Goal: Task Accomplishment & Management: Manage account settings

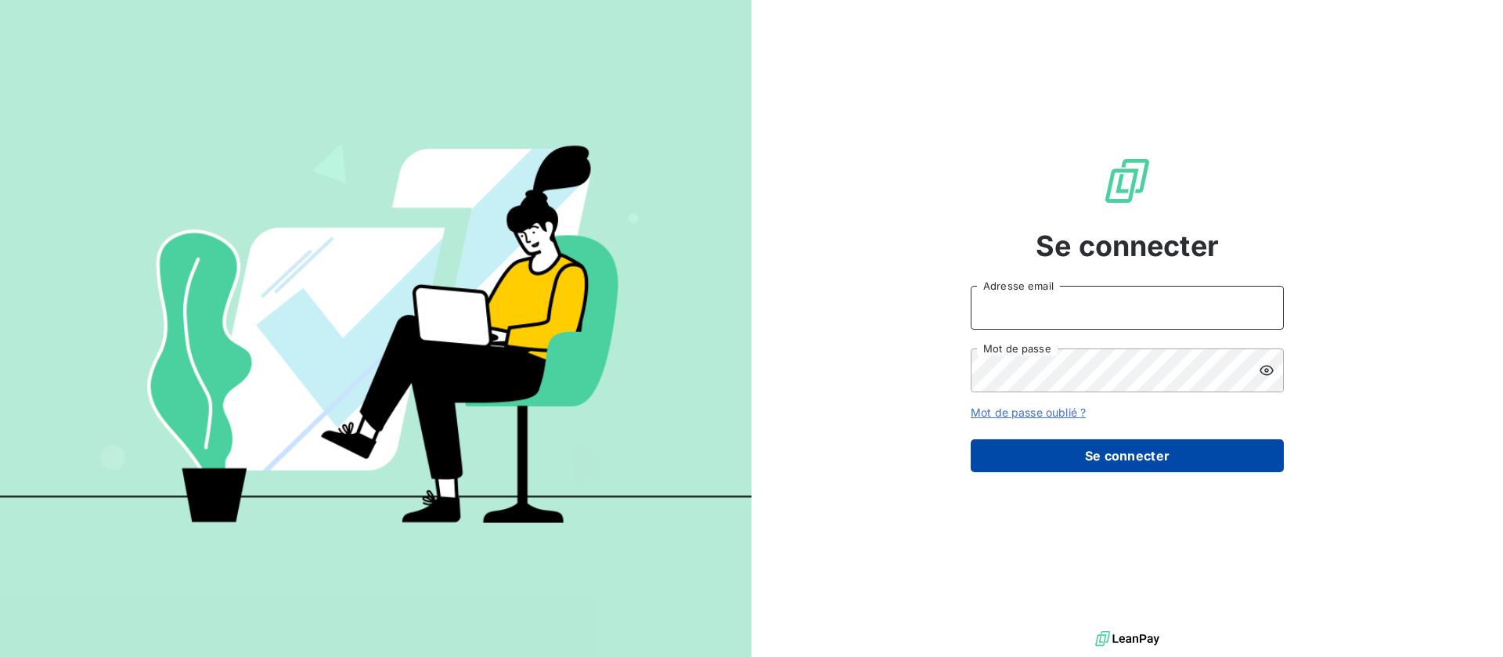
type input "[EMAIL_ADDRESS][DOMAIN_NAME]"
click at [1074, 452] on button "Se connecter" at bounding box center [1127, 455] width 313 height 33
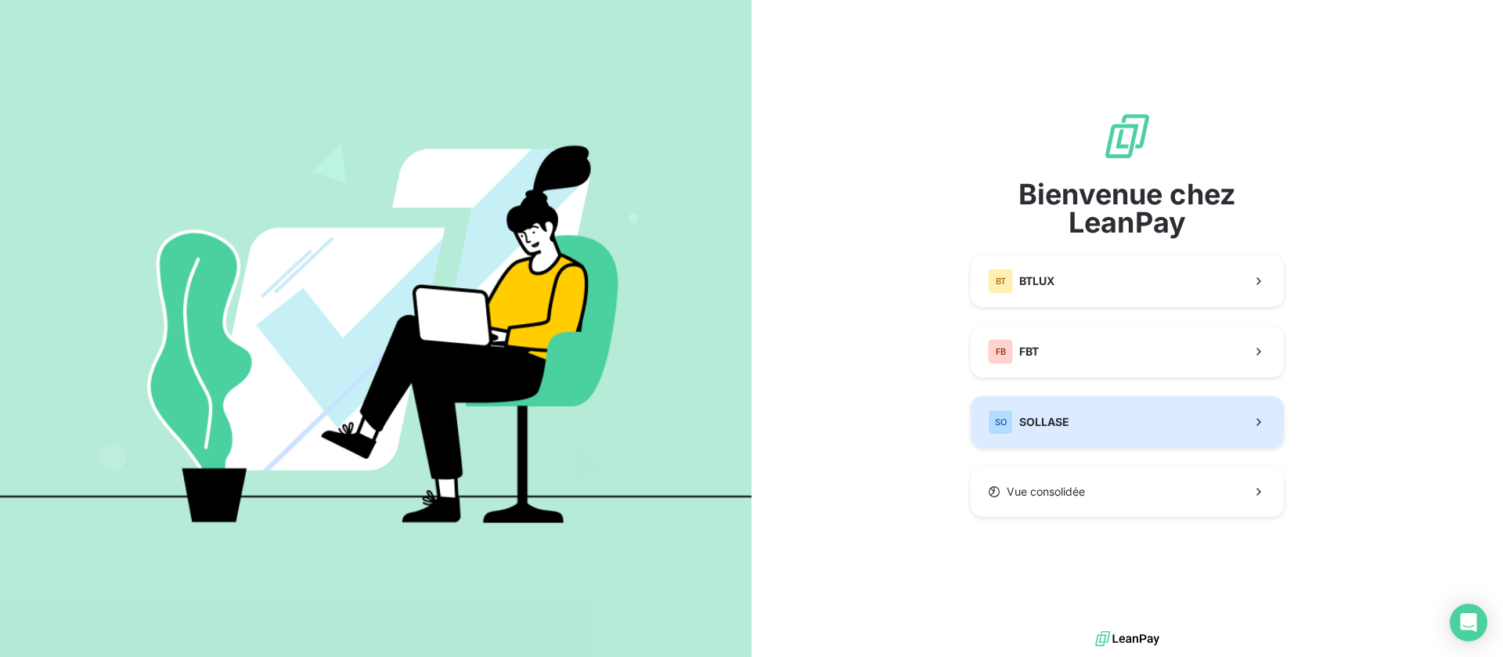
click at [1132, 427] on button "SO SOLLASE" at bounding box center [1127, 422] width 313 height 52
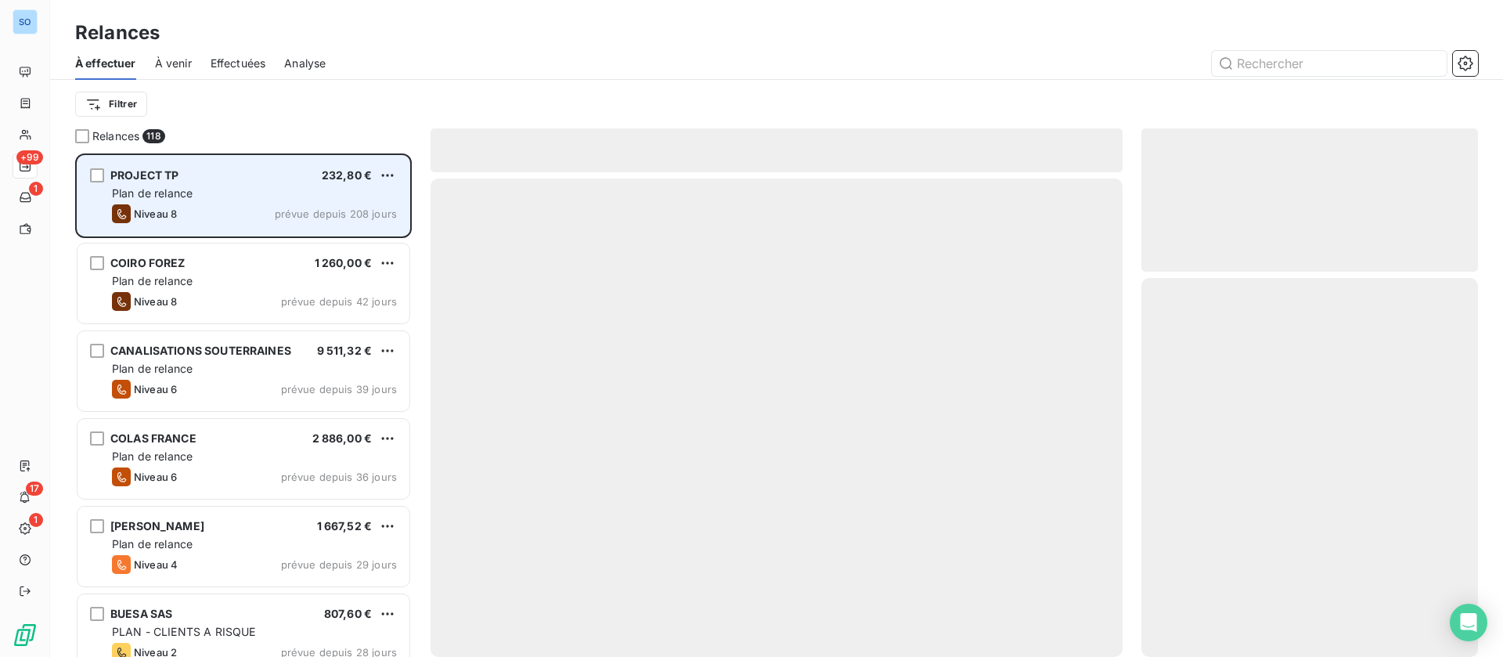
scroll to position [485, 319]
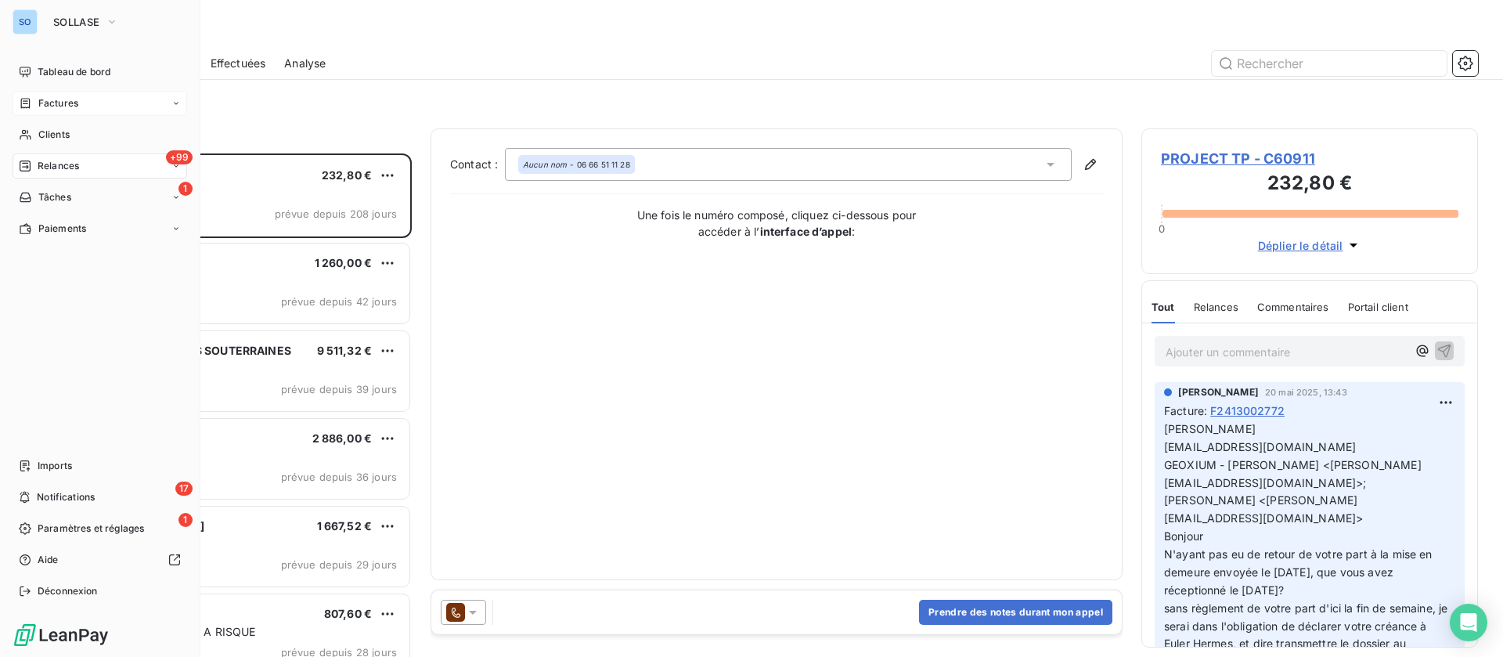
click at [45, 106] on span "Factures" at bounding box center [58, 103] width 40 height 14
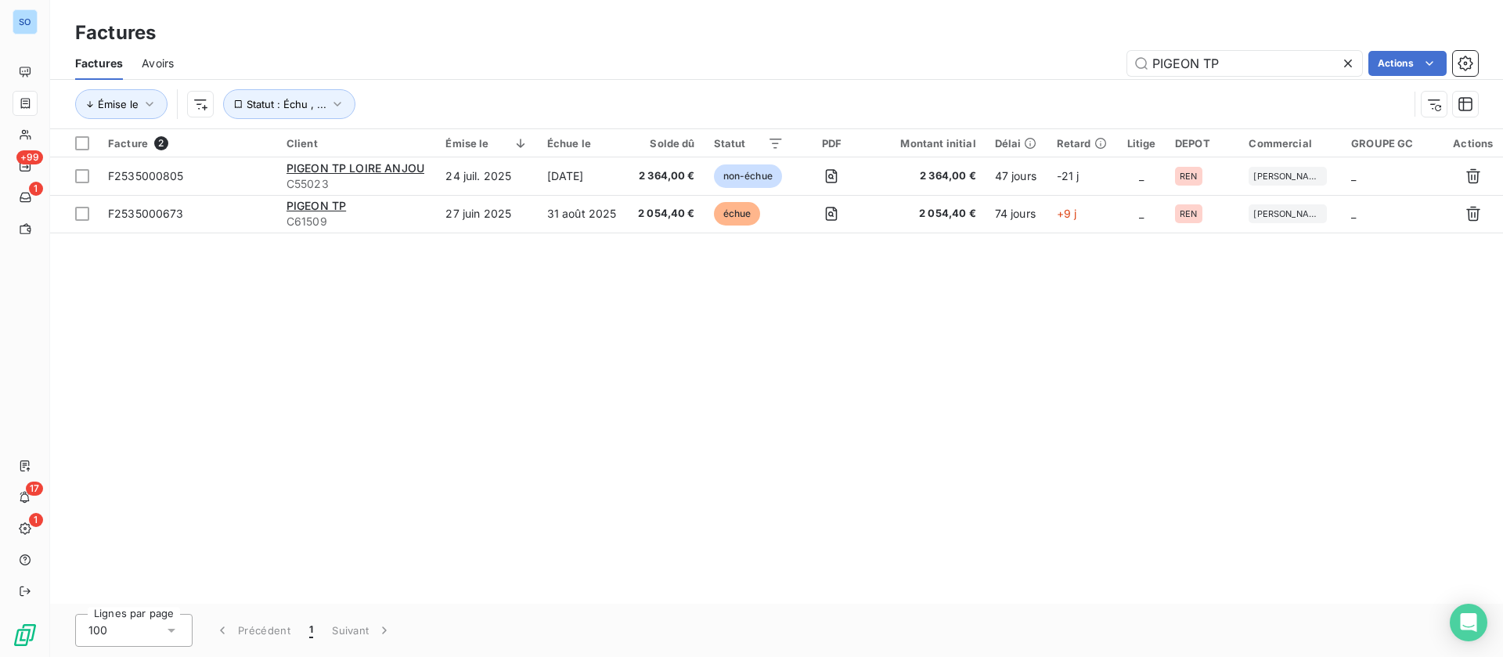
drag, startPoint x: 1153, startPoint y: 63, endPoint x: 1042, endPoint y: 56, distance: 110.6
click at [1040, 58] on div "PIGEON TP Actions" at bounding box center [836, 63] width 1286 height 25
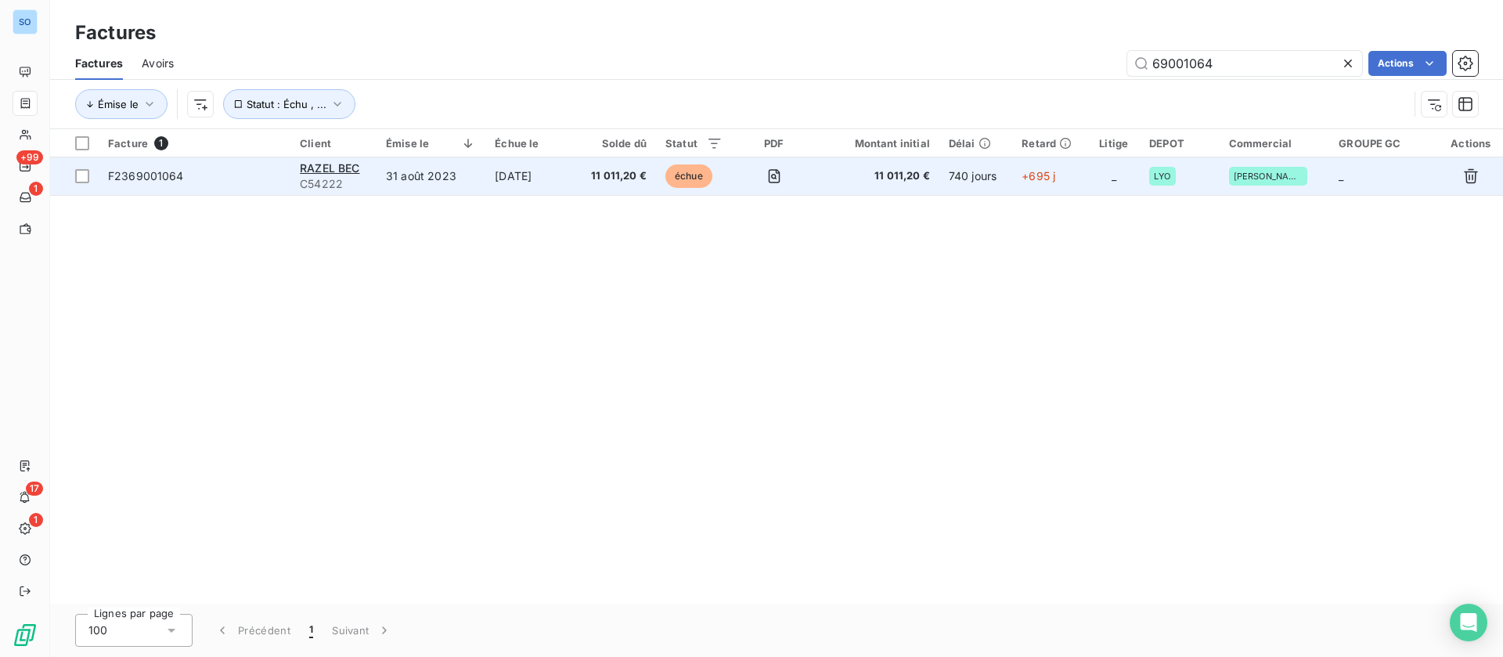
type input "69001064"
click at [552, 182] on td "15 oct. 2023" at bounding box center [529, 176] width 89 height 38
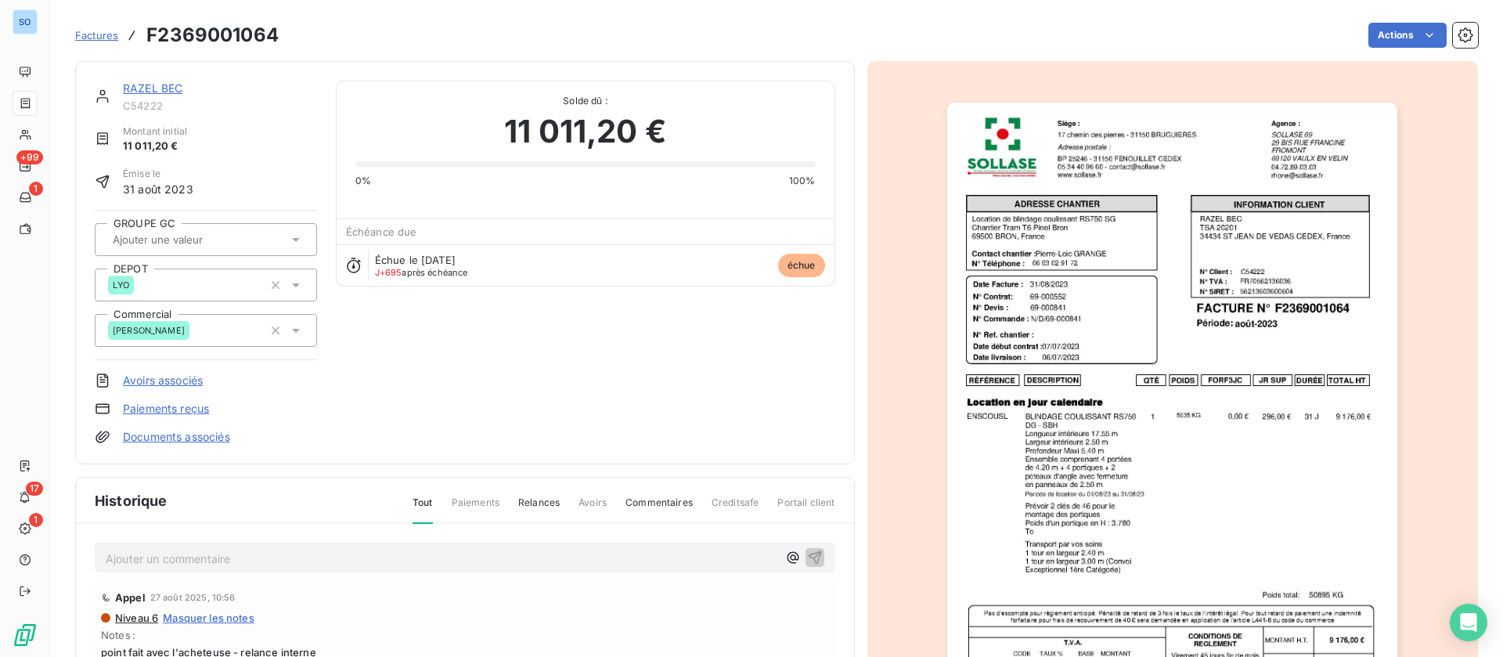
click at [229, 559] on p "Ajouter un commentaire ﻿" at bounding box center [442, 559] width 672 height 20
click at [807, 554] on icon "button" at bounding box center [815, 557] width 16 height 16
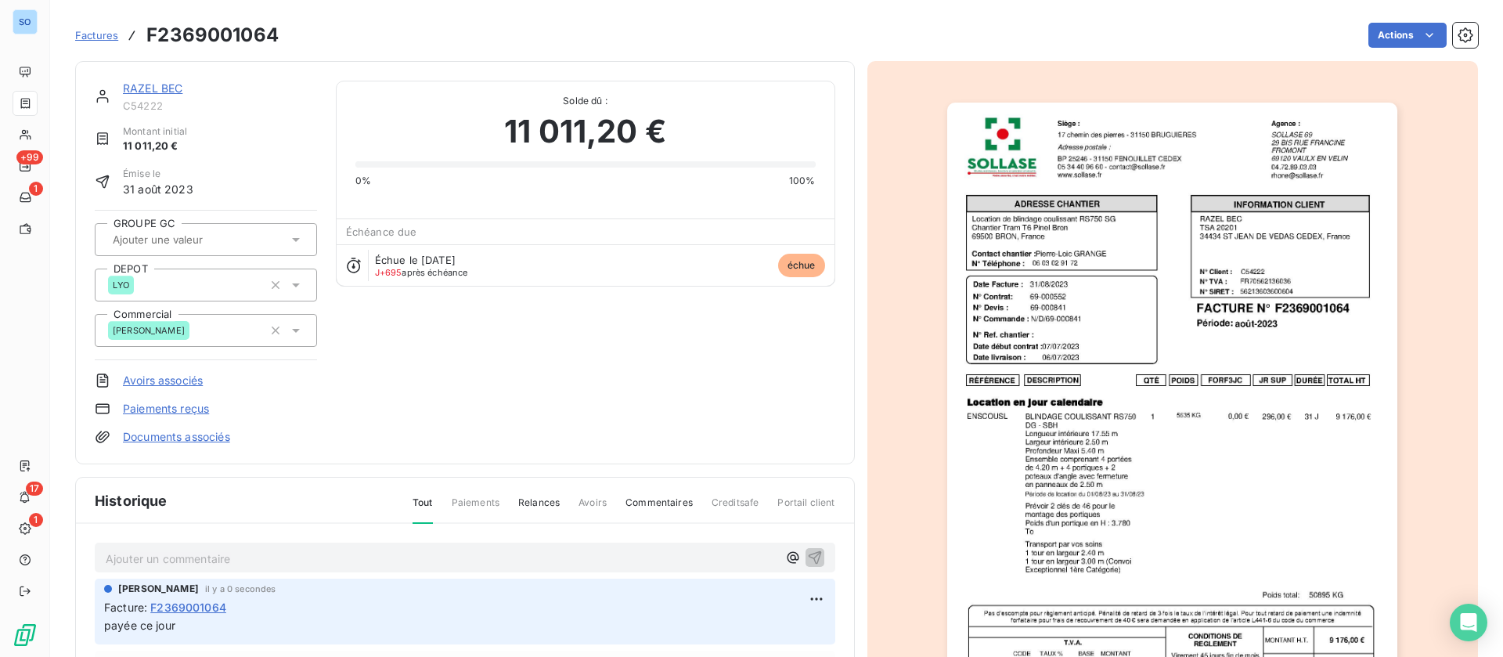
click at [150, 84] on link "RAZEL BEC" at bounding box center [153, 87] width 60 height 13
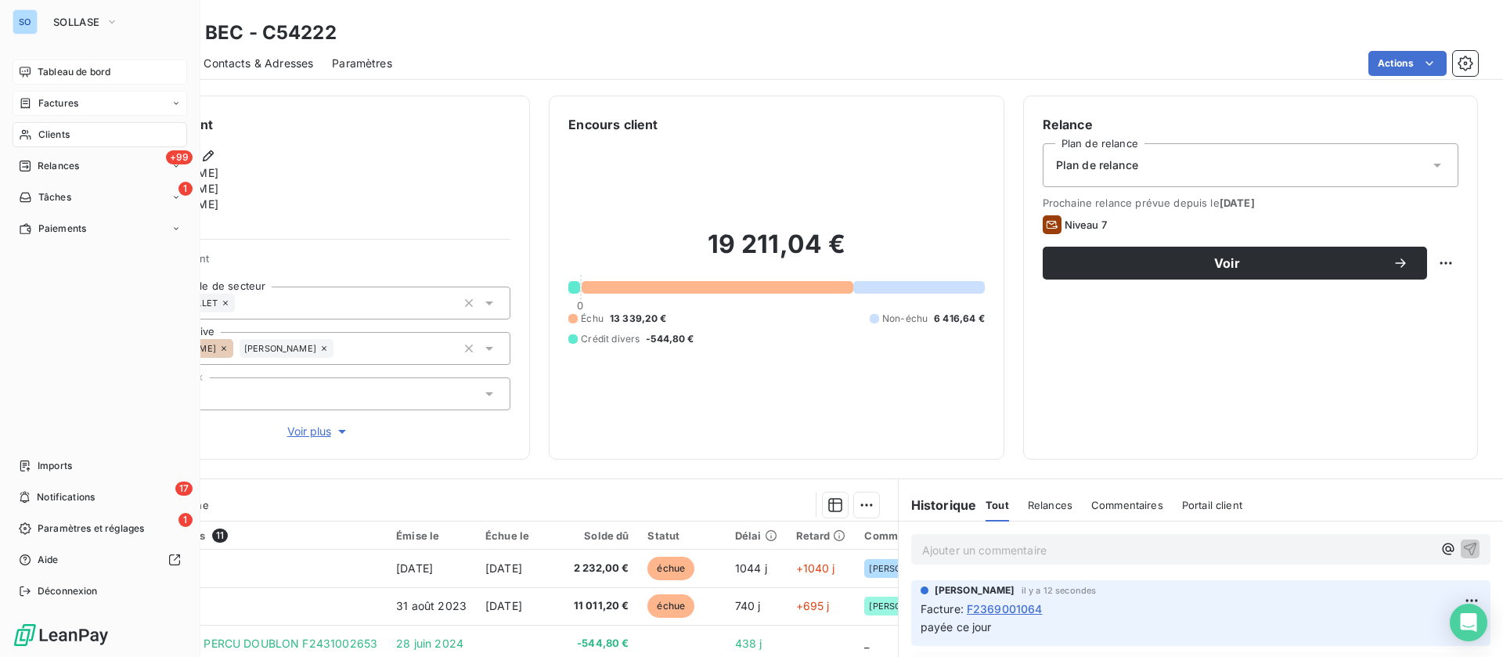
click at [40, 68] on span "Tableau de bord" at bounding box center [74, 72] width 73 height 14
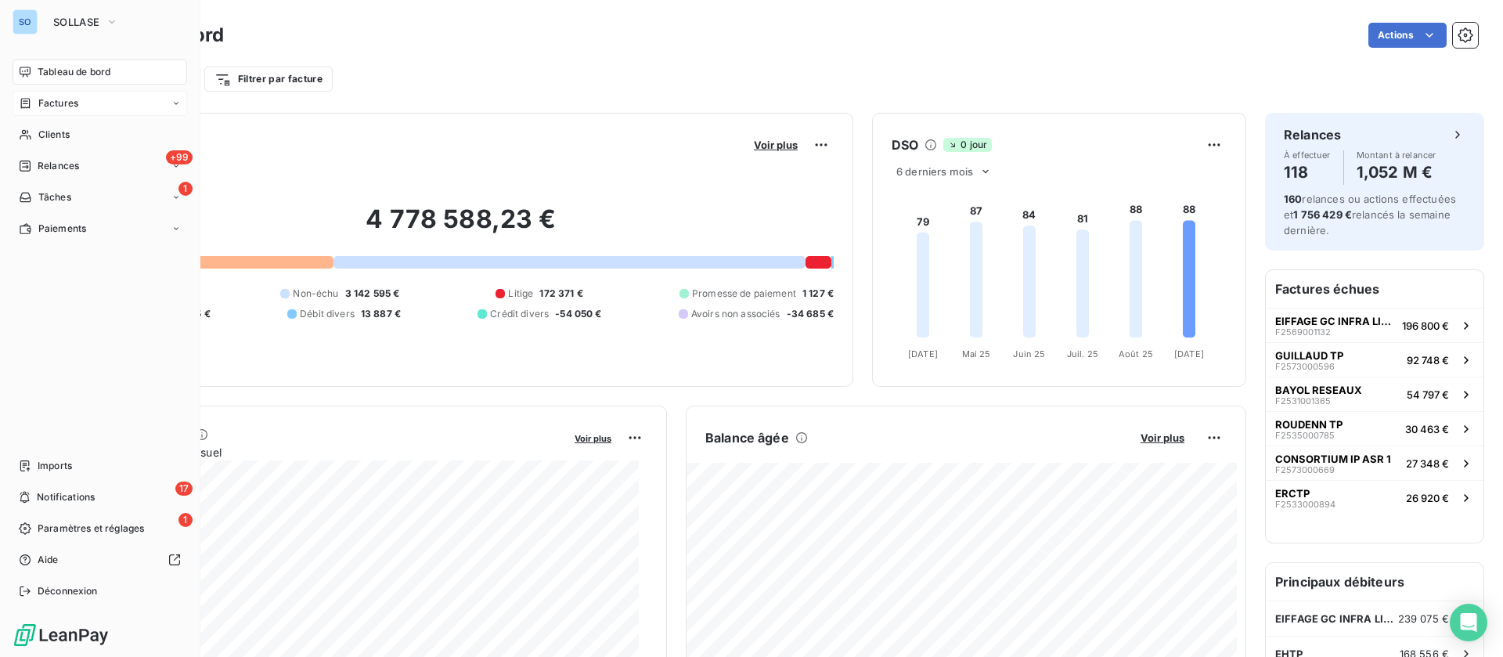
click at [28, 106] on icon at bounding box center [25, 103] width 9 height 10
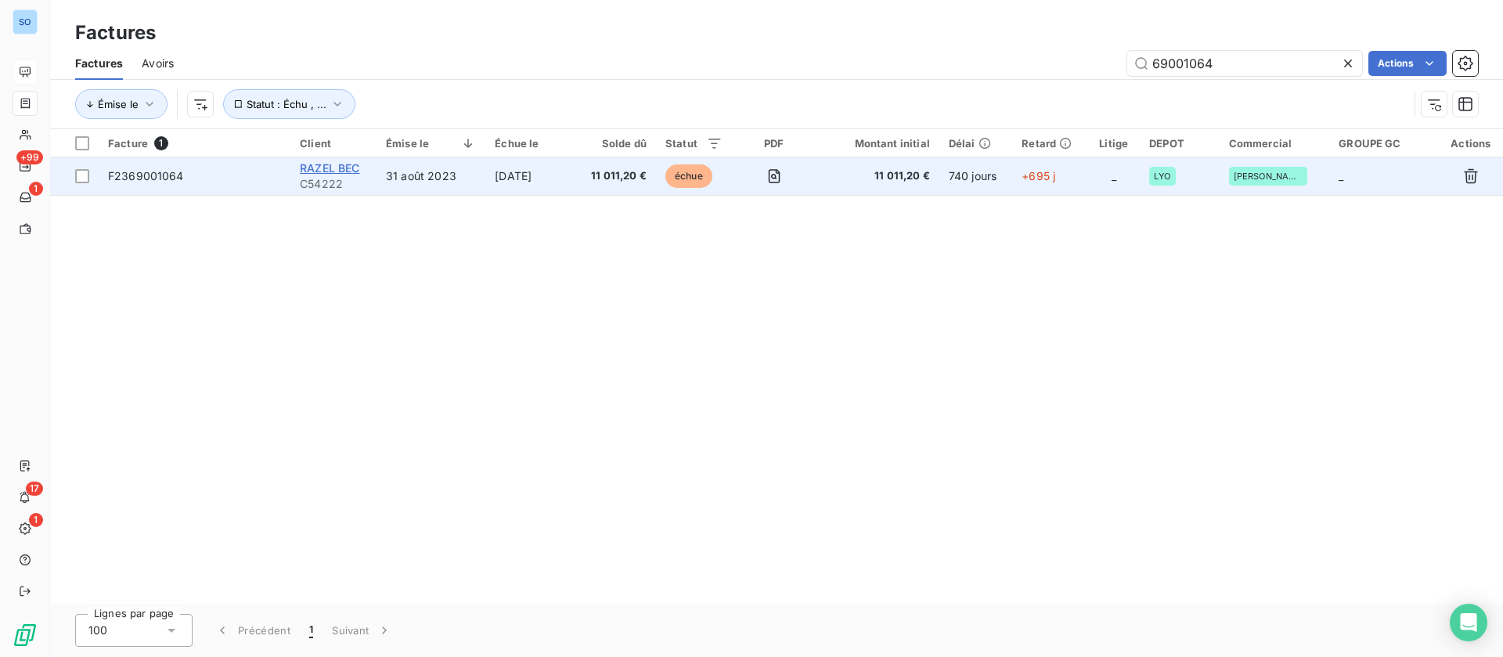
click at [342, 161] on span "RAZEL BEC" at bounding box center [330, 167] width 60 height 13
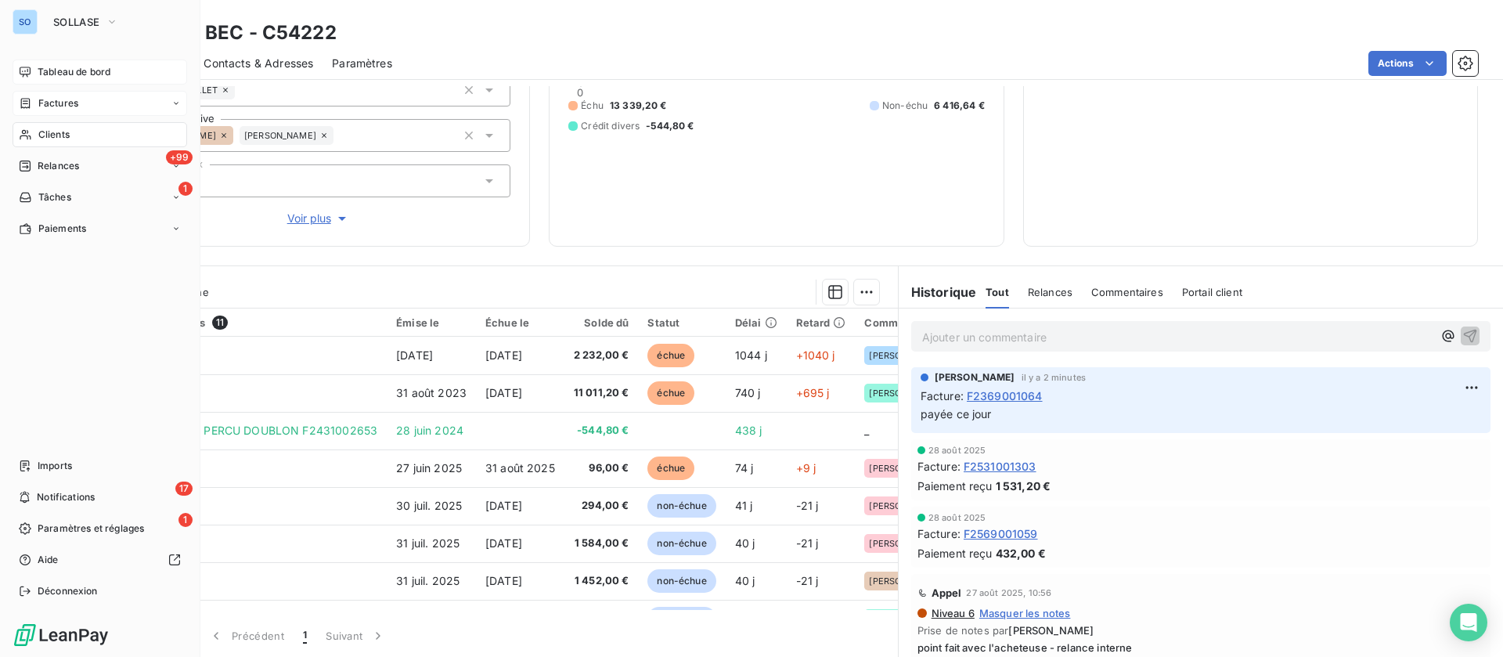
click at [42, 96] on span "Factures" at bounding box center [58, 103] width 40 height 14
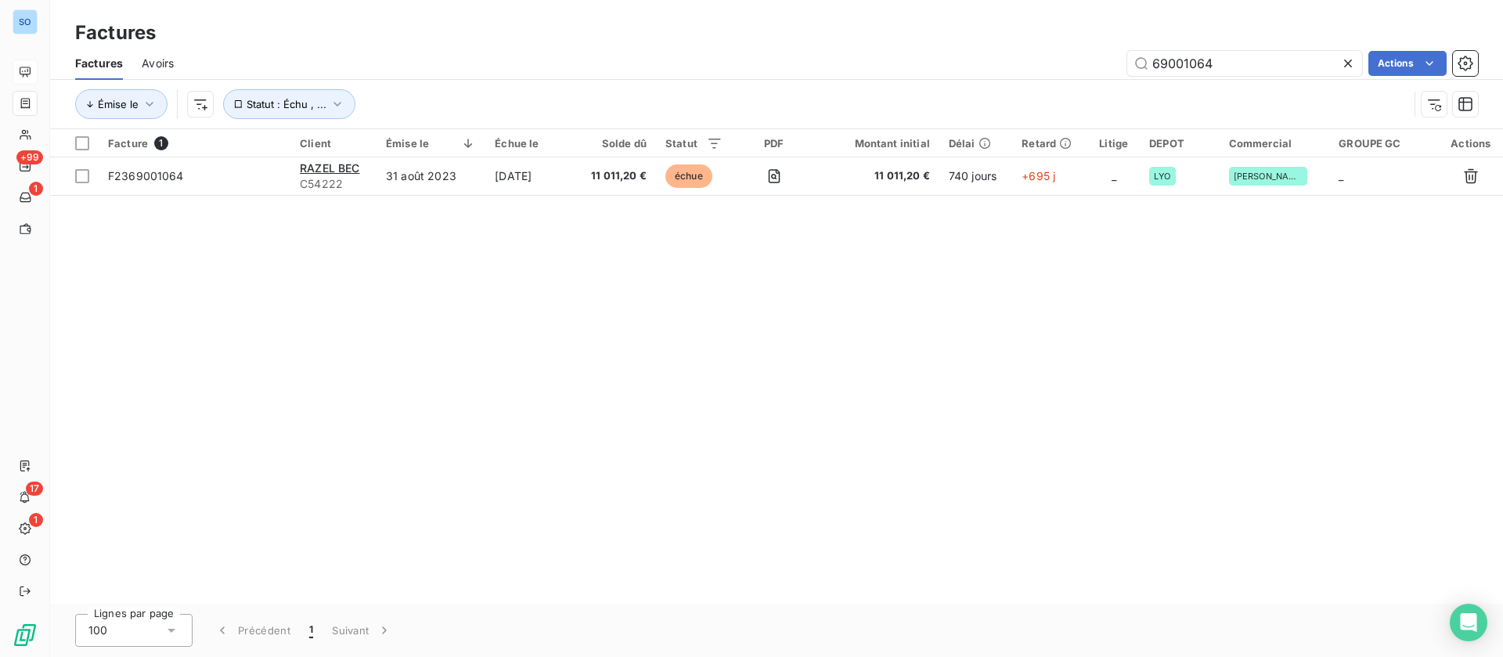
drag, startPoint x: 1254, startPoint y: 61, endPoint x: 1054, endPoint y: 50, distance: 200.0
click at [1054, 51] on div "69001064 Actions" at bounding box center [836, 63] width 1286 height 25
drag, startPoint x: 1240, startPoint y: 64, endPoint x: 1087, endPoint y: 65, distance: 152.7
click at [1087, 65] on div "73000678 Actions" at bounding box center [836, 63] width 1286 height 25
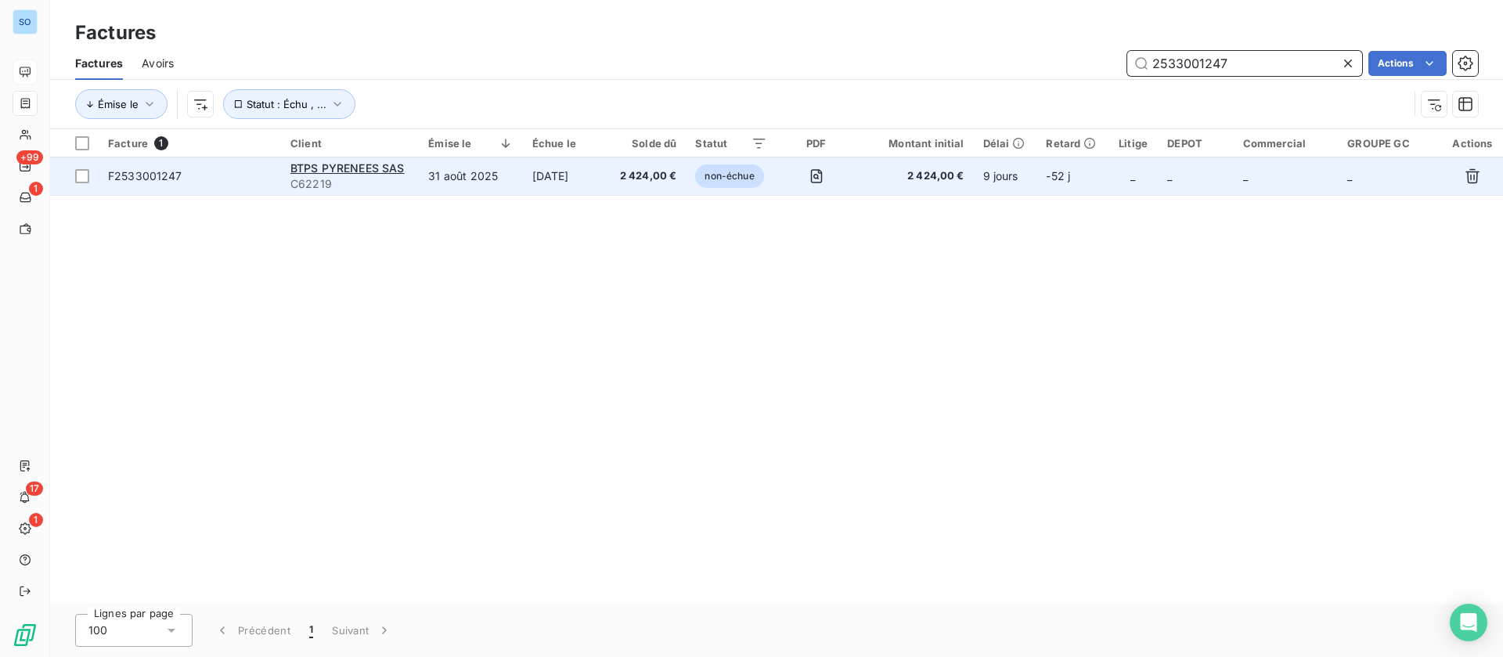
type input "2533001247"
click at [534, 166] on td "[DATE]" at bounding box center [565, 176] width 85 height 38
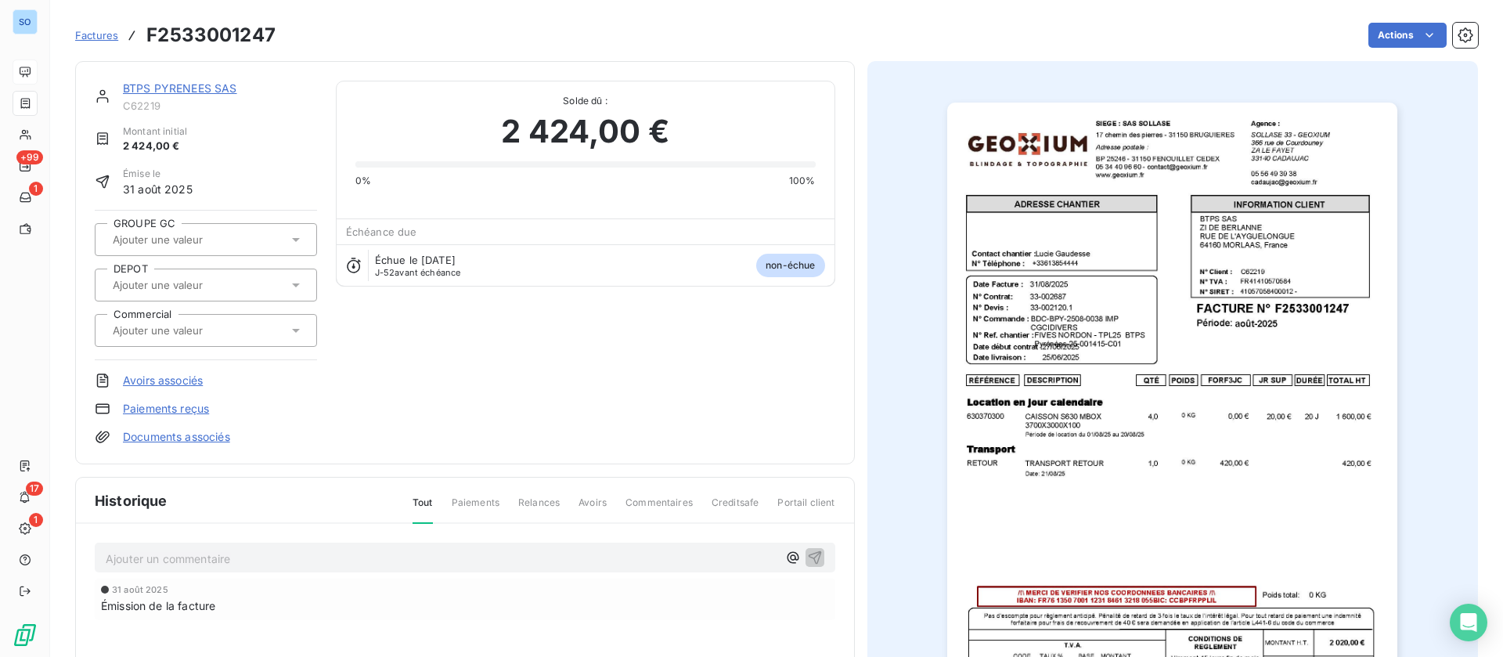
click at [1024, 318] on img "button" at bounding box center [1172, 421] width 450 height 637
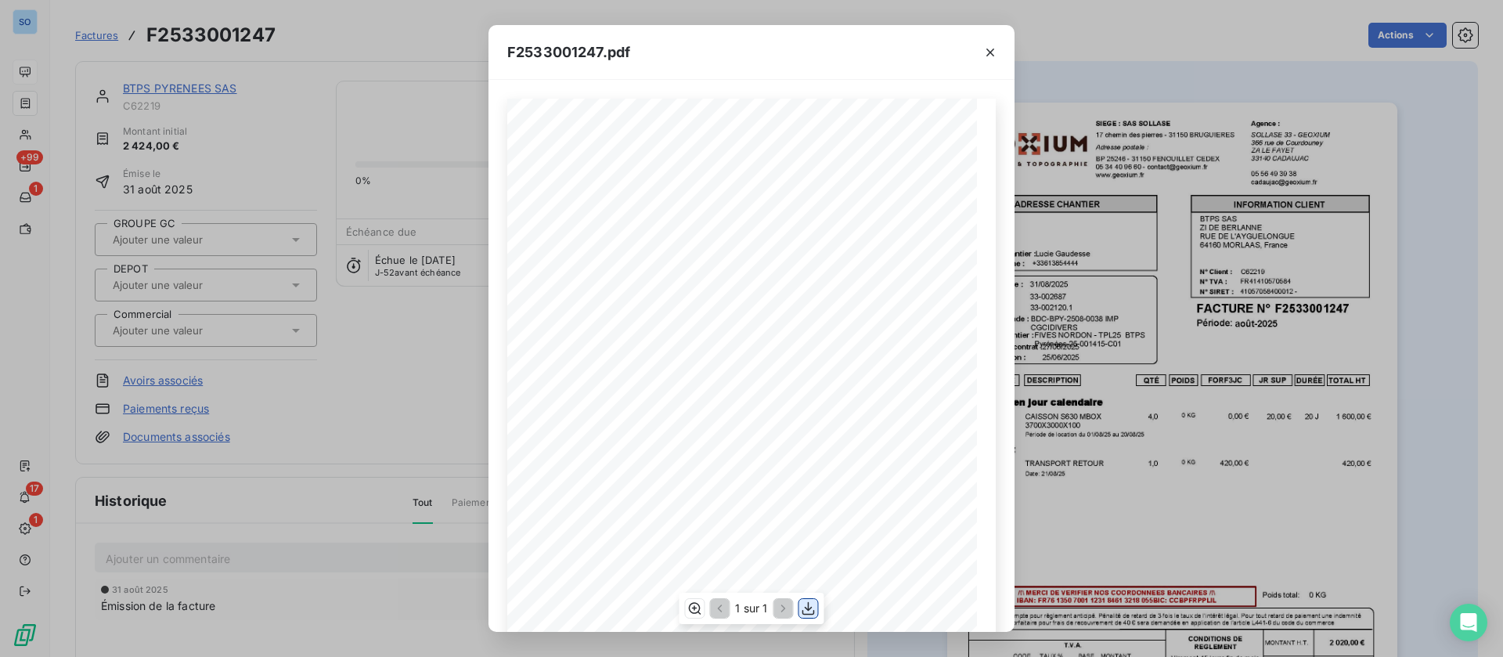
click at [815, 607] on icon "button" at bounding box center [809, 609] width 16 height 16
click at [131, 73] on div "F2533001247.pdf QTÉ RÉFÉRENCE TOTAL HT FORF3JC POIDS JR SUP DURÉE DESCRIPTION L…" at bounding box center [751, 328] width 1503 height 657
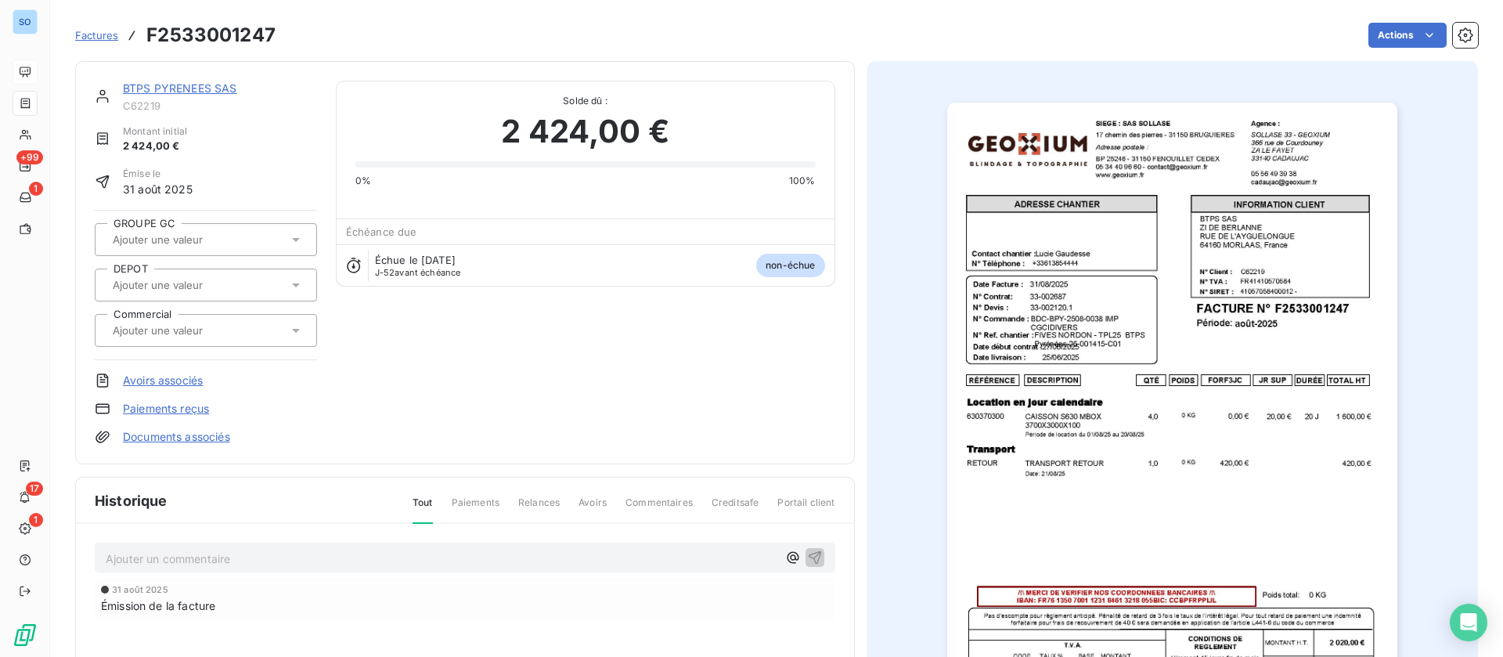
click at [172, 88] on link "BTPS PYRENEES SAS" at bounding box center [180, 87] width 114 height 13
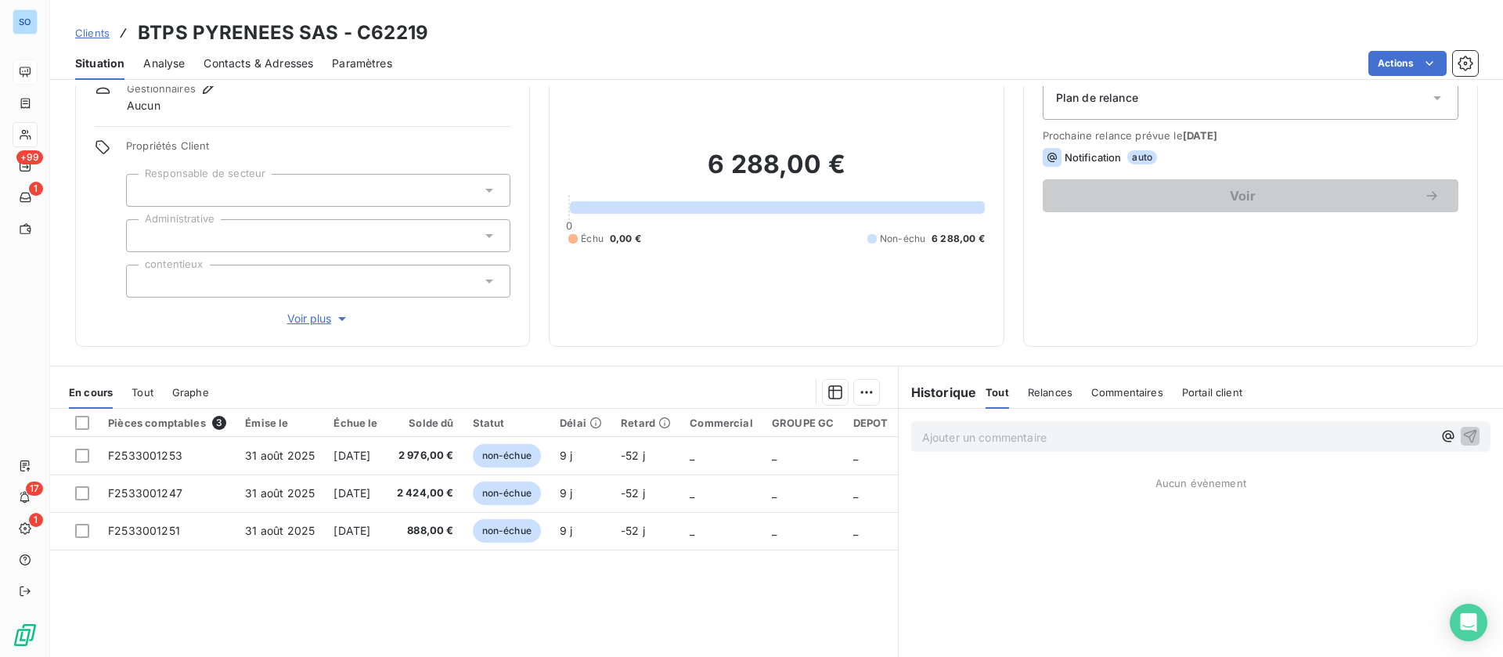
scroll to position [117, 0]
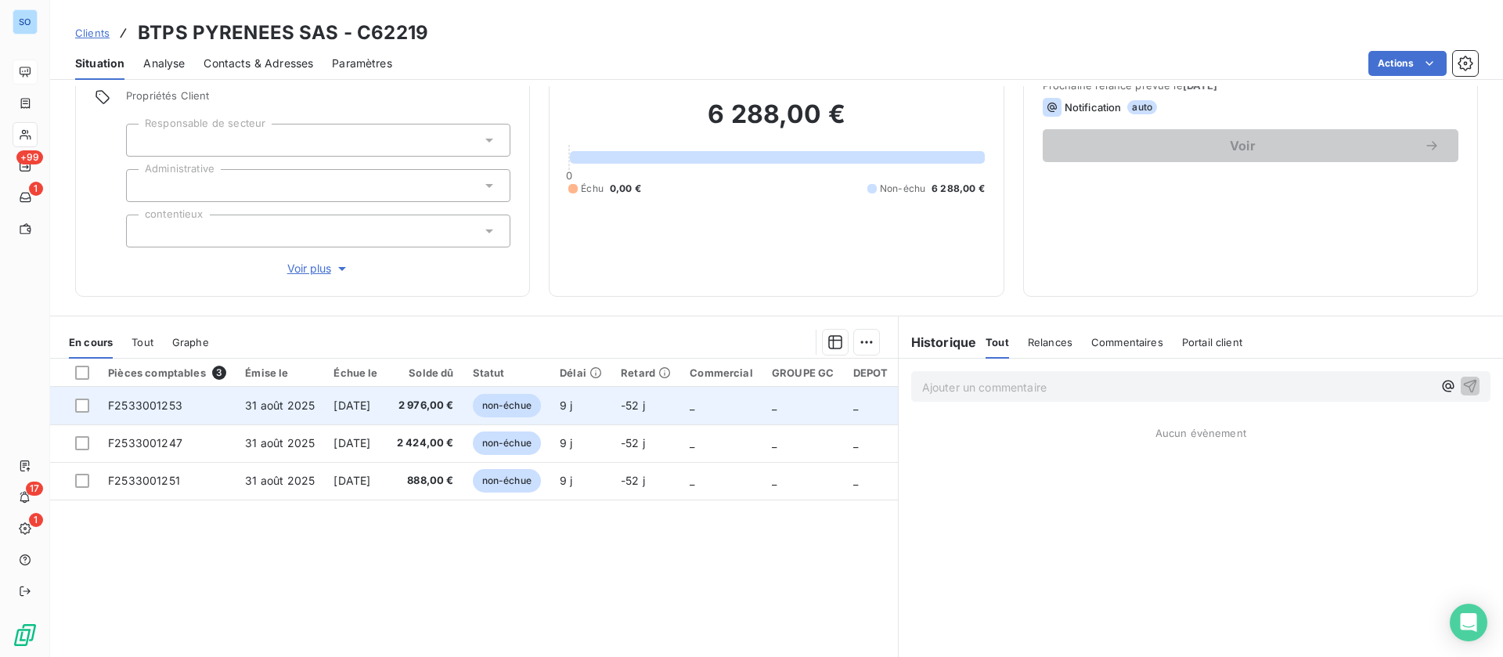
click at [354, 410] on span "[DATE]" at bounding box center [352, 405] width 37 height 13
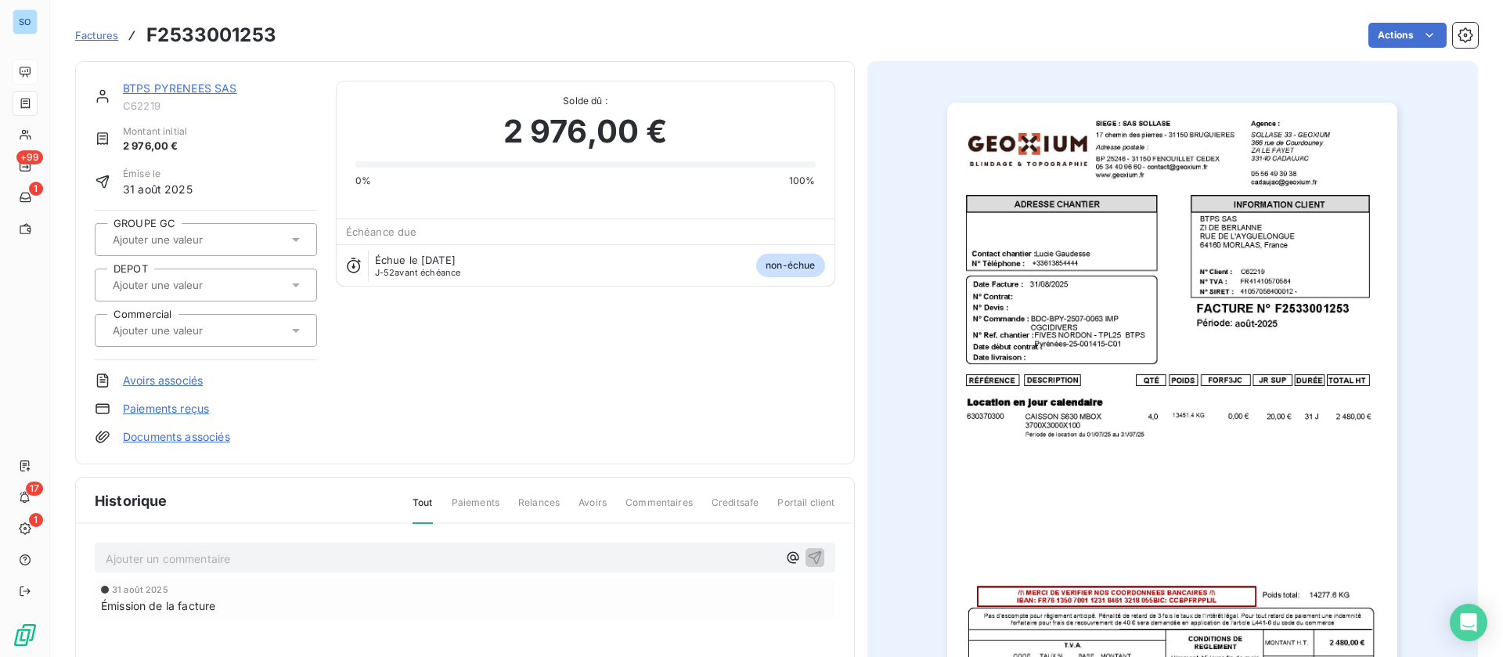
click at [1266, 195] on img "button" at bounding box center [1172, 421] width 450 height 637
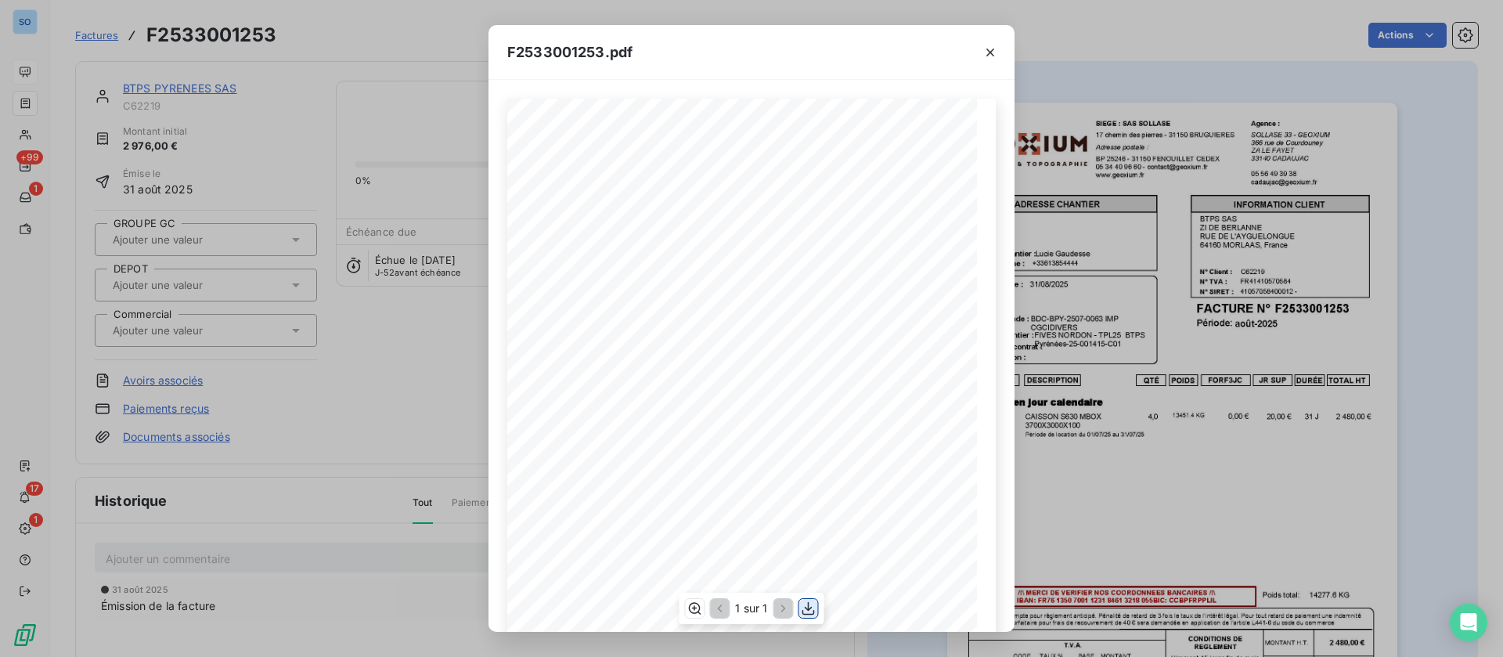
click at [812, 610] on icon "button" at bounding box center [809, 609] width 16 height 16
click at [990, 49] on icon "button" at bounding box center [991, 53] width 16 height 16
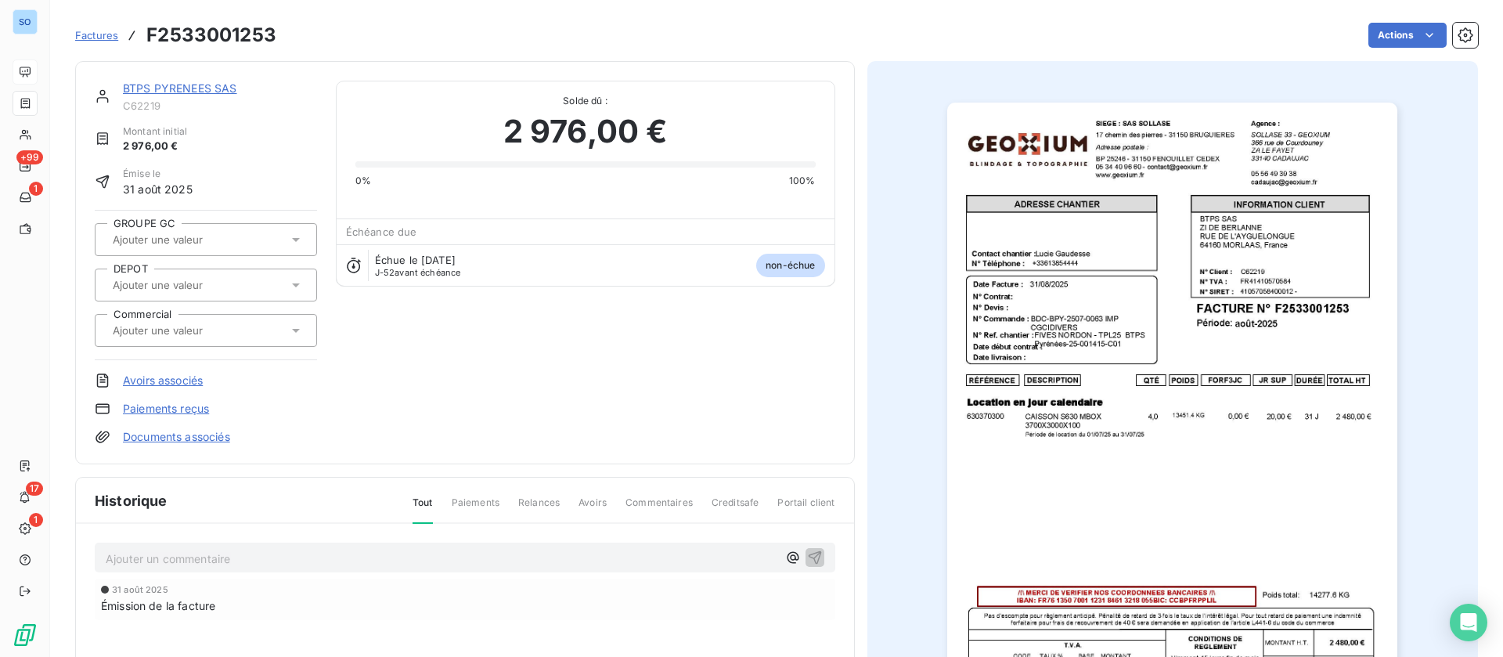
click at [222, 84] on link "BTPS PYRENEES SAS" at bounding box center [180, 87] width 114 height 13
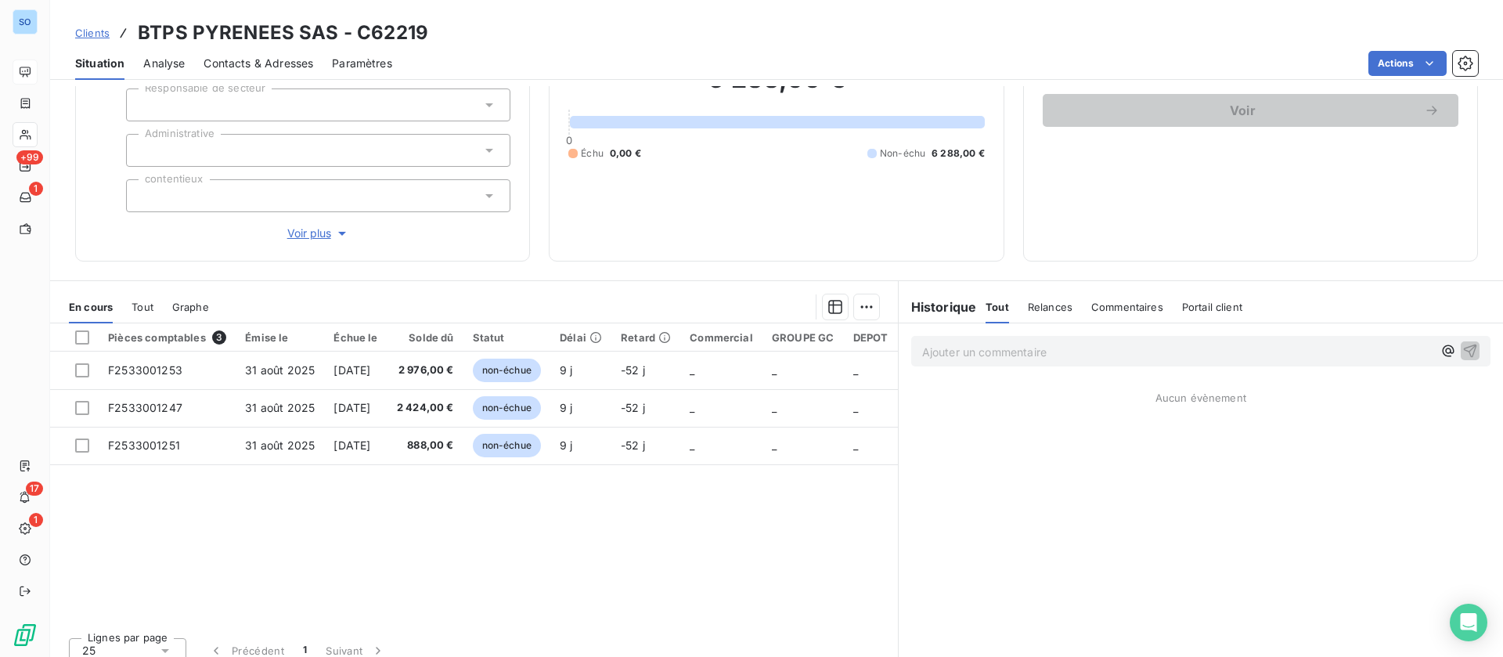
scroll to position [168, 0]
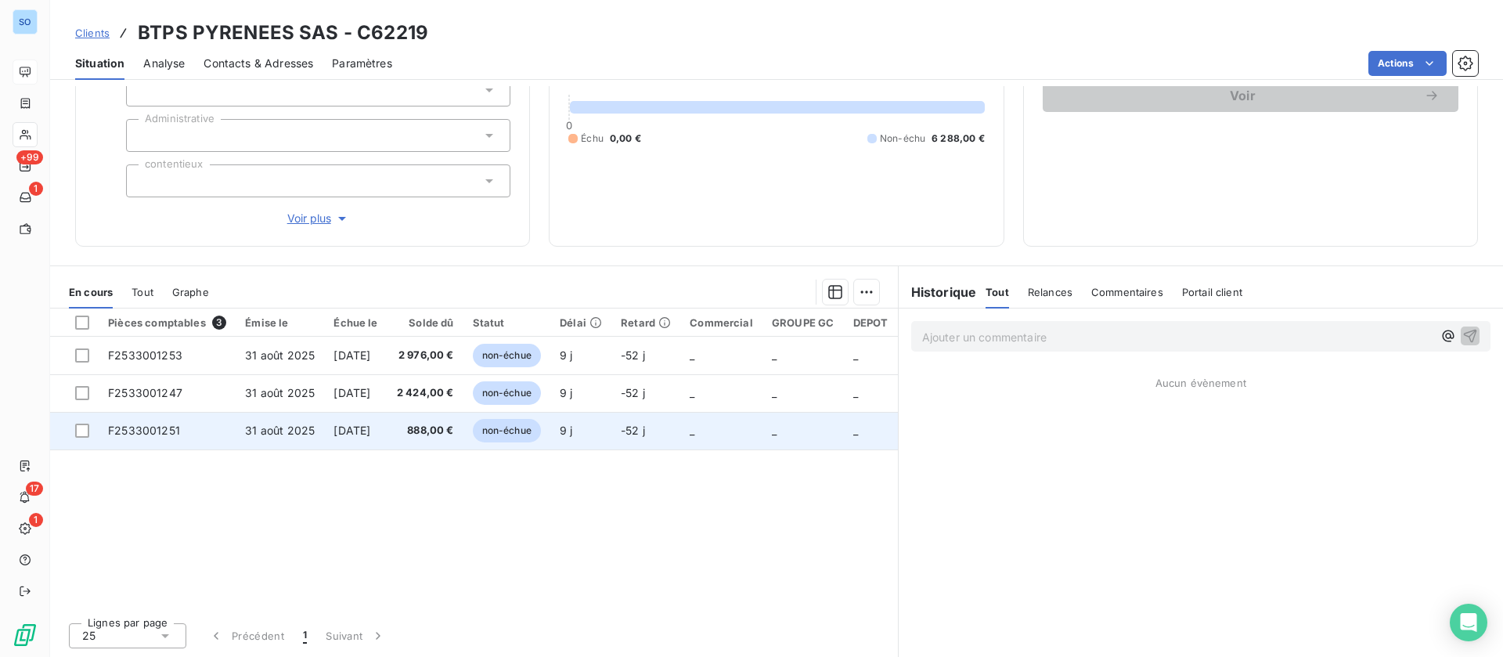
click at [263, 424] on span "31 août 2025" at bounding box center [280, 430] width 70 height 13
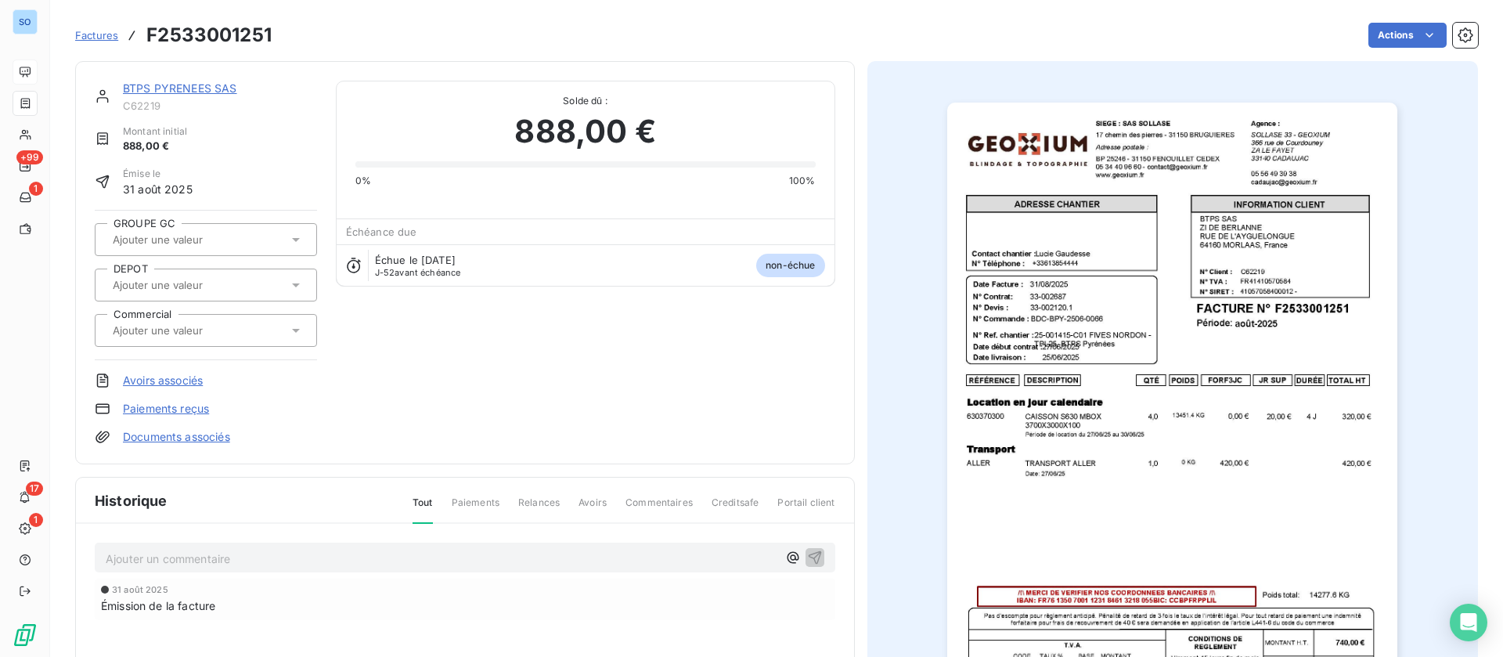
click at [1293, 131] on img "button" at bounding box center [1172, 421] width 450 height 637
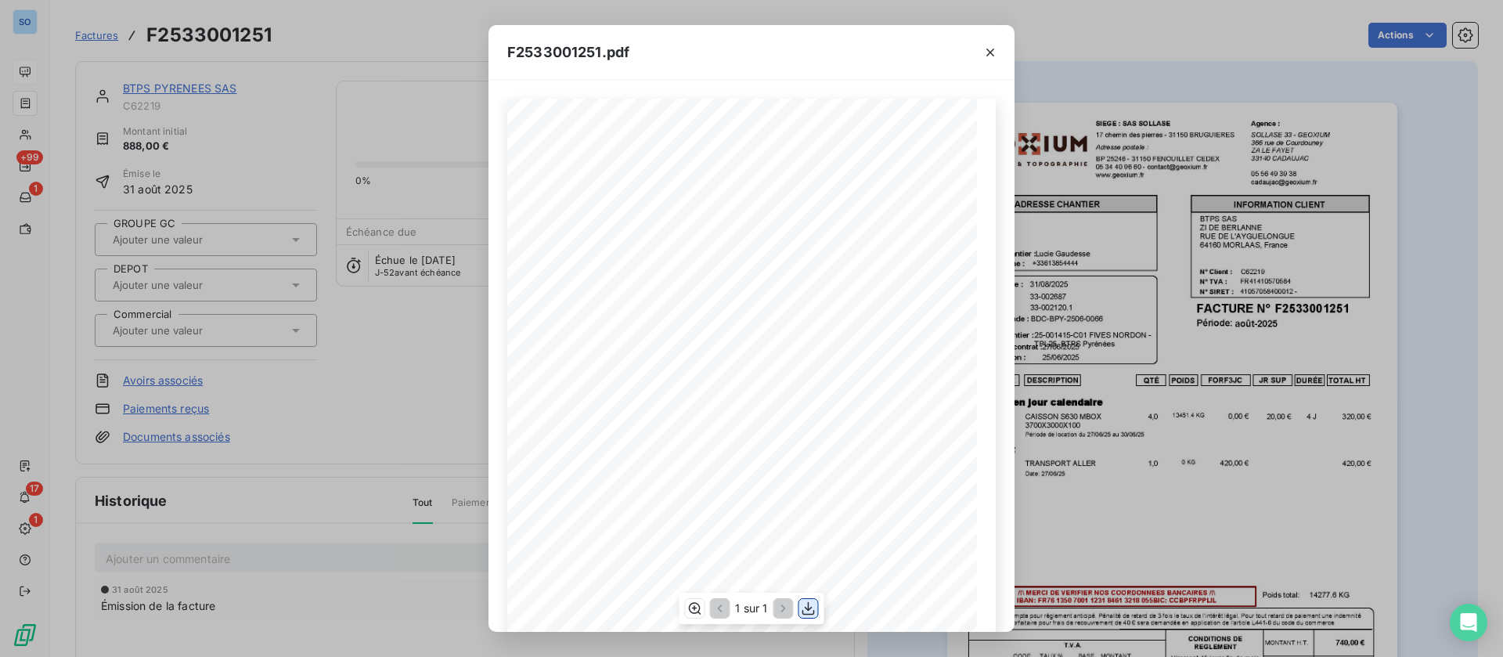
click at [810, 608] on icon "button" at bounding box center [809, 608] width 13 height 13
click at [997, 55] on icon "button" at bounding box center [991, 53] width 16 height 16
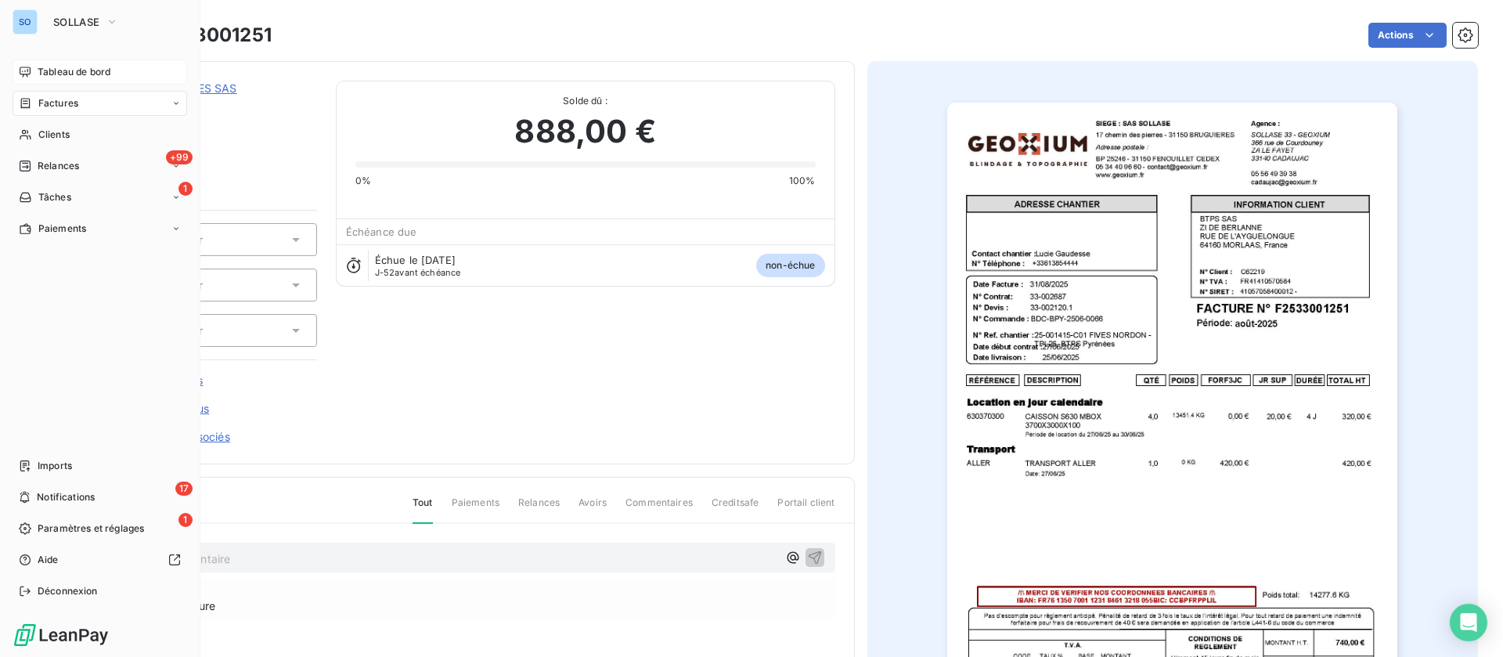
click at [33, 74] on div "Tableau de bord" at bounding box center [100, 72] width 175 height 25
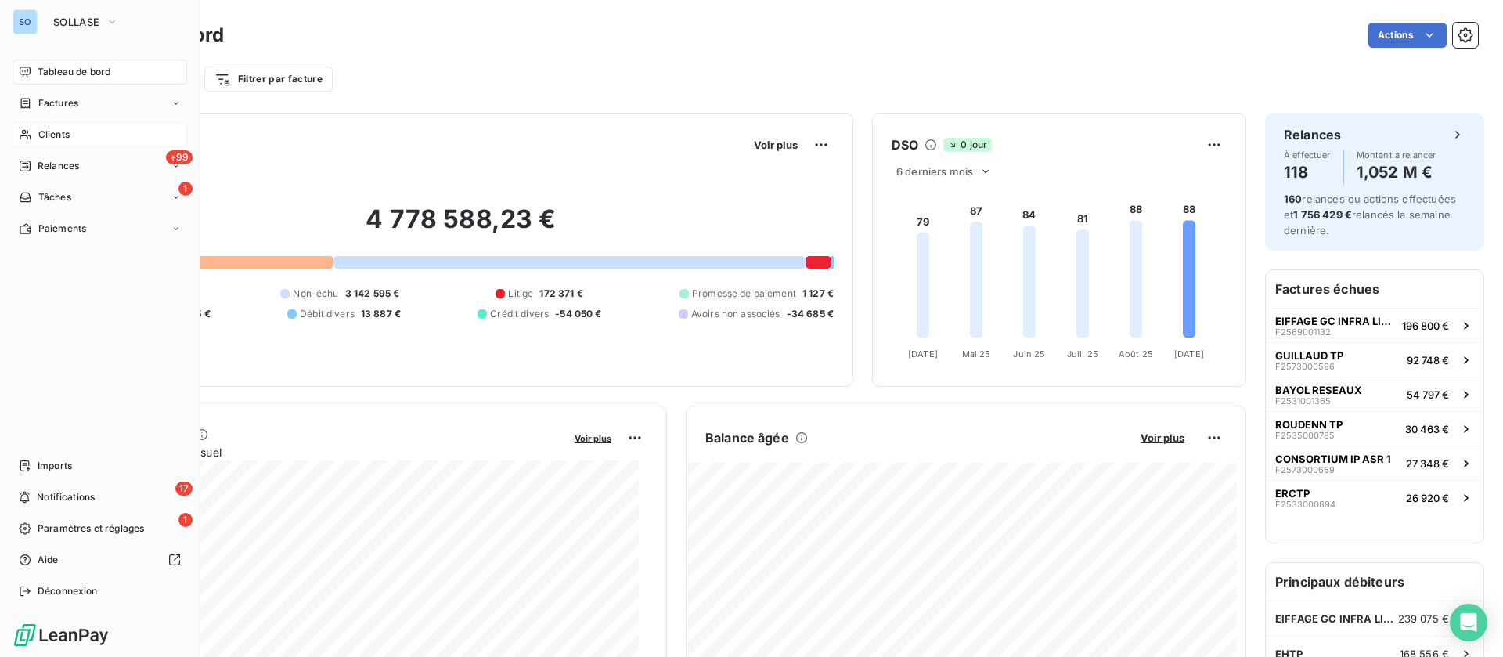
click at [38, 135] on div "Clients" at bounding box center [100, 134] width 175 height 25
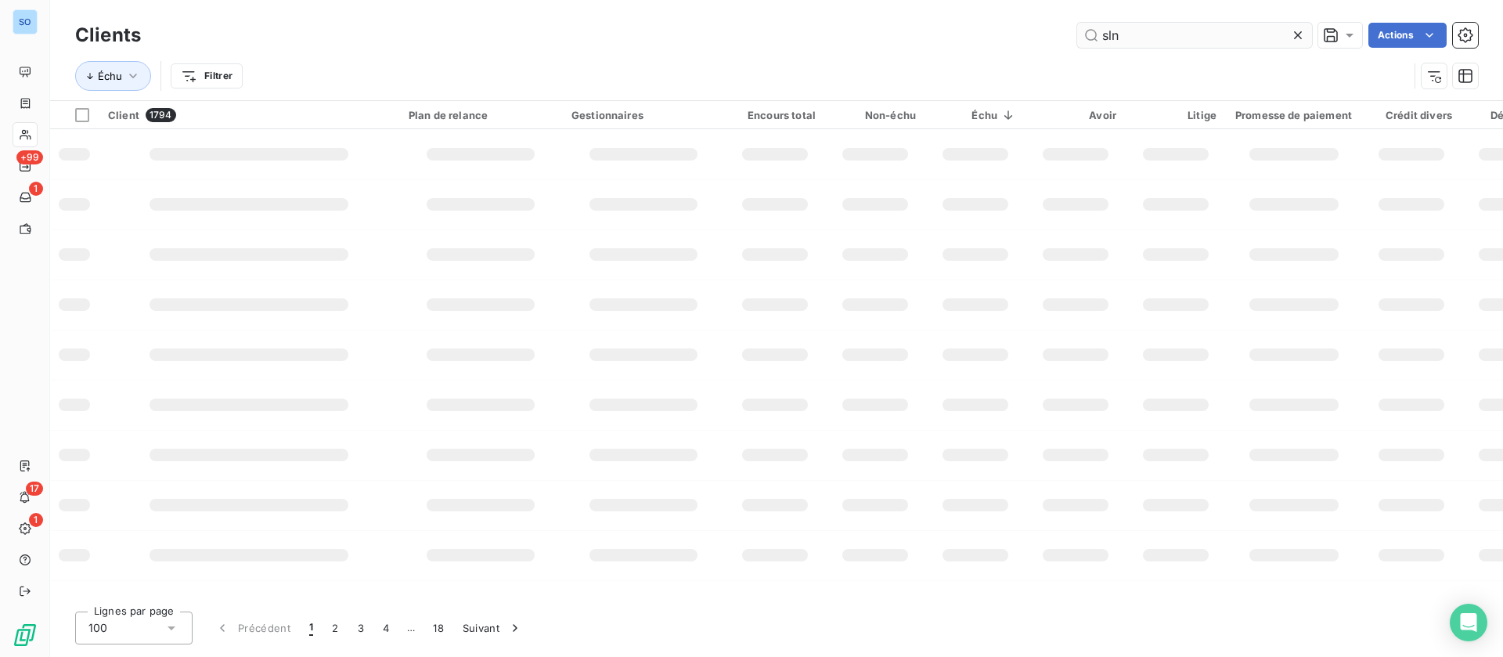
type input "sln"
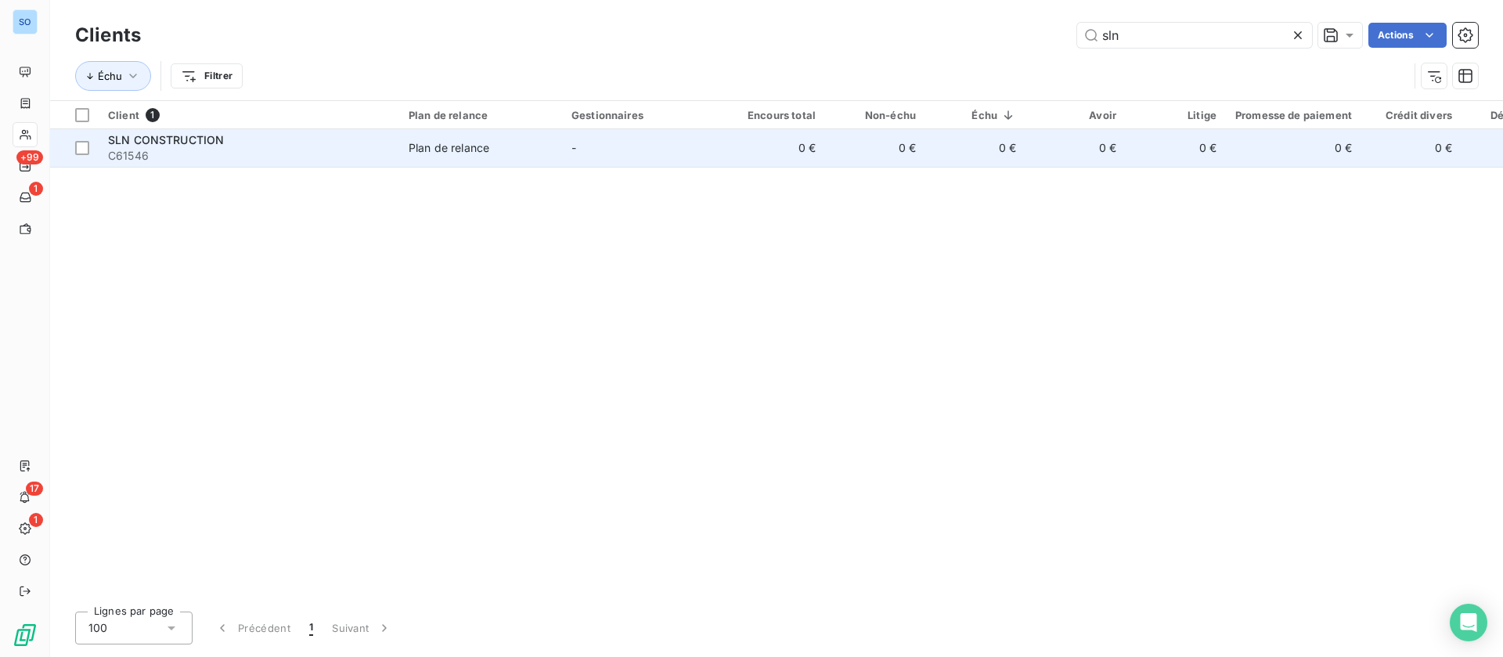
click at [526, 160] on td "Plan de relance" at bounding box center [480, 148] width 163 height 38
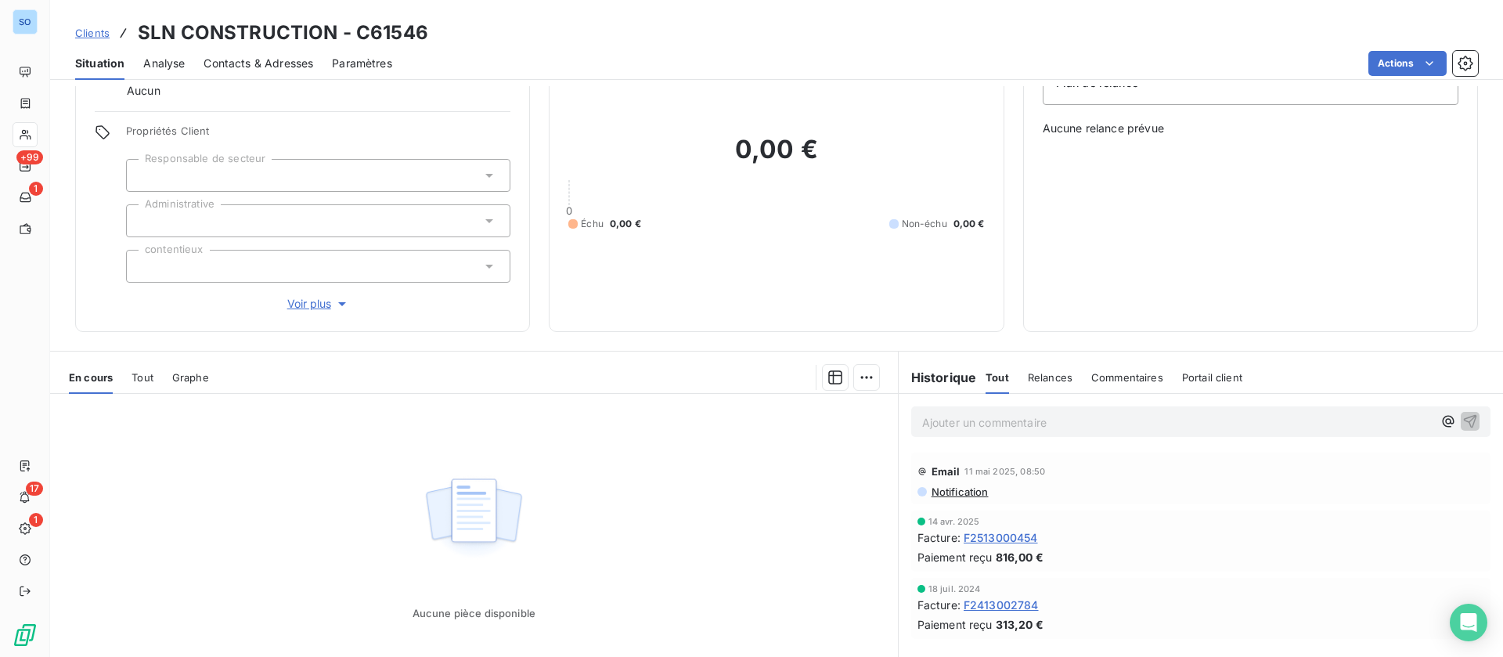
scroll to position [117, 0]
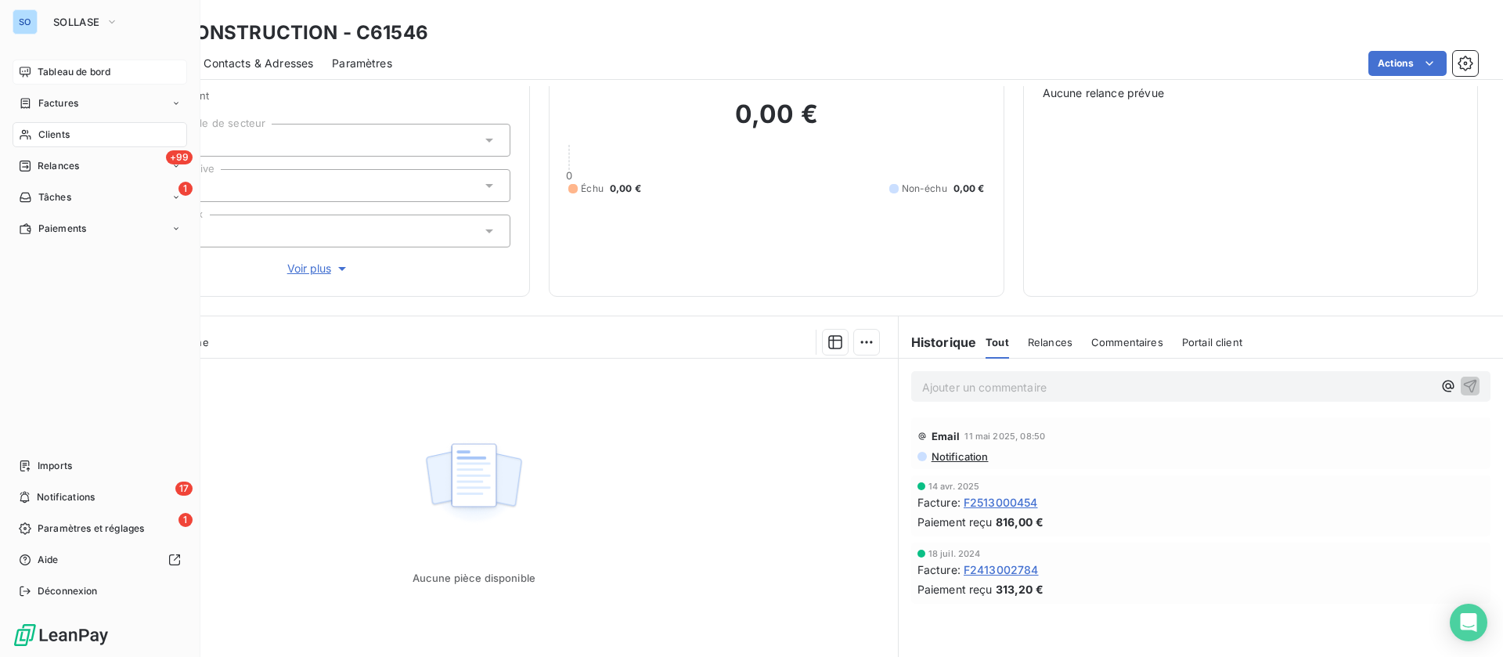
drag, startPoint x: 26, startPoint y: 70, endPoint x: 78, endPoint y: 73, distance: 51.8
click at [27, 69] on icon at bounding box center [25, 72] width 13 height 13
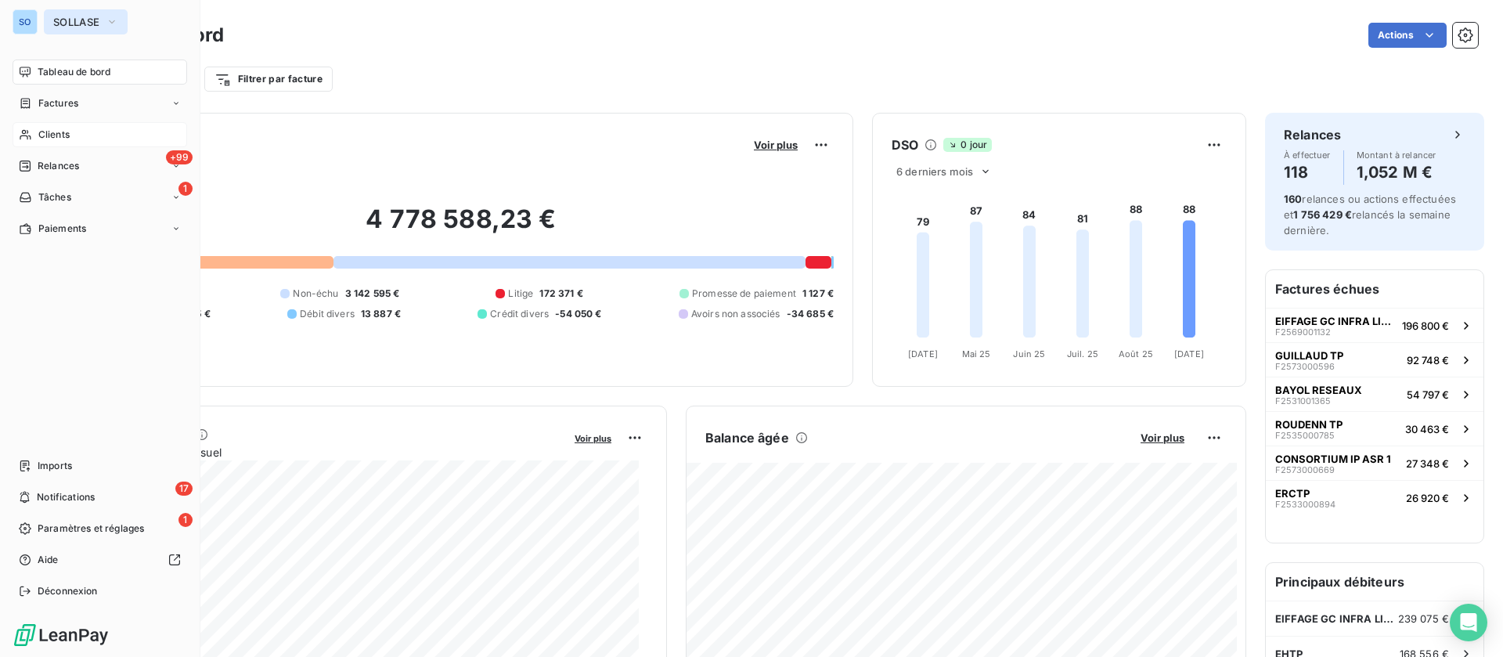
click at [47, 18] on button "SOLLASE" at bounding box center [86, 21] width 84 height 25
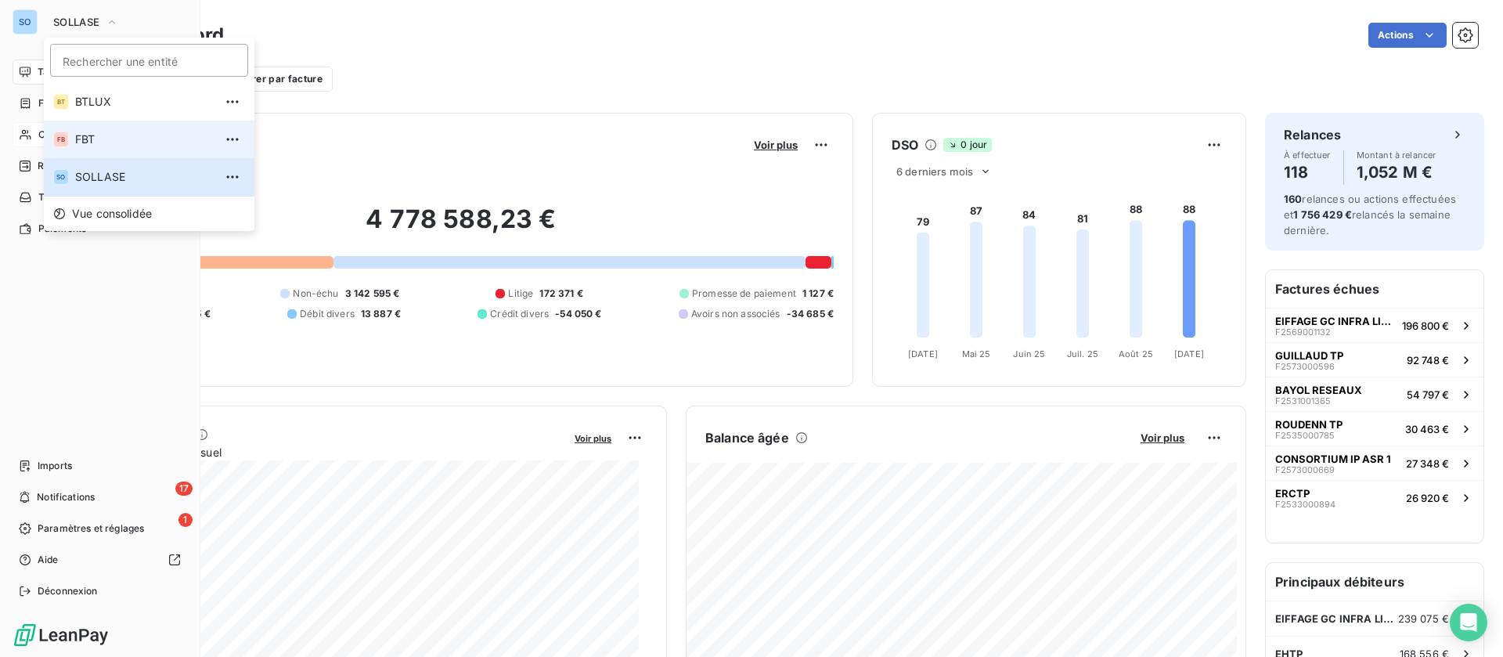
click at [88, 141] on span "FBT" at bounding box center [144, 140] width 139 height 16
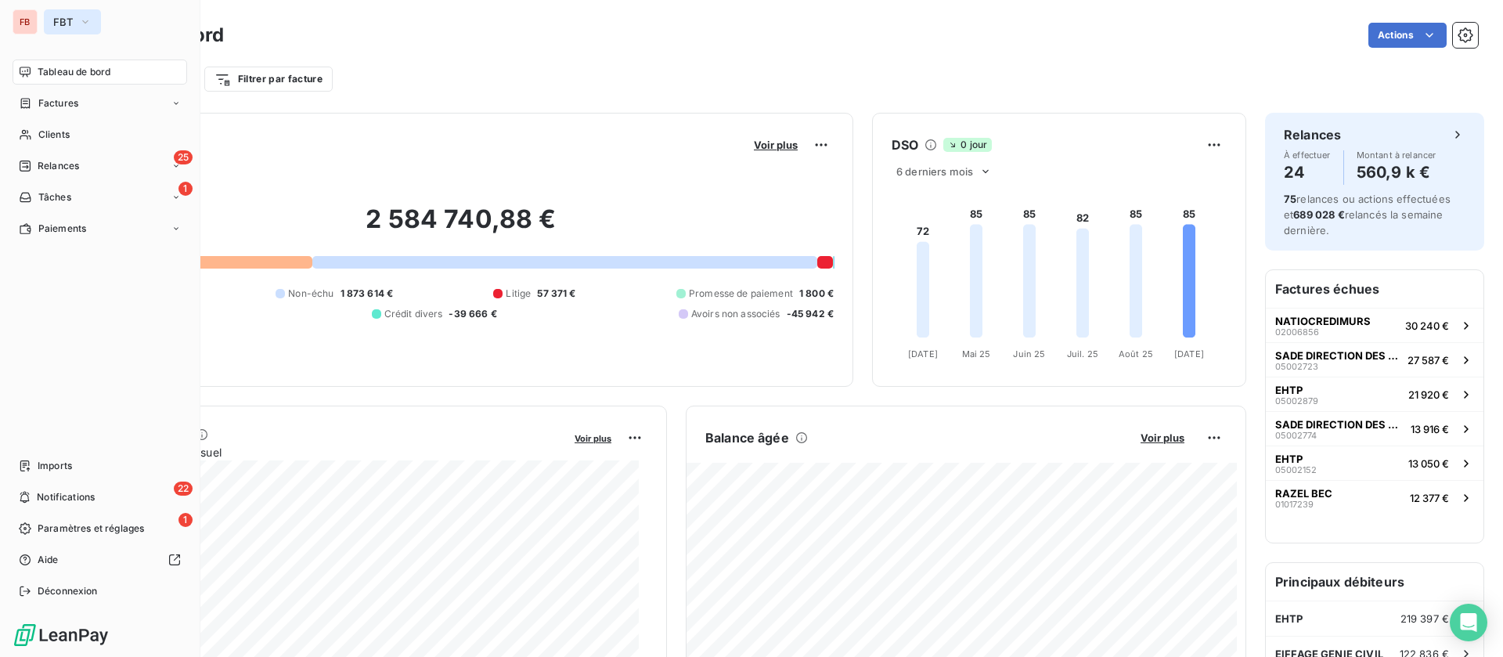
click at [80, 23] on icon "button" at bounding box center [85, 22] width 13 height 16
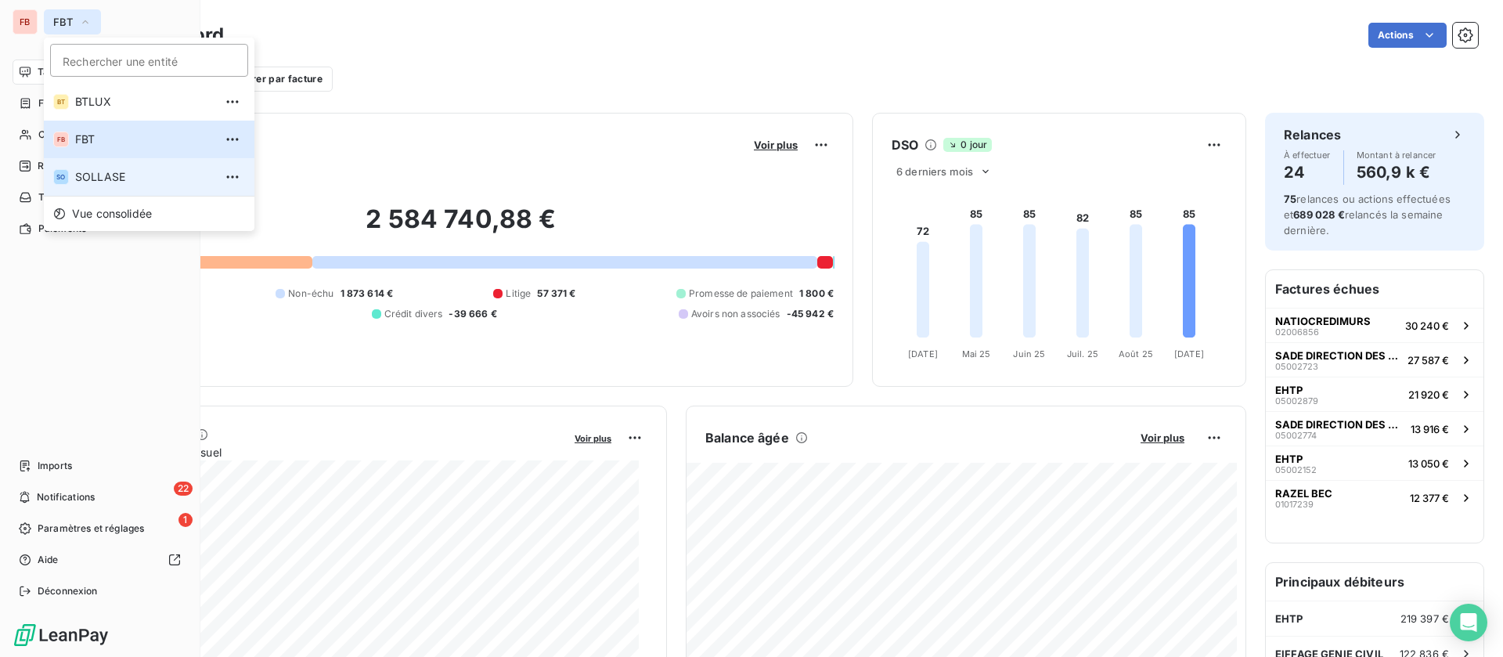
click at [92, 173] on span "SOLLASE" at bounding box center [144, 177] width 139 height 16
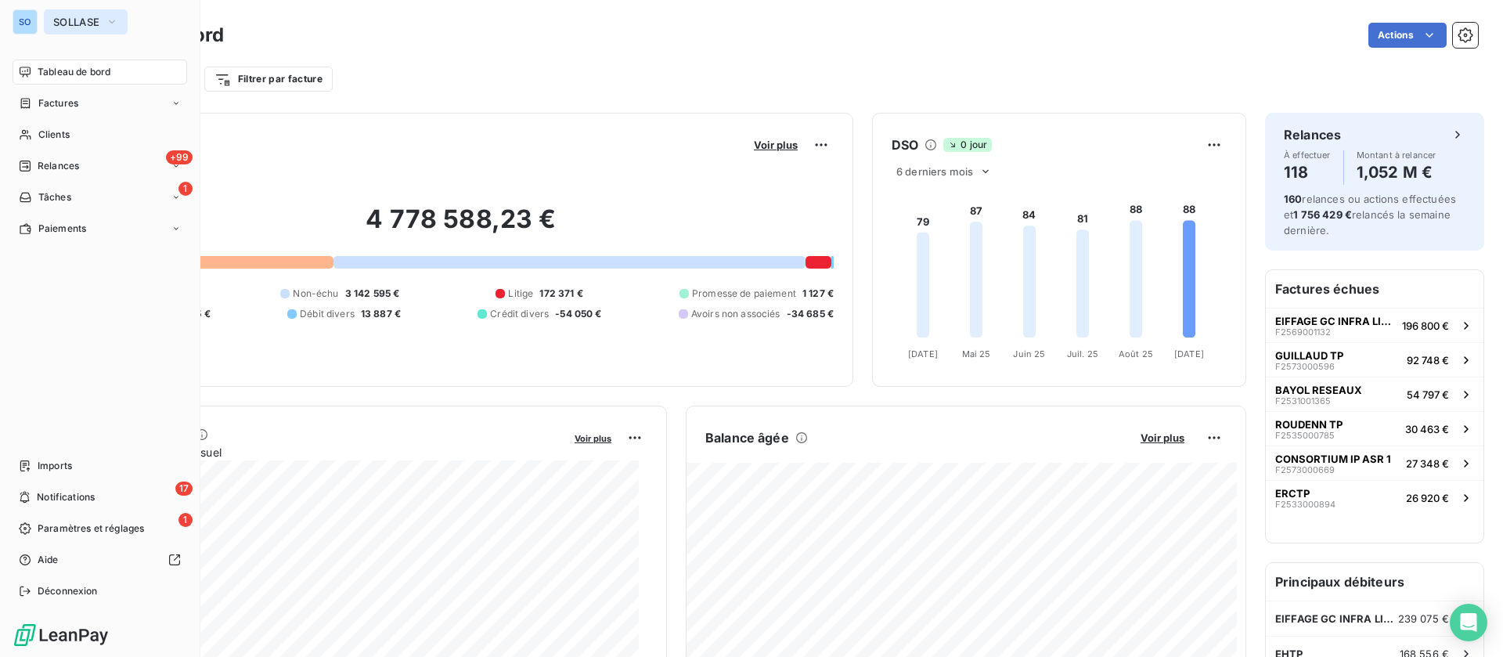
click at [66, 24] on span "SOLLASE" at bounding box center [76, 22] width 46 height 13
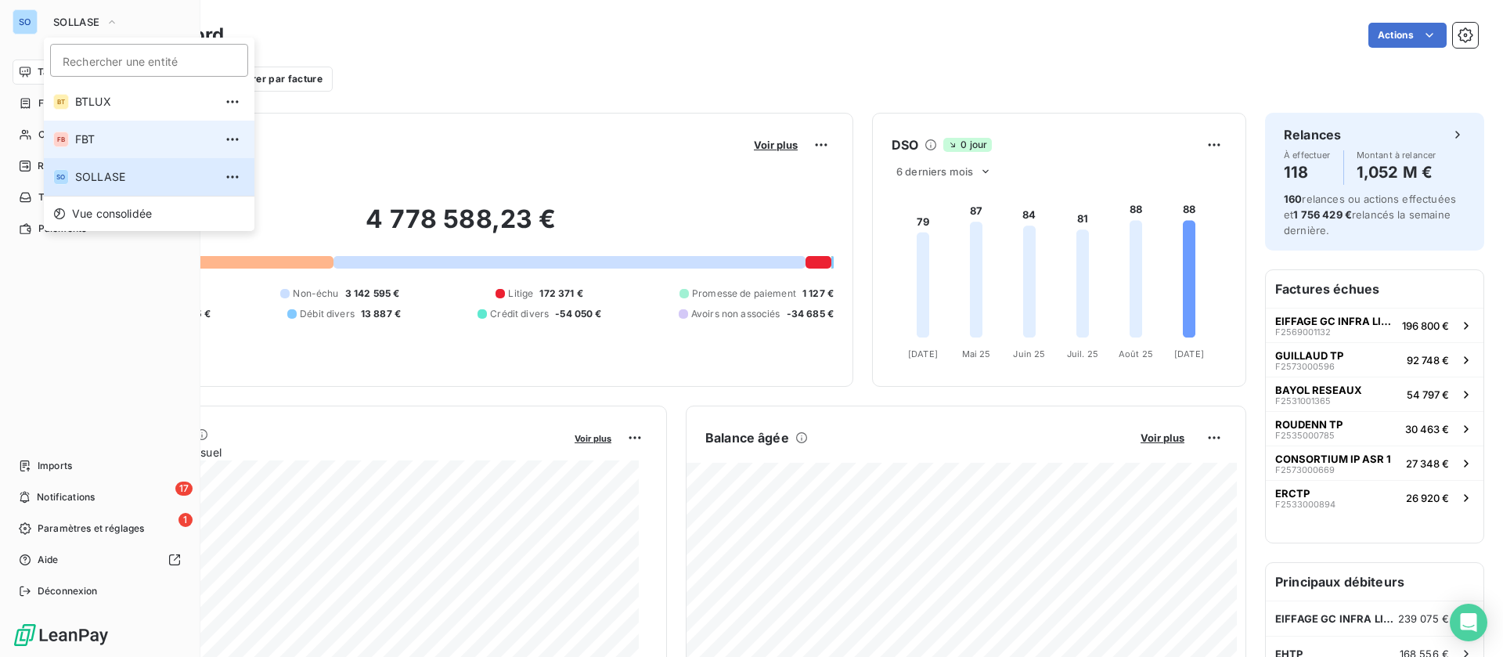
click at [91, 136] on span "FBT" at bounding box center [144, 140] width 139 height 16
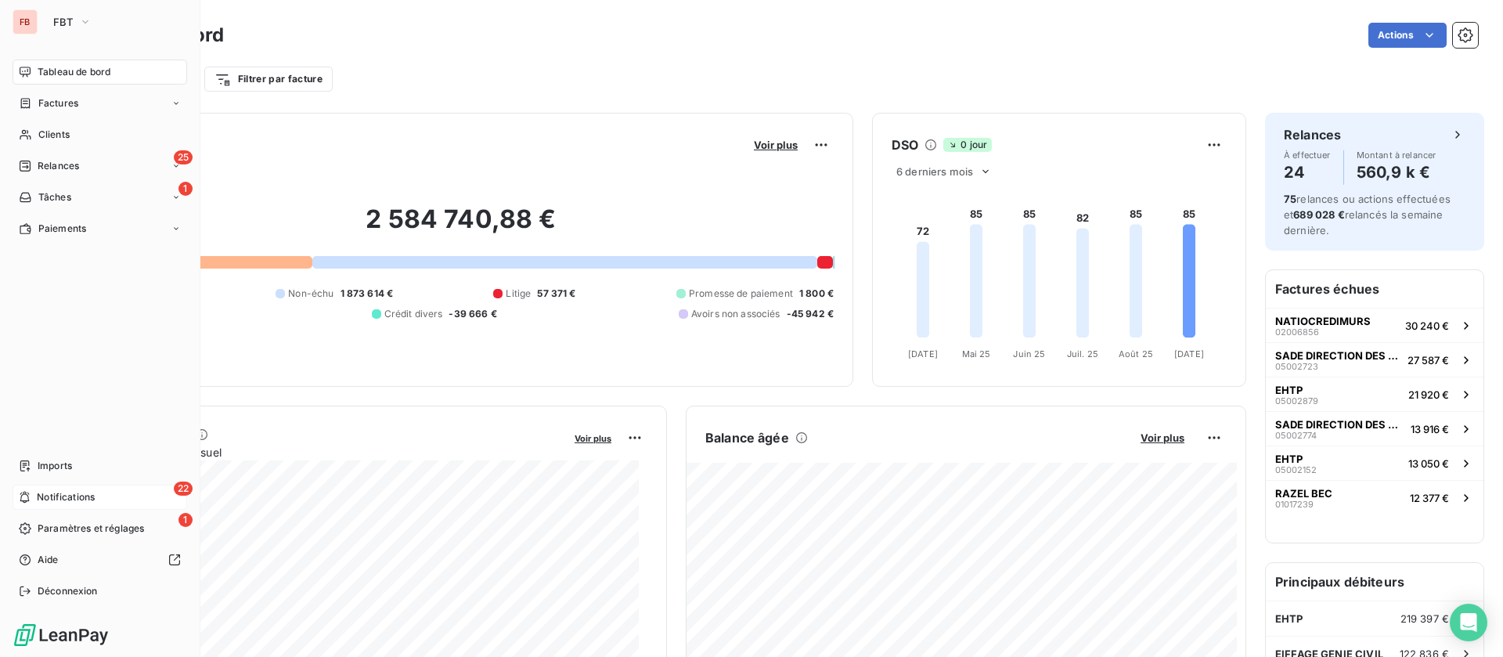
click at [82, 490] on span "Notifications" at bounding box center [66, 497] width 58 height 14
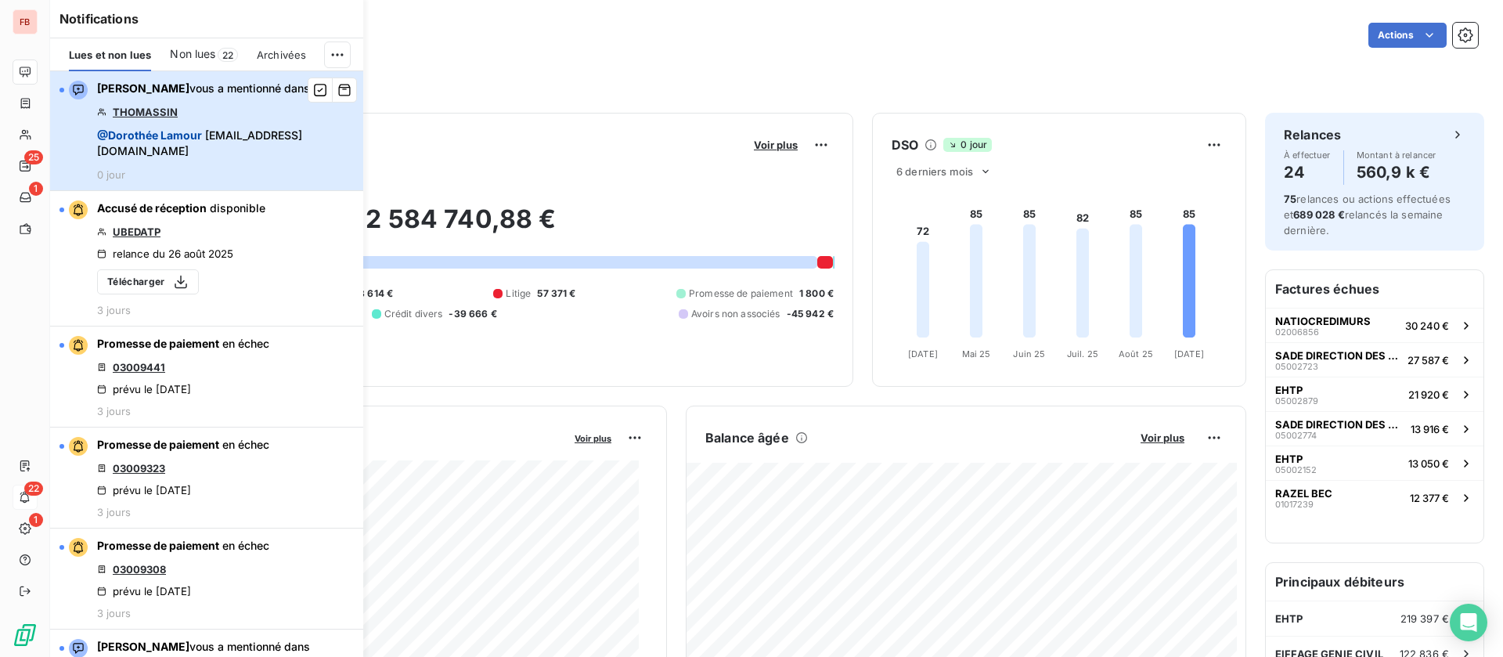
click at [233, 139] on span "@ Dorothée Lamour etaterrassement@gmail.com" at bounding box center [225, 143] width 257 height 31
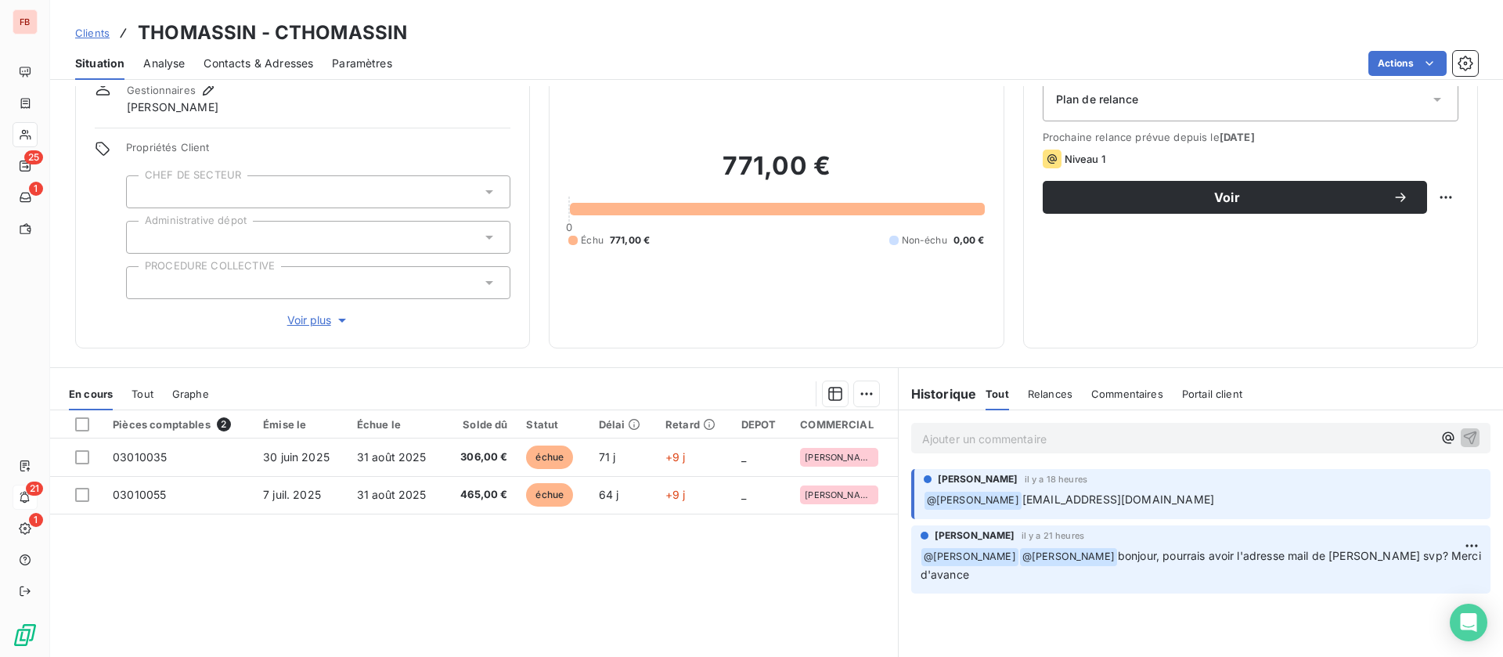
scroll to position [117, 0]
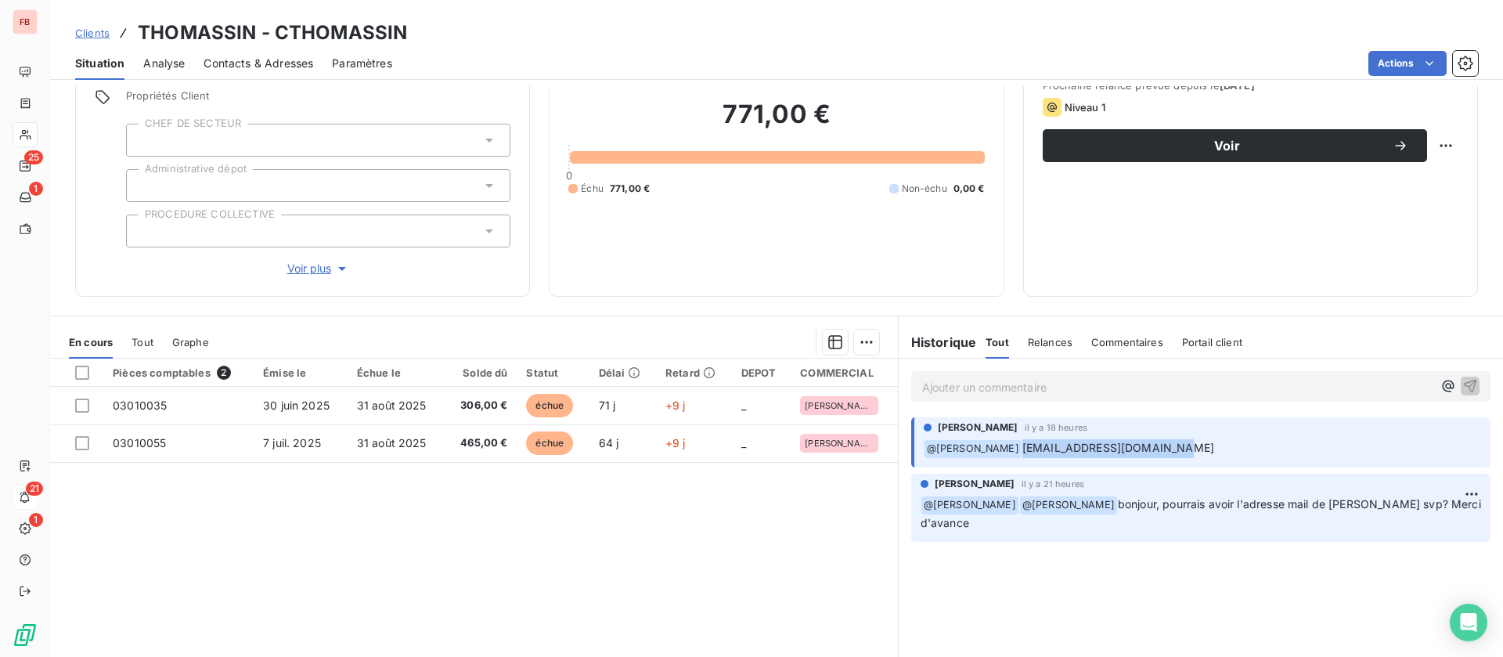
drag, startPoint x: 1014, startPoint y: 446, endPoint x: 1178, endPoint y: 442, distance: 163.7
click at [1178, 442] on p "﻿ @ Dorothée Lamour etaterrassement@gmail.com" at bounding box center [1203, 448] width 558 height 19
copy span "etaterrassement@gmail.com"
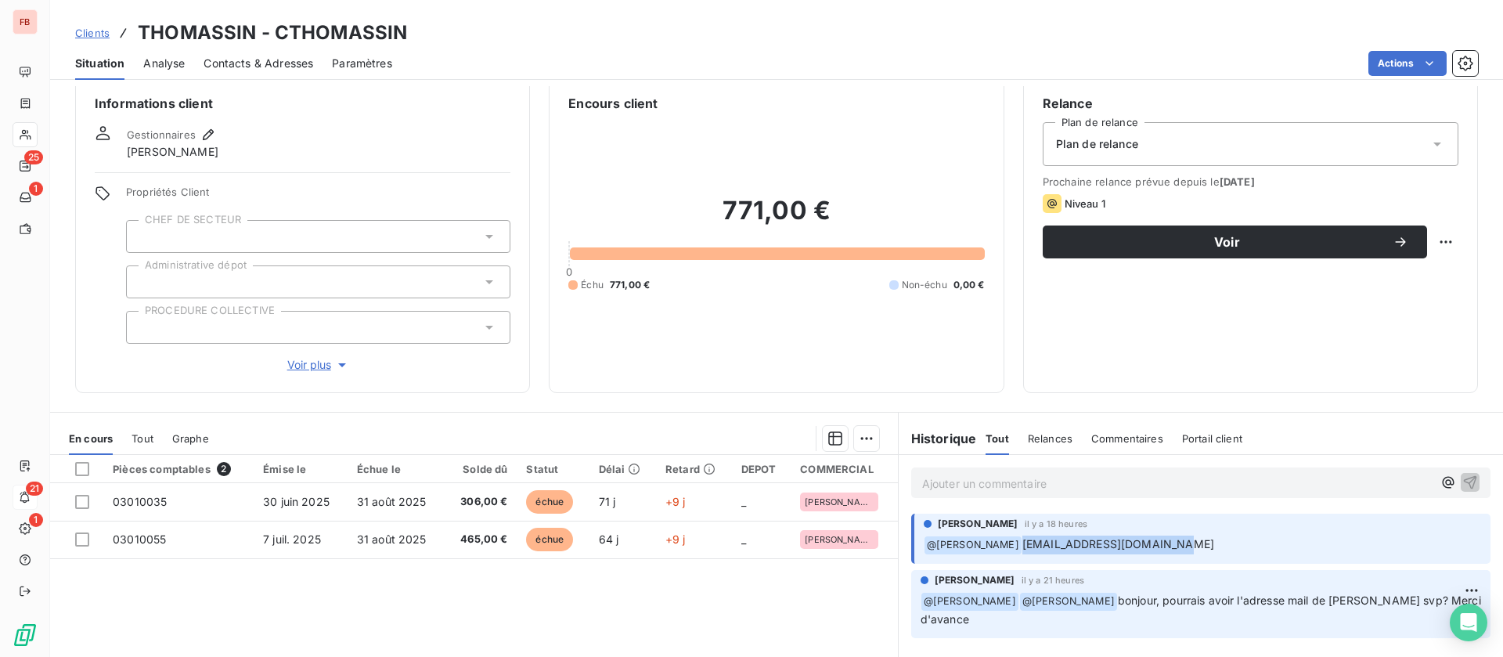
scroll to position [0, 0]
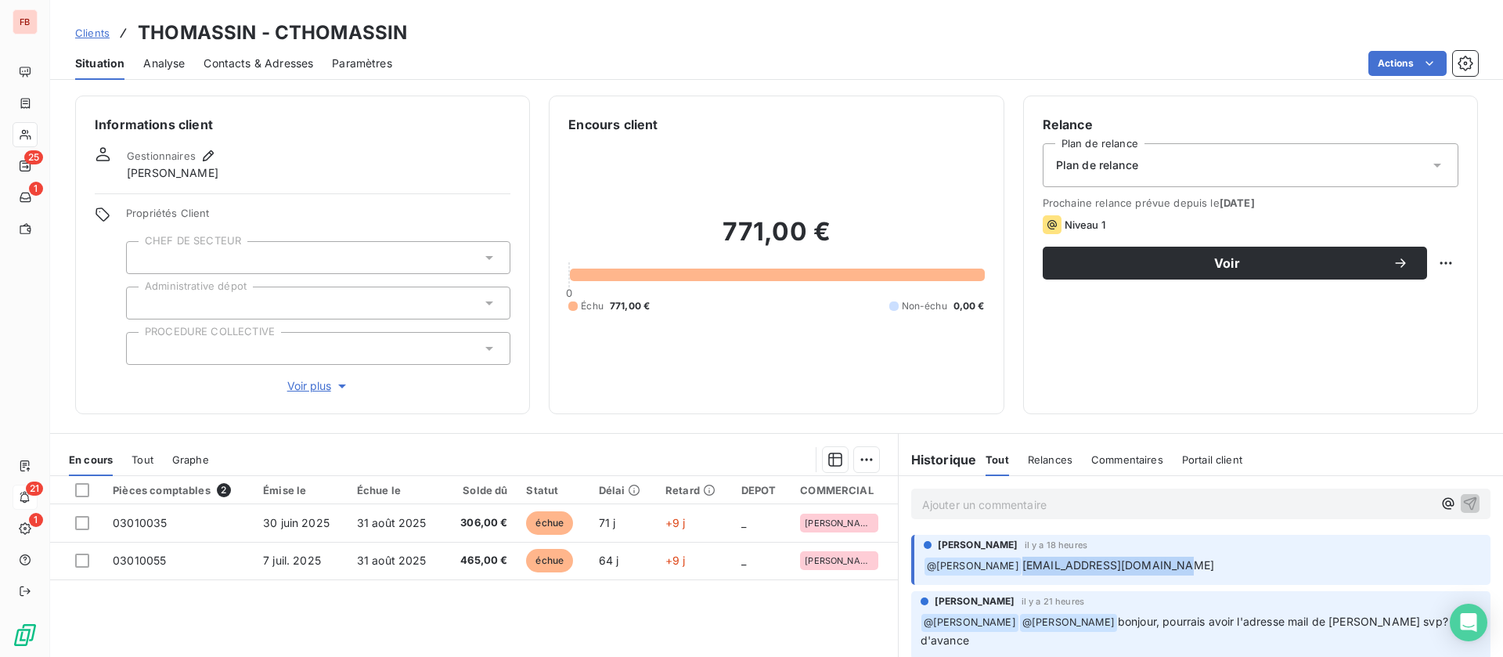
click at [287, 70] on span "Contacts & Adresses" at bounding box center [259, 64] width 110 height 16
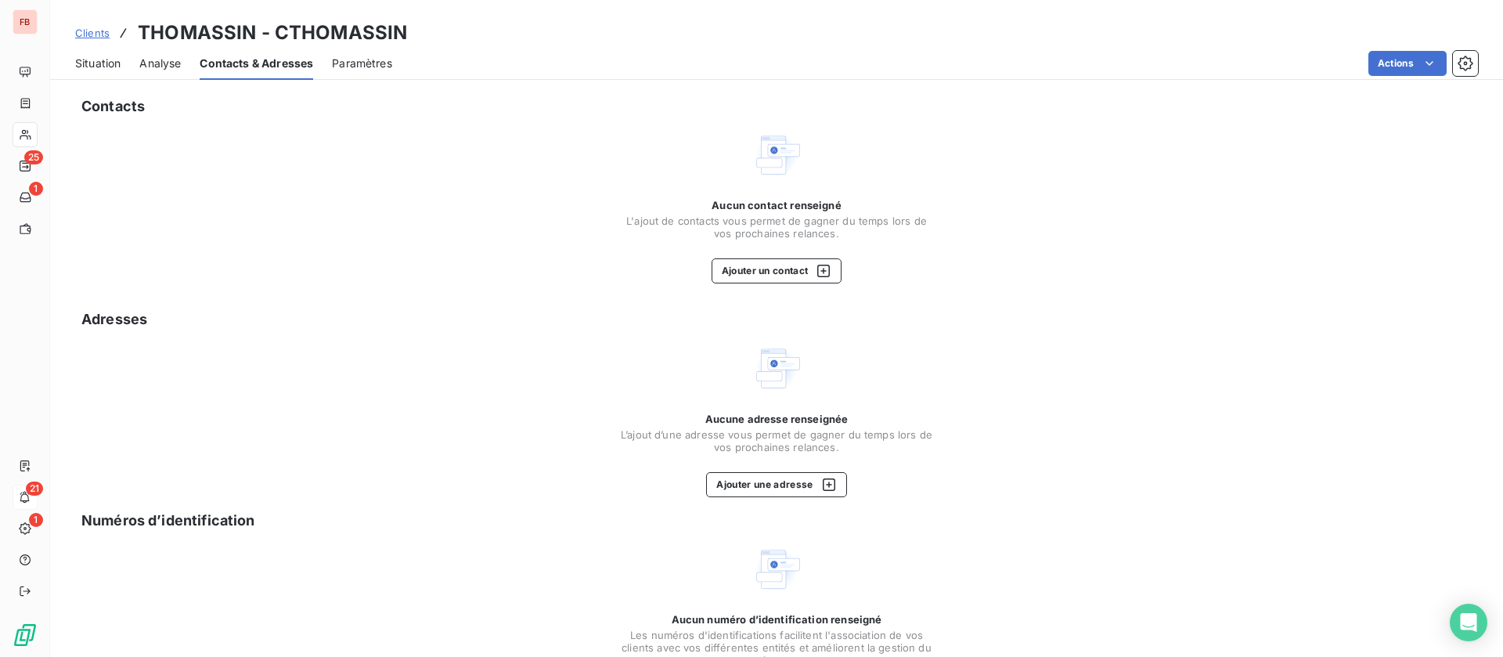
click at [756, 284] on div "Contacts Aucun contact renseigné L'ajout de contacts vous permet de gagner du t…" at bounding box center [776, 410] width 1453 height 649
click at [760, 282] on button "Ajouter un contact" at bounding box center [777, 270] width 131 height 25
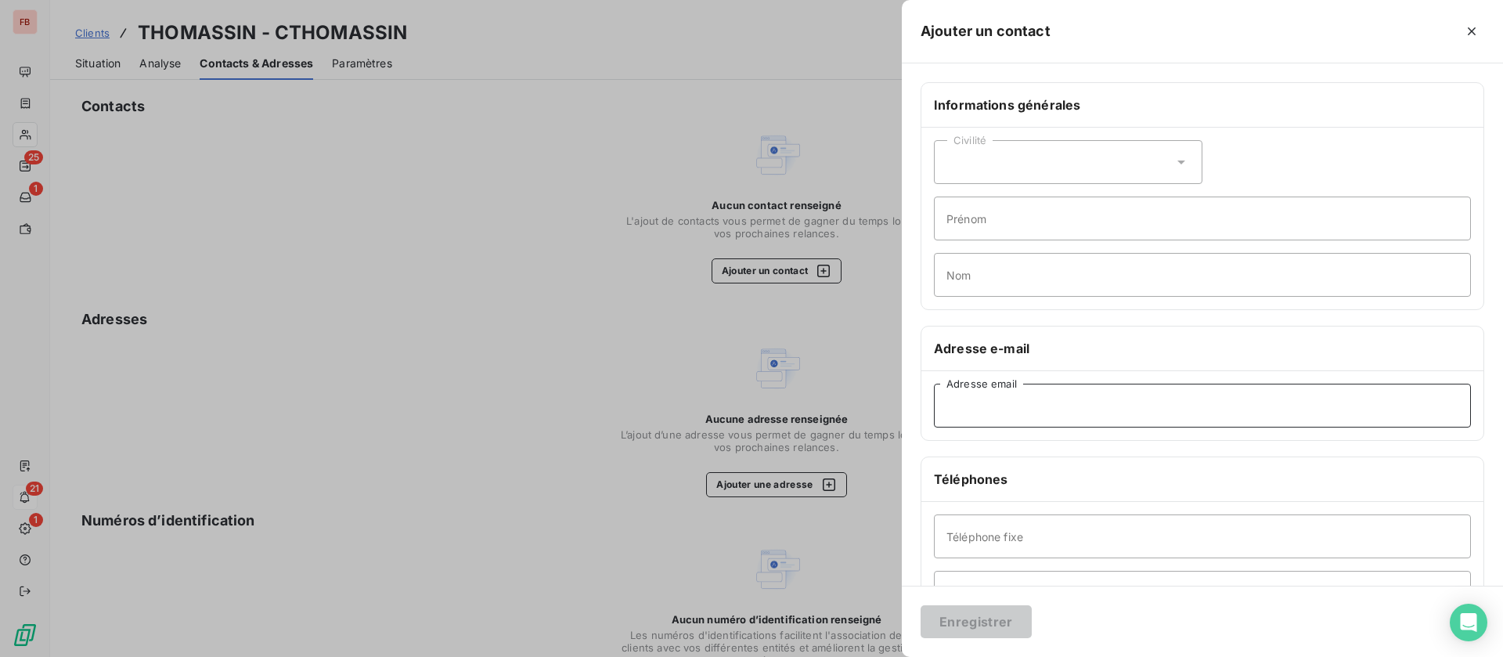
click at [1000, 411] on input "Adresse email" at bounding box center [1202, 406] width 537 height 44
paste input "etaterrassement@gmail.com"
type input "etaterrassement@gmail.com"
click at [978, 619] on button "Enregistrer" at bounding box center [976, 621] width 111 height 33
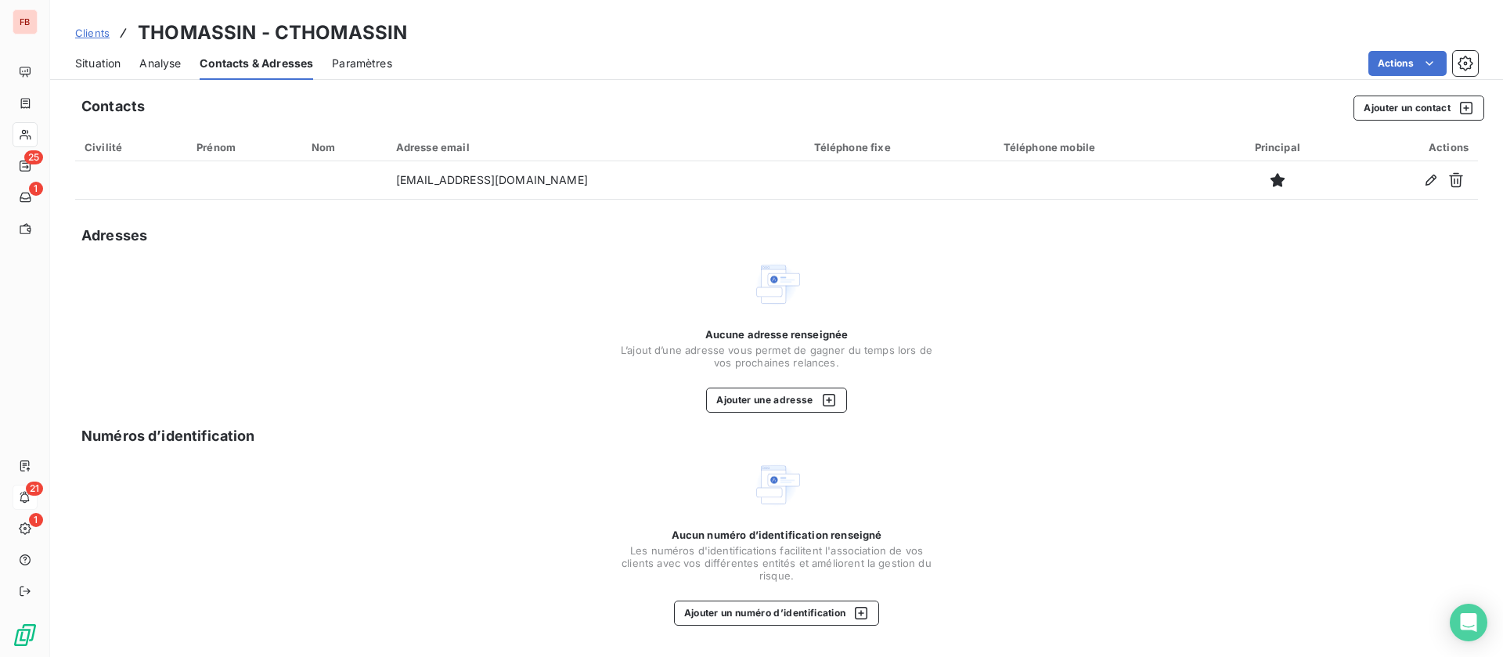
click at [96, 61] on span "Situation" at bounding box center [97, 64] width 45 height 16
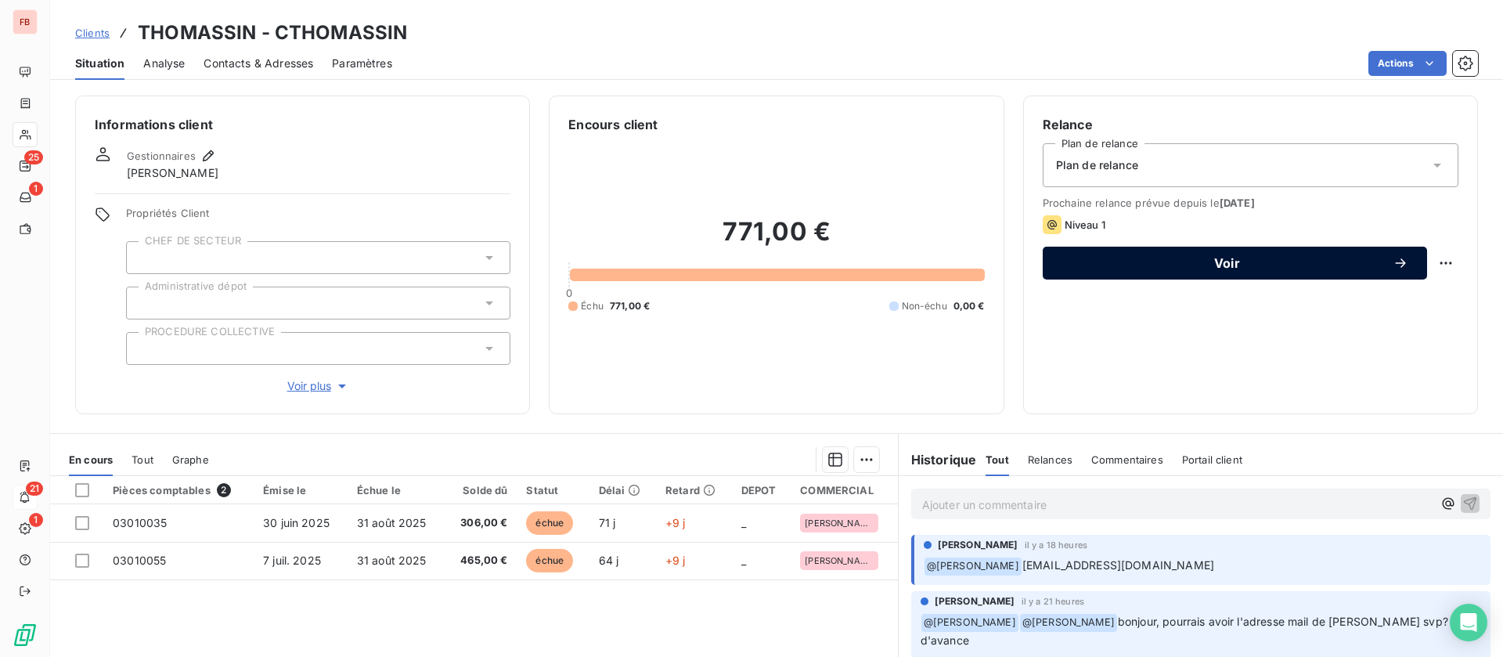
click at [1244, 257] on span "Voir" at bounding box center [1227, 263] width 331 height 13
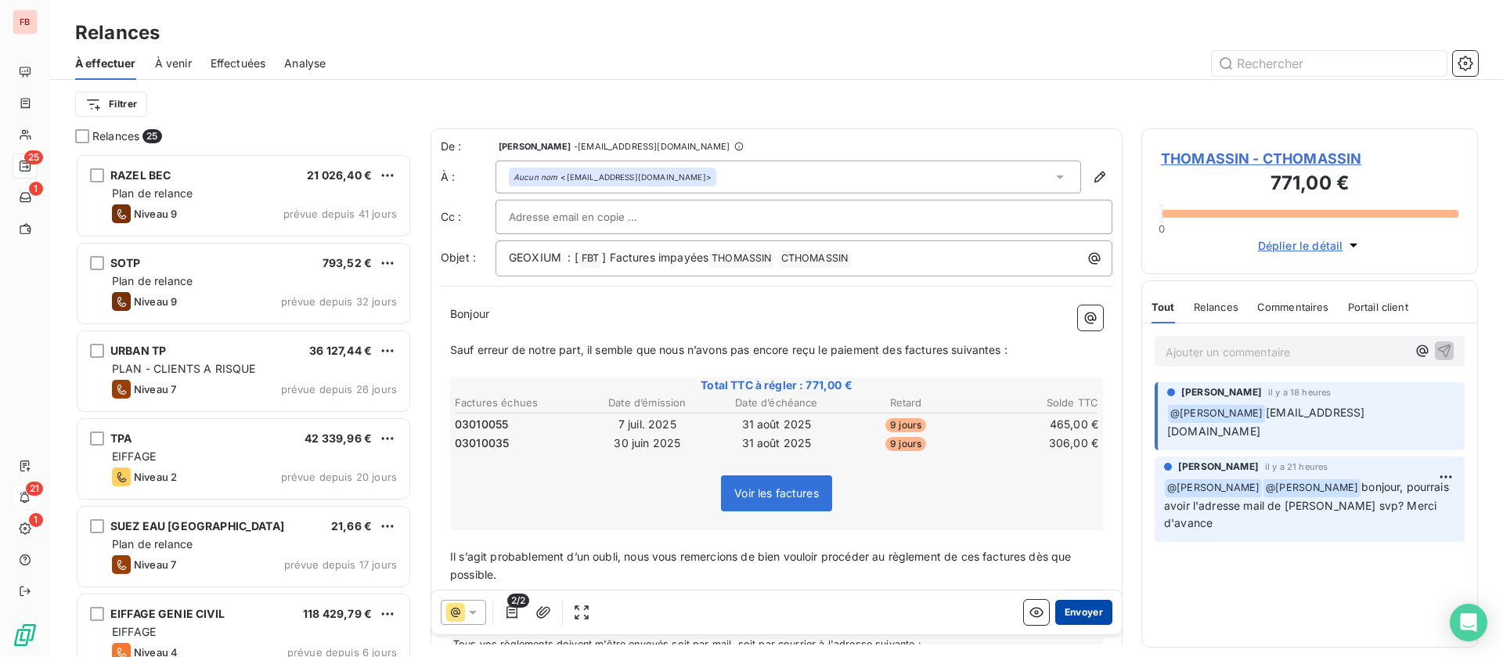
click at [1065, 608] on button "Envoyer" at bounding box center [1084, 612] width 57 height 25
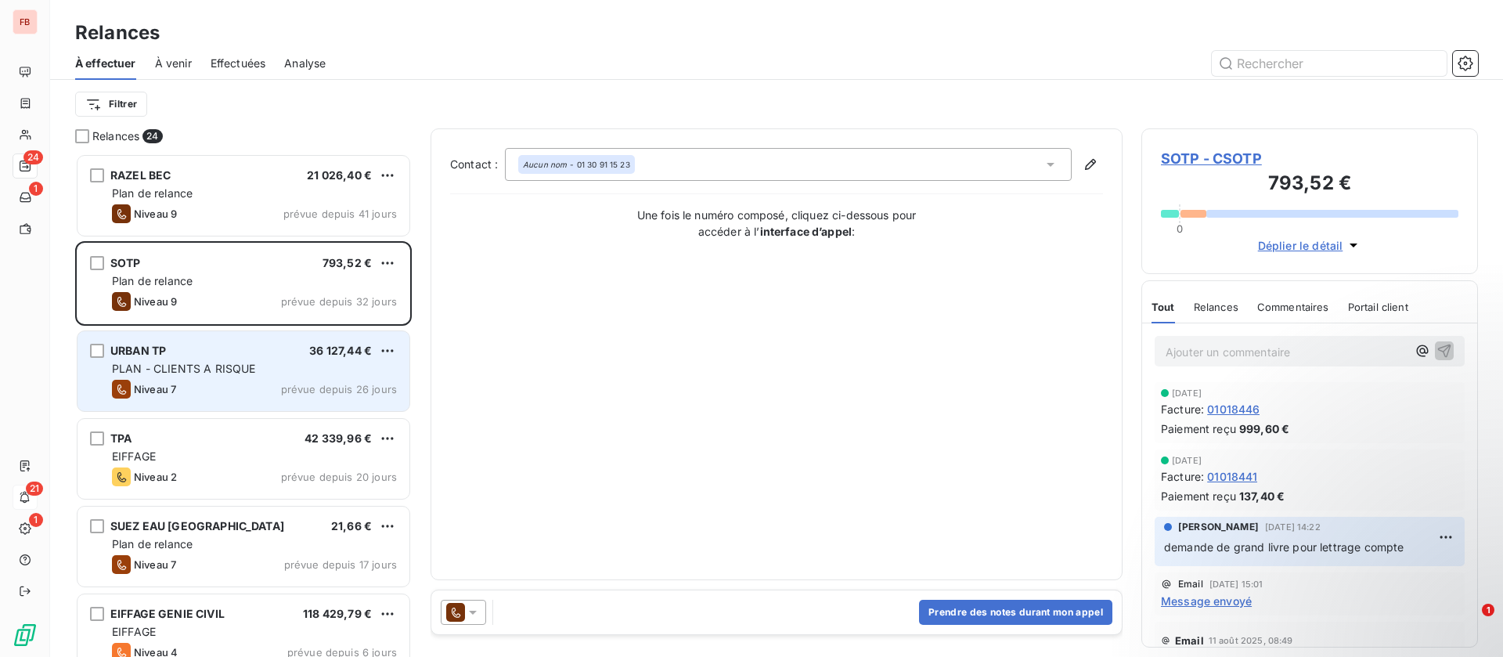
click at [231, 371] on span "PLAN - CLIENTS A RISQUE" at bounding box center [183, 368] width 143 height 13
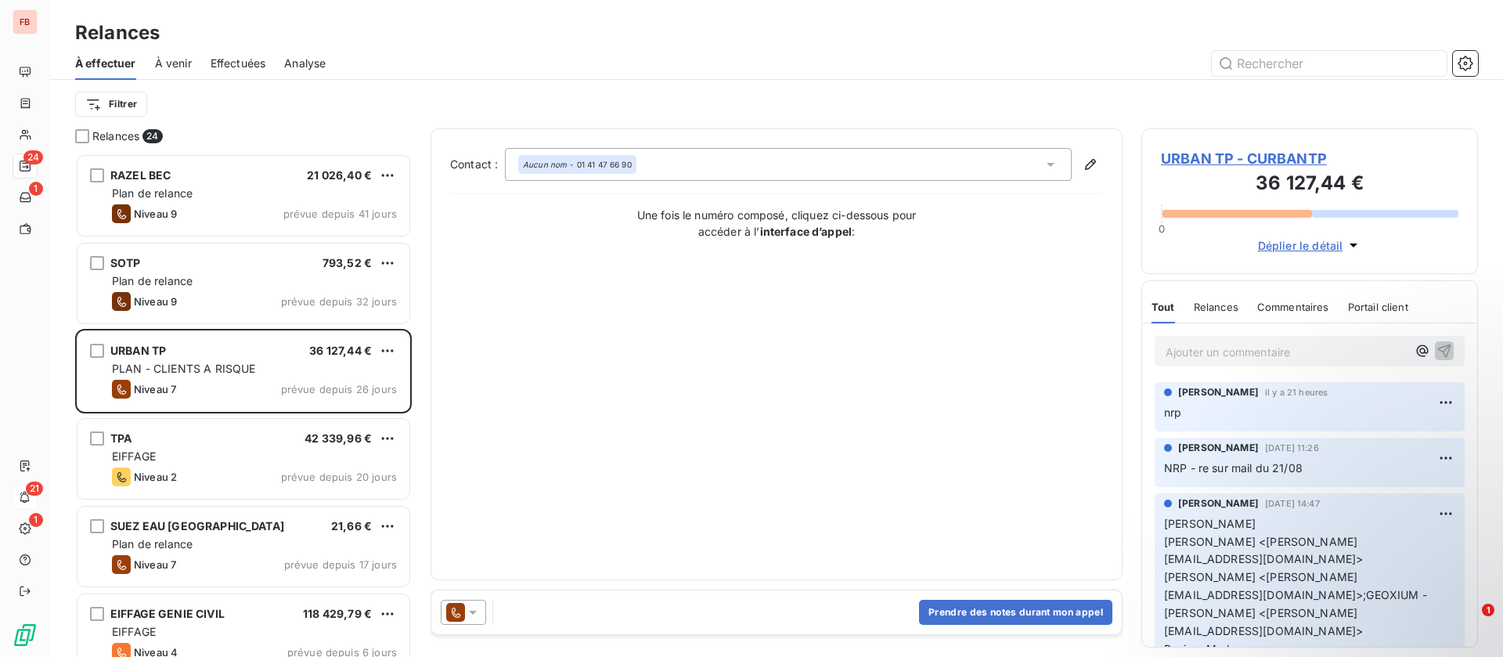
click at [249, 66] on span "Effectuées" at bounding box center [239, 64] width 56 height 16
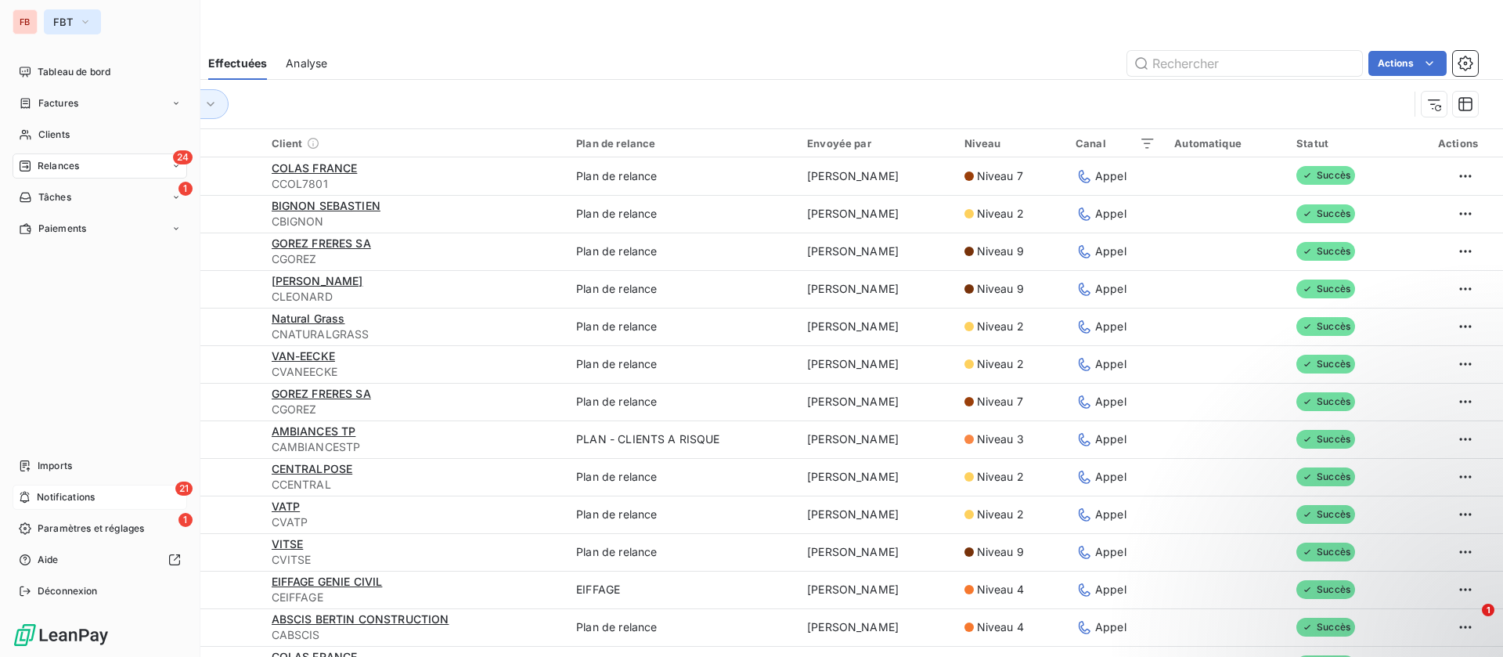
click at [67, 25] on span "FBT" at bounding box center [63, 22] width 20 height 13
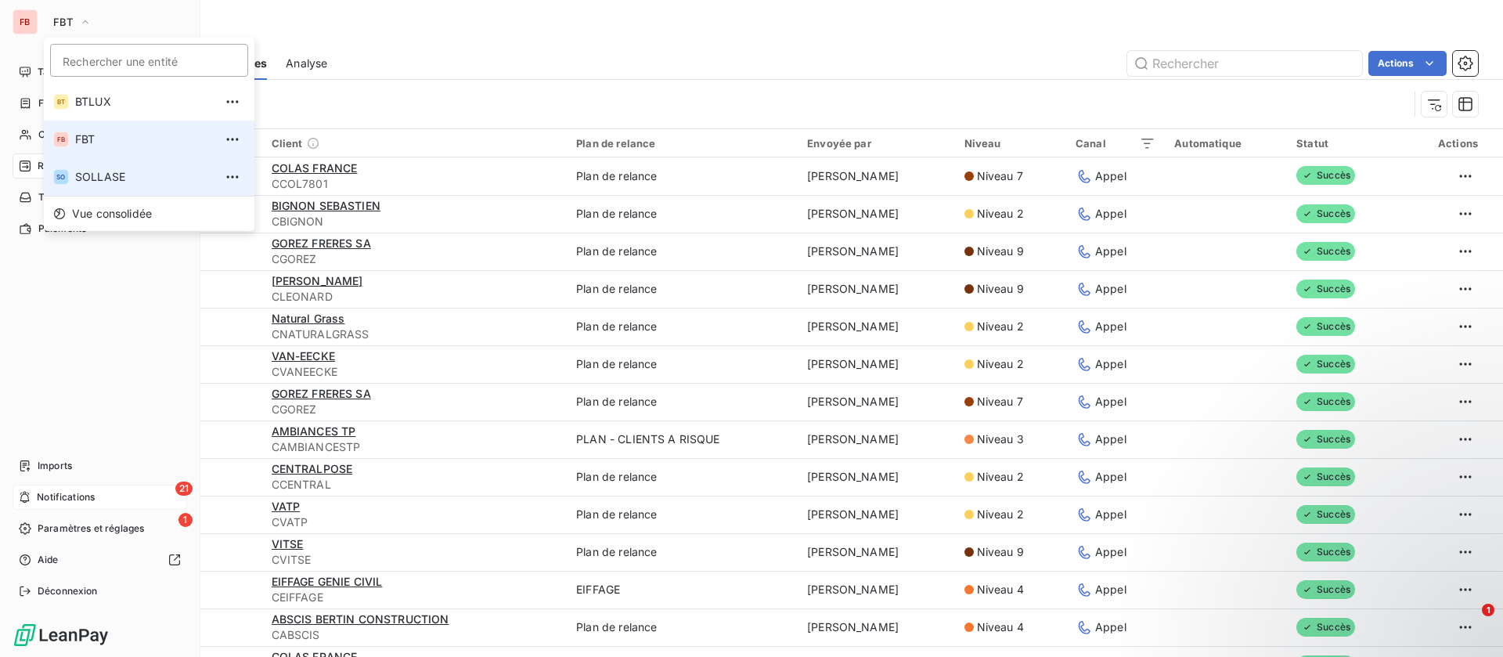
click at [106, 181] on span "SOLLASE" at bounding box center [144, 177] width 139 height 16
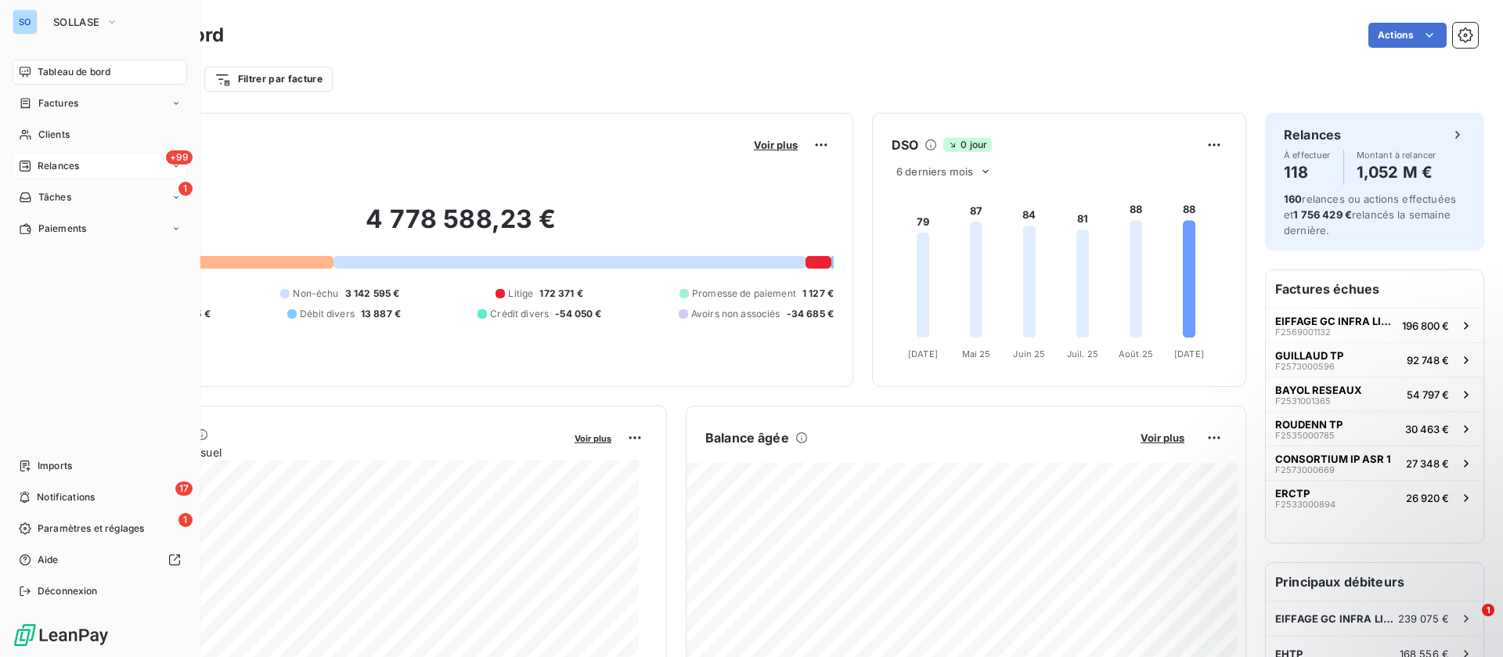
click at [66, 170] on span "Relances" at bounding box center [59, 166] width 42 height 14
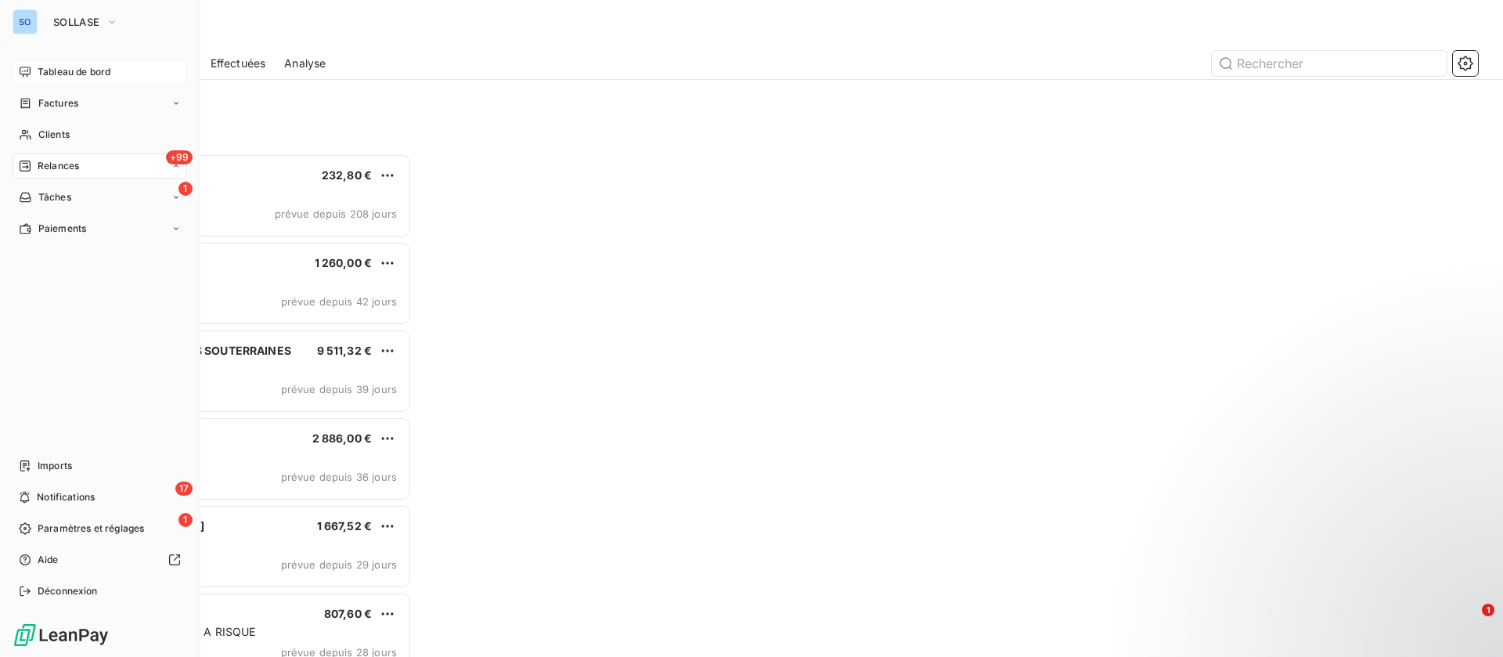
scroll to position [485, 319]
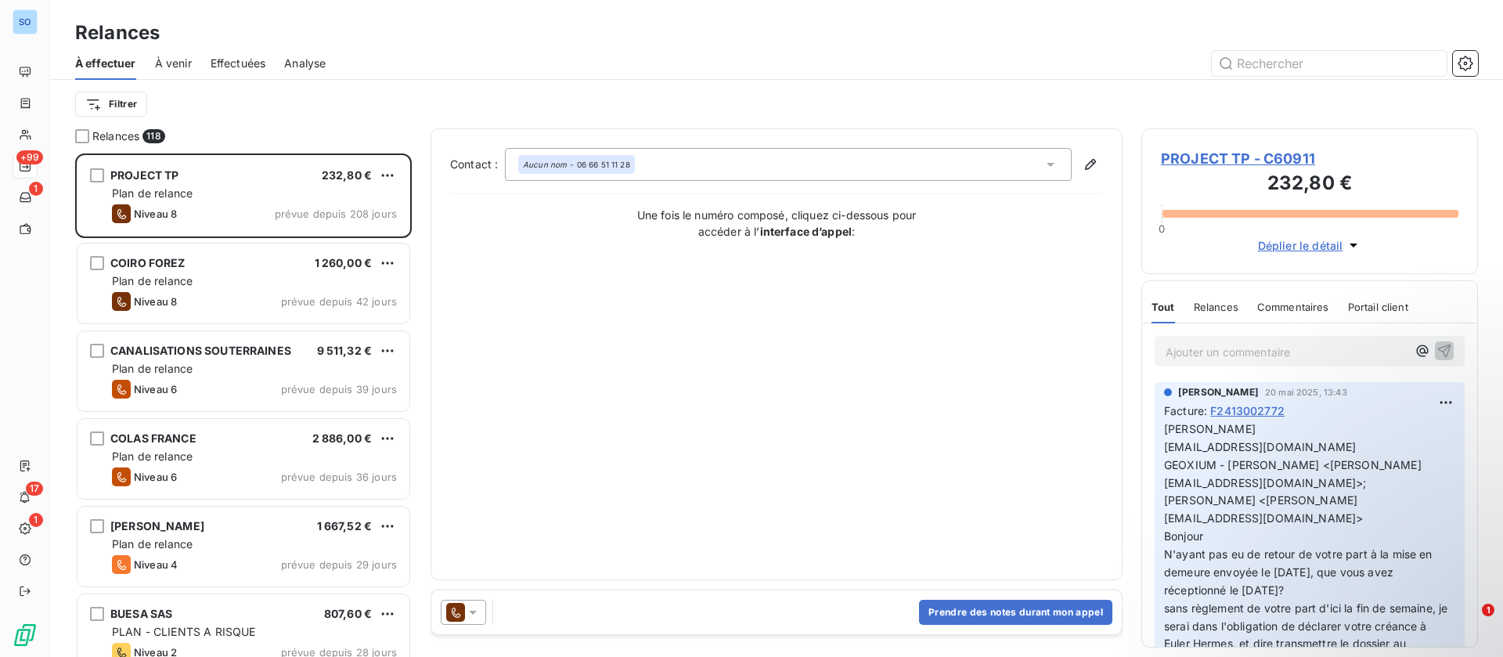
click at [241, 65] on span "Effectuées" at bounding box center [239, 64] width 56 height 16
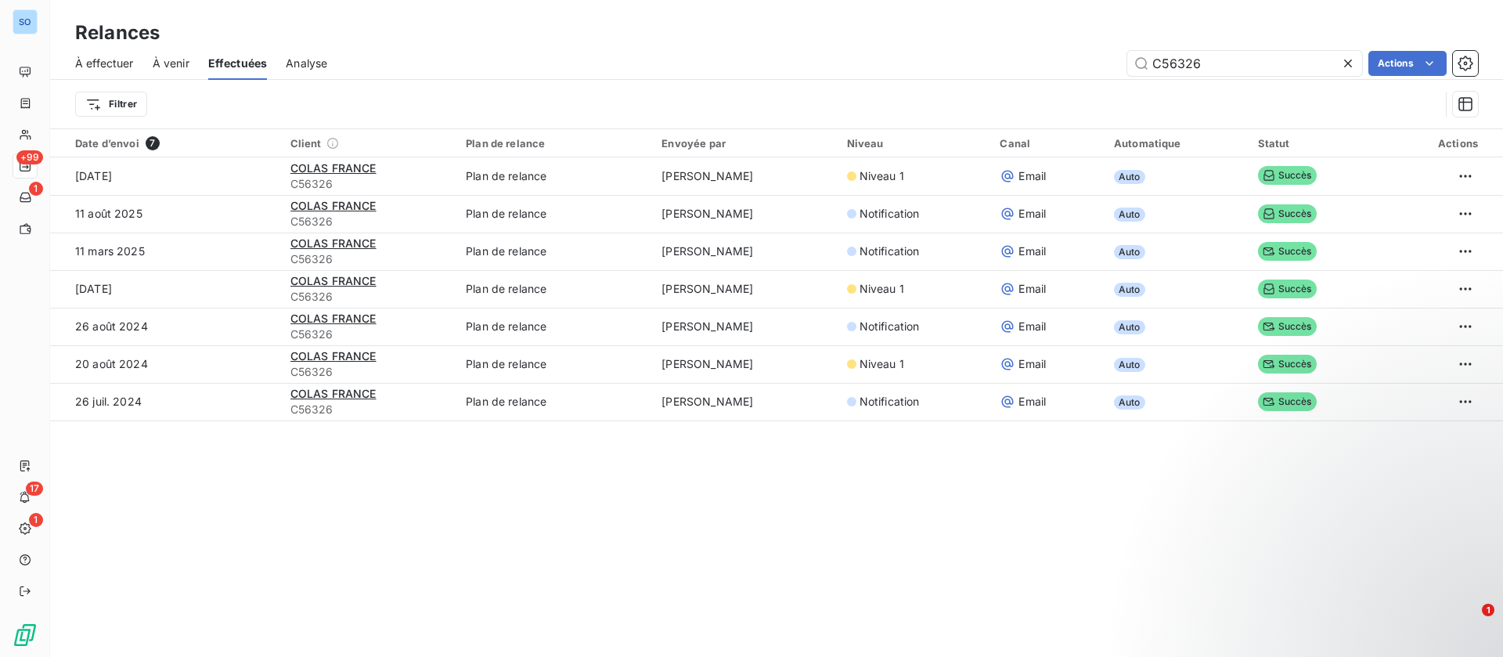
click at [1345, 63] on icon at bounding box center [1349, 64] width 16 height 16
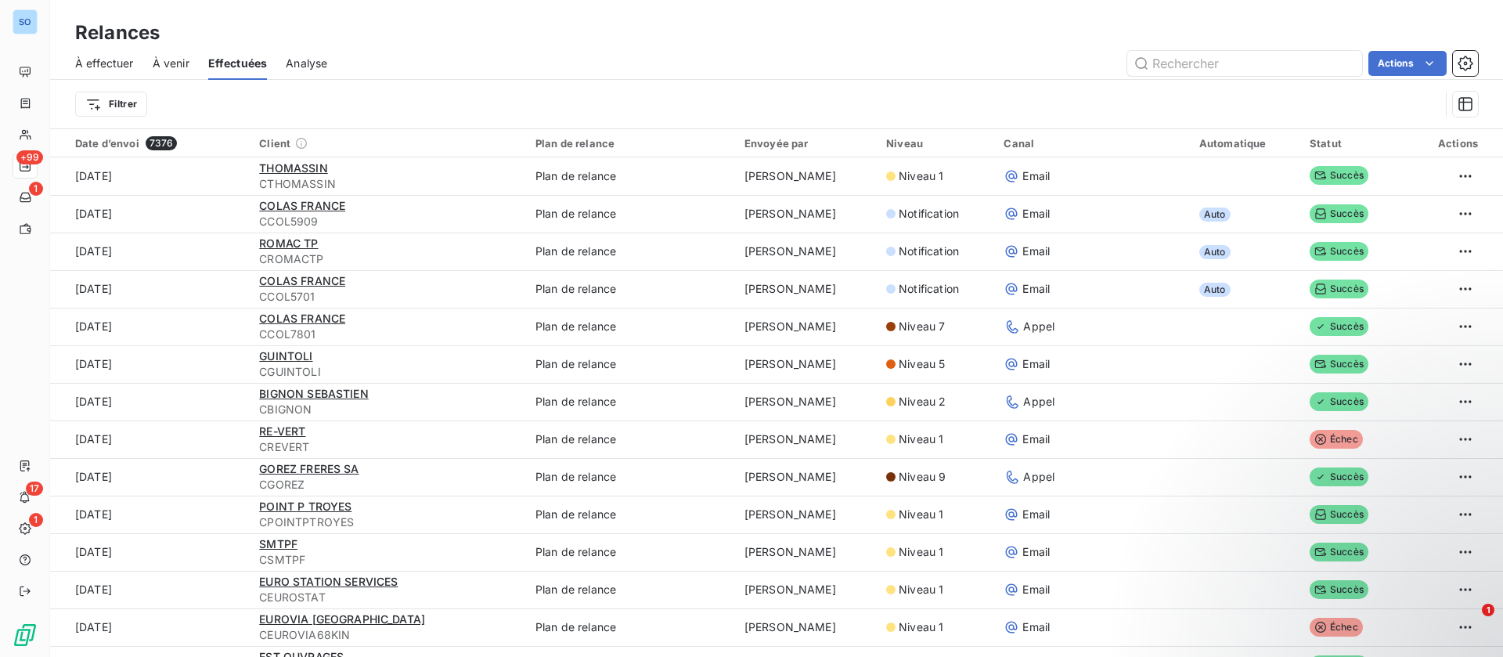
click at [125, 100] on html "SO +99 1 17 1 Relances À effectuer À venir Effectuées Analyse Actions Filtrer D…" at bounding box center [751, 328] width 1503 height 657
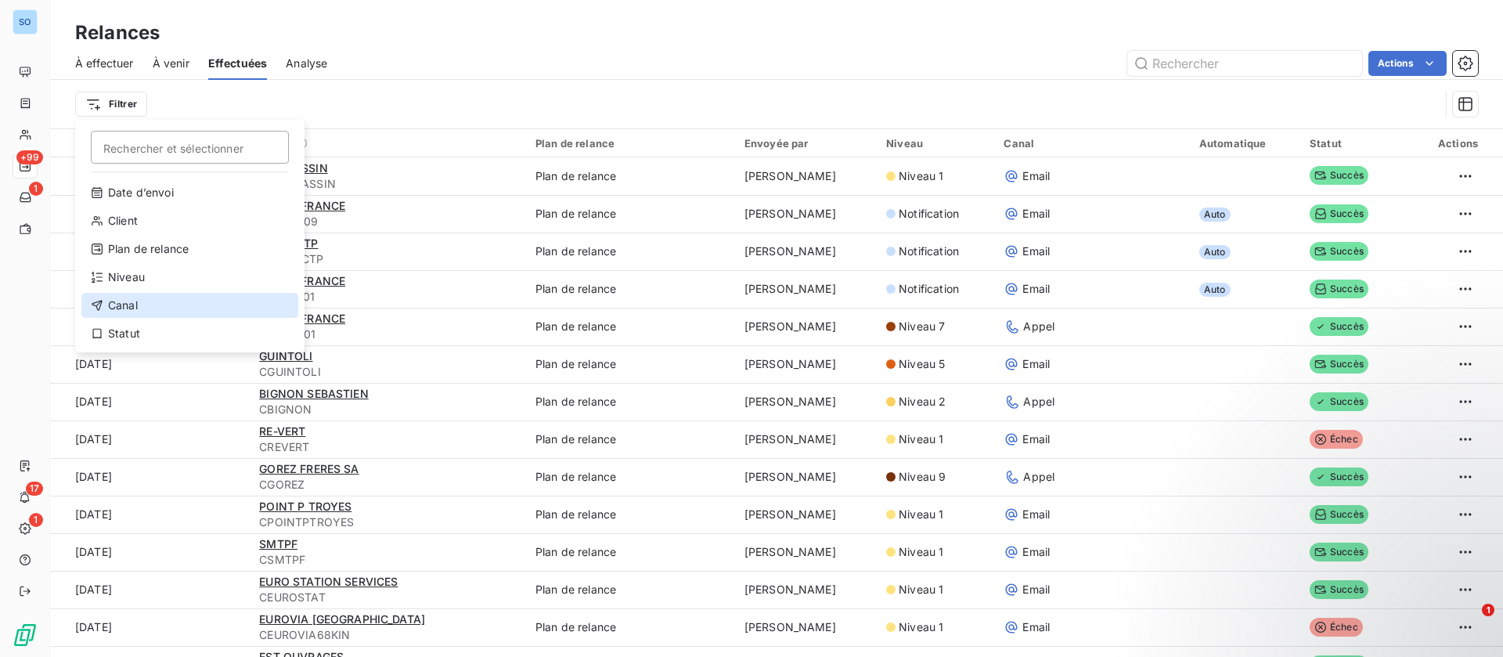
click at [125, 313] on div "Canal" at bounding box center [189, 305] width 217 height 25
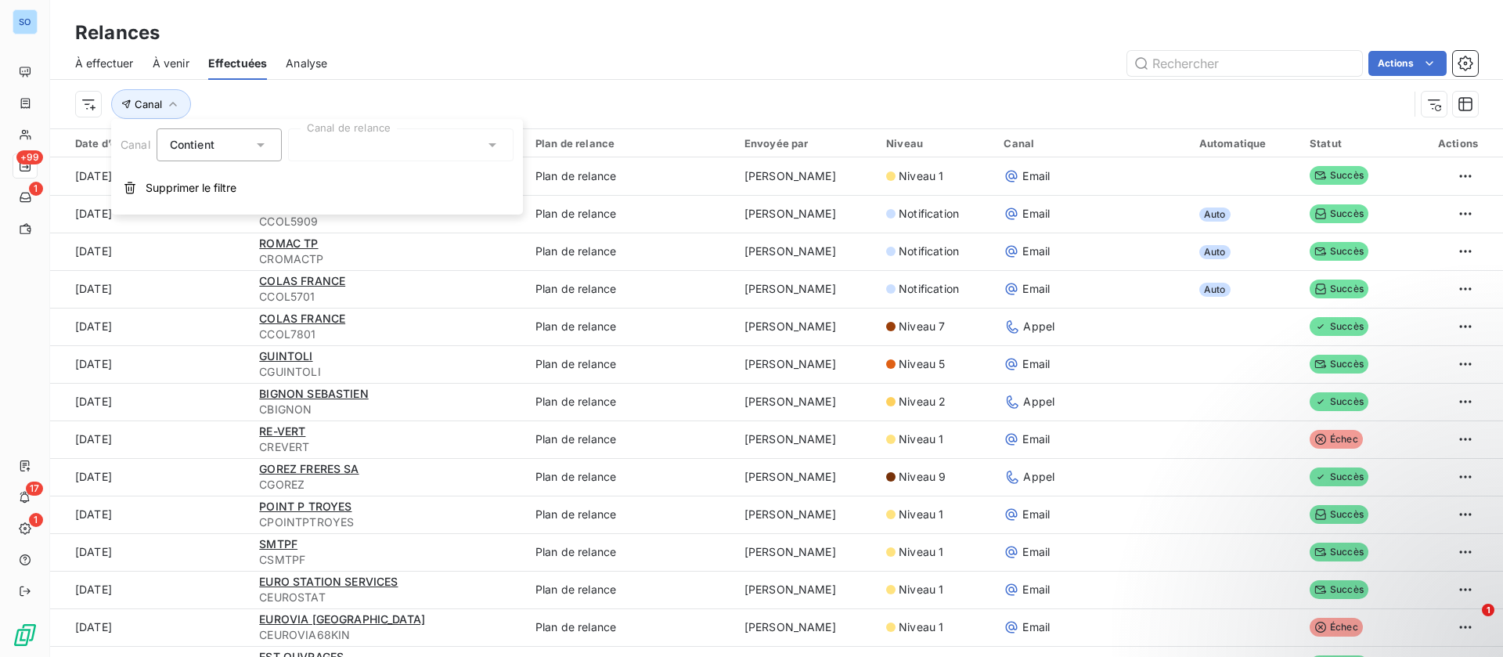
click at [386, 139] on div at bounding box center [401, 144] width 226 height 33
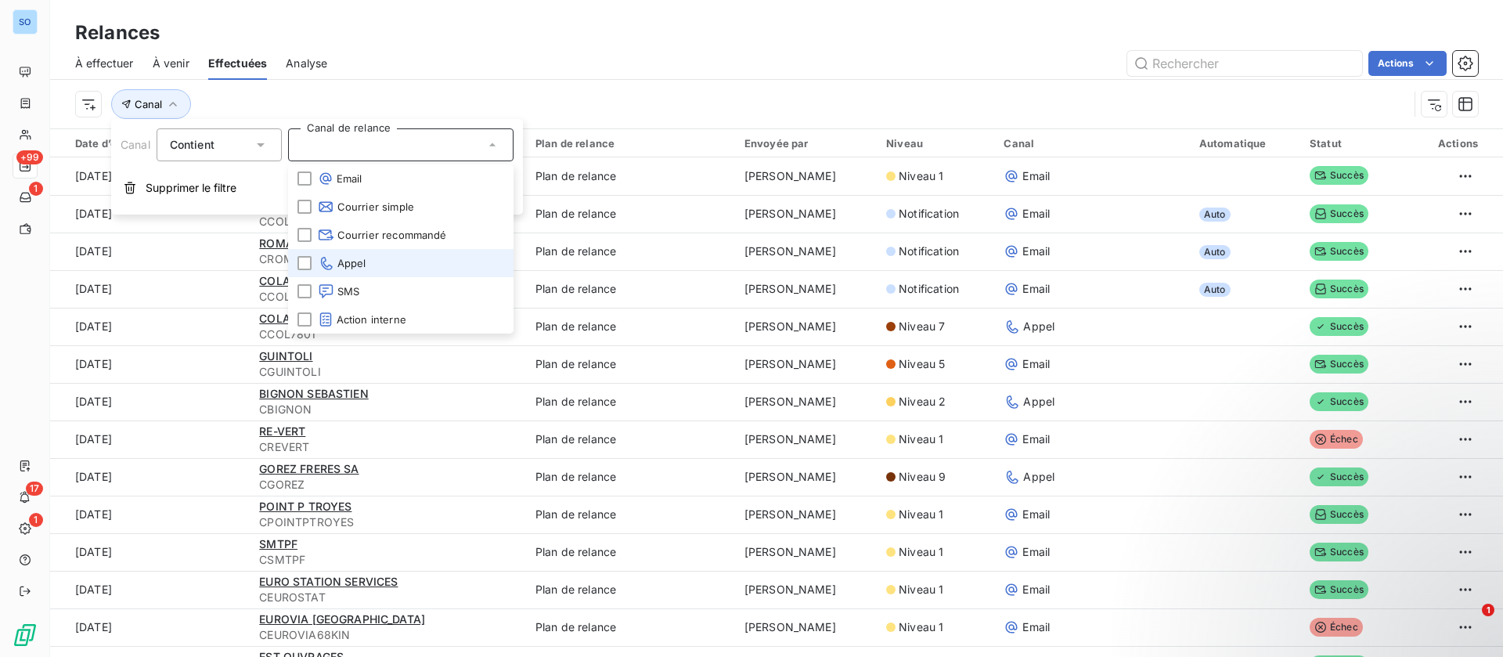
click at [362, 265] on span "Appel" at bounding box center [342, 263] width 49 height 16
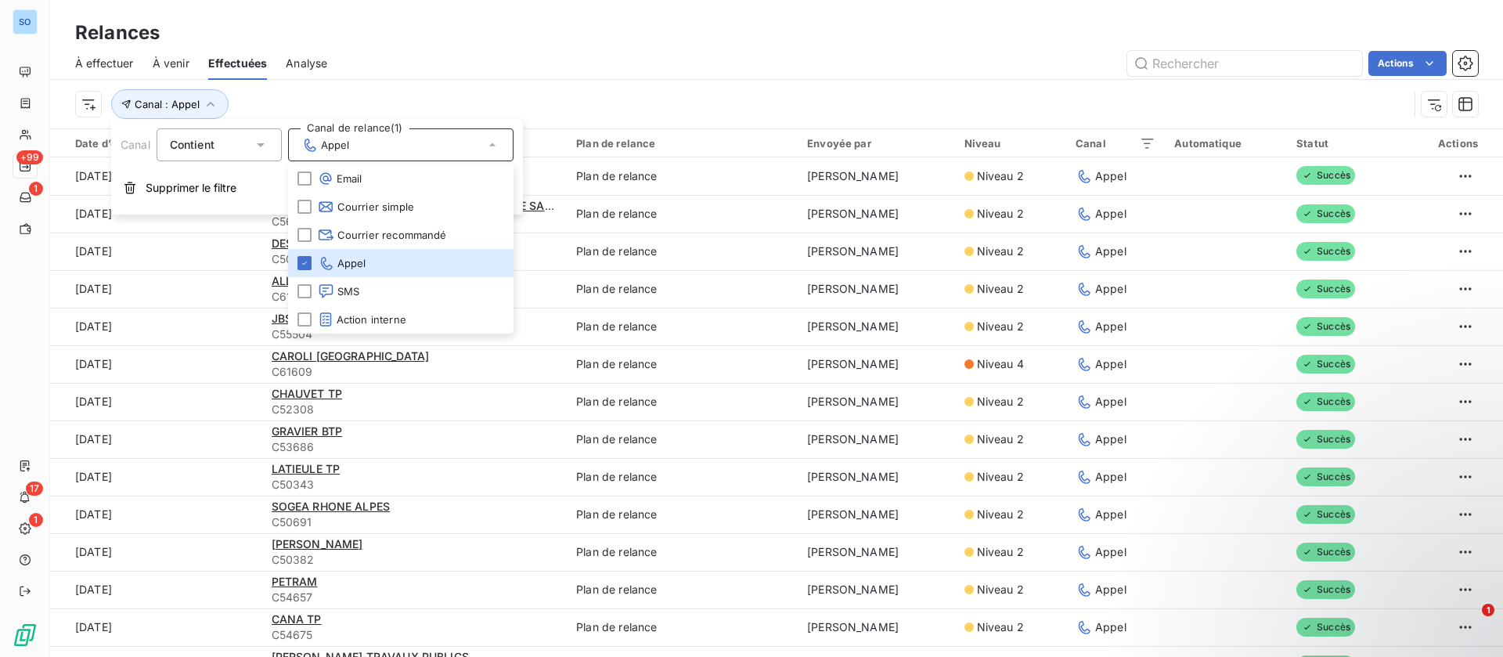
click at [933, 80] on div "Canal : Appel" at bounding box center [776, 104] width 1403 height 49
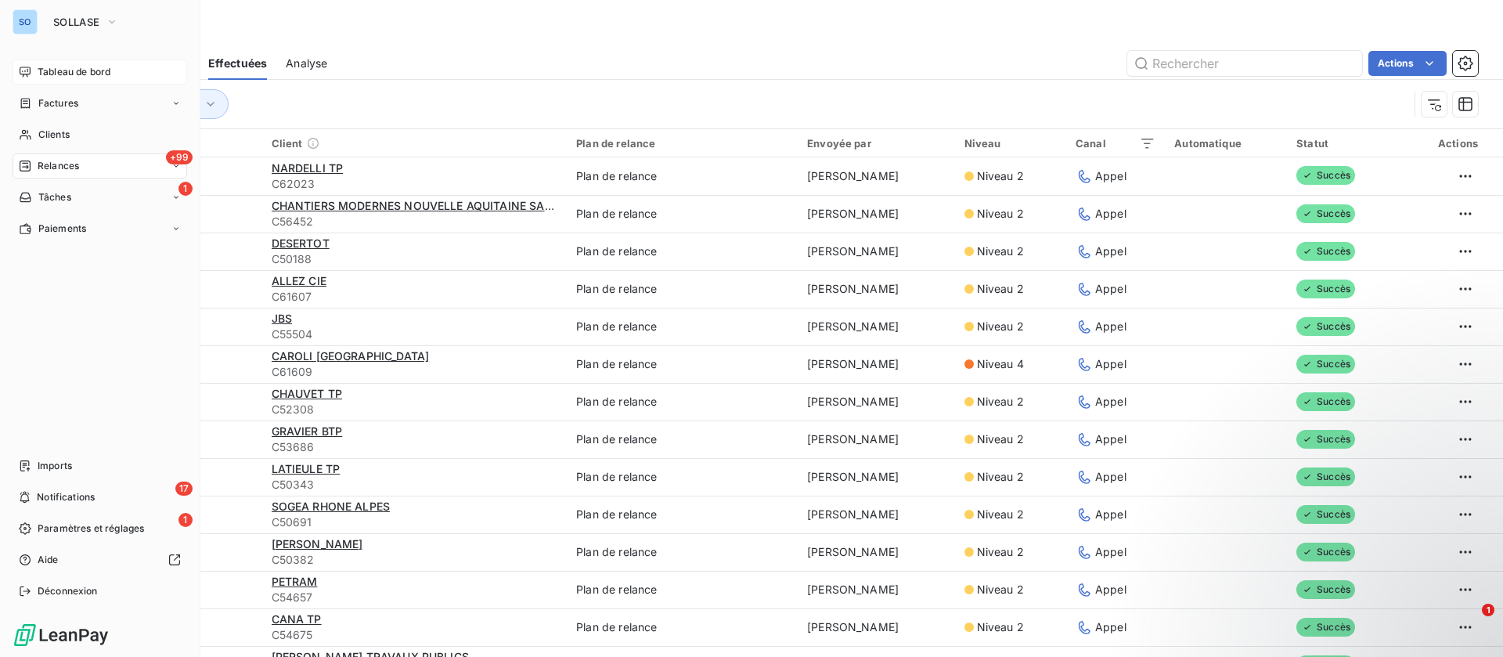
click at [34, 71] on div "Tableau de bord" at bounding box center [100, 72] width 175 height 25
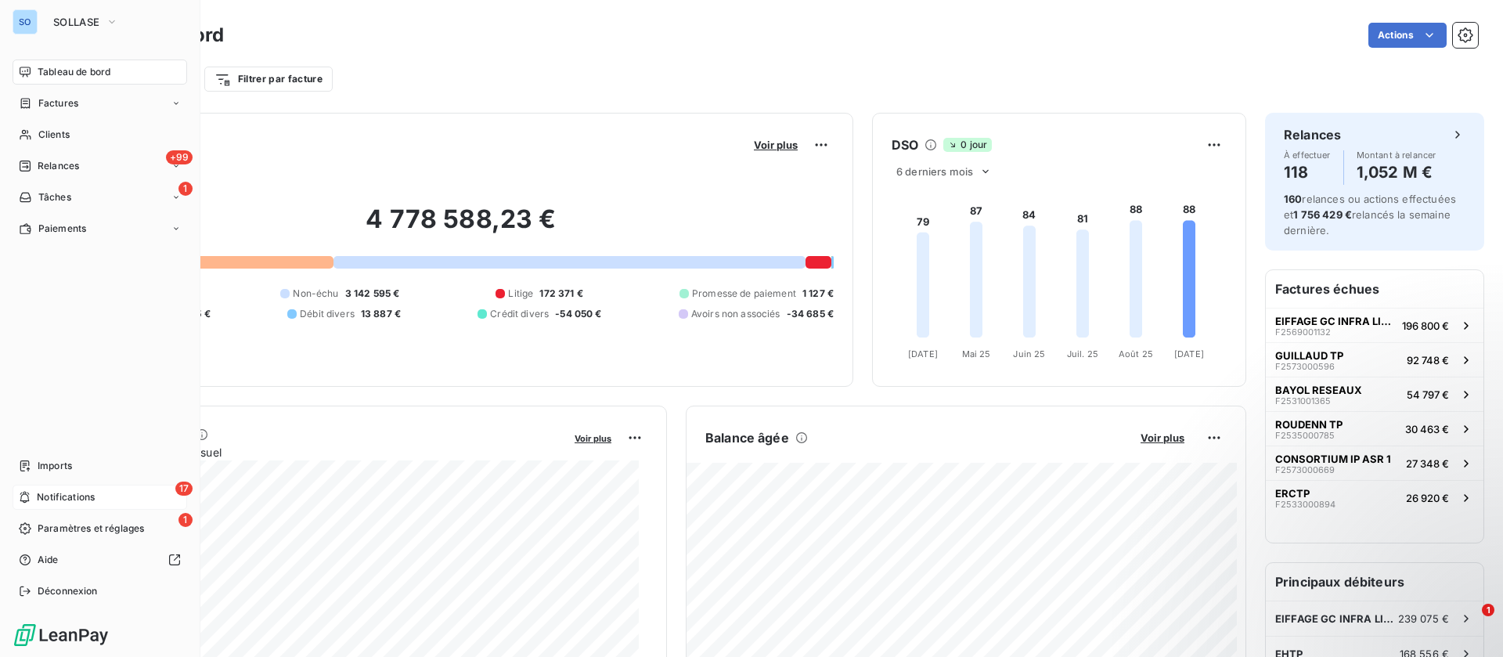
click at [81, 493] on span "Notifications" at bounding box center [66, 497] width 58 height 14
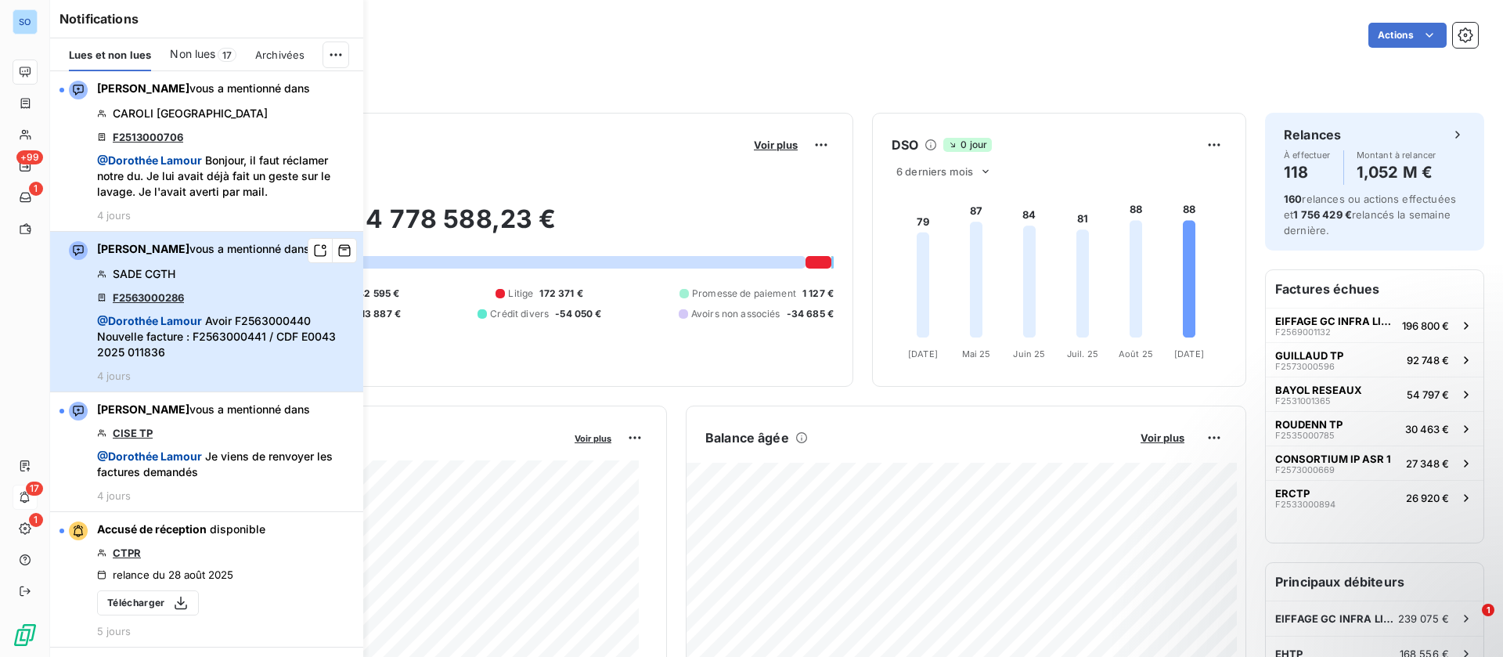
click at [236, 313] on span "@ Dorothée Lamour Avoir F2563000440 Nouvelle facture : F2563000441 / CDF E0043 …" at bounding box center [225, 336] width 257 height 47
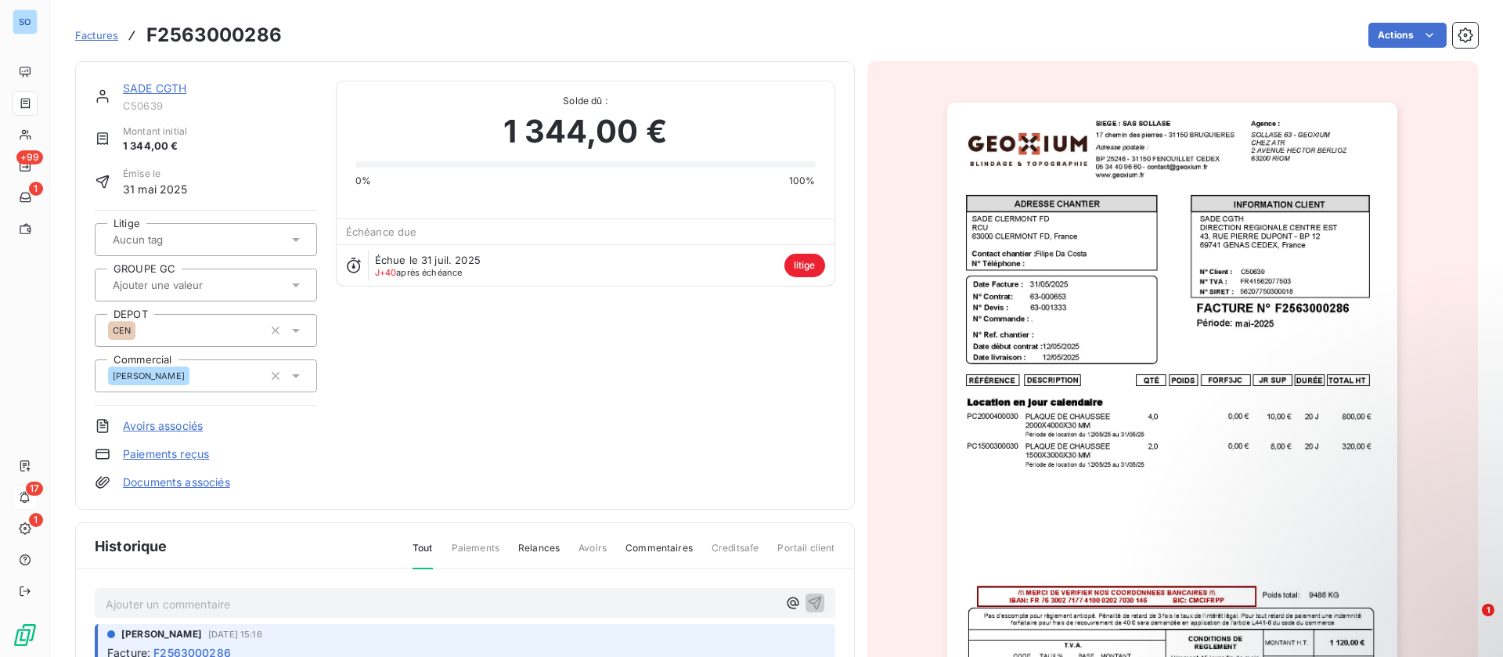
click at [168, 87] on link "SADE CGTH" at bounding box center [154, 87] width 63 height 13
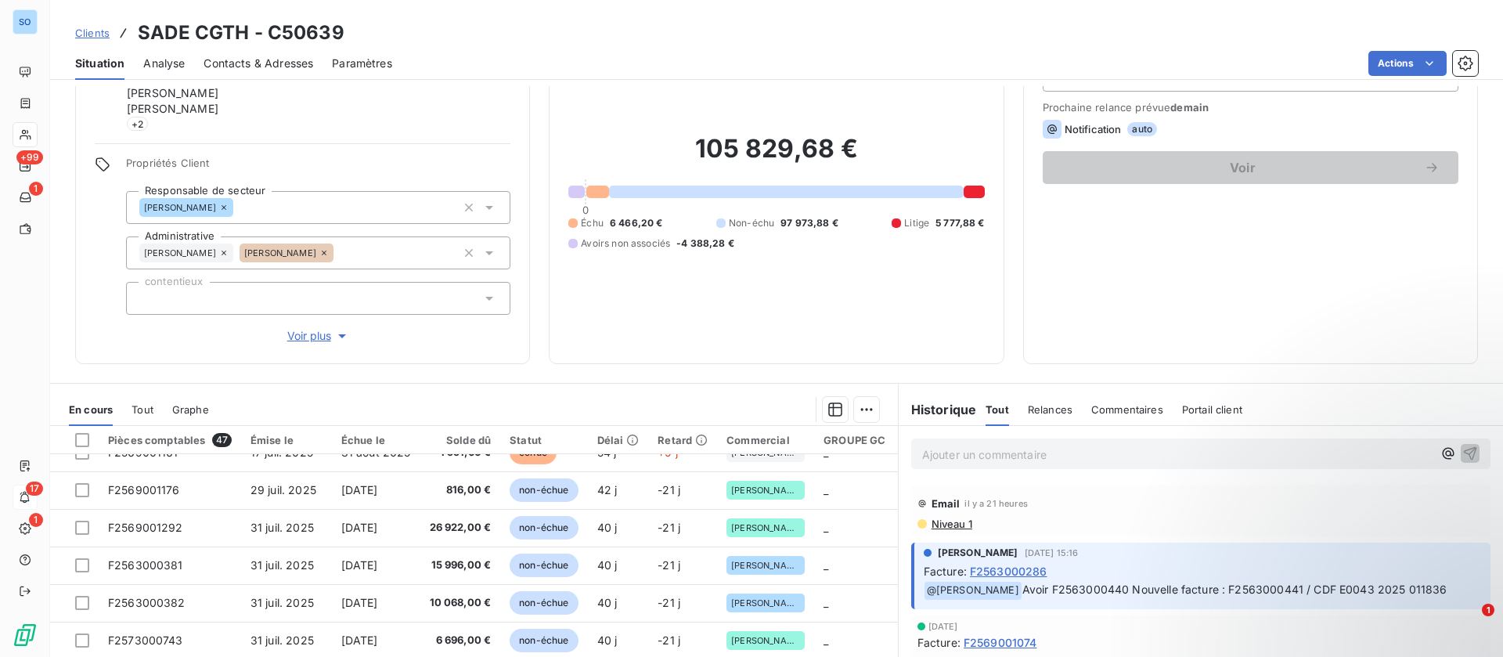
scroll to position [470, 0]
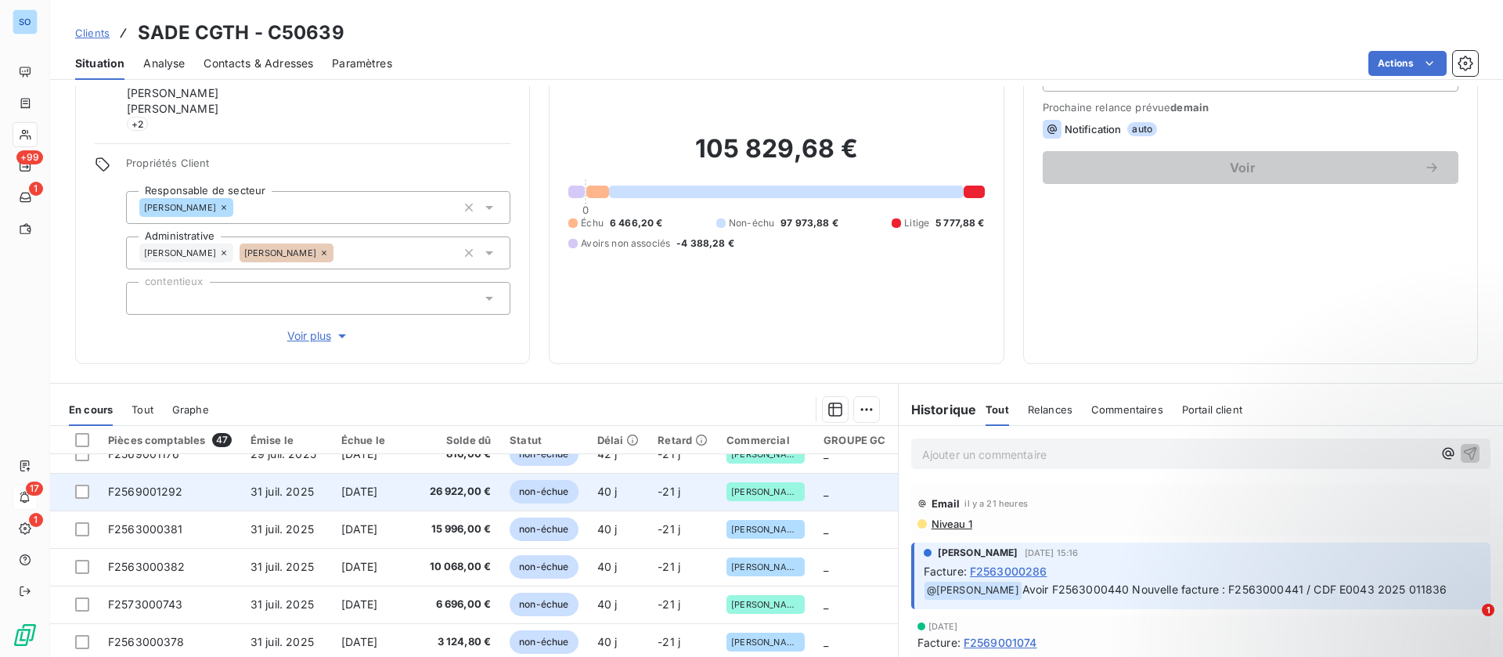
click at [395, 481] on td "30 sept. 2025" at bounding box center [376, 492] width 88 height 38
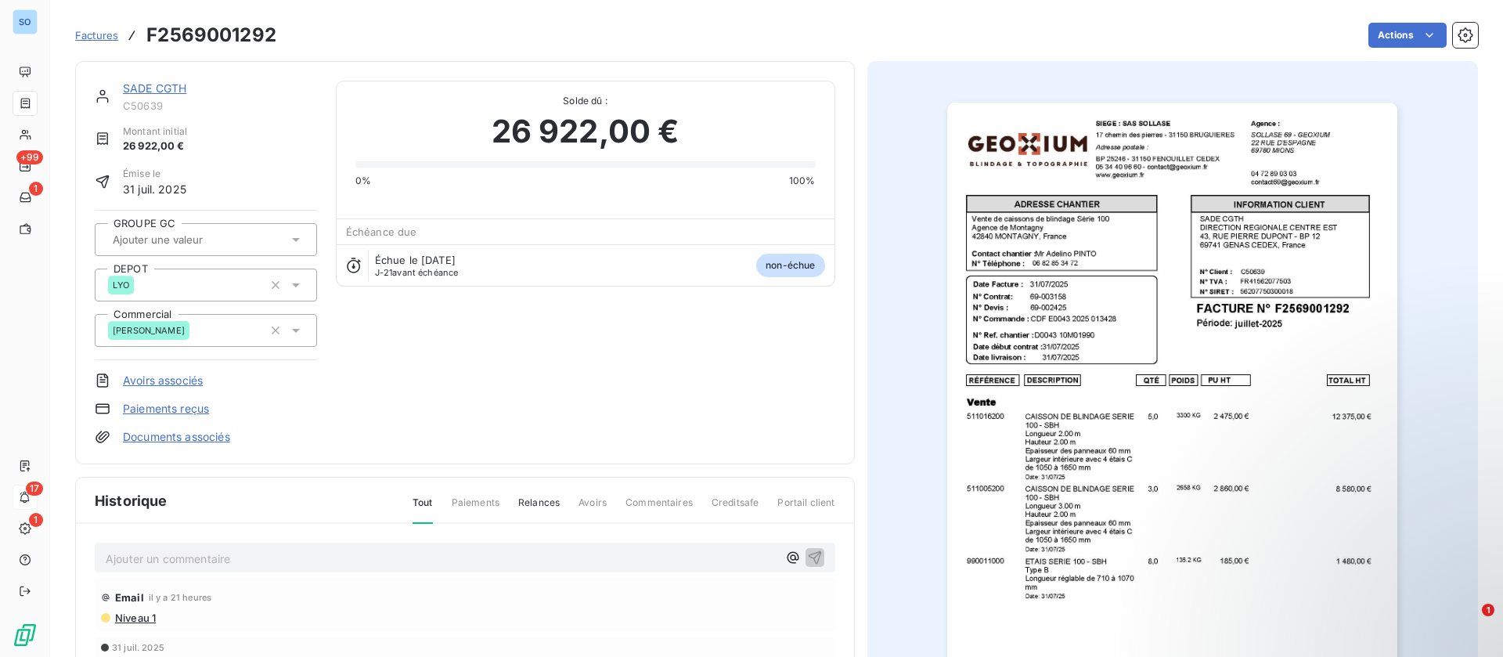
click at [171, 85] on link "SADE CGTH" at bounding box center [154, 87] width 63 height 13
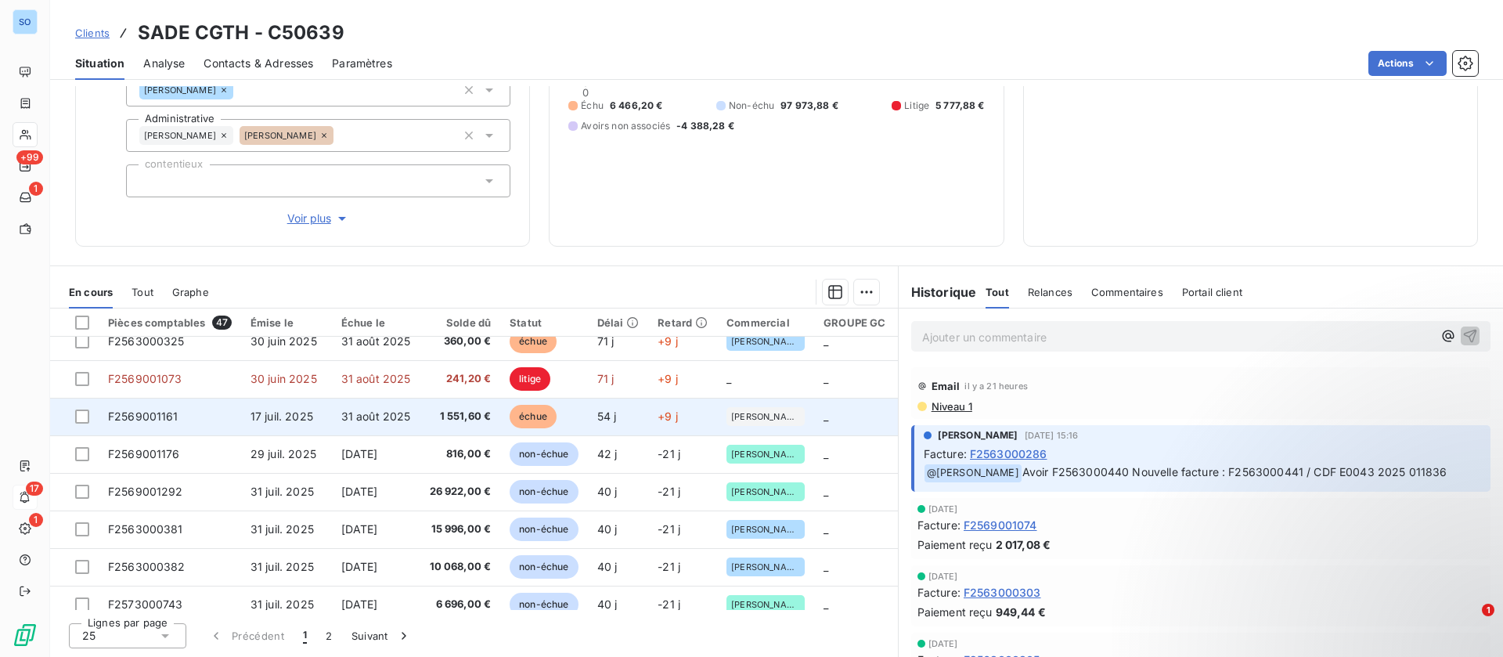
scroll to position [235, 0]
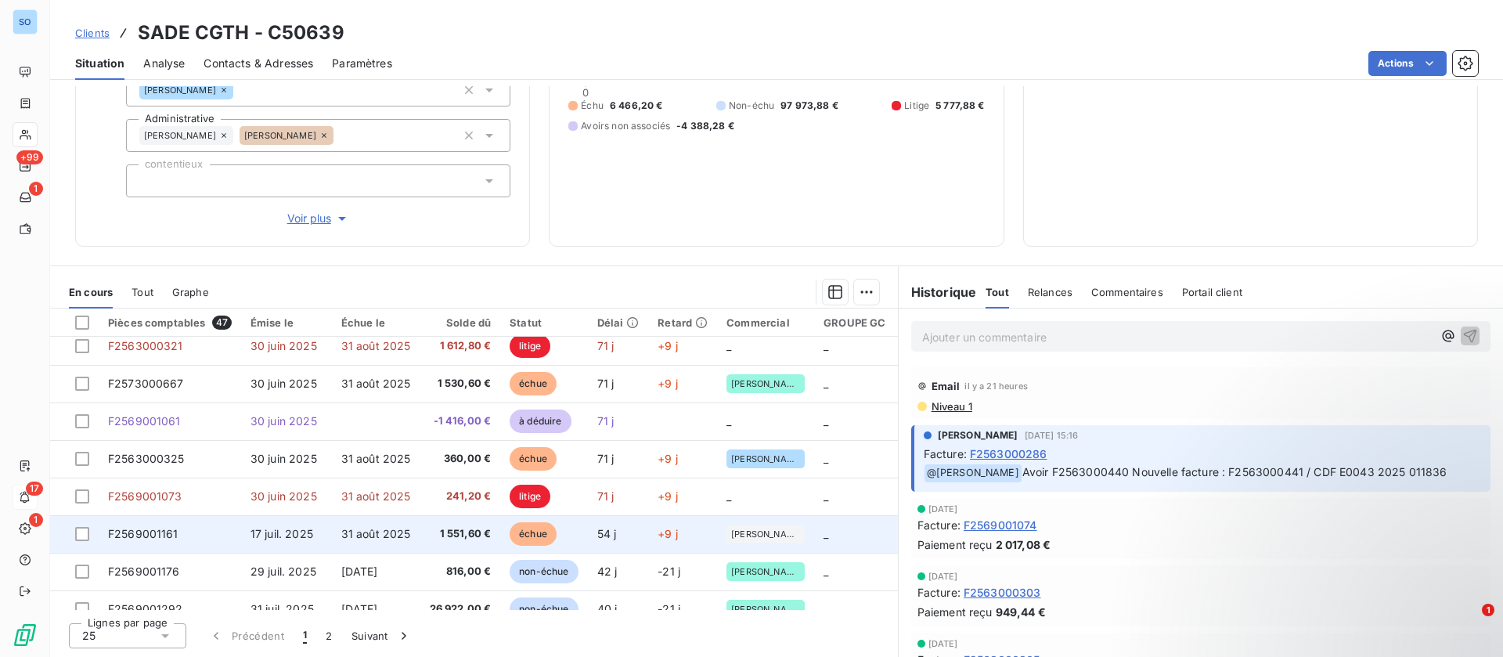
click at [460, 529] on span "1 551,60 €" at bounding box center [461, 534] width 62 height 16
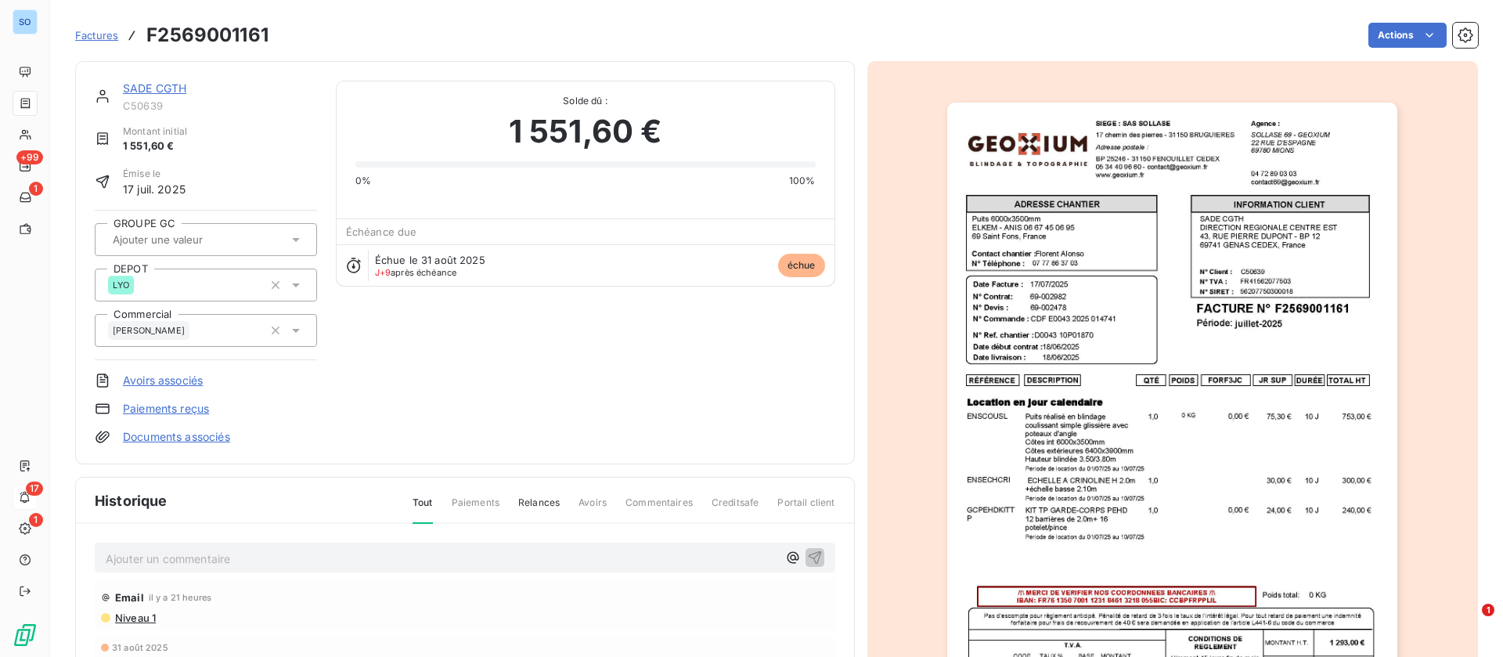
click at [156, 92] on link "SADE CGTH" at bounding box center [154, 87] width 63 height 13
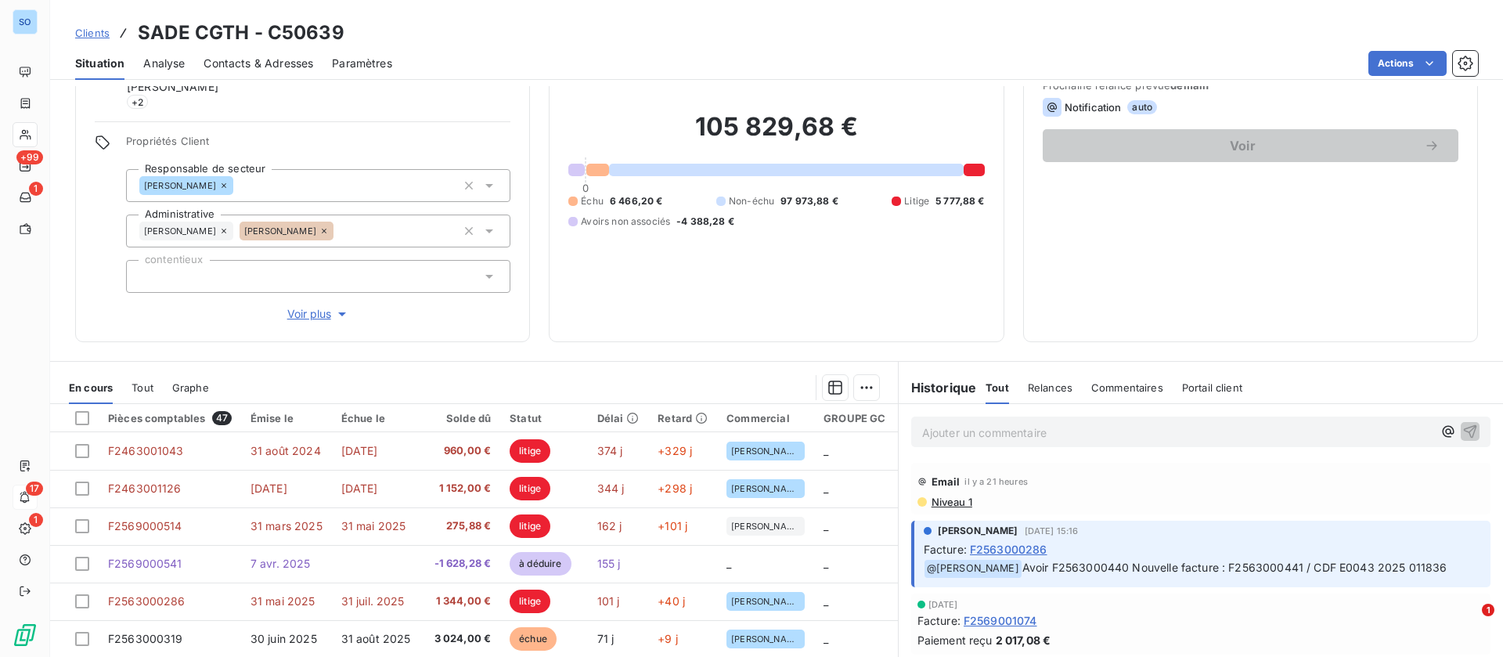
scroll to position [213, 0]
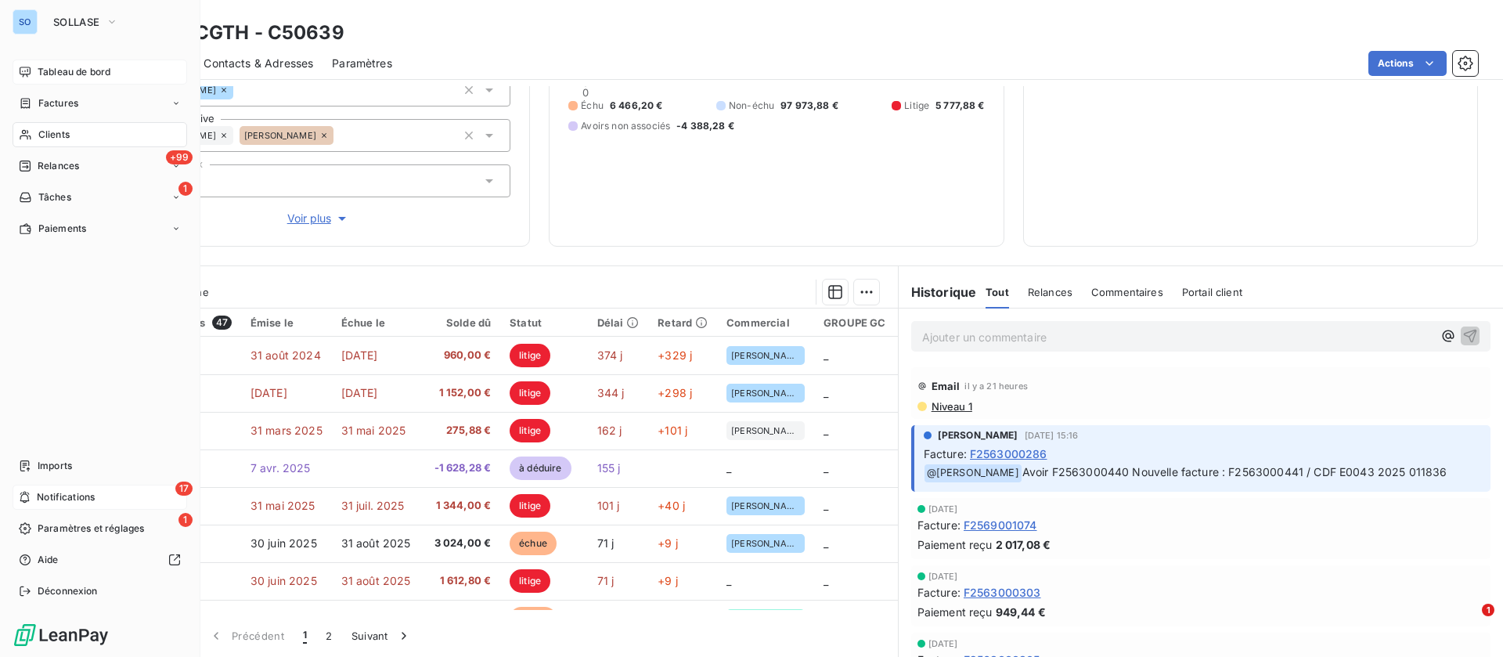
click at [61, 67] on span "Tableau de bord" at bounding box center [74, 72] width 73 height 14
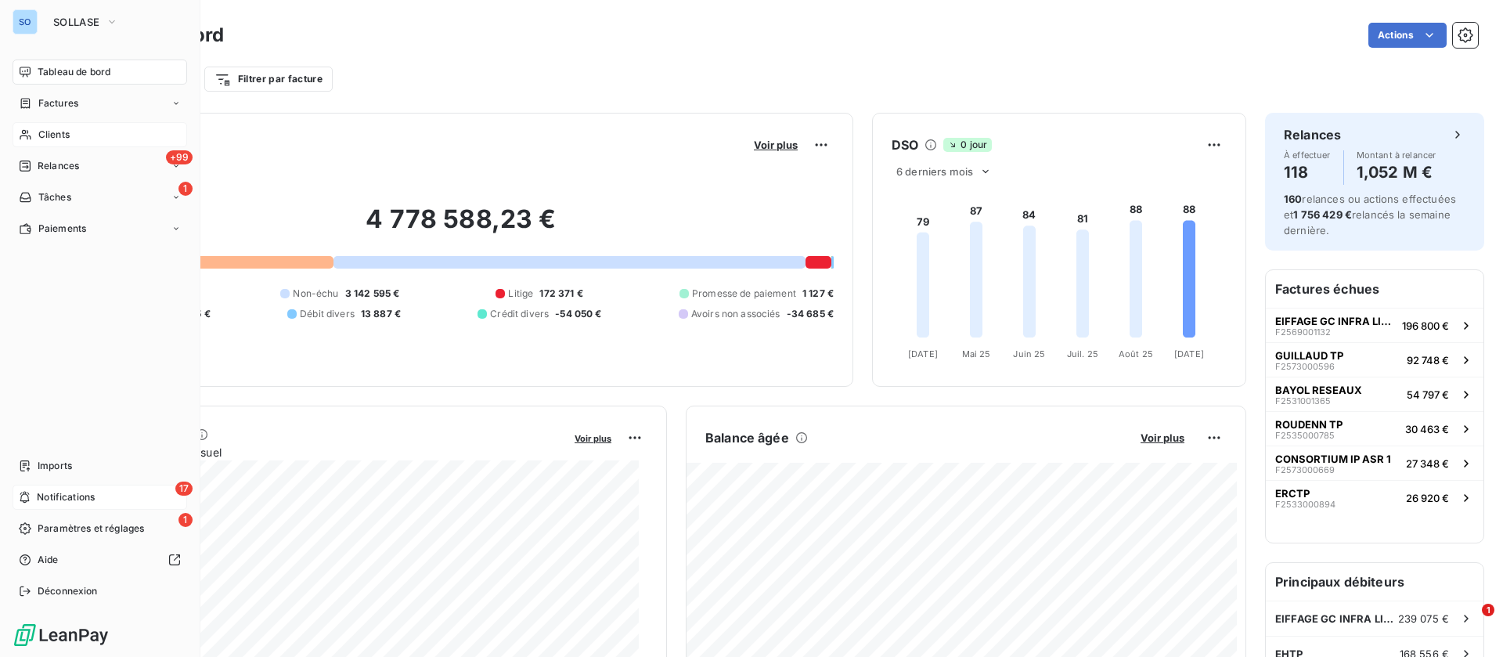
click at [48, 128] on span "Clients" at bounding box center [53, 135] width 31 height 14
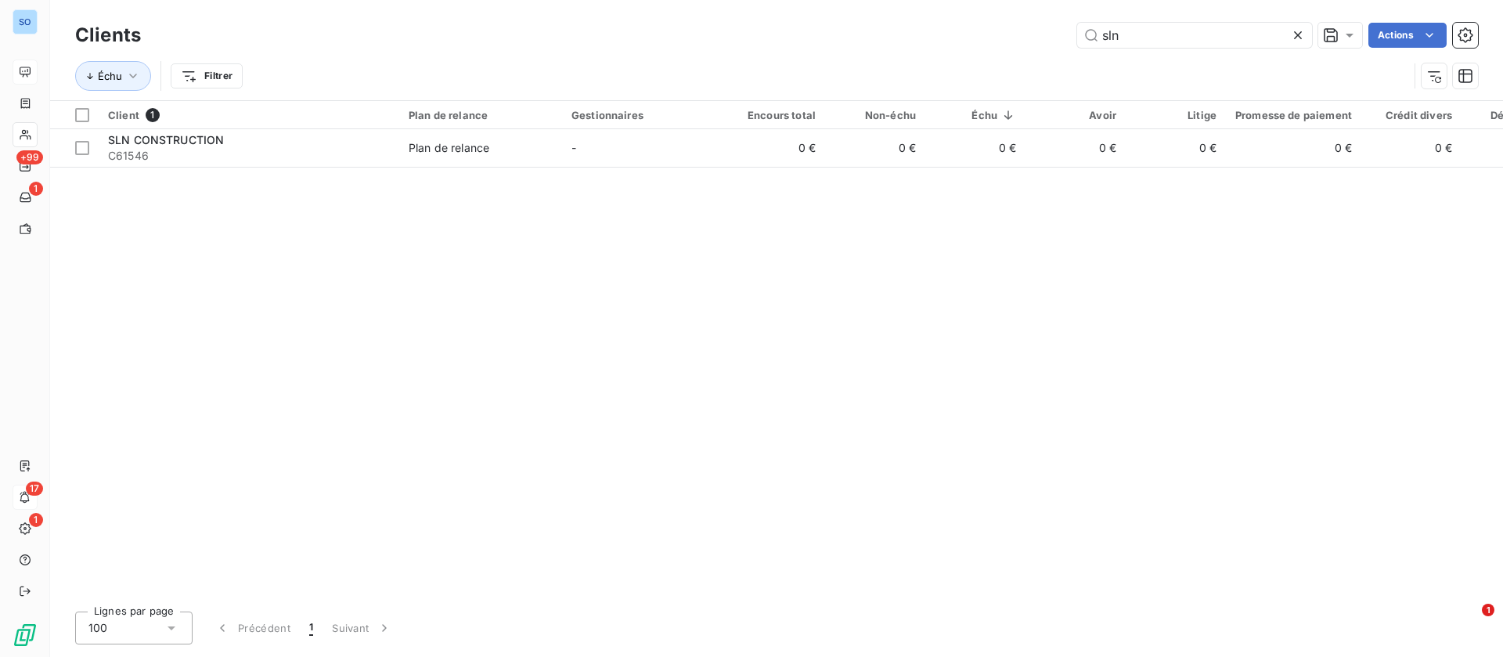
click at [1298, 34] on icon at bounding box center [1298, 35] width 8 height 8
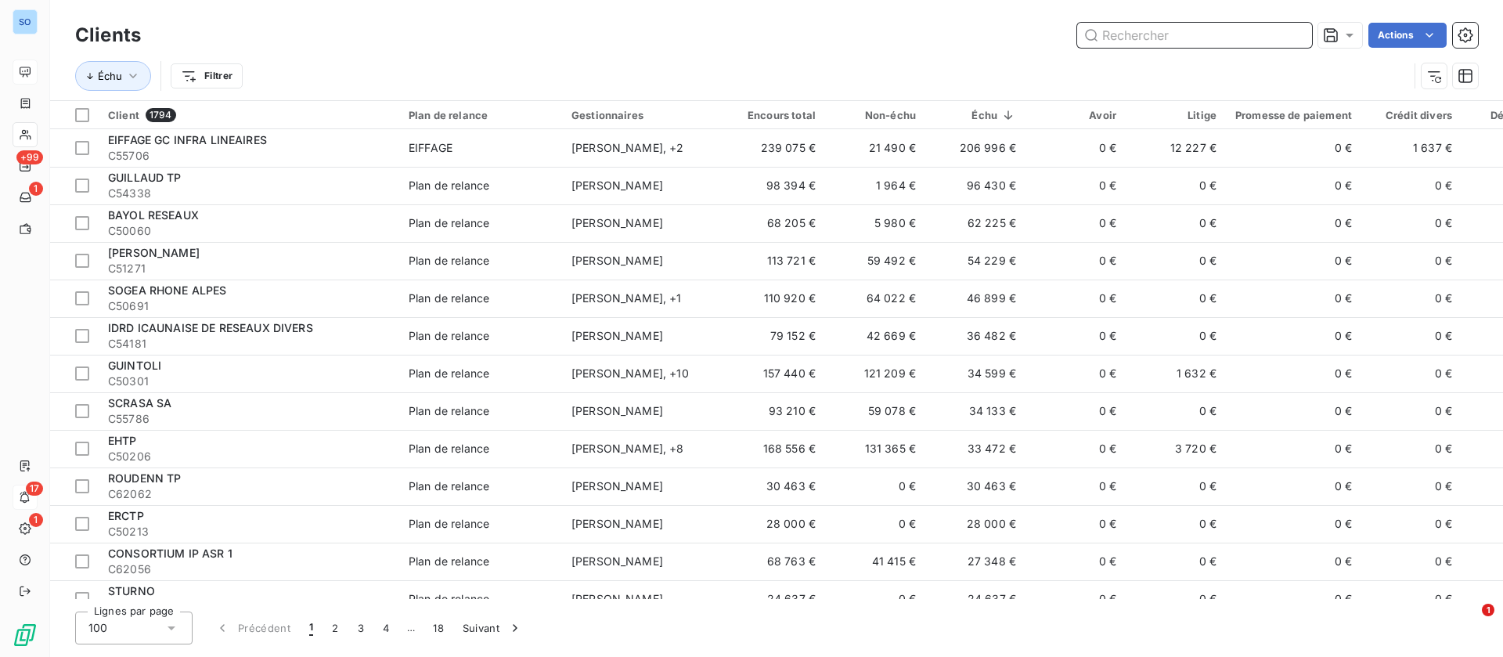
click at [1154, 38] on input "text" at bounding box center [1194, 35] width 235 height 25
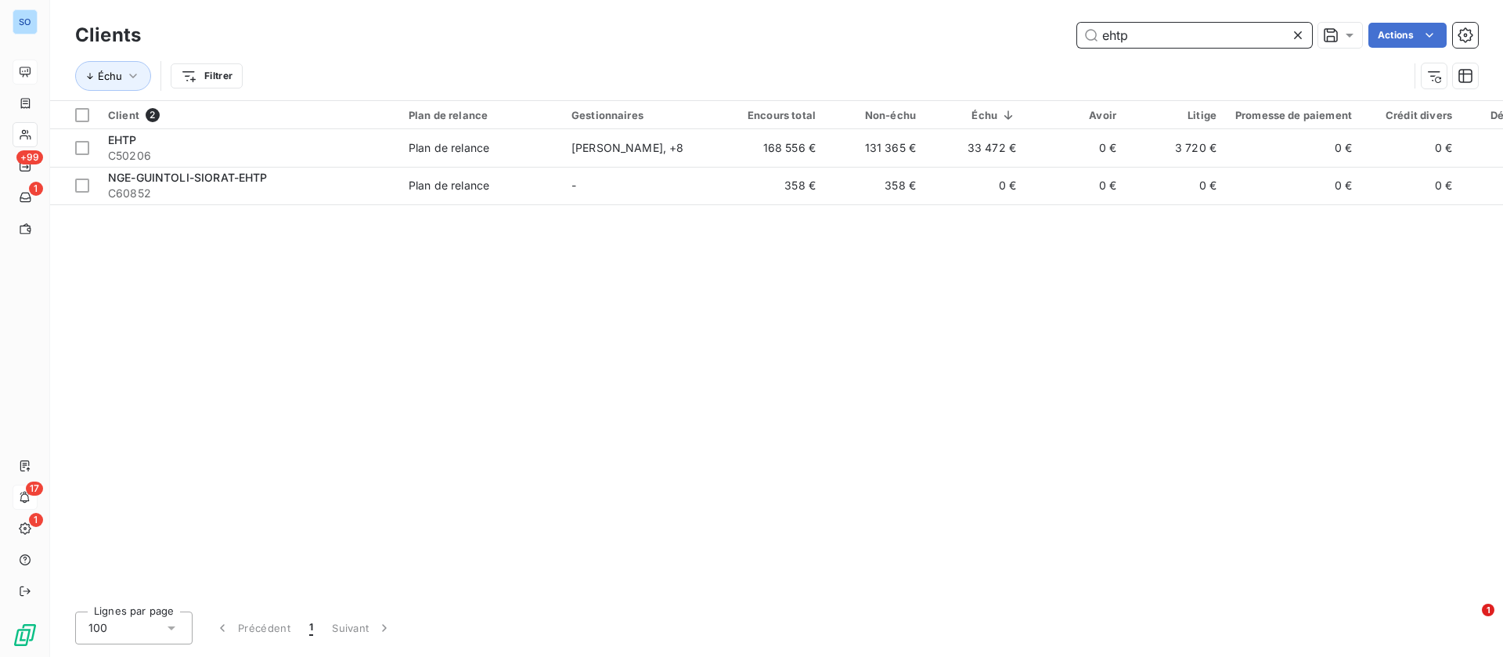
type input "ehtp"
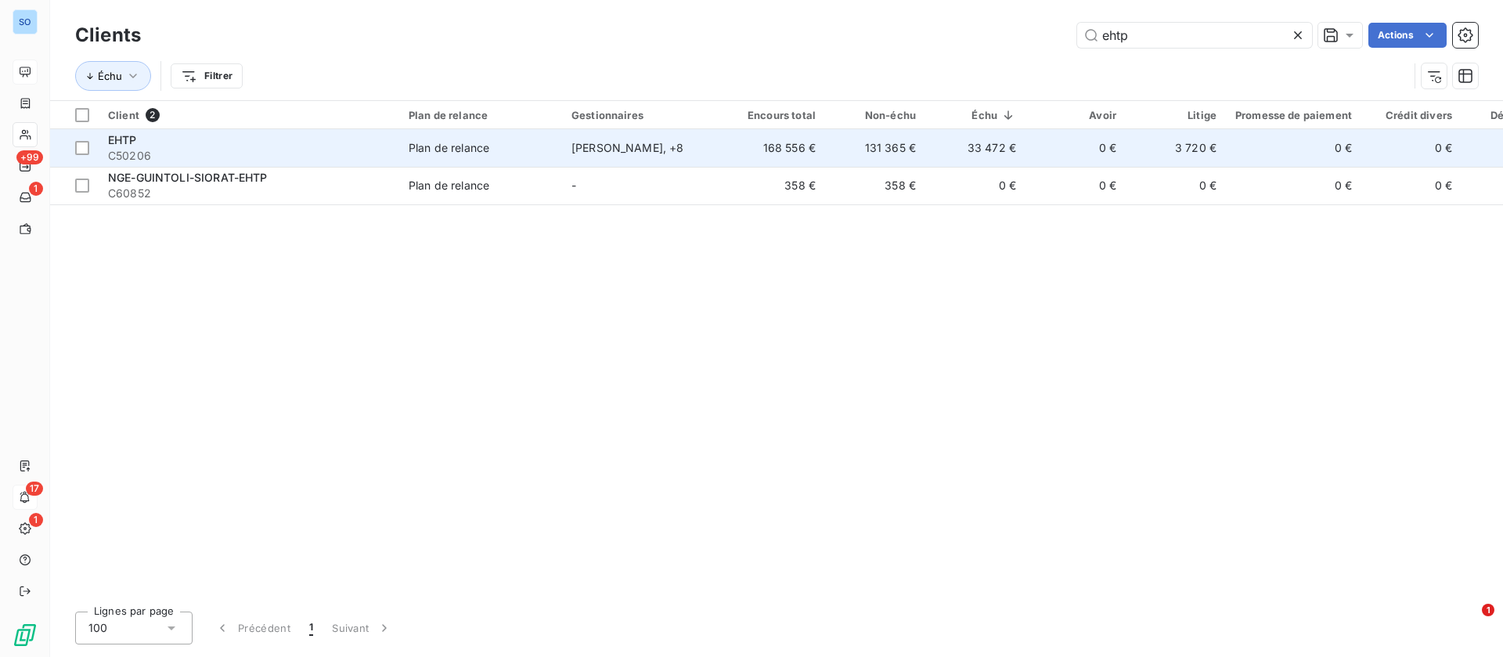
click at [871, 155] on td "131 365 €" at bounding box center [875, 148] width 100 height 38
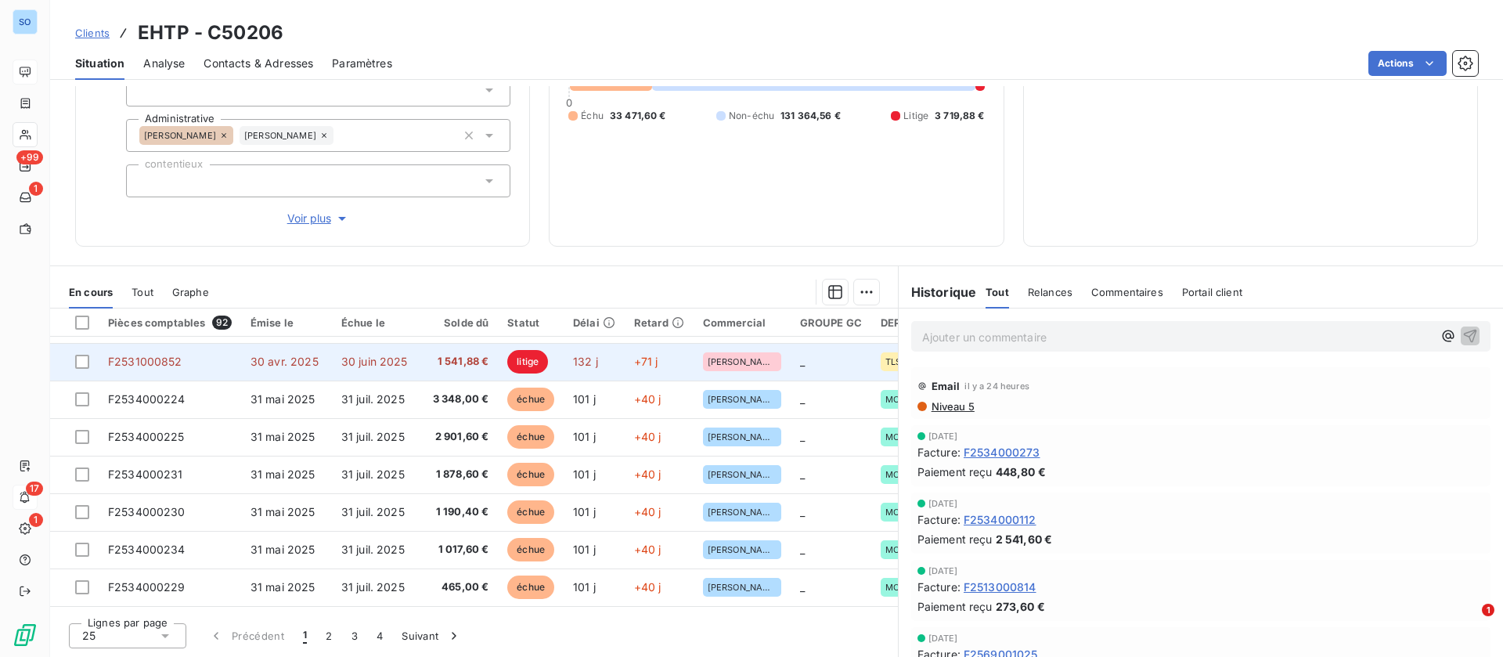
scroll to position [235, 0]
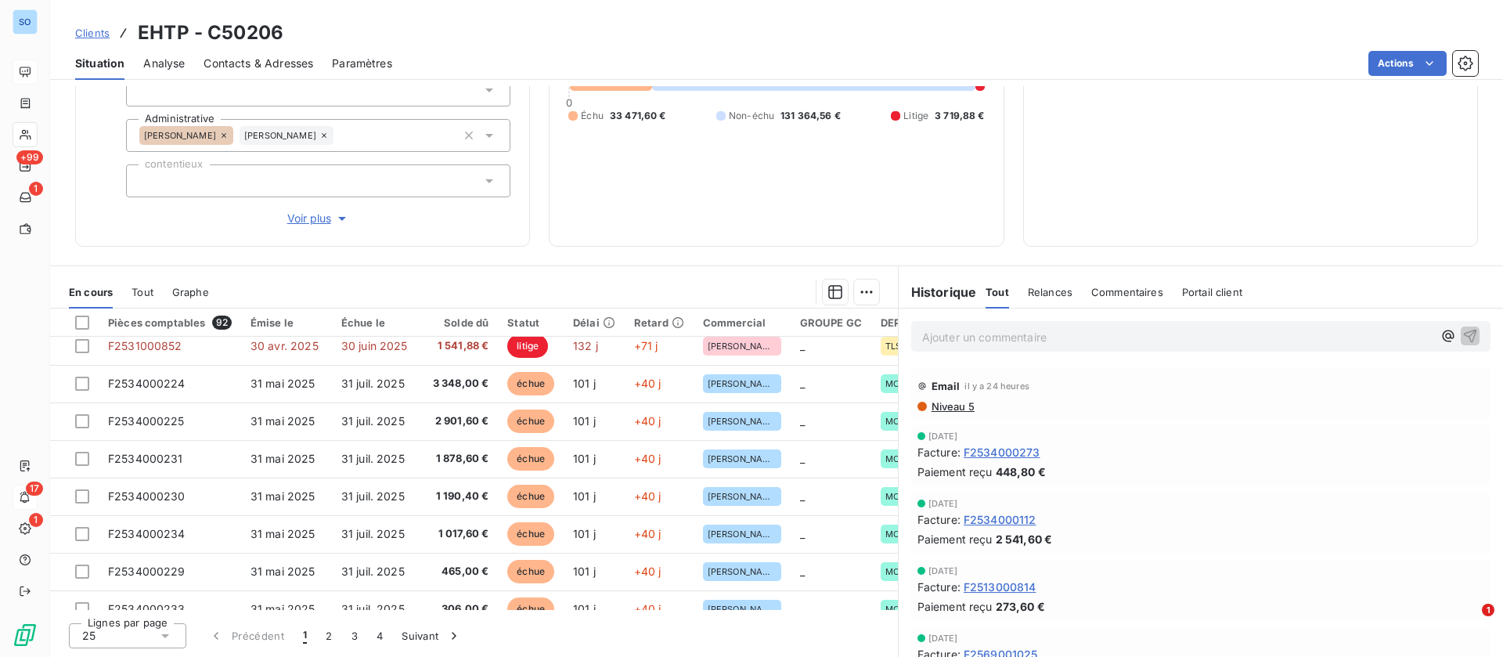
click at [994, 338] on p "Ajouter un commentaire ﻿" at bounding box center [1177, 337] width 511 height 20
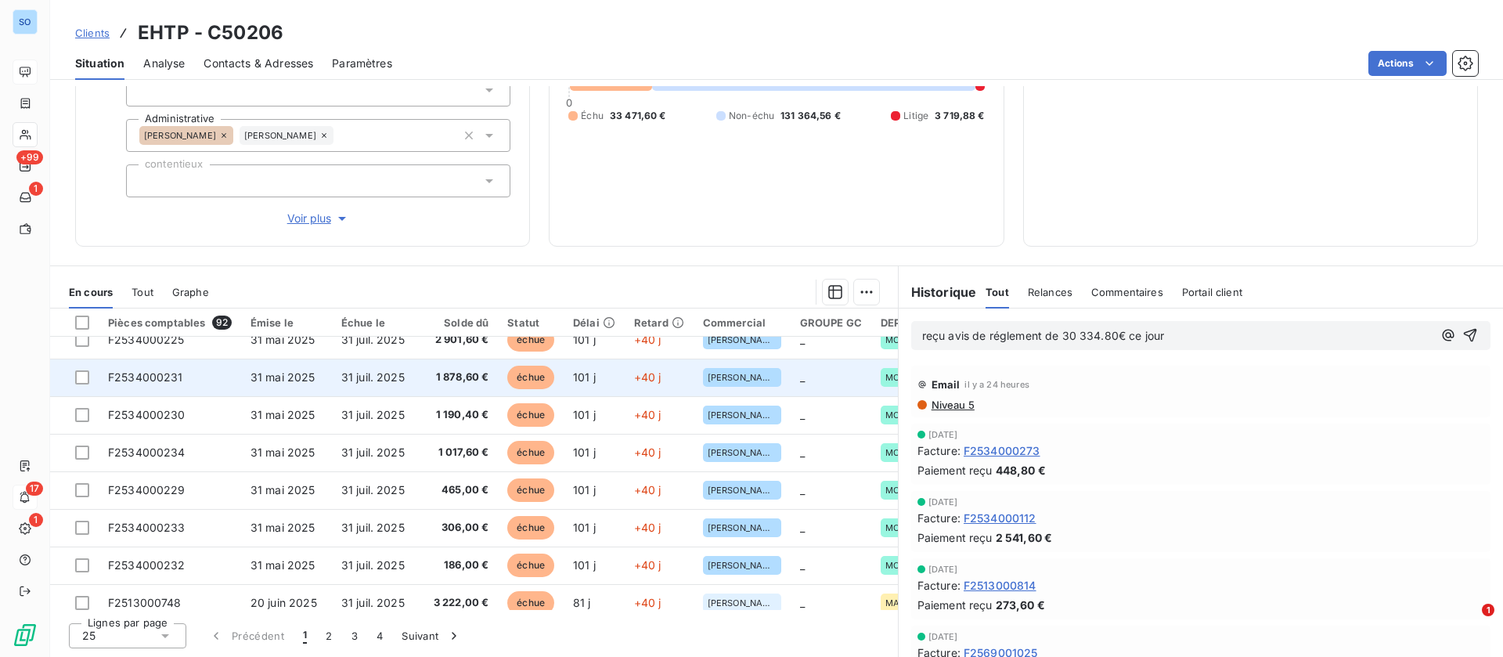
scroll to position [352, 0]
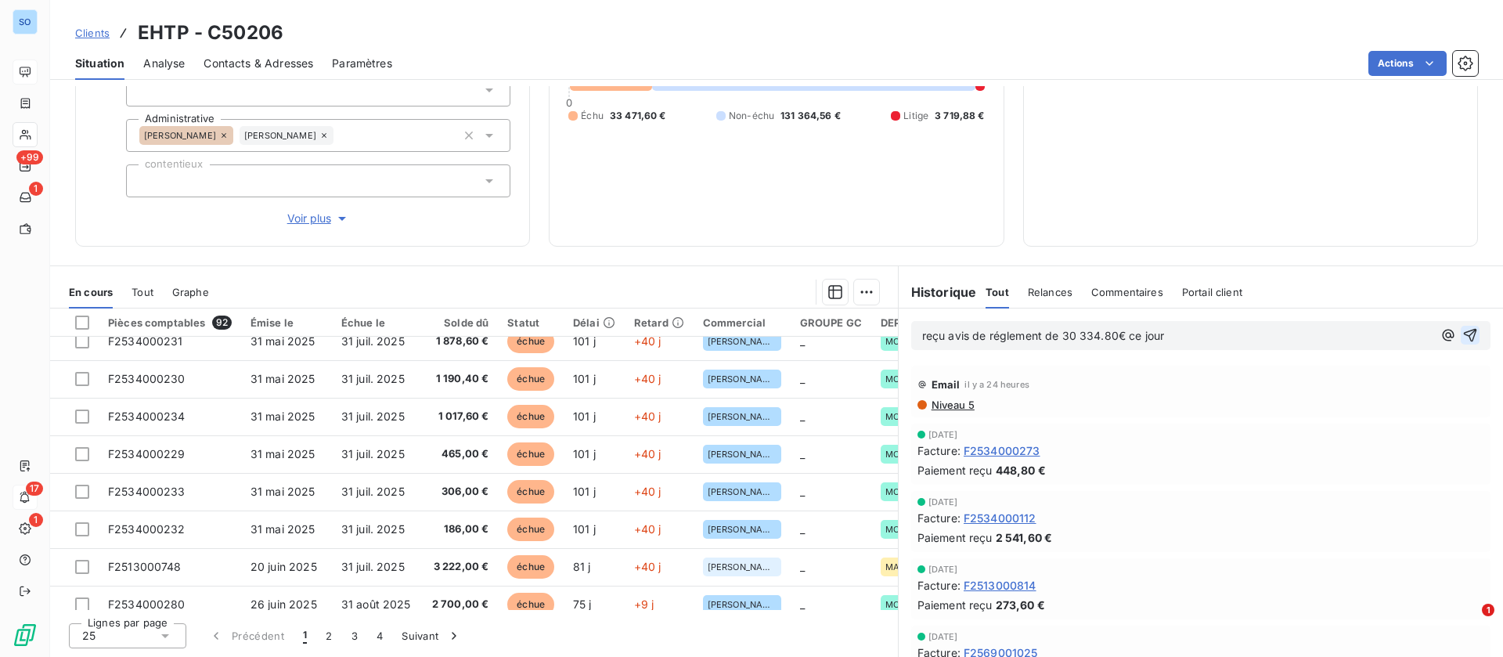
click at [1464, 333] on icon "button" at bounding box center [1470, 335] width 13 height 13
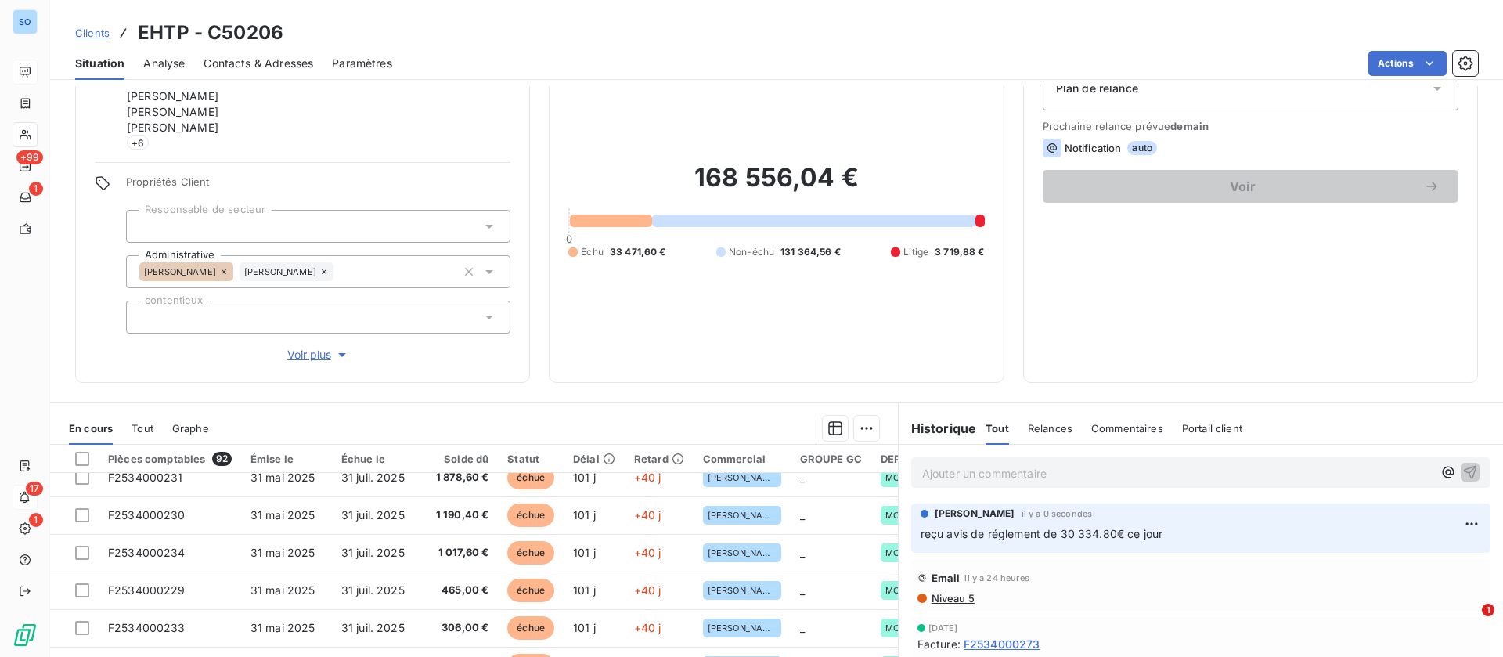
scroll to position [0, 0]
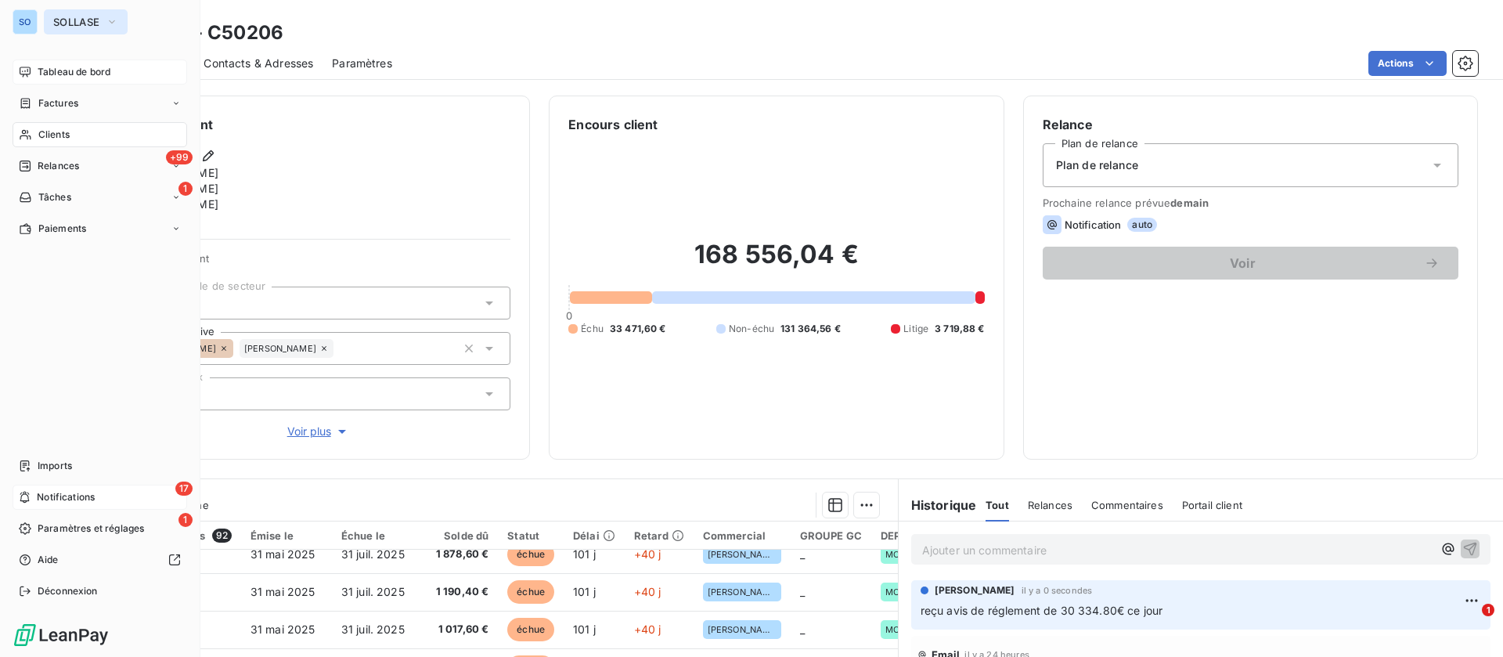
click at [66, 19] on span "SOLLASE" at bounding box center [76, 22] width 46 height 13
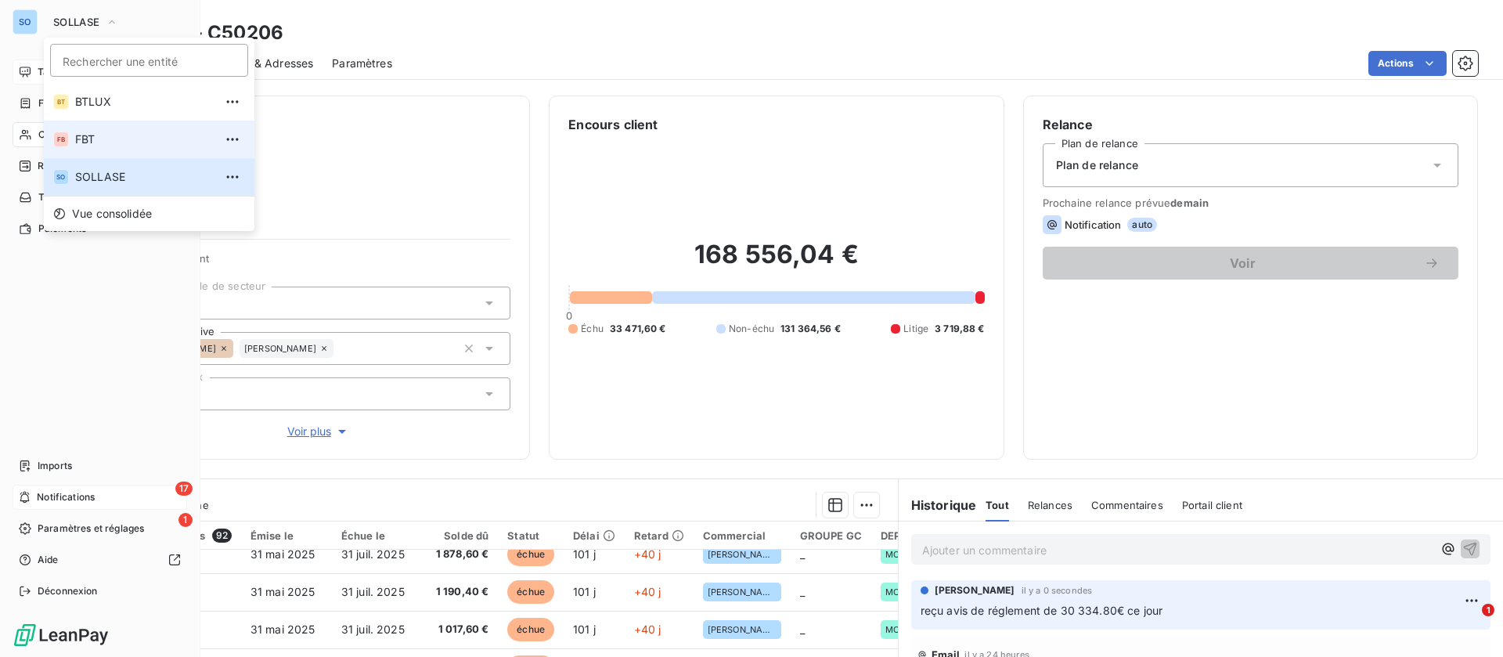
click at [107, 138] on span "FBT" at bounding box center [144, 140] width 139 height 16
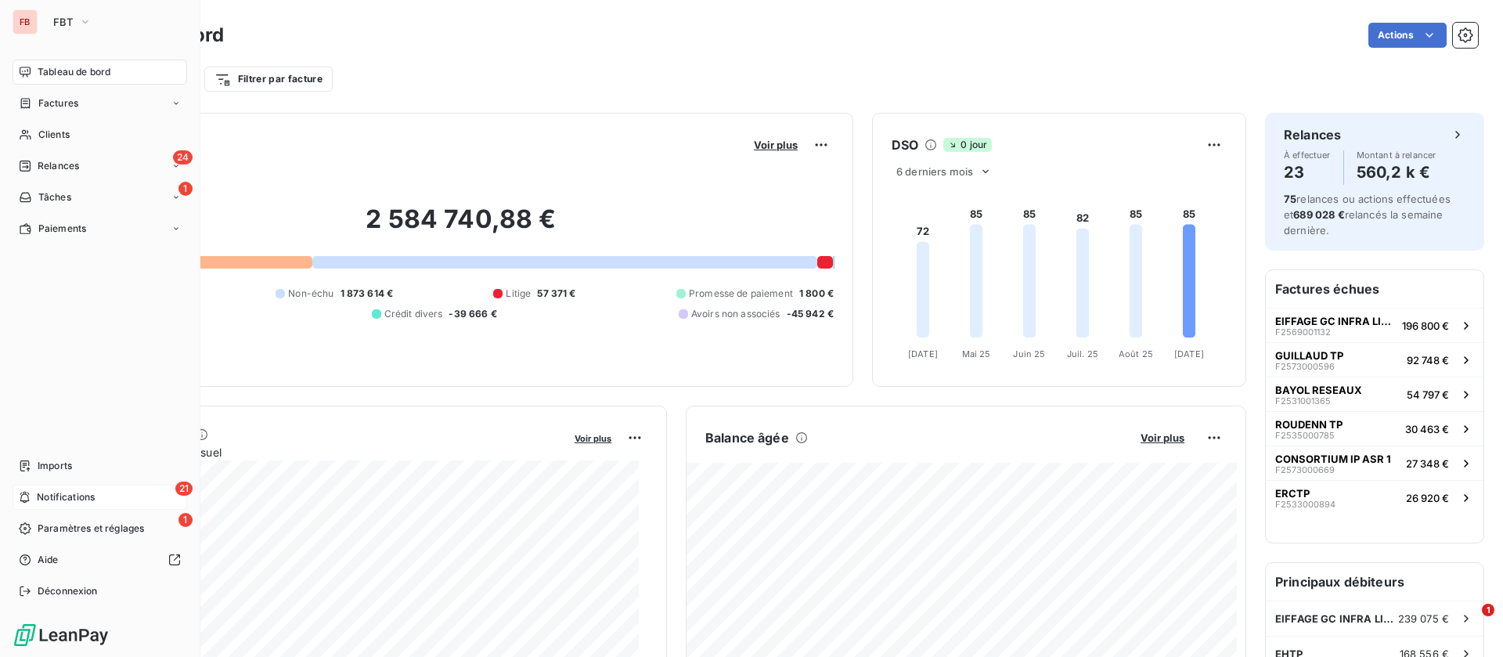
click at [117, 492] on div "21 Notifications" at bounding box center [100, 497] width 175 height 25
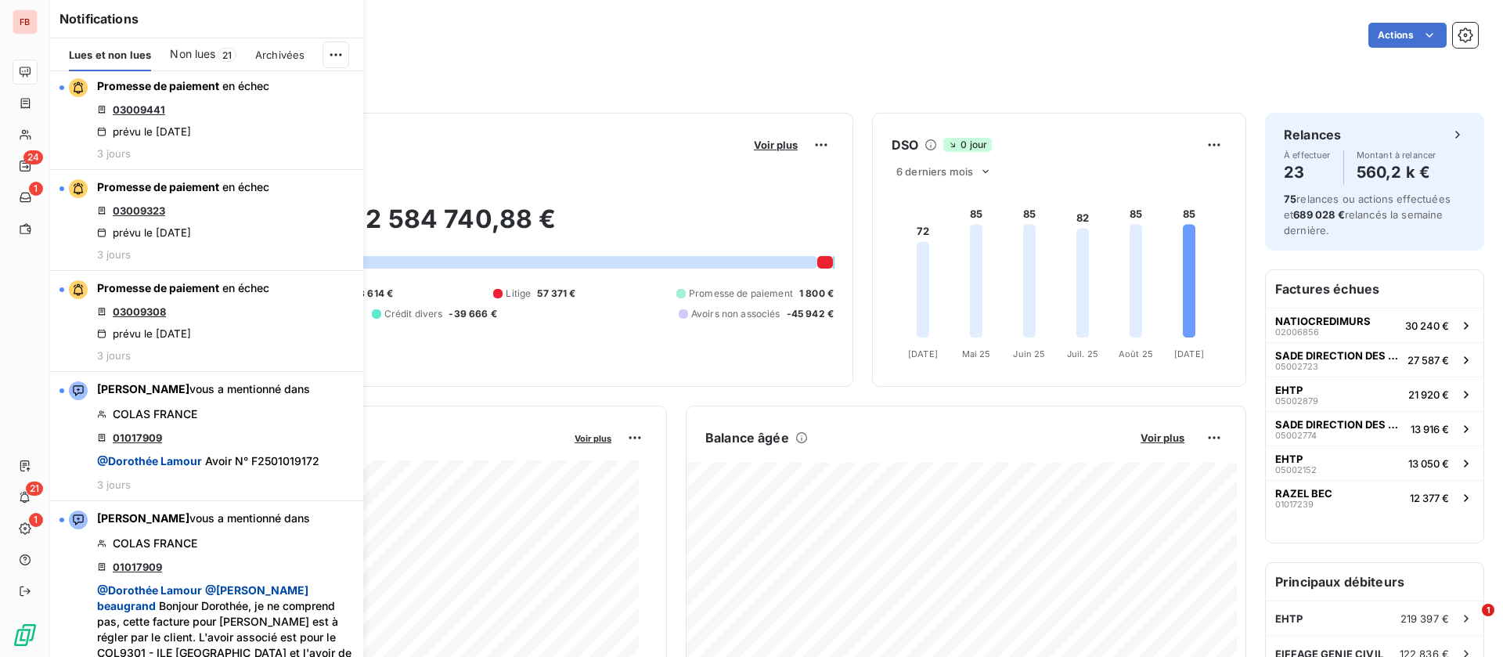
scroll to position [352, 0]
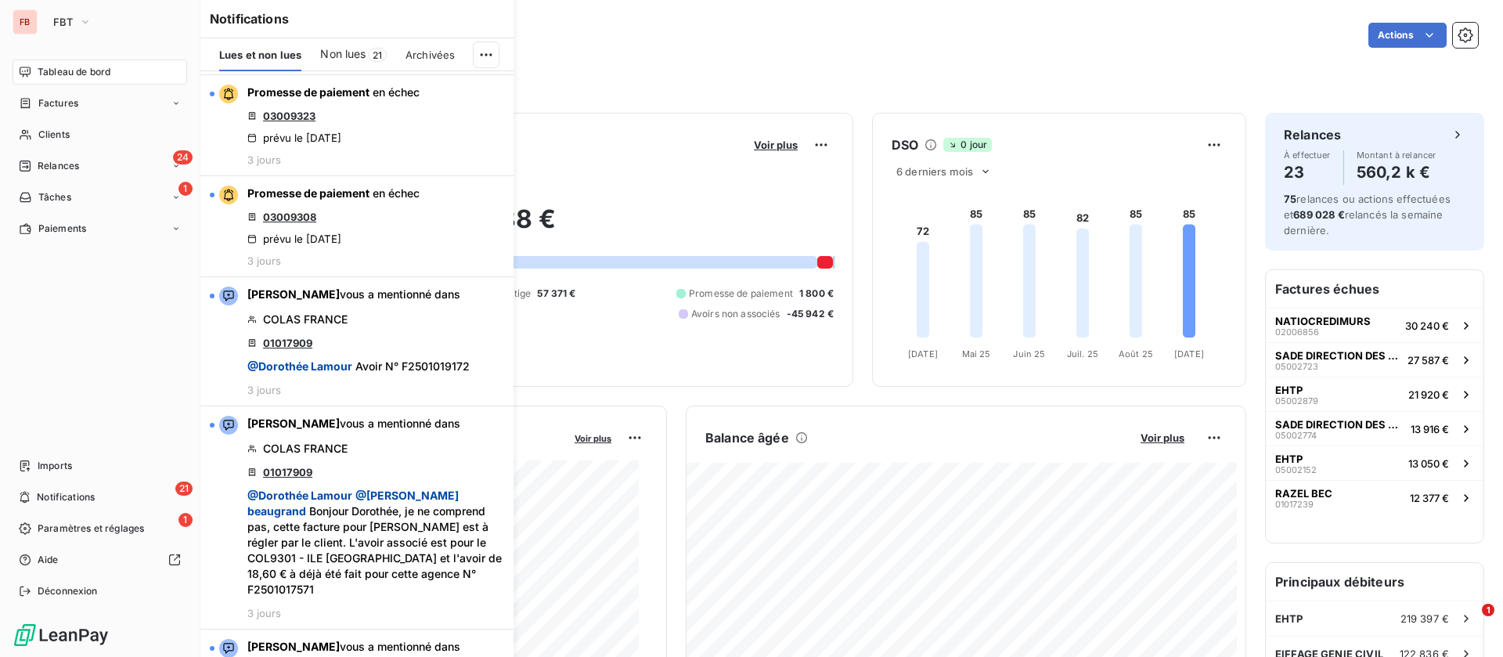
click at [49, 69] on span "Tableau de bord" at bounding box center [74, 72] width 73 height 14
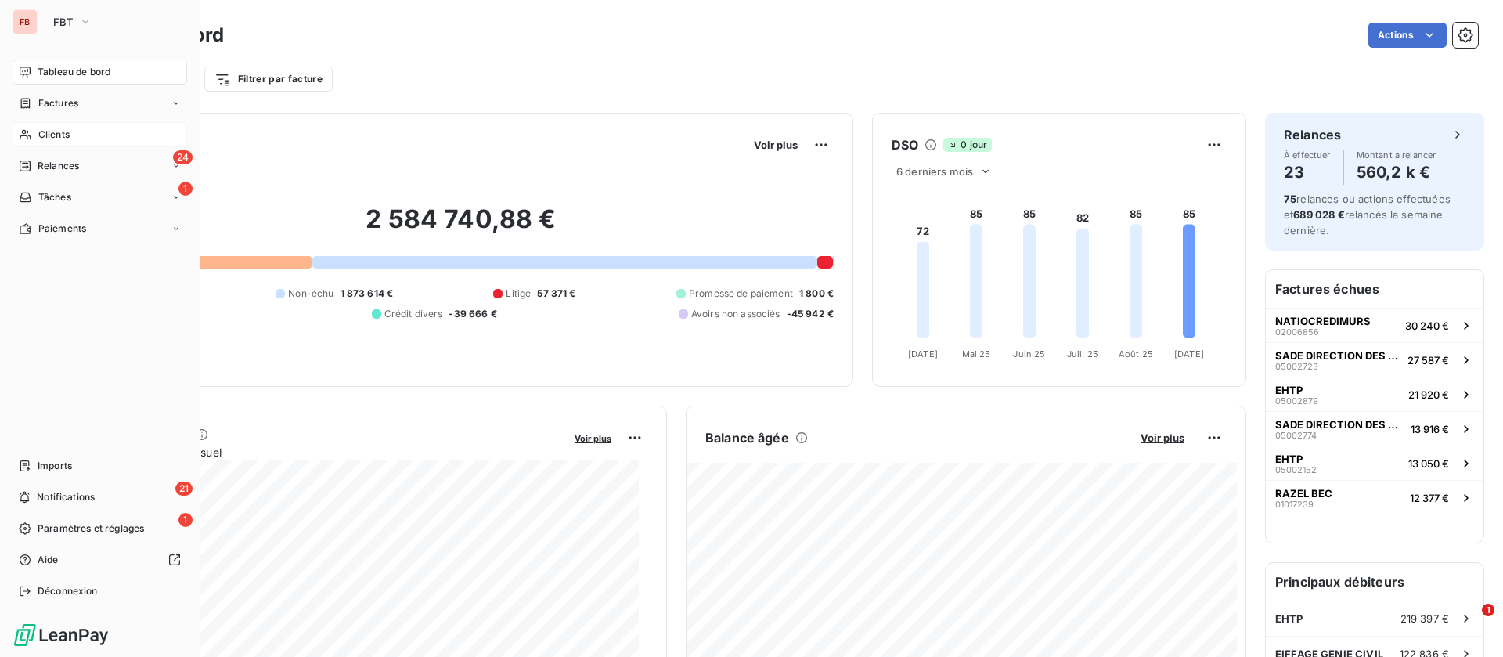
click at [42, 132] on span "Clients" at bounding box center [53, 135] width 31 height 14
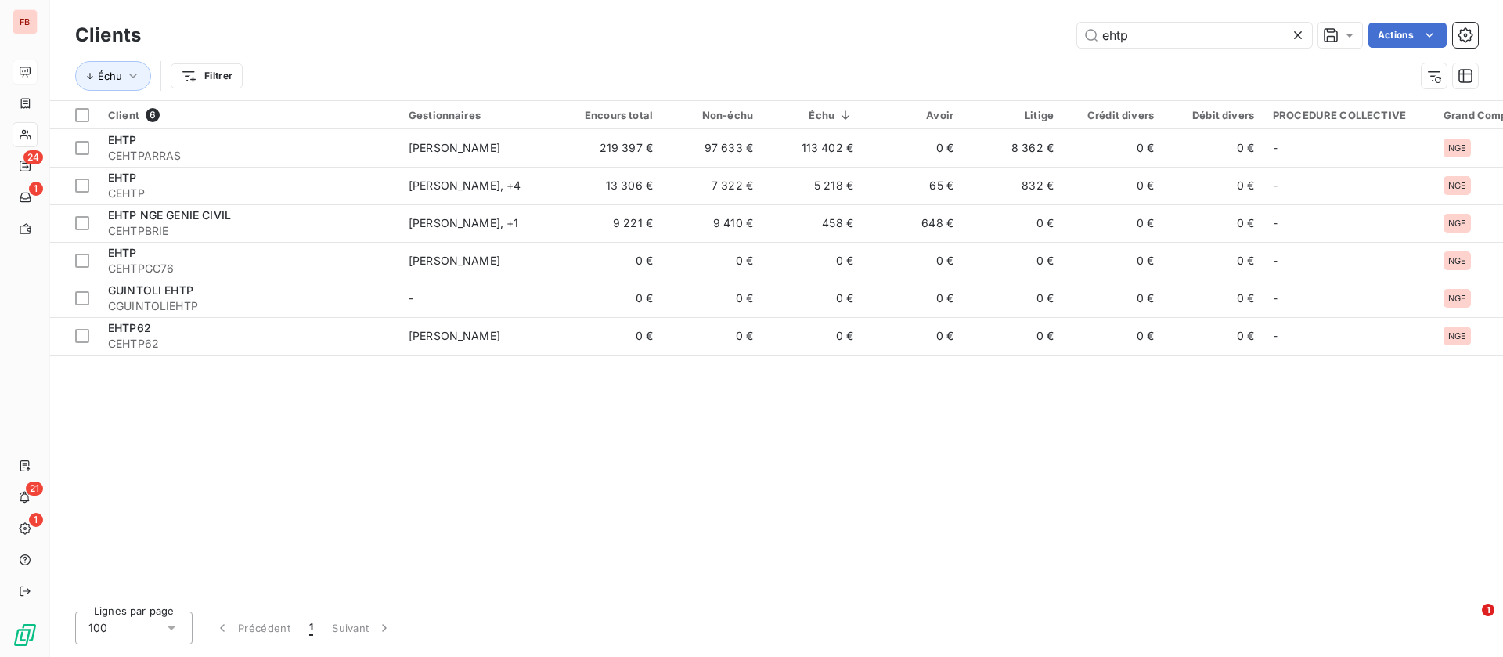
drag, startPoint x: 1143, startPoint y: 32, endPoint x: 1009, endPoint y: 32, distance: 133.9
click at [1009, 32] on div "ehtp Actions" at bounding box center [819, 35] width 1319 height 25
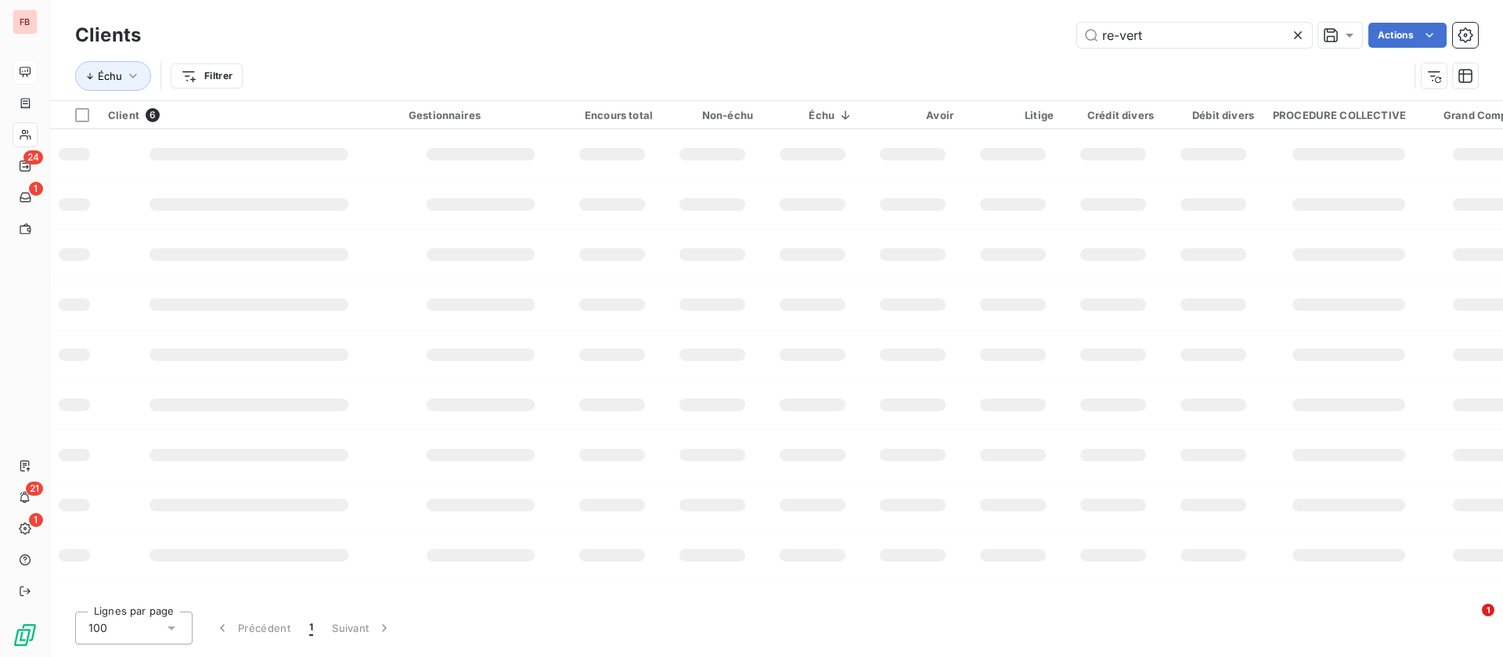
type input "re-vert"
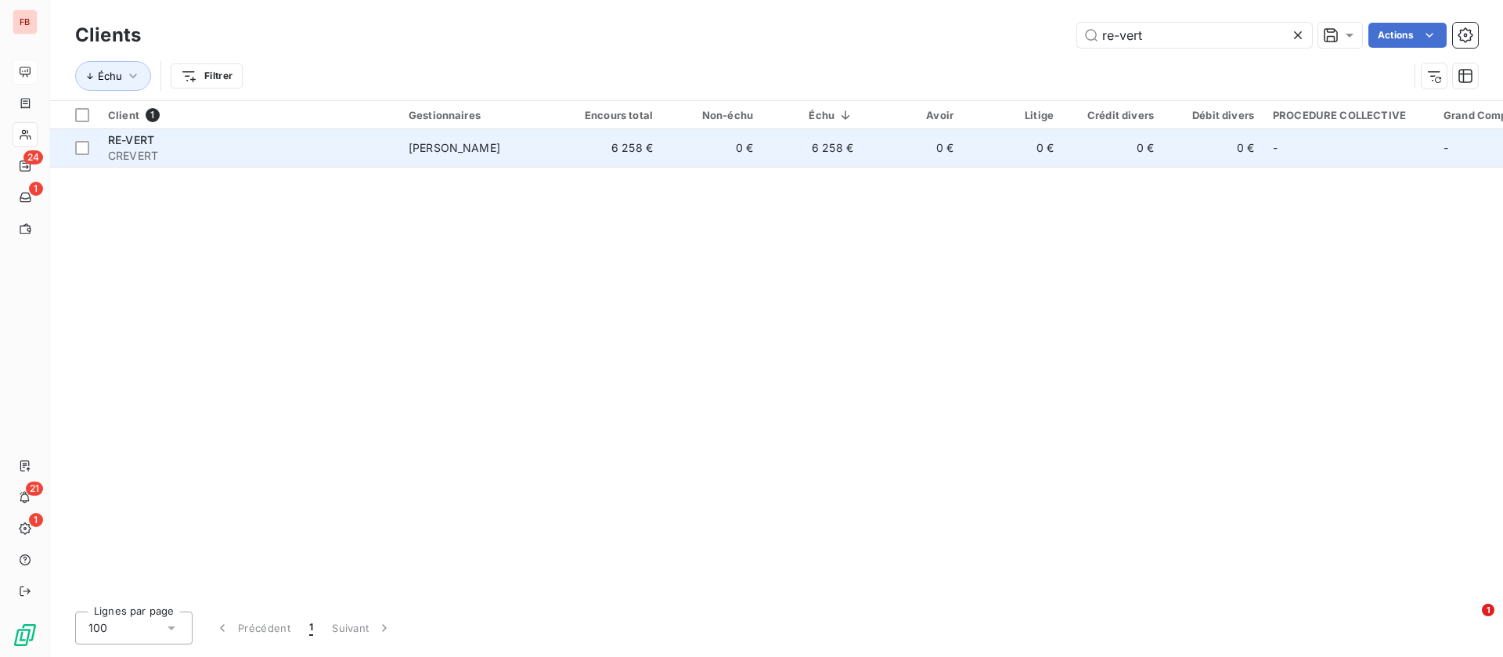
click at [631, 143] on td "6 258 €" at bounding box center [612, 148] width 100 height 38
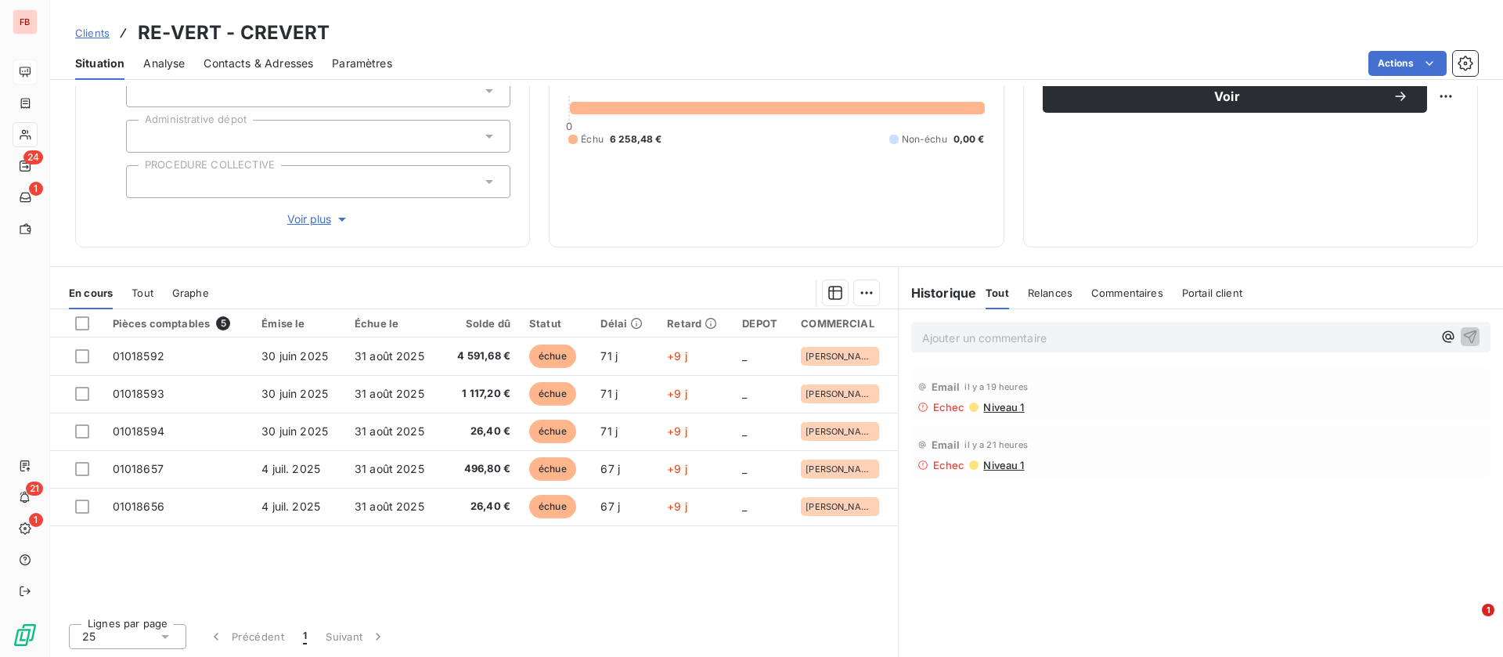
scroll to position [168, 0]
click at [276, 60] on span "Contacts & Adresses" at bounding box center [259, 64] width 110 height 16
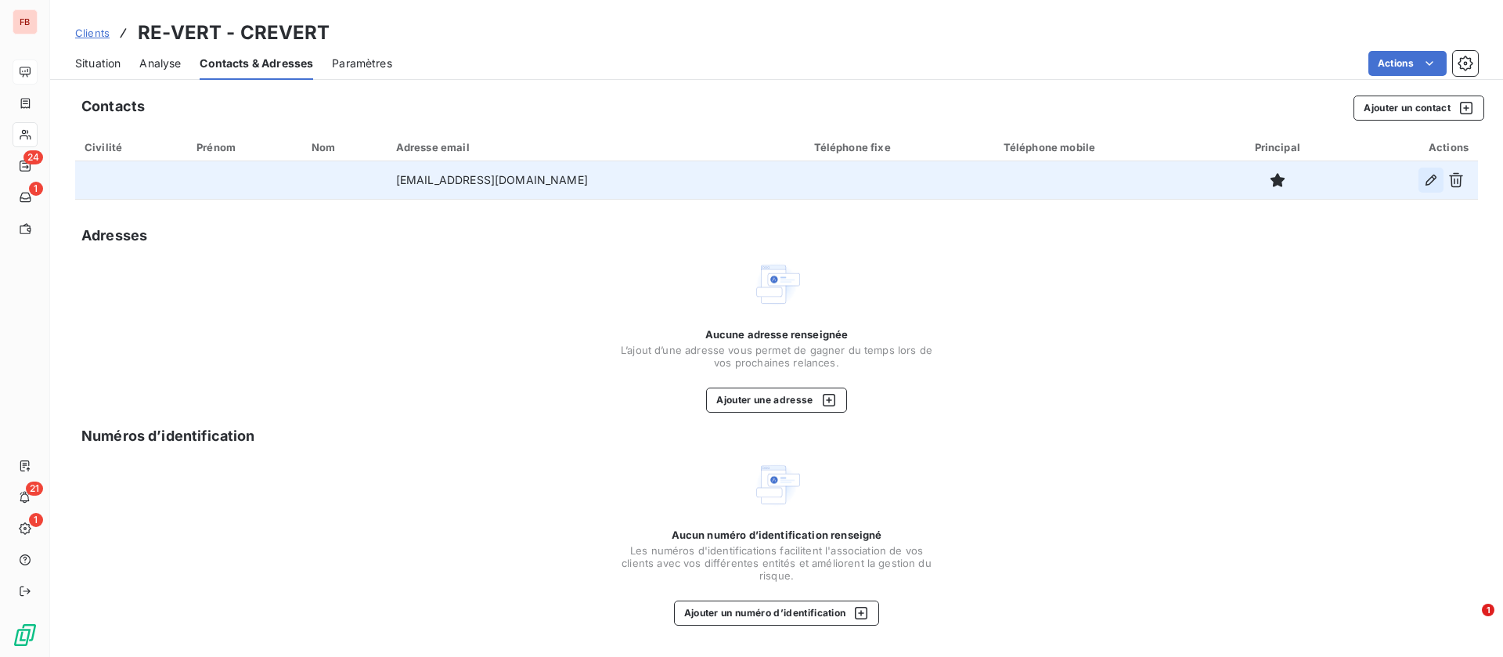
click at [1434, 172] on icon "button" at bounding box center [1432, 180] width 16 height 16
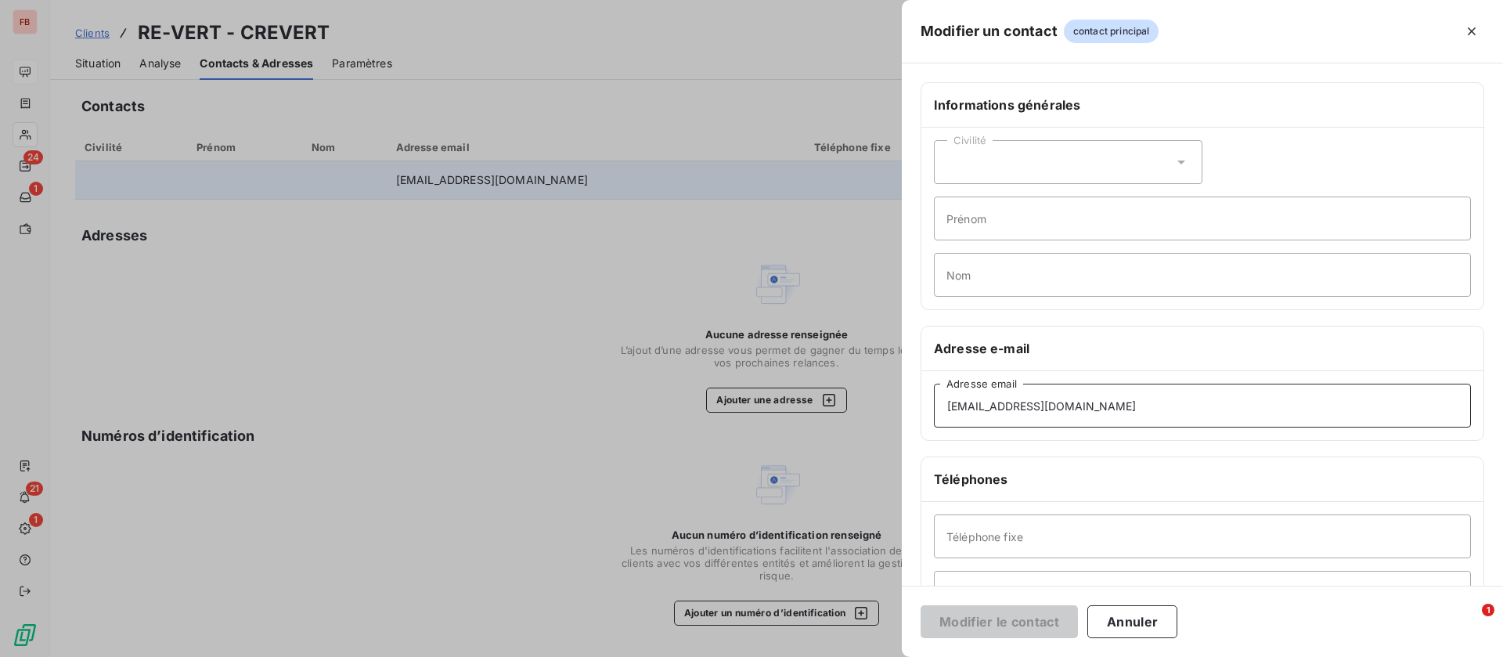
drag, startPoint x: 1069, startPoint y: 407, endPoint x: 816, endPoint y: 392, distance: 253.4
click at [816, 656] on div "Modifier un contact contact principal Informations générales Civilité Prénom No…" at bounding box center [751, 657] width 1503 height 0
paste input "factures"
type input "factures@re-groupe.fr"
drag, startPoint x: 1005, startPoint y: 617, endPoint x: 932, endPoint y: 608, distance: 74.1
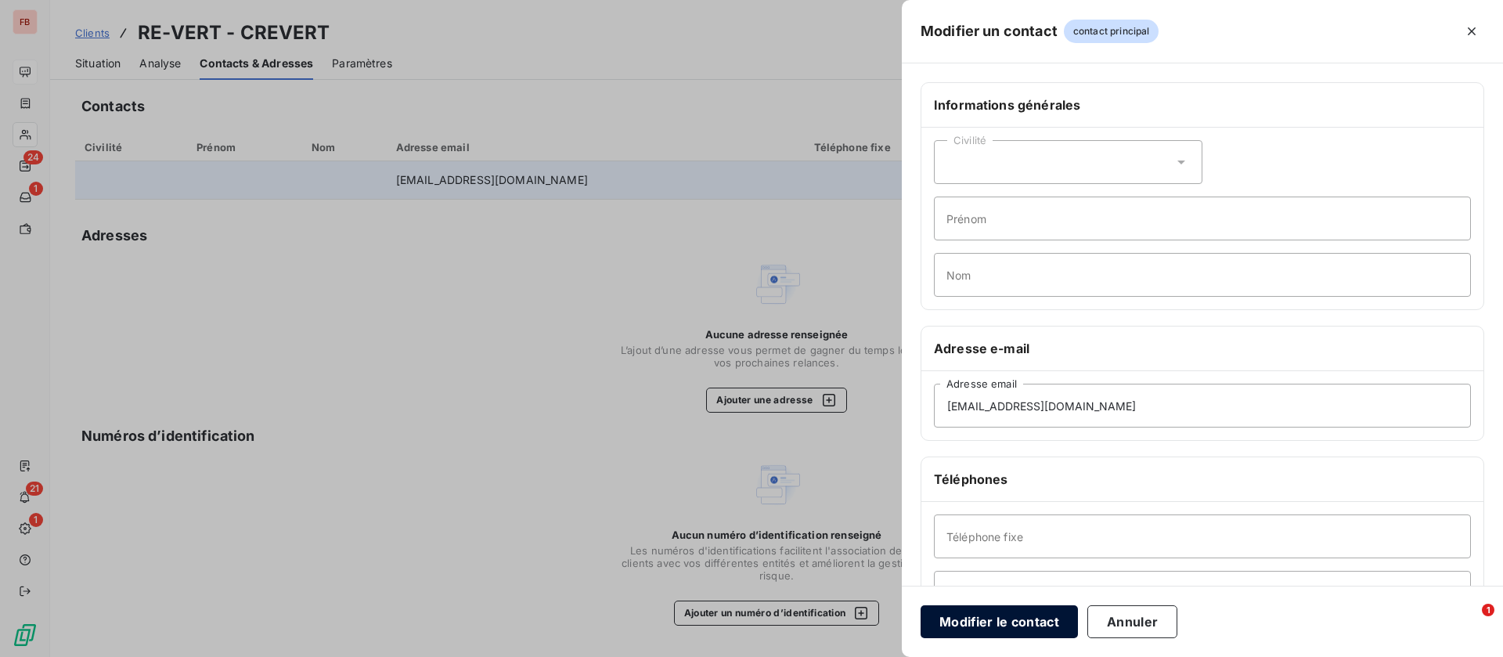
click at [1005, 618] on button "Modifier le contact" at bounding box center [999, 621] width 157 height 33
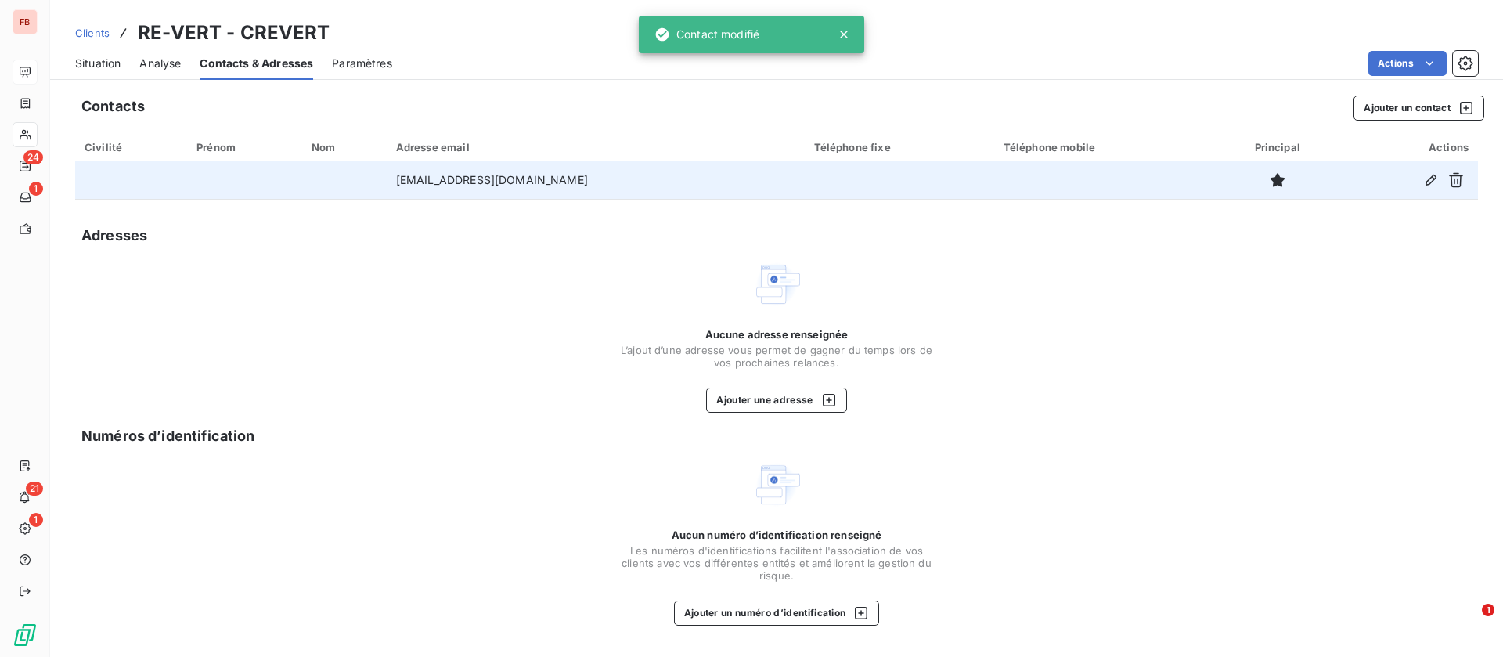
click at [98, 62] on span "Situation" at bounding box center [97, 64] width 45 height 16
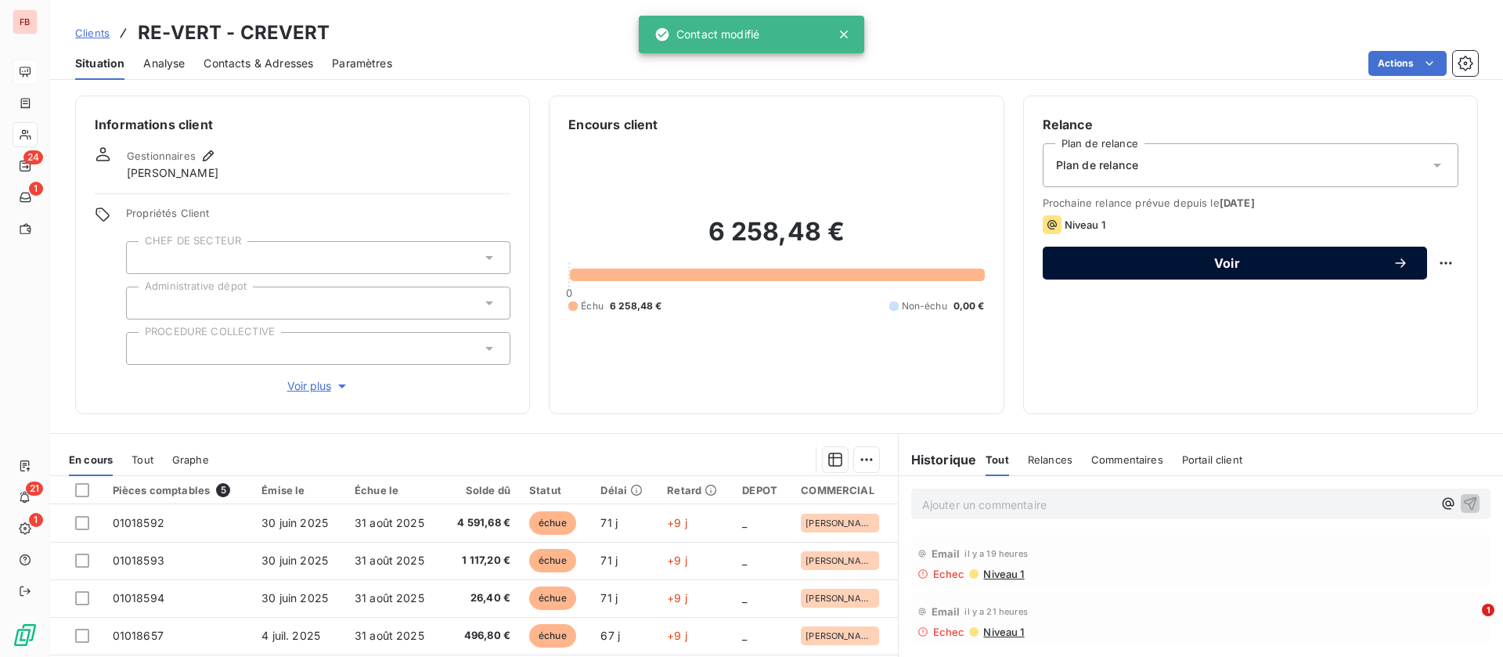
click at [1249, 268] on span "Voir" at bounding box center [1227, 263] width 331 height 13
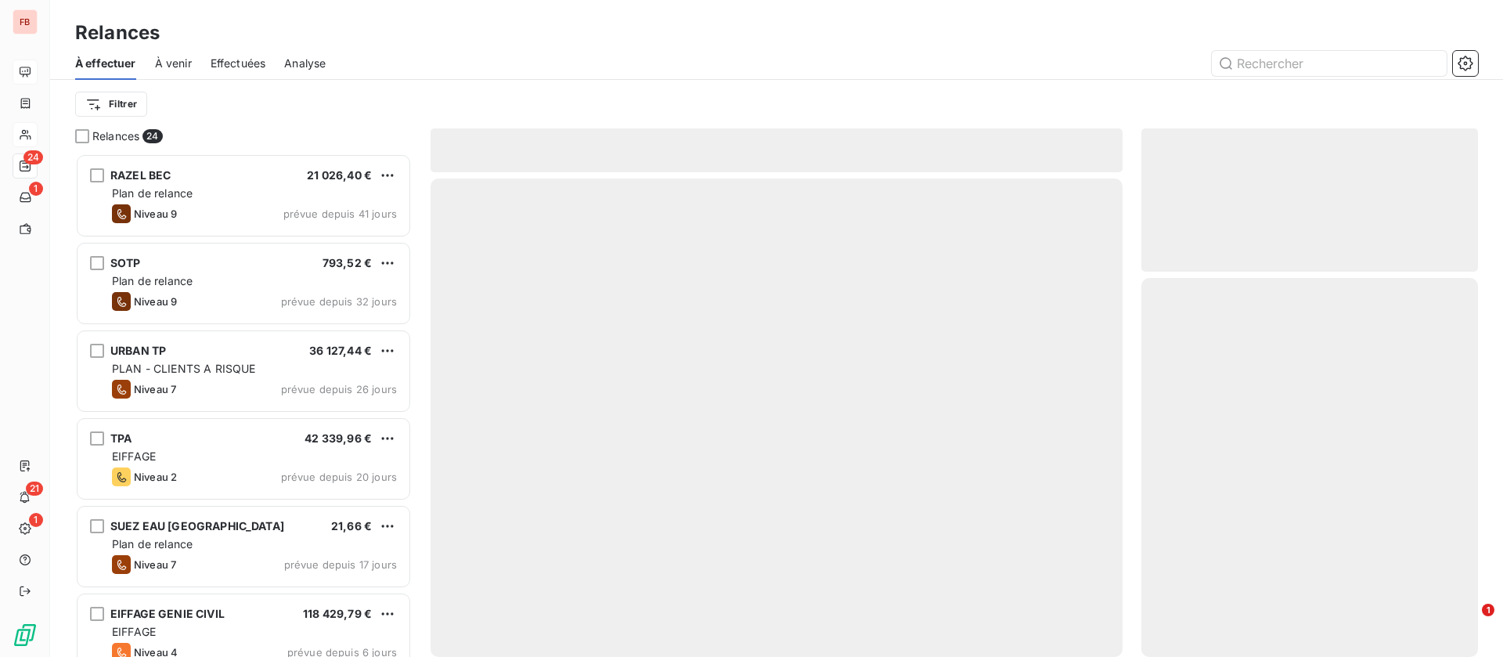
scroll to position [485, 319]
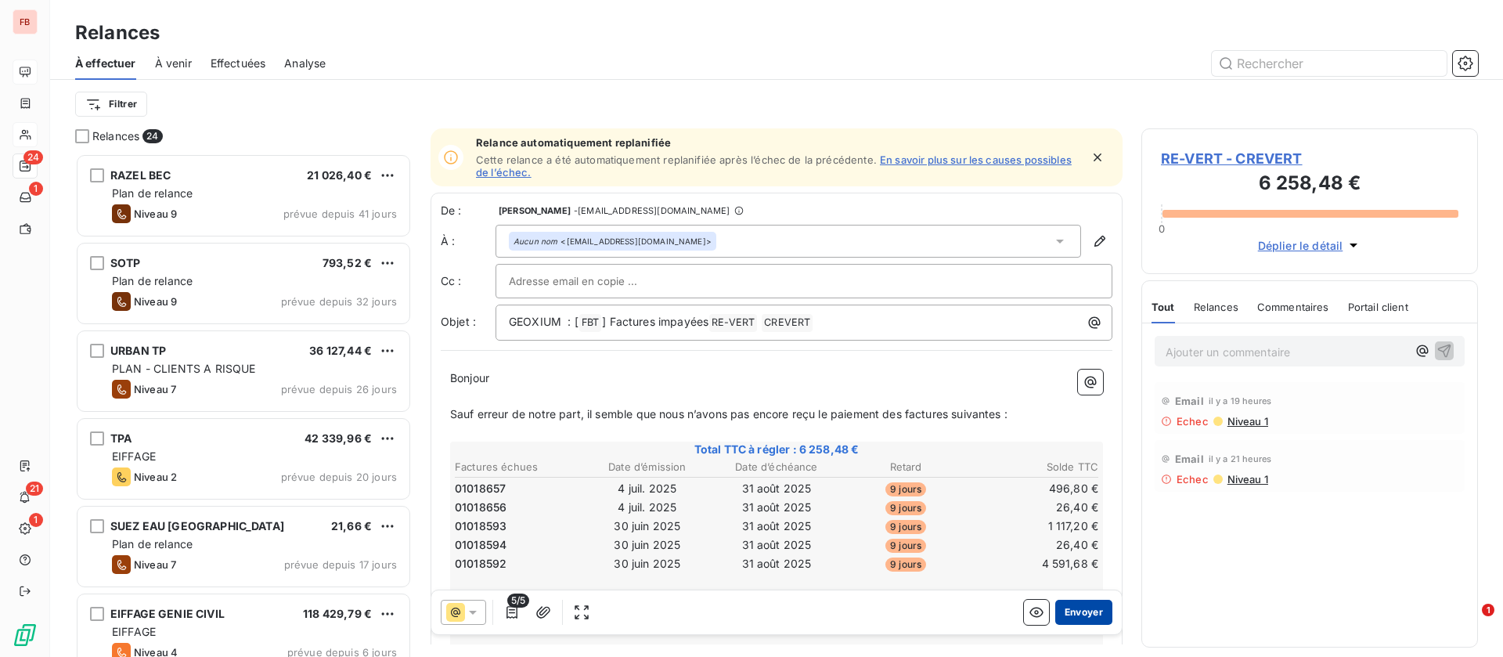
click at [1068, 612] on button "Envoyer" at bounding box center [1084, 612] width 57 height 25
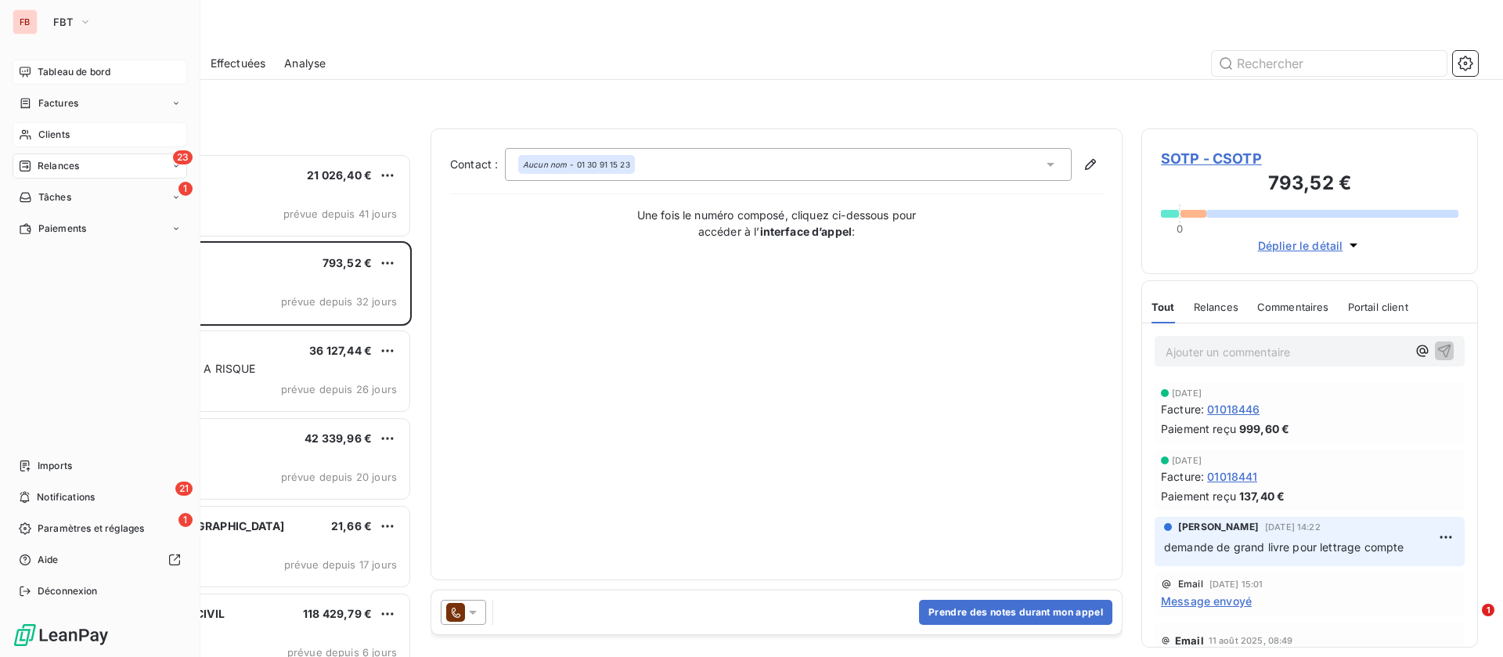
click at [57, 125] on div "Clients" at bounding box center [100, 134] width 175 height 25
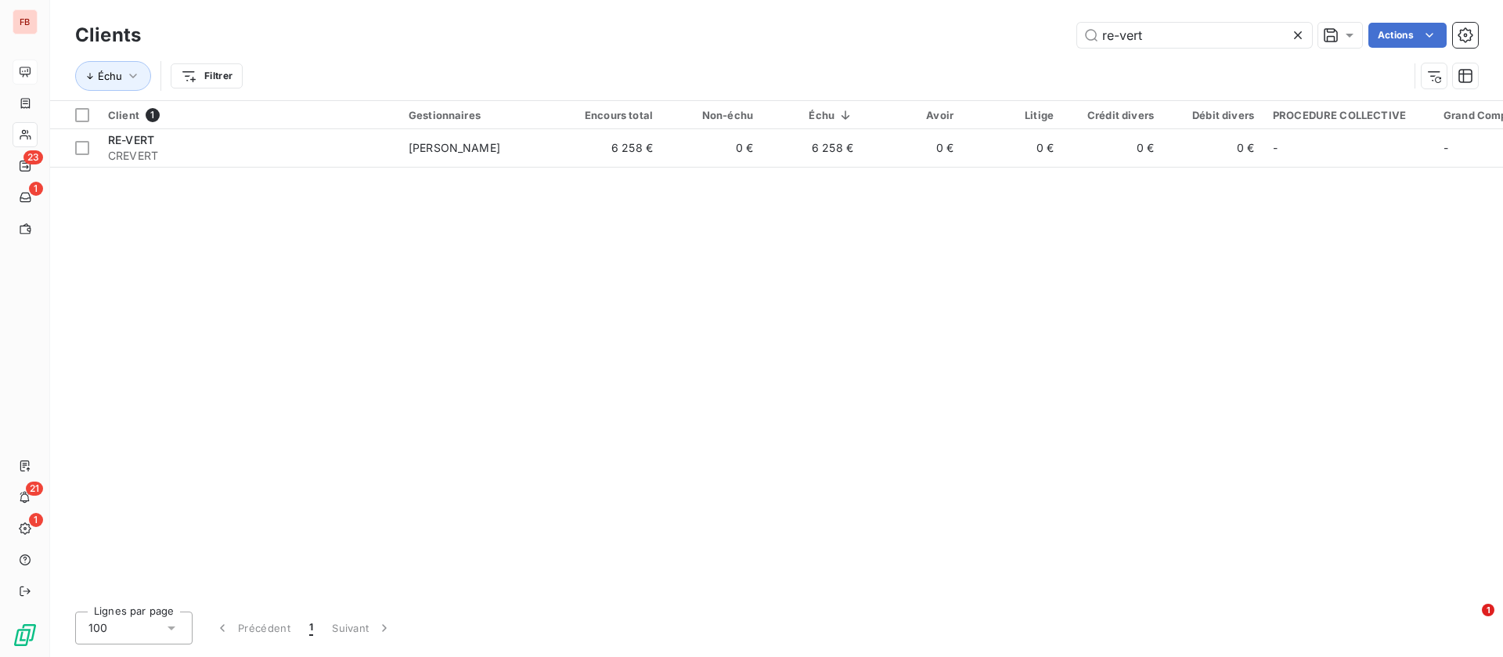
drag, startPoint x: 1003, startPoint y: 46, endPoint x: 951, endPoint y: 45, distance: 52.5
click at [951, 45] on div "re-vert Actions" at bounding box center [819, 35] width 1319 height 25
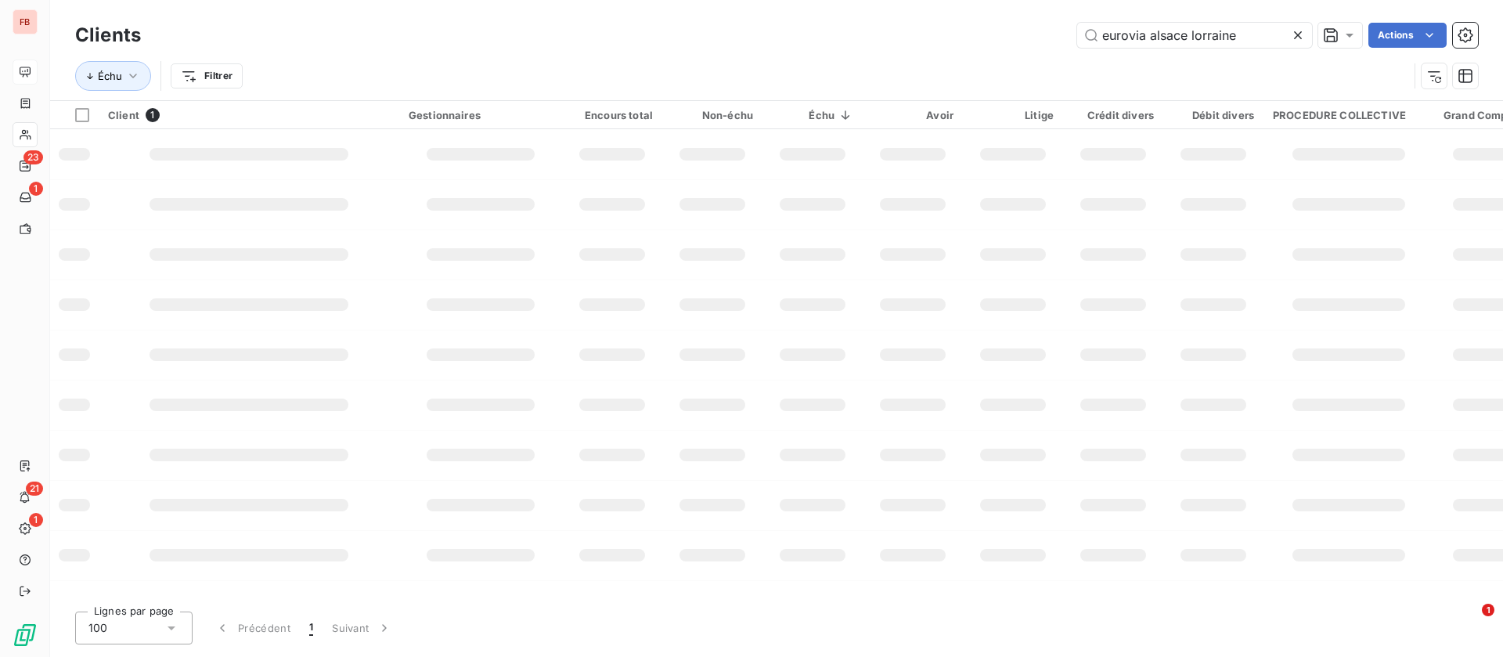
type input "eurovia alsace lorraine"
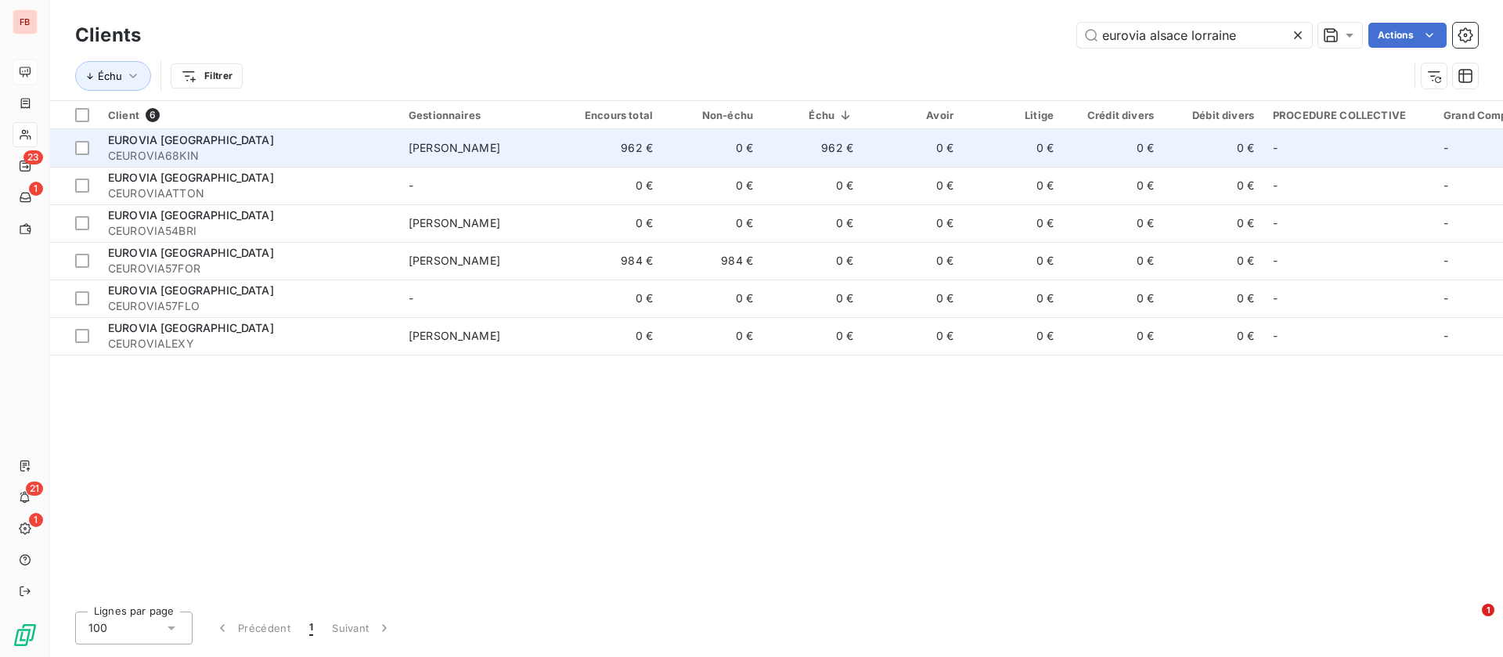
click at [260, 129] on td "EUROVIA ALSACE LORRAINE CEUROVIA68KIN" at bounding box center [249, 148] width 301 height 38
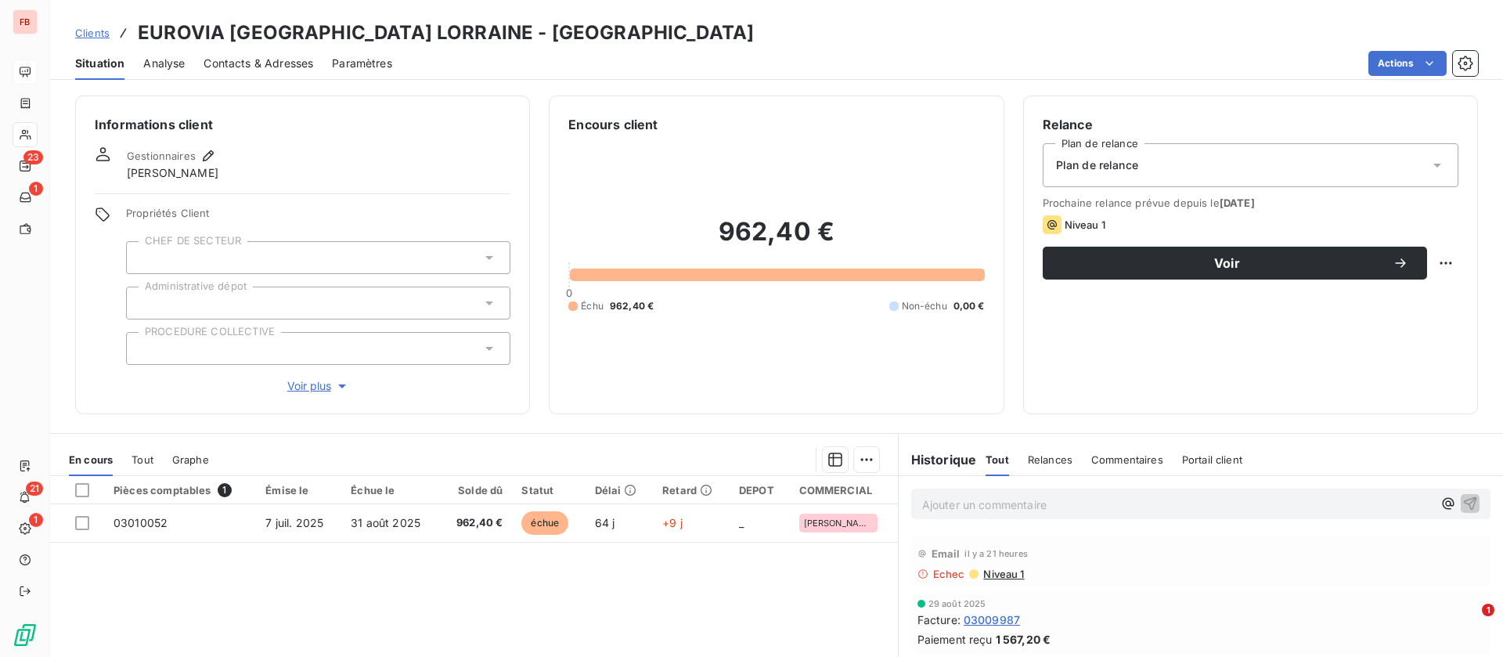
click at [250, 64] on span "Contacts & Adresses" at bounding box center [259, 64] width 110 height 16
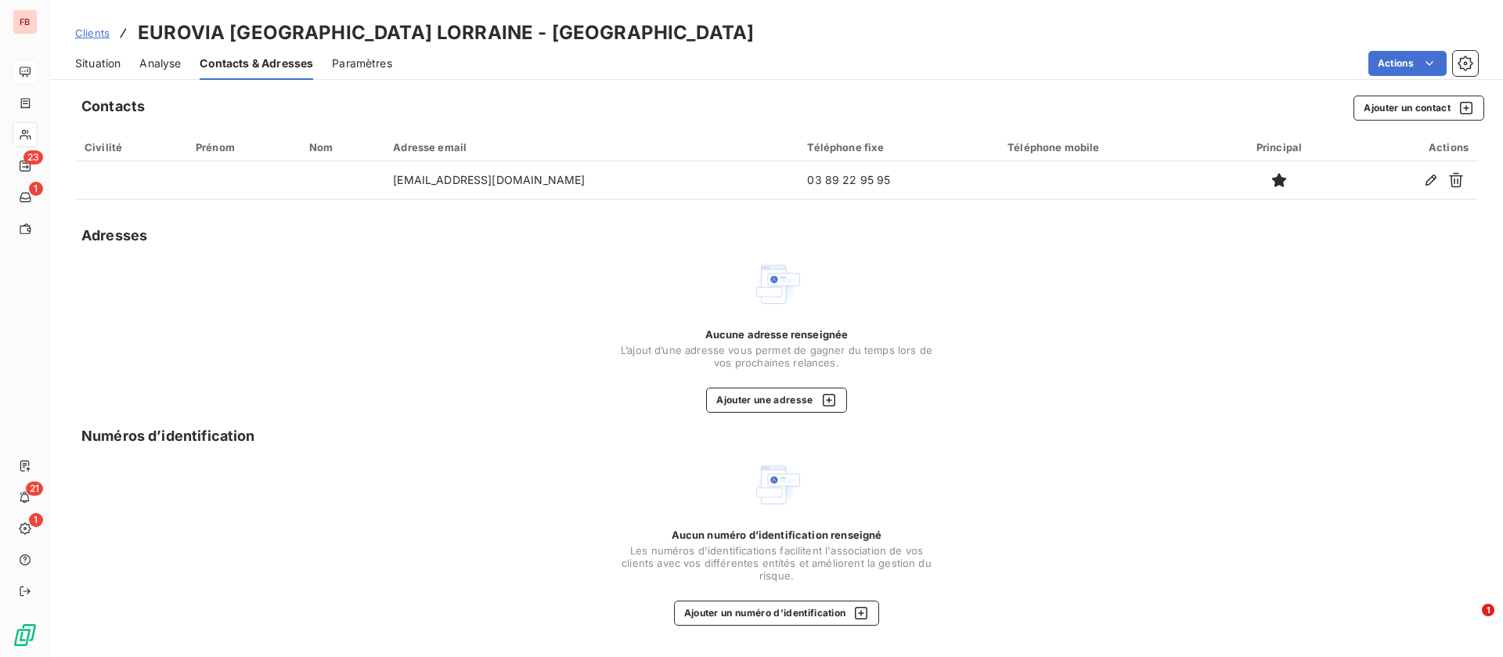
click at [109, 63] on span "Situation" at bounding box center [97, 64] width 45 height 16
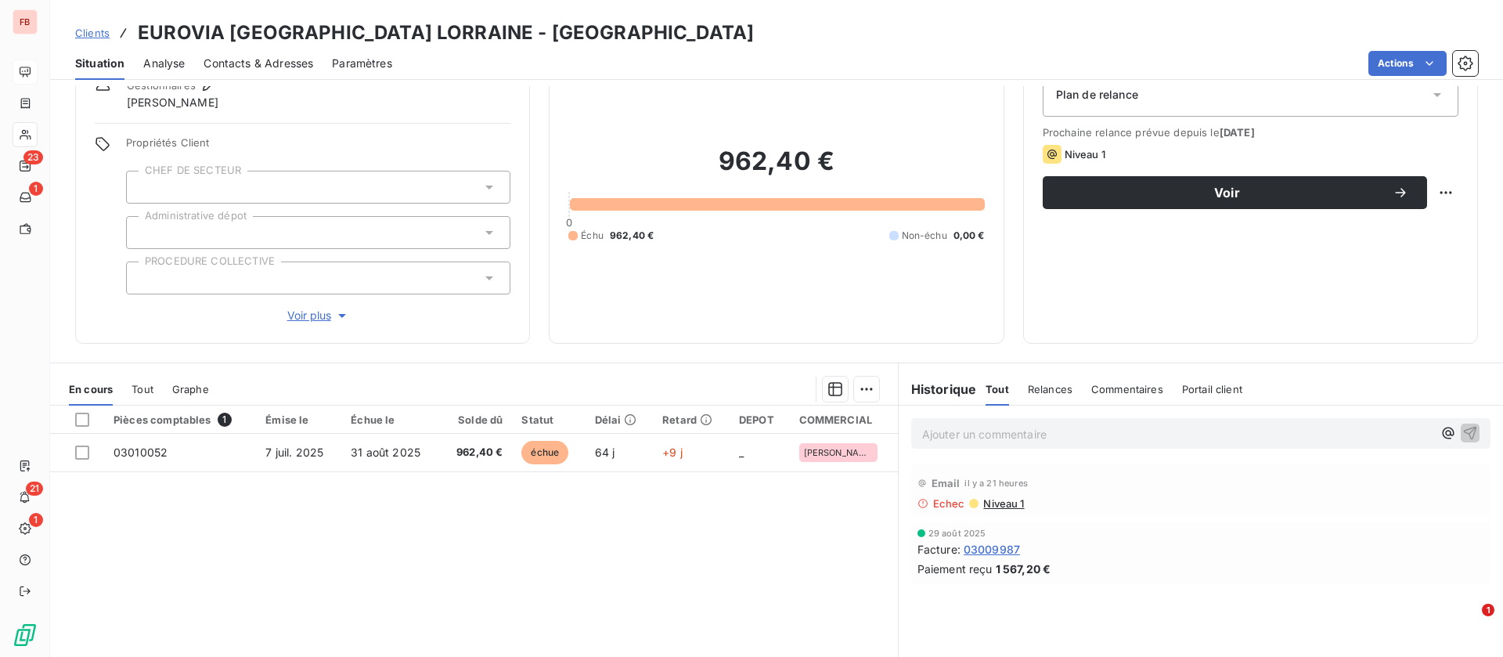
scroll to position [117, 0]
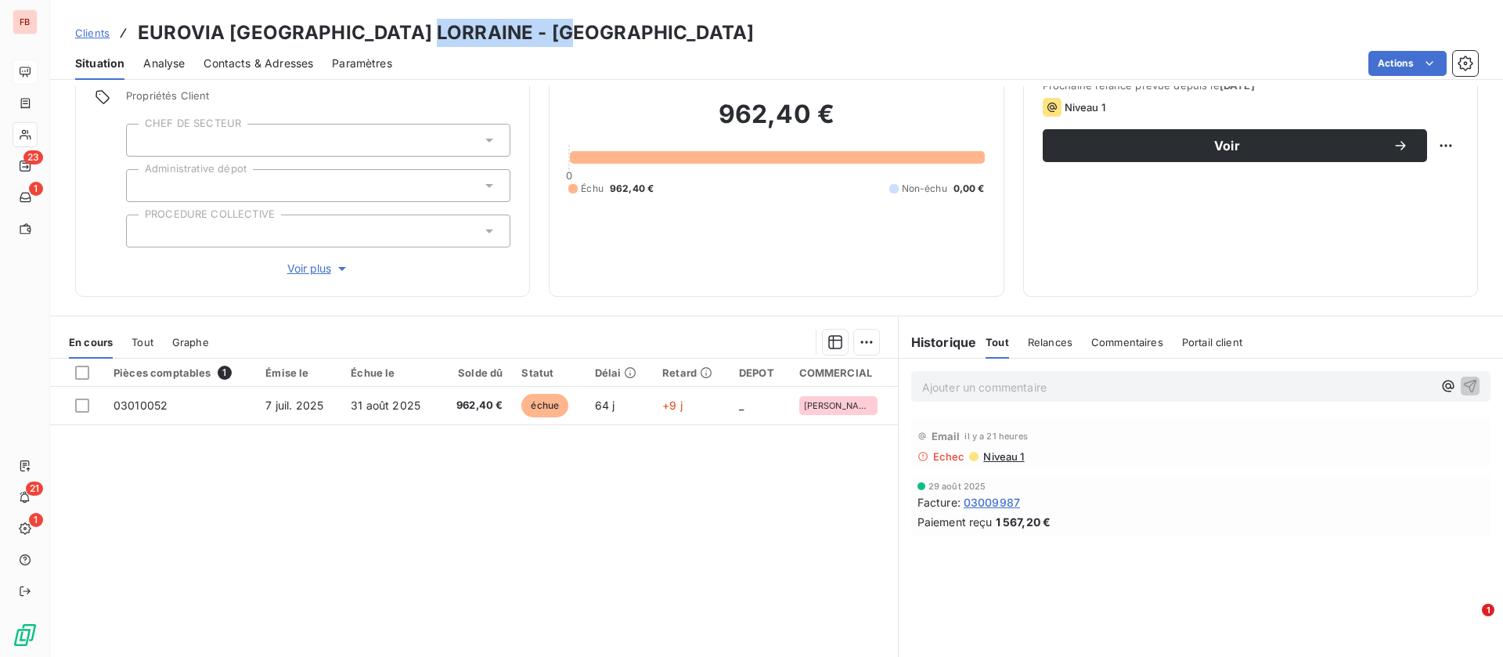
drag, startPoint x: 420, startPoint y: 33, endPoint x: 597, endPoint y: 38, distance: 177.0
click at [596, 36] on div "Clients EUROVIA ALSACE LORRAINE - CEUROVIA68KIN" at bounding box center [776, 33] width 1453 height 28
copy h3 "CEUROVIA68KIN"
click at [294, 70] on span "Contacts & Adresses" at bounding box center [259, 64] width 110 height 16
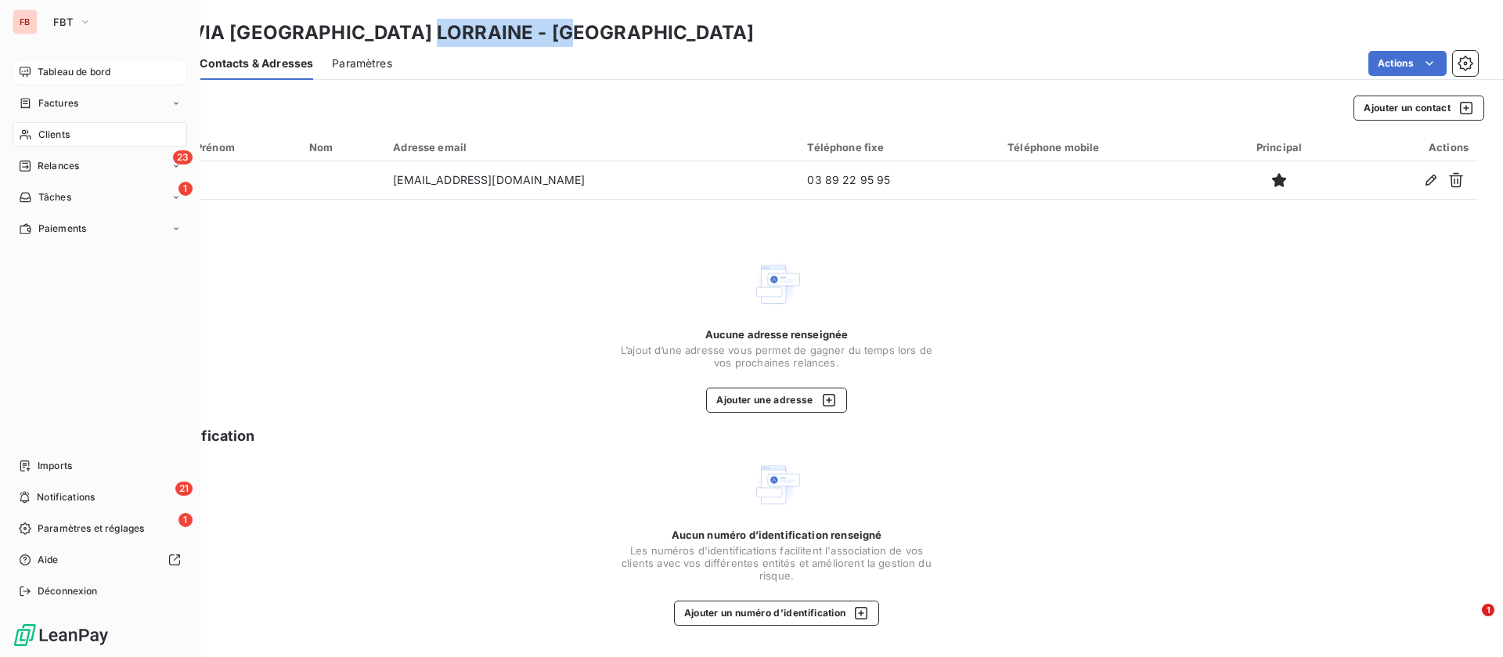
click at [73, 123] on div "Clients" at bounding box center [100, 134] width 175 height 25
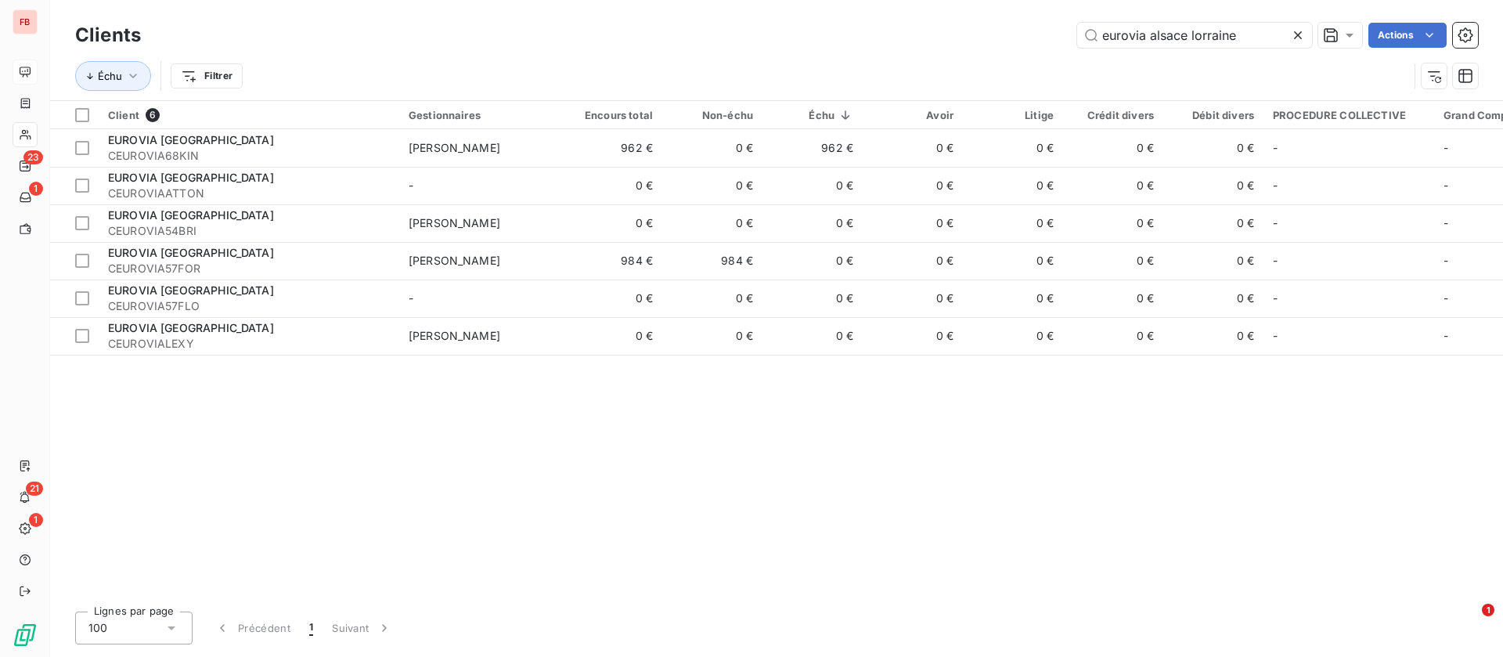
drag, startPoint x: 1240, startPoint y: 26, endPoint x: 1059, endPoint y: 43, distance: 182.5
click at [1059, 43] on div "eurovia alsace lorraine Actions" at bounding box center [819, 35] width 1319 height 25
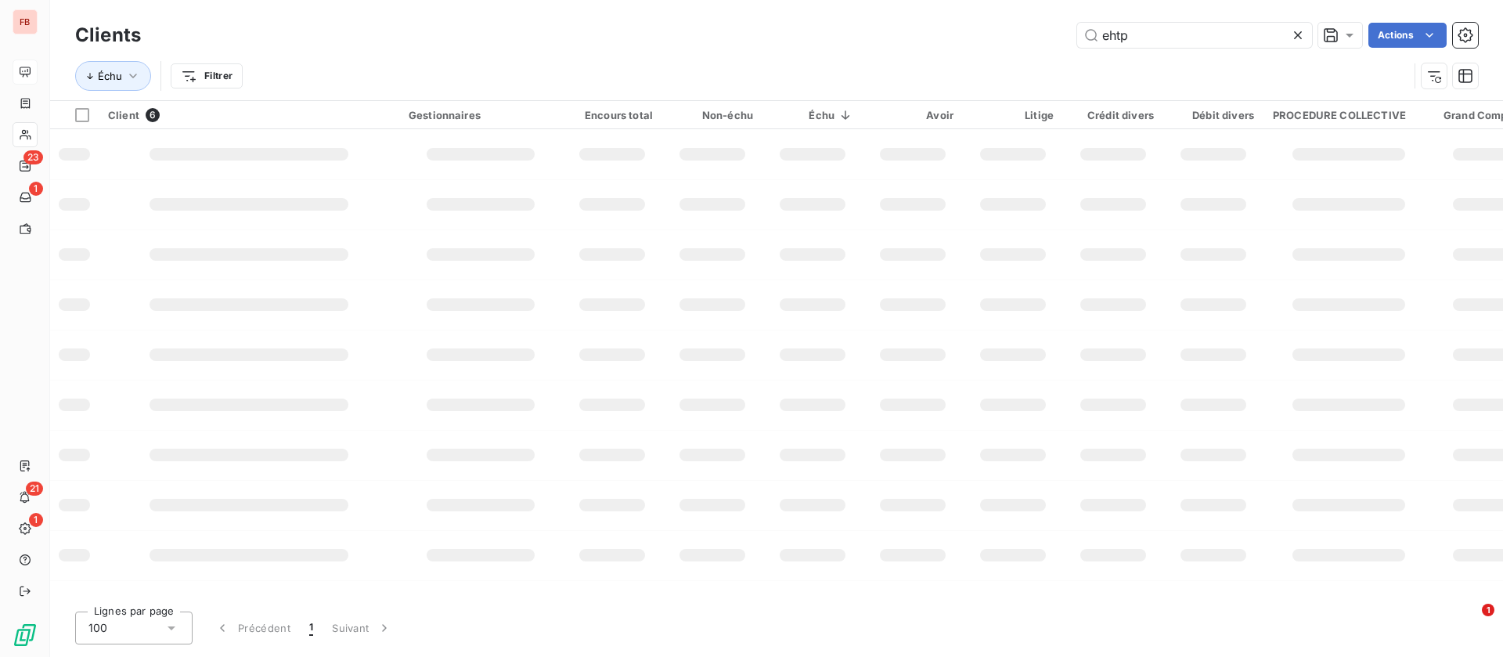
type input "ehtp"
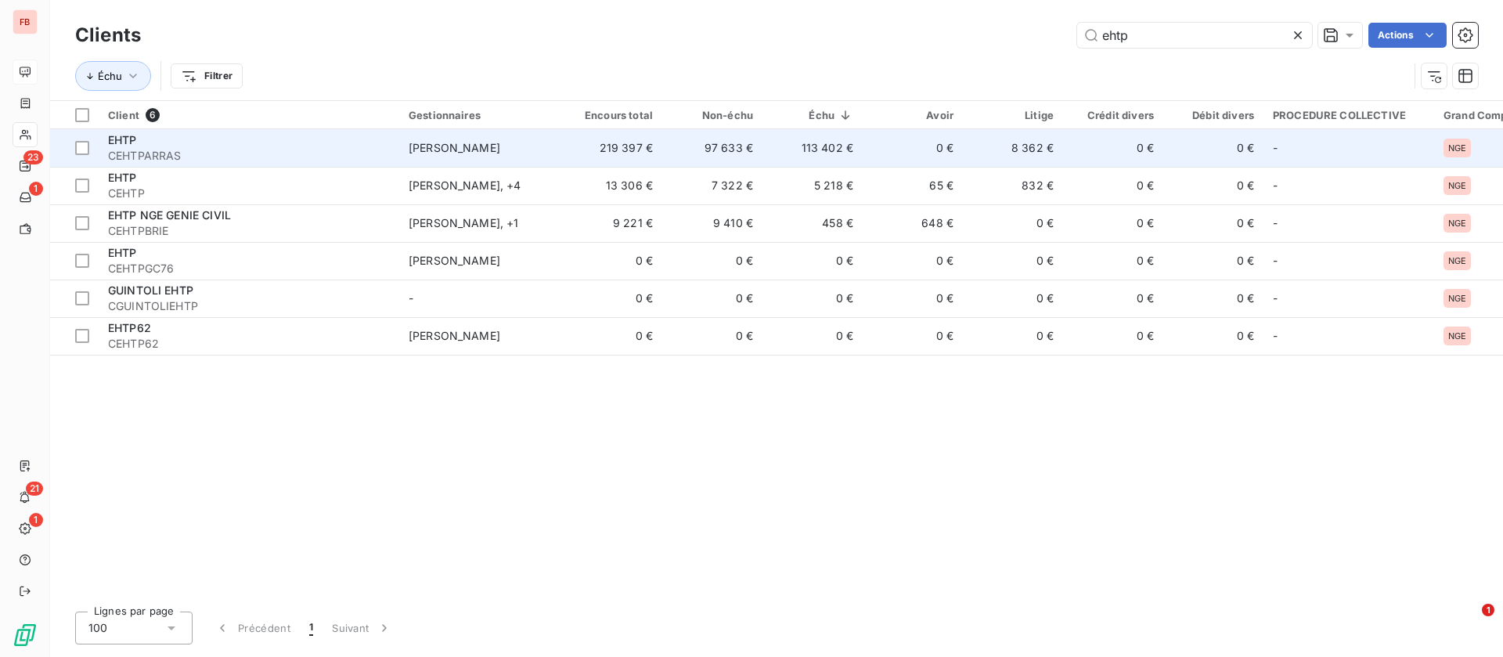
click at [617, 152] on td "219 397 €" at bounding box center [612, 148] width 100 height 38
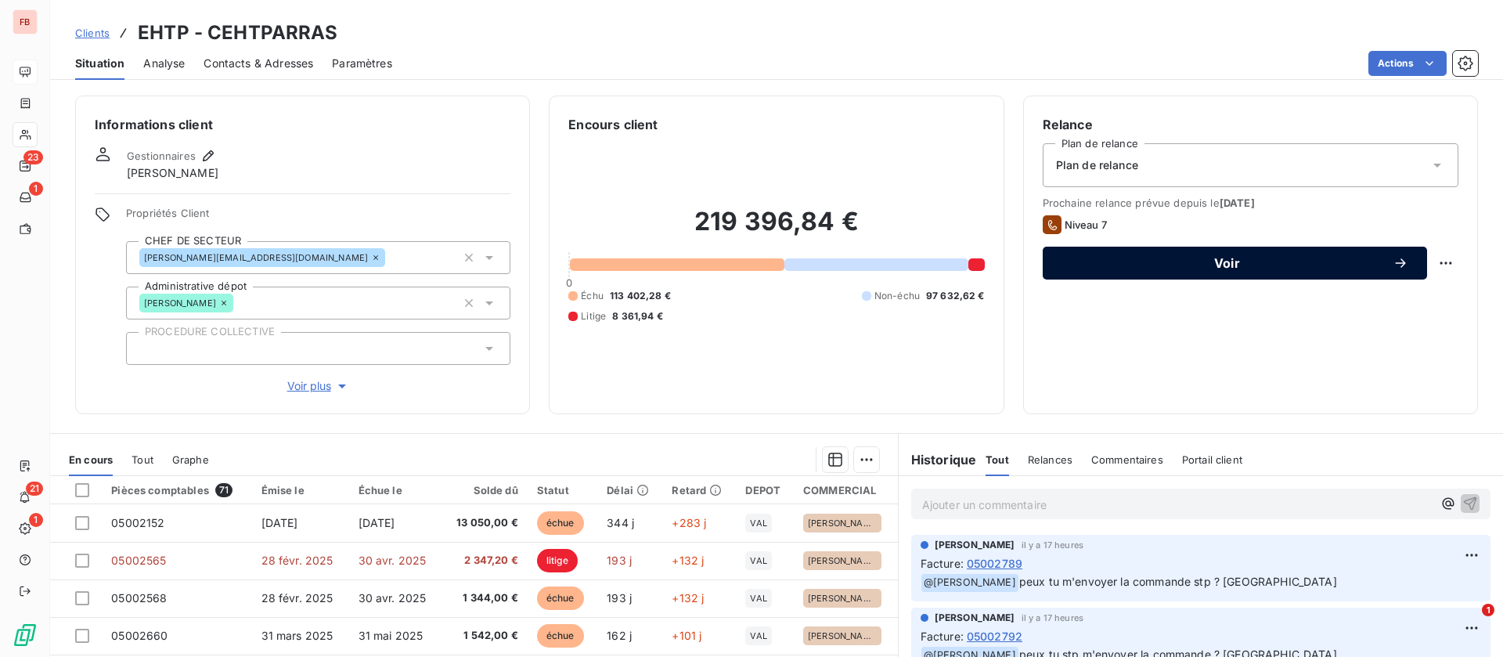
click at [1242, 262] on span "Voir" at bounding box center [1227, 263] width 331 height 13
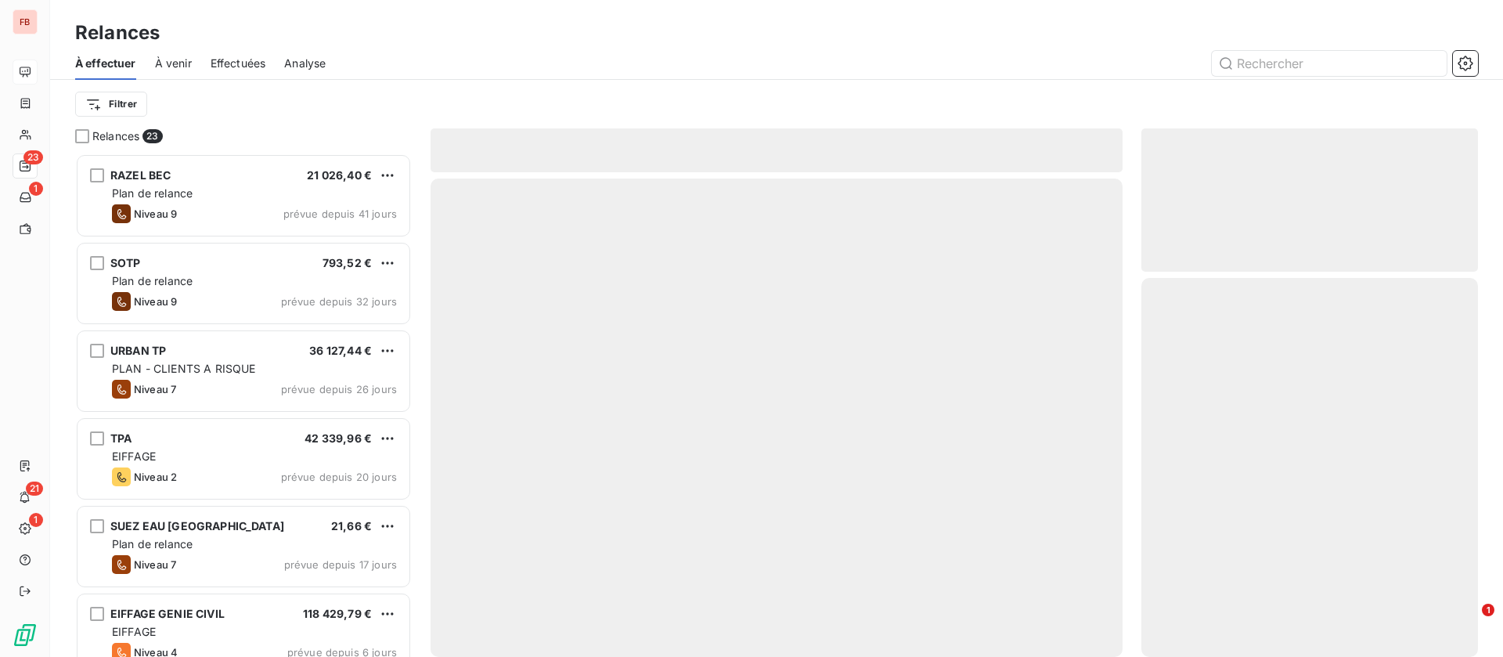
scroll to position [485, 319]
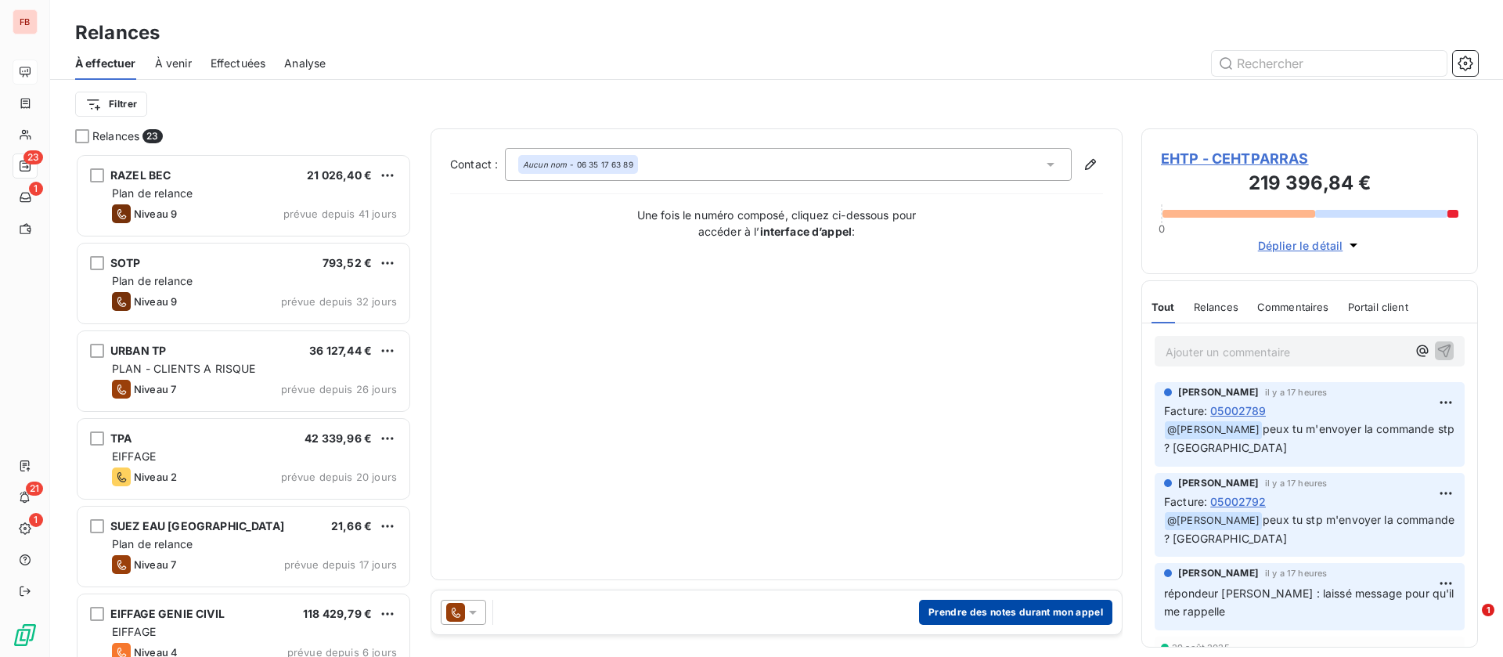
click at [1004, 603] on button "Prendre des notes durant mon appel" at bounding box center [1015, 612] width 193 height 25
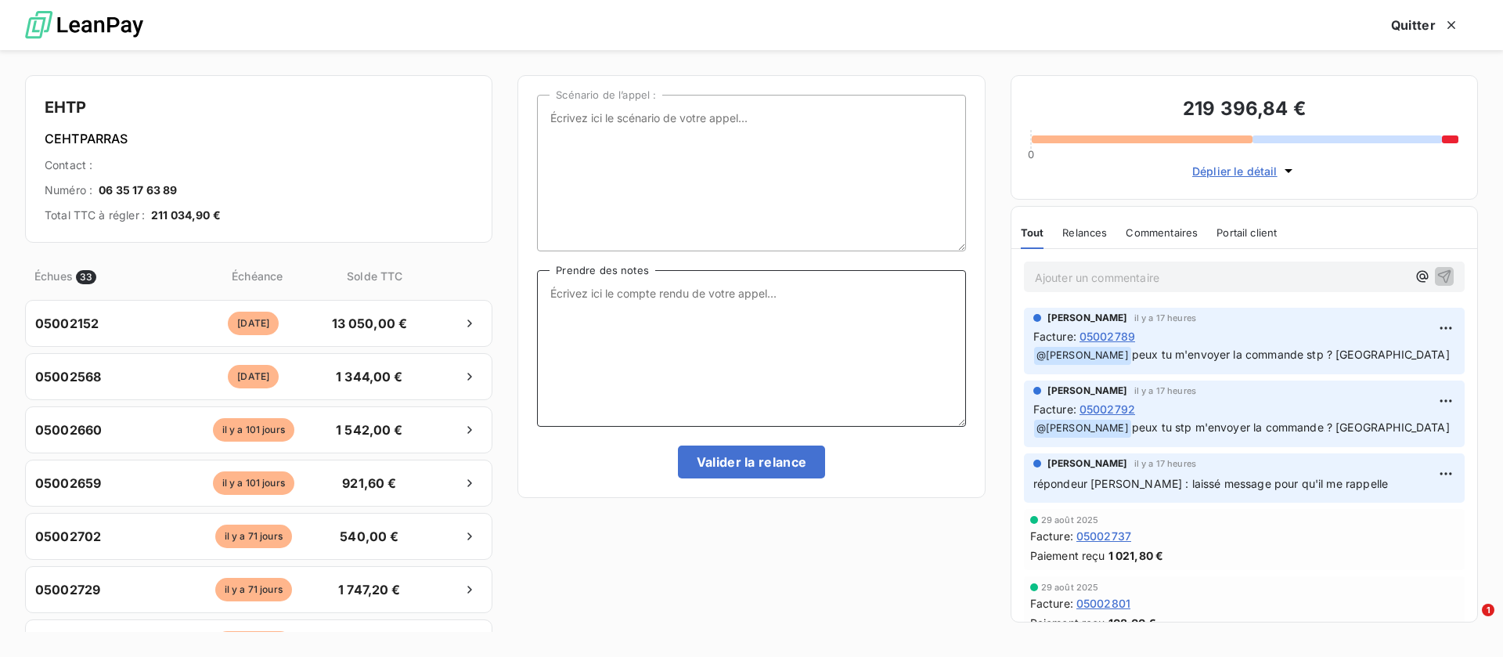
click at [593, 298] on textarea "Prendre des notes" at bounding box center [751, 348] width 428 height 157
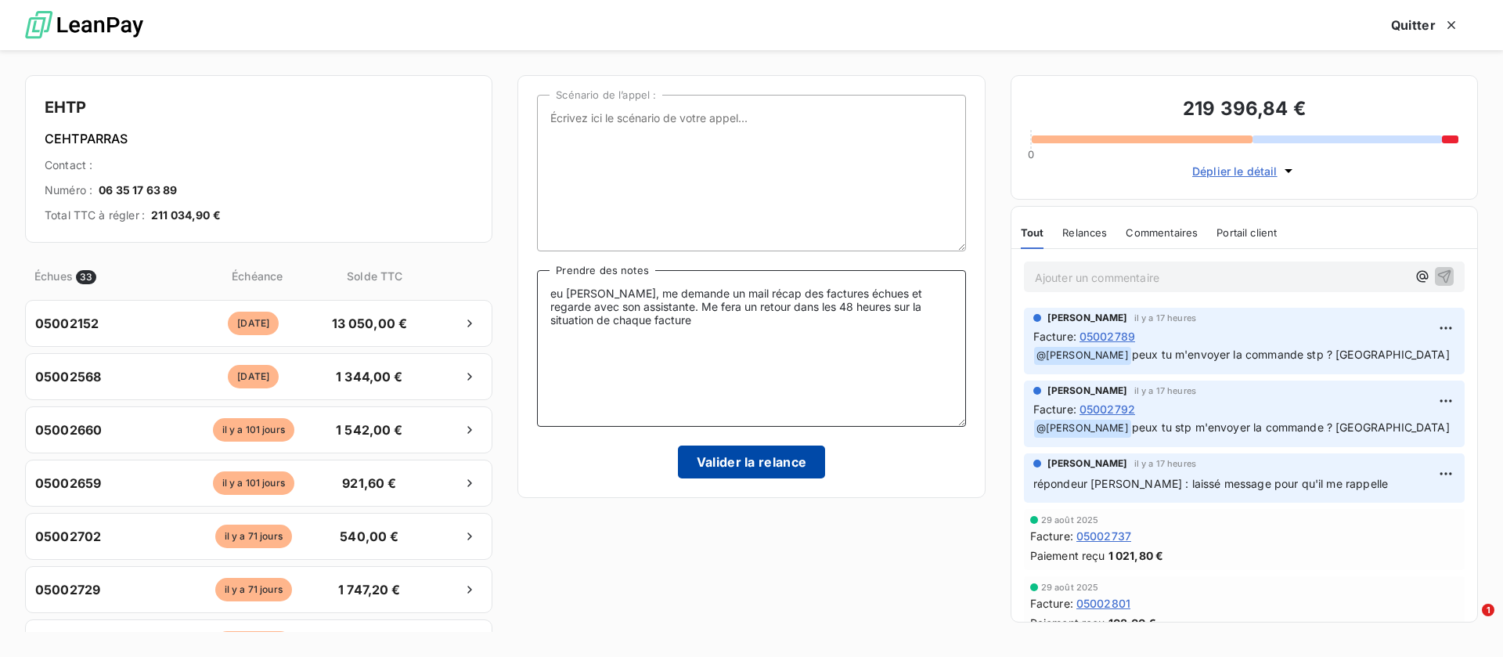
type textarea "eu Mr Delforge, me demande un mail récap des factures échues et regarde avec so…"
click at [732, 472] on button "Valider la relance" at bounding box center [752, 462] width 148 height 33
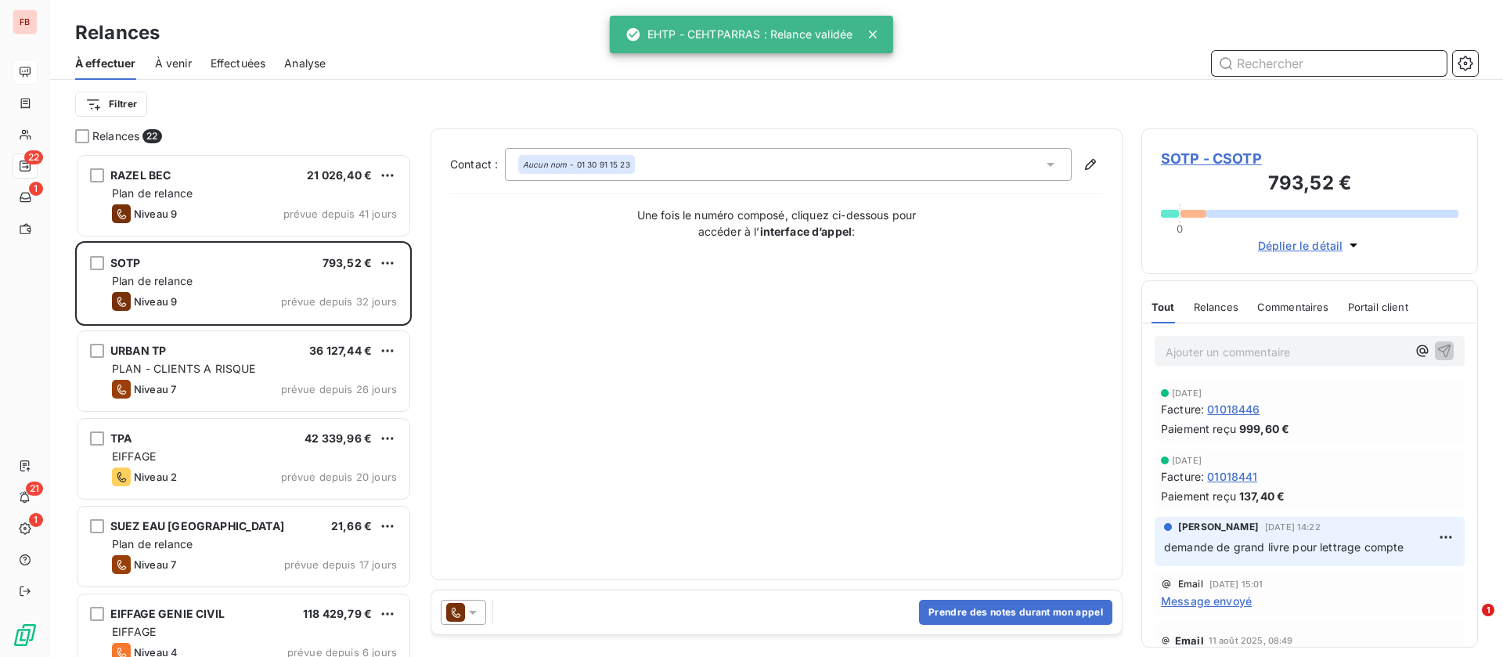
click at [258, 56] on span "Effectuées" at bounding box center [239, 64] width 56 height 16
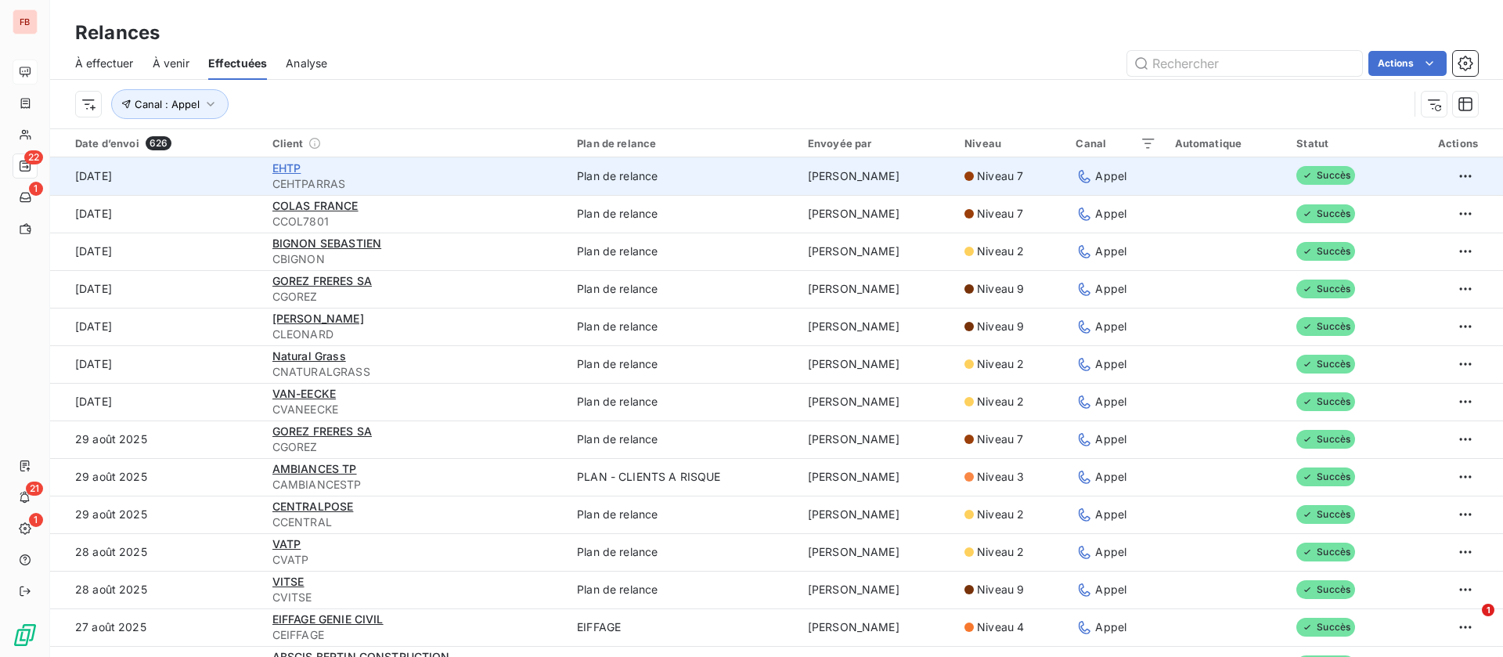
click at [286, 171] on span "EHTP" at bounding box center [287, 167] width 29 height 13
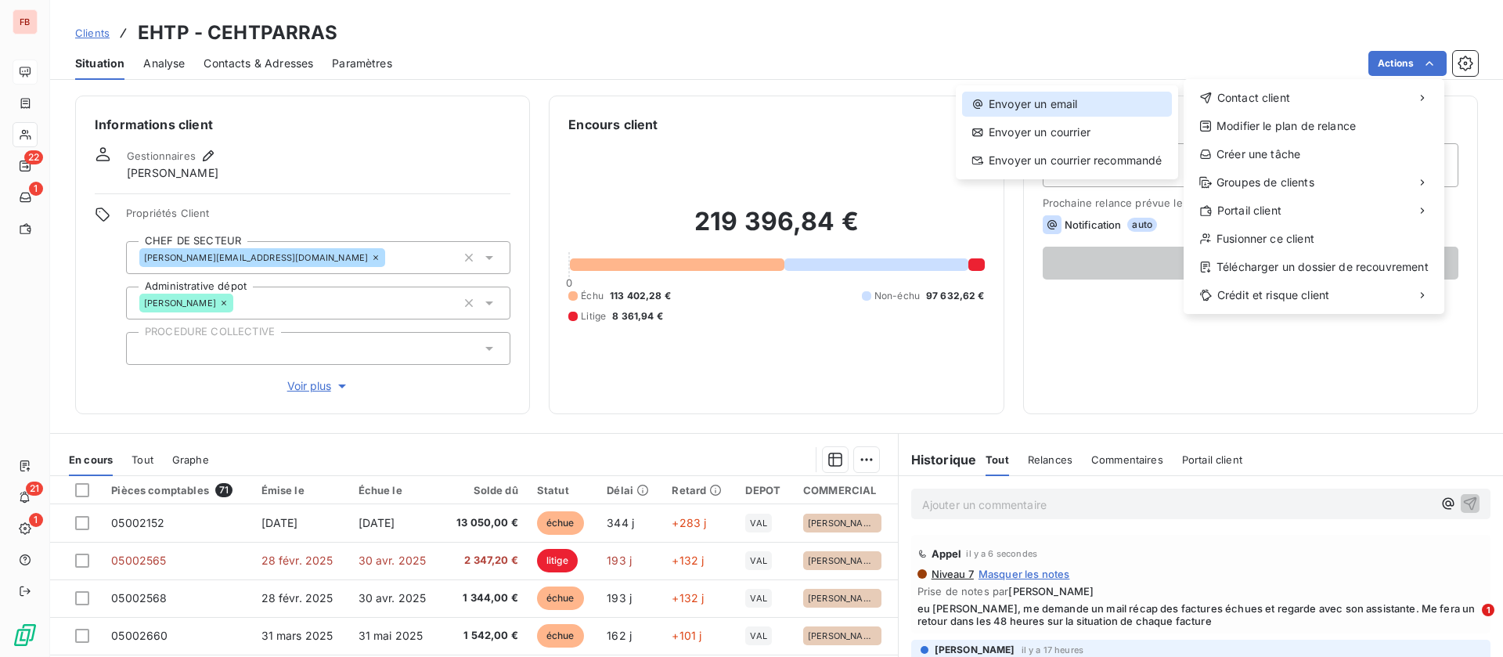
click at [1073, 103] on div "Envoyer un email" at bounding box center [1067, 104] width 210 height 25
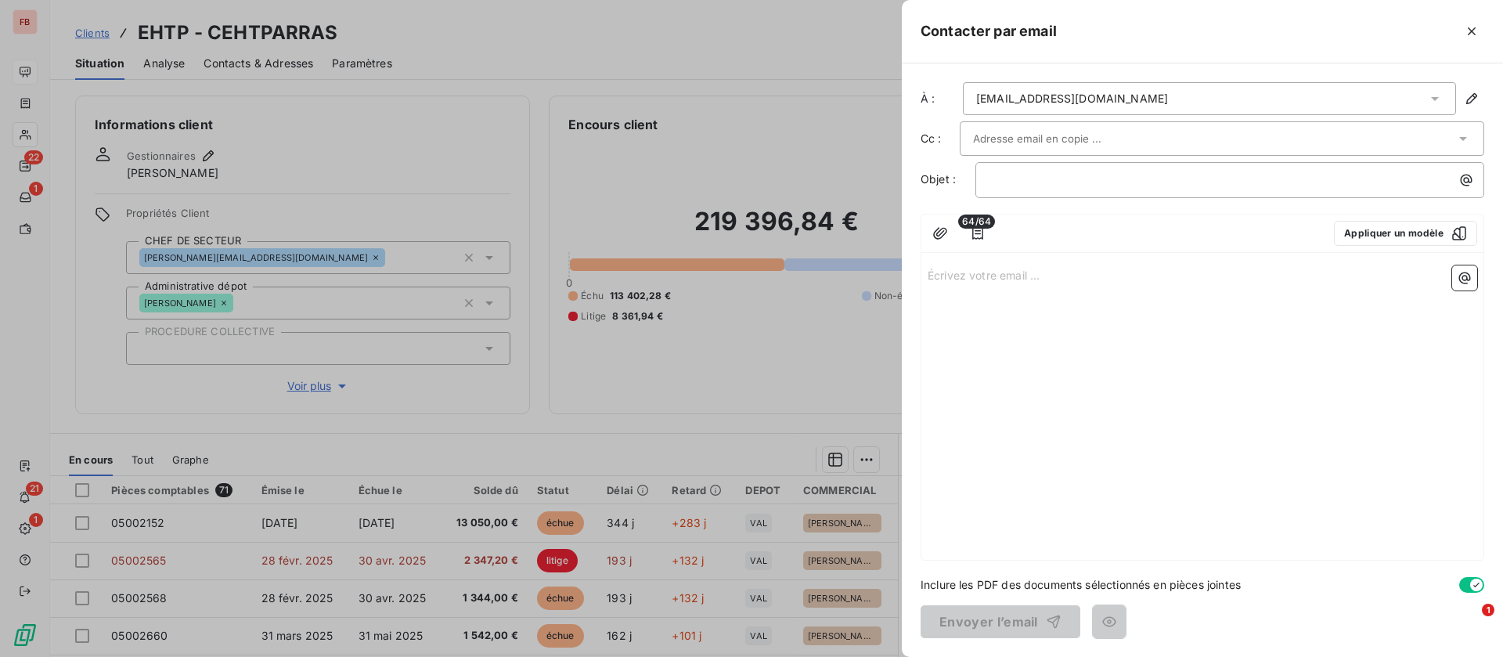
click at [1043, 140] on input "text" at bounding box center [1057, 138] width 168 height 23
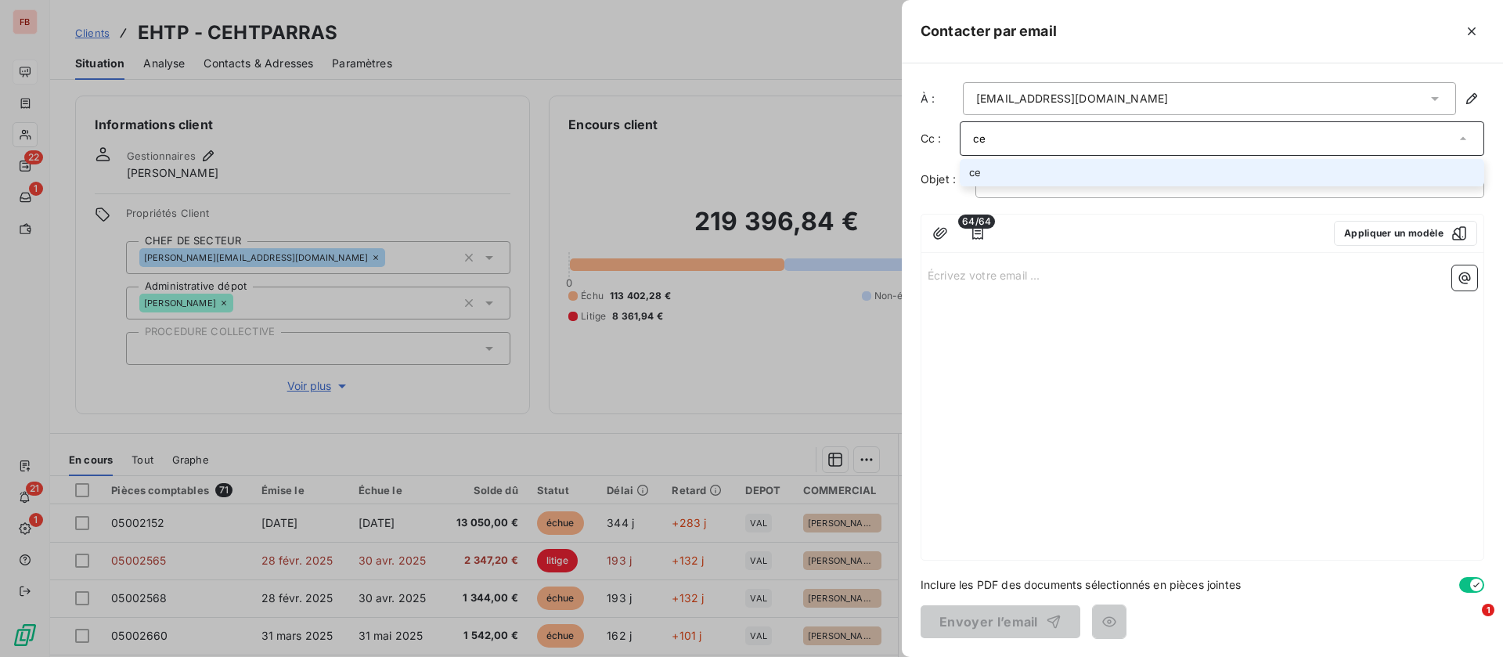
click at [1043, 140] on input "ce" at bounding box center [1214, 138] width 482 height 23
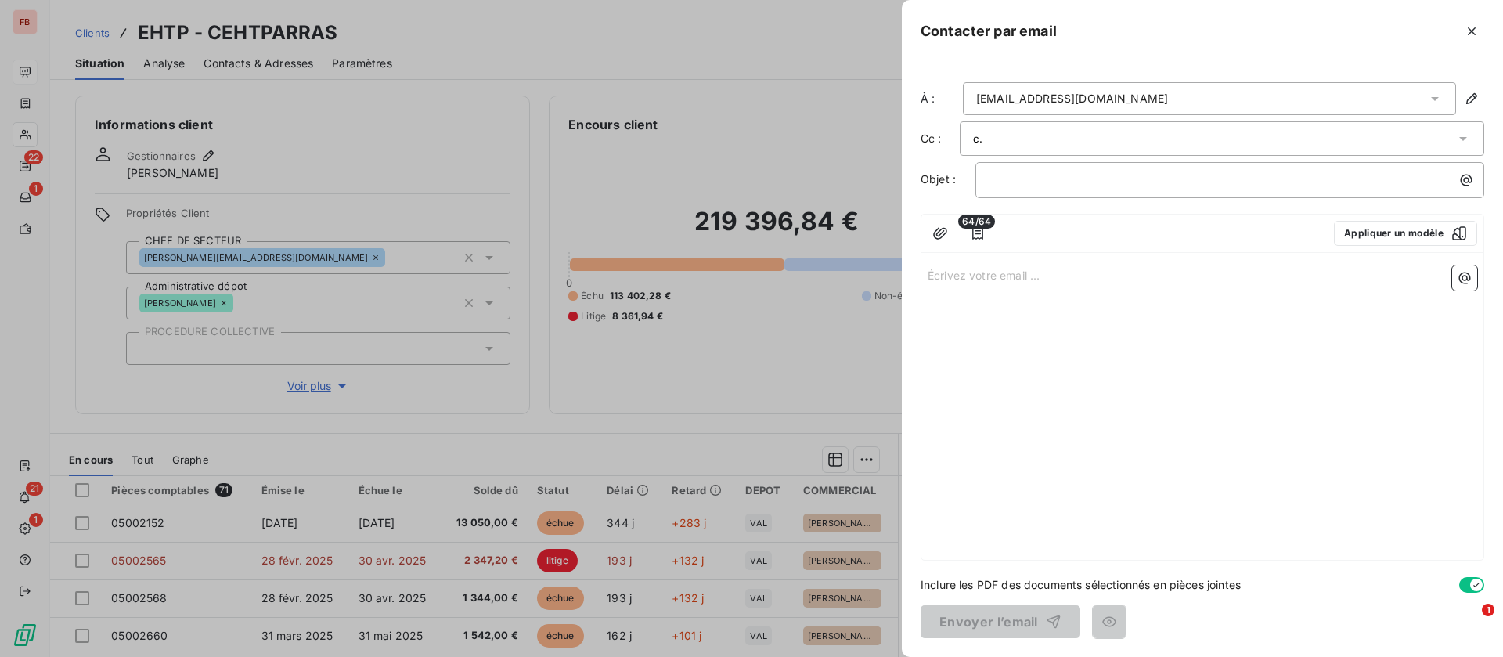
drag, startPoint x: 1005, startPoint y: 133, endPoint x: 943, endPoint y: 134, distance: 62.6
click at [943, 134] on div "Cc : c." at bounding box center [1203, 138] width 564 height 34
paste input "hennebelle@nge.fr"
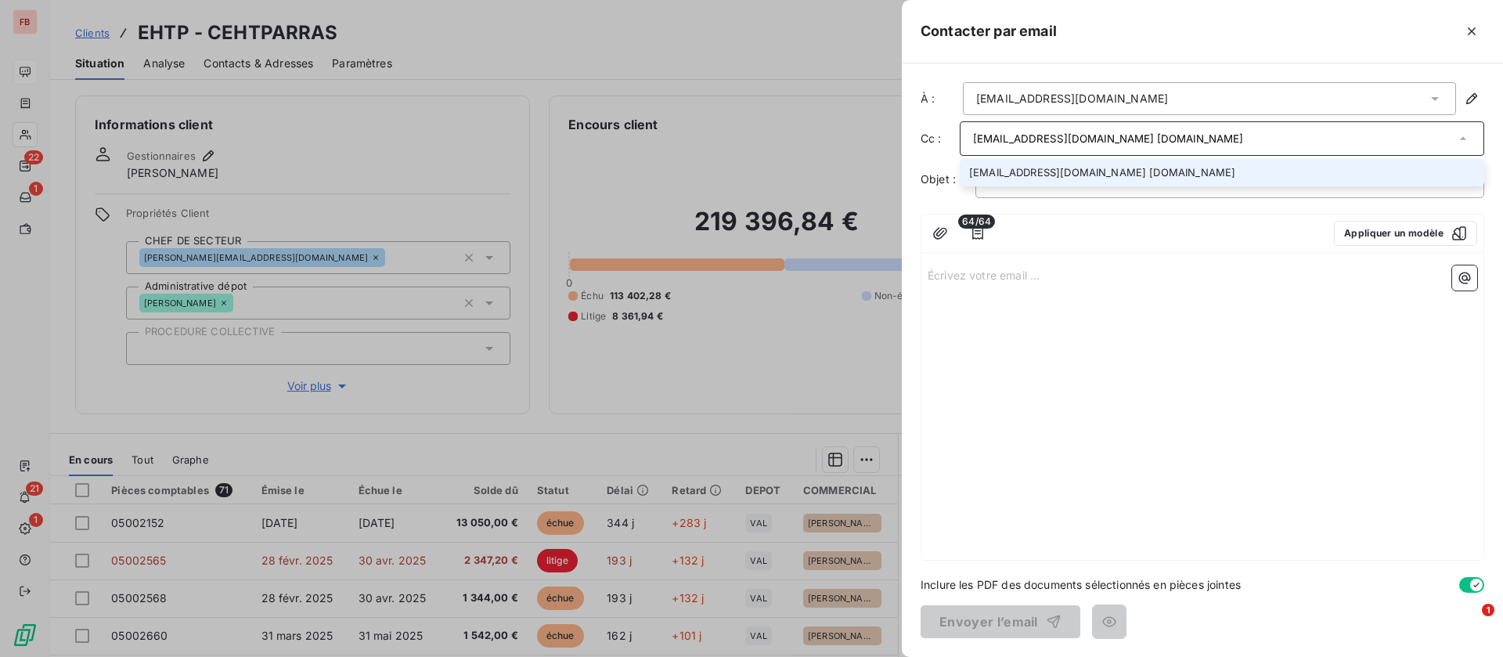
click at [1199, 127] on input "chennebelle@nge.fr j.du" at bounding box center [1214, 138] width 482 height 23
type input "chennebelle@nge.fr"
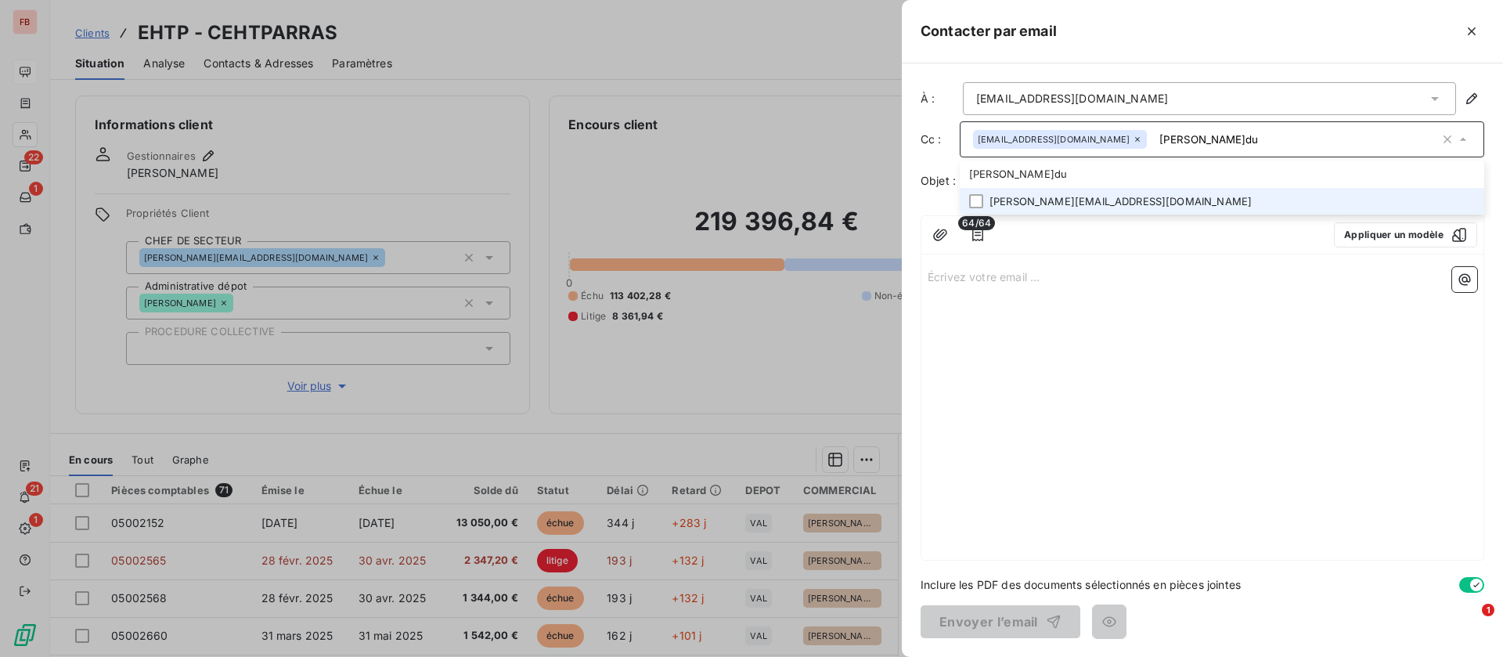
type input "j.du"
click at [1068, 205] on li "j.dumortier@goexium.fr" at bounding box center [1222, 201] width 525 height 27
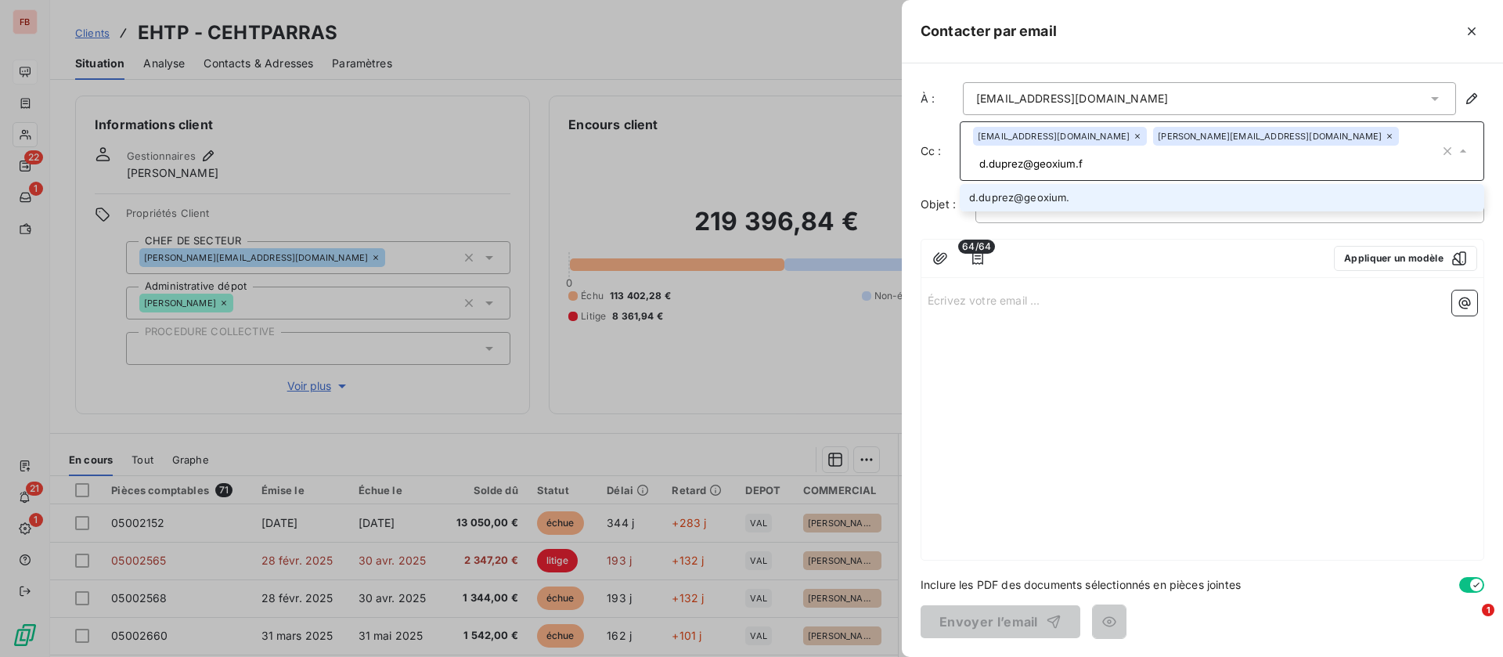
type input "d.duprez@geoxium.fr"
type input "y.perona@nge.fr"
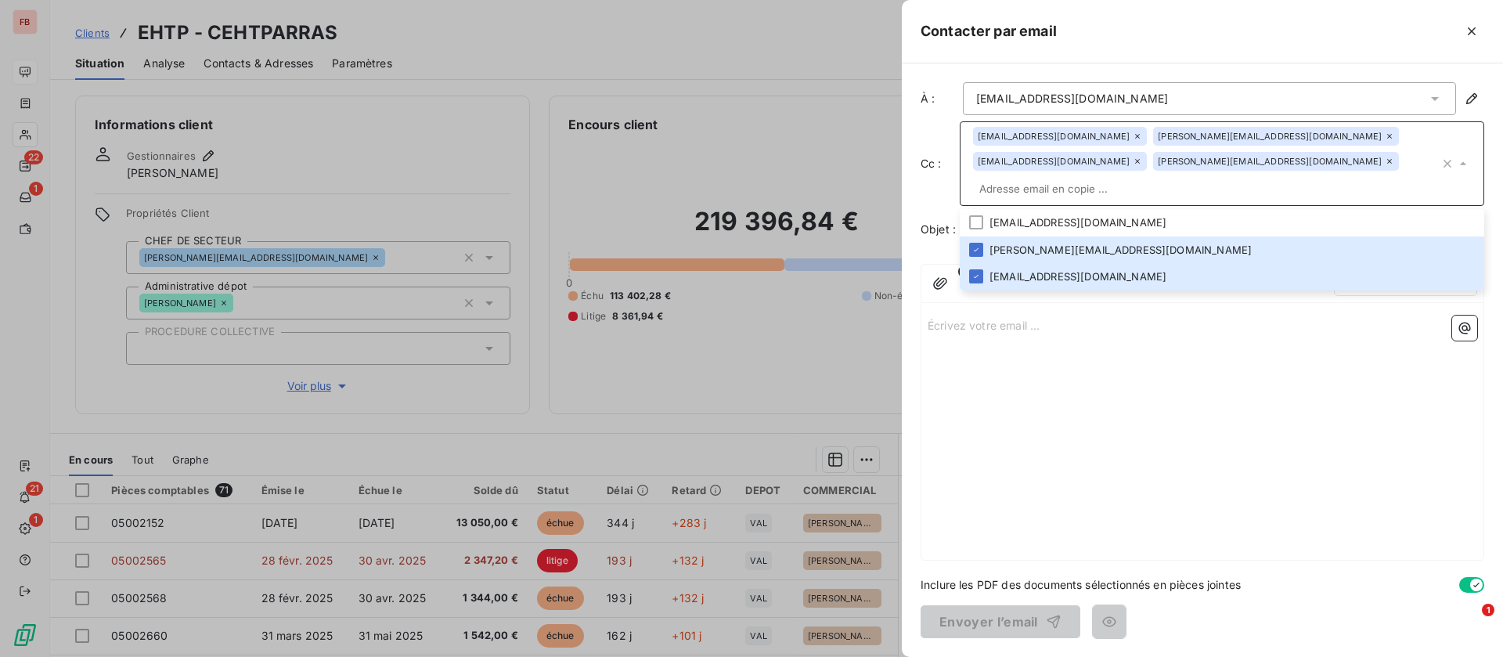
click at [1205, 424] on div "Écrivez votre email ... ﻿" at bounding box center [1203, 434] width 562 height 251
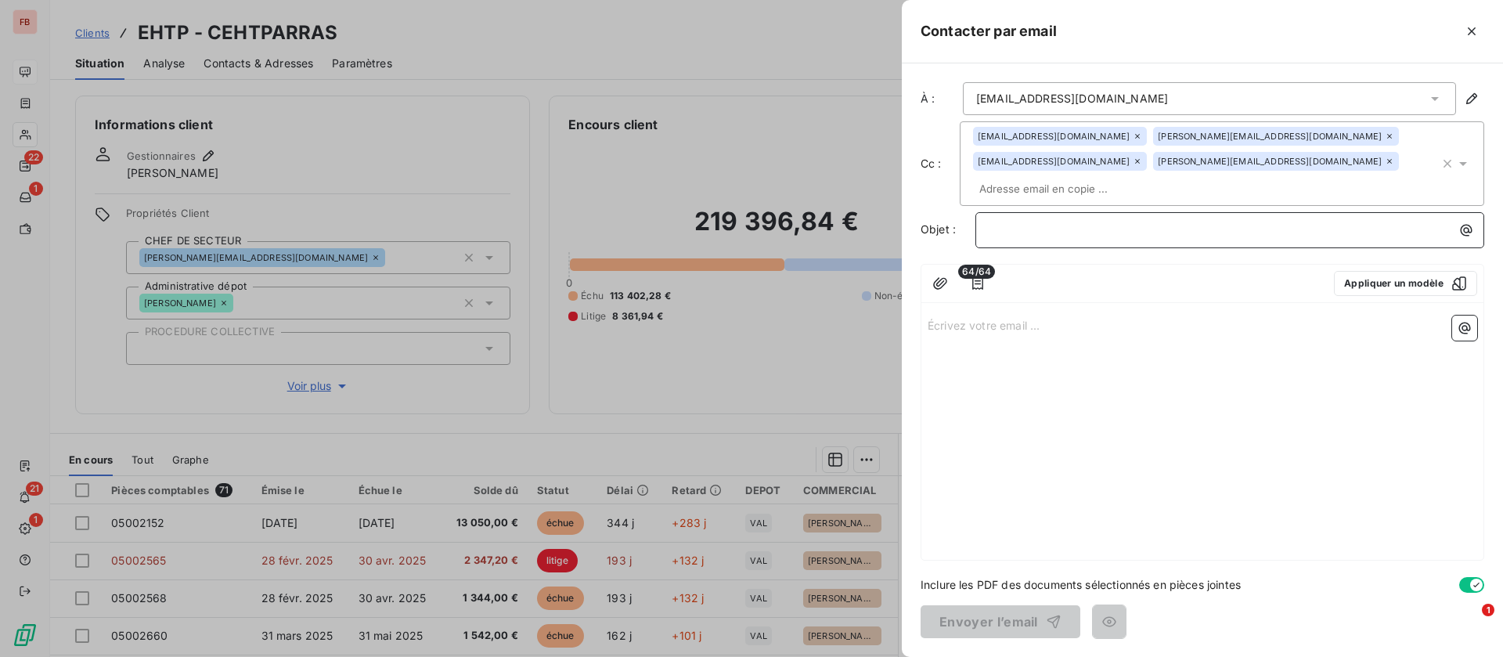
click at [1064, 221] on p "﻿" at bounding box center [1234, 230] width 490 height 18
click at [1006, 316] on p "Écrivez votre email ... ﻿" at bounding box center [1203, 325] width 550 height 18
click at [980, 276] on icon "button" at bounding box center [978, 284] width 16 height 16
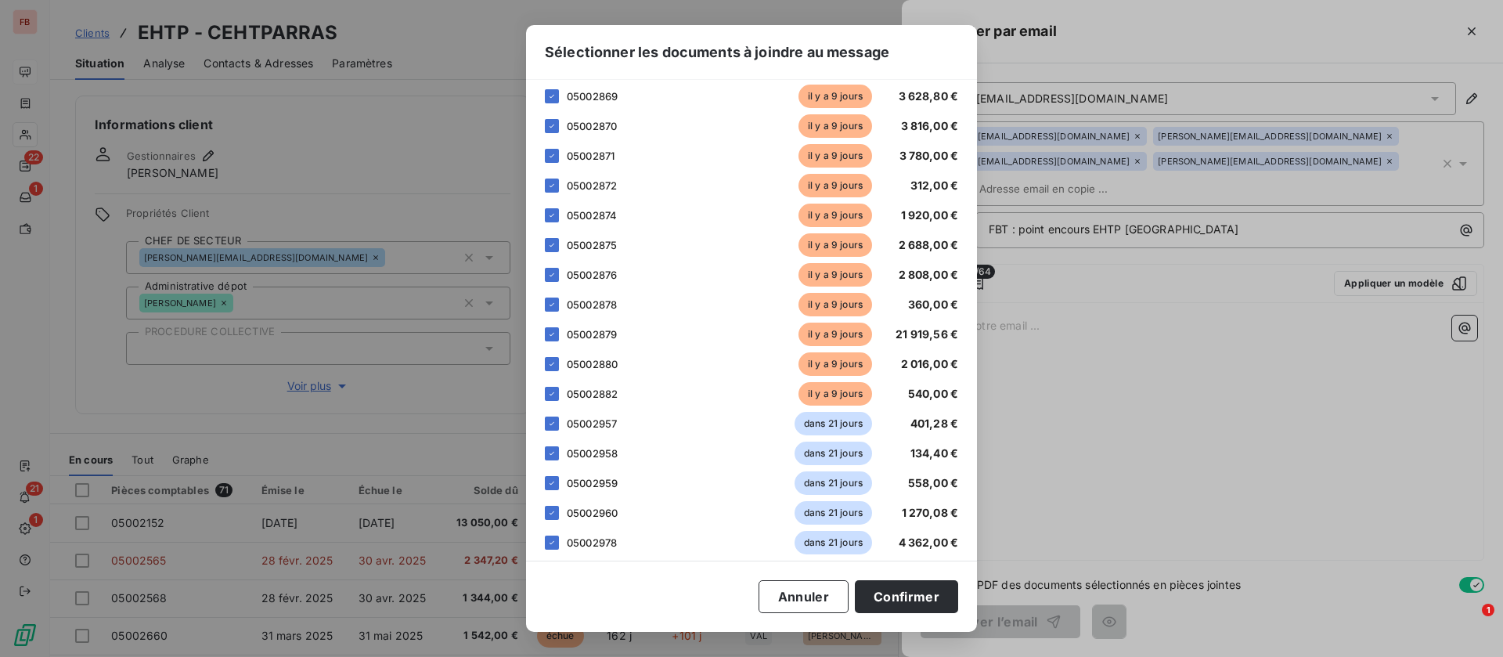
scroll to position [822, 0]
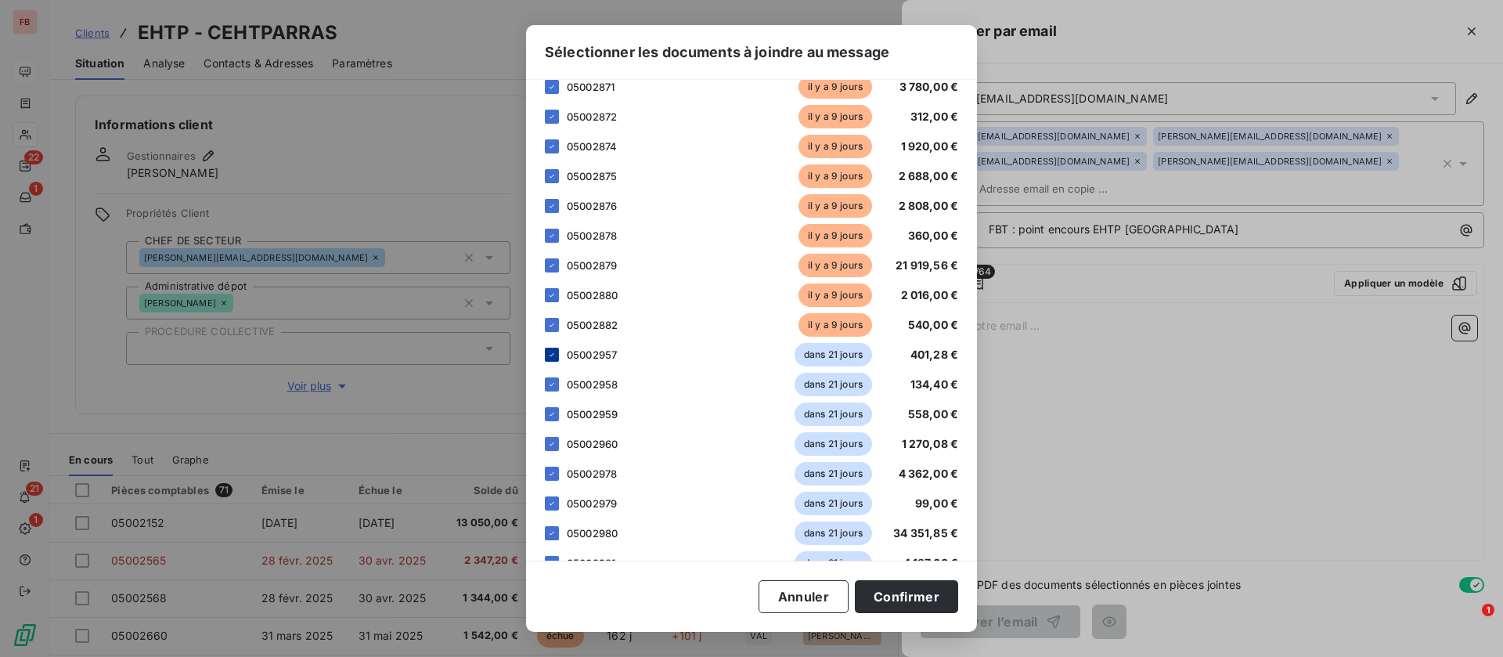
click at [552, 358] on icon at bounding box center [551, 354] width 9 height 9
click at [555, 385] on icon at bounding box center [551, 384] width 9 height 9
click at [556, 412] on icon at bounding box center [551, 414] width 9 height 9
click at [554, 445] on icon at bounding box center [551, 443] width 9 height 9
click at [553, 471] on icon at bounding box center [551, 473] width 9 height 9
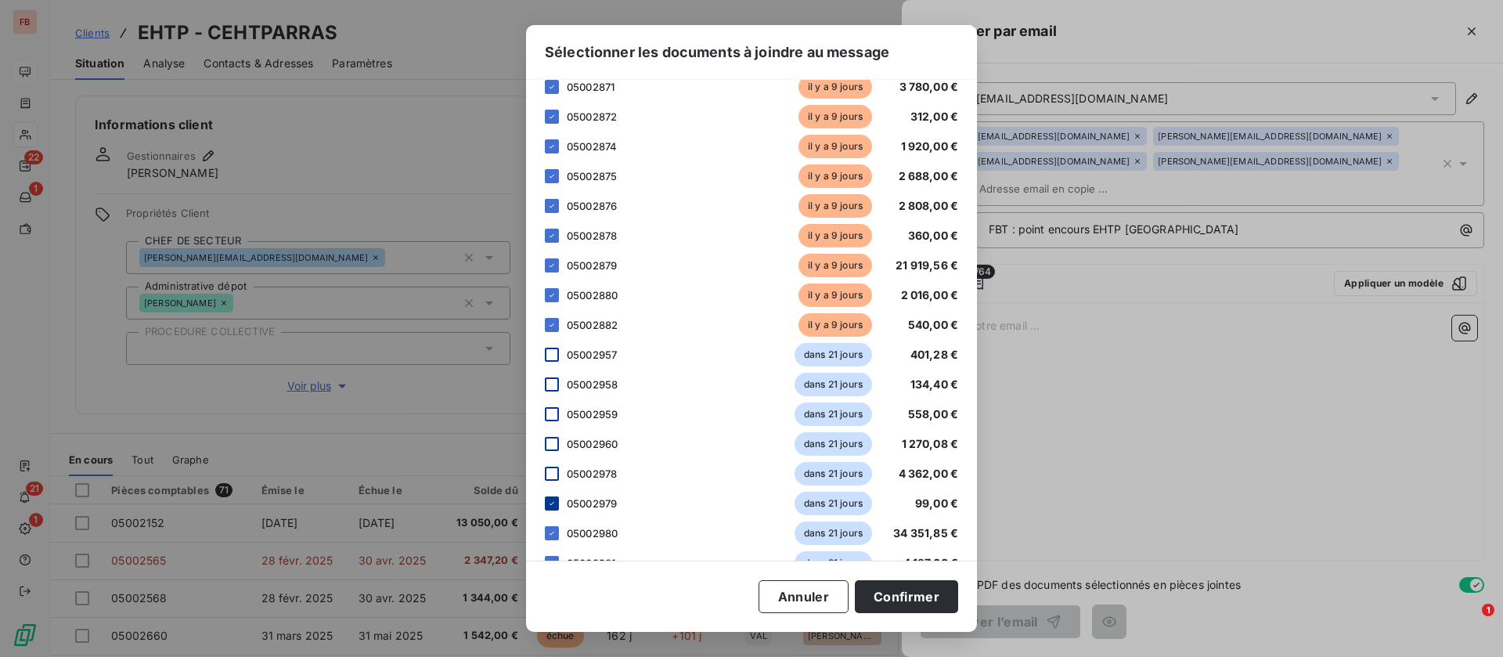
click at [553, 502] on icon at bounding box center [551, 503] width 9 height 9
click at [554, 536] on icon at bounding box center [551, 533] width 9 height 9
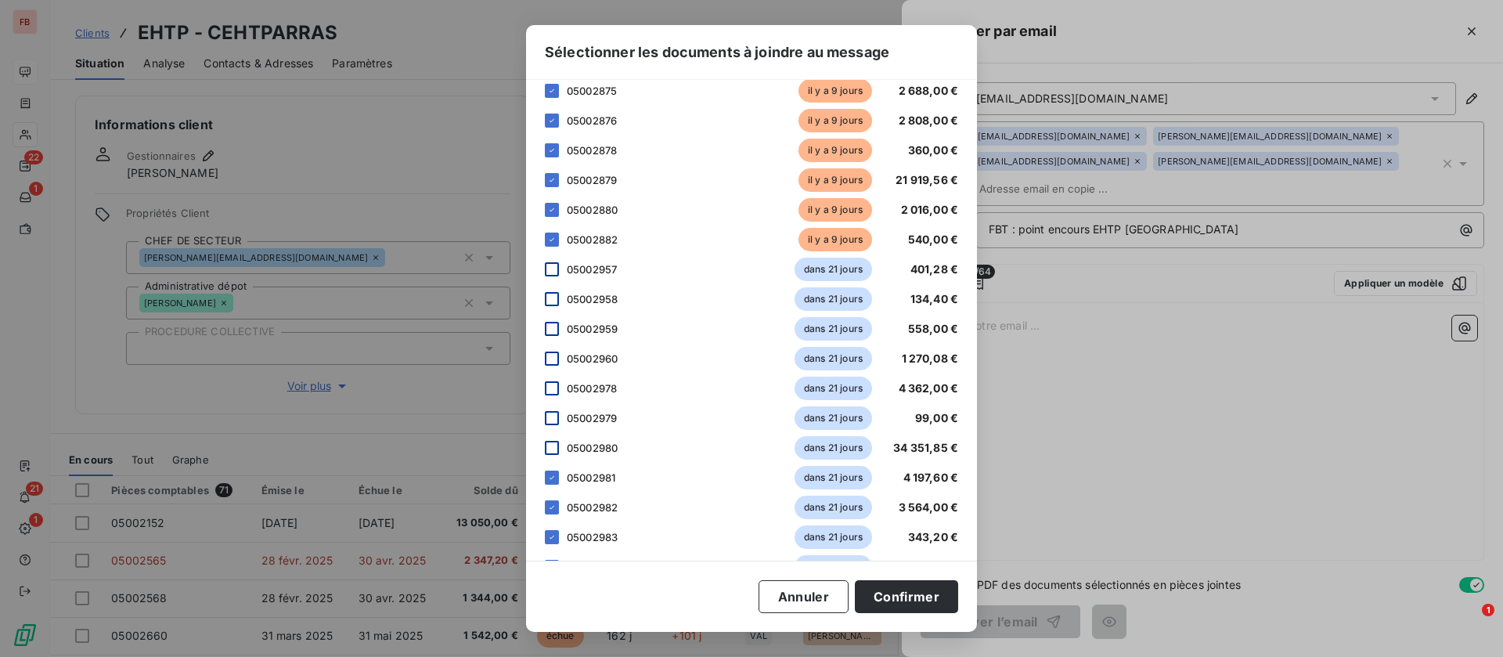
scroll to position [1057, 0]
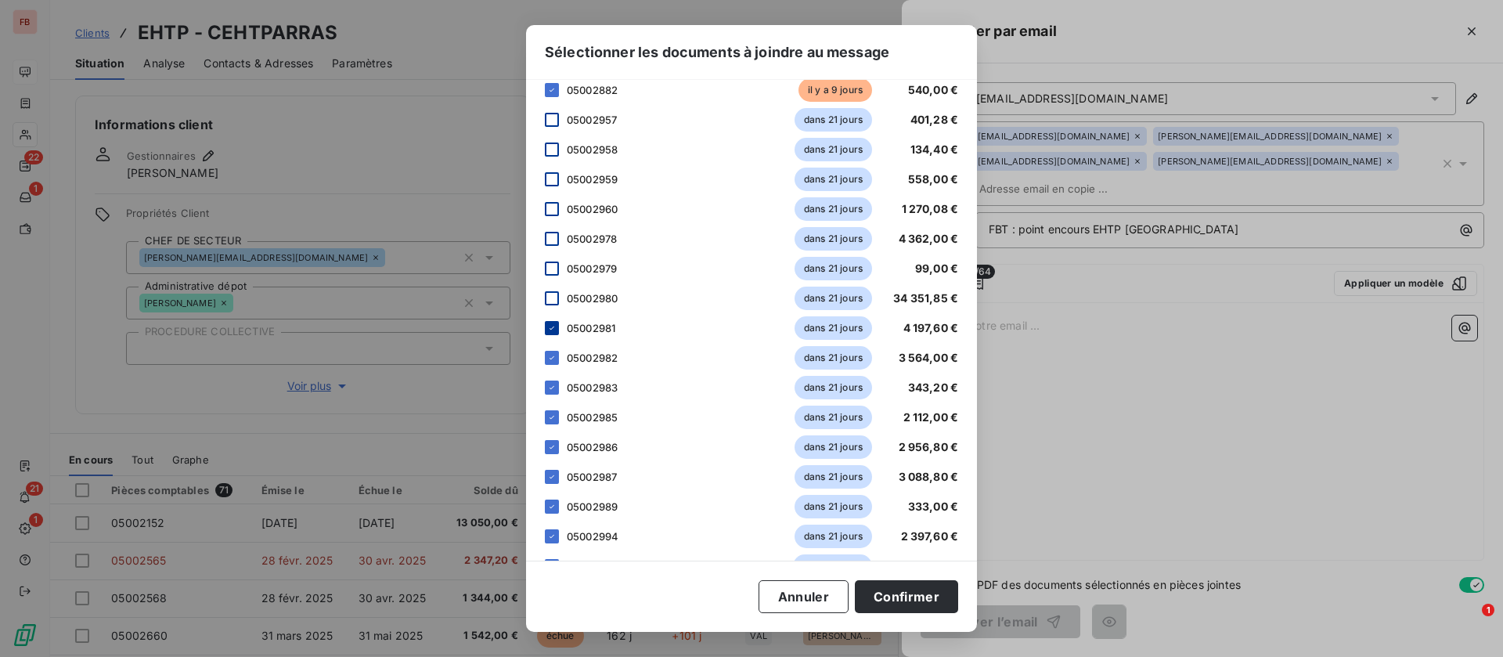
click at [552, 321] on div "05002981 dans 21 jours 4 197,60 €" at bounding box center [751, 327] width 413 height 23
click at [549, 356] on icon at bounding box center [551, 357] width 9 height 9
click at [552, 315] on div "56 factures 05002152 il y a 283 jours 13 050,00 € 05002568 il y a 132 jours 1 3…" at bounding box center [751, 63] width 413 height 1921
click at [552, 335] on div "05002981 dans 21 jours 4 197,60 €" at bounding box center [751, 327] width 413 height 23
click at [550, 383] on div at bounding box center [552, 388] width 14 height 14
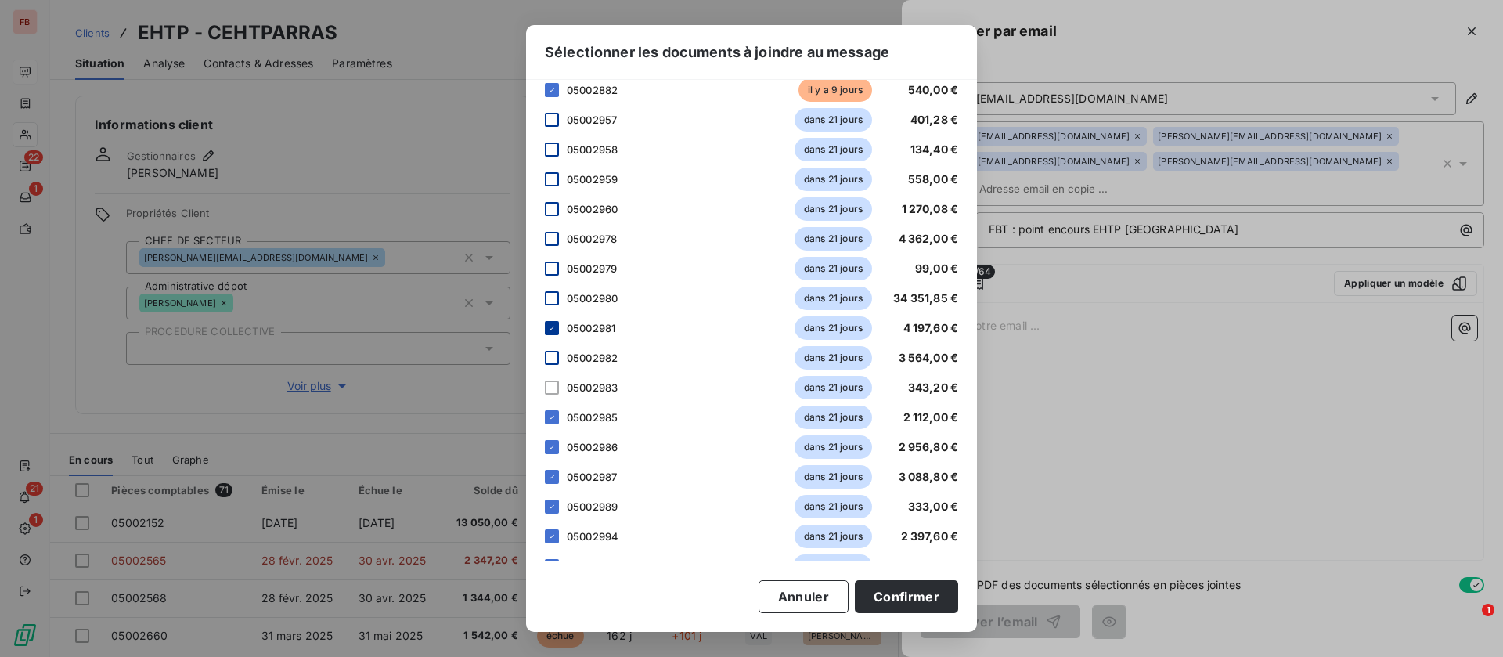
click at [547, 333] on div at bounding box center [552, 328] width 14 height 14
click at [550, 417] on icon at bounding box center [551, 417] width 9 height 9
click at [554, 442] on div at bounding box center [552, 447] width 14 height 14
click at [550, 475] on icon at bounding box center [551, 476] width 9 height 9
click at [549, 502] on icon at bounding box center [551, 506] width 9 height 9
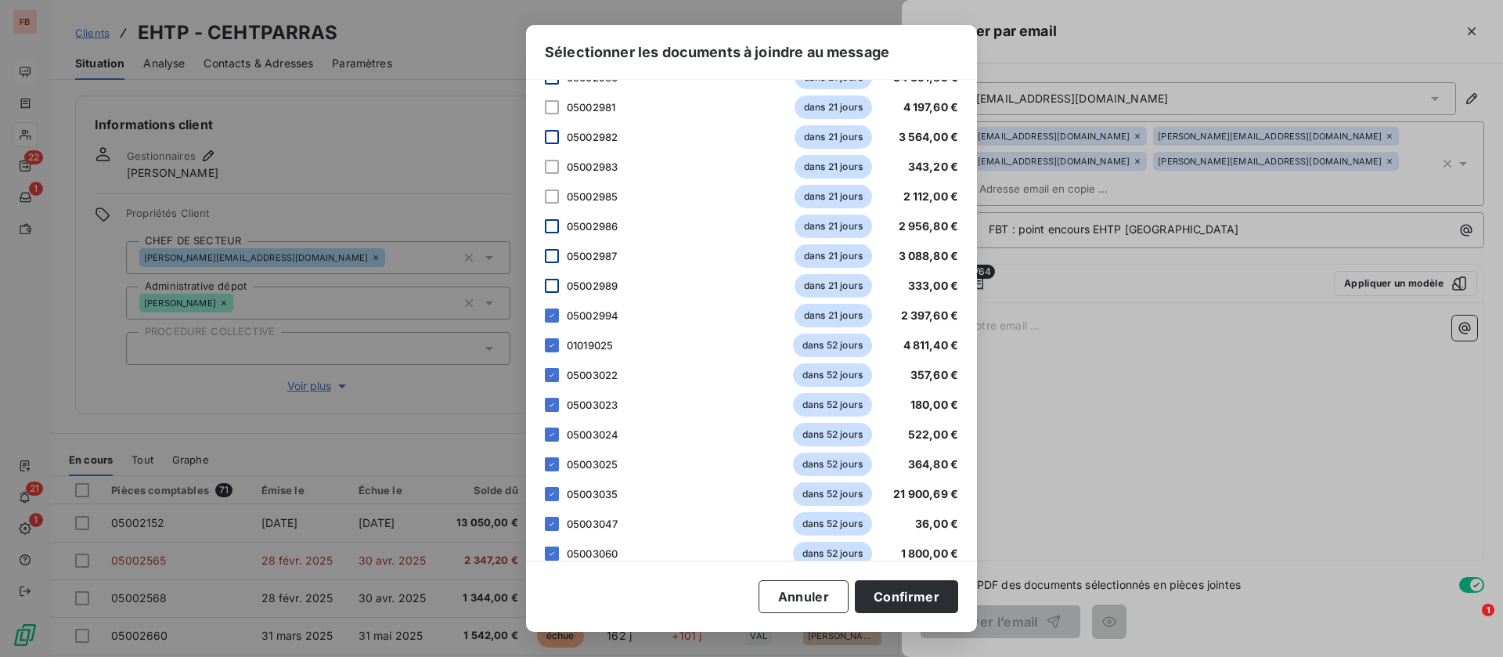
scroll to position [1292, 0]
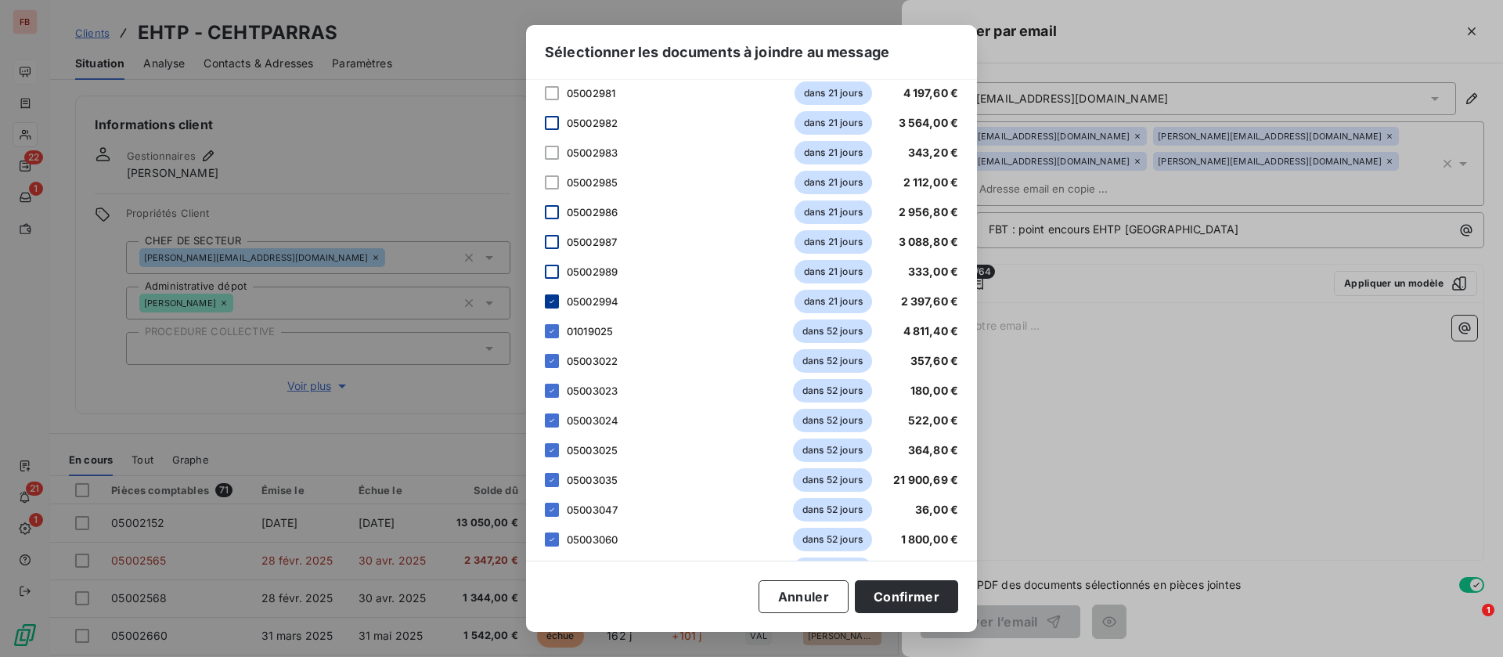
click at [554, 301] on icon at bounding box center [551, 301] width 9 height 9
click at [550, 334] on icon at bounding box center [551, 331] width 9 height 9
drag, startPoint x: 552, startPoint y: 363, endPoint x: 553, endPoint y: 371, distance: 8.6
click at [553, 364] on icon at bounding box center [551, 360] width 9 height 9
click at [553, 395] on icon at bounding box center [551, 390] width 9 height 9
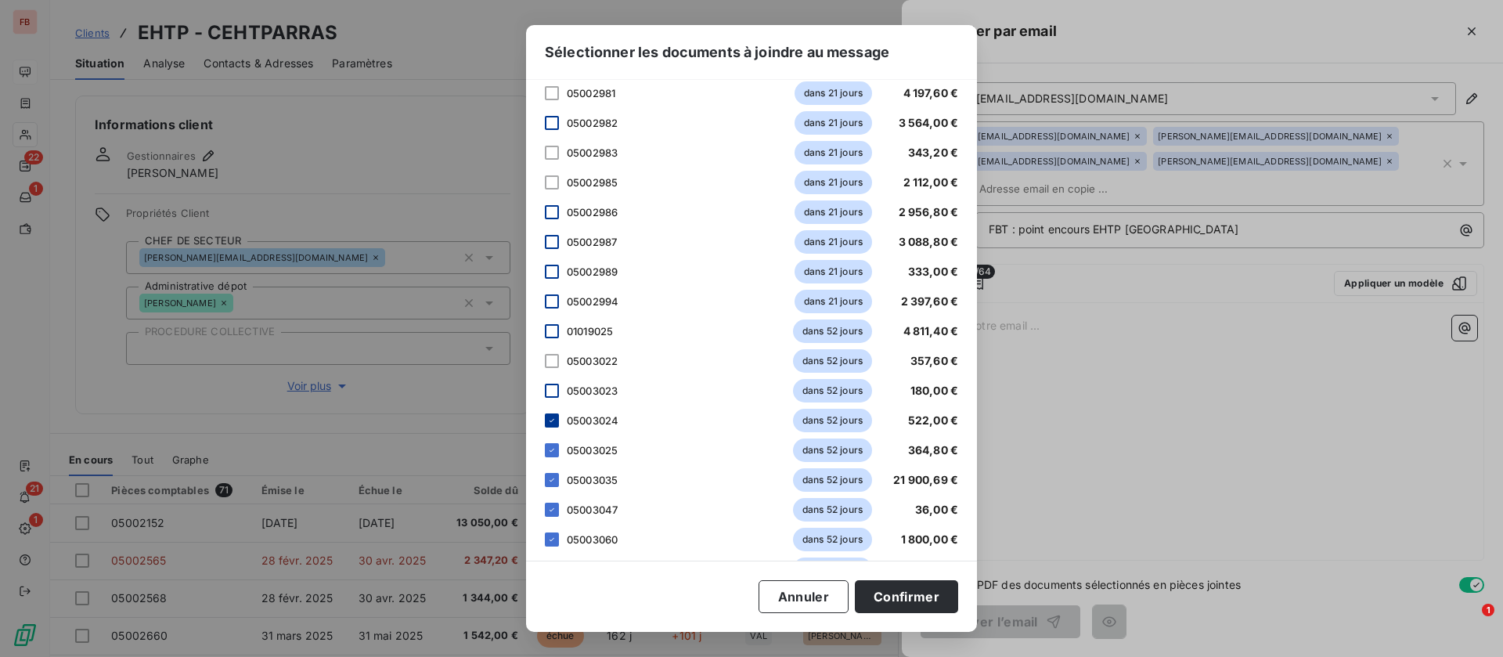
click at [554, 417] on icon at bounding box center [551, 420] width 9 height 9
click at [548, 441] on div "05003025 dans 52 jours 364,80 €" at bounding box center [751, 450] width 413 height 23
click at [554, 449] on icon at bounding box center [551, 450] width 9 height 9
click at [558, 477] on div "05003035 dans 52 jours 21 900,69 €" at bounding box center [751, 479] width 413 height 23
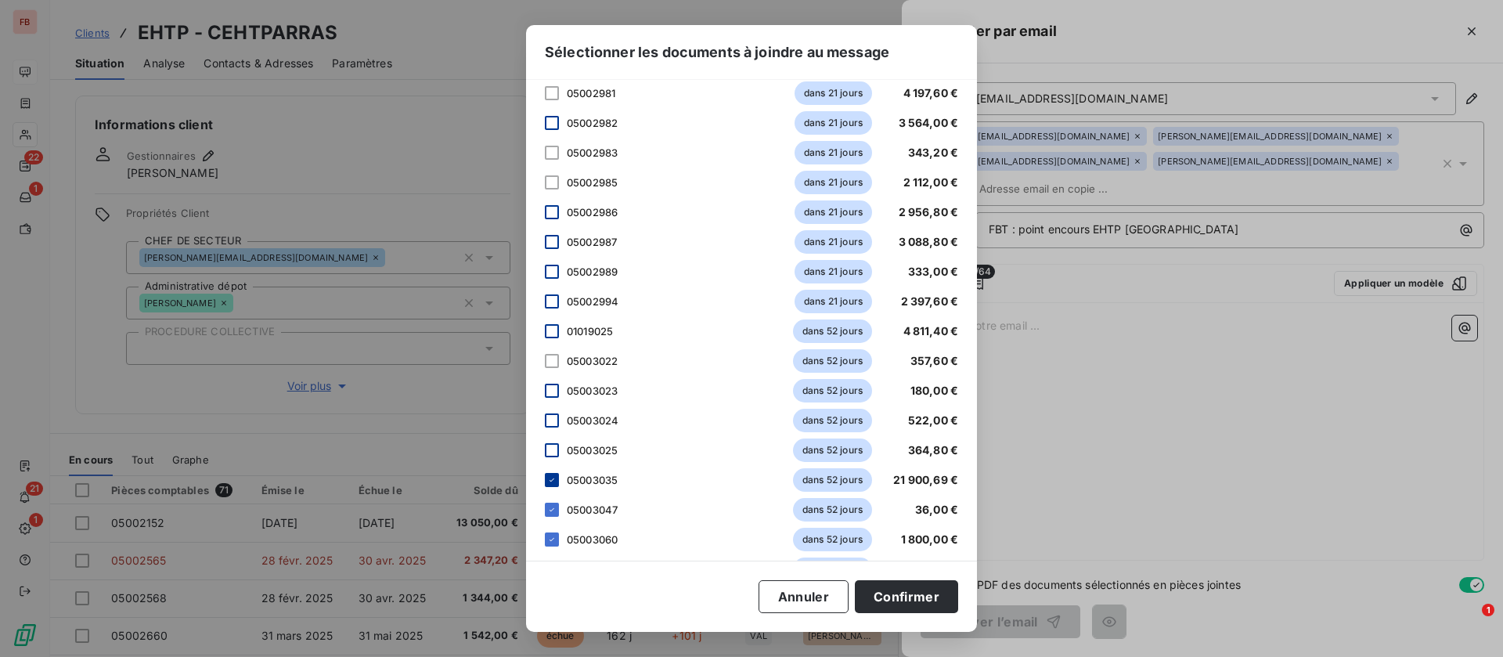
click at [556, 478] on icon at bounding box center [551, 479] width 9 height 9
click at [562, 506] on div "05003047 dans 52 jours 36,00 €" at bounding box center [751, 509] width 413 height 23
drag, startPoint x: 550, startPoint y: 511, endPoint x: 552, endPoint y: 525, distance: 14.2
click at [550, 511] on icon at bounding box center [551, 509] width 9 height 9
click at [553, 538] on icon at bounding box center [551, 539] width 9 height 9
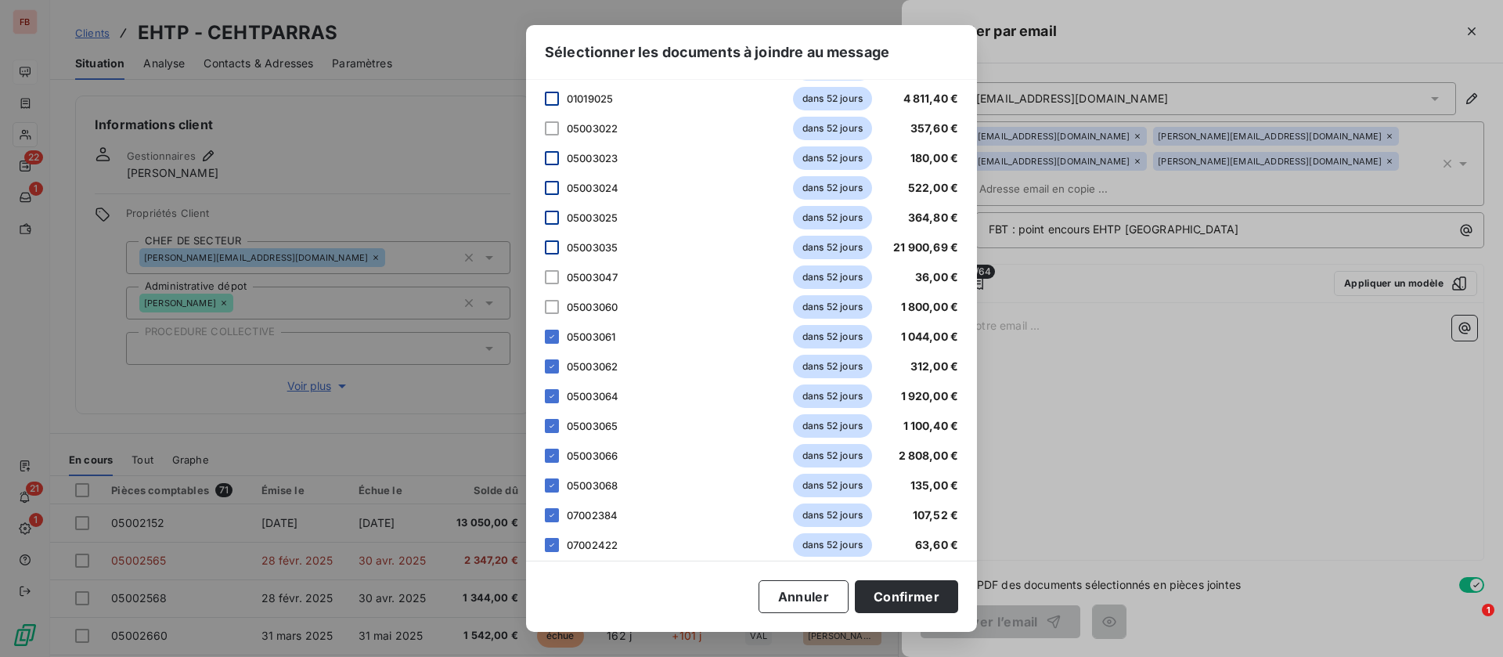
scroll to position [1539, 0]
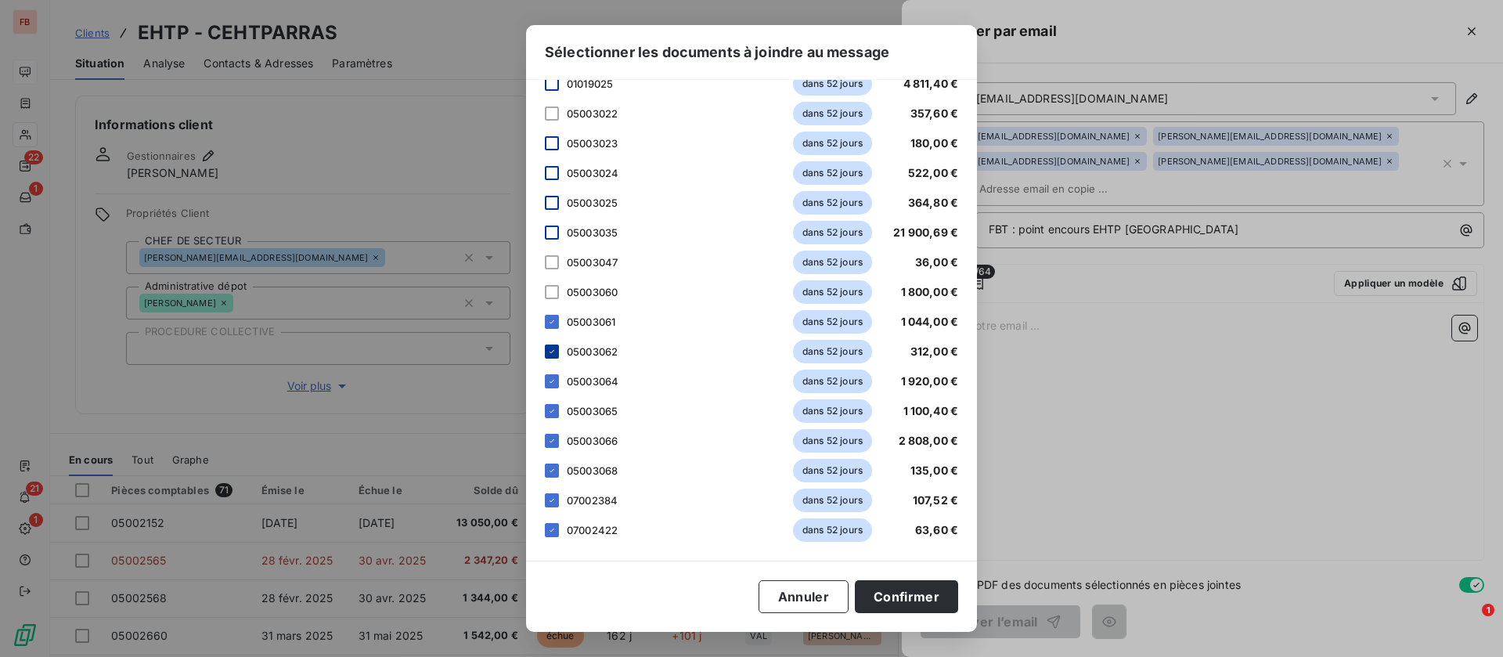
drag, startPoint x: 550, startPoint y: 321, endPoint x: 554, endPoint y: 346, distance: 25.4
click at [550, 322] on icon at bounding box center [551, 321] width 9 height 9
click at [555, 352] on icon at bounding box center [551, 351] width 9 height 9
click at [553, 374] on div at bounding box center [552, 381] width 14 height 14
click at [555, 402] on div "05003065 dans 52 jours 1 100,40 €" at bounding box center [751, 410] width 413 height 23
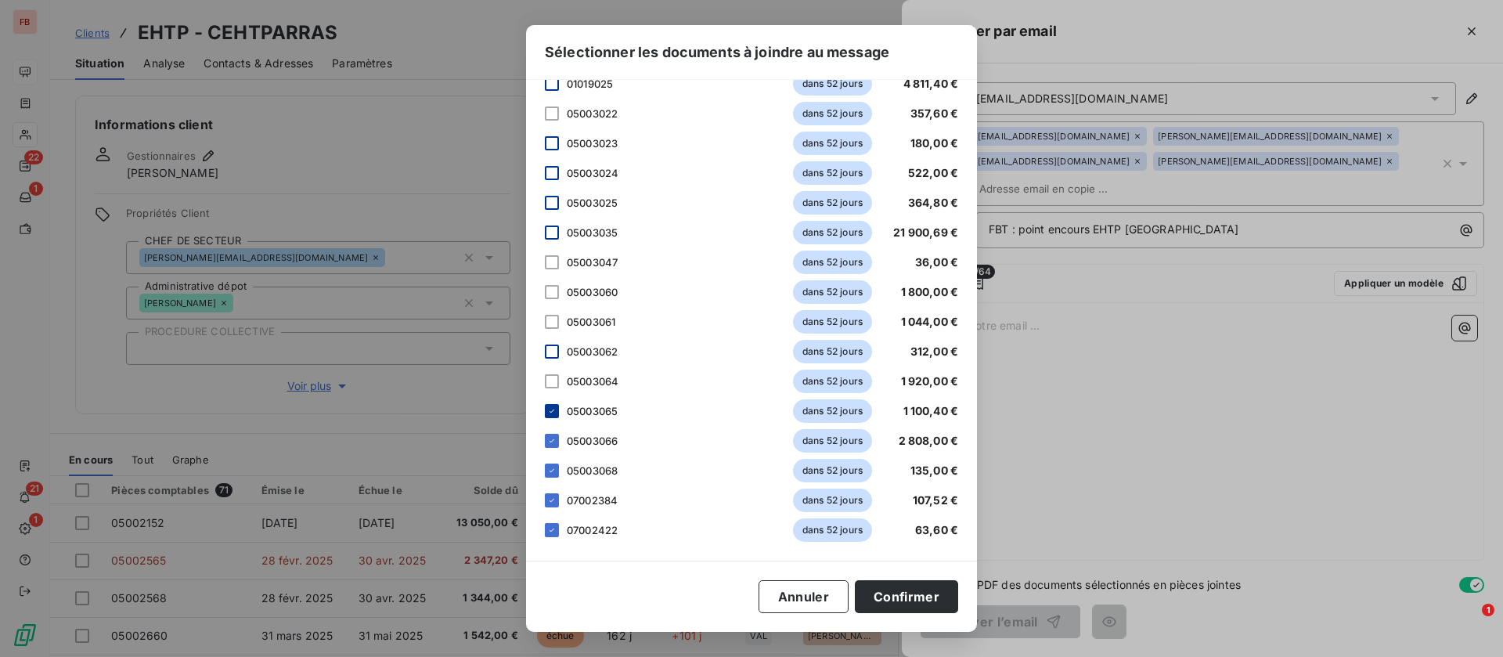
click at [551, 415] on div at bounding box center [552, 411] width 14 height 14
click at [551, 436] on icon at bounding box center [551, 440] width 9 height 9
click at [554, 467] on div at bounding box center [552, 471] width 14 height 14
click at [554, 498] on icon at bounding box center [551, 500] width 9 height 9
click at [553, 528] on icon at bounding box center [551, 529] width 9 height 9
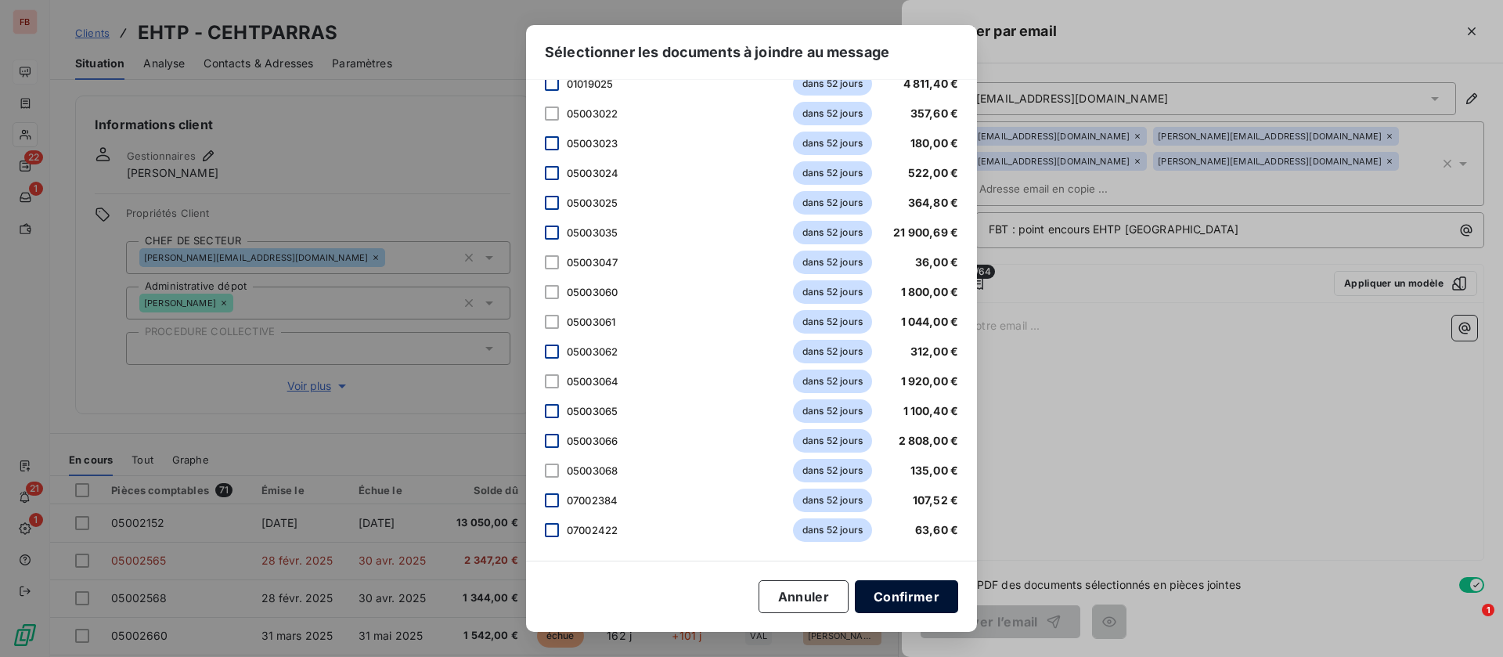
click at [881, 592] on button "Confirmer" at bounding box center [906, 596] width 103 height 33
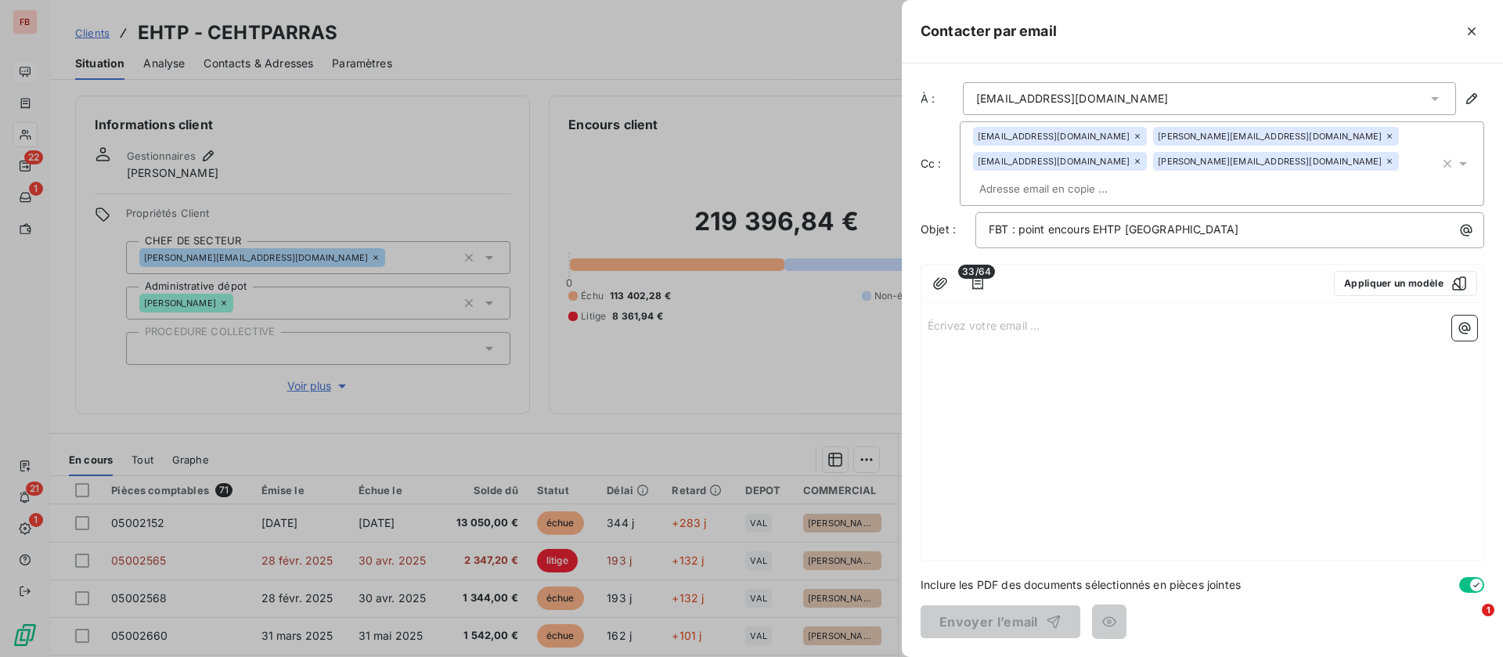
click at [1039, 316] on p "Écrivez votre email ... ﻿" at bounding box center [1203, 325] width 550 height 18
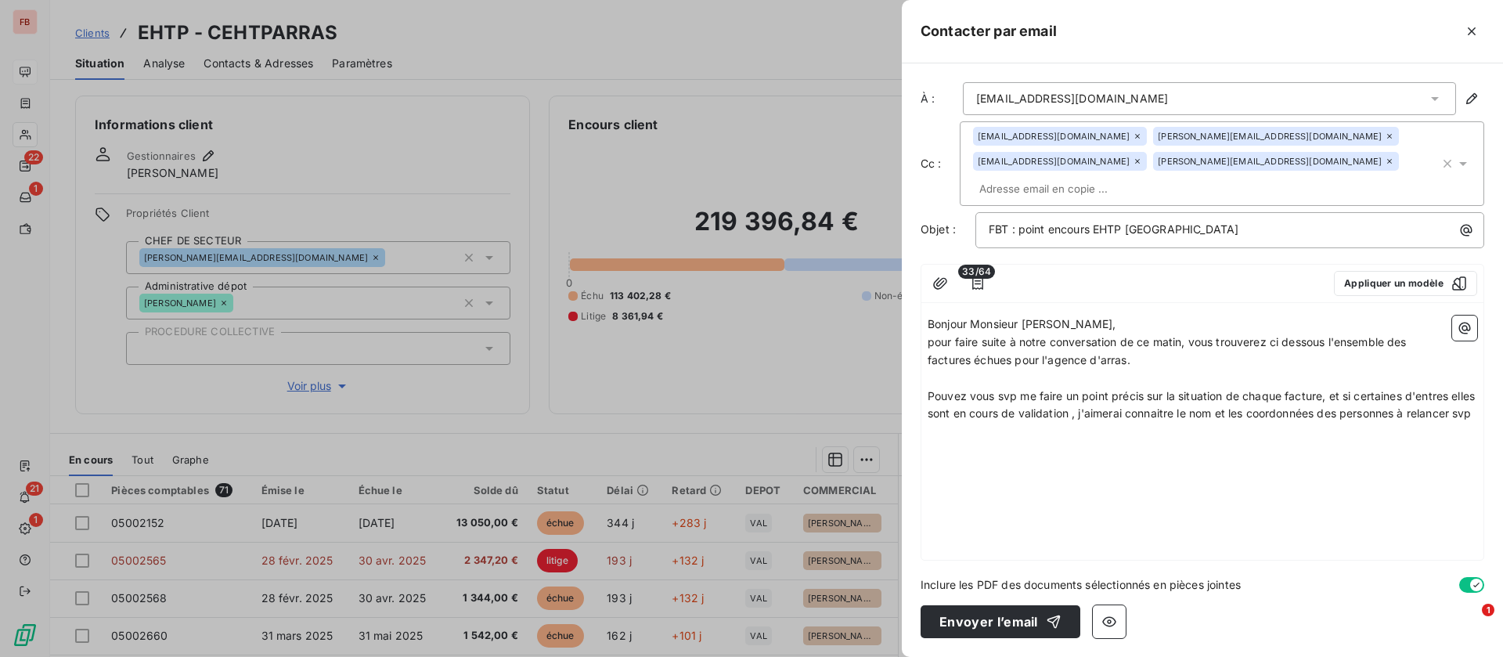
click at [1461, 320] on icon "button" at bounding box center [1465, 328] width 16 height 16
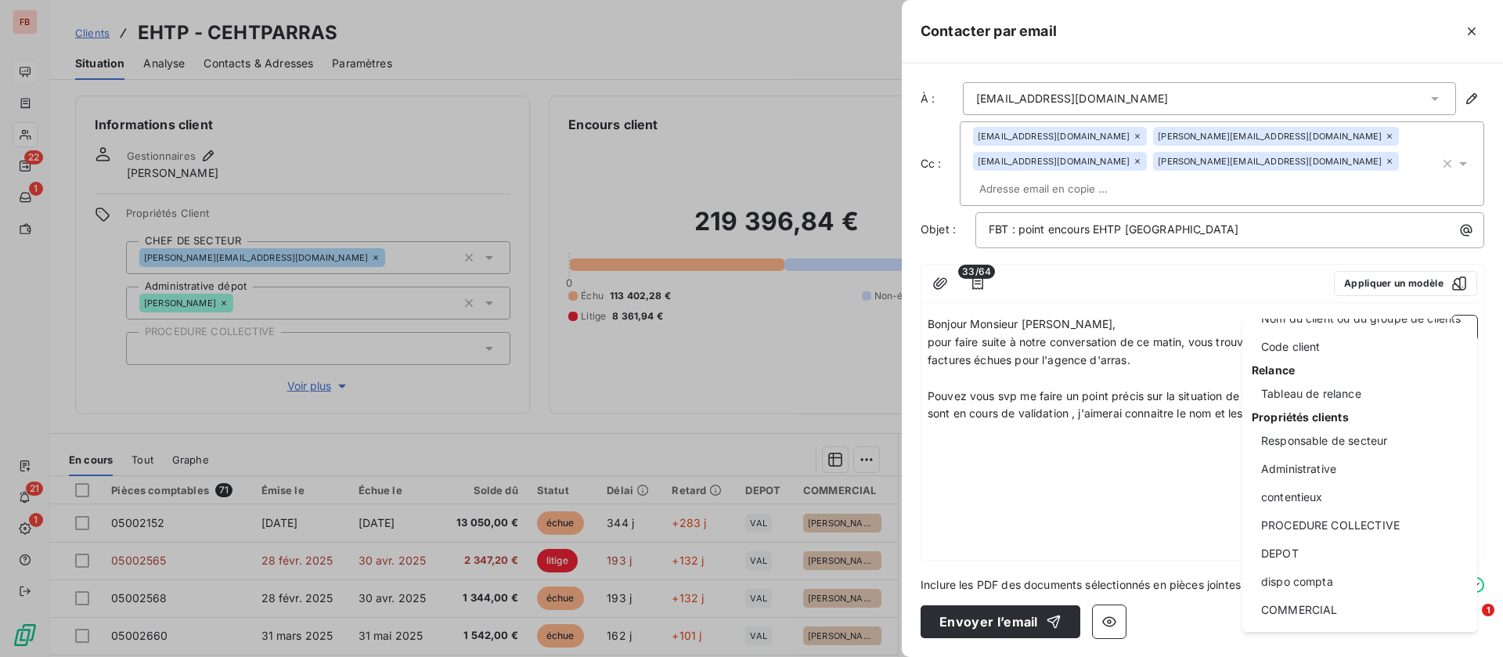
scroll to position [235, 0]
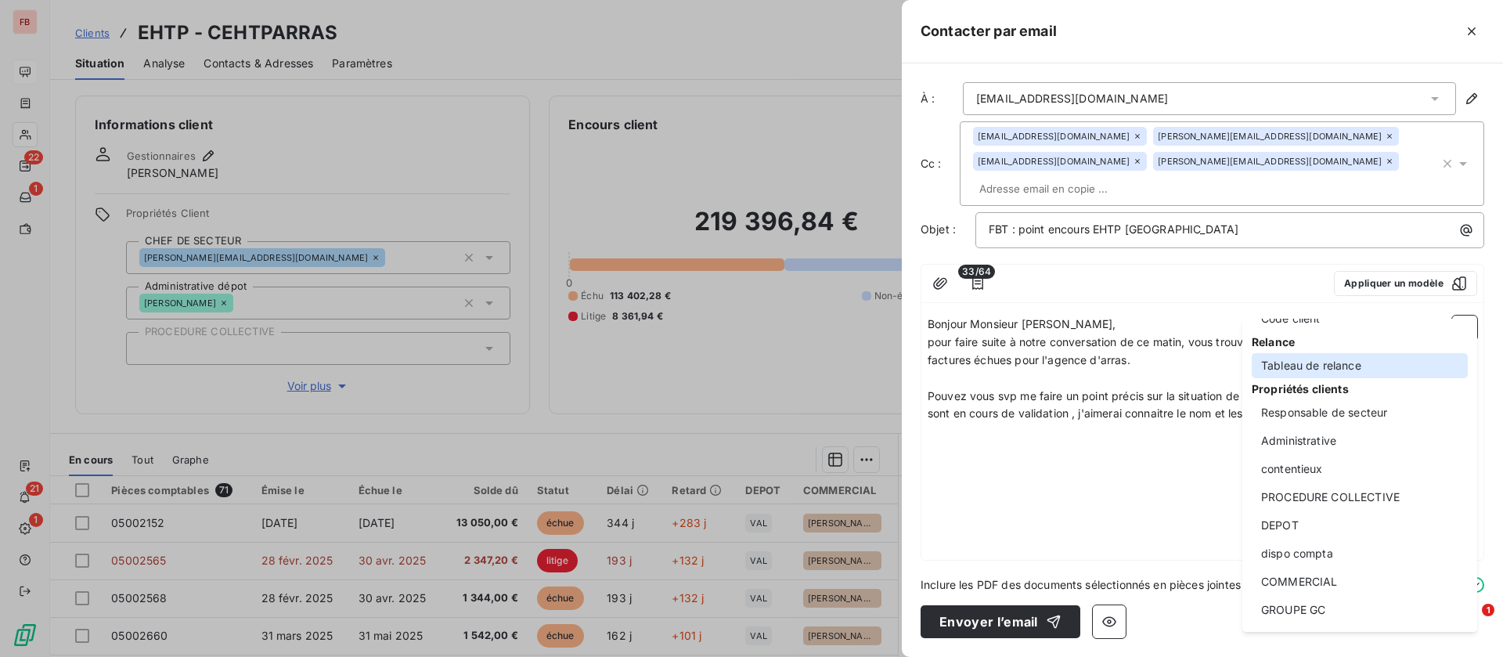
click at [1337, 353] on div "Tableau de relance" at bounding box center [1360, 365] width 216 height 25
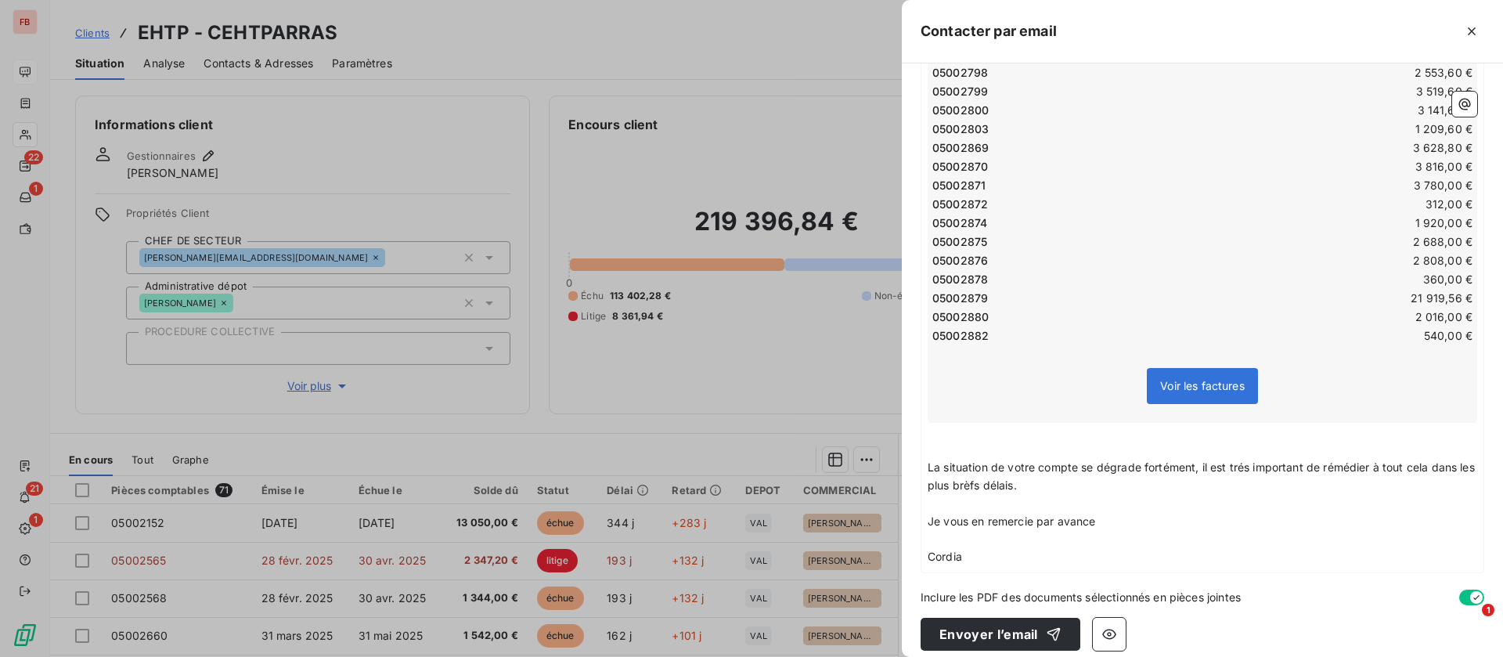
scroll to position [778, 0]
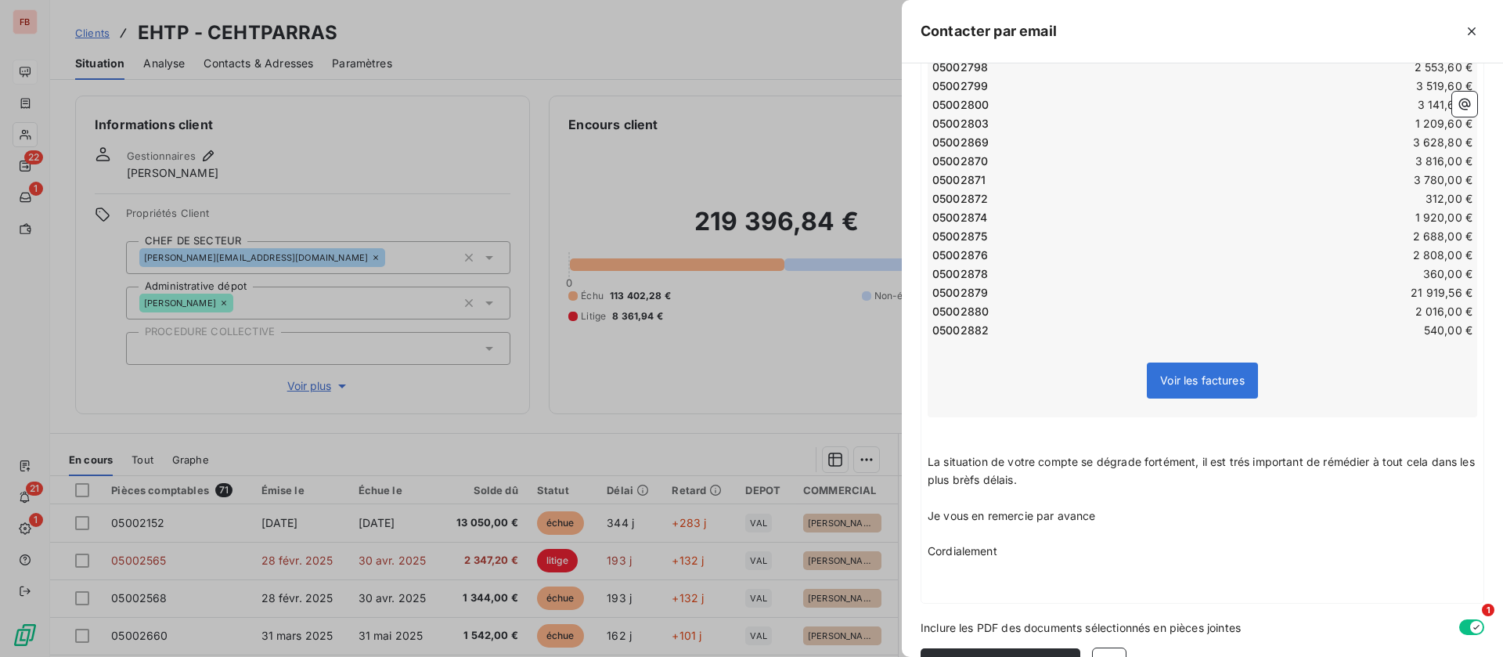
click at [1178, 457] on span "La situation de votre compte se dégrade fortément, il est trés important de rém…" at bounding box center [1203, 470] width 550 height 31
click at [1266, 508] on p "Je vous en remercie par avance" at bounding box center [1203, 516] width 550 height 18
click at [1235, 455] on span "La situation de votre compte se dégrade fortement, il est trés important de rém…" at bounding box center [1203, 470] width 550 height 31
click at [1244, 461] on p "La situation de votre compte se dégrade fortement, il est trés important de rém…" at bounding box center [1203, 471] width 550 height 36
click at [1348, 455] on span "La situation de votre compte se dégrade fortement, il est très important de rém…" at bounding box center [1203, 470] width 550 height 31
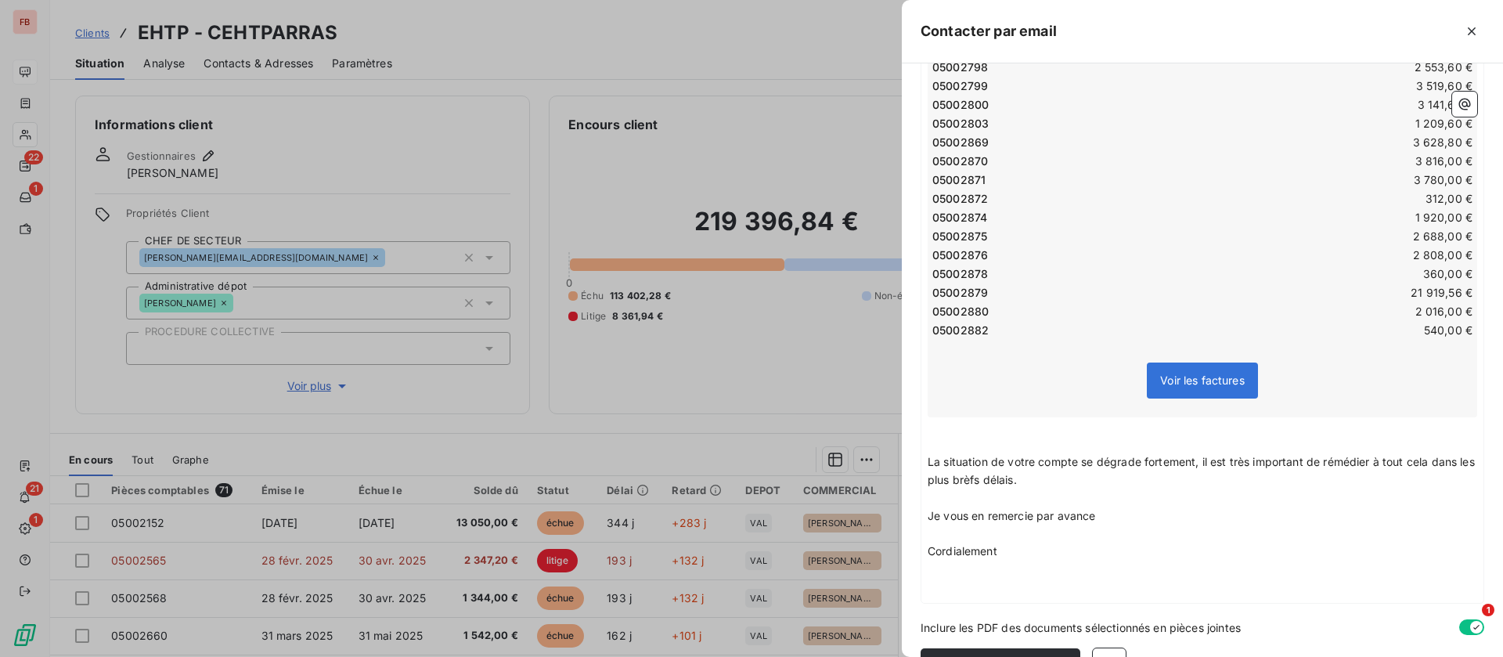
drag, startPoint x: 1335, startPoint y: 457, endPoint x: 1216, endPoint y: 543, distance: 146.5
click at [1215, 545] on p "Cordialement" at bounding box center [1203, 552] width 550 height 18
click at [1331, 461] on p "La situation de votre compte se dégrade fortement, il est très important de rém…" at bounding box center [1203, 471] width 550 height 36
click at [1406, 457] on span "La situation de votre compte se dégrade fortement, il est très important de rém…" at bounding box center [1203, 470] width 550 height 31
click at [1347, 455] on span "La situation de votre compte se dégrade fortement, il est très important de rém…" at bounding box center [1203, 470] width 550 height 31
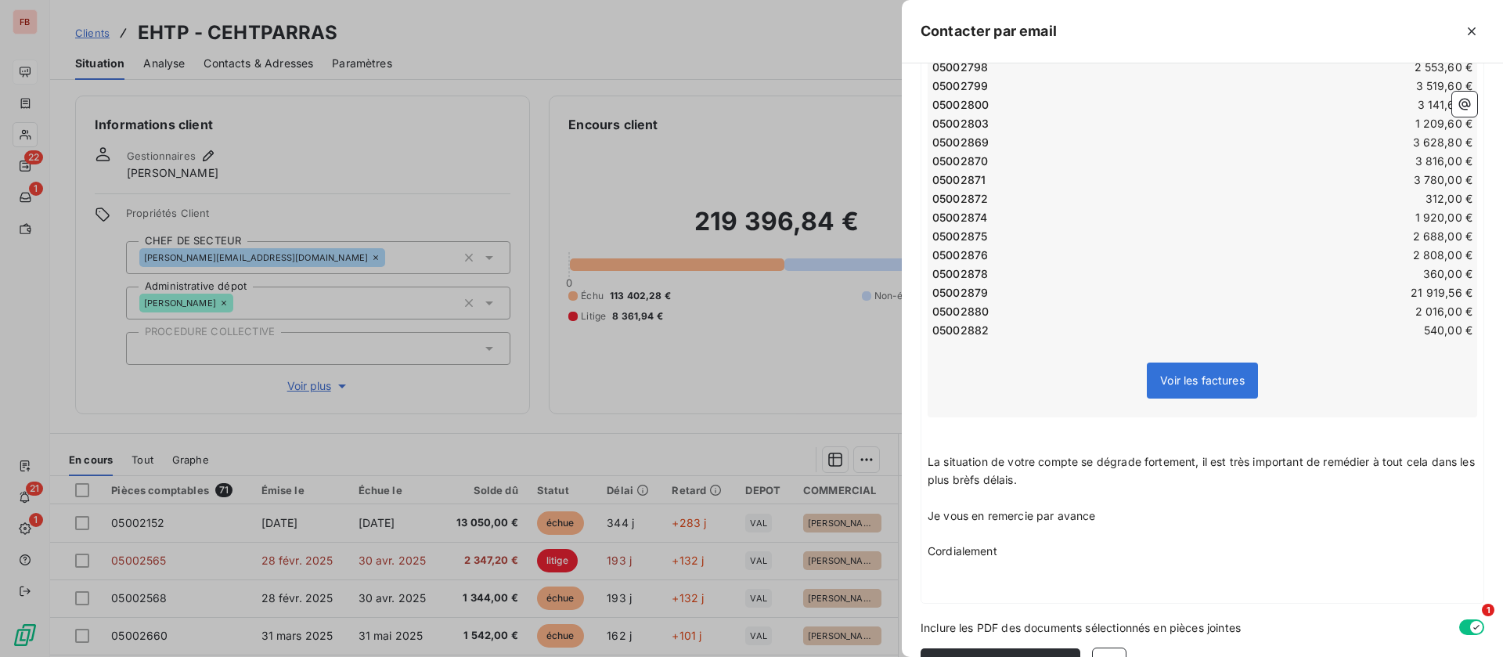
click at [984, 462] on p "La situation de votre compte se dégrade fortement, il est très important de rem…" at bounding box center [1203, 471] width 550 height 36
click at [985, 468] on span "La situation de votre compte se dégrade fortement, il est très important de rem…" at bounding box center [1203, 470] width 550 height 31
click at [1116, 474] on p "La situation de votre compte se dégrade fortement, il est très important de rem…" at bounding box center [1203, 471] width 550 height 36
click at [1026, 550] on p "Cordialement" at bounding box center [1203, 552] width 550 height 18
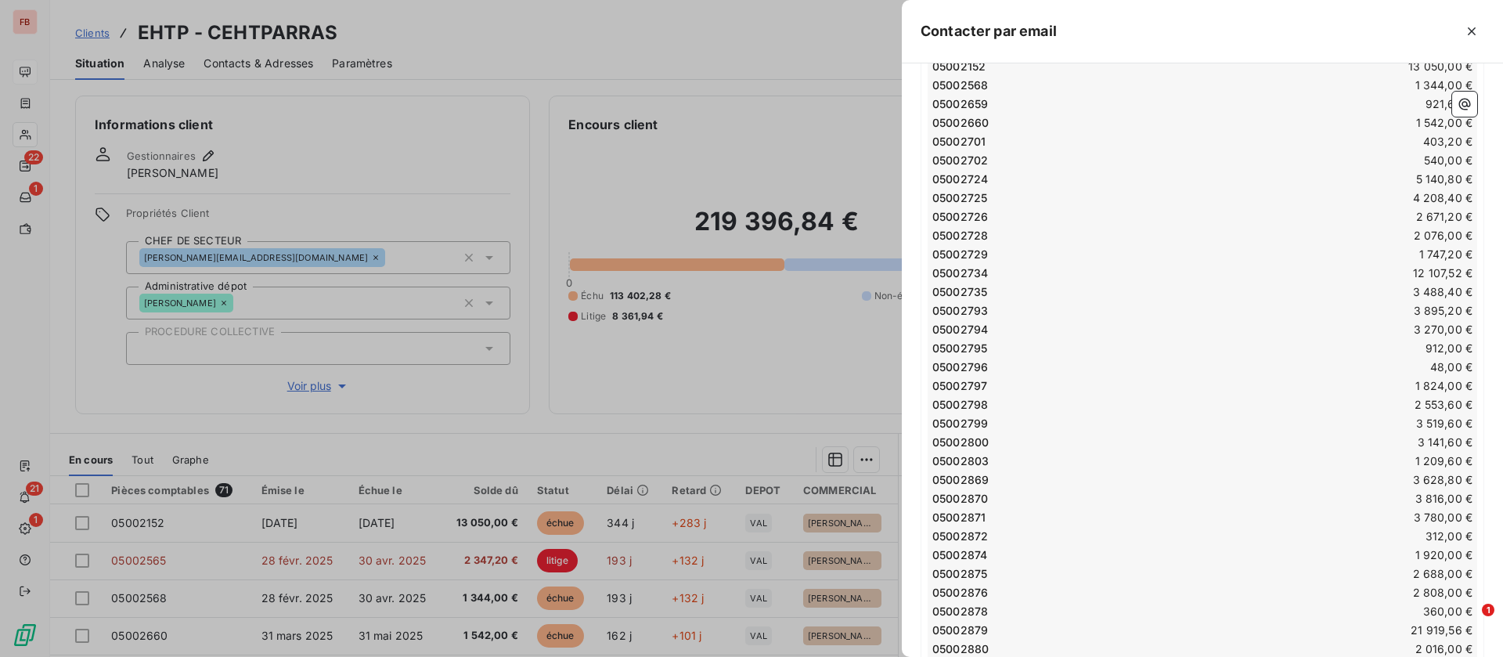
scroll to position [190, 0]
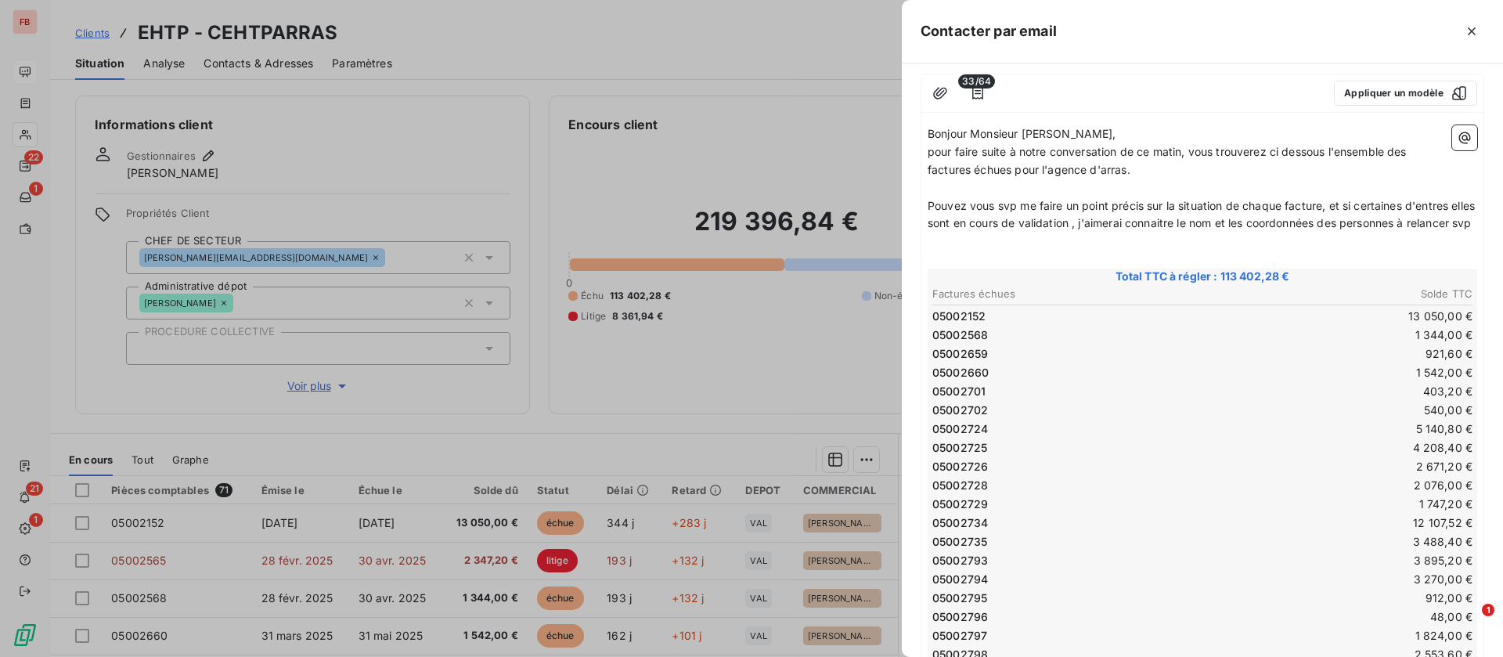
click at [1457, 130] on icon "button" at bounding box center [1465, 138] width 16 height 16
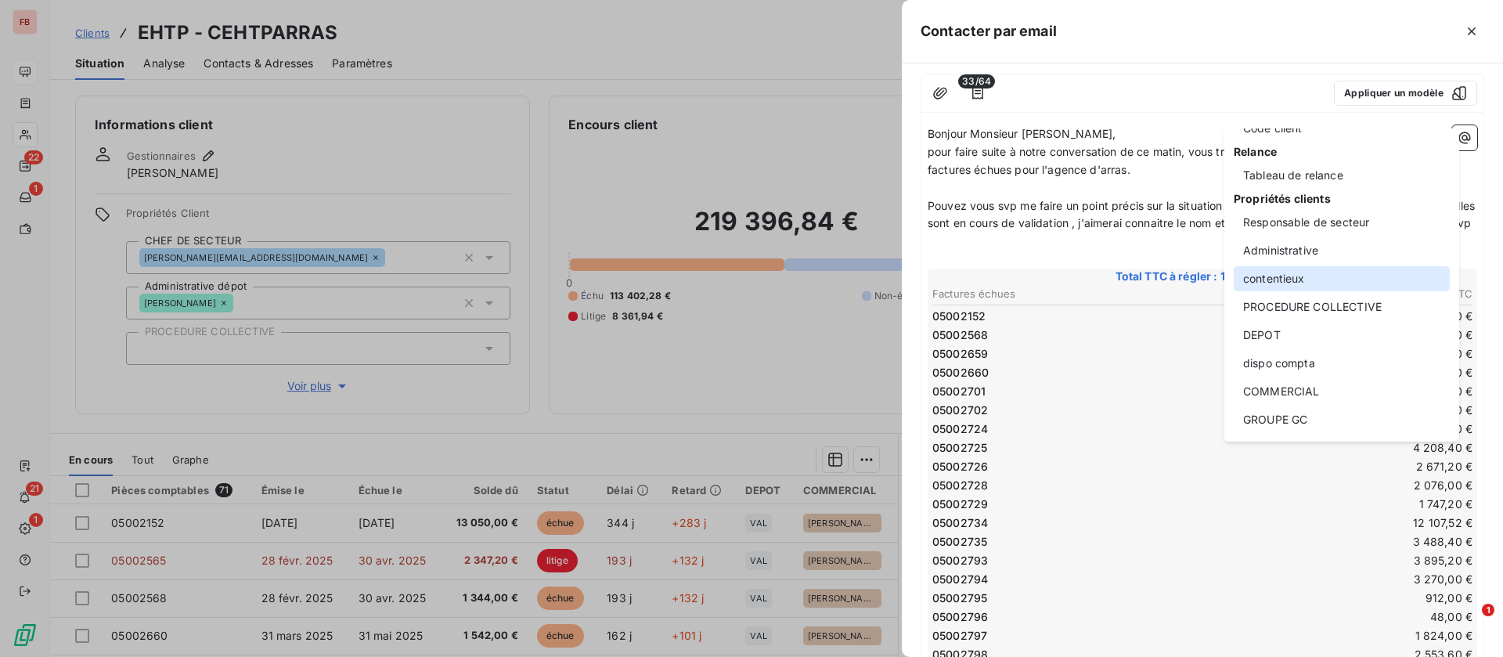
scroll to position [0, 0]
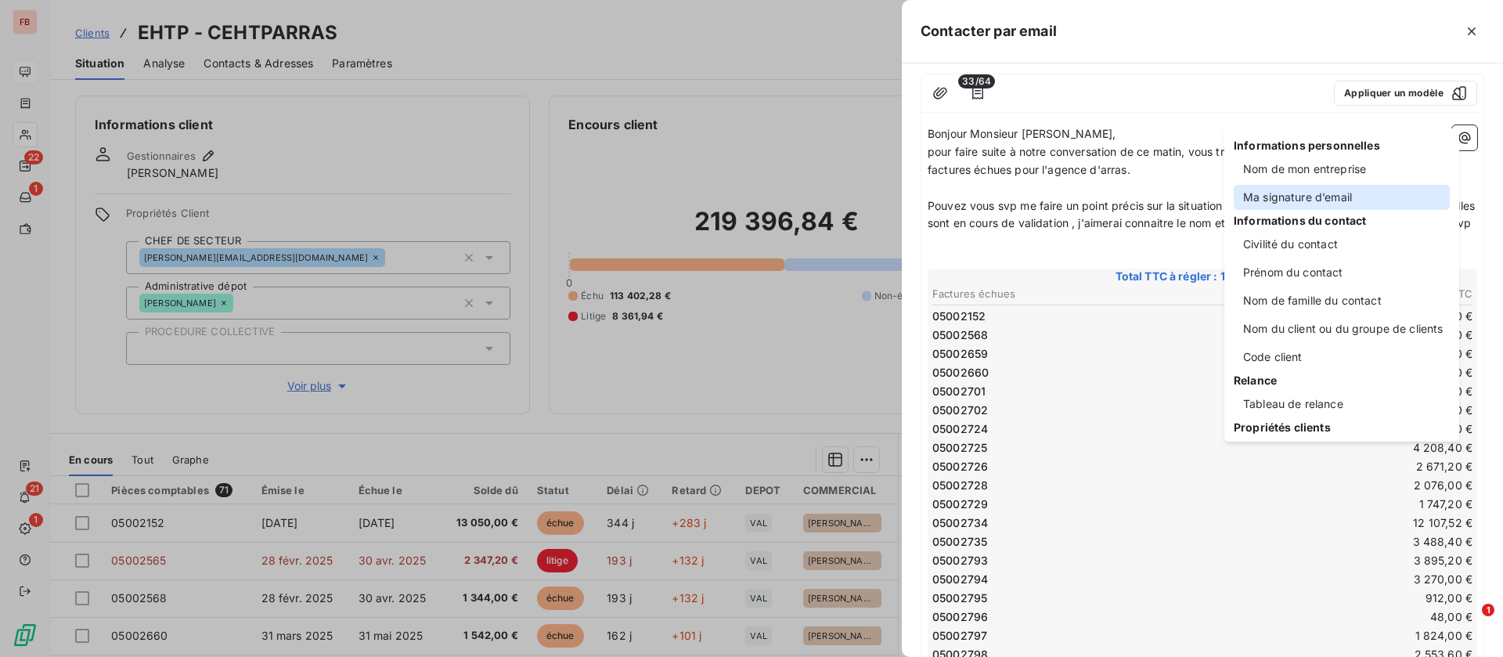
click at [1316, 198] on div "Ma signature d’email" at bounding box center [1342, 197] width 216 height 25
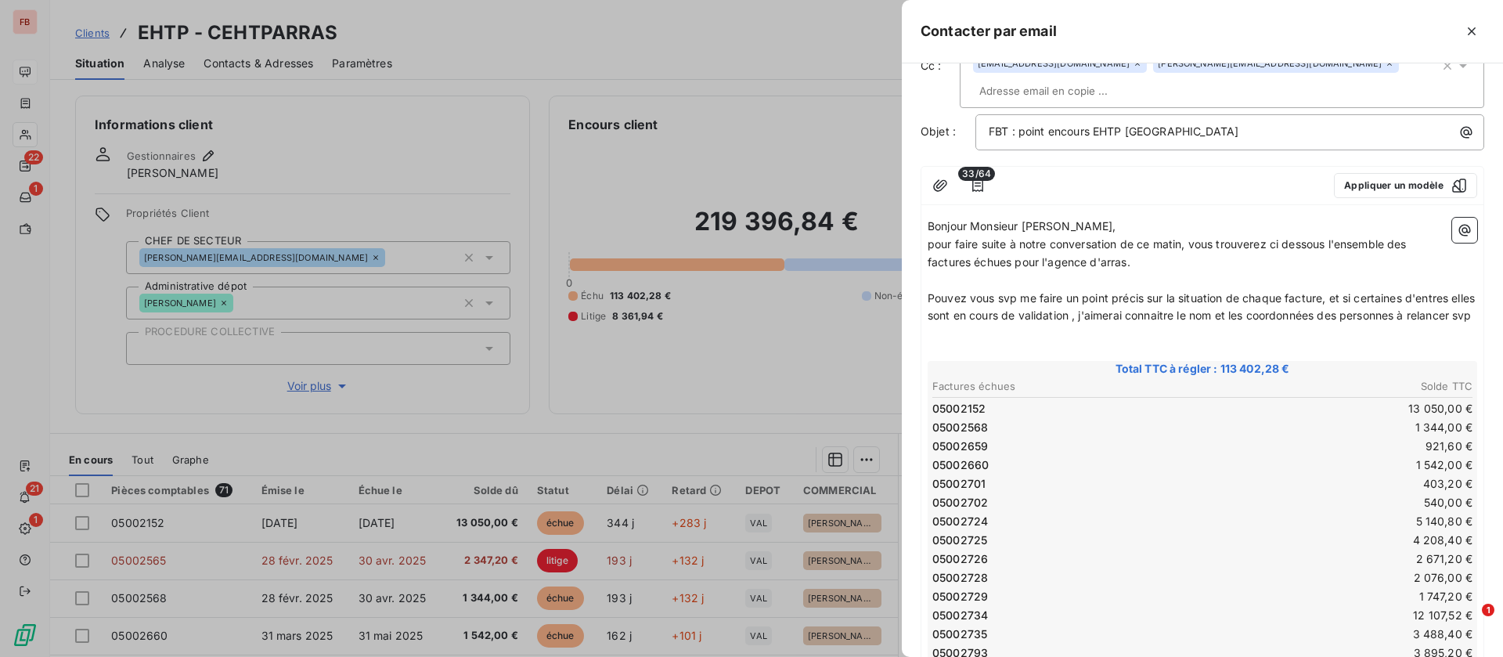
scroll to position [73, 0]
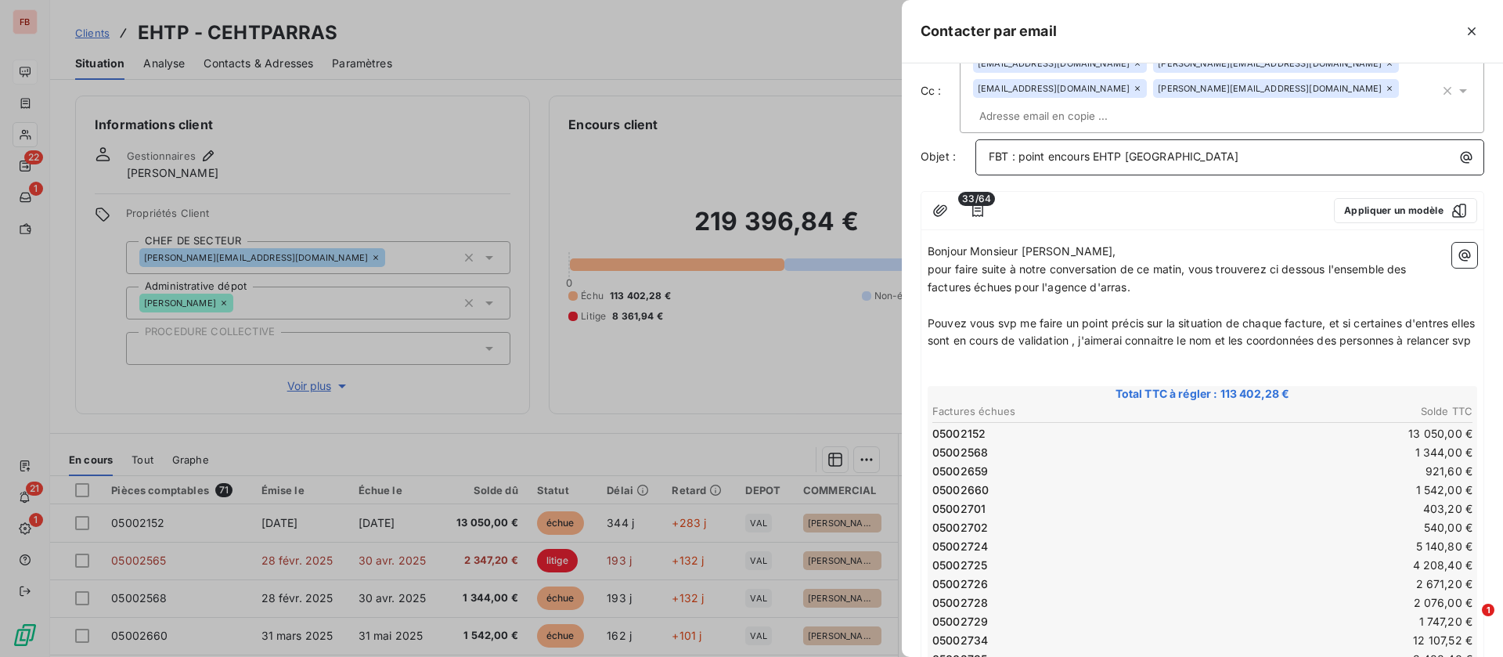
click at [1193, 148] on p "FBT : point encours EHTP ARRAS" at bounding box center [1234, 157] width 490 height 18
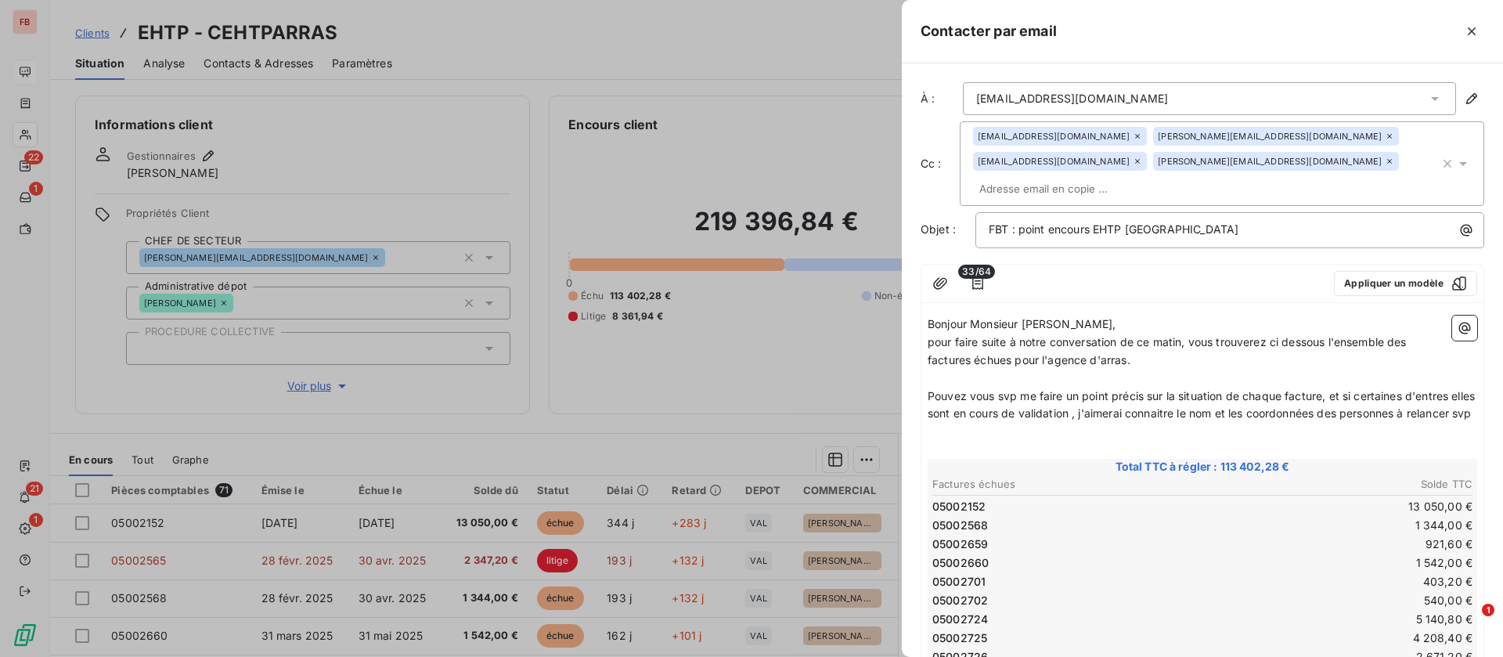
click at [1056, 317] on span "Bonjour Monsieur Delforge," at bounding box center [1022, 323] width 189 height 13
click at [1103, 335] on span "pour faire suite à notre conversation de ce matin, vous trouverez ci dessous l'…" at bounding box center [1169, 350] width 482 height 31
click at [1167, 336] on p "pour faire suite à notre conversation de ce matin, vous trouverez ci dessous l'…" at bounding box center [1203, 352] width 550 height 36
click at [1021, 404] on p "Pouvez vous svp me faire un point précis sur la situation de chaque facture, et…" at bounding box center [1203, 406] width 550 height 36
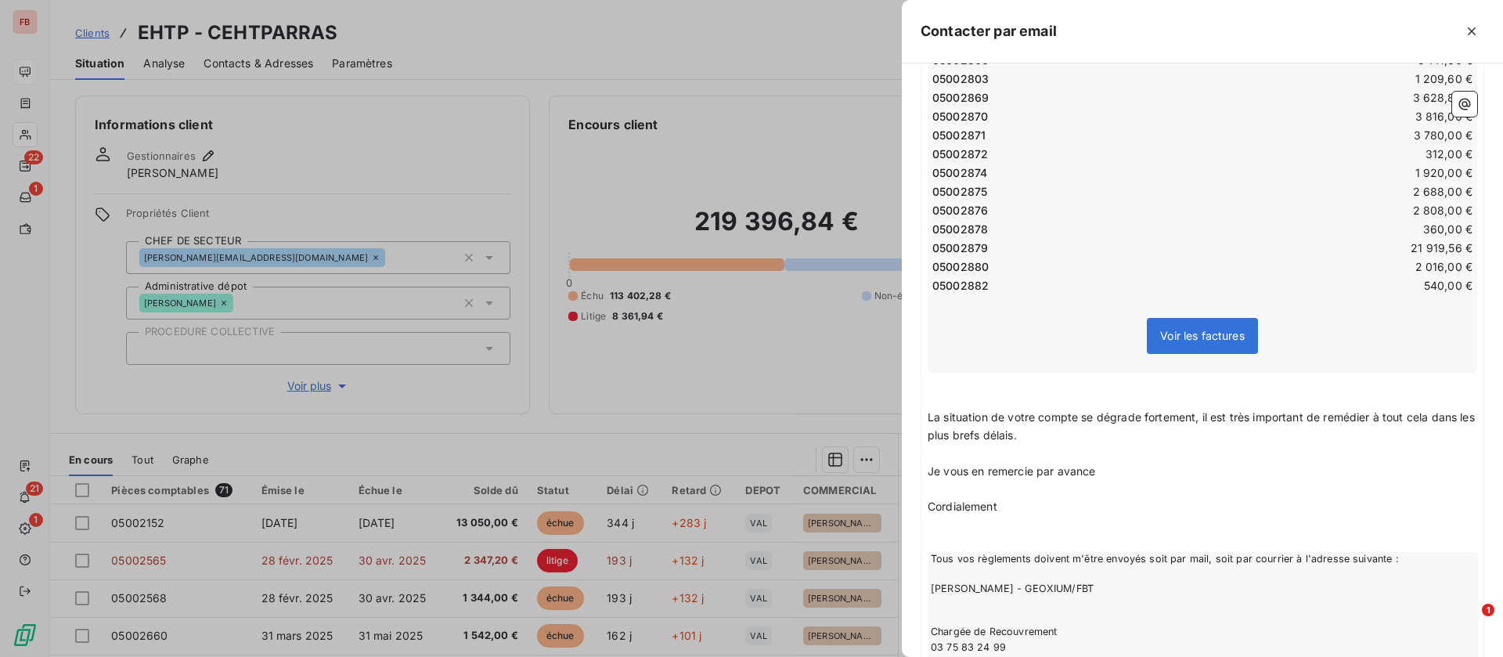
scroll to position [1043, 0]
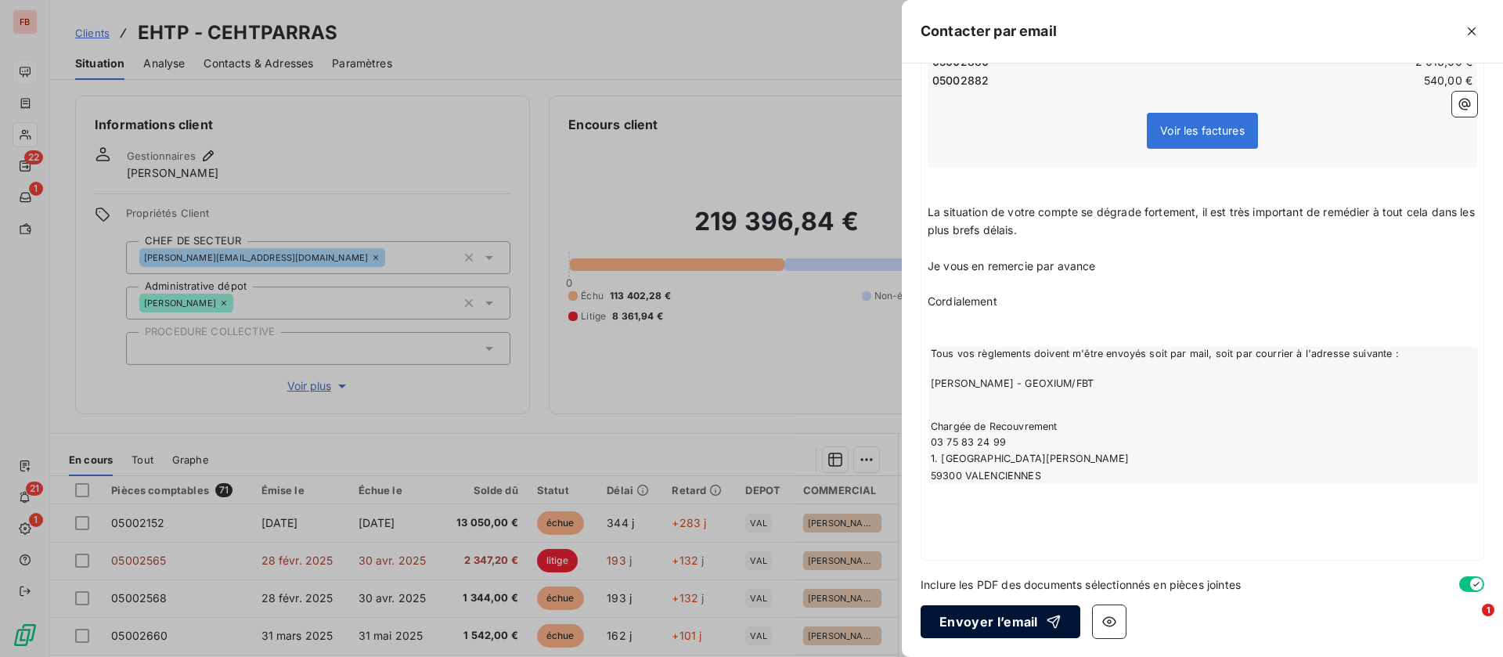
click at [1003, 616] on button "Envoyer l’email" at bounding box center [1001, 621] width 160 height 33
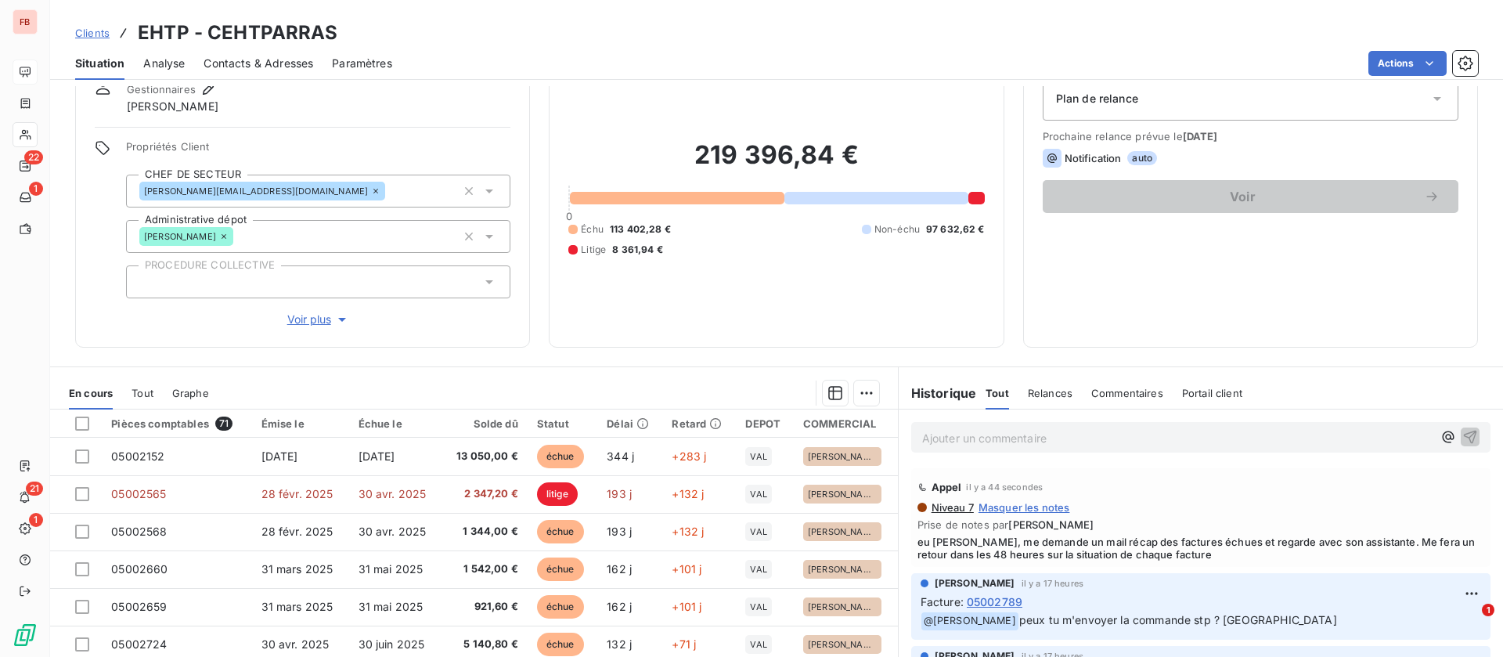
scroll to position [117, 0]
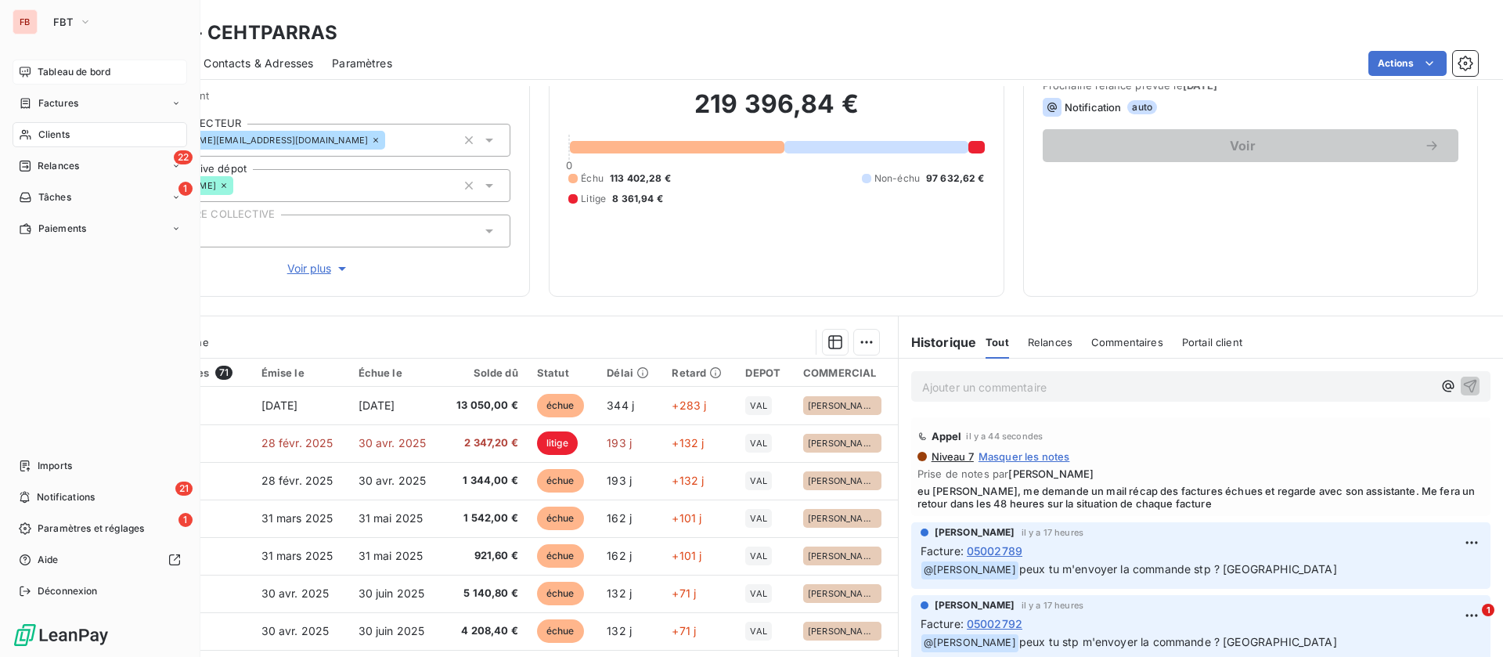
drag, startPoint x: 70, startPoint y: 145, endPoint x: 134, endPoint y: 128, distance: 66.3
click at [70, 145] on div "Clients" at bounding box center [100, 134] width 175 height 25
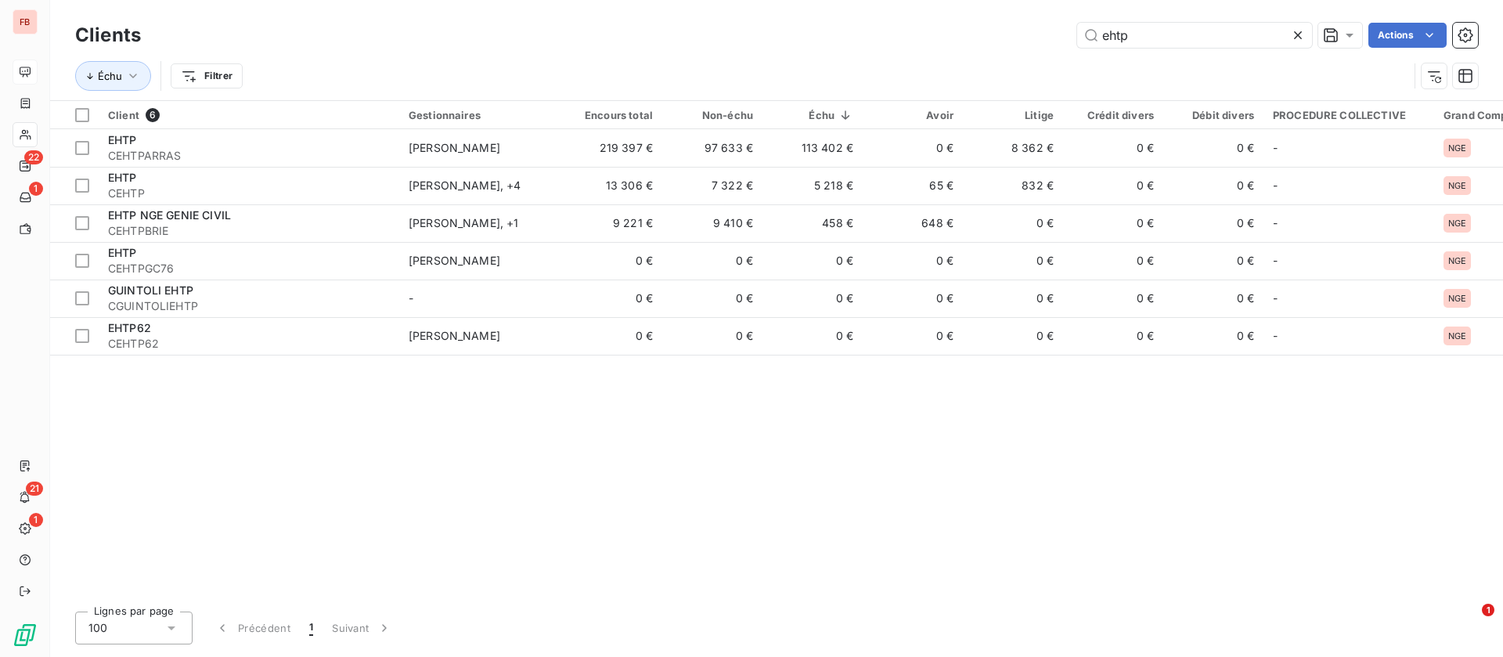
drag, startPoint x: 1066, startPoint y: 41, endPoint x: 940, endPoint y: 43, distance: 125.3
click at [943, 43] on div "ehtp Actions" at bounding box center [819, 35] width 1319 height 25
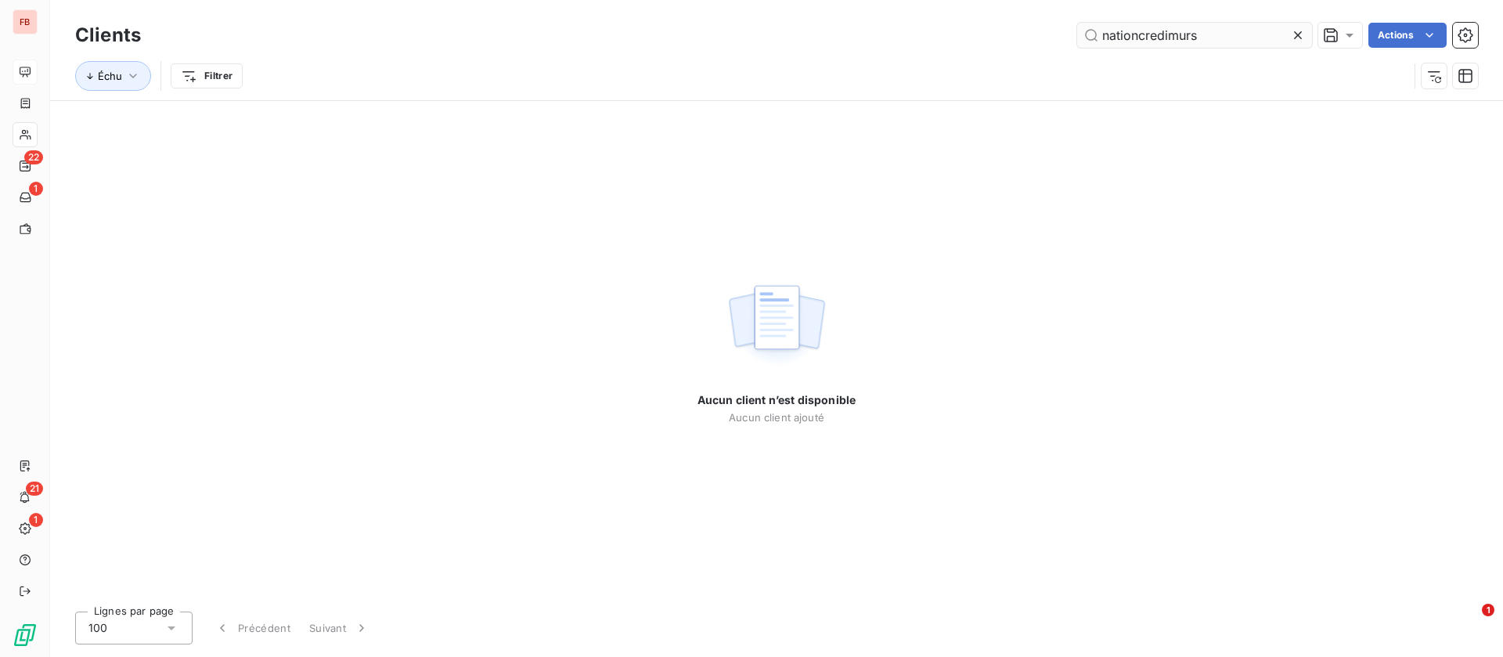
click at [1139, 38] on input "nationcredimurs" at bounding box center [1194, 35] width 235 height 25
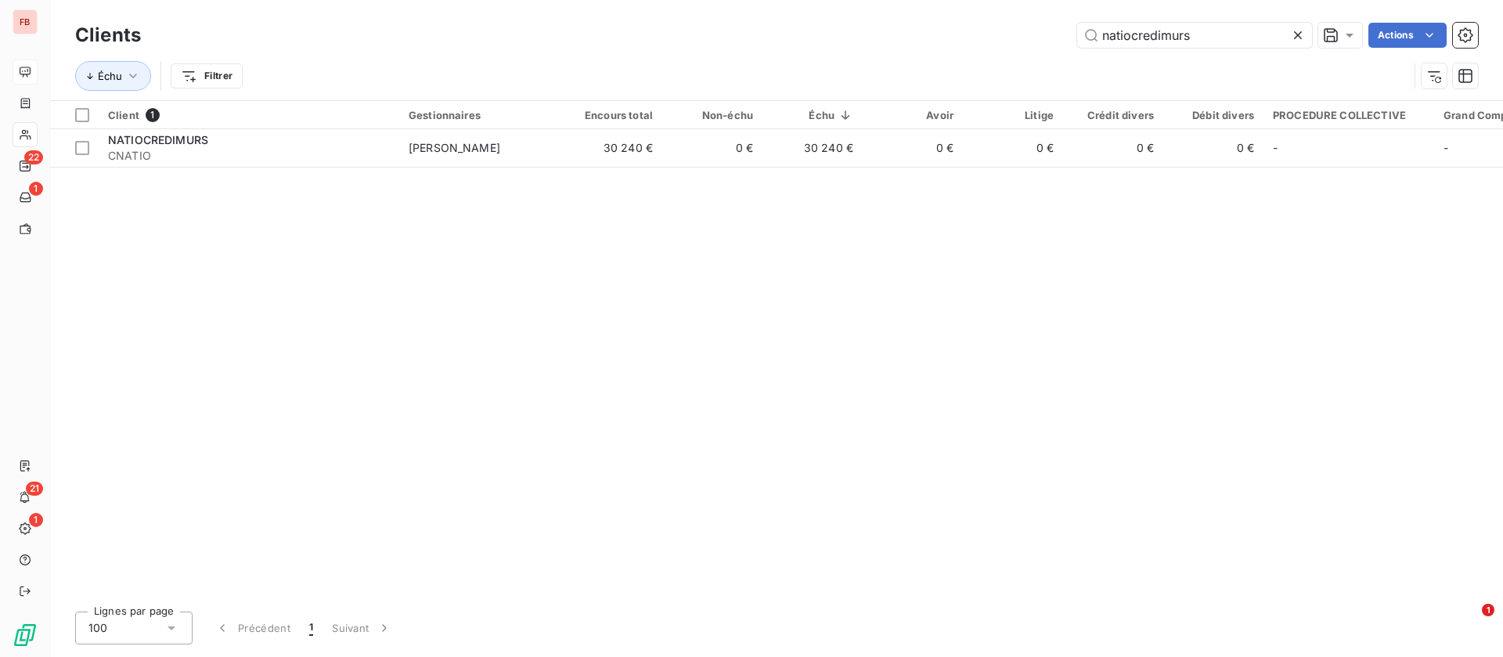
type input "natiocredimurs"
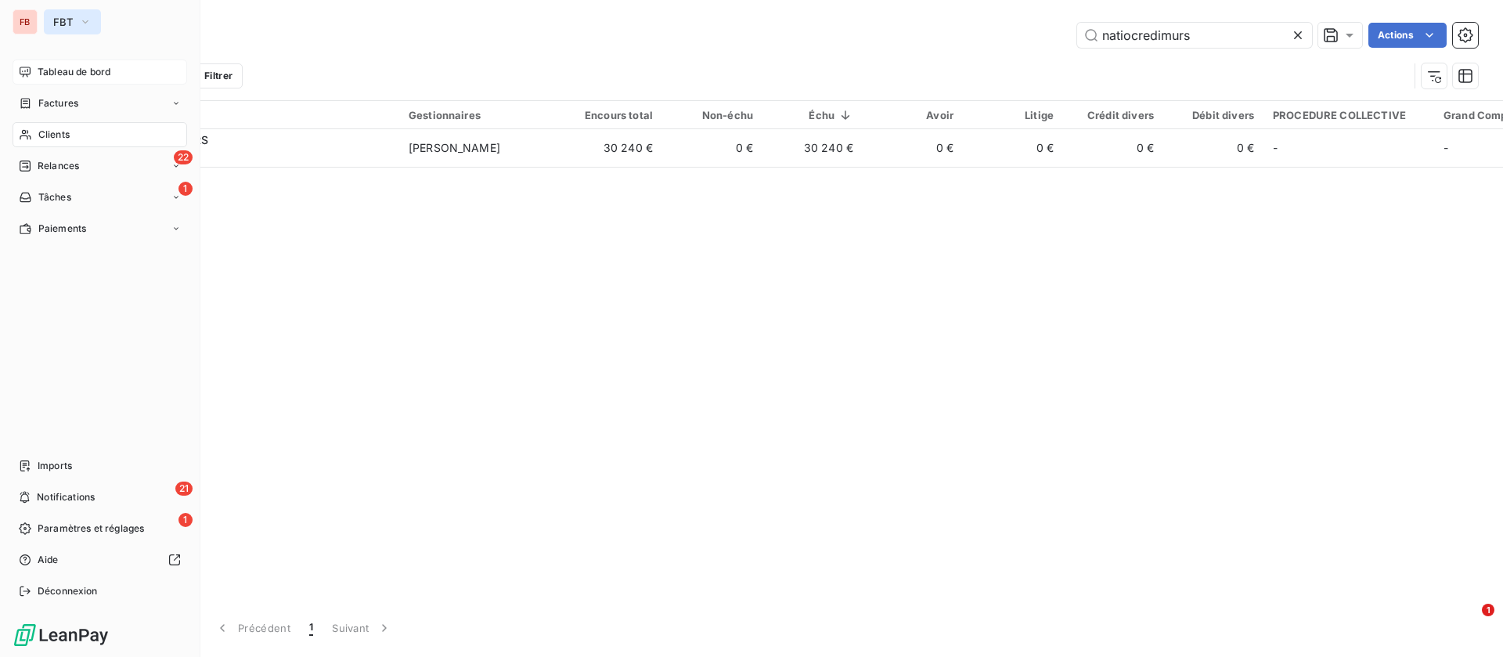
click at [67, 22] on span "FBT" at bounding box center [63, 22] width 20 height 13
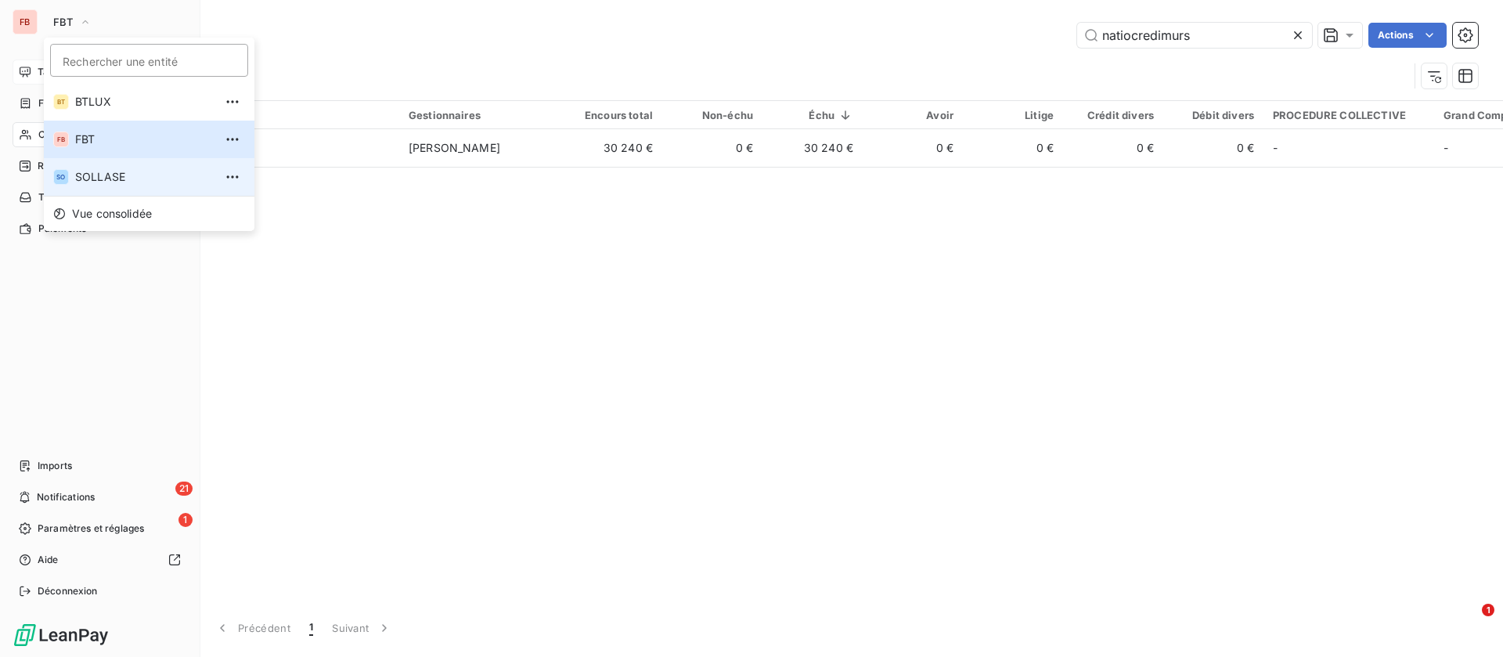
click at [88, 175] on span "SOLLASE" at bounding box center [144, 177] width 139 height 16
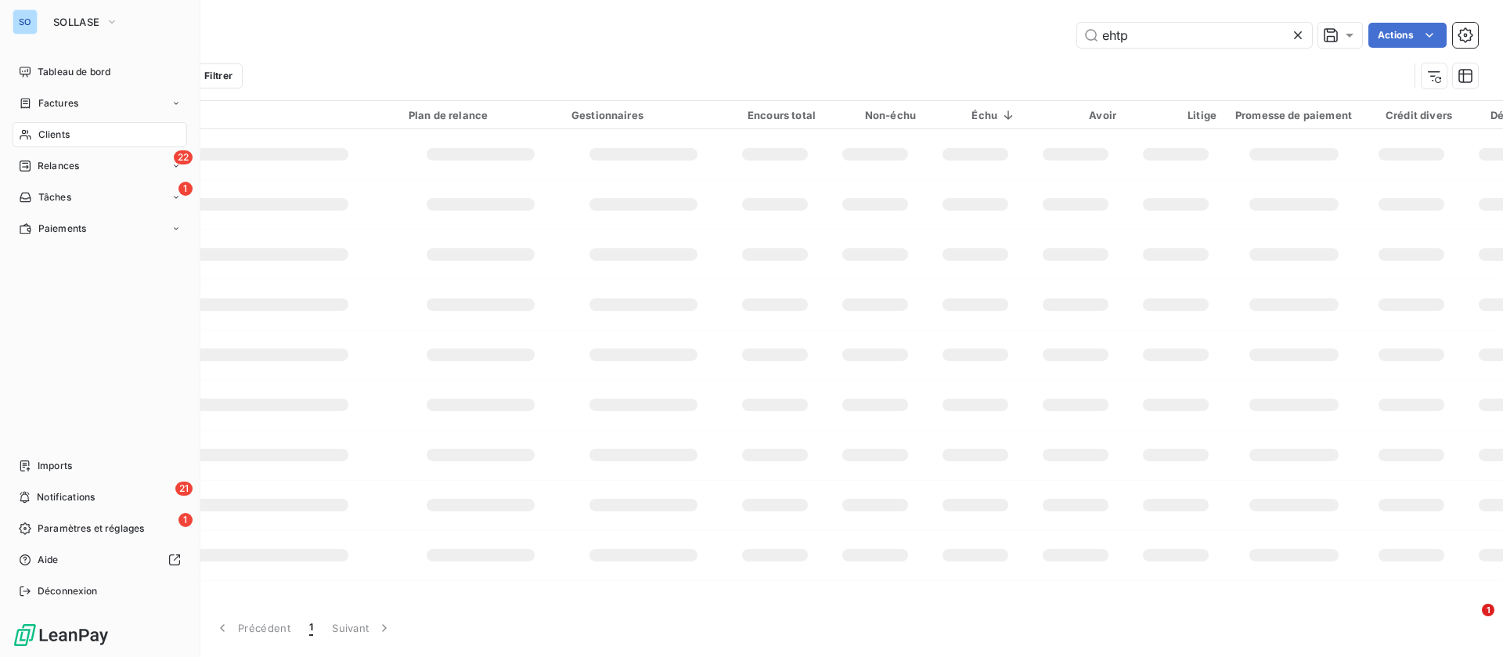
type input "natiocredimurs"
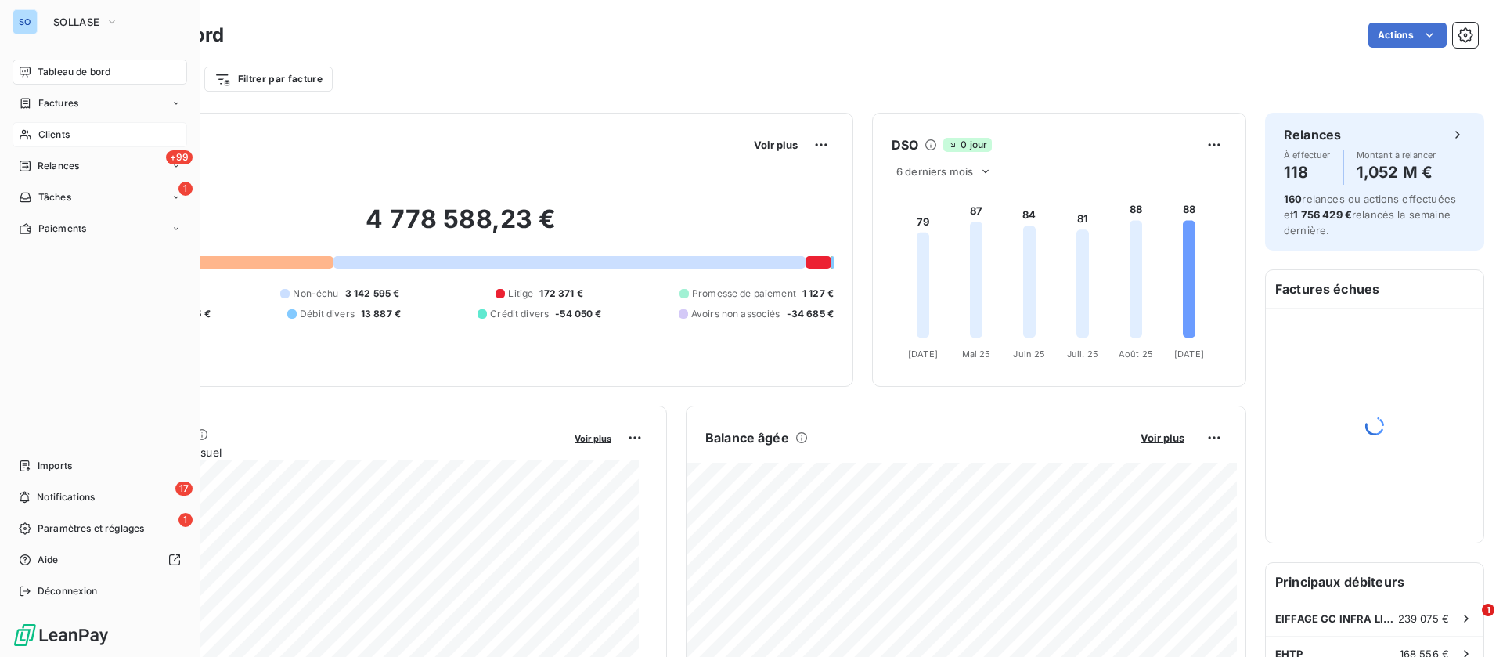
click at [82, 133] on div "Clients" at bounding box center [100, 134] width 175 height 25
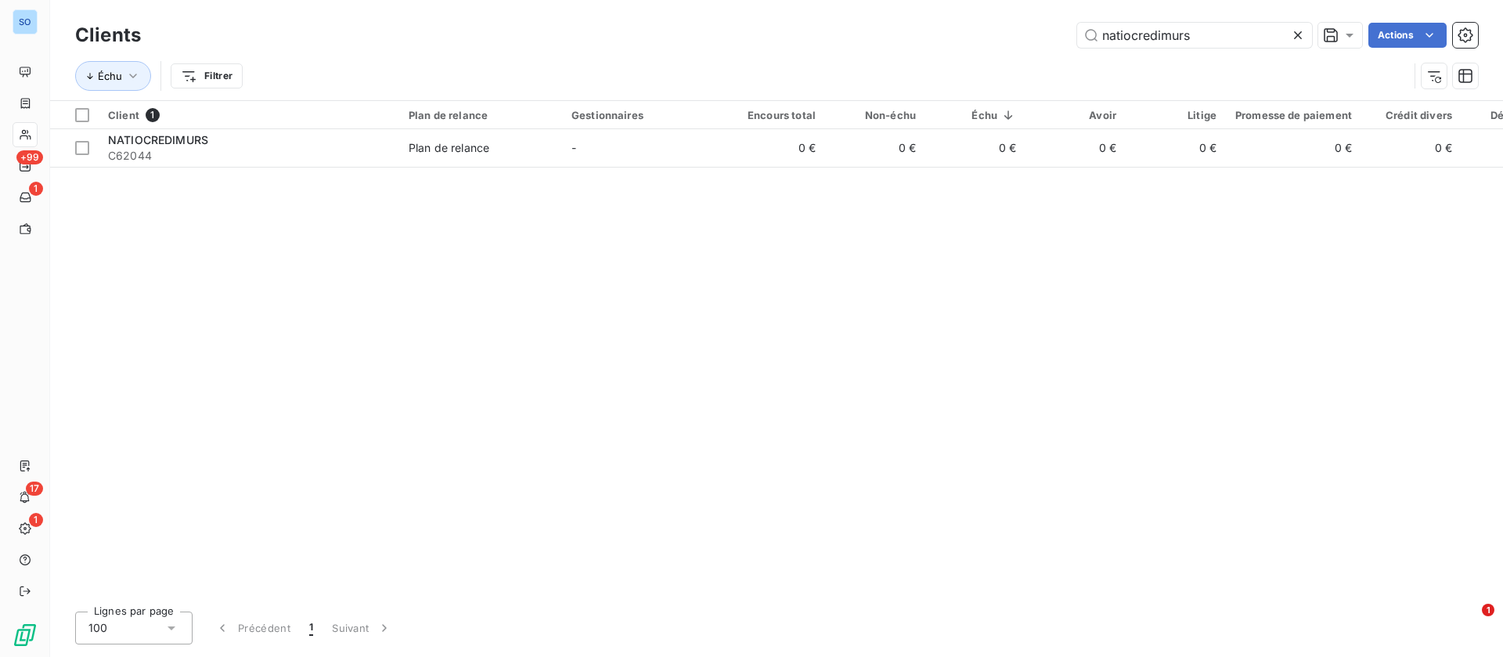
drag, startPoint x: 1198, startPoint y: 35, endPoint x: 920, endPoint y: 11, distance: 279.0
click at [908, 27] on div "natiocredimurs Actions" at bounding box center [819, 35] width 1319 height 25
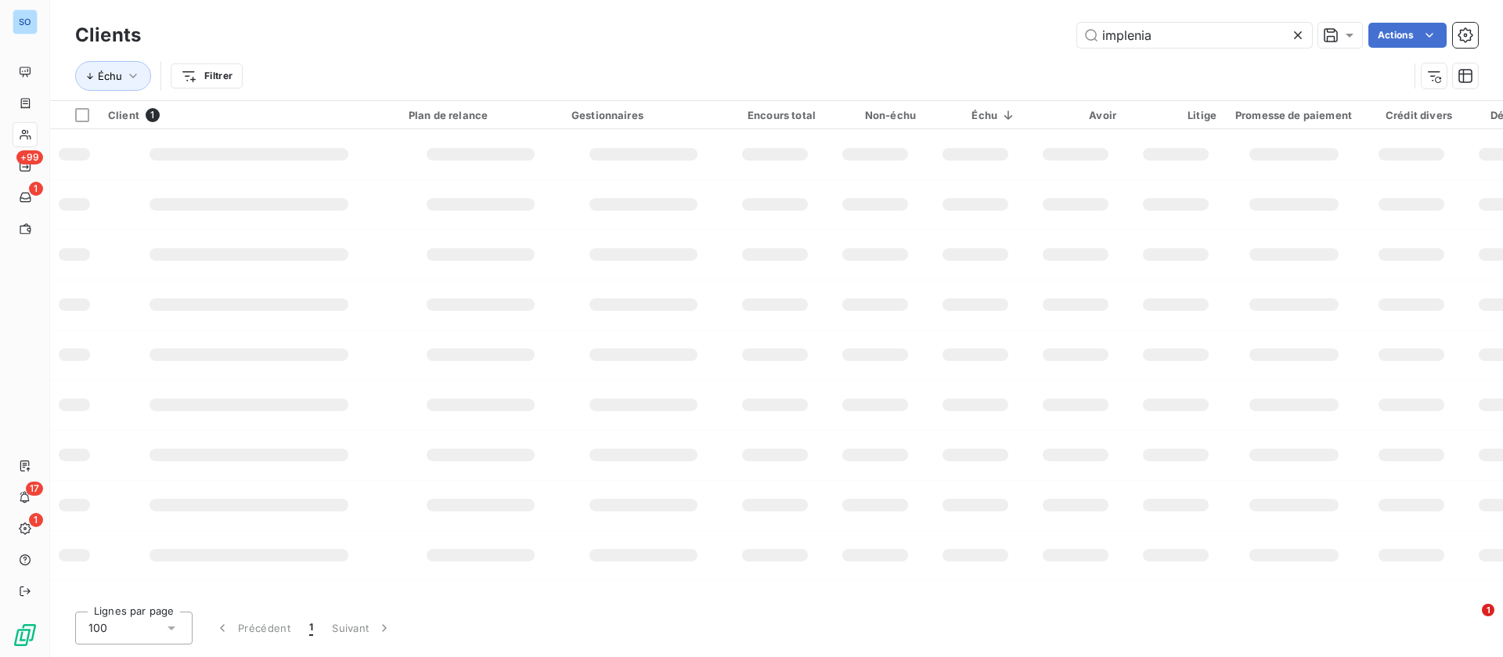
type input "implenia"
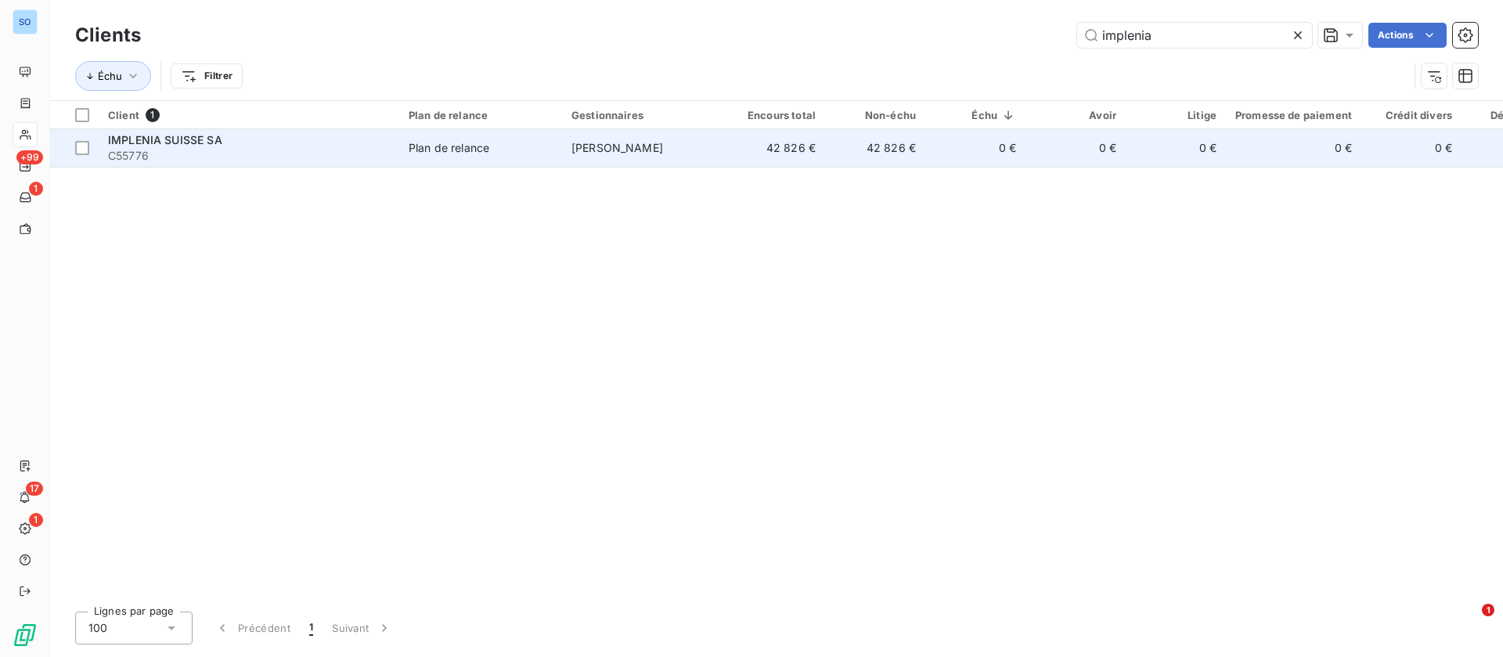
click at [746, 140] on td "42 826 €" at bounding box center [775, 148] width 100 height 38
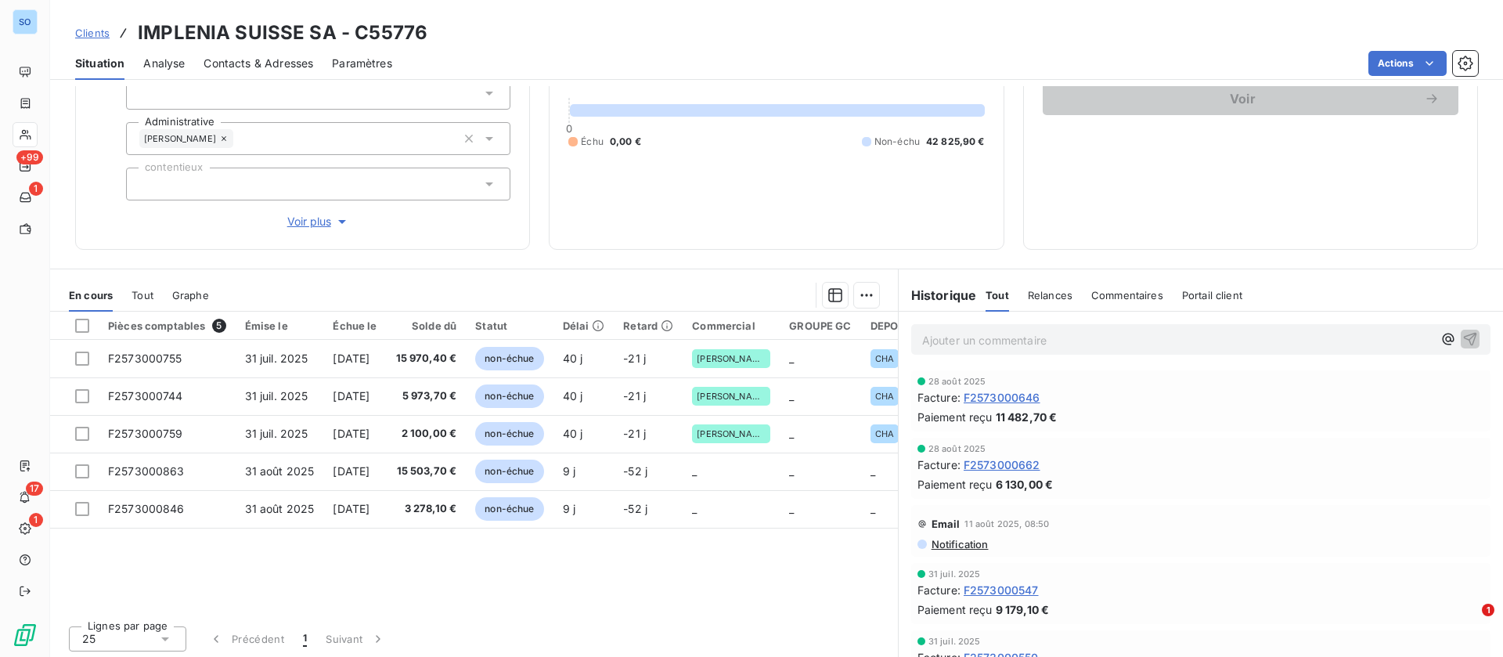
scroll to position [168, 0]
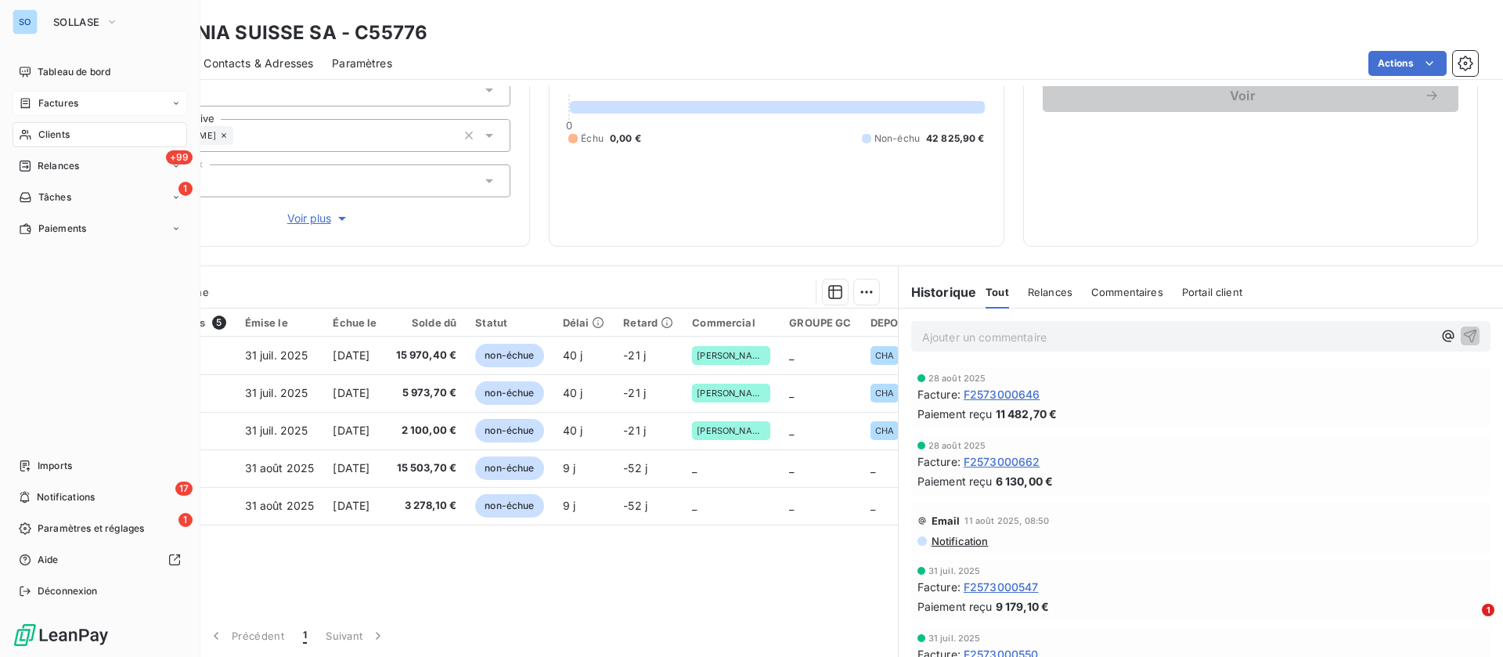
click at [44, 106] on span "Factures" at bounding box center [58, 103] width 40 height 14
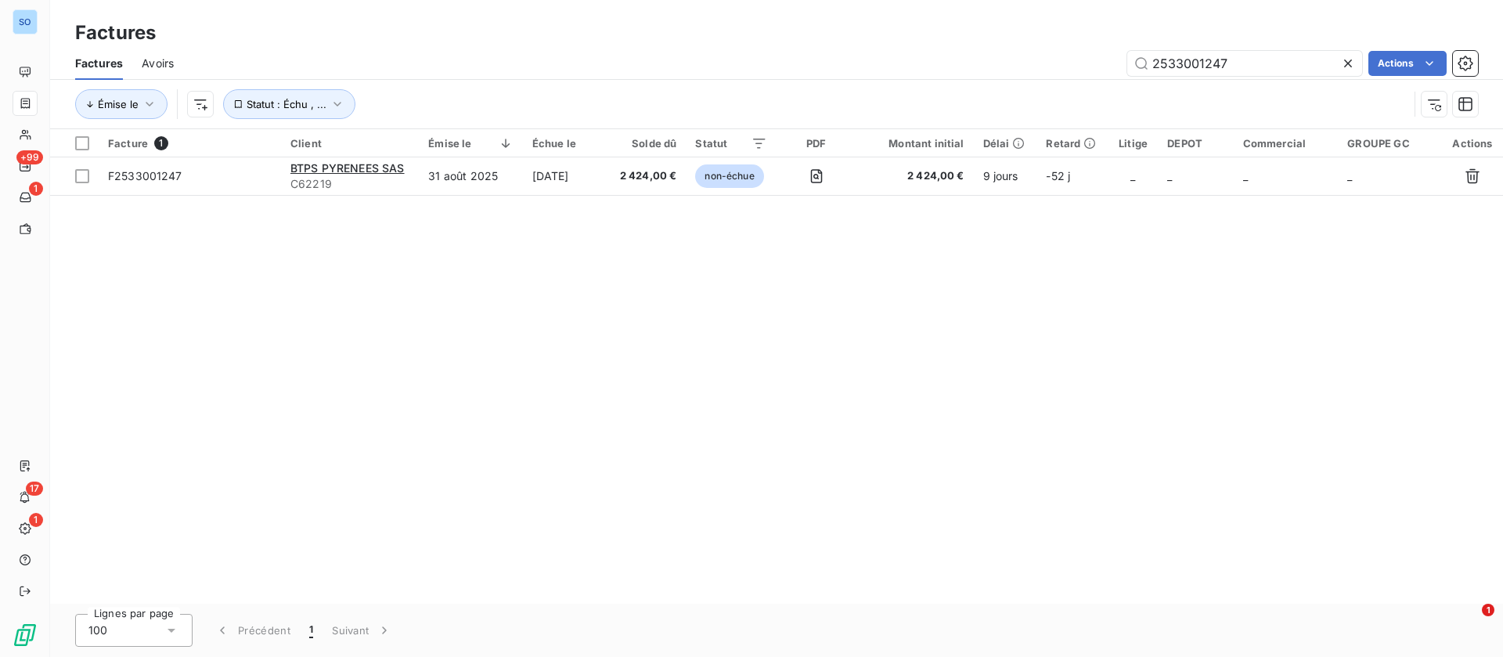
drag, startPoint x: 1240, startPoint y: 63, endPoint x: 998, endPoint y: 60, distance: 242.0
click at [998, 60] on div "2533001247 Actions" at bounding box center [836, 63] width 1286 height 25
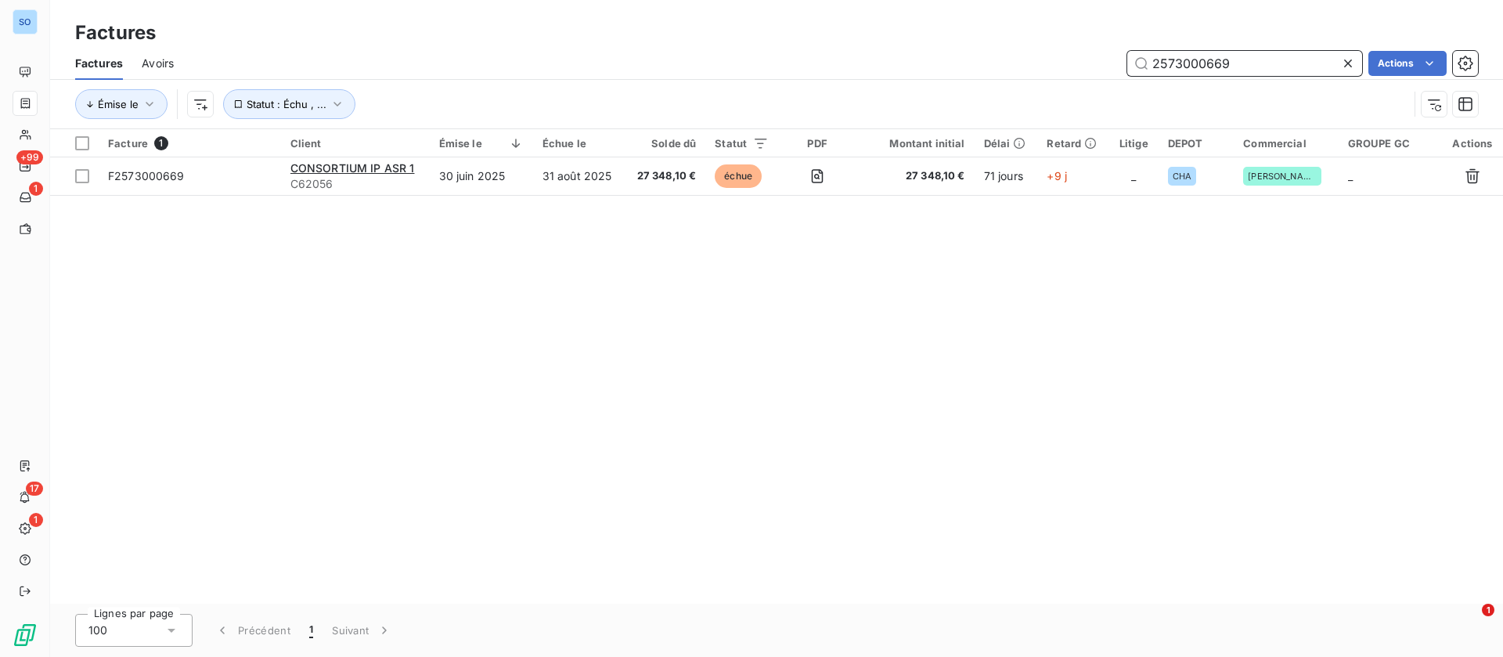
drag, startPoint x: 1252, startPoint y: 62, endPoint x: 972, endPoint y: 41, distance: 281.1
click at [972, 41] on div "Factures Factures Avoirs 2573000669 Actions Émise le Statut : Échu , ..." at bounding box center [776, 64] width 1453 height 129
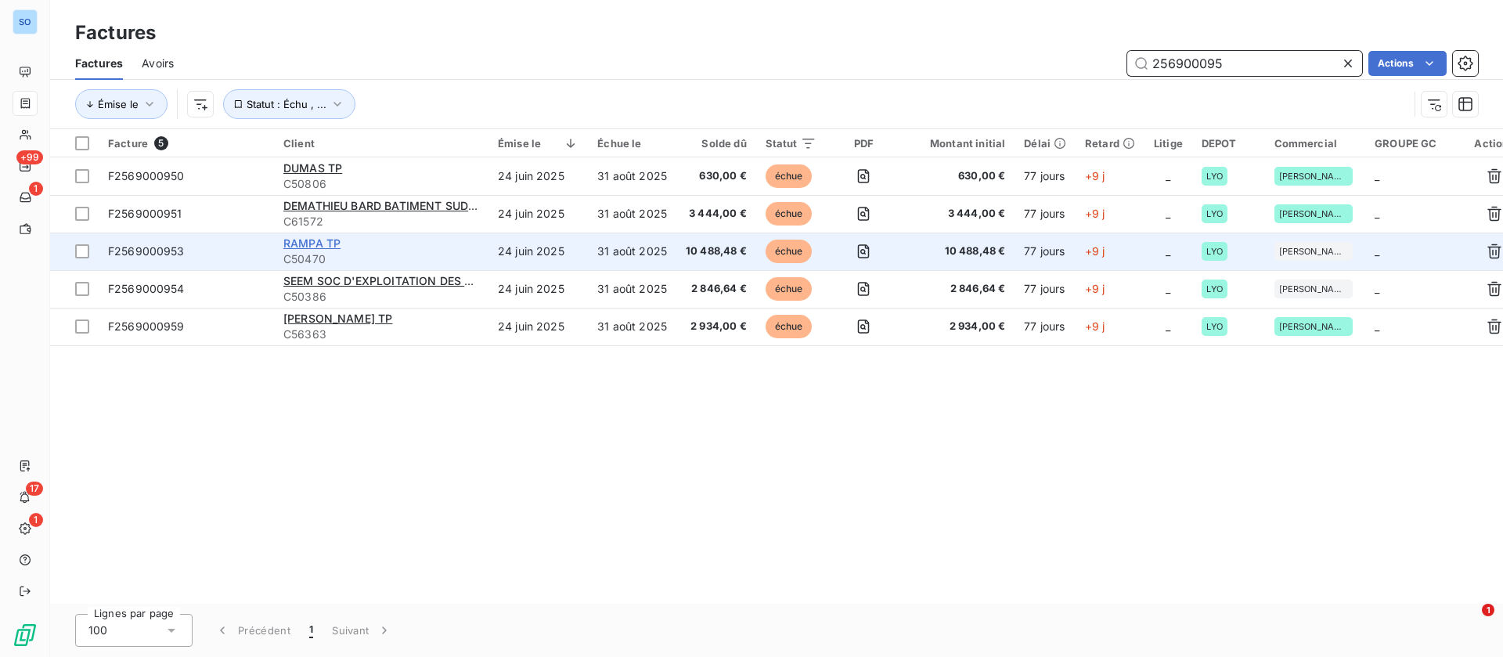
type input "256900095"
click at [335, 237] on span "RAMPA TP" at bounding box center [311, 242] width 57 height 13
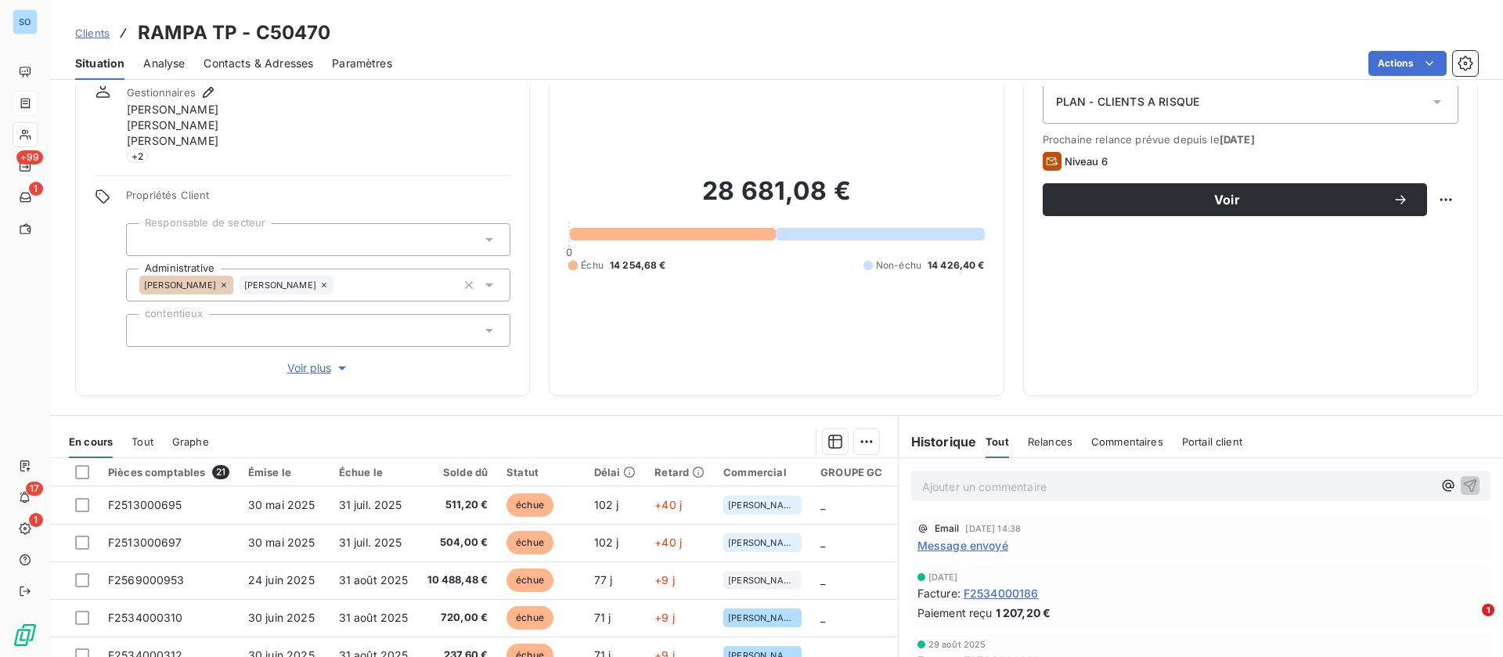
scroll to position [117, 0]
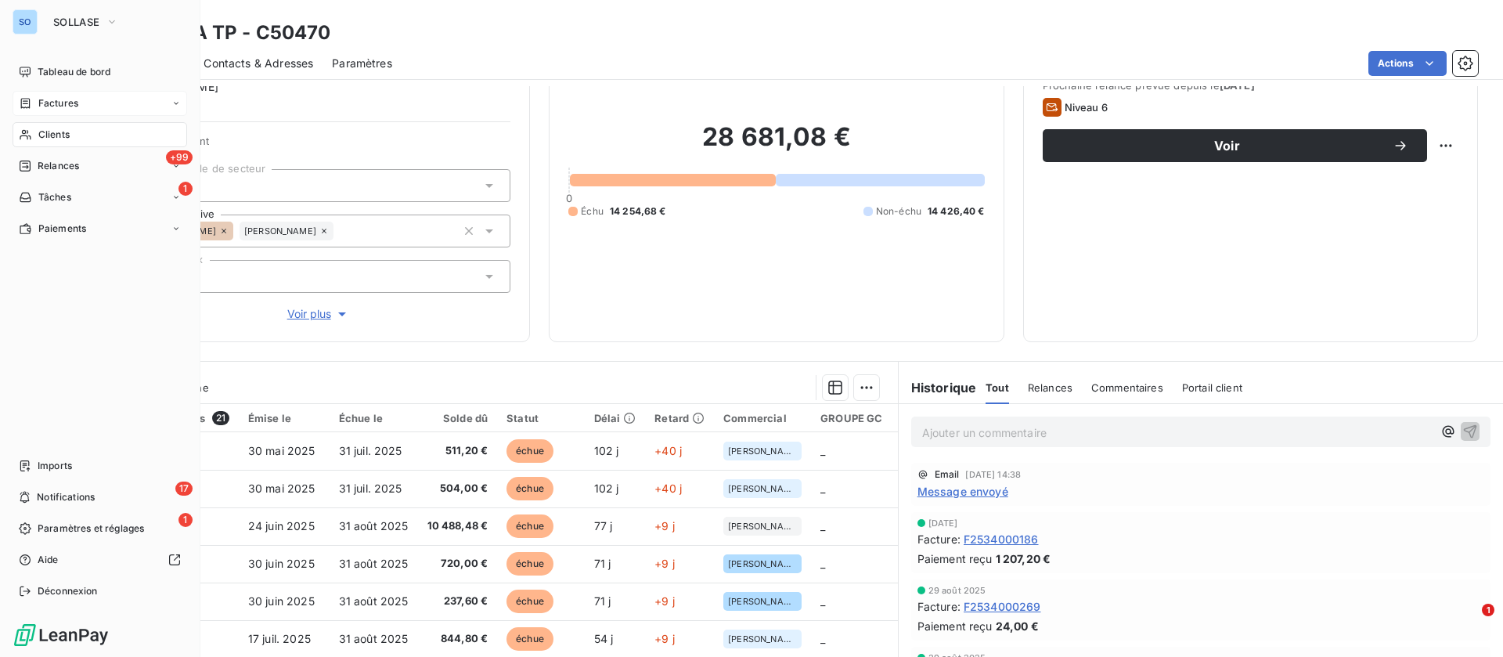
click at [85, 129] on div "Clients" at bounding box center [100, 134] width 175 height 25
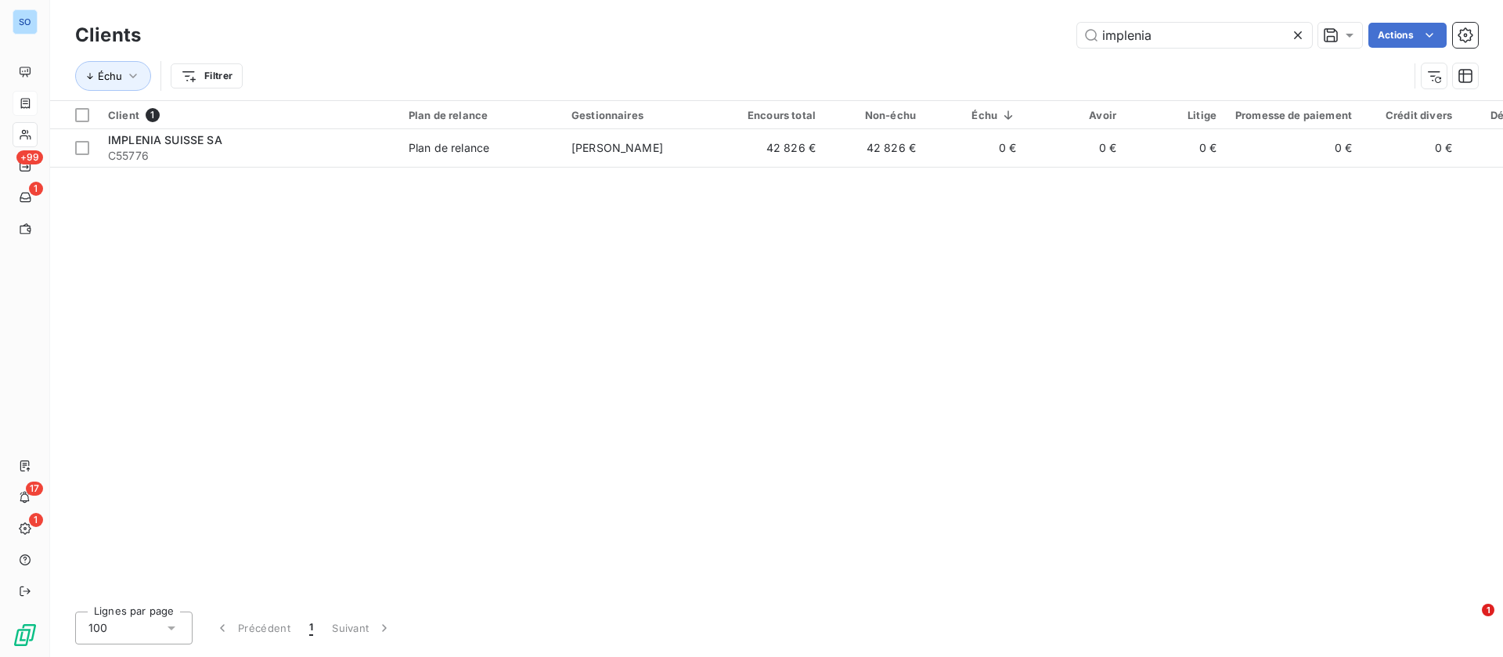
drag, startPoint x: 1066, startPoint y: 12, endPoint x: 943, endPoint y: 2, distance: 123.4
click at [943, 2] on div "Clients implenia Actions Échu Filtrer" at bounding box center [776, 50] width 1453 height 100
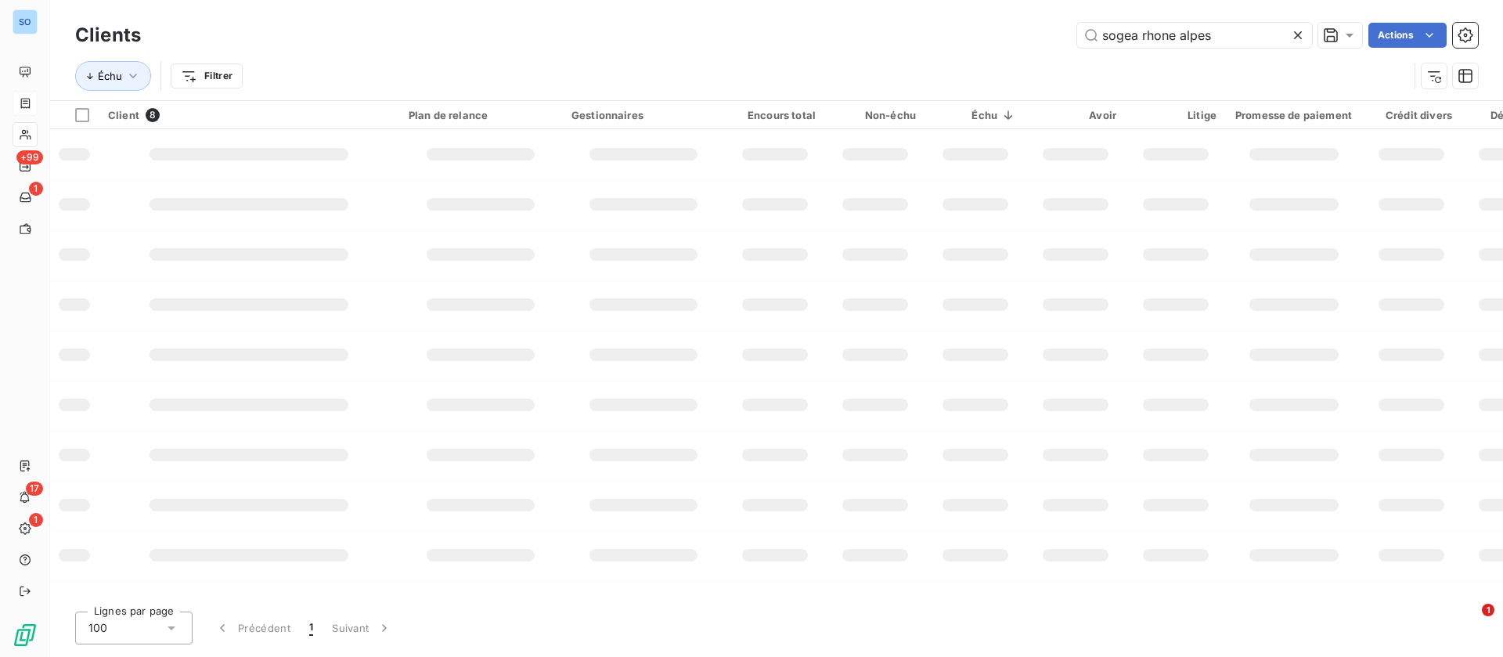
type input "sogea rhone alpes"
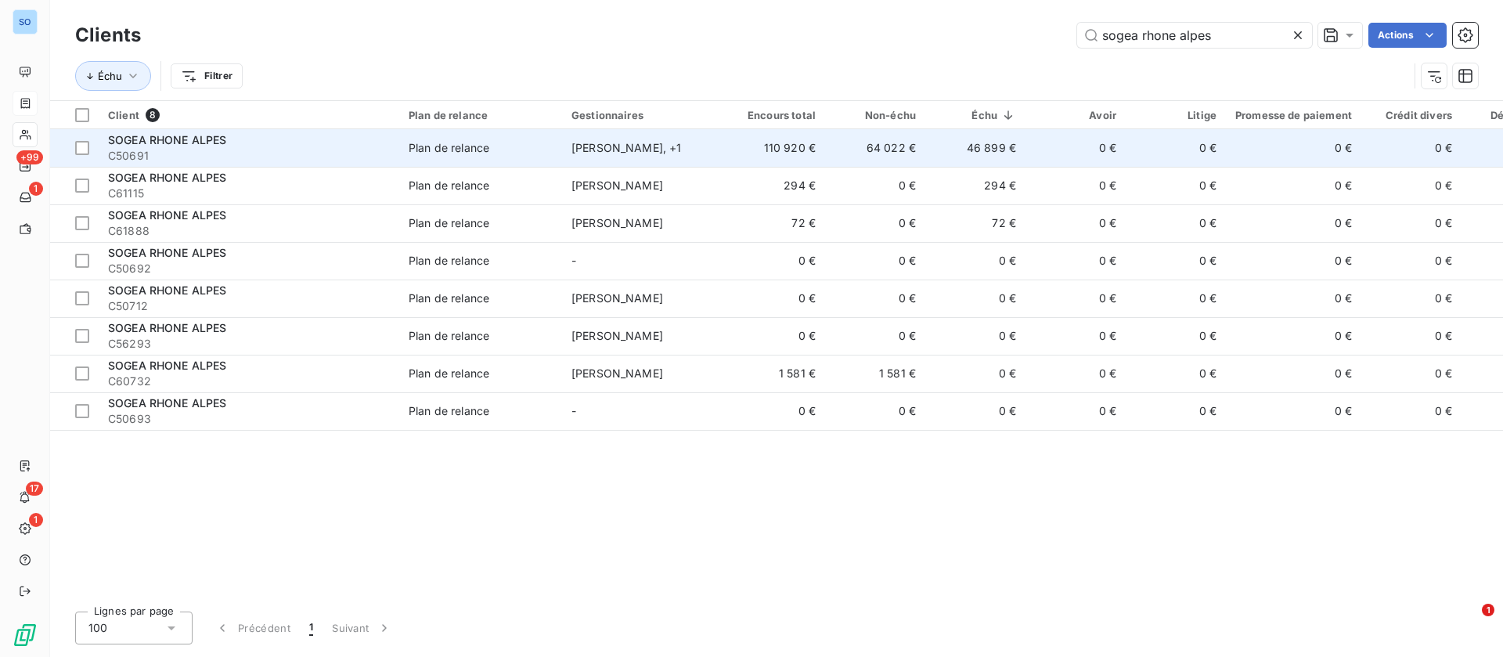
click at [687, 142] on div "Freddy BIELER , + 1" at bounding box center [644, 148] width 144 height 16
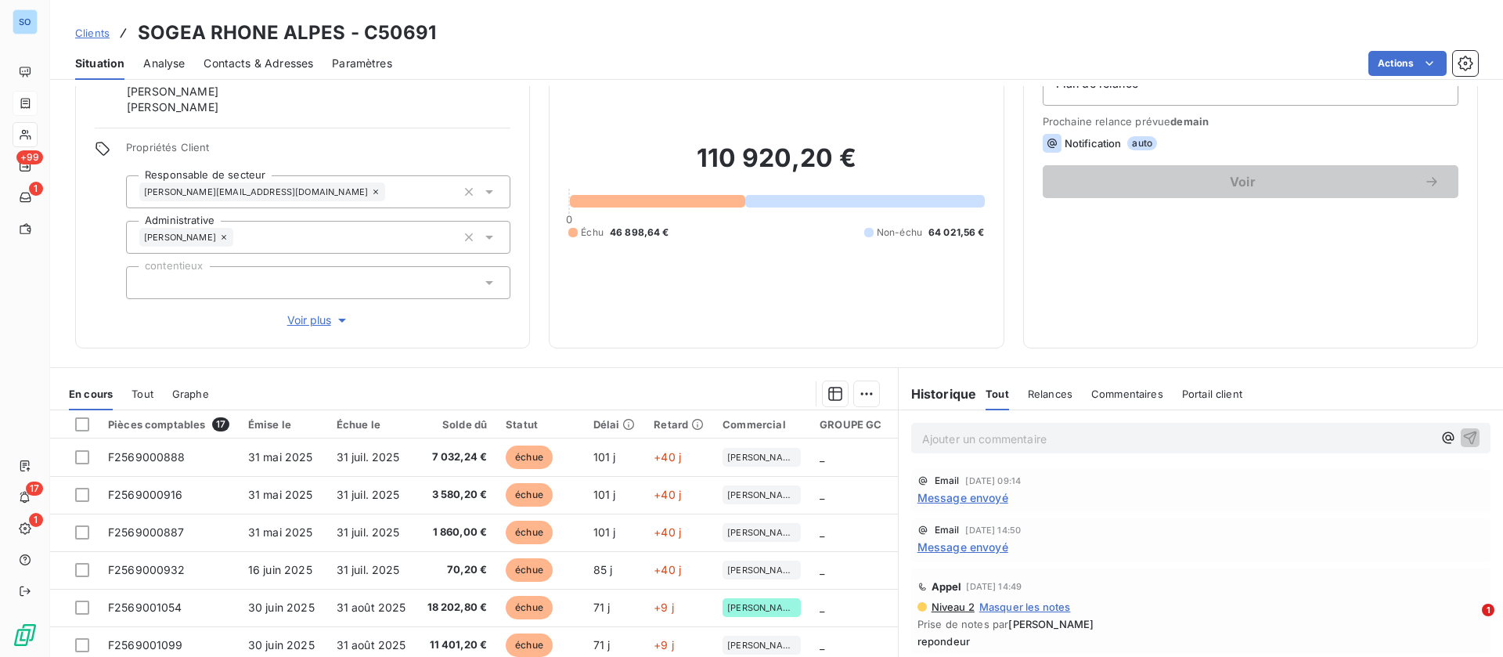
scroll to position [117, 0]
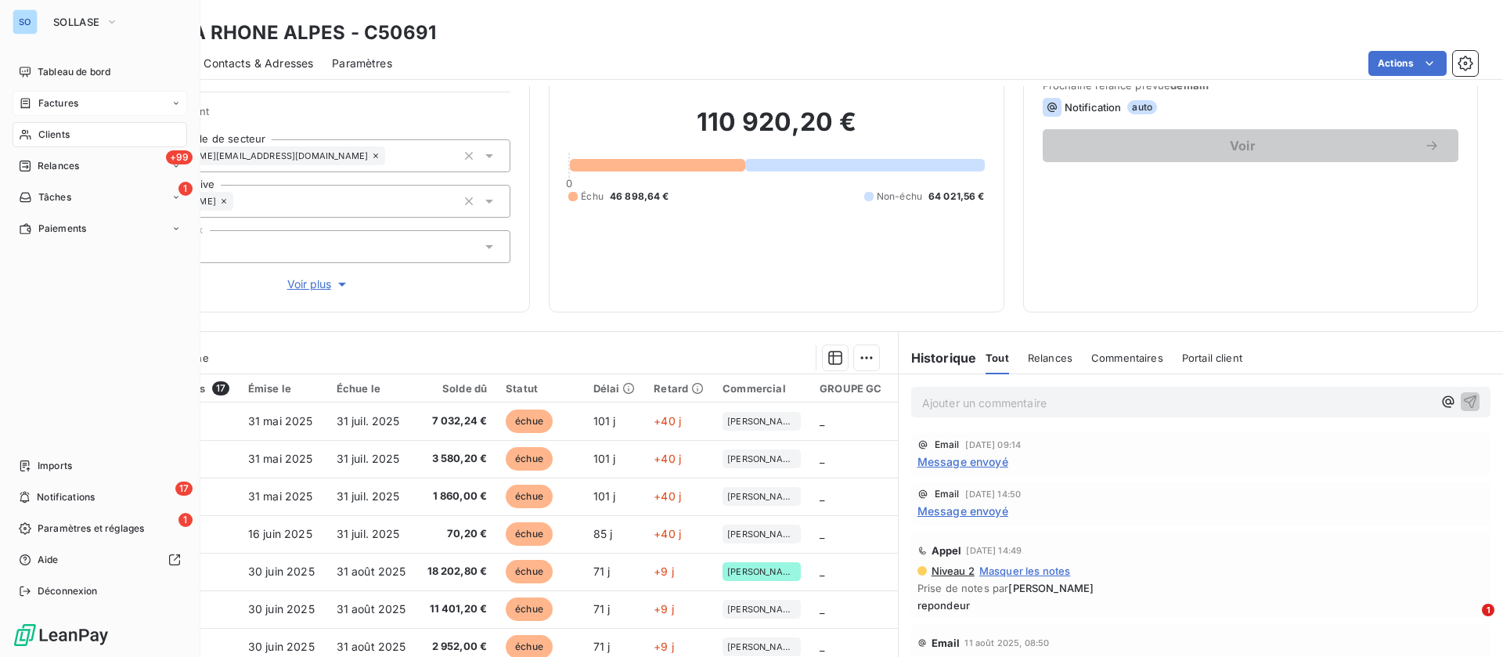
click at [83, 104] on div "Factures" at bounding box center [100, 103] width 175 height 25
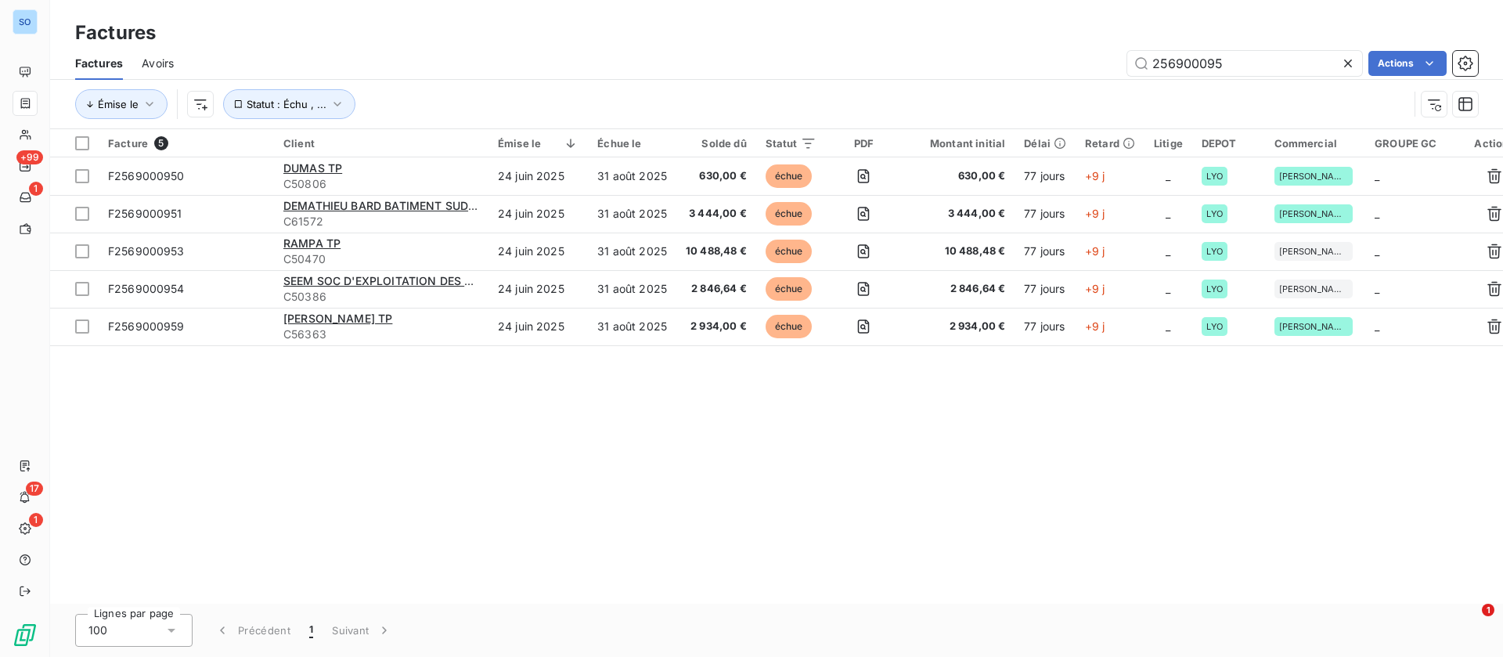
drag, startPoint x: 1242, startPoint y: 63, endPoint x: 1028, endPoint y: 52, distance: 214.1
click at [1028, 52] on div "256900095 Actions" at bounding box center [836, 63] width 1286 height 25
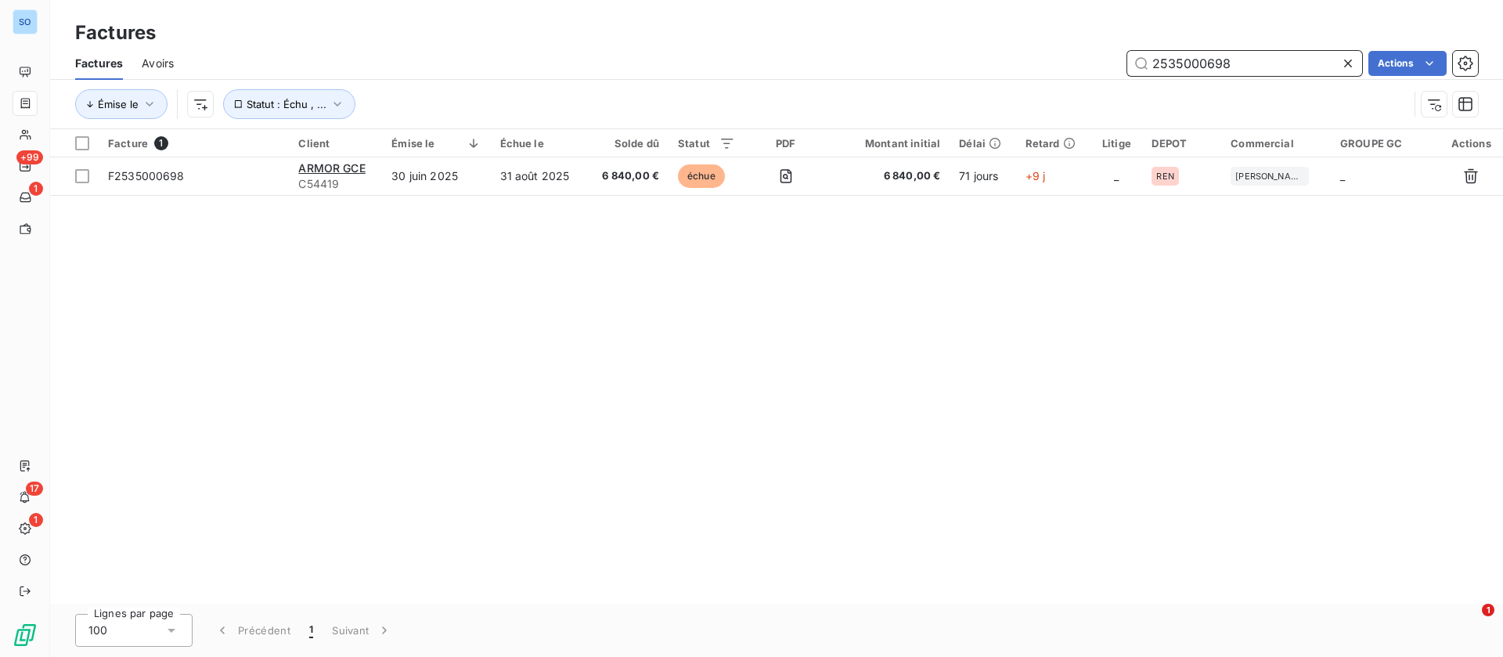
drag, startPoint x: 1265, startPoint y: 70, endPoint x: 1032, endPoint y: 51, distance: 233.4
click at [1034, 51] on div "2535000698 Actions" at bounding box center [836, 63] width 1286 height 25
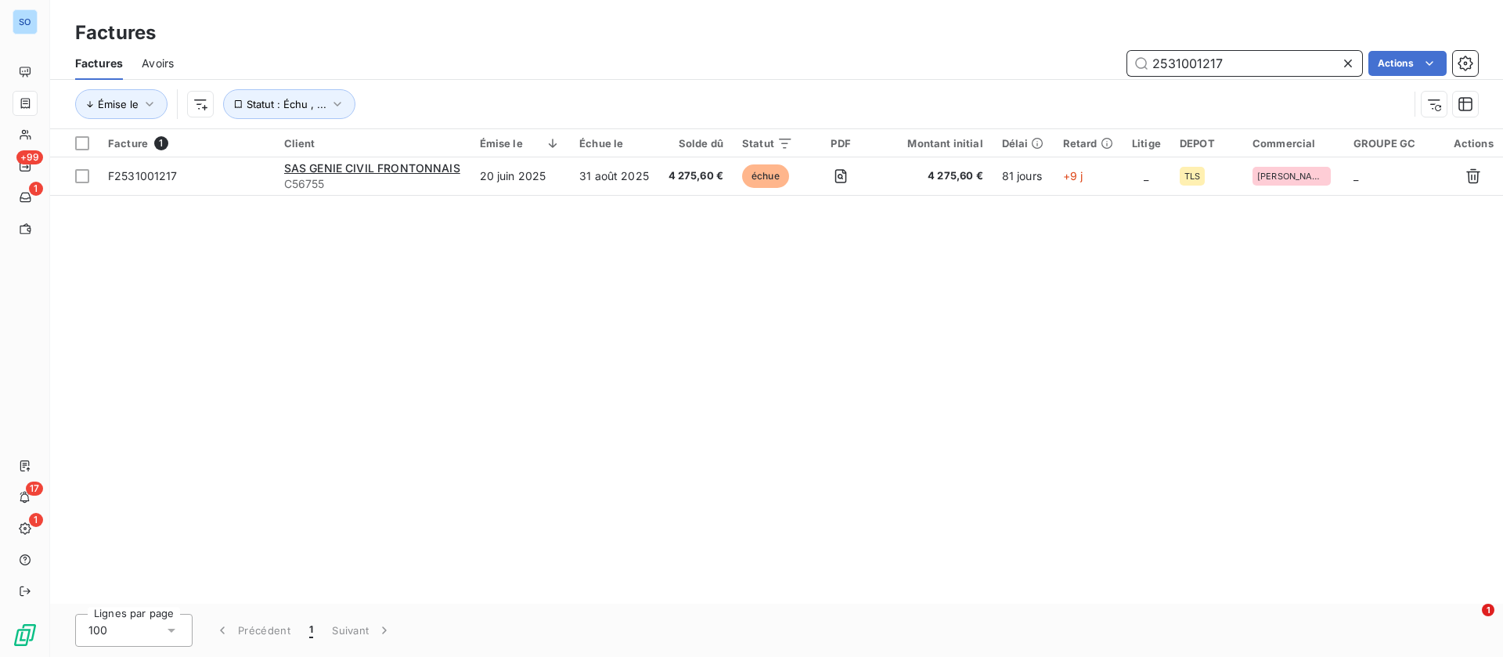
drag, startPoint x: 1243, startPoint y: 66, endPoint x: 1038, endPoint y: 62, distance: 206.0
click at [1034, 64] on div "2531001217 Actions" at bounding box center [836, 63] width 1286 height 25
type input "2535000663"
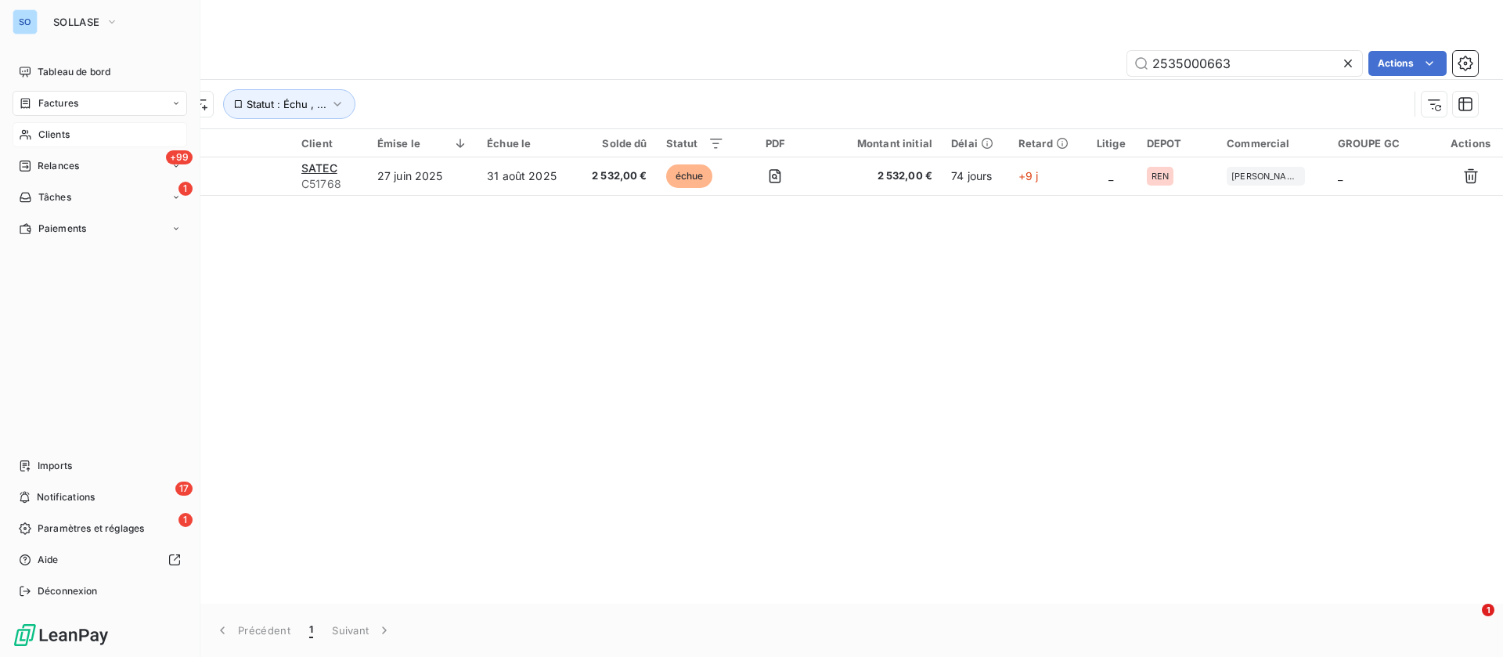
click at [50, 129] on span "Clients" at bounding box center [53, 135] width 31 height 14
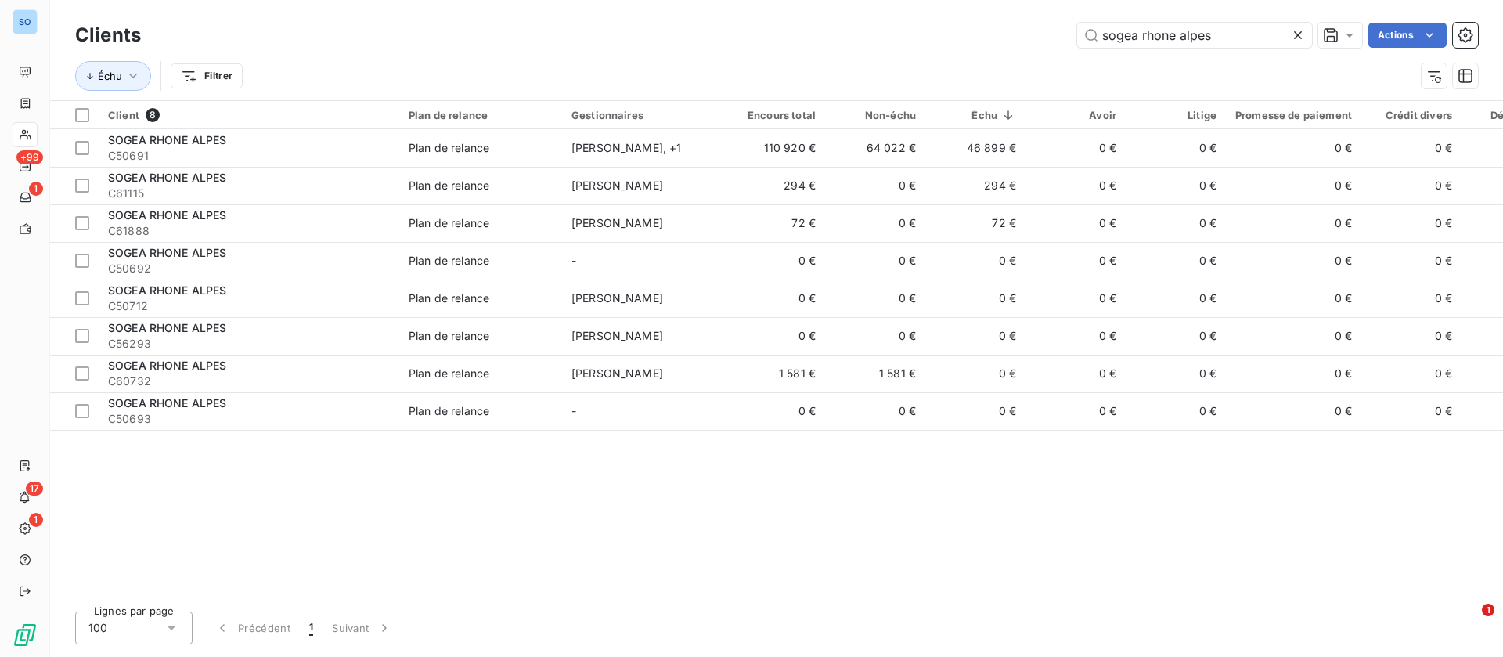
drag, startPoint x: 1195, startPoint y: 42, endPoint x: 935, endPoint y: 38, distance: 260.0
click at [935, 38] on div "sogea rhone alpes Actions" at bounding box center [819, 35] width 1319 height 25
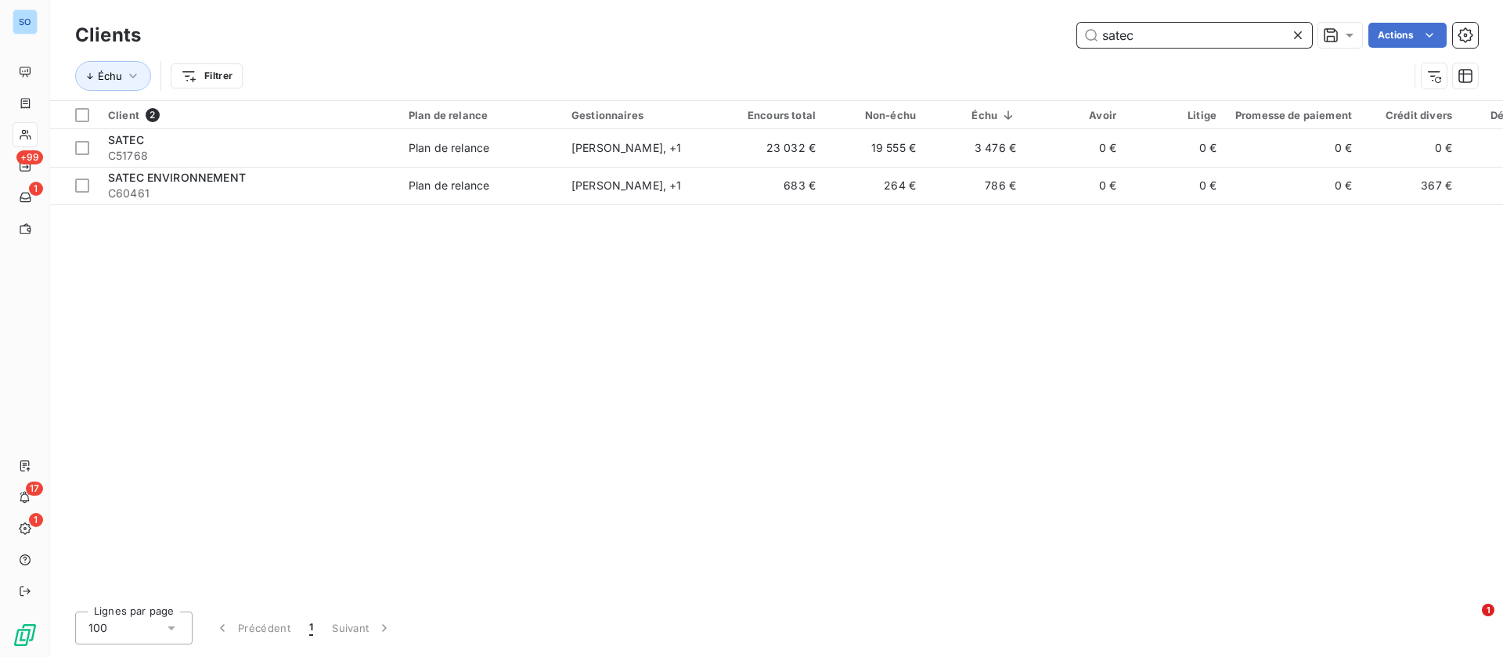
drag, startPoint x: 1139, startPoint y: 38, endPoint x: 901, endPoint y: 0, distance: 241.1
click at [900, 3] on div "Clients satec Actions Échu Filtrer" at bounding box center [776, 50] width 1453 height 100
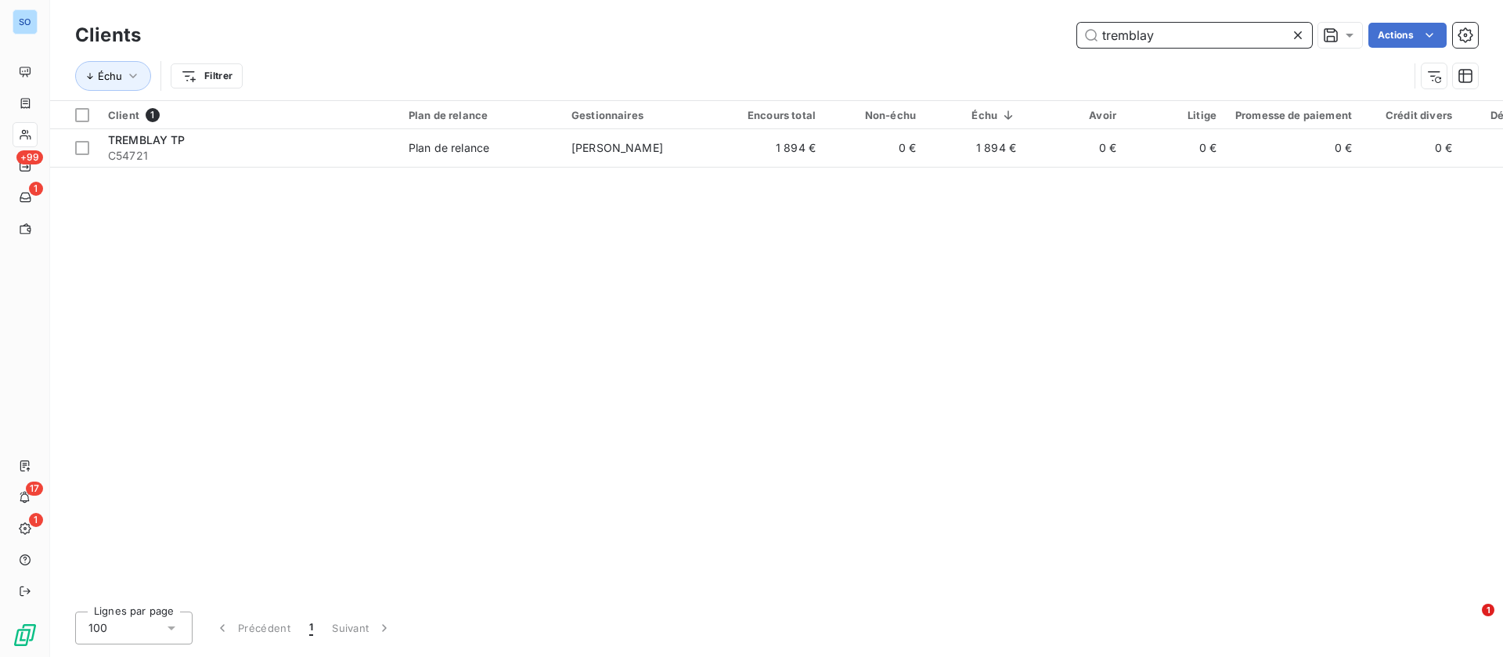
drag, startPoint x: 1168, startPoint y: 33, endPoint x: 913, endPoint y: -5, distance: 257.4
click at [913, 0] on html "SO +99 1 17 1 Clients tremblay Actions Échu Filtrer Client 1 Plan de relance Ge…" at bounding box center [751, 328] width 1503 height 657
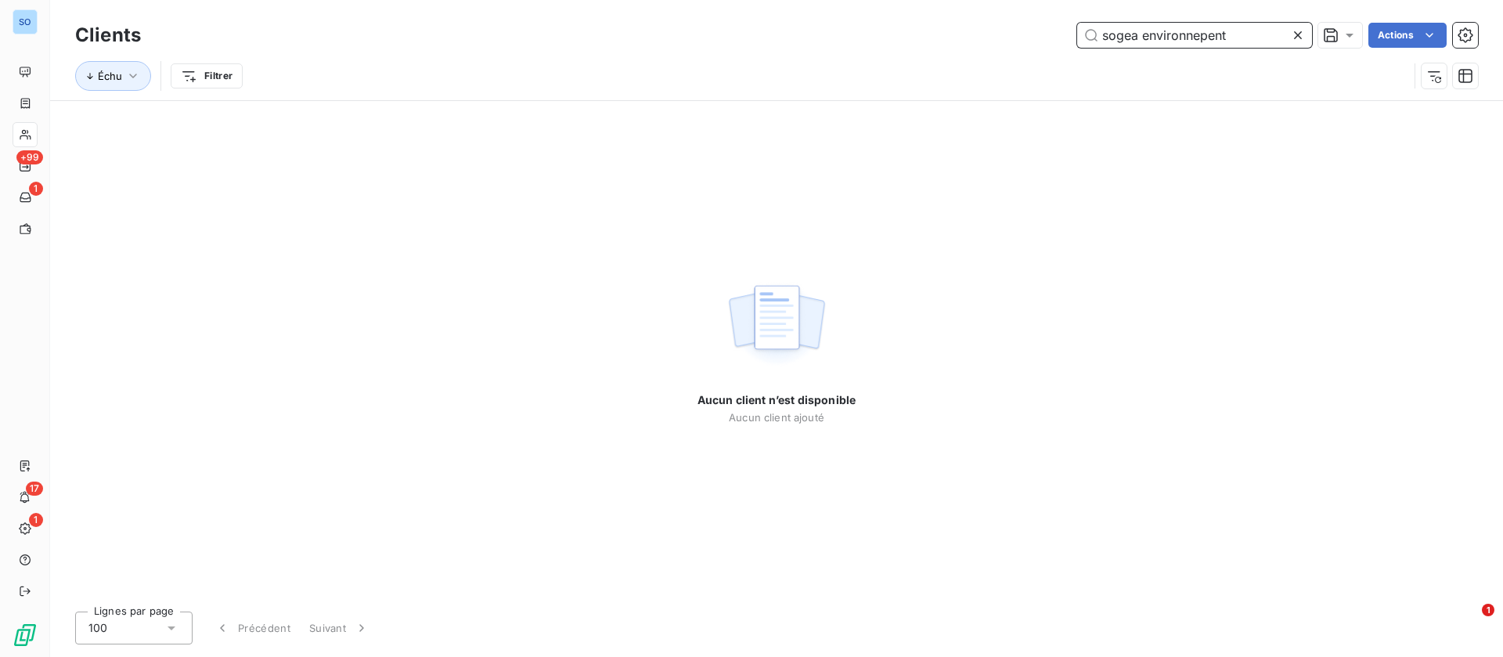
click at [1270, 43] on input "sogea environnepent" at bounding box center [1194, 35] width 235 height 25
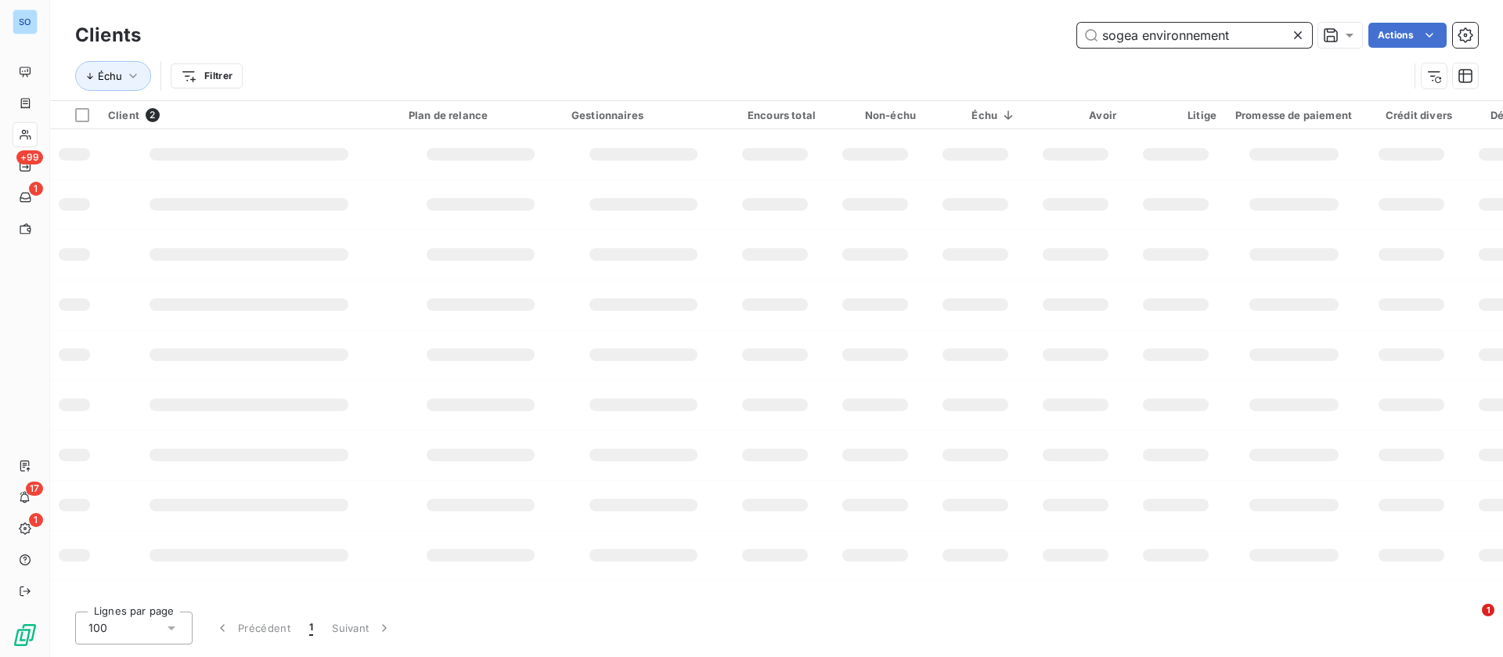
type input "sogea environnement"
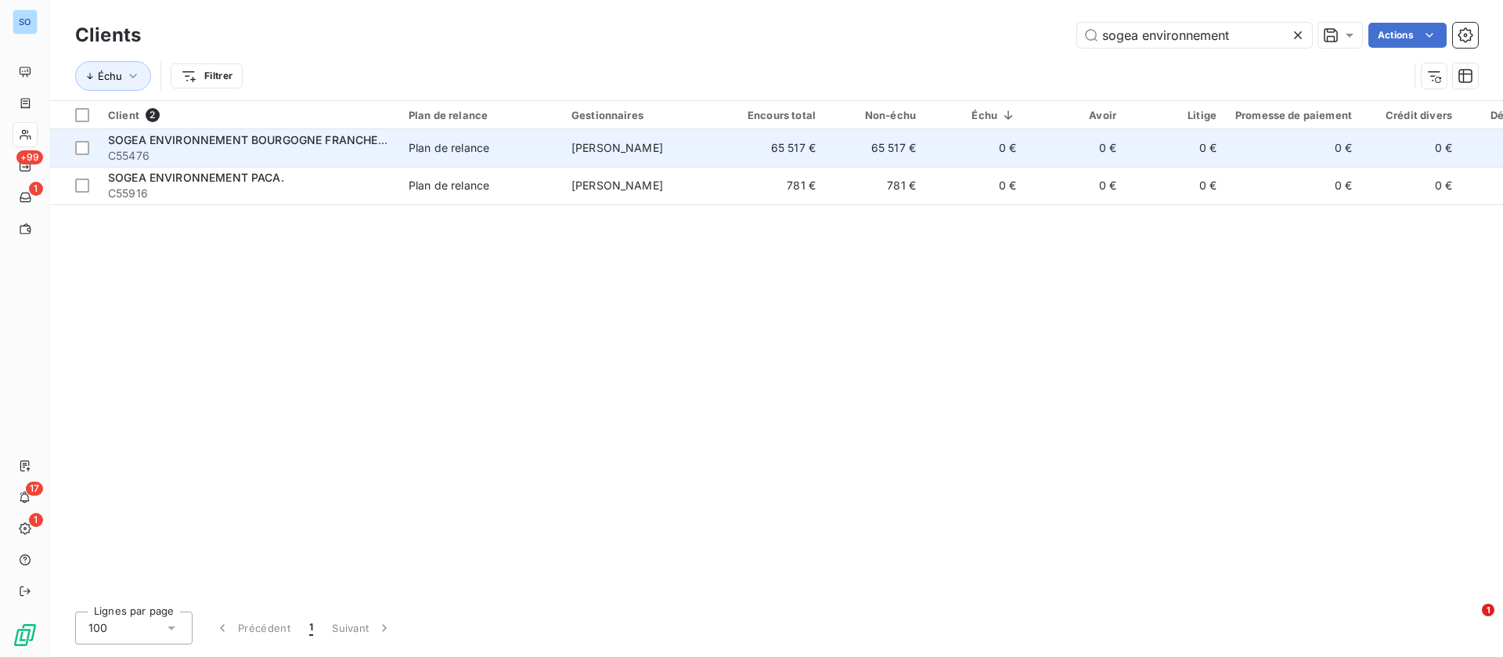
click at [713, 143] on td "Jean christophe VINCENT" at bounding box center [643, 148] width 163 height 38
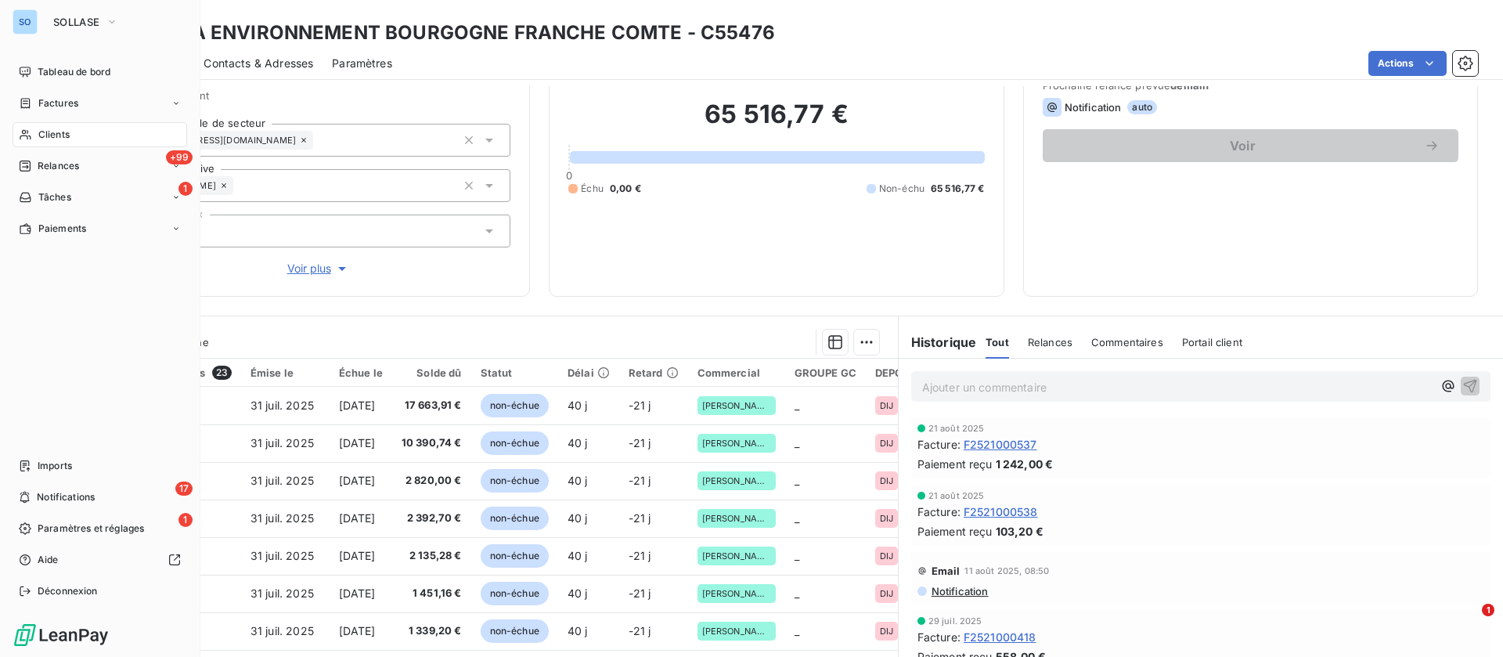
drag, startPoint x: 63, startPoint y: 101, endPoint x: 108, endPoint y: 98, distance: 45.5
click at [63, 101] on span "Factures" at bounding box center [58, 103] width 40 height 14
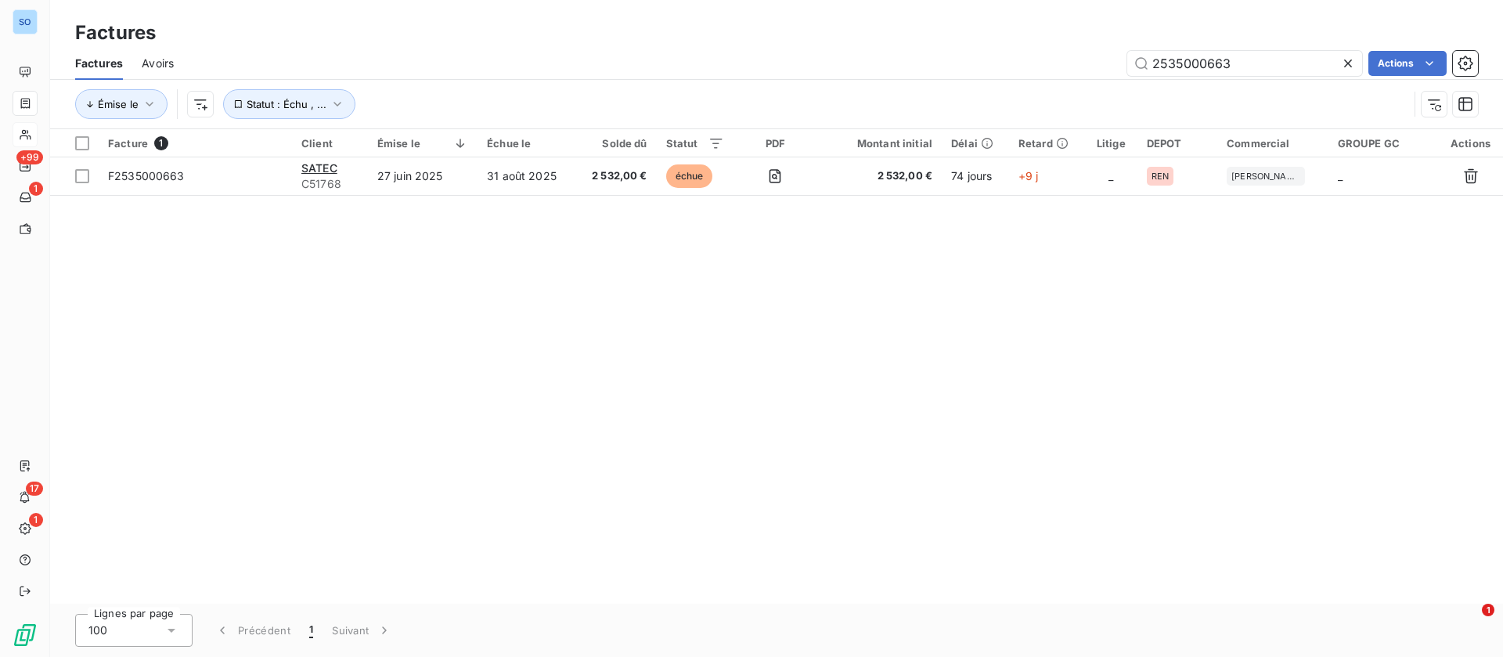
drag, startPoint x: 1239, startPoint y: 70, endPoint x: 1114, endPoint y: 0, distance: 142.7
click at [1007, 31] on div "Factures Factures Avoirs 2535000663 Actions Émise le Statut : Échu , ..." at bounding box center [776, 64] width 1453 height 129
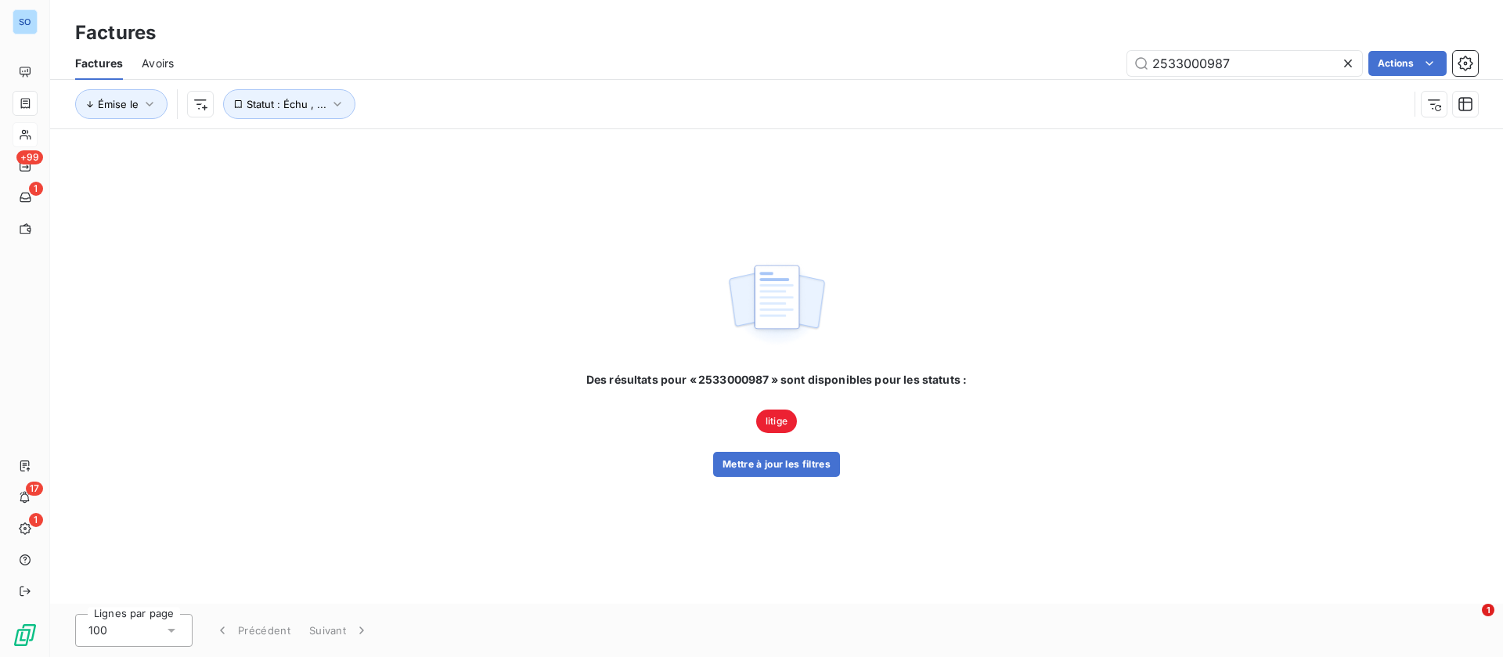
click at [813, 449] on div "Des résultats pour « 2533000987 » sont disponibles pour les statuts : litige Me…" at bounding box center [777, 424] width 381 height 105
click at [749, 458] on button "Mettre à jour les filtres" at bounding box center [776, 464] width 127 height 25
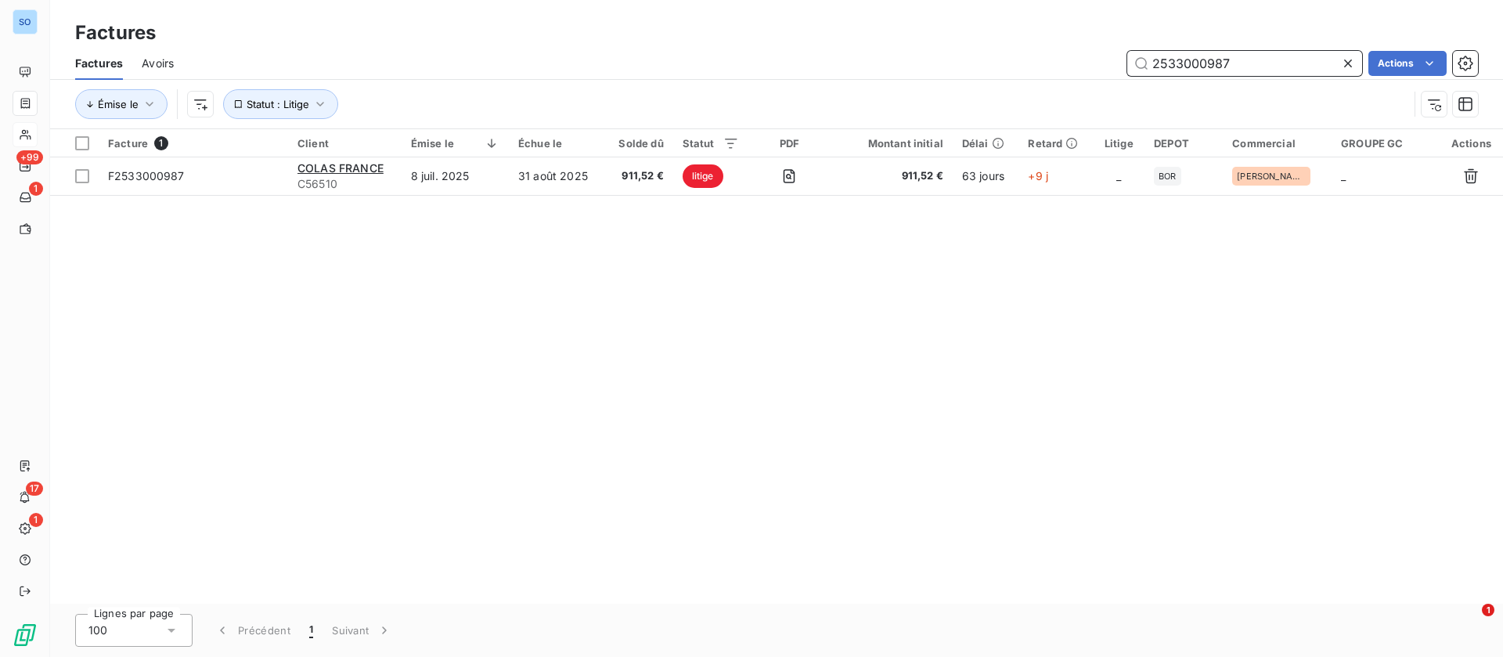
drag, startPoint x: 1235, startPoint y: 59, endPoint x: 1041, endPoint y: 59, distance: 193.4
click at [1041, 59] on div "2533000987 Actions" at bounding box center [836, 63] width 1286 height 25
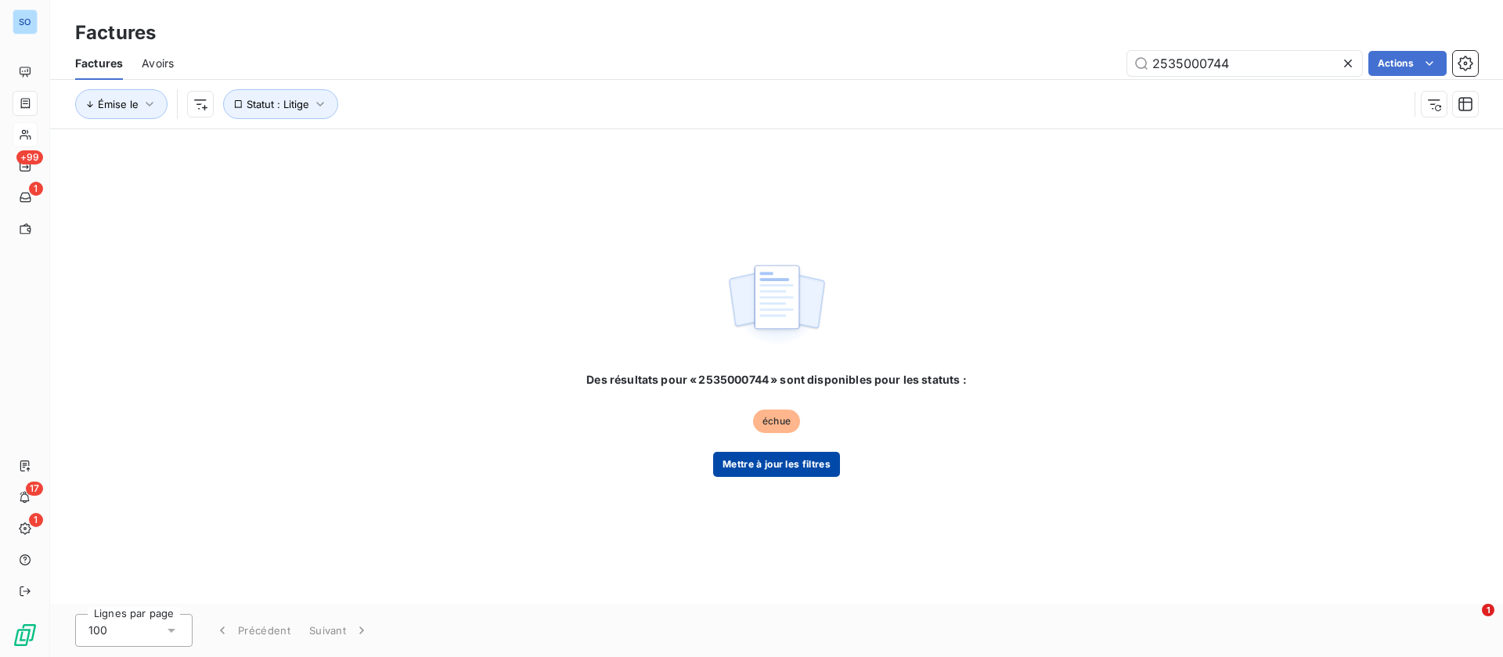
click at [796, 465] on button "Mettre à jour les filtres" at bounding box center [776, 464] width 127 height 25
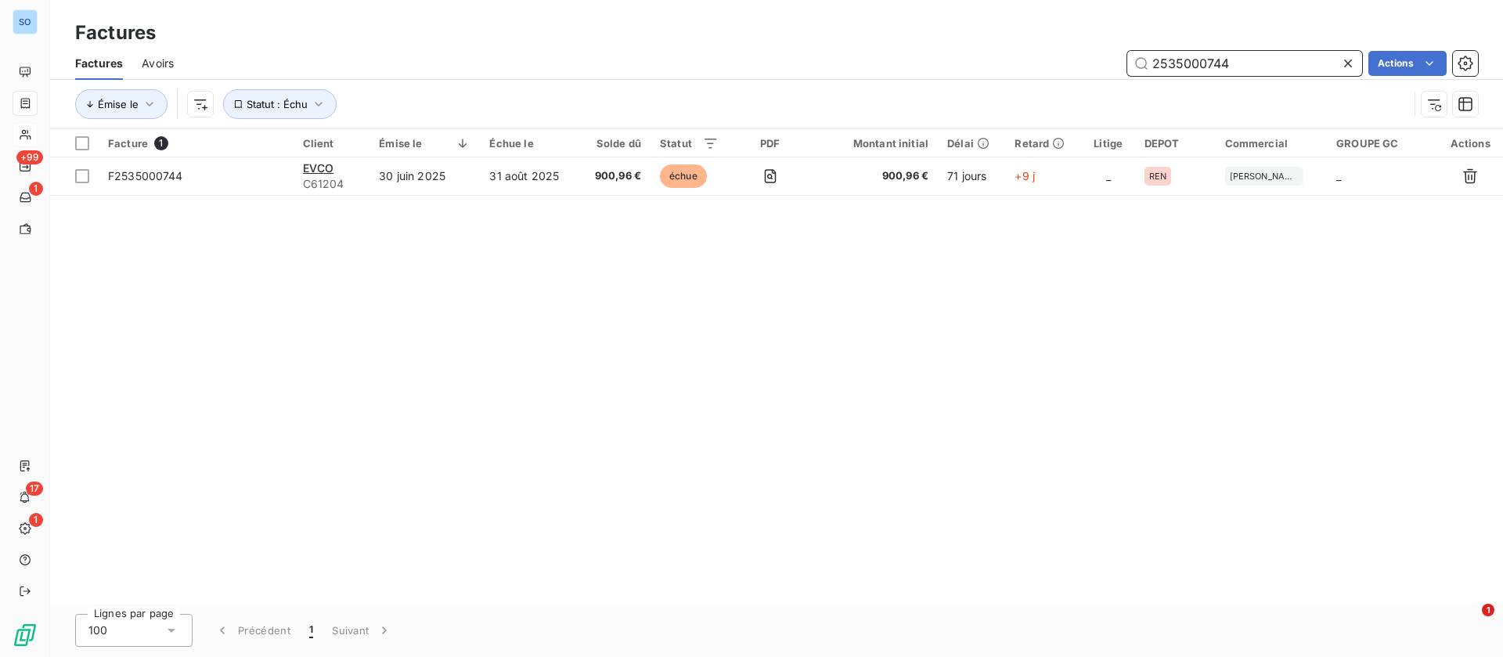
drag, startPoint x: 1234, startPoint y: 65, endPoint x: 991, endPoint y: 56, distance: 243.7
click at [991, 56] on div "2535000744 Actions" at bounding box center [836, 63] width 1286 height 25
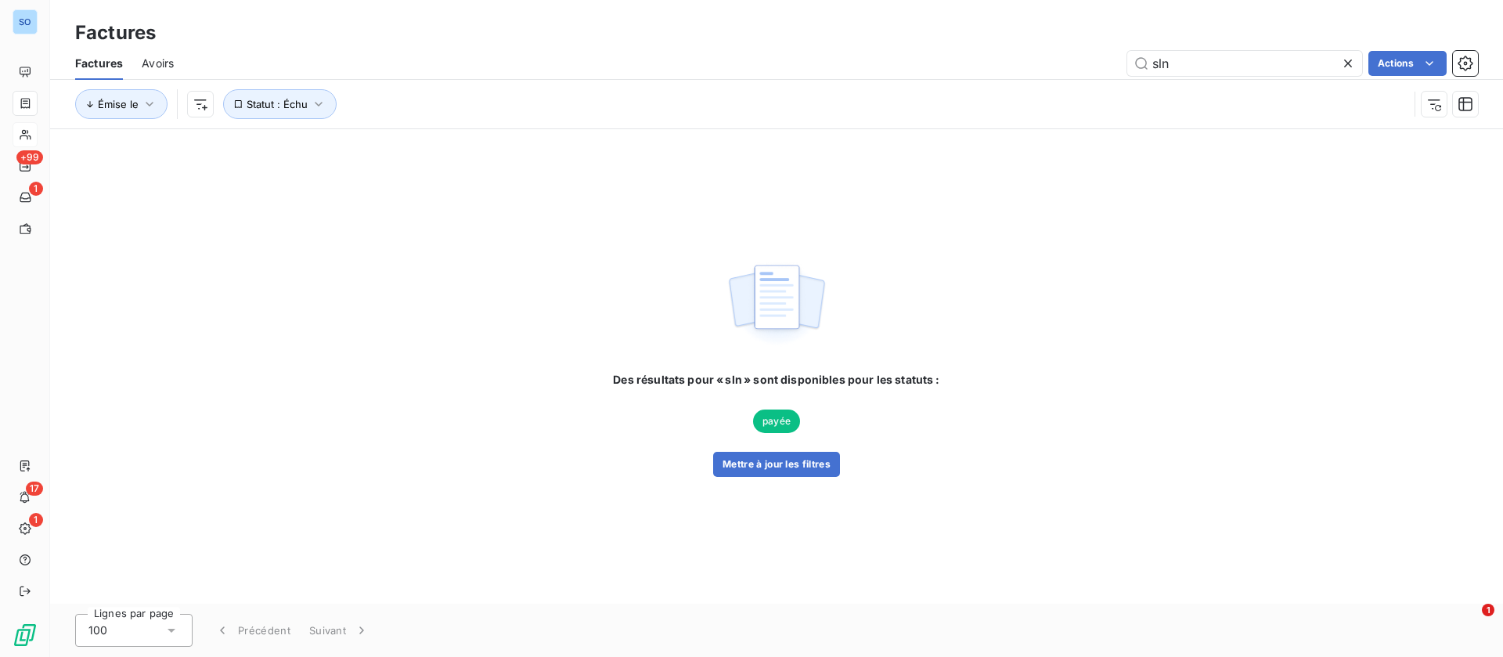
click at [792, 449] on div "Des résultats pour « sln » sont disponibles pour les statuts : payée Mettre à j…" at bounding box center [776, 424] width 327 height 105
click at [774, 471] on button "Mettre à jour les filtres" at bounding box center [776, 464] width 127 height 25
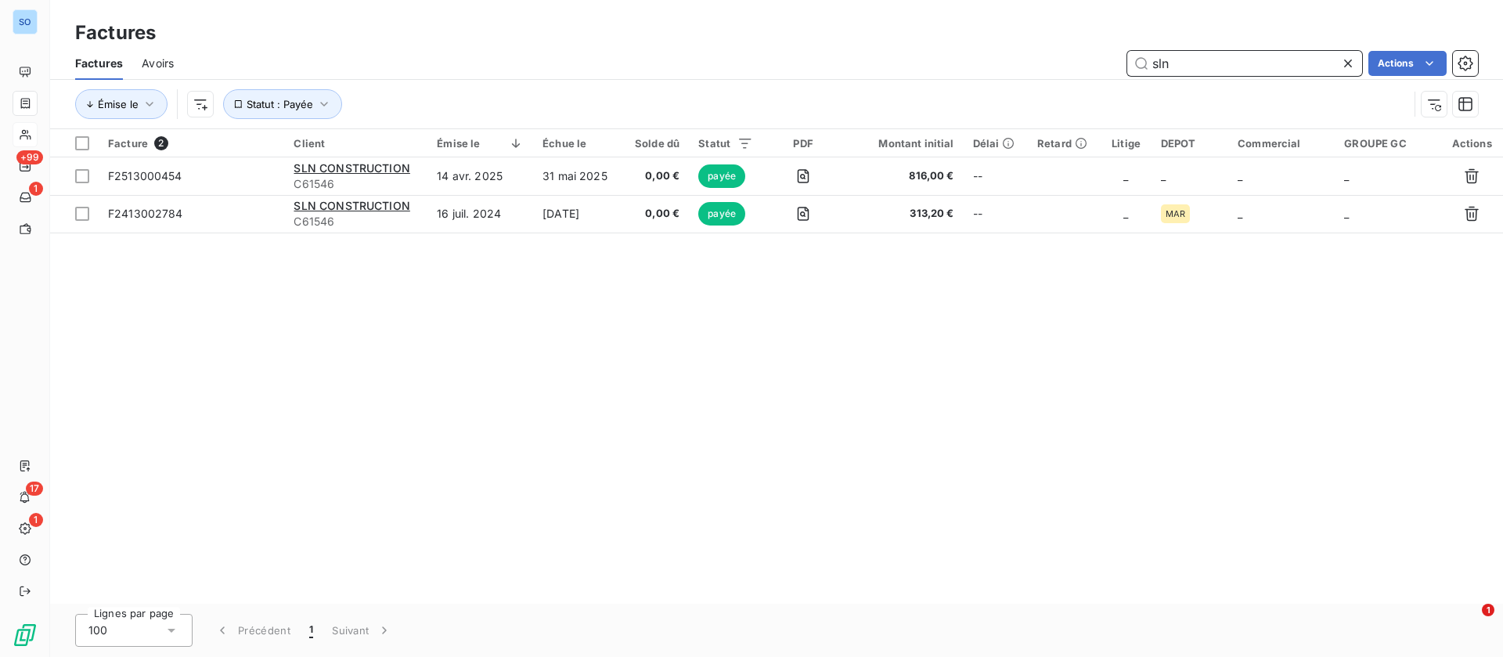
drag, startPoint x: 1081, startPoint y: 63, endPoint x: 1052, endPoint y: 60, distance: 29.2
click at [1052, 60] on div "sln Actions" at bounding box center [836, 63] width 1286 height 25
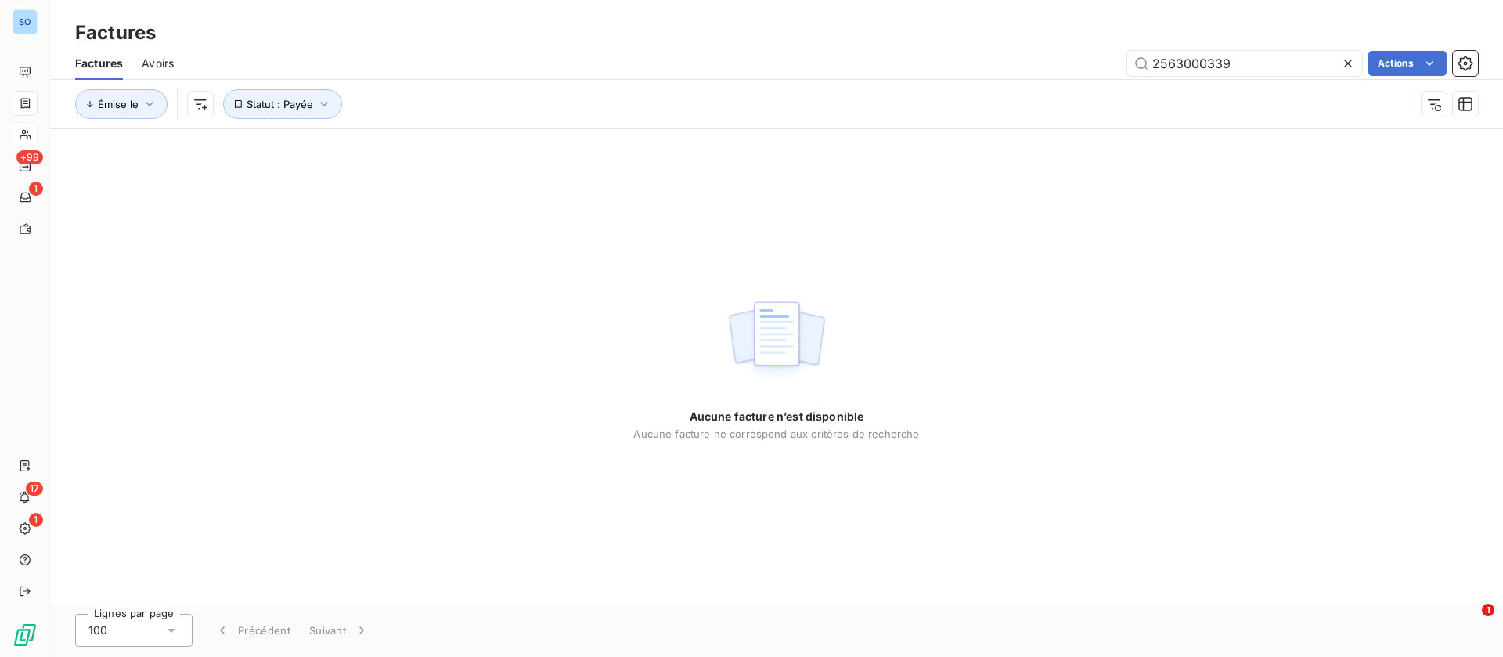
click at [281, 122] on div "Émise le Statut : Payée" at bounding box center [776, 104] width 1403 height 49
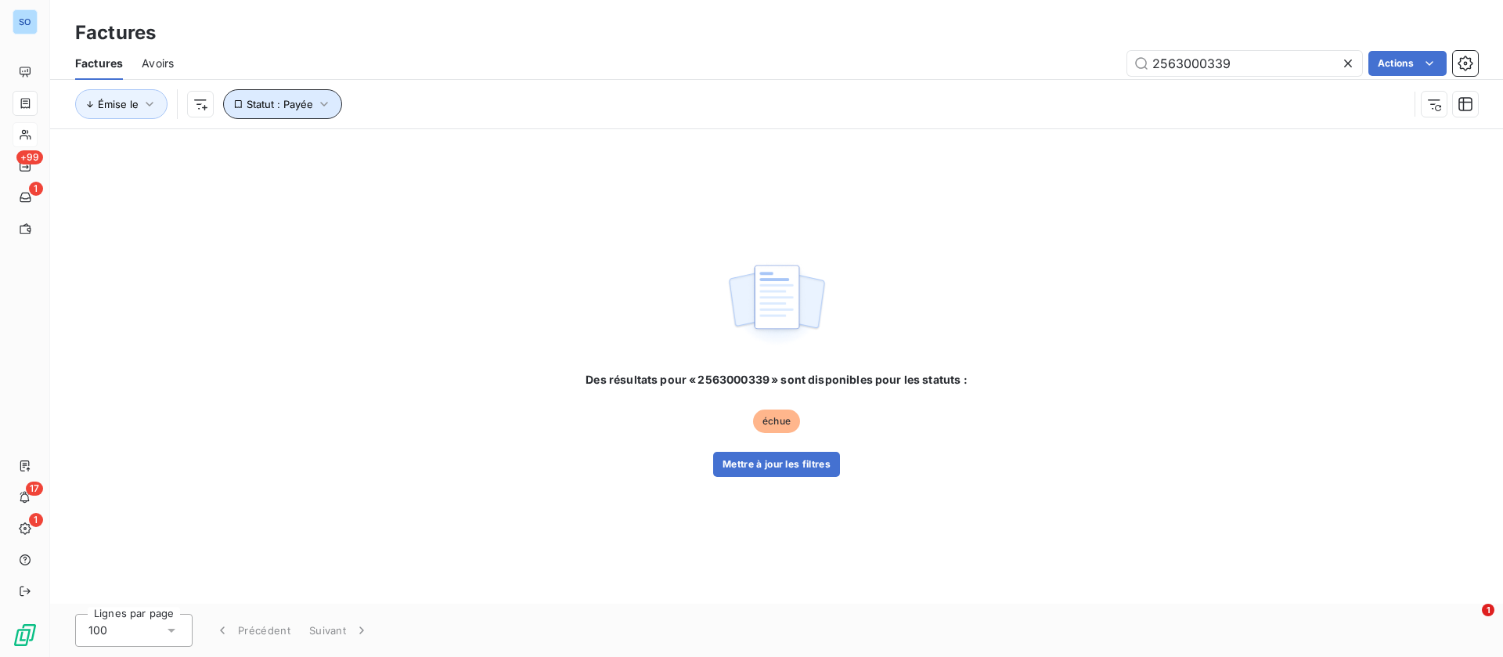
click at [277, 109] on span "Statut : Payée" at bounding box center [280, 104] width 67 height 13
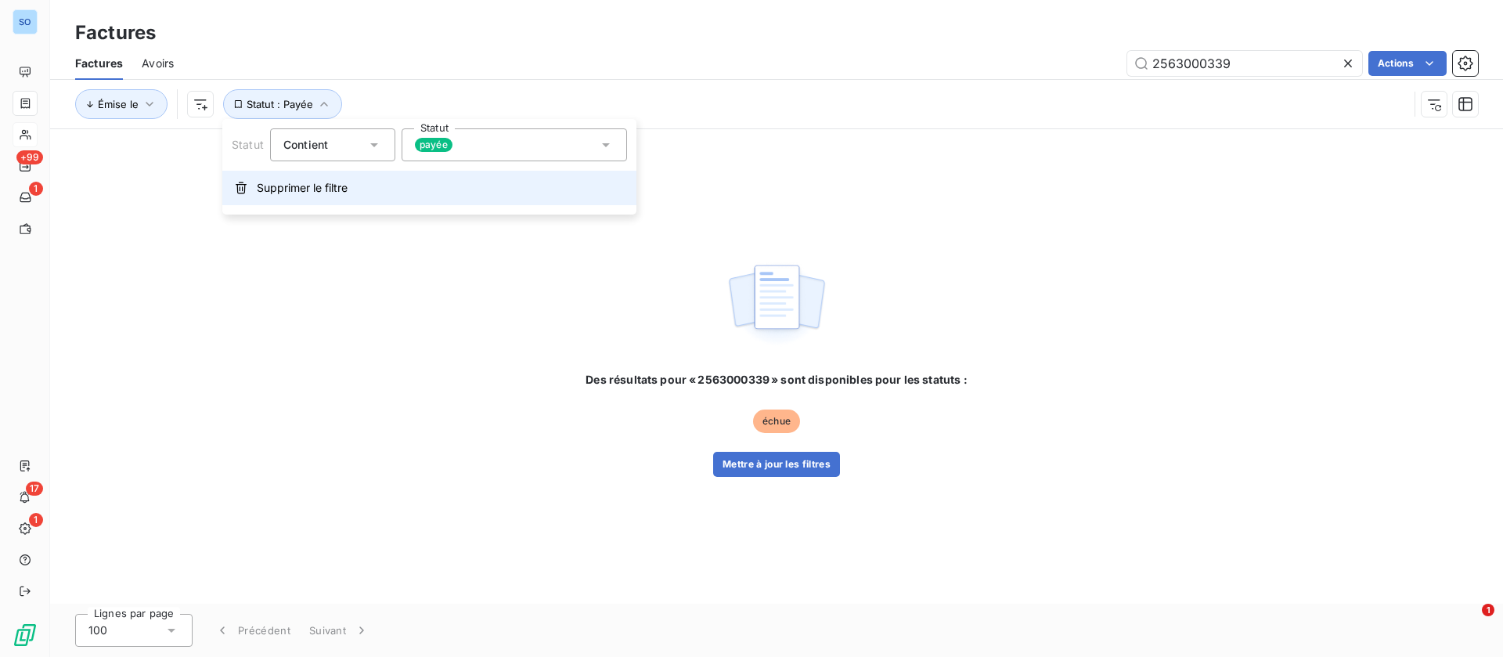
click at [298, 193] on span "Supprimer le filtre" at bounding box center [302, 188] width 91 height 16
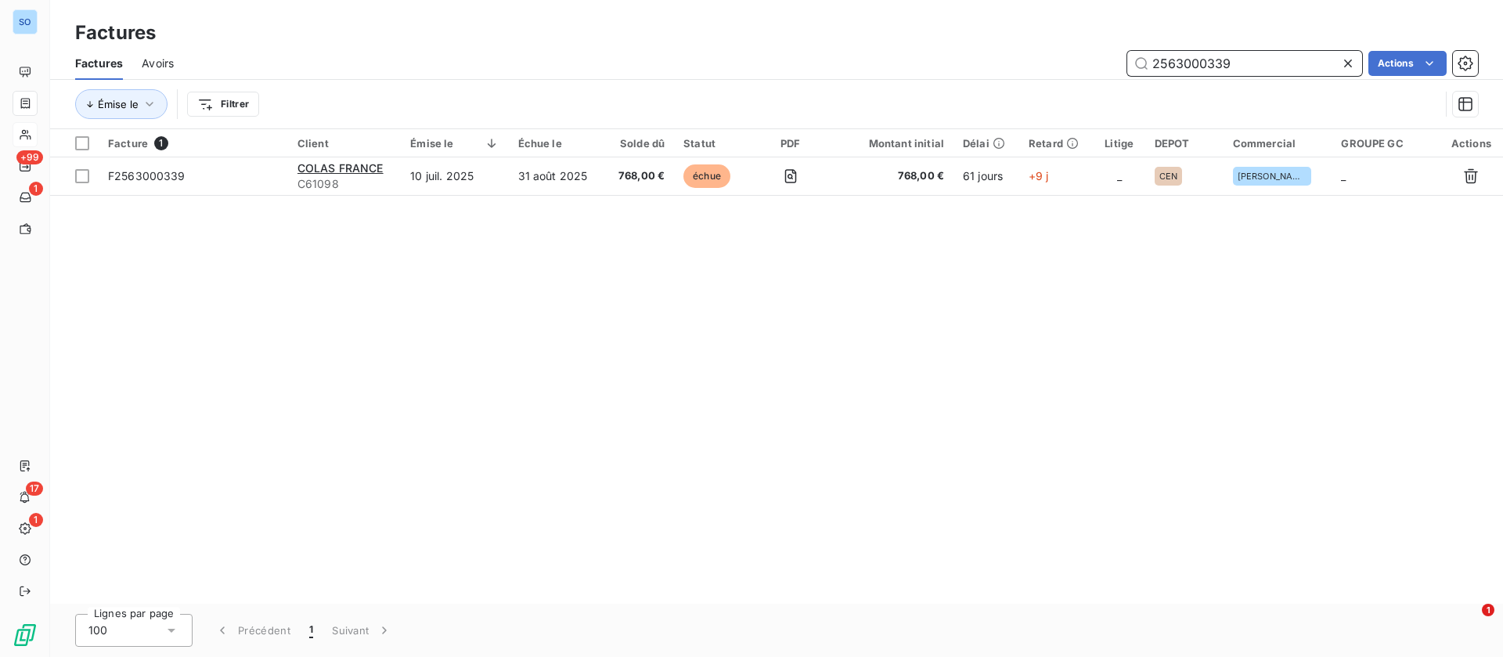
drag, startPoint x: 1295, startPoint y: 70, endPoint x: 1005, endPoint y: 34, distance: 292.0
click at [1005, 34] on div "Factures Factures Avoirs 2563000339 Actions Émise le Filtrer" at bounding box center [776, 64] width 1453 height 129
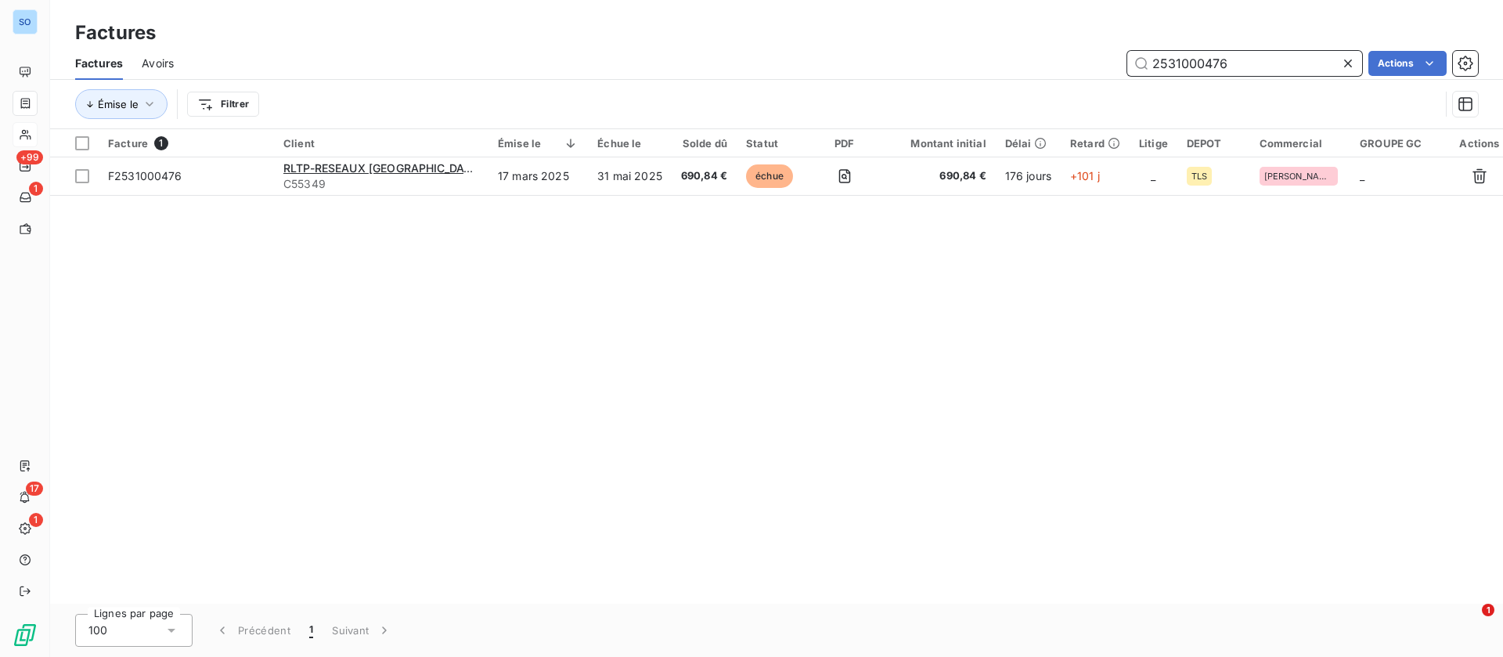
drag, startPoint x: 1263, startPoint y: 58, endPoint x: 1005, endPoint y: 24, distance: 259.8
click at [1005, 24] on div "Factures Factures Avoirs 2531000476 Actions Émise le Filtrer" at bounding box center [776, 64] width 1453 height 129
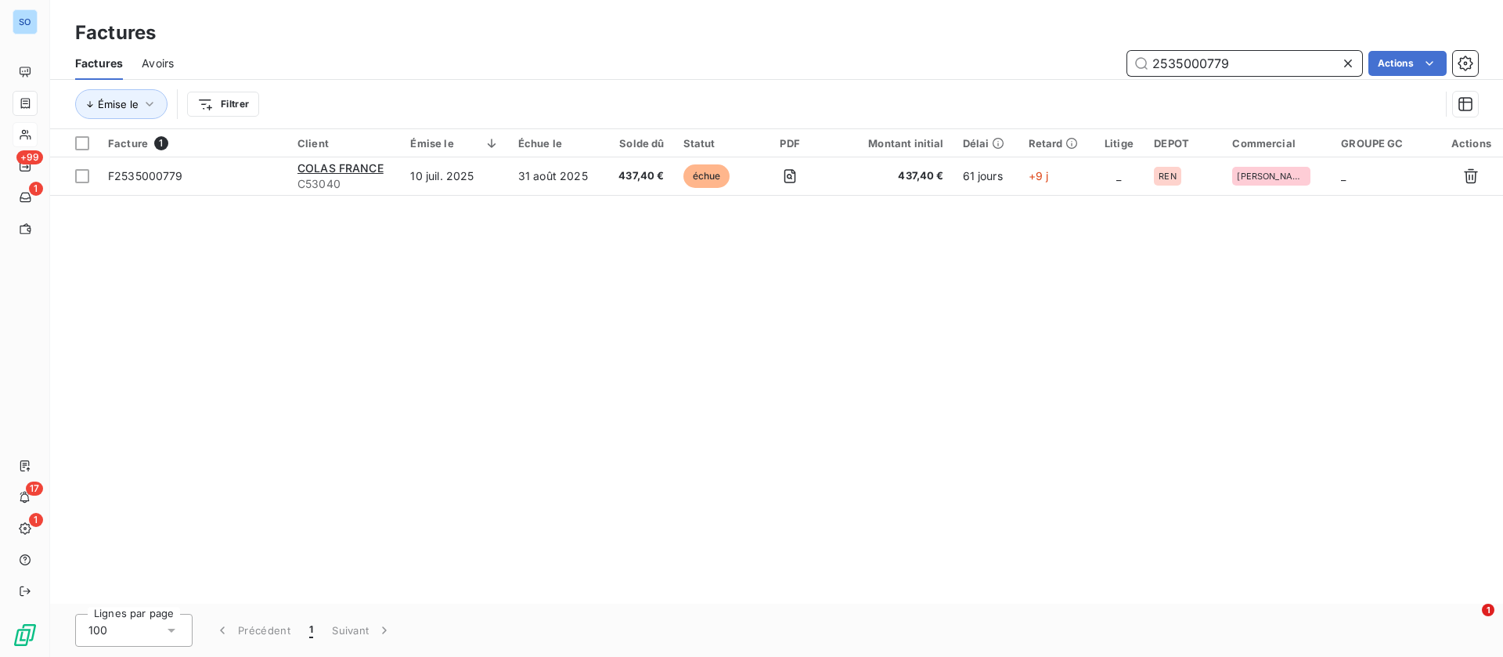
drag, startPoint x: 1241, startPoint y: 63, endPoint x: 998, endPoint y: 26, distance: 245.5
click at [995, 32] on div "Factures Factures Avoirs 2535000779 Actions Émise le Filtrer" at bounding box center [776, 64] width 1453 height 129
drag, startPoint x: 1220, startPoint y: 56, endPoint x: 1059, endPoint y: 51, distance: 161.4
click at [1059, 51] on div "2535000637 Actions" at bounding box center [836, 63] width 1286 height 25
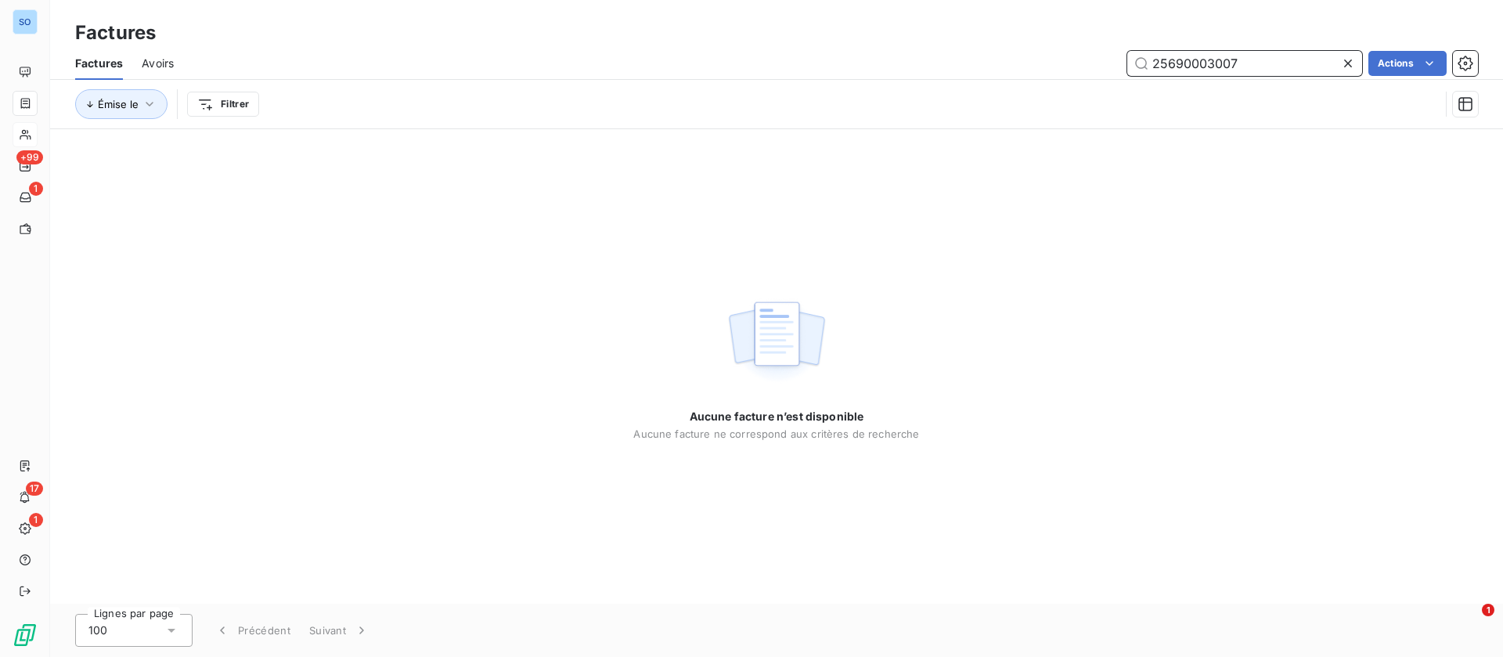
click at [1222, 61] on input "25690003007" at bounding box center [1245, 63] width 235 height 25
type input "2569000307"
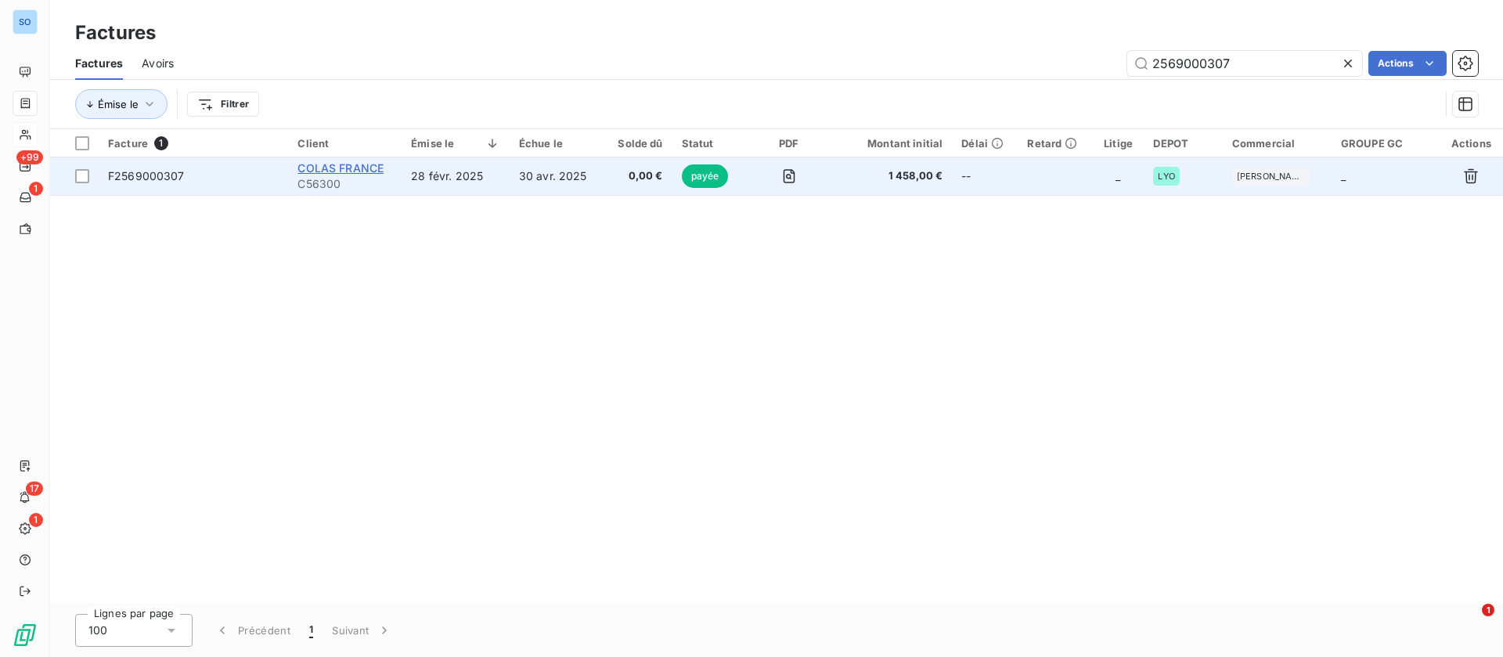
click at [330, 161] on span "COLAS FRANCE" at bounding box center [341, 167] width 86 height 13
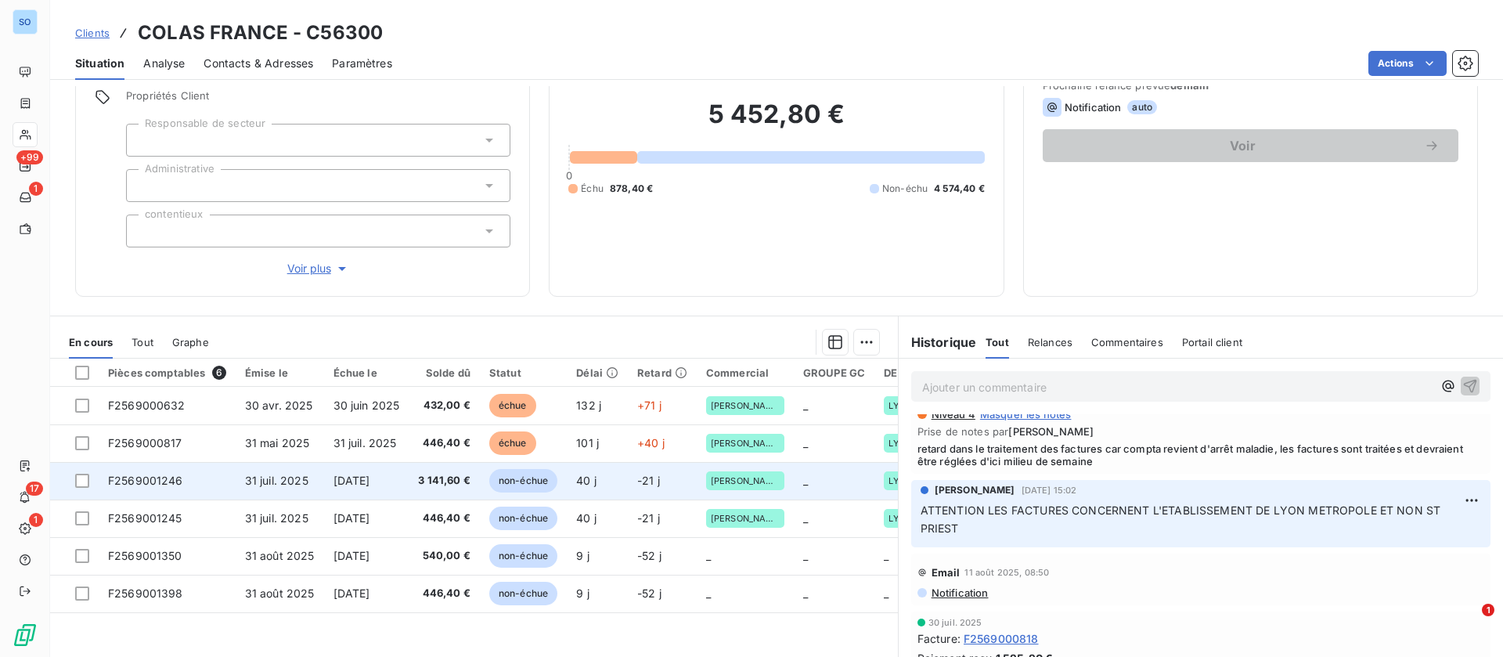
scroll to position [168, 0]
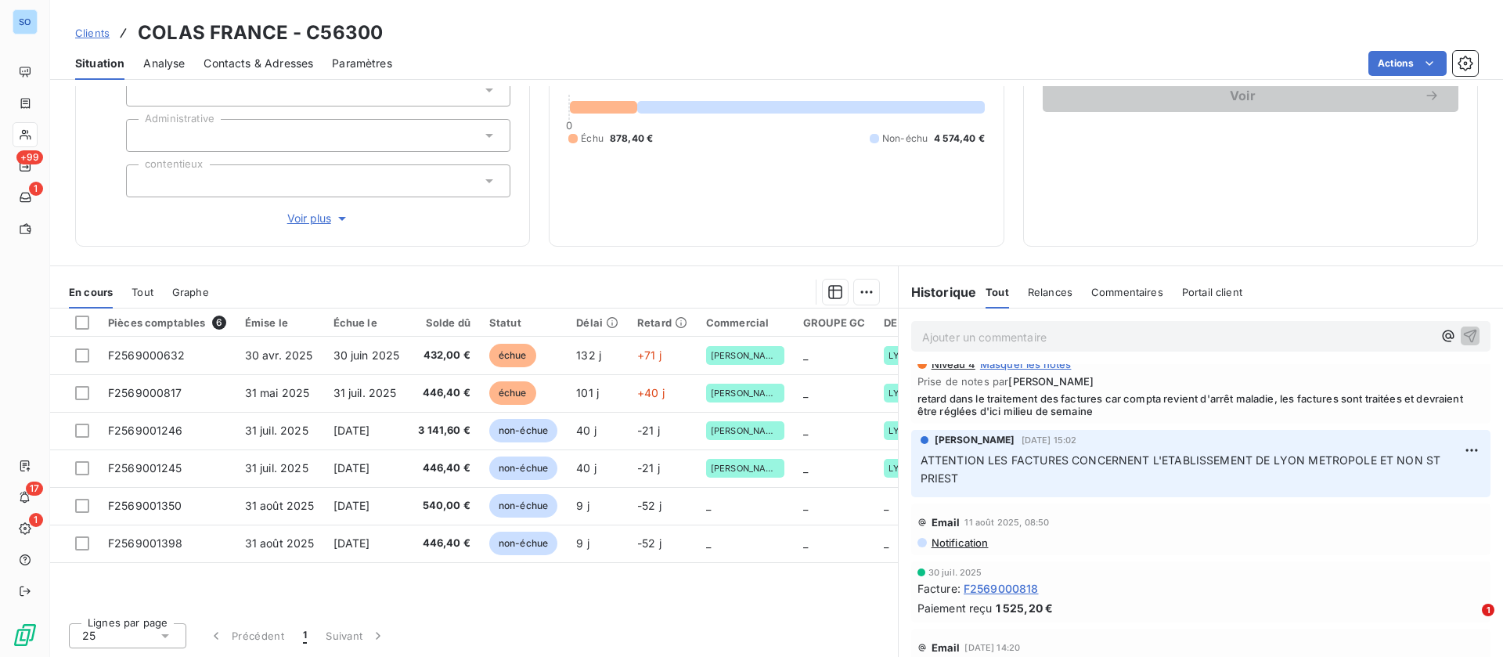
drag, startPoint x: 141, startPoint y: 287, endPoint x: 140, endPoint y: 297, distance: 9.4
click at [142, 288] on span "Tout" at bounding box center [143, 292] width 22 height 13
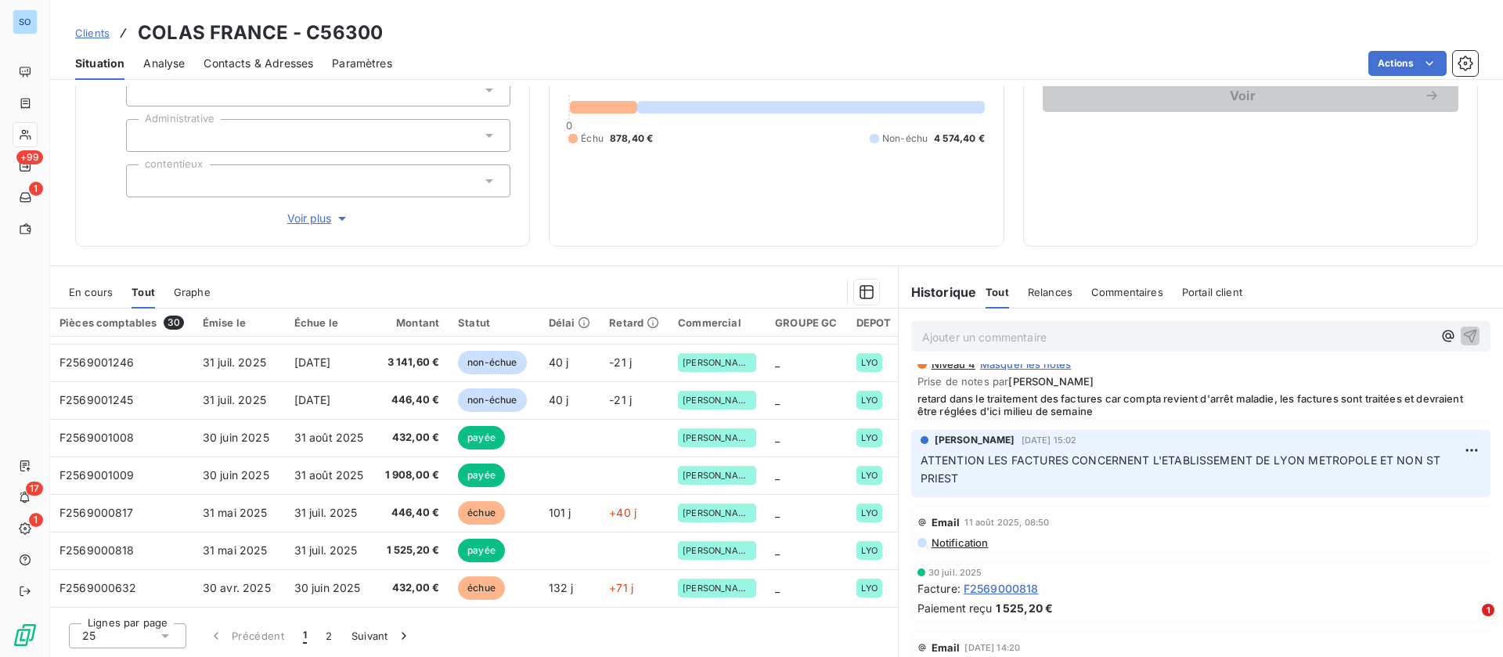
scroll to position [0, 0]
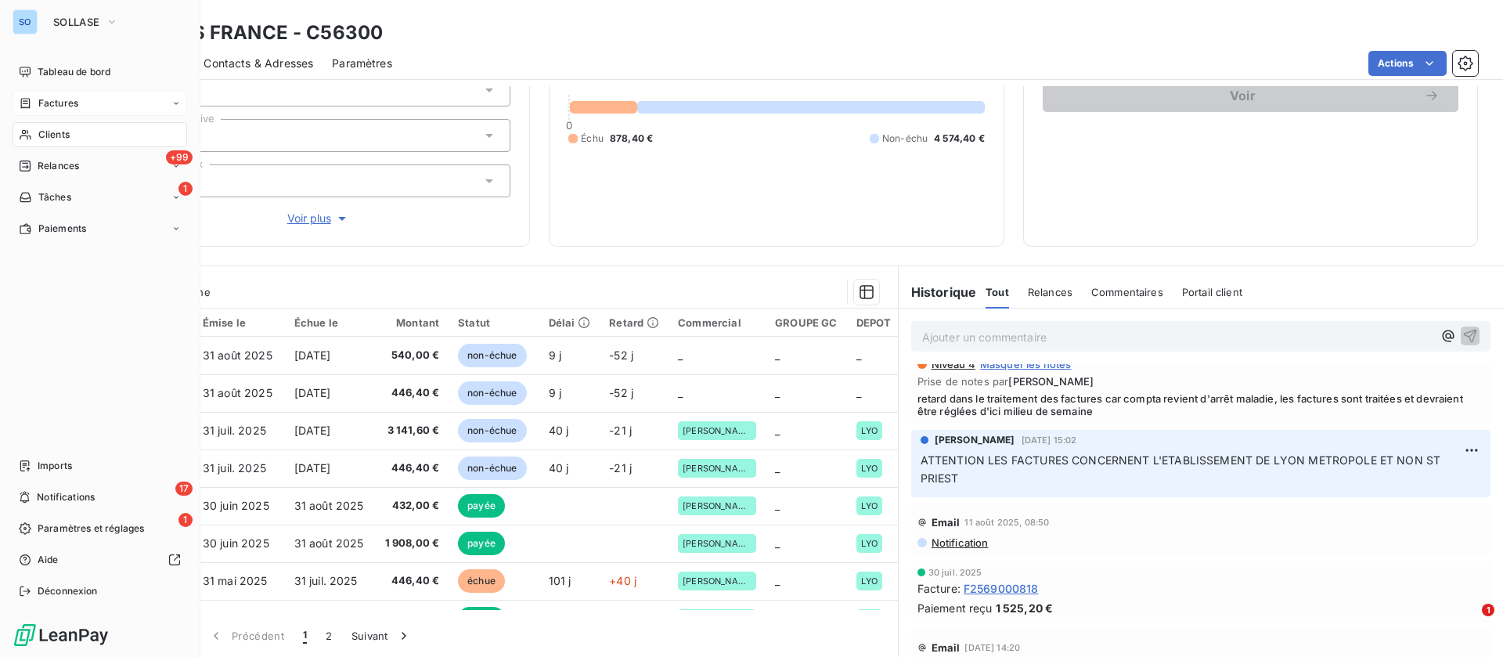
click at [31, 94] on div "Factures" at bounding box center [100, 103] width 175 height 25
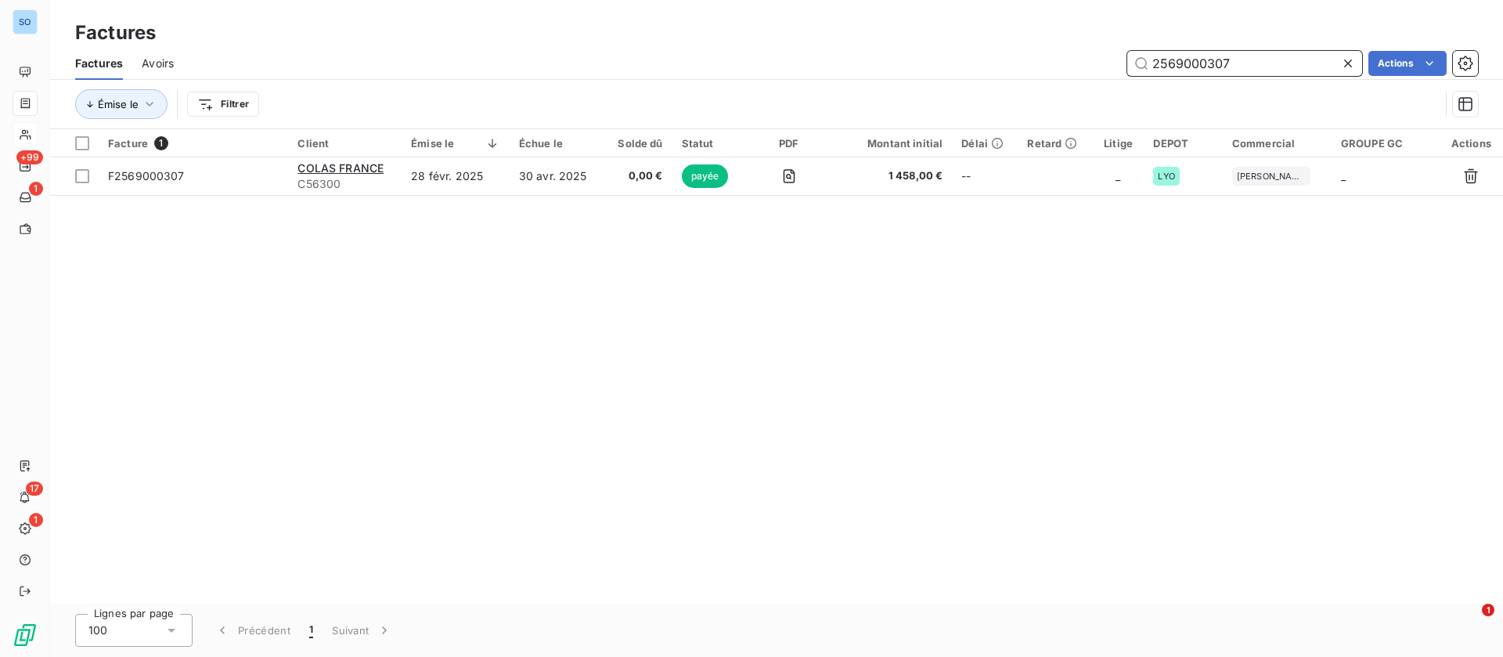
click at [1169, 60] on input "2569000307" at bounding box center [1245, 63] width 235 height 25
click at [1178, 52] on input "2569000307" at bounding box center [1245, 63] width 235 height 25
click at [1180, 56] on input "2569000307" at bounding box center [1245, 63] width 235 height 25
drag, startPoint x: 1259, startPoint y: 67, endPoint x: 983, endPoint y: 45, distance: 277.3
click at [983, 45] on div "Factures Factures Avoirs 2563000307 Actions Émise le Filtrer" at bounding box center [776, 64] width 1453 height 129
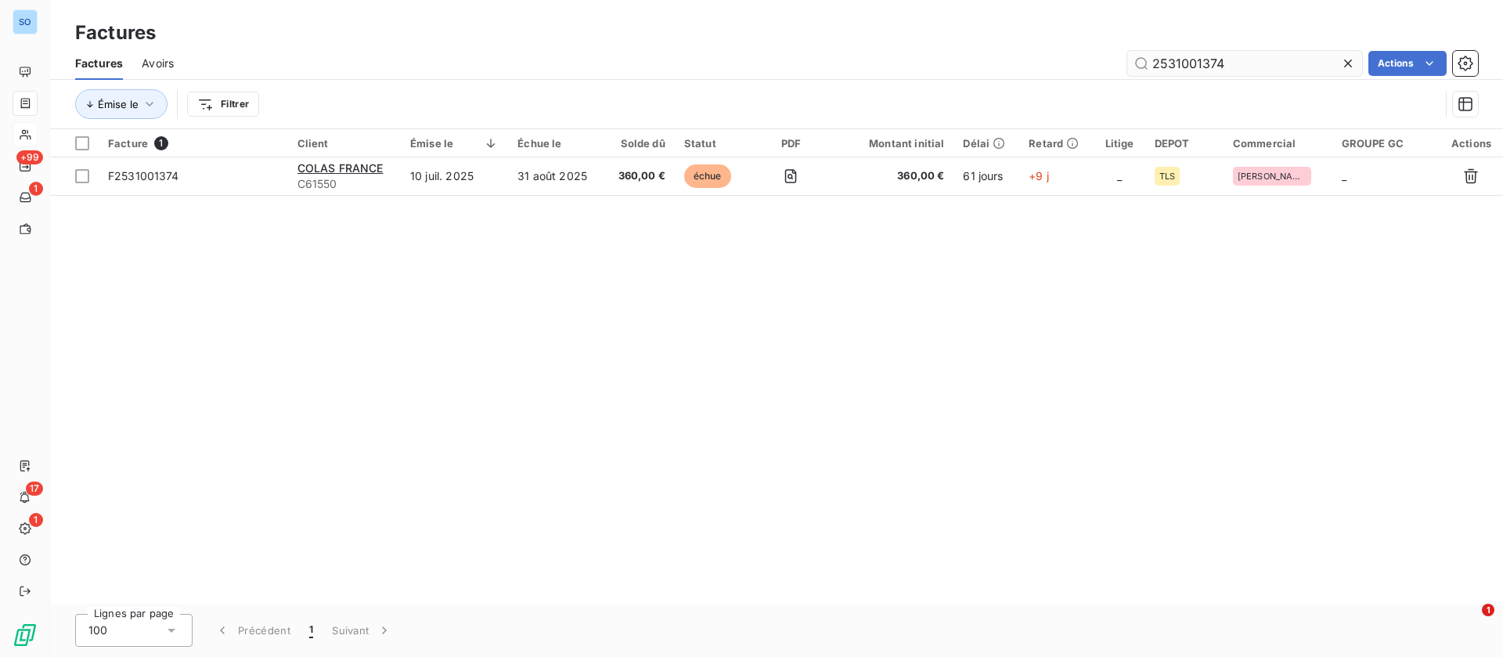
drag, startPoint x: 1261, startPoint y: 47, endPoint x: 1239, endPoint y: 56, distance: 23.9
click at [1240, 56] on div "Factures Avoirs 2531001374 Actions" at bounding box center [776, 63] width 1453 height 33
drag, startPoint x: 1231, startPoint y: 64, endPoint x: 959, endPoint y: 45, distance: 272.4
click at [959, 47] on div "Factures Avoirs 2531001374 Actions" at bounding box center [776, 63] width 1453 height 33
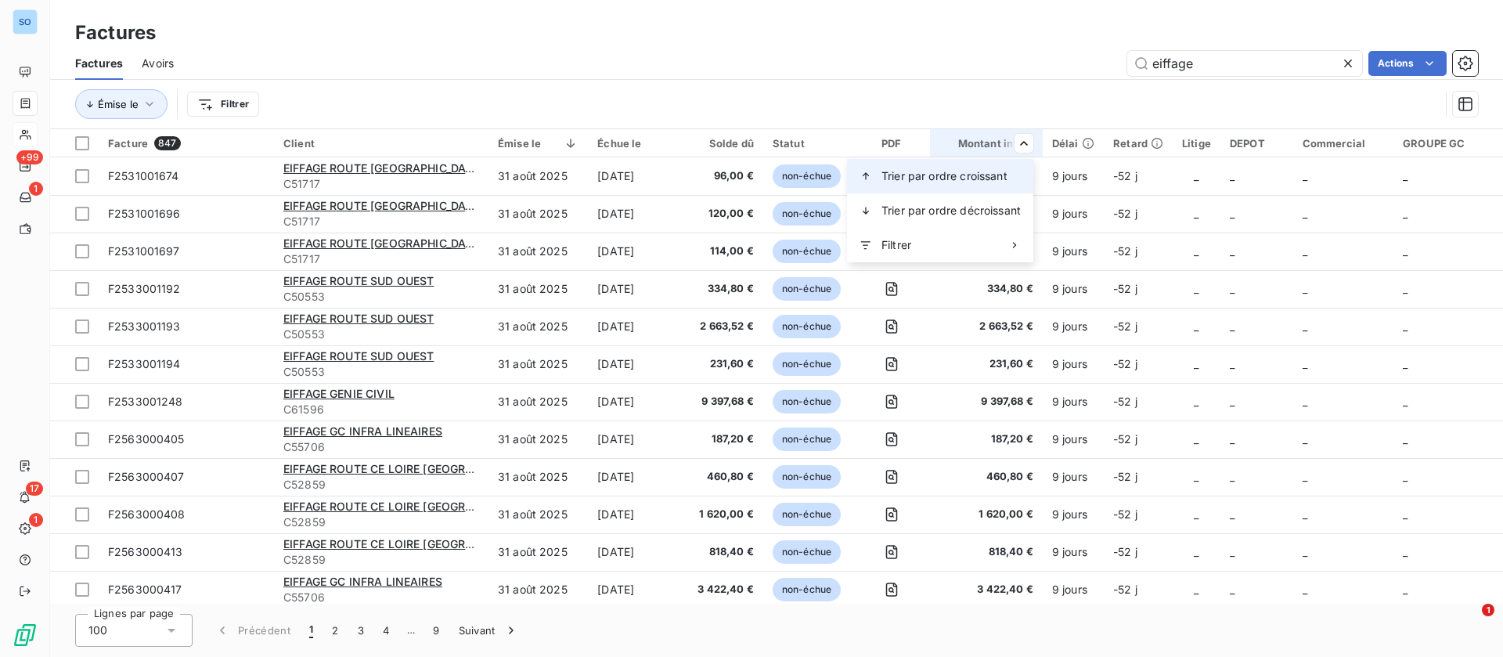
click at [979, 172] on span "Trier par ordre croissant" at bounding box center [945, 176] width 126 height 16
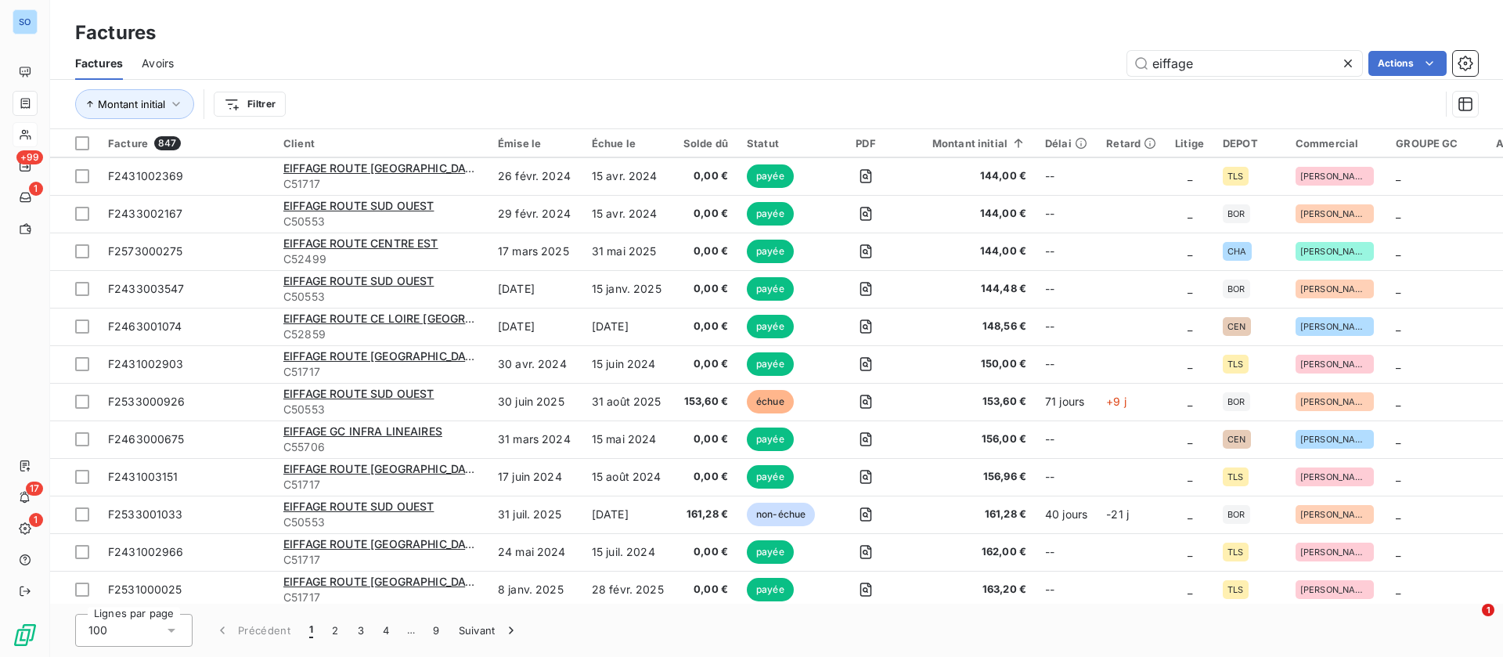
scroll to position [3319, 0]
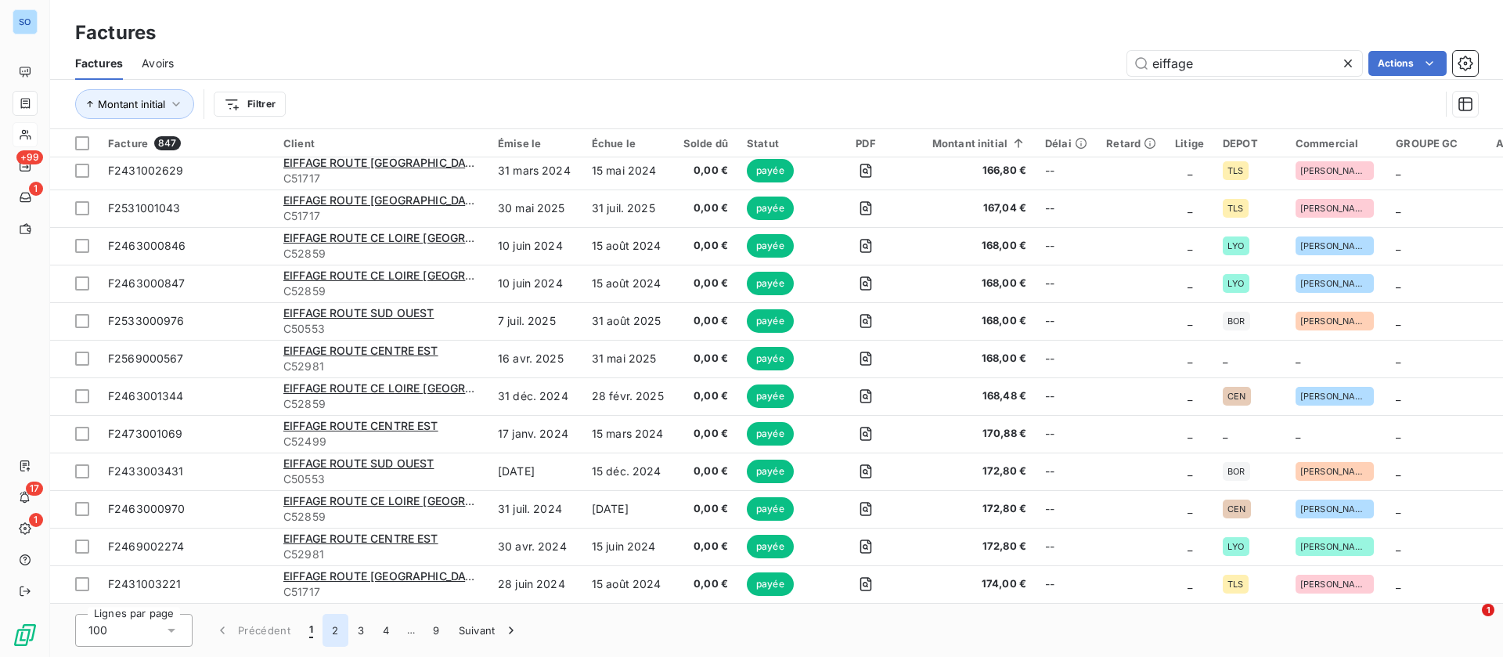
click at [345, 630] on button "2" at bounding box center [335, 630] width 25 height 33
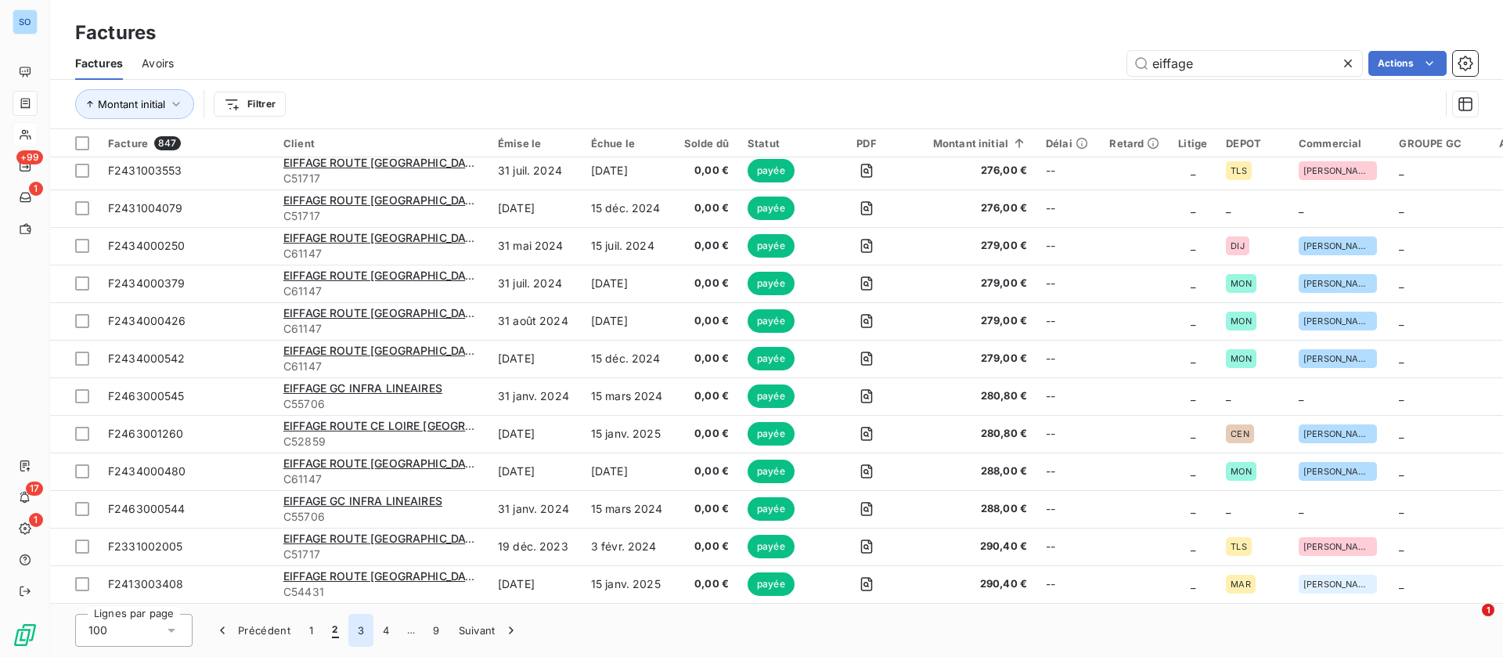
click at [356, 626] on button "3" at bounding box center [360, 630] width 25 height 33
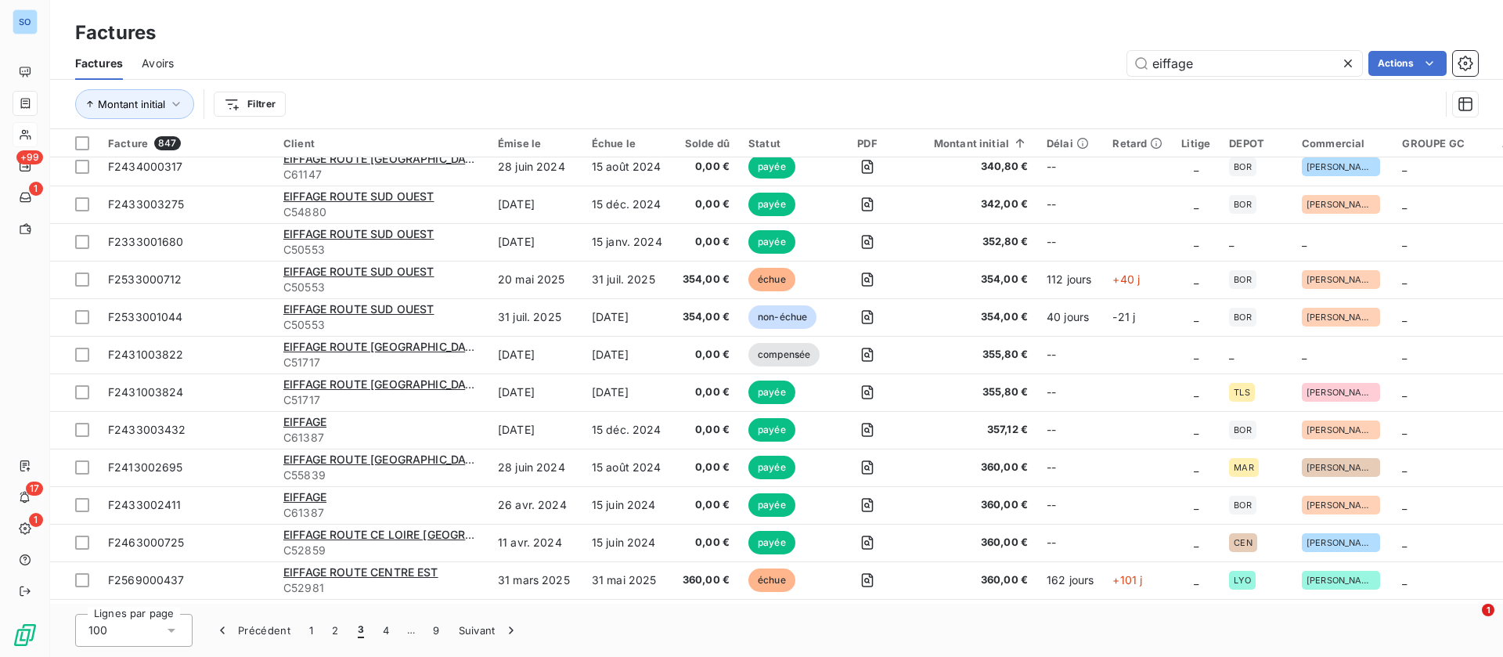
scroll to position [970, 0]
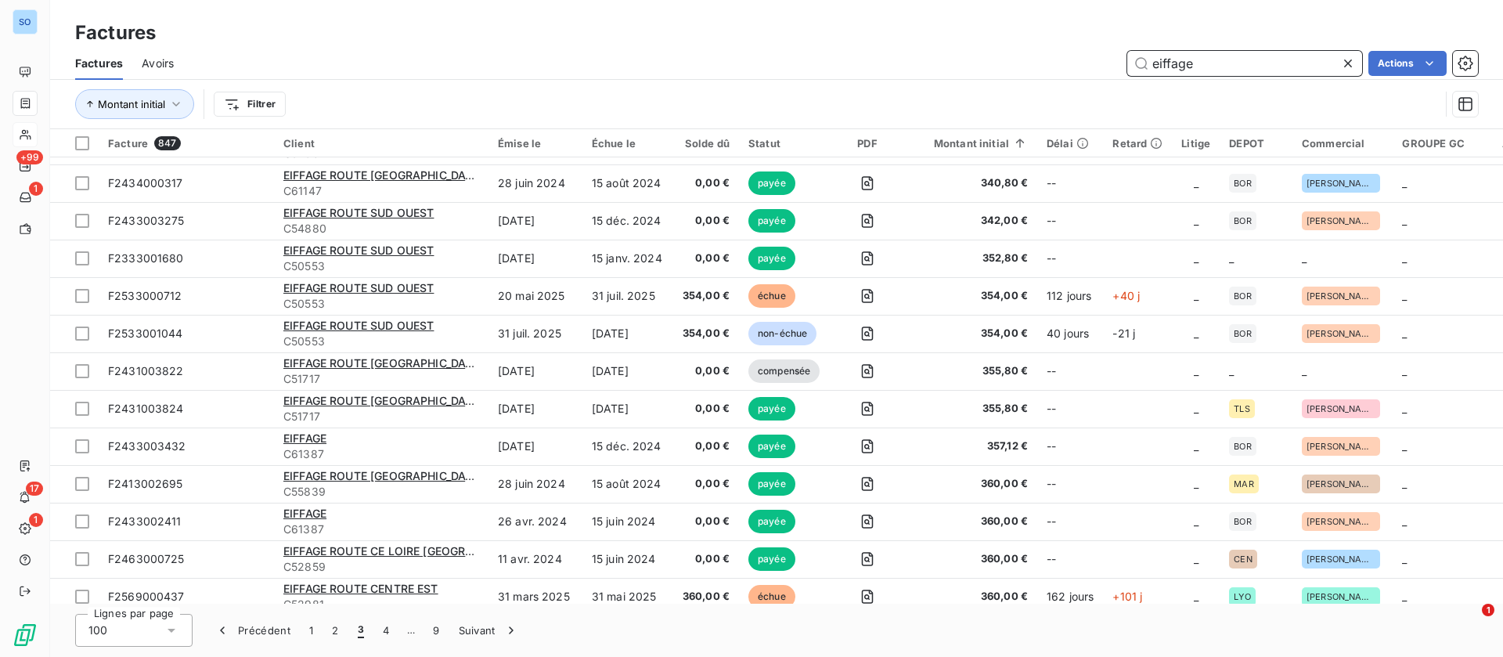
drag, startPoint x: 1048, startPoint y: 52, endPoint x: 893, endPoint y: 49, distance: 154.3
click at [893, 49] on div "Factures Avoirs eiffage Actions" at bounding box center [776, 63] width 1453 height 33
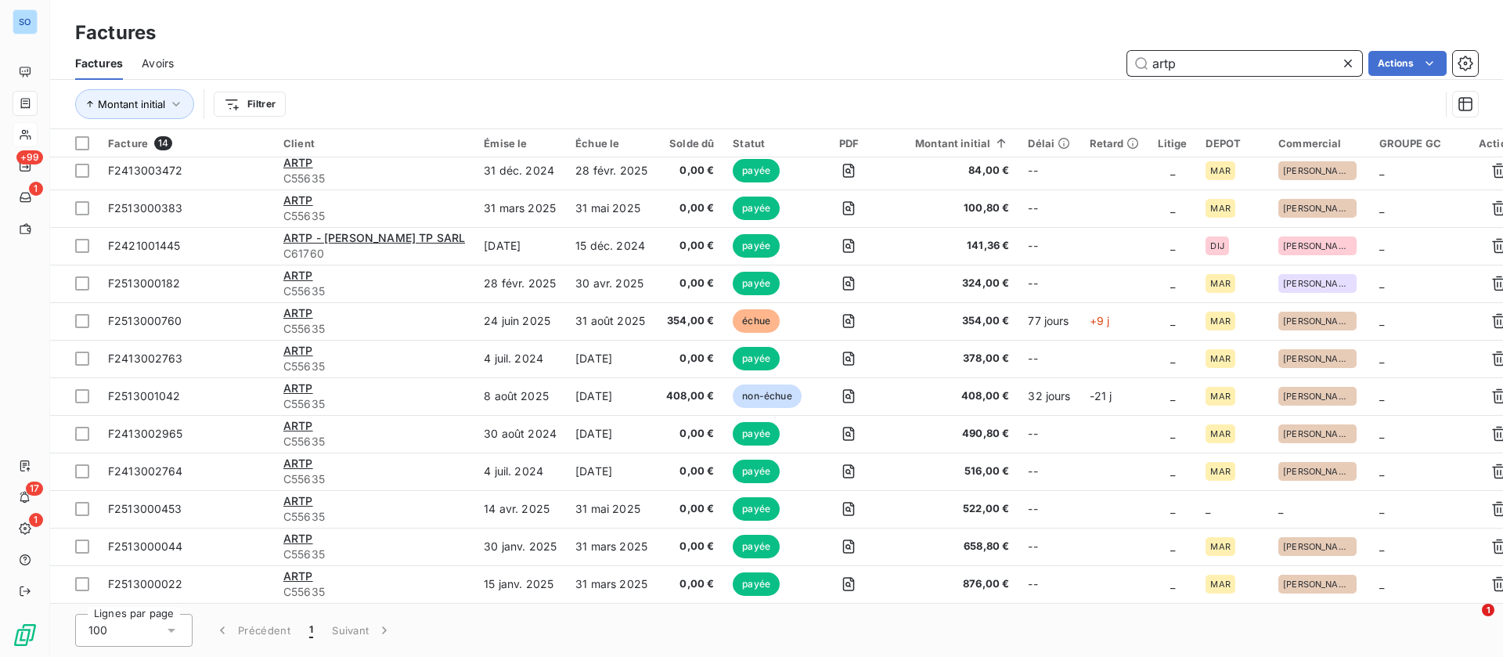
scroll to position [87, 0]
drag, startPoint x: 1214, startPoint y: 60, endPoint x: 1041, endPoint y: 37, distance: 173.9
click at [1034, 52] on div "artp Actions" at bounding box center [836, 63] width 1286 height 25
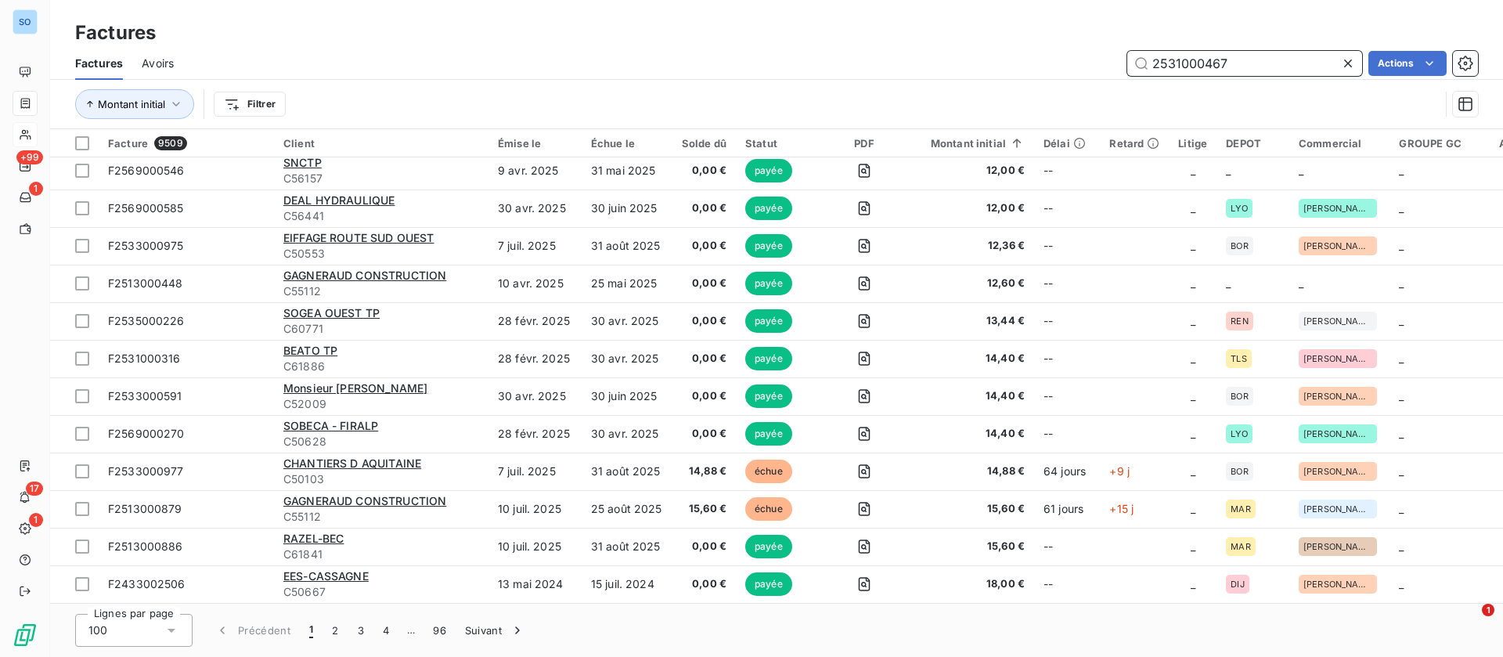
scroll to position [0, 0]
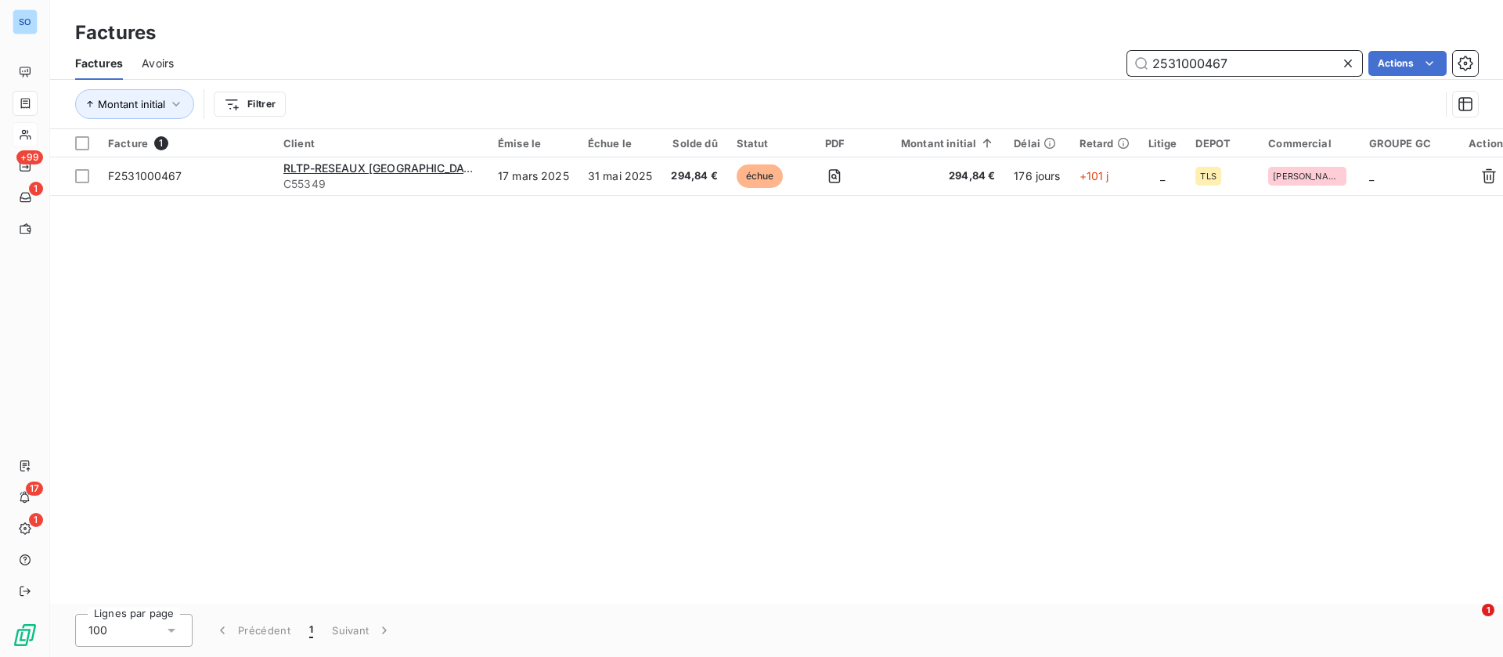
drag, startPoint x: 1257, startPoint y: 63, endPoint x: 899, endPoint y: 43, distance: 358.4
click at [909, 47] on div "Factures Avoirs 2531000467 Actions" at bounding box center [776, 63] width 1453 height 33
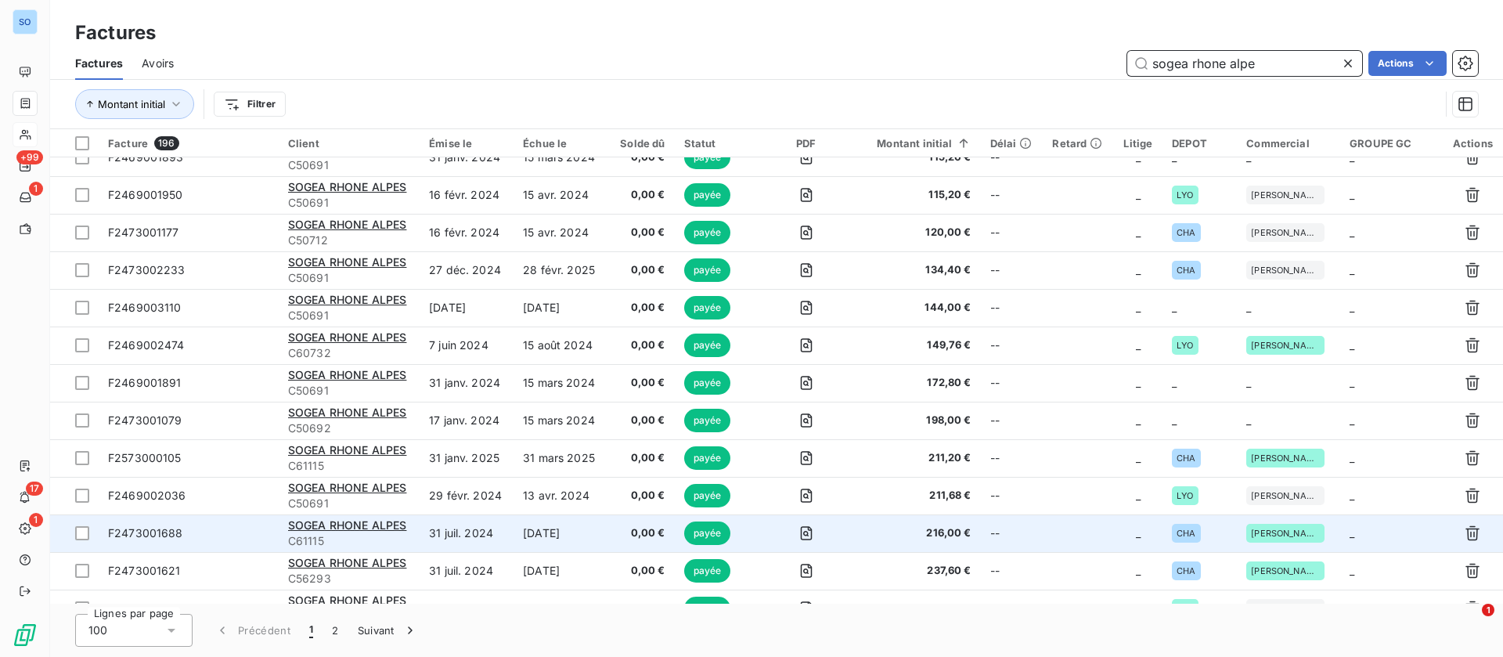
scroll to position [1409, 0]
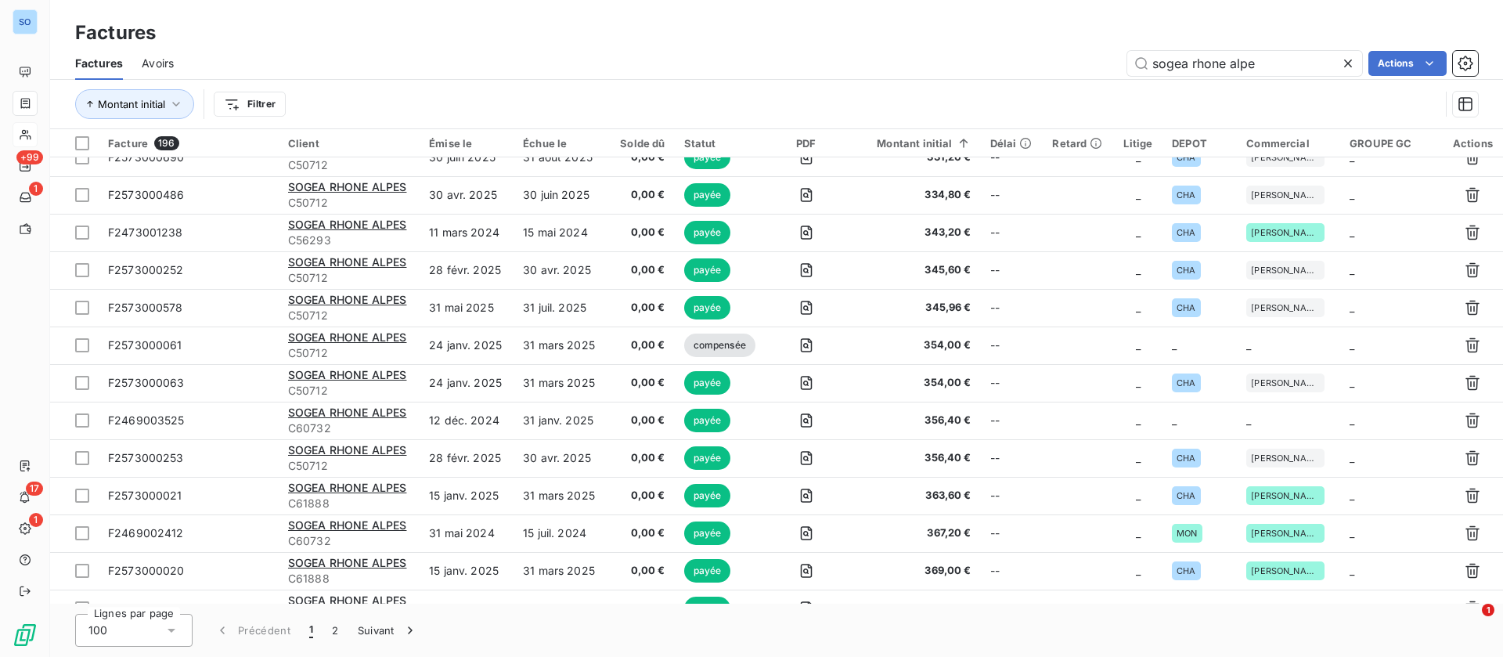
click at [254, 114] on html "SO +99 1 17 1 Factures Factures Avoirs sogea rhone alpe Actions Montant initial…" at bounding box center [751, 328] width 1503 height 657
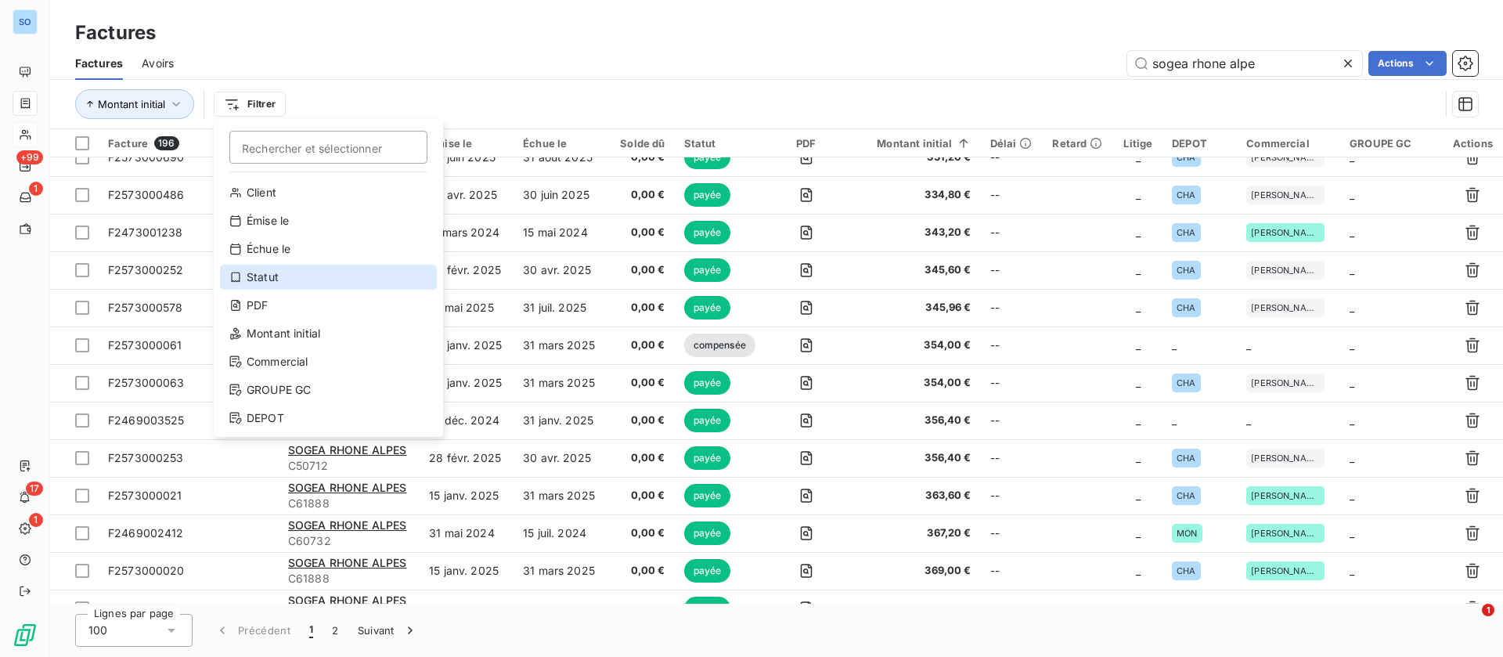
click at [267, 275] on div "Statut" at bounding box center [328, 277] width 217 height 25
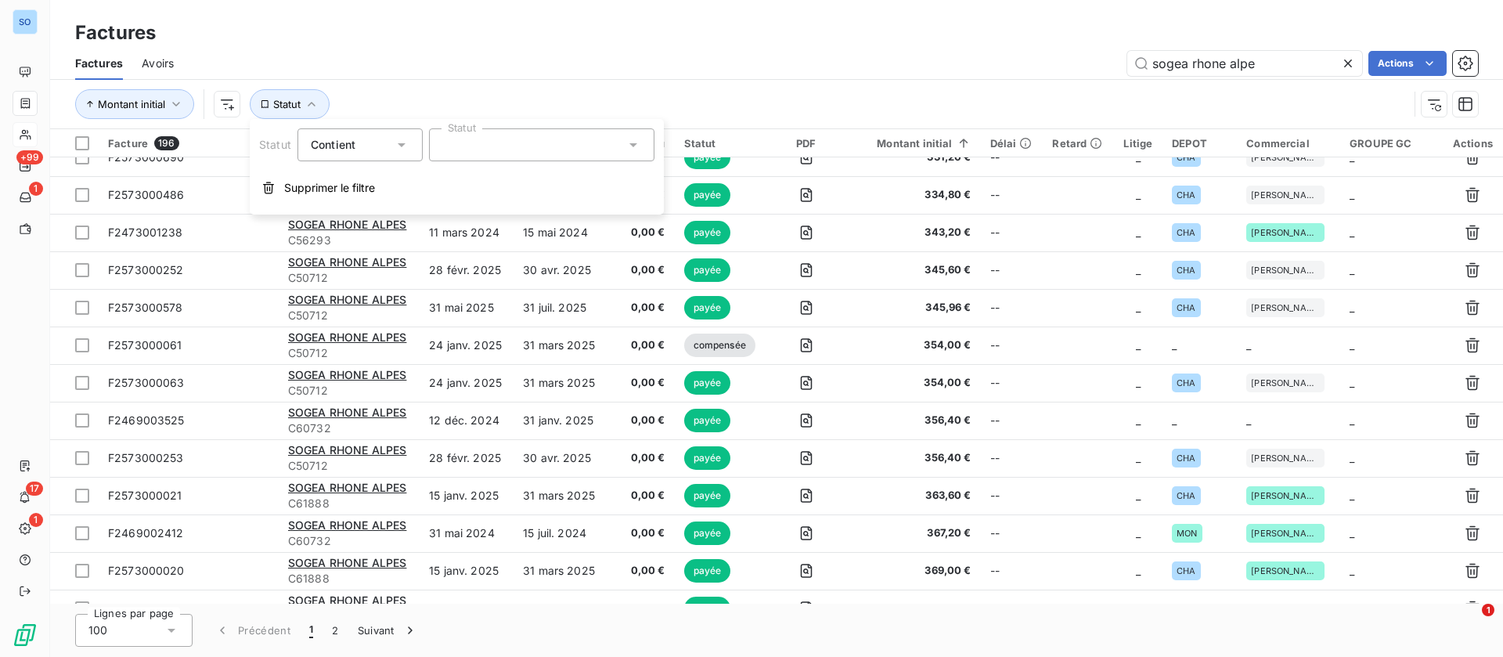
click at [579, 137] on div at bounding box center [542, 144] width 226 height 33
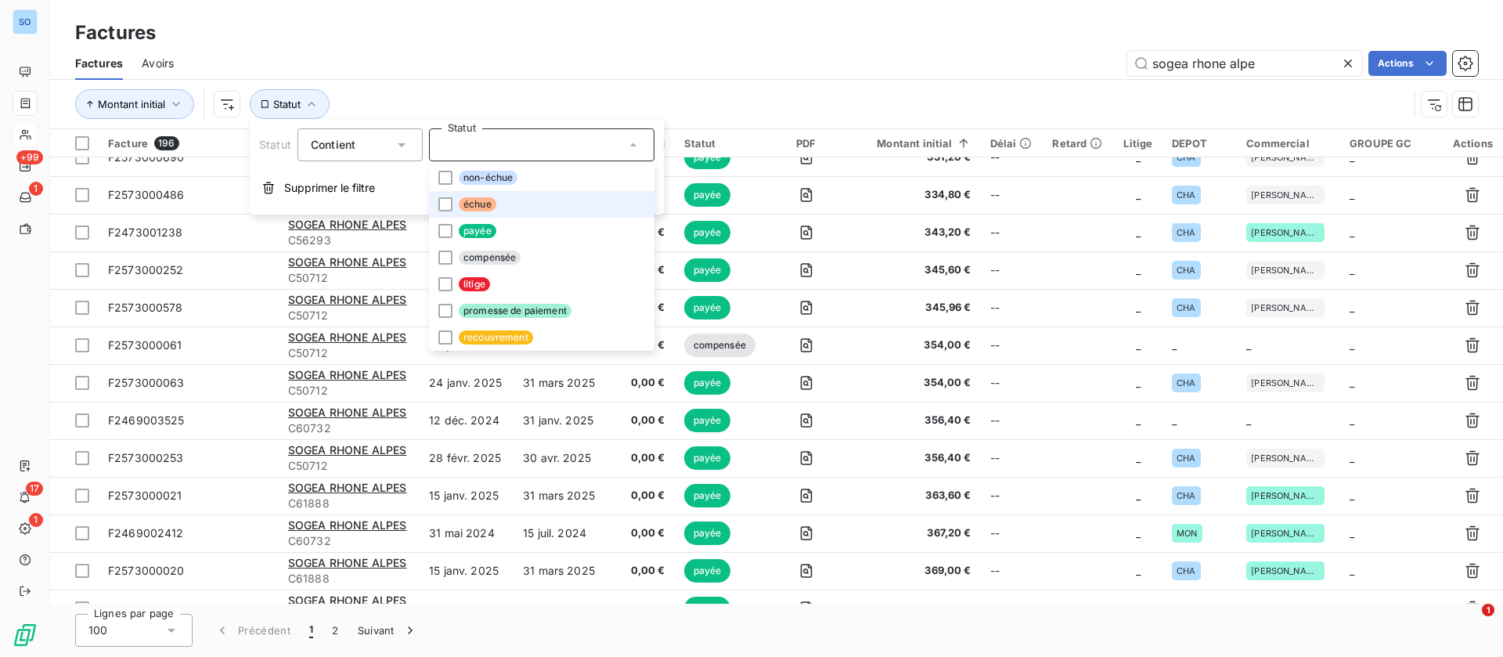
click at [477, 200] on span "échue" at bounding box center [478, 204] width 38 height 14
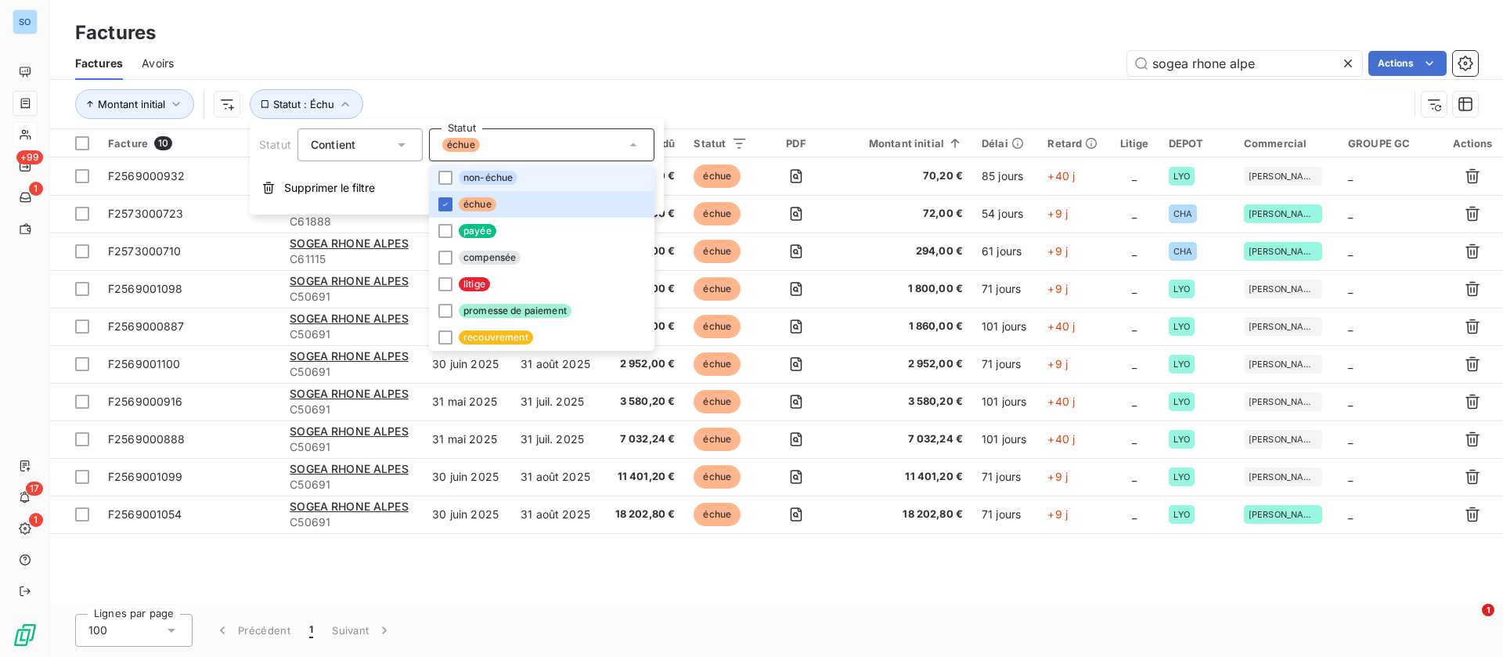
scroll to position [0, 0]
click at [480, 173] on span "non-échue" at bounding box center [488, 178] width 59 height 14
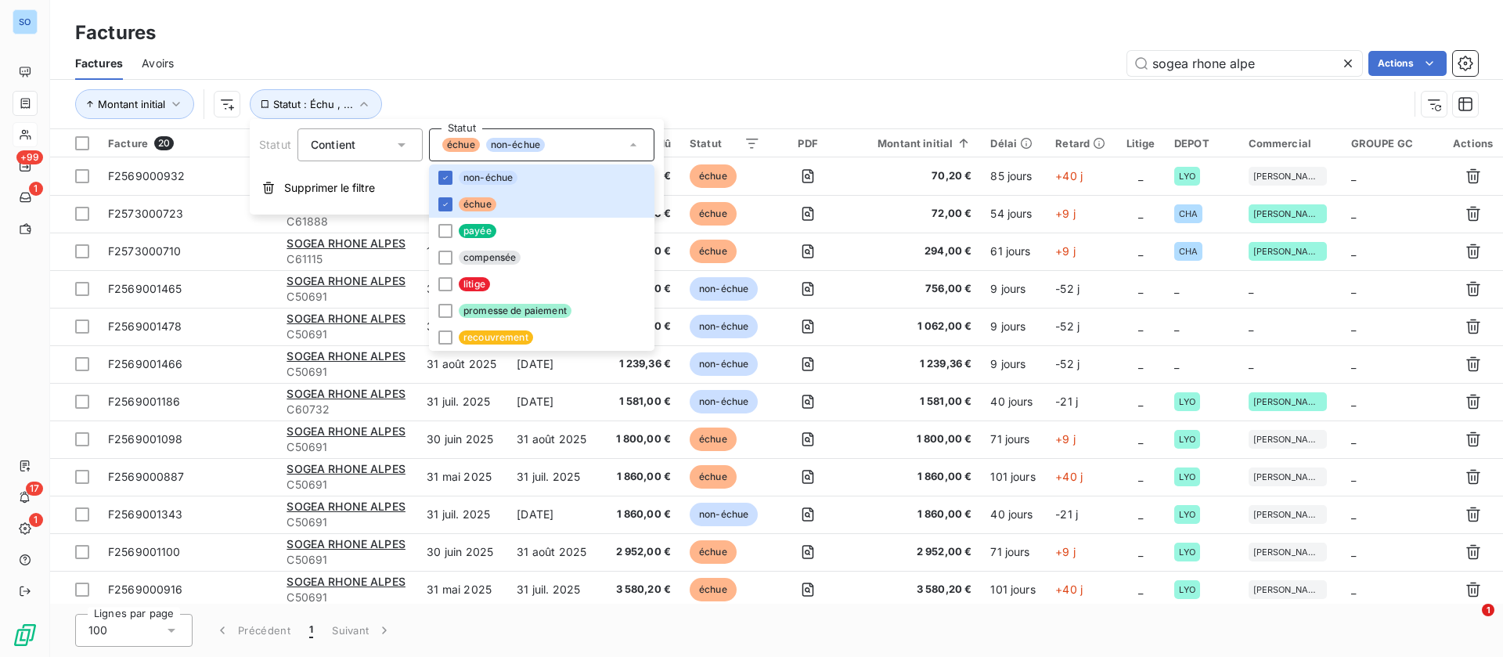
click at [799, 64] on div "sogea rhone alpe Actions" at bounding box center [836, 63] width 1286 height 25
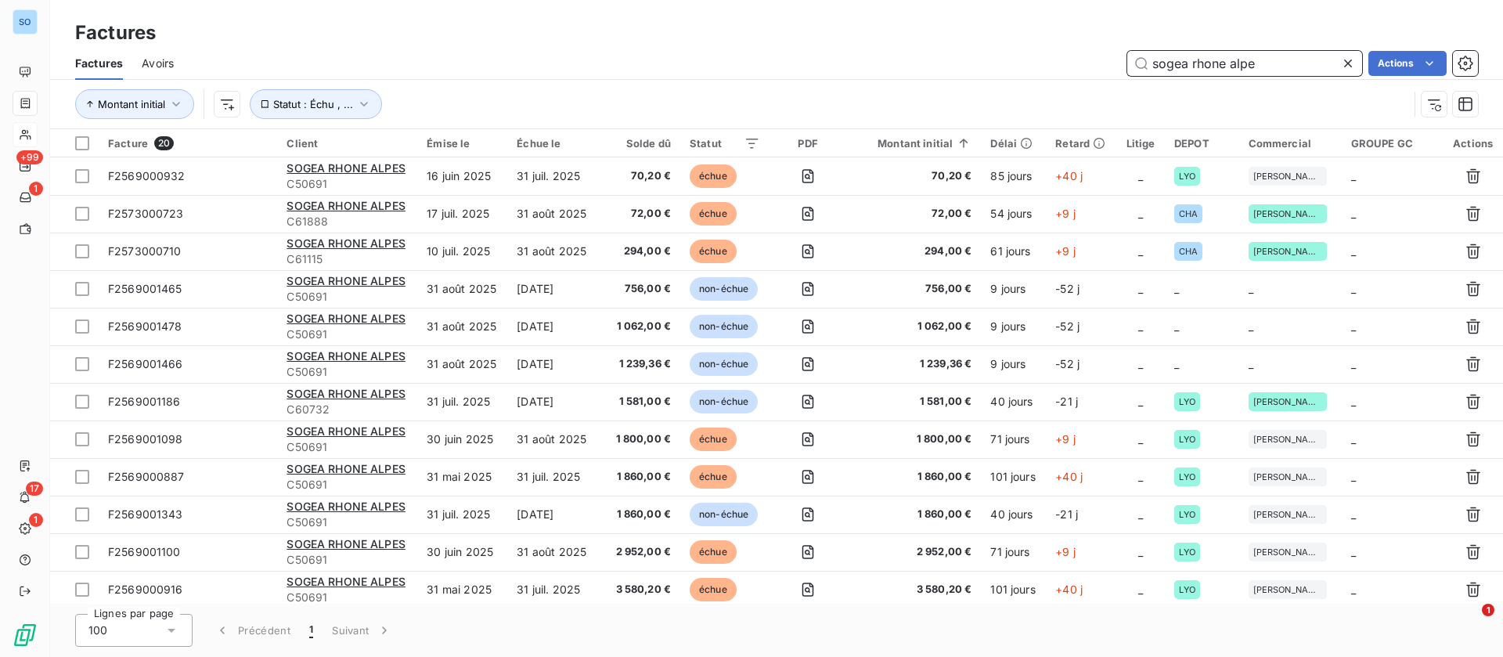
drag, startPoint x: 1284, startPoint y: 67, endPoint x: 1016, endPoint y: 43, distance: 268.9
click at [1020, 54] on div "sogea rhone alpe Actions" at bounding box center [836, 63] width 1286 height 25
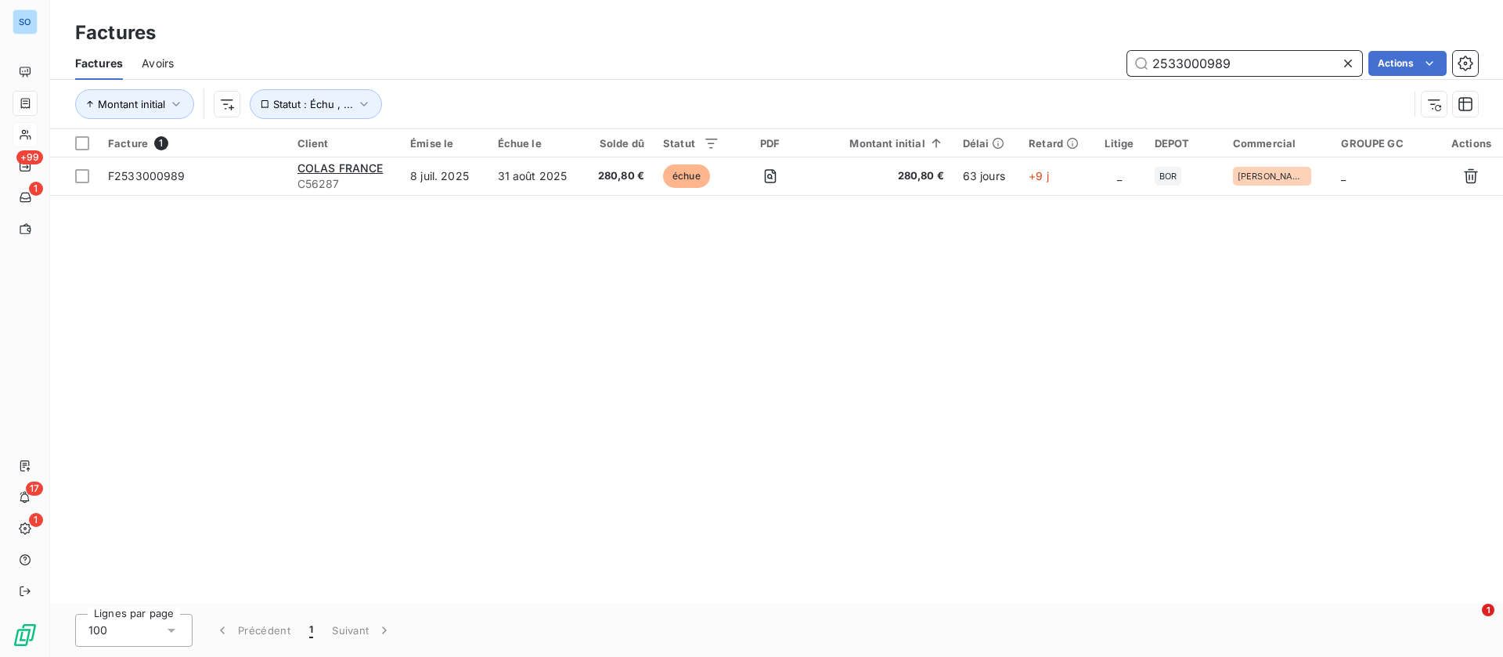
drag, startPoint x: 1280, startPoint y: 68, endPoint x: 1028, endPoint y: 49, distance: 252.9
click at [1029, 49] on div "Factures Avoirs 2533000989 Actions" at bounding box center [776, 63] width 1453 height 33
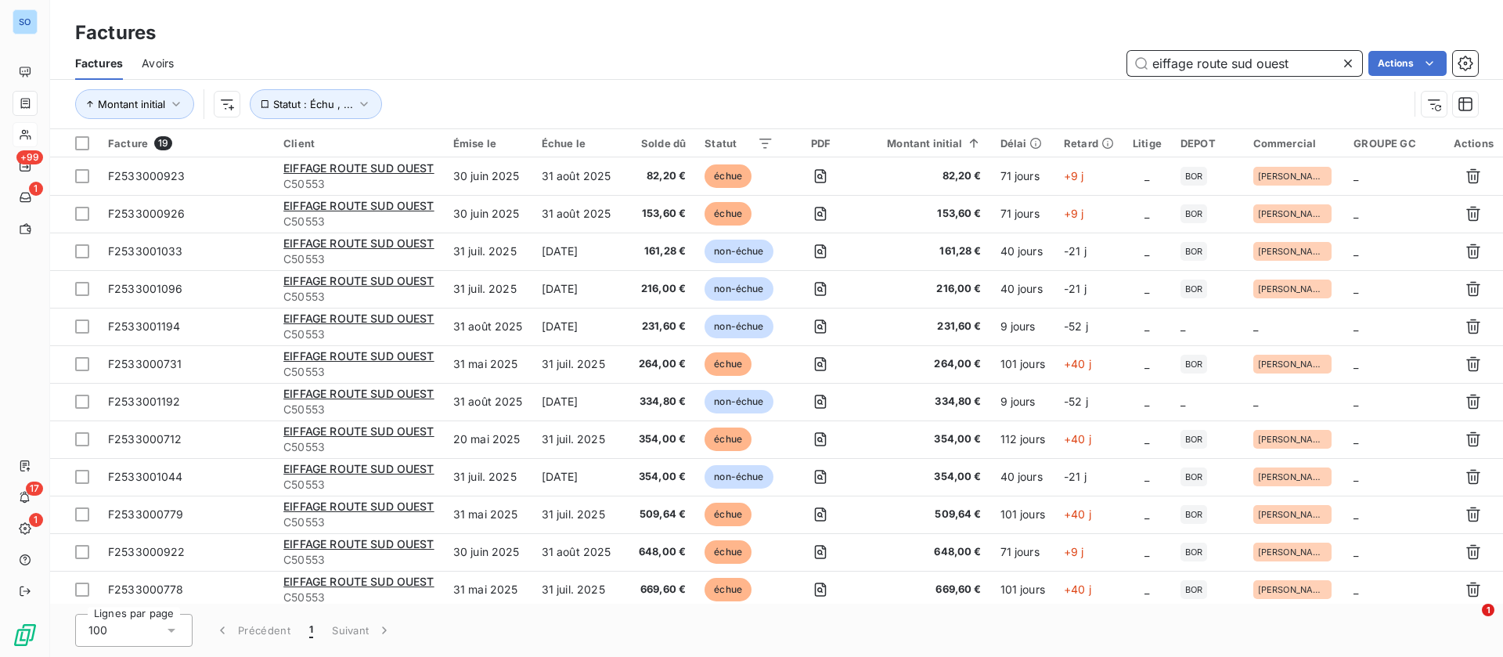
drag, startPoint x: 1313, startPoint y: 64, endPoint x: 1002, endPoint y: 25, distance: 314.1
click at [1007, 42] on div "Factures Factures Avoirs eiffage route sud ouest Actions Montant initial Statut…" at bounding box center [776, 64] width 1453 height 129
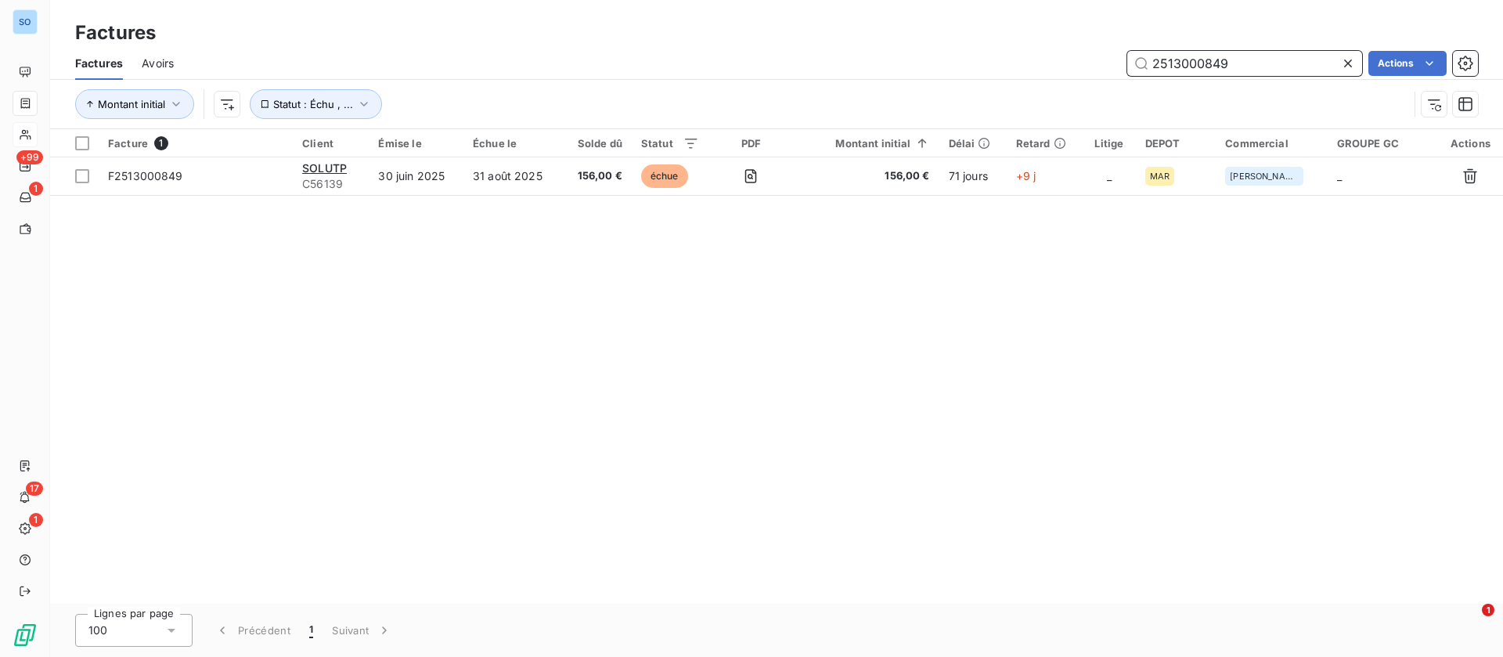
drag, startPoint x: 1254, startPoint y: 60, endPoint x: 929, endPoint y: 54, distance: 324.2
click at [929, 67] on div "2513000849 Actions" at bounding box center [836, 63] width 1286 height 25
drag, startPoint x: 1244, startPoint y: 67, endPoint x: 1022, endPoint y: 33, distance: 224.9
click at [1020, 40] on div "Factures Factures Avoirs 2573000668 Actions Montant initial Statut : Échu , ..." at bounding box center [776, 64] width 1453 height 129
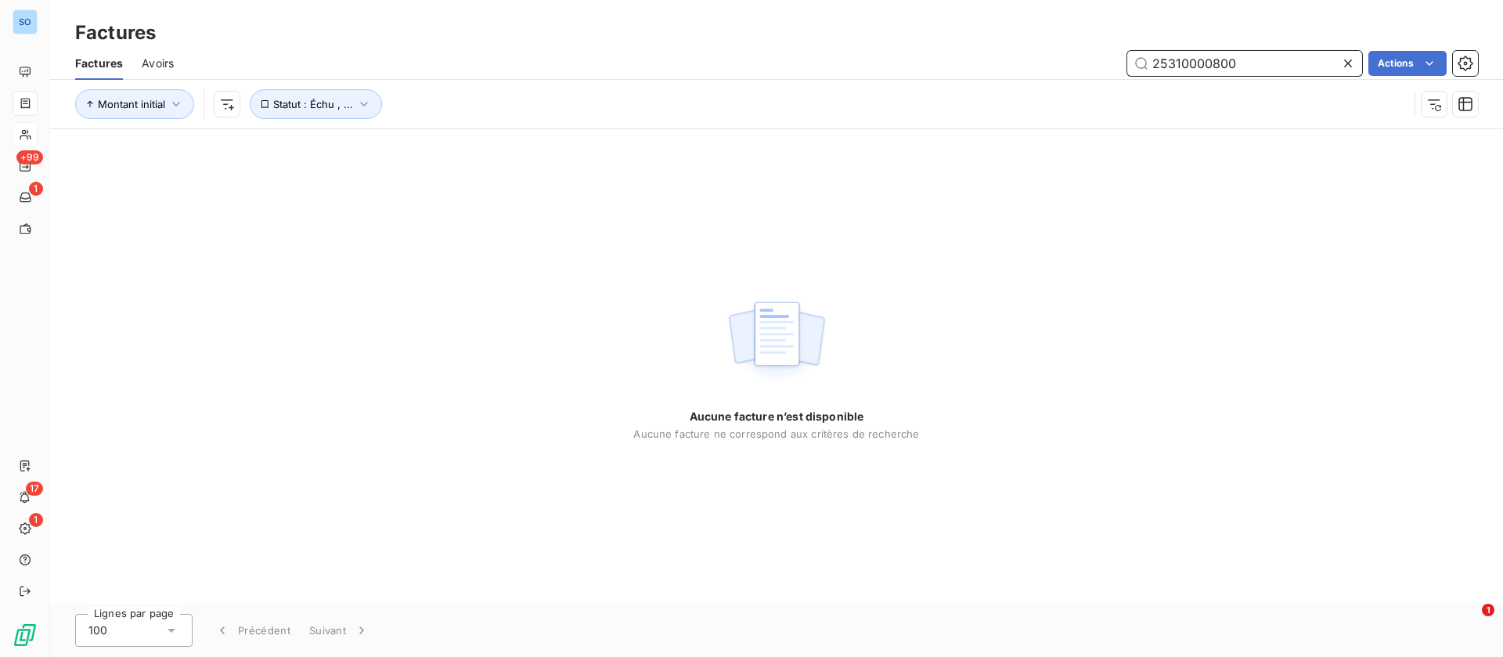
click at [1203, 60] on input "25310000800" at bounding box center [1245, 63] width 235 height 25
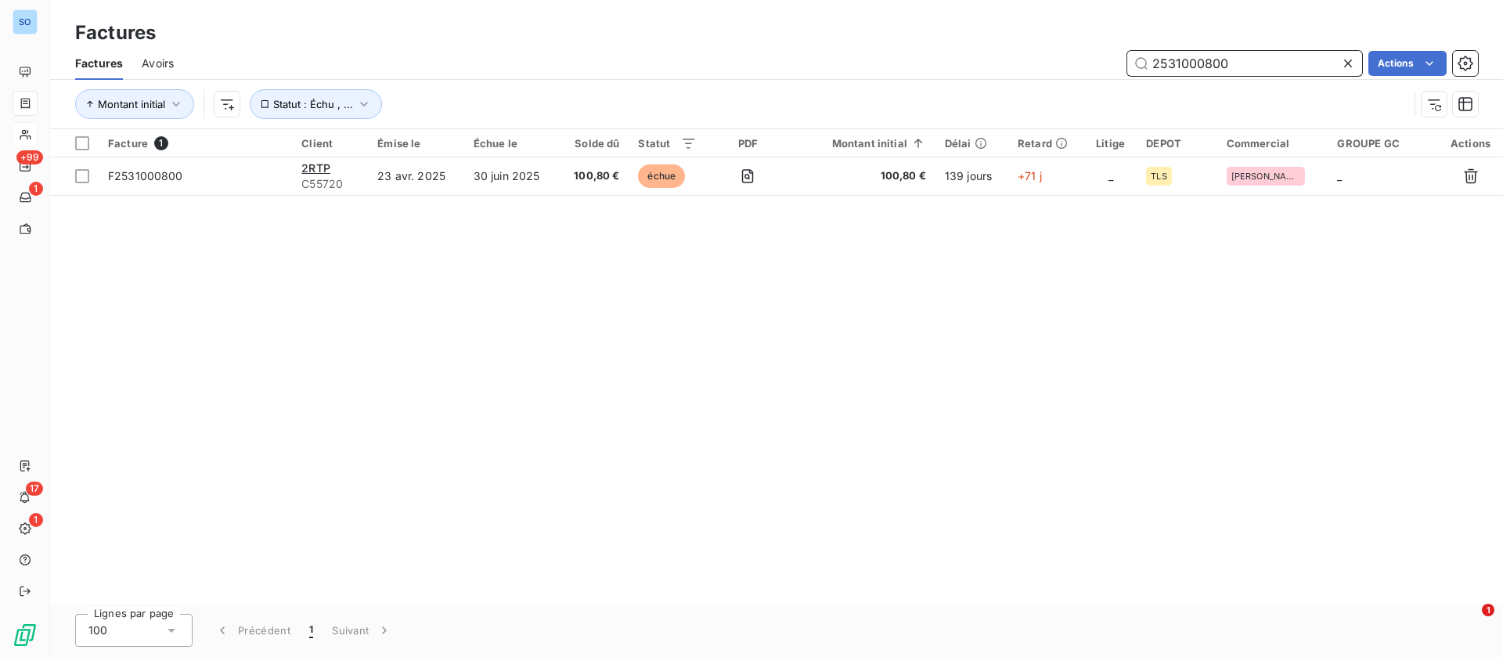
drag, startPoint x: 1233, startPoint y: 57, endPoint x: 1000, endPoint y: 55, distance: 233.4
click at [1000, 54] on div "2531000800 Actions" at bounding box center [836, 63] width 1286 height 25
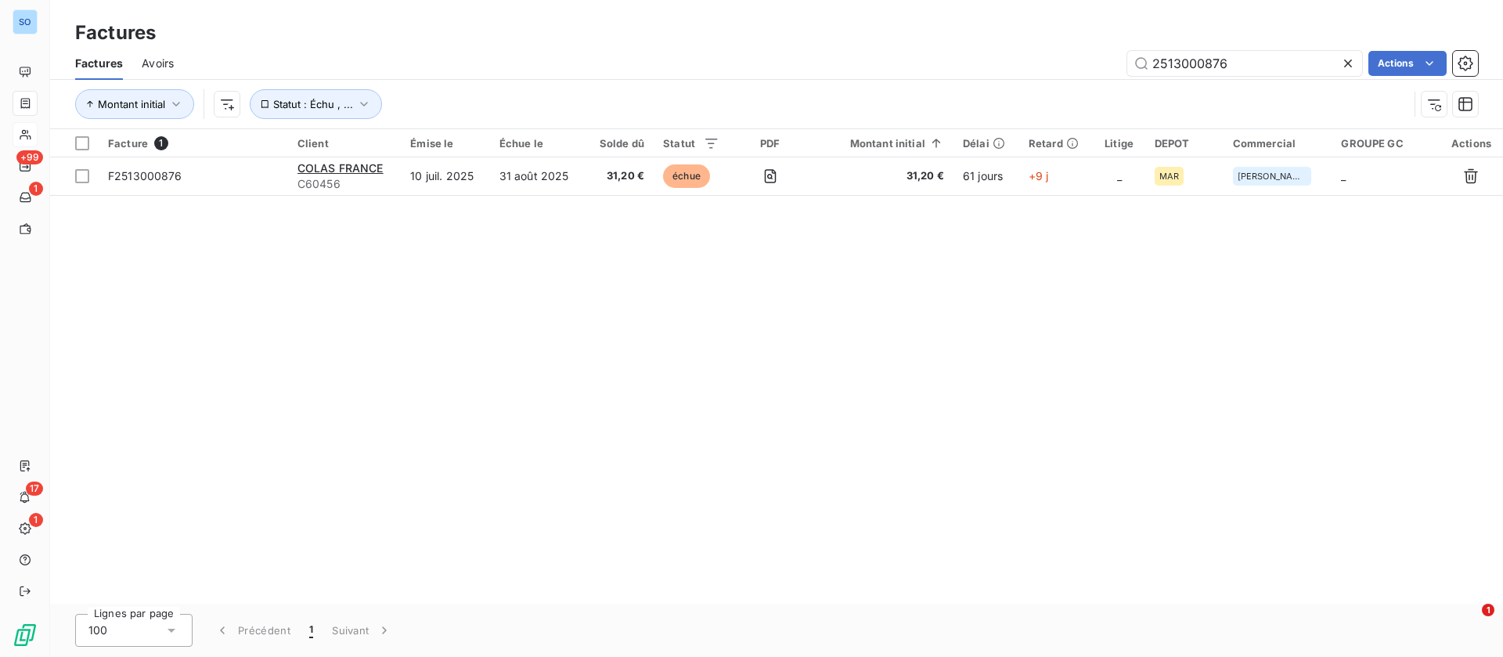
drag, startPoint x: 1265, startPoint y: 48, endPoint x: 1074, endPoint y: 51, distance: 191.1
click at [1074, 51] on div "Factures Avoirs 2513000876 Actions" at bounding box center [776, 63] width 1453 height 33
drag, startPoint x: 1248, startPoint y: 60, endPoint x: 1273, endPoint y: 58, distance: 25.2
click at [1249, 60] on input "2513000876" at bounding box center [1245, 63] width 235 height 25
click at [1258, 65] on input "2513000876" at bounding box center [1245, 63] width 235 height 25
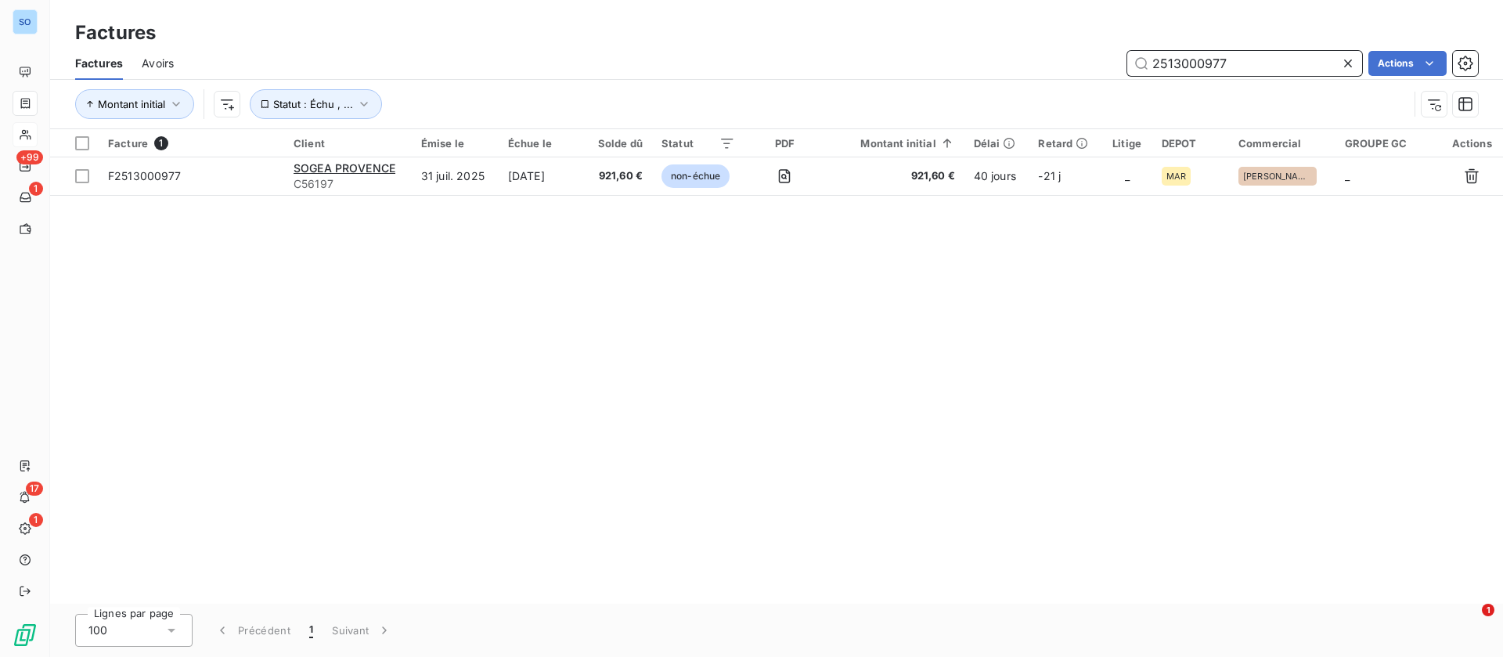
drag, startPoint x: 1231, startPoint y: 58, endPoint x: 1016, endPoint y: 52, distance: 214.6
click at [1016, 52] on div "2513000977 Actions" at bounding box center [836, 63] width 1286 height 25
paste input "F2569001098"
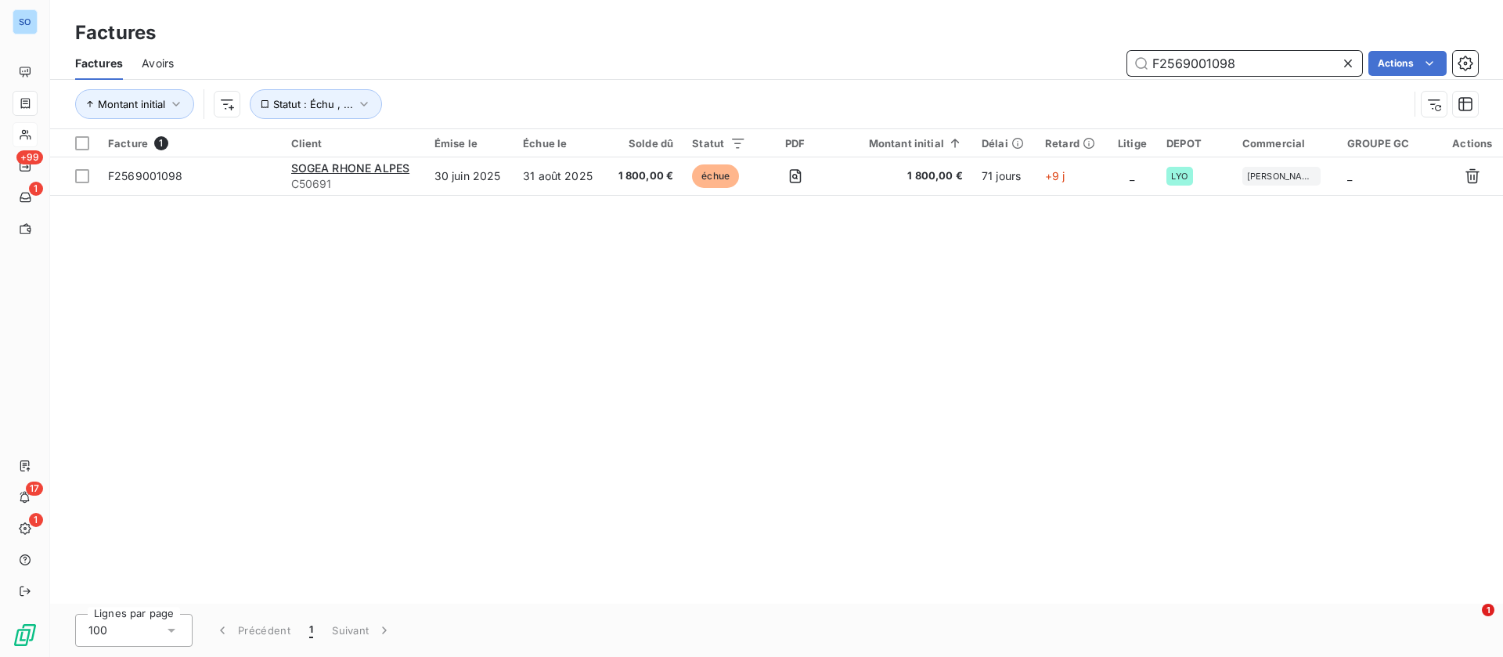
type input "F2569001098"
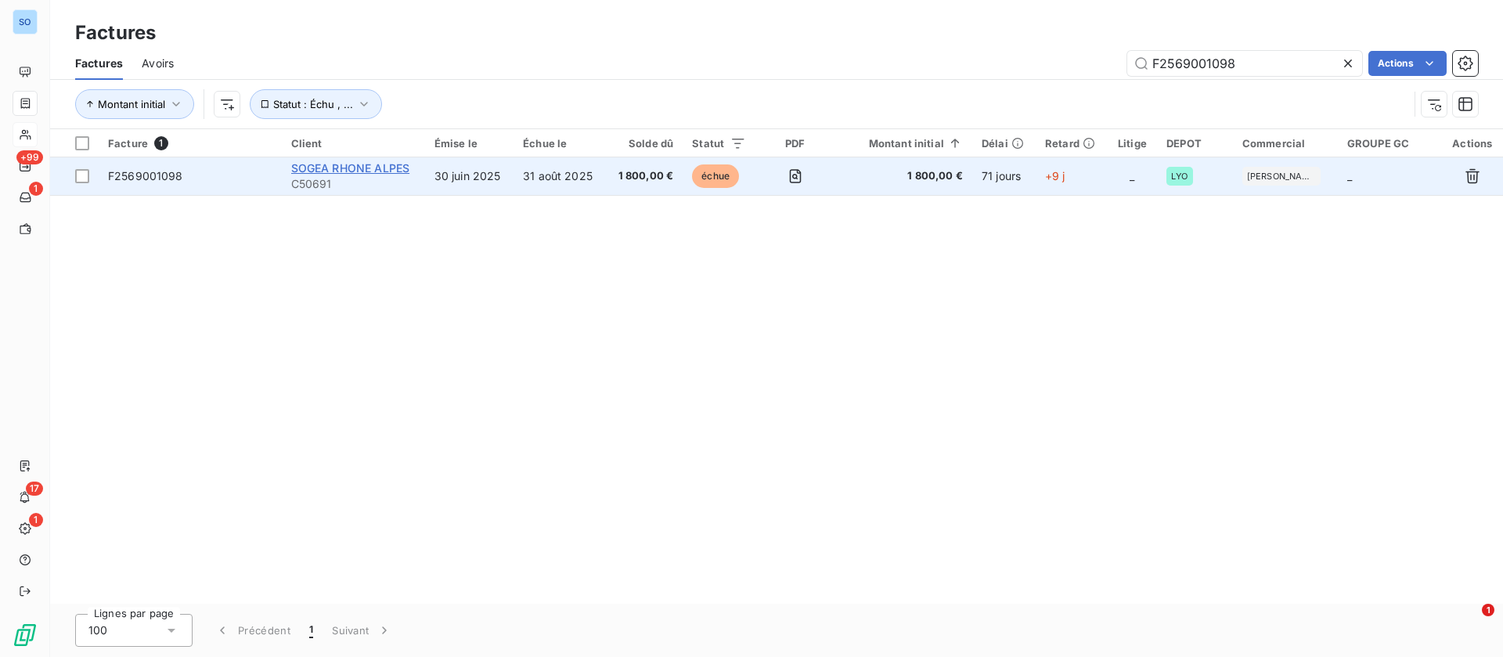
click at [357, 162] on span "SOGEA RHONE ALPES" at bounding box center [350, 167] width 119 height 13
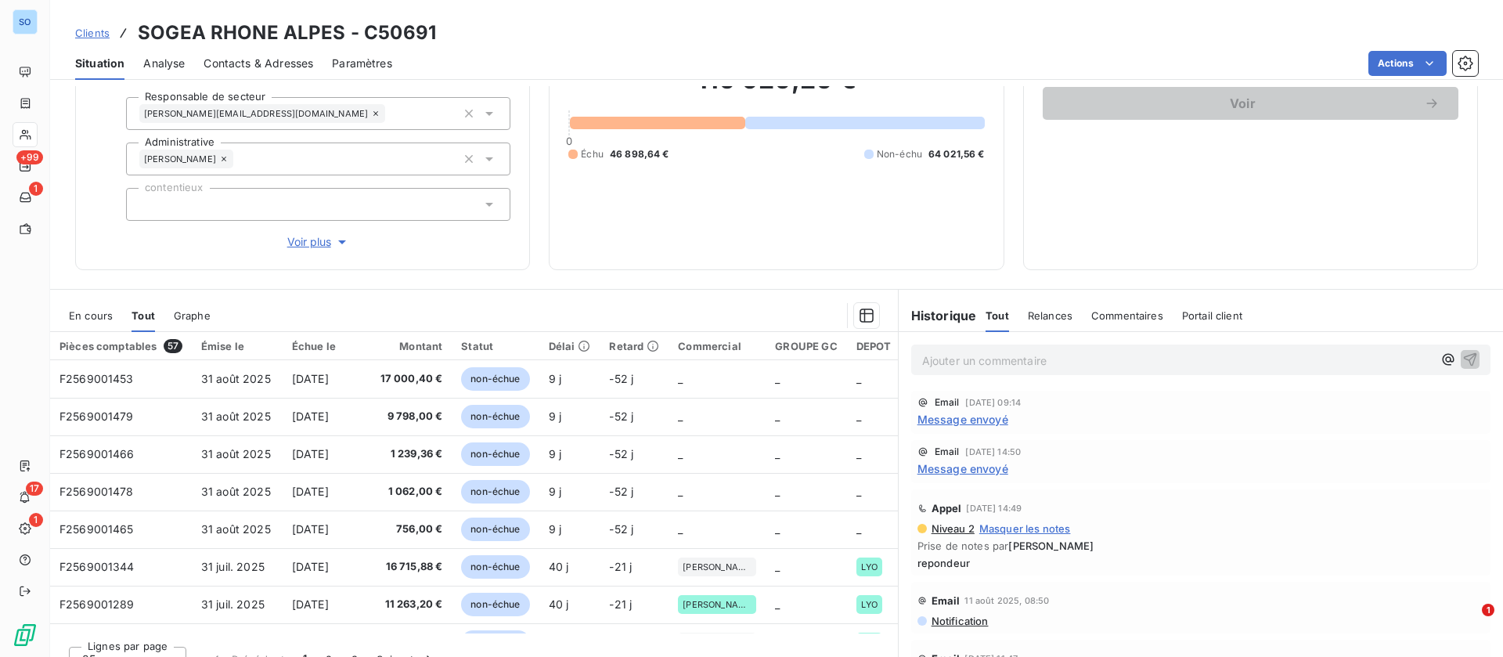
scroll to position [183, 0]
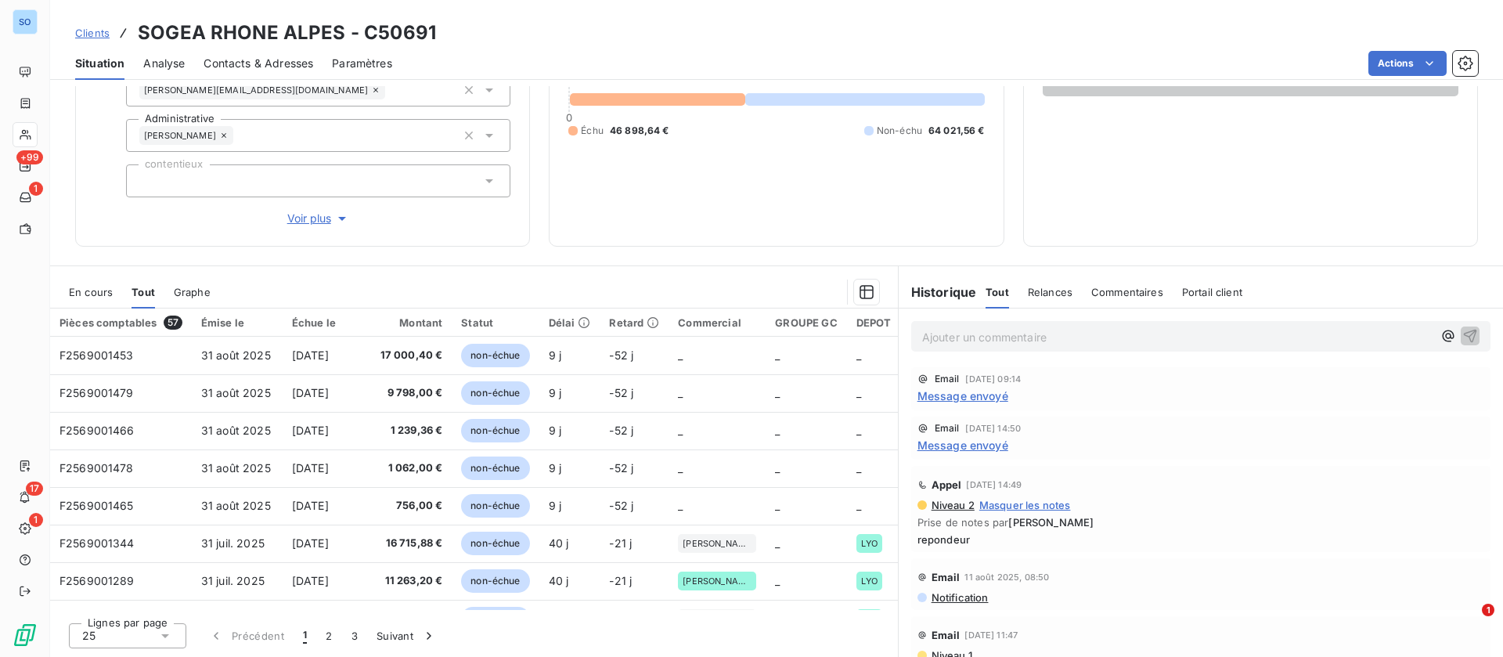
click at [86, 287] on span "En cours" at bounding box center [91, 292] width 44 height 13
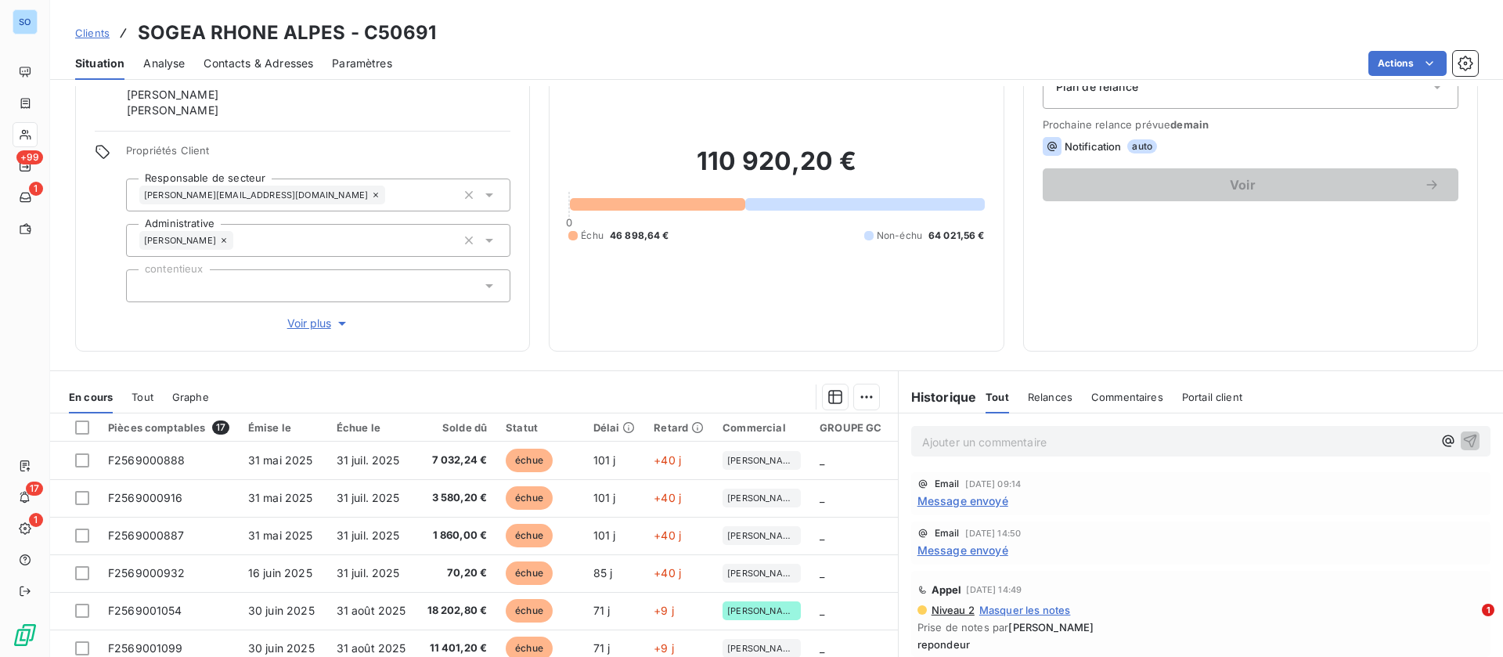
scroll to position [0, 0]
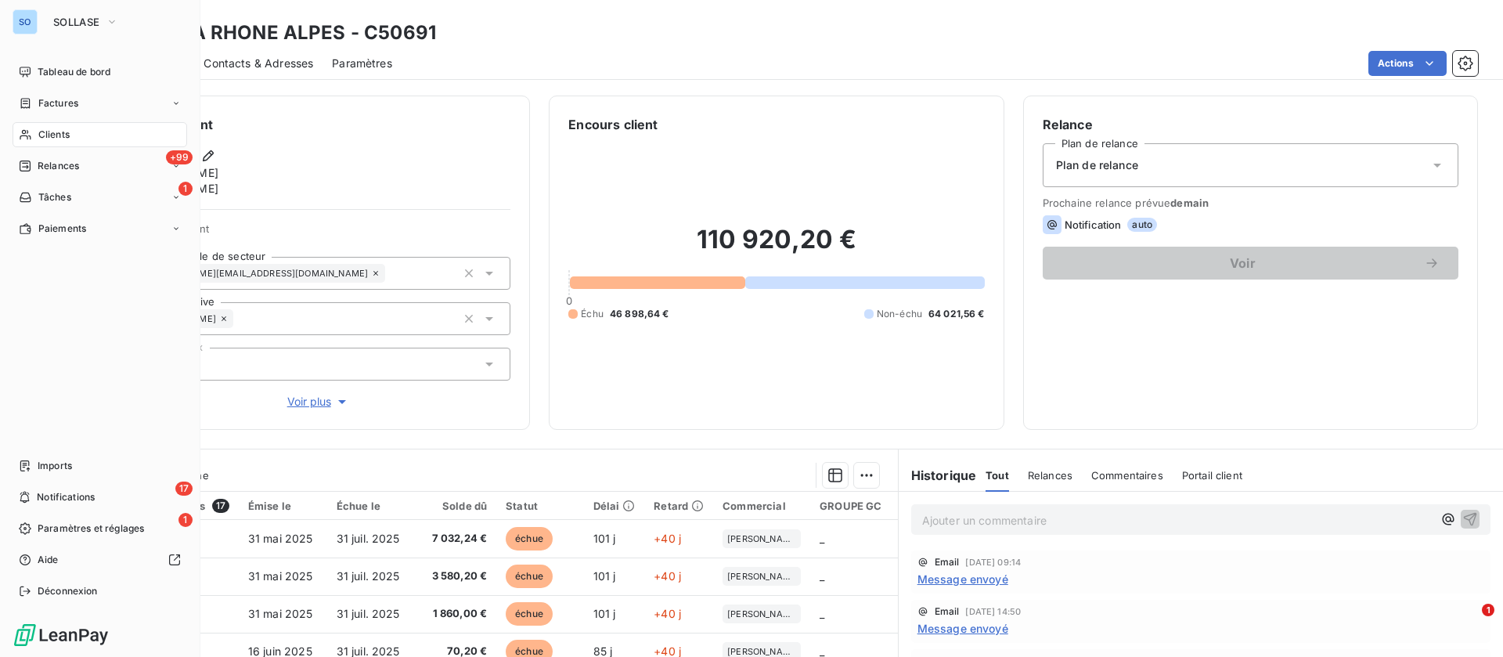
click at [34, 136] on div "Clients" at bounding box center [100, 134] width 175 height 25
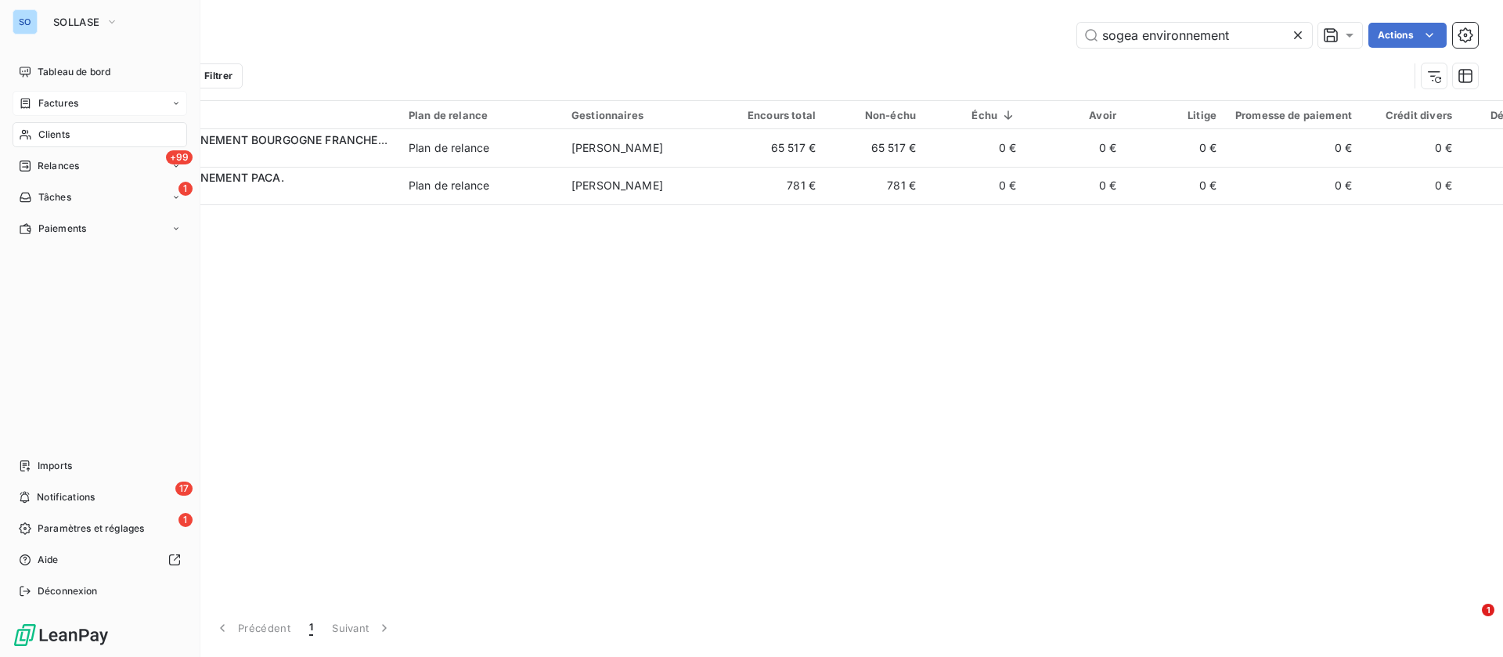
click at [33, 105] on div "Factures" at bounding box center [49, 103] width 60 height 14
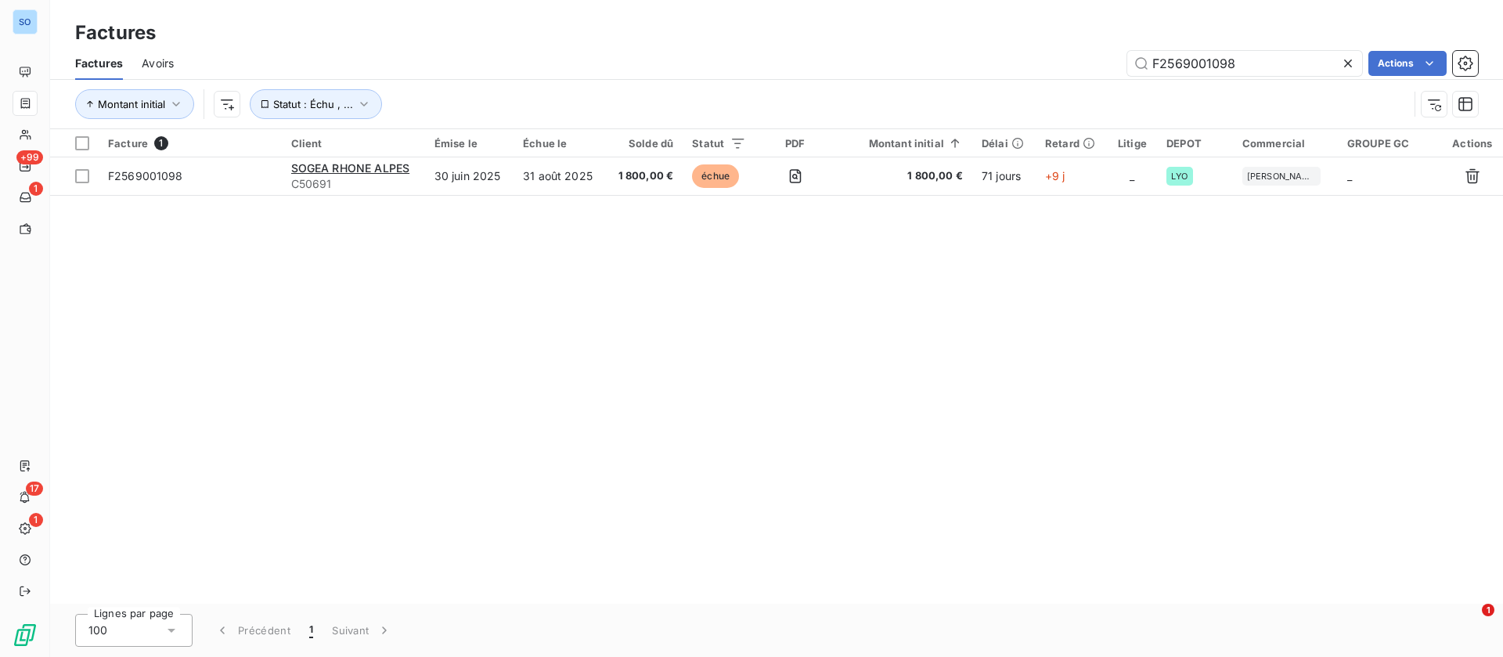
drag, startPoint x: 1171, startPoint y: 57, endPoint x: 991, endPoint y: 45, distance: 181.3
click at [991, 45] on div "Factures Factures Avoirs F2569001098 Actions Montant initial Statut : Échu , ..." at bounding box center [776, 64] width 1453 height 129
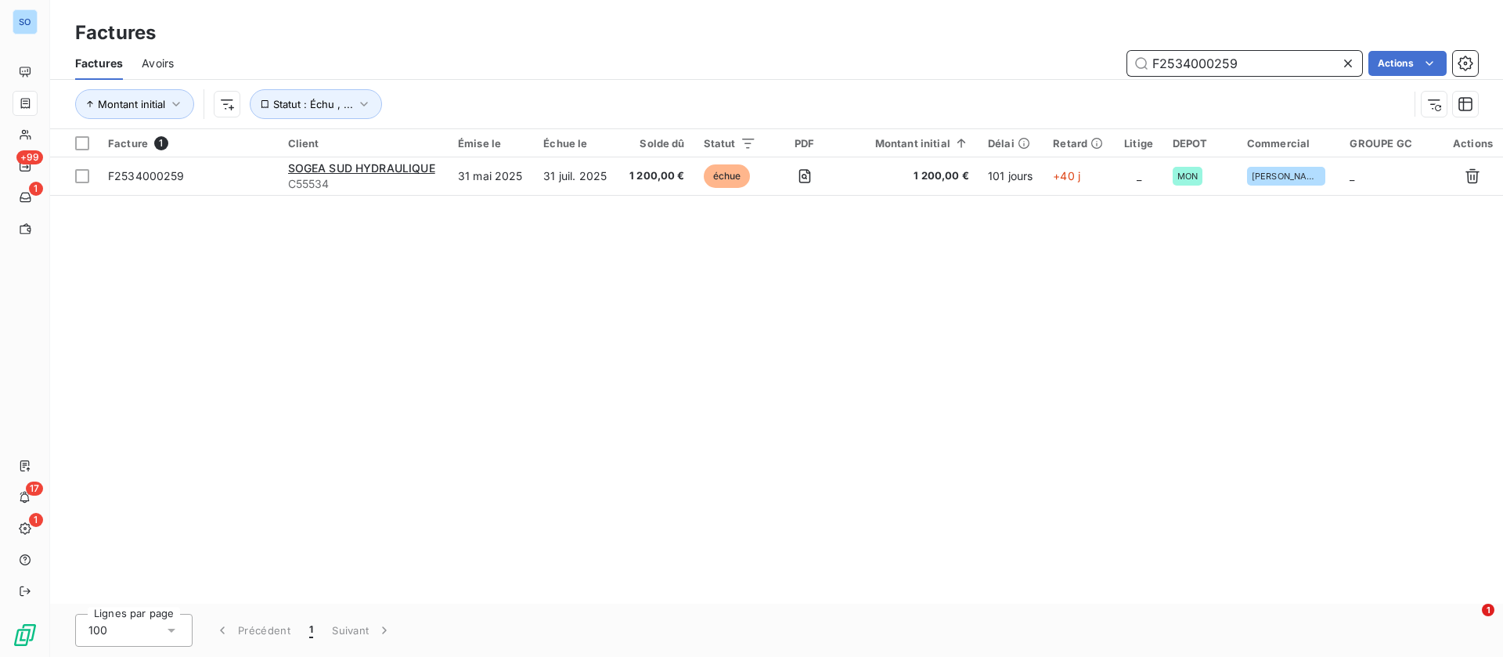
drag, startPoint x: 1257, startPoint y: 63, endPoint x: 1023, endPoint y: 62, distance: 233.4
click at [1023, 62] on div "F2534000259 Actions" at bounding box center [836, 63] width 1286 height 25
paste input "1001473"
drag, startPoint x: 1232, startPoint y: 62, endPoint x: 1053, endPoint y: 38, distance: 180.1
click at [1044, 53] on div "F2531001473 Actions" at bounding box center [836, 63] width 1286 height 25
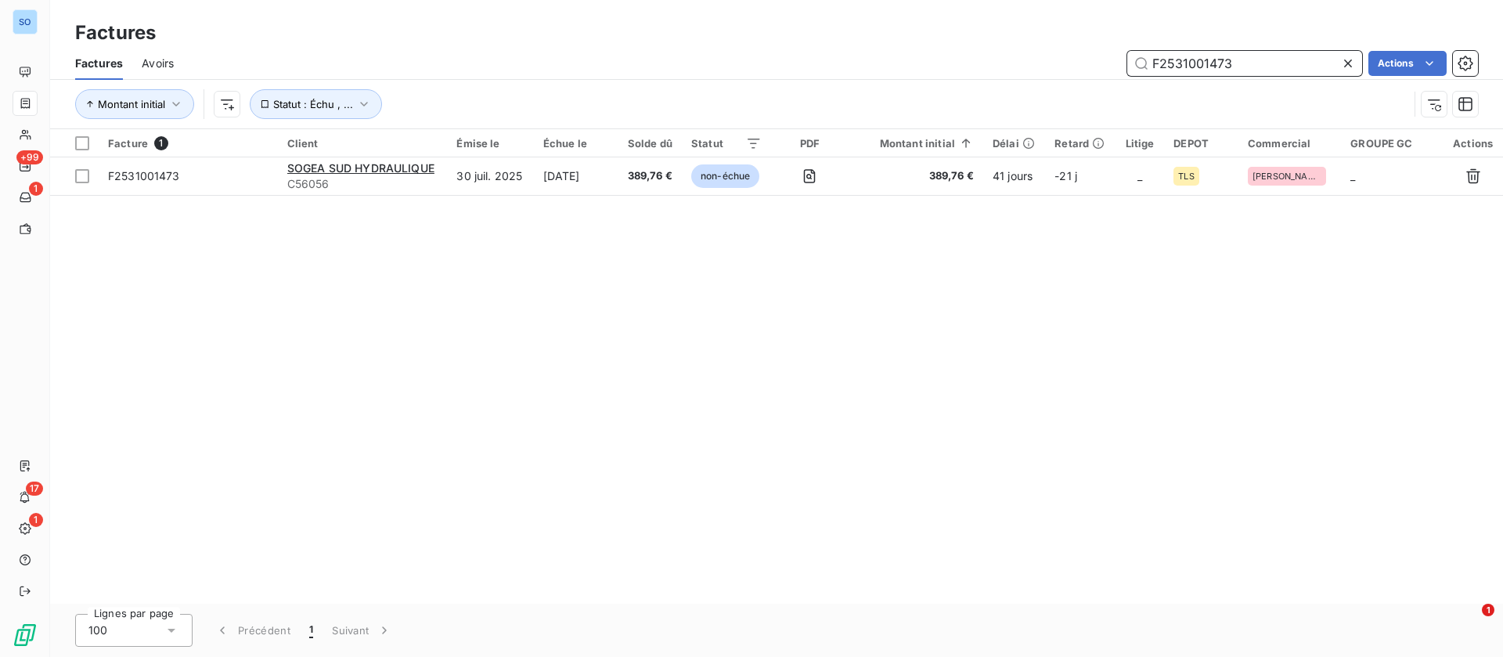
paste input "253400038"
drag, startPoint x: 1186, startPoint y: 56, endPoint x: 1038, endPoint y: 54, distance: 148.8
click at [1038, 54] on div "2534000383 Actions" at bounding box center [836, 63] width 1286 height 25
paste input "F2513000915"
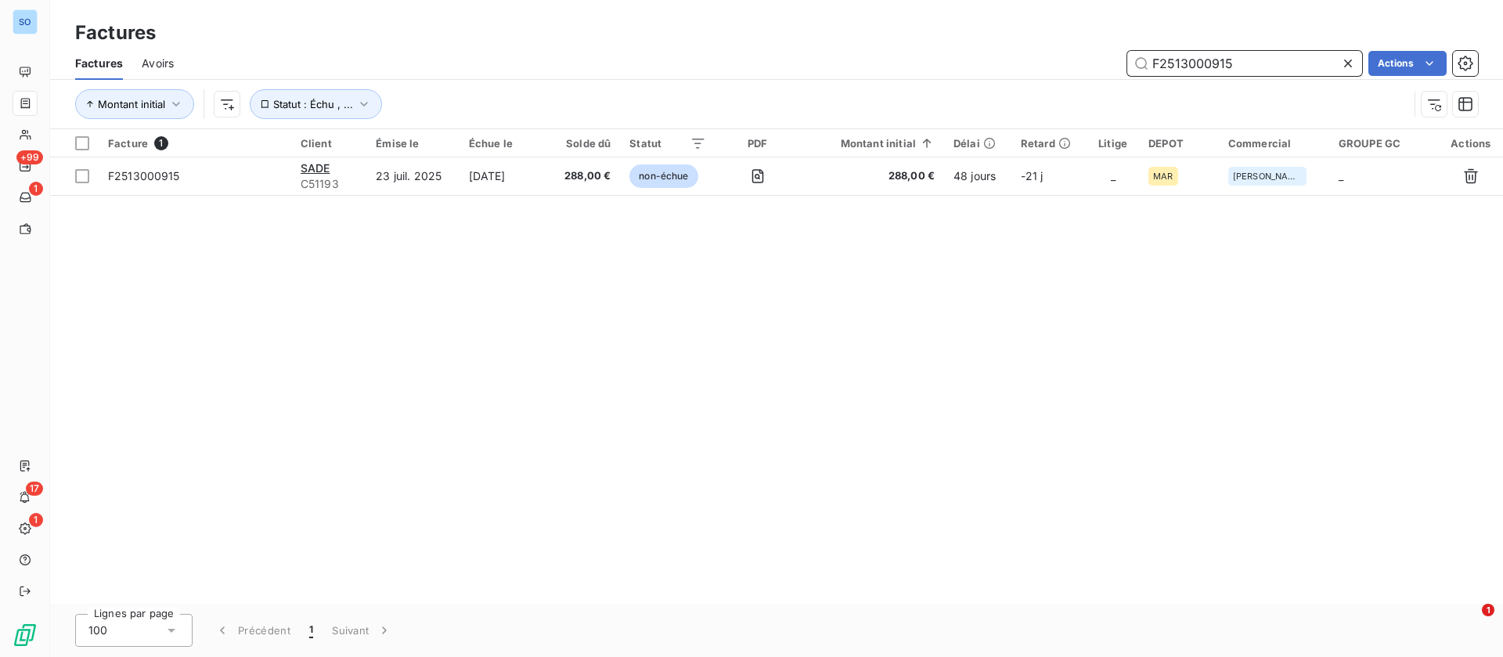
drag, startPoint x: 1235, startPoint y: 64, endPoint x: 1067, endPoint y: 5, distance: 178.3
click at [1052, 64] on div "F2513000915 Actions" at bounding box center [836, 63] width 1286 height 25
paste input "Relevé de factures Libellé facture complémentaire F2535000823"
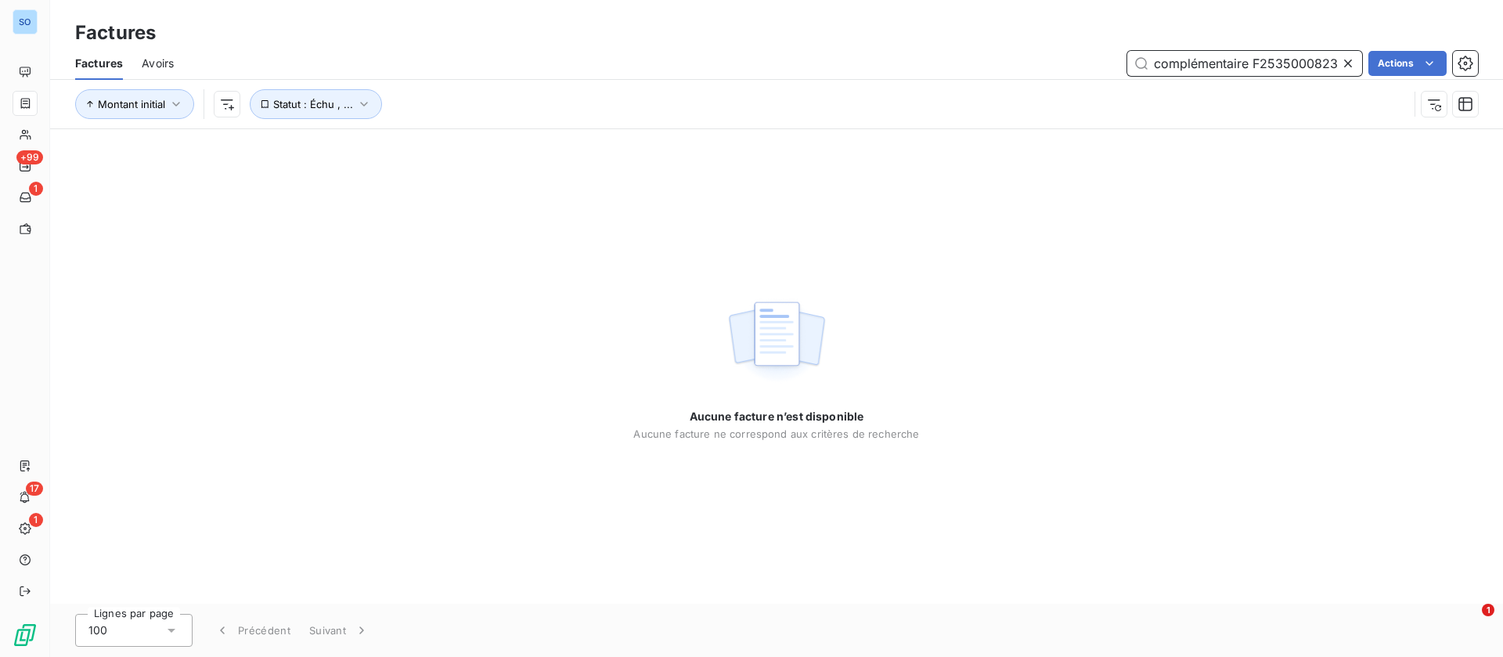
drag, startPoint x: 1256, startPoint y: 56, endPoint x: 1186, endPoint y: 56, distance: 70.5
click at [1186, 56] on input "Relevé de factures Libellé facture complémentaire F2535000823" at bounding box center [1245, 63] width 235 height 25
click at [1268, 67] on input "Relevé de factures Libellé facture complémentaire F2535000823" at bounding box center [1245, 63] width 235 height 25
drag, startPoint x: 1252, startPoint y: 61, endPoint x: 1064, endPoint y: 56, distance: 188.0
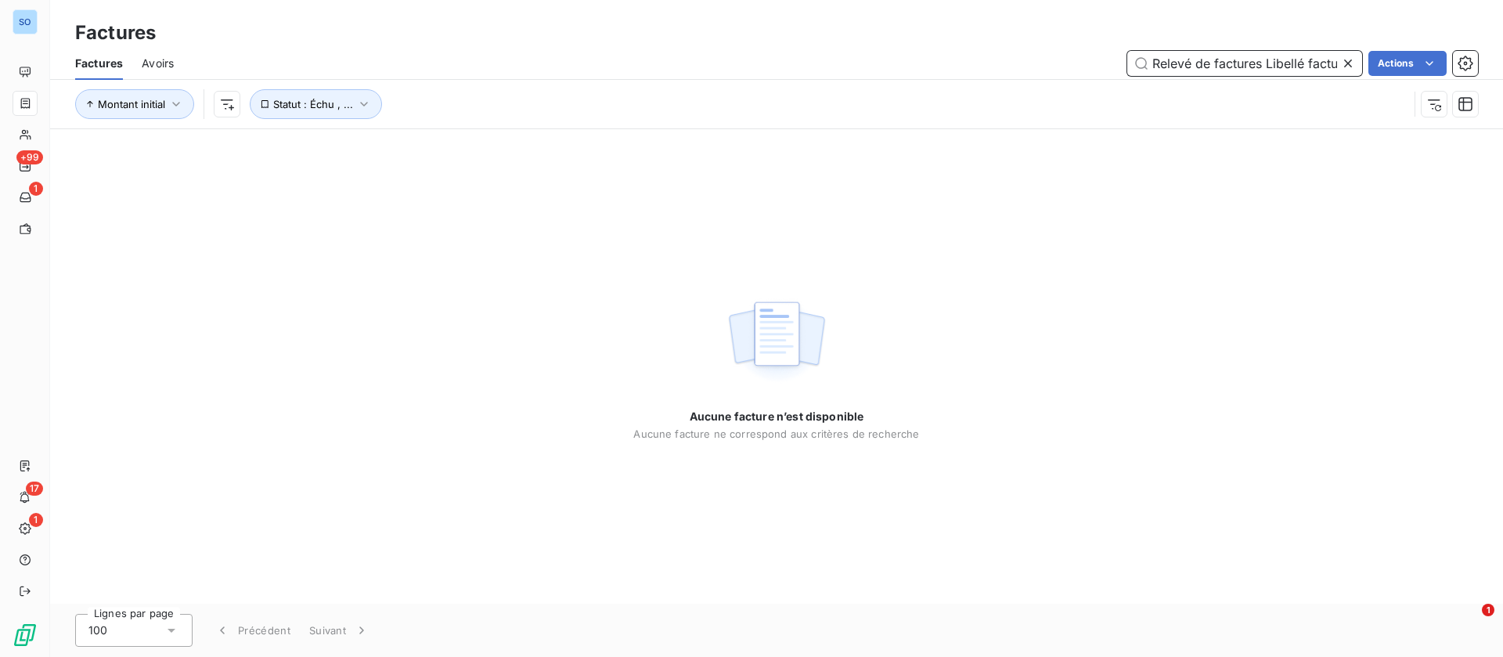
click at [1065, 56] on div "Relevé de factures Libellé facture complémentaire F2535000823 Actions" at bounding box center [836, 63] width 1286 height 25
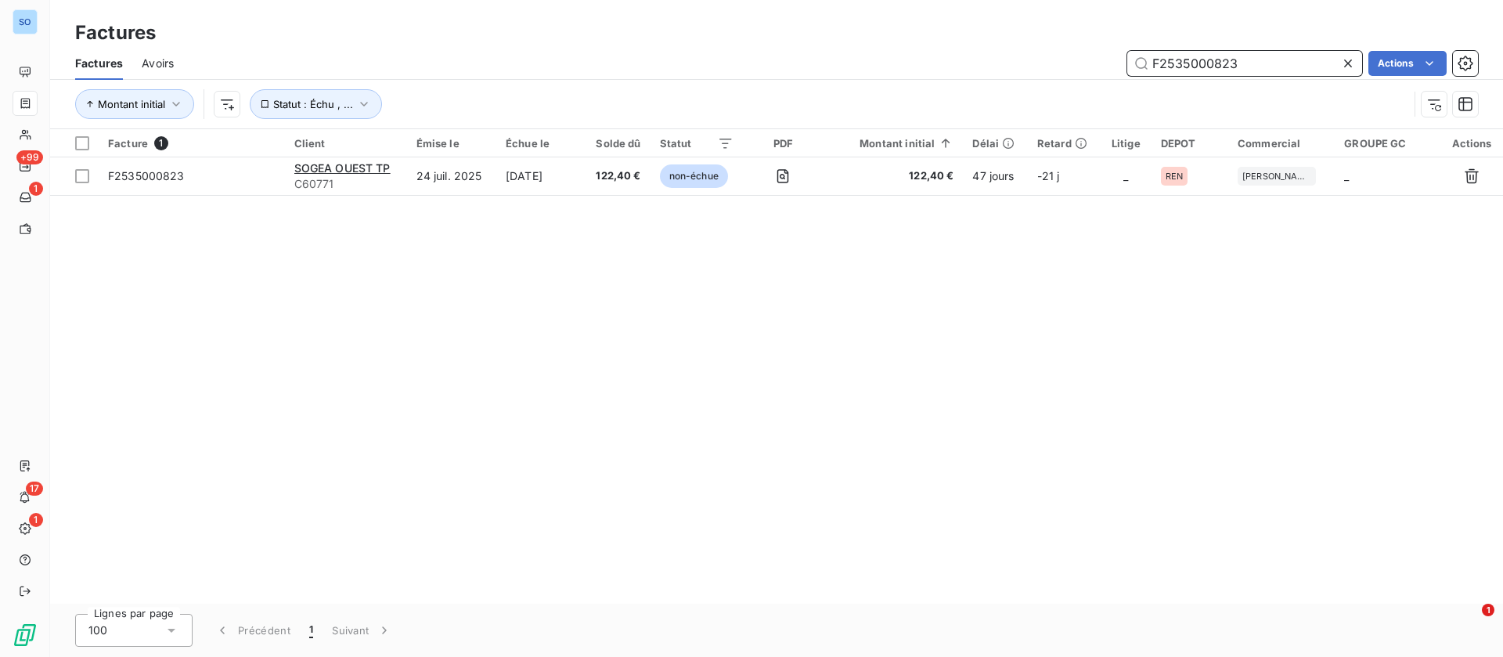
drag, startPoint x: 1213, startPoint y: 54, endPoint x: 993, endPoint y: 45, distance: 220.2
click at [994, 45] on div "Factures Factures Avoirs F2535000823 Actions Montant initial Statut : Échu , ..." at bounding box center [776, 64] width 1453 height 129
paste input "73000710"
type input "F2573000710"
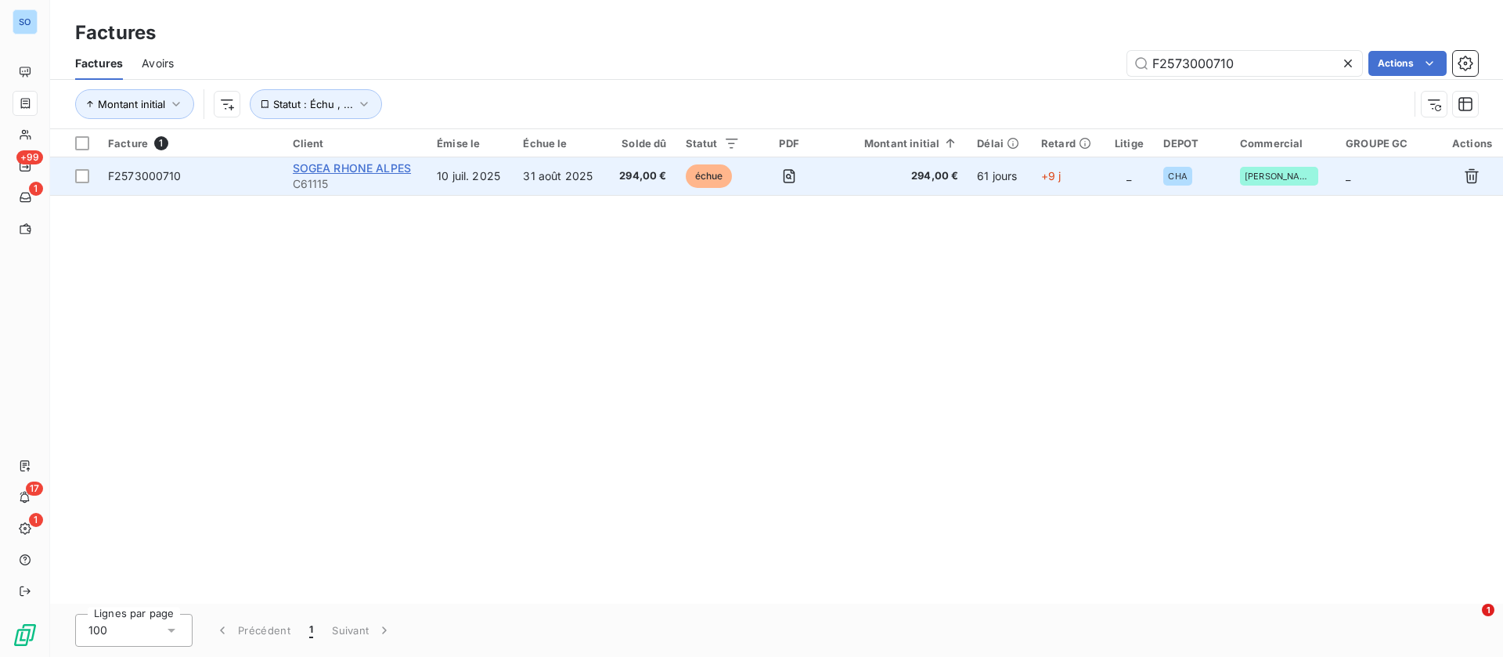
click at [388, 170] on span "SOGEA RHONE ALPES" at bounding box center [352, 167] width 119 height 13
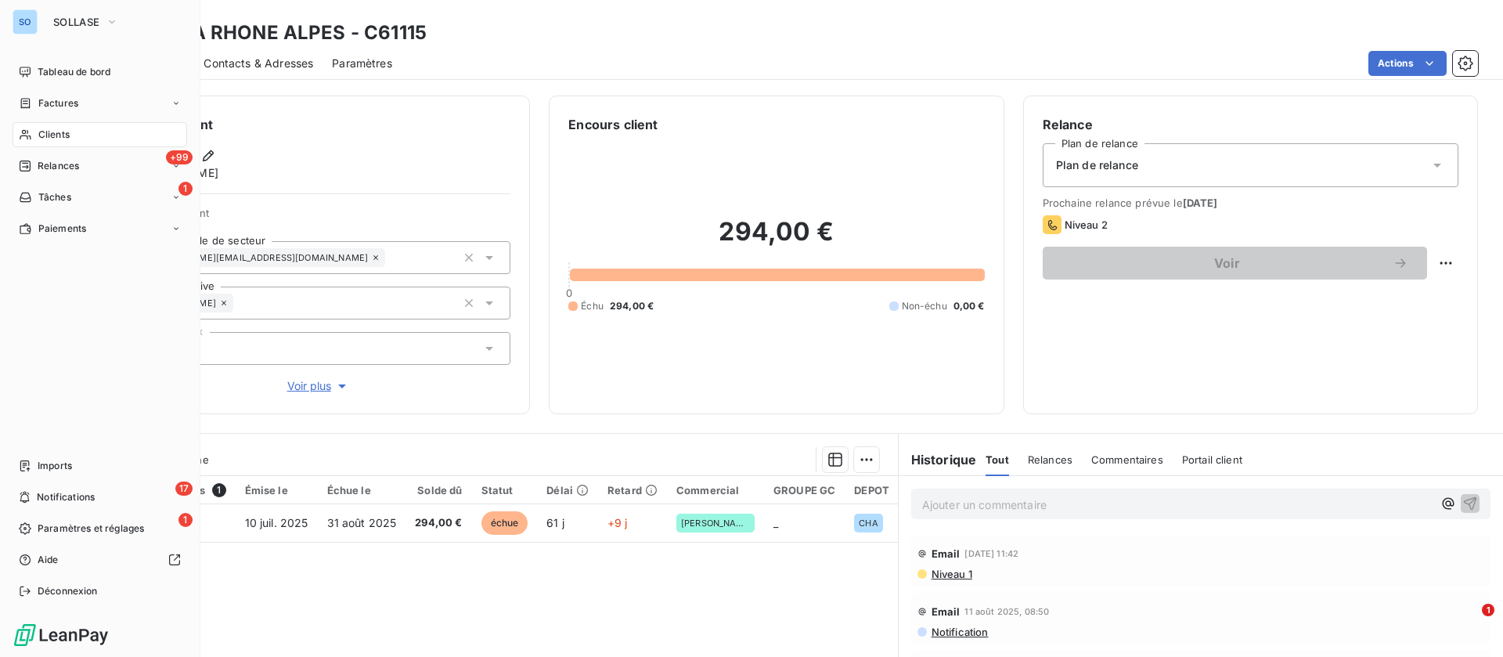
click at [49, 140] on span "Clients" at bounding box center [53, 135] width 31 height 14
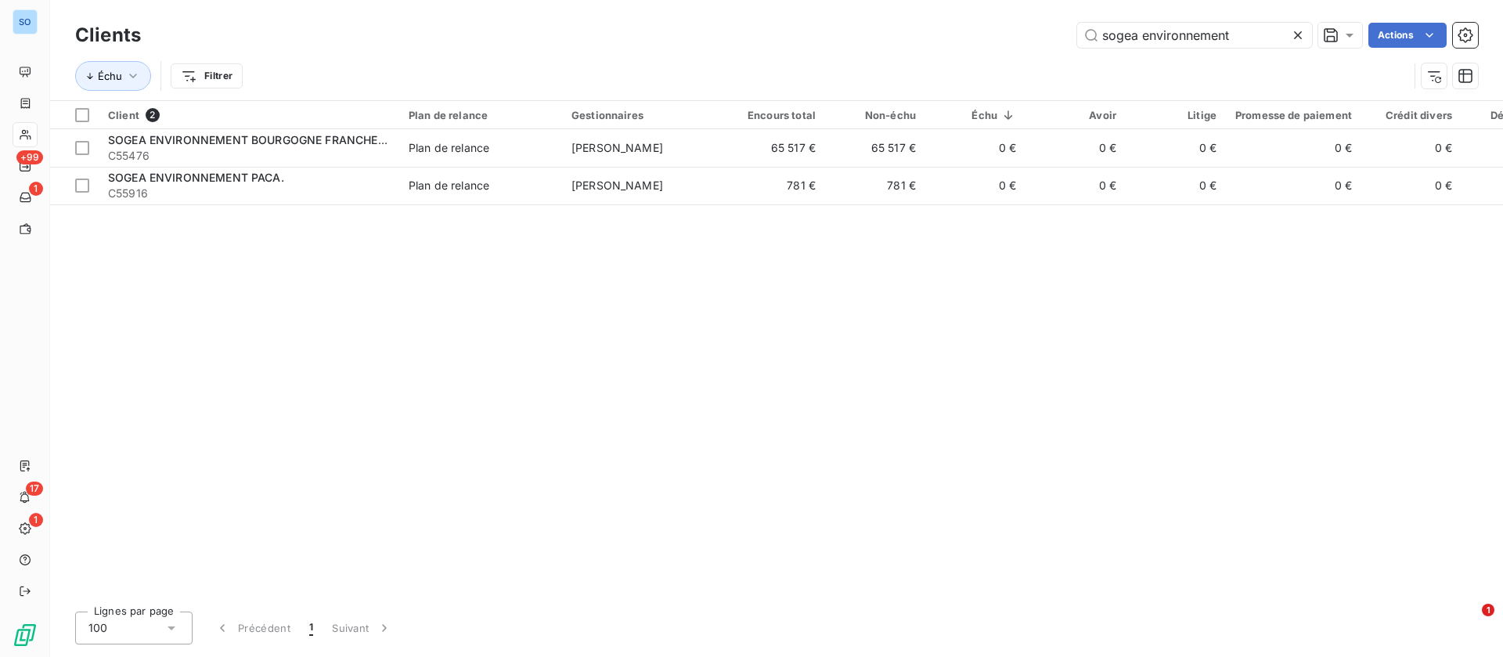
drag, startPoint x: 1275, startPoint y: 34, endPoint x: 886, endPoint y: 23, distance: 388.5
click at [886, 23] on div "sogea environnement Actions" at bounding box center [819, 35] width 1319 height 25
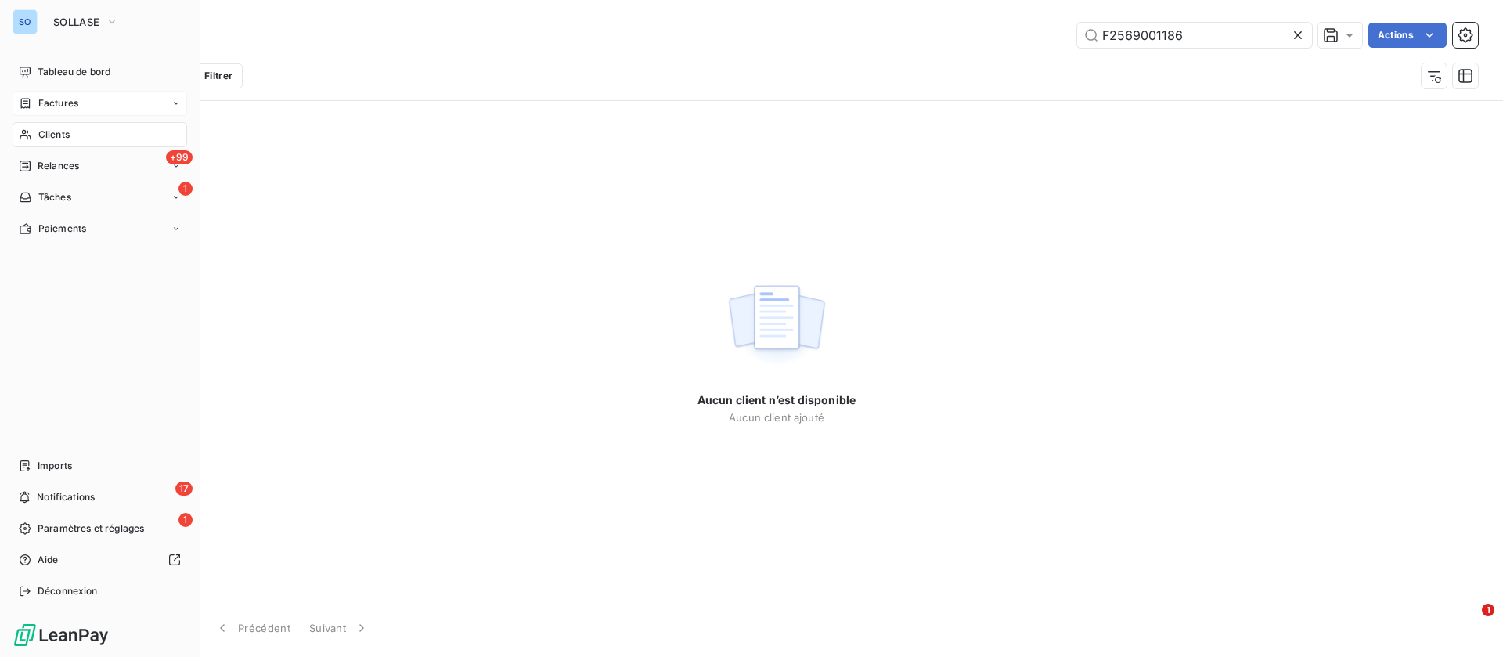
type input "F2569001186"
click at [49, 106] on span "Factures" at bounding box center [58, 103] width 40 height 14
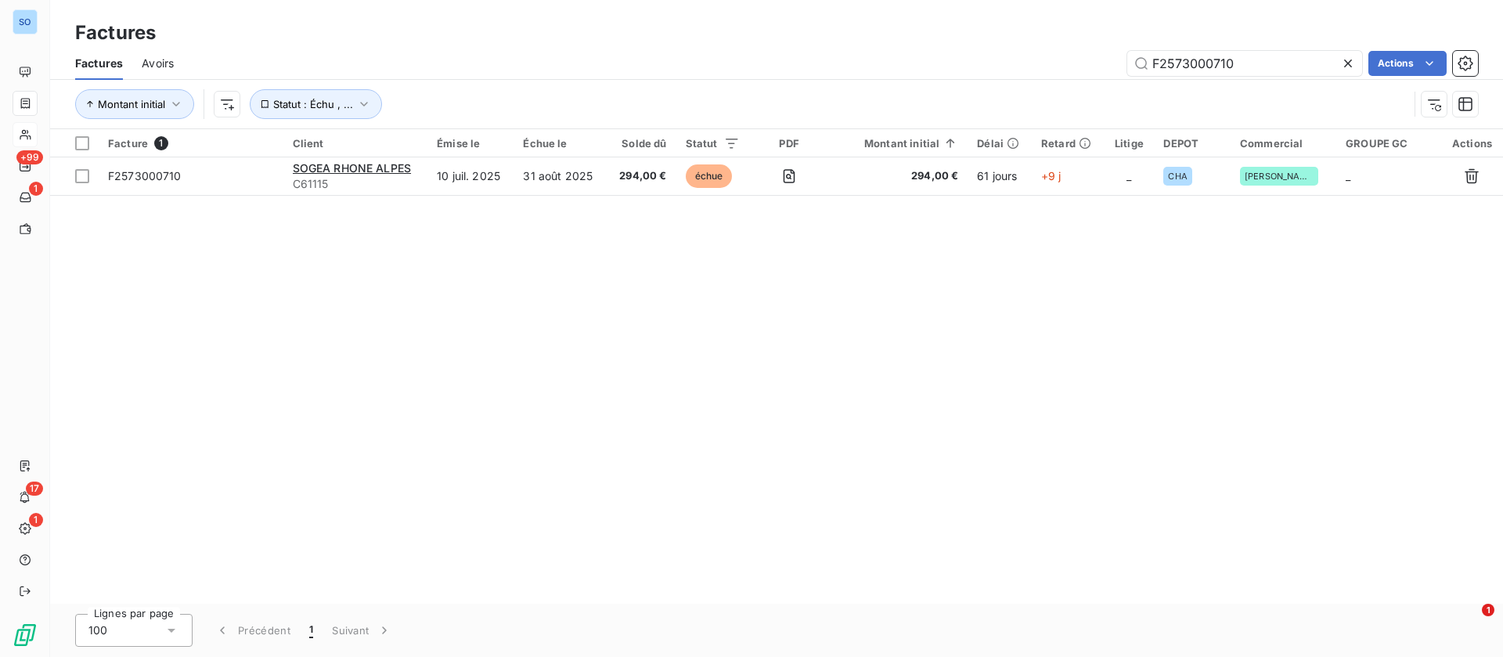
drag, startPoint x: 1193, startPoint y: 63, endPoint x: 913, endPoint y: 52, distance: 279.8
click at [908, 56] on div "F2573000710 Actions" at bounding box center [836, 63] width 1286 height 25
drag, startPoint x: 1241, startPoint y: 49, endPoint x: 1198, endPoint y: 61, distance: 44.9
click at [1005, 45] on div "Factures Factures Avoirs F2569001186 Actions Montant initial Statut : Échu , ..." at bounding box center [776, 64] width 1453 height 129
paste input "300036"
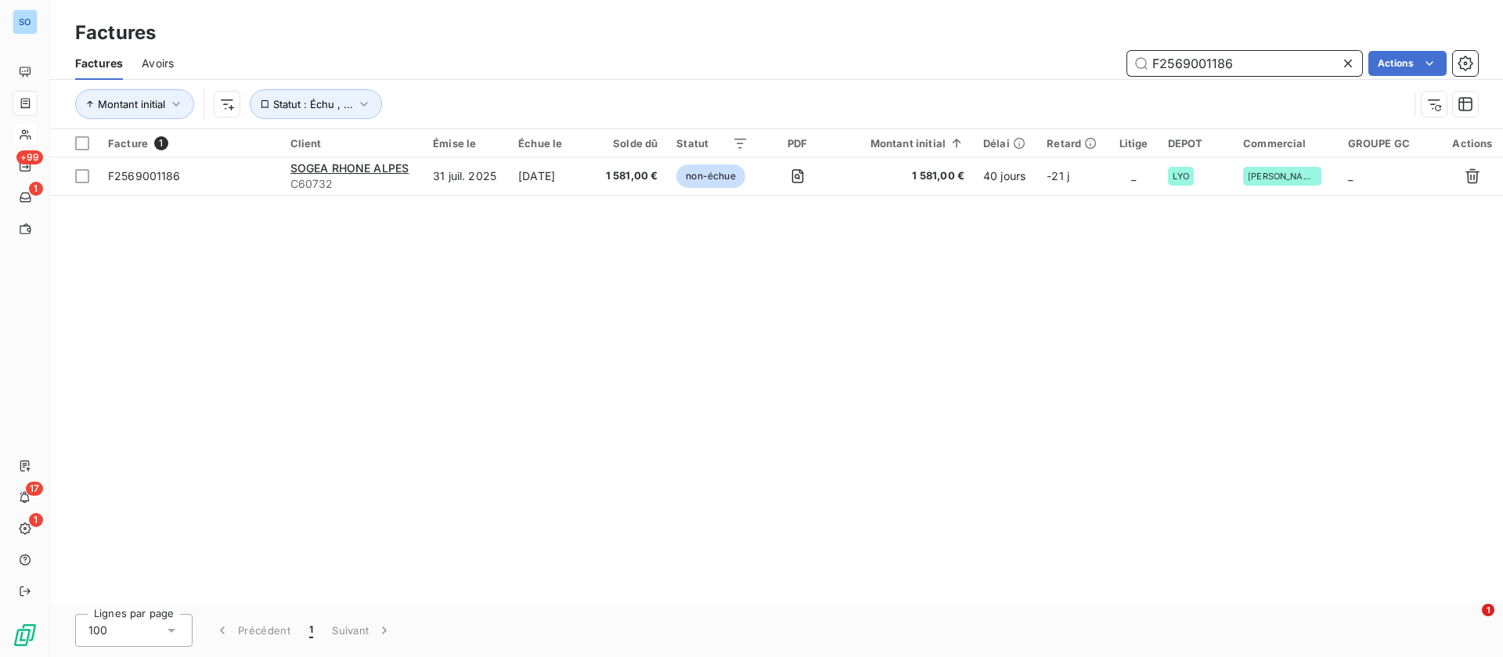
drag, startPoint x: 1247, startPoint y: 66, endPoint x: 983, endPoint y: 54, distance: 264.1
click at [983, 54] on div "F2569001186 Actions" at bounding box center [836, 63] width 1286 height 25
drag, startPoint x: 1200, startPoint y: 49, endPoint x: 893, endPoint y: 52, distance: 306.2
click at [893, 52] on div "F2563000366 Actions" at bounding box center [836, 63] width 1286 height 25
paste input "95"
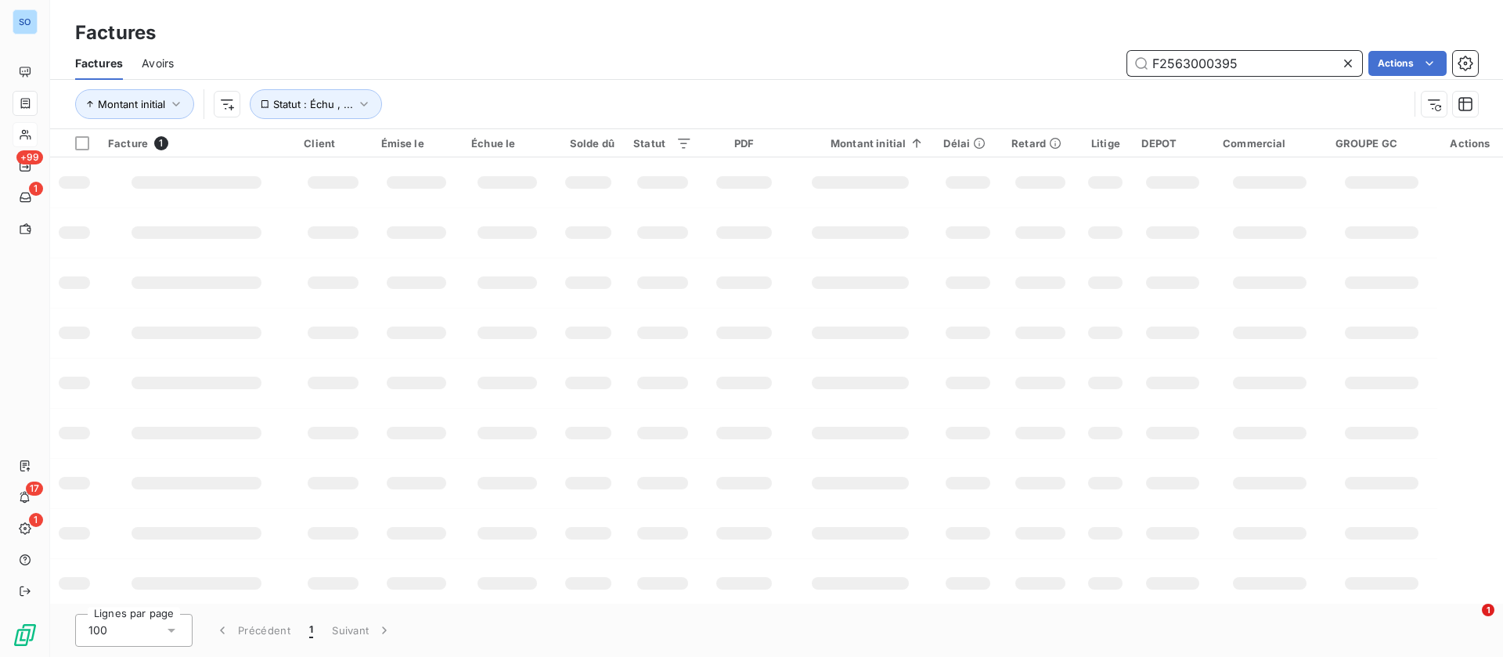
drag, startPoint x: 1243, startPoint y: 60, endPoint x: 1001, endPoint y: 54, distance: 242.0
click at [1001, 55] on div "F2563000395 Actions" at bounding box center [836, 63] width 1286 height 25
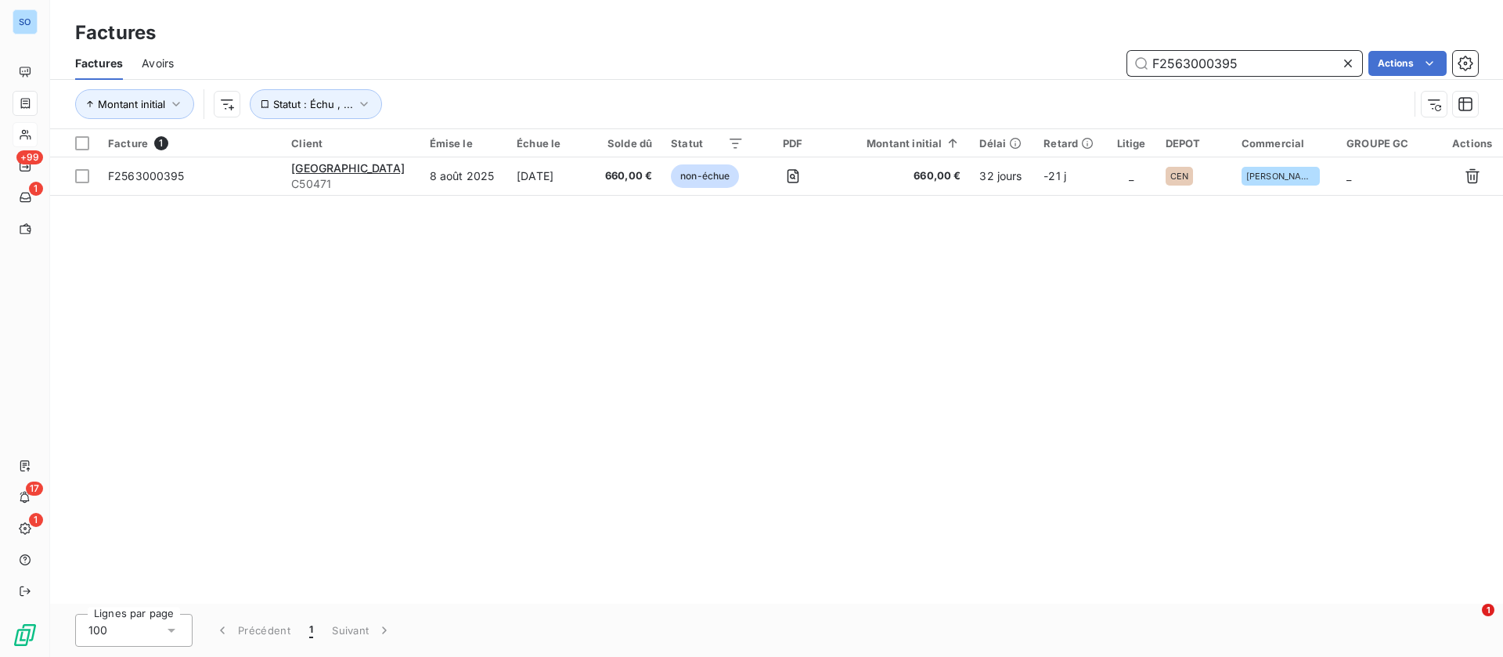
paste input "13000738"
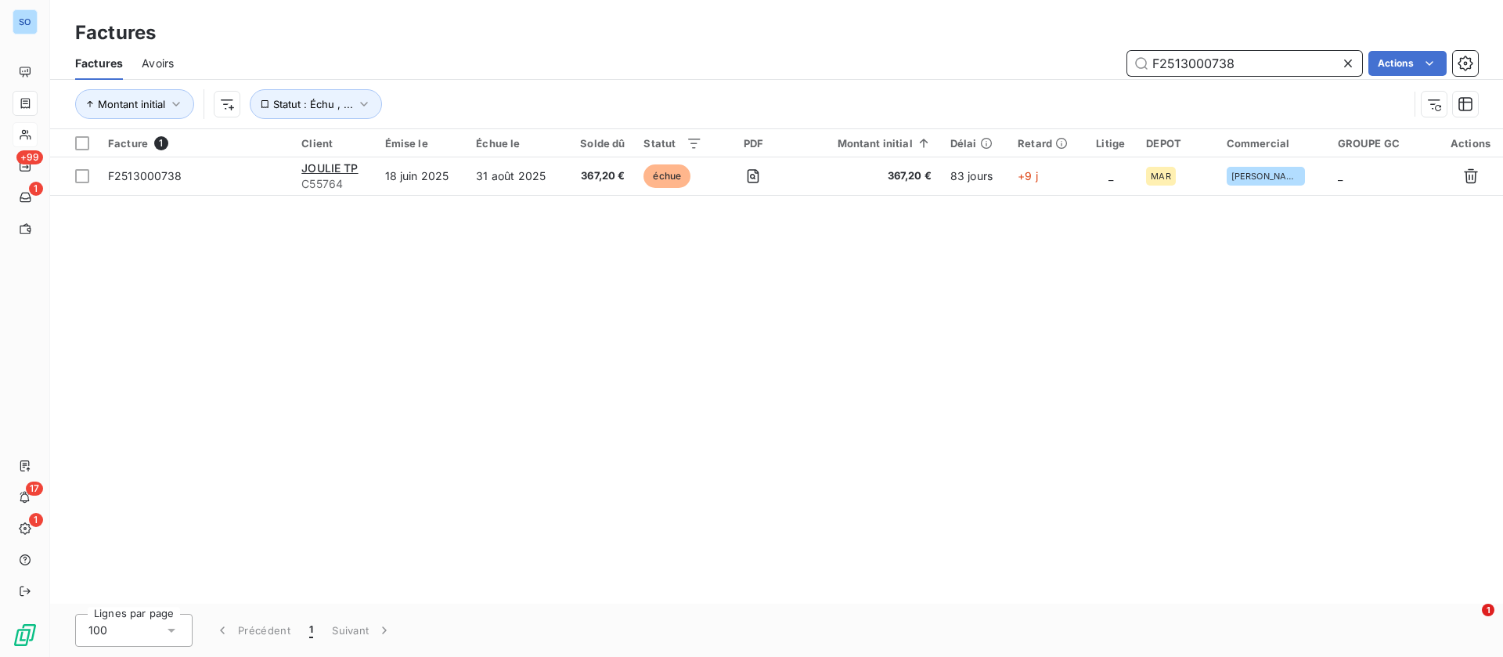
drag, startPoint x: 1259, startPoint y: 57, endPoint x: 969, endPoint y: 56, distance: 289.7
click at [969, 59] on div "F2513000738 Actions" at bounding box center [836, 63] width 1286 height 25
paste input "33001036"
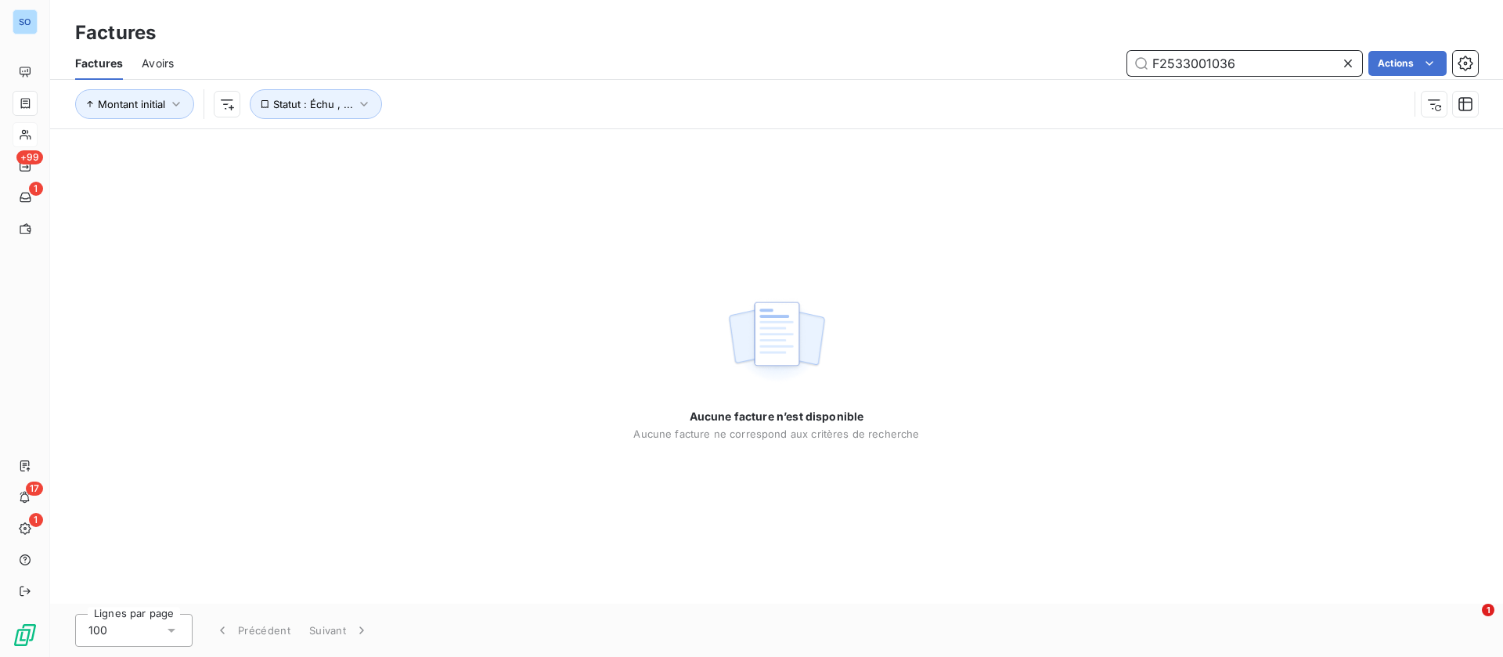
type input "F2533001036"
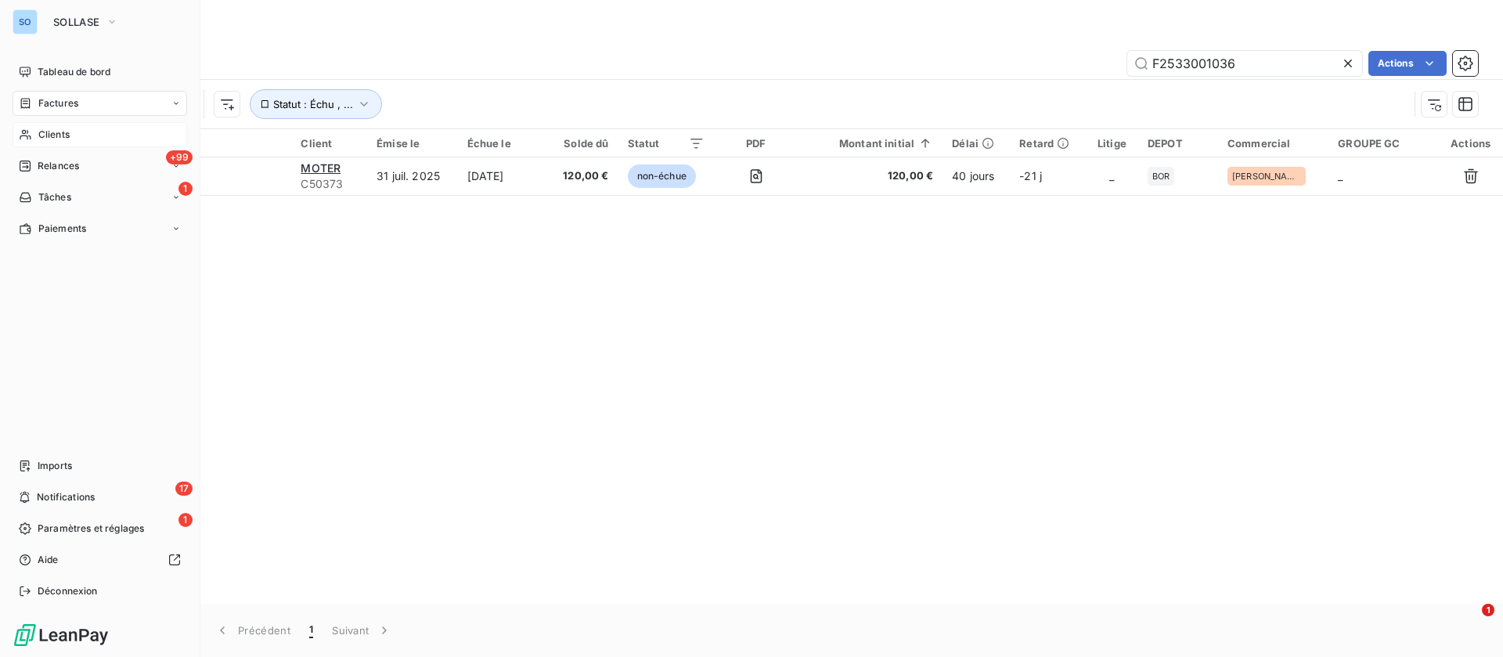
click at [71, 141] on div "Clients" at bounding box center [100, 134] width 175 height 25
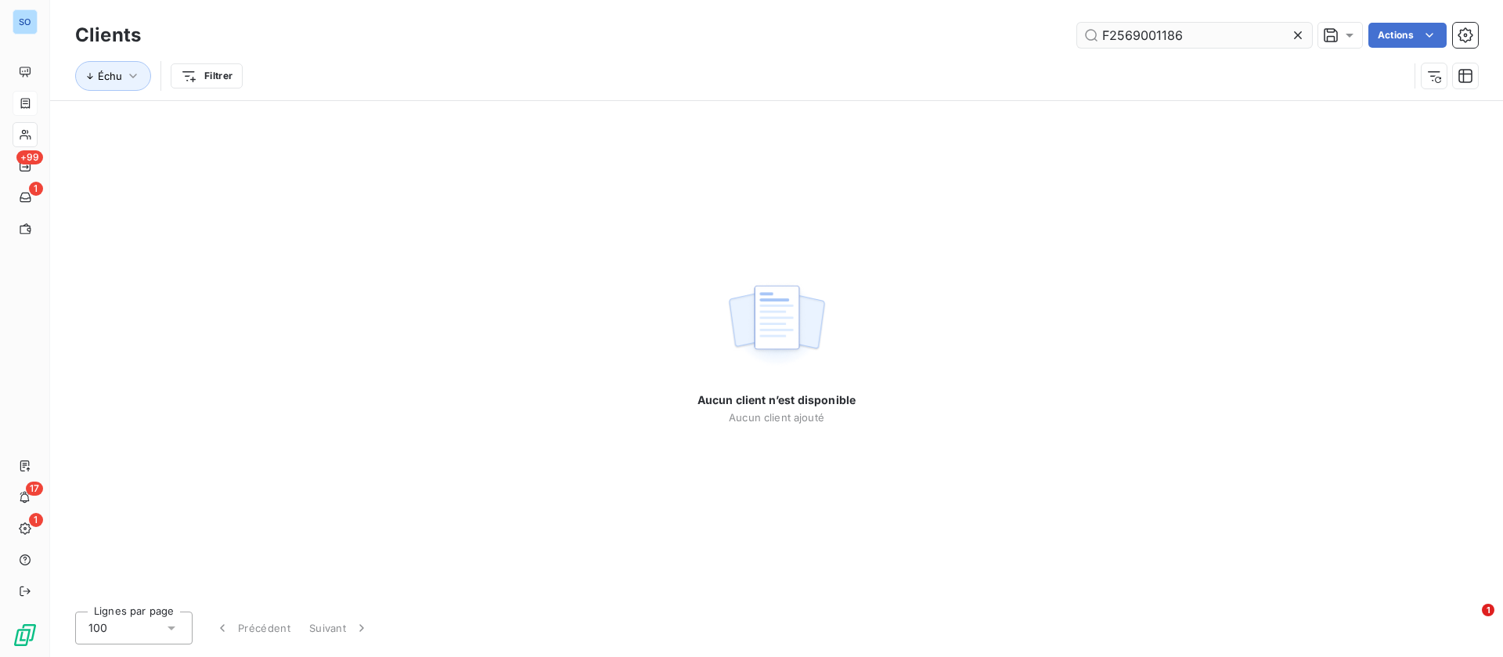
click at [1298, 33] on icon at bounding box center [1298, 35] width 16 height 16
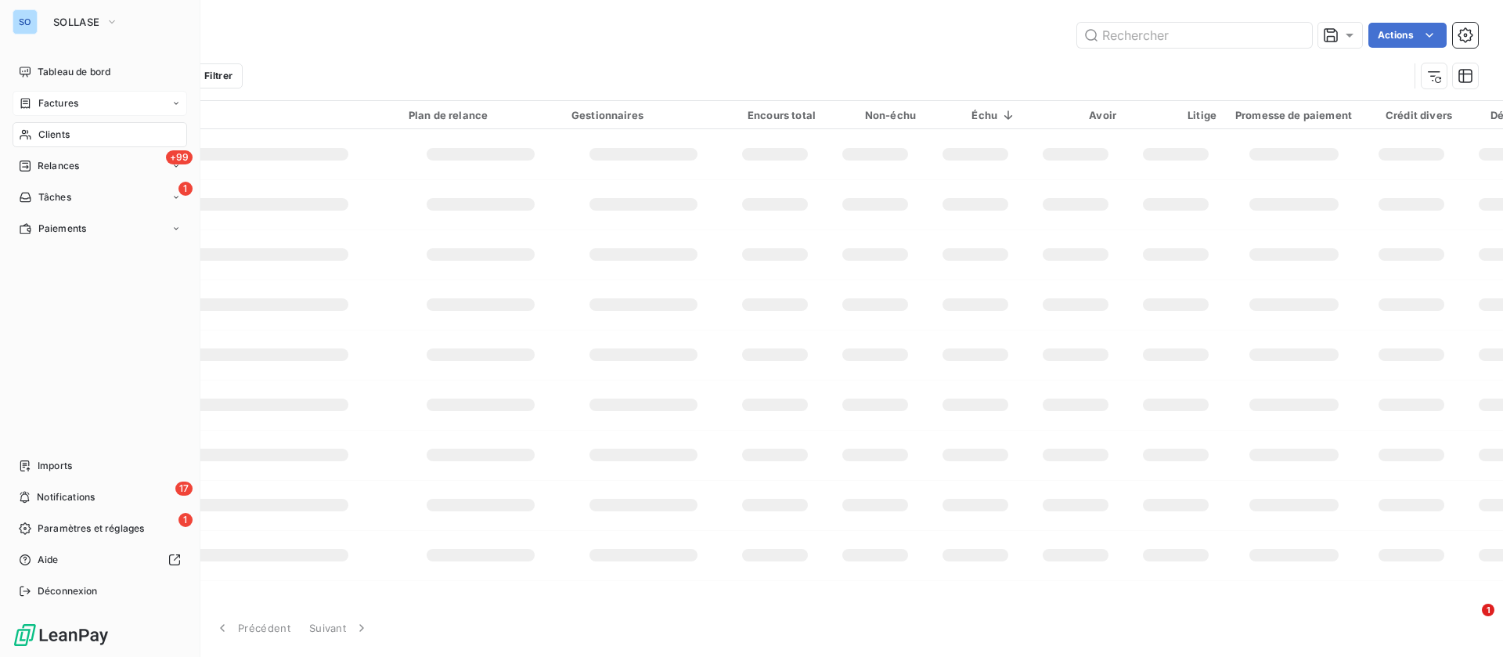
click at [42, 133] on span "Clients" at bounding box center [53, 135] width 31 height 14
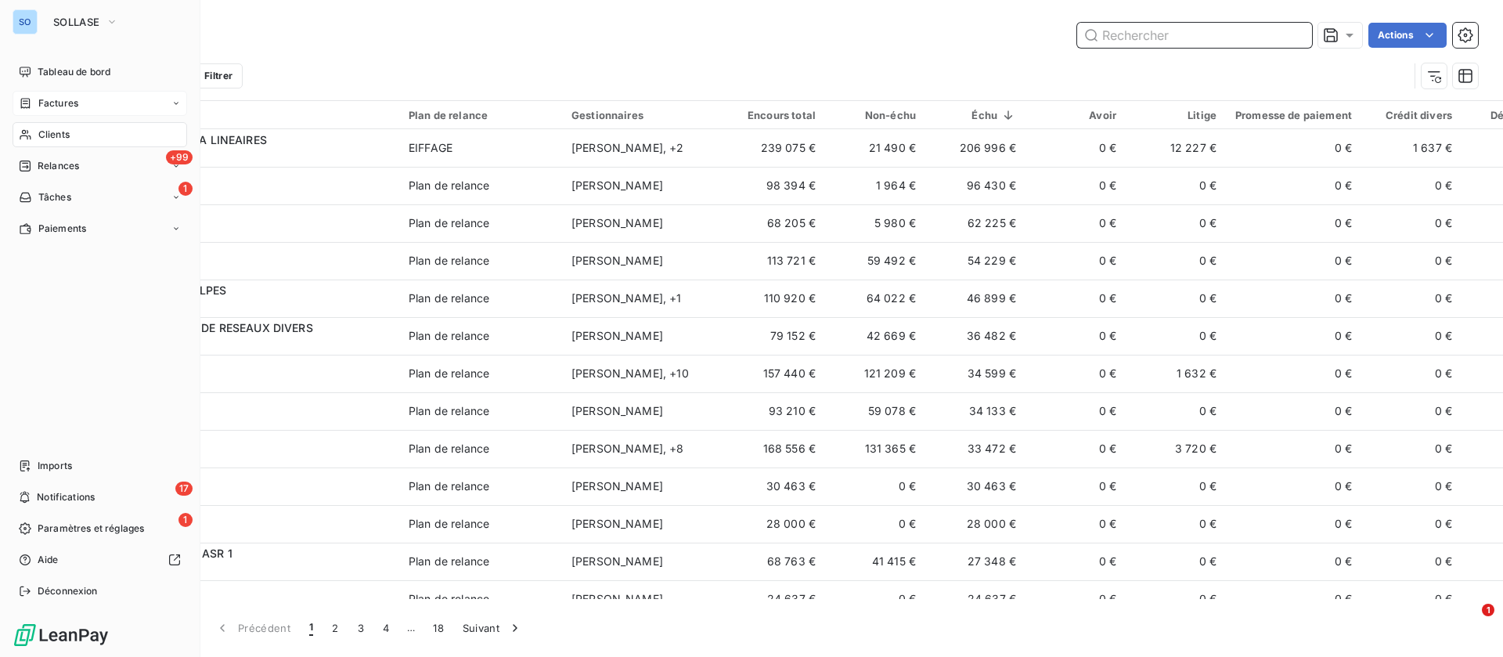
click at [1146, 35] on input "text" at bounding box center [1194, 35] width 235 height 25
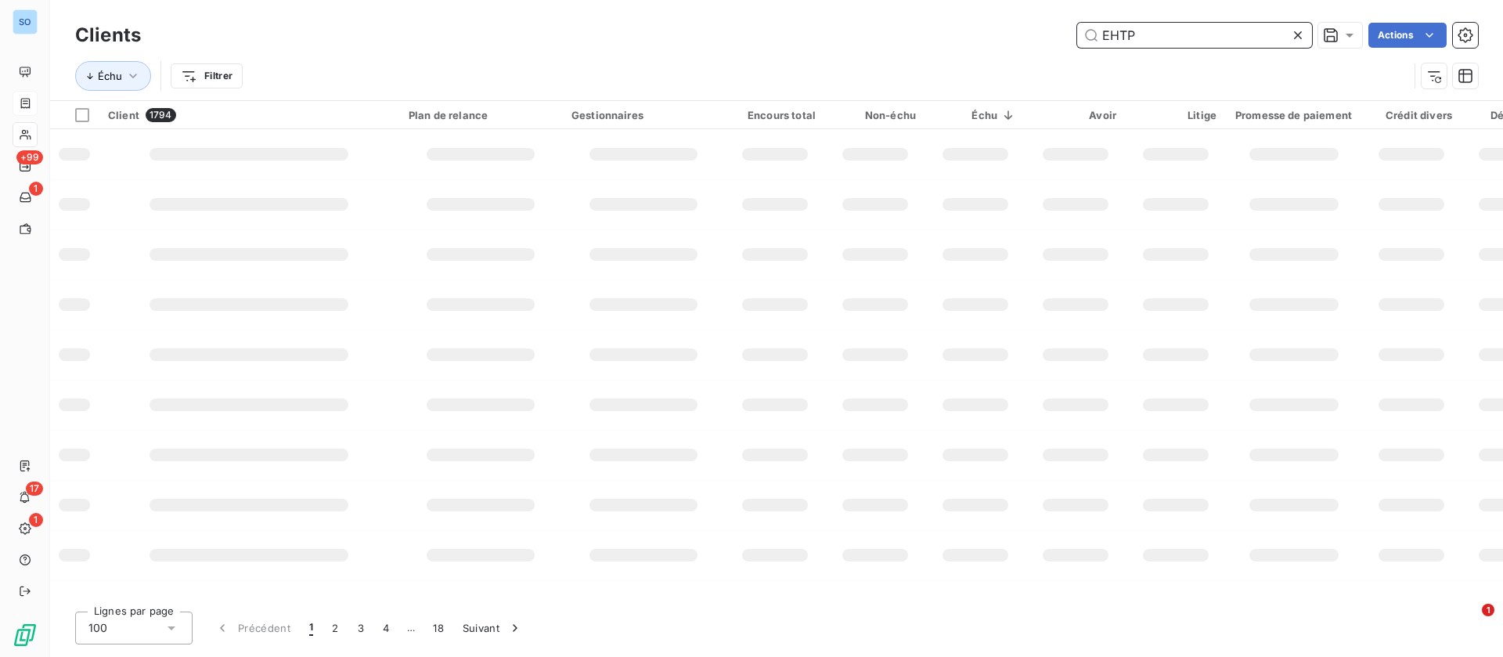
type input "EHTP"
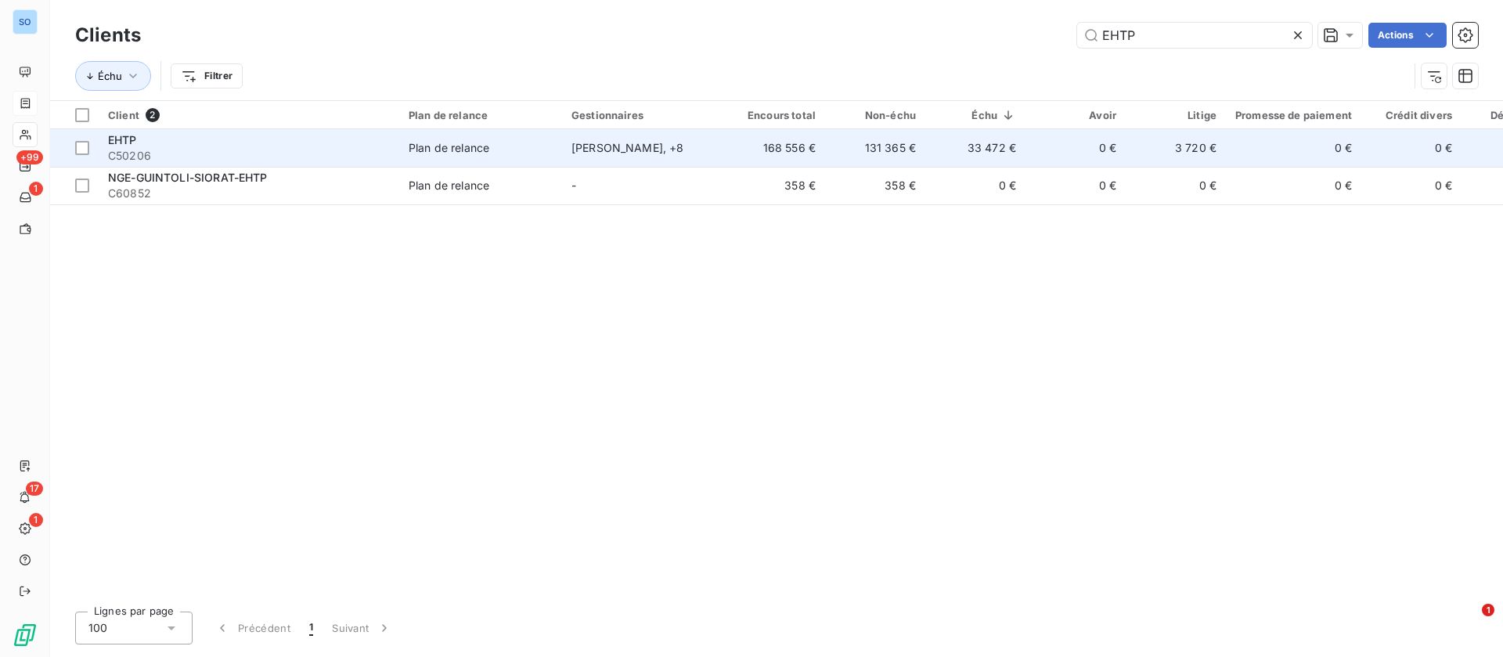
click at [922, 147] on td "131 365 €" at bounding box center [875, 148] width 100 height 38
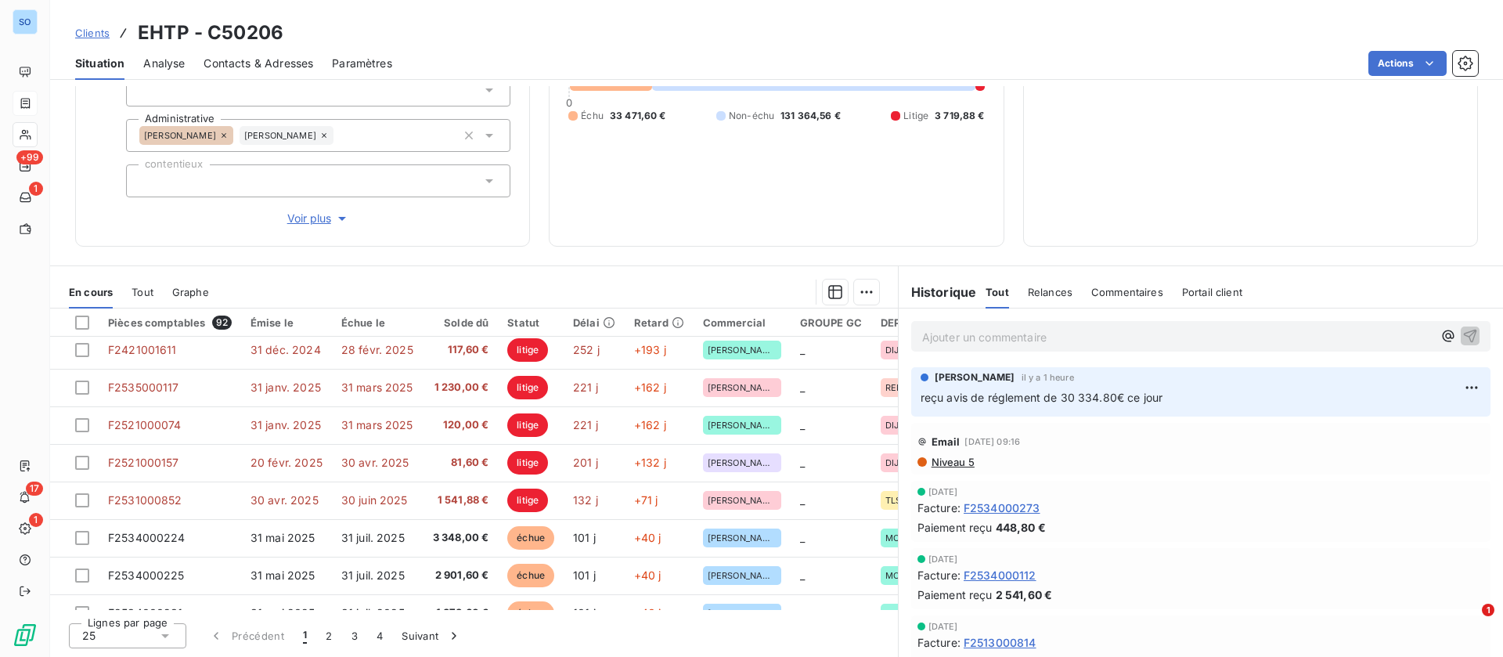
scroll to position [117, 0]
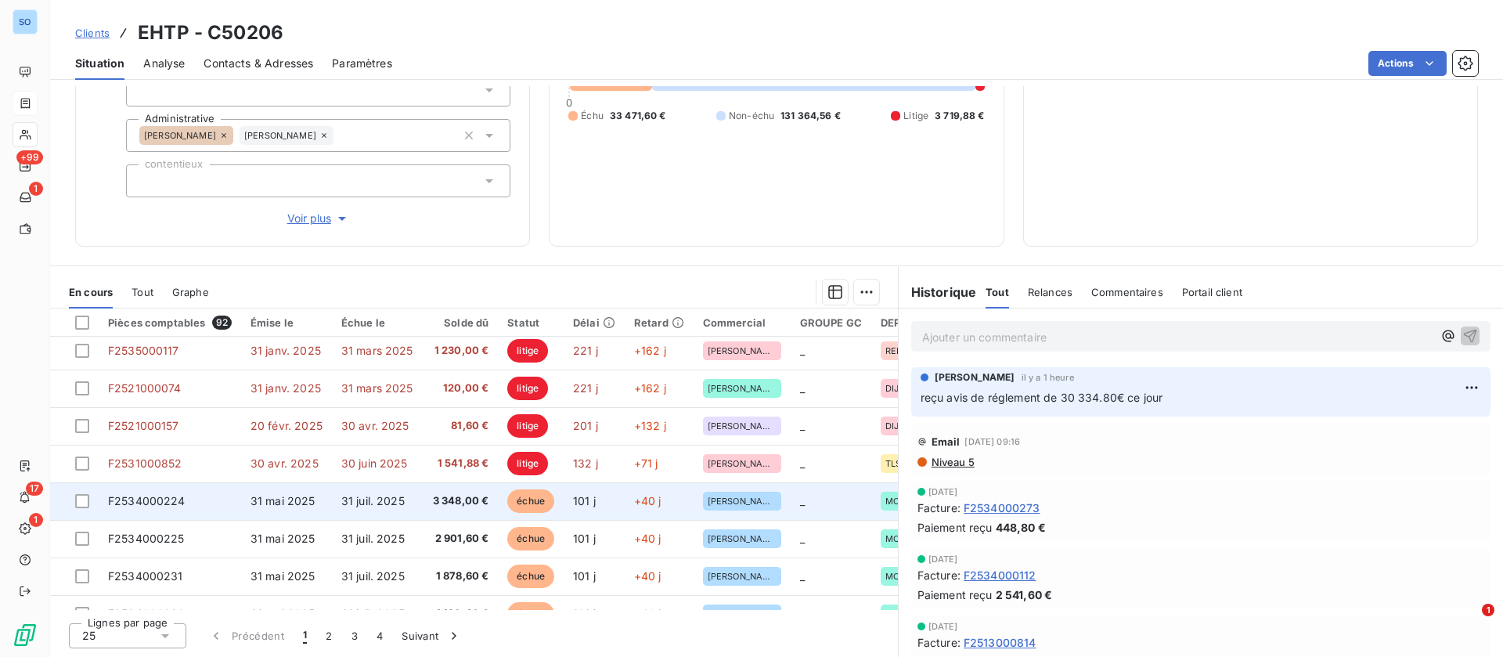
click at [449, 497] on span "3 348,00 €" at bounding box center [460, 501] width 57 height 16
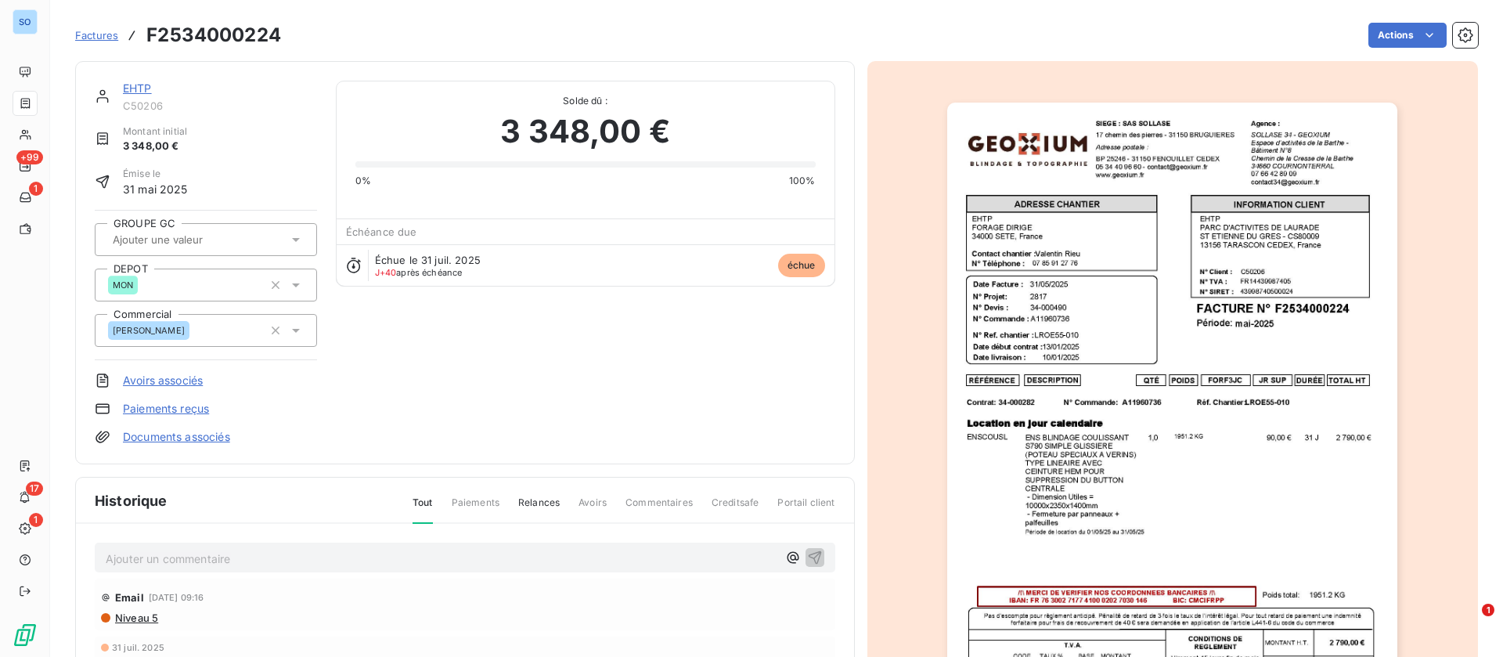
click at [146, 89] on link "EHTP" at bounding box center [137, 87] width 29 height 13
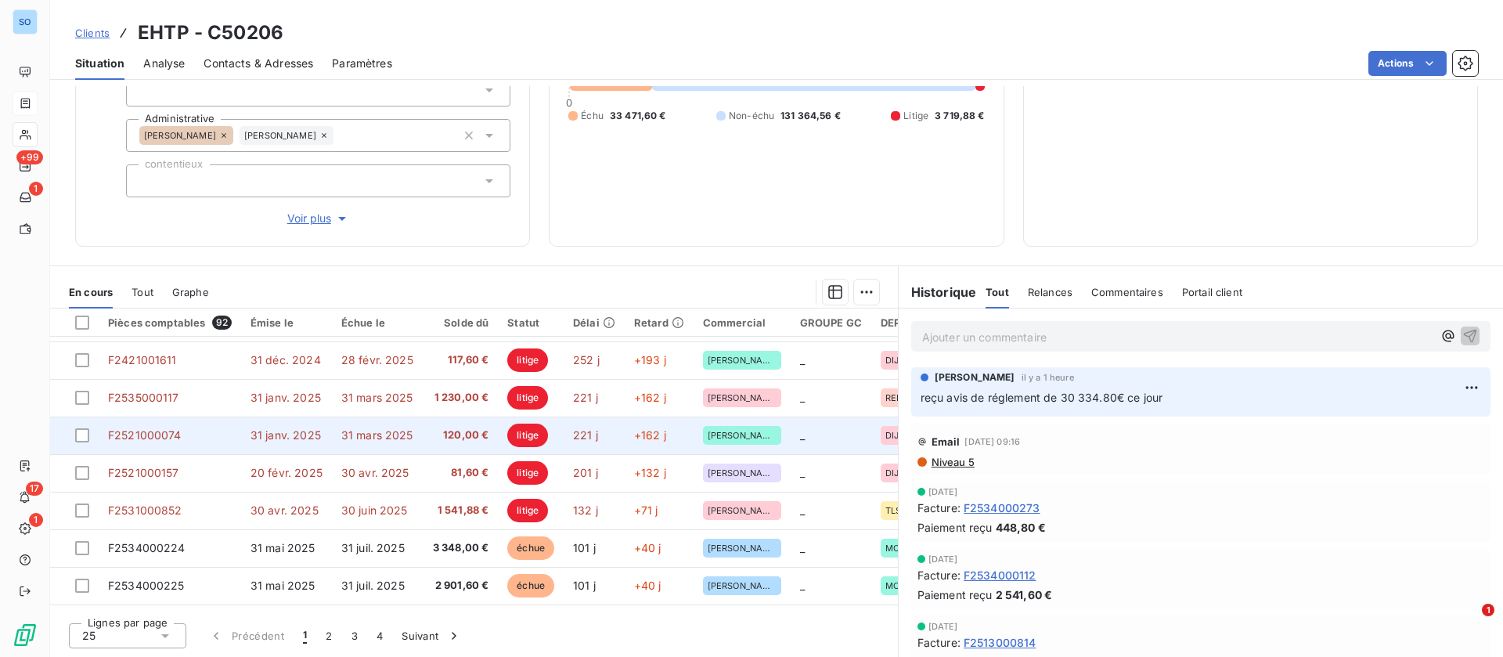
scroll to position [117, 0]
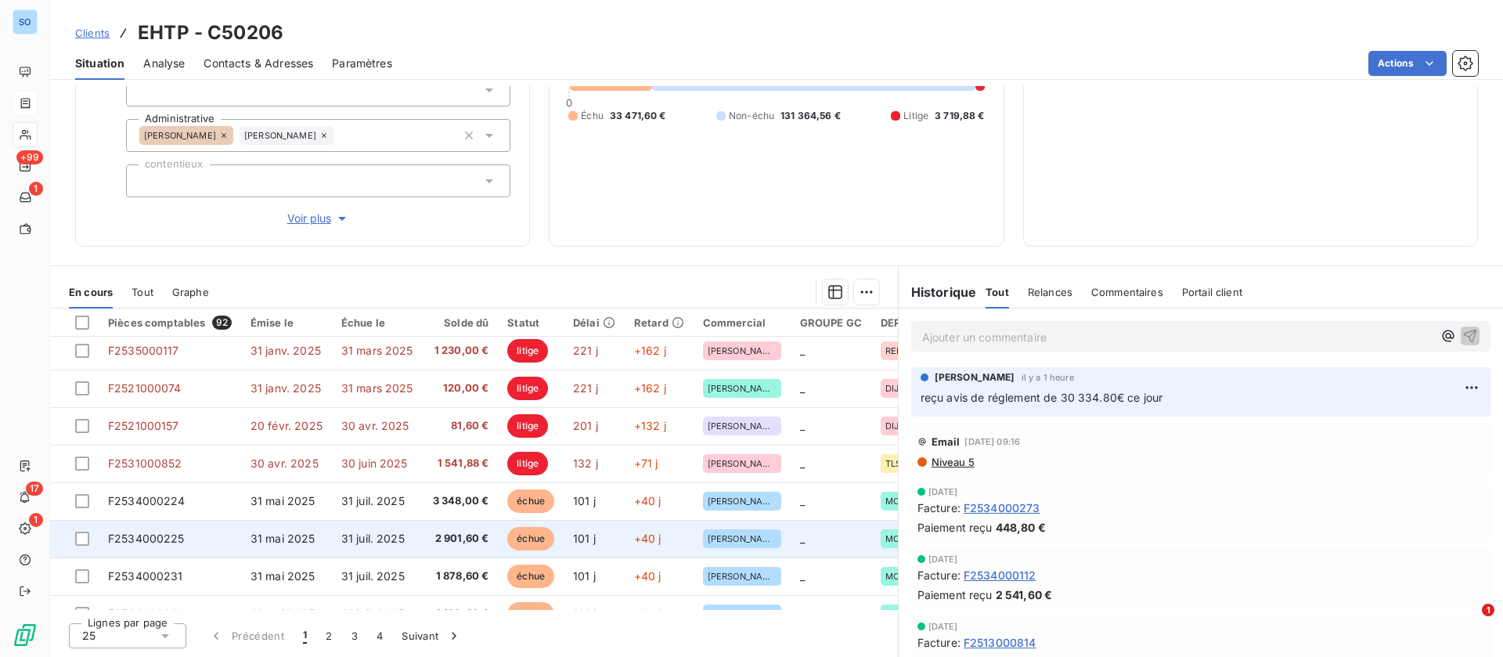
click at [454, 531] on span "2 901,60 €" at bounding box center [460, 539] width 57 height 16
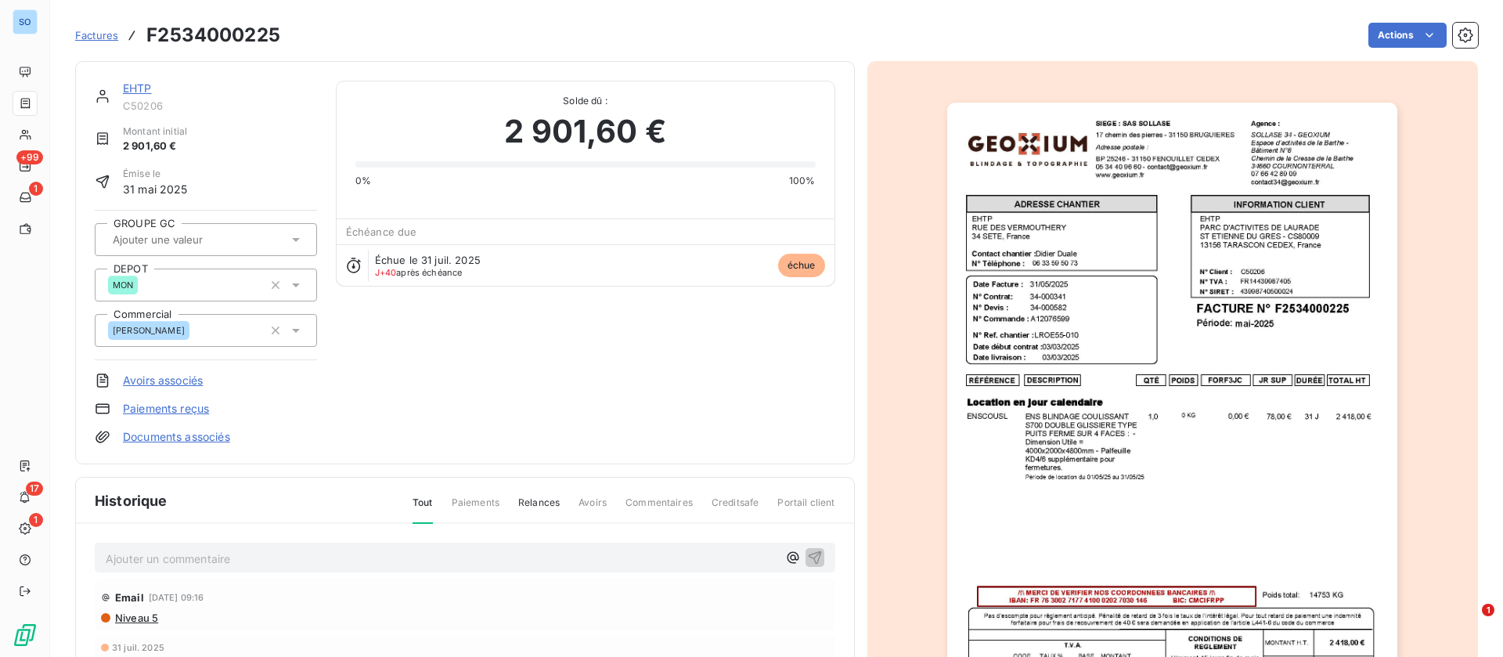
click at [139, 83] on link "EHTP" at bounding box center [137, 87] width 29 height 13
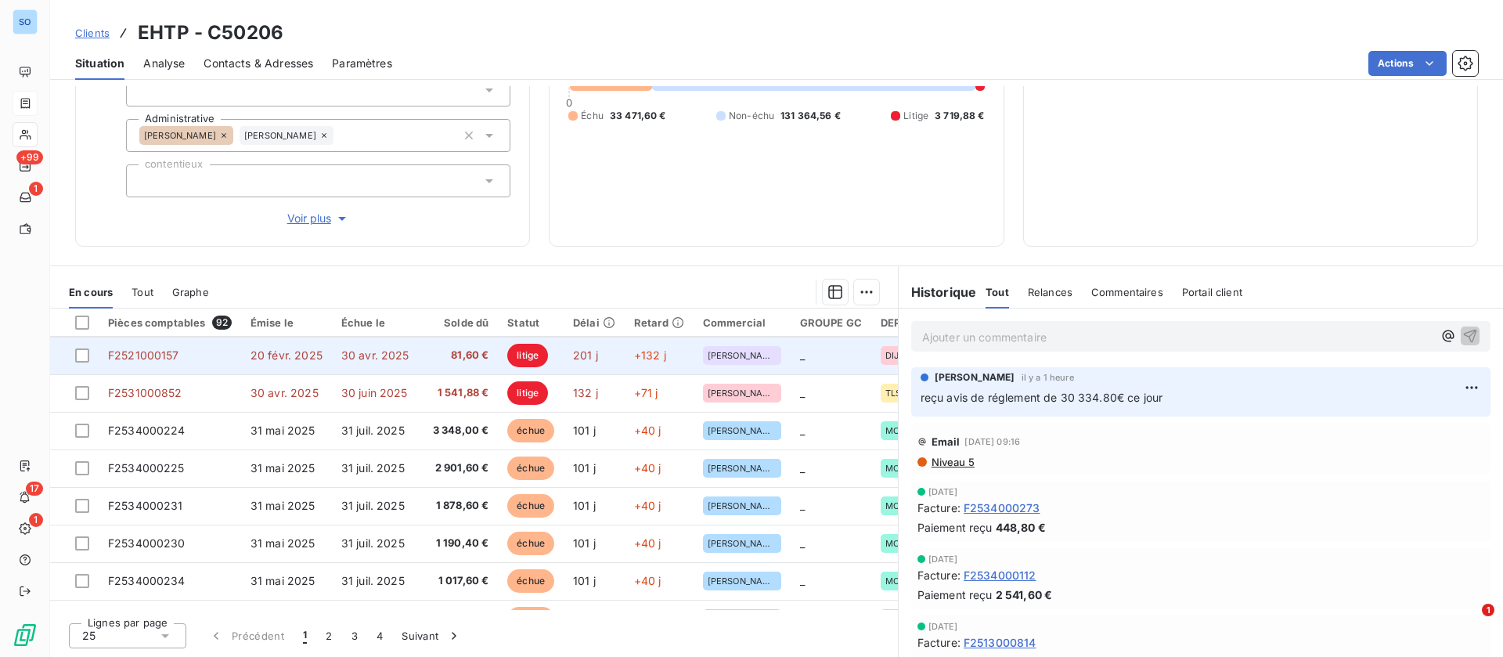
scroll to position [235, 0]
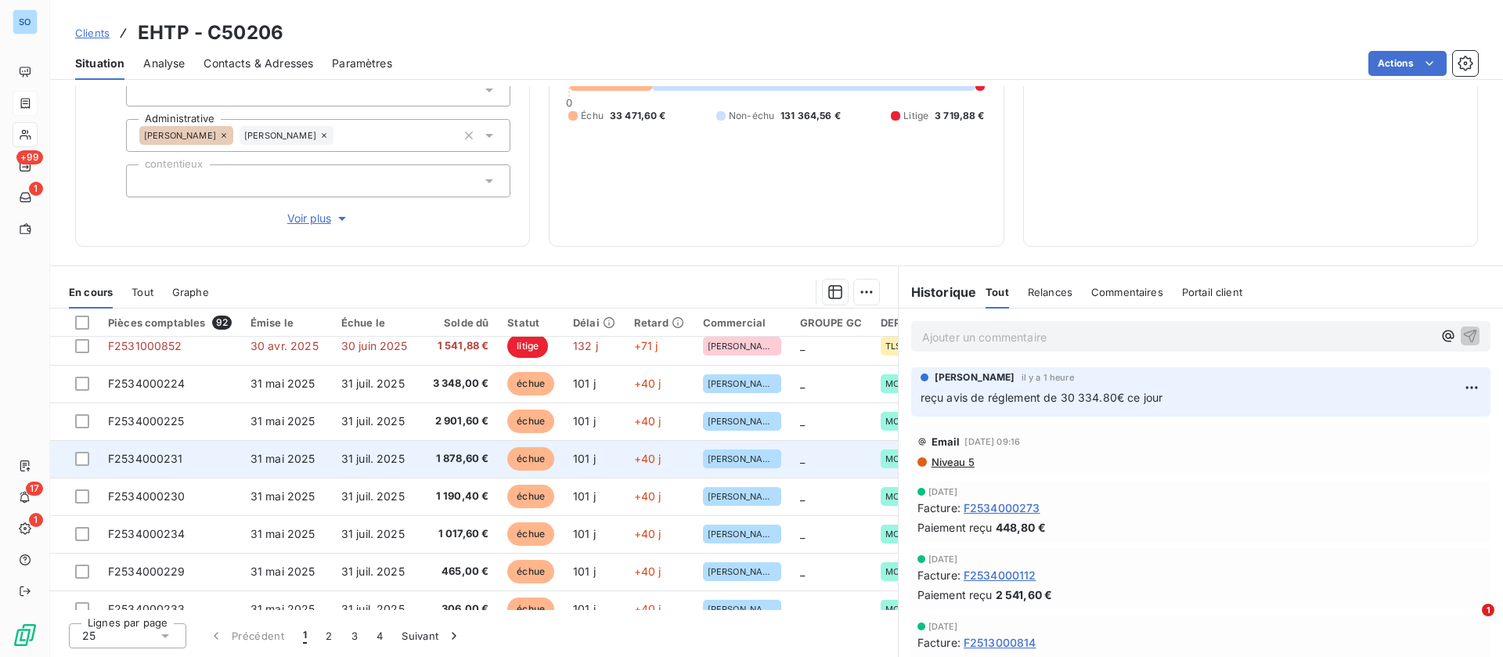
click at [442, 448] on td "1 878,60 €" at bounding box center [461, 459] width 76 height 38
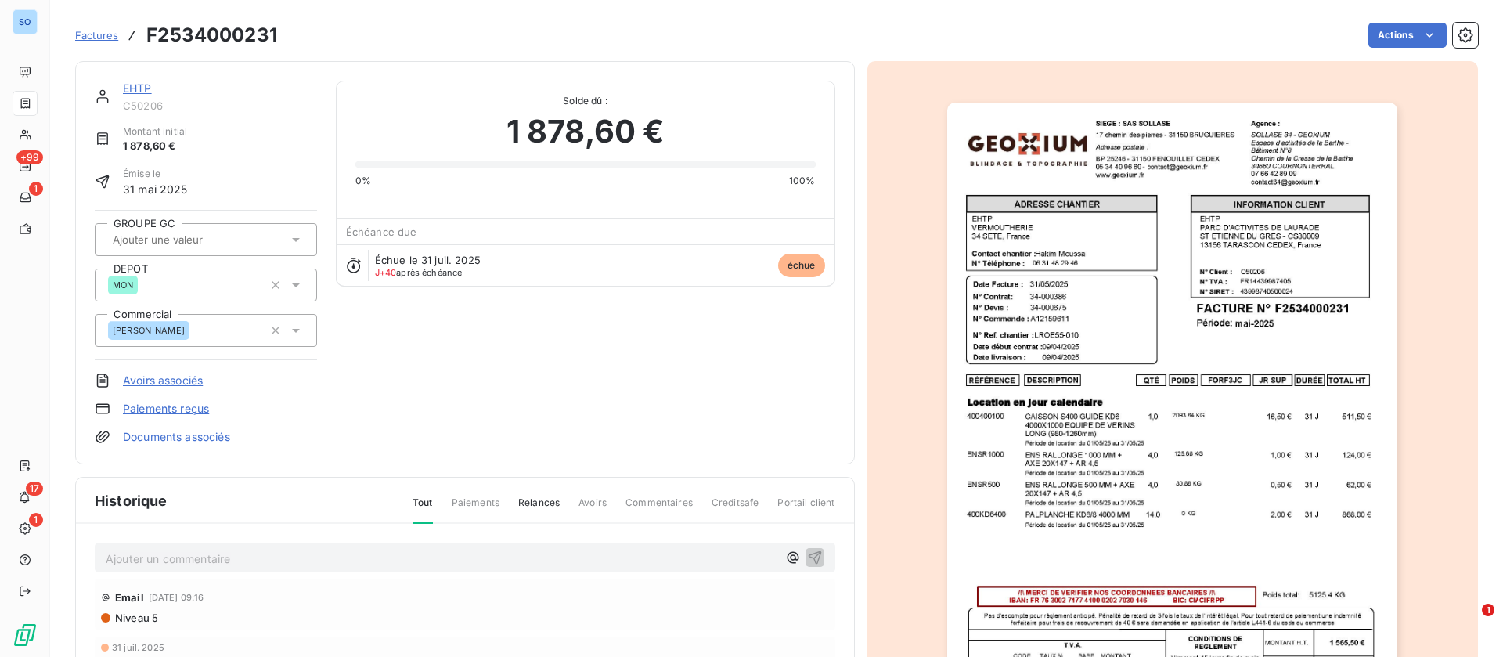
click at [147, 87] on link "EHTP" at bounding box center [137, 87] width 29 height 13
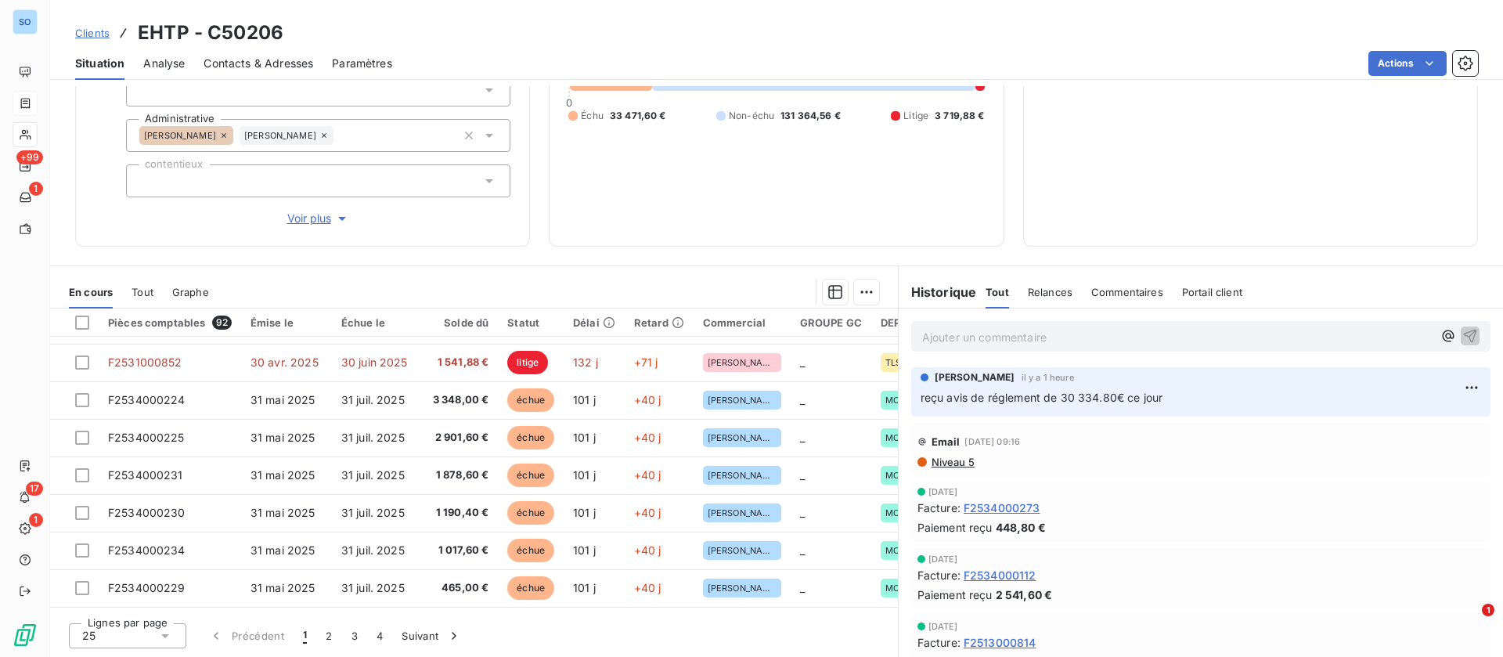
scroll to position [235, 0]
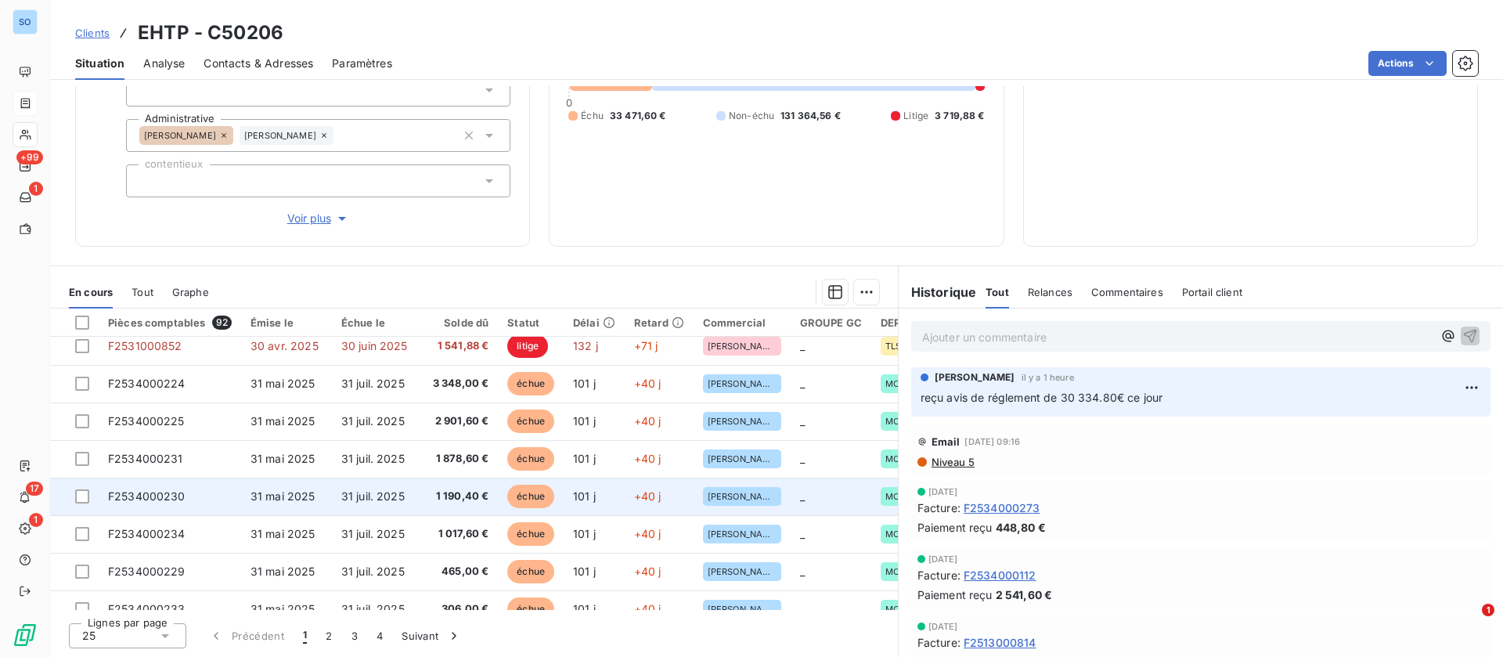
click at [489, 497] on td "1 190,40 €" at bounding box center [461, 497] width 76 height 38
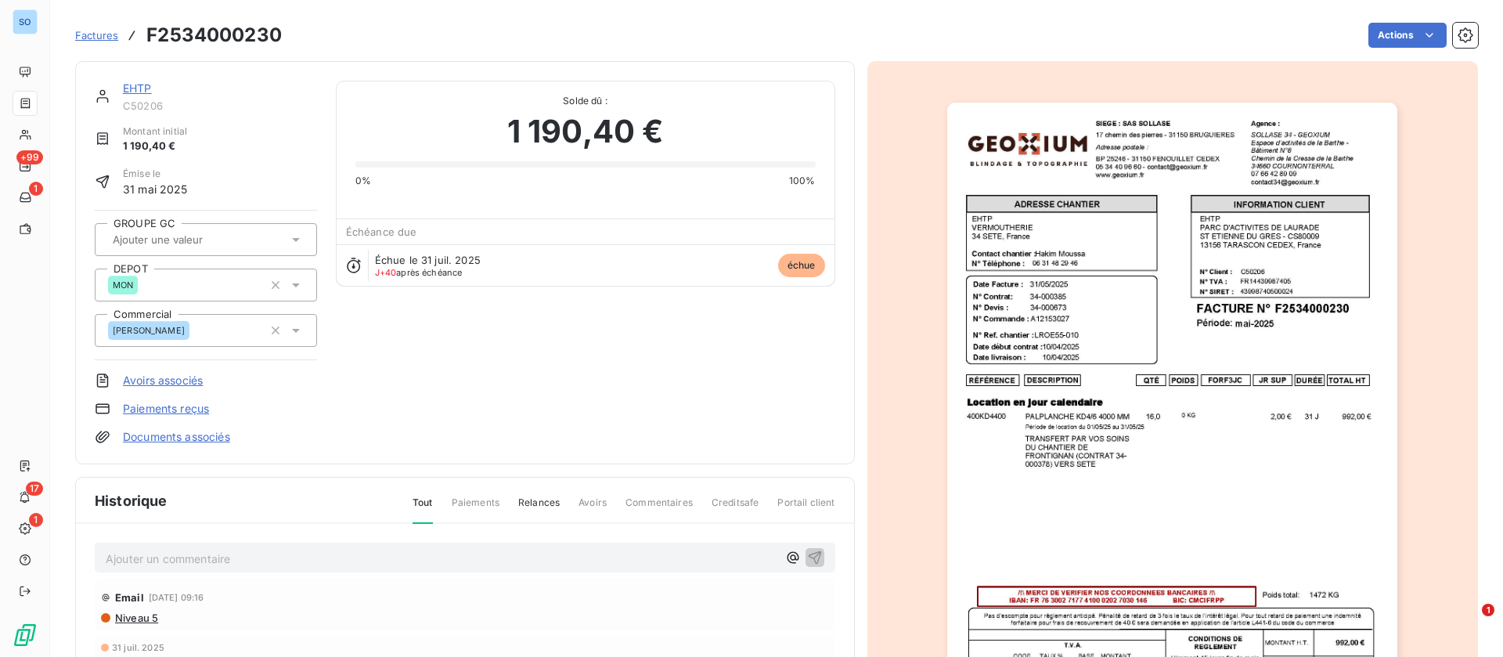
click at [139, 87] on link "EHTP" at bounding box center [137, 87] width 29 height 13
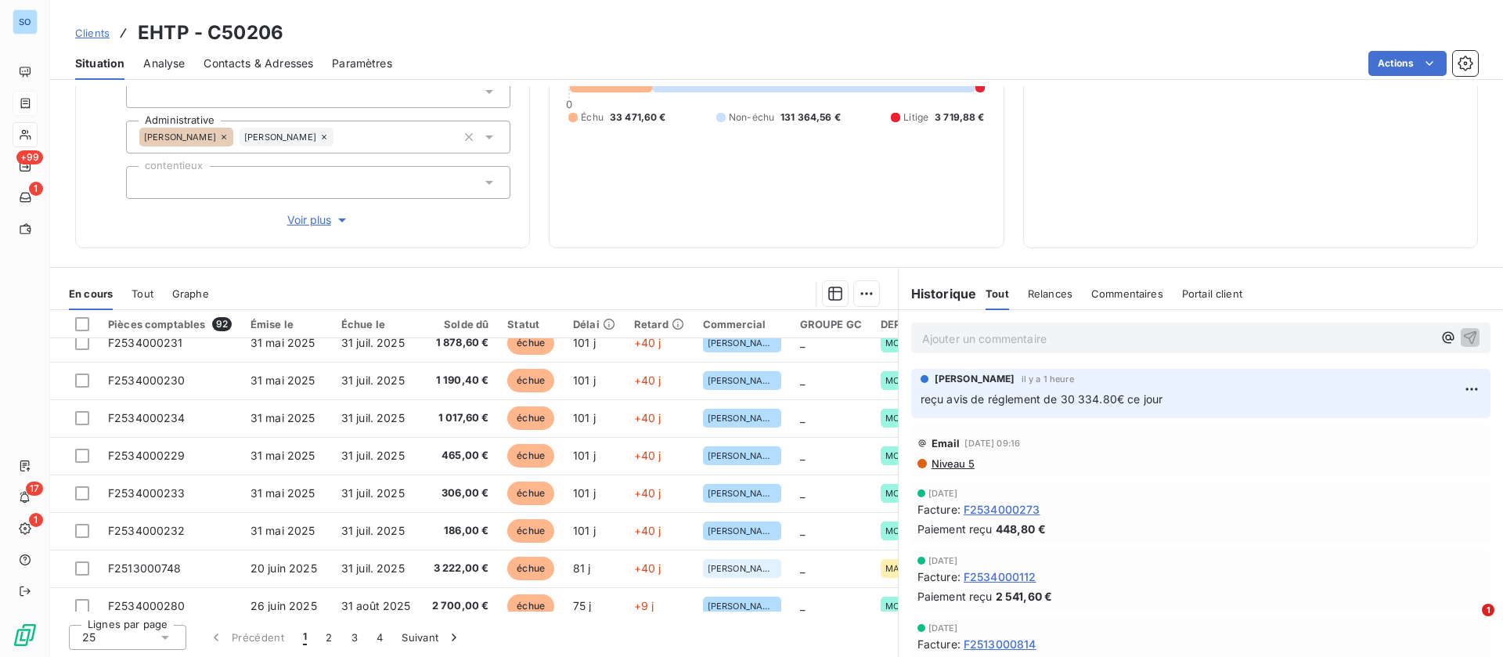
scroll to position [213, 0]
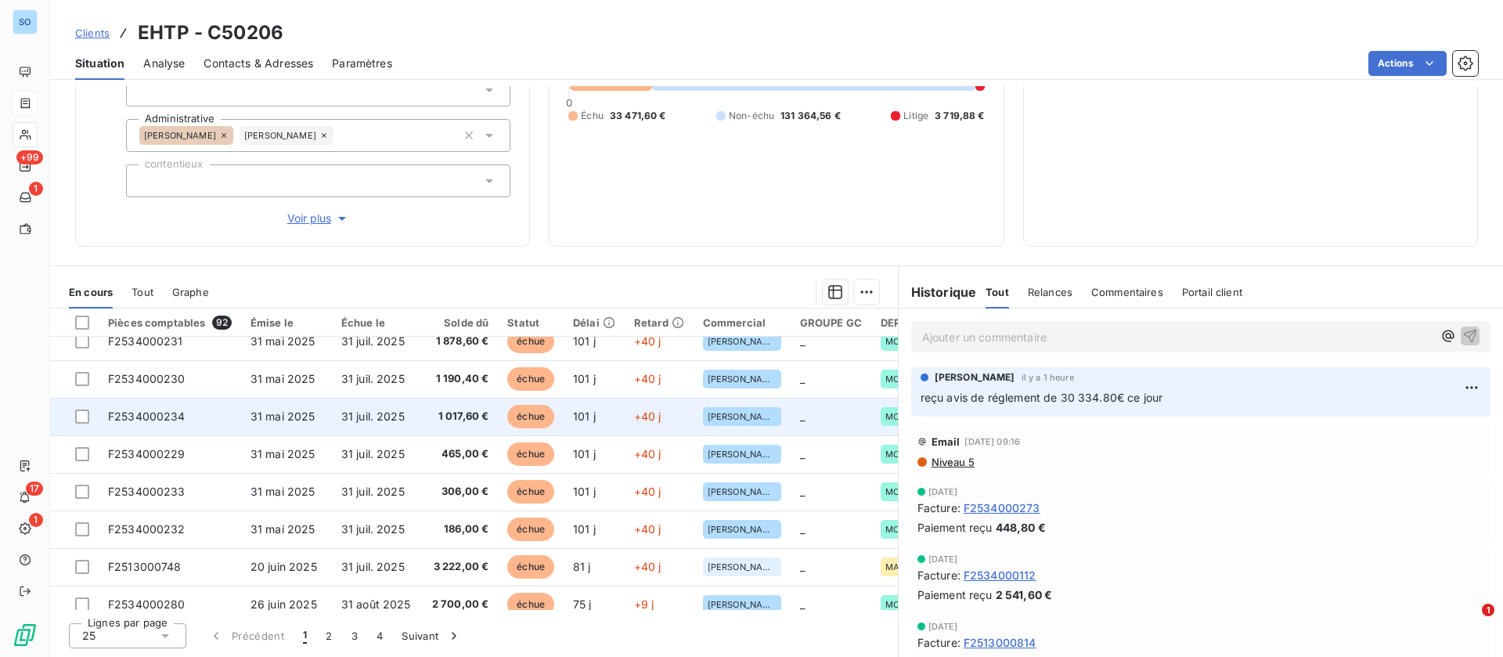
click at [466, 418] on span "1 017,60 €" at bounding box center [460, 417] width 57 height 16
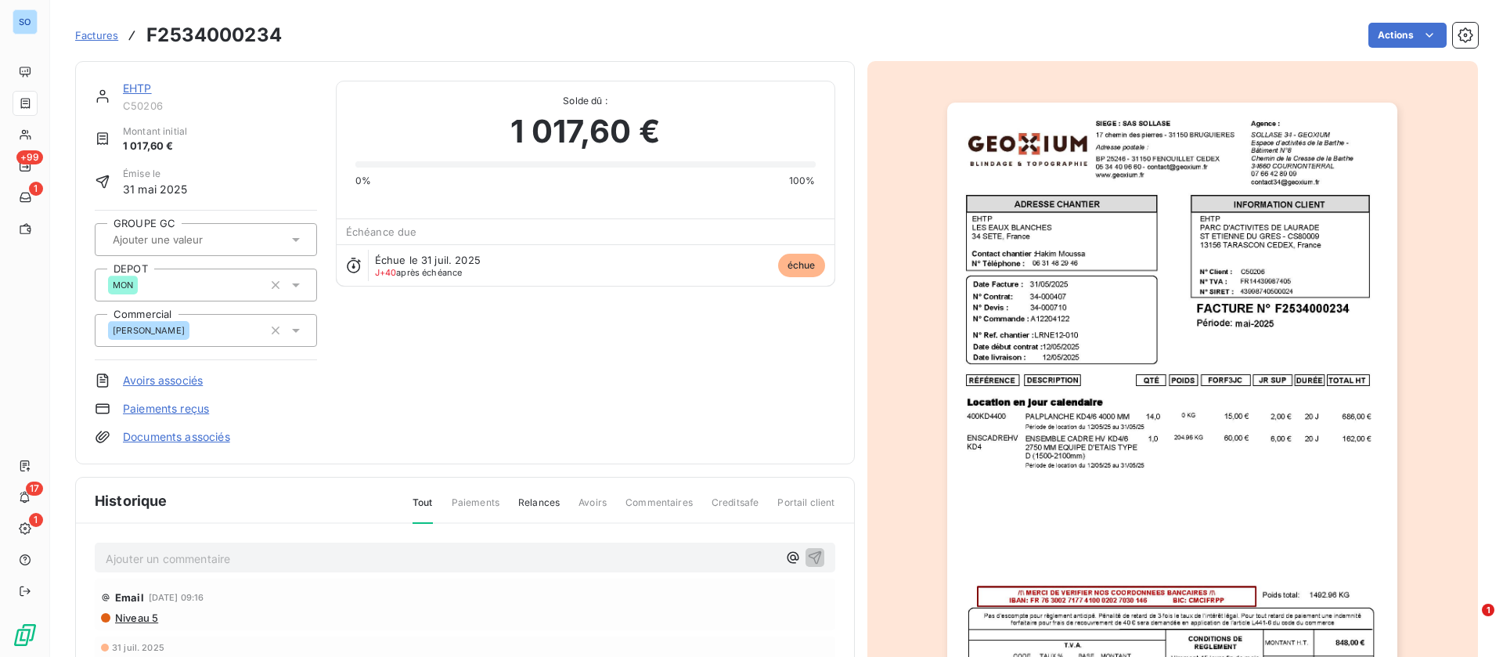
click at [135, 88] on link "EHTP" at bounding box center [137, 87] width 29 height 13
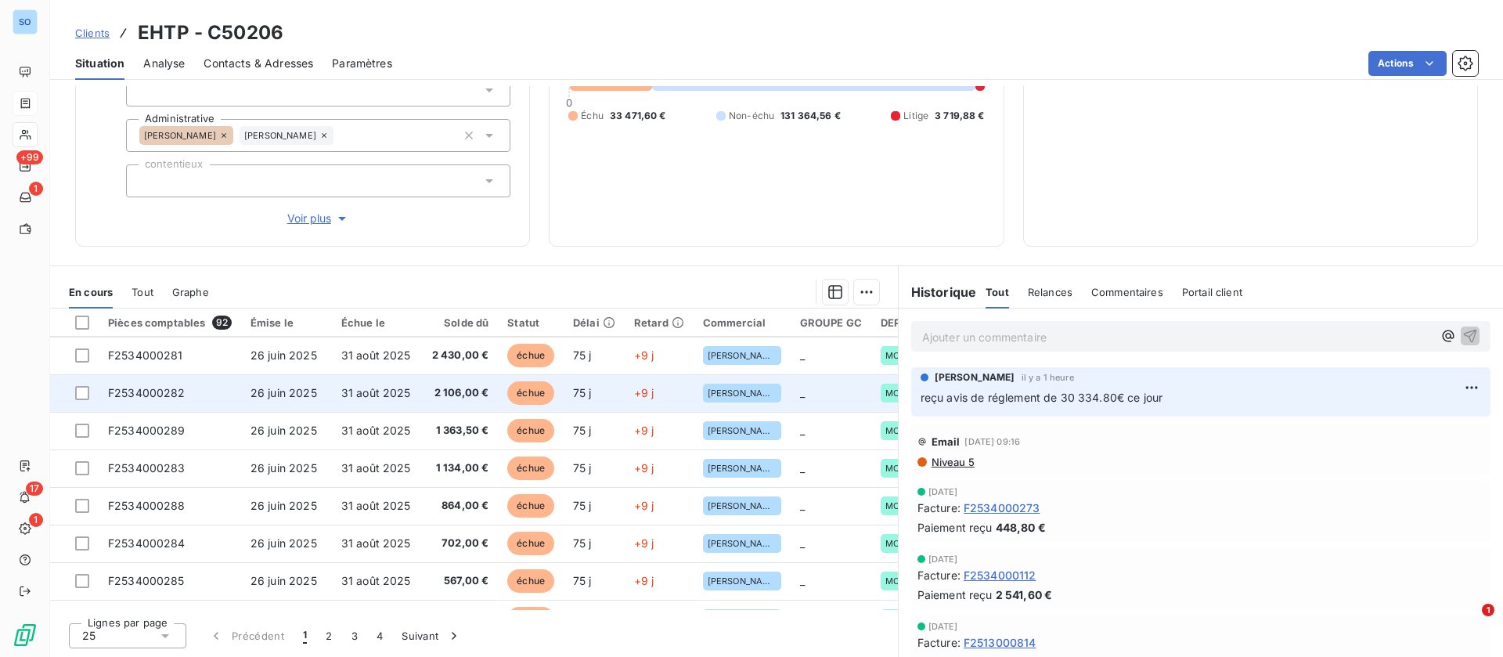
scroll to position [673, 0]
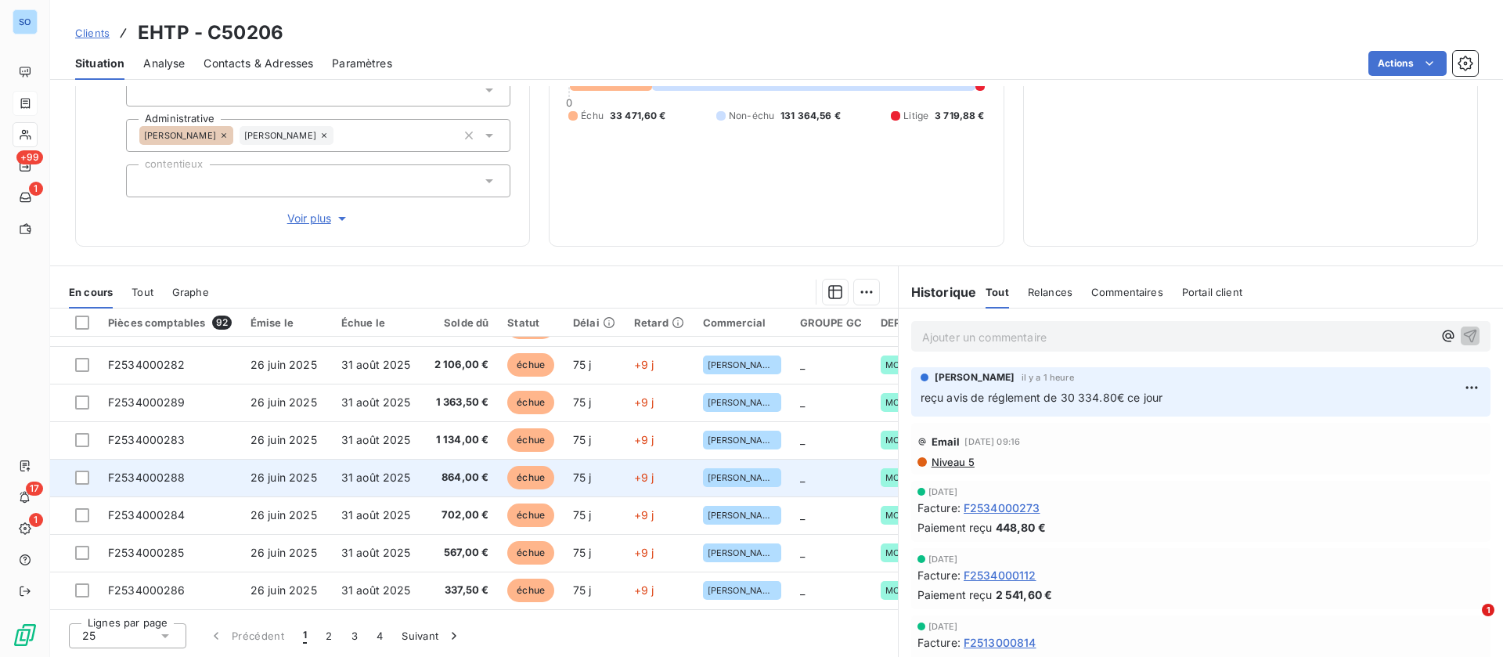
click at [469, 470] on span "864,00 €" at bounding box center [460, 478] width 57 height 16
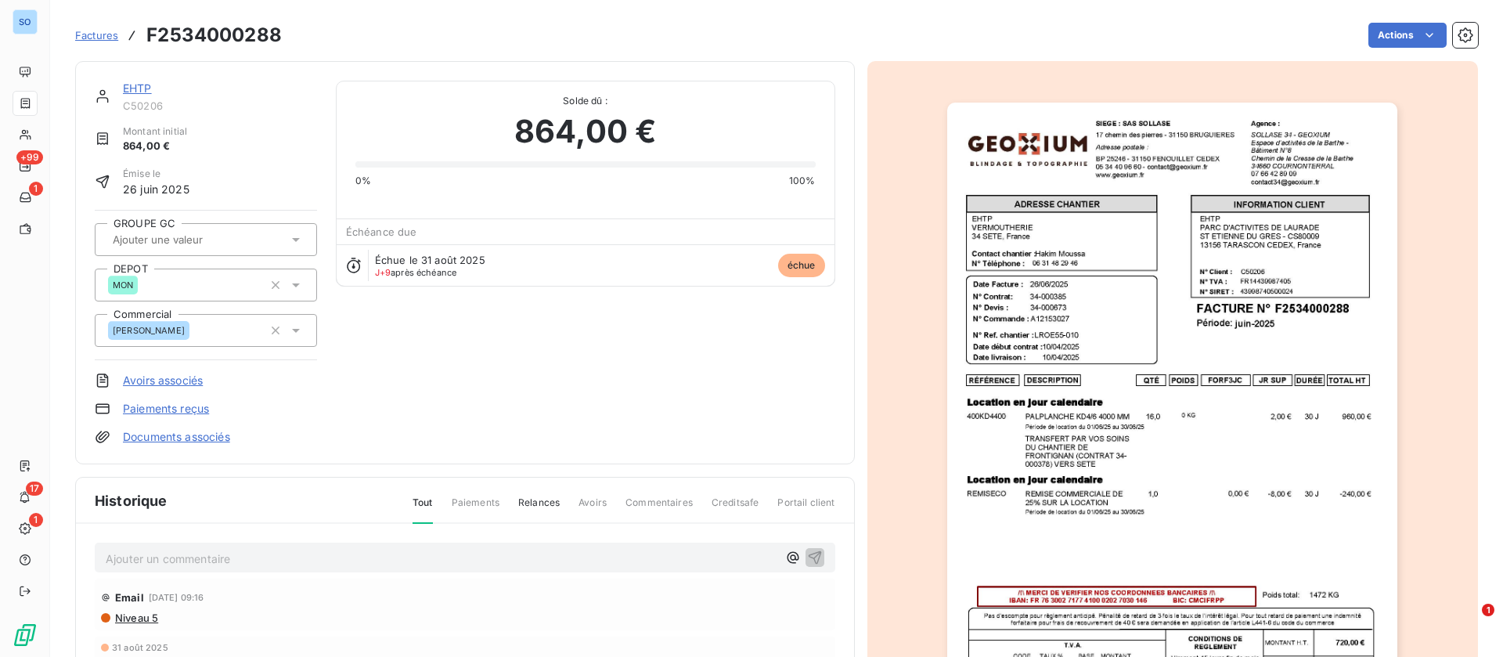
click at [135, 82] on link "EHTP" at bounding box center [137, 87] width 29 height 13
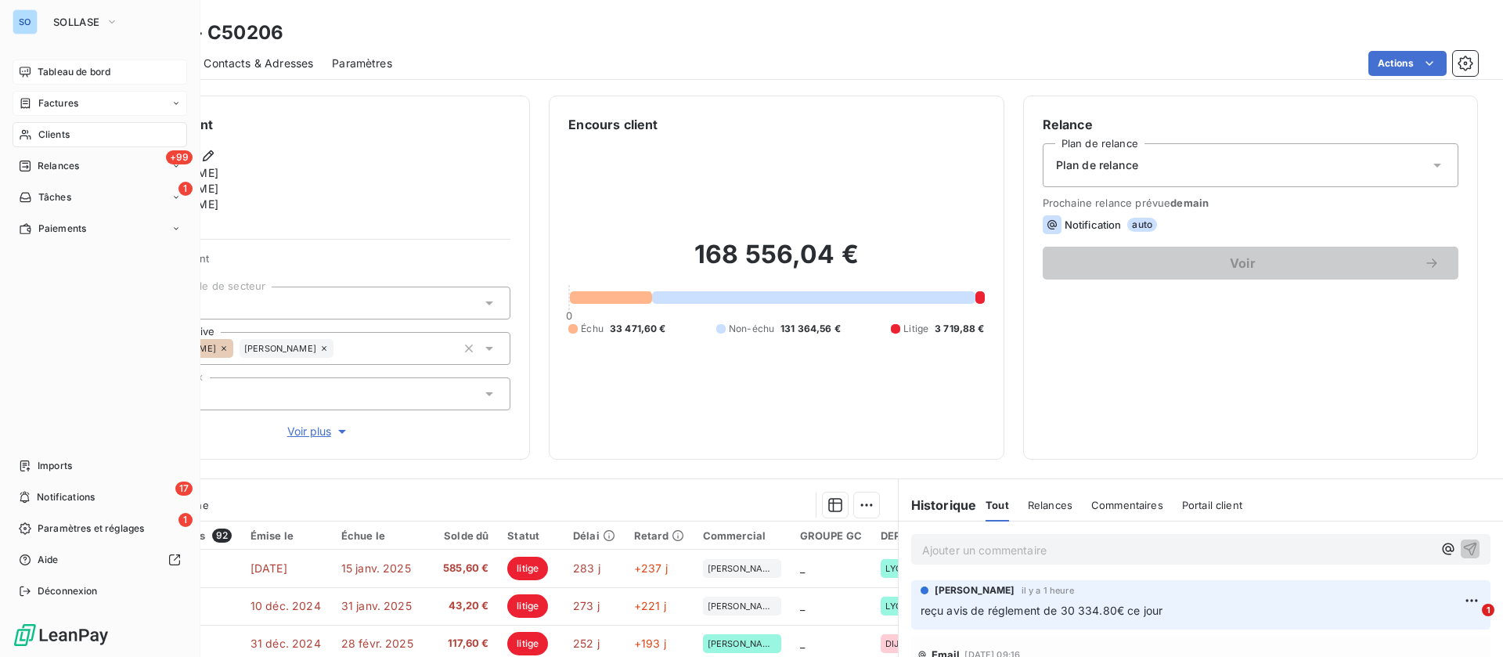
click at [52, 69] on span "Tableau de bord" at bounding box center [74, 72] width 73 height 14
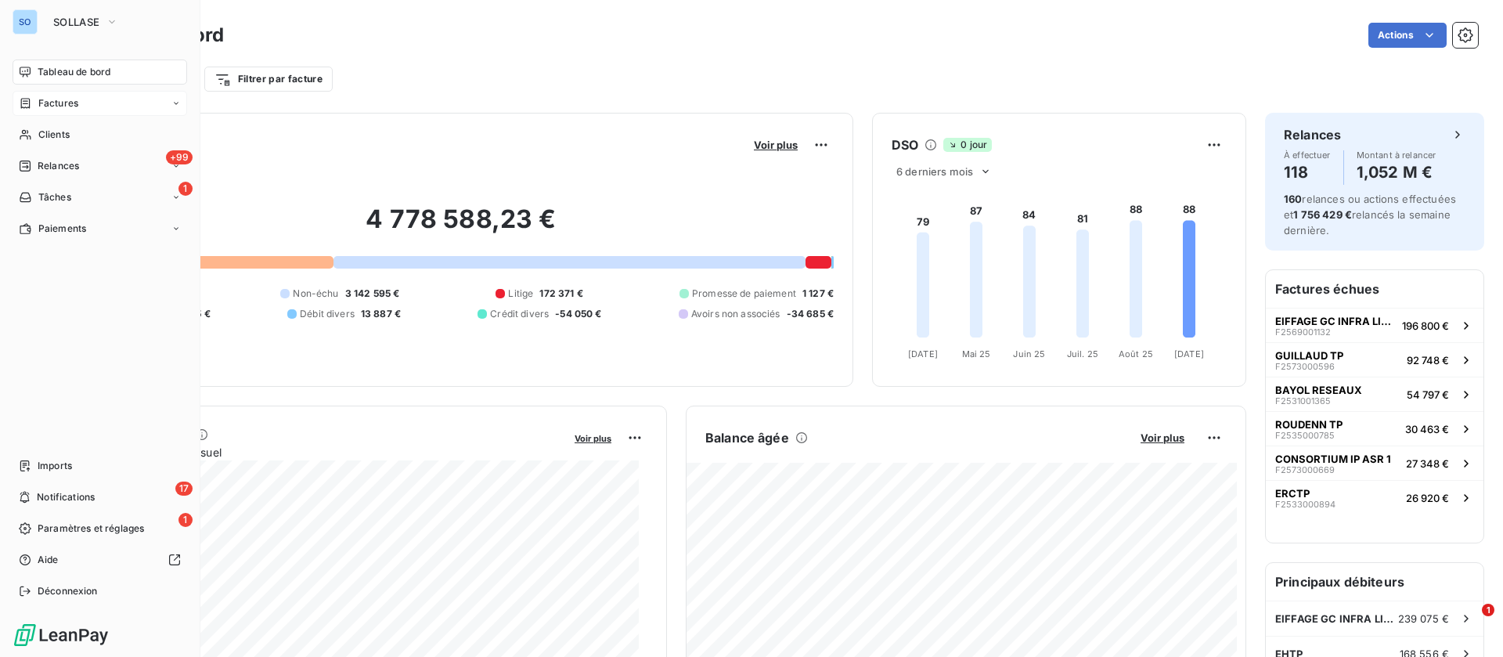
click at [41, 68] on span "Tableau de bord" at bounding box center [74, 72] width 73 height 14
click at [47, 100] on span "Factures" at bounding box center [58, 103] width 40 height 14
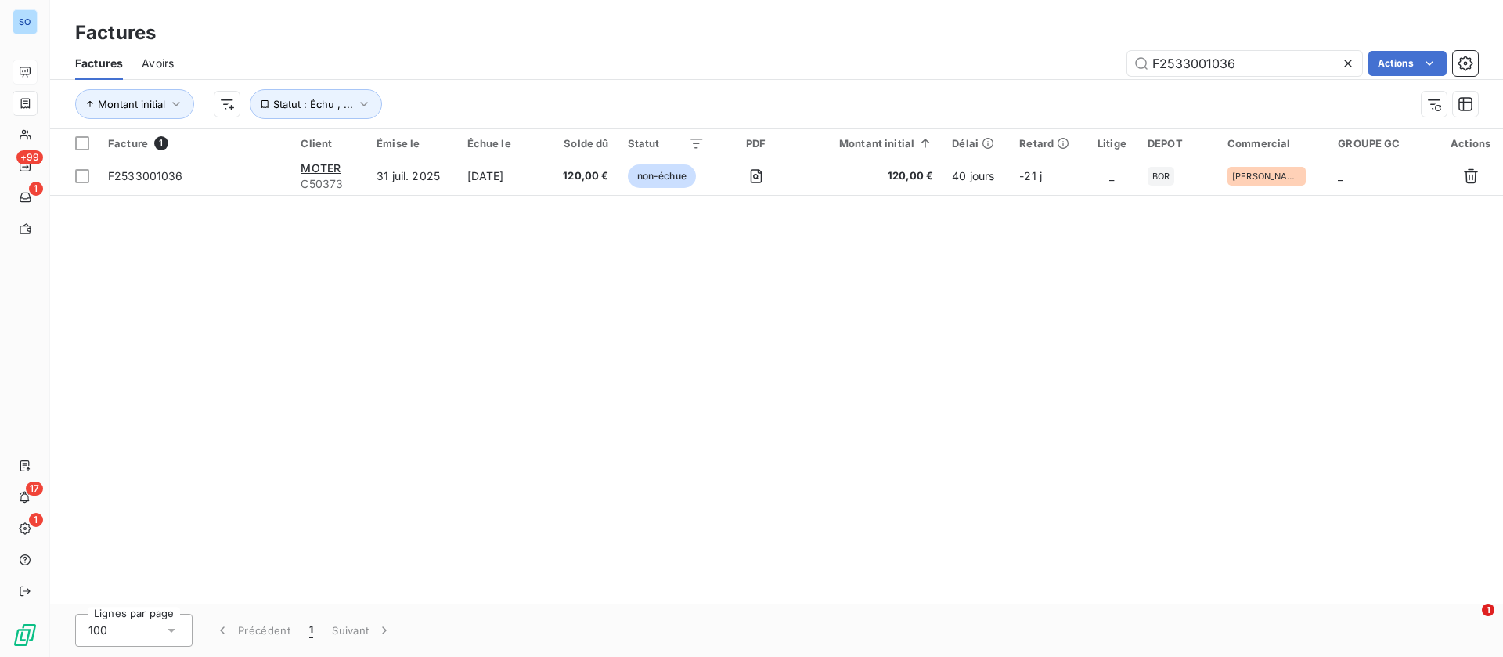
click at [1349, 60] on icon at bounding box center [1349, 64] width 16 height 16
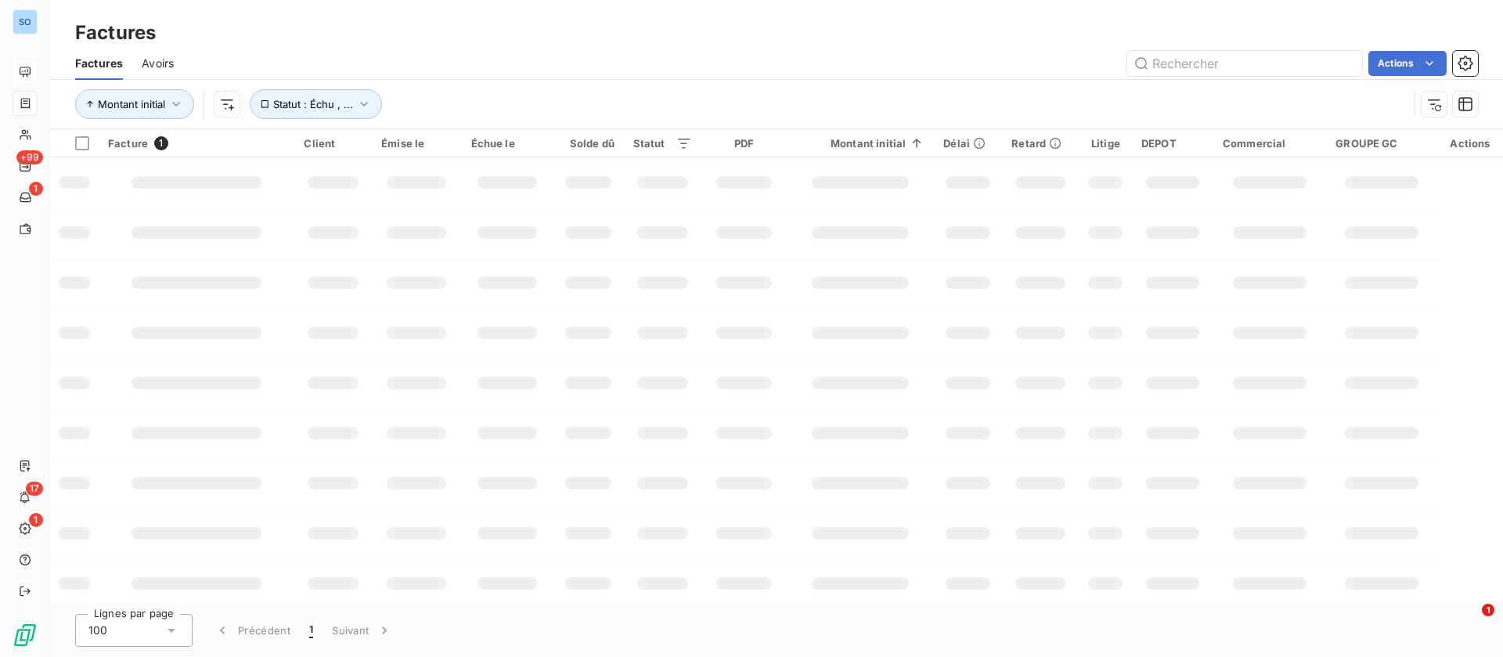
click at [159, 64] on span "Avoirs" at bounding box center [158, 64] width 32 height 16
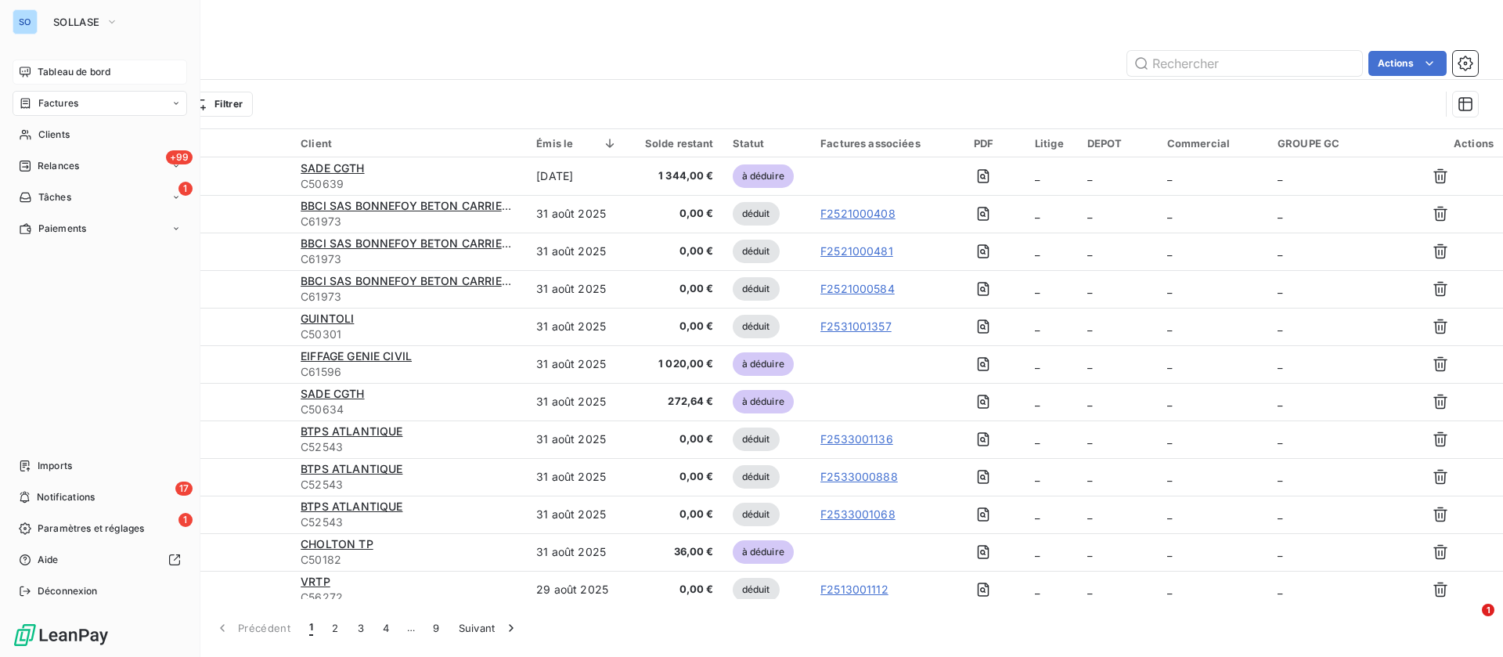
click at [82, 55] on div "SO SOLLASE Tableau de bord Factures Clients +99 Relances 1 Tâches Paiements Imp…" at bounding box center [100, 328] width 200 height 657
click at [93, 65] on span "Tableau de bord" at bounding box center [74, 72] width 73 height 14
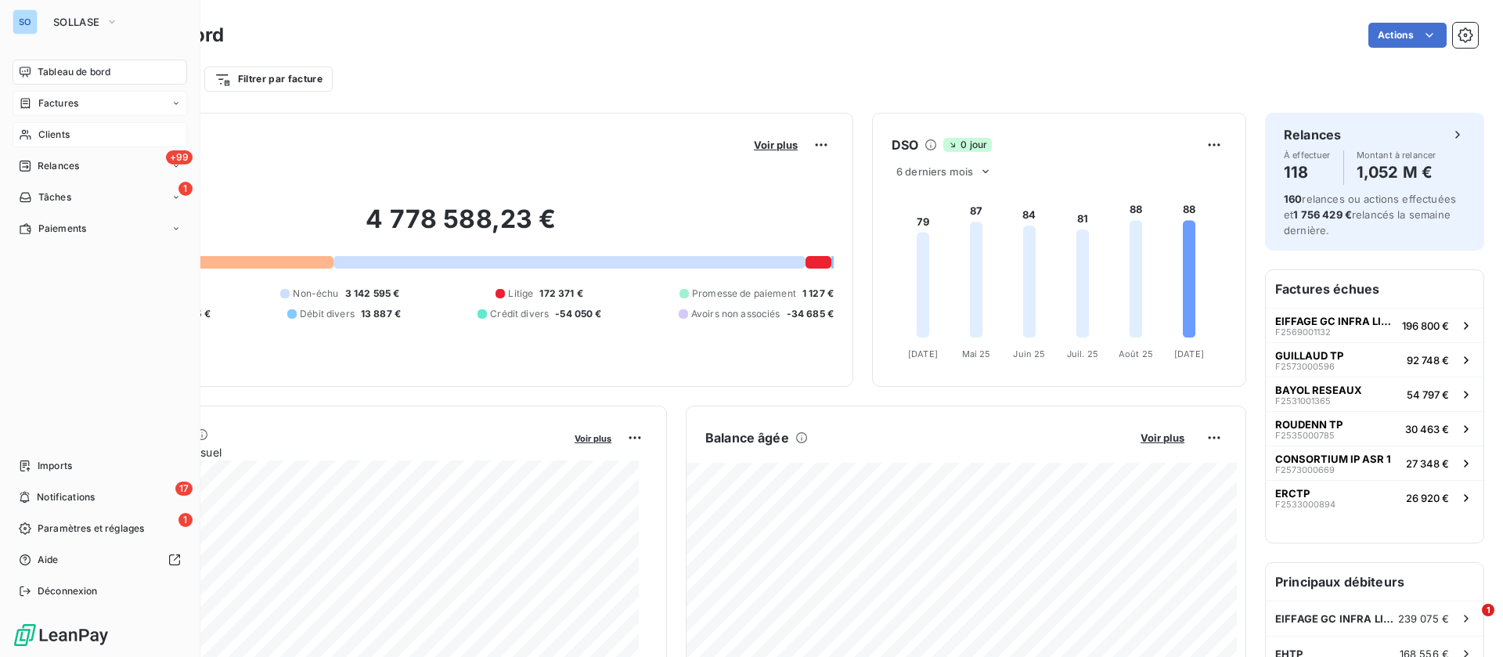
click at [54, 131] on span "Clients" at bounding box center [53, 135] width 31 height 14
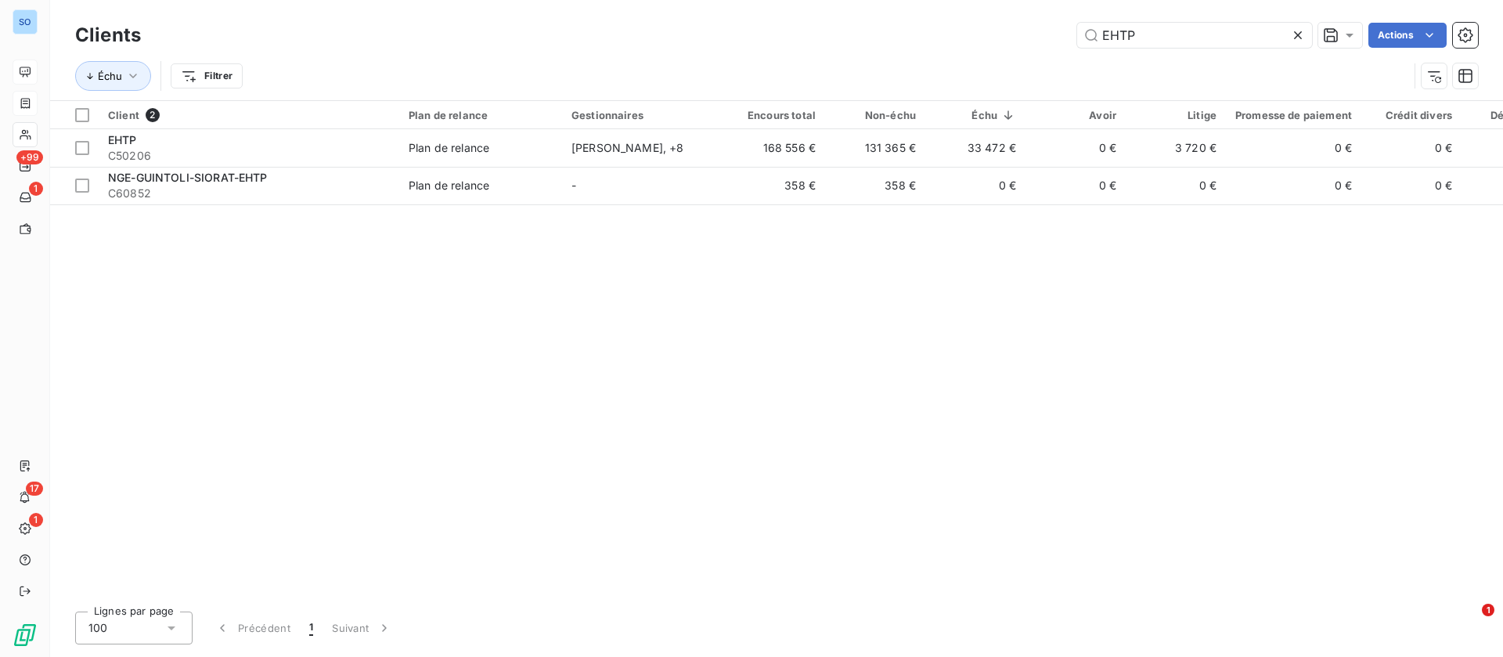
drag, startPoint x: 1191, startPoint y: 31, endPoint x: 927, endPoint y: 38, distance: 264.0
click at [927, 38] on div "EHTP Actions" at bounding box center [819, 35] width 1319 height 25
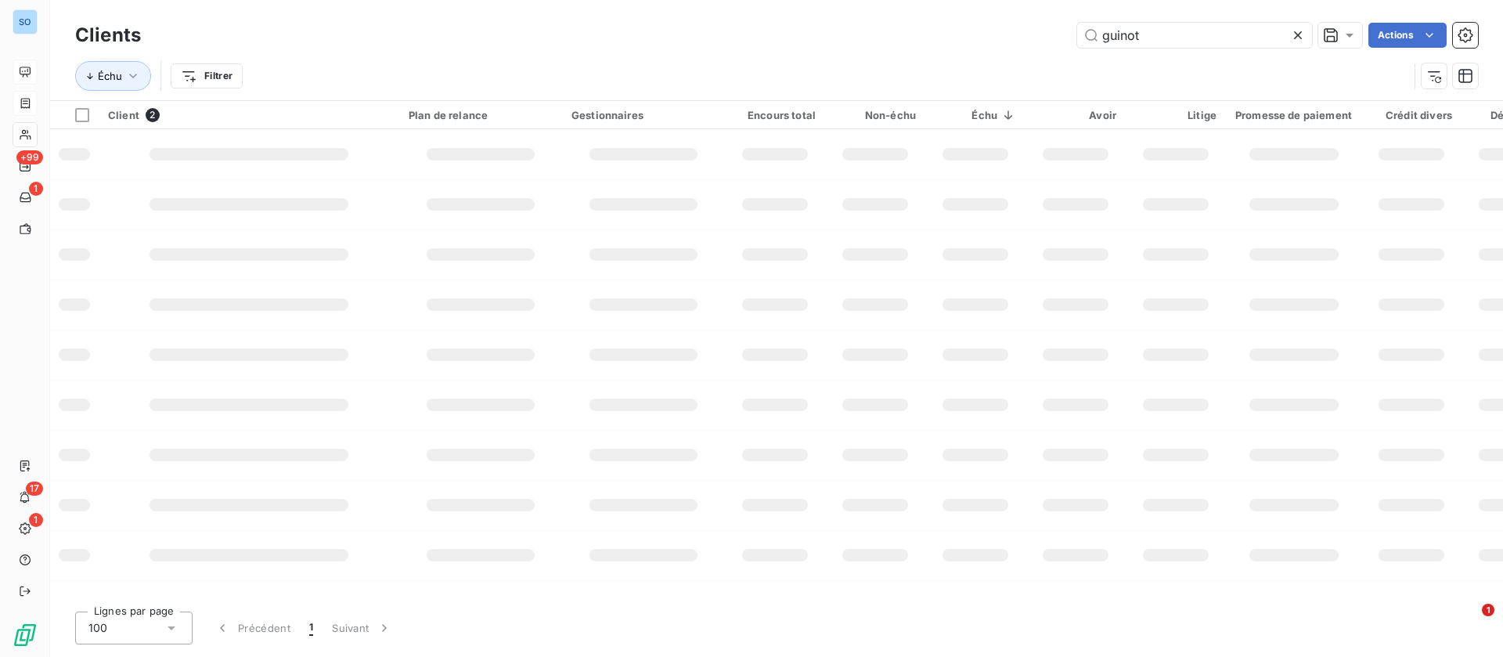
type input "guinot"
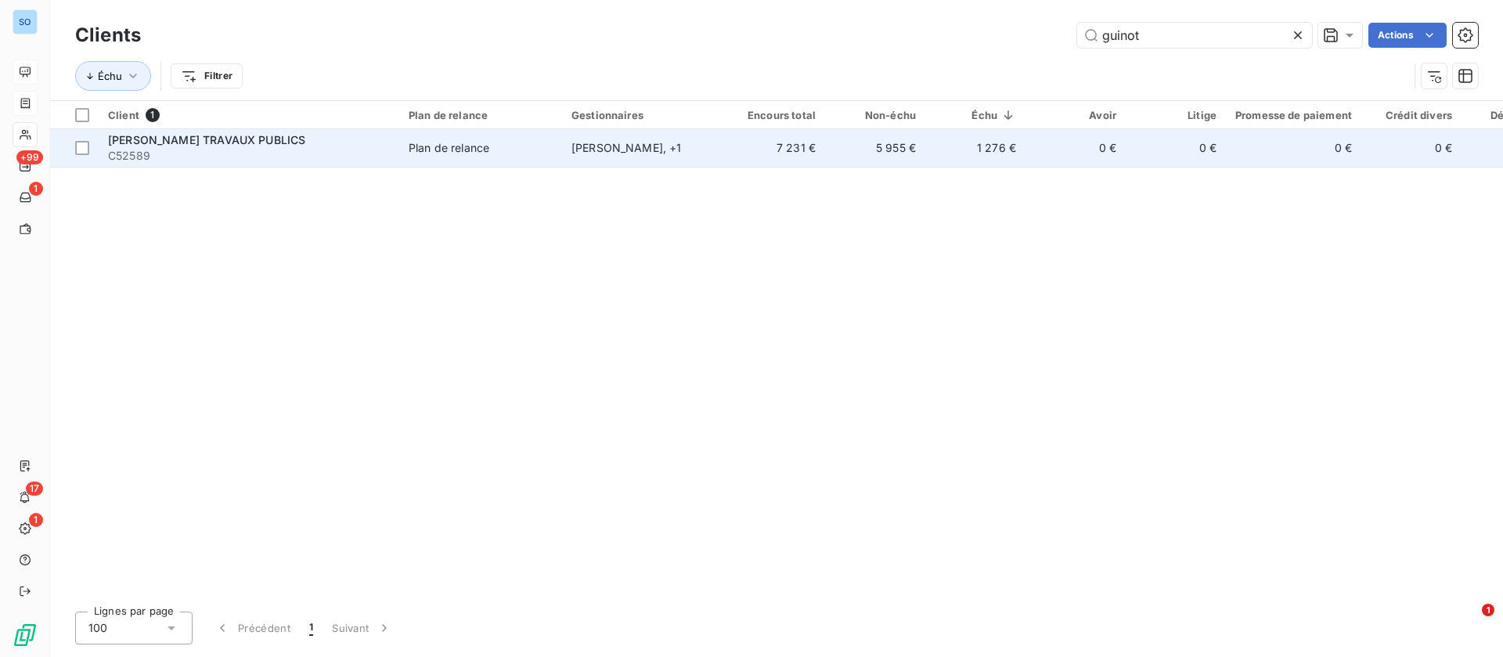
click at [846, 154] on td "5 955 €" at bounding box center [875, 148] width 100 height 38
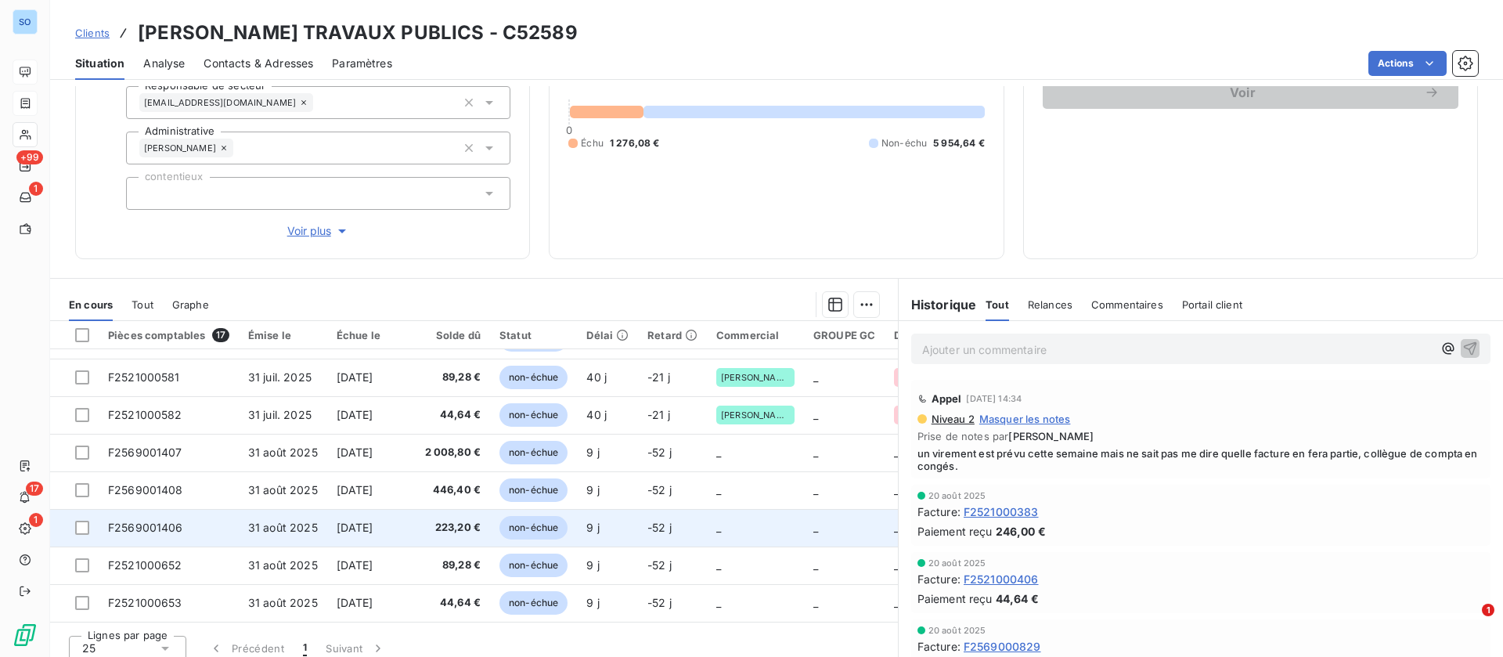
scroll to position [183, 0]
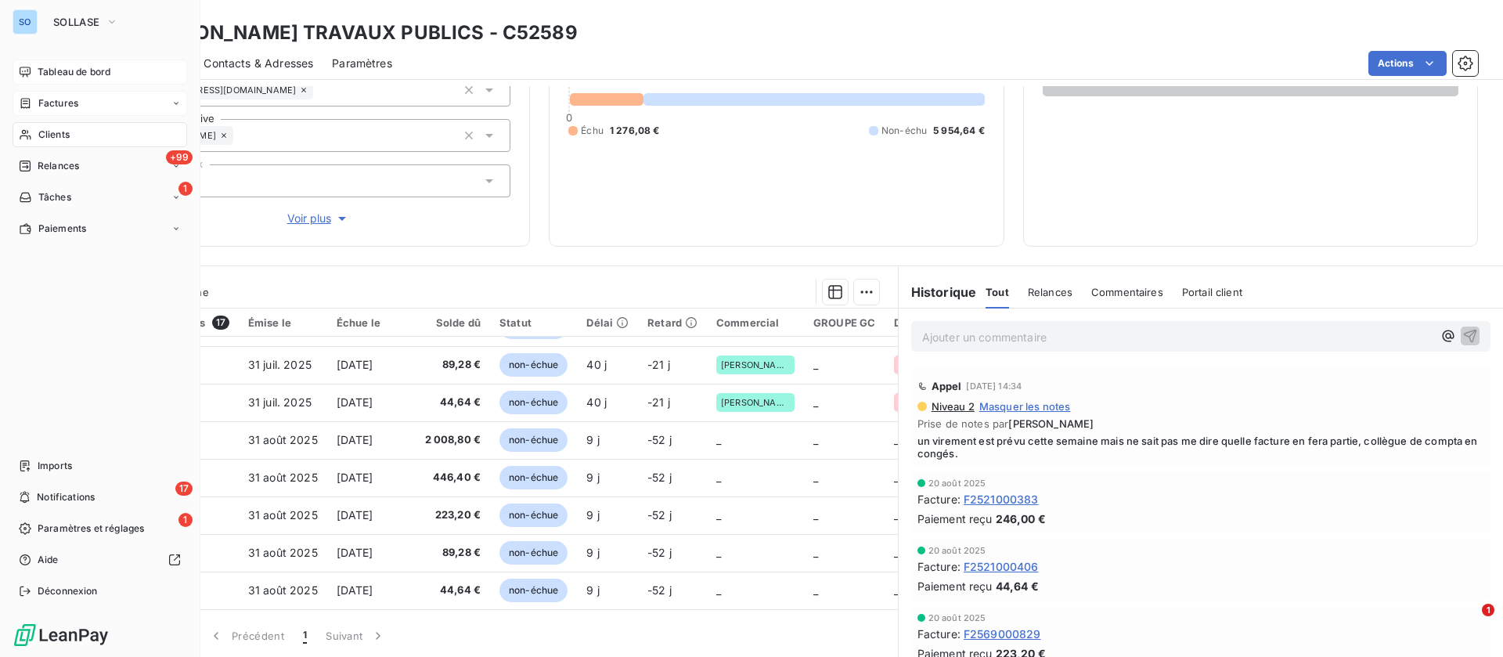
click at [40, 111] on div "Factures" at bounding box center [100, 103] width 175 height 25
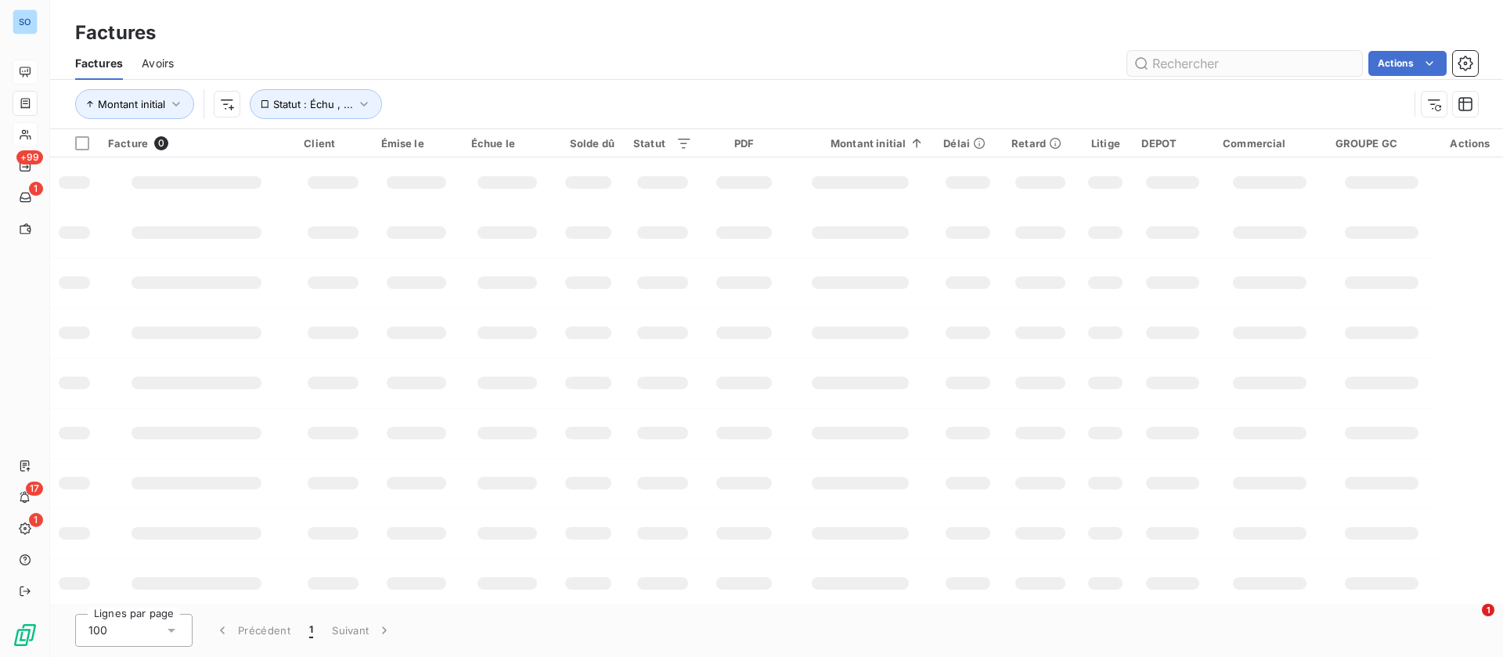
click at [1257, 68] on input "text" at bounding box center [1245, 63] width 235 height 25
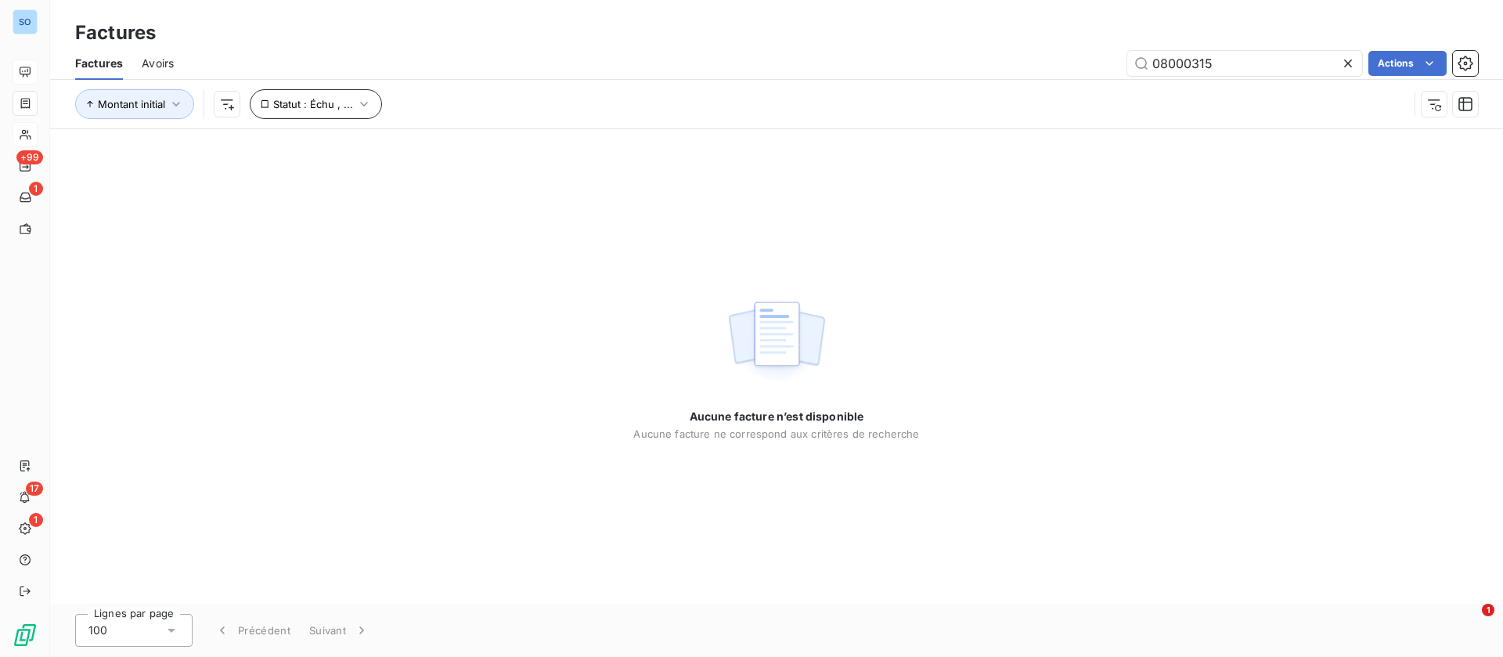
type input "08000315"
click at [318, 98] on span "Statut : Échu , ..." at bounding box center [313, 104] width 80 height 13
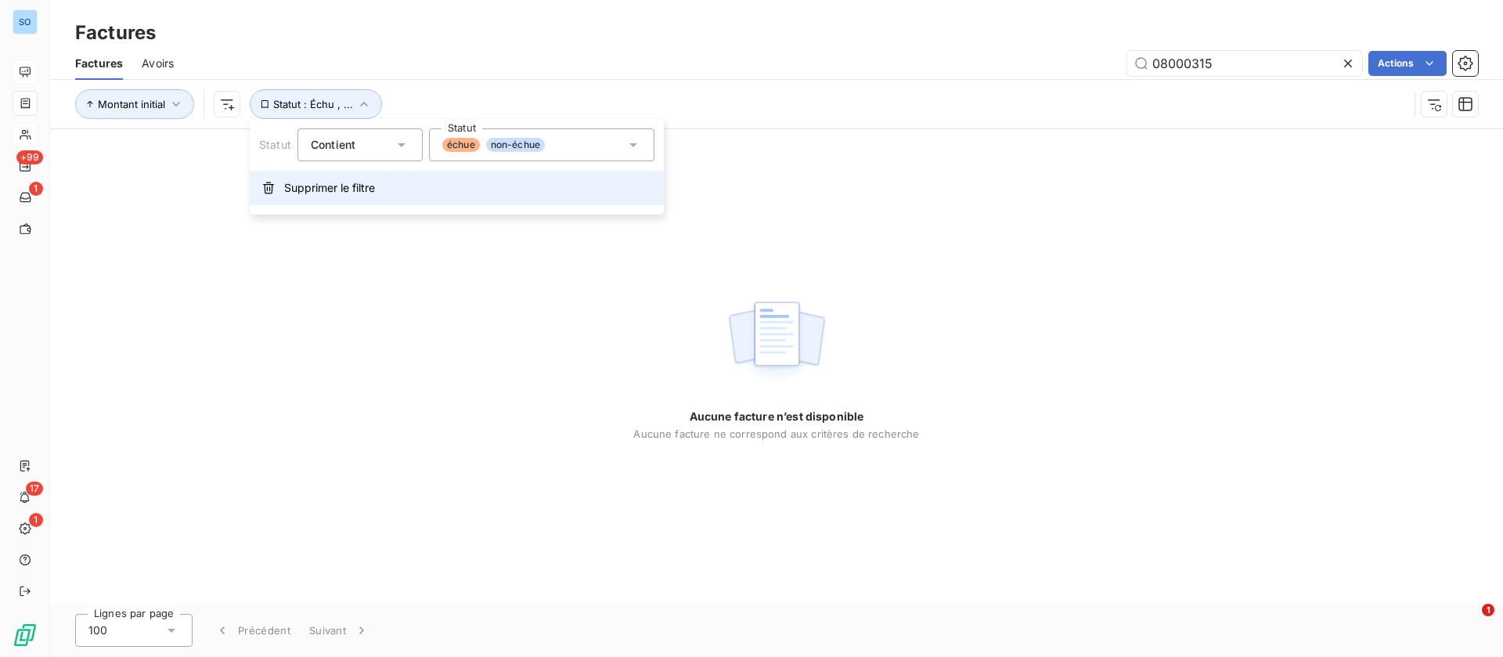
click at [327, 189] on span "Supprimer le filtre" at bounding box center [329, 188] width 91 height 16
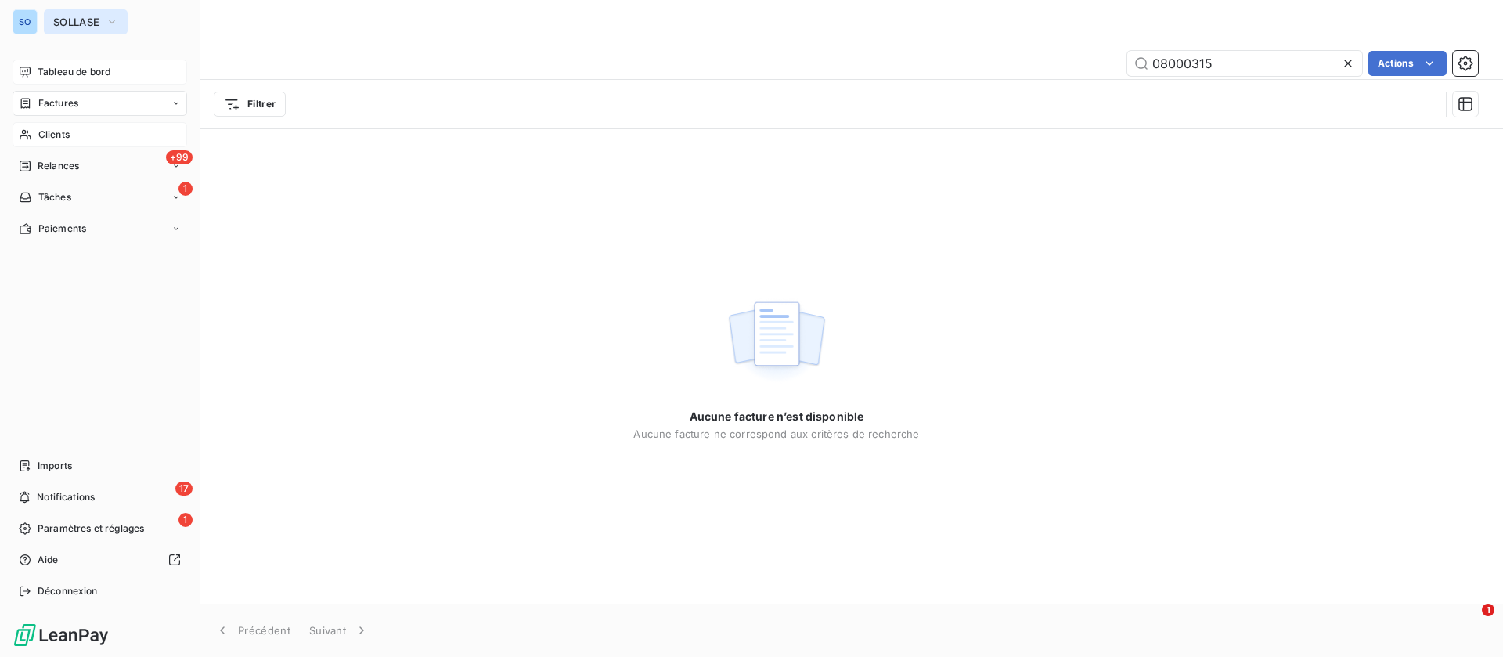
click at [81, 8] on div "SO SOLLASE Tableau de bord Factures Clients +99 Relances 1 Tâches Paiements Imp…" at bounding box center [100, 328] width 200 height 657
click at [88, 21] on span "SOLLASE" at bounding box center [76, 22] width 46 height 13
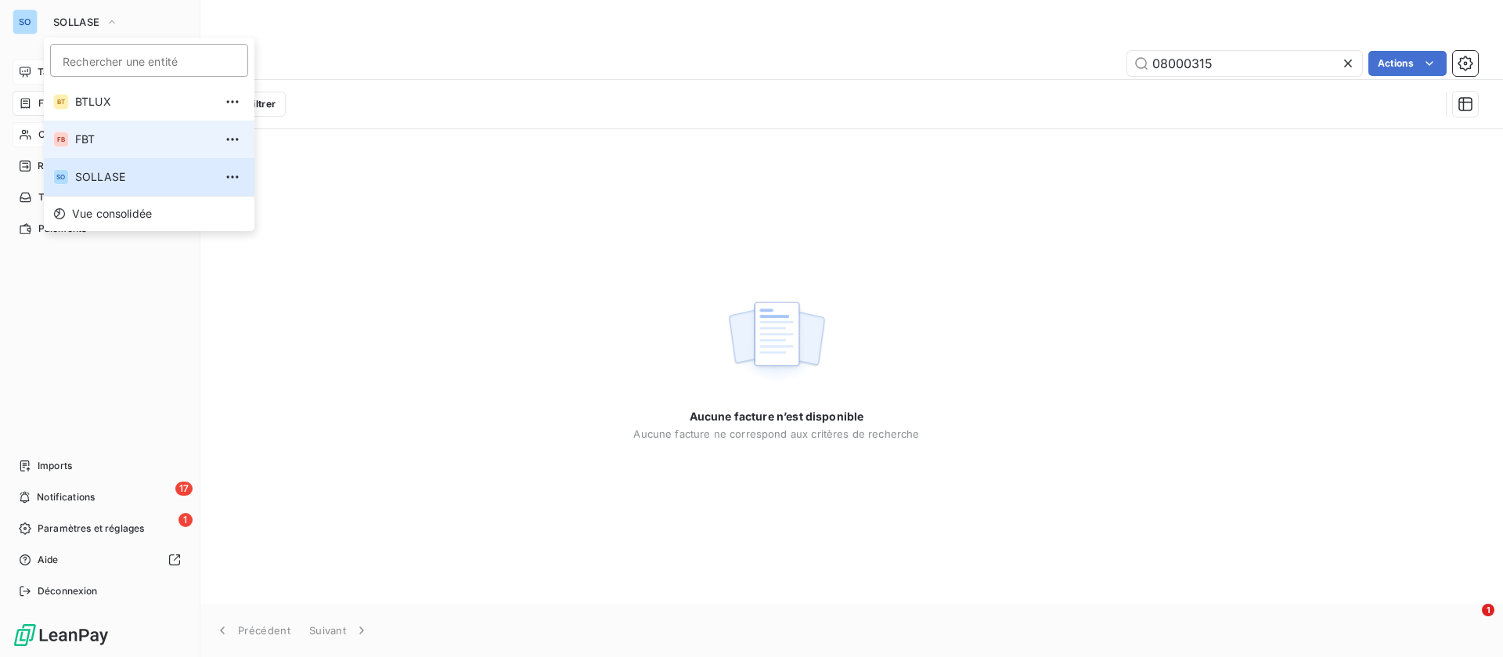
click at [106, 133] on span "FBT" at bounding box center [144, 140] width 139 height 16
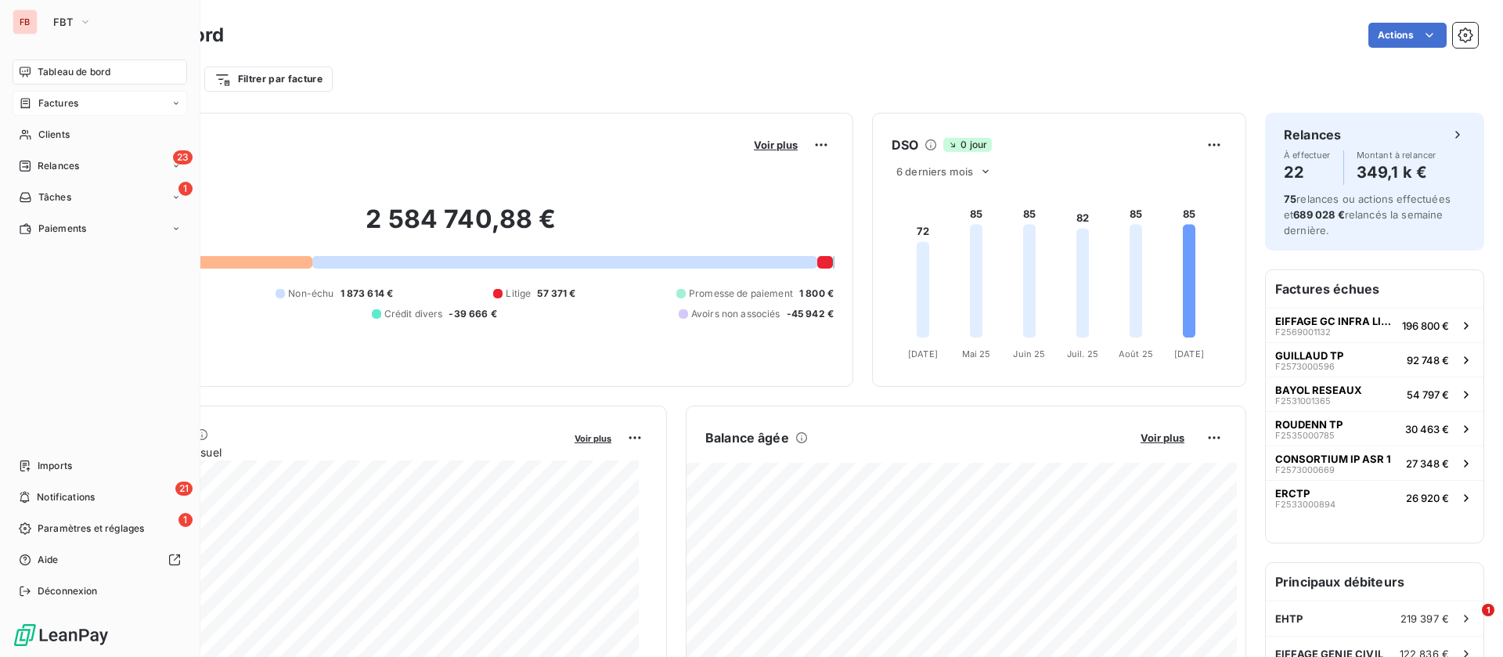
click at [41, 105] on span "Factures" at bounding box center [58, 103] width 40 height 14
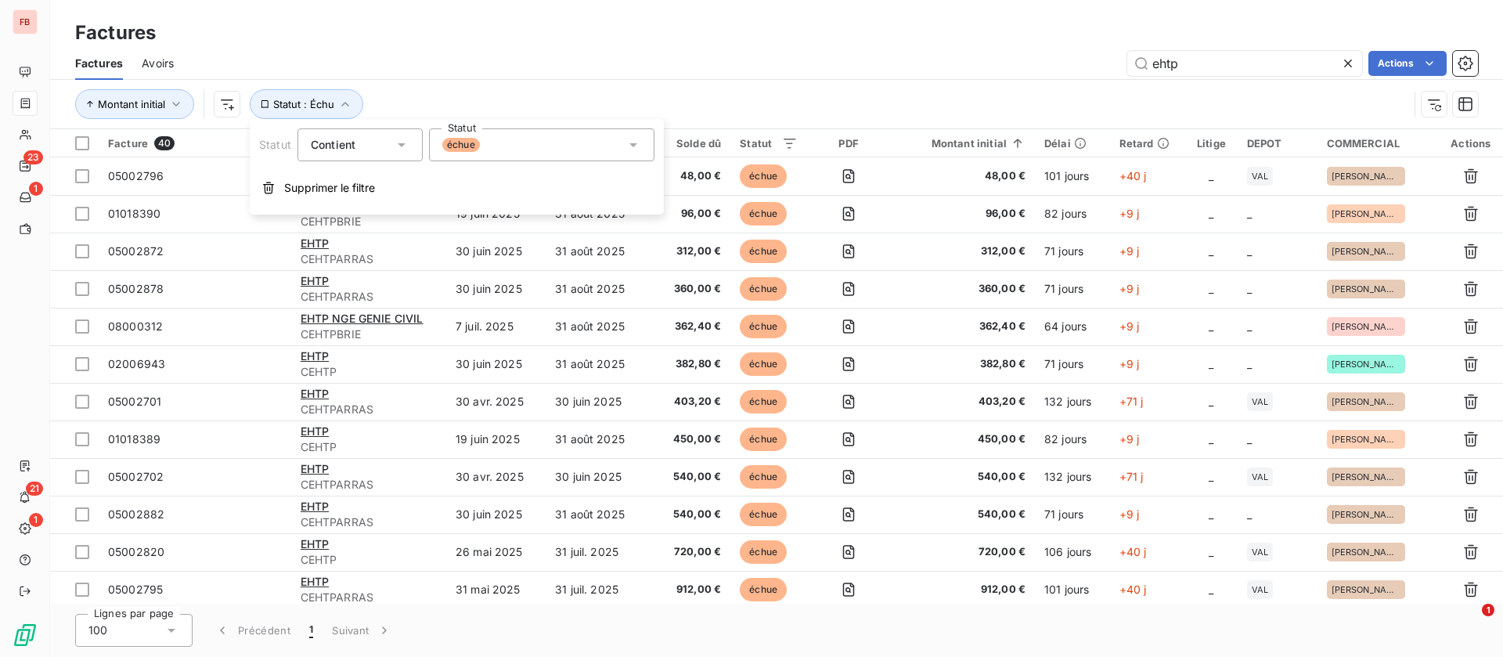
click at [1045, 67] on div "ehtp Actions" at bounding box center [836, 63] width 1286 height 25
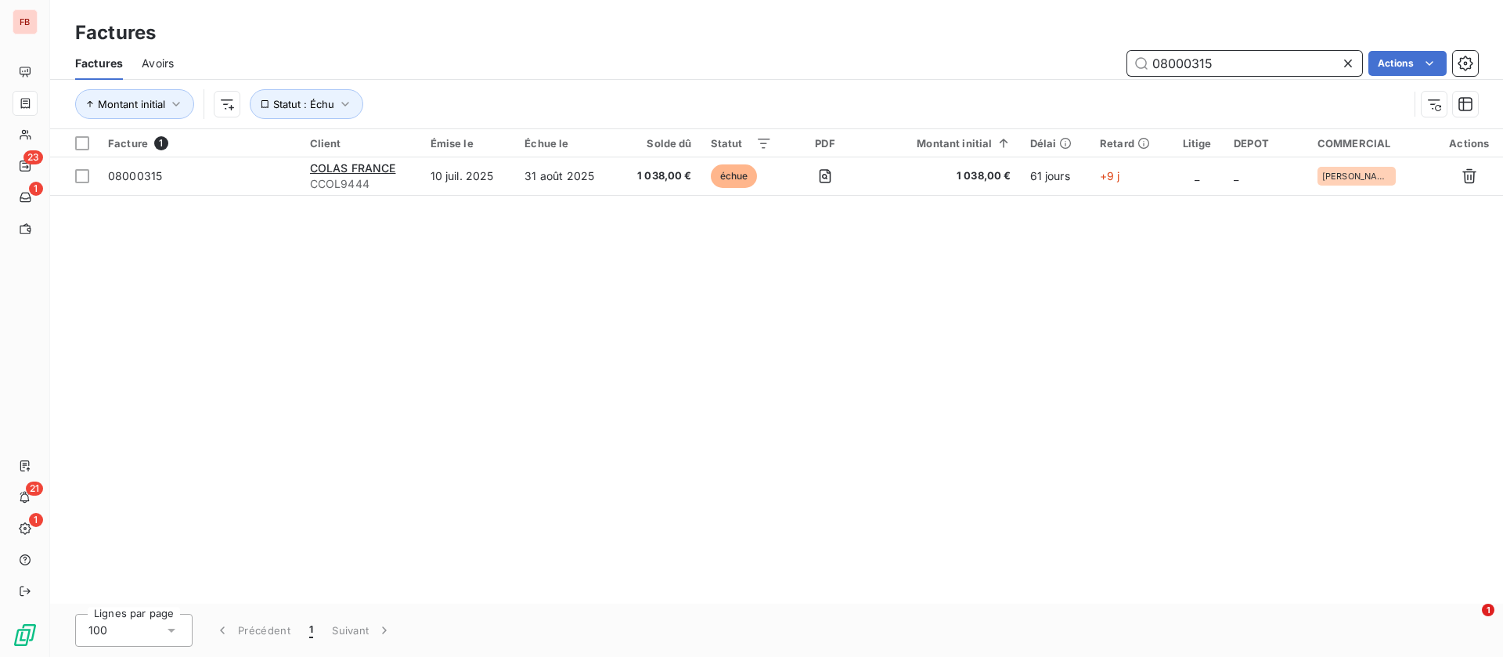
drag, startPoint x: 1243, startPoint y: 69, endPoint x: 1035, endPoint y: 56, distance: 207.9
click at [1035, 56] on div "08000315 Actions" at bounding box center [836, 63] width 1286 height 25
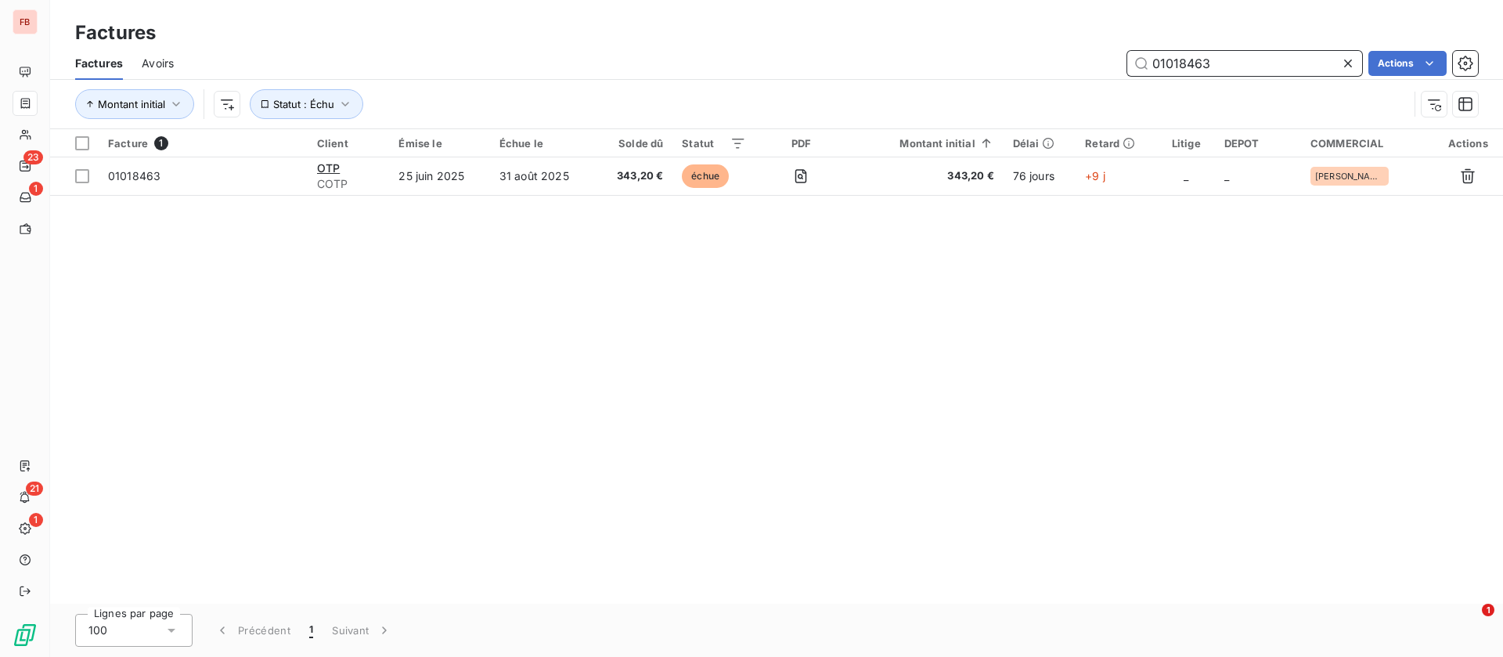
drag, startPoint x: 1225, startPoint y: 52, endPoint x: 1049, endPoint y: 38, distance: 176.7
click at [1045, 38] on div "Factures Factures Avoirs 01018463 Actions Montant initial Statut : Échu" at bounding box center [776, 64] width 1453 height 129
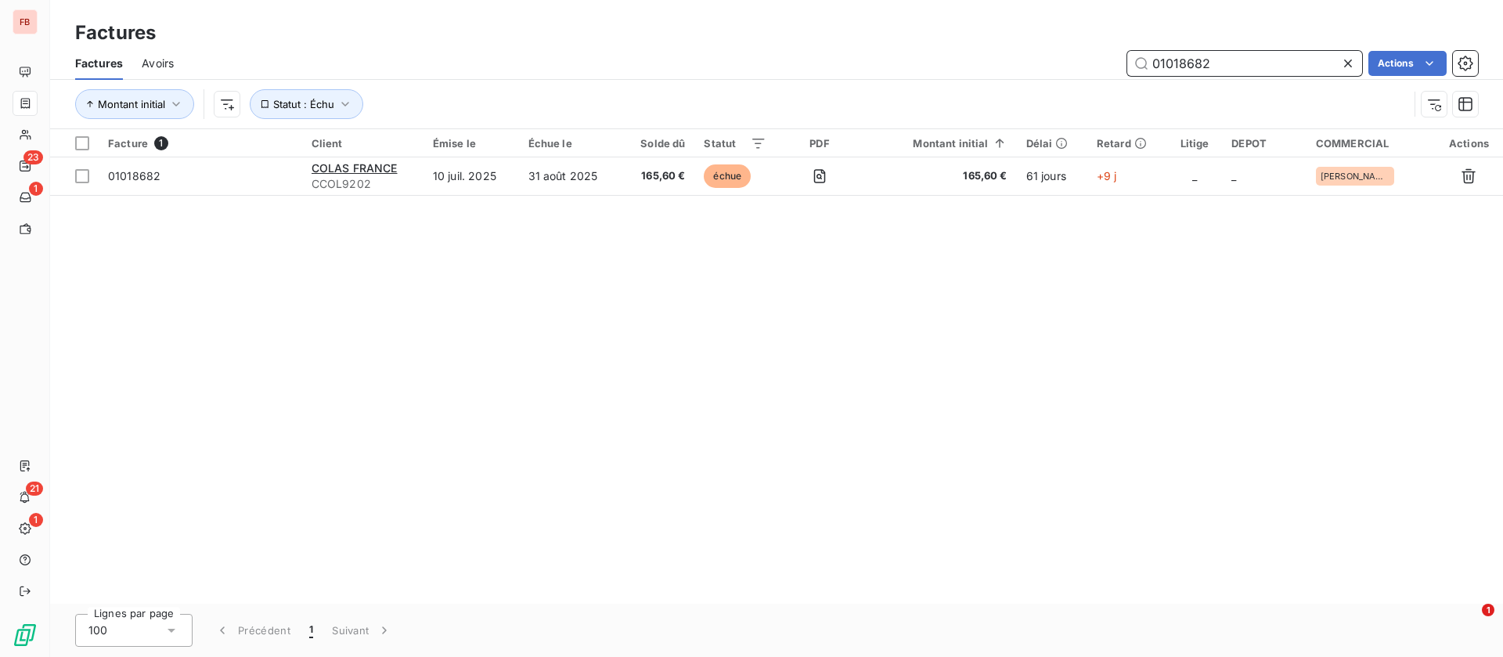
drag, startPoint x: 1226, startPoint y: 60, endPoint x: 1042, endPoint y: 34, distance: 185.8
click at [1042, 34] on div "Factures Factures Avoirs 01018682 Actions Montant initial Statut : Échu" at bounding box center [776, 64] width 1453 height 129
click at [1249, 42] on div "Factures" at bounding box center [776, 33] width 1453 height 28
drag, startPoint x: 1229, startPoint y: 69, endPoint x: 996, endPoint y: 56, distance: 232.9
click at [997, 59] on div "03010076 Actions" at bounding box center [836, 63] width 1286 height 25
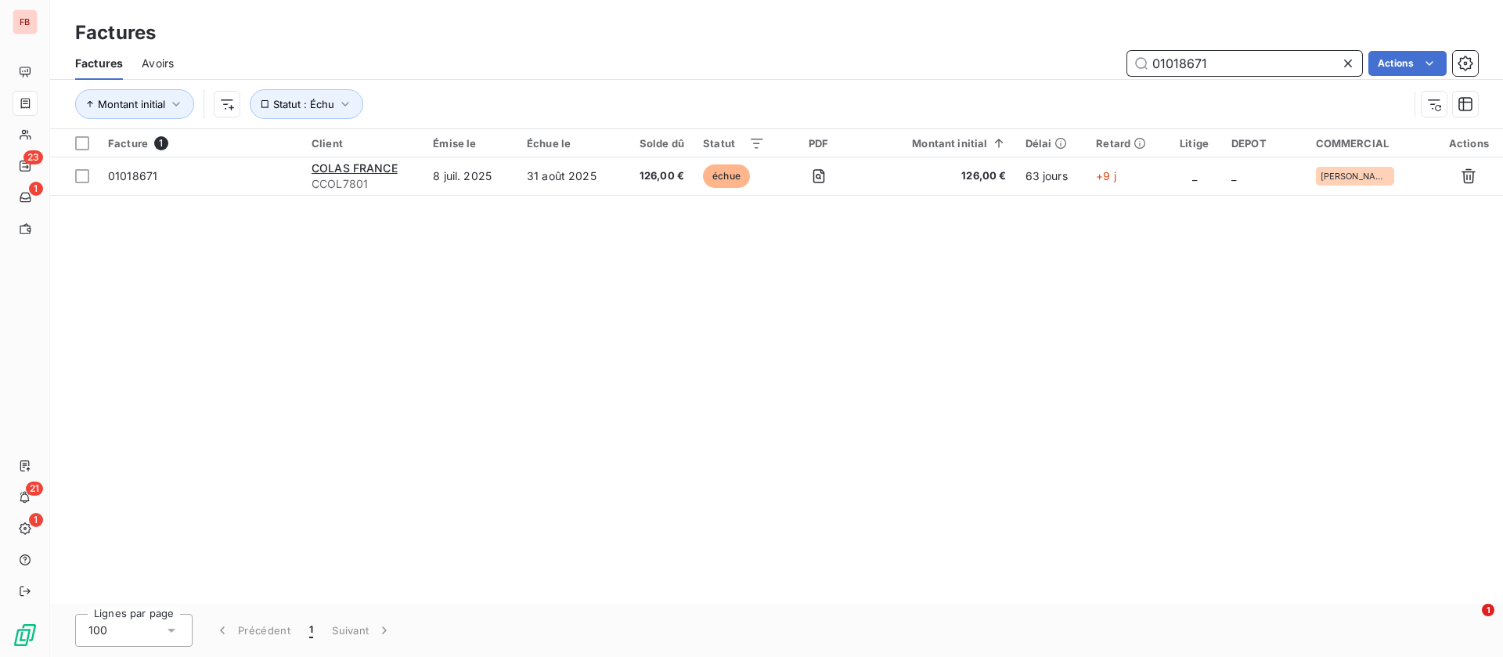
click at [1239, 68] on input "01018671" at bounding box center [1245, 63] width 235 height 25
drag, startPoint x: 1235, startPoint y: 45, endPoint x: 1180, endPoint y: 42, distance: 54.9
click at [1114, 42] on div "Factures" at bounding box center [776, 33] width 1453 height 28
drag, startPoint x: 1235, startPoint y: 60, endPoint x: 1047, endPoint y: 27, distance: 190.7
click at [1043, 49] on div "Factures Avoirs 01018689 Actions" at bounding box center [776, 63] width 1453 height 33
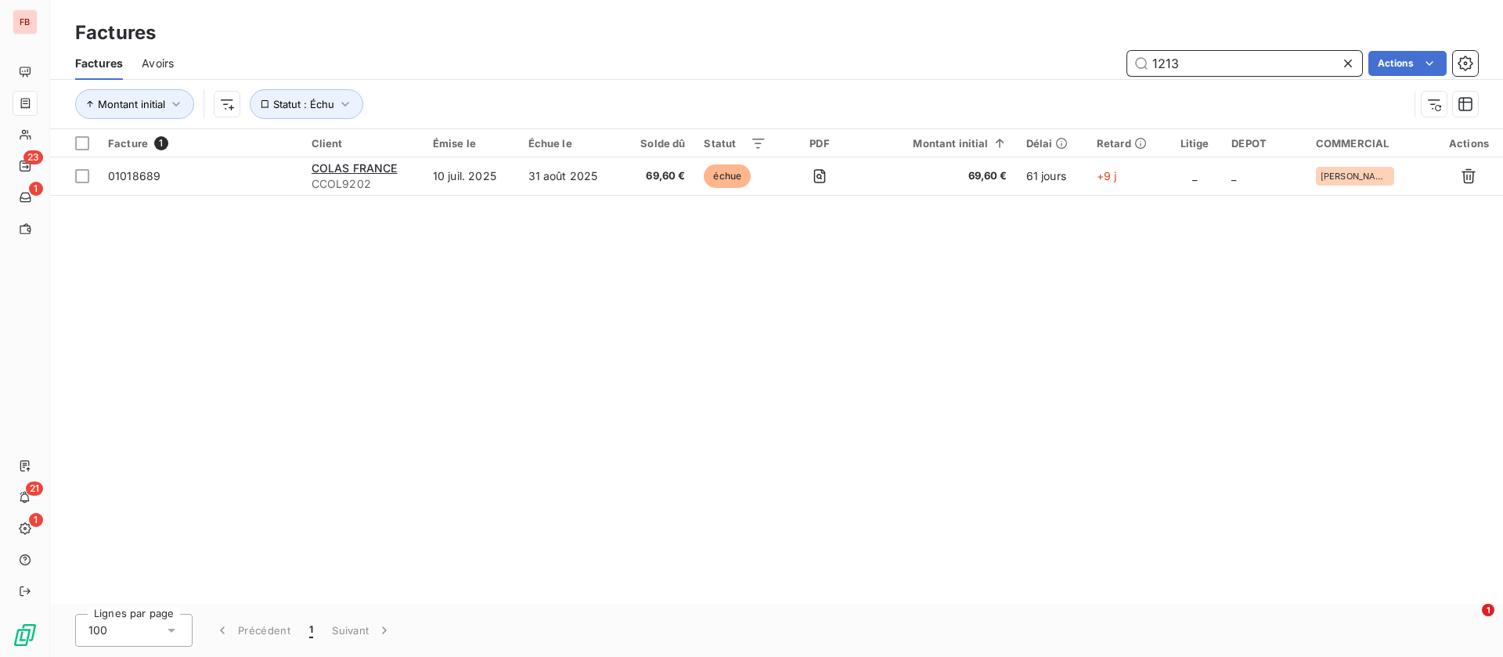
type input "1213"
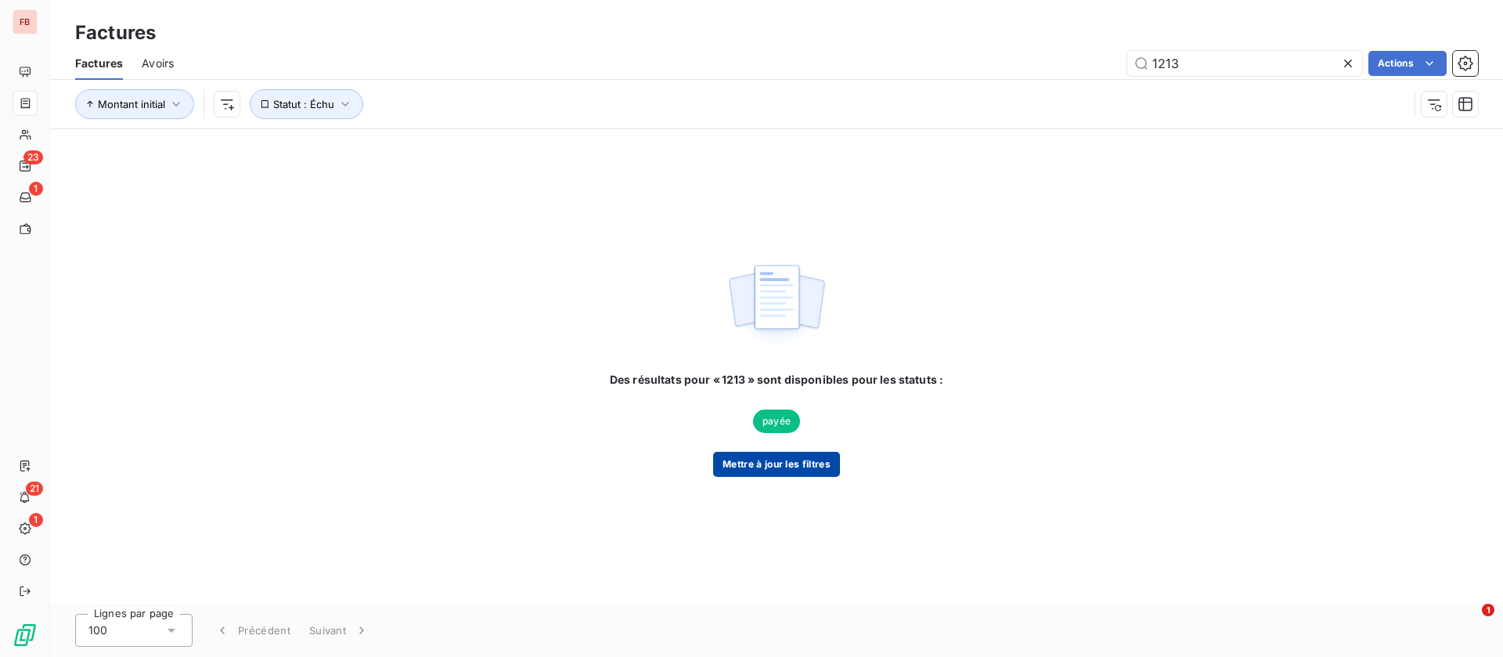
click at [744, 467] on button "Mettre à jour les filtres" at bounding box center [776, 464] width 127 height 25
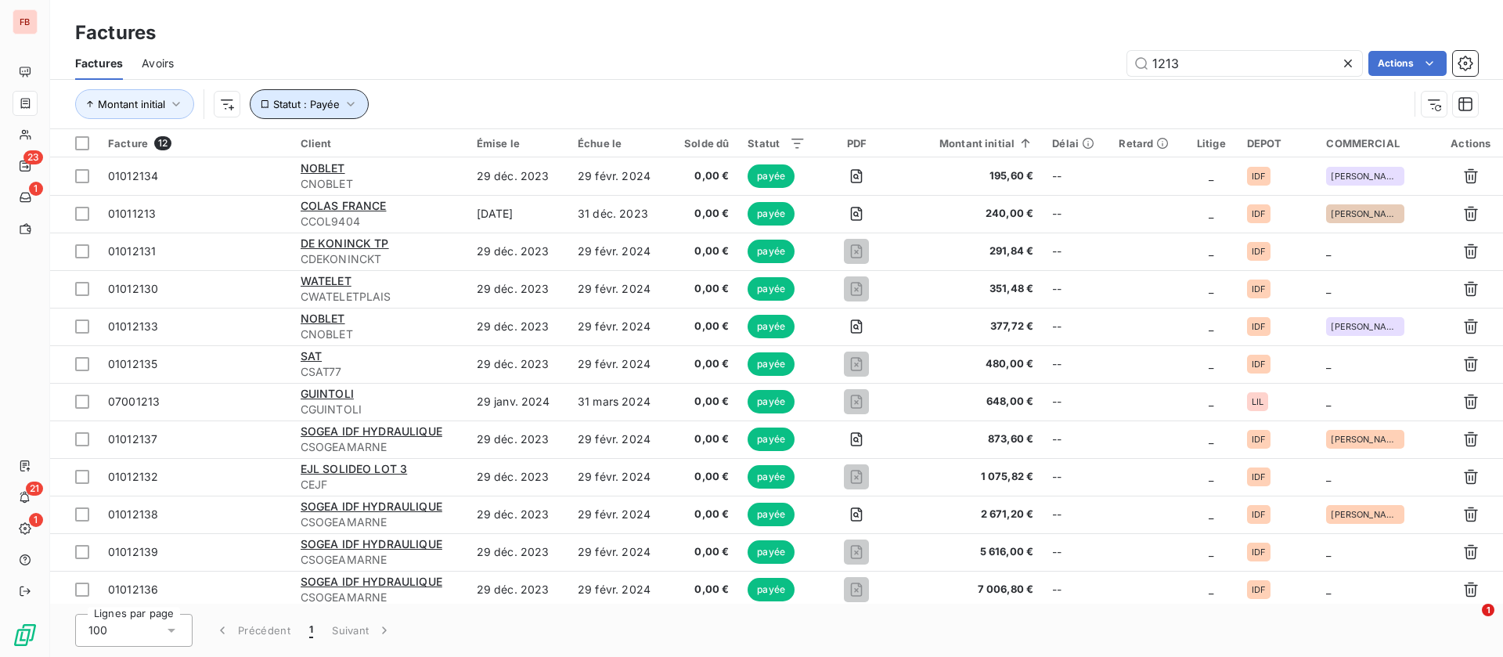
click at [307, 102] on span "Statut : Payée" at bounding box center [306, 104] width 67 height 13
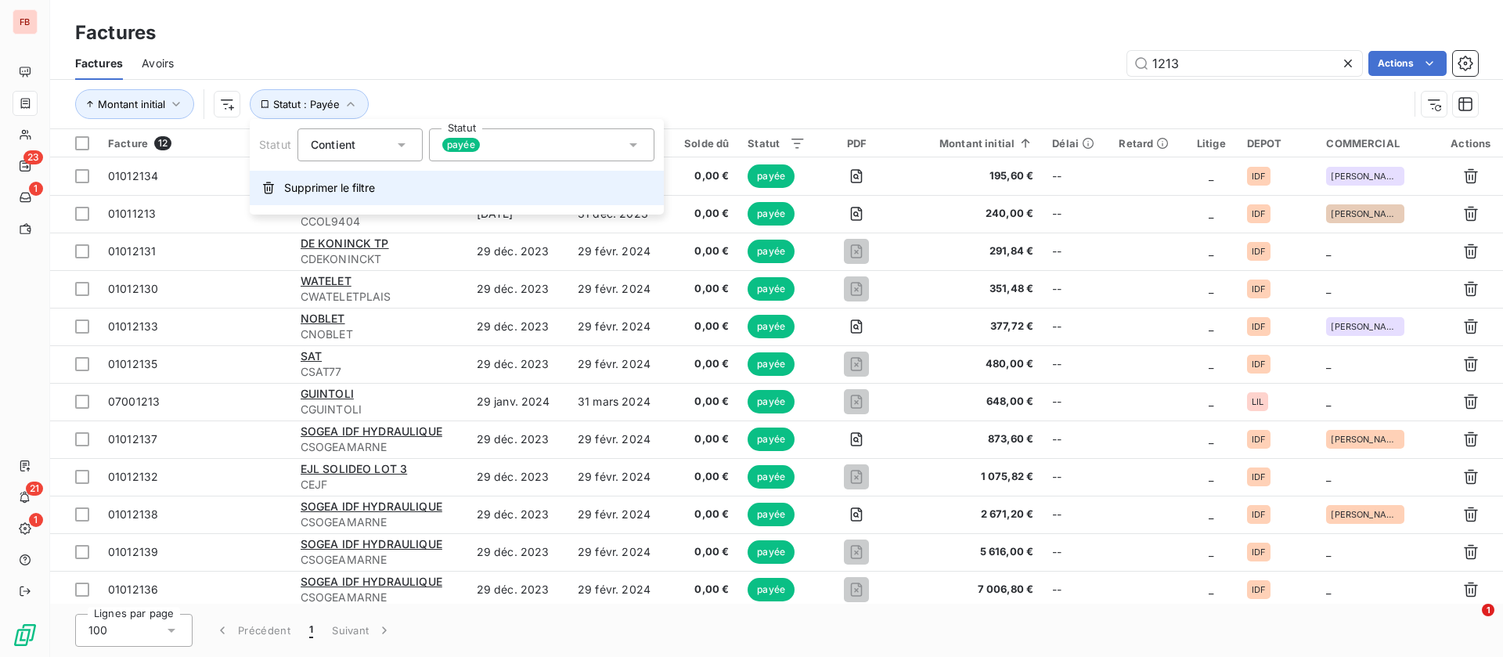
click at [316, 200] on button "Supprimer le filtre" at bounding box center [457, 188] width 414 height 34
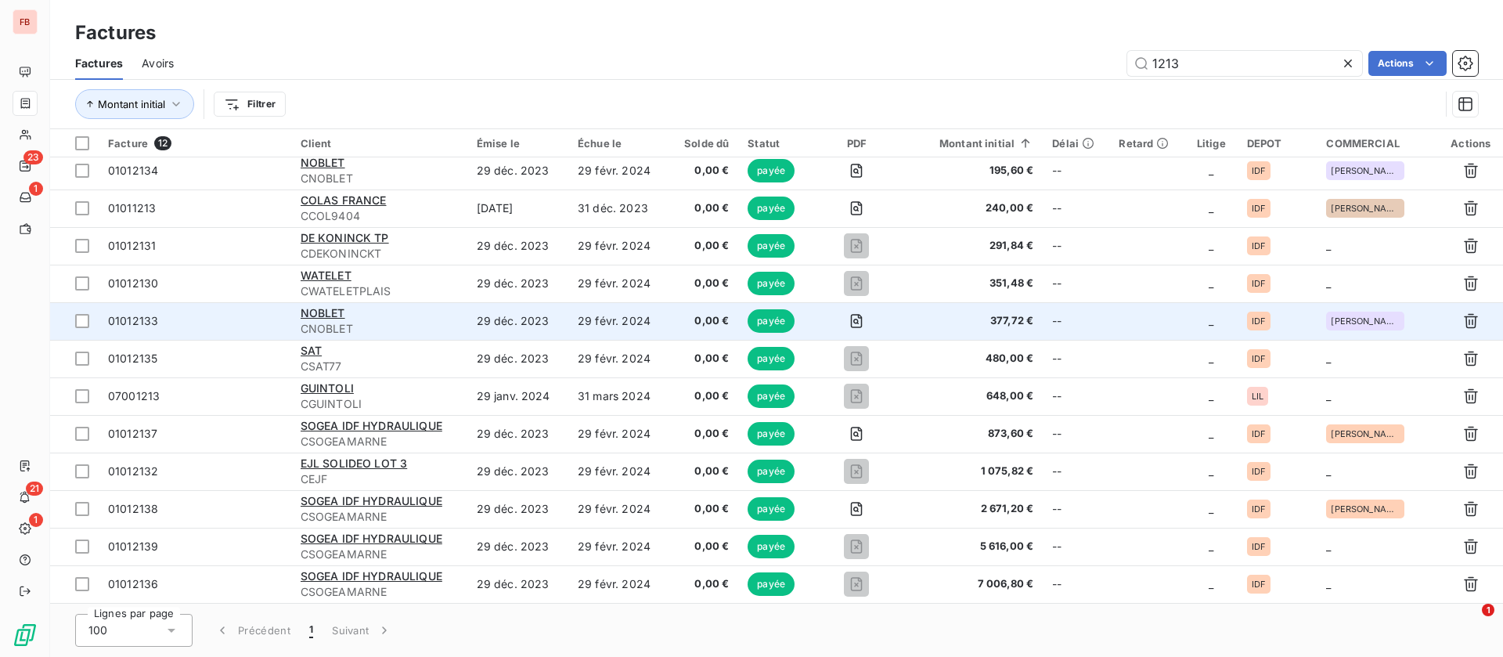
scroll to position [2, 0]
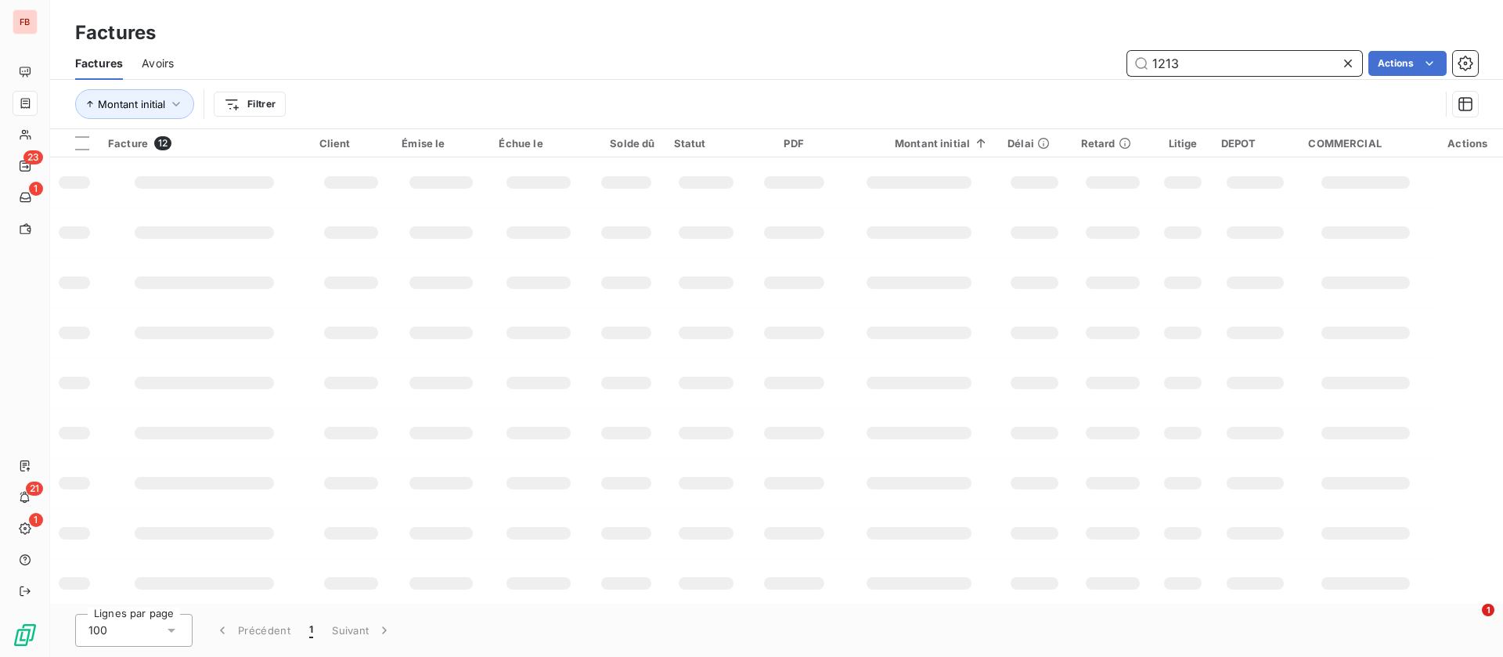
drag, startPoint x: 1234, startPoint y: 70, endPoint x: 1060, endPoint y: 36, distance: 177.1
click at [1060, 36] on div "Factures Factures Avoirs 1213 Actions Montant initial Filtrer" at bounding box center [776, 64] width 1453 height 129
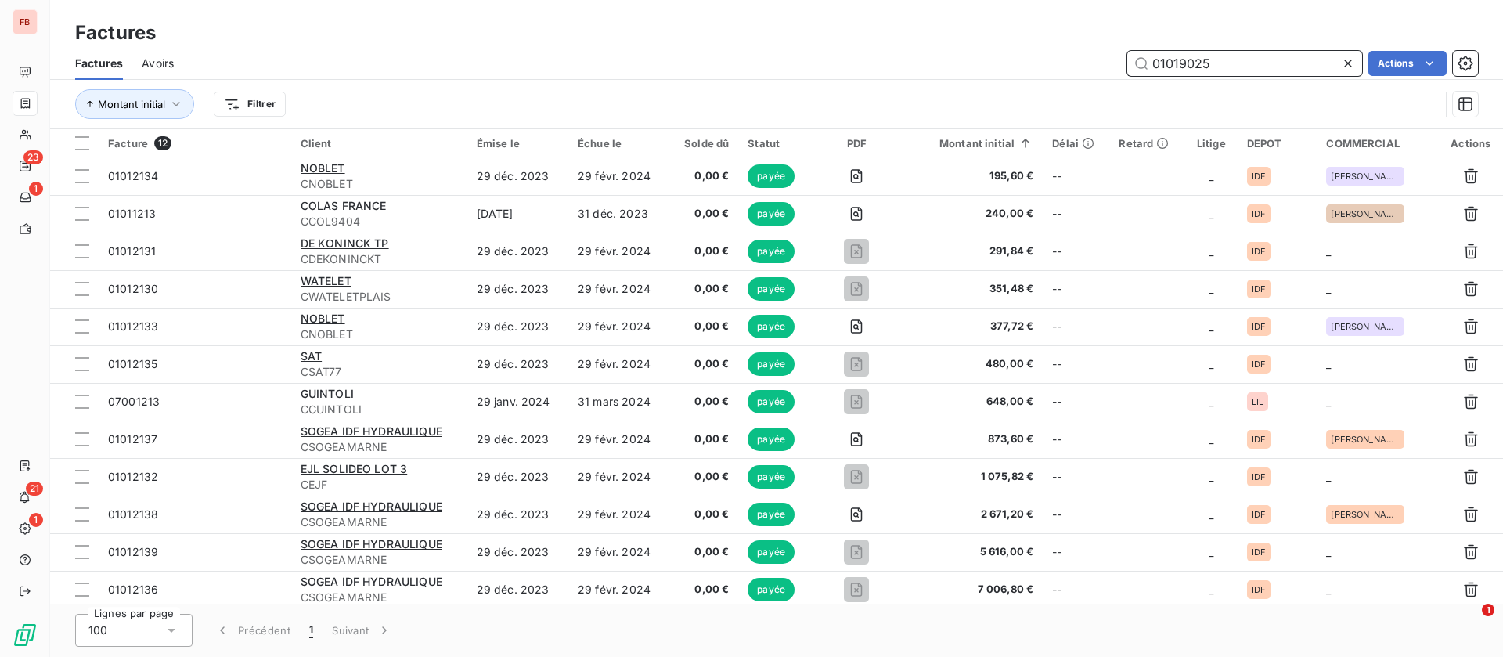
type input "01019025"
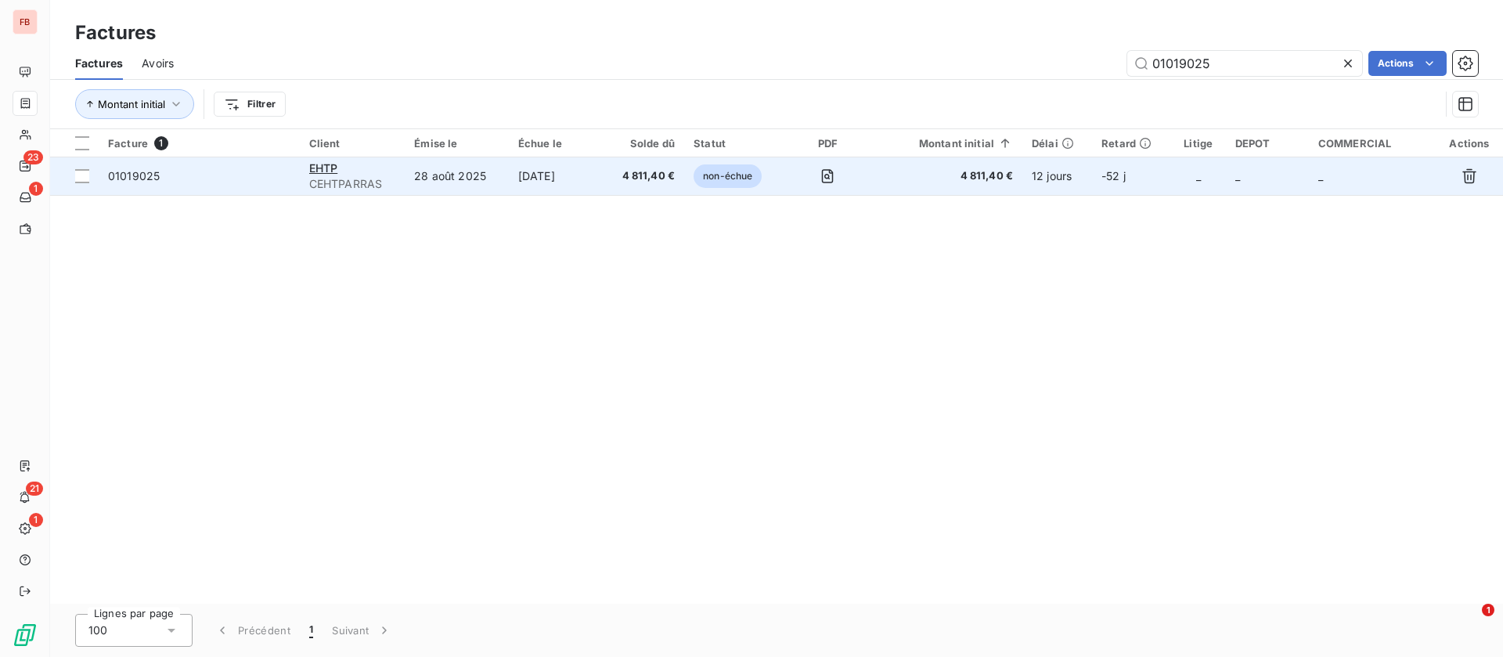
click at [489, 186] on td "28 août 2025" at bounding box center [457, 176] width 104 height 38
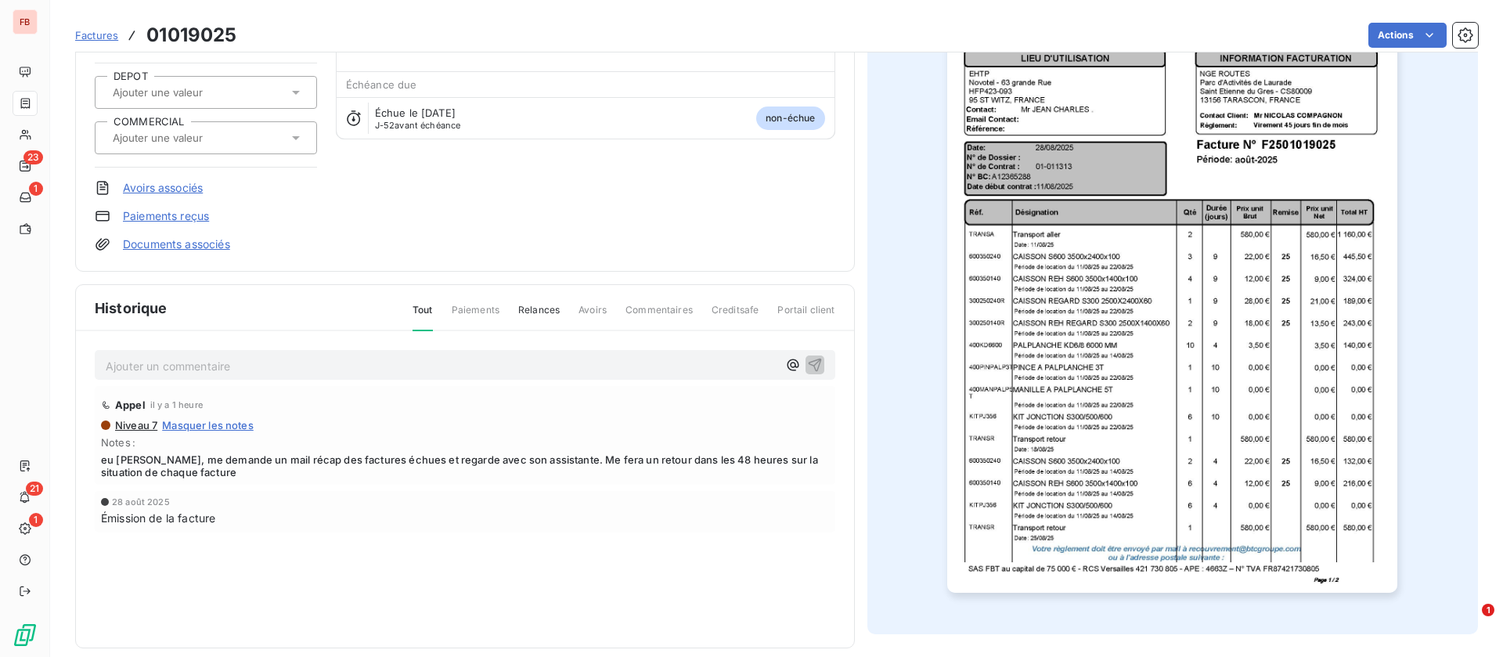
scroll to position [164, 0]
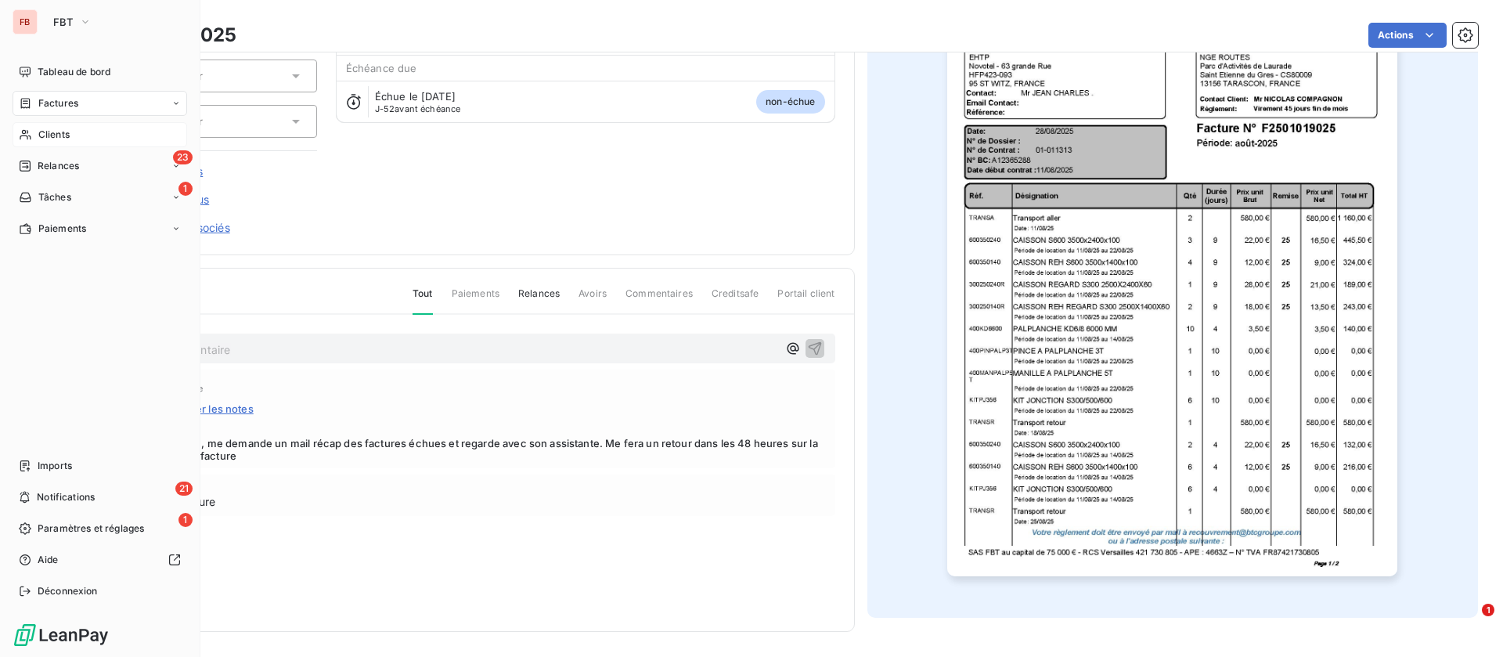
click at [81, 130] on div "Clients" at bounding box center [100, 134] width 175 height 25
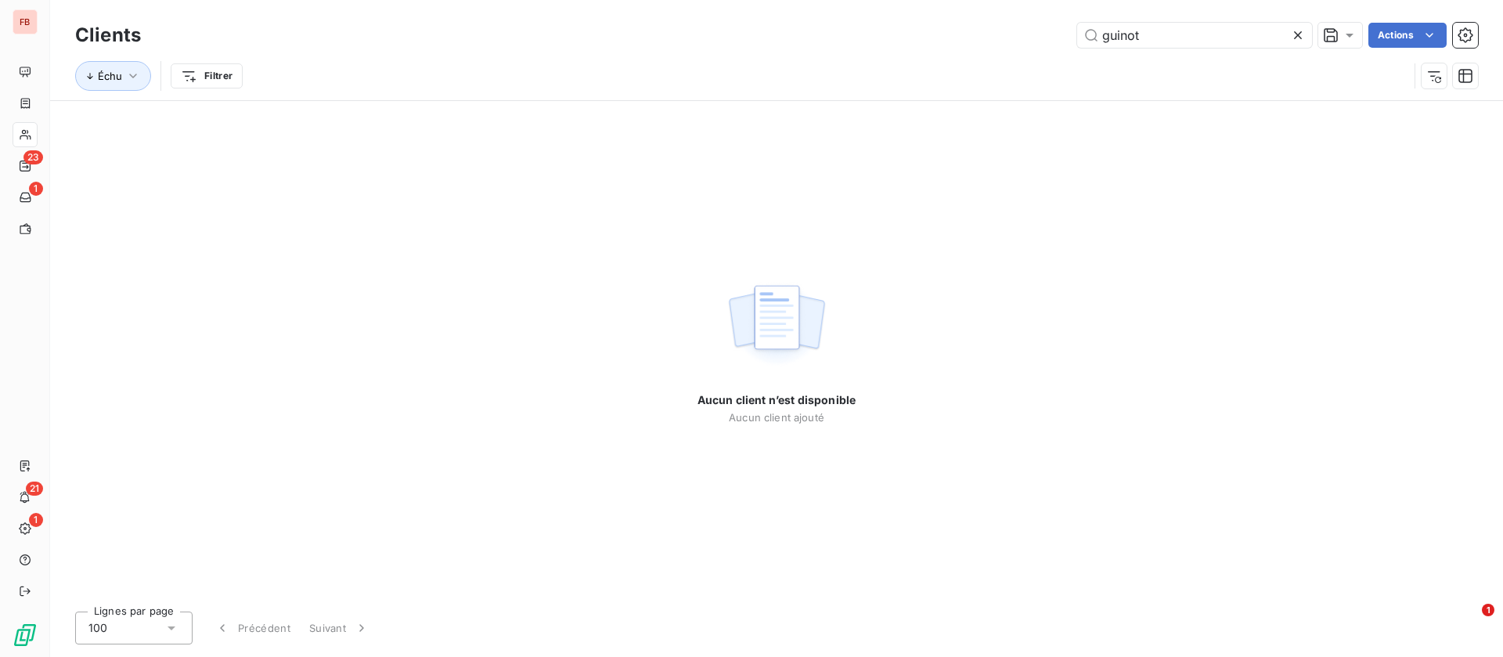
drag, startPoint x: 1024, startPoint y: 27, endPoint x: 881, endPoint y: 20, distance: 143.5
click at [881, 20] on div "Clients guinot Actions" at bounding box center [776, 35] width 1403 height 33
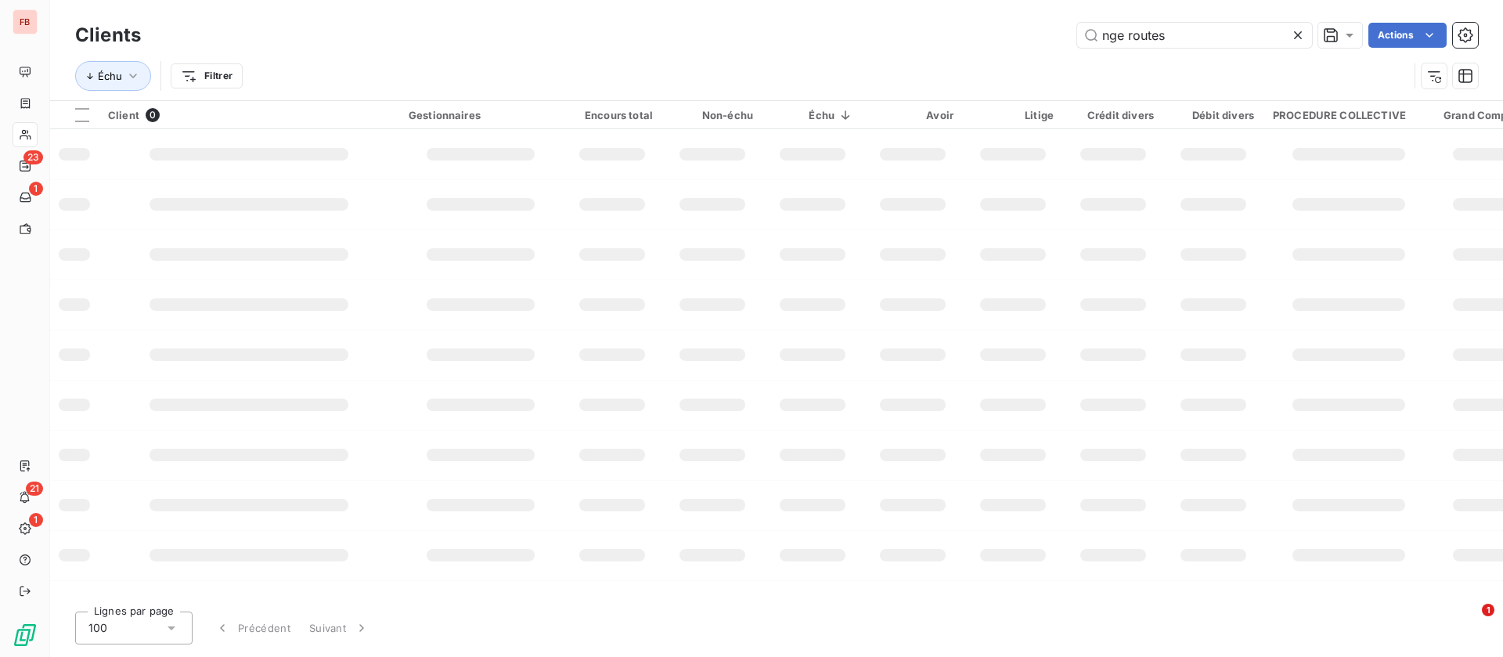
type input "nge routes"
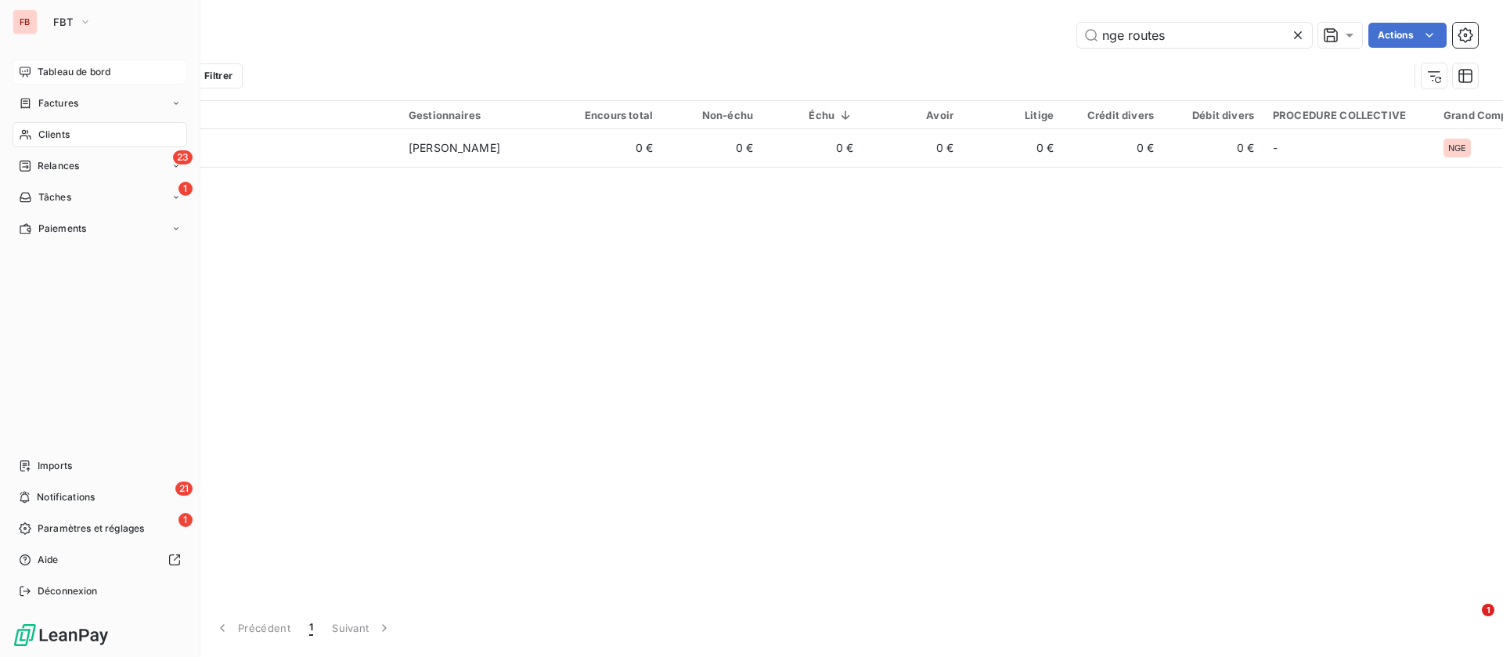
drag, startPoint x: 50, startPoint y: 66, endPoint x: 85, endPoint y: 162, distance: 102.6
click at [50, 66] on span "Tableau de bord" at bounding box center [74, 72] width 73 height 14
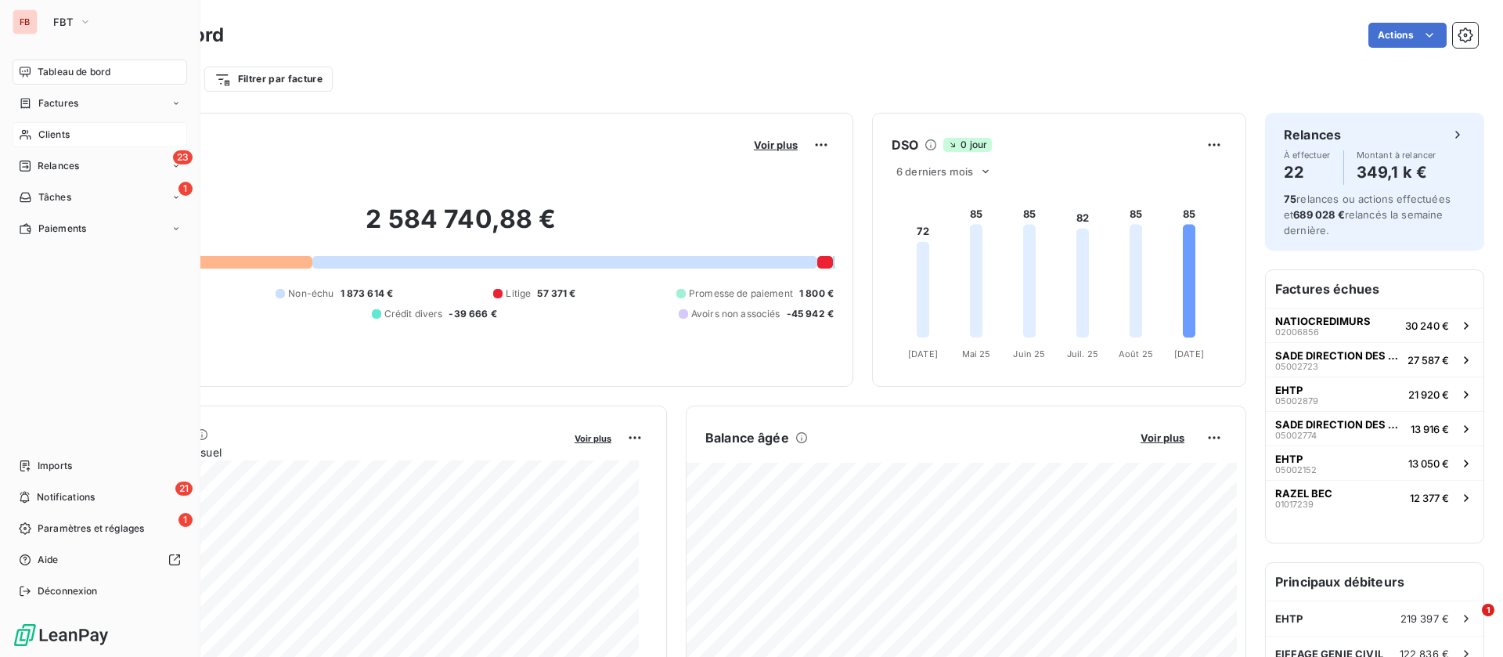
click at [59, 124] on div "Clients" at bounding box center [100, 134] width 175 height 25
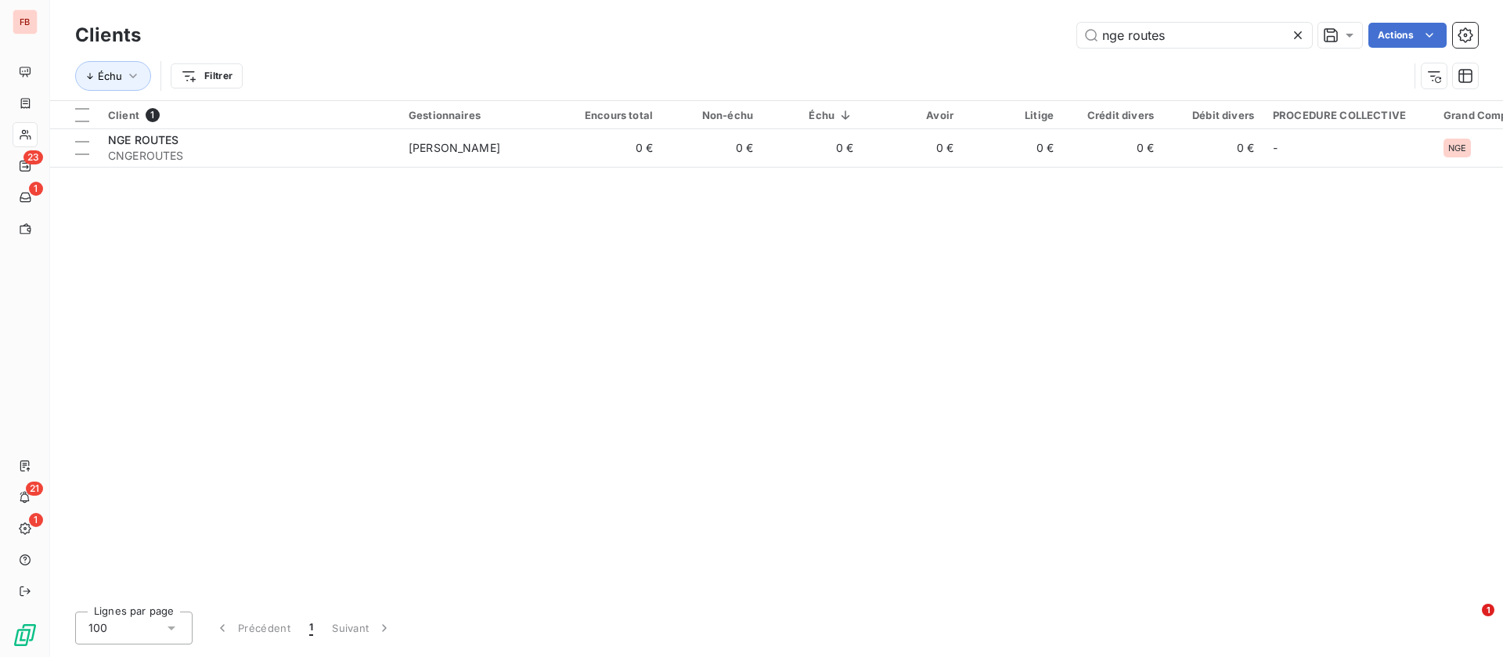
drag, startPoint x: 1179, startPoint y: 40, endPoint x: 1010, endPoint y: 36, distance: 169.2
click at [1010, 37] on div "nge routes Actions" at bounding box center [819, 35] width 1319 height 25
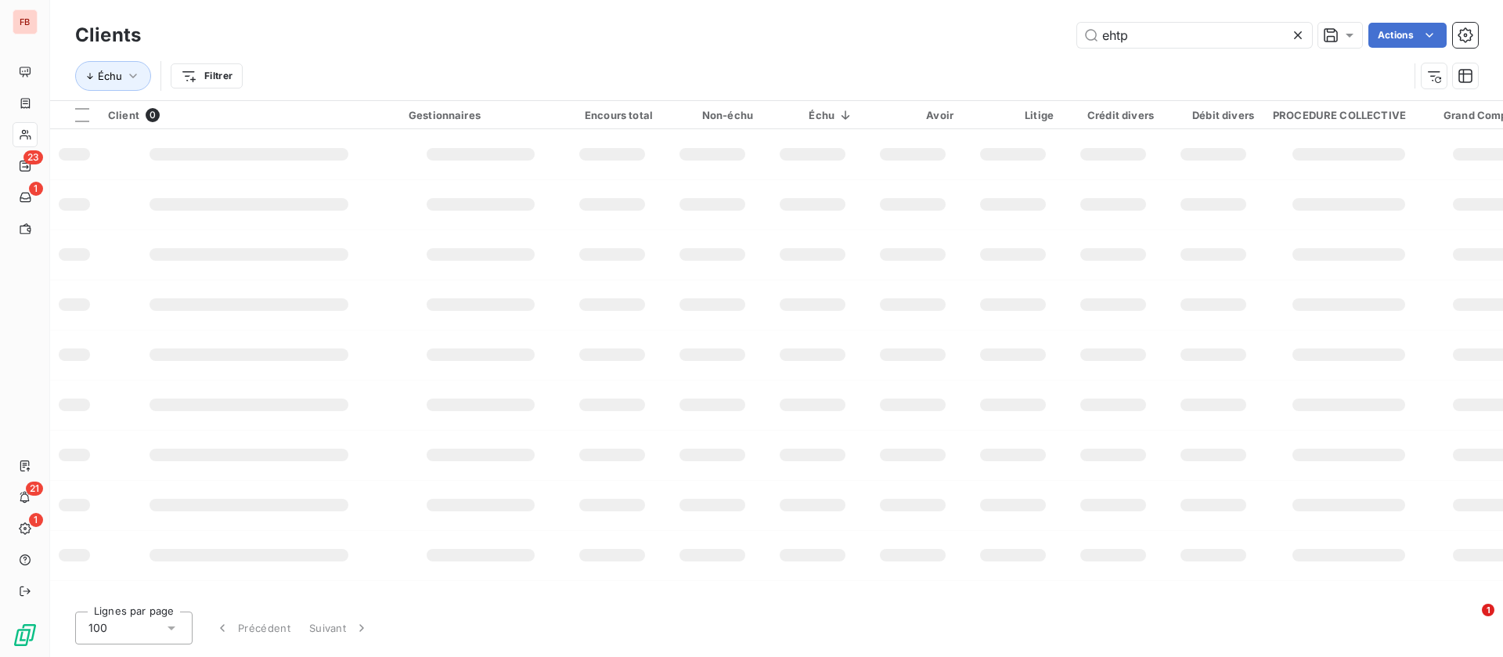
type input "ehtp"
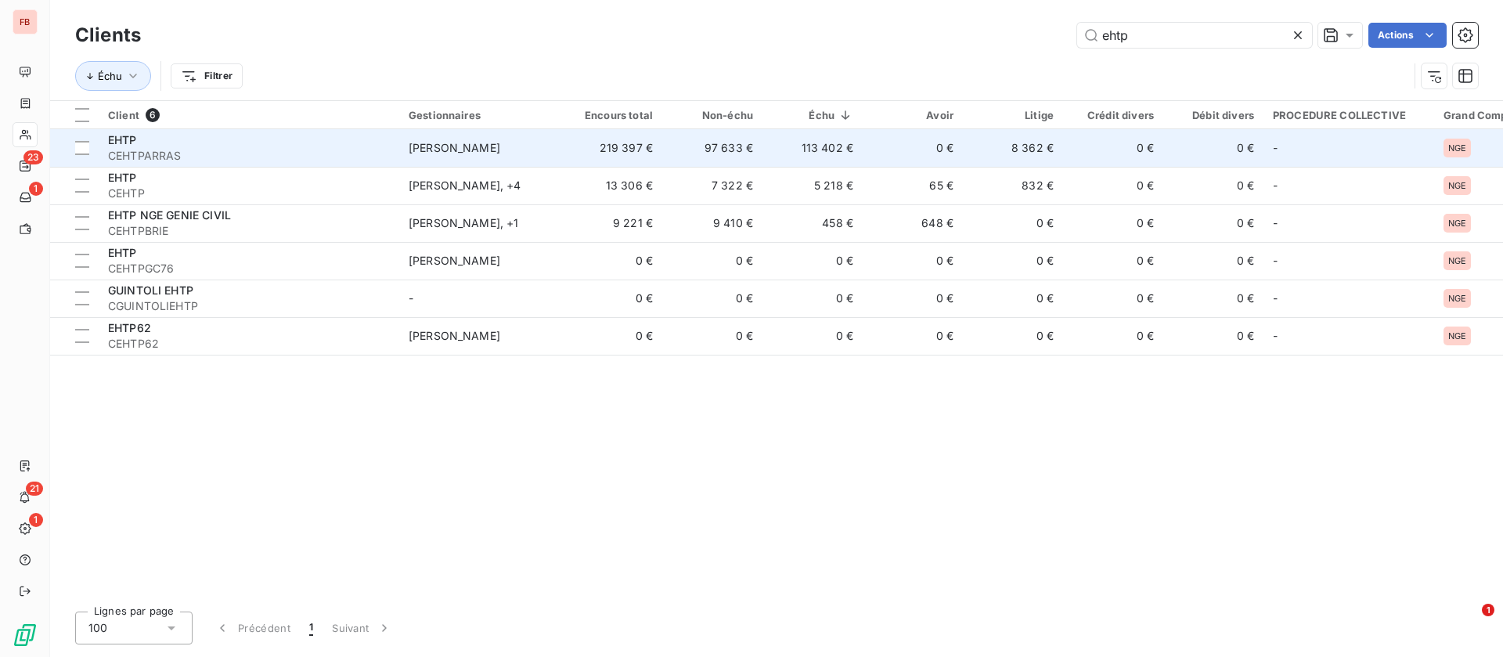
click at [495, 145] on span "[PERSON_NAME]" at bounding box center [455, 147] width 92 height 13
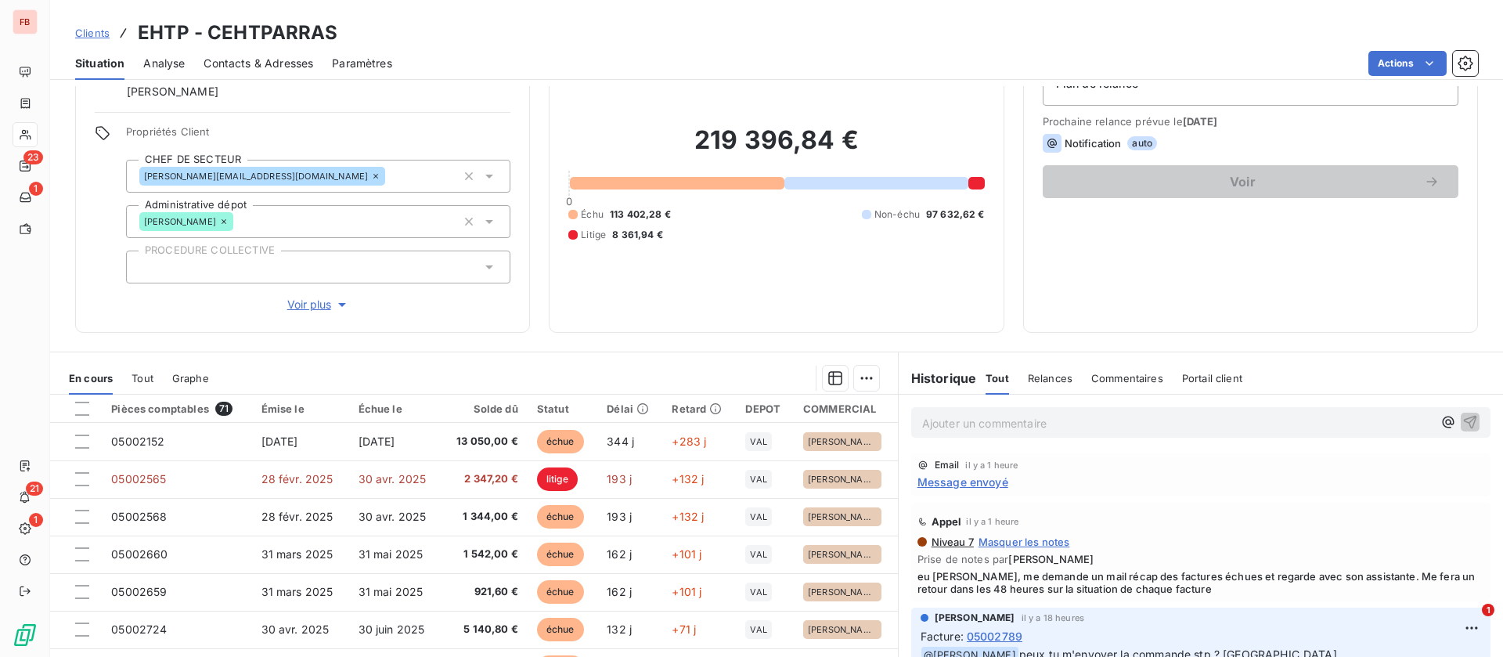
scroll to position [117, 0]
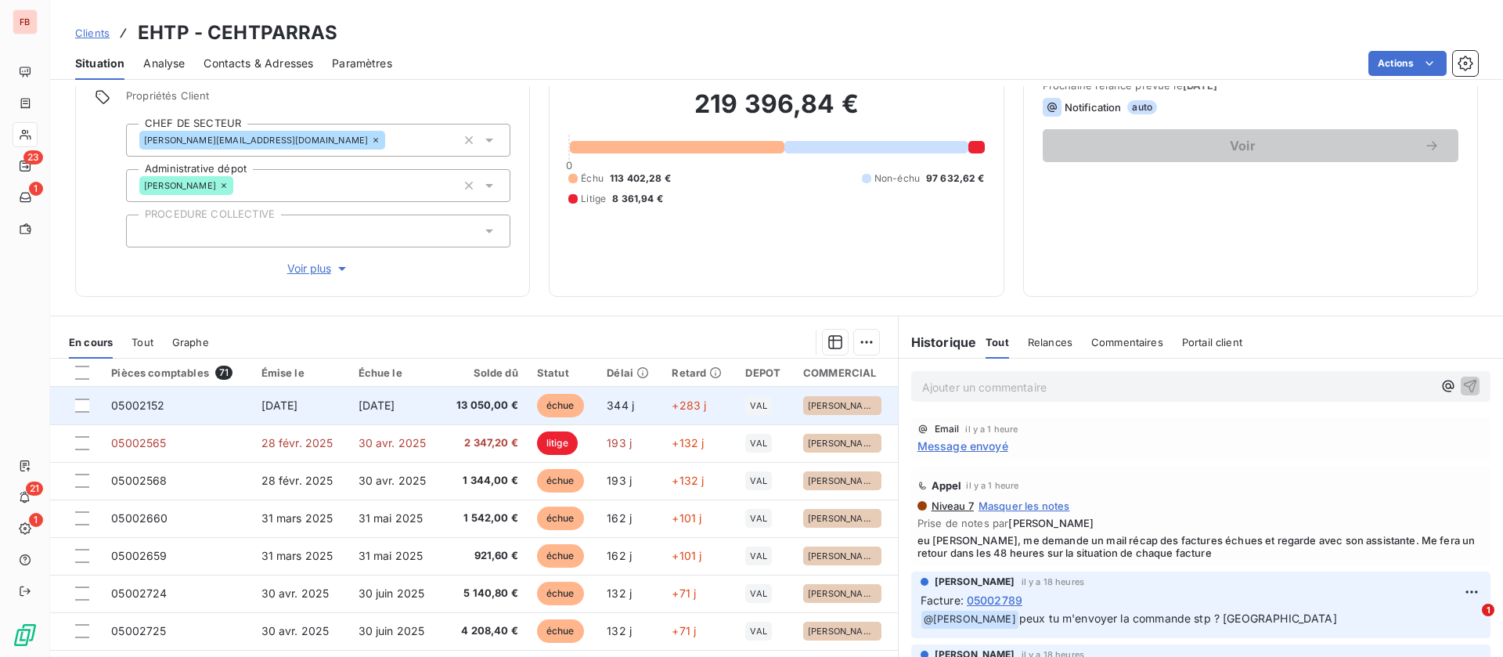
click at [380, 402] on span "30 nov. 2024" at bounding box center [377, 405] width 37 height 13
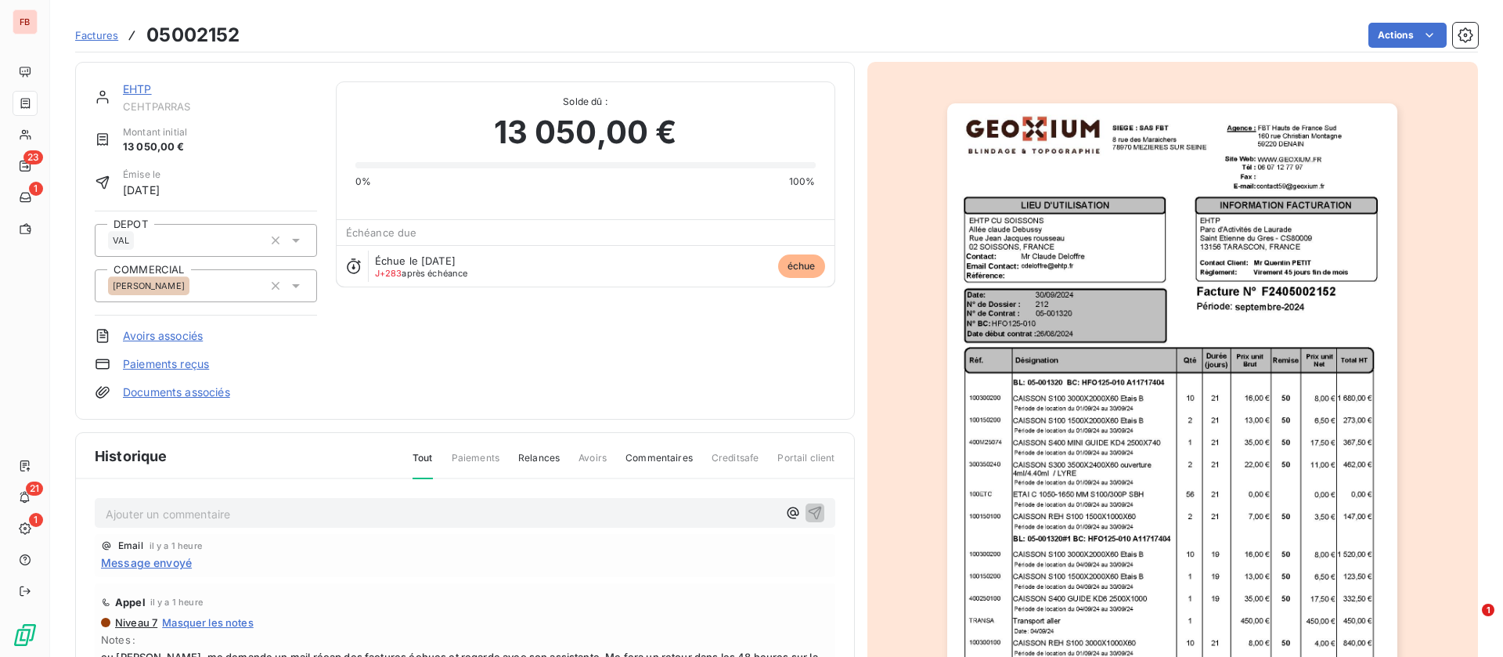
scroll to position [118, 0]
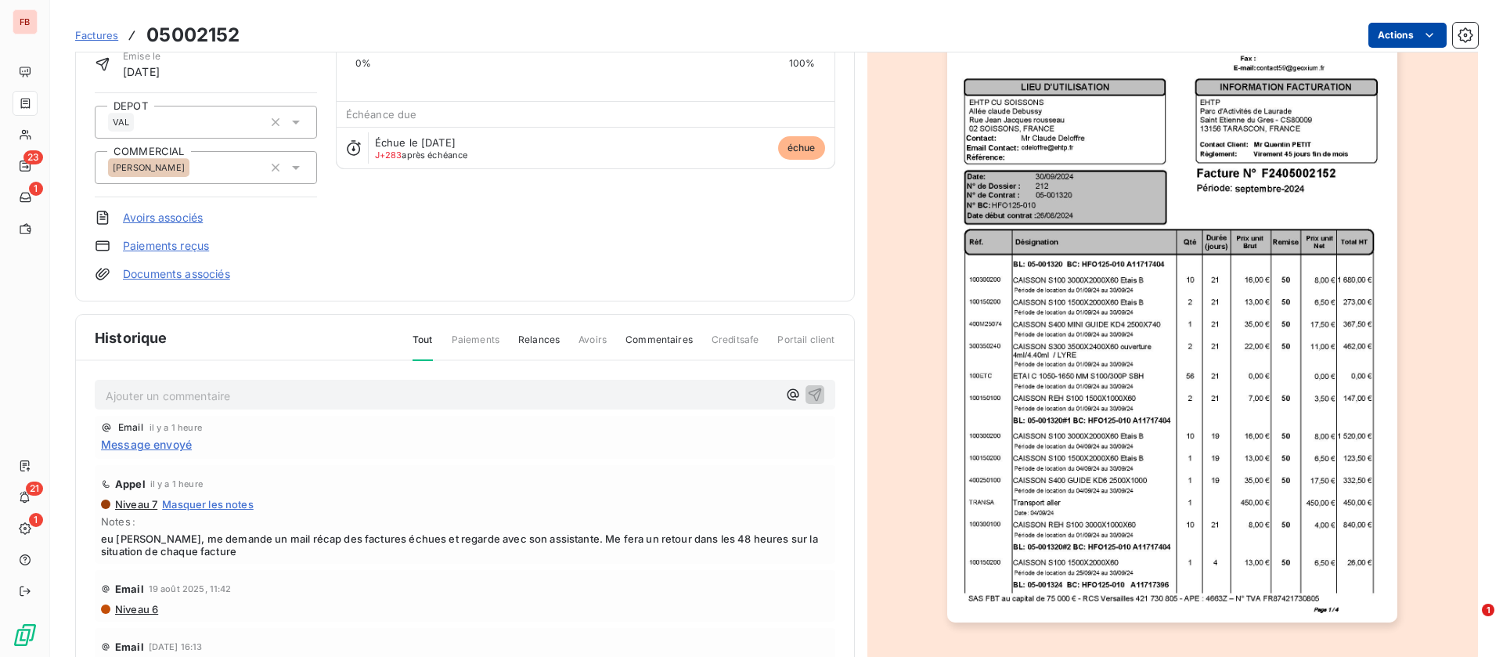
click at [1391, 30] on html "FB 23 1 21 1 Factures 05002152 Actions EHTP CEHTPARRAS Montant initial 13 050,0…" at bounding box center [751, 328] width 1503 height 657
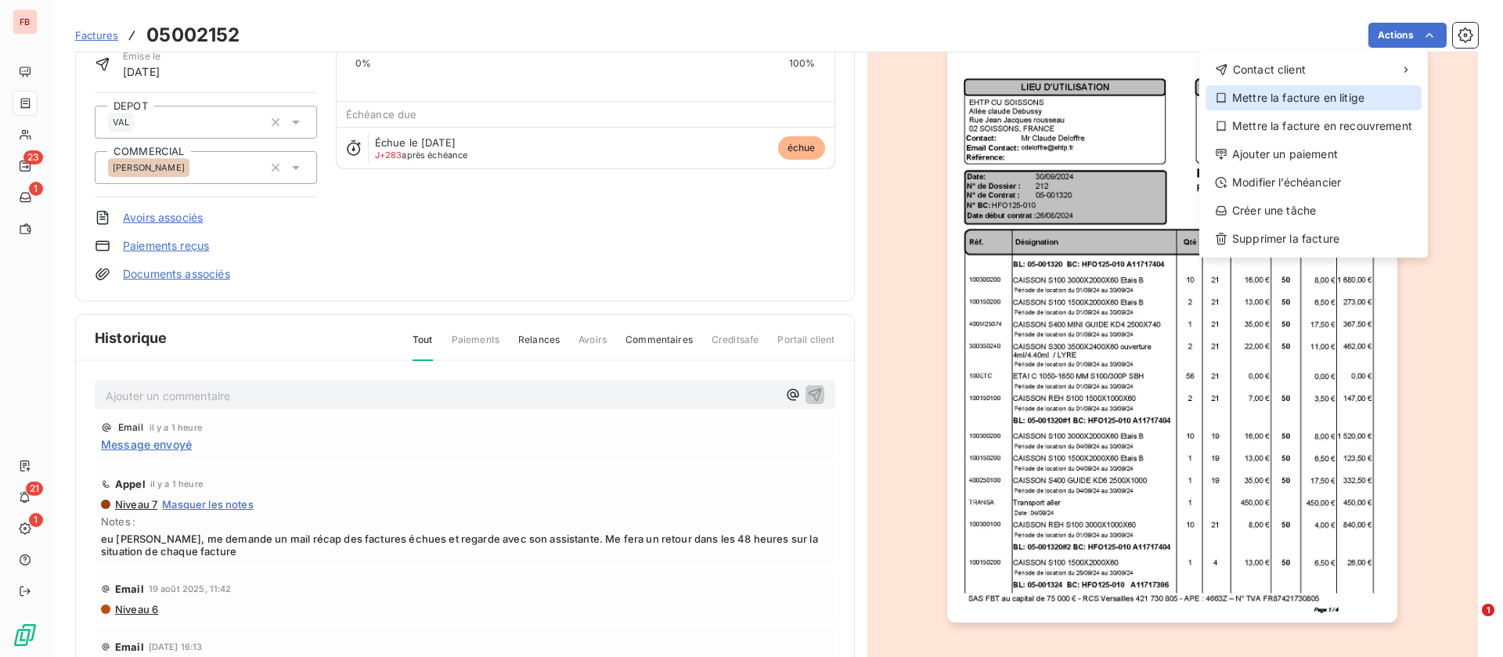
click at [1301, 103] on div "Mettre la facture en litige" at bounding box center [1314, 97] width 216 height 25
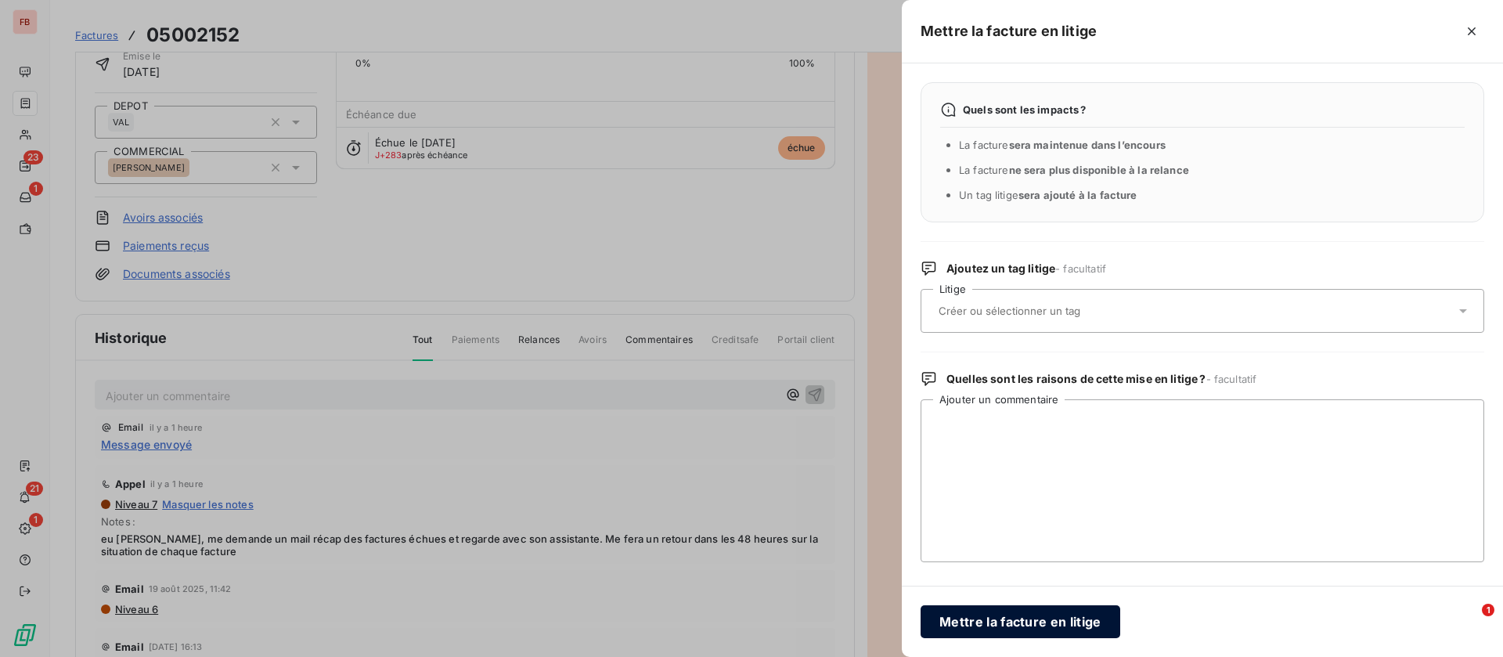
click at [996, 621] on button "Mettre la facture en litige" at bounding box center [1021, 621] width 200 height 33
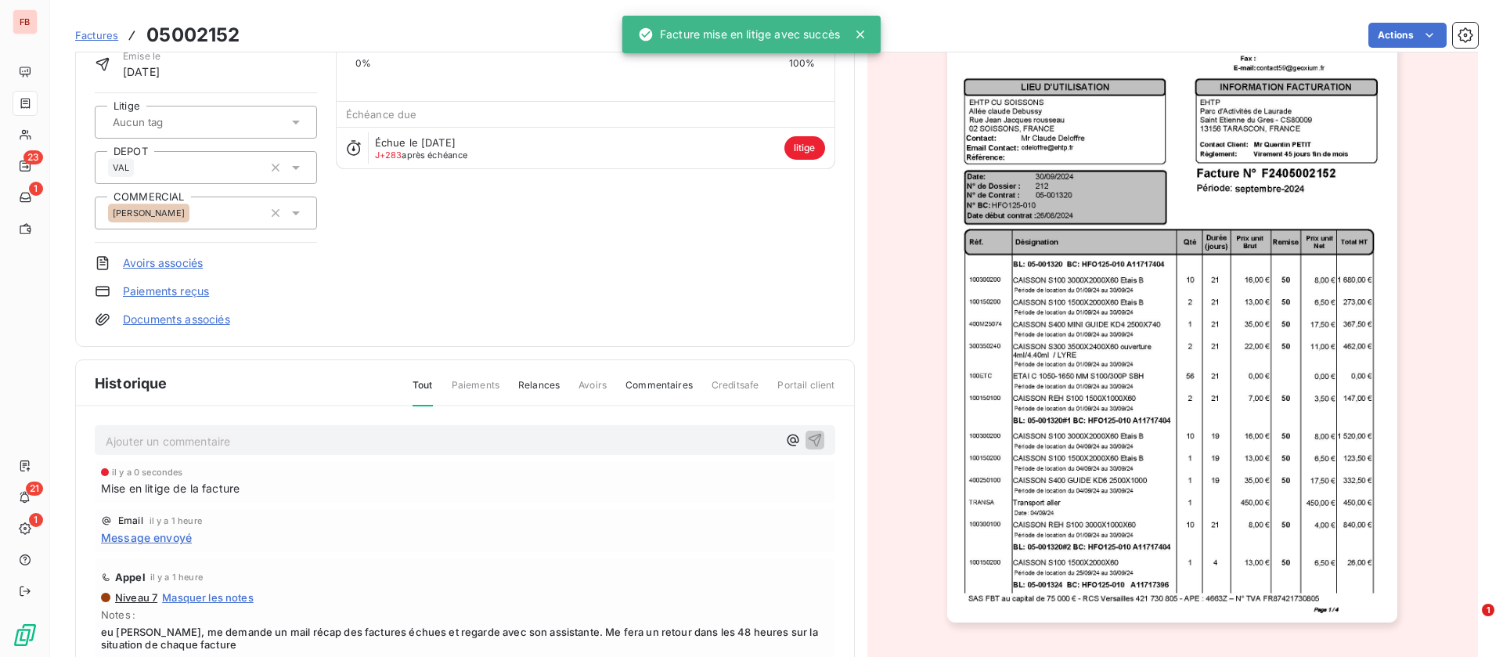
click at [211, 432] on p "Ajouter un commentaire ﻿" at bounding box center [442, 441] width 672 height 20
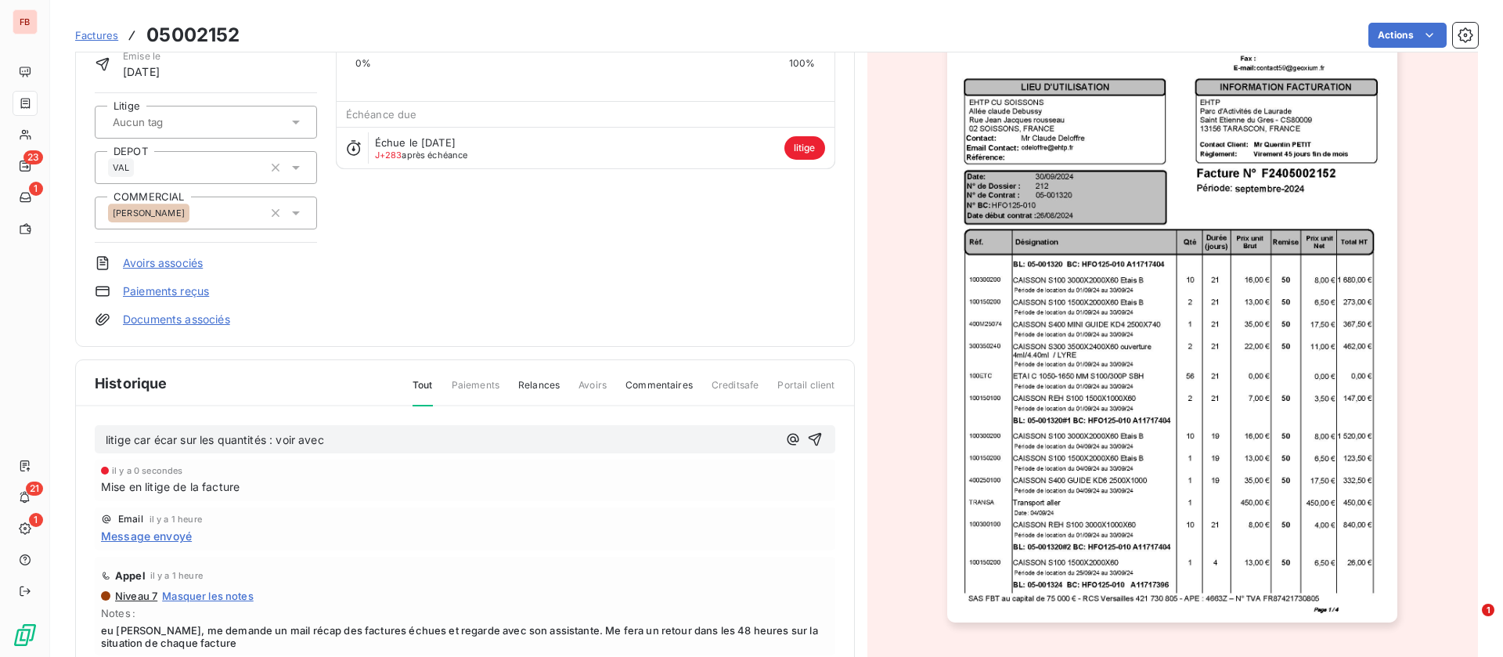
click at [396, 435] on p "litige car écar sur les quantités : voir avec" at bounding box center [442, 440] width 672 height 18
click at [179, 433] on span "litige car écar sur les quantités : voir avec Pierre VANPEPERSTRAETE" at bounding box center [262, 439] width 313 height 13
click at [808, 437] on icon "button" at bounding box center [814, 439] width 13 height 13
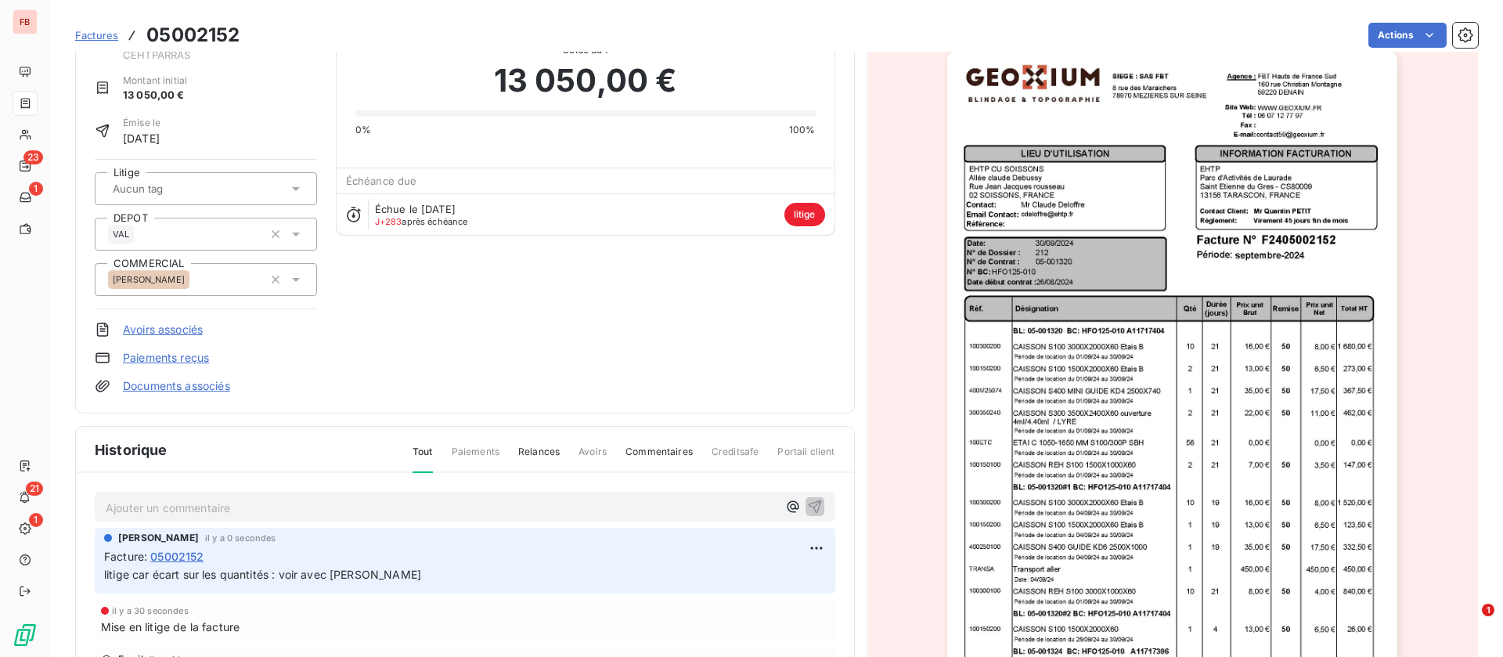
scroll to position [0, 0]
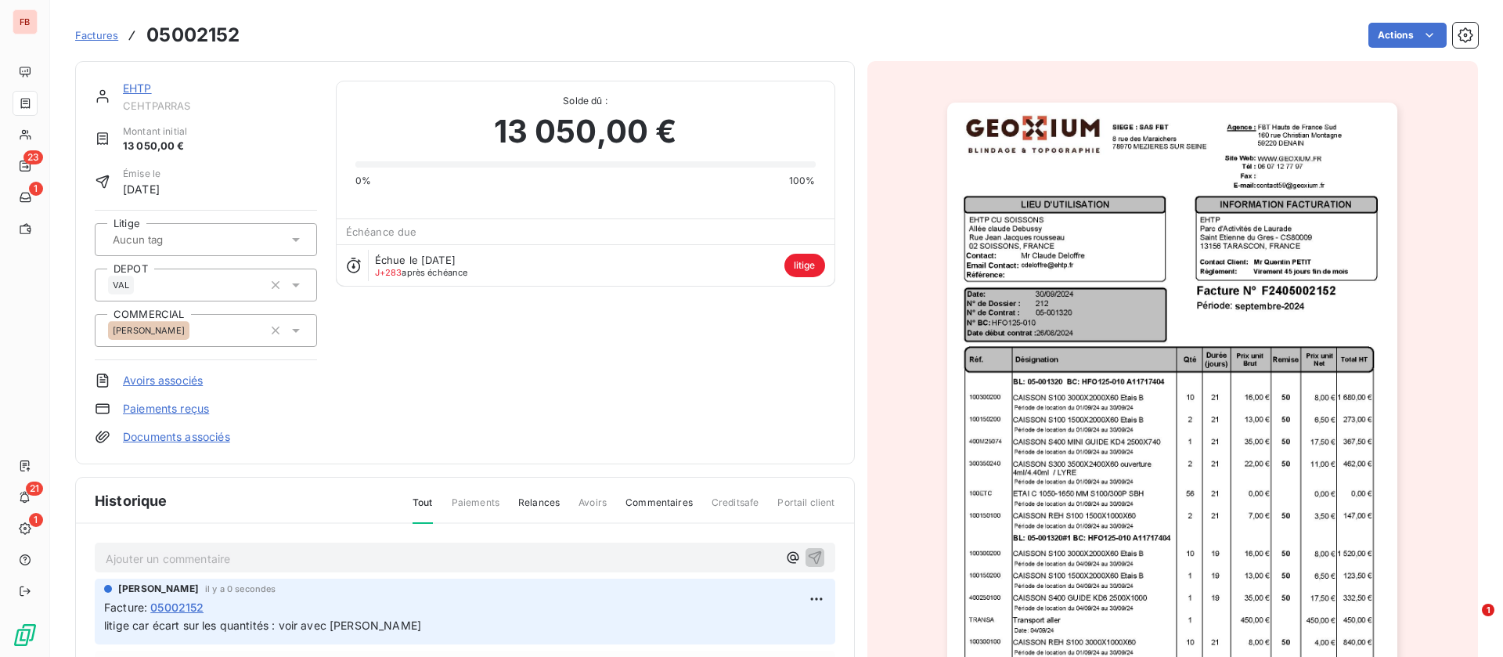
click at [134, 83] on link "EHTP" at bounding box center [137, 87] width 29 height 13
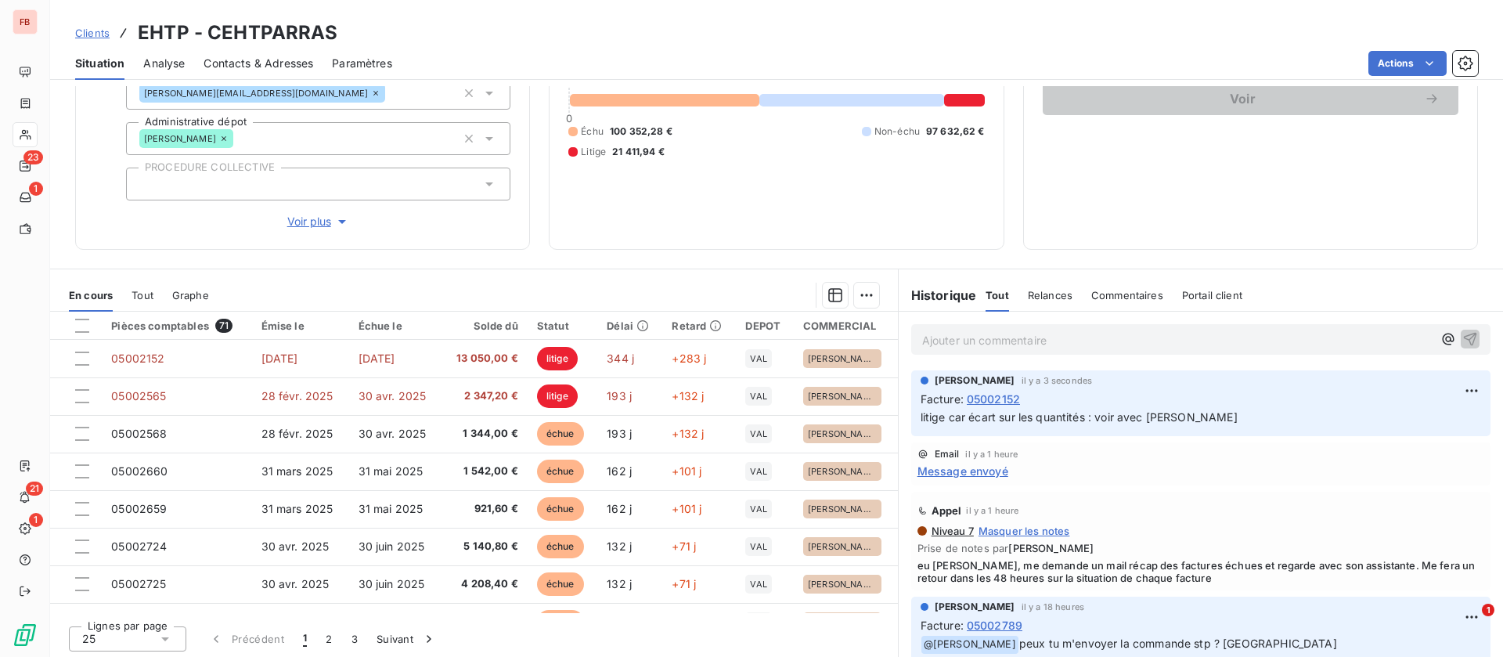
scroll to position [168, 0]
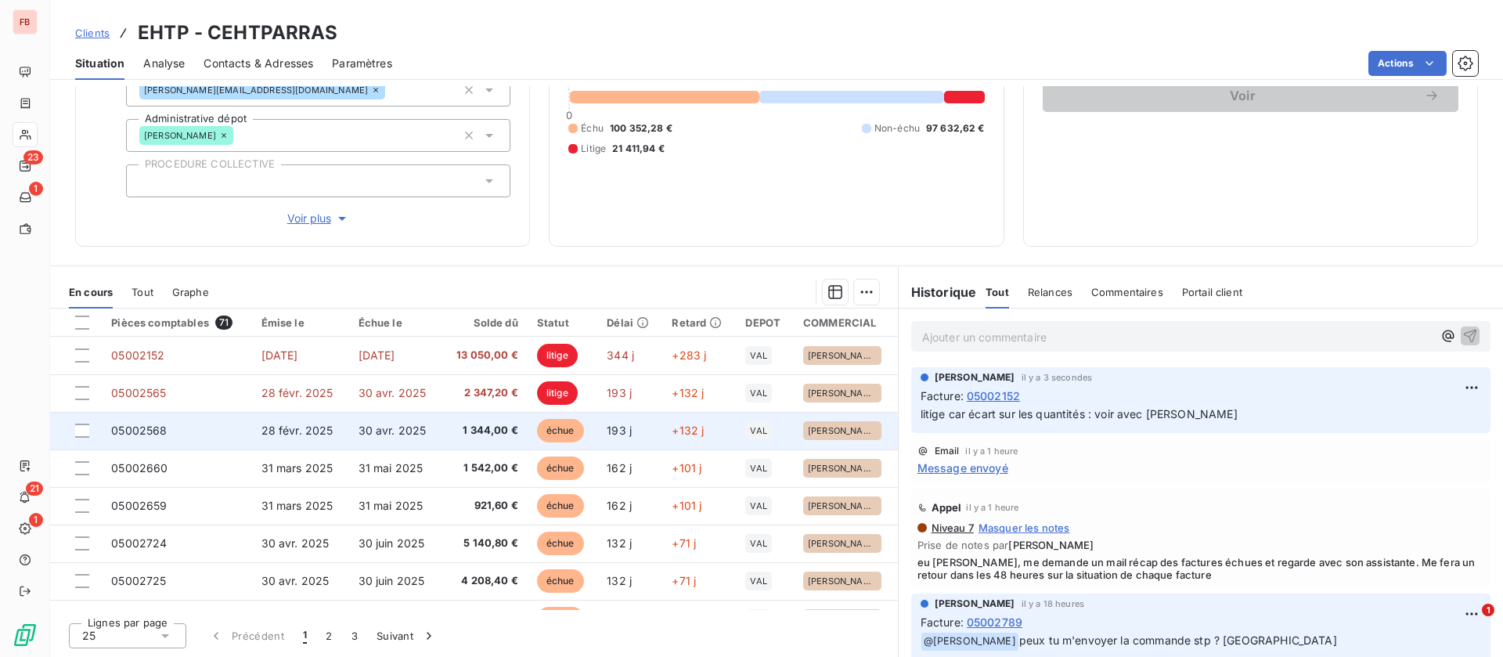
drag, startPoint x: 405, startPoint y: 423, endPoint x: 408, endPoint y: 435, distance: 12.2
click at [407, 431] on span "30 avr. 2025" at bounding box center [393, 430] width 68 height 13
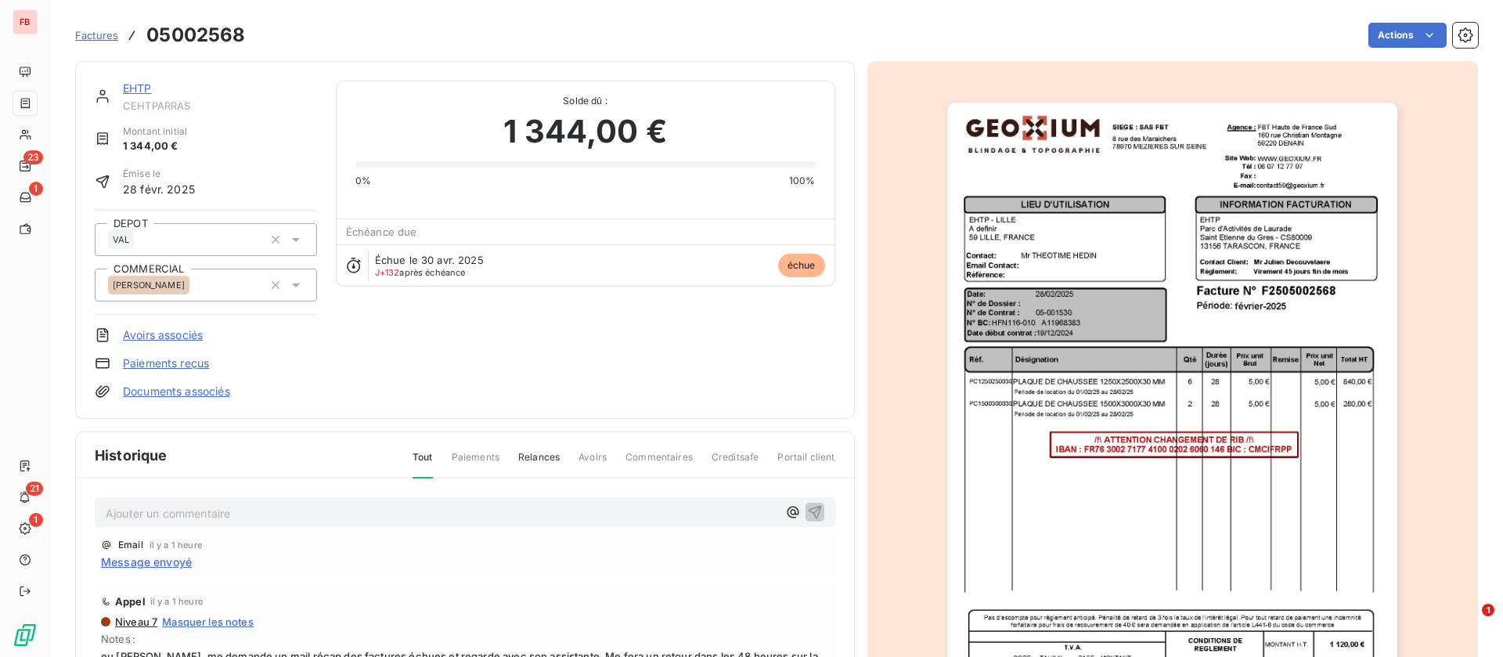
click at [270, 509] on p "Ajouter un commentaire ﻿" at bounding box center [442, 514] width 672 height 20
click at [473, 507] on p "la facture n'était pas comptabilisée, renvoi interne pour traitement" at bounding box center [442, 513] width 672 height 18
drag, startPoint x: 473, startPoint y: 507, endPoint x: 90, endPoint y: 505, distance: 382.9
click at [90, 505] on div "la facture n'était pas comptabilisée, renvoi interne pour traitement Email il y…" at bounding box center [465, 659] width 778 height 363
copy span "la facture n'était pas comptabilisée, renvoi interne pour traitement"
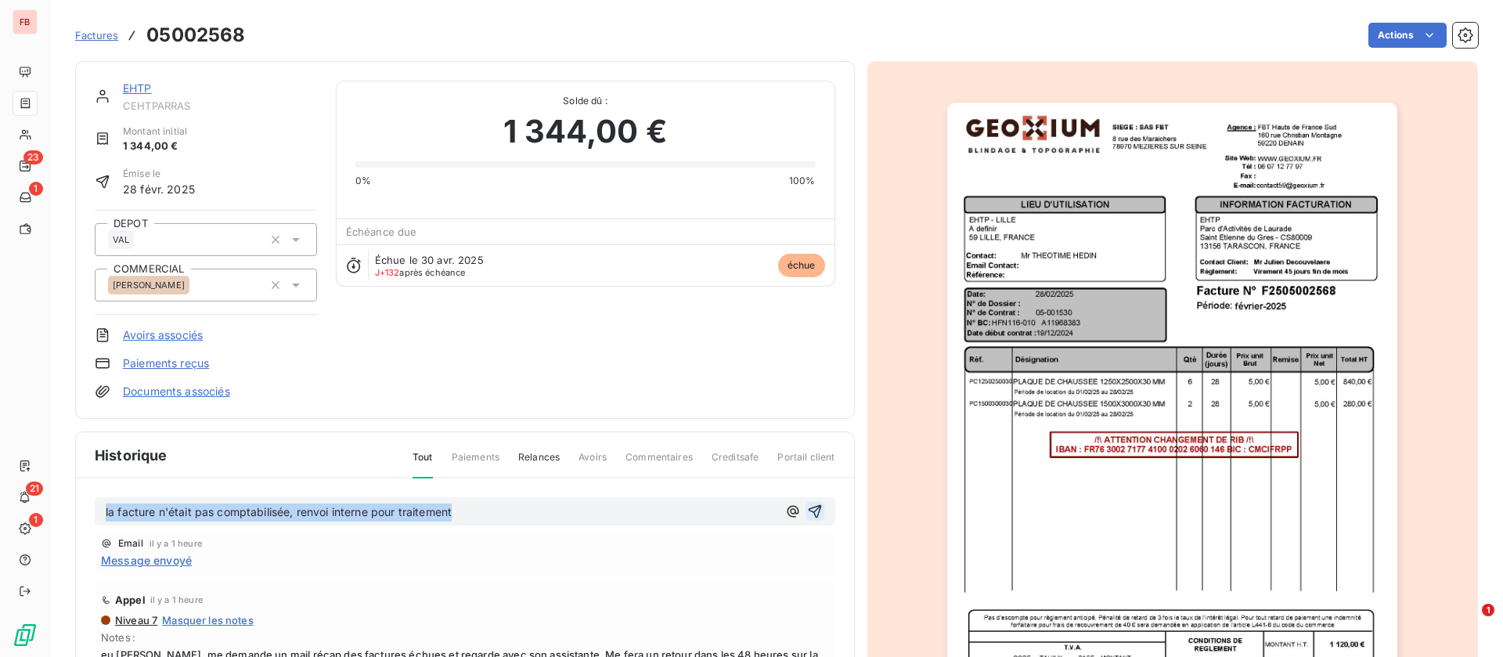
click at [808, 509] on icon "button" at bounding box center [814, 511] width 13 height 13
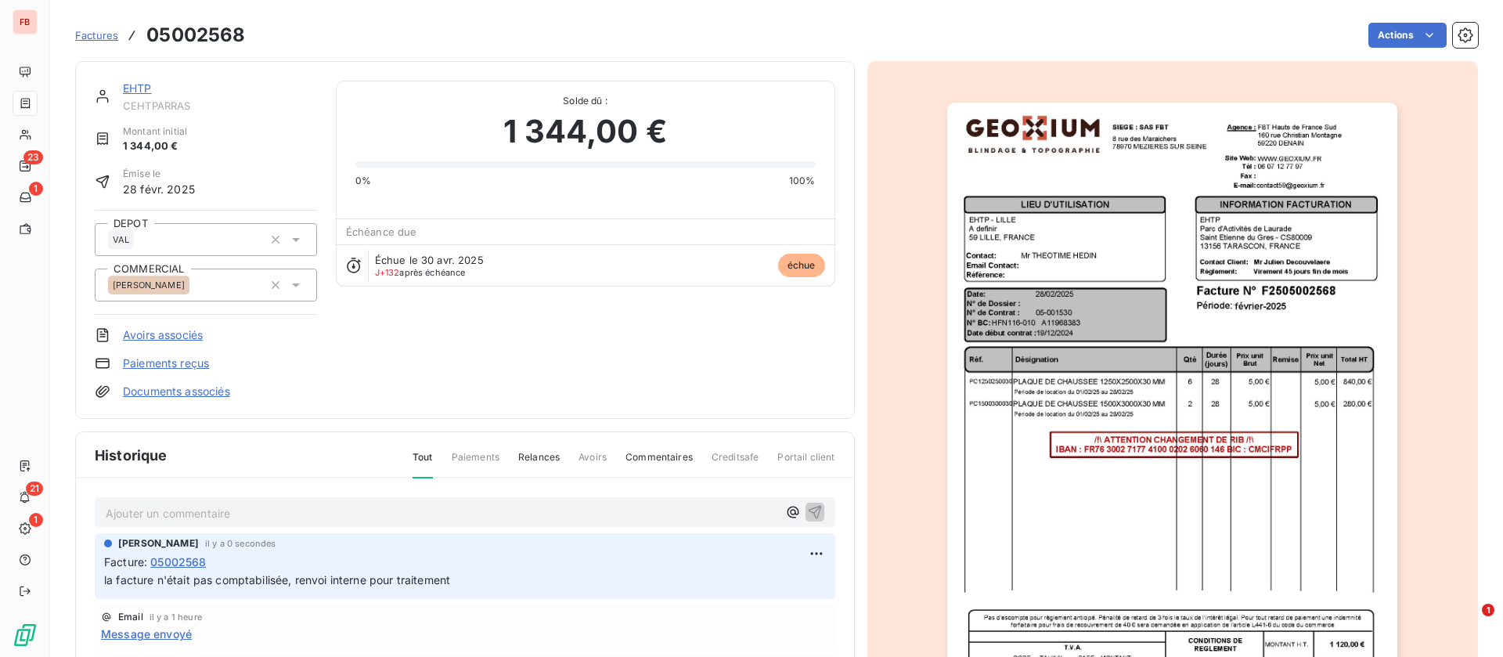
click at [143, 88] on link "EHTP" at bounding box center [137, 87] width 29 height 13
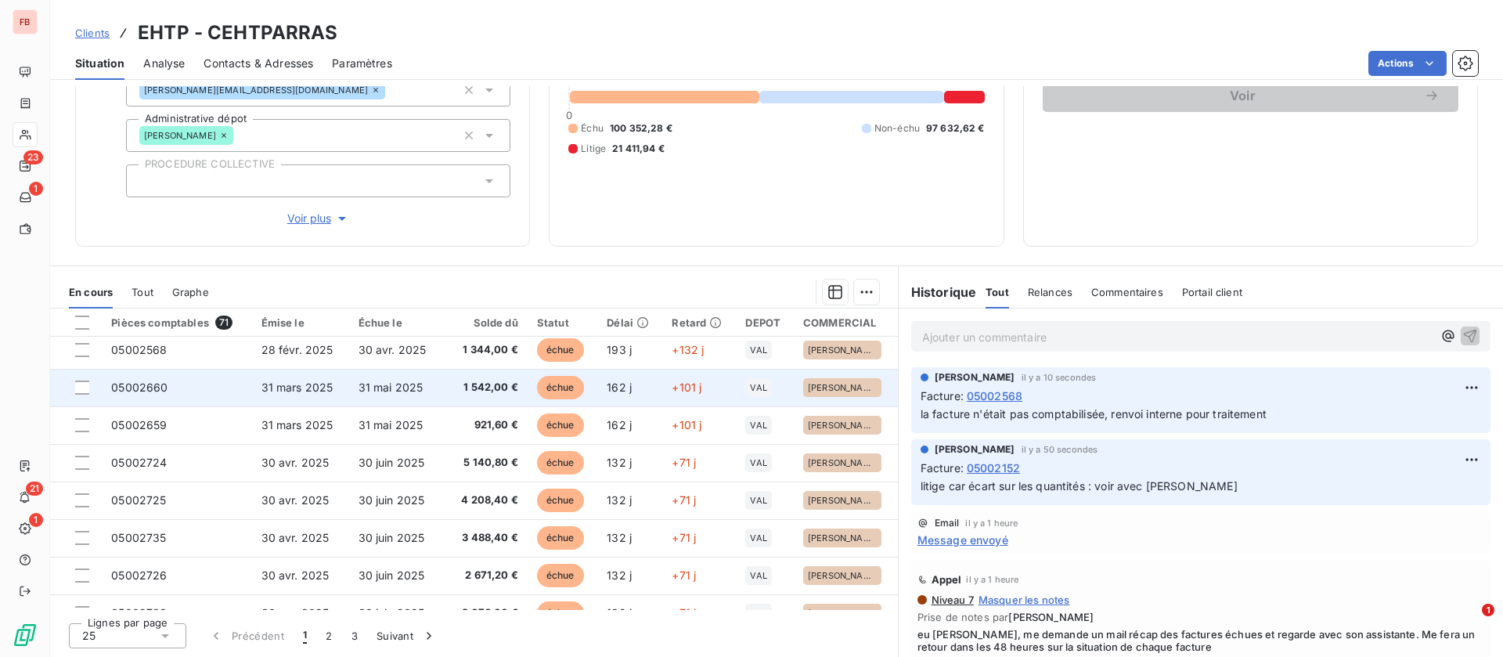
scroll to position [117, 0]
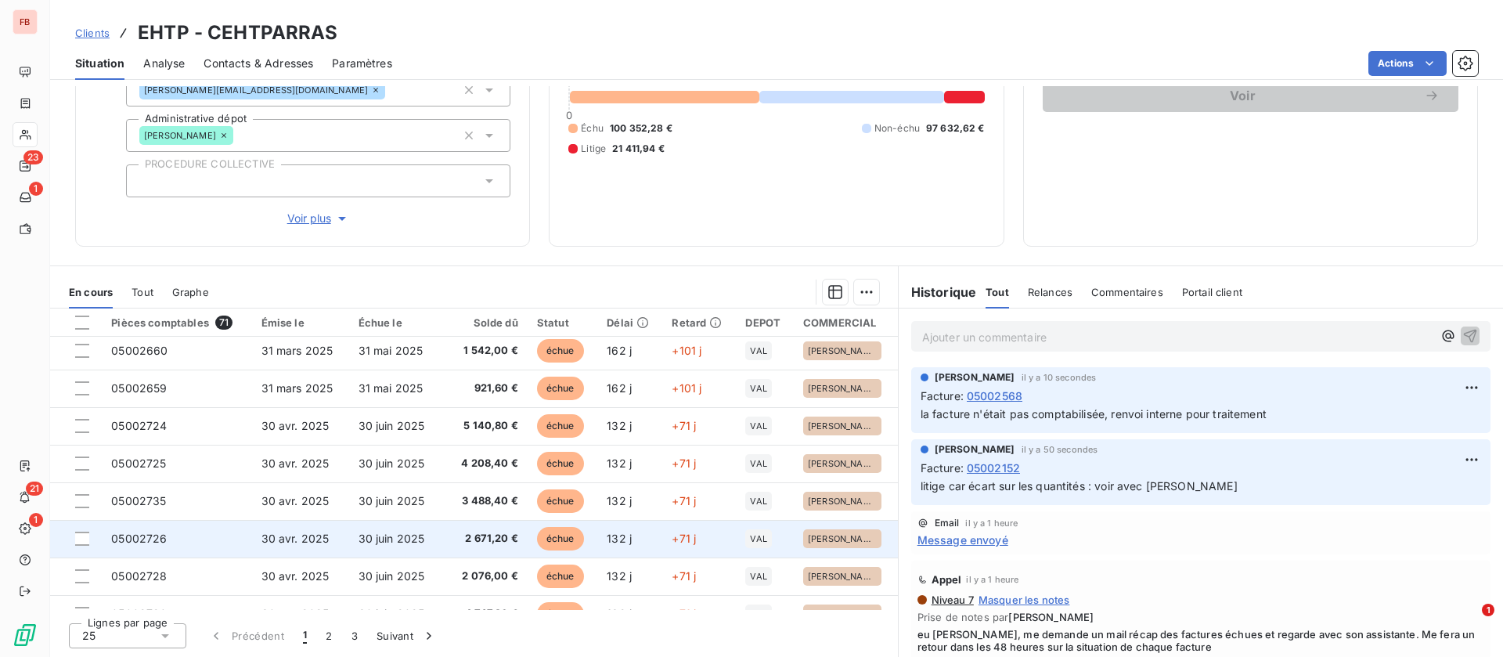
click at [426, 529] on td "30 juin 2025" at bounding box center [395, 539] width 92 height 38
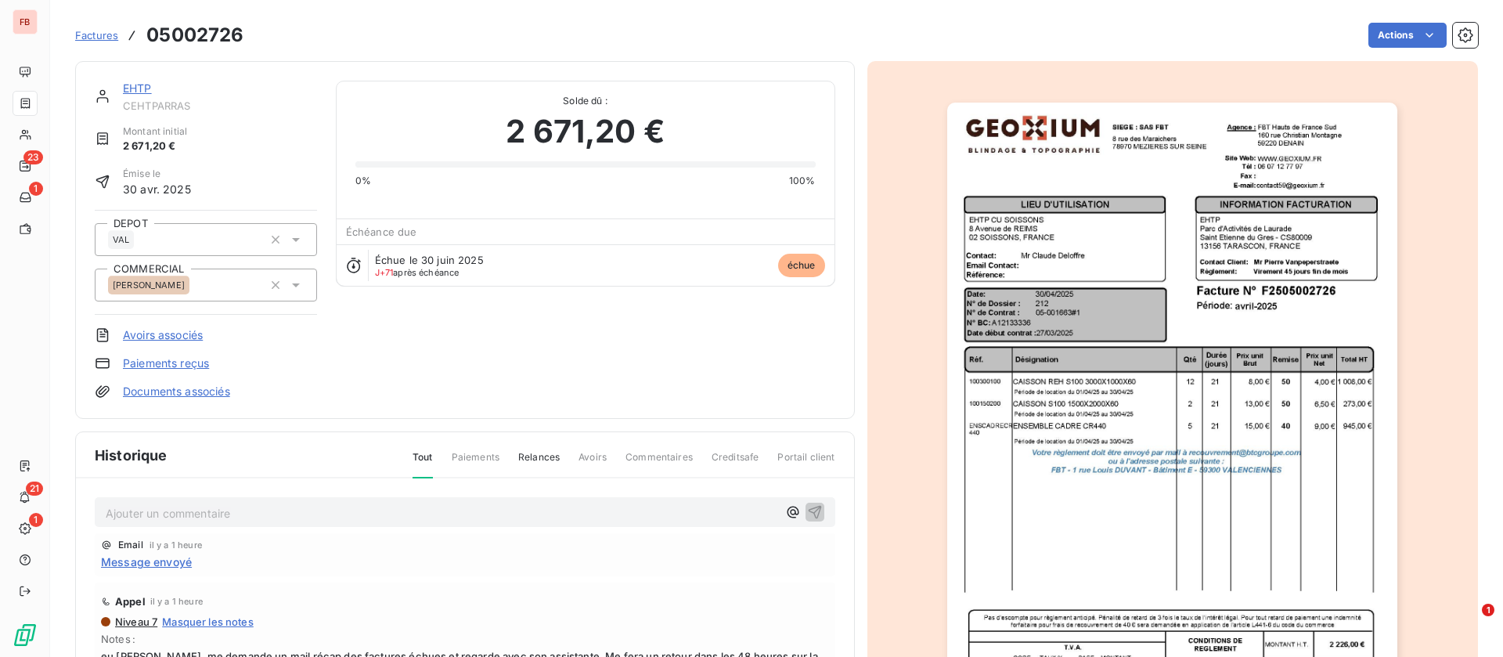
click at [263, 511] on p "Ajouter un commentaire ﻿" at bounding box center [442, 514] width 672 height 20
click at [807, 514] on icon "button" at bounding box center [815, 512] width 16 height 16
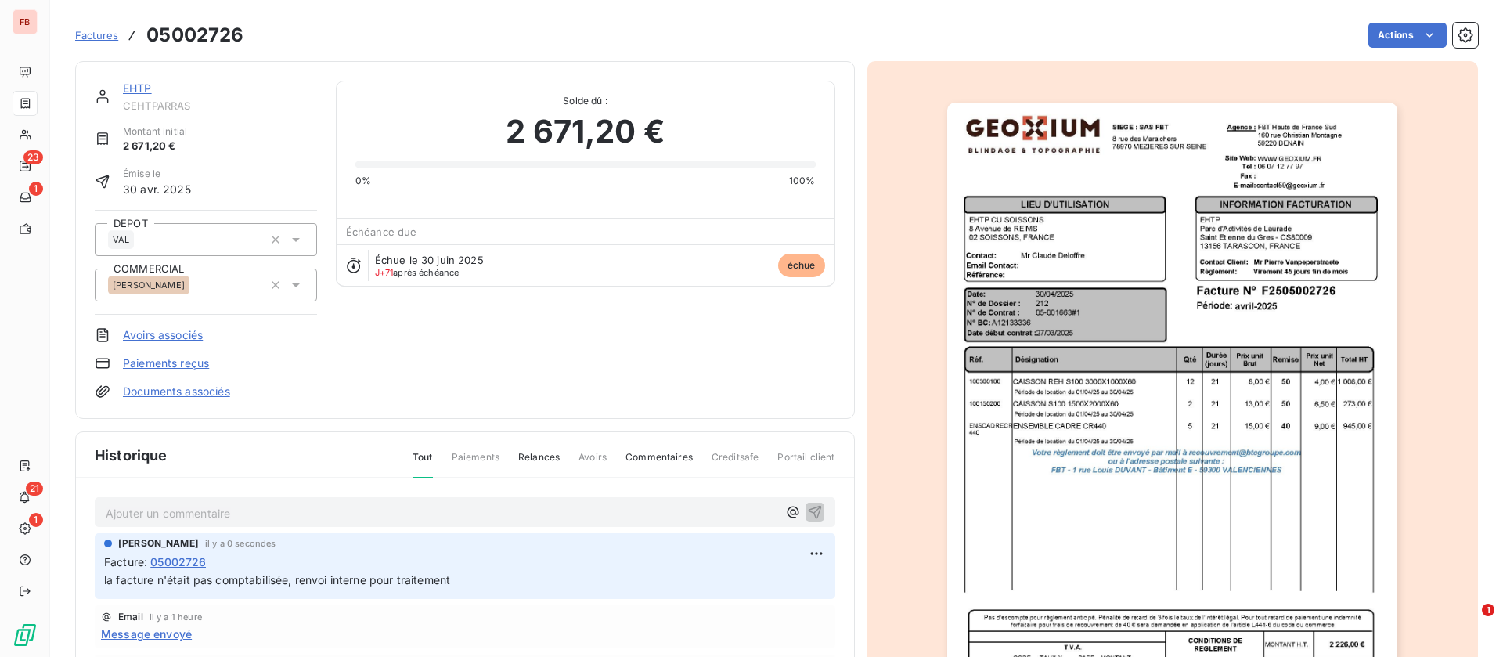
click at [140, 87] on link "EHTP" at bounding box center [137, 87] width 29 height 13
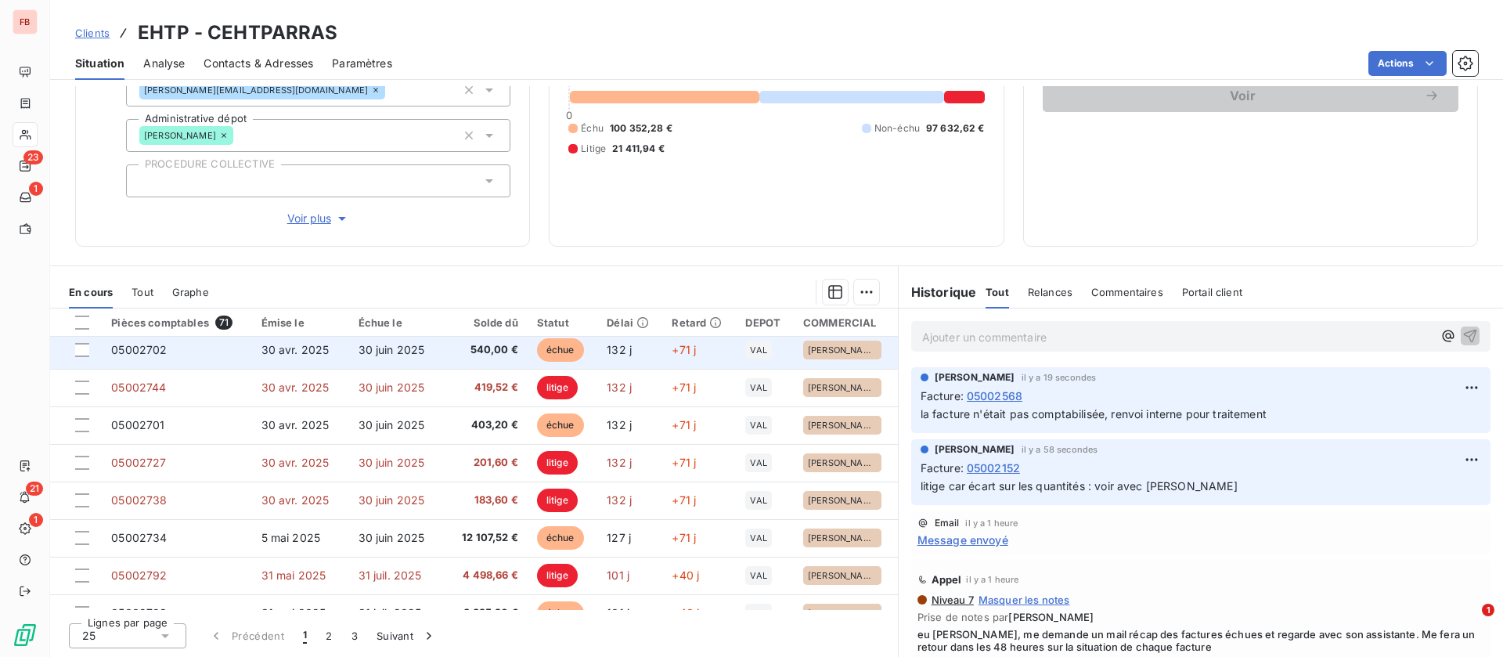
scroll to position [470, 0]
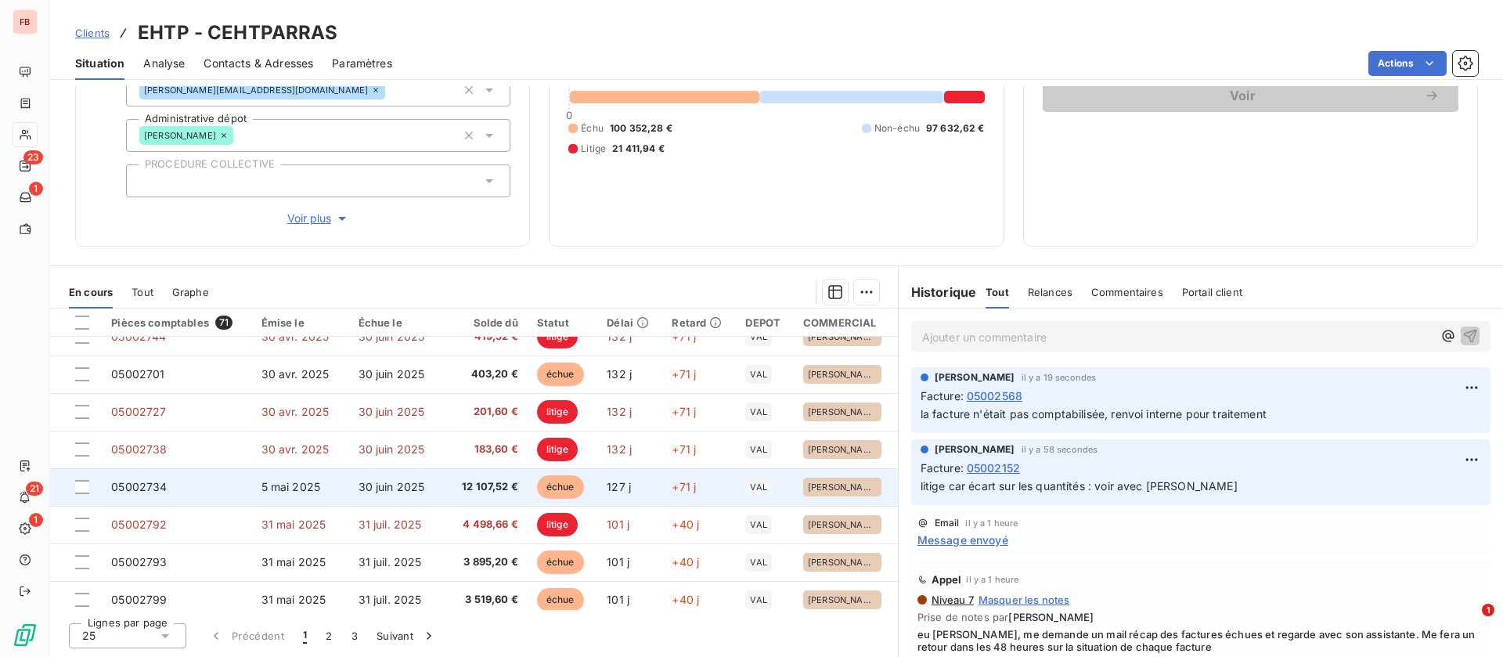
click at [428, 481] on td "30 juin 2025" at bounding box center [395, 487] width 92 height 38
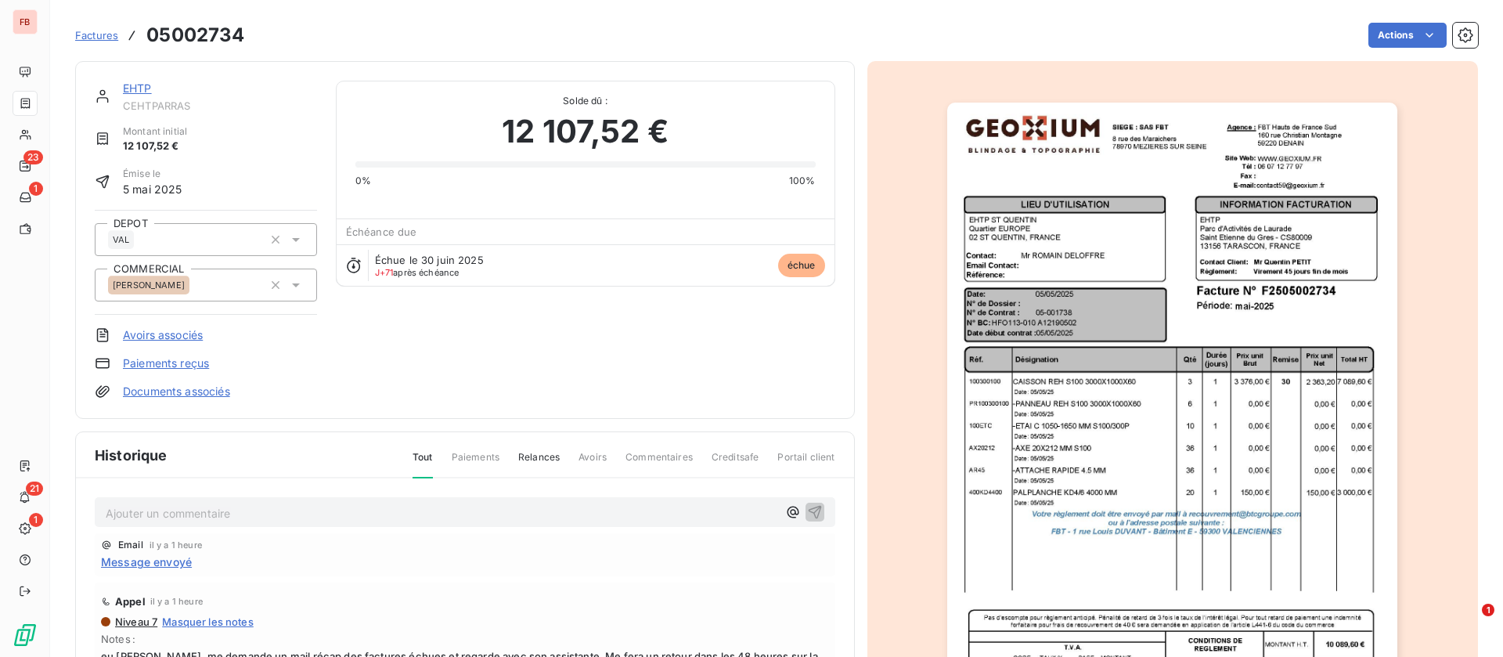
click at [332, 512] on p "Ajouter un commentaire ﻿" at bounding box center [442, 514] width 672 height 20
click at [807, 506] on icon "button" at bounding box center [815, 512] width 16 height 16
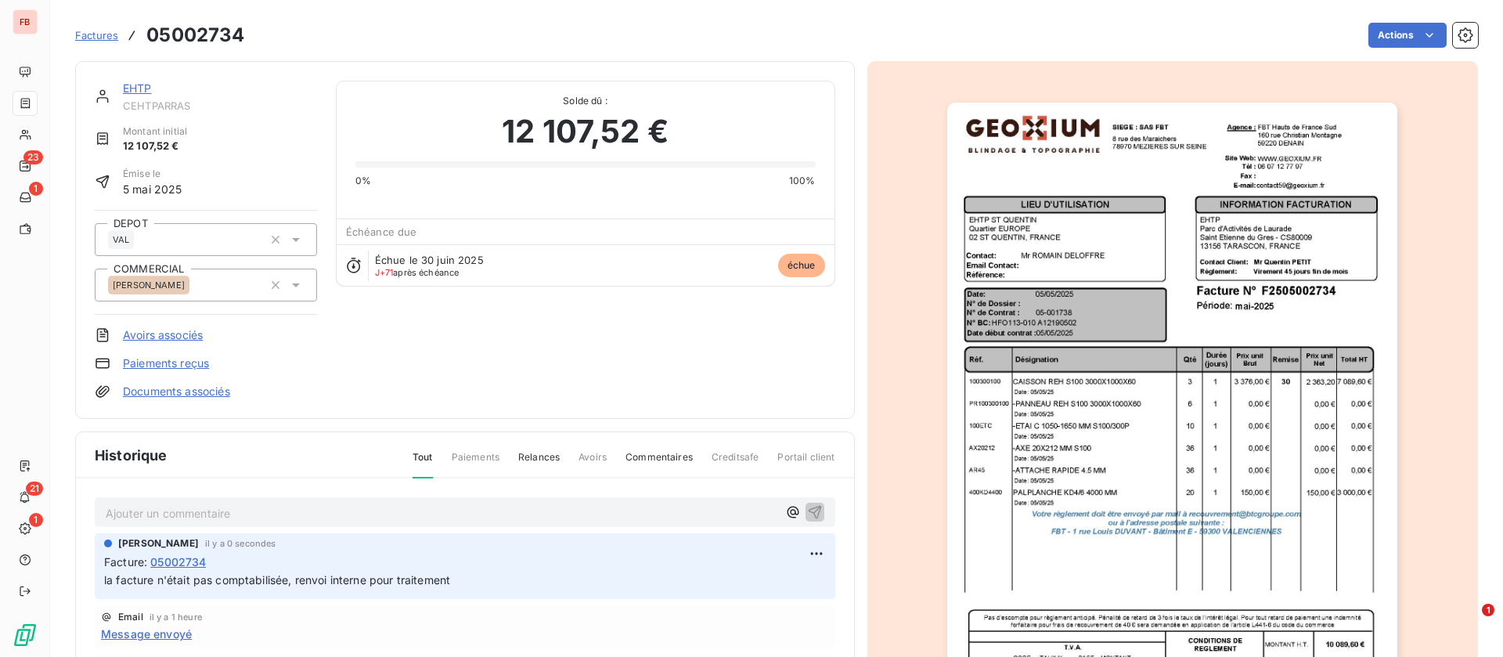
drag, startPoint x: 142, startPoint y: 88, endPoint x: 266, endPoint y: 206, distance: 171.2
click at [142, 91] on link "EHTP" at bounding box center [137, 87] width 29 height 13
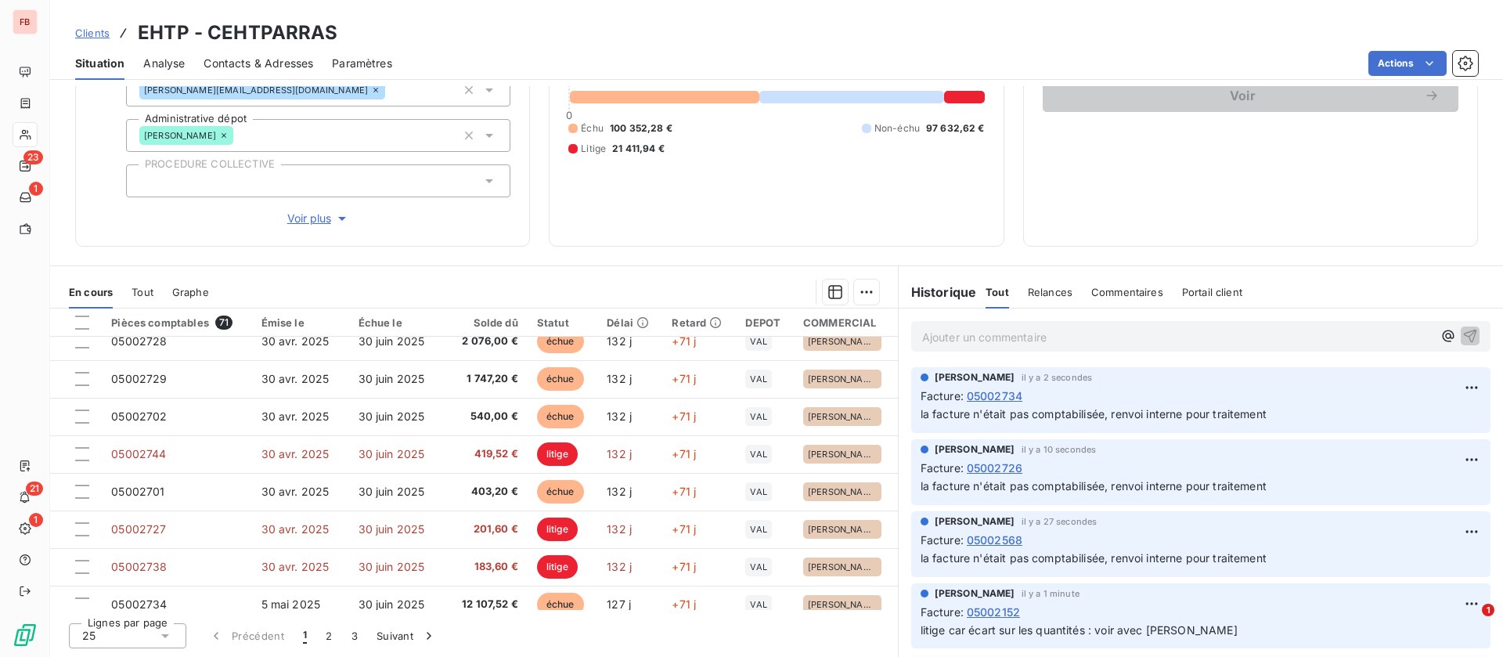
scroll to position [470, 0]
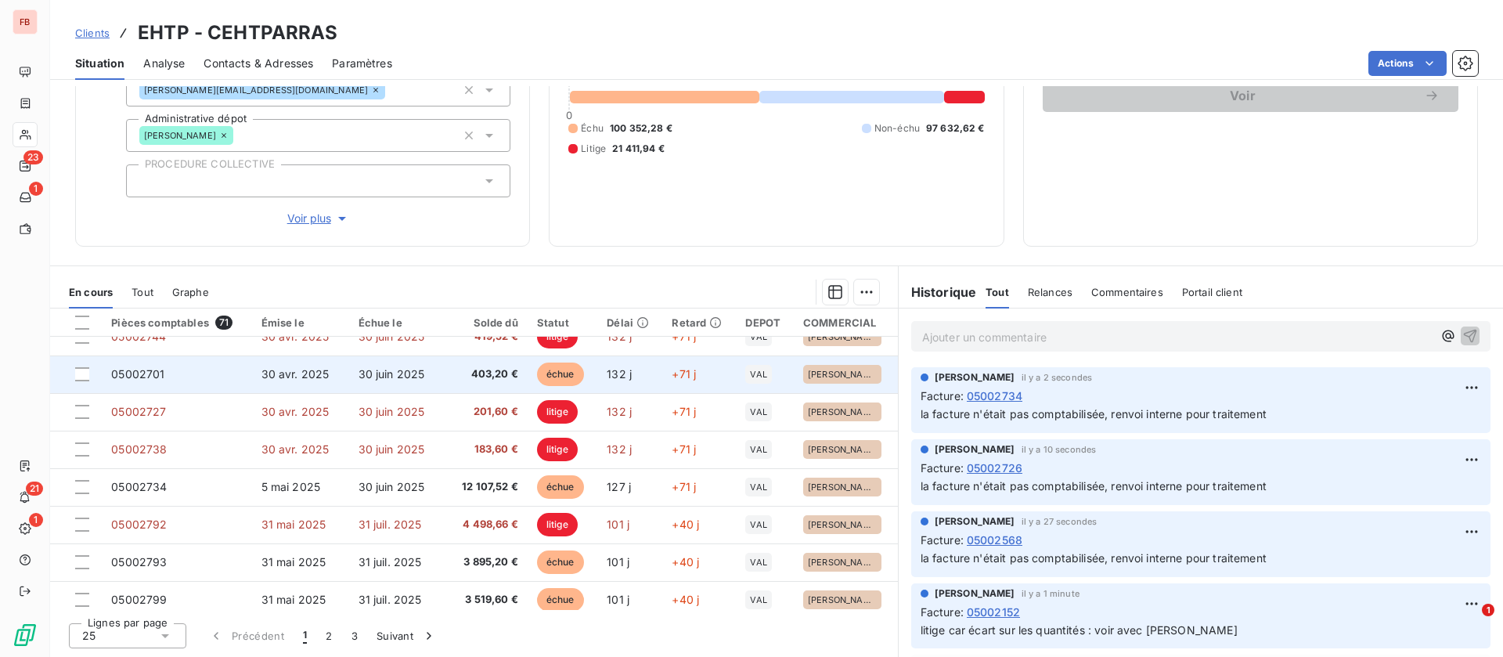
click at [473, 379] on span "403,20 €" at bounding box center [484, 374] width 67 height 16
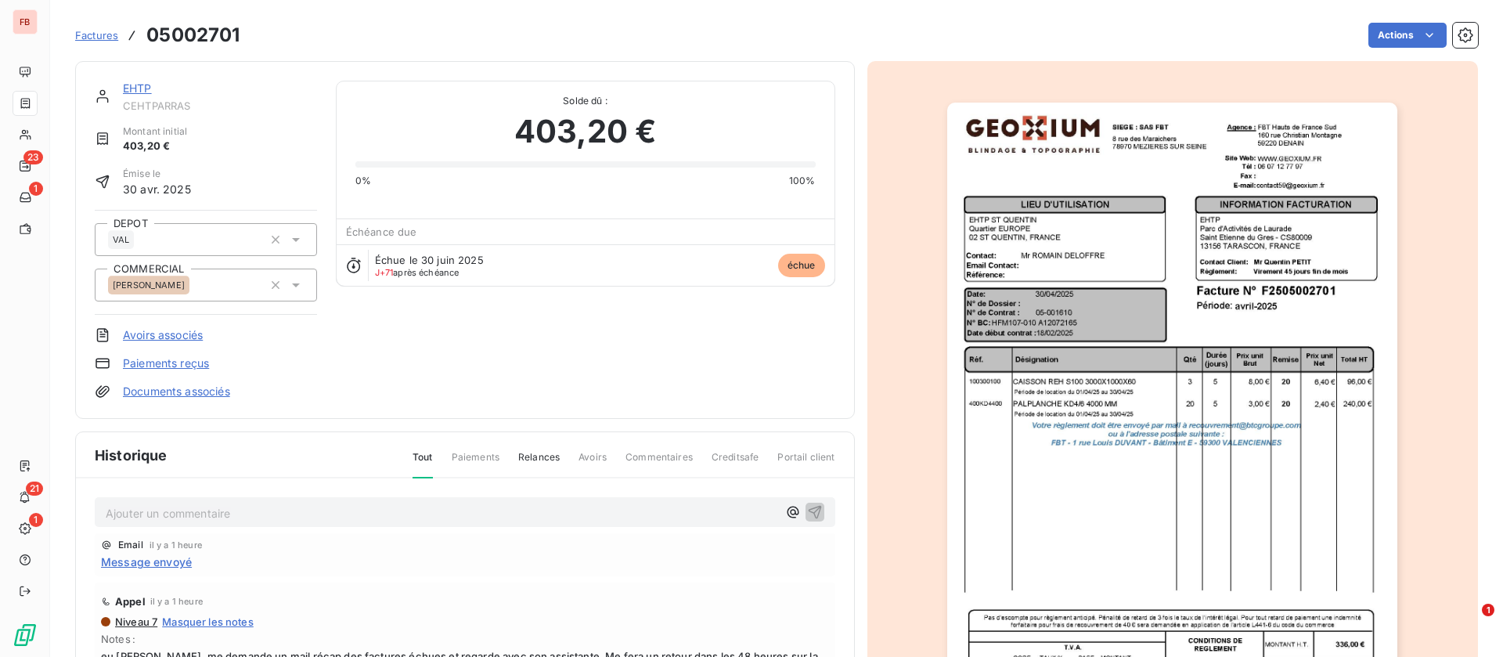
click at [208, 511] on p "Ajouter un commentaire ﻿" at bounding box center [442, 514] width 672 height 20
click at [807, 512] on icon "button" at bounding box center [815, 512] width 16 height 16
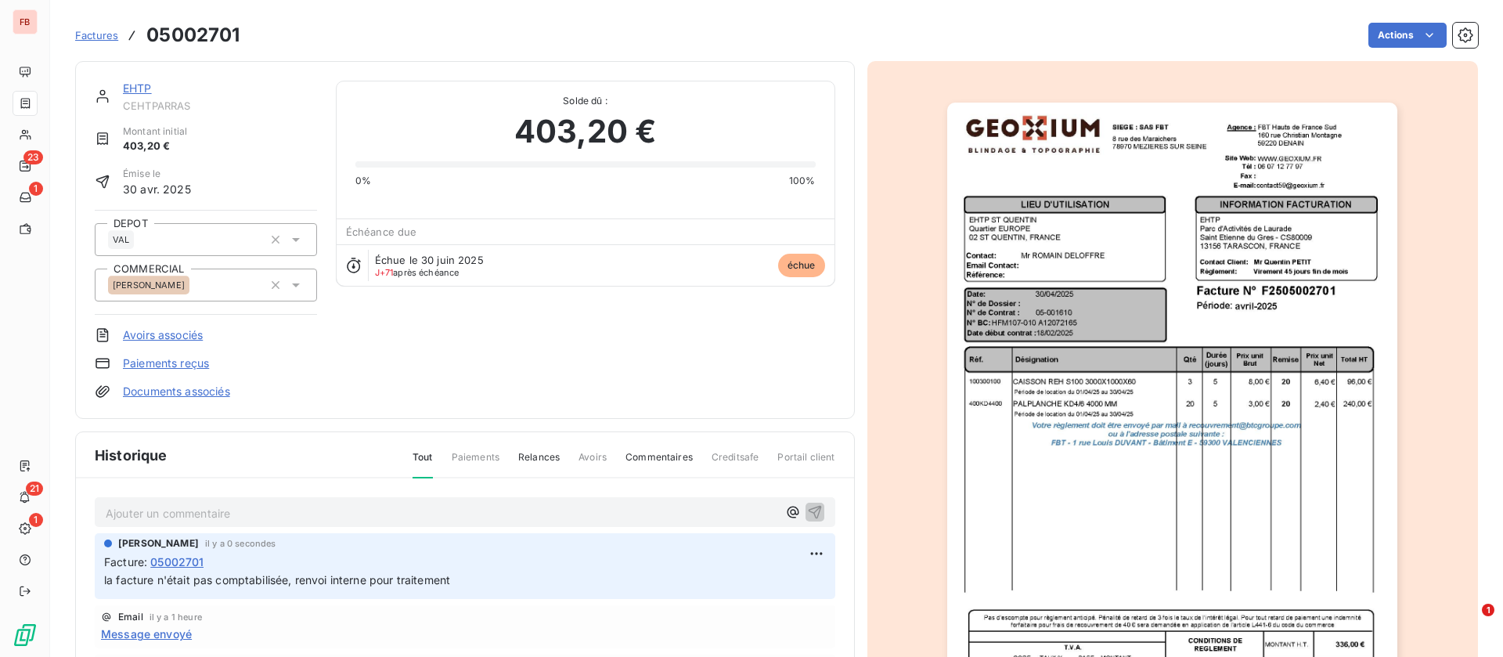
click at [147, 94] on link "EHTP" at bounding box center [137, 87] width 29 height 13
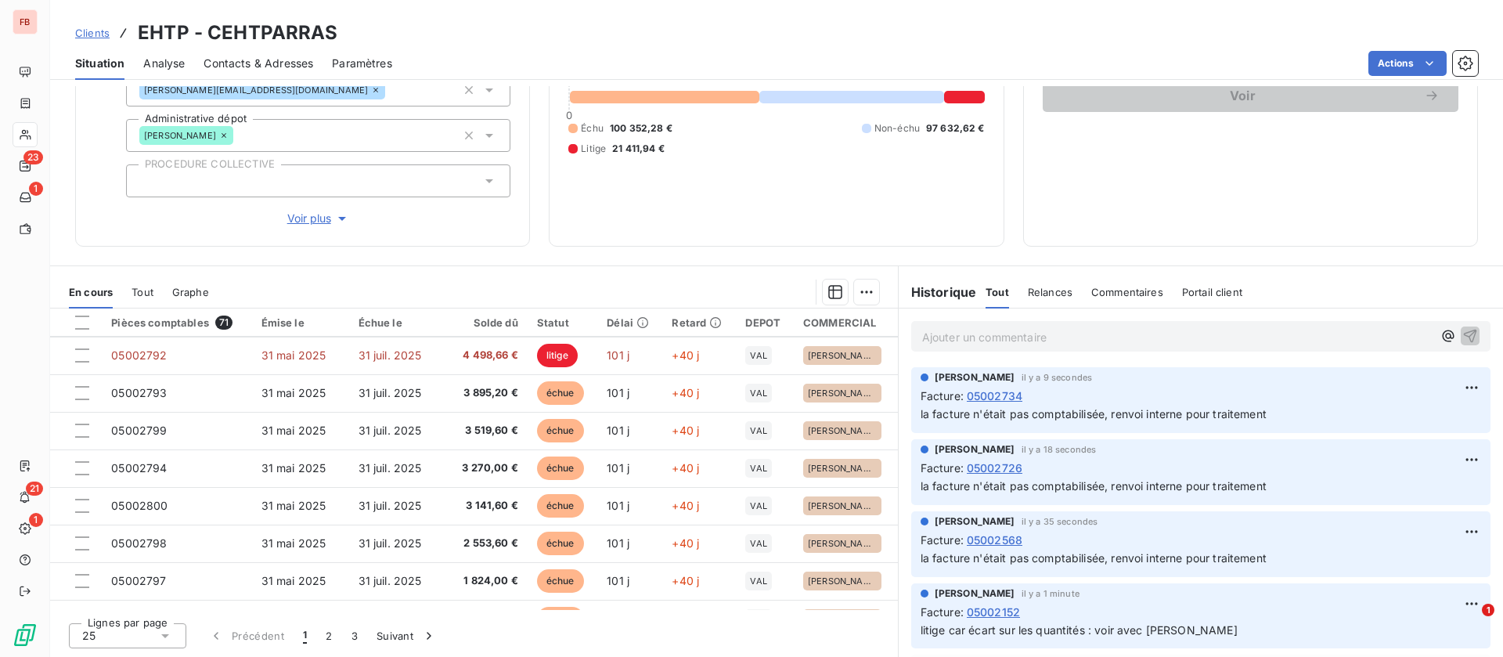
scroll to position [667, 0]
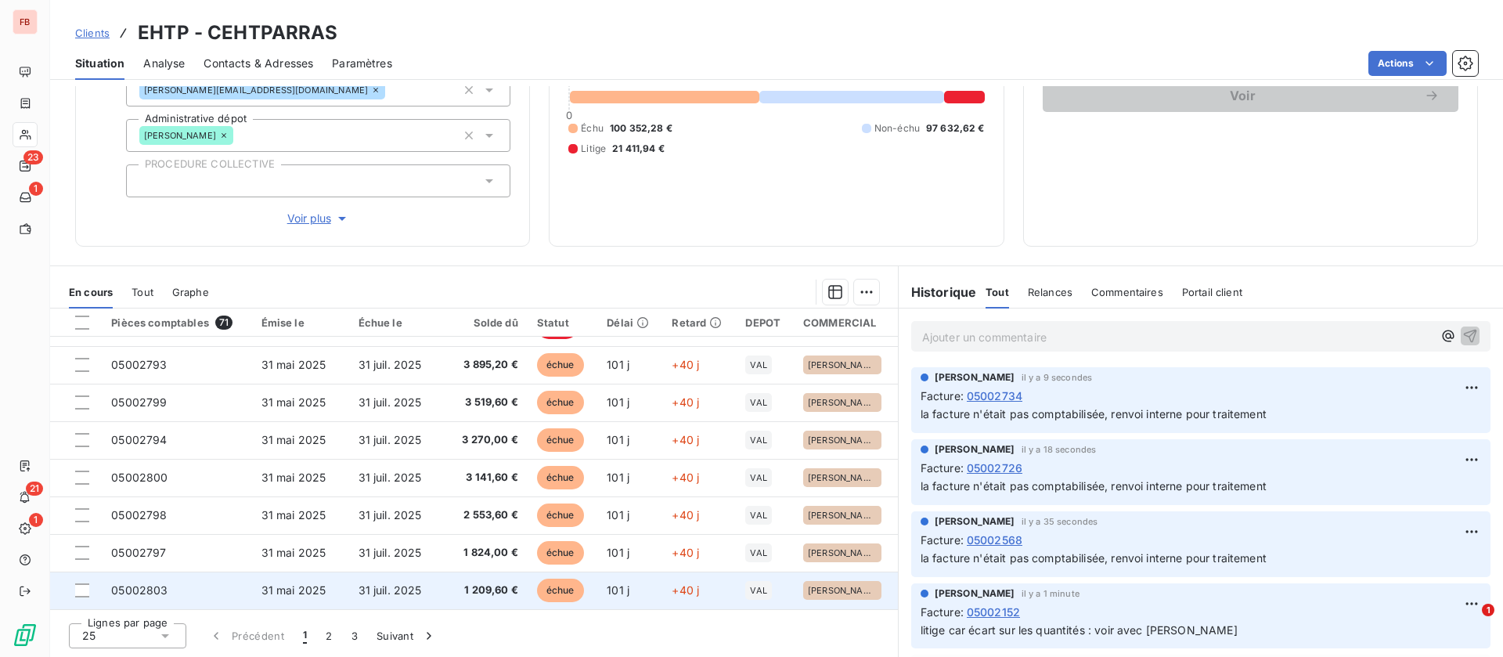
click at [435, 584] on td "31 juil. 2025" at bounding box center [395, 591] width 92 height 38
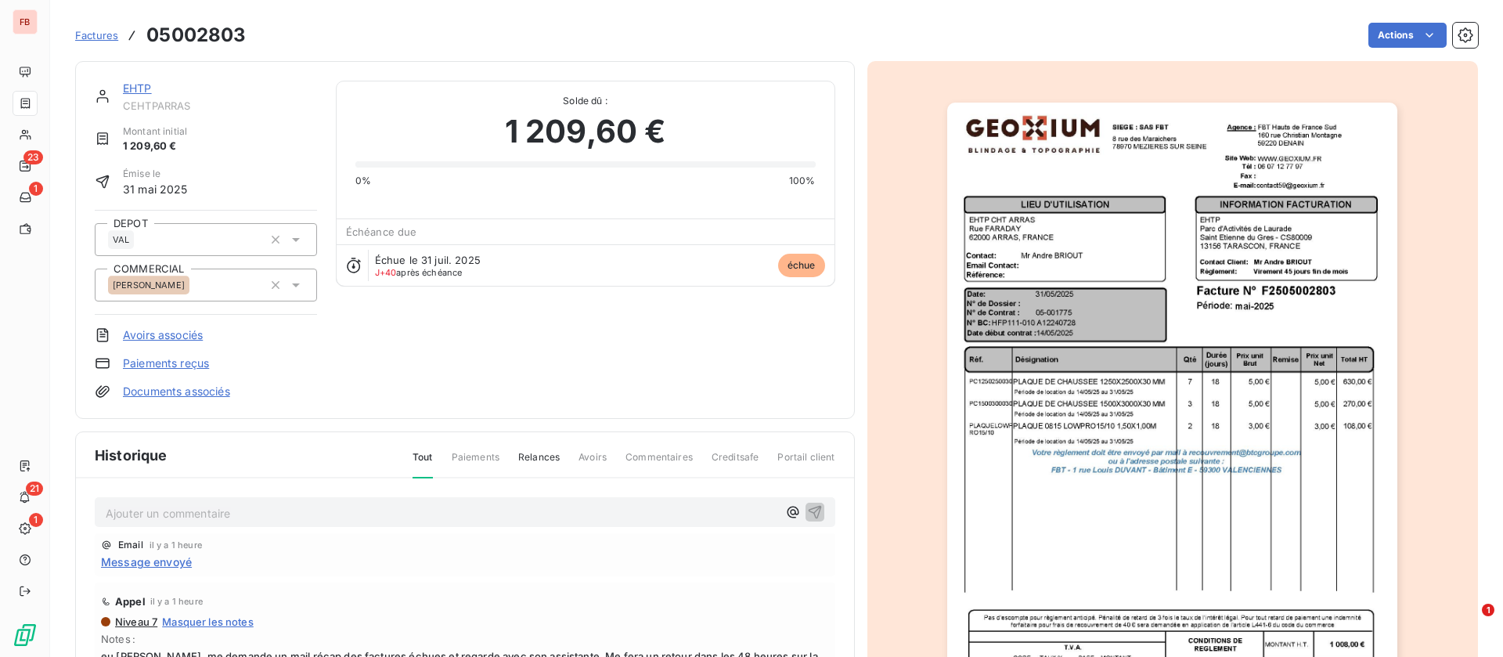
click at [207, 506] on p "Ajouter un commentaire ﻿" at bounding box center [442, 514] width 672 height 20
click at [807, 509] on icon "button" at bounding box center [815, 512] width 16 height 16
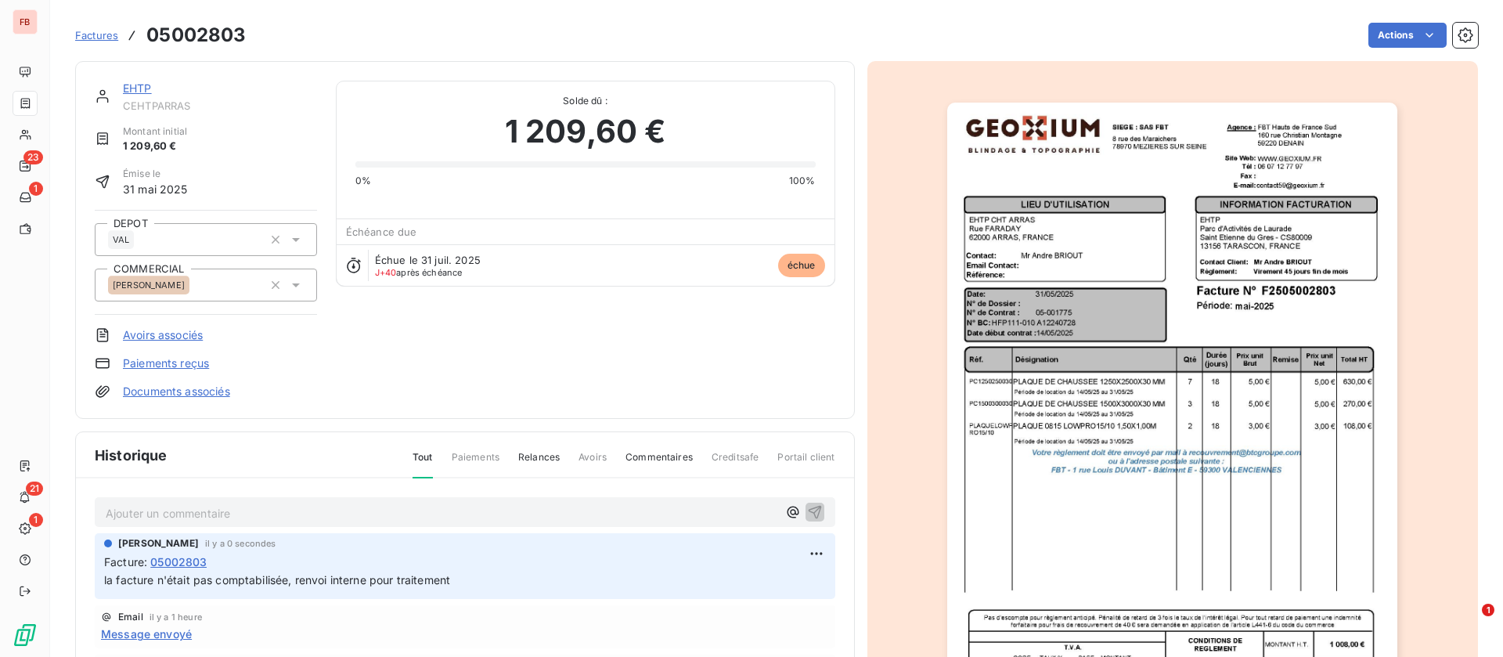
drag, startPoint x: 138, startPoint y: 85, endPoint x: 195, endPoint y: 147, distance: 84.8
click at [138, 85] on link "EHTP" at bounding box center [137, 87] width 29 height 13
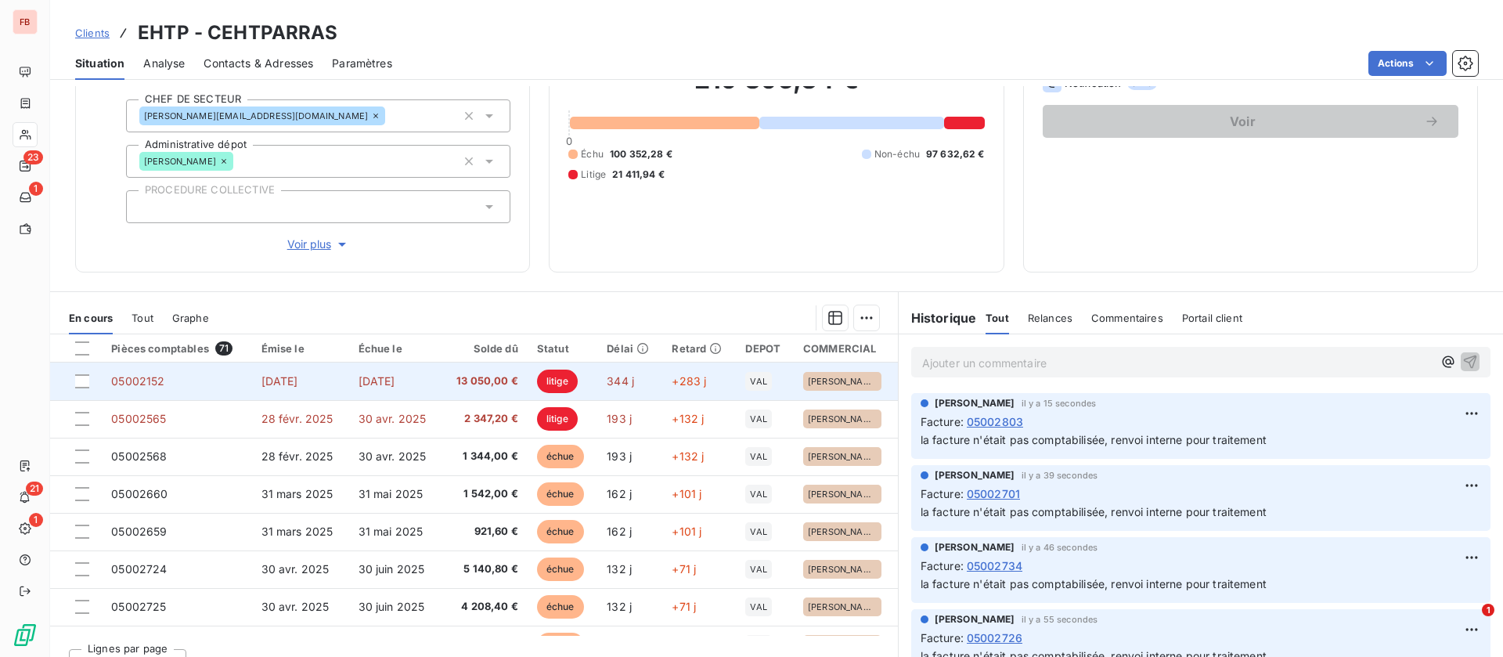
scroll to position [168, 0]
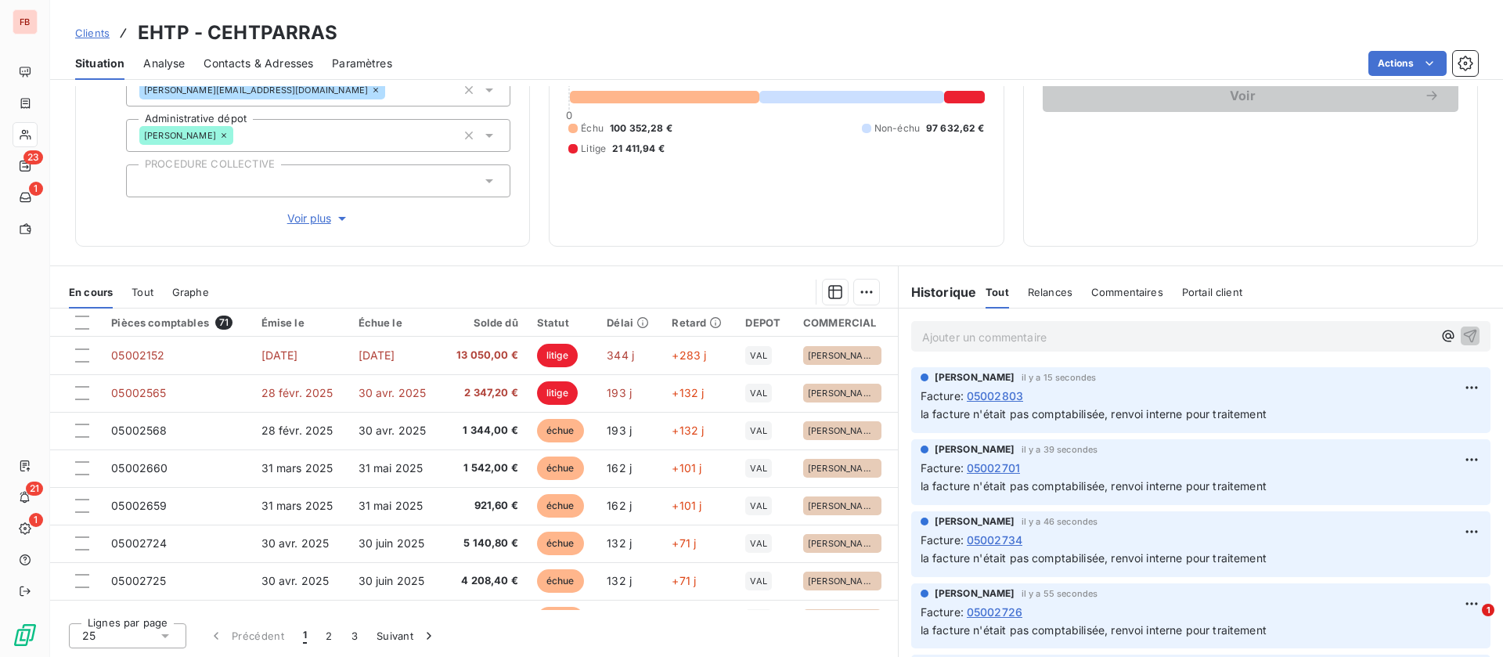
click at [1056, 332] on p "Ajouter un commentaire ﻿" at bounding box center [1177, 337] width 511 height 20
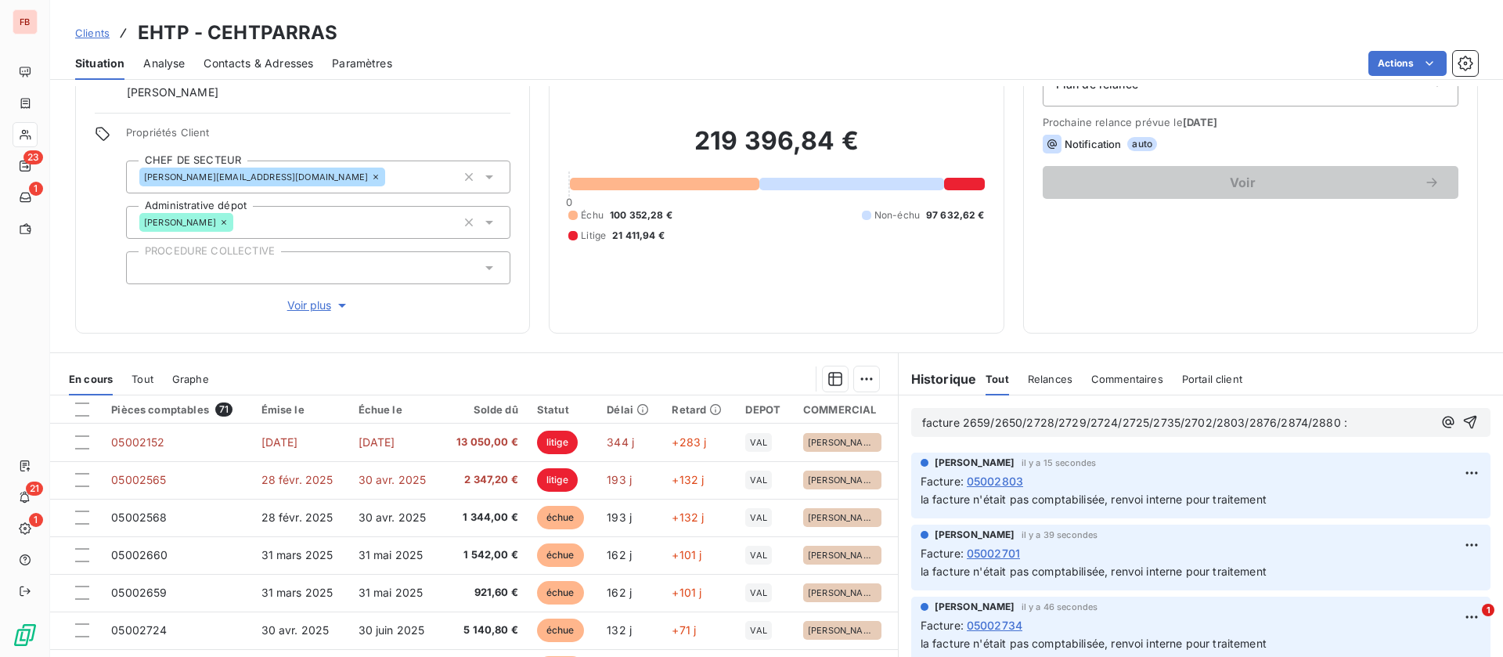
scroll to position [0, 0]
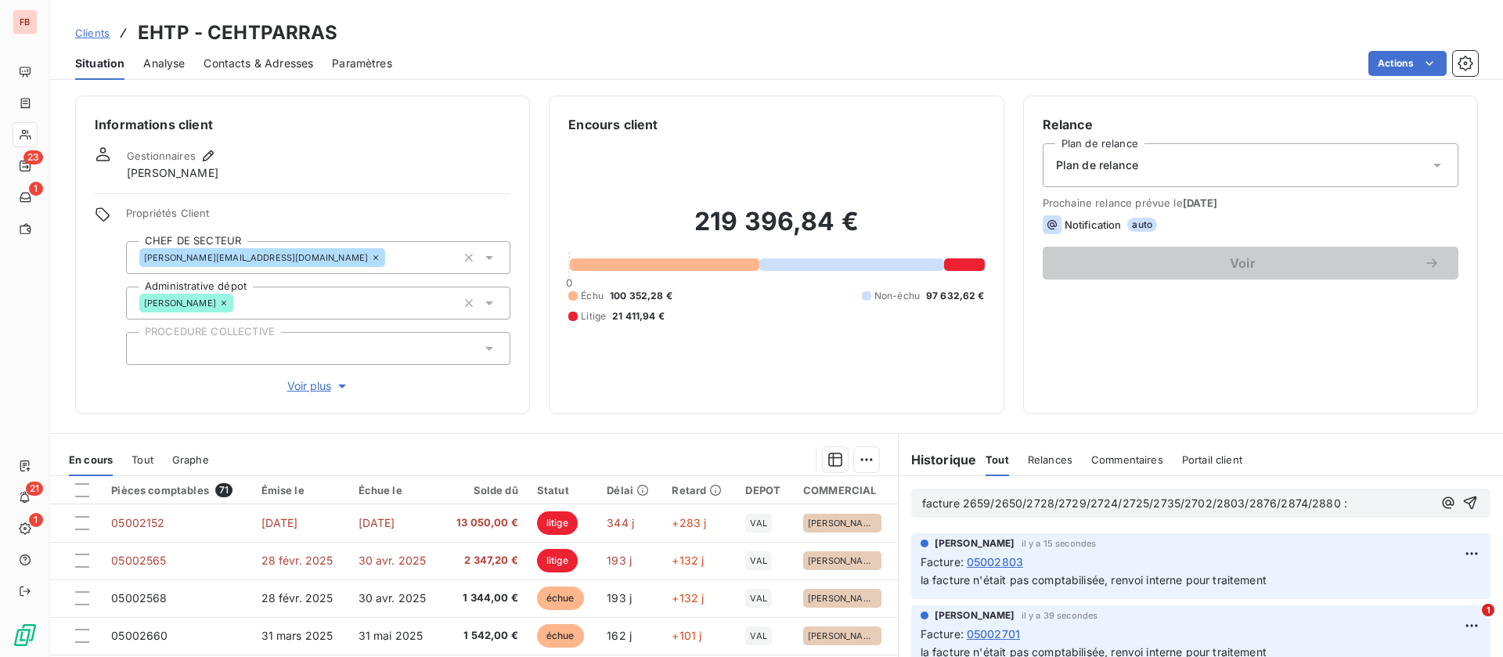
click at [1349, 499] on p "facture 2659/2650/2728/2729/2724/2725/2735/2702/2803/2876/2874/2880 :" at bounding box center [1177, 504] width 511 height 18
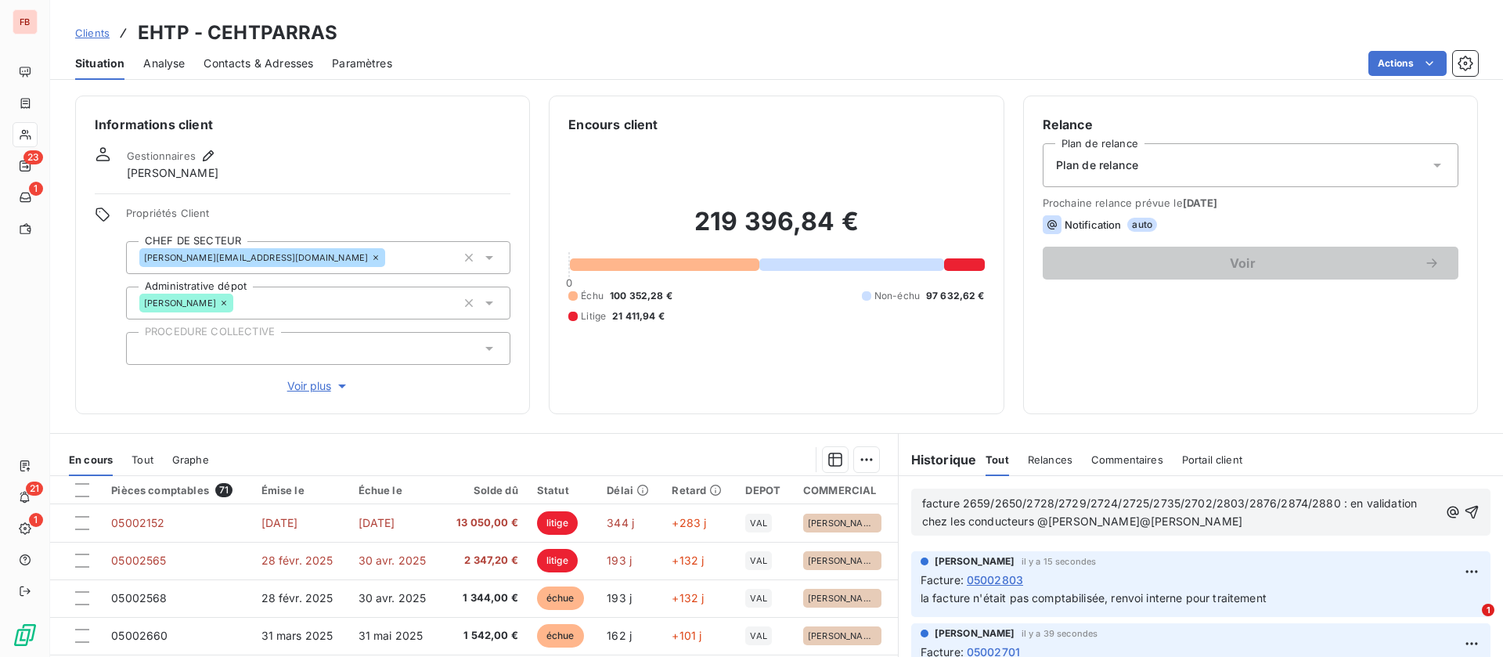
drag, startPoint x: 1143, startPoint y: 521, endPoint x: 1231, endPoint y: 521, distance: 87.7
click at [1150, 521] on span "facture 2659/2650/2728/2729/2724/2725/2735/2702/2803/2876/2874/2880 : en valida…" at bounding box center [1171, 511] width 499 height 31
click at [1323, 521] on p "facture 2659/2650/2728/2729/2724/2725/2735/2702/2803/2876/2874/2880 : en valida…" at bounding box center [1180, 513] width 517 height 36
click at [1464, 509] on icon "button" at bounding box center [1472, 512] width 16 height 16
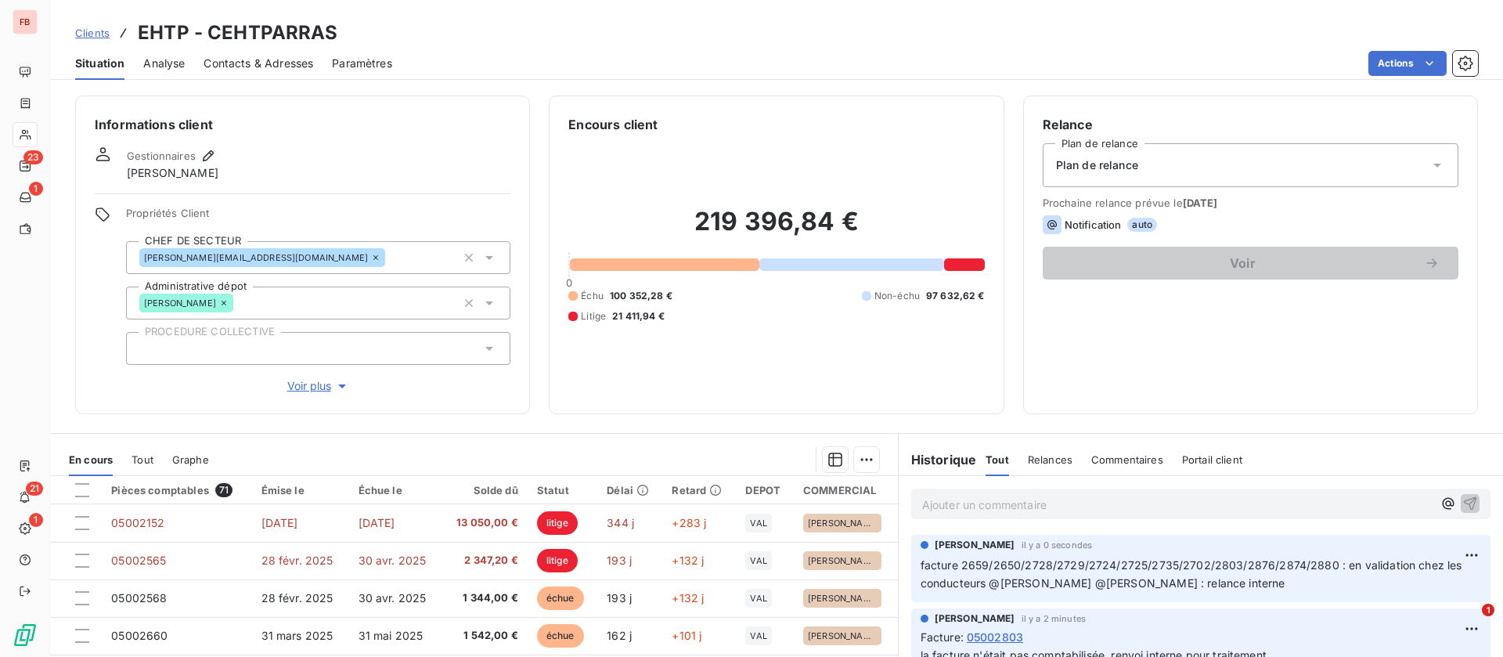
click at [1080, 509] on p "Ajouter un commentaire ﻿" at bounding box center [1177, 505] width 511 height 20
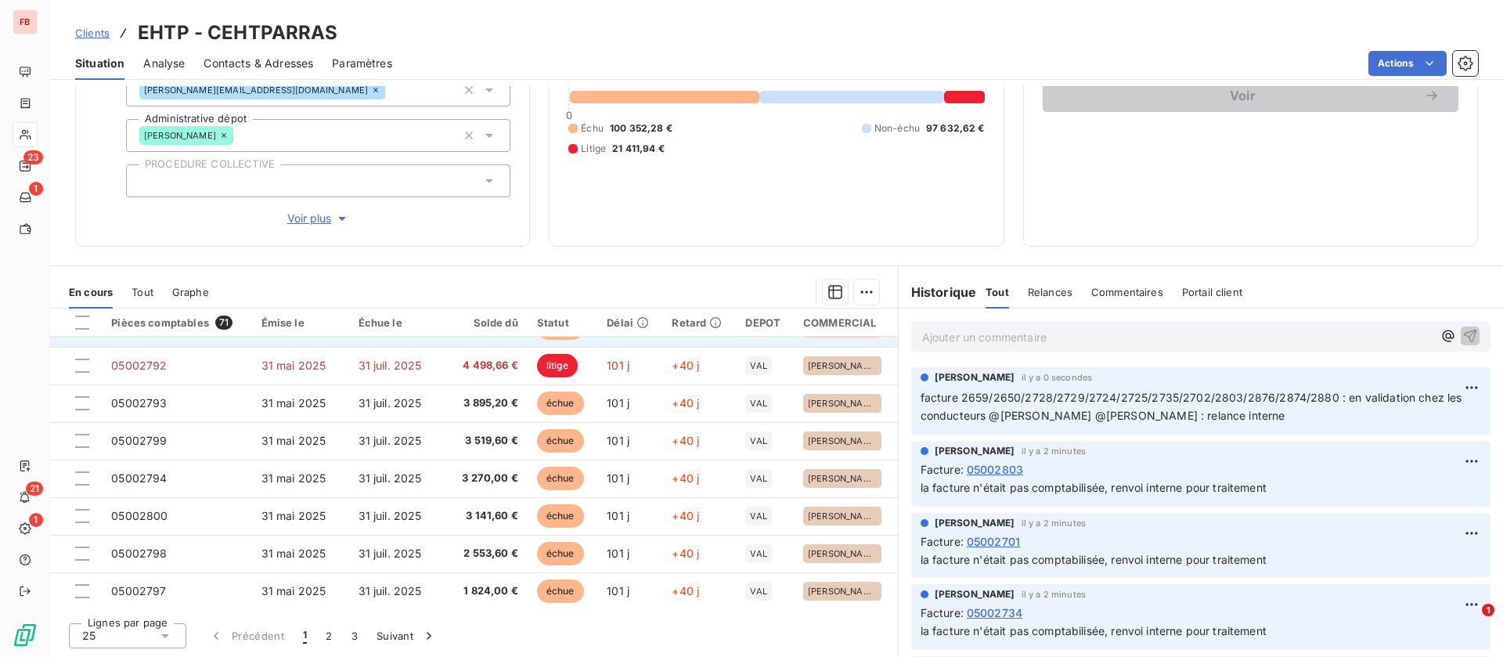
scroll to position [667, 0]
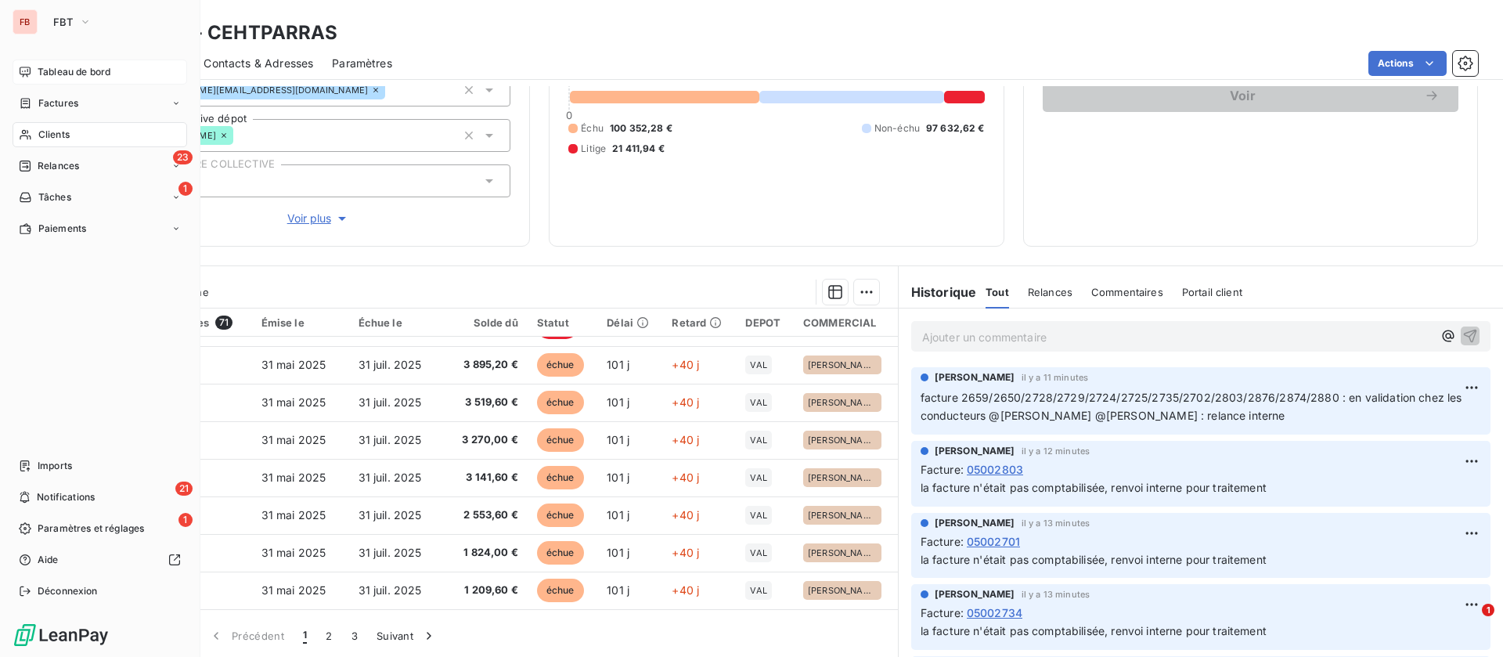
click at [56, 70] on span "Tableau de bord" at bounding box center [74, 72] width 73 height 14
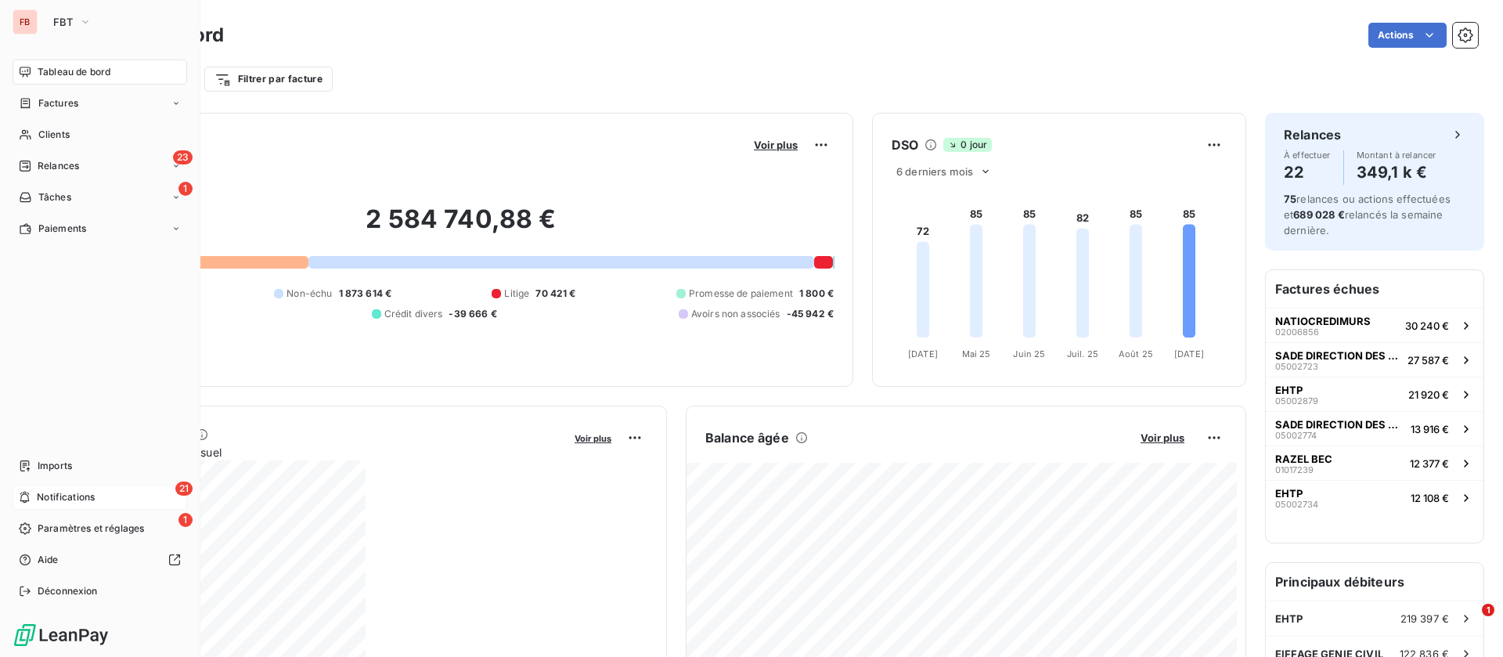
click at [52, 496] on span "Notifications" at bounding box center [66, 497] width 58 height 14
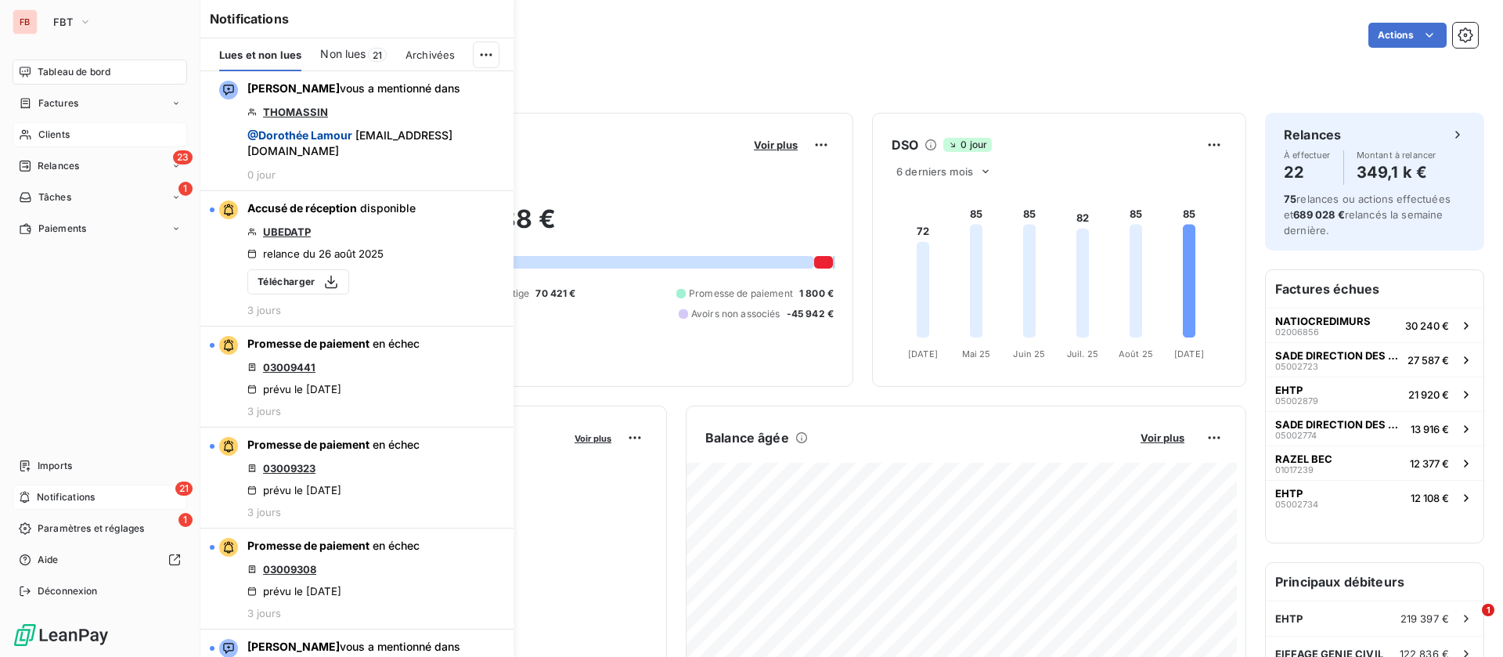
click at [38, 123] on div "Clients" at bounding box center [100, 134] width 175 height 25
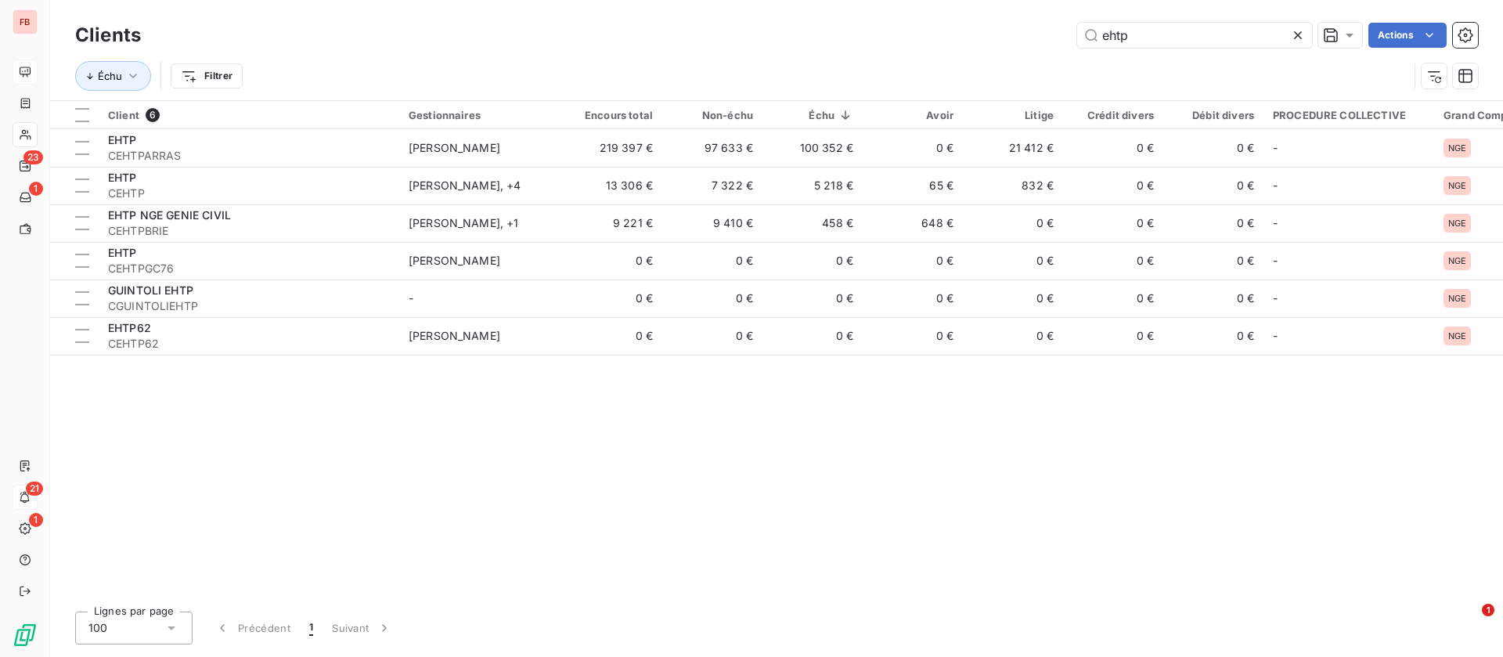
drag, startPoint x: 1142, startPoint y: 42, endPoint x: 832, endPoint y: 30, distance: 310.3
click at [830, 32] on div "ehtp Actions" at bounding box center [819, 35] width 1319 height 25
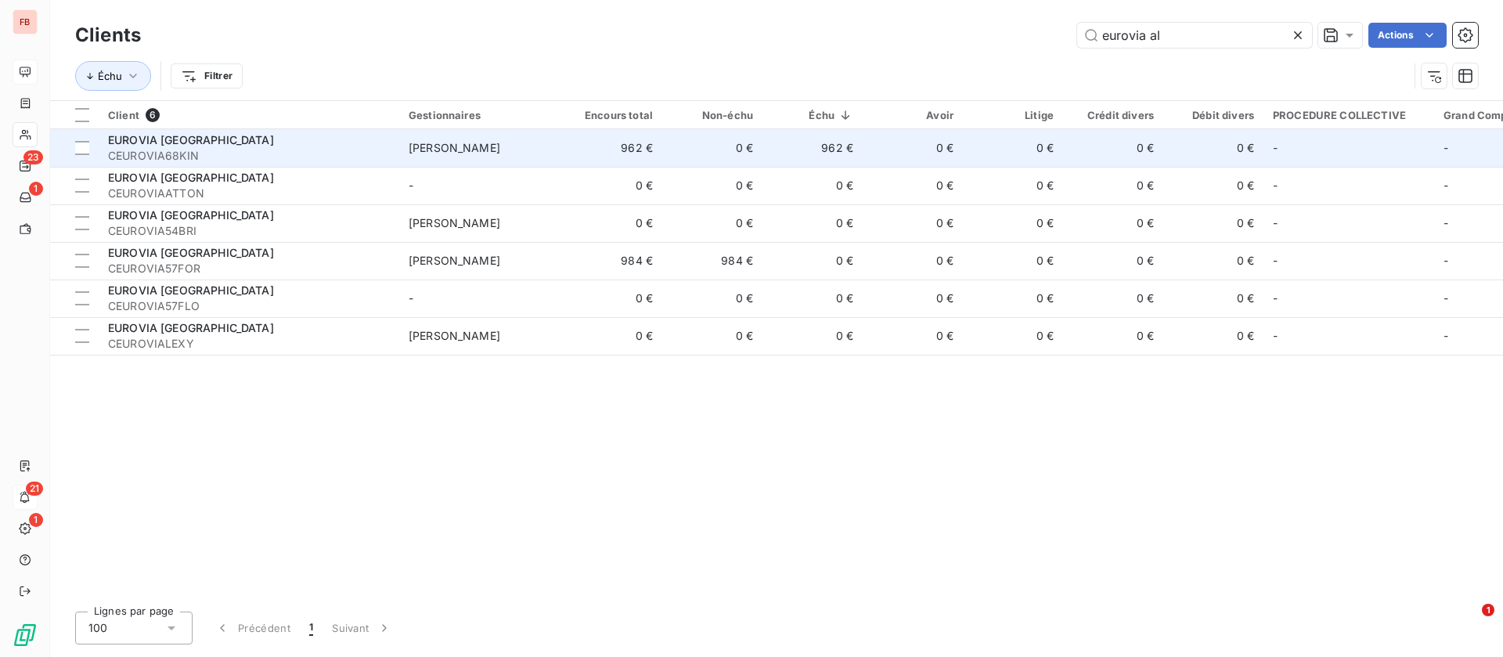
type input "eurovia al"
click at [271, 149] on span "CEUROVIA68KIN" at bounding box center [249, 156] width 282 height 16
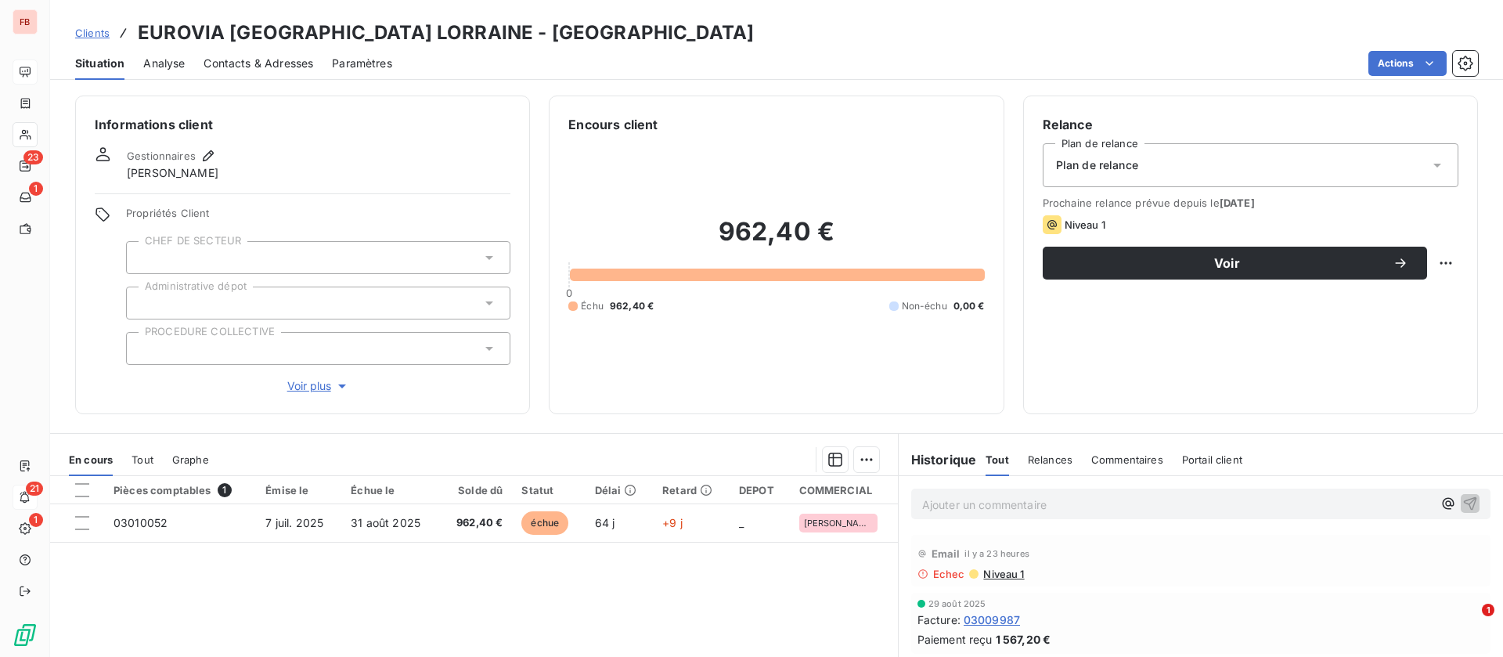
click at [280, 69] on span "Contacts & Adresses" at bounding box center [259, 64] width 110 height 16
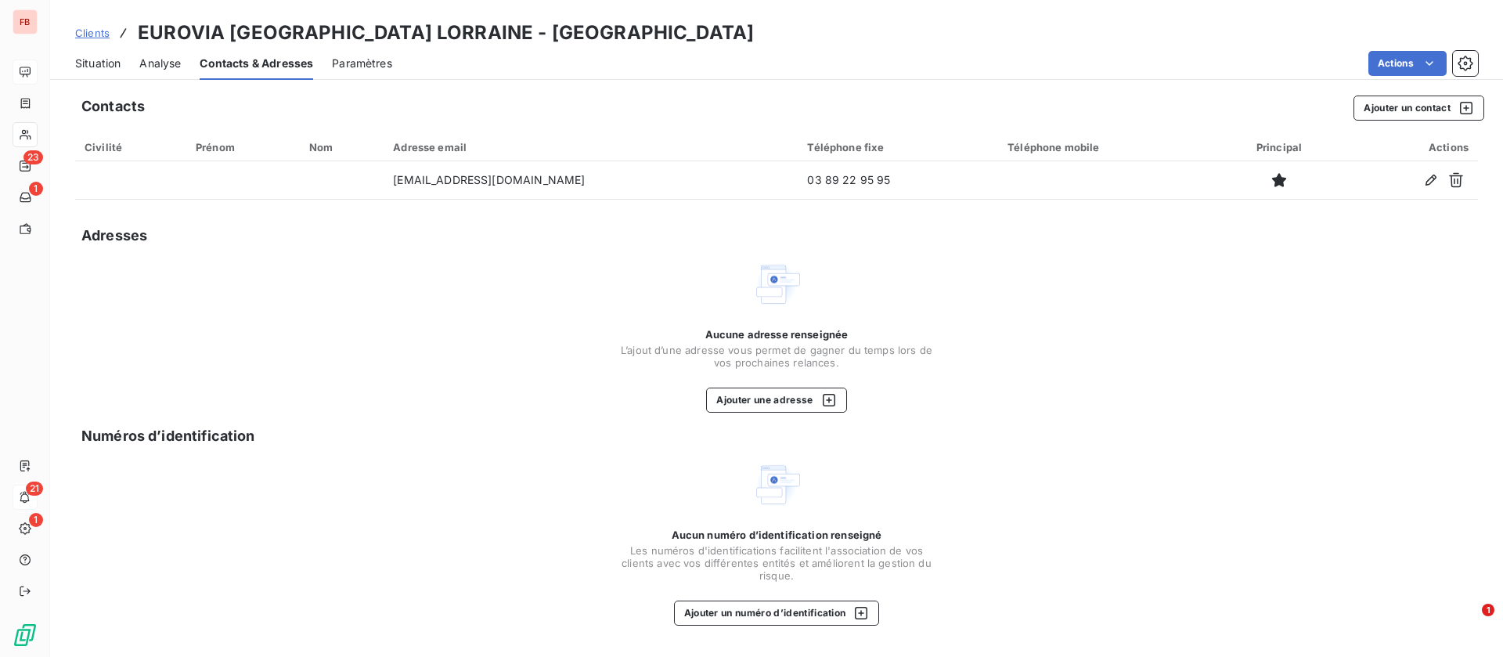
click at [117, 60] on span "Situation" at bounding box center [97, 64] width 45 height 16
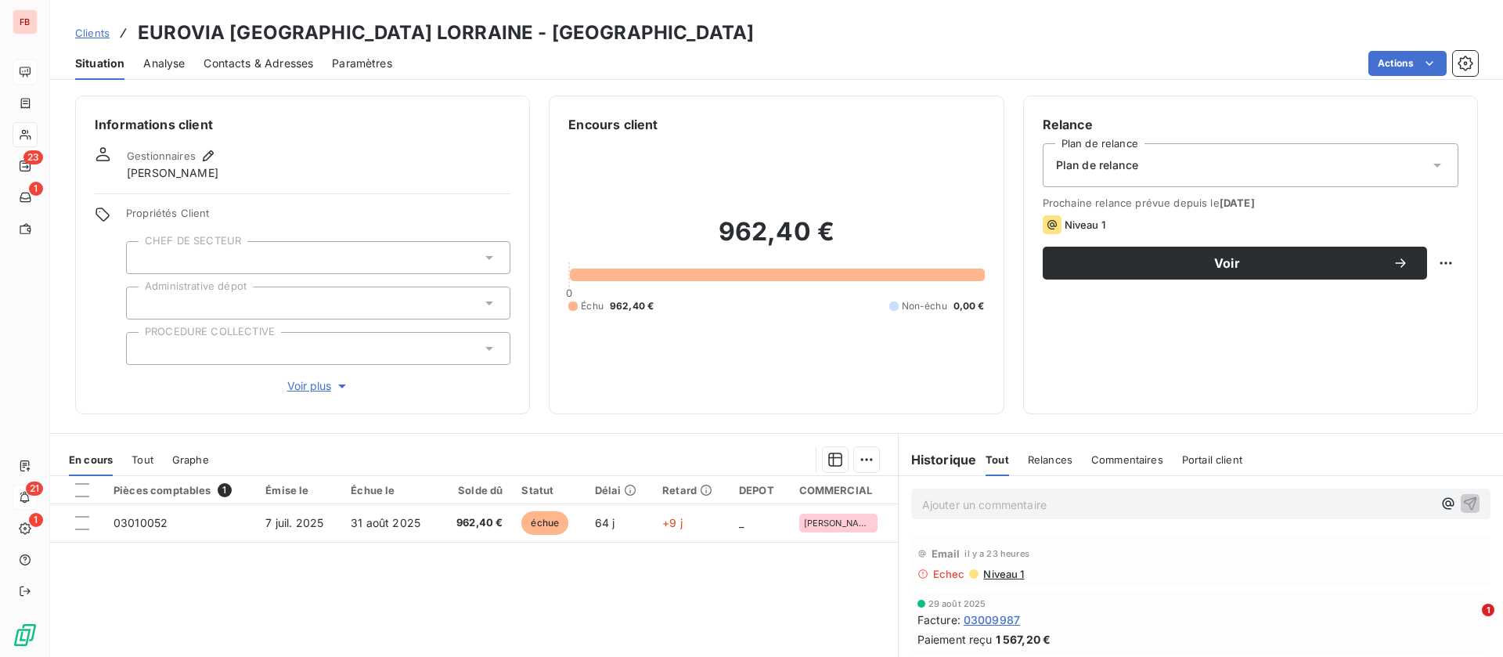
click at [266, 61] on span "Contacts & Adresses" at bounding box center [259, 64] width 110 height 16
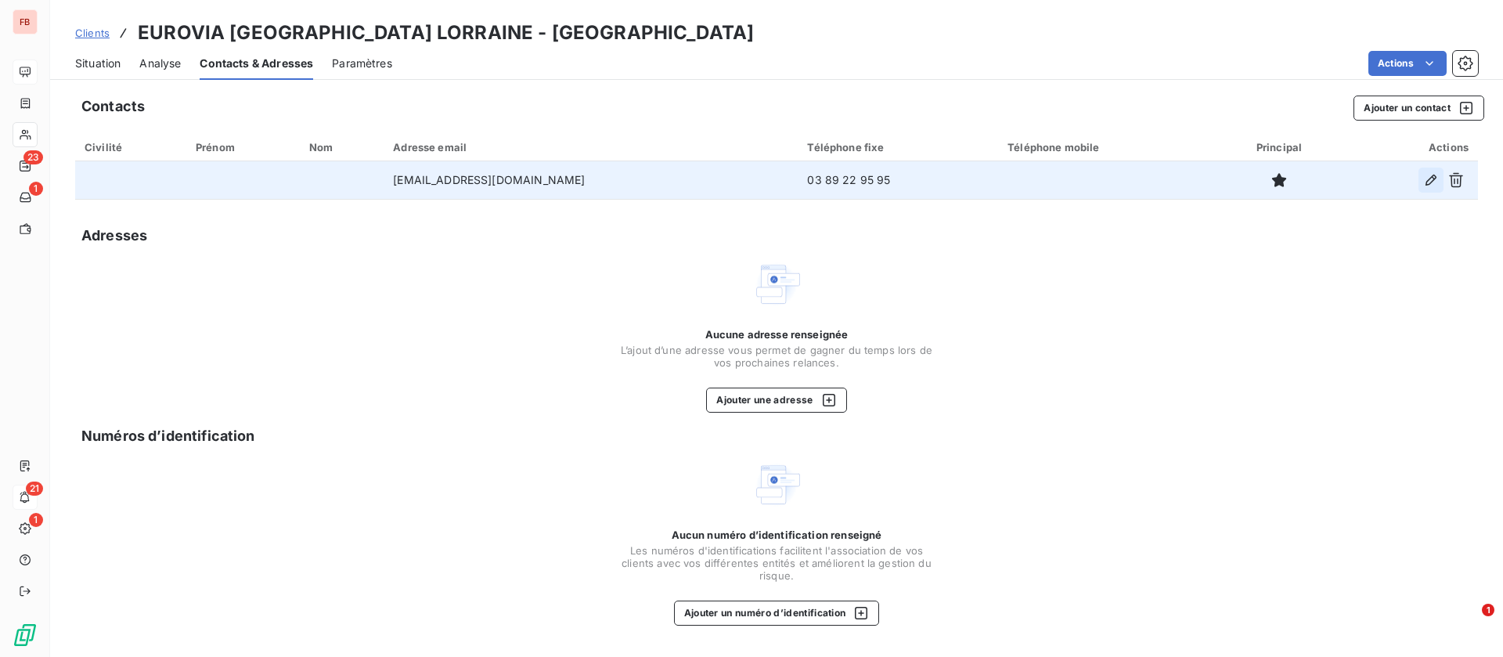
click at [1427, 175] on icon "button" at bounding box center [1432, 180] width 16 height 16
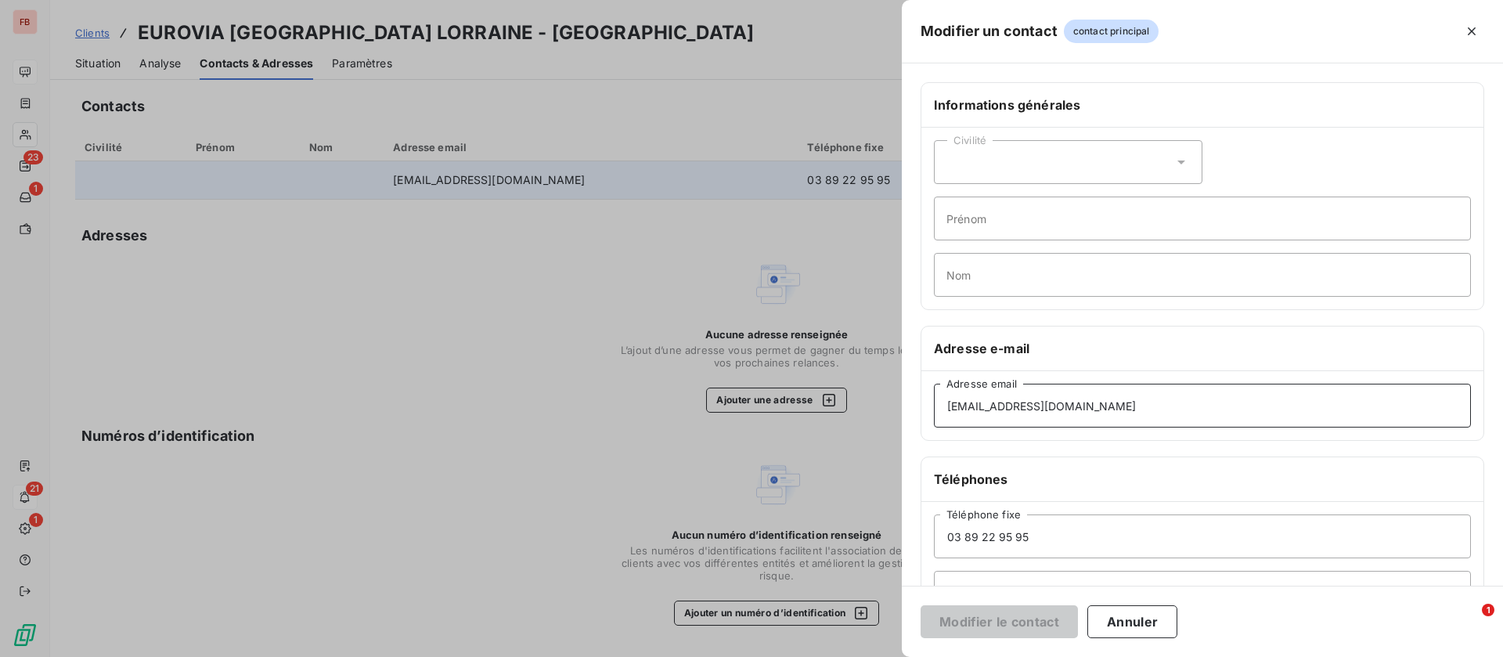
drag, startPoint x: 1034, startPoint y: 404, endPoint x: 793, endPoint y: 384, distance: 241.2
click at [792, 656] on div "Modifier un contact contact principal Informations générales Civilité Prénom No…" at bounding box center [751, 657] width 1503 height 0
type input "colmar@eurovia.com"
click at [981, 609] on button "Modifier le contact" at bounding box center [999, 621] width 157 height 33
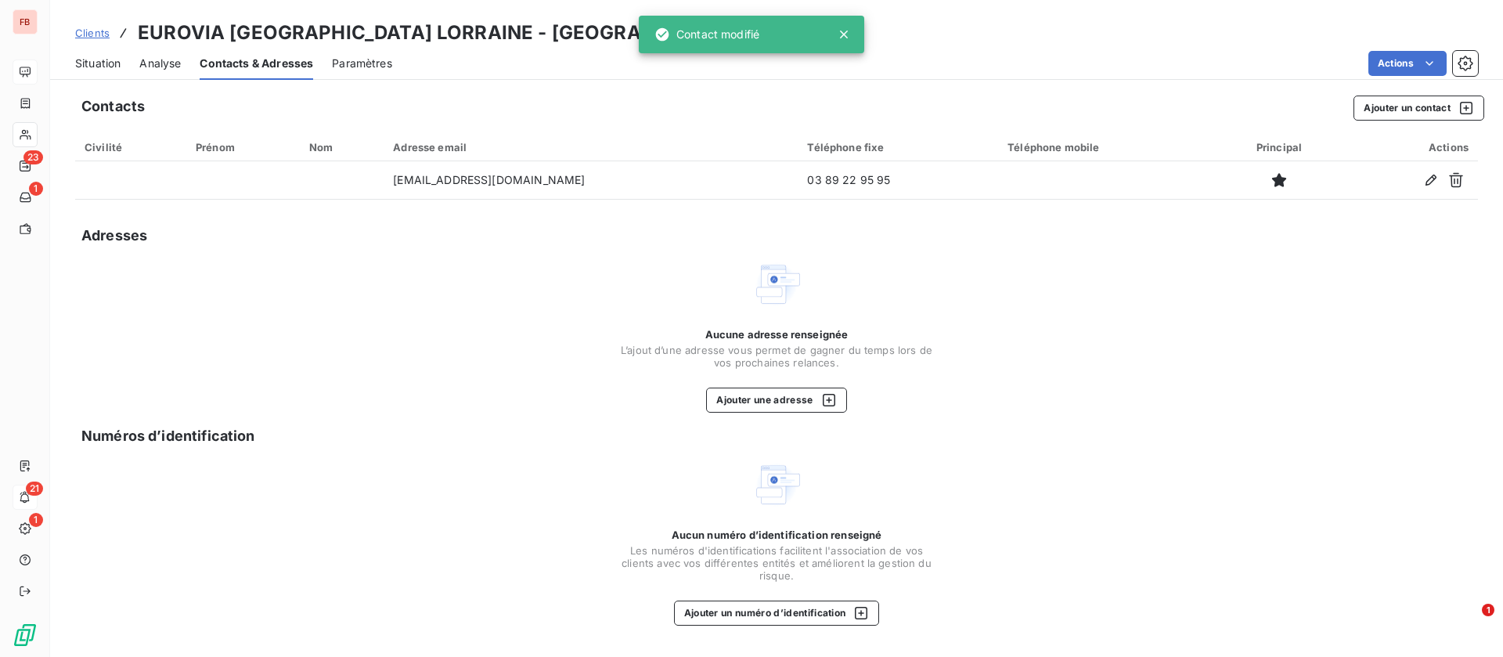
click at [79, 60] on span "Situation" at bounding box center [97, 64] width 45 height 16
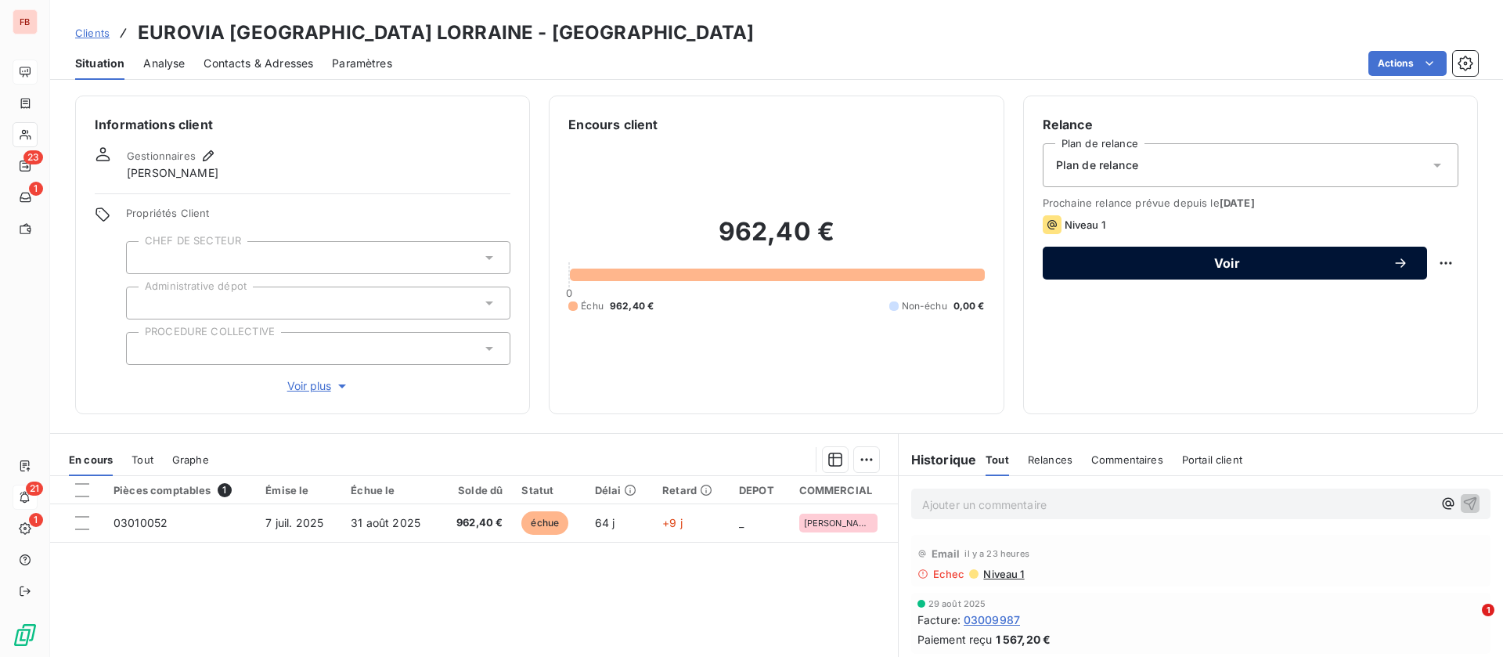
drag, startPoint x: 1165, startPoint y: 265, endPoint x: 1102, endPoint y: 272, distance: 63.8
click at [1164, 265] on span "Voir" at bounding box center [1227, 263] width 331 height 13
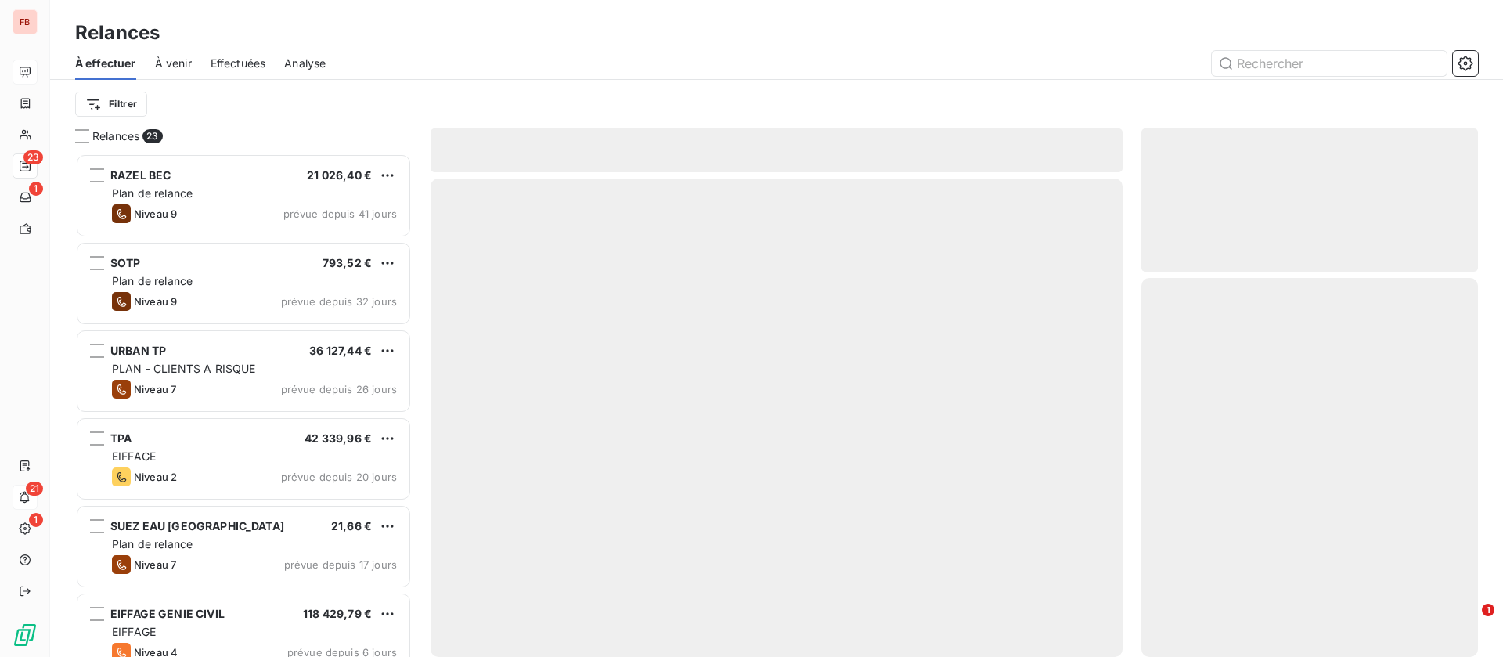
scroll to position [485, 319]
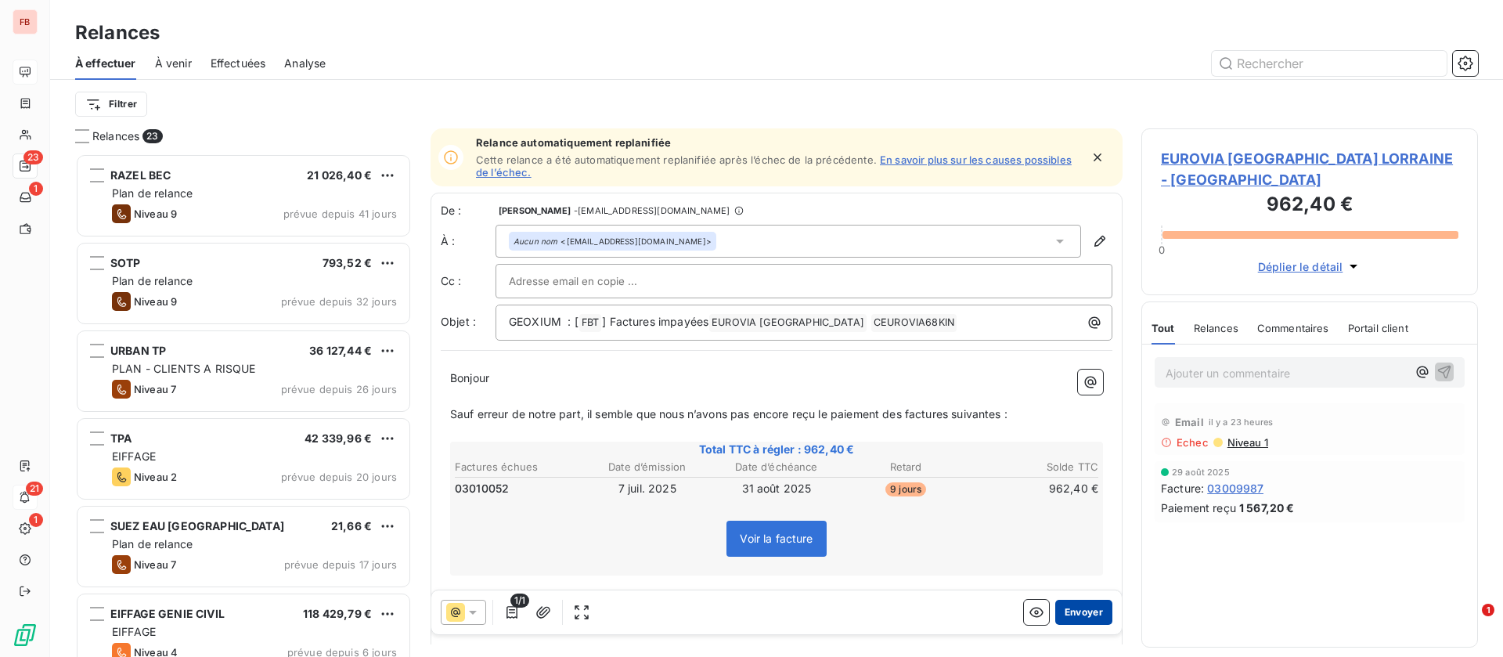
click at [1056, 612] on button "Envoyer" at bounding box center [1084, 612] width 57 height 25
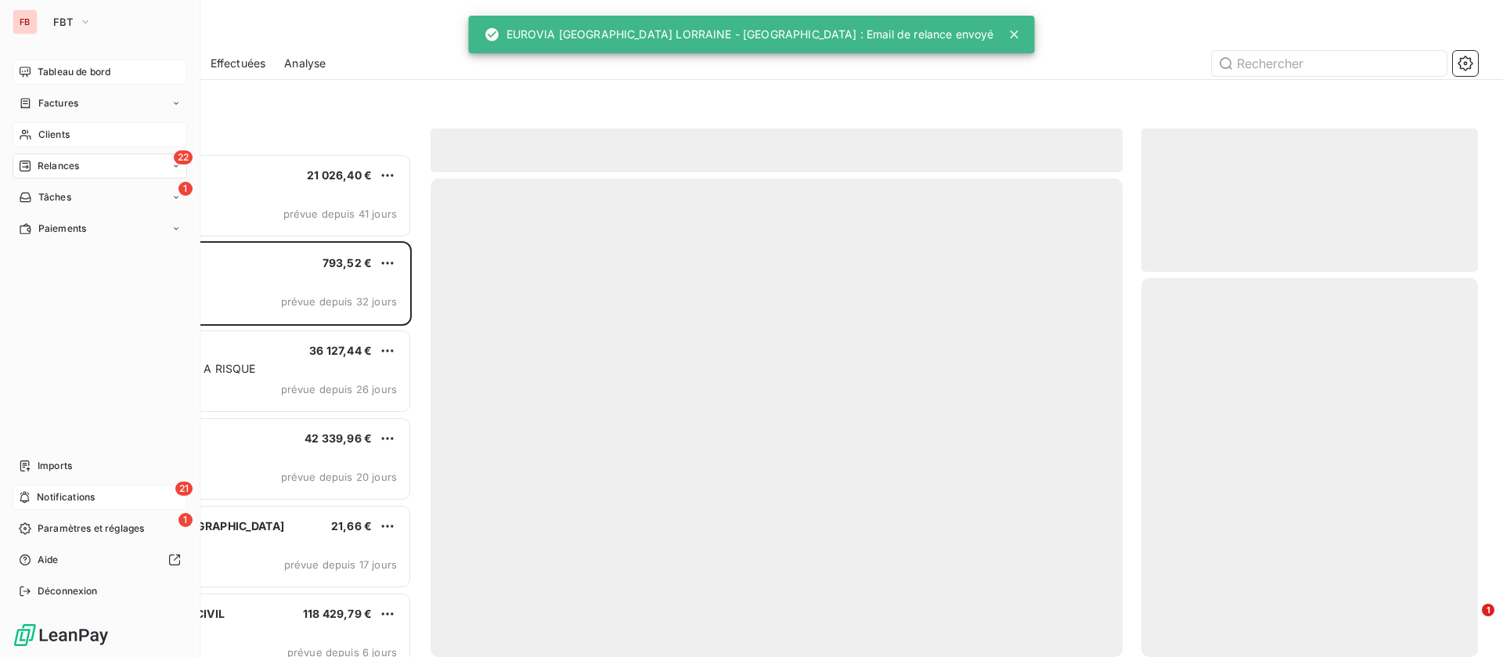
click at [67, 138] on span "Clients" at bounding box center [53, 135] width 31 height 14
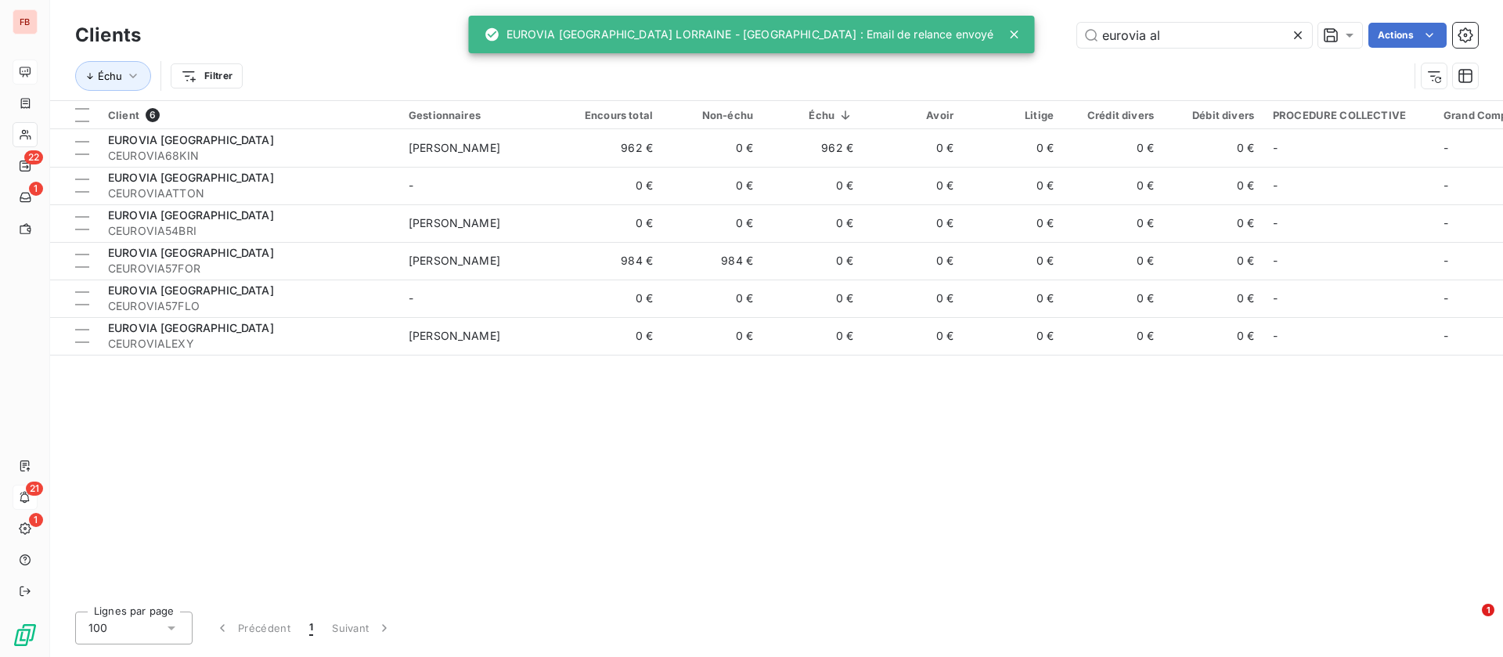
click at [1299, 27] on icon at bounding box center [1298, 35] width 16 height 16
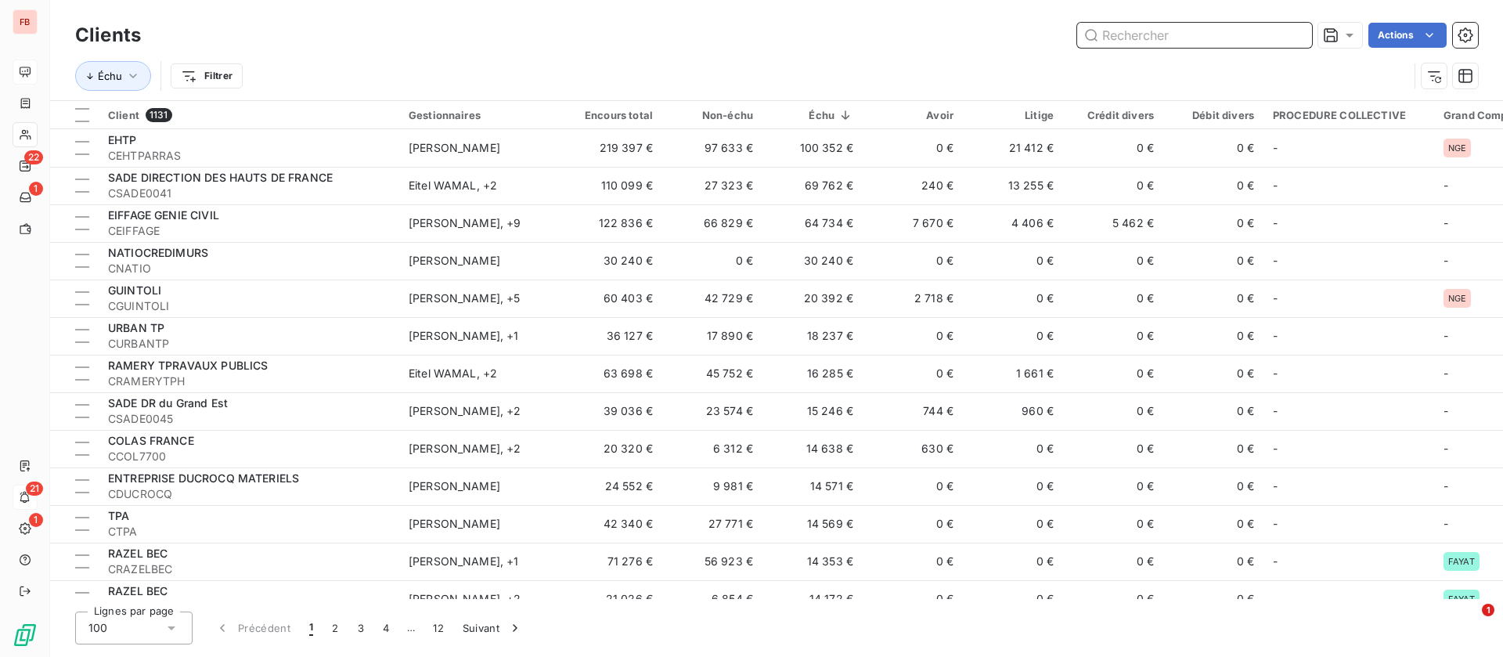
click at [1193, 29] on input "text" at bounding box center [1194, 35] width 235 height 25
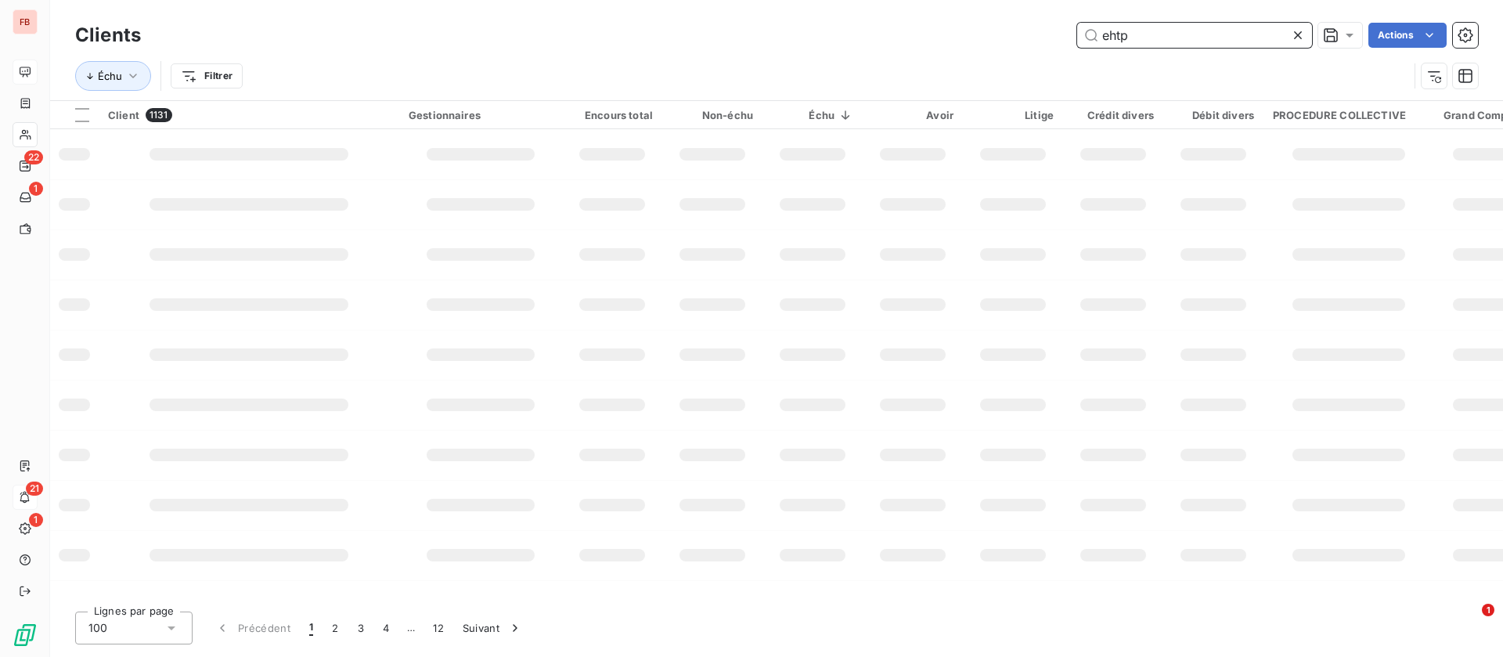
type input "ehtp"
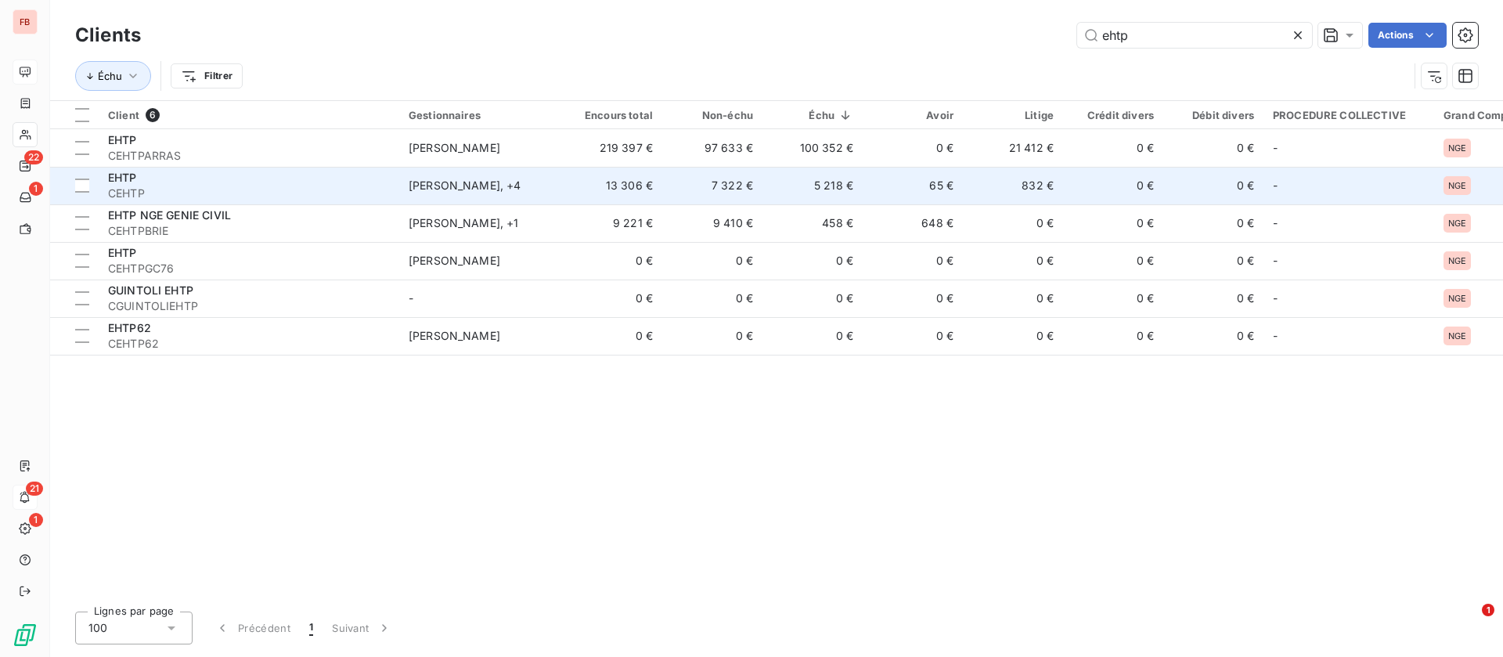
click at [767, 190] on td "5 218 €" at bounding box center [813, 186] width 100 height 38
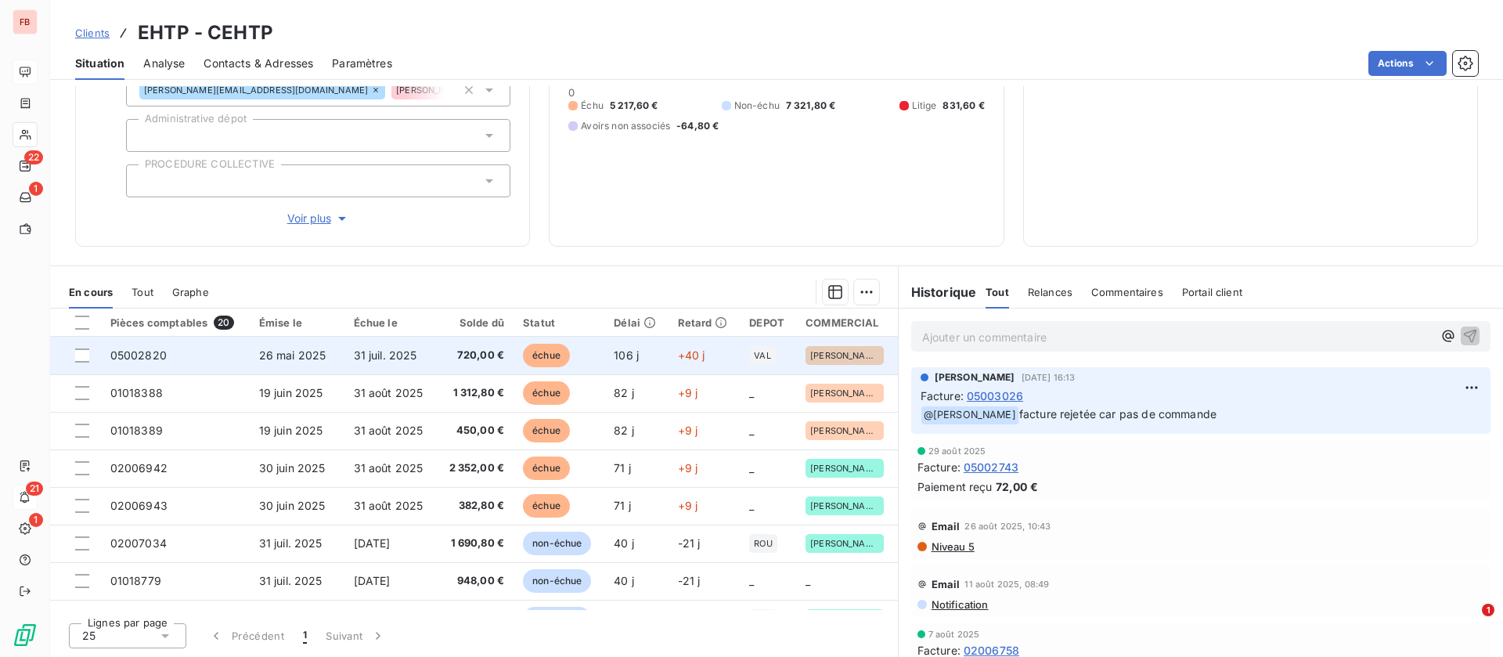
click at [355, 351] on span "31 juil. 2025" at bounding box center [385, 354] width 63 height 13
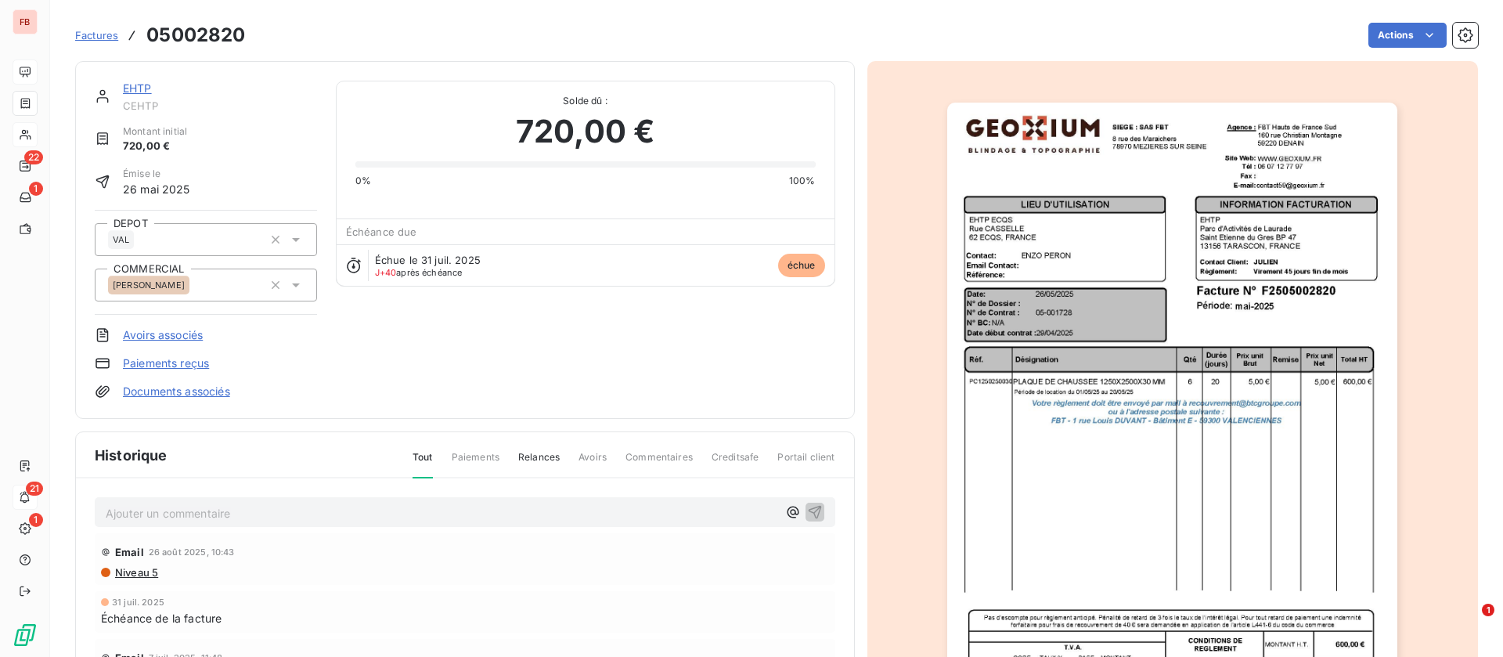
click at [134, 87] on link "EHTP" at bounding box center [137, 87] width 29 height 13
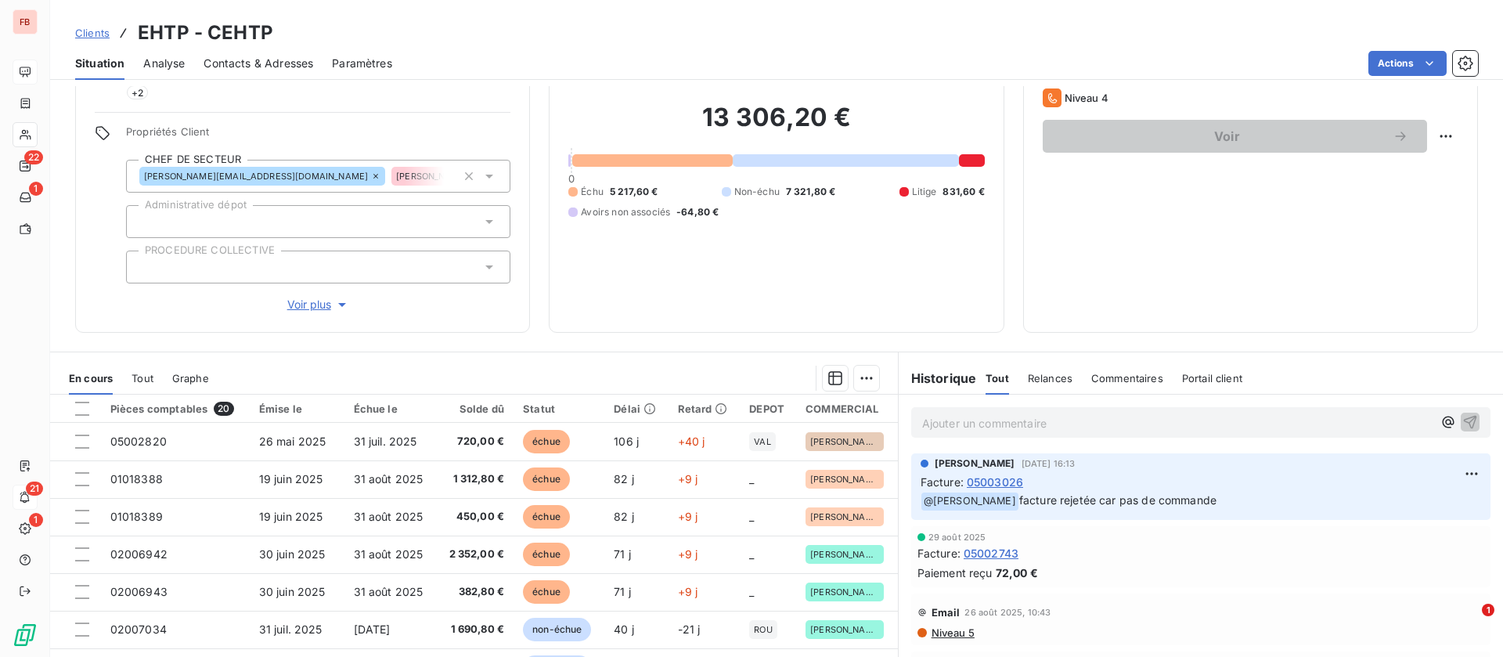
scroll to position [213, 0]
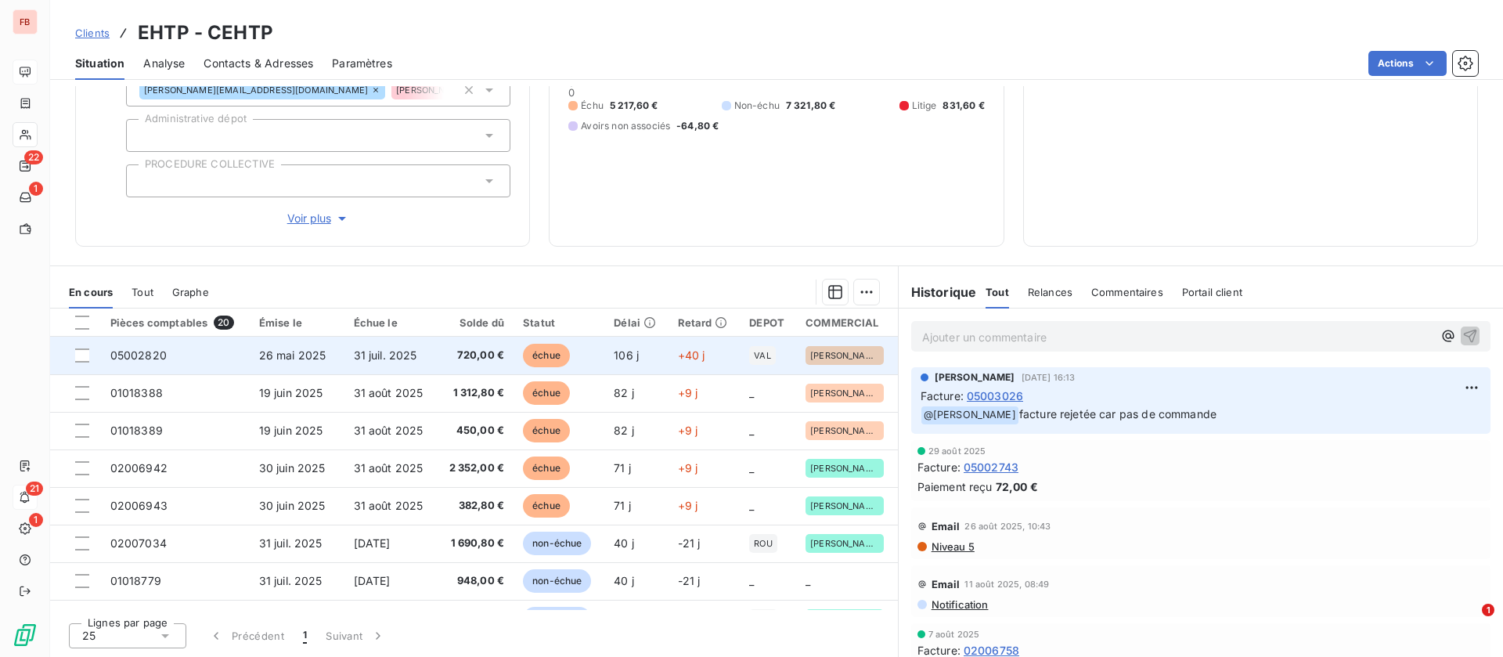
click at [345, 361] on td "31 juil. 2025" at bounding box center [391, 356] width 92 height 38
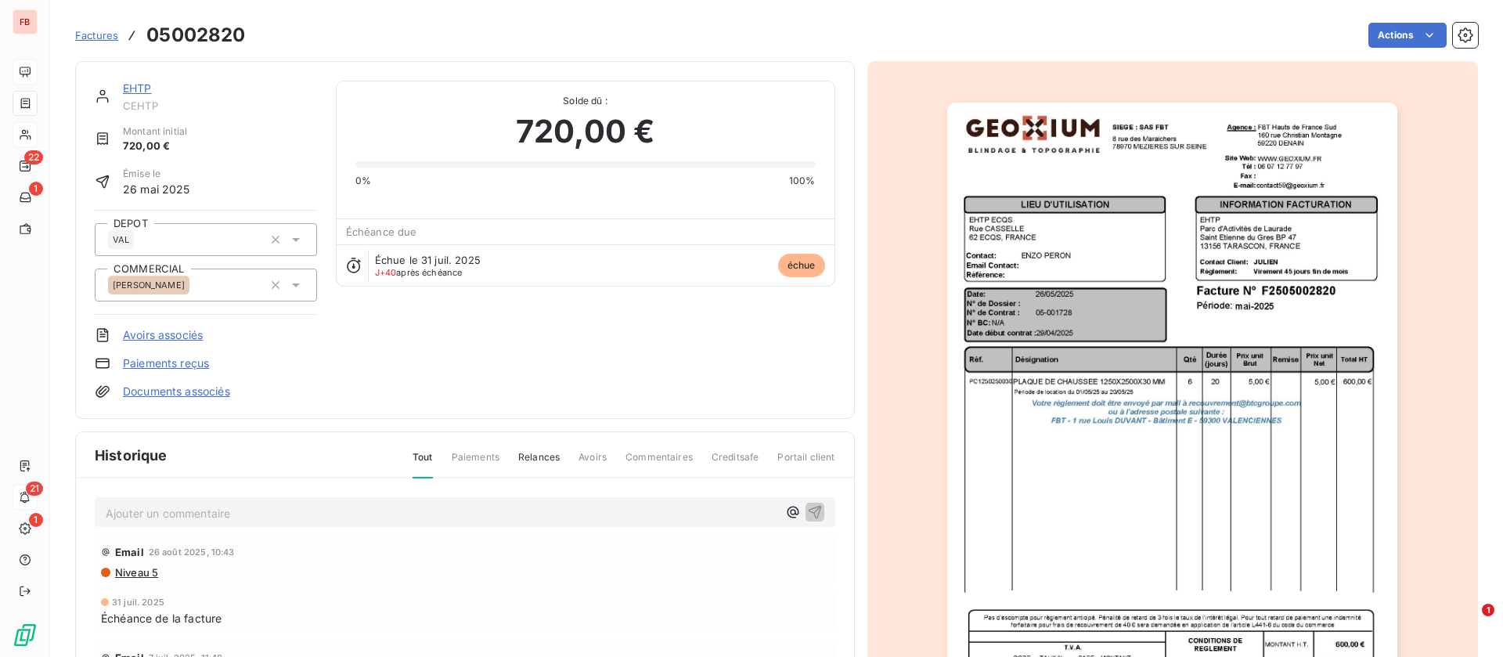
click at [1404, 33] on html "FB 22 1 21 1 Factures 05002820 Actions EHTP CEHTP Montant initial 720,00 € Émis…" at bounding box center [751, 328] width 1503 height 657
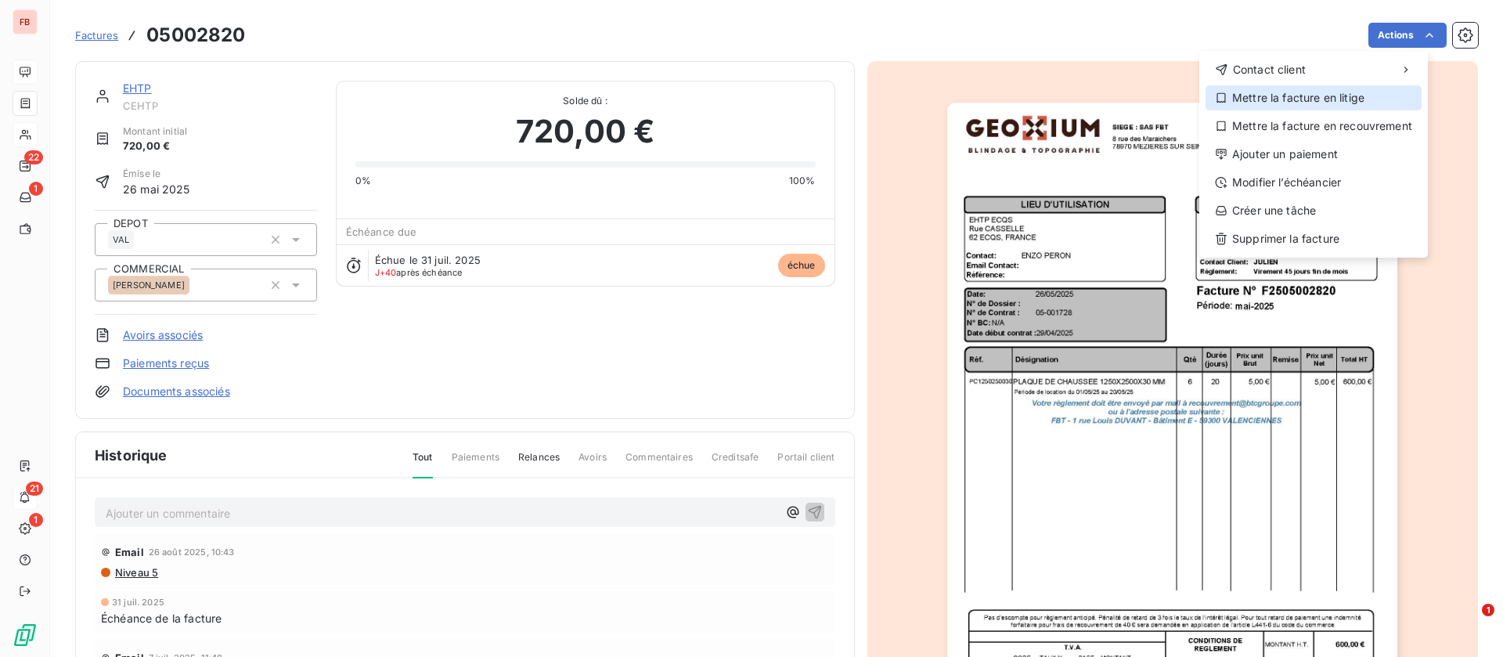
click at [1297, 90] on div "Mettre la facture en litige" at bounding box center [1314, 97] width 216 height 25
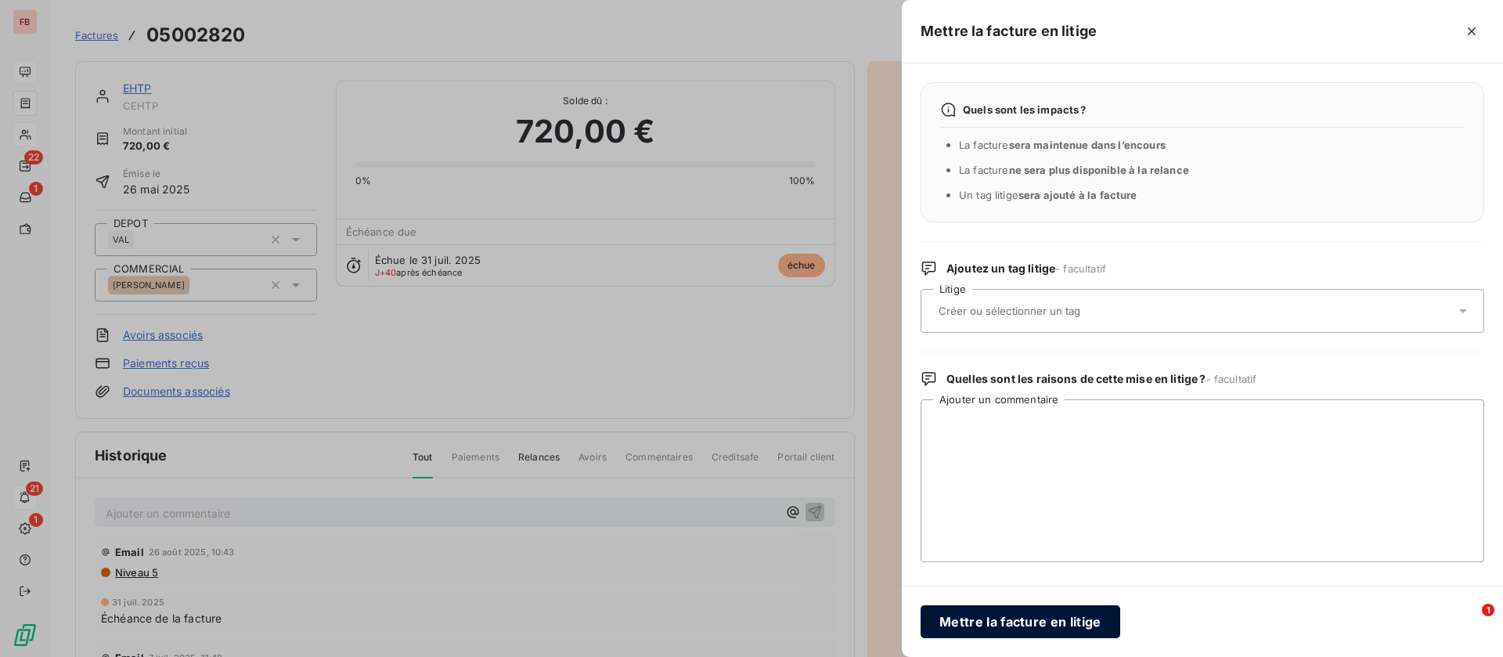
click at [1017, 622] on button "Mettre la facture en litige" at bounding box center [1021, 621] width 200 height 33
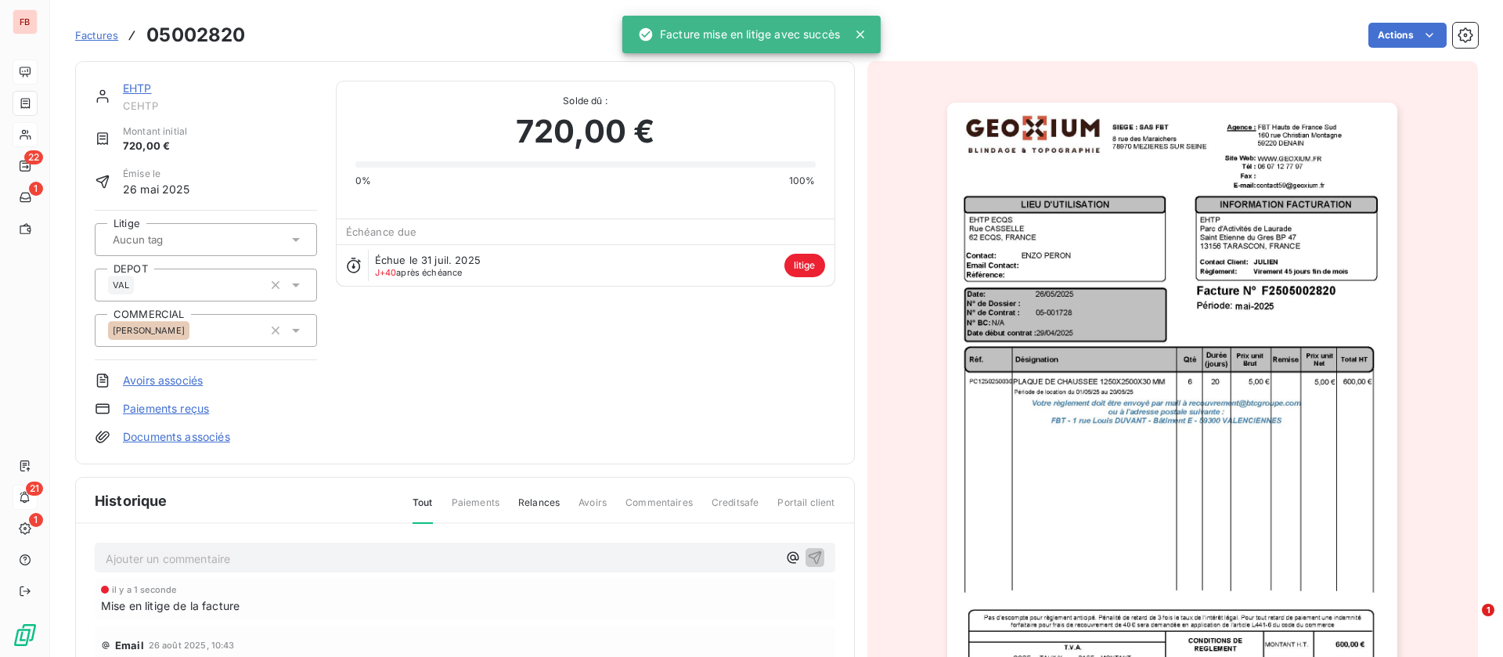
click at [209, 559] on p "Ajouter un commentaire ﻿" at bounding box center [442, 559] width 672 height 20
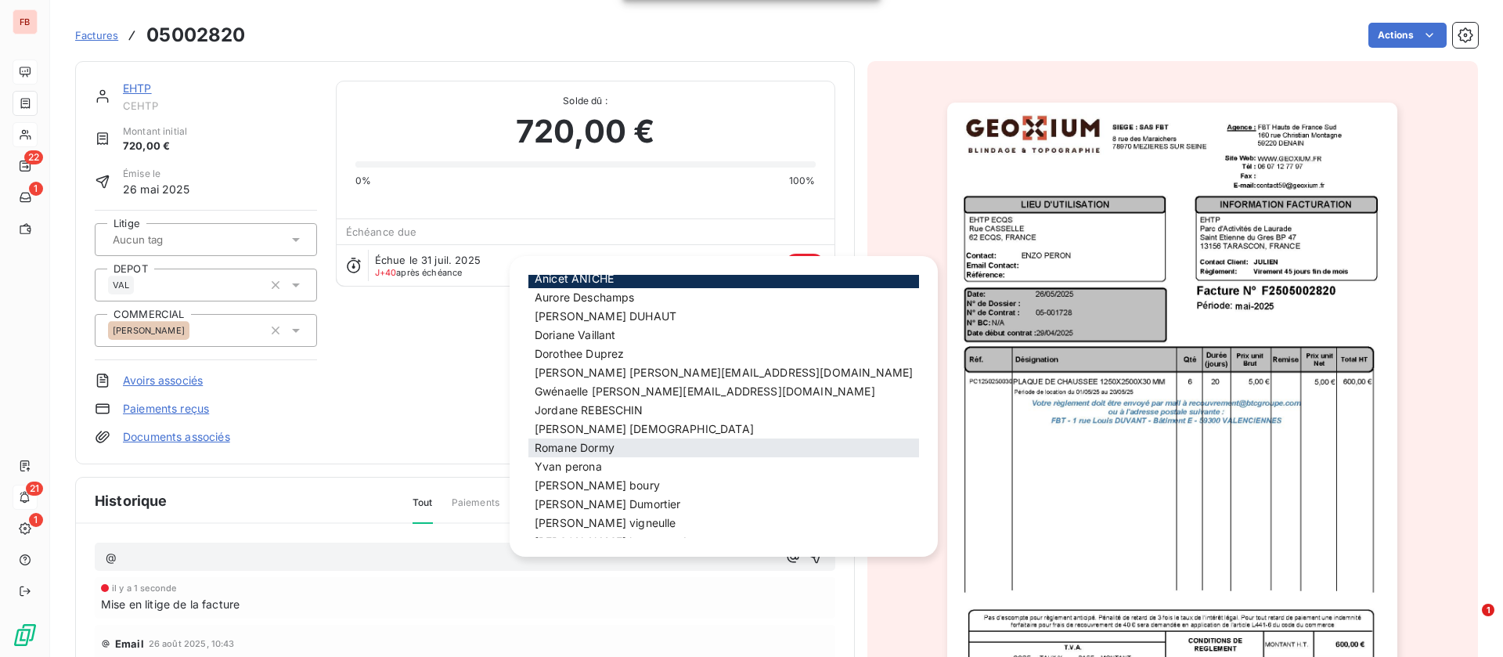
scroll to position [47, 0]
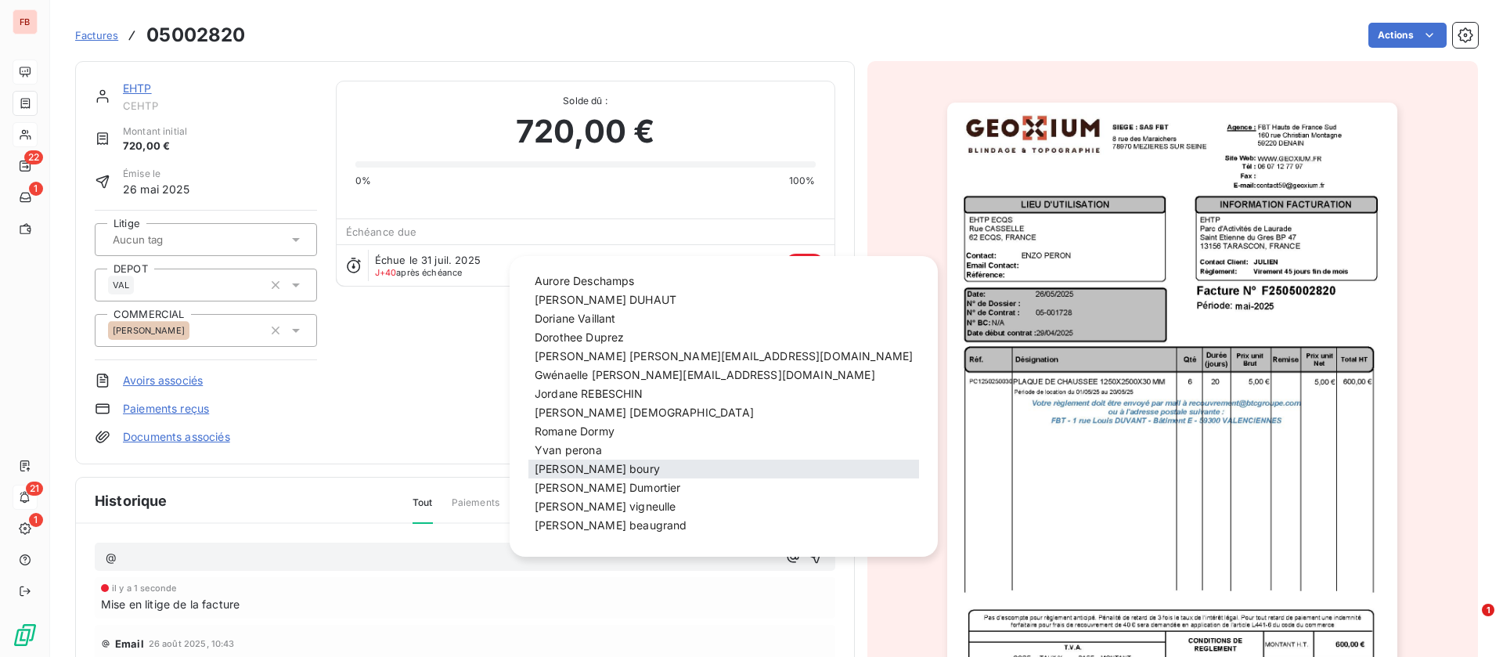
click at [590, 468] on span "guillaume boury" at bounding box center [597, 468] width 125 height 13
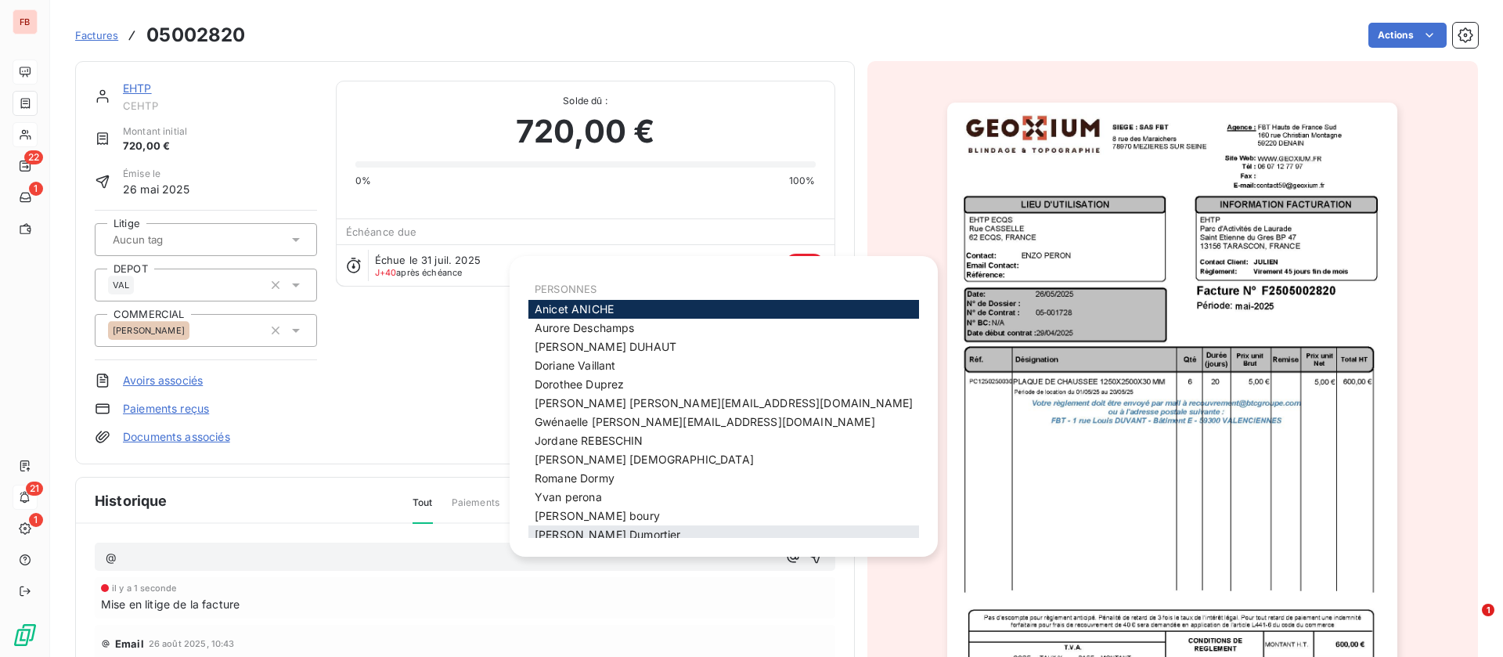
click at [598, 536] on span "jerome Dumortier" at bounding box center [608, 534] width 146 height 13
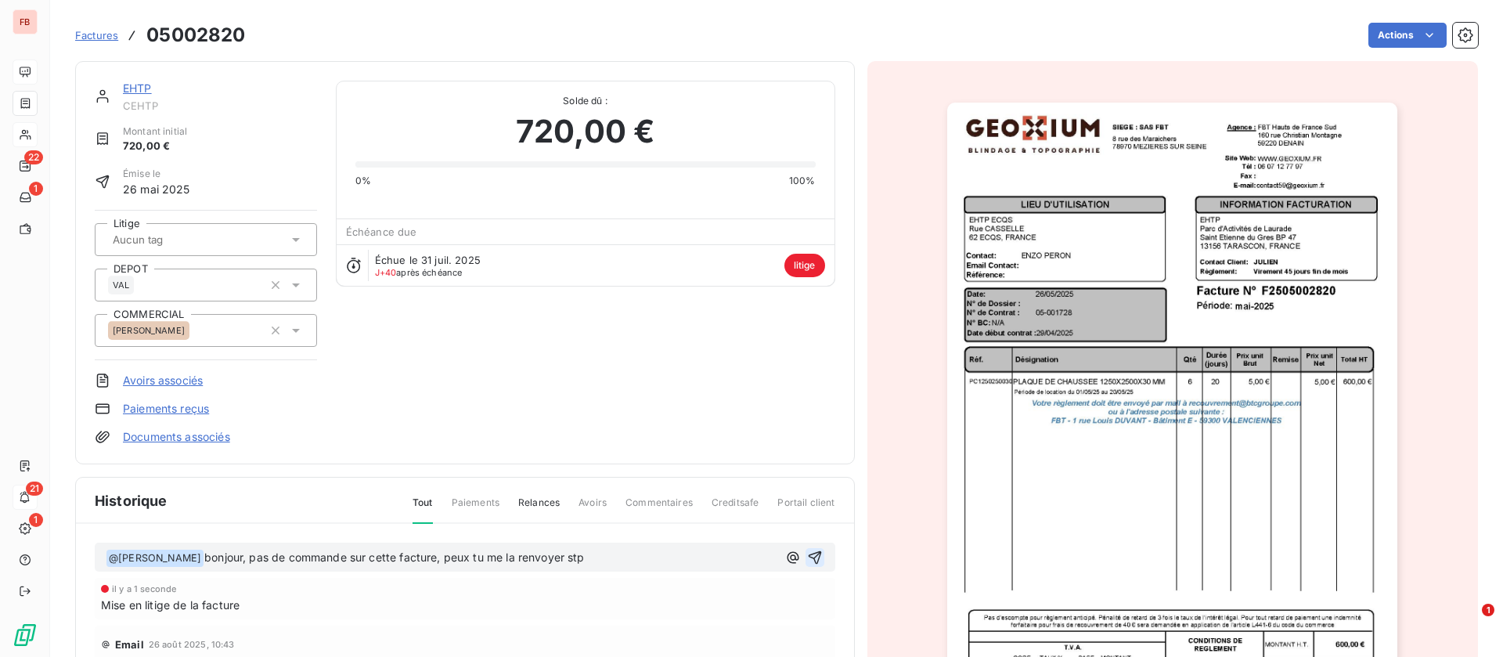
click at [808, 556] on icon "button" at bounding box center [814, 556] width 13 height 13
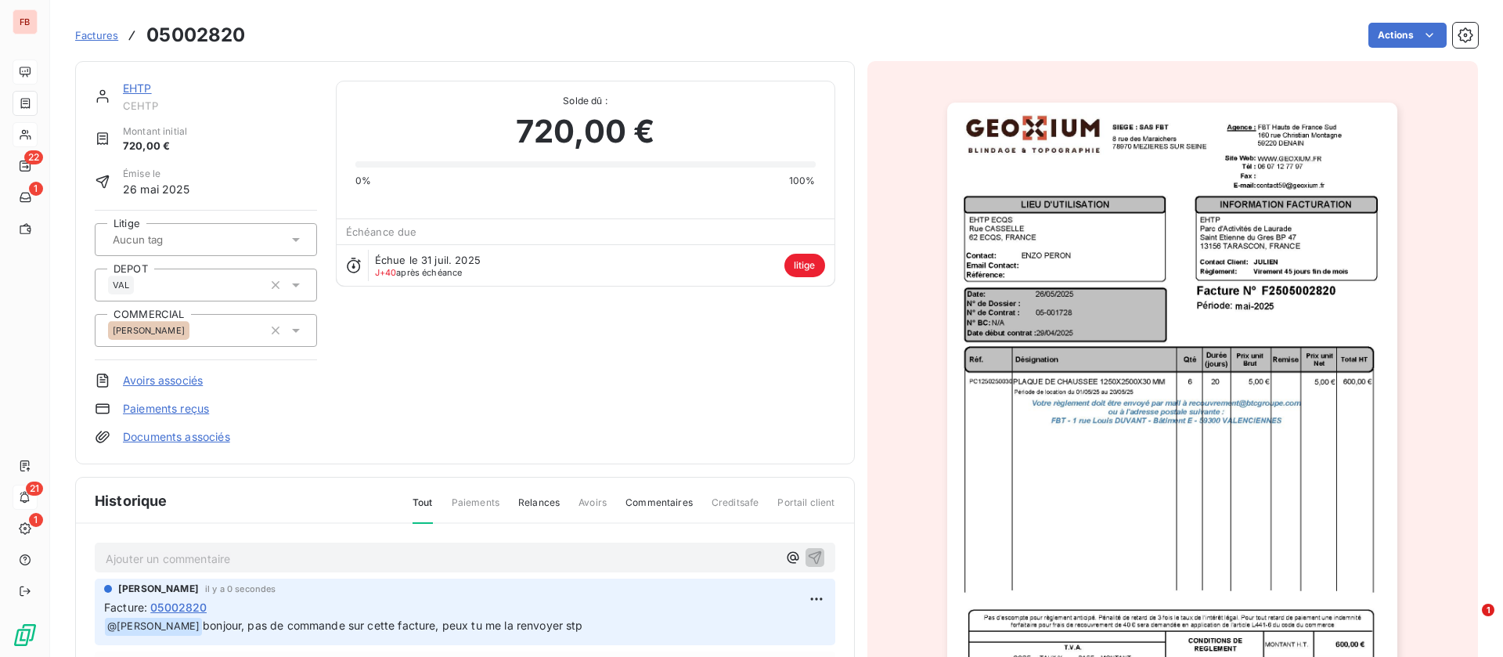
click at [142, 82] on link "EHTP" at bounding box center [137, 87] width 29 height 13
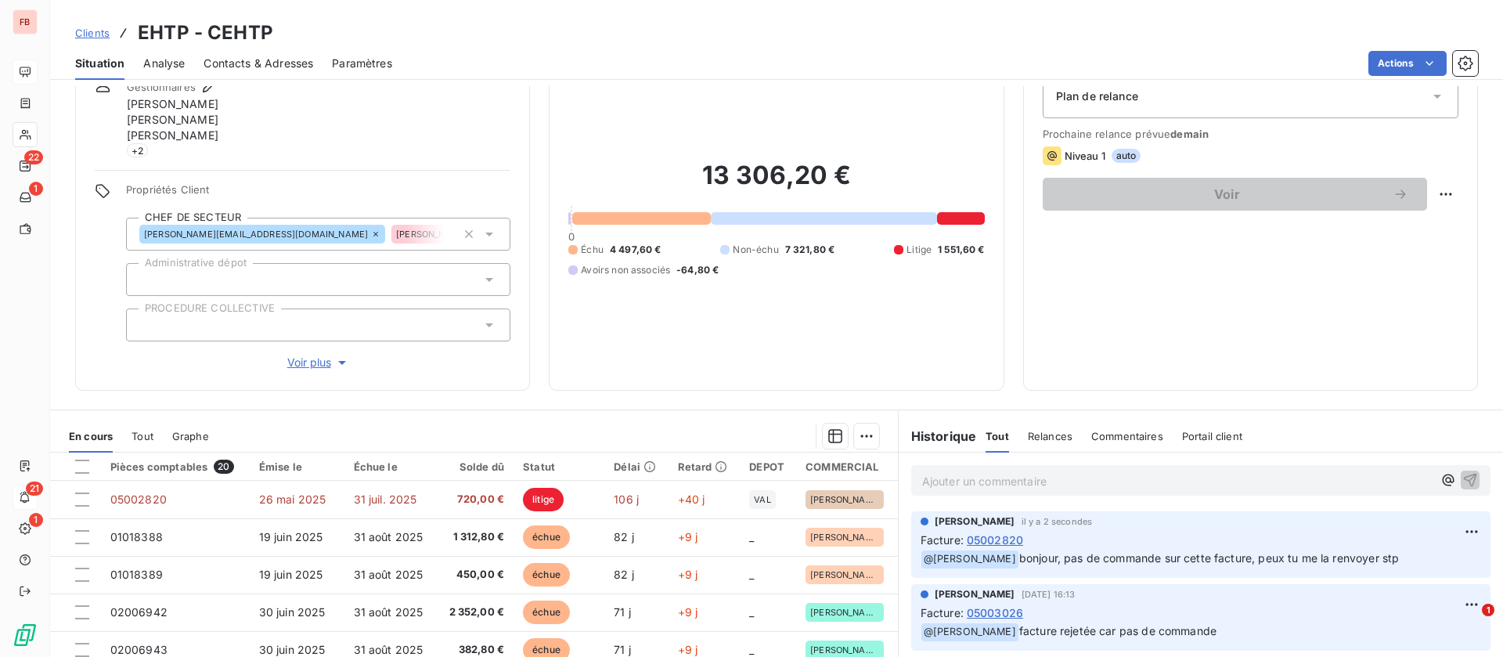
scroll to position [213, 0]
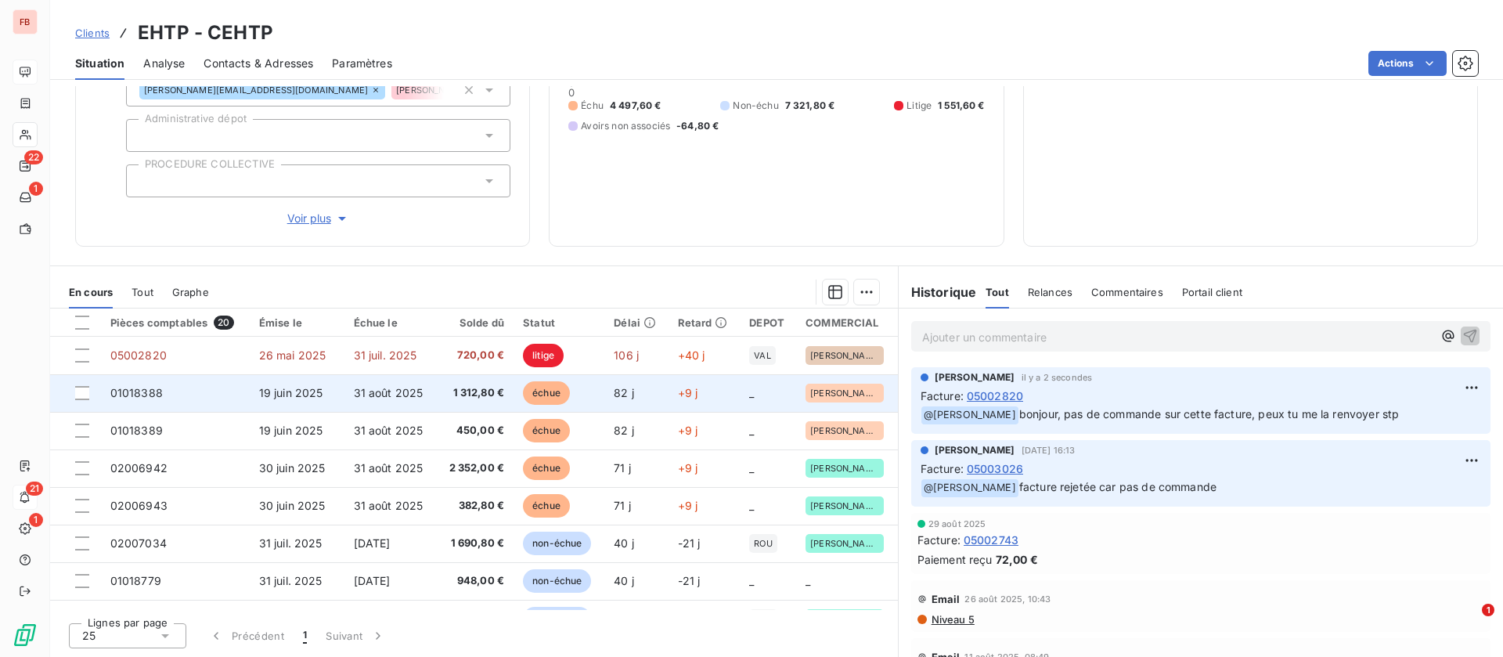
click at [388, 391] on span "31 août 2025" at bounding box center [389, 392] width 70 height 13
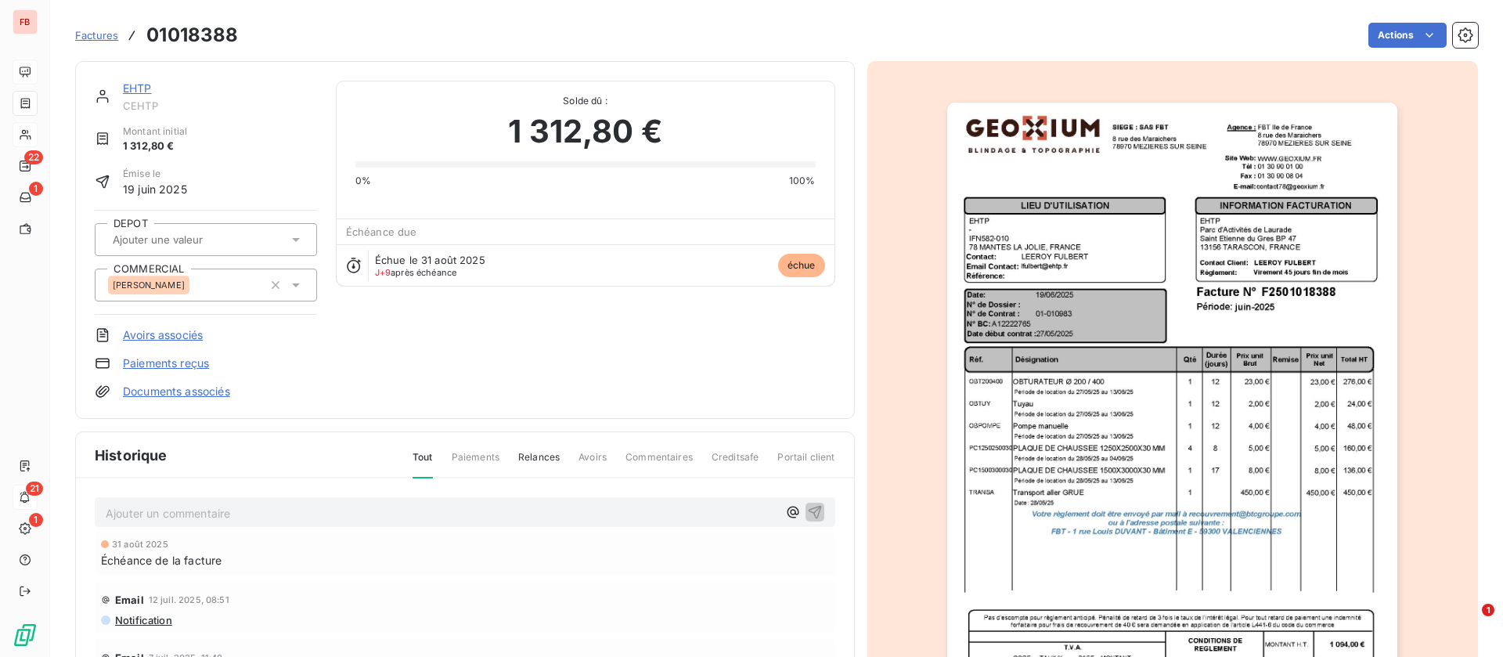
click at [146, 84] on link "EHTP" at bounding box center [137, 87] width 29 height 13
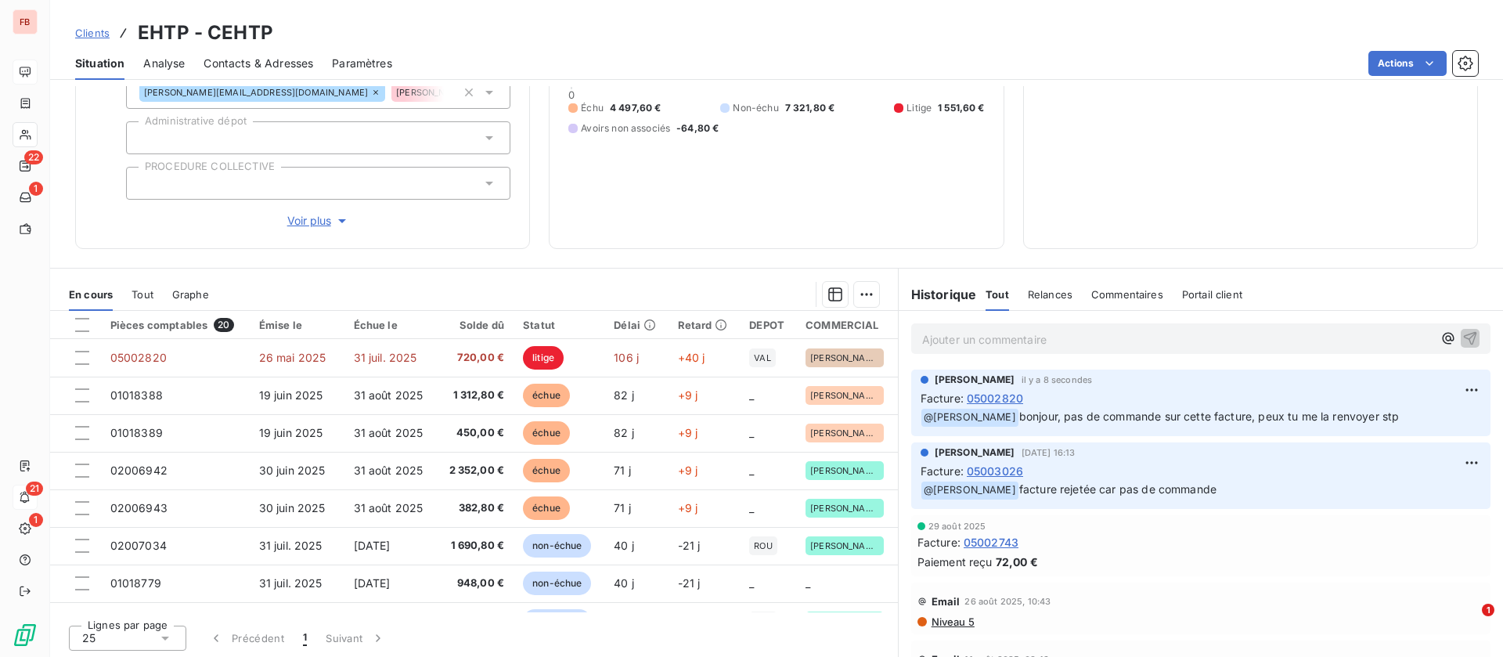
scroll to position [213, 0]
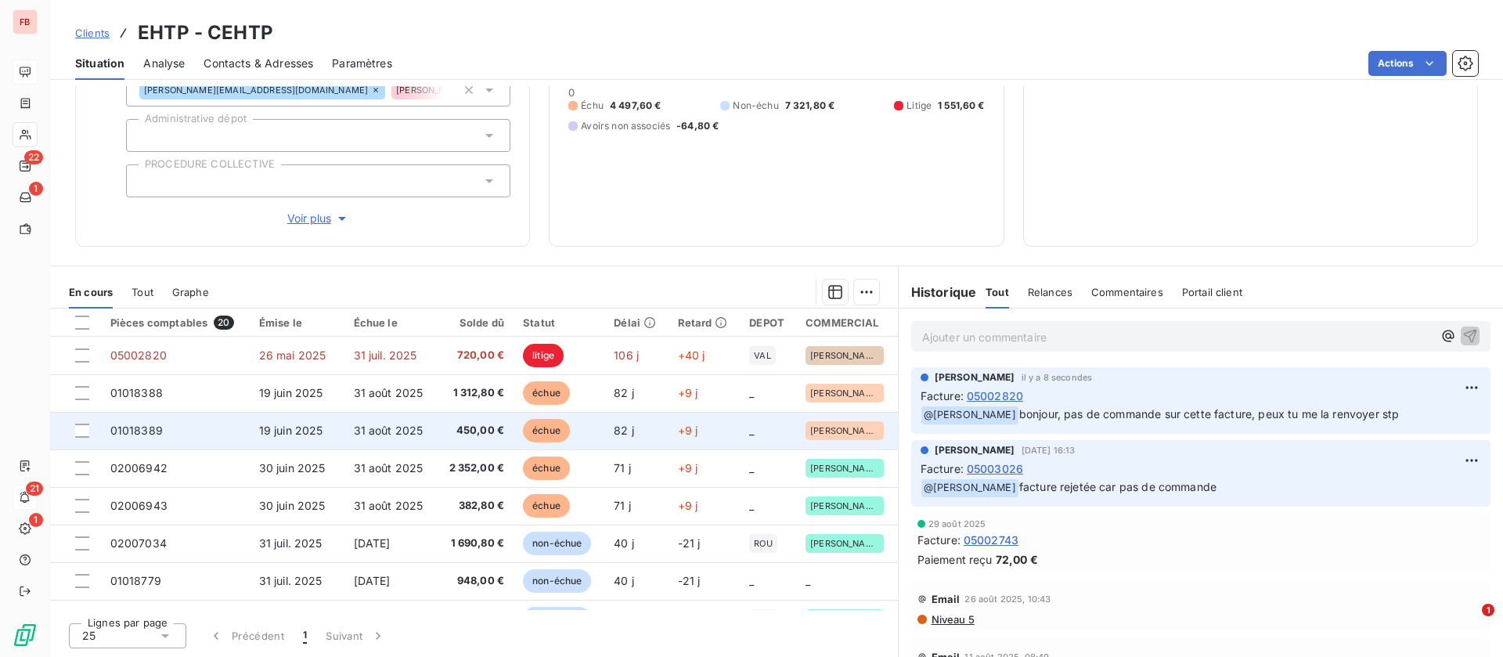
click at [461, 423] on span "450,00 €" at bounding box center [475, 431] width 59 height 16
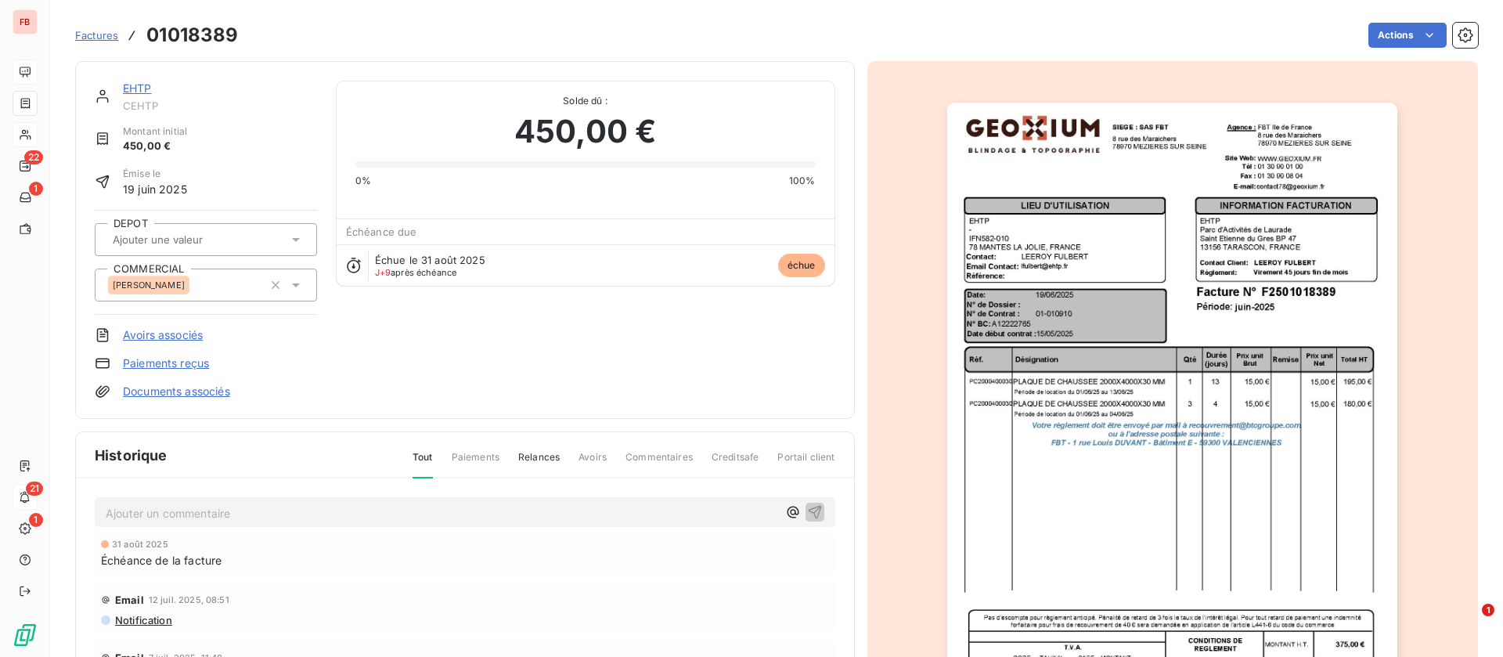
click at [133, 81] on link "EHTP" at bounding box center [137, 87] width 29 height 13
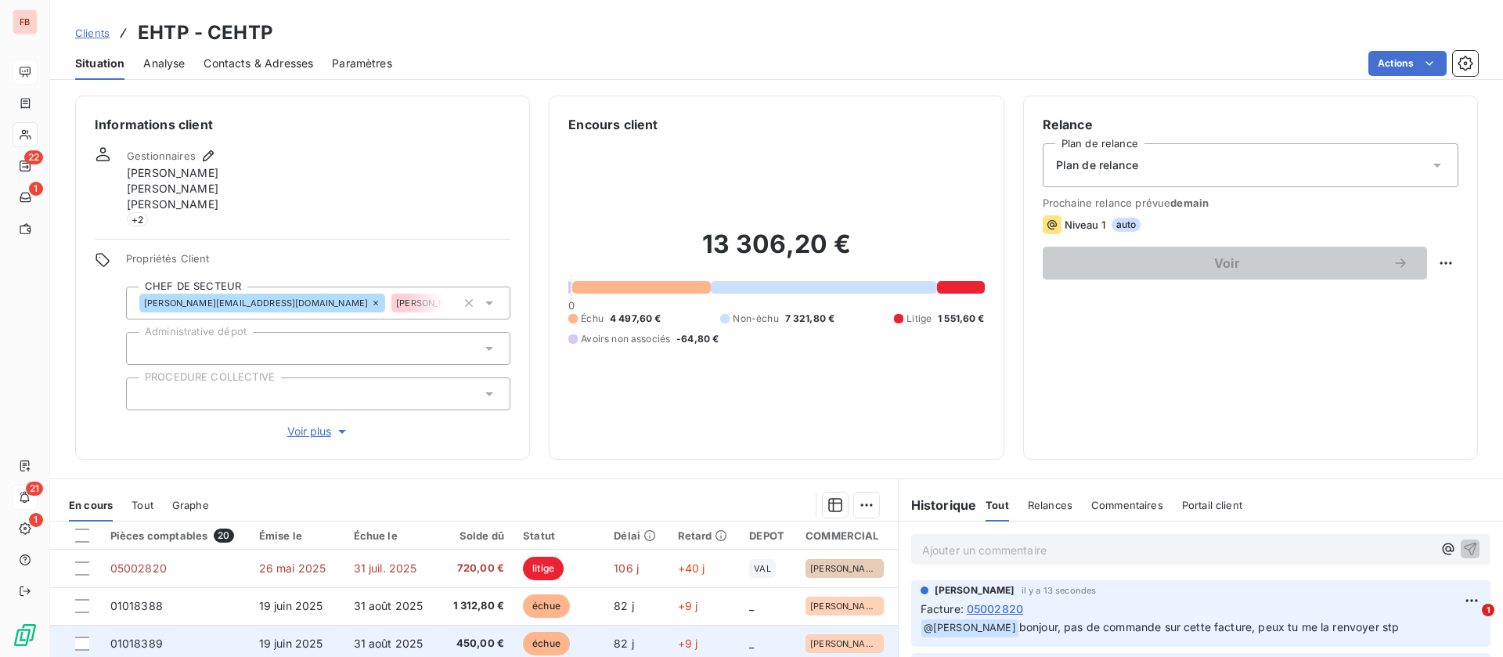
click at [424, 636] on td "31 août 2025" at bounding box center [391, 644] width 92 height 38
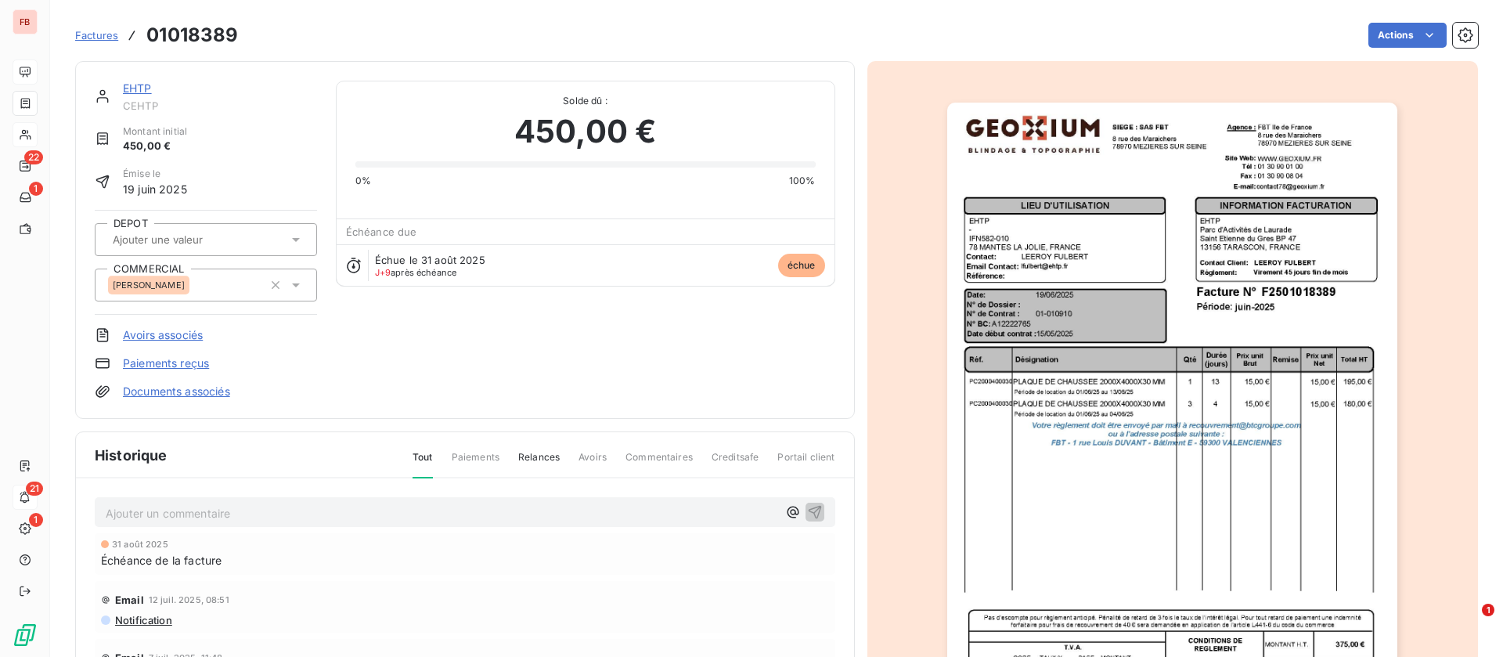
click at [146, 85] on link "EHTP" at bounding box center [137, 87] width 29 height 13
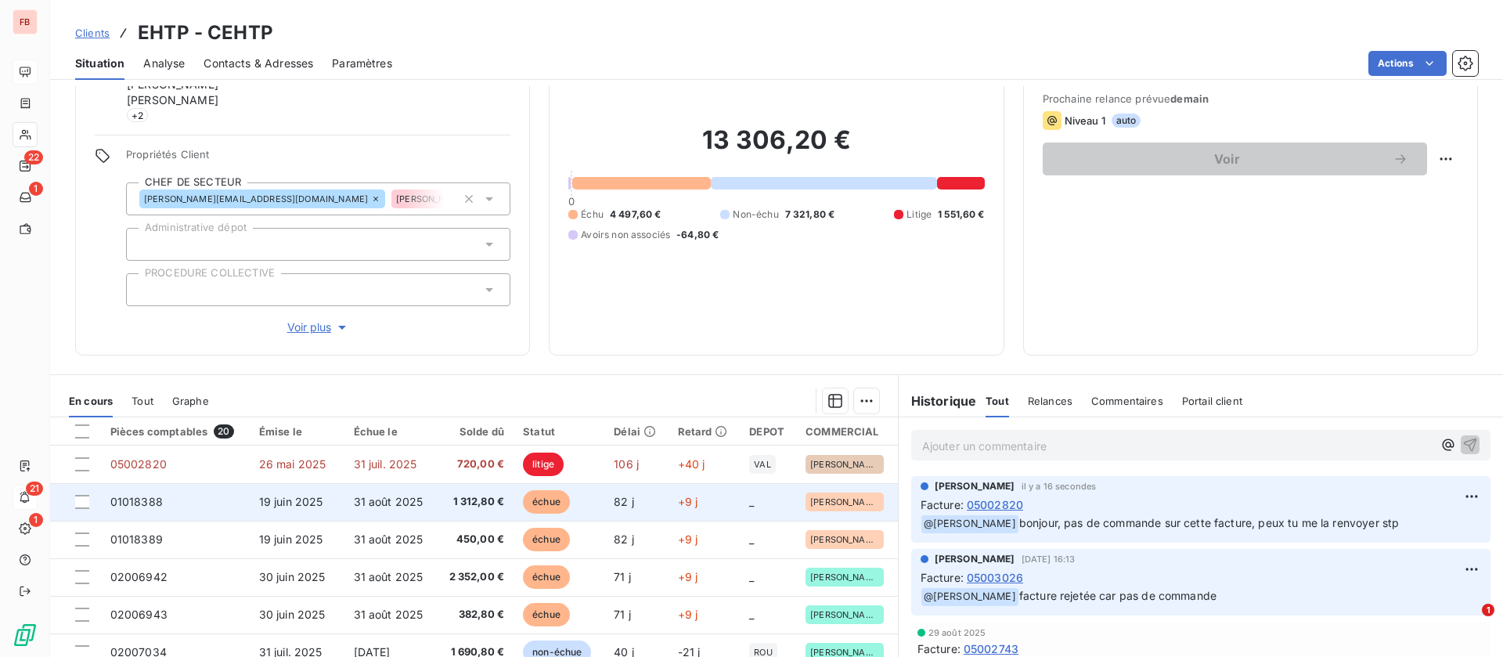
scroll to position [213, 0]
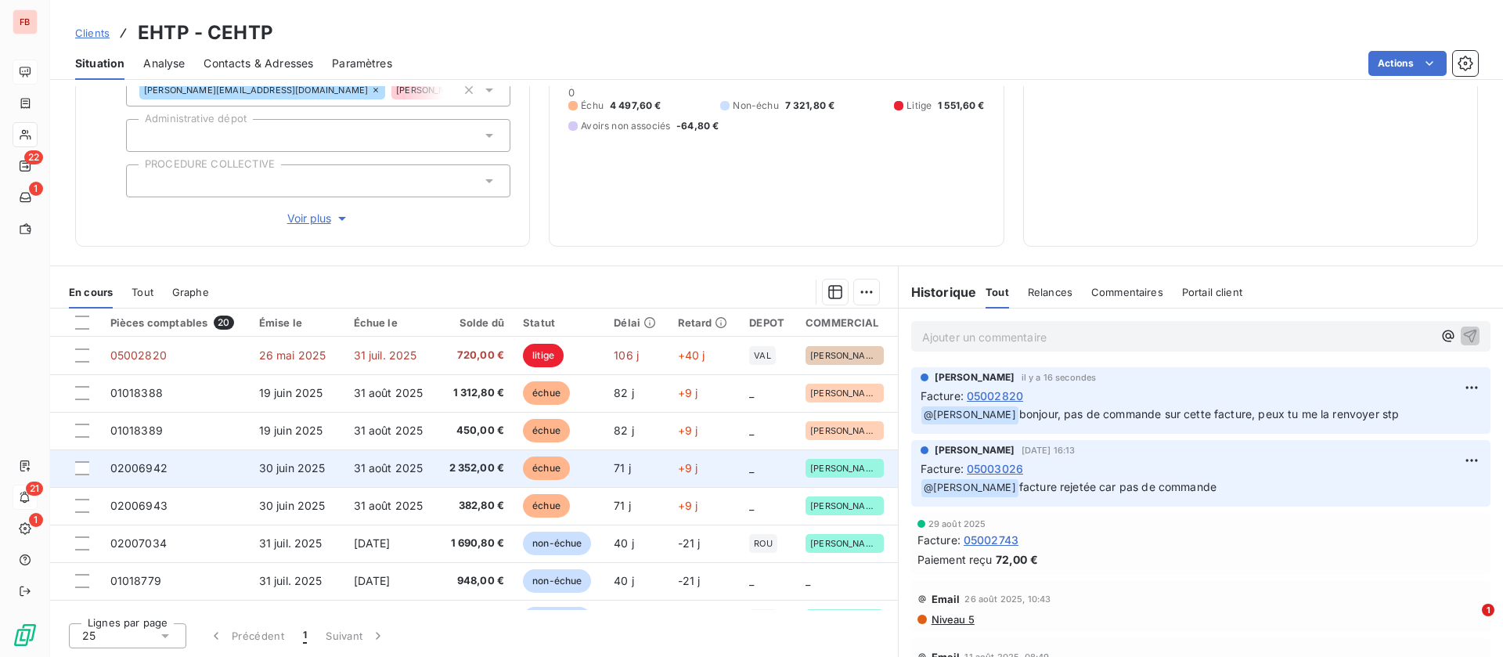
click at [397, 467] on span "31 août 2025" at bounding box center [389, 467] width 70 height 13
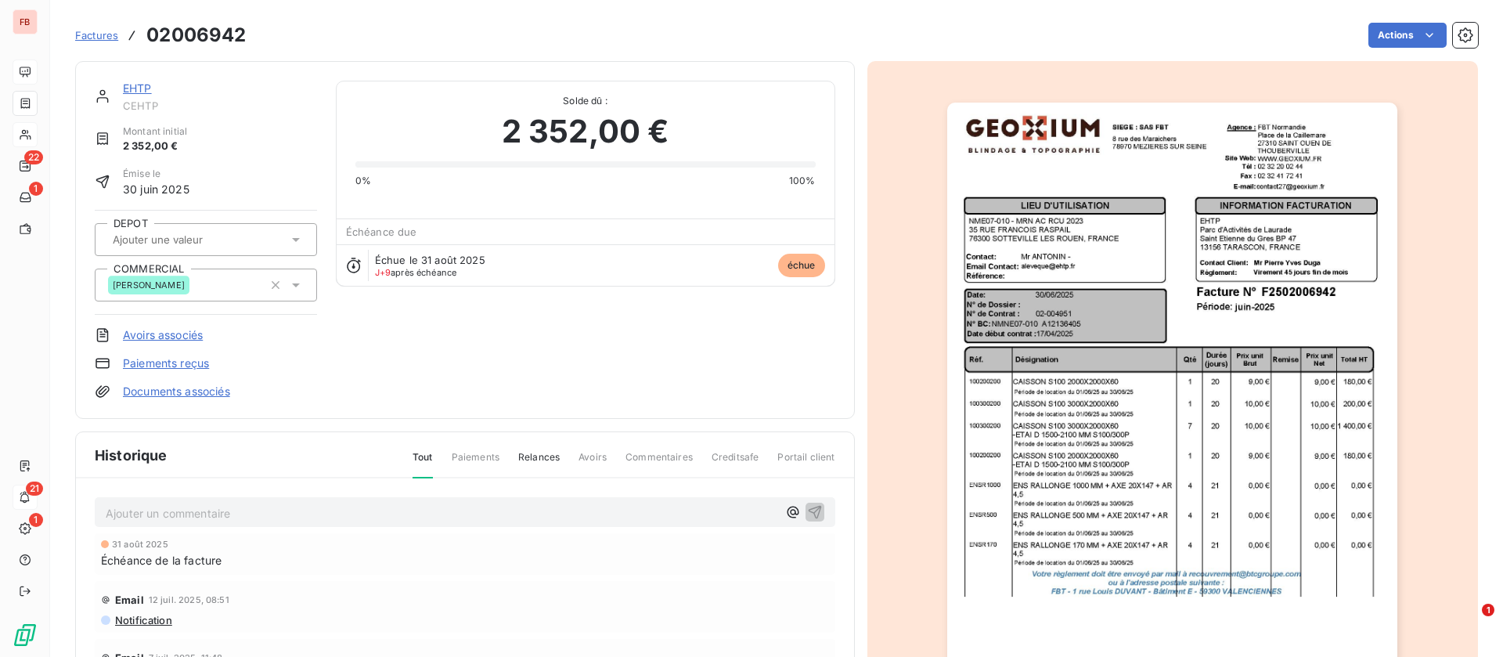
click at [139, 84] on link "EHTP" at bounding box center [137, 87] width 29 height 13
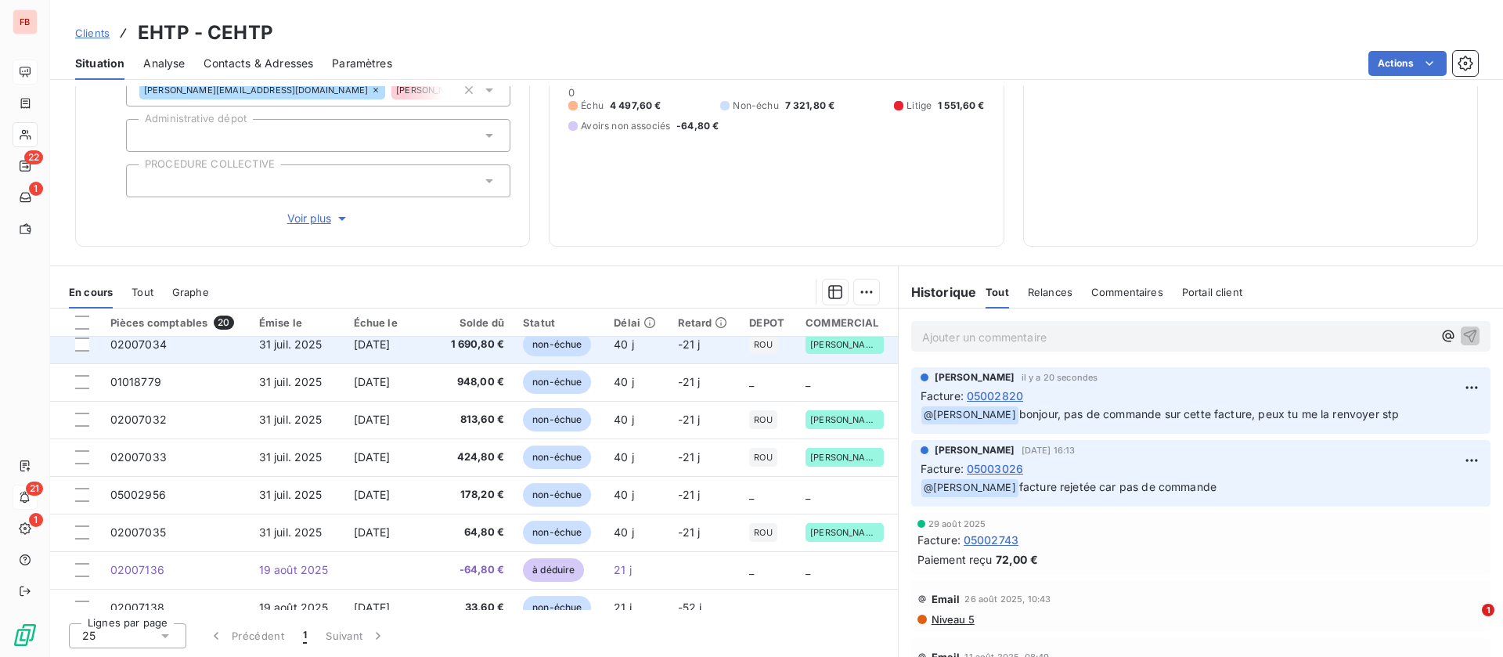
scroll to position [235, 0]
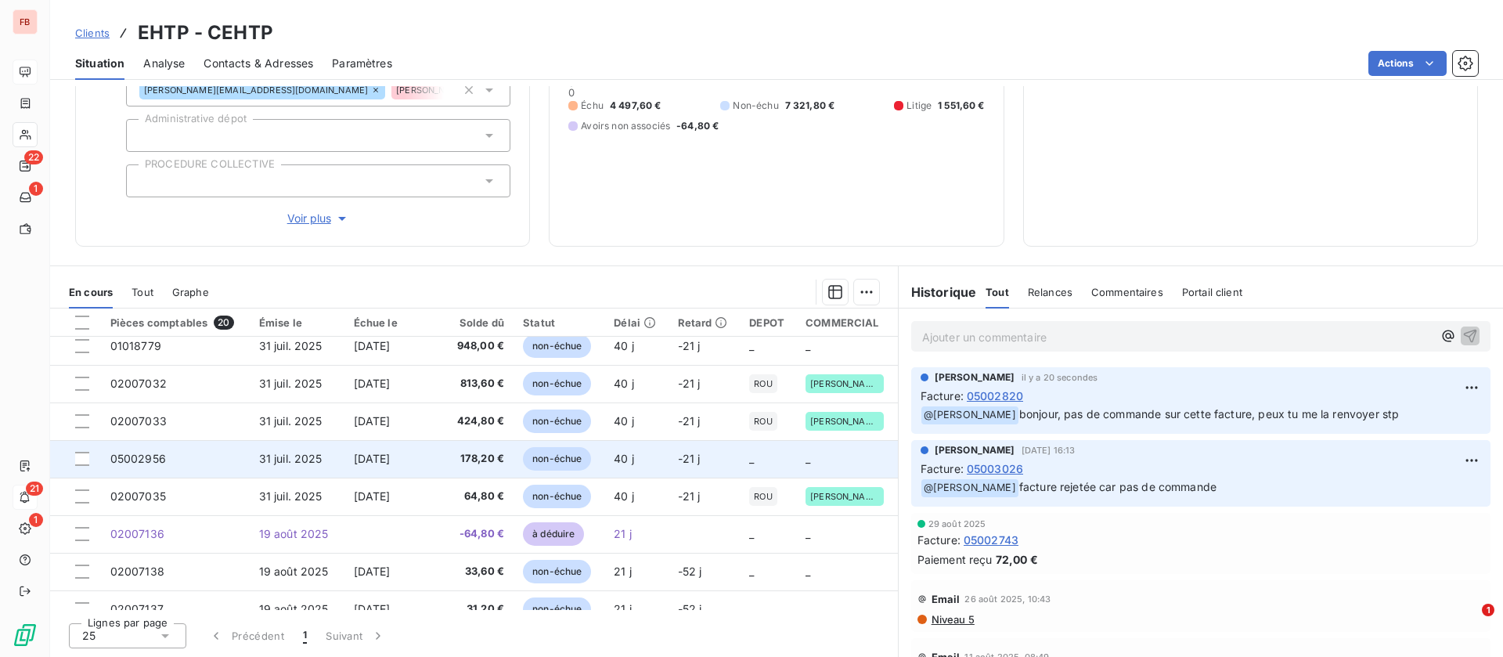
click at [357, 463] on span "30 sept. 2025" at bounding box center [372, 458] width 37 height 13
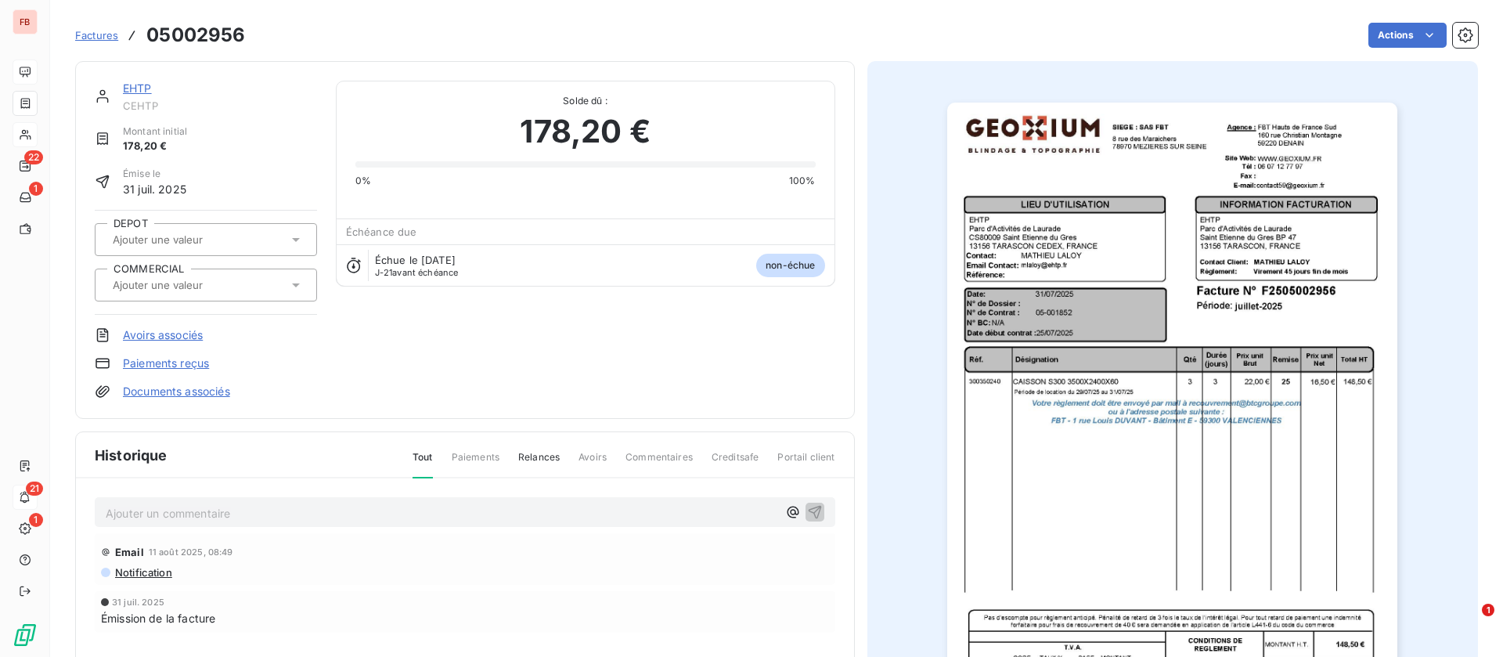
click at [210, 510] on p "Ajouter un commentaire ﻿" at bounding box center [442, 514] width 672 height 20
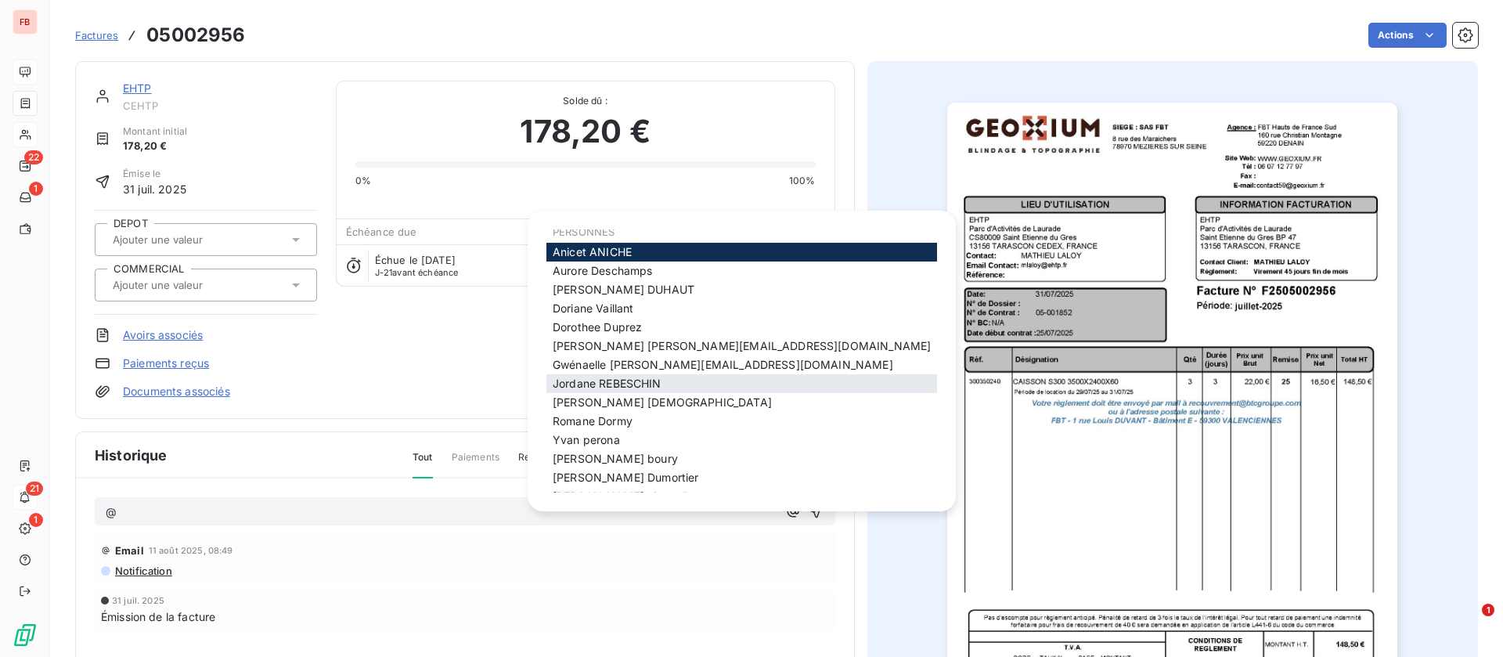
scroll to position [47, 0]
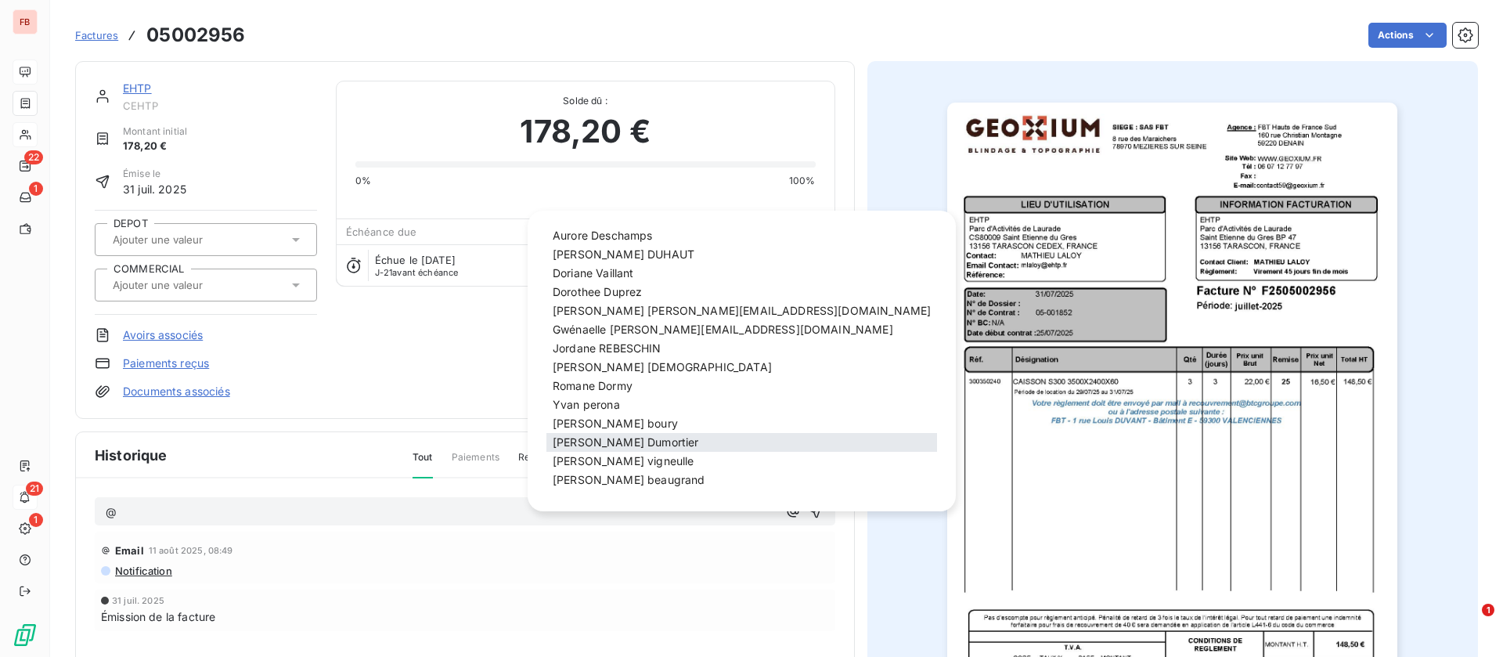
click at [628, 434] on div "jerome Dumortier" at bounding box center [742, 442] width 391 height 19
drag, startPoint x: 594, startPoint y: 443, endPoint x: 533, endPoint y: 453, distance: 61.1
click at [592, 442] on span "jerome Dumortier" at bounding box center [626, 441] width 146 height 13
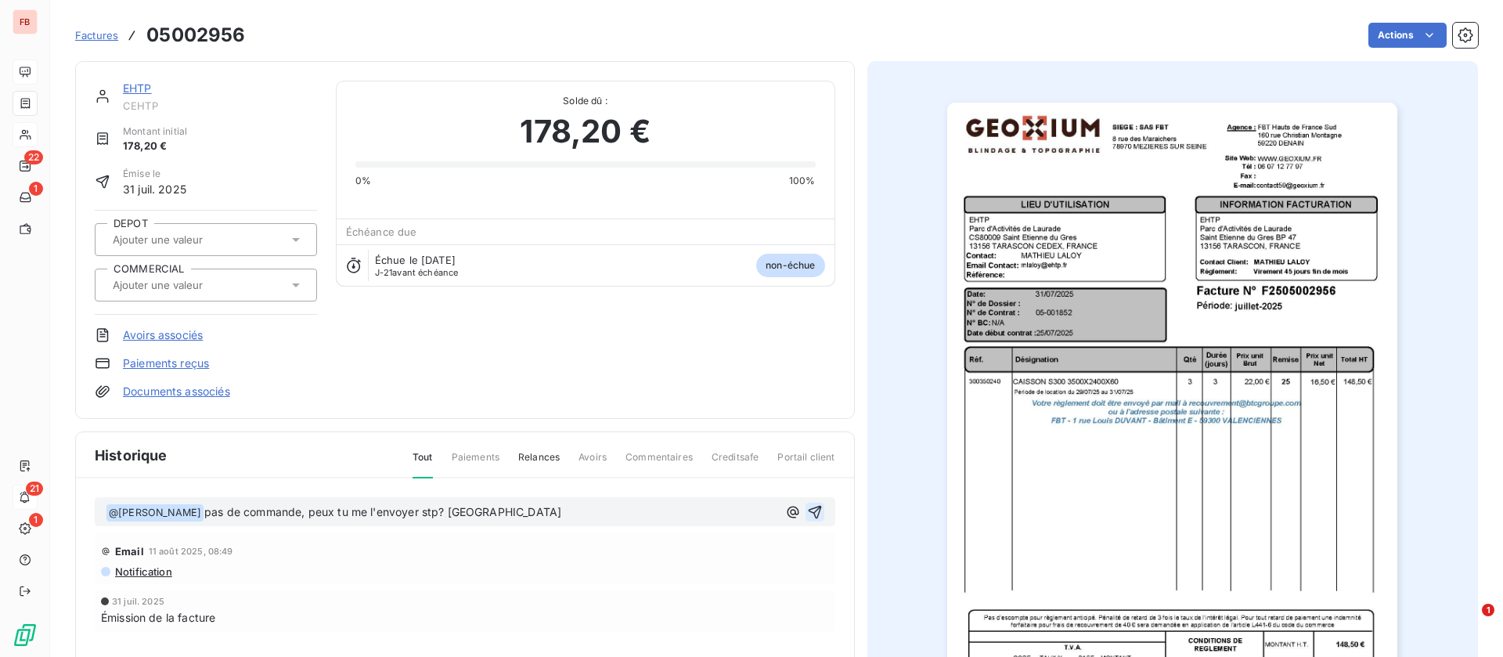
click at [809, 512] on icon "button" at bounding box center [815, 512] width 16 height 16
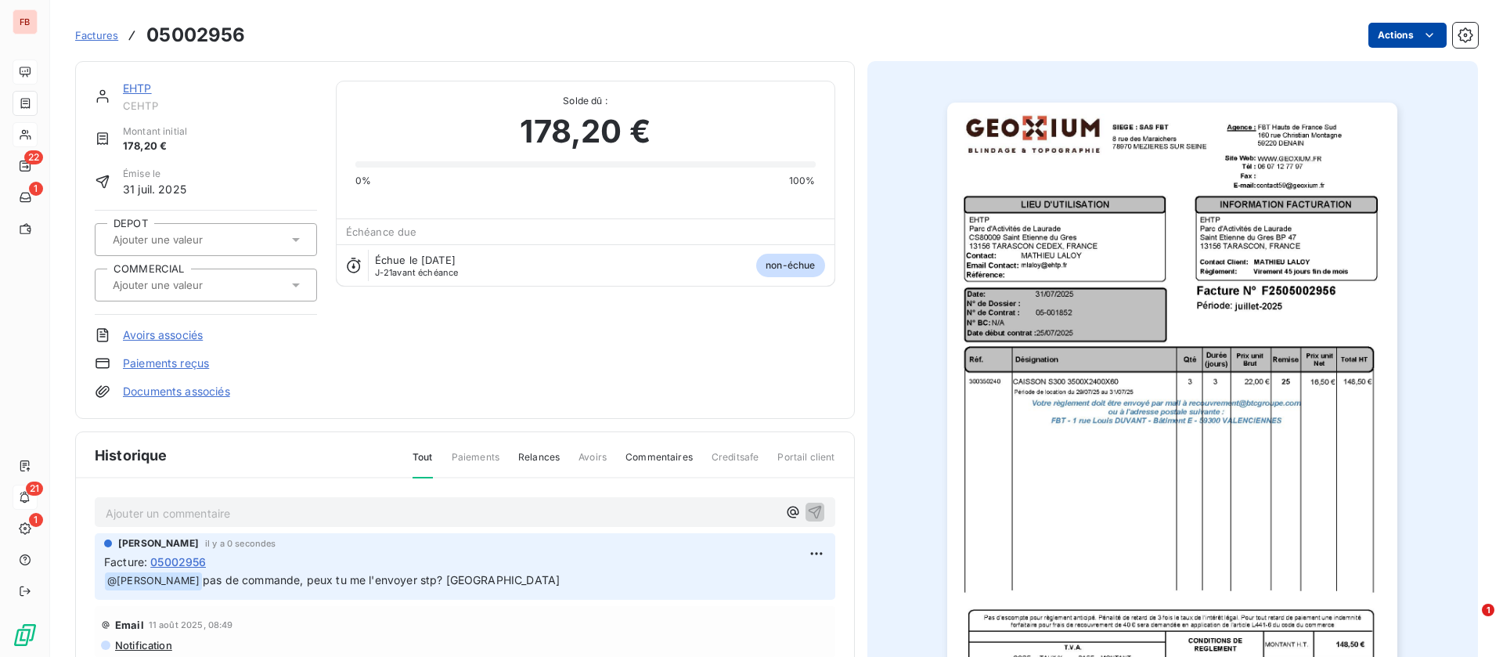
click at [1398, 27] on html "FB 22 1 21 1 Factures 05002956 Actions EHTP CEHTP Montant initial 178,20 € Émis…" at bounding box center [751, 328] width 1503 height 657
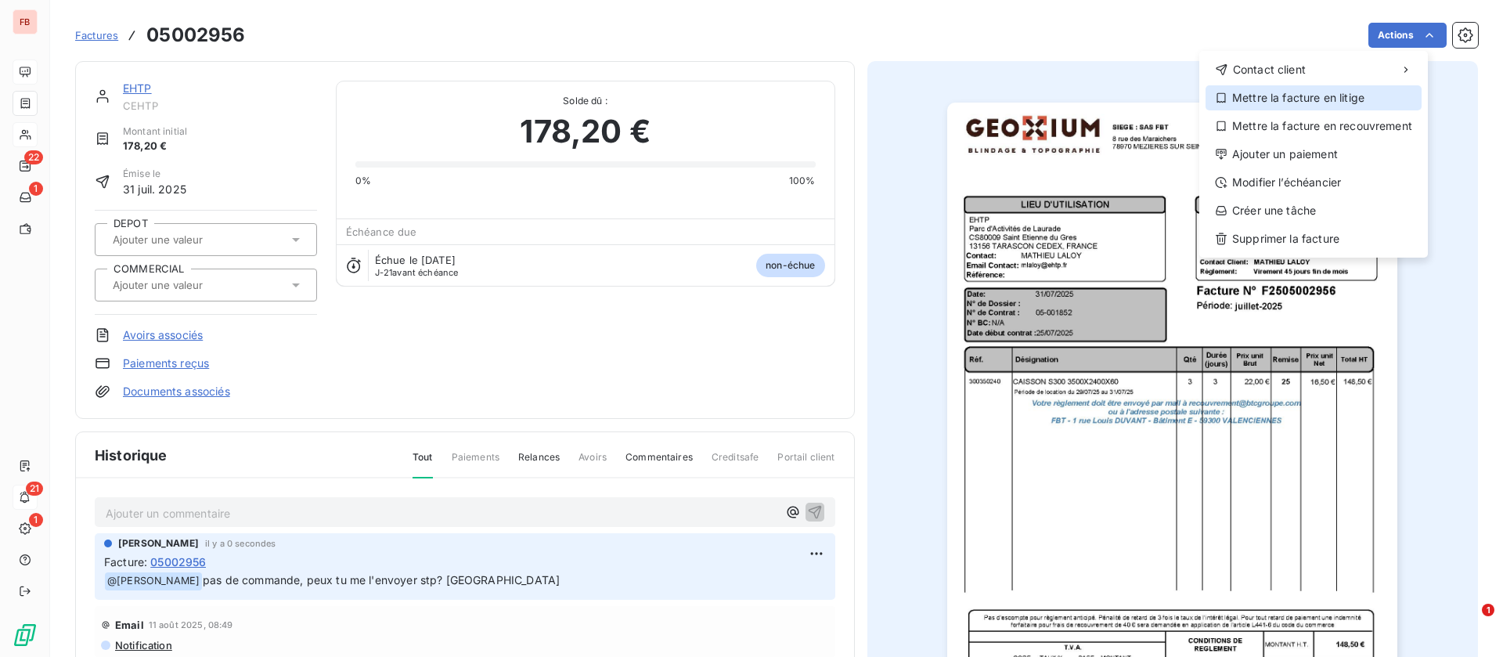
click at [1316, 97] on div "Mettre la facture en litige" at bounding box center [1314, 97] width 216 height 25
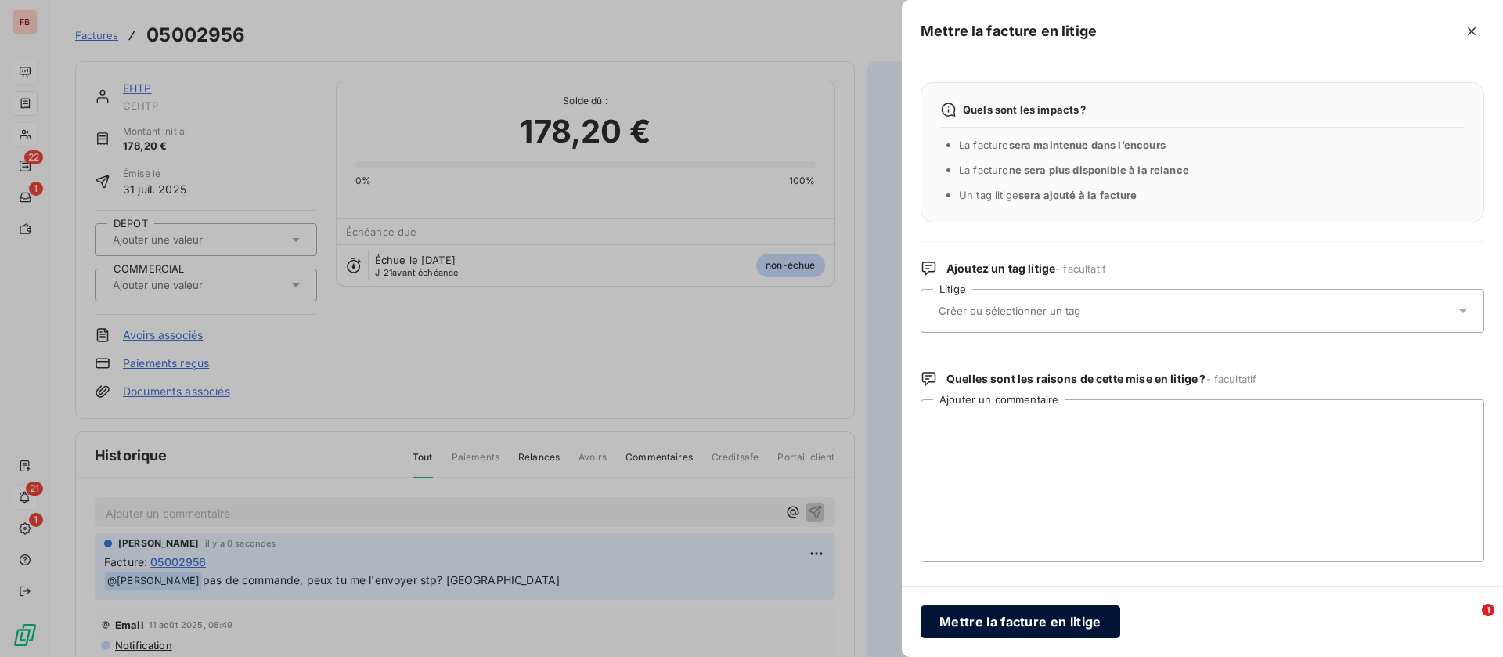
click at [1029, 612] on button "Mettre la facture en litige" at bounding box center [1021, 621] width 200 height 33
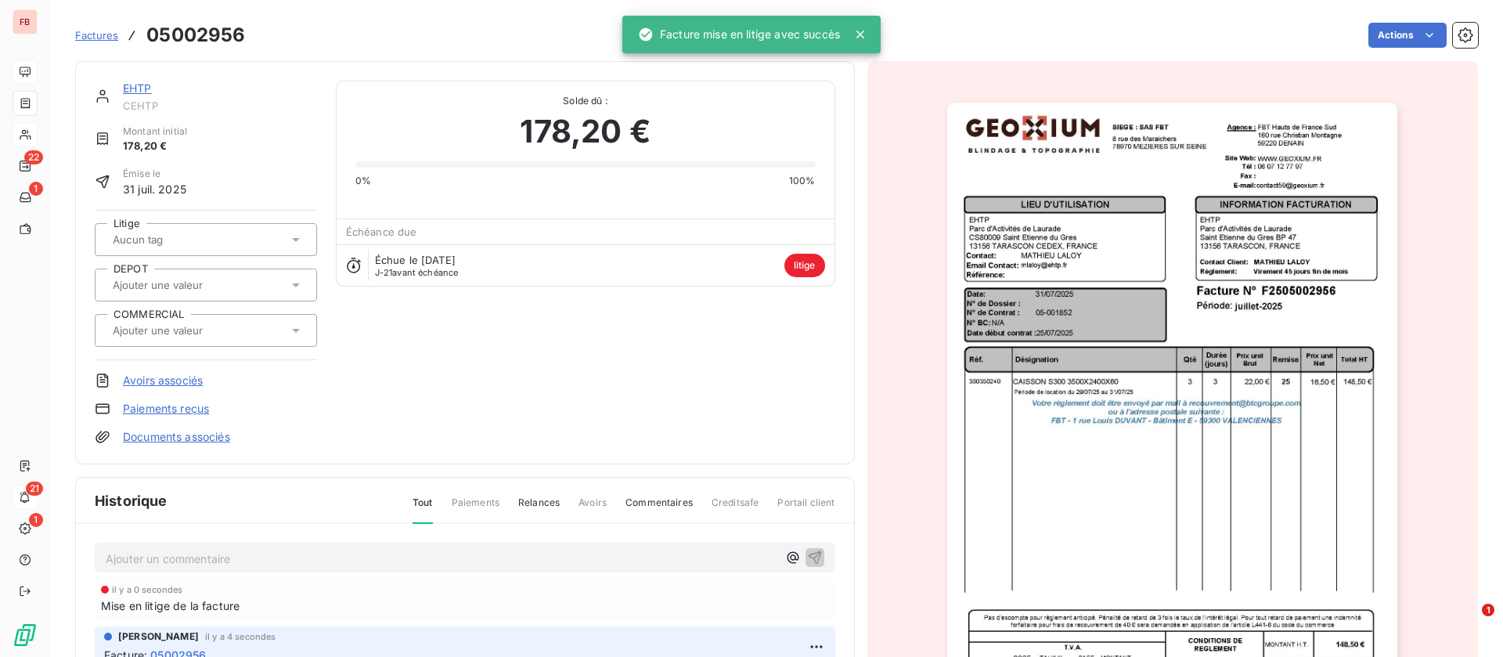
click at [138, 86] on link "EHTP" at bounding box center [137, 87] width 29 height 13
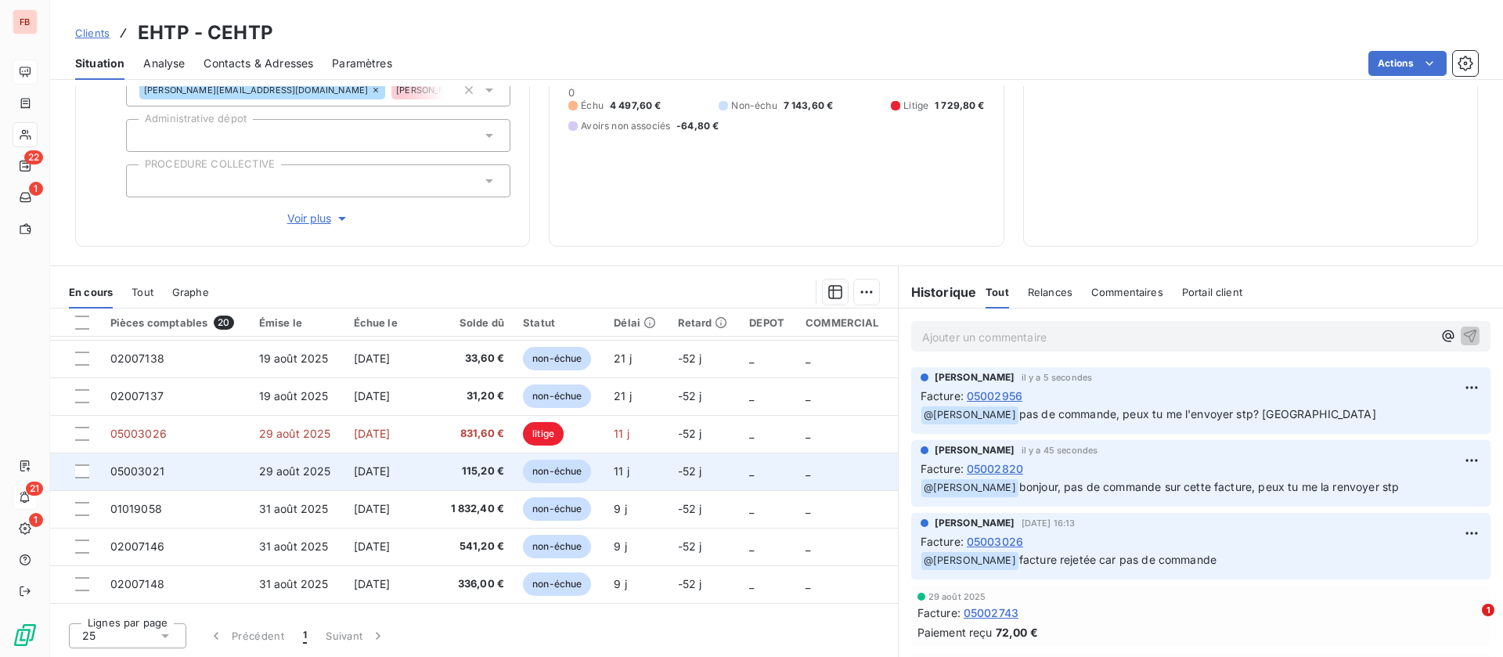
scroll to position [470, 0]
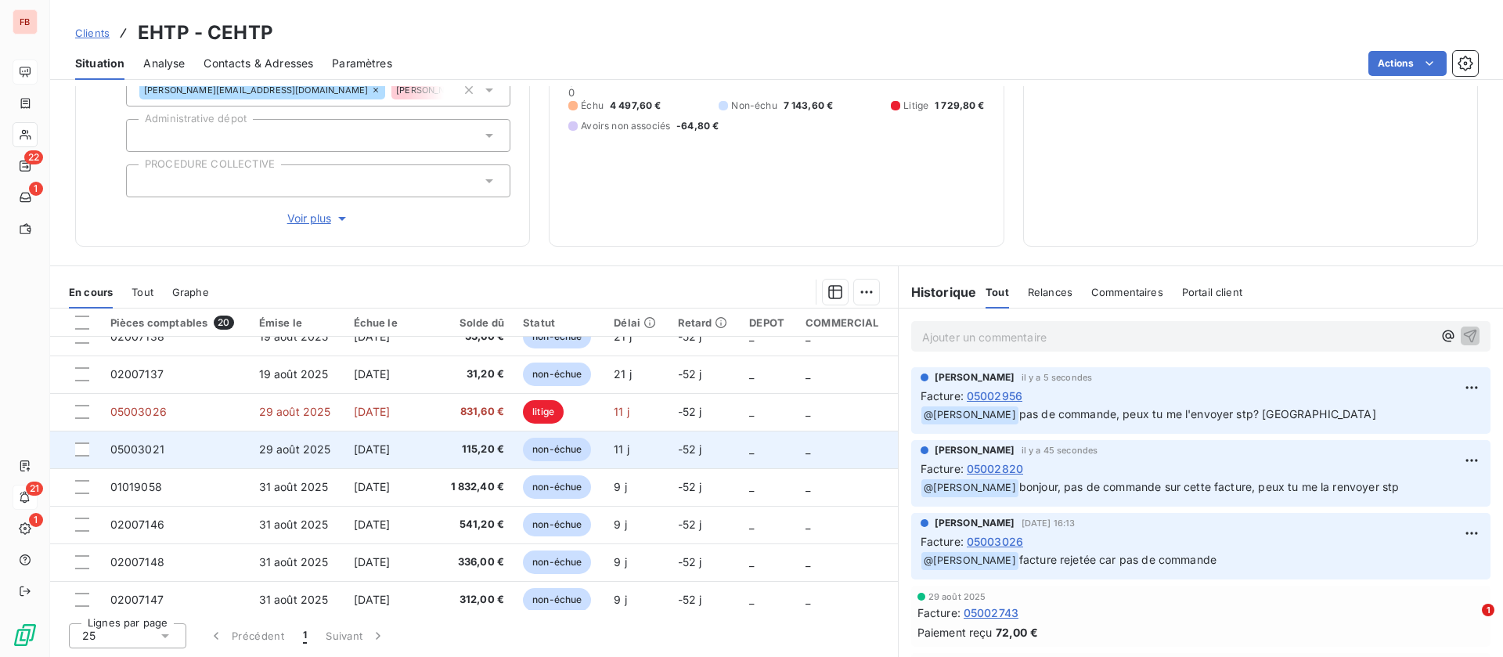
click at [357, 458] on td "[DATE]" at bounding box center [391, 450] width 92 height 38
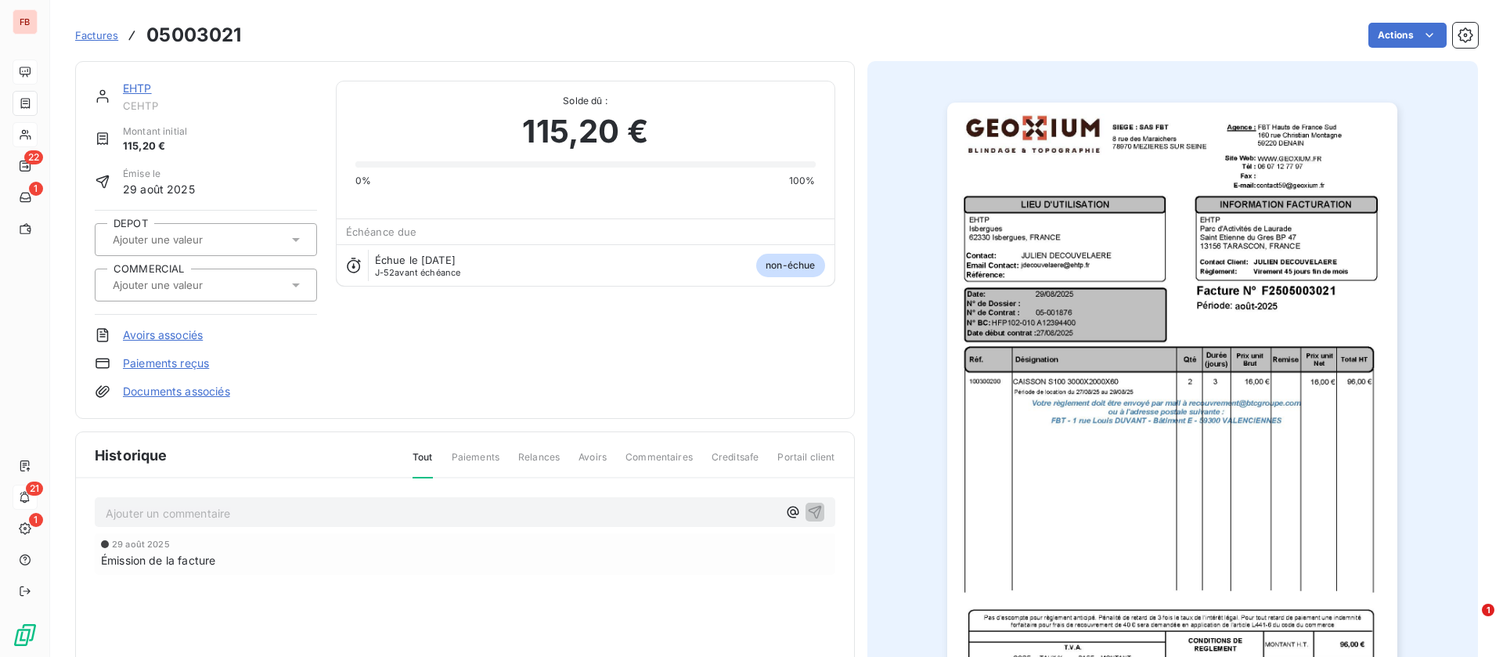
click at [132, 85] on link "EHTP" at bounding box center [137, 87] width 29 height 13
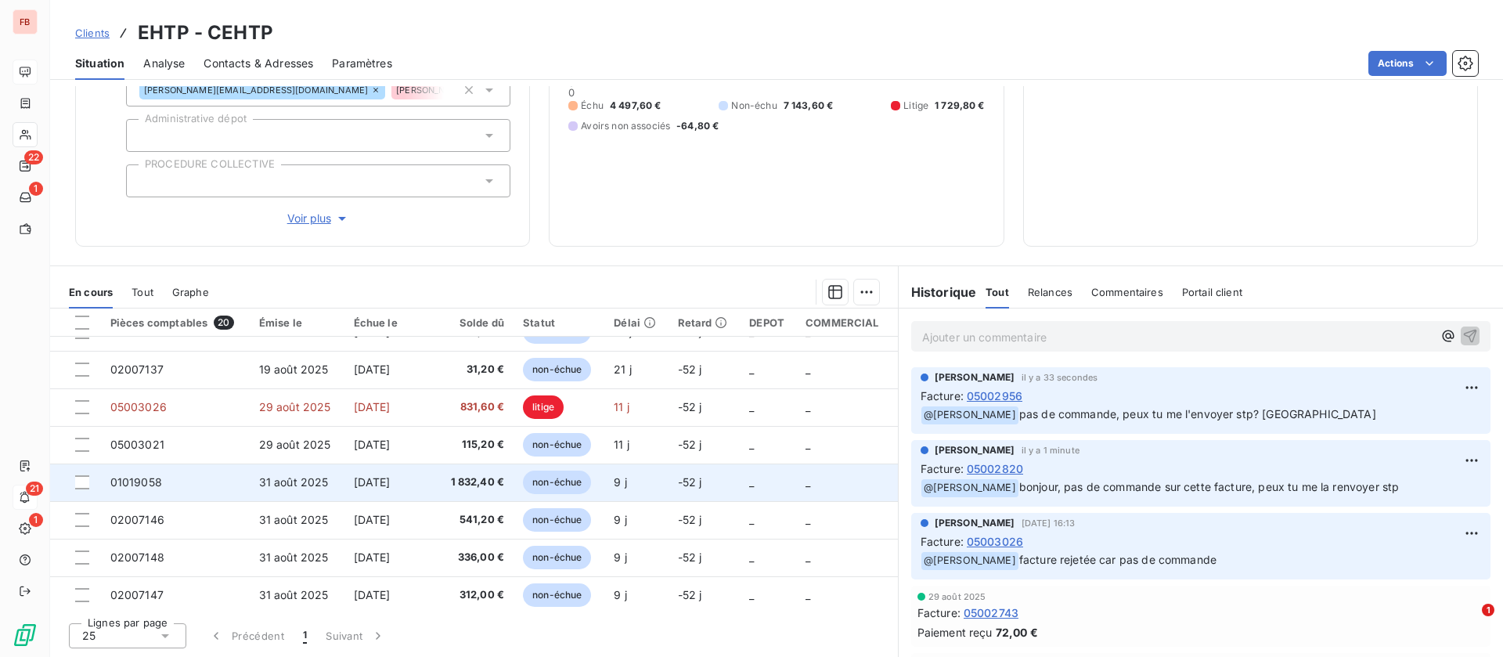
scroll to position [479, 0]
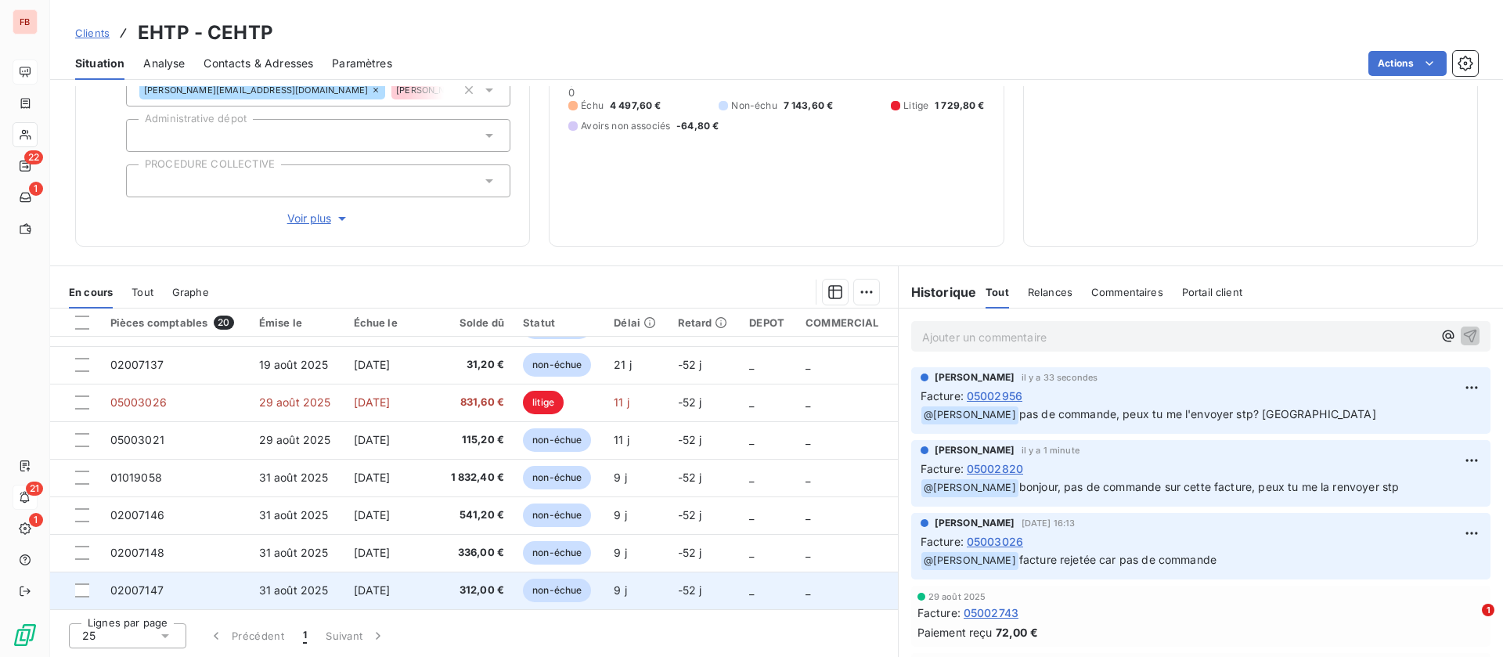
click at [439, 599] on td "312,00 €" at bounding box center [475, 591] width 78 height 38
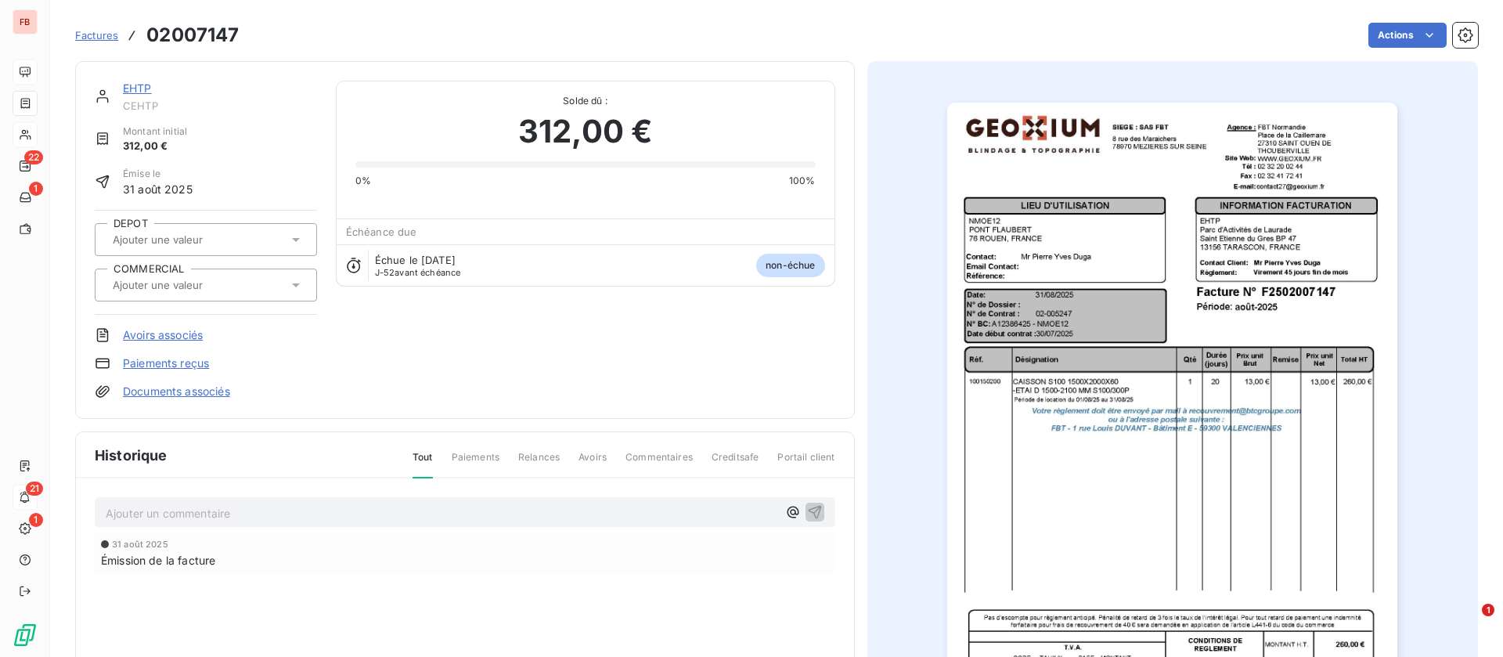
click at [138, 91] on link "EHTP" at bounding box center [137, 87] width 29 height 13
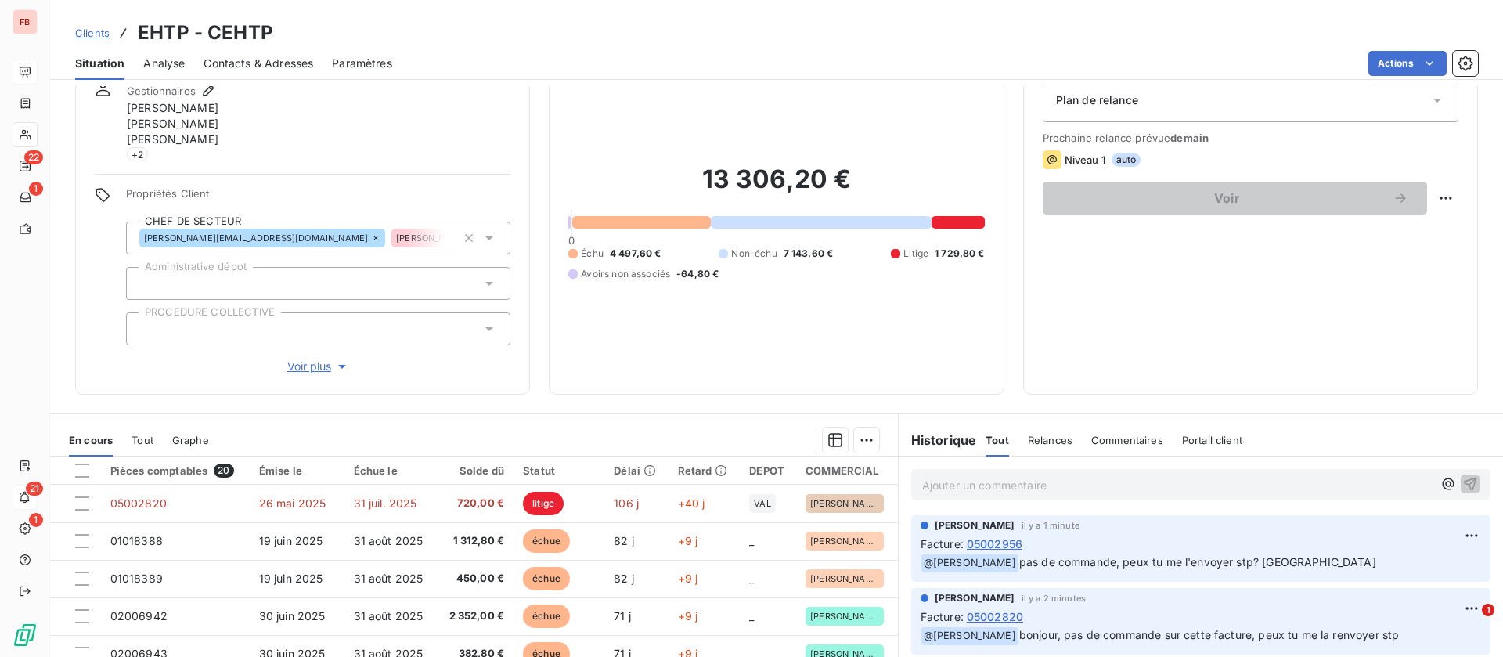
scroll to position [117, 0]
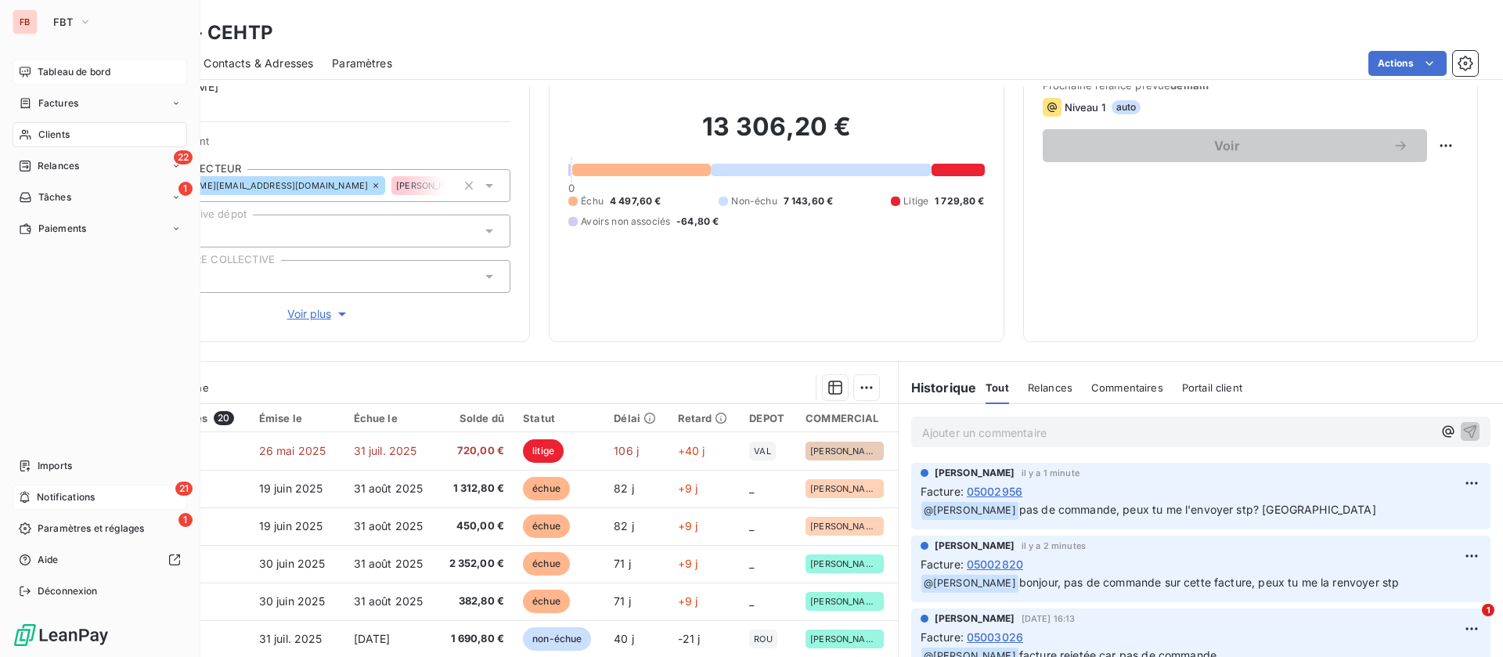
click at [60, 132] on span "Clients" at bounding box center [53, 135] width 31 height 14
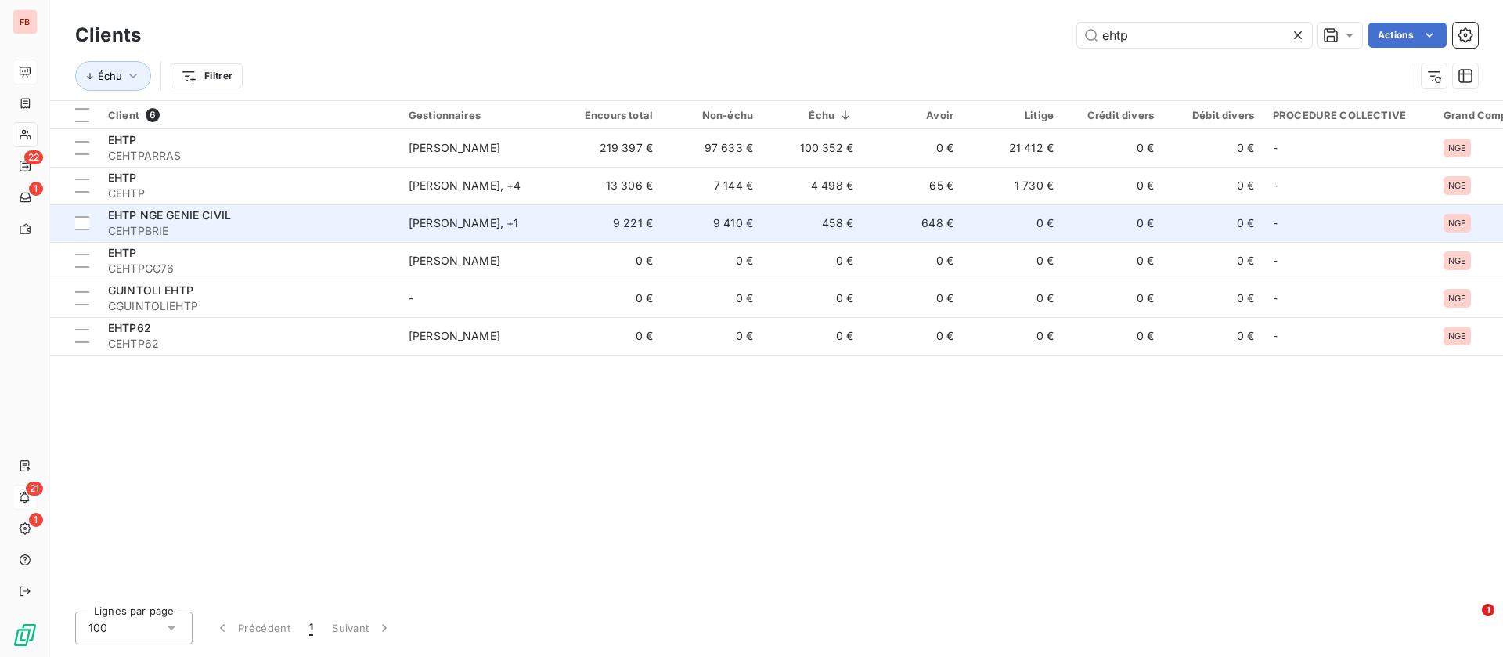
click at [937, 224] on td "648 €" at bounding box center [913, 223] width 100 height 38
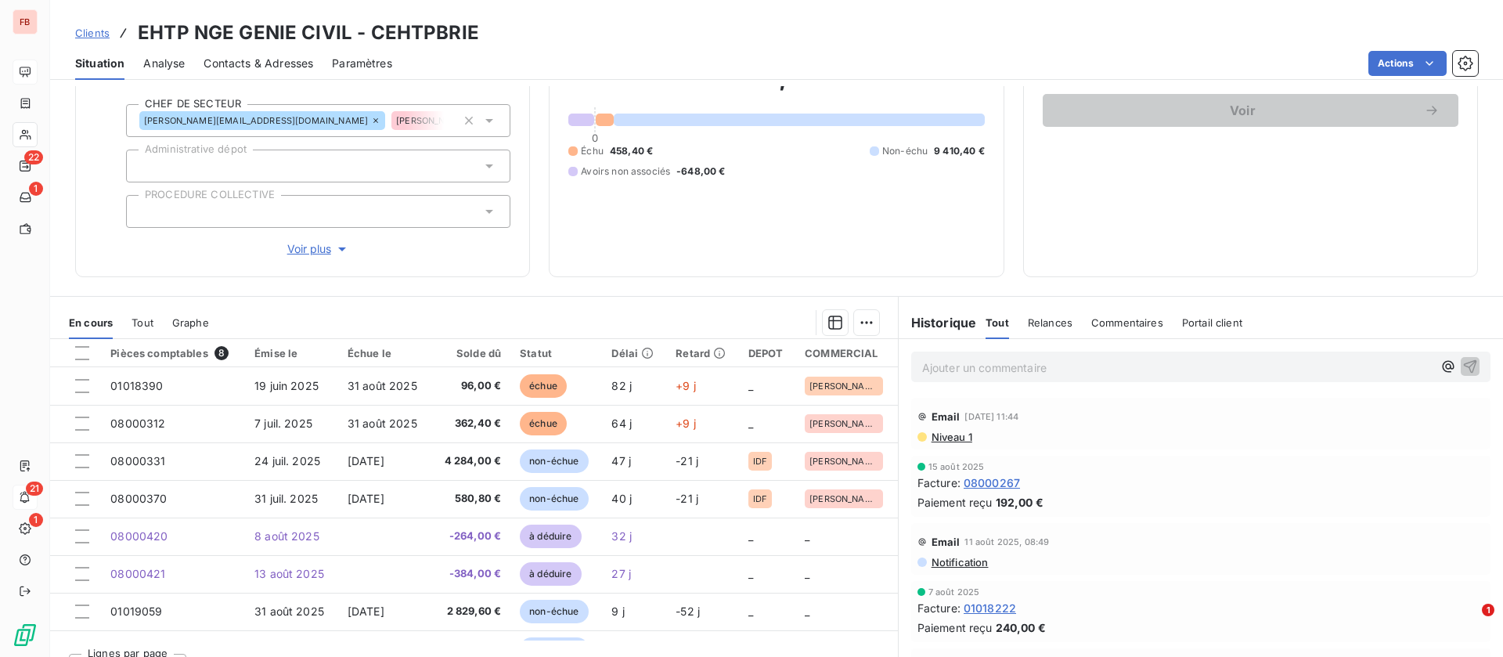
scroll to position [183, 0]
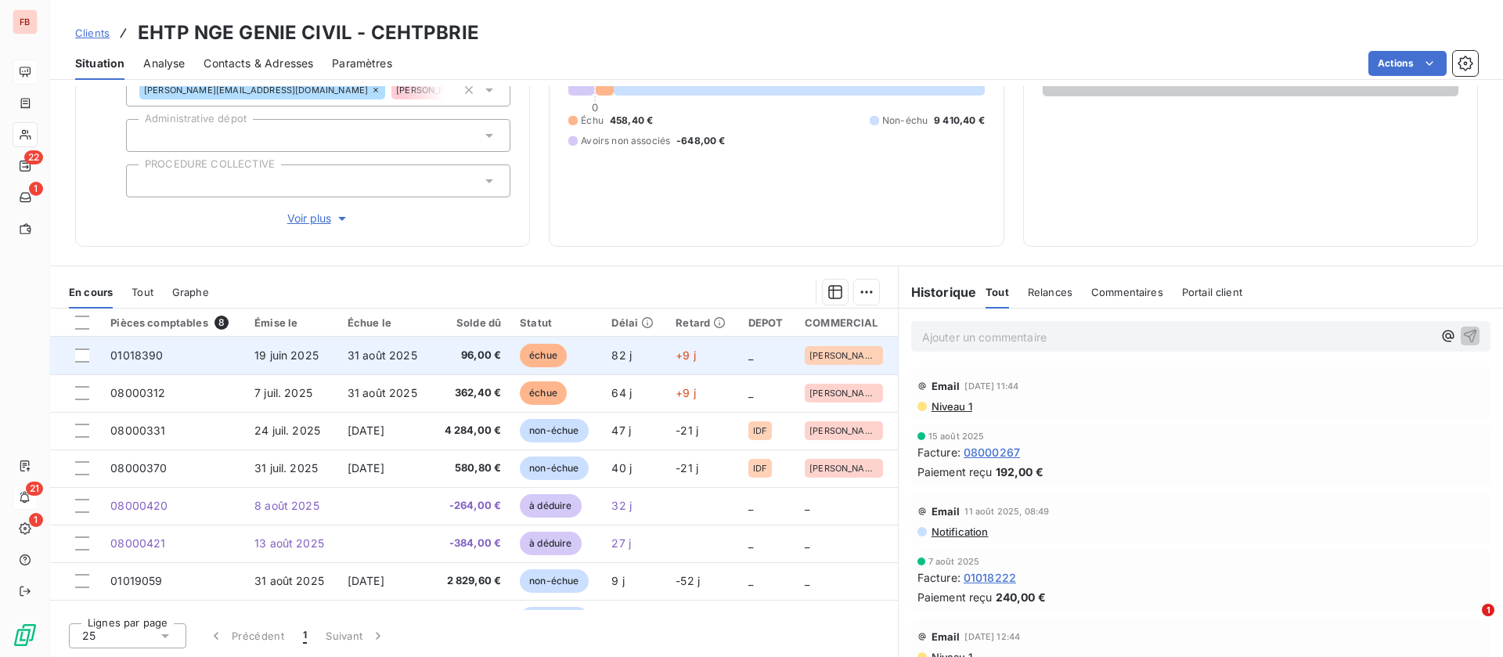
click at [305, 347] on td "19 juin 2025" at bounding box center [291, 356] width 93 height 38
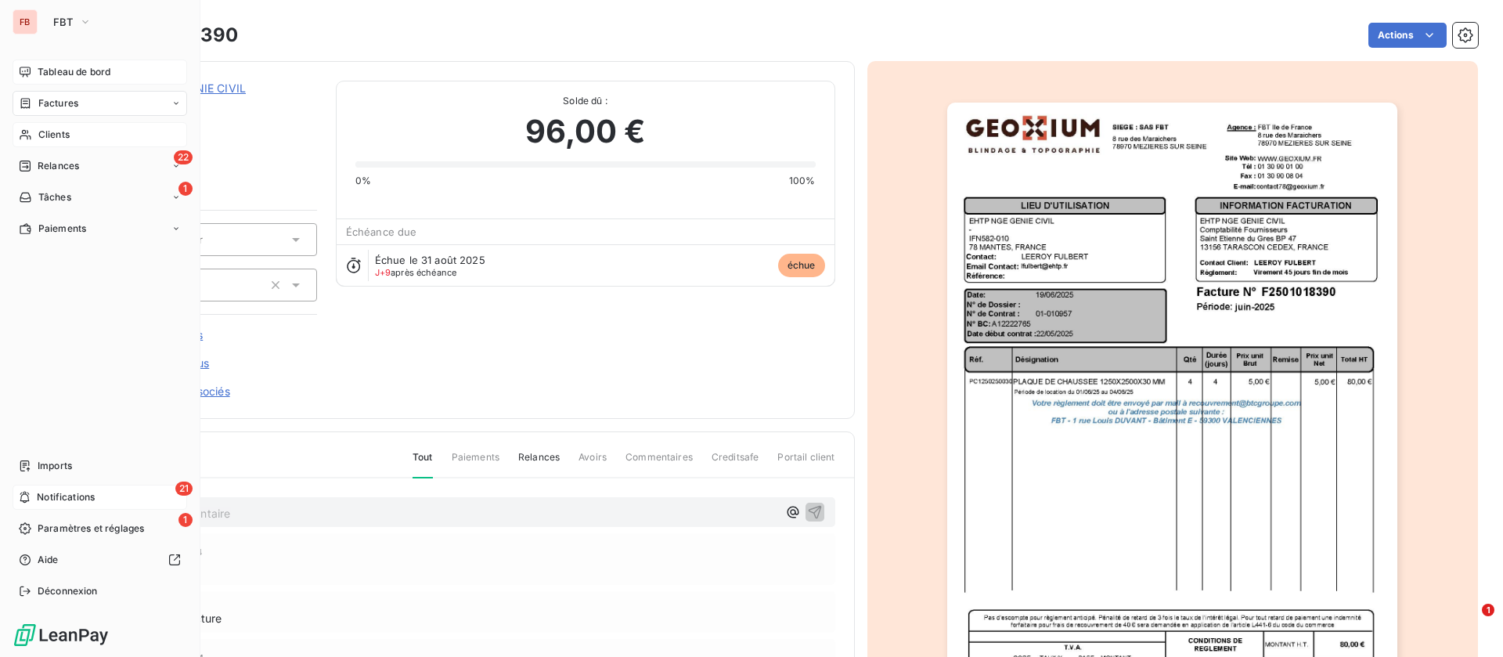
click at [56, 128] on span "Clients" at bounding box center [53, 135] width 31 height 14
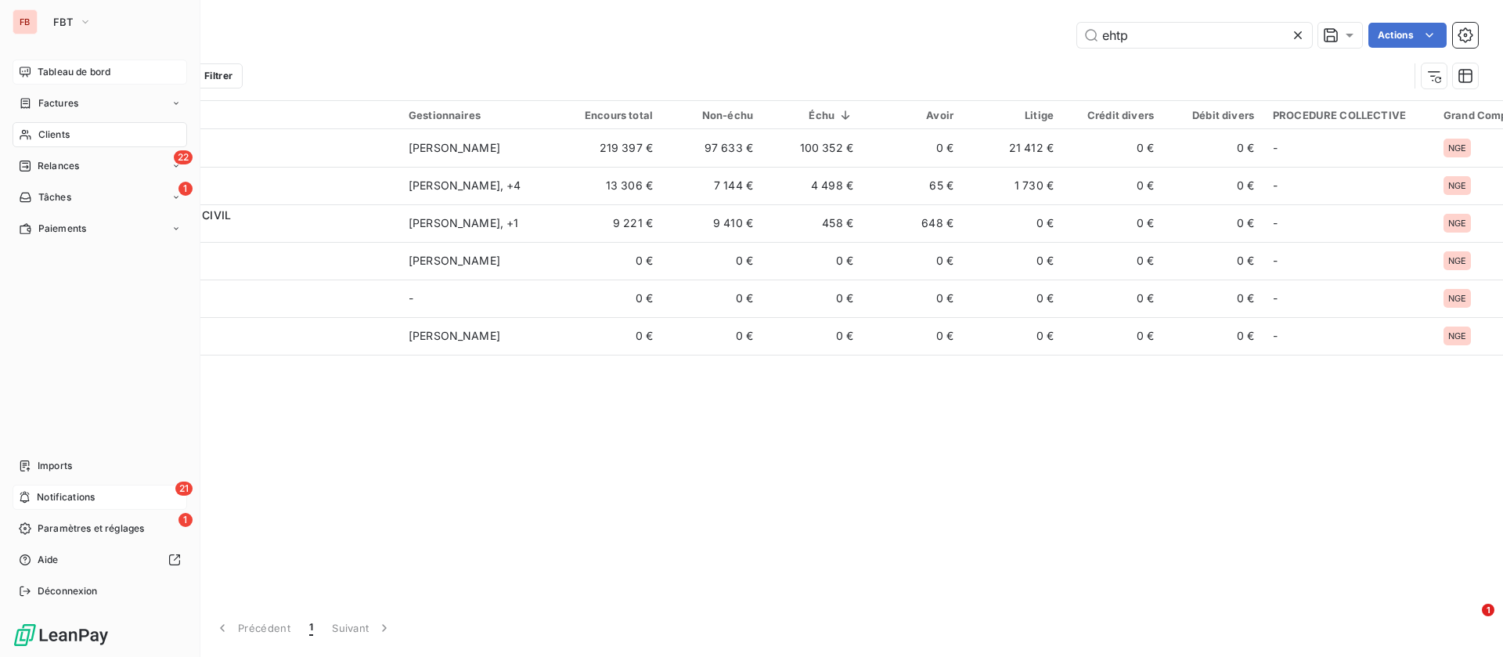
click at [34, 131] on div "Clients" at bounding box center [100, 134] width 175 height 25
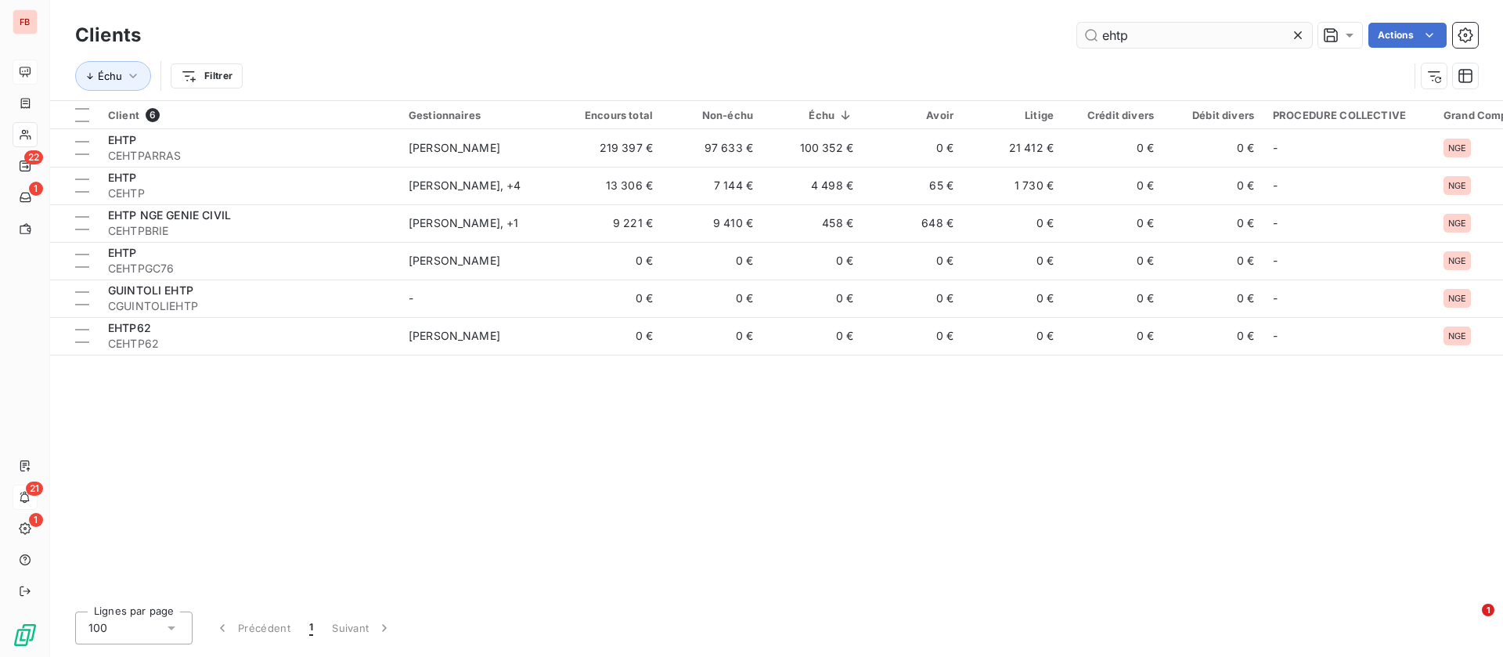
click at [1301, 31] on icon at bounding box center [1298, 35] width 16 height 16
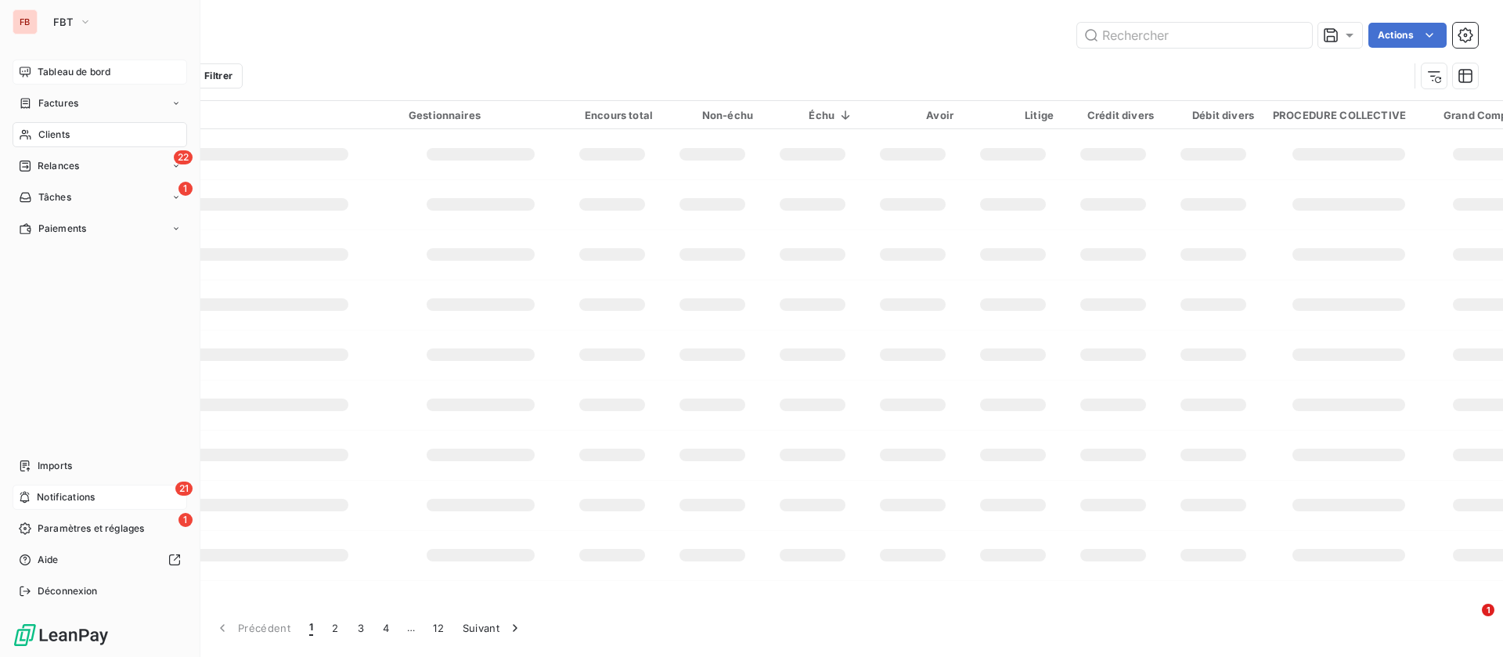
click at [45, 133] on span "Clients" at bounding box center [53, 135] width 31 height 14
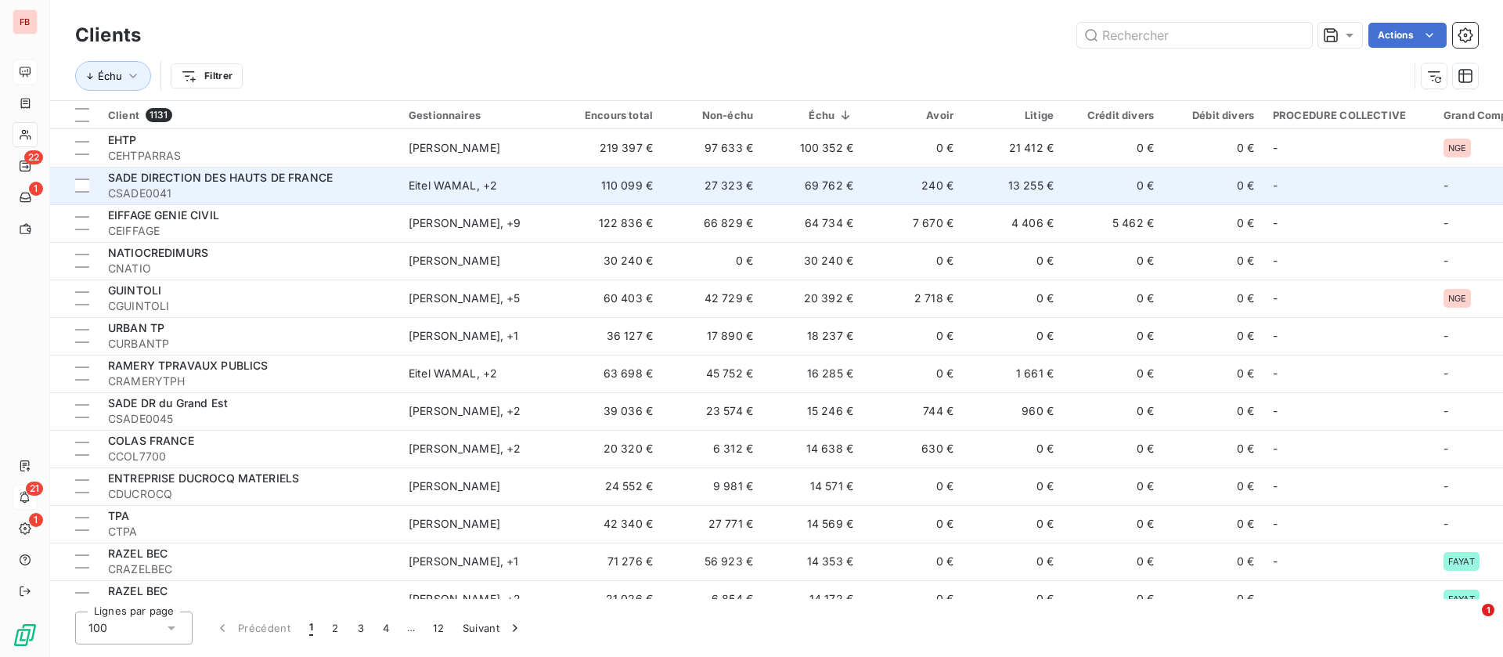
click at [862, 172] on td "69 762 €" at bounding box center [813, 186] width 100 height 38
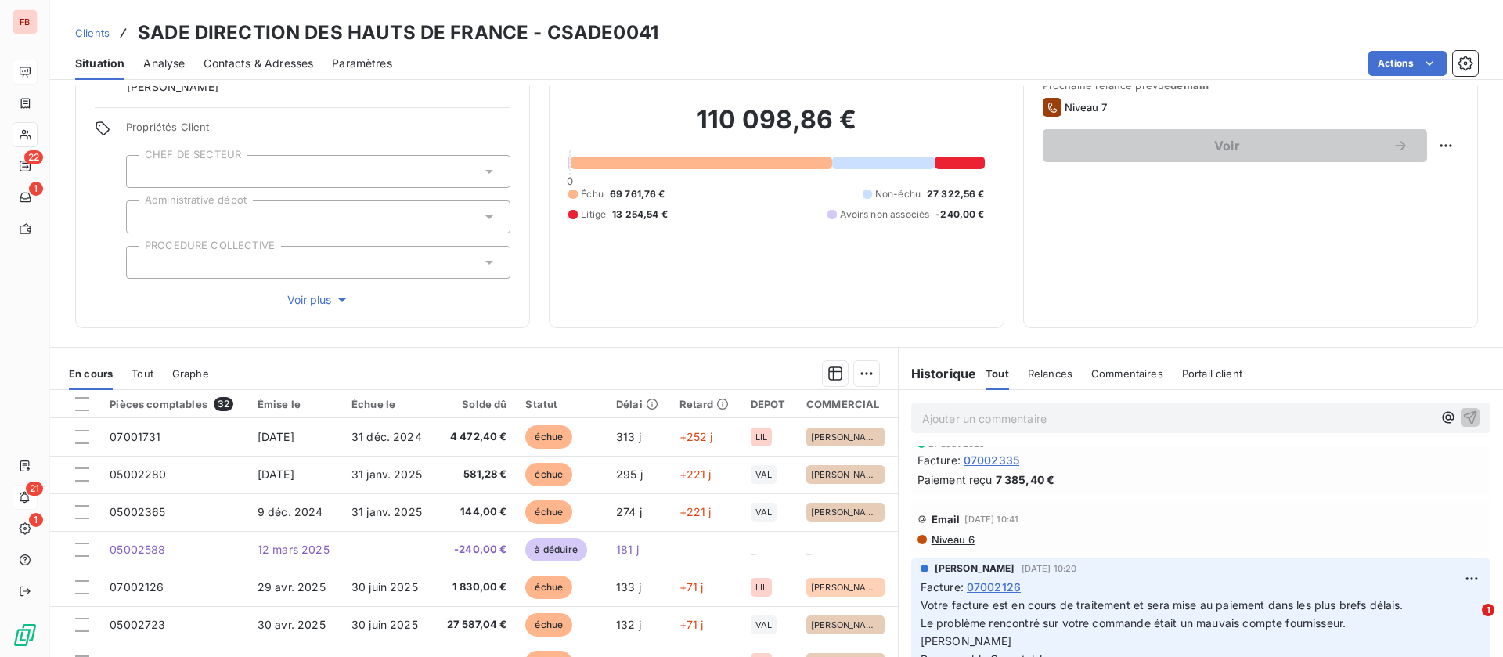
scroll to position [470, 0]
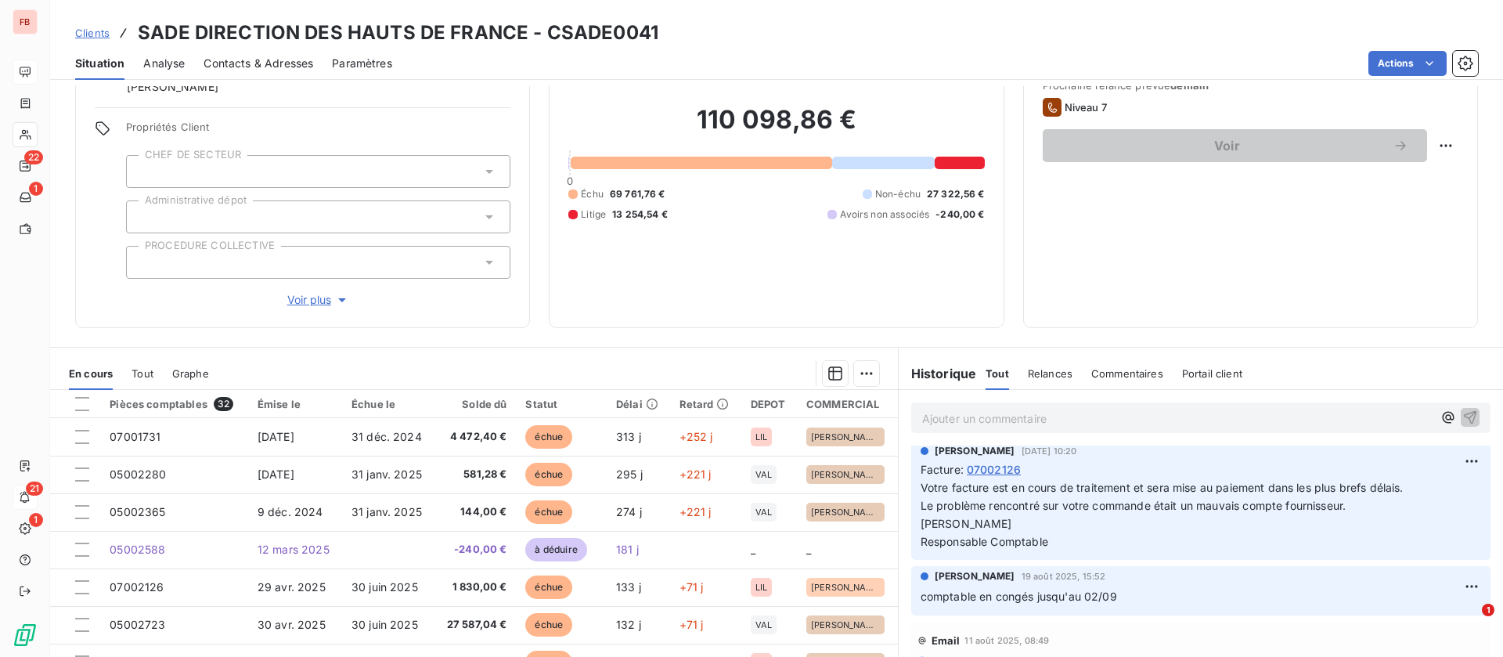
click at [298, 70] on span "Contacts & Adresses" at bounding box center [259, 64] width 110 height 16
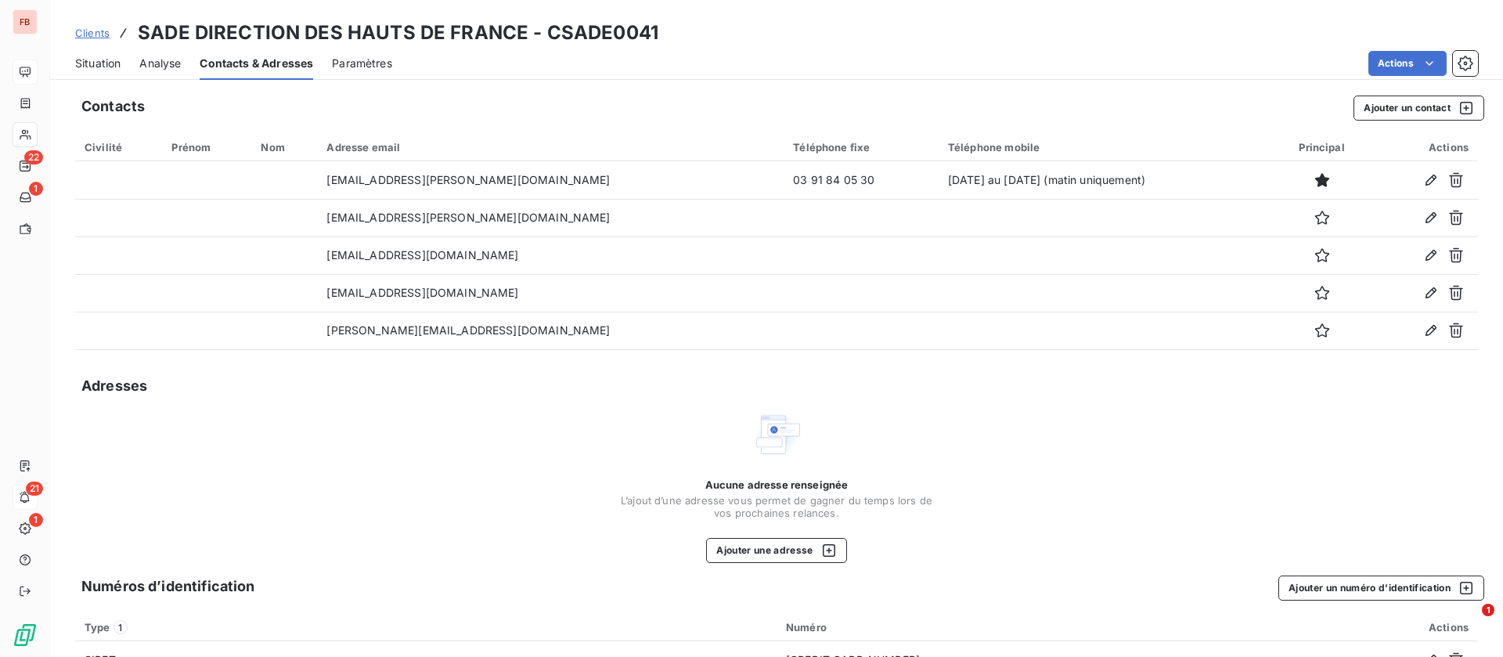
click at [80, 59] on span "Situation" at bounding box center [97, 64] width 45 height 16
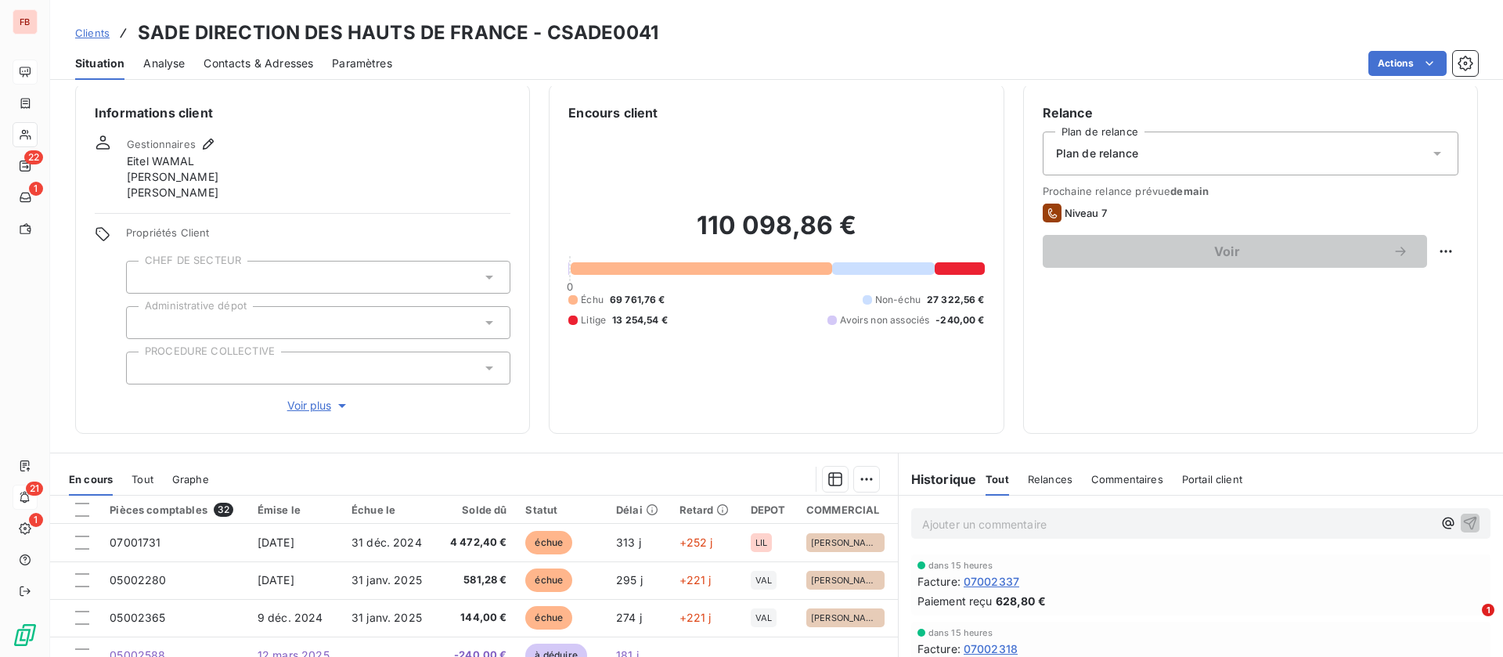
scroll to position [0, 0]
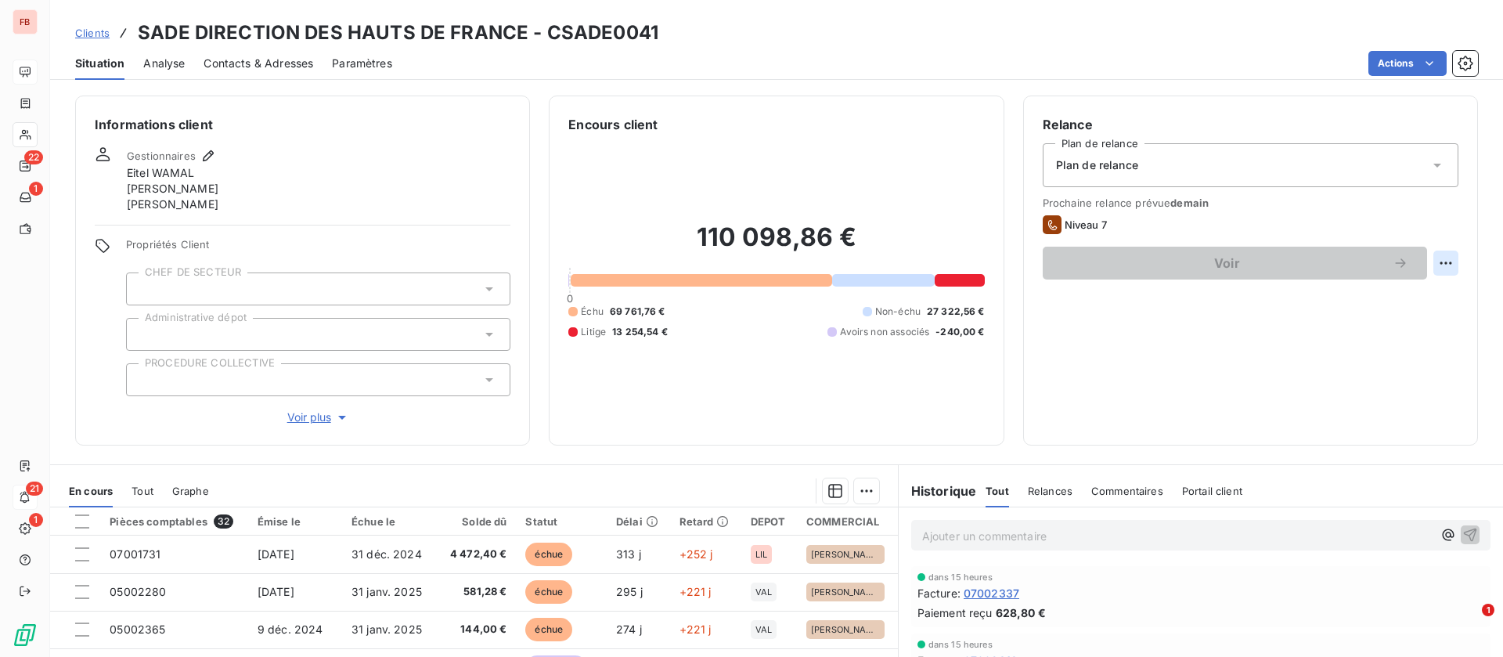
click at [1428, 262] on html "FB 22 1 21 1 Clients SADE DIRECTION DES HAUTS DE FRANCE - CSADE0041 Situation A…" at bounding box center [751, 328] width 1503 height 657
click at [1366, 294] on div "Replanifier cette action" at bounding box center [1364, 297] width 140 height 25
select select "8"
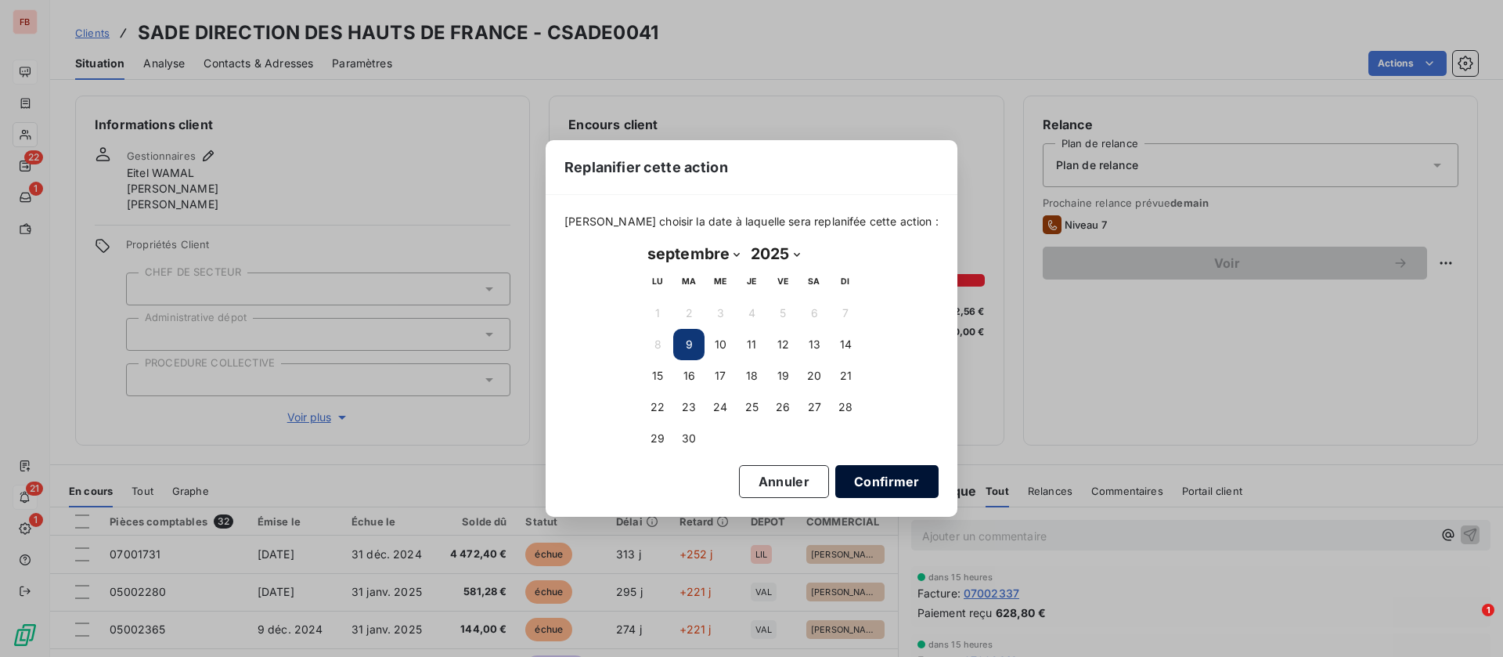
click at [872, 485] on button "Confirmer" at bounding box center [887, 481] width 103 height 33
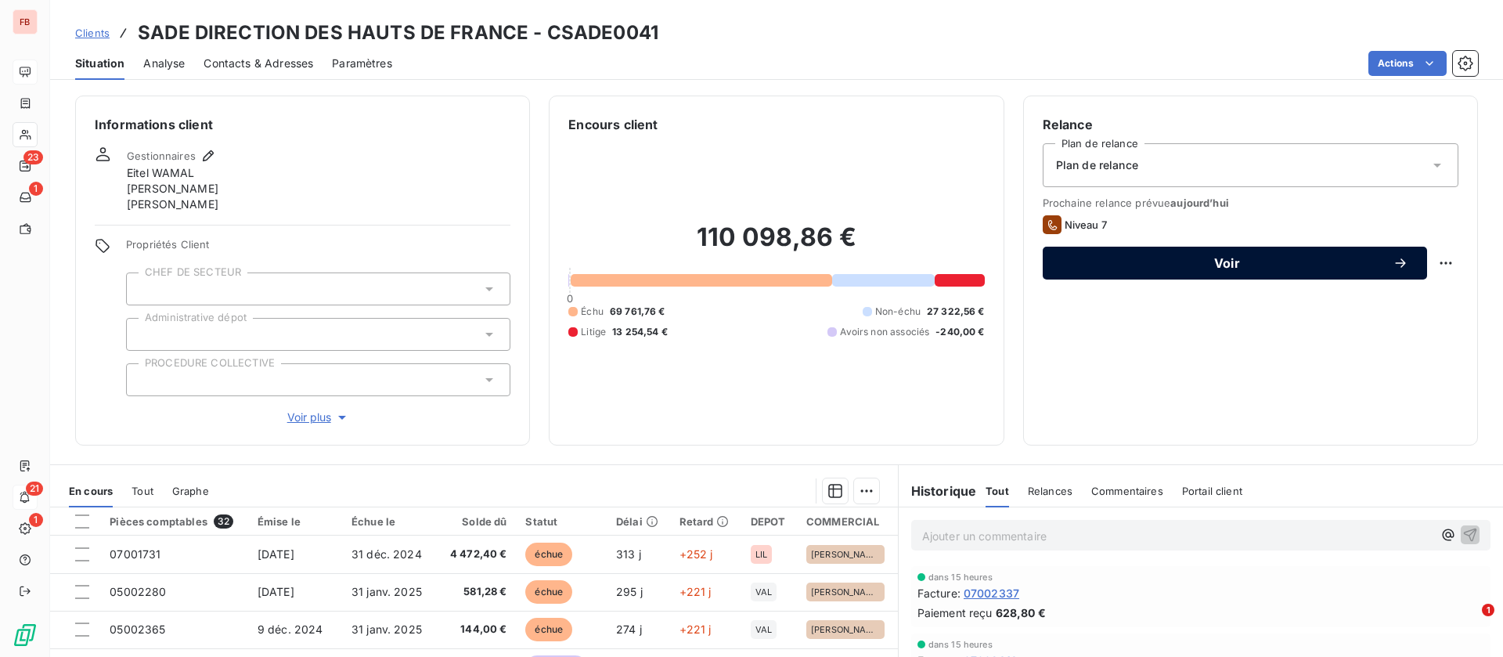
click at [1215, 253] on button "Voir" at bounding box center [1235, 263] width 384 height 33
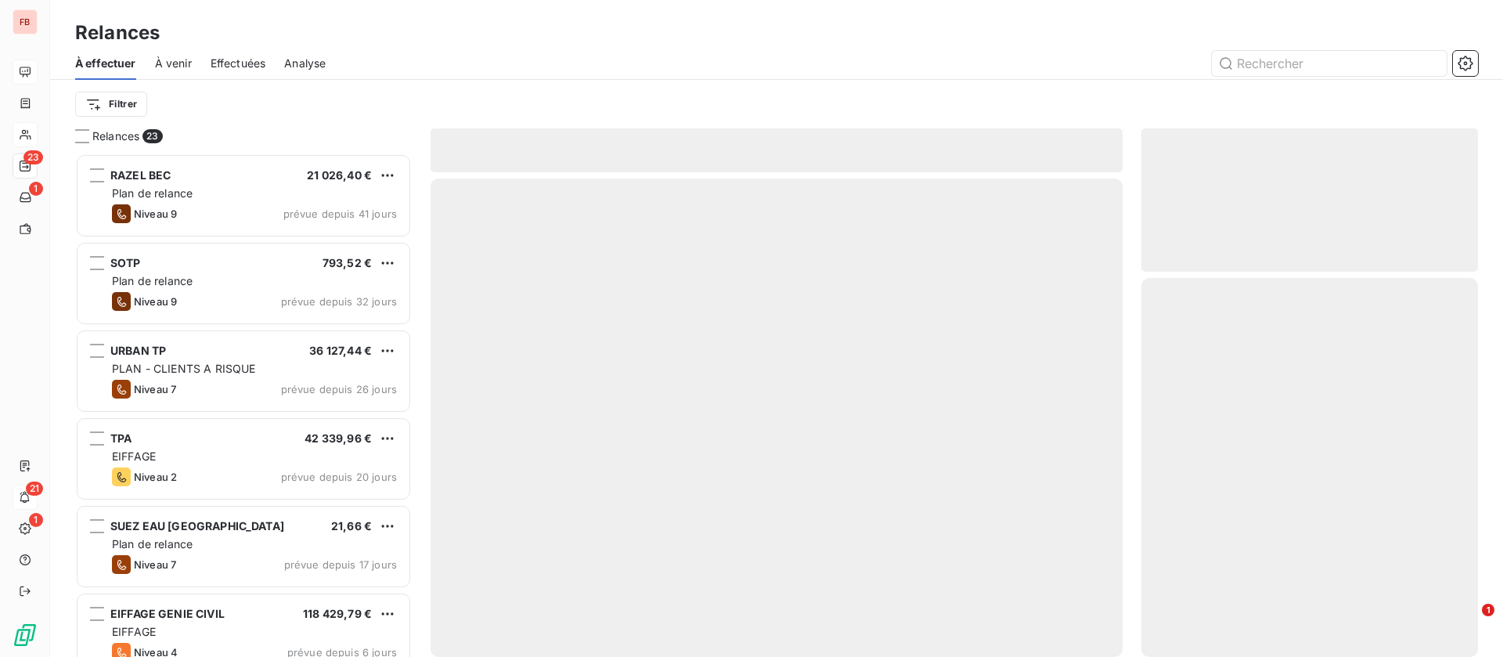
scroll to position [485, 319]
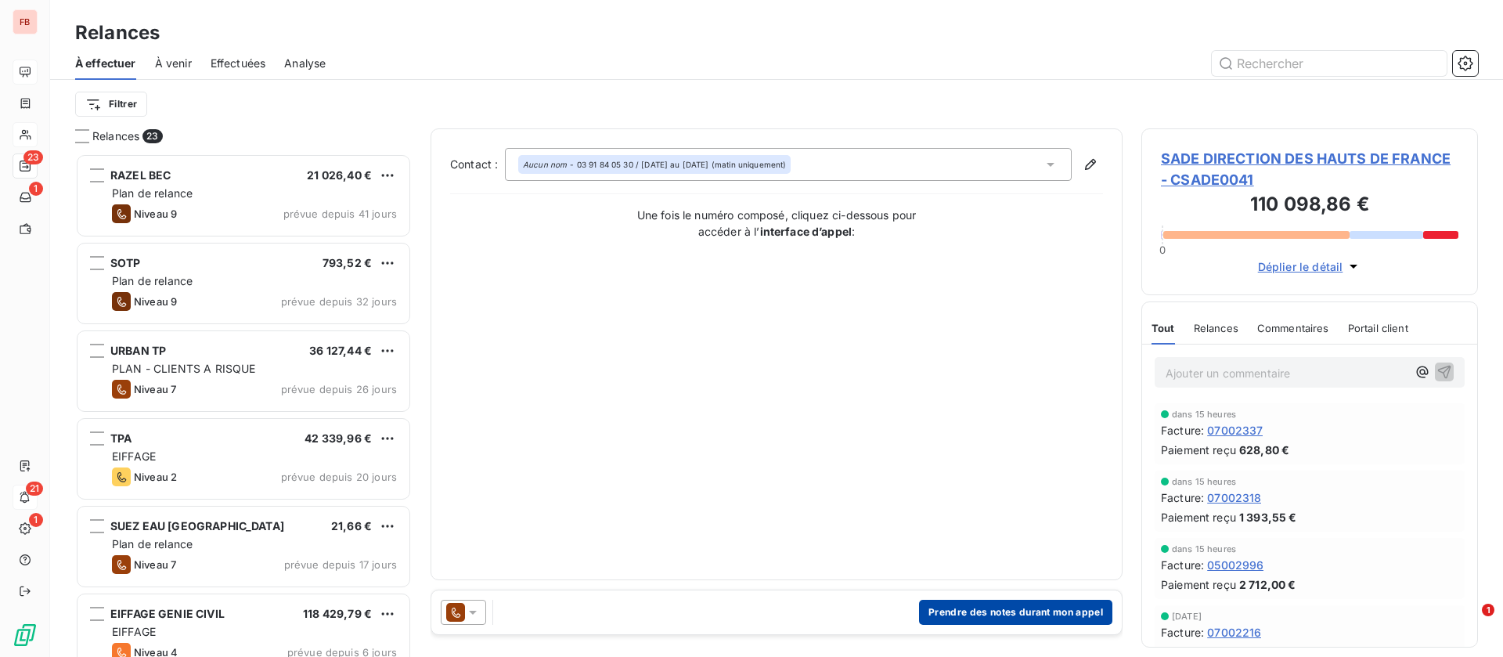
click at [1002, 607] on button "Prendre des notes durant mon appel" at bounding box center [1015, 612] width 193 height 25
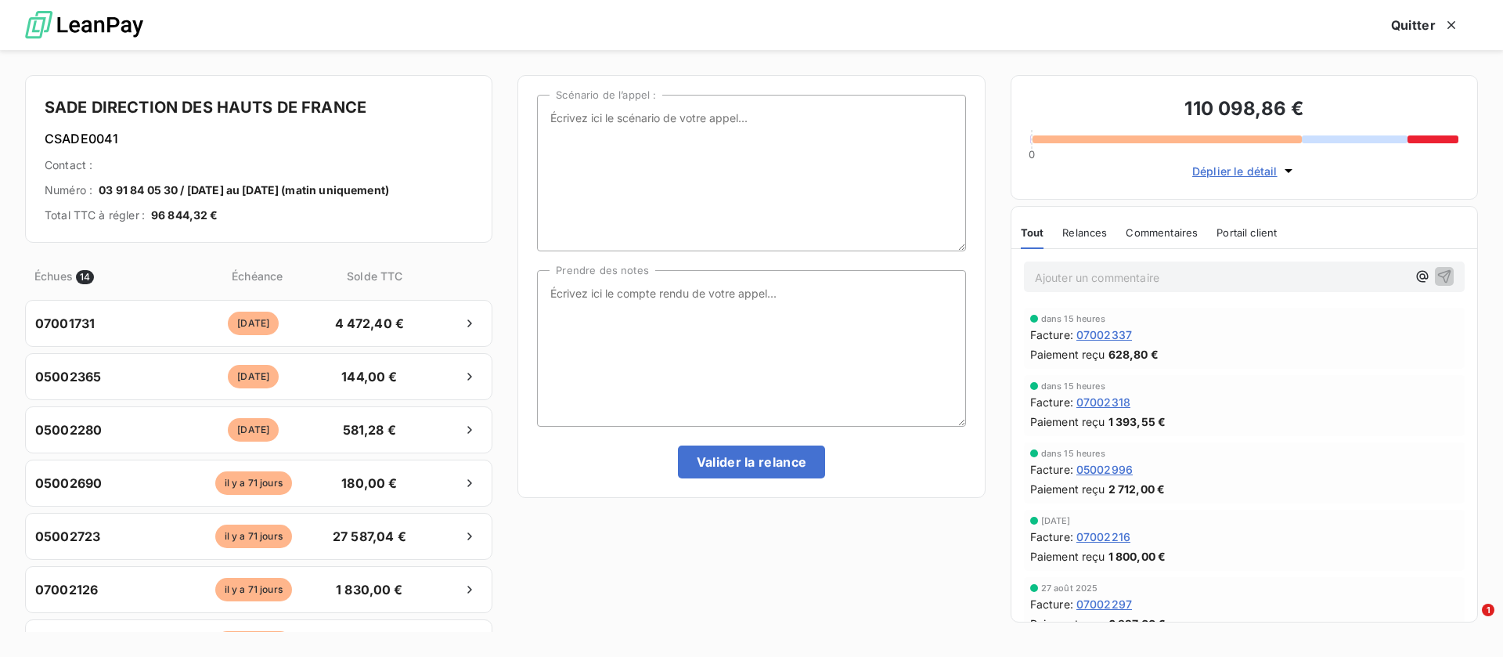
click at [1168, 226] on div "Commentaires" at bounding box center [1162, 232] width 72 height 33
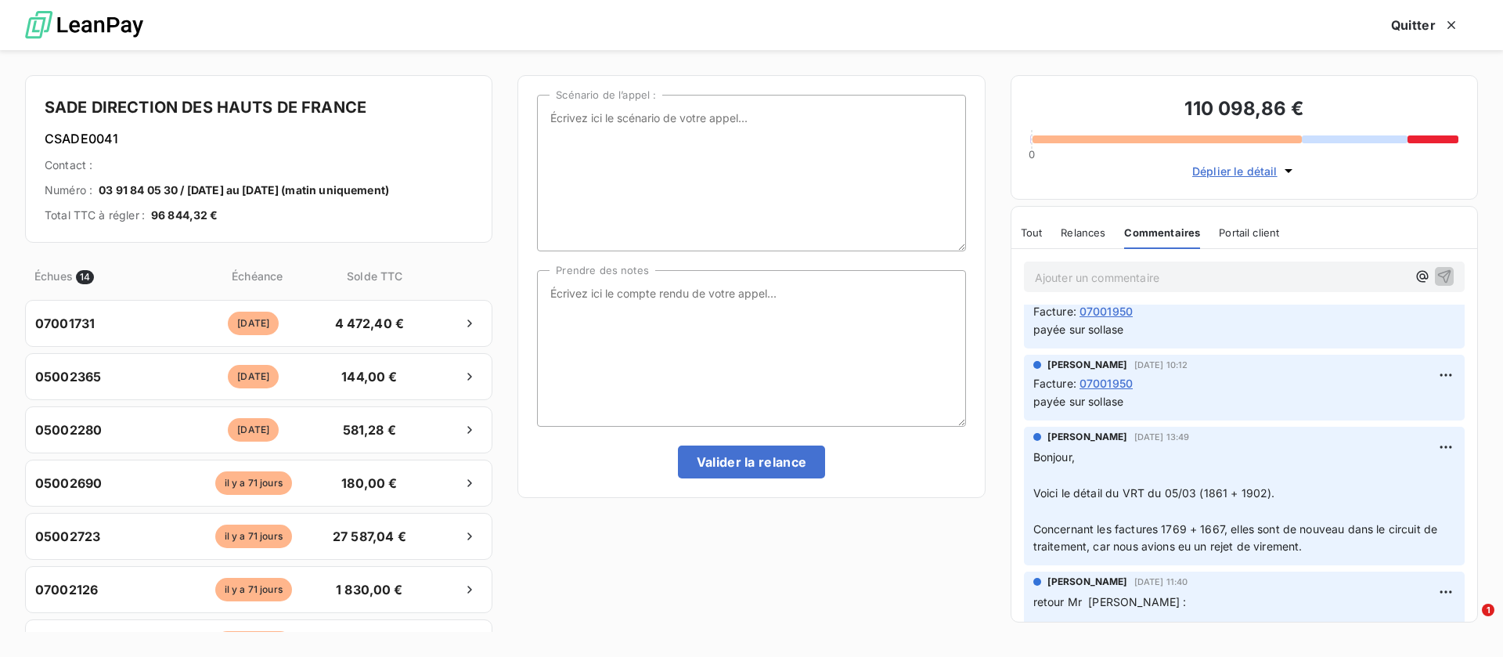
scroll to position [470, 0]
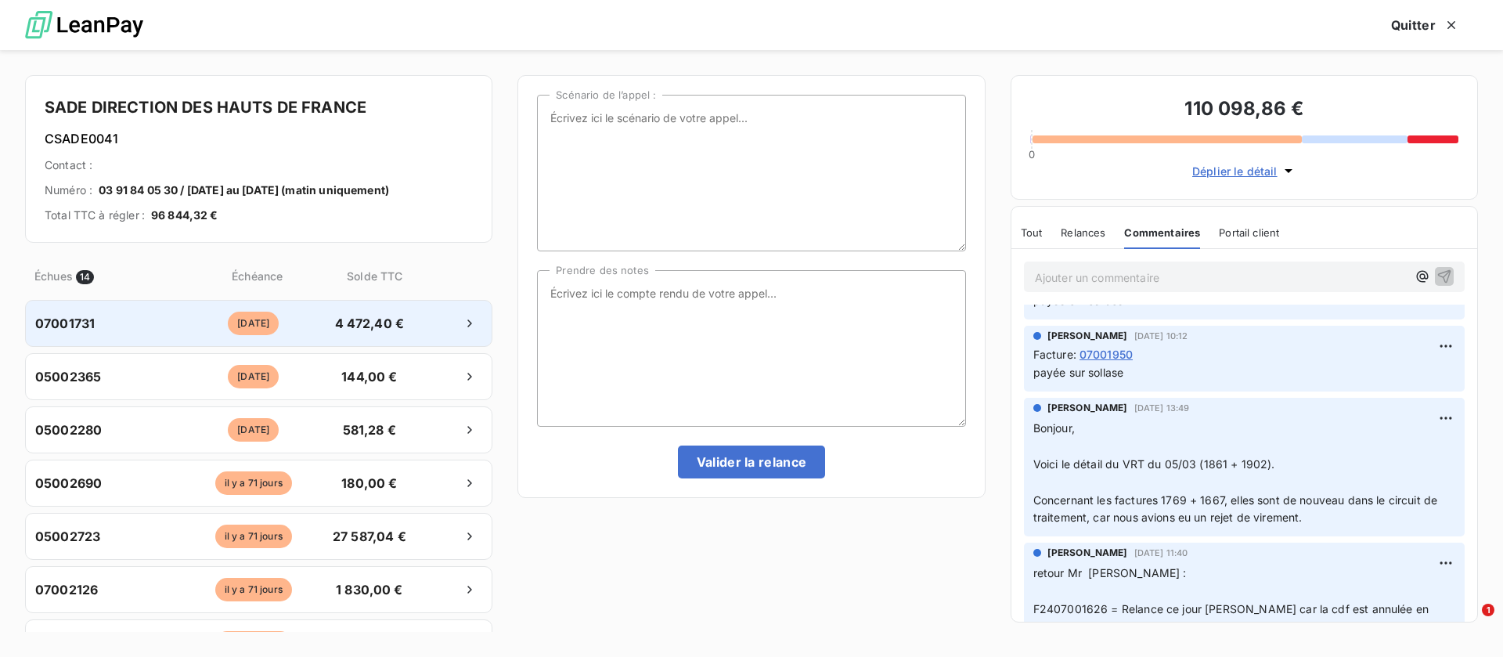
click at [413, 322] on div at bounding box center [447, 323] width 69 height 25
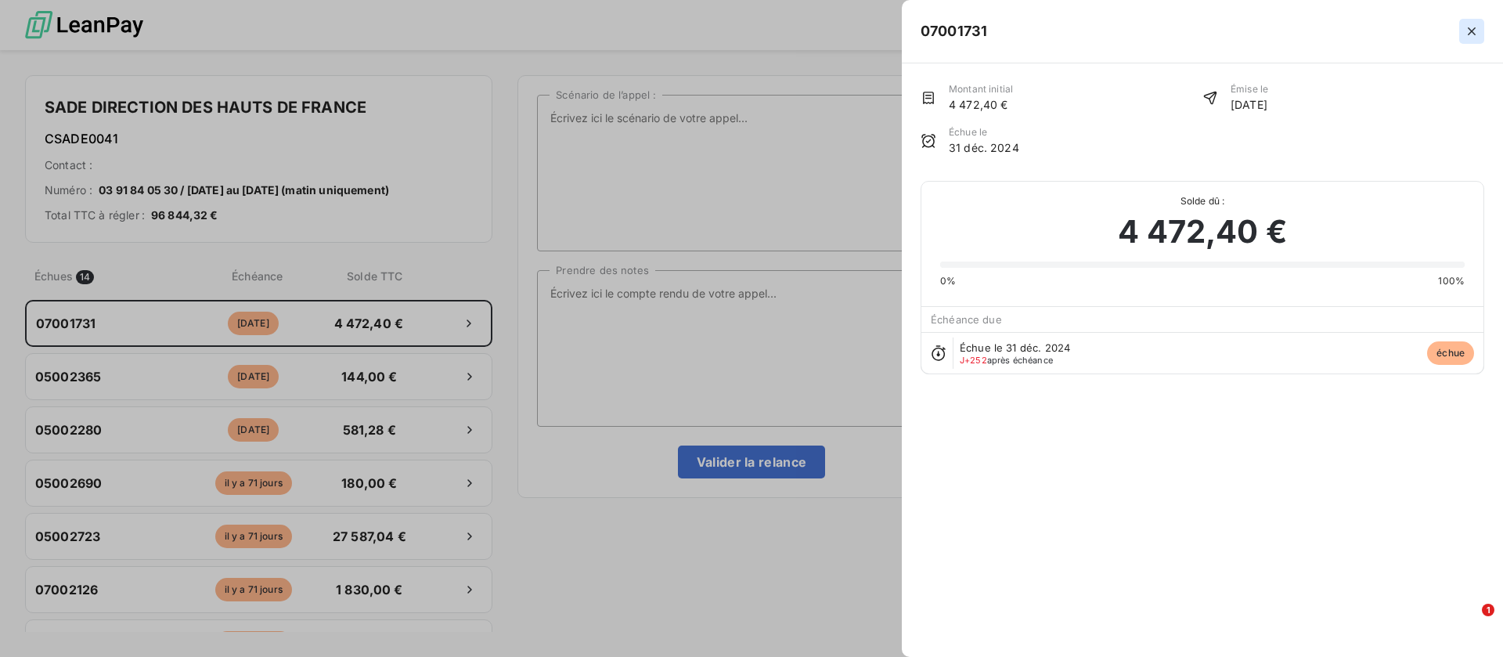
click at [1471, 25] on icon "button" at bounding box center [1472, 31] width 16 height 16
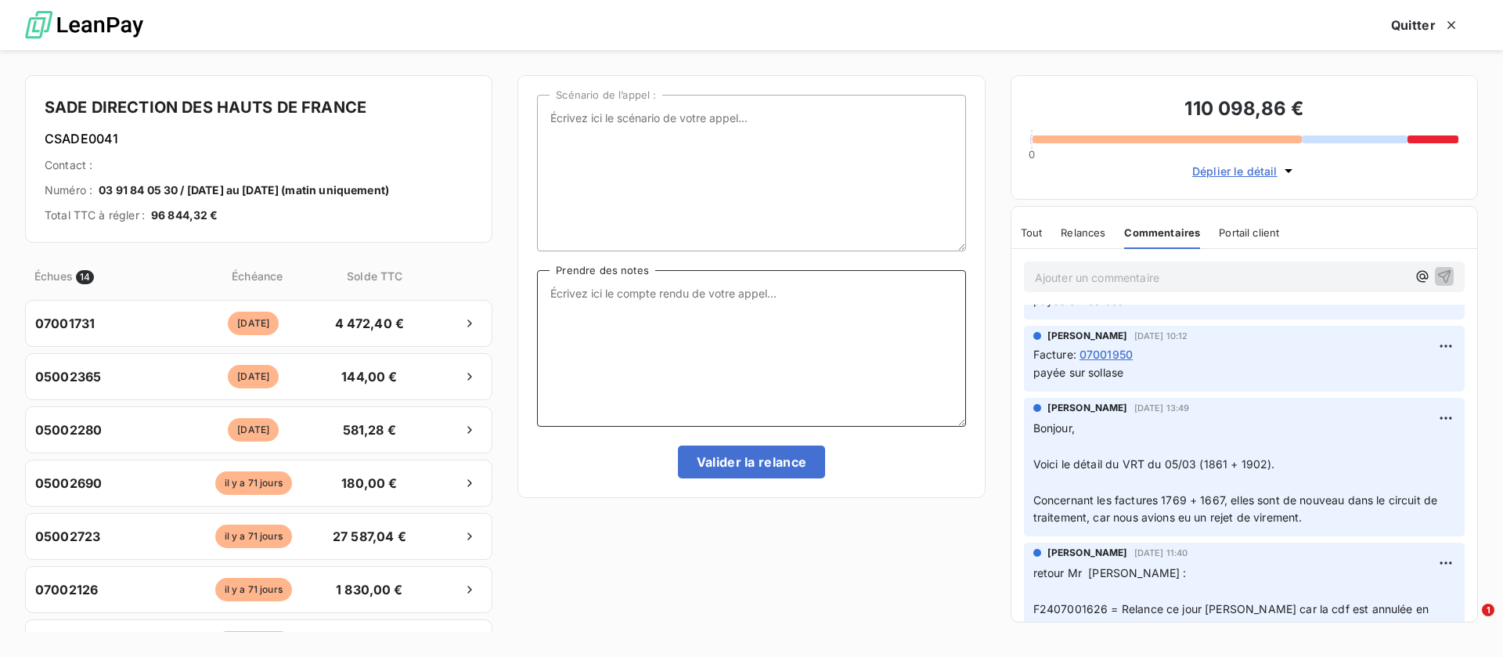
click at [688, 314] on textarea "Prendre des notes" at bounding box center [751, 348] width 428 height 157
click at [675, 350] on textarea "Prendre des notes" at bounding box center [751, 348] width 428 height 157
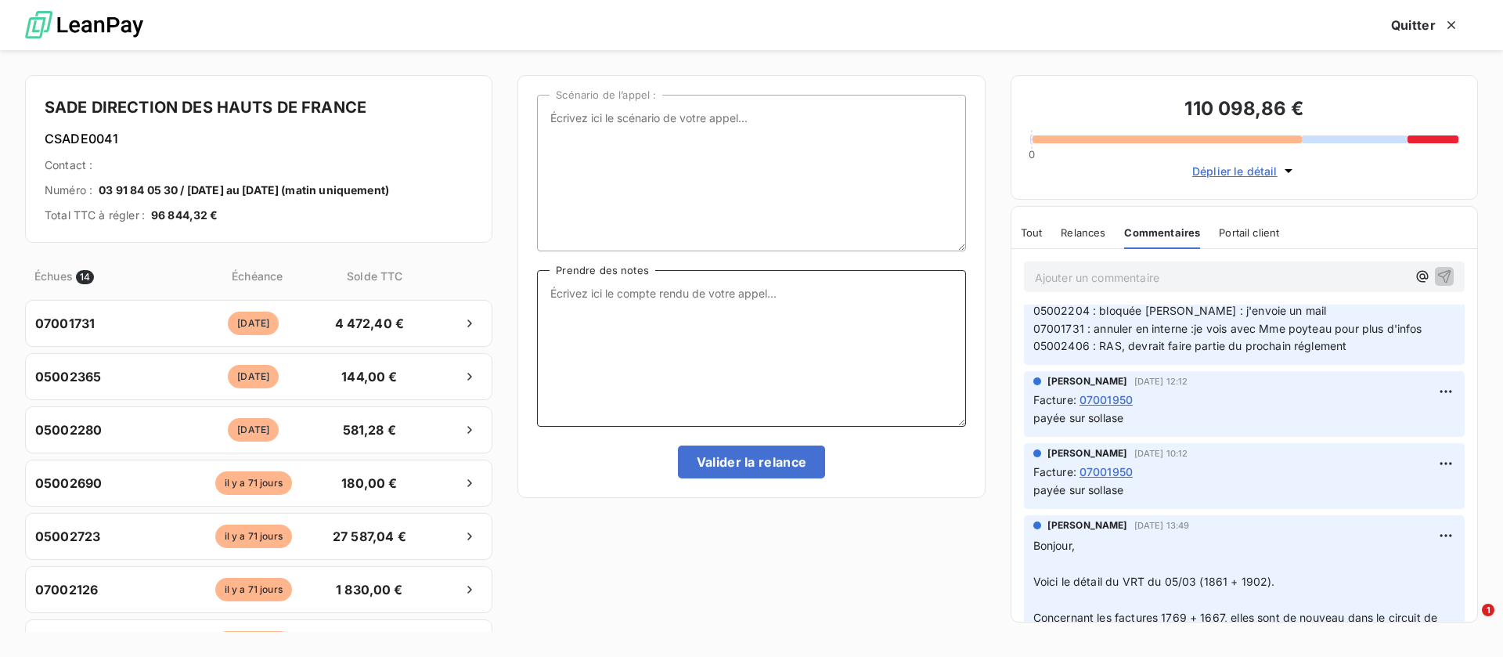
scroll to position [235, 0]
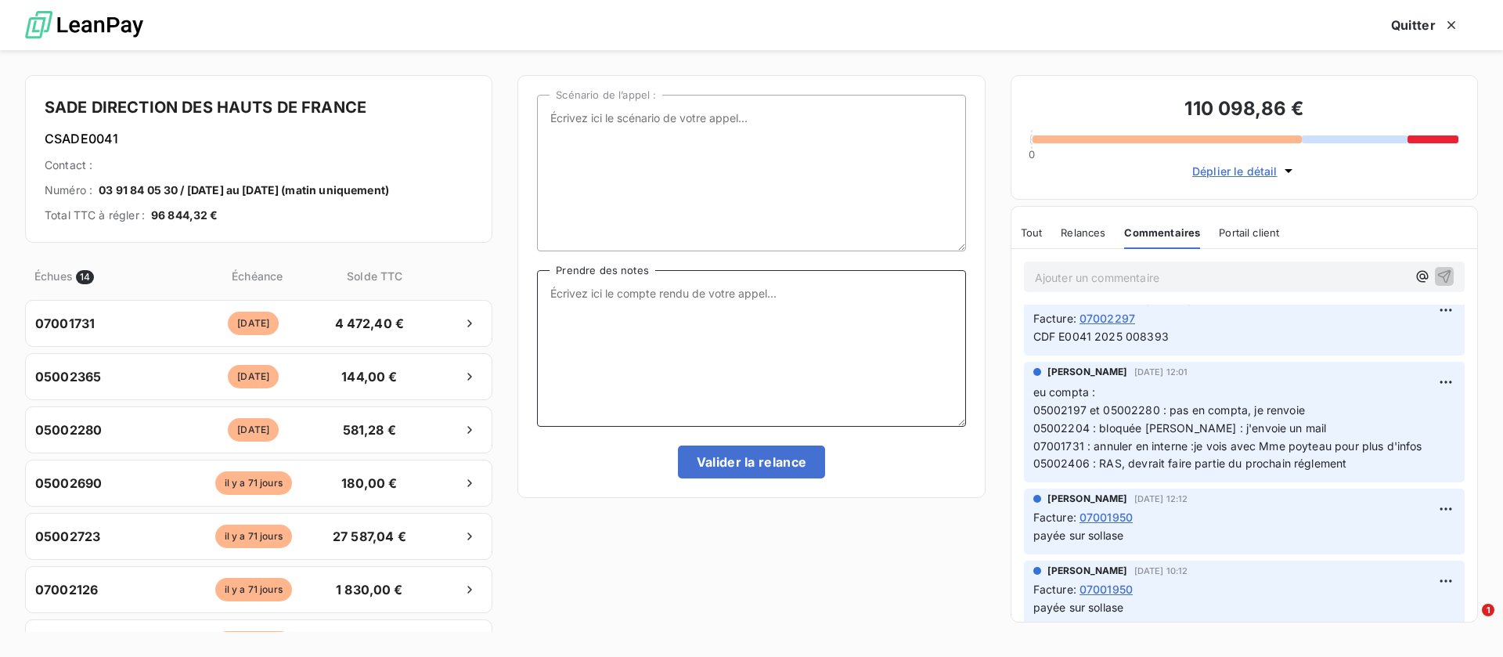
click at [599, 334] on textarea "Prendre des notes" at bounding box center [751, 348] width 428 height 157
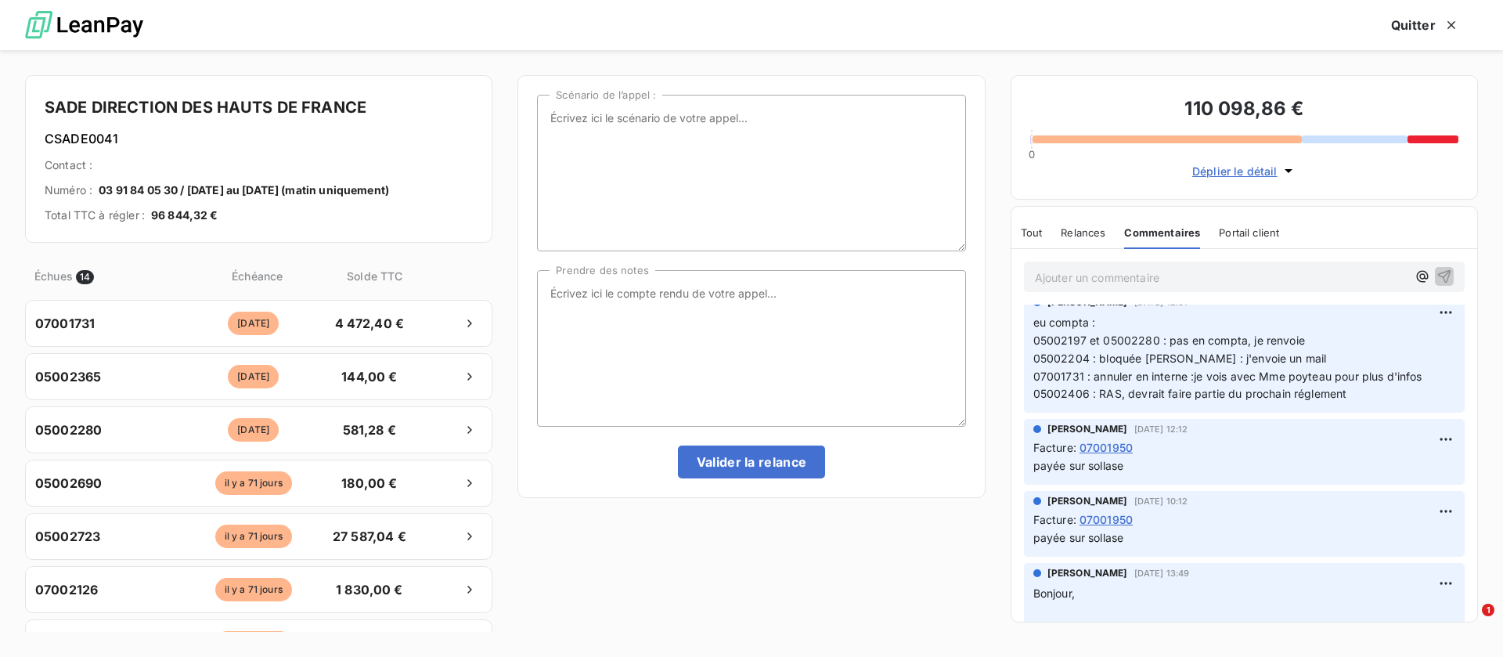
scroll to position [352, 0]
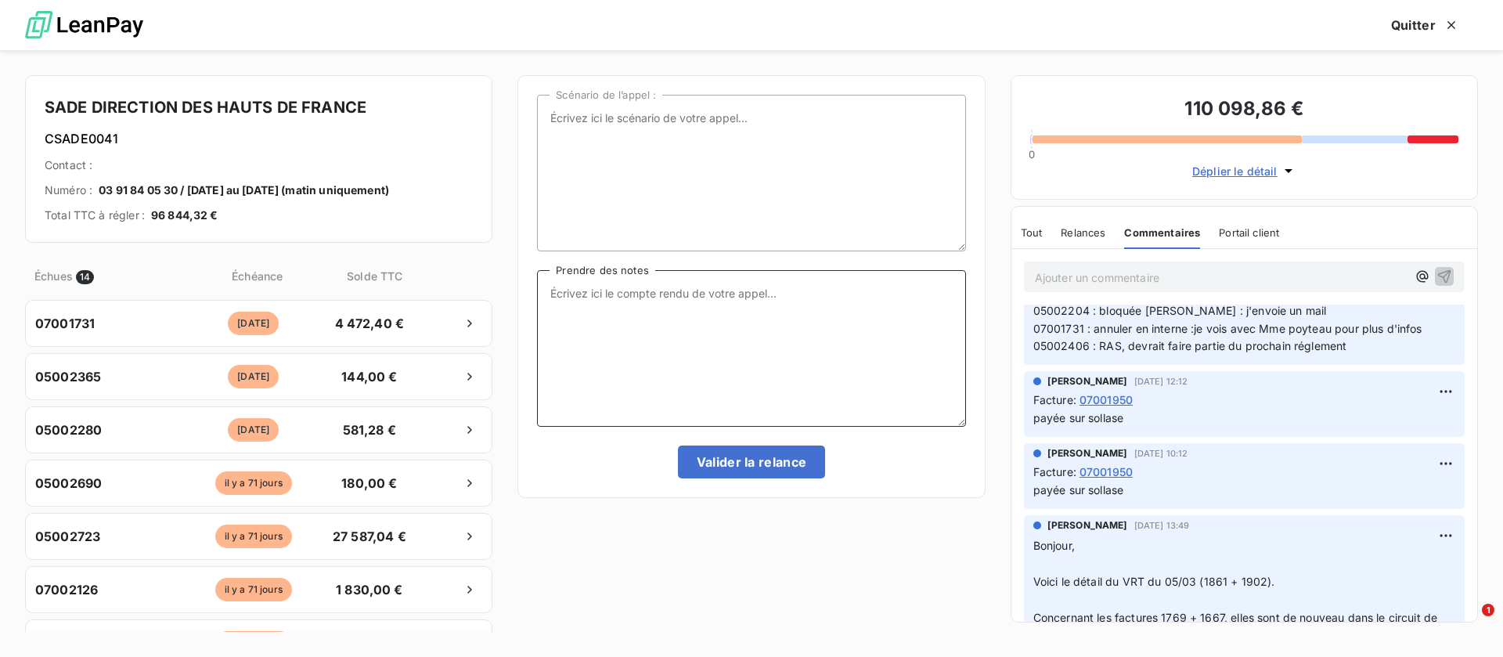
click at [764, 382] on textarea "Prendre des notes" at bounding box center [751, 348] width 428 height 157
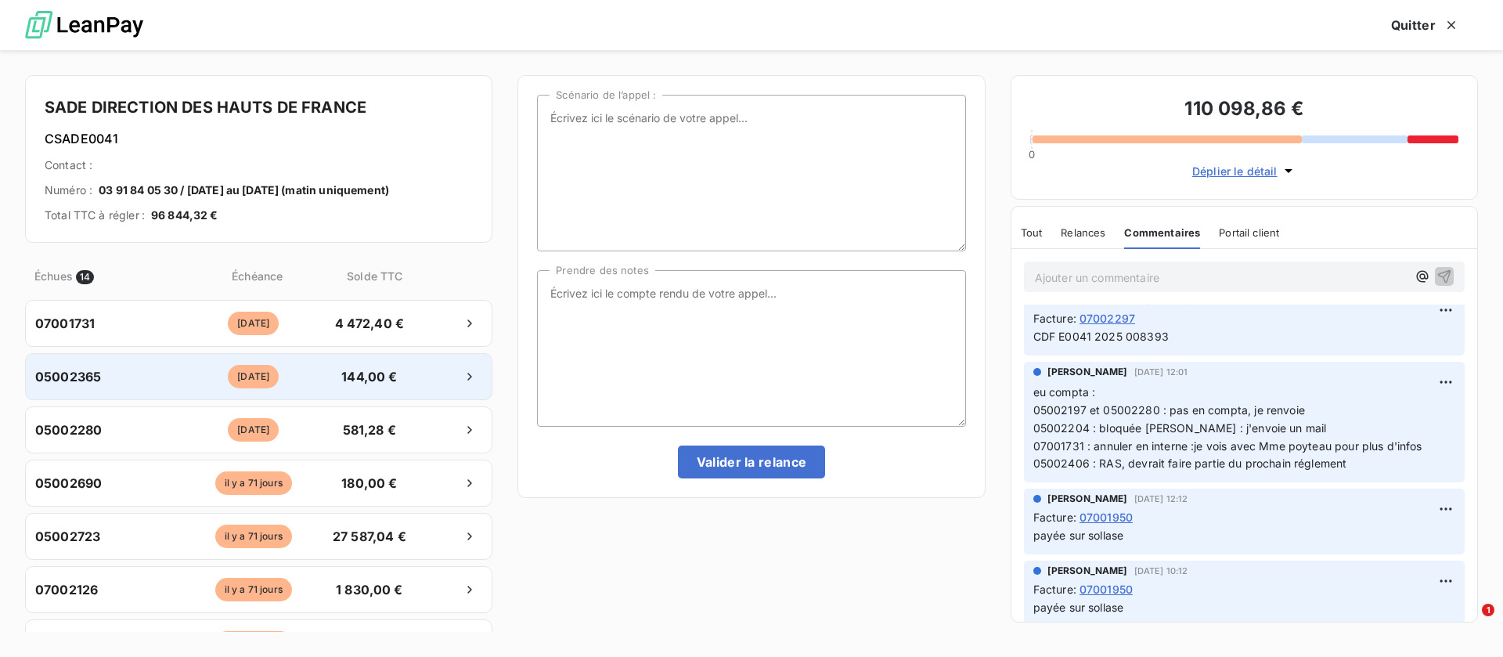
click at [291, 377] on div "il y a 221 jours" at bounding box center [253, 376] width 143 height 23
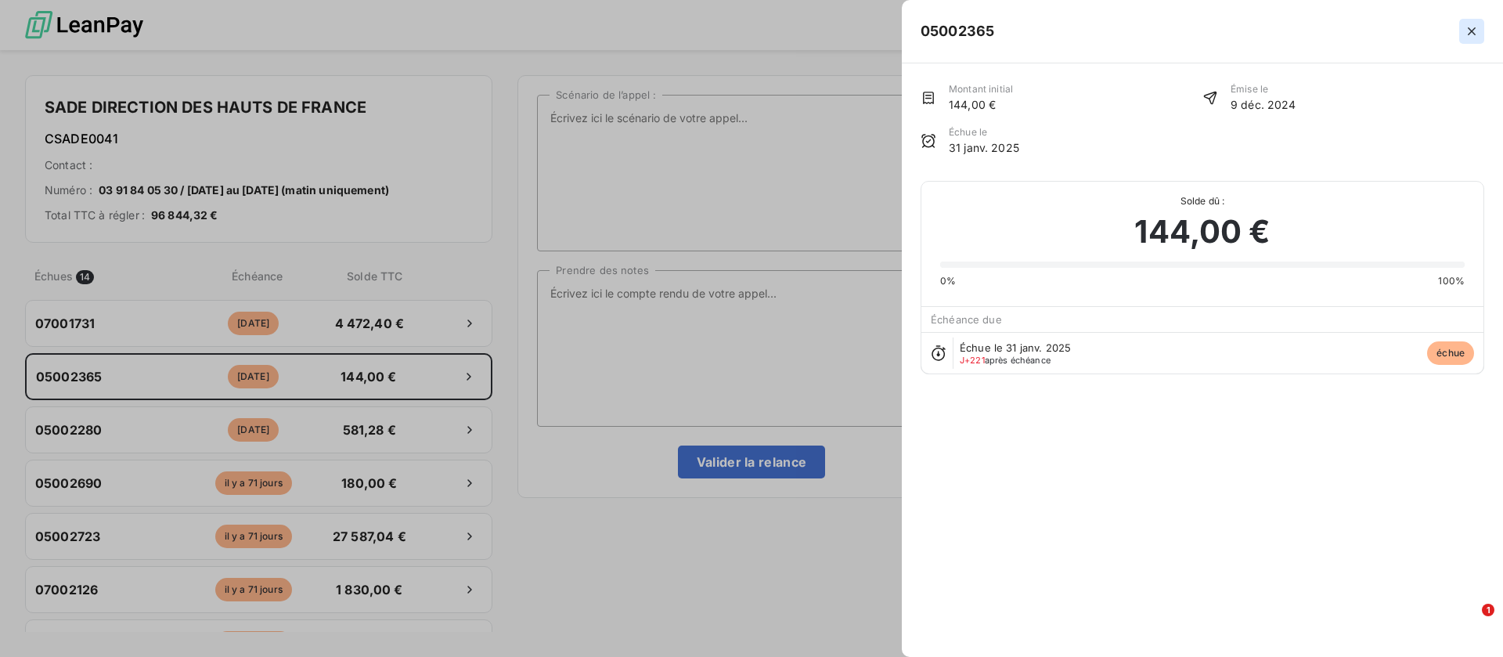
click at [1481, 31] on button "button" at bounding box center [1472, 31] width 25 height 25
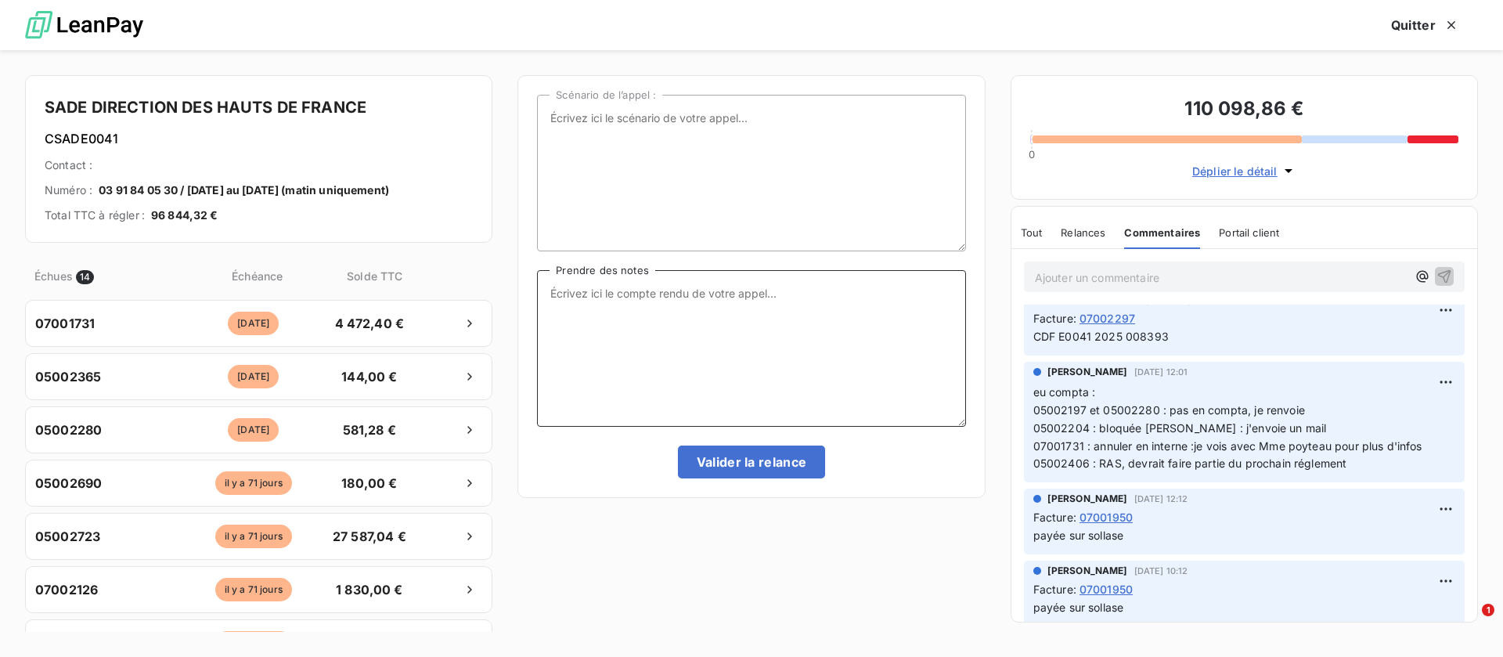
click at [685, 334] on textarea "Prendre des notes" at bounding box center [751, 348] width 428 height 157
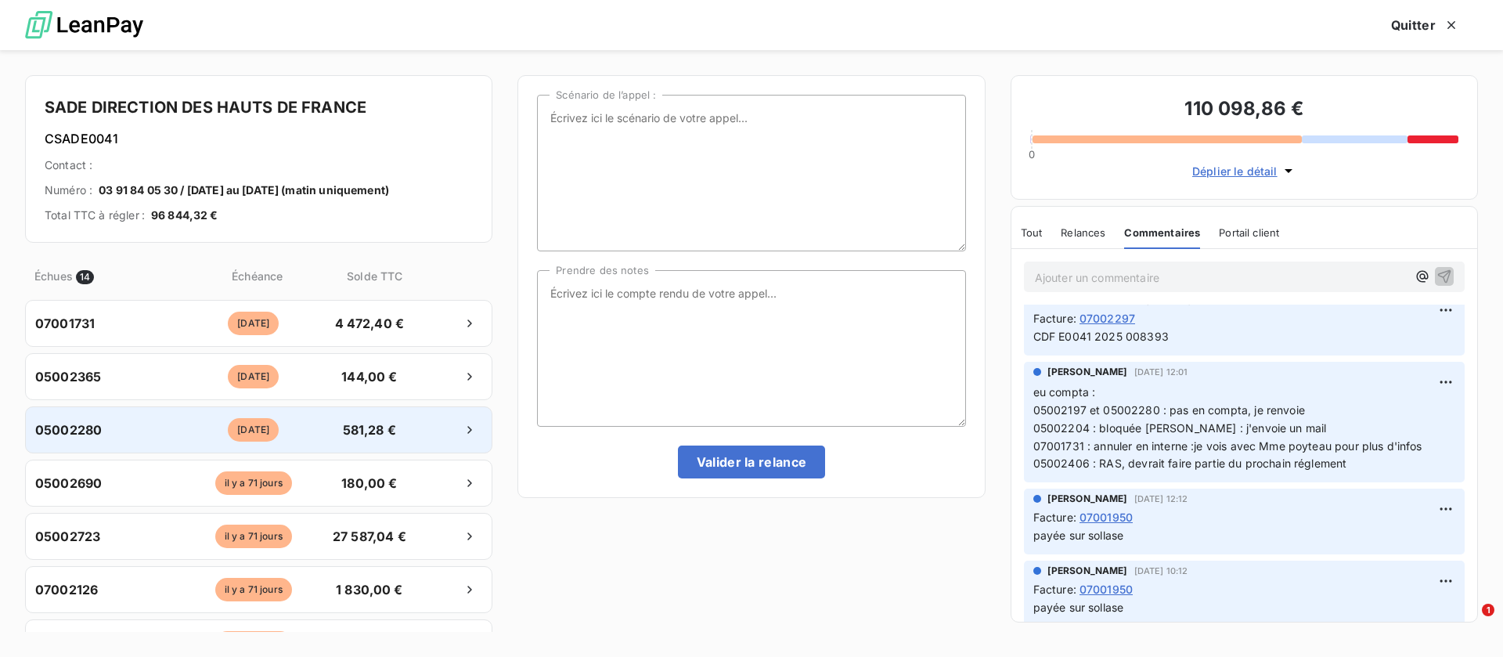
click at [122, 435] on div "05002280" at bounding box center [106, 429] width 143 height 19
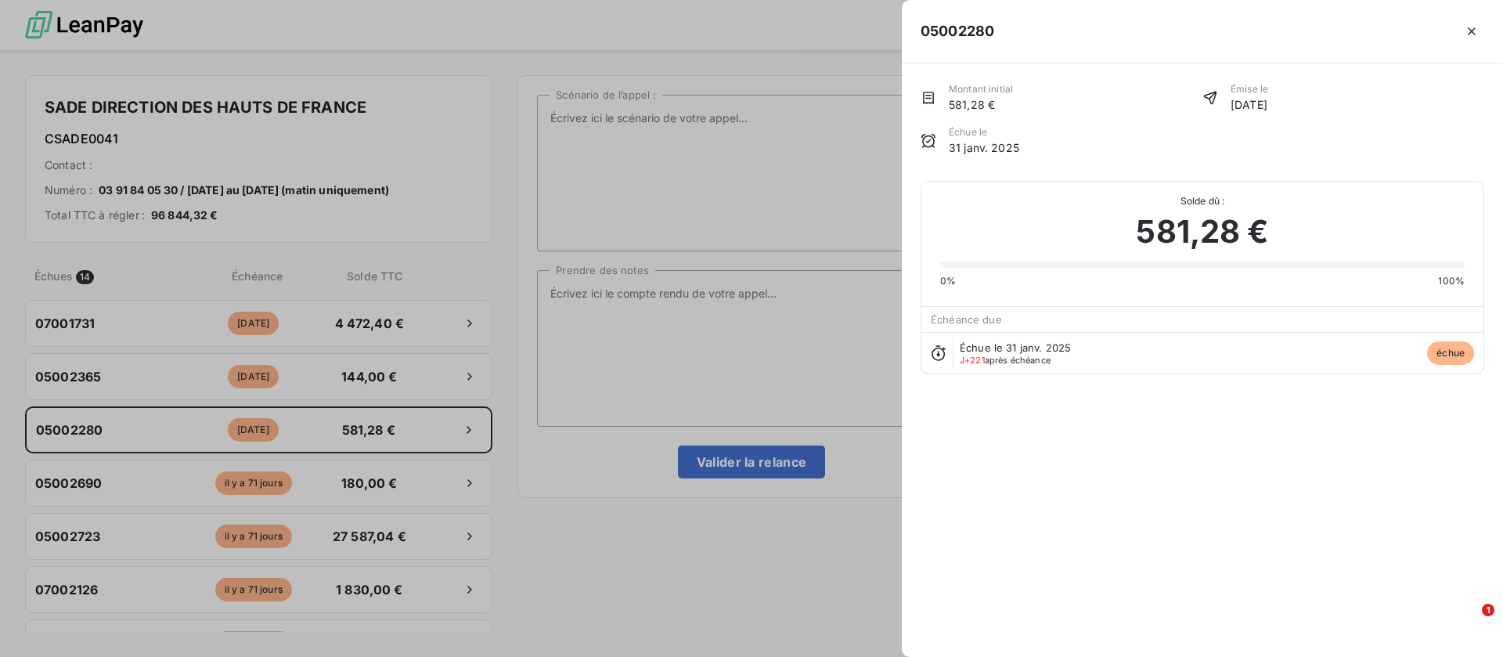
click at [613, 343] on div at bounding box center [751, 328] width 1503 height 657
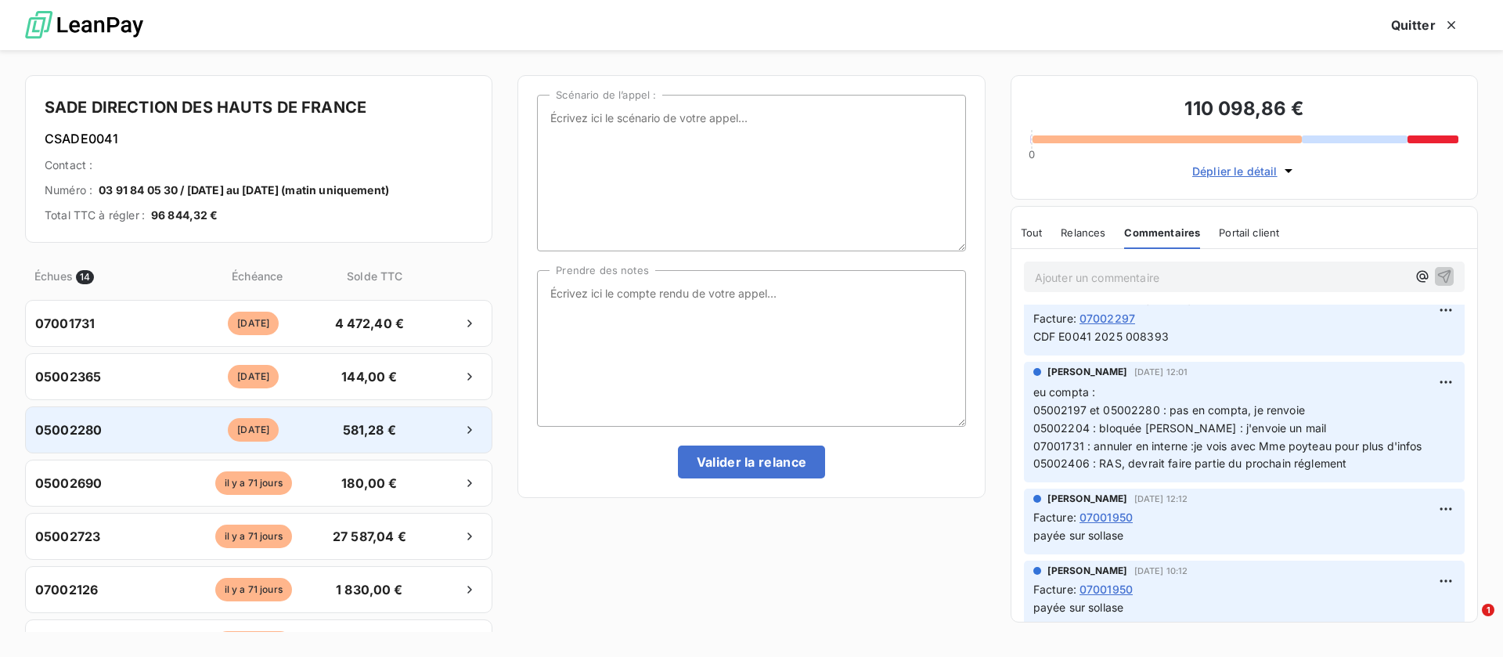
click at [130, 428] on div "05002280" at bounding box center [106, 429] width 143 height 19
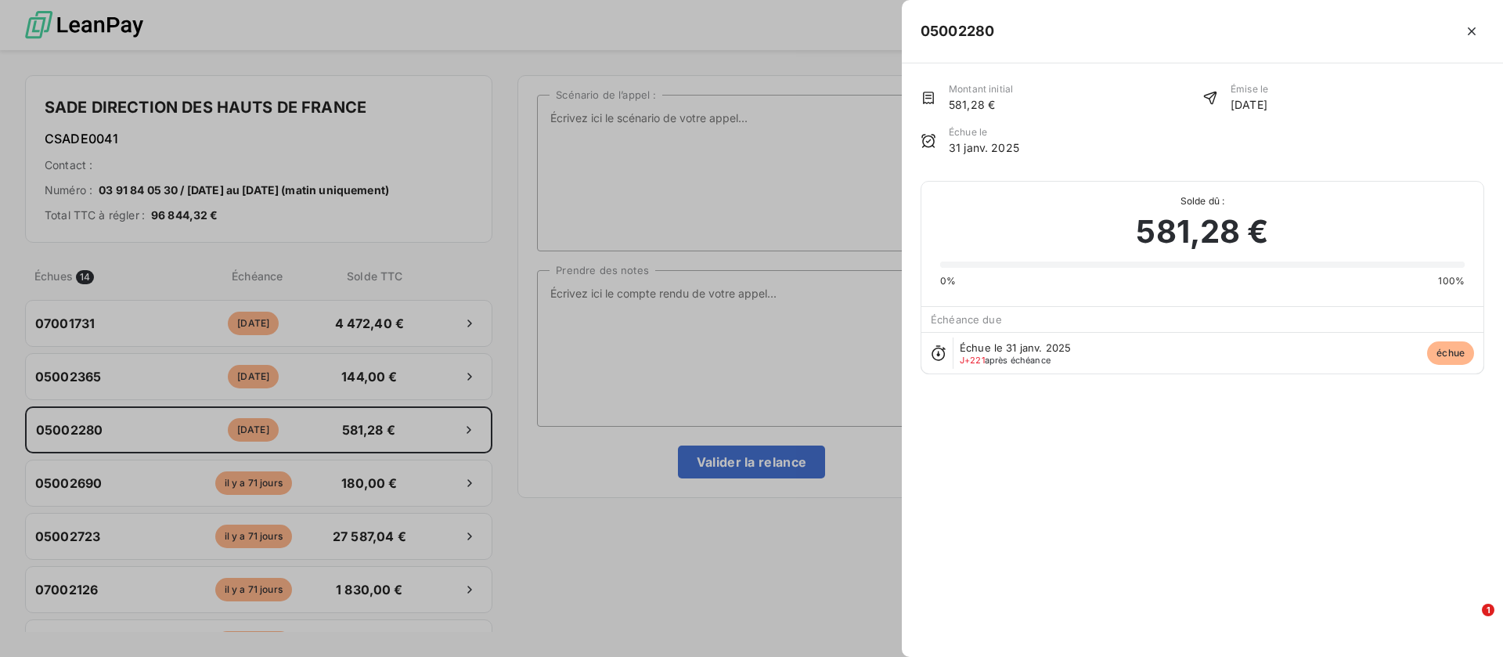
click at [1459, 29] on div at bounding box center [1246, 31] width 478 height 25
click at [1464, 33] on icon "button" at bounding box center [1472, 31] width 16 height 16
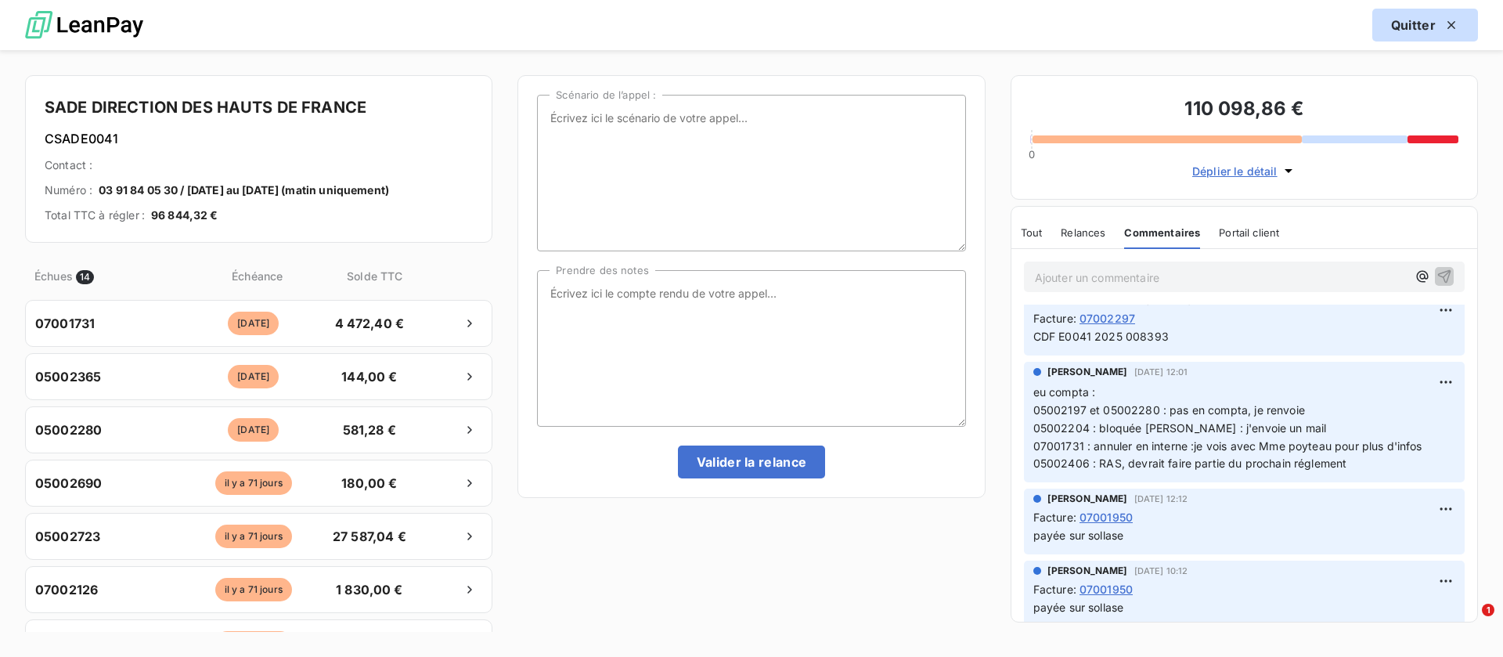
click at [1419, 29] on button "Quitter" at bounding box center [1426, 25] width 106 height 33
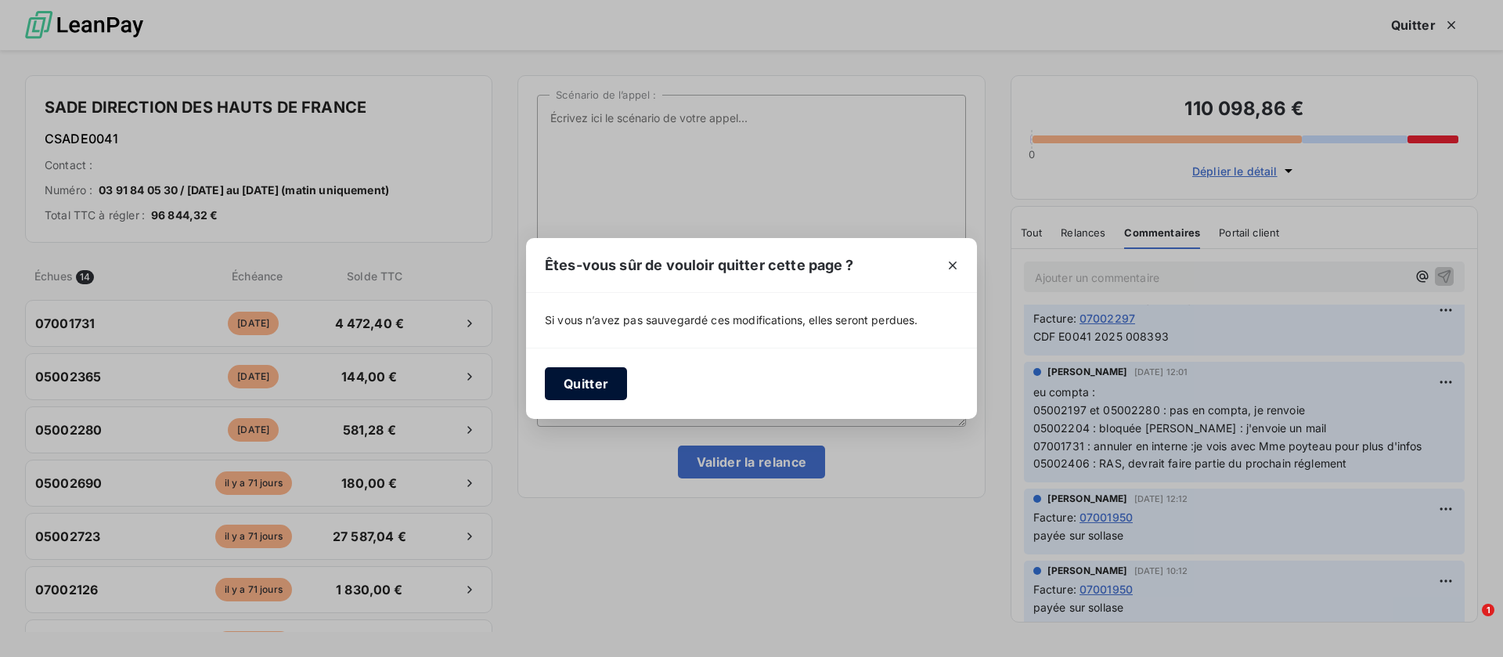
drag, startPoint x: 626, startPoint y: 391, endPoint x: 606, endPoint y: 388, distance: 19.8
click at [621, 392] on button "Quitter" at bounding box center [586, 383] width 82 height 33
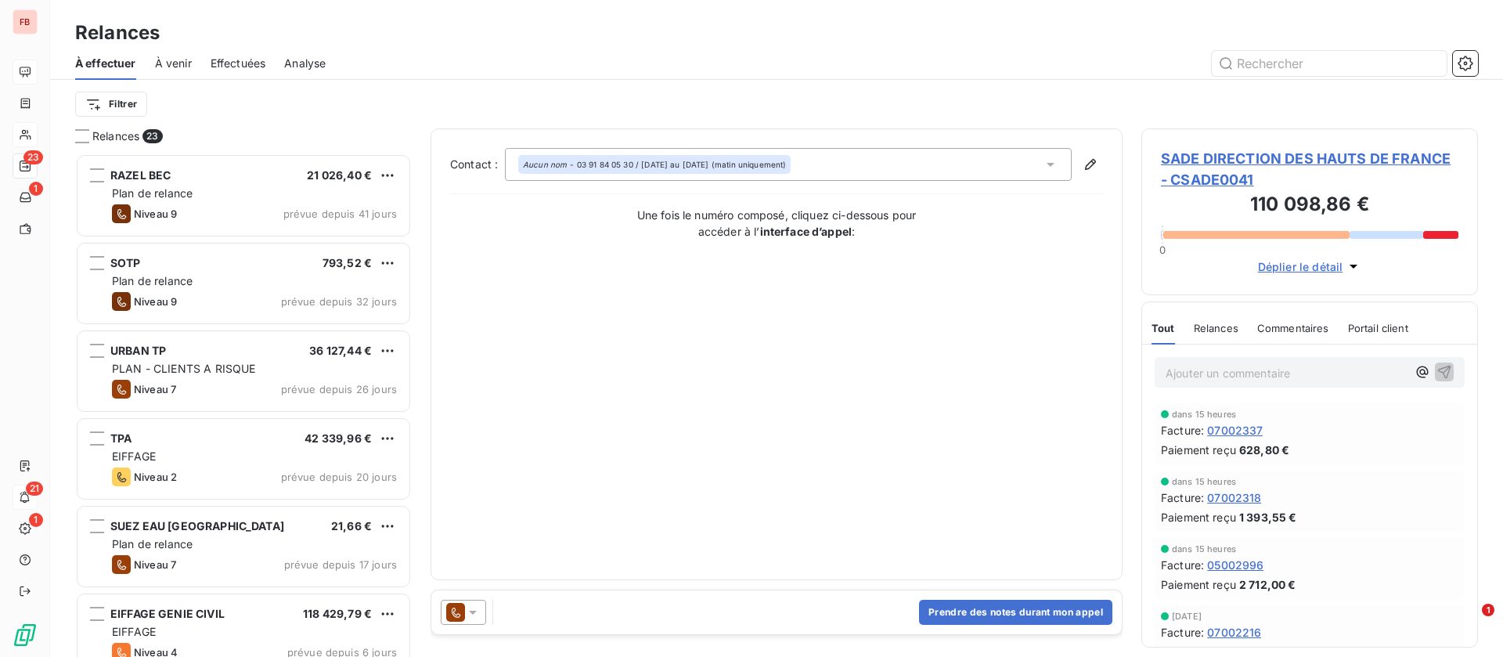
click at [1283, 155] on span "SADE DIRECTION DES HAUTS DE FRANCE - CSADE0041" at bounding box center [1310, 169] width 298 height 42
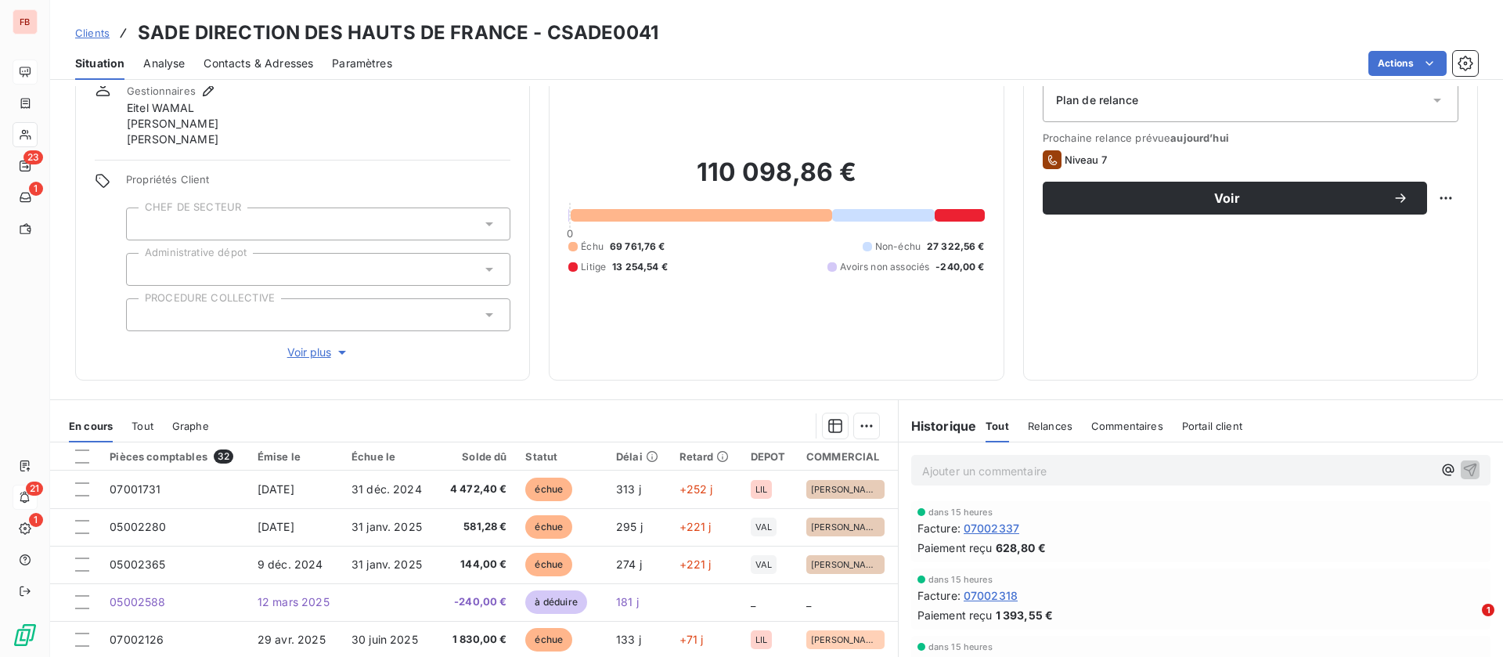
scroll to position [117, 0]
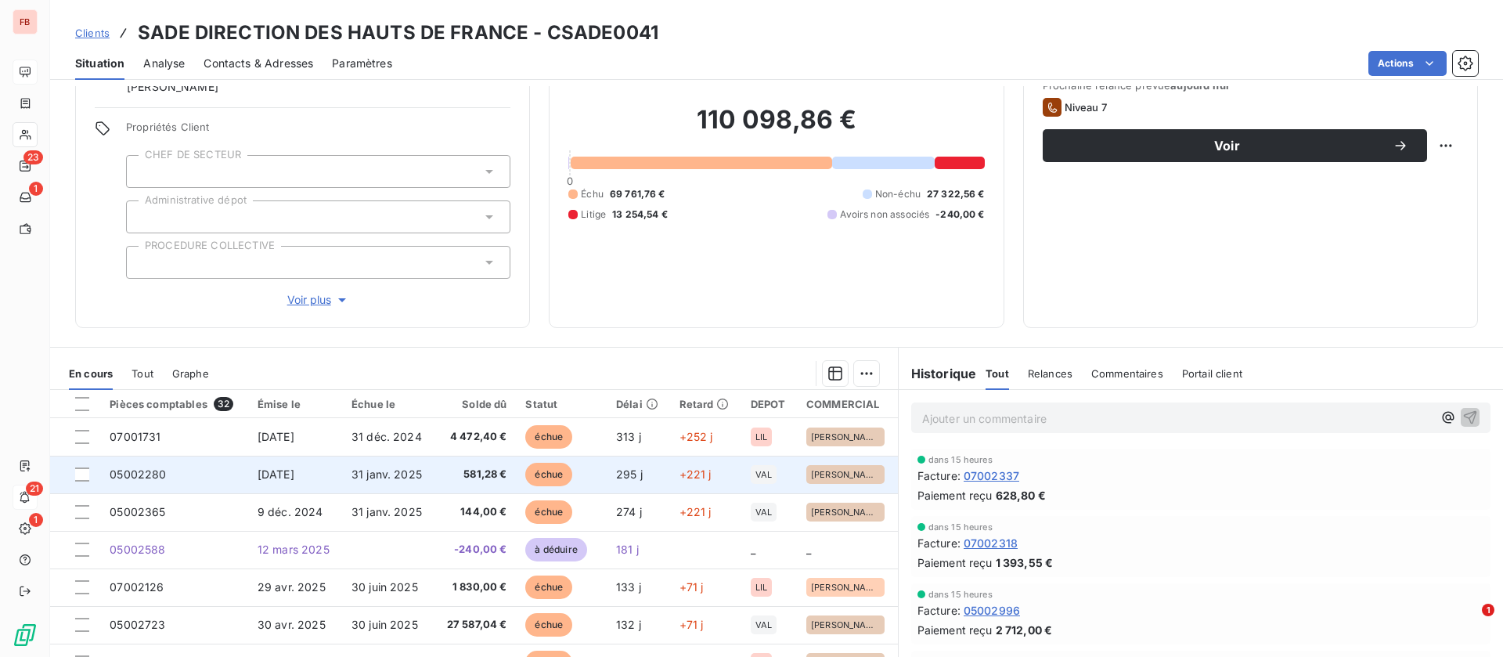
click at [236, 471] on td "05002280" at bounding box center [174, 475] width 148 height 38
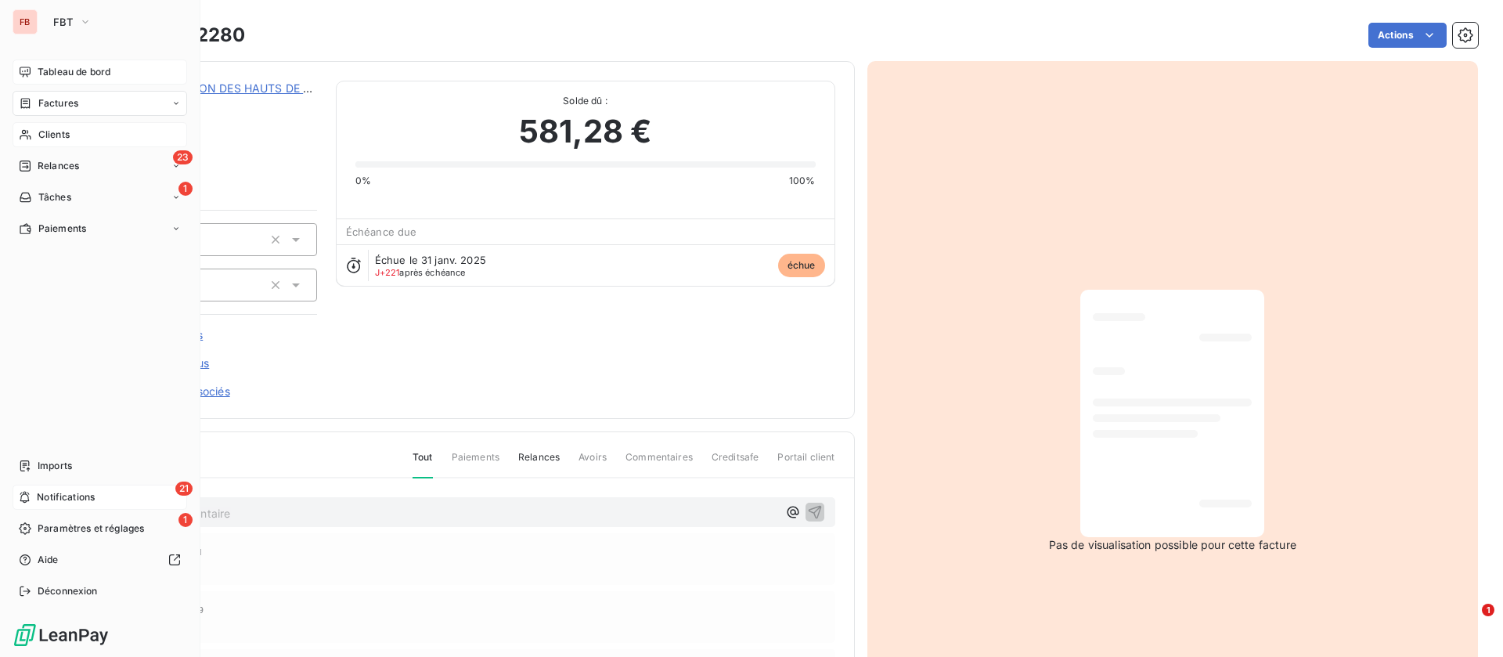
click at [31, 98] on icon at bounding box center [25, 103] width 13 height 13
click at [40, 96] on span "Factures" at bounding box center [58, 103] width 40 height 14
click at [42, 67] on span "Tableau de bord" at bounding box center [74, 72] width 73 height 14
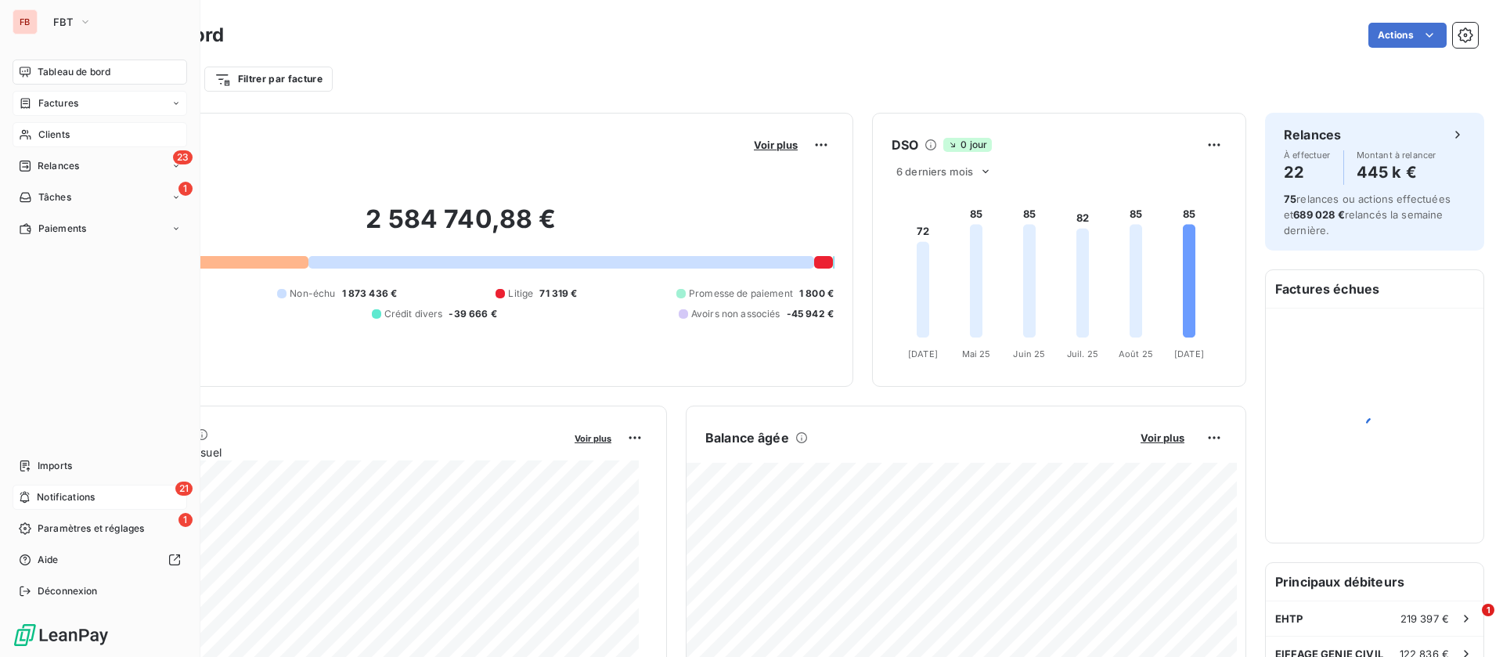
click at [64, 103] on span "Factures" at bounding box center [58, 103] width 40 height 14
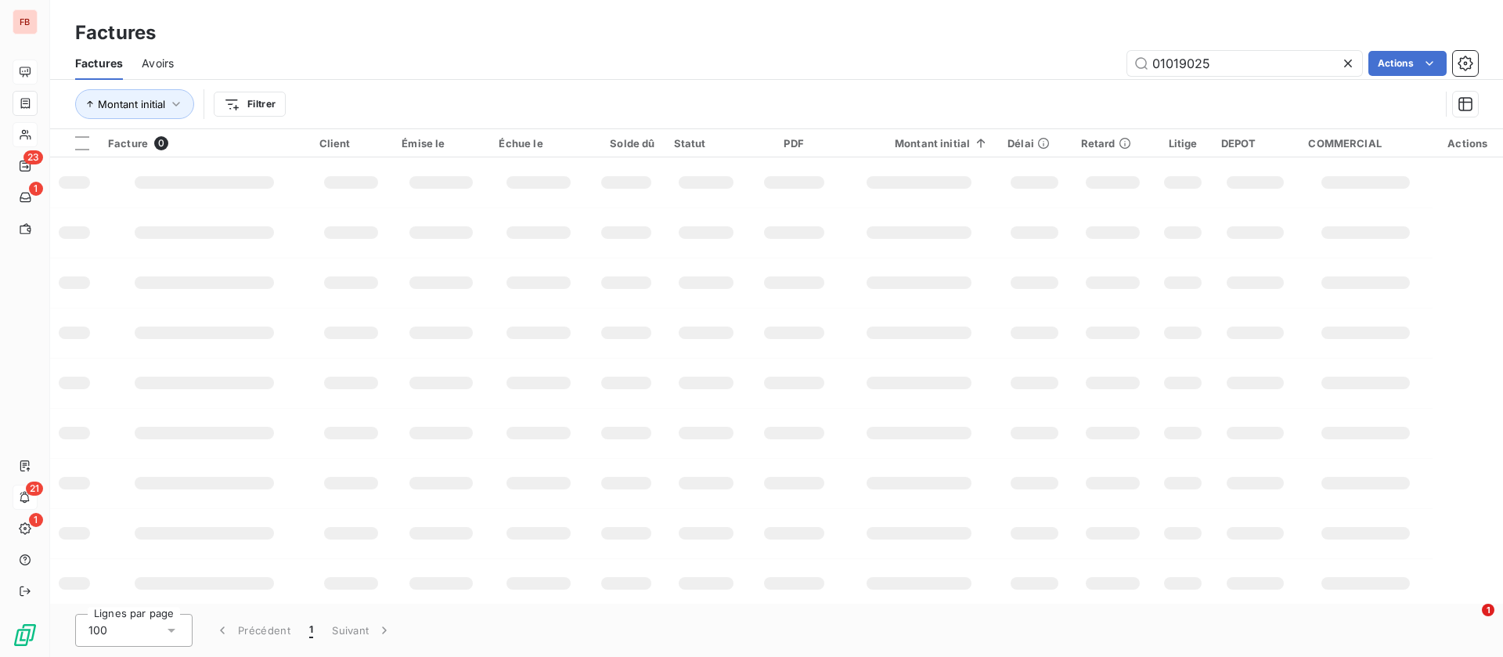
drag, startPoint x: 1265, startPoint y: 61, endPoint x: 906, endPoint y: 61, distance: 359.4
click at [906, 61] on div "01019025 Actions" at bounding box center [836, 63] width 1286 height 25
type input "05002280"
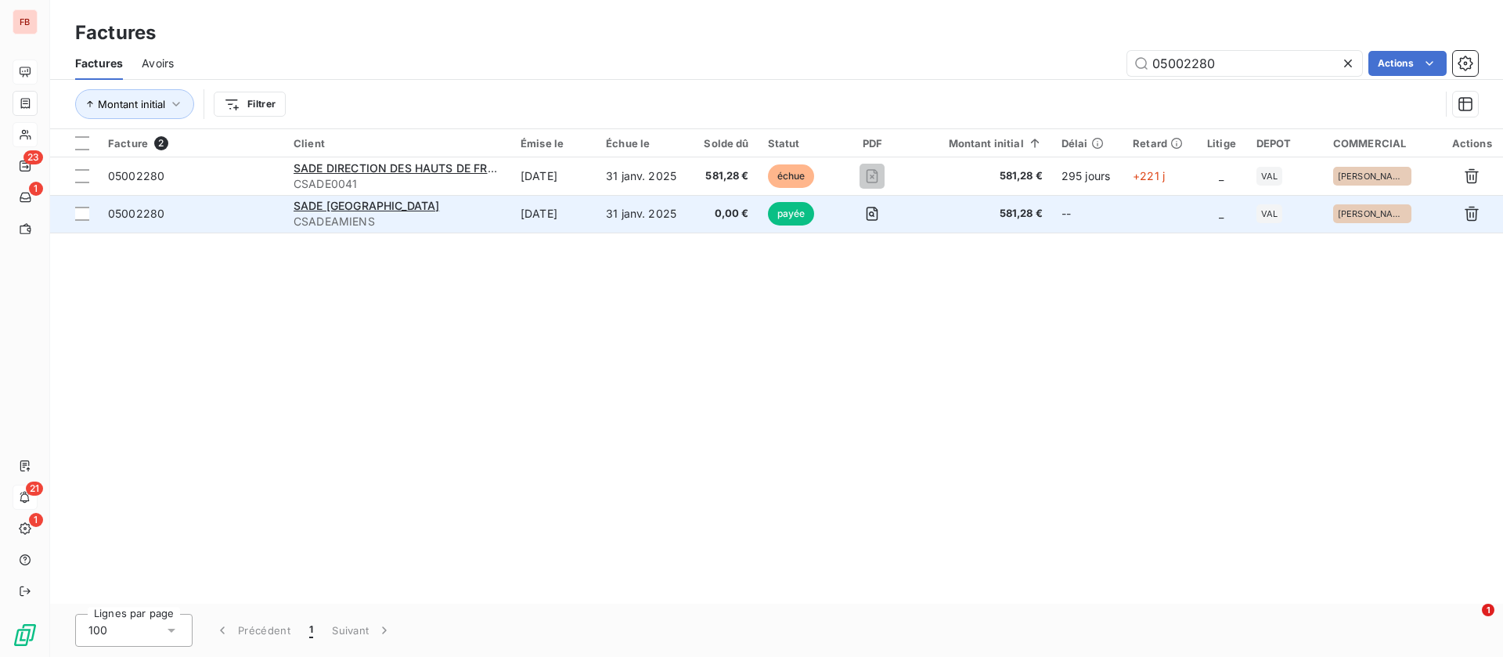
click at [482, 215] on span "CSADEAMIENS" at bounding box center [398, 222] width 208 height 16
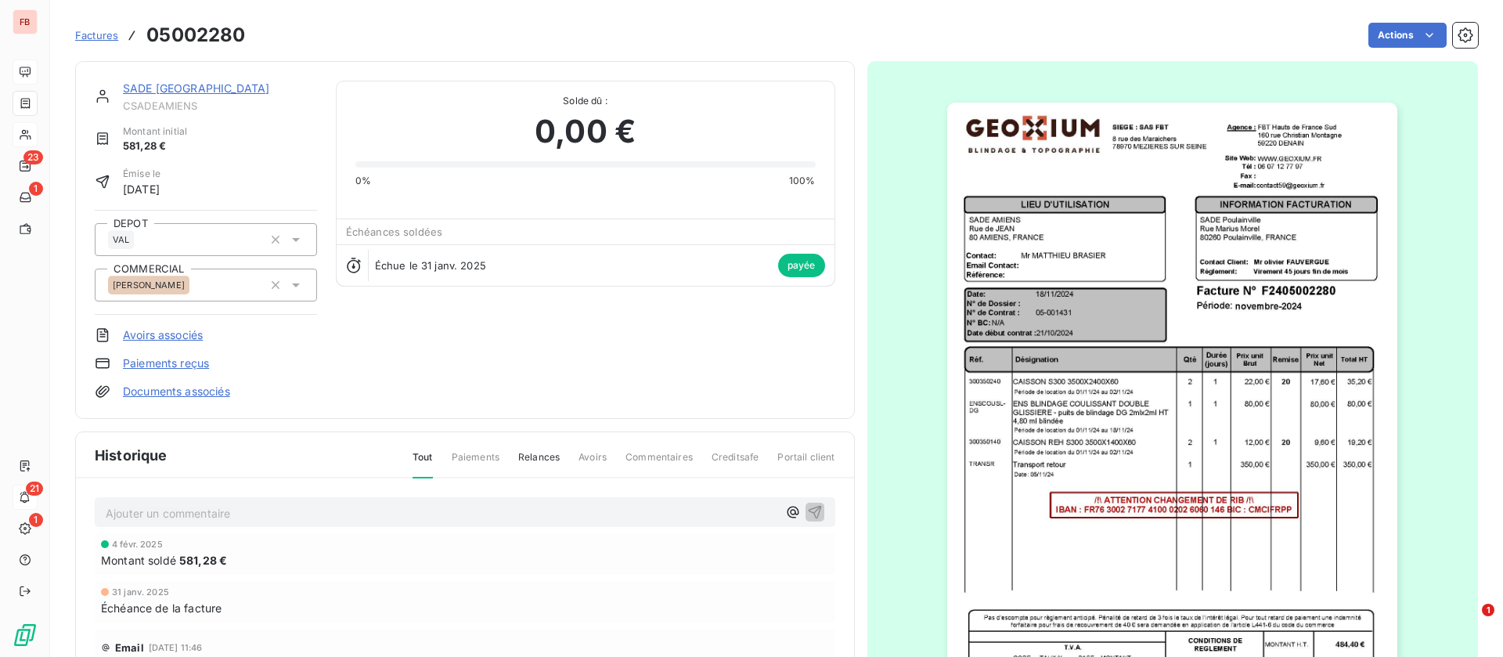
click at [185, 83] on link "SADE Poulainville" at bounding box center [196, 87] width 146 height 13
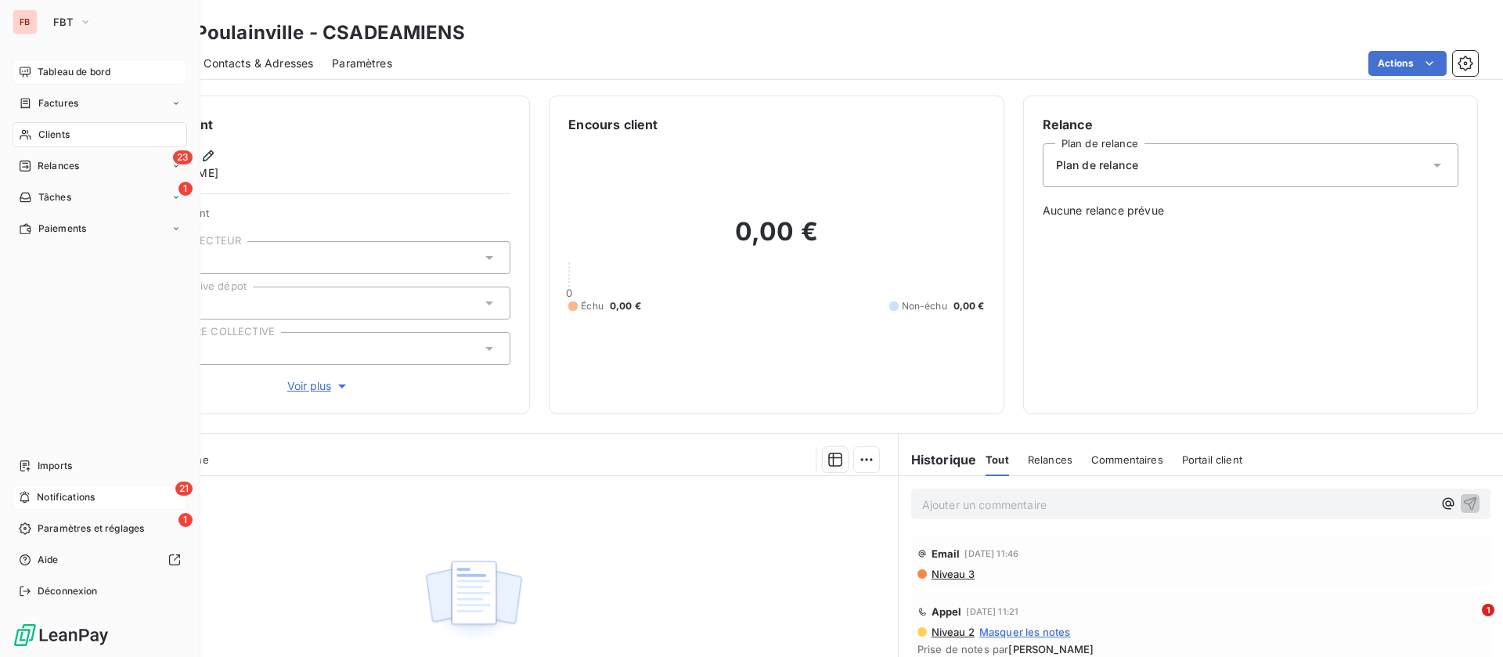
click at [31, 134] on icon at bounding box center [25, 134] width 13 height 13
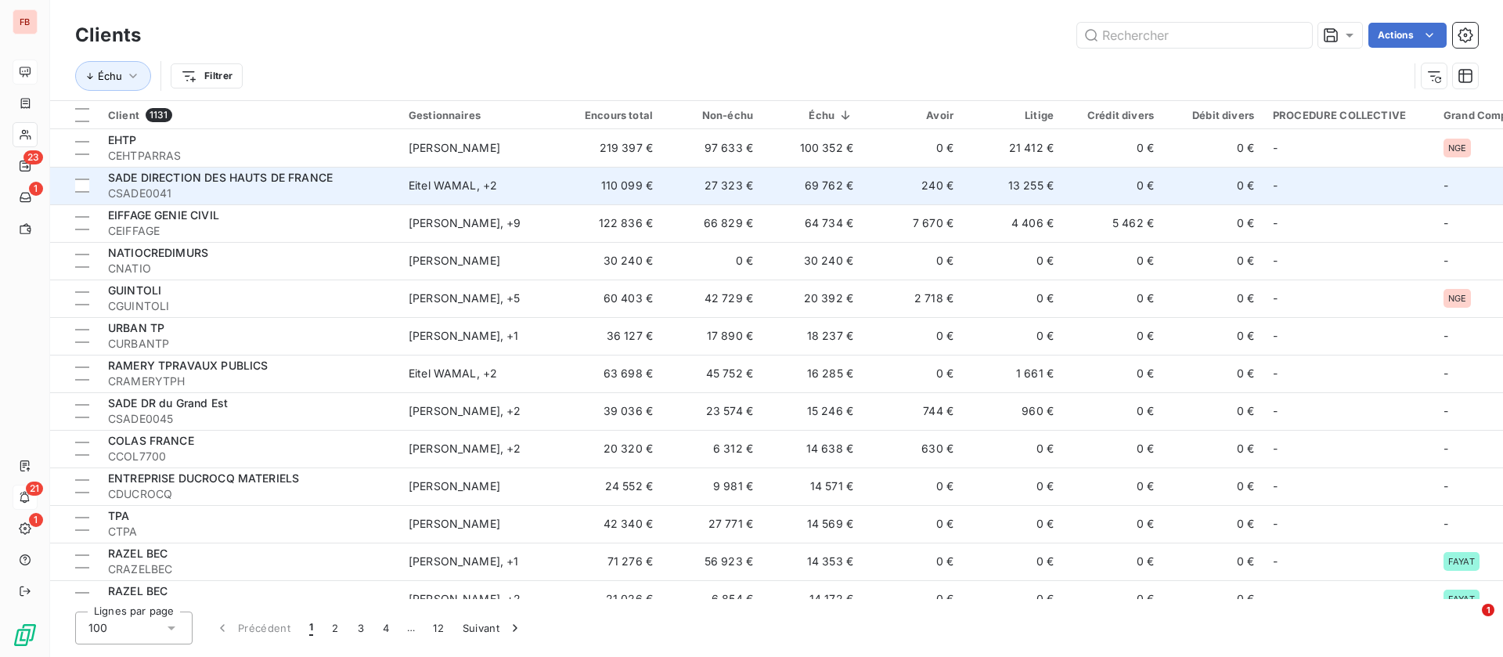
click at [313, 171] on span "SADE DIRECTION DES HAUTS DE FRANCE" at bounding box center [220, 177] width 225 height 13
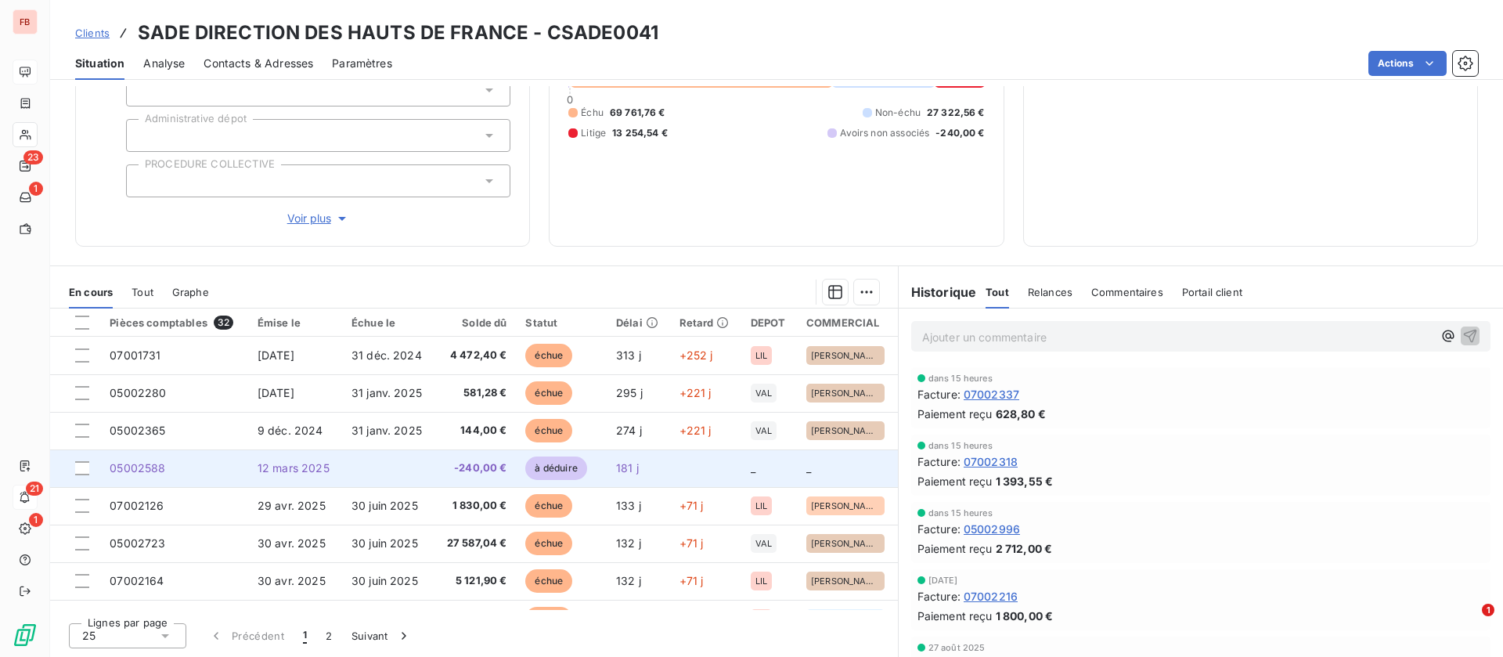
scroll to position [117, 0]
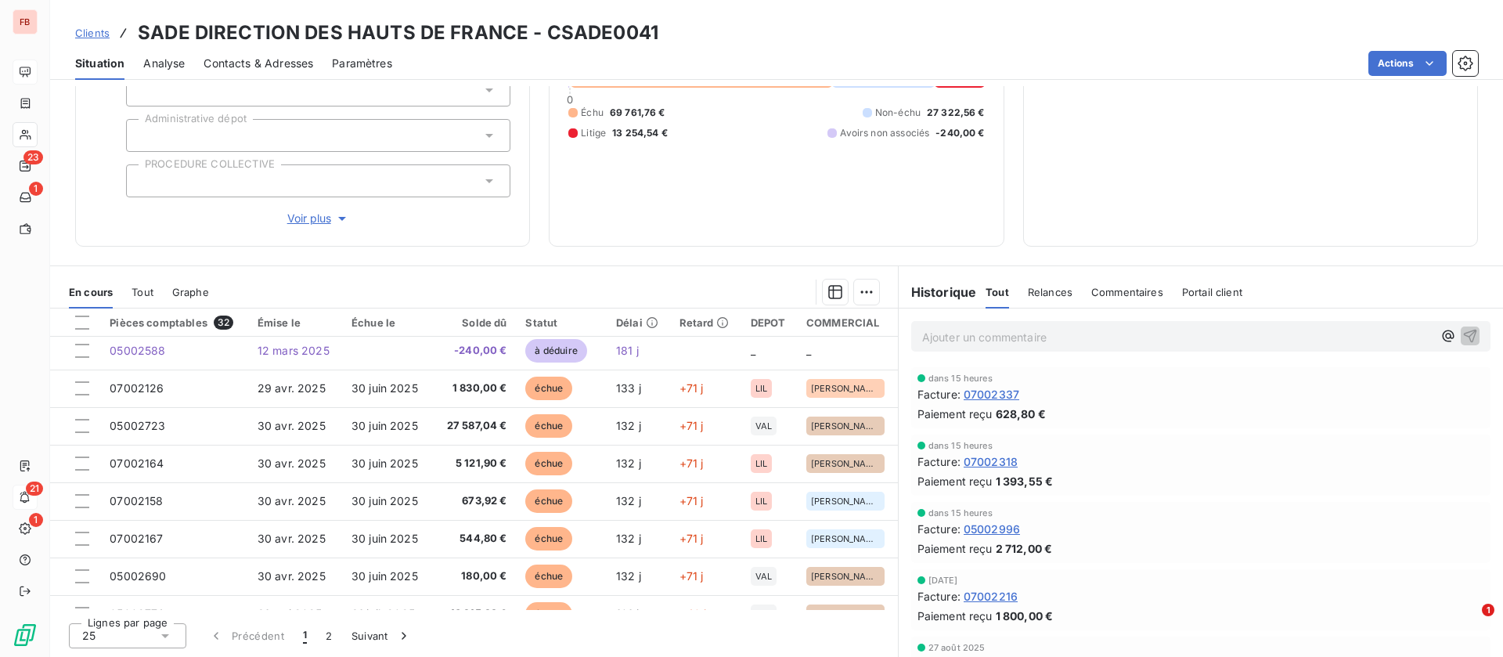
click at [273, 61] on span "Contacts & Adresses" at bounding box center [259, 64] width 110 height 16
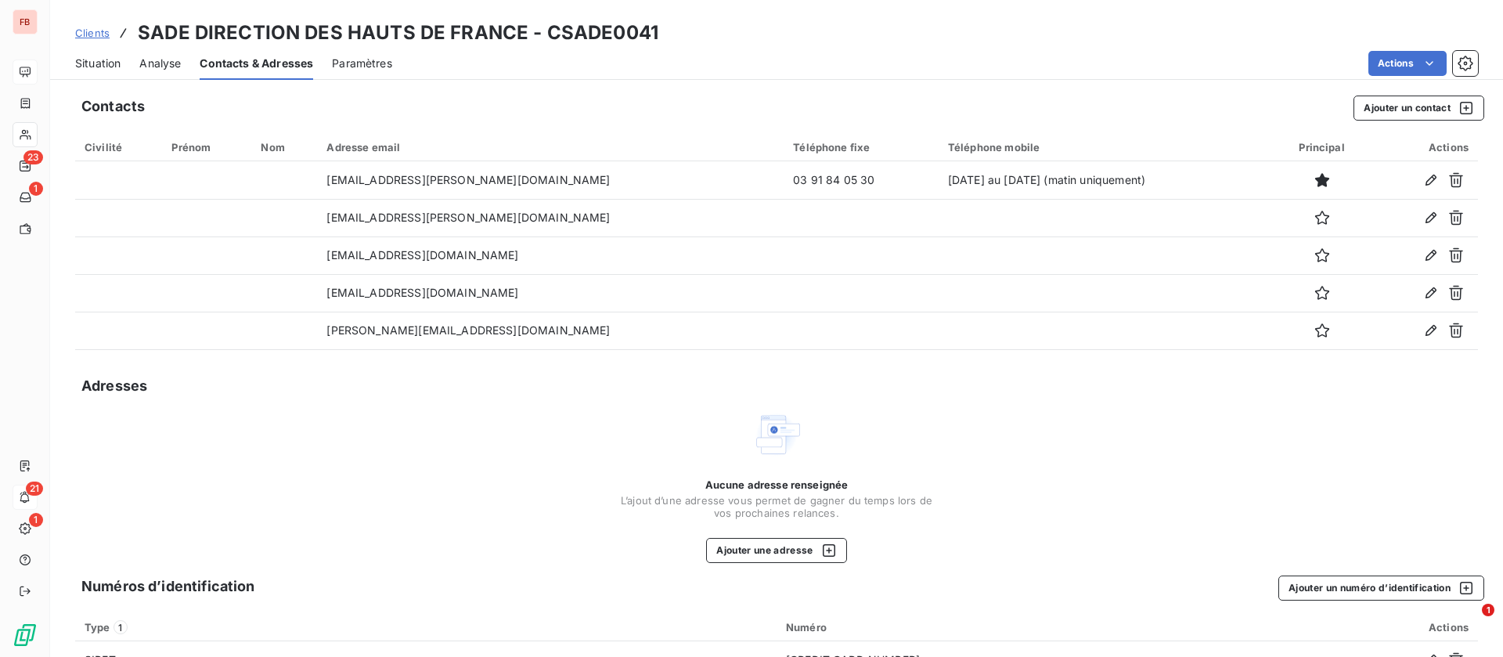
click at [109, 60] on span "Situation" at bounding box center [97, 64] width 45 height 16
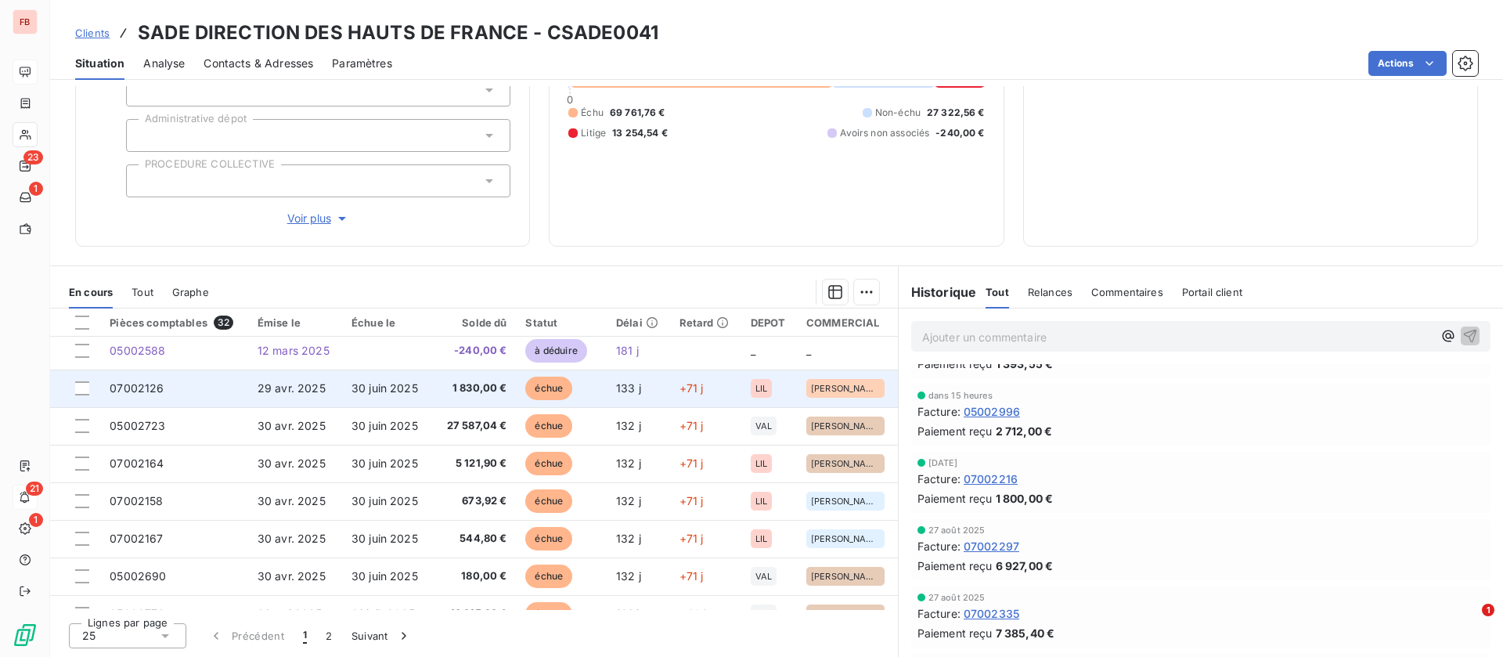
click at [397, 386] on span "30 juin 2025" at bounding box center [385, 387] width 67 height 13
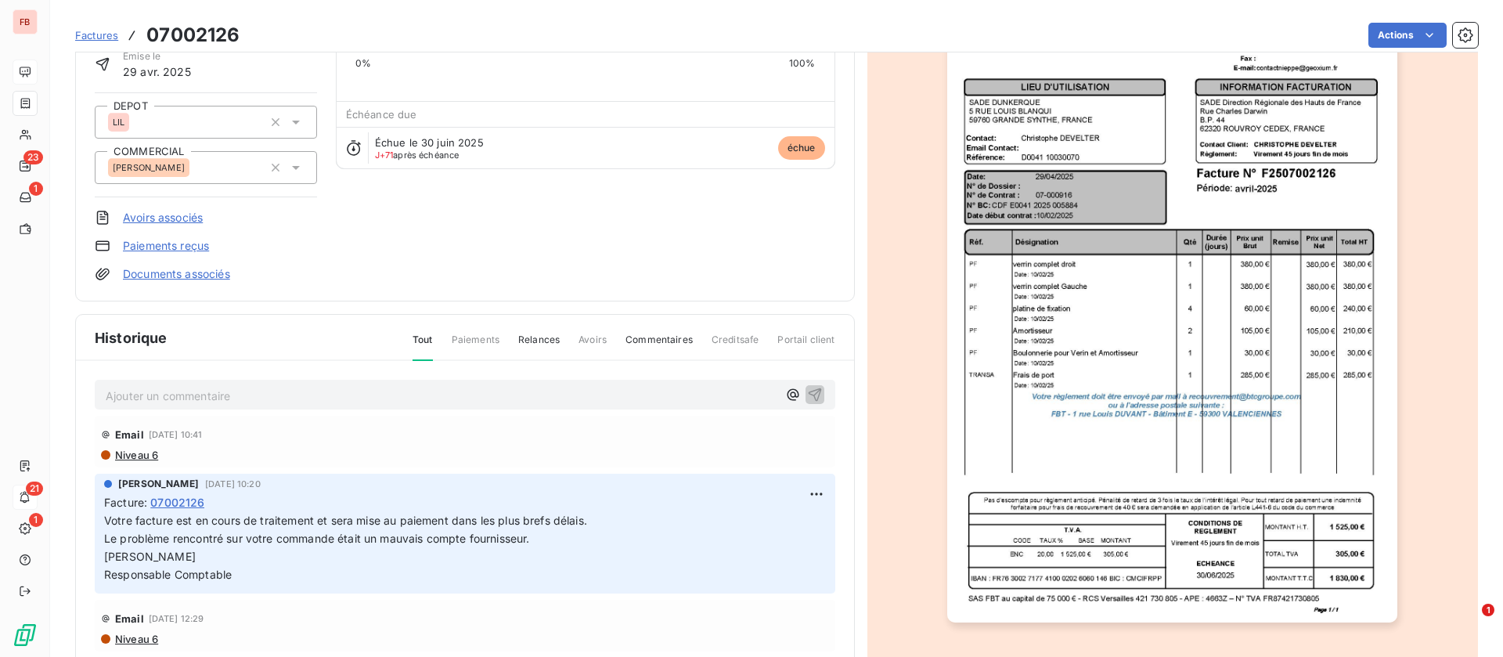
scroll to position [1, 0]
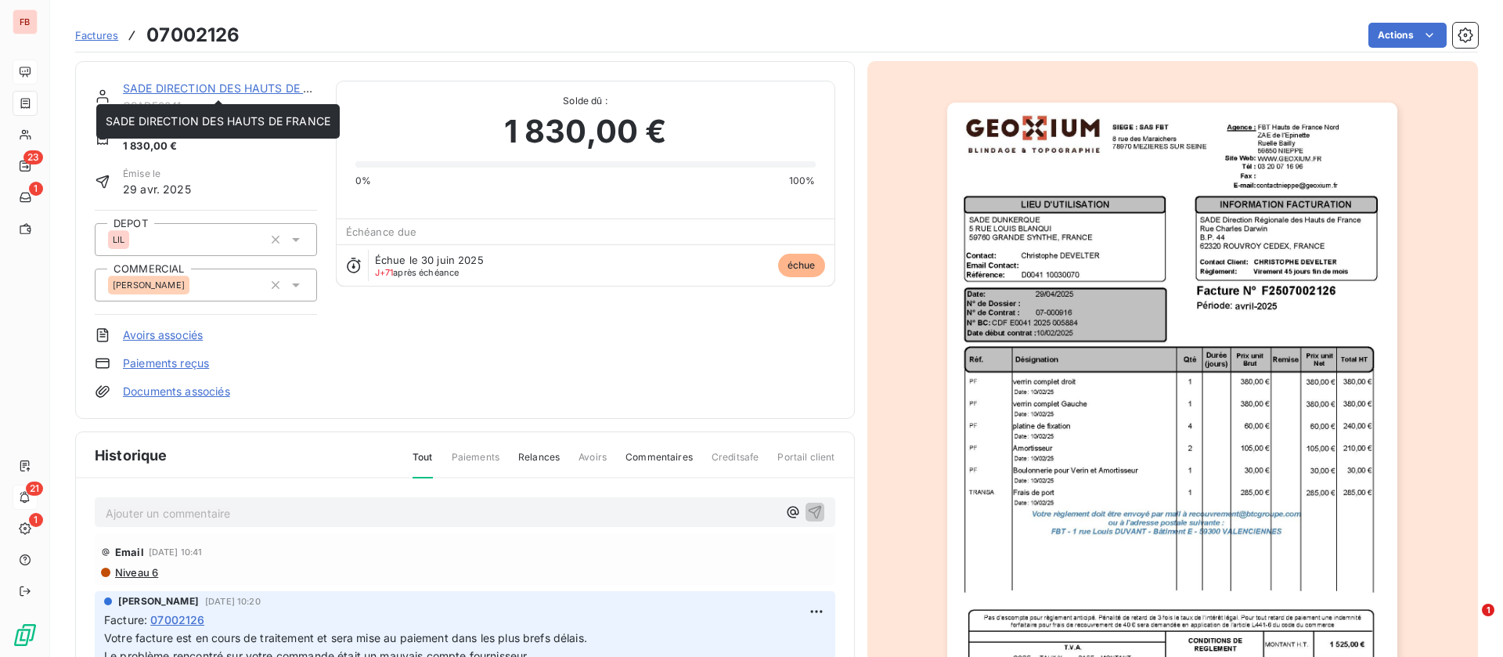
click at [223, 88] on link "SADE DIRECTION DES HAUTS DE FRANCE" at bounding box center [235, 87] width 225 height 13
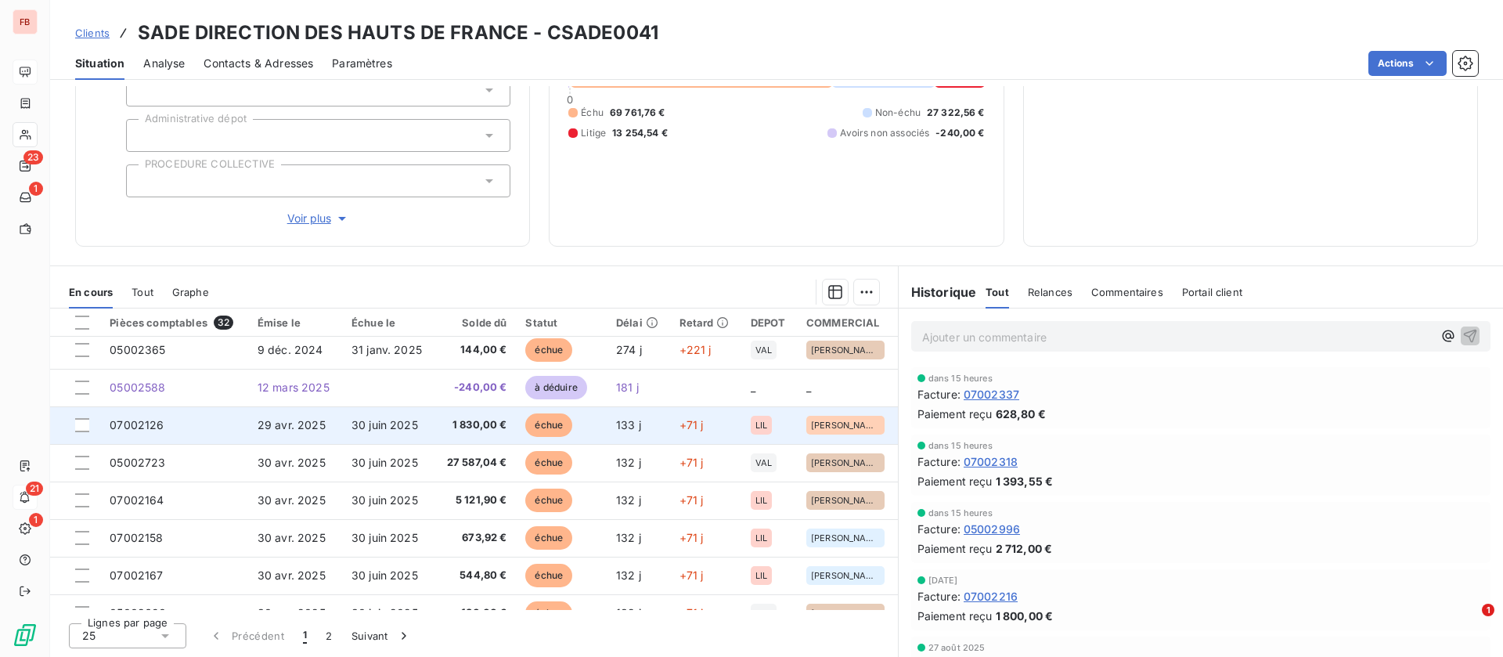
scroll to position [117, 0]
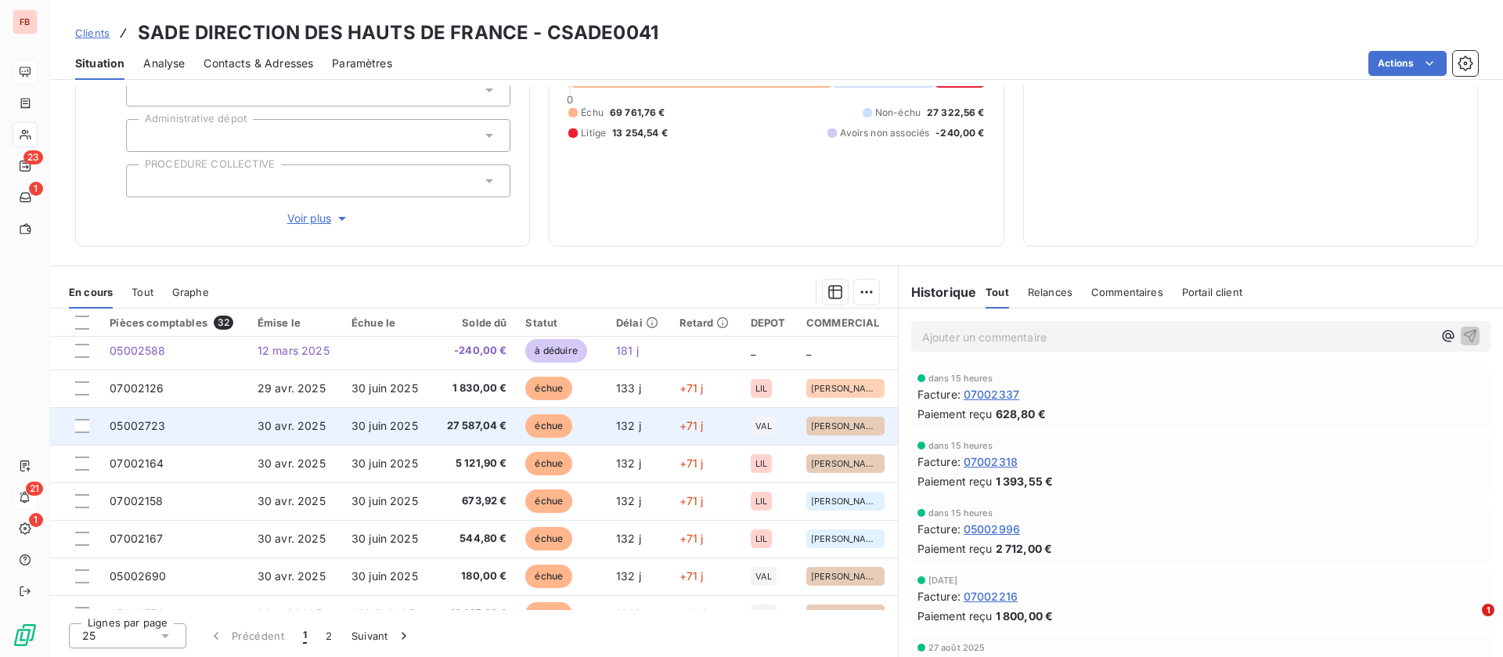
click at [420, 421] on td "30 juin 2025" at bounding box center [388, 426] width 92 height 38
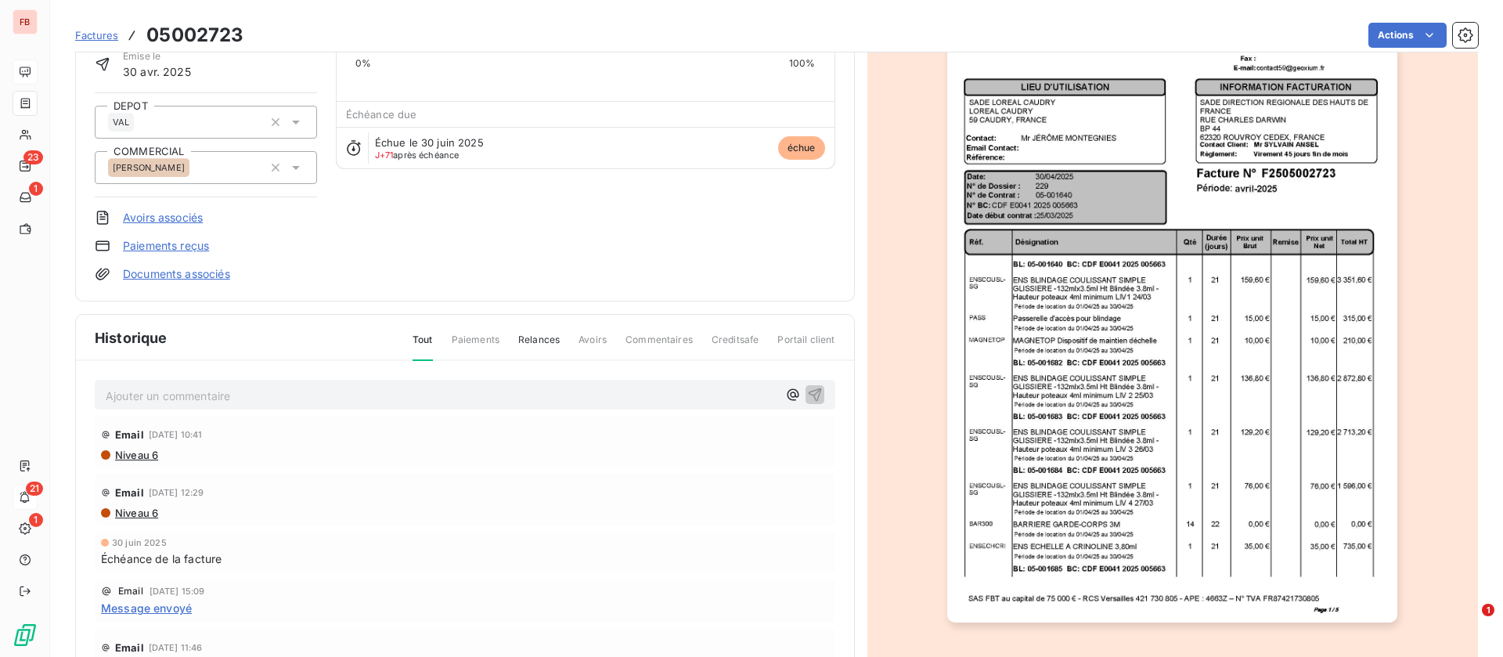
scroll to position [1, 0]
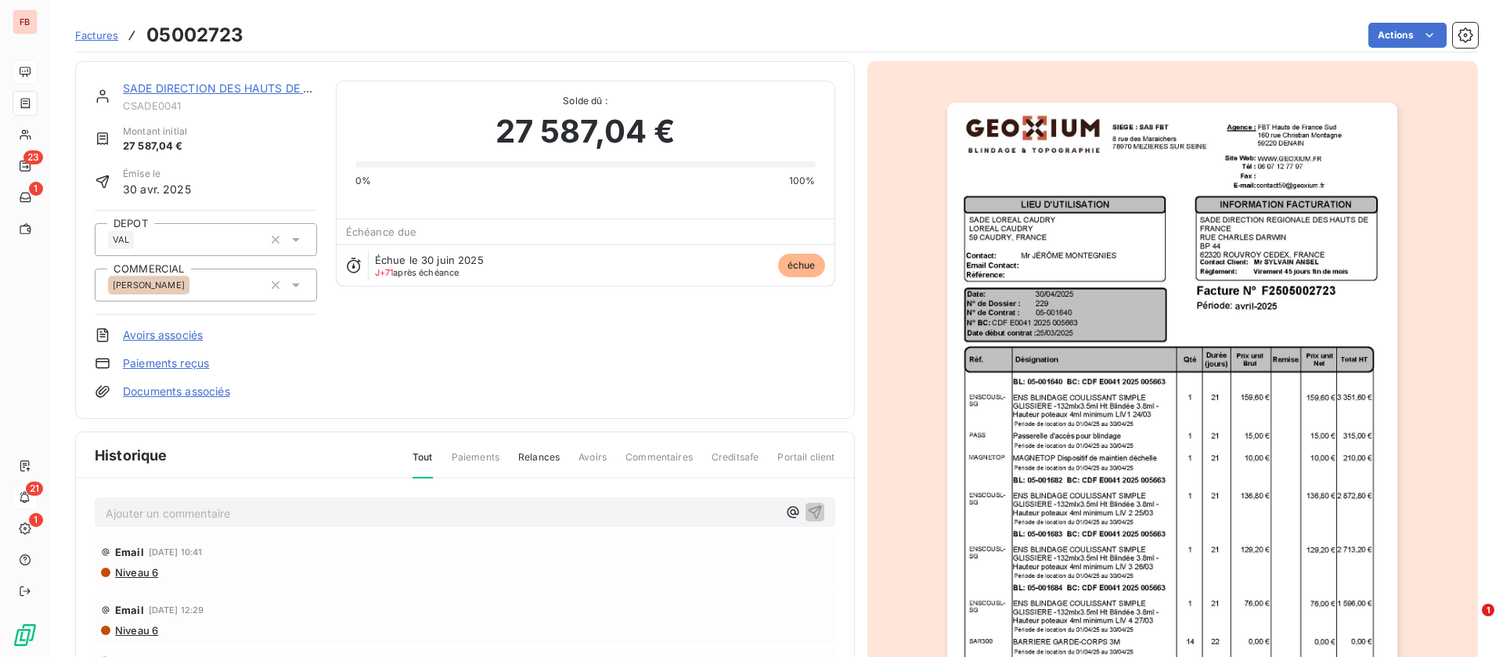
click at [216, 93] on link "SADE DIRECTION DES HAUTS DE FRANCE" at bounding box center [235, 87] width 225 height 13
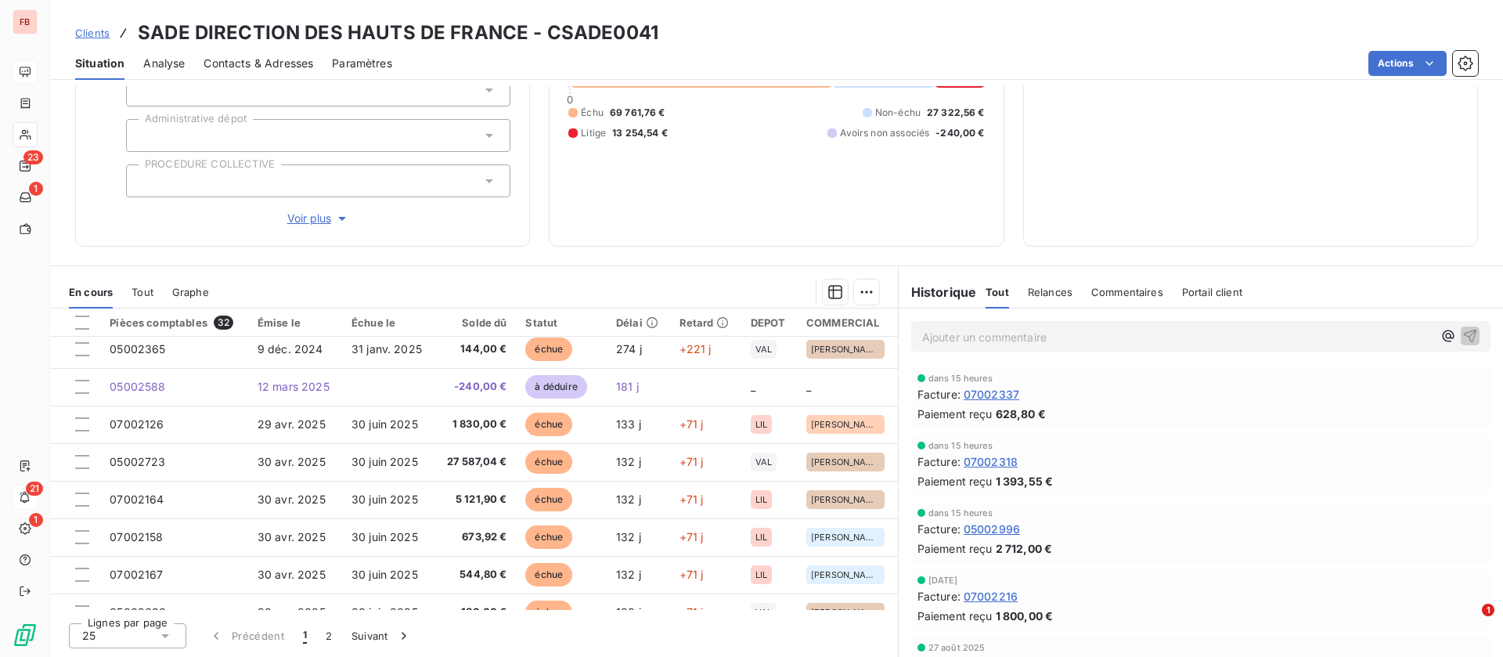
scroll to position [117, 0]
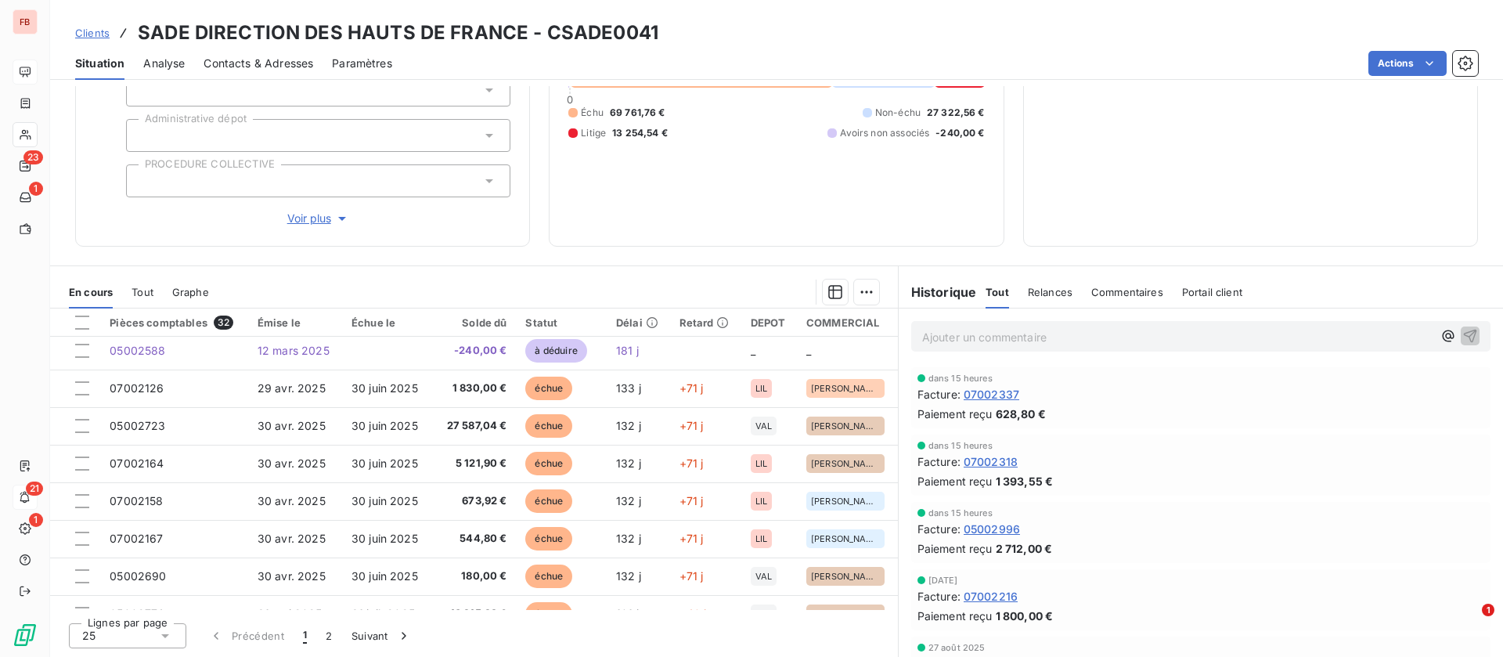
click at [251, 62] on span "Contacts & Adresses" at bounding box center [259, 64] width 110 height 16
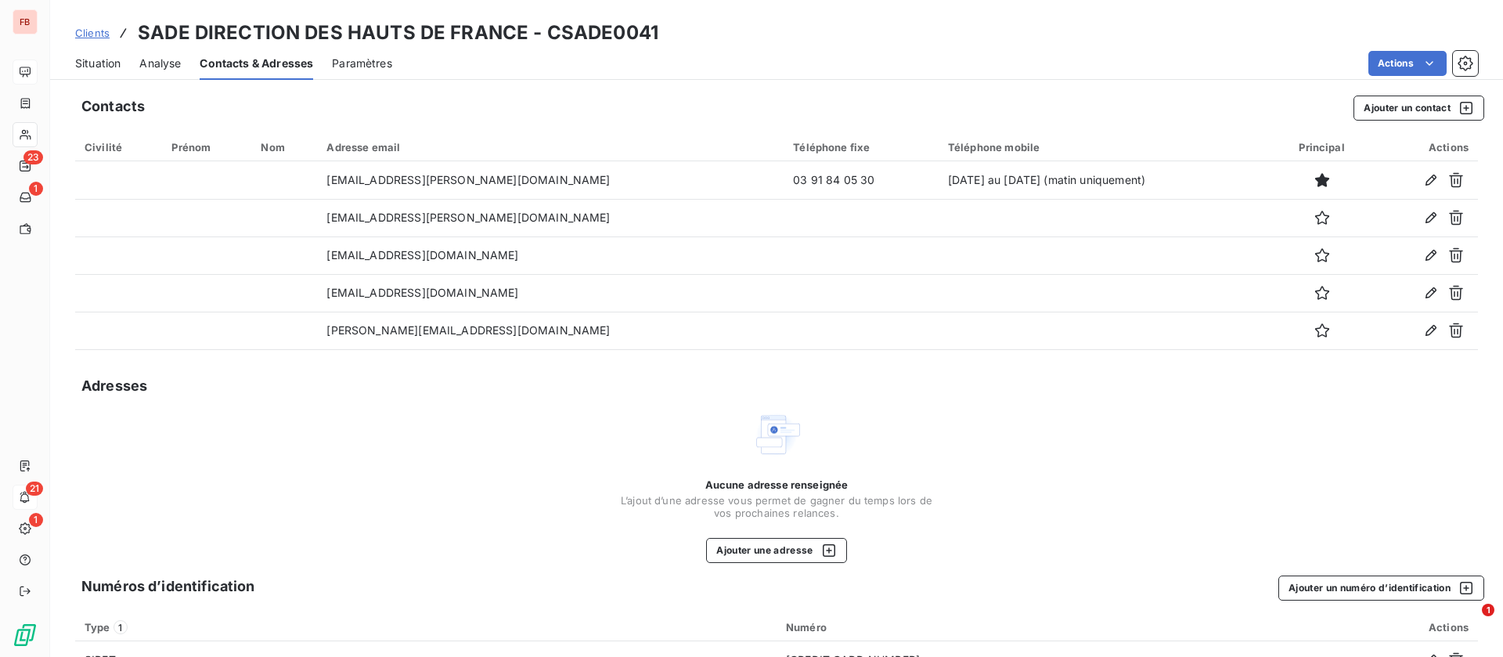
click at [103, 60] on span "Situation" at bounding box center [97, 64] width 45 height 16
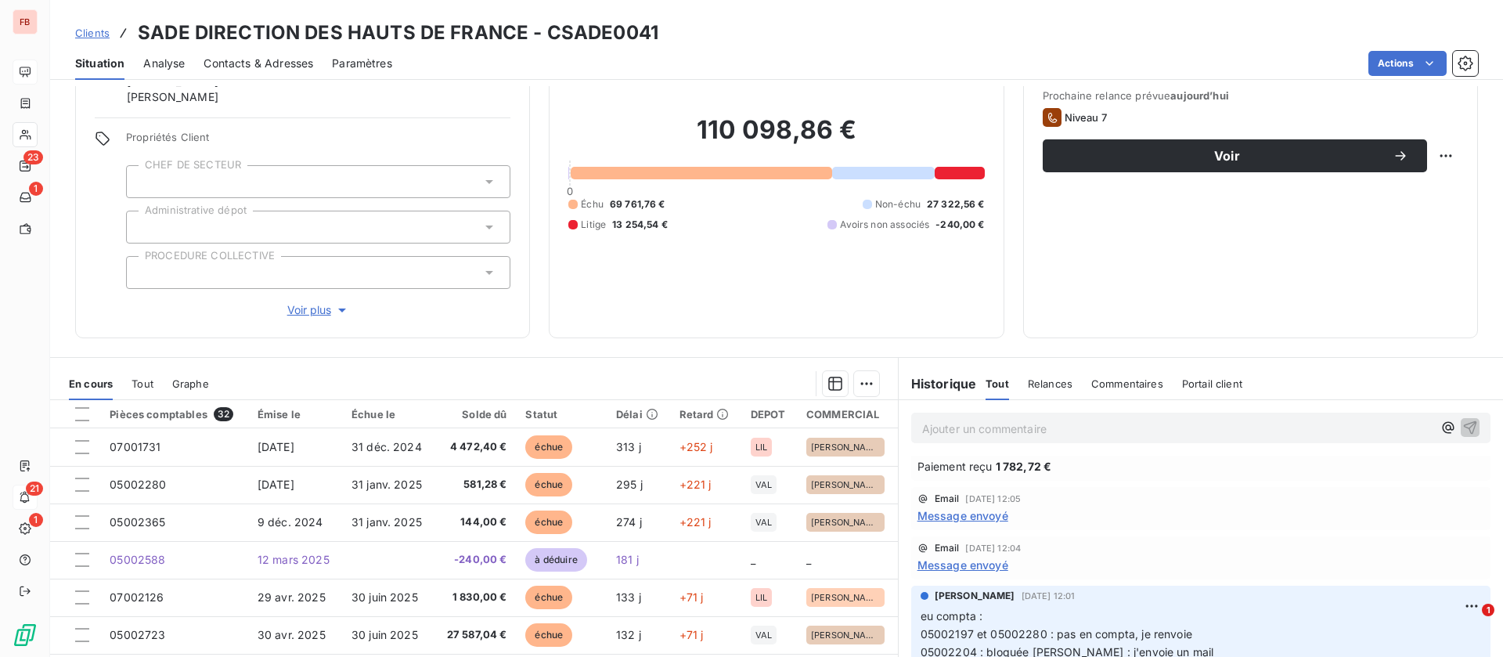
scroll to position [0, 0]
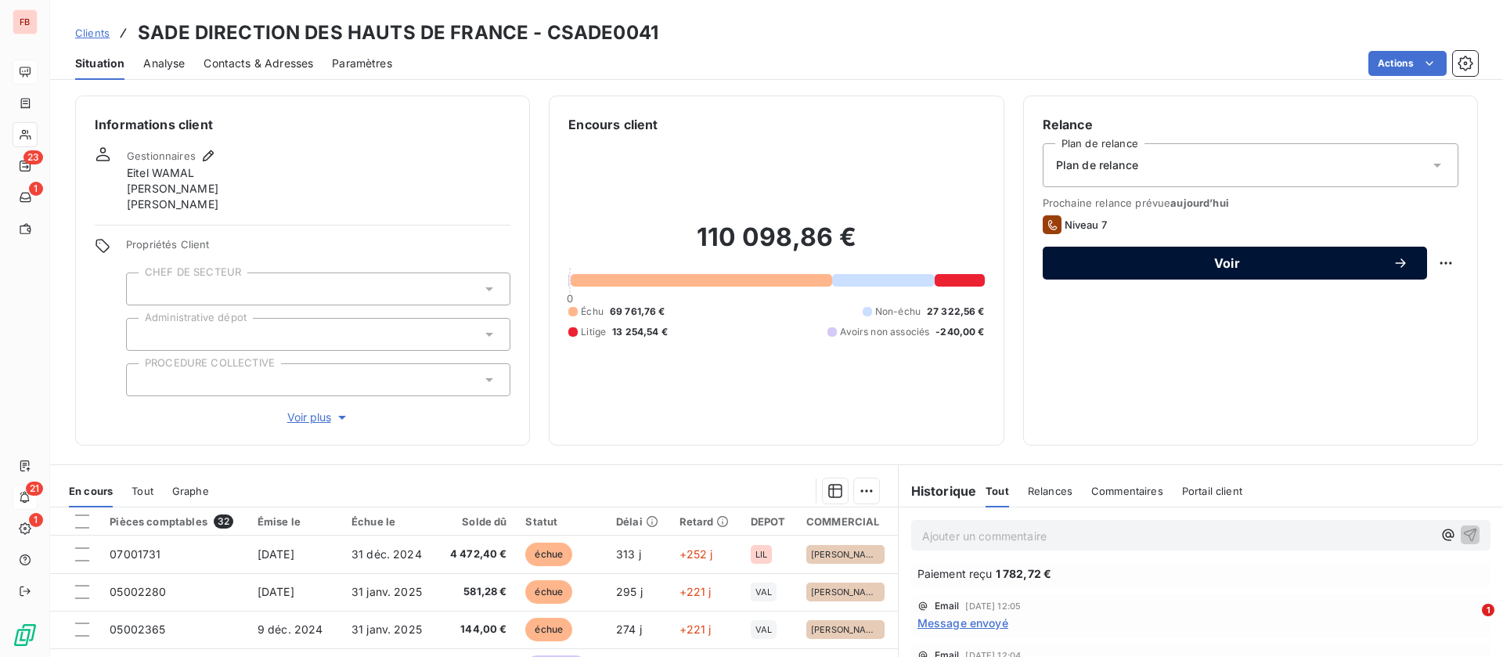
click at [1261, 251] on button "Voir" at bounding box center [1235, 263] width 384 height 33
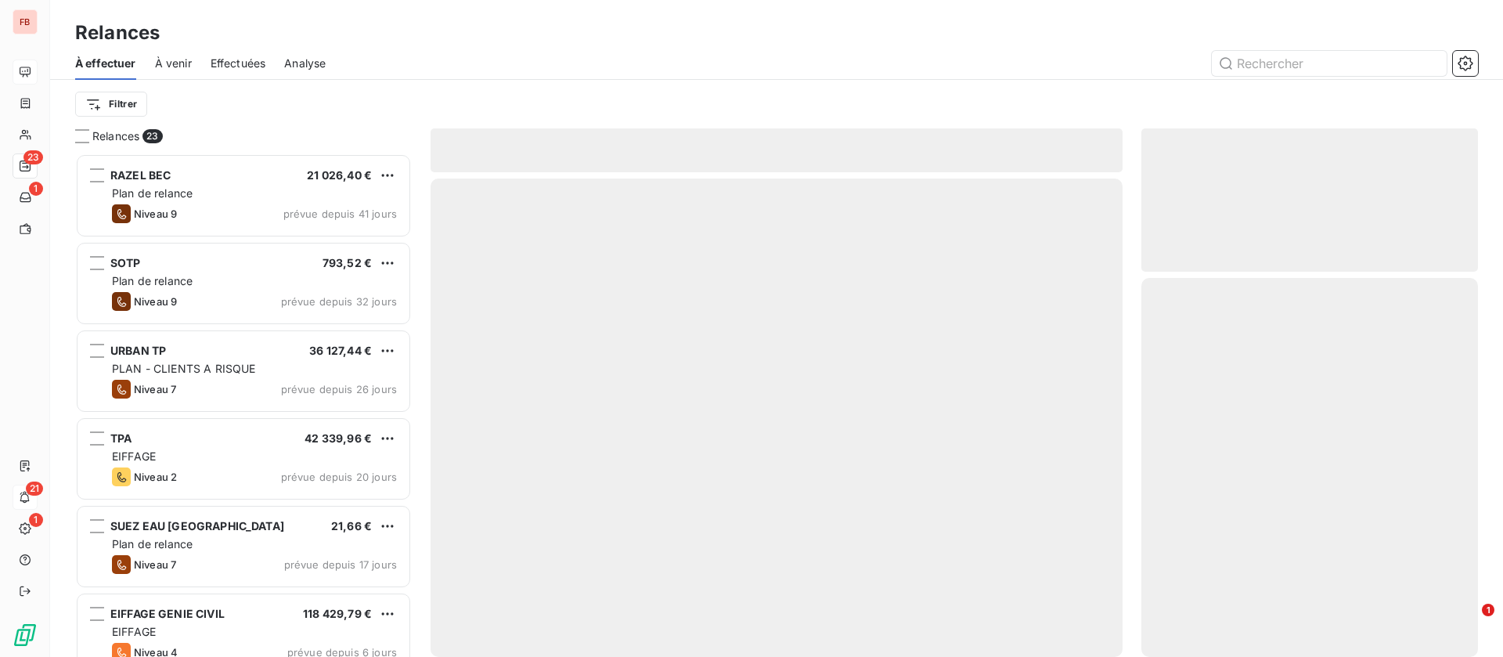
scroll to position [485, 319]
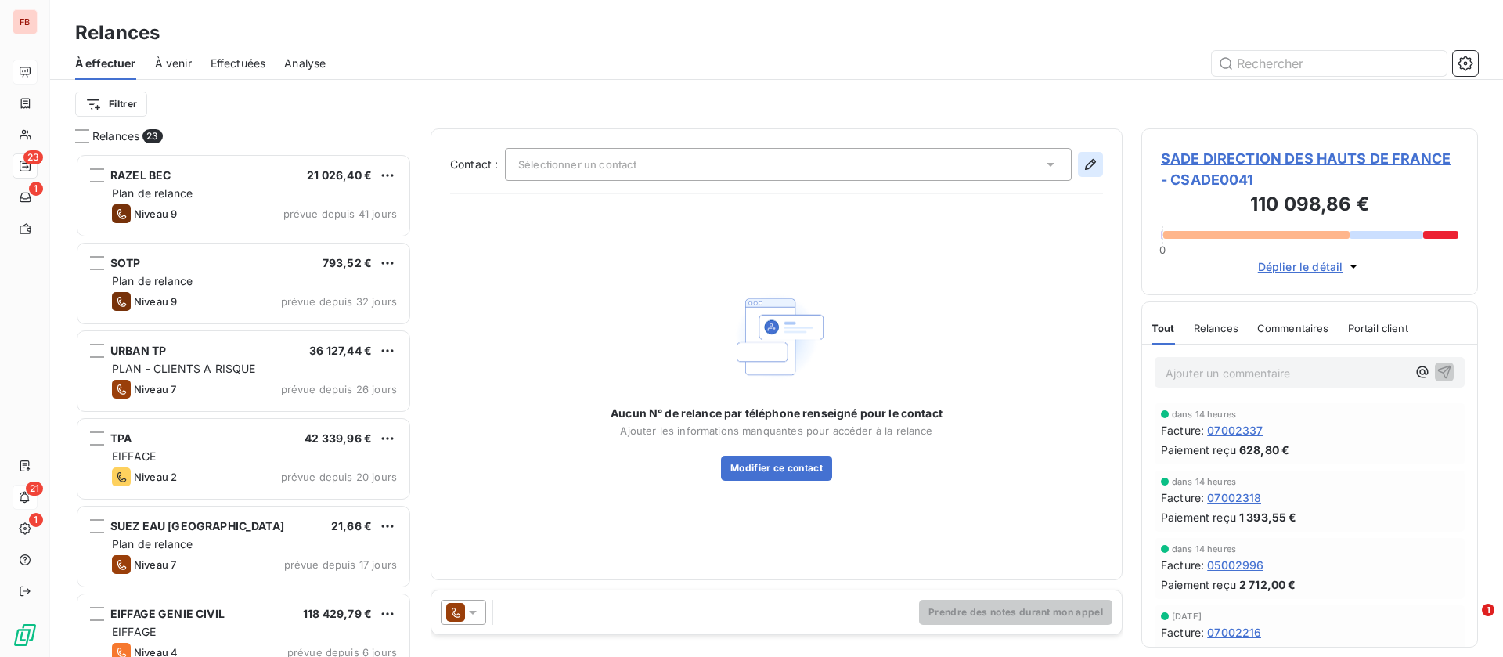
click at [1088, 159] on icon "button" at bounding box center [1091, 165] width 16 height 16
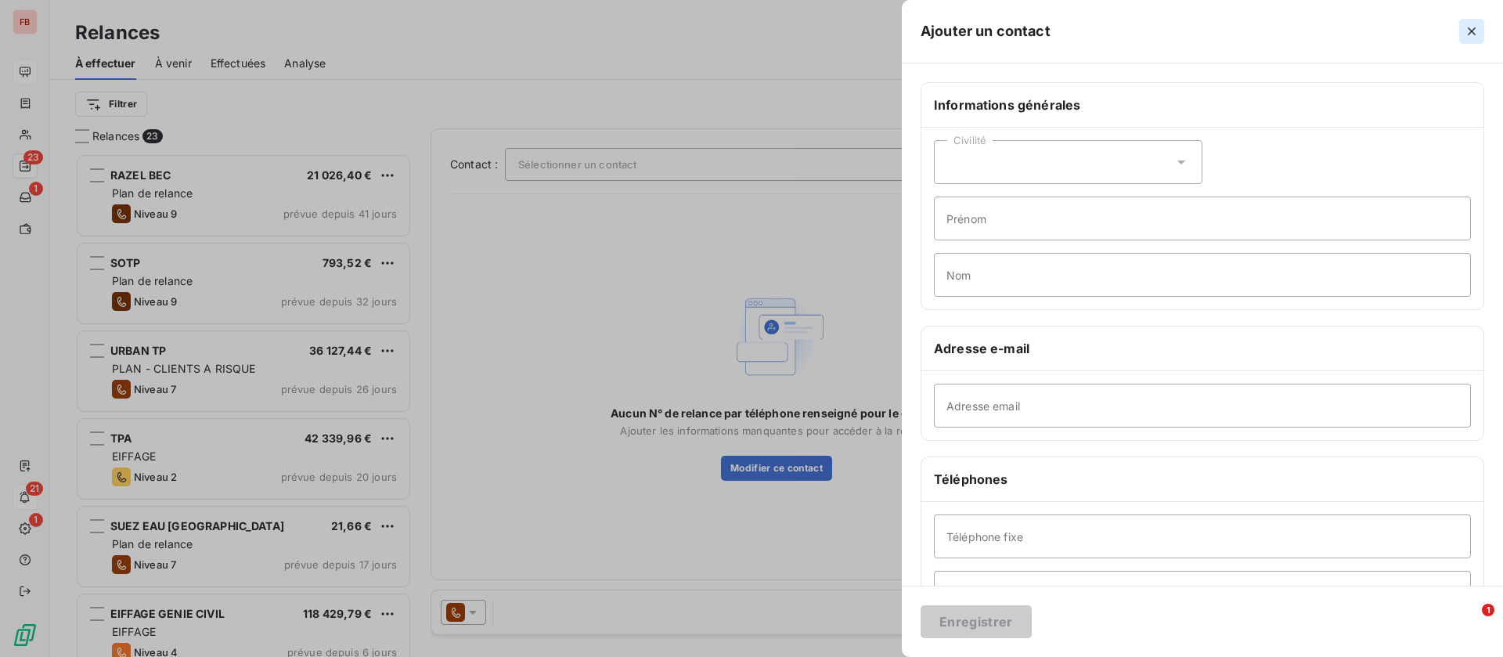
click at [1465, 25] on icon "button" at bounding box center [1472, 31] width 16 height 16
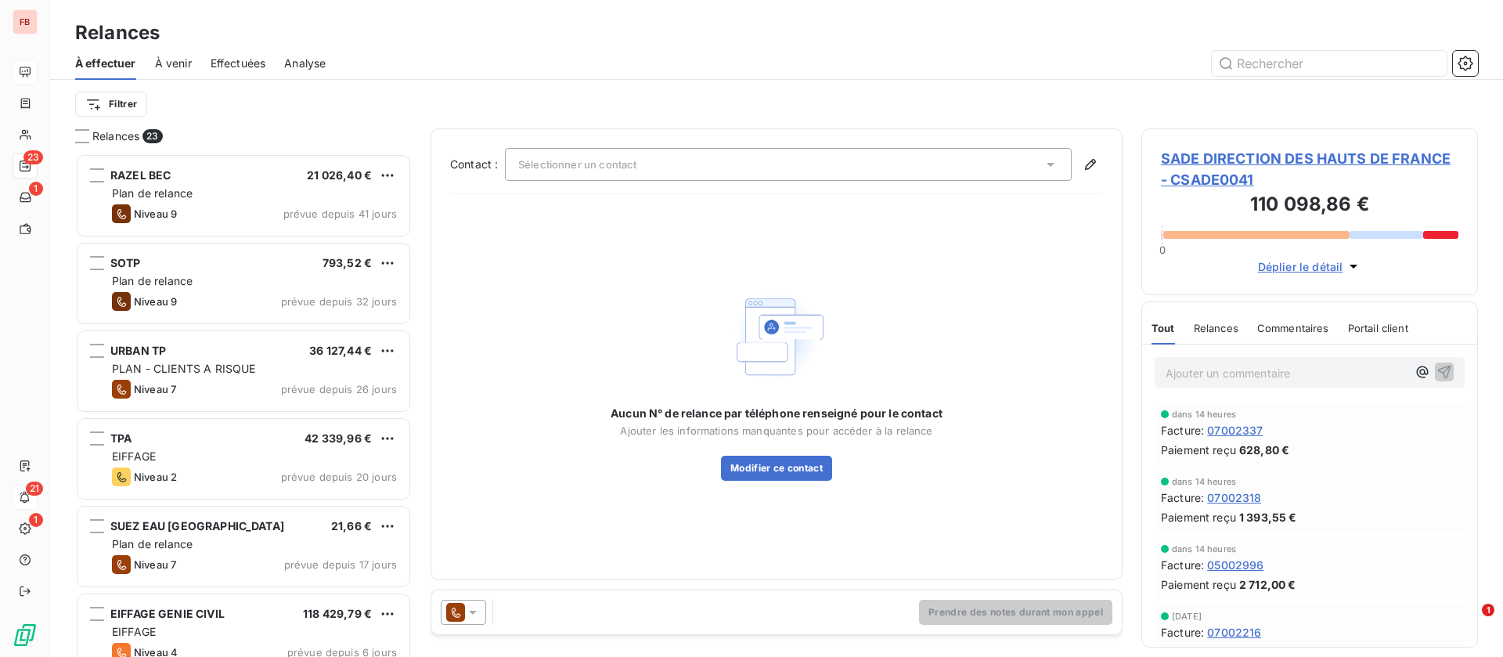
click at [1044, 161] on icon at bounding box center [1051, 165] width 16 height 16
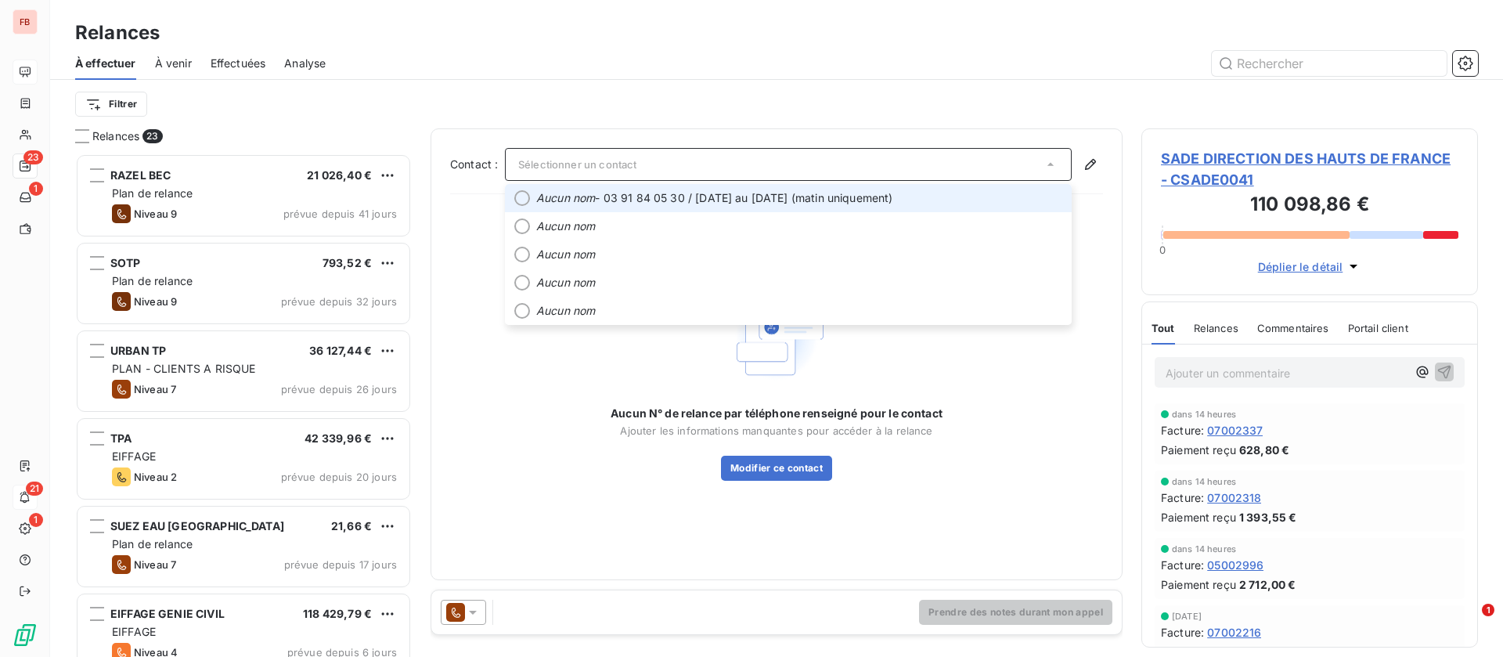
click at [794, 190] on span "Aucun nom - 03 91 84 05 30 / lundi au jeudi (matin uniquement)" at bounding box center [799, 198] width 526 height 16
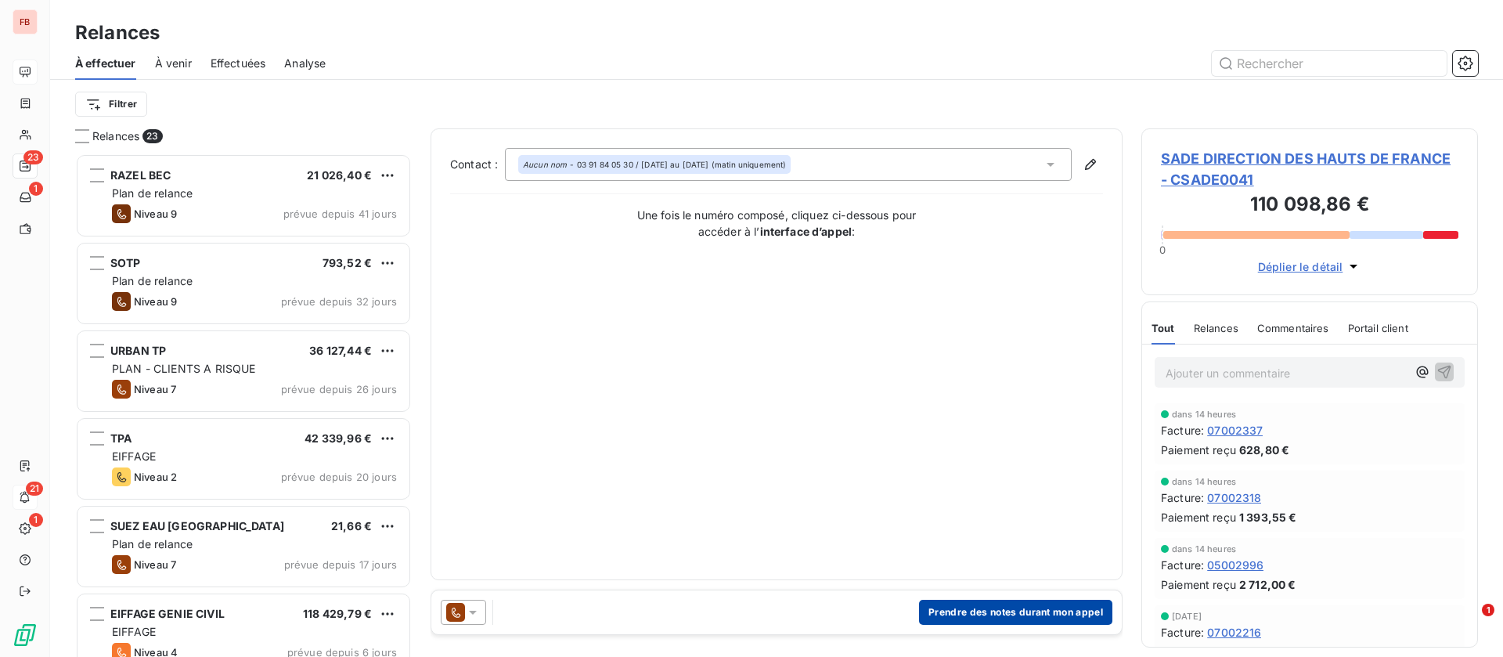
click at [995, 600] on button "Prendre des notes durant mon appel" at bounding box center [1015, 612] width 193 height 25
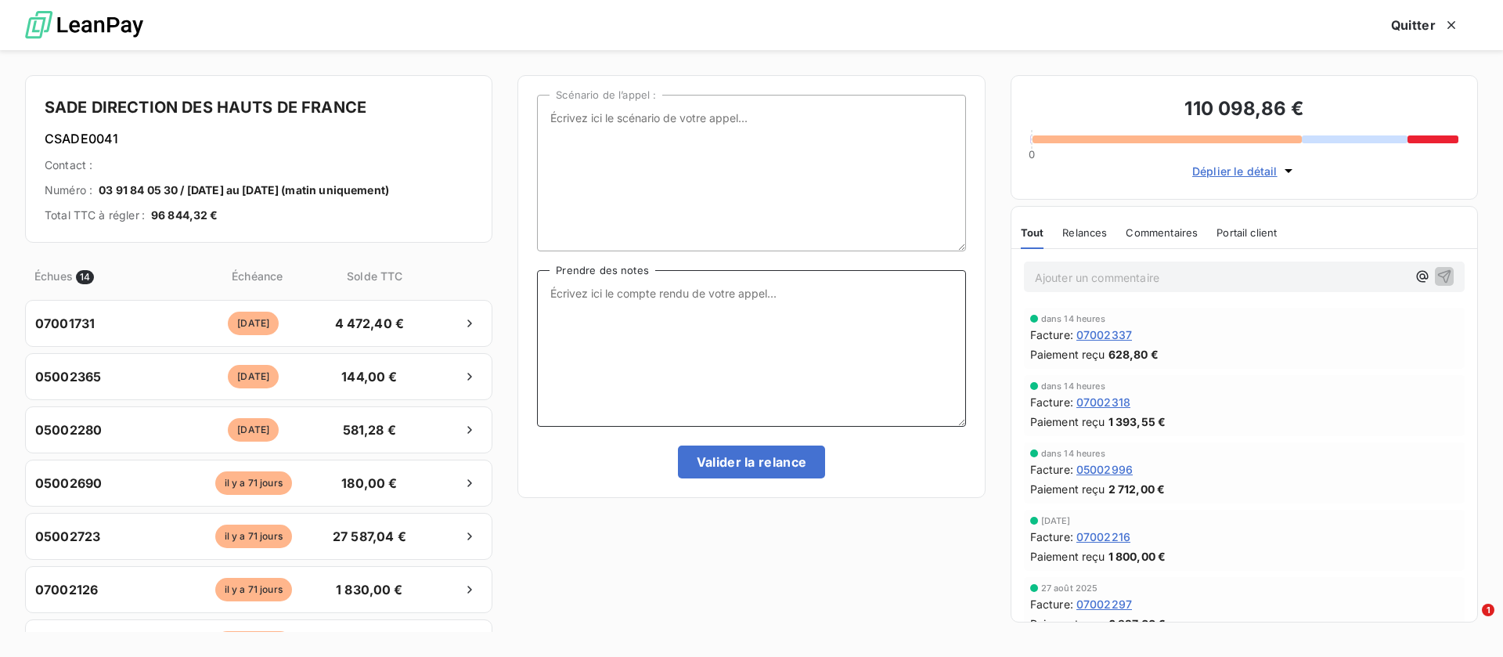
click at [706, 347] on textarea "Prendre des notes" at bounding box center [751, 348] width 428 height 157
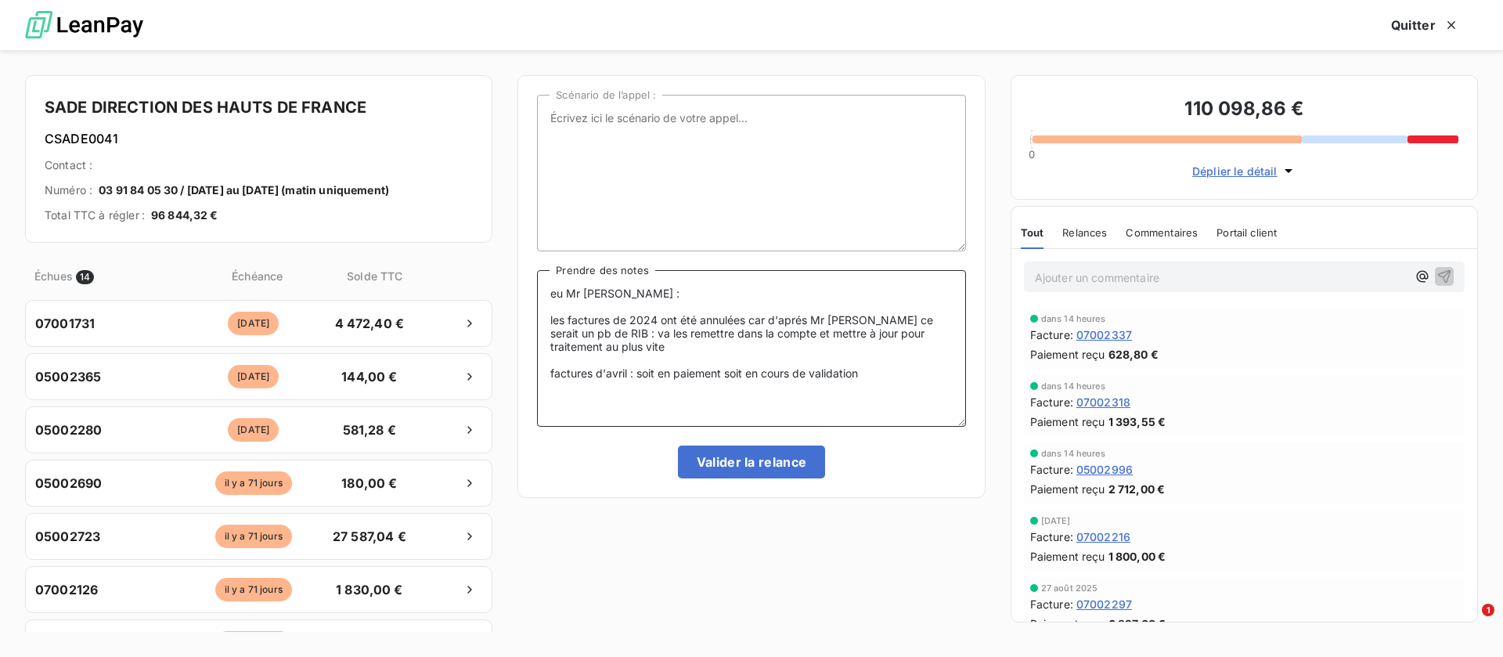
drag, startPoint x: 626, startPoint y: 370, endPoint x: 642, endPoint y: 364, distance: 16.9
click at [628, 370] on textarea "eu Mr Ducrocq : les factures de 2024 ont été annulées car d'aprés Mr Ducrocq ce…" at bounding box center [751, 348] width 428 height 157
click at [926, 372] on textarea "eu Mr Ducrocq : les factures de 2024 ont été annulées car d'aprés Mr Ducrocq ce…" at bounding box center [751, 348] width 428 height 157
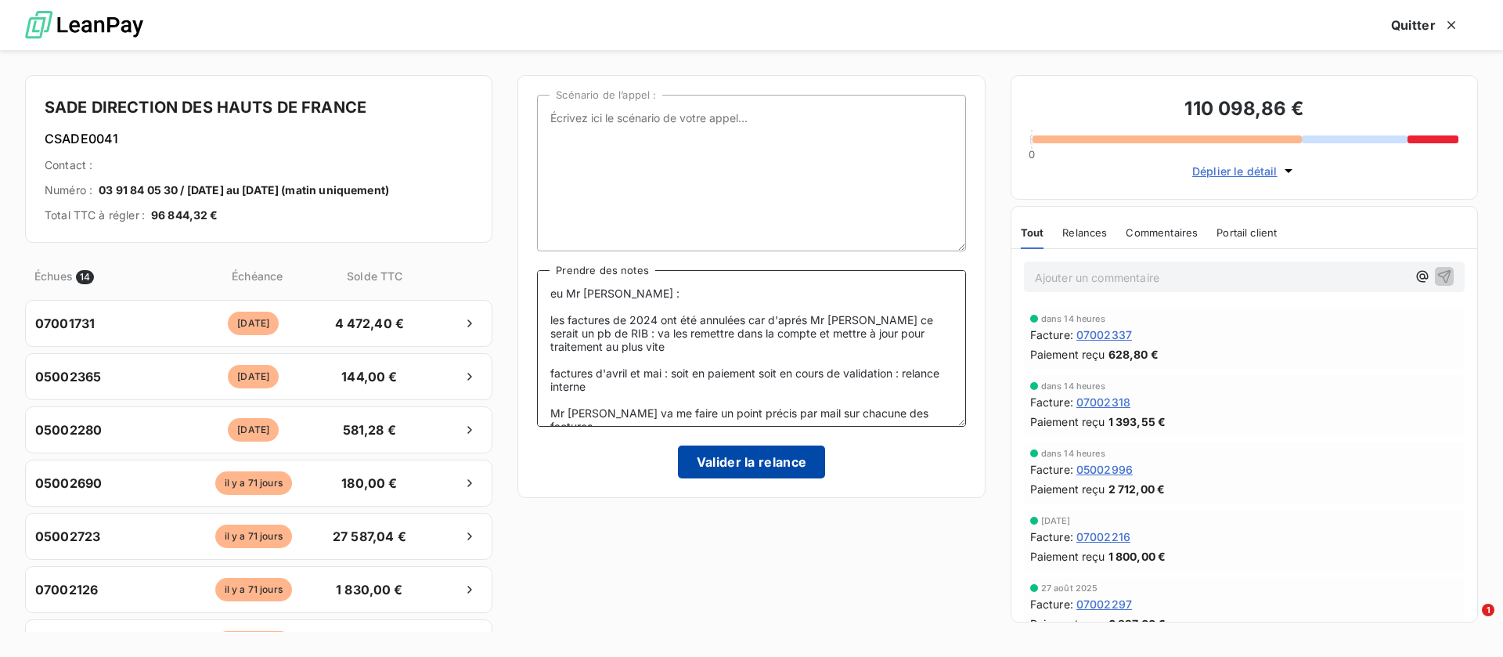
type textarea "eu Mr Ducrocq : les factures de 2024 ont été annulées car d'aprés Mr Ducrocq ce…"
click at [745, 453] on button "Valider la relance" at bounding box center [752, 462] width 148 height 33
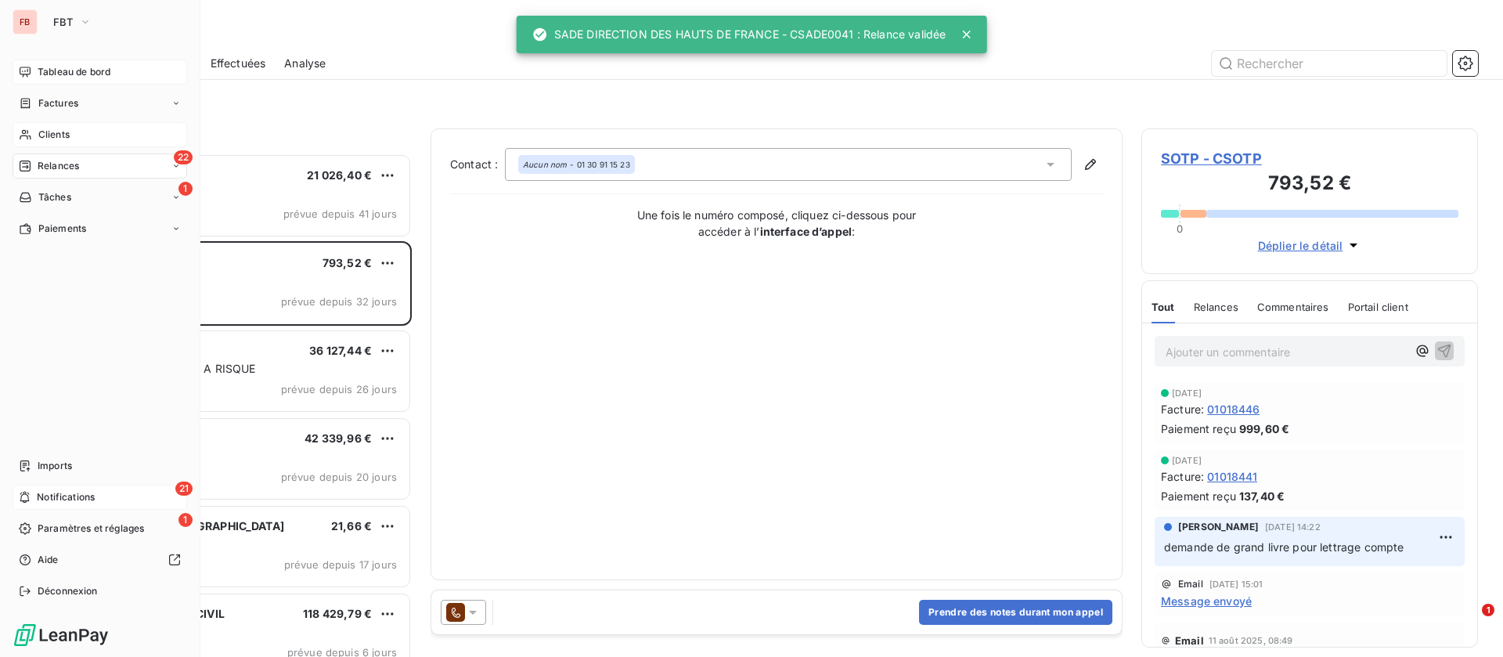
click at [78, 134] on div "Clients" at bounding box center [100, 134] width 175 height 25
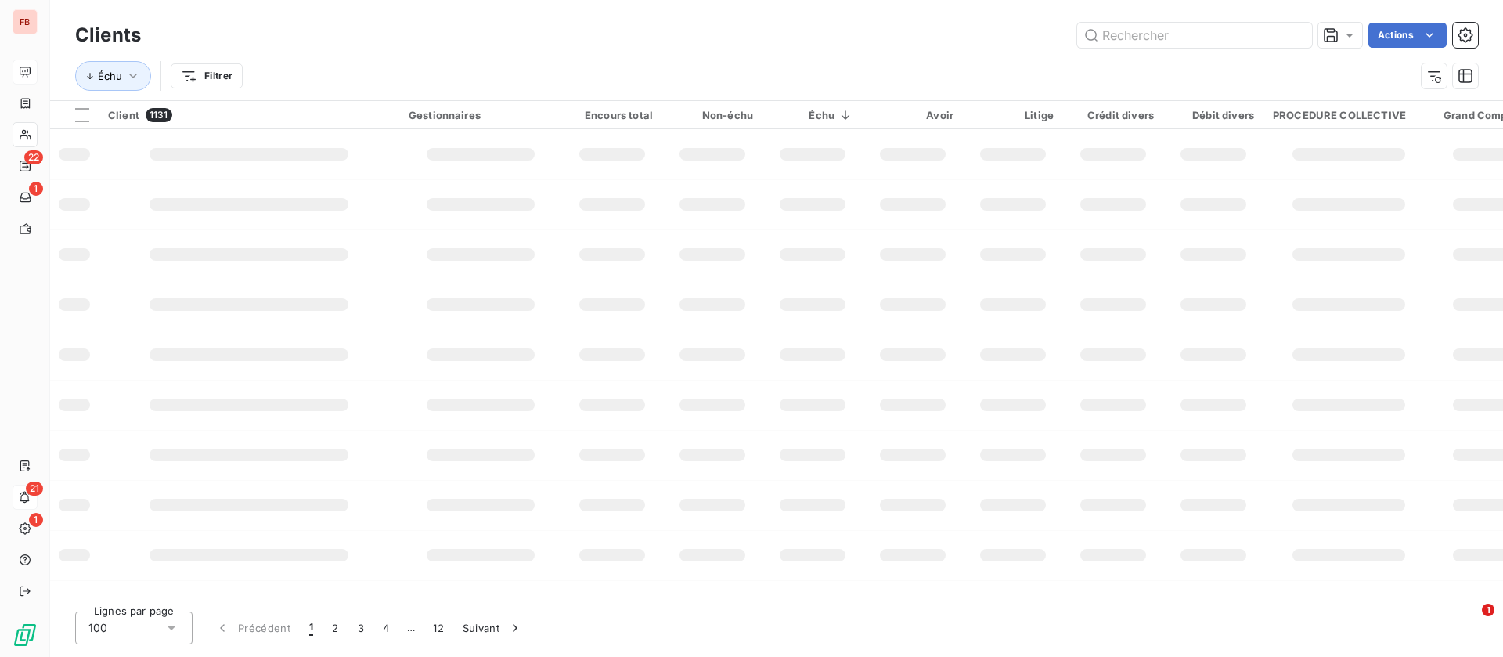
click at [1270, 66] on div "Échu Filtrer" at bounding box center [742, 76] width 1334 height 30
click at [1172, 35] on input "text" at bounding box center [1194, 35] width 235 height 25
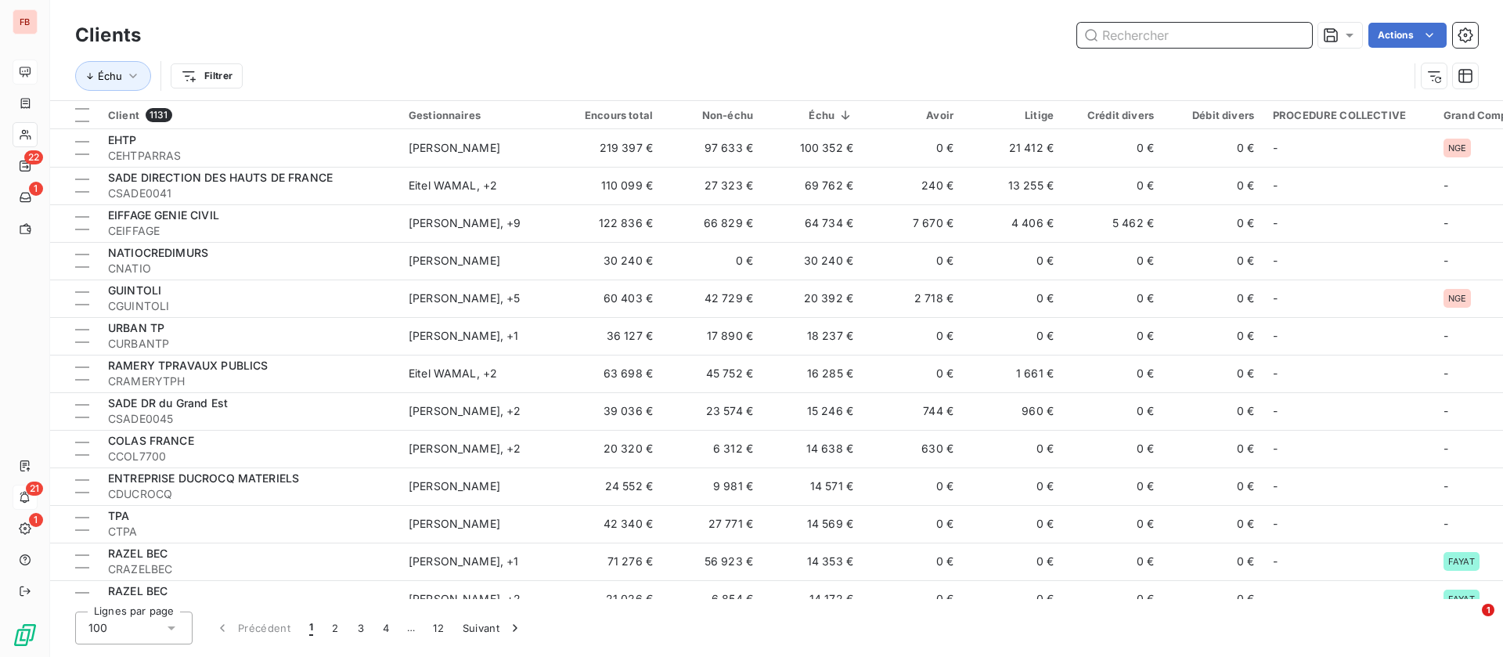
click at [1171, 34] on input "text" at bounding box center [1194, 35] width 235 height 25
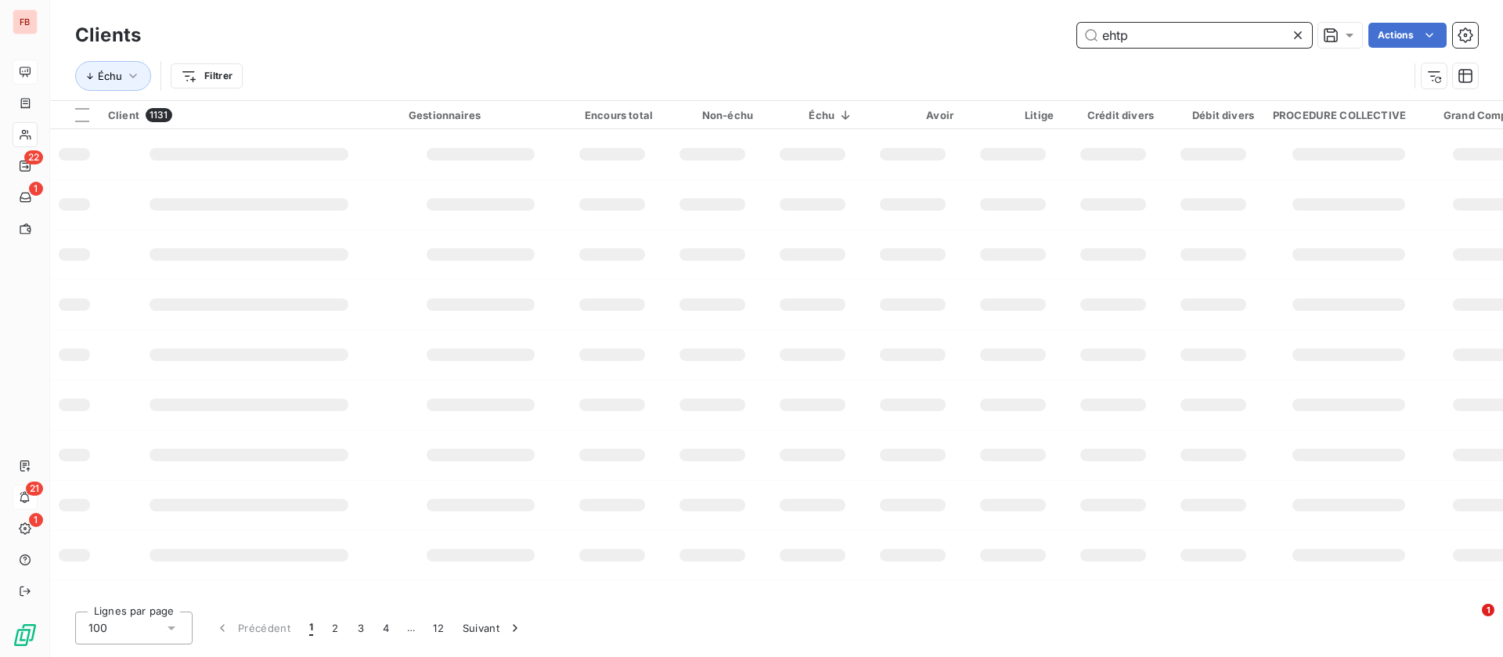
type input "ehtp"
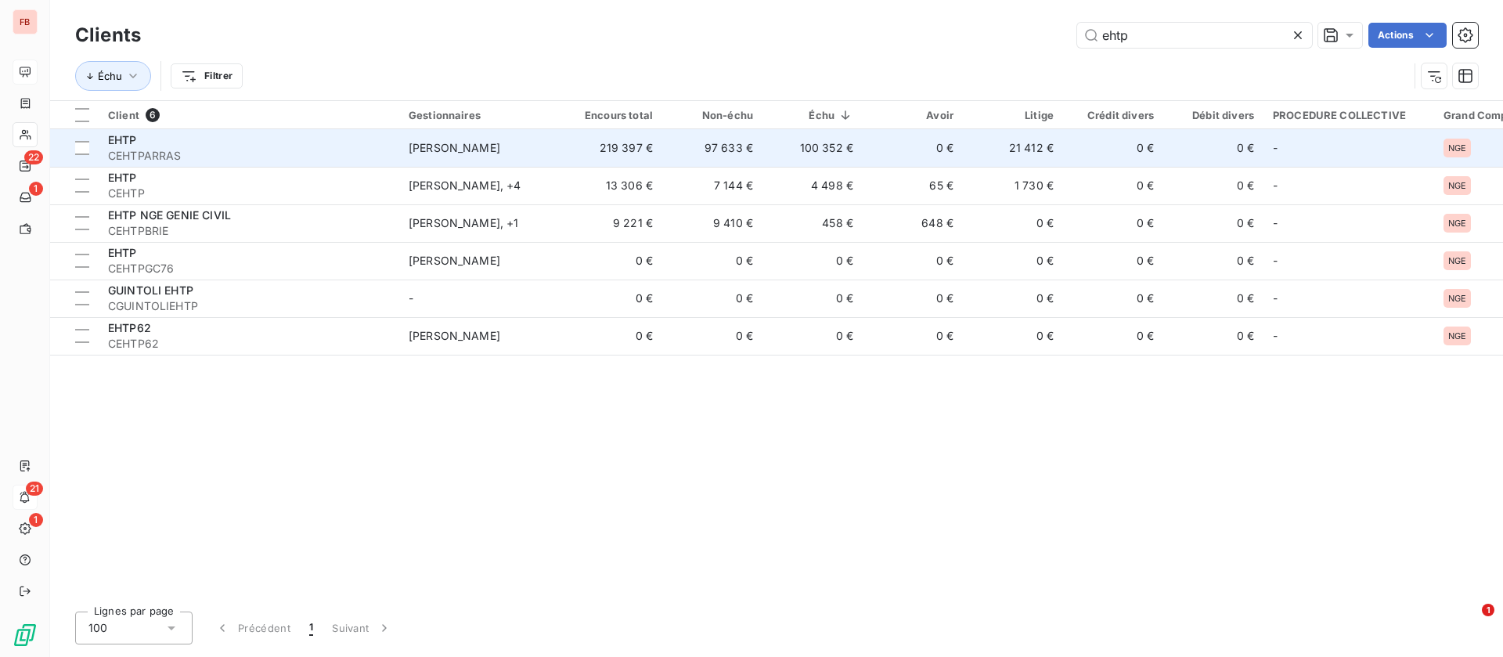
click at [334, 151] on span "CEHTPARRAS" at bounding box center [249, 156] width 282 height 16
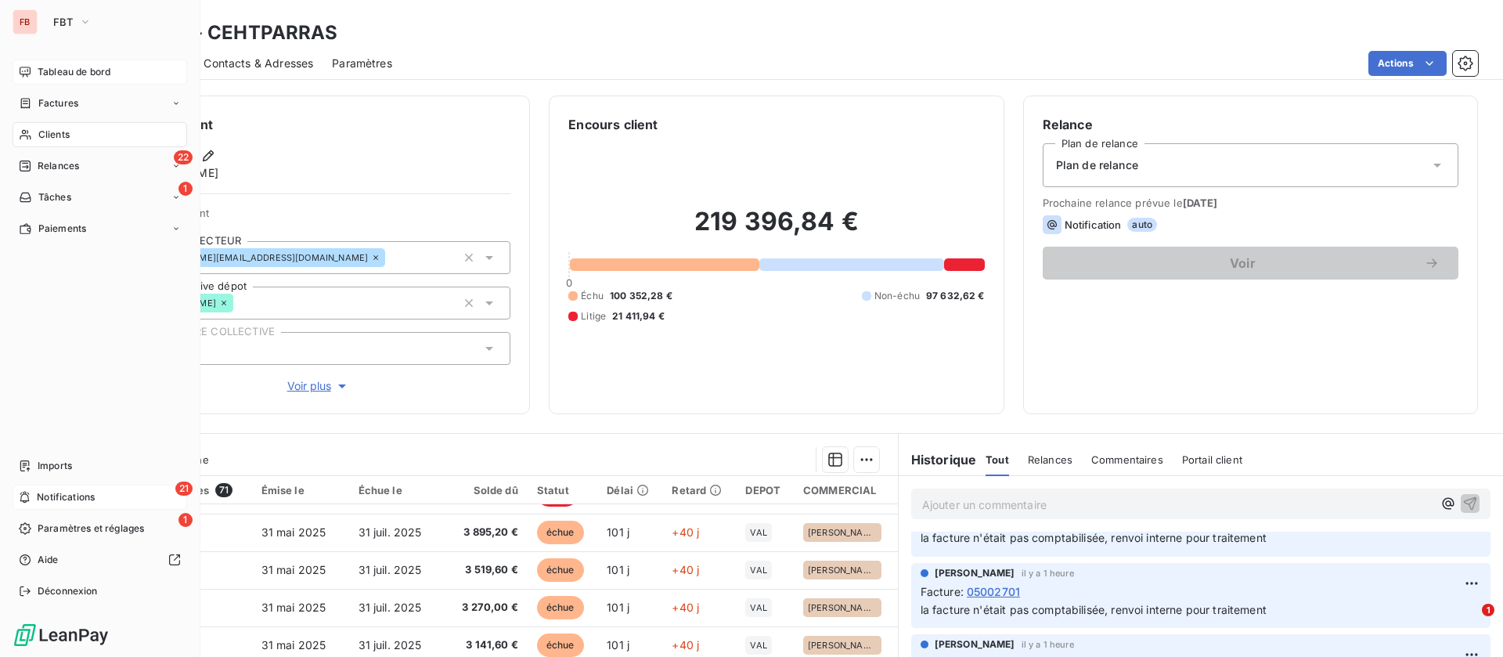
click at [50, 78] on span "Tableau de bord" at bounding box center [74, 72] width 73 height 14
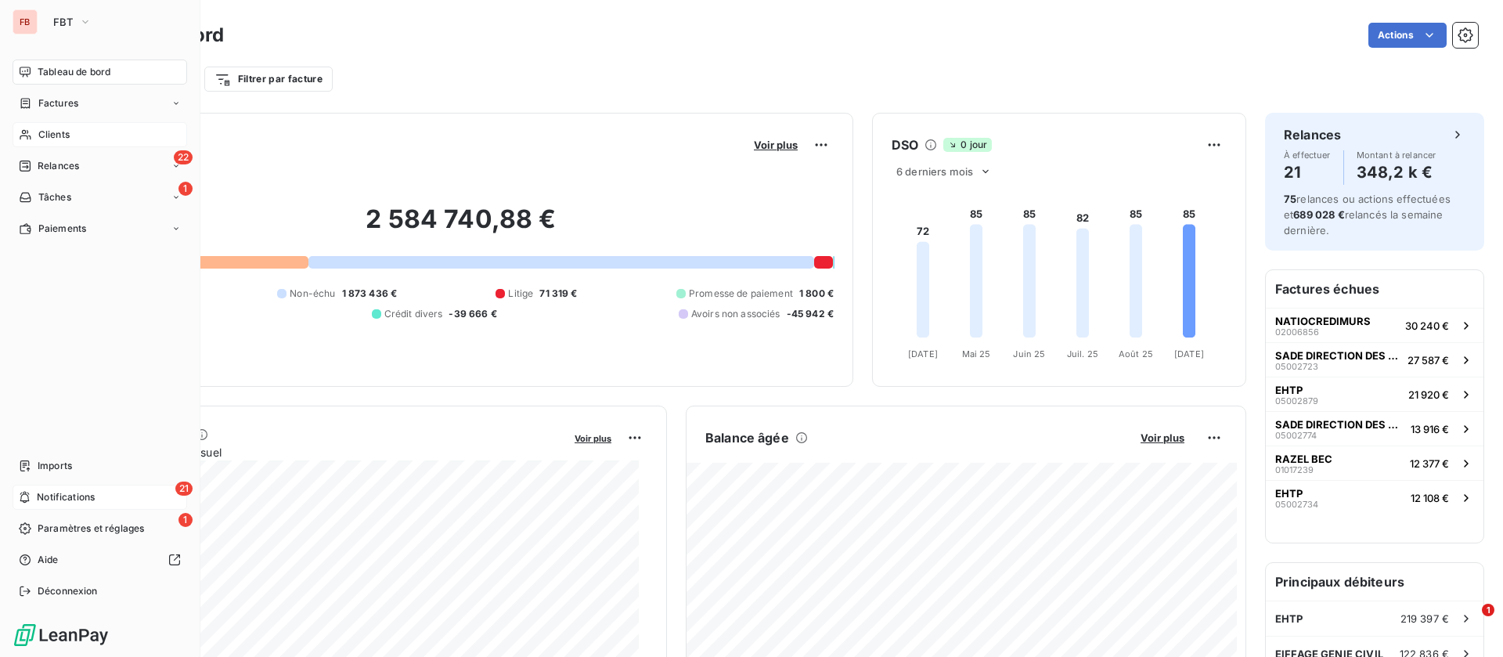
click at [37, 129] on div "Clients" at bounding box center [100, 134] width 175 height 25
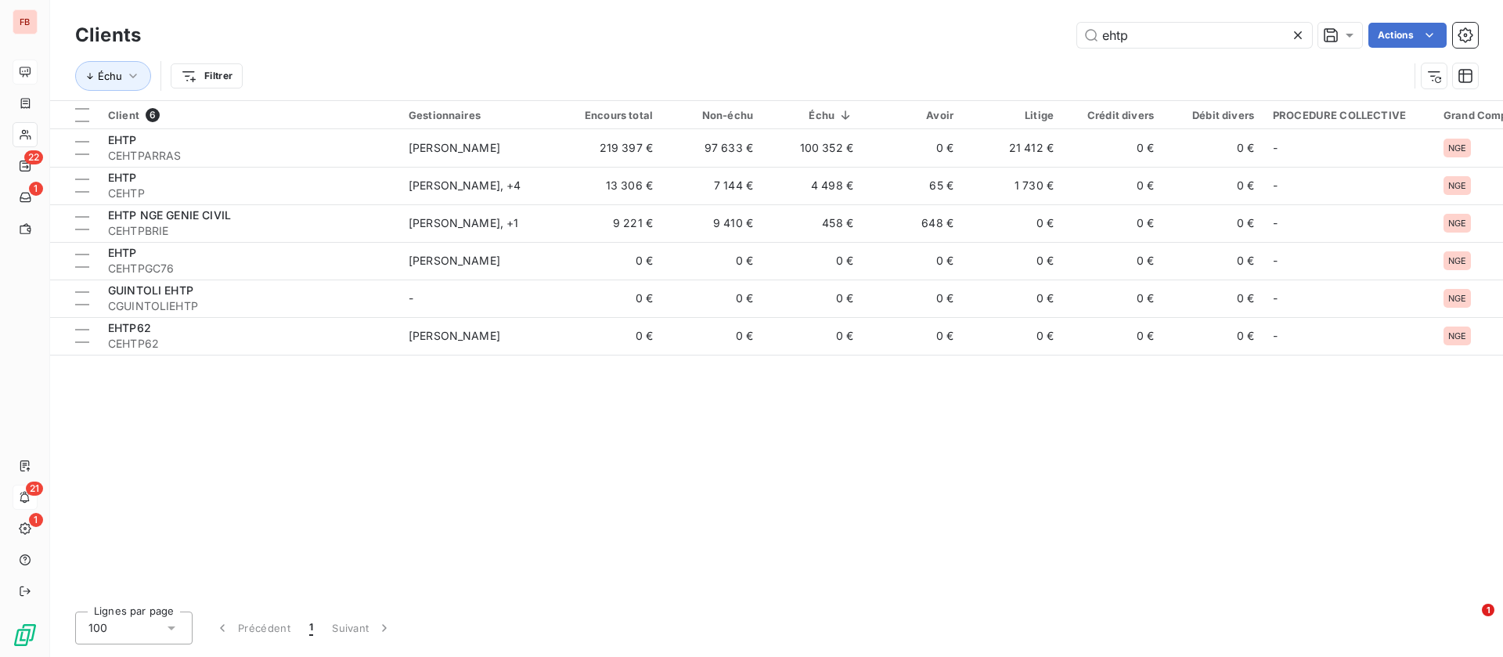
click at [1298, 37] on icon at bounding box center [1298, 35] width 16 height 16
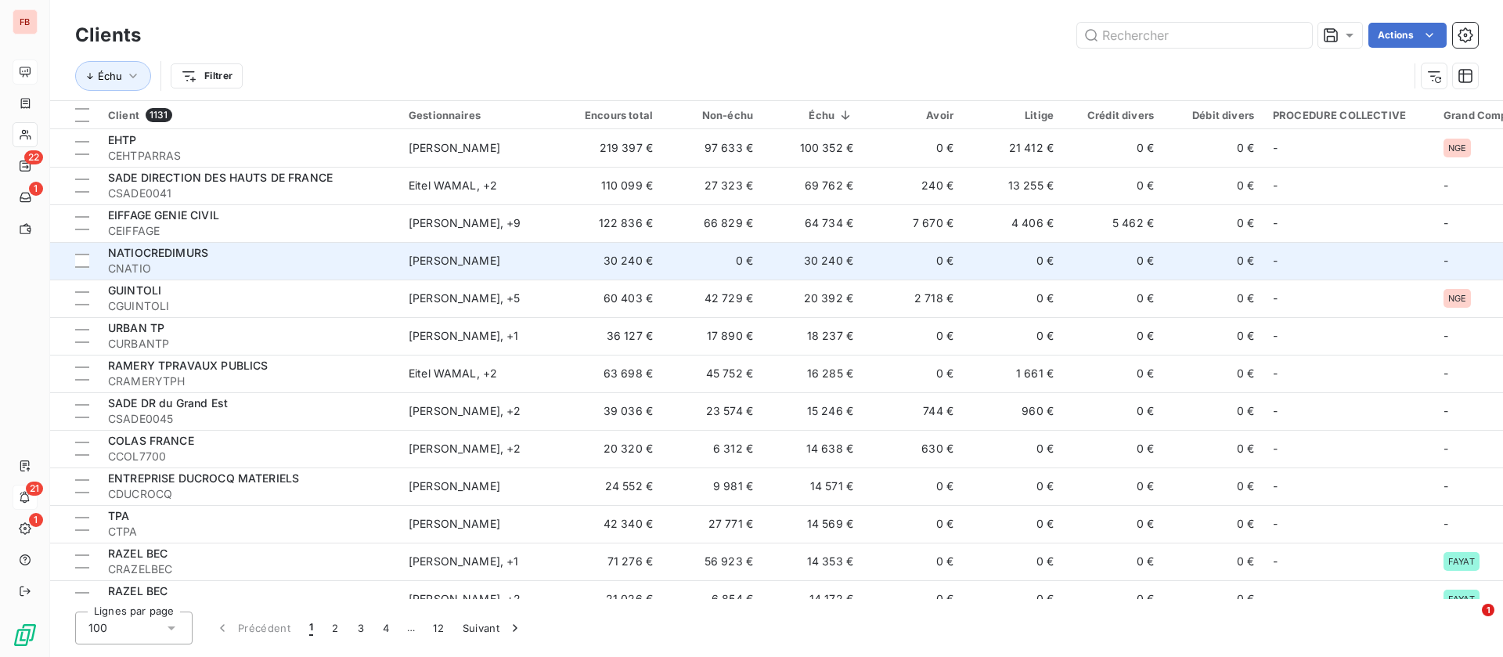
click at [840, 262] on td "30 240 €" at bounding box center [813, 261] width 100 height 38
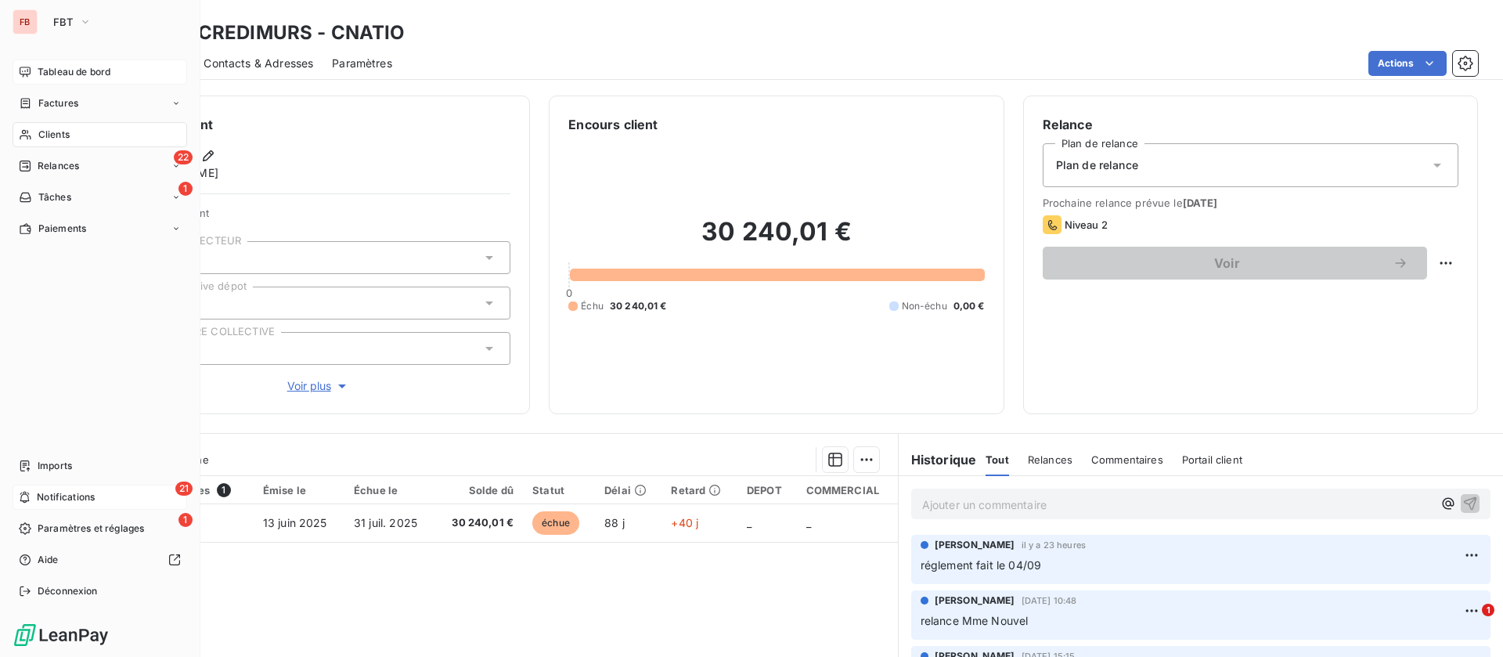
click at [36, 69] on div "Tableau de bord" at bounding box center [100, 72] width 175 height 25
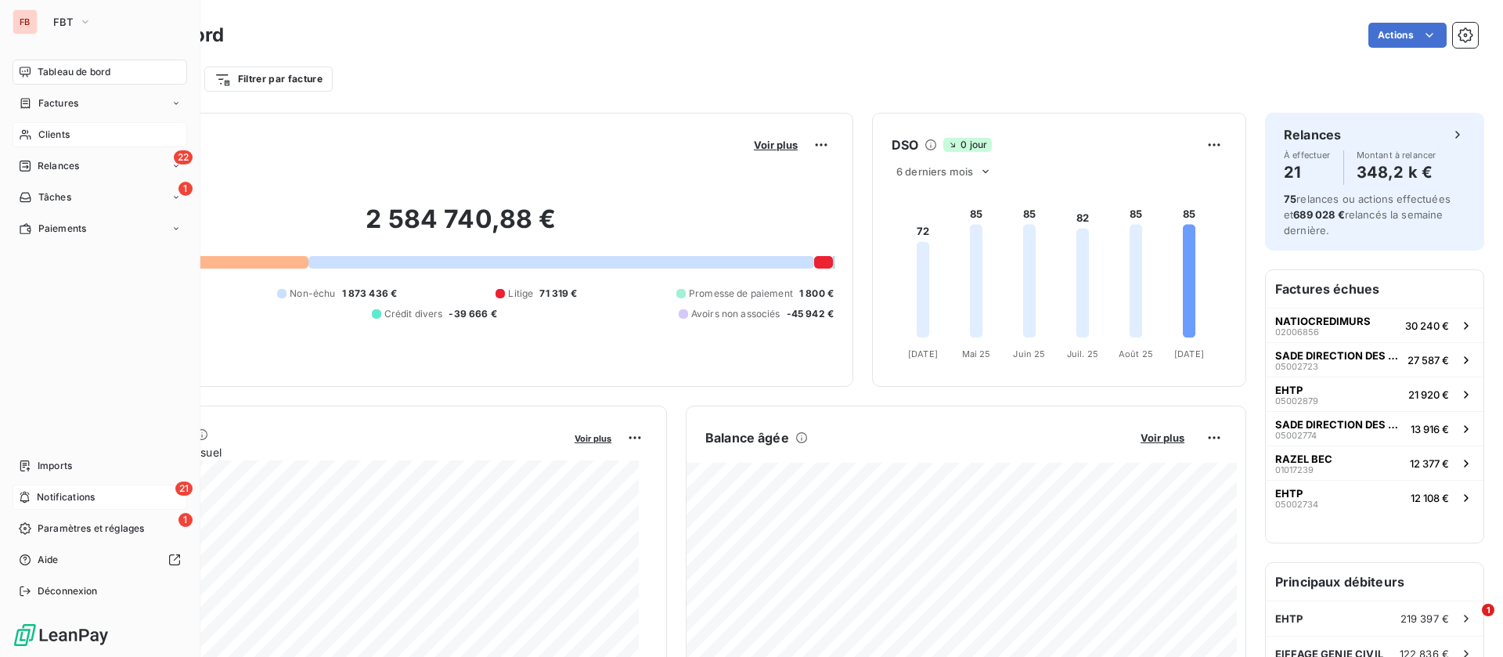
click at [42, 137] on span "Clients" at bounding box center [53, 135] width 31 height 14
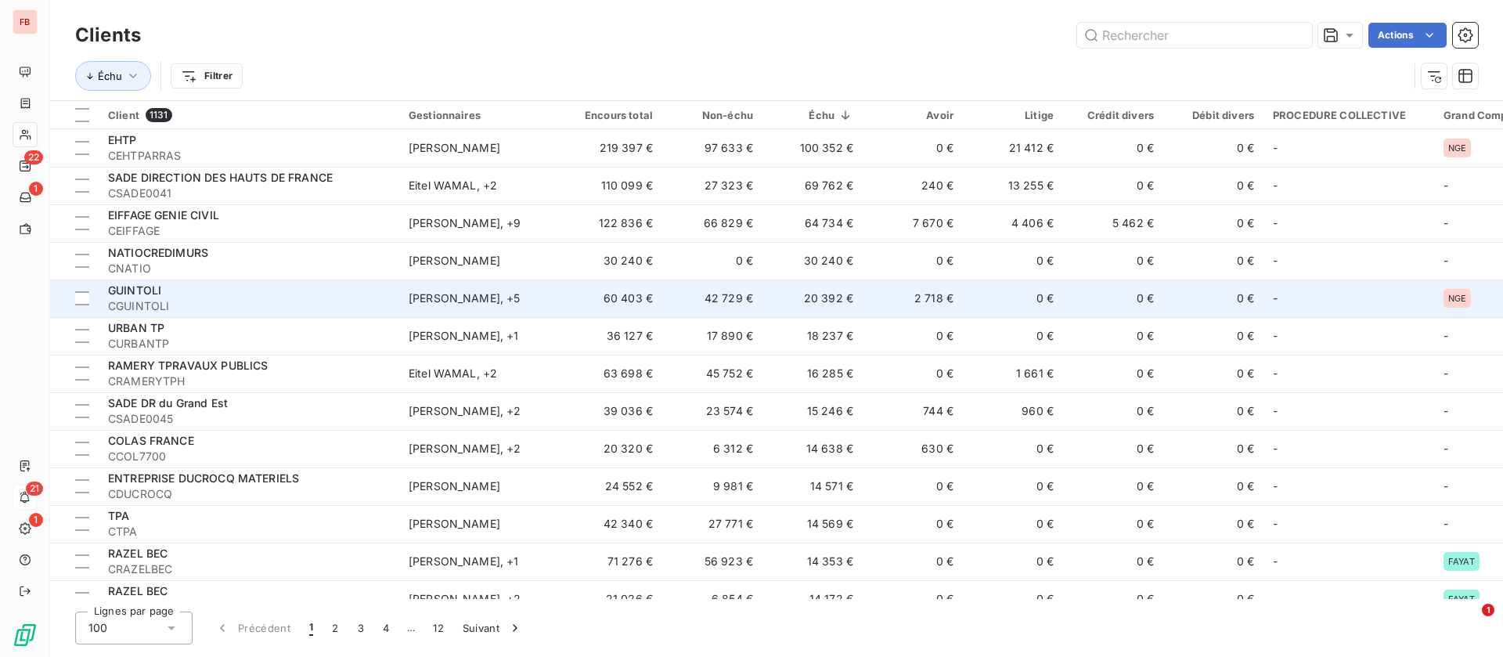
click at [920, 287] on td "2 718 €" at bounding box center [913, 299] width 100 height 38
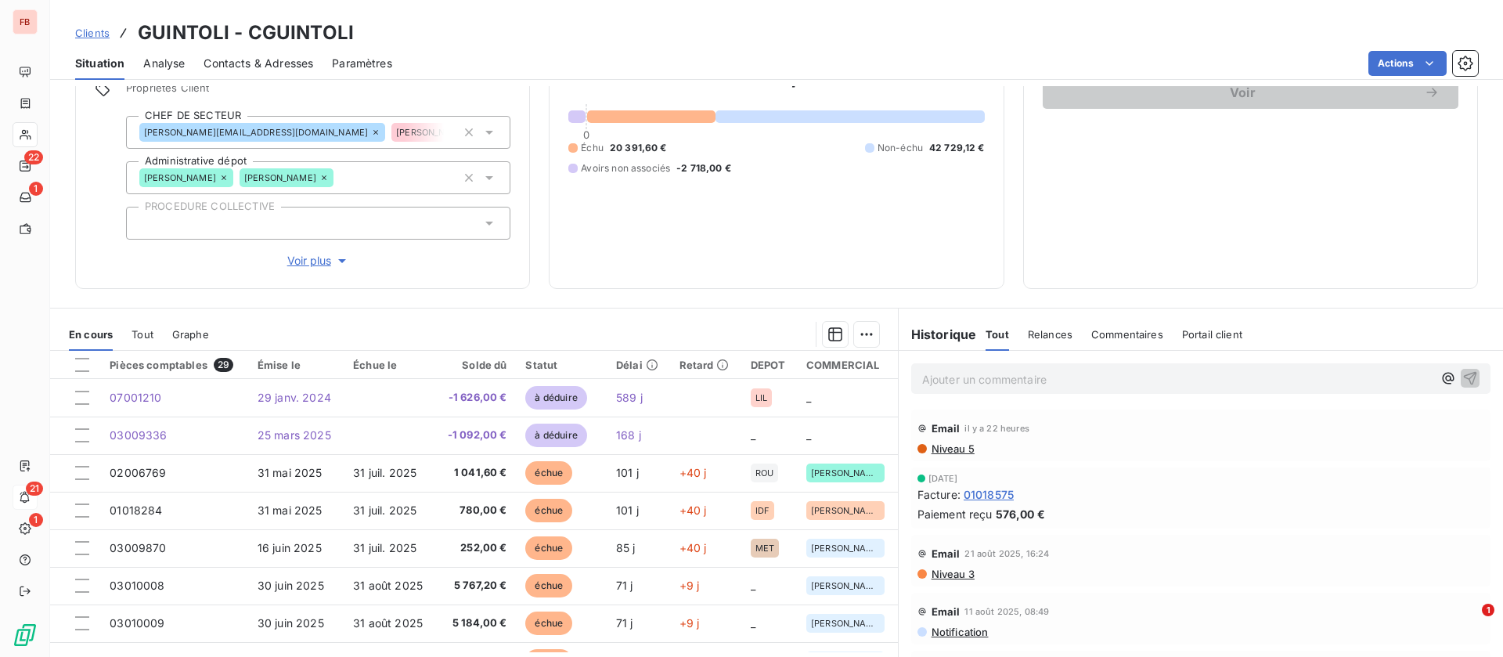
scroll to position [213, 0]
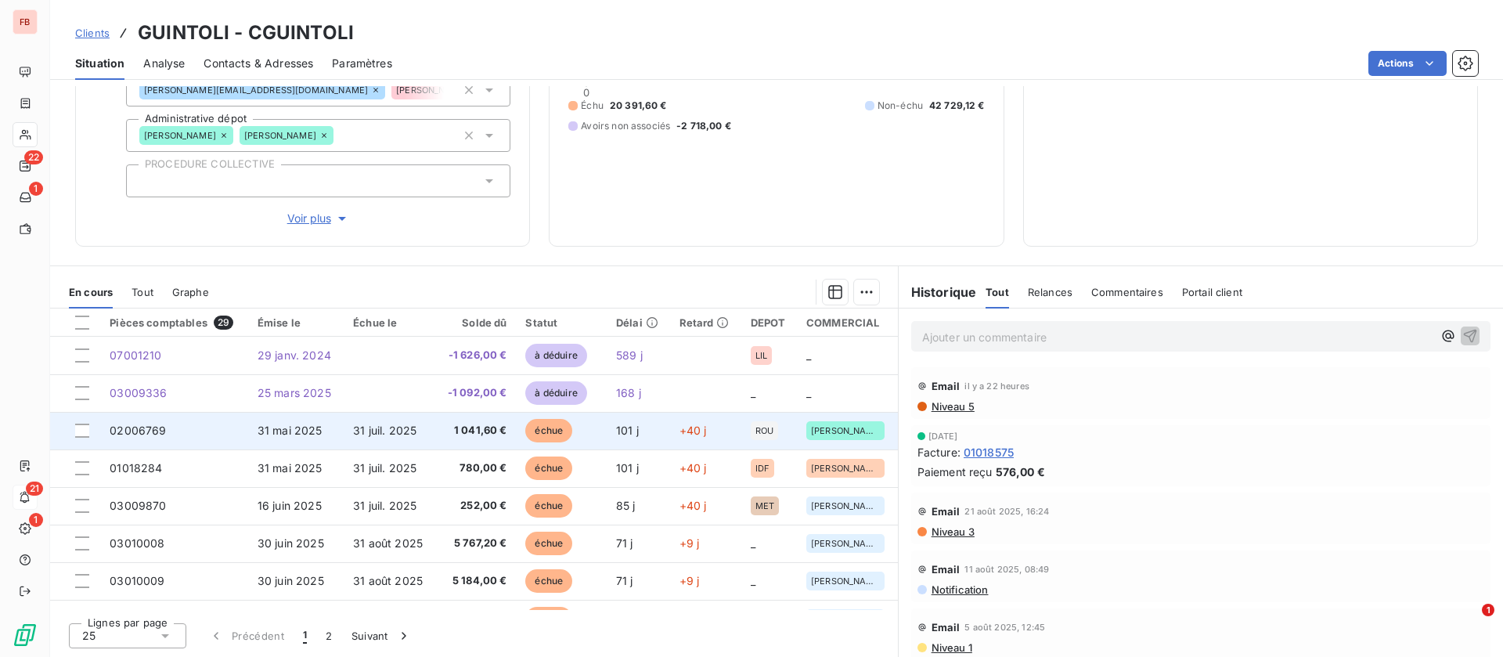
click at [384, 433] on span "31 juil. 2025" at bounding box center [384, 430] width 63 height 13
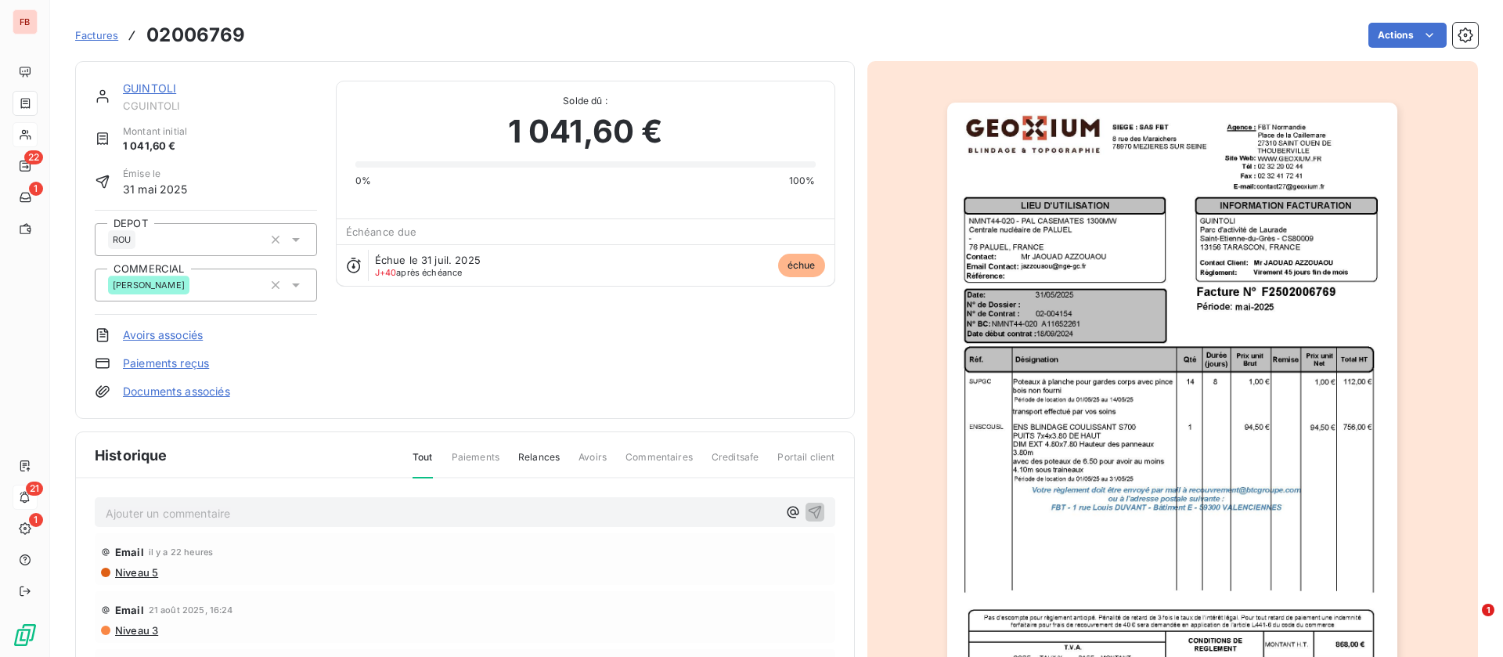
click at [150, 88] on link "GUINTOLI" at bounding box center [149, 87] width 53 height 13
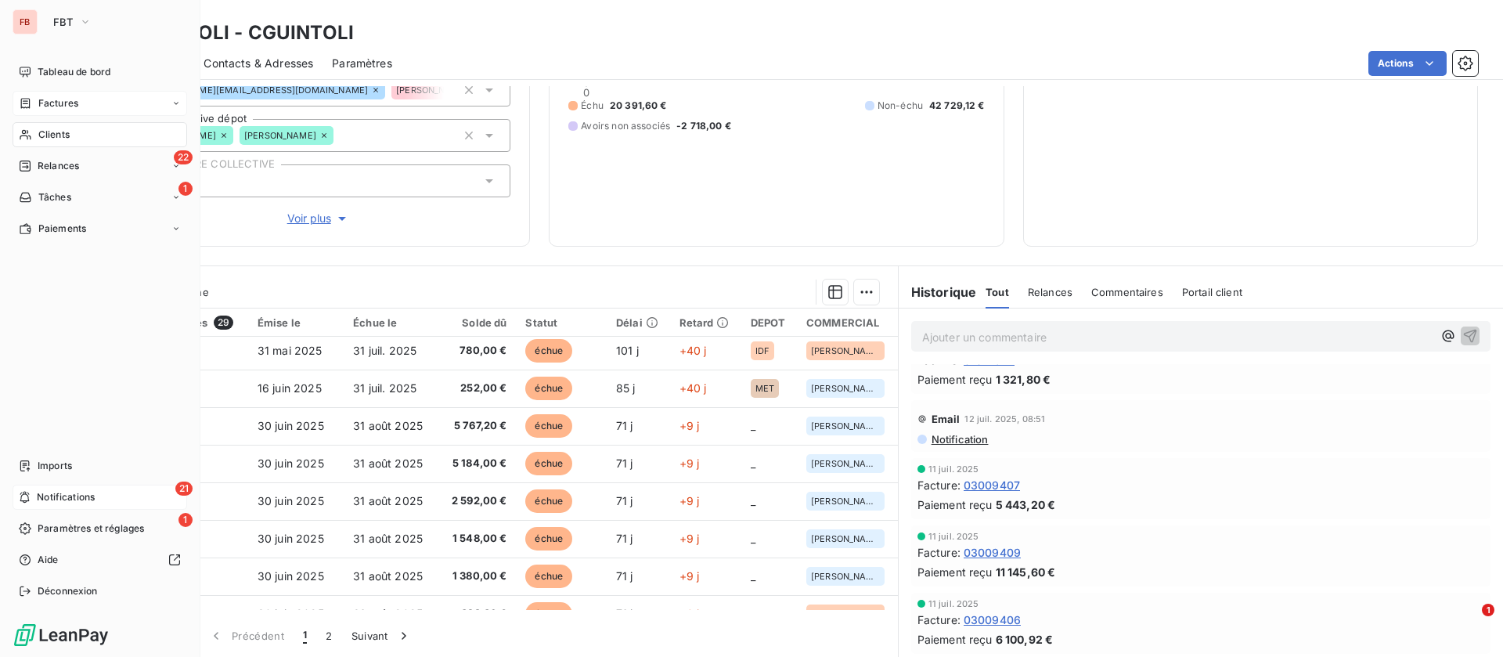
scroll to position [1115, 0]
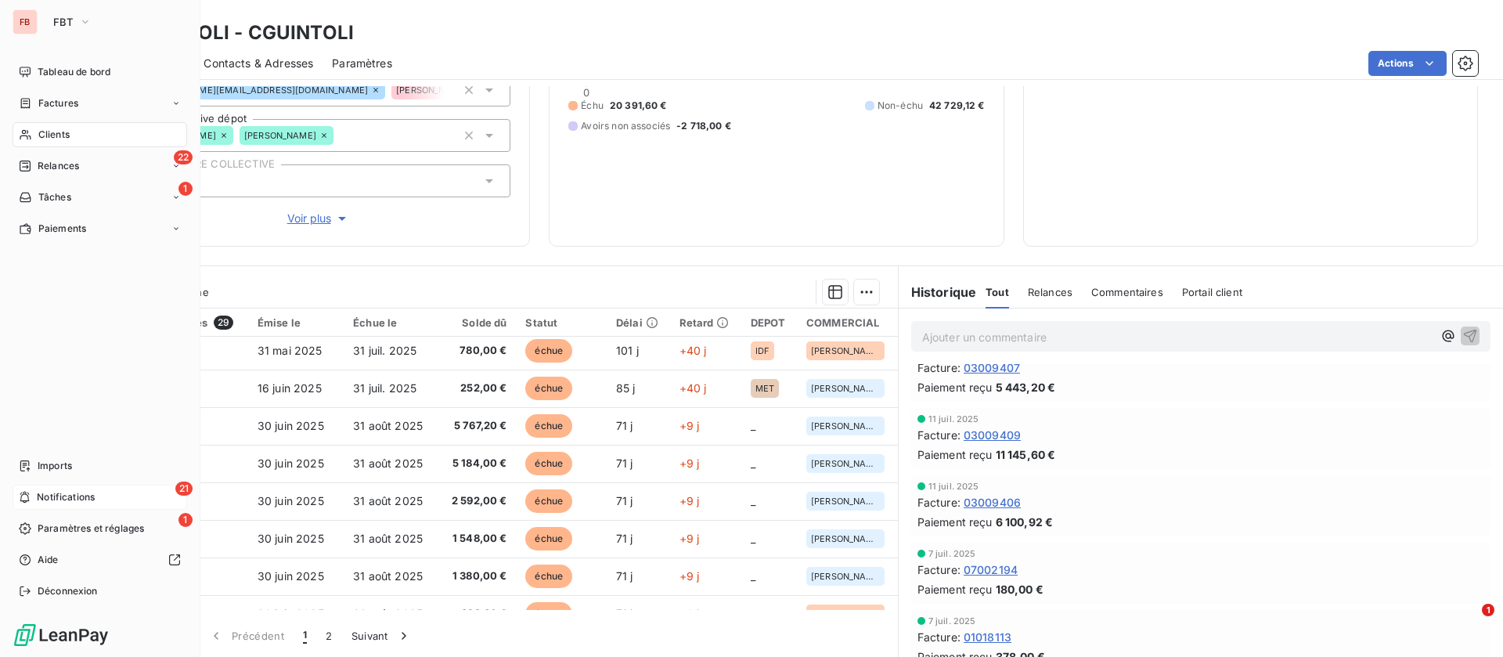
click at [60, 136] on span "Clients" at bounding box center [53, 135] width 31 height 14
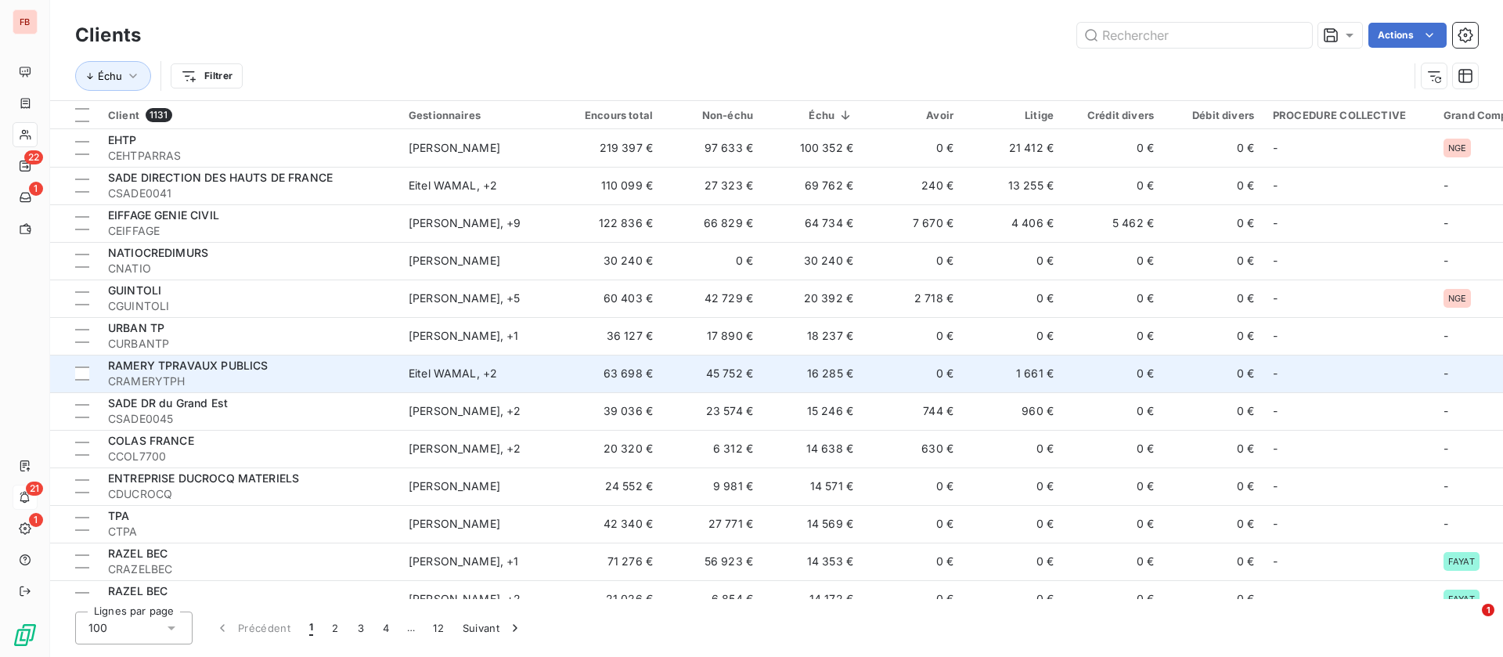
click at [778, 362] on td "16 285 €" at bounding box center [813, 374] width 100 height 38
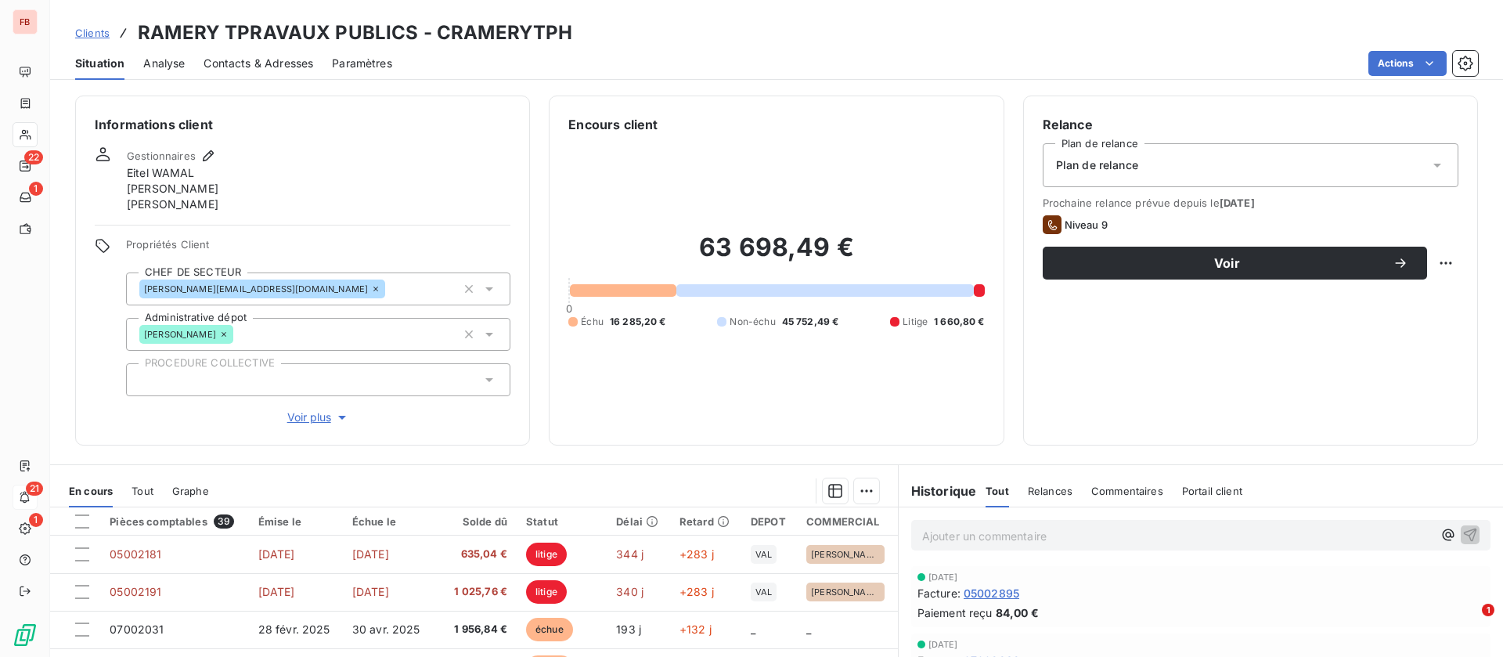
click at [269, 54] on div "Contacts & Adresses" at bounding box center [259, 63] width 110 height 33
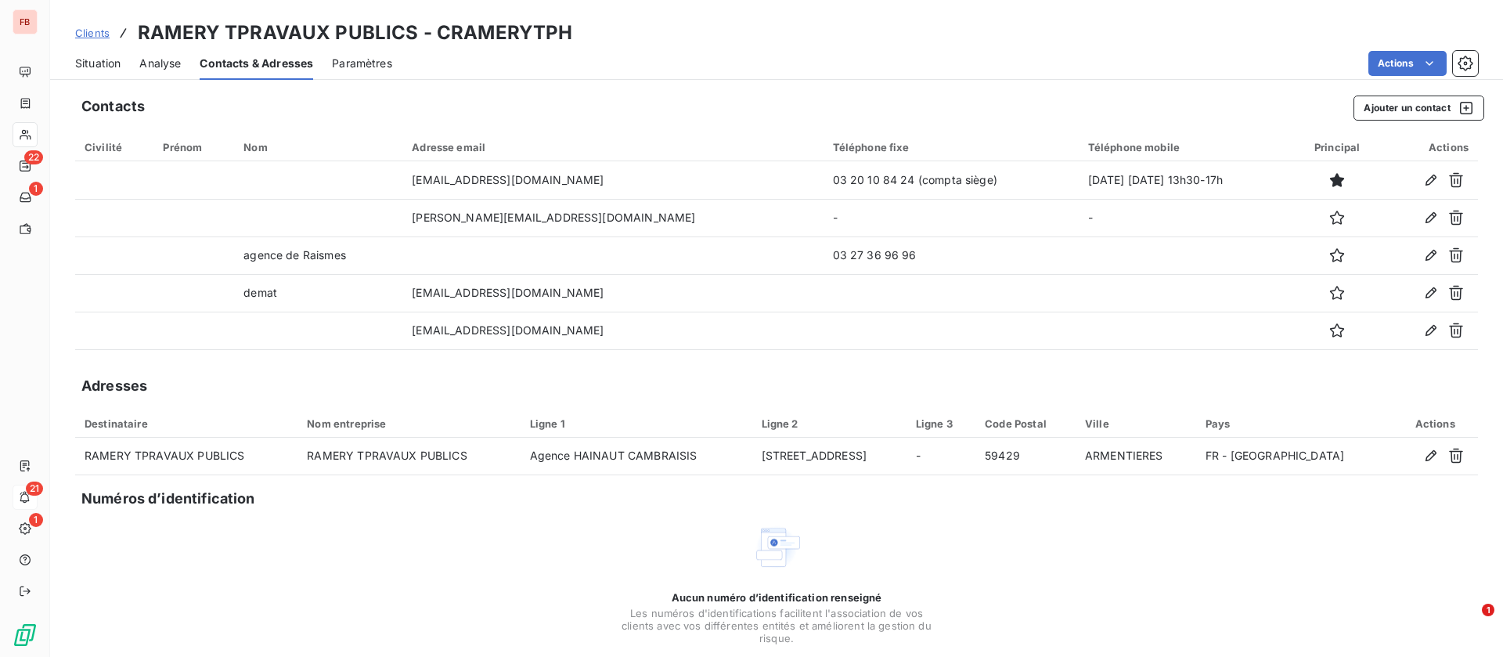
click at [101, 31] on span "Clients" at bounding box center [92, 33] width 34 height 13
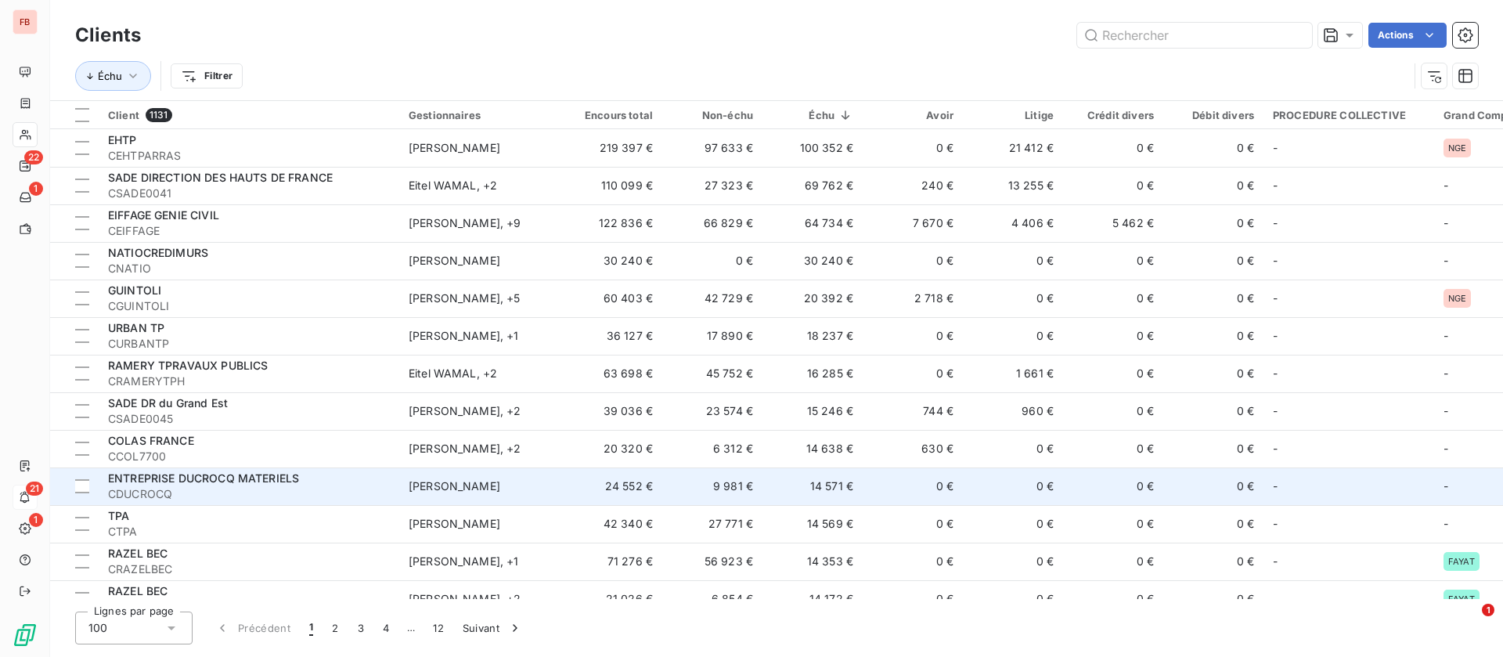
click at [870, 487] on td "0 €" at bounding box center [913, 486] width 100 height 38
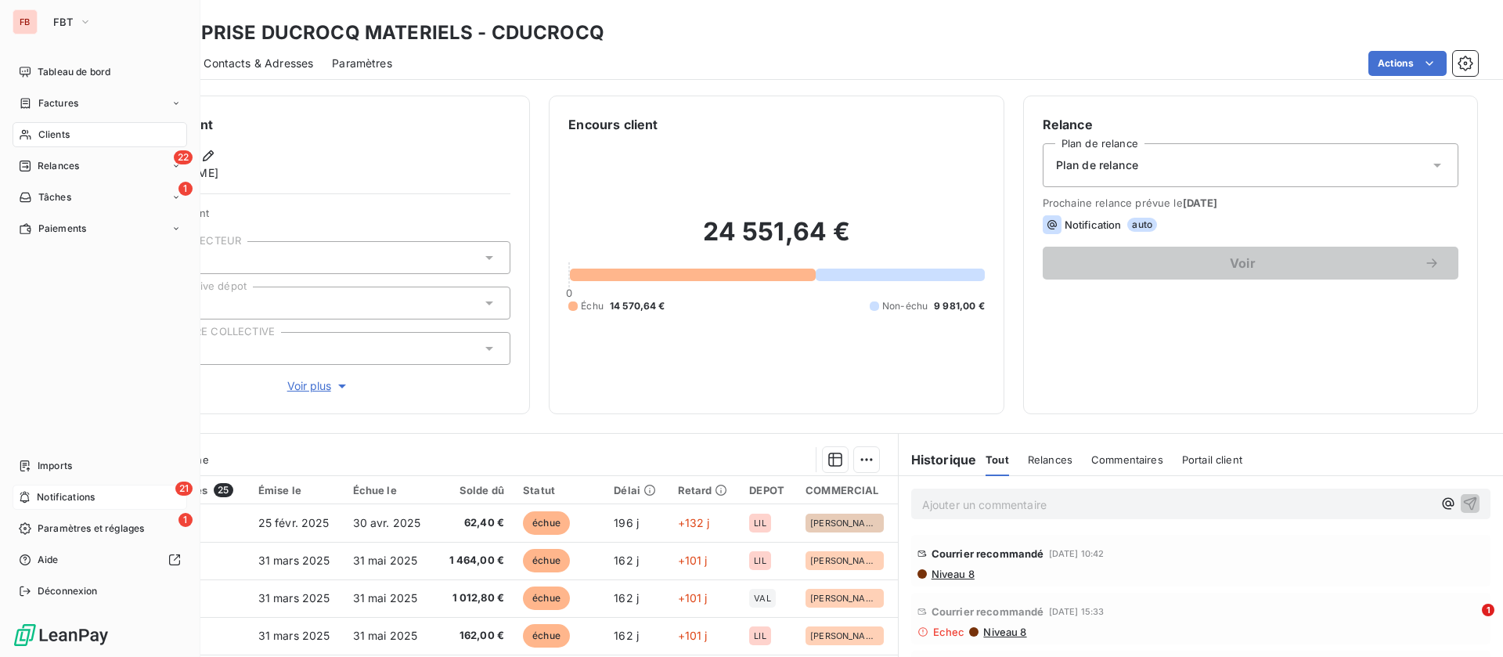
click at [55, 126] on div "Clients" at bounding box center [100, 134] width 175 height 25
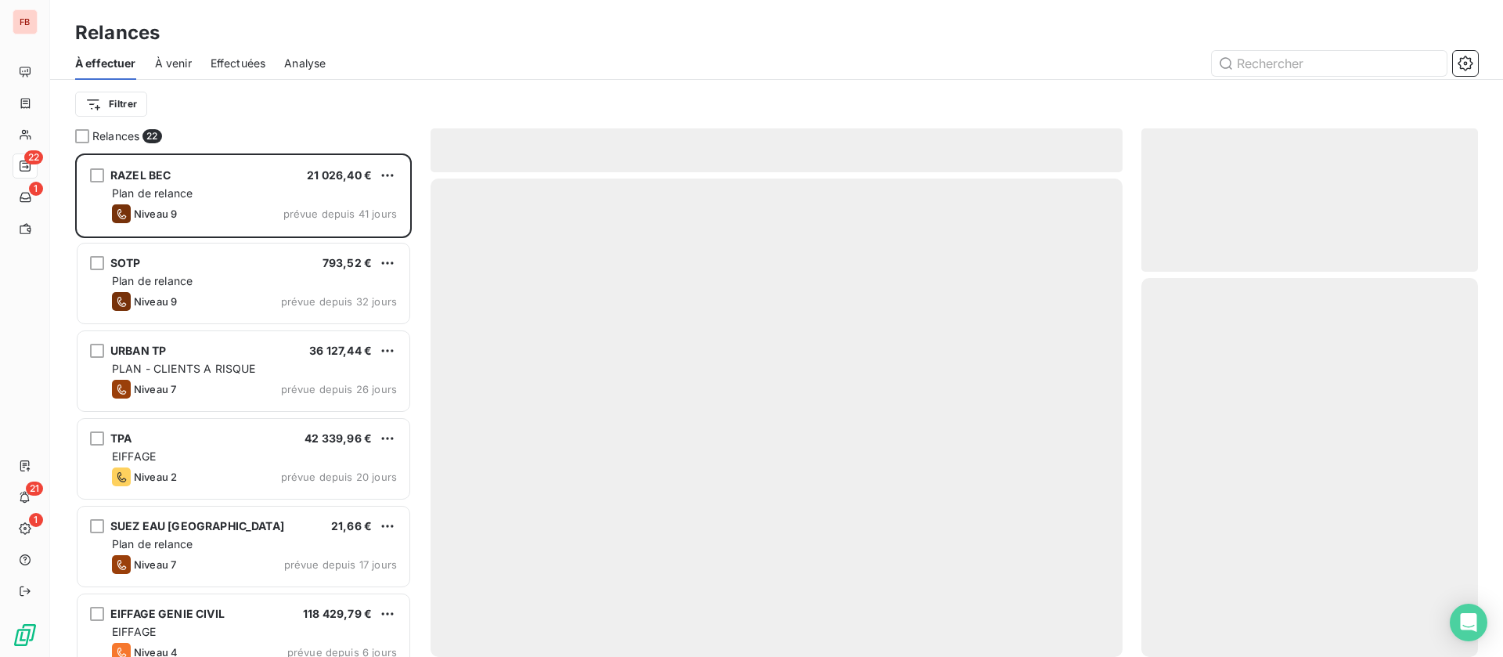
scroll to position [485, 319]
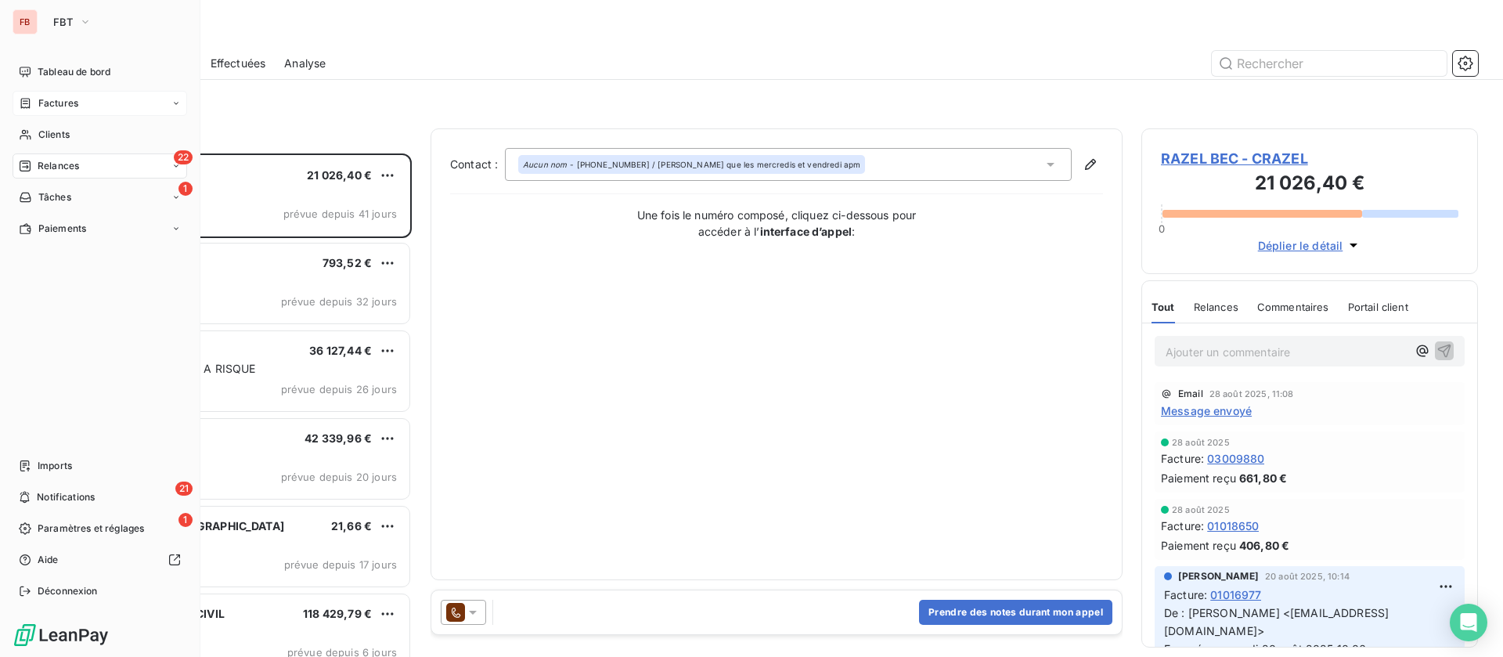
click at [50, 103] on span "Factures" at bounding box center [58, 103] width 40 height 14
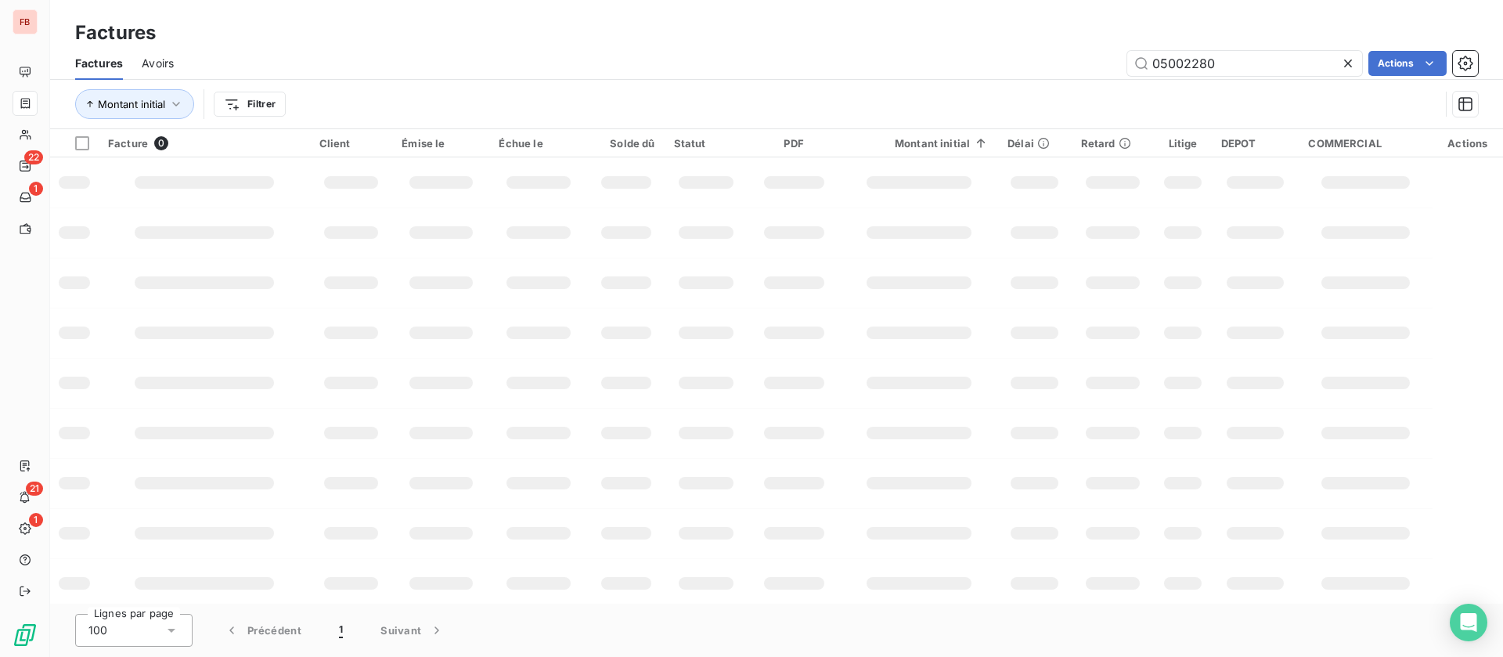
drag, startPoint x: 1106, startPoint y: 46, endPoint x: 997, endPoint y: 51, distance: 108.9
click at [998, 51] on div "05002280 Actions" at bounding box center [836, 63] width 1286 height 25
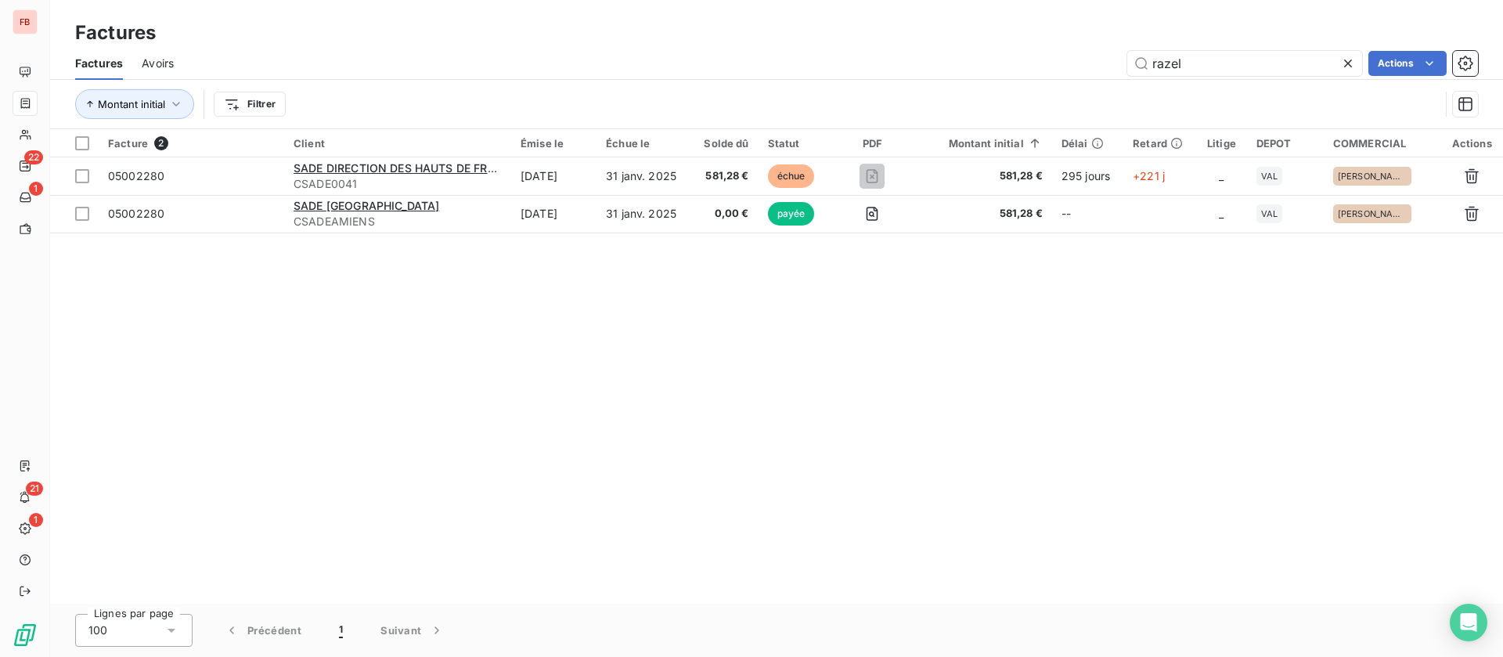
type input "razel"
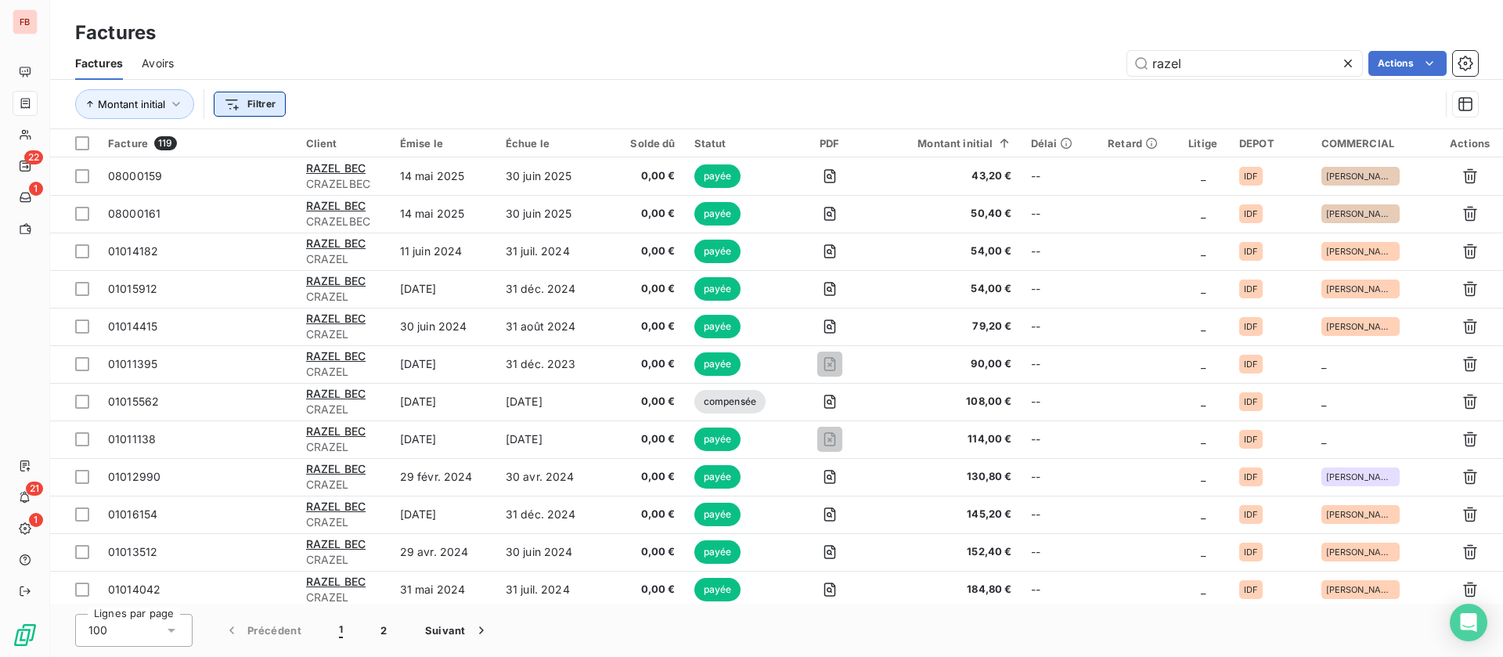
click at [257, 96] on html "FB 22 1 21 1 Factures Factures Avoirs razel Actions Montant initial Filtrer Fac…" at bounding box center [751, 328] width 1503 height 657
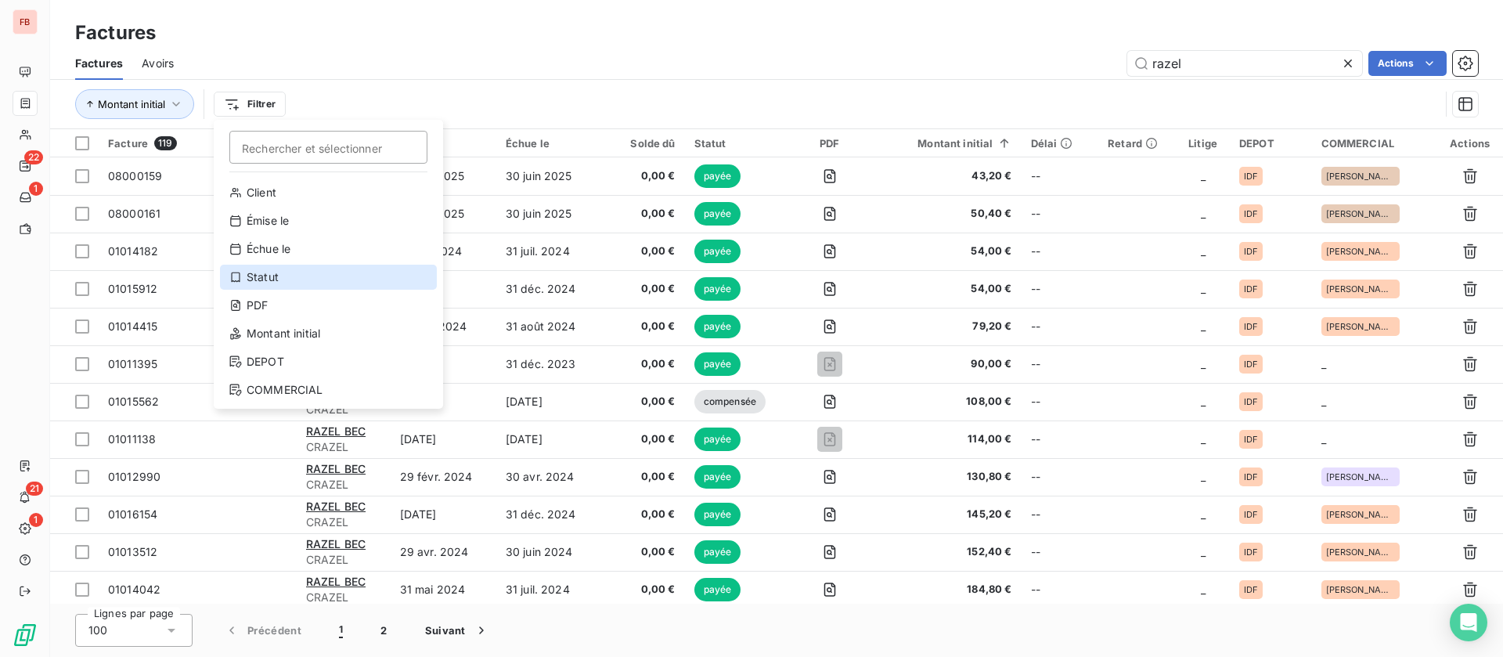
click at [284, 267] on div "Statut" at bounding box center [328, 277] width 217 height 25
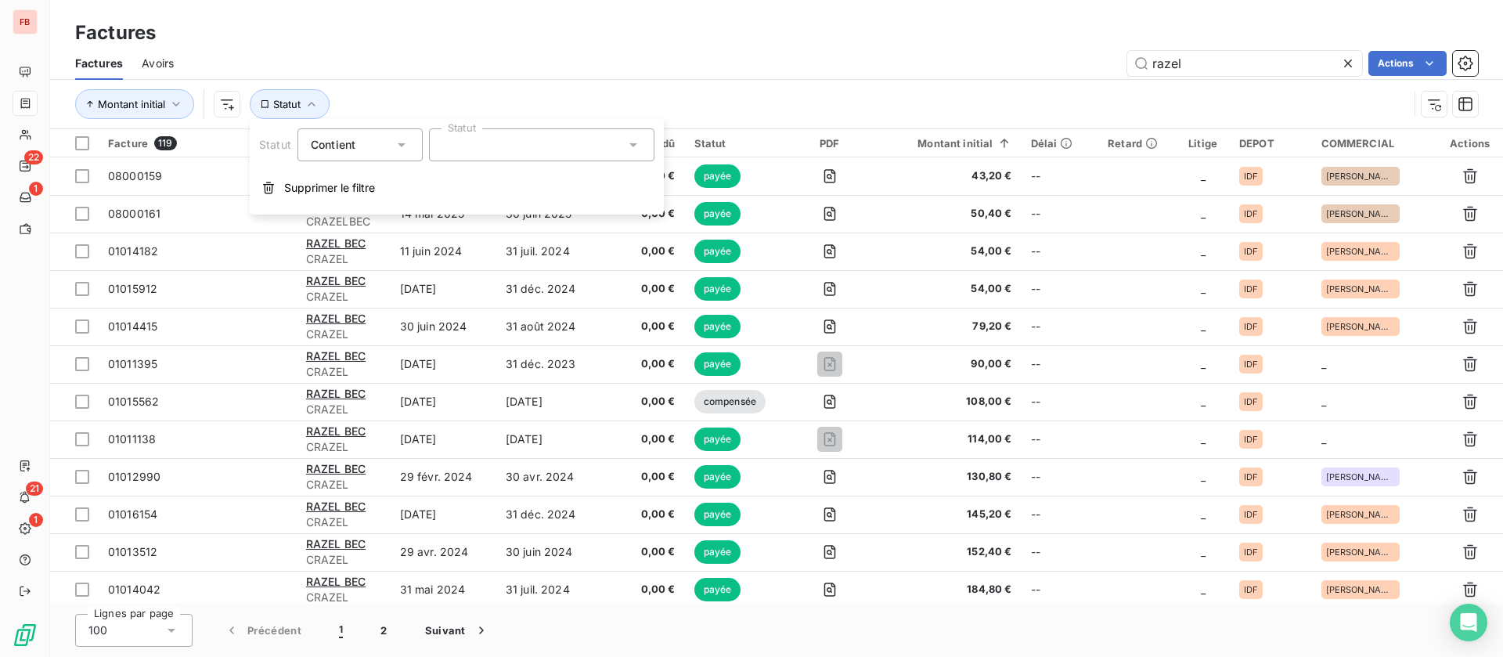
click at [558, 151] on div at bounding box center [542, 144] width 226 height 33
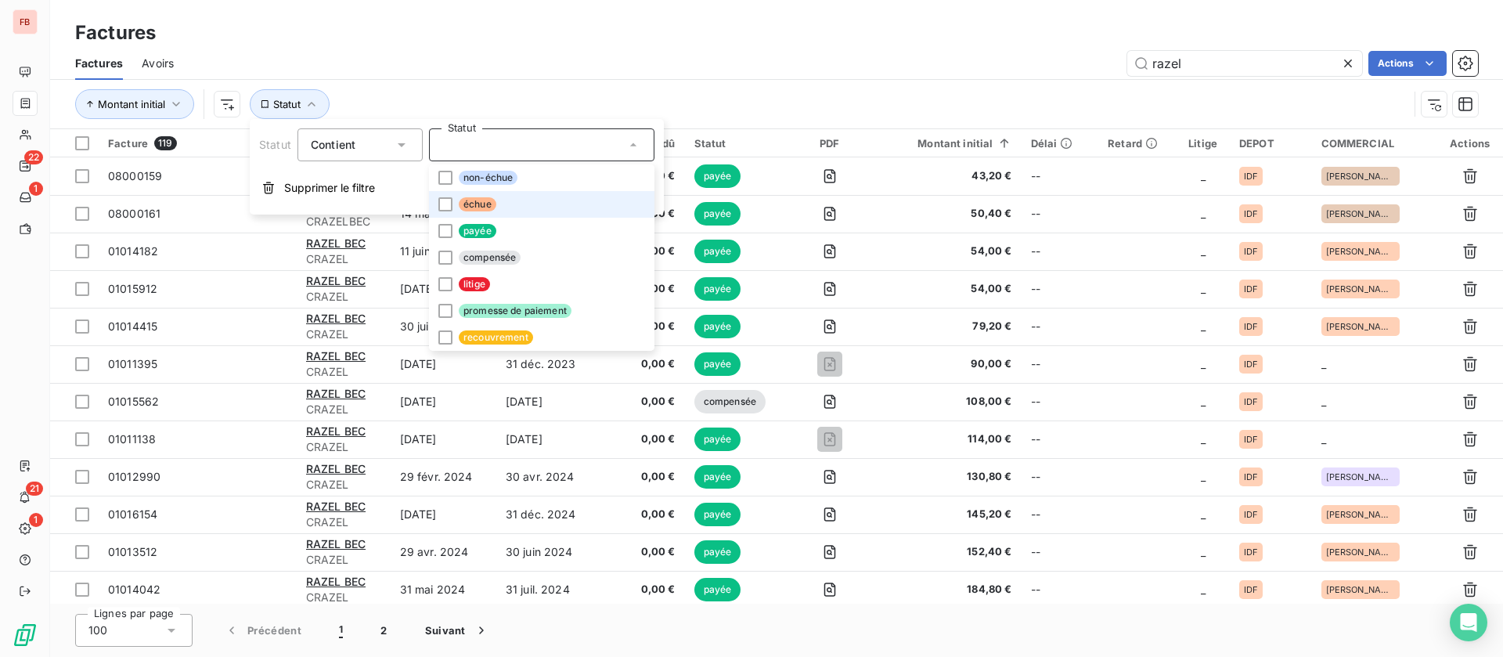
click at [499, 203] on li "échue" at bounding box center [542, 204] width 226 height 27
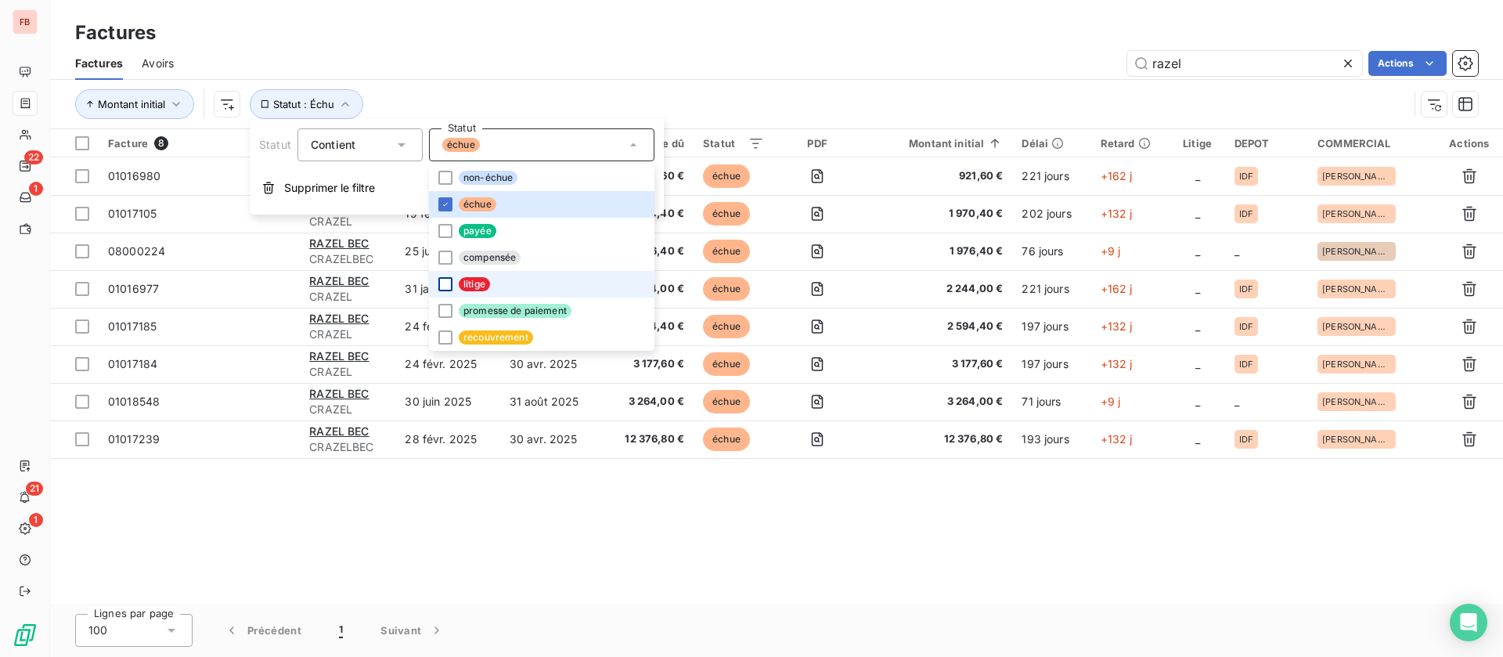
click at [446, 287] on div at bounding box center [446, 284] width 14 height 14
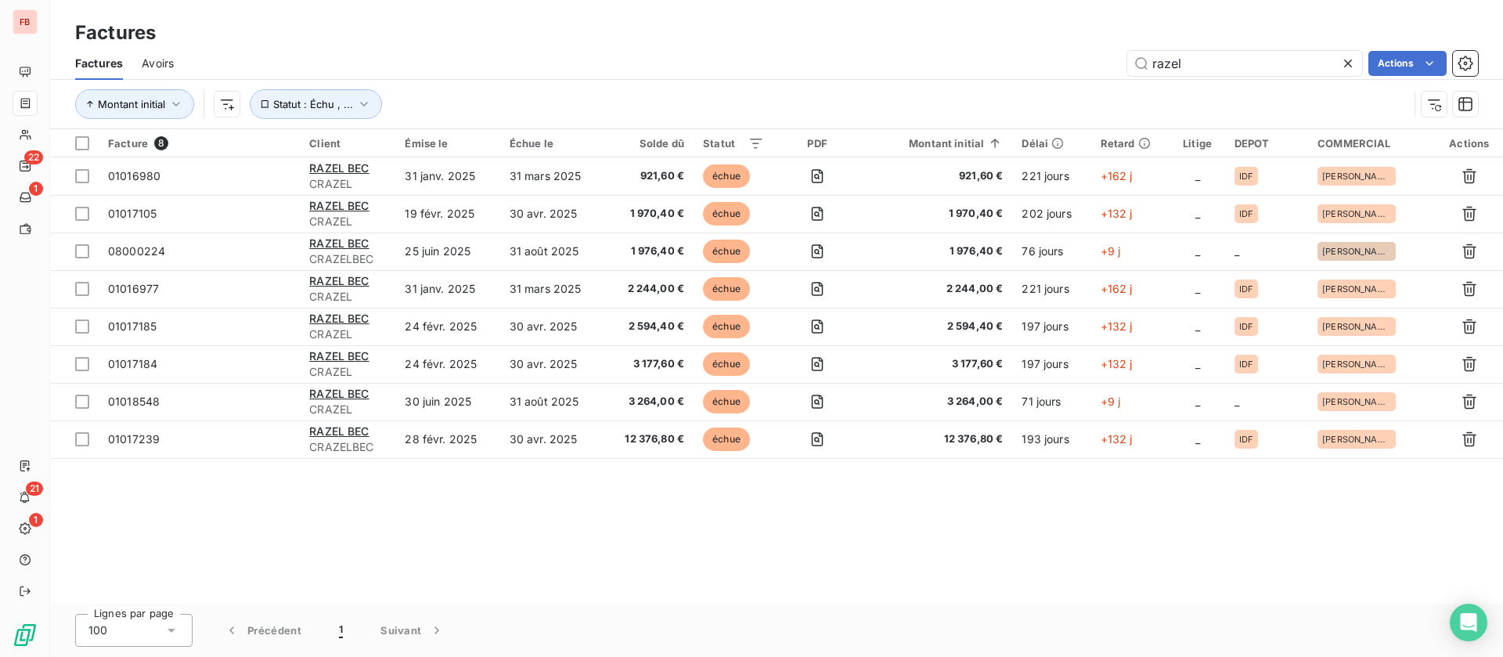
click at [1049, 67] on div "razel Actions" at bounding box center [836, 63] width 1286 height 25
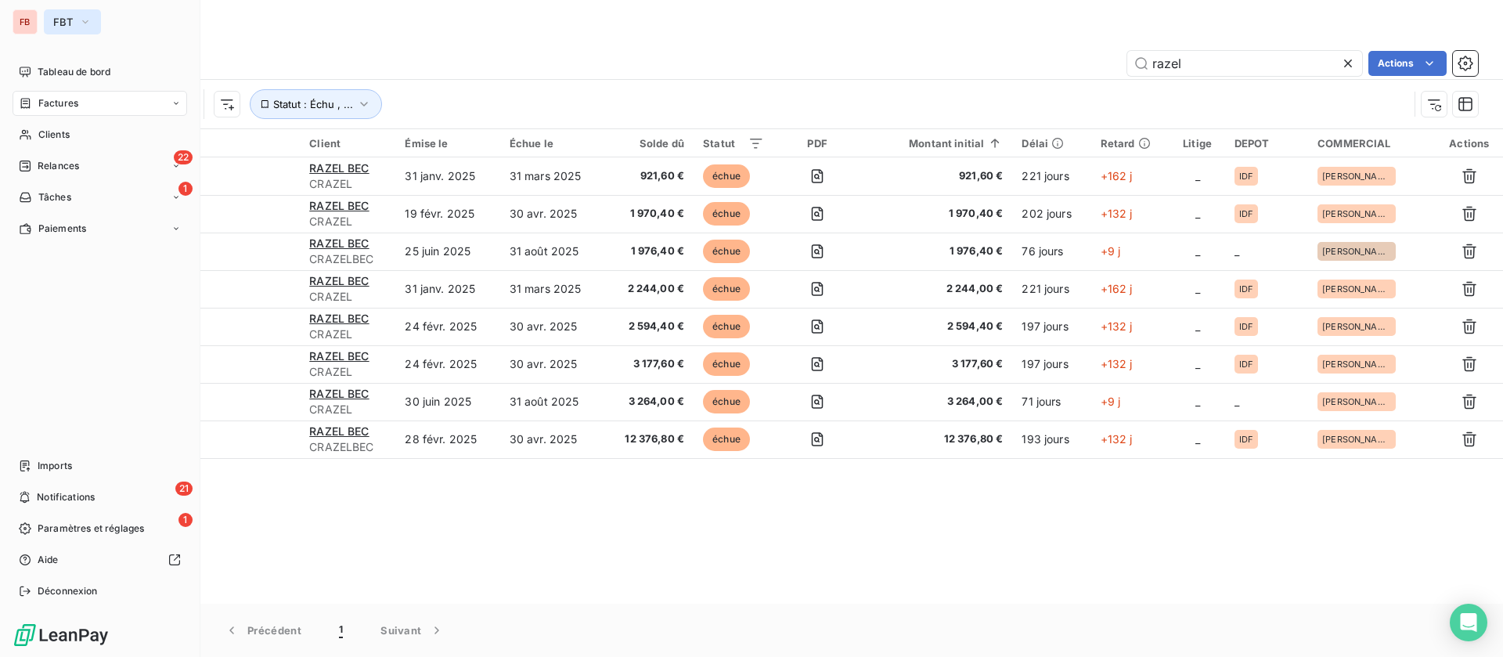
click at [79, 21] on icon "button" at bounding box center [85, 22] width 13 height 16
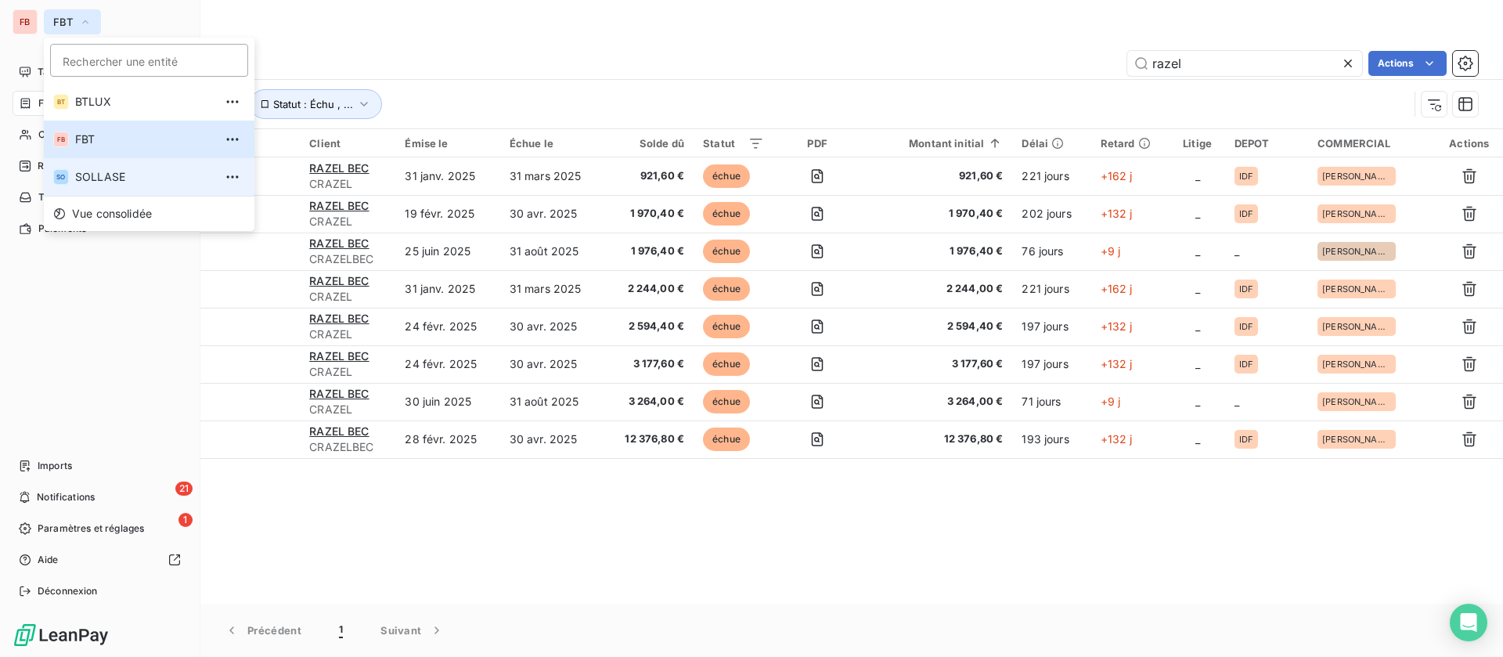
click at [96, 170] on span "SOLLASE" at bounding box center [144, 177] width 139 height 16
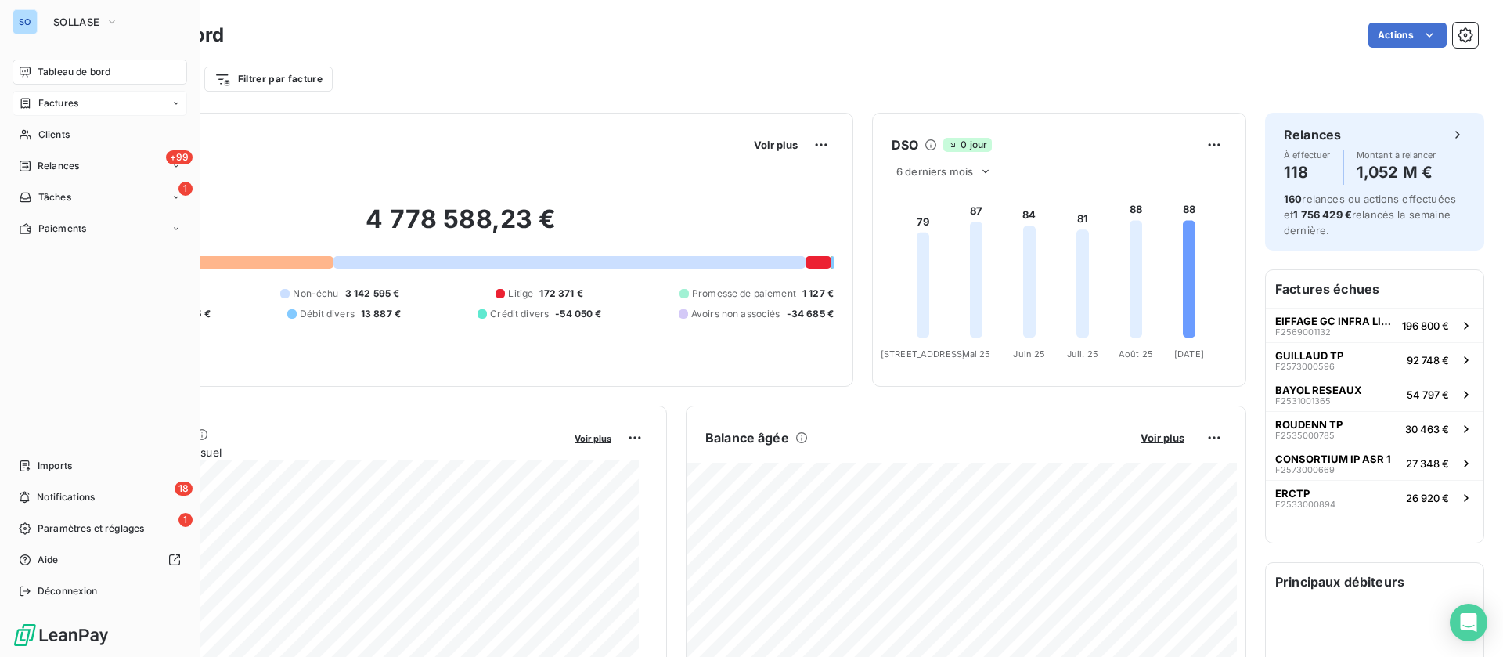
click at [74, 108] on span "Factures" at bounding box center [58, 103] width 40 height 14
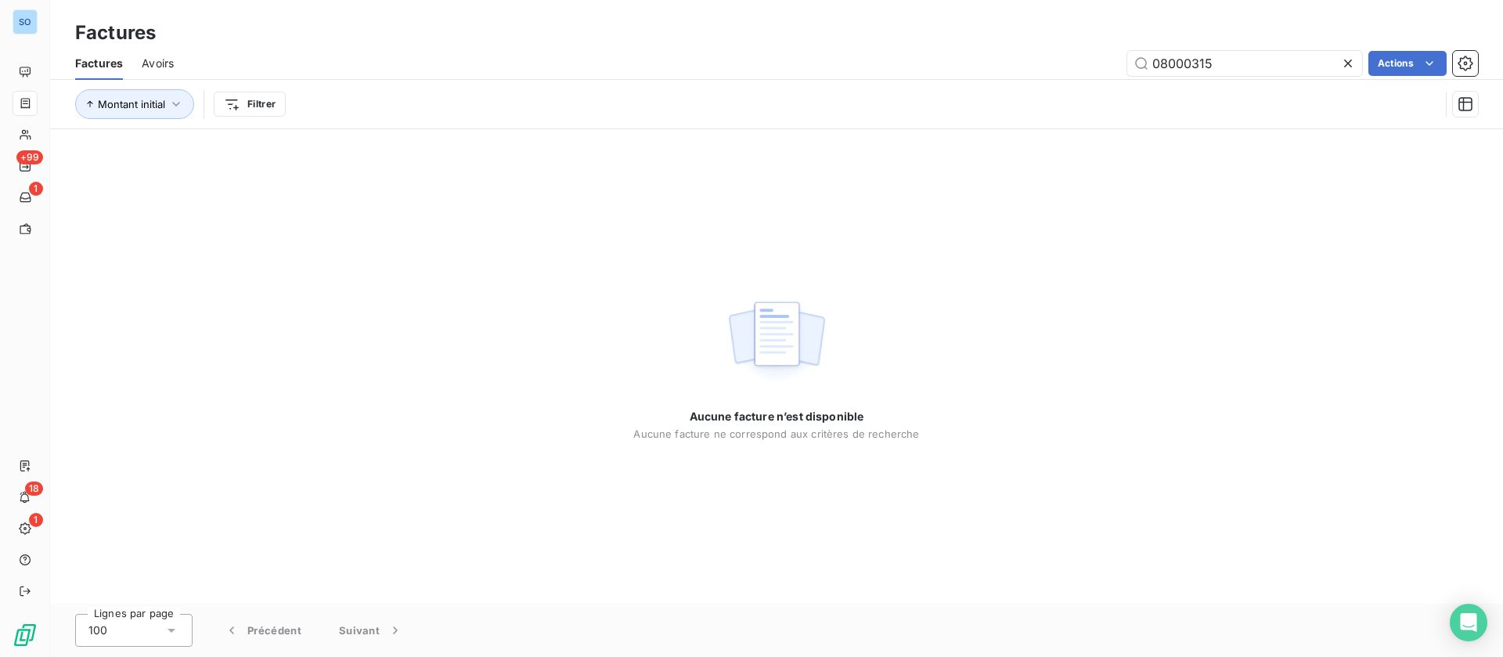
drag, startPoint x: 1097, startPoint y: 67, endPoint x: 1024, endPoint y: 70, distance: 72.9
click at [1024, 70] on div "08000315 Actions" at bounding box center [836, 63] width 1286 height 25
type input "razel"
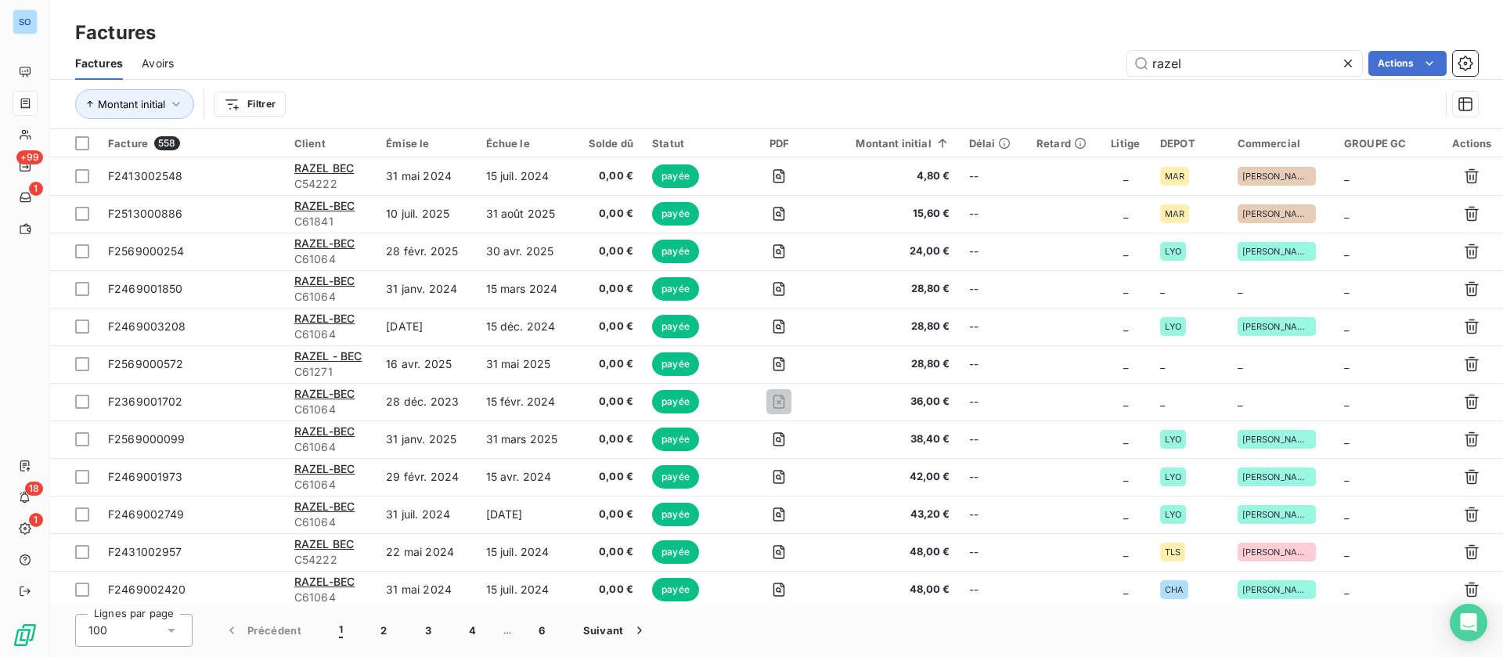
click at [218, 108] on html "SO +99 1 18 1 Factures Factures Avoirs razel Actions Montant initial Filtrer Fa…" at bounding box center [751, 328] width 1503 height 657
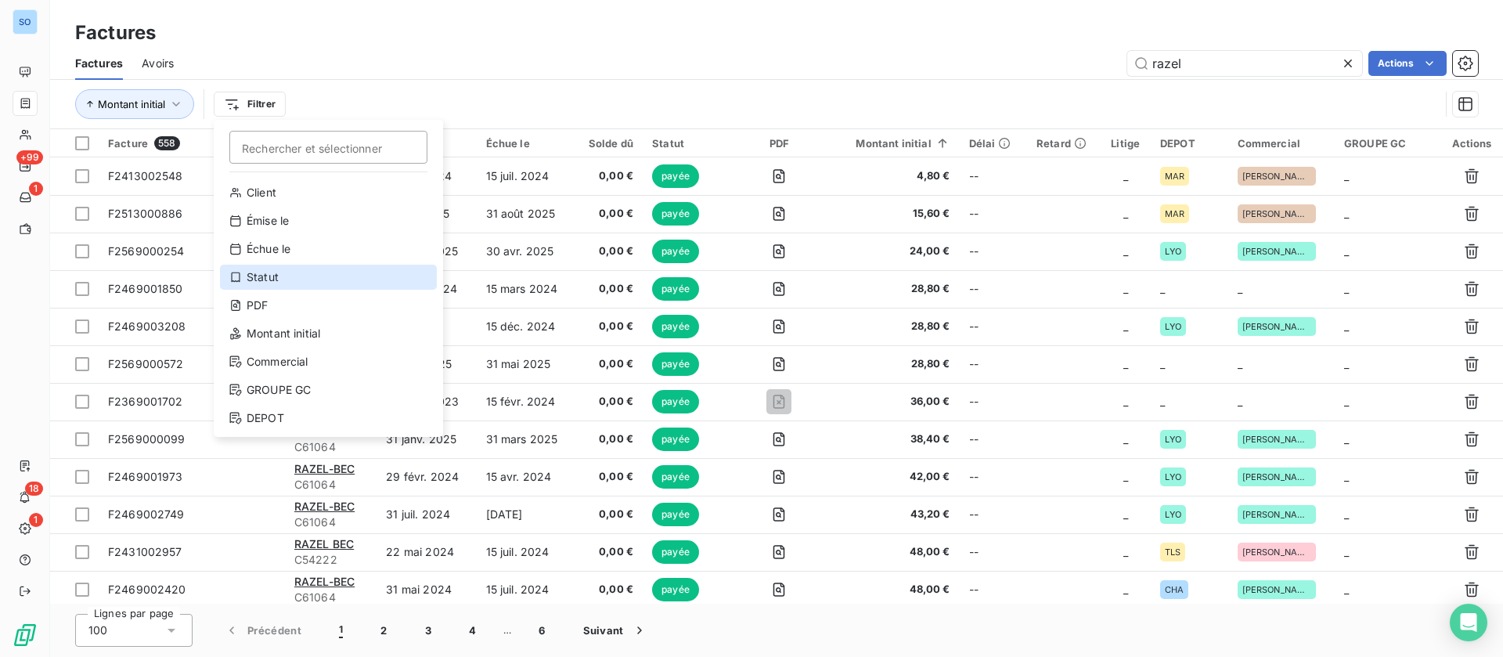
click at [287, 277] on div "Statut" at bounding box center [328, 277] width 217 height 25
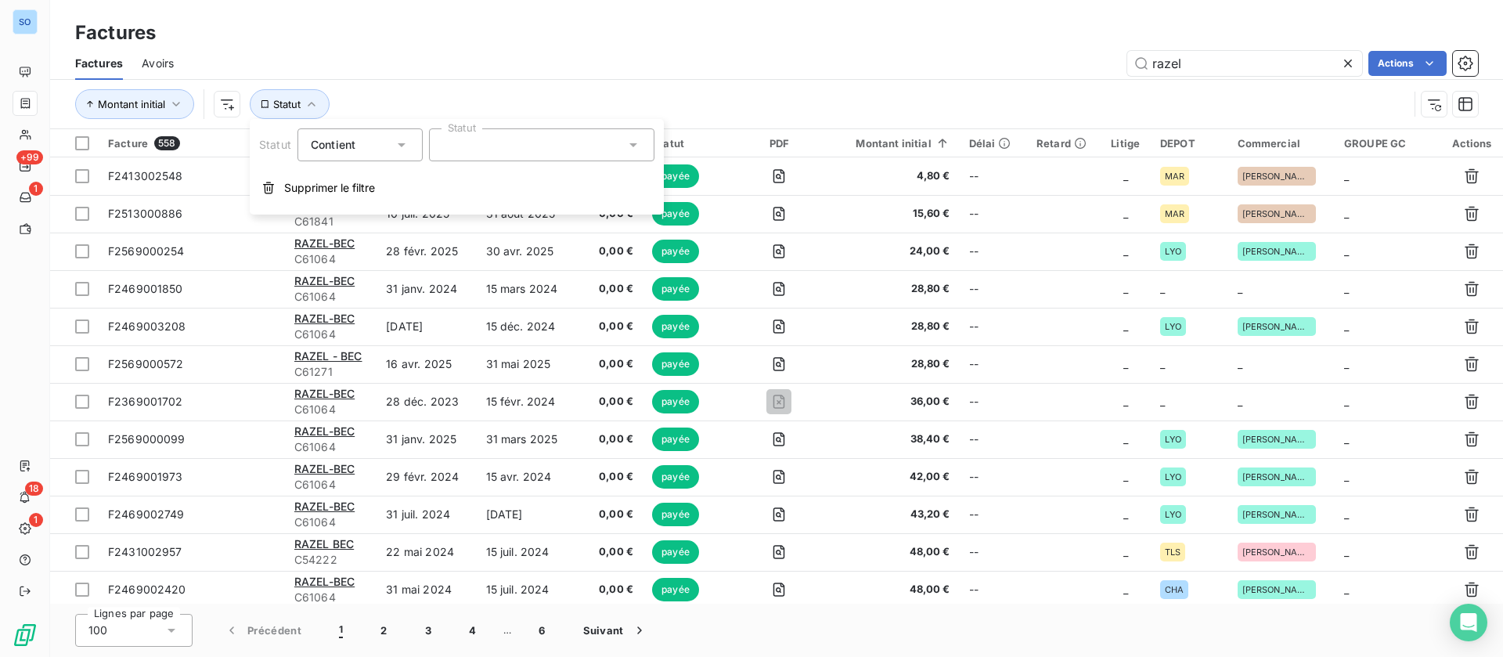
drag, startPoint x: 605, startPoint y: 135, endPoint x: 573, endPoint y: 140, distance: 32.4
click at [603, 136] on div at bounding box center [542, 144] width 226 height 33
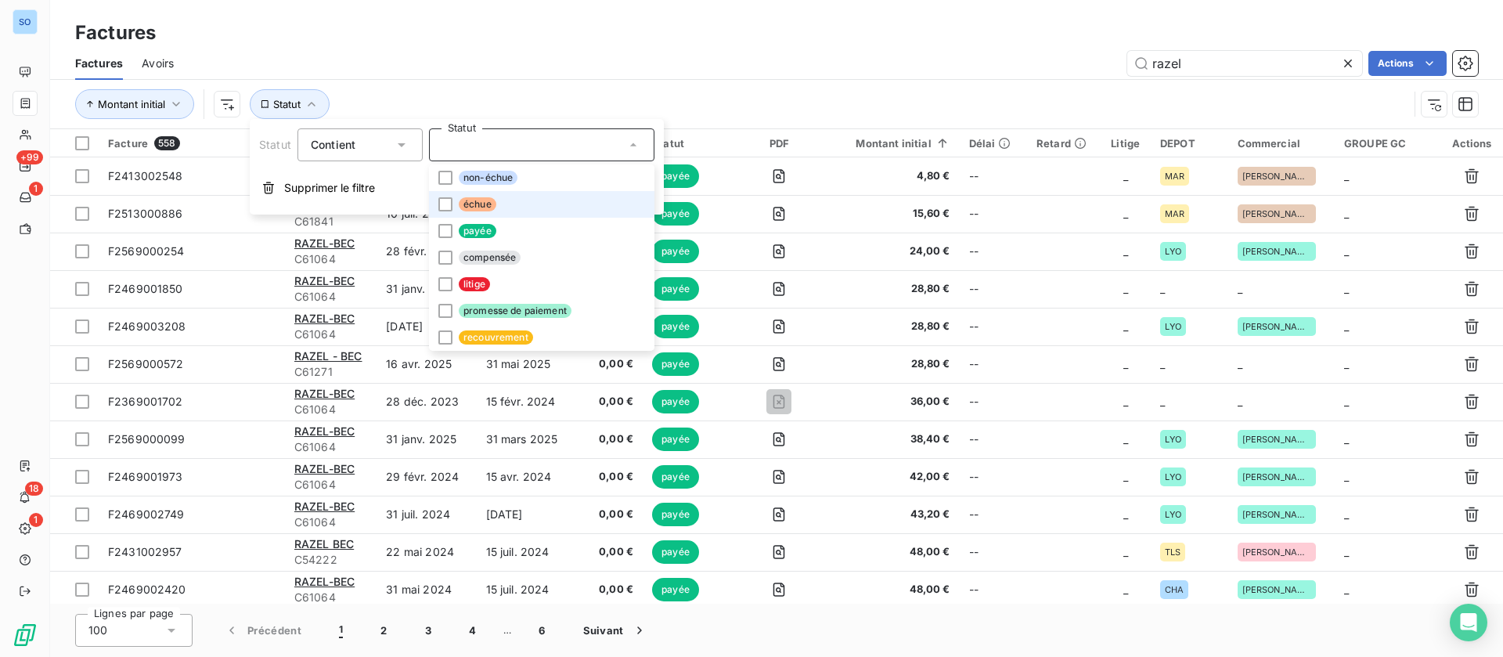
drag, startPoint x: 478, startPoint y: 204, endPoint x: 439, endPoint y: 258, distance: 66.7
click at [478, 205] on span "échue" at bounding box center [478, 204] width 38 height 14
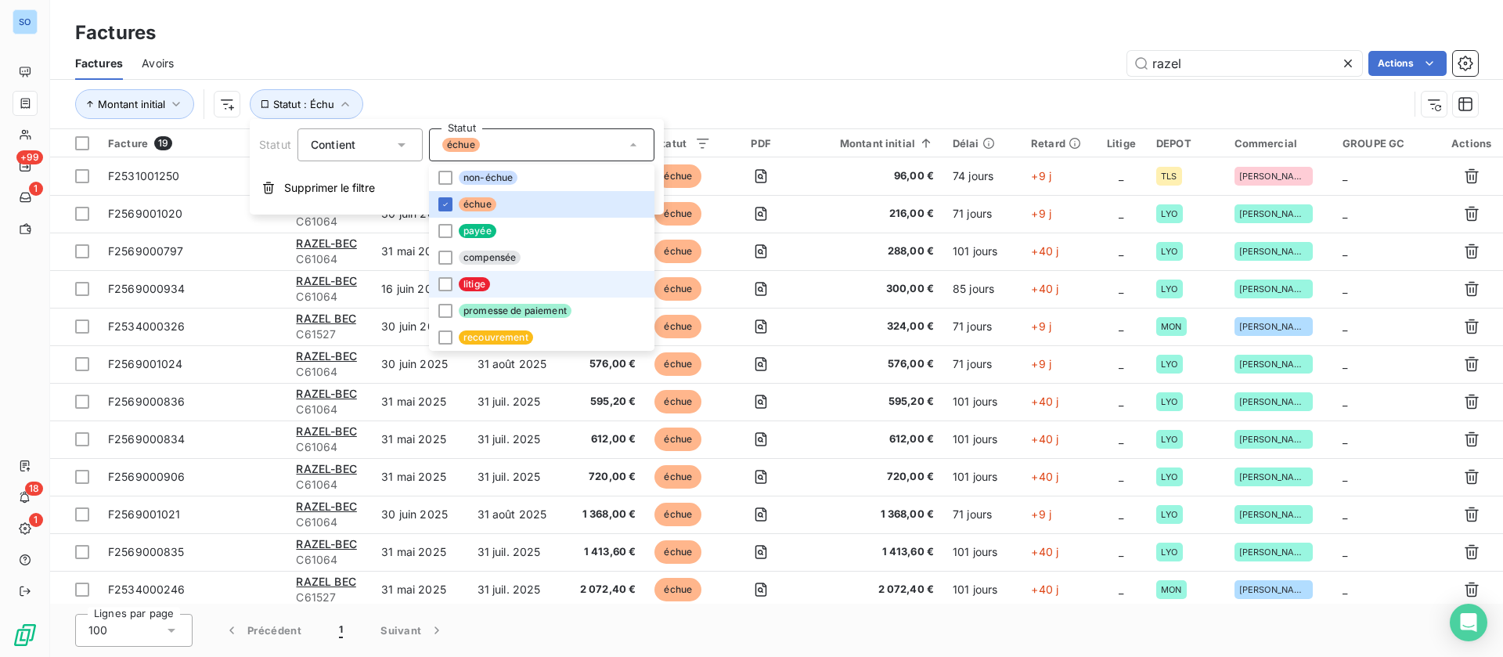
click at [464, 284] on span "litige" at bounding box center [474, 284] width 31 height 14
click at [886, 51] on div "razel Actions" at bounding box center [836, 63] width 1286 height 25
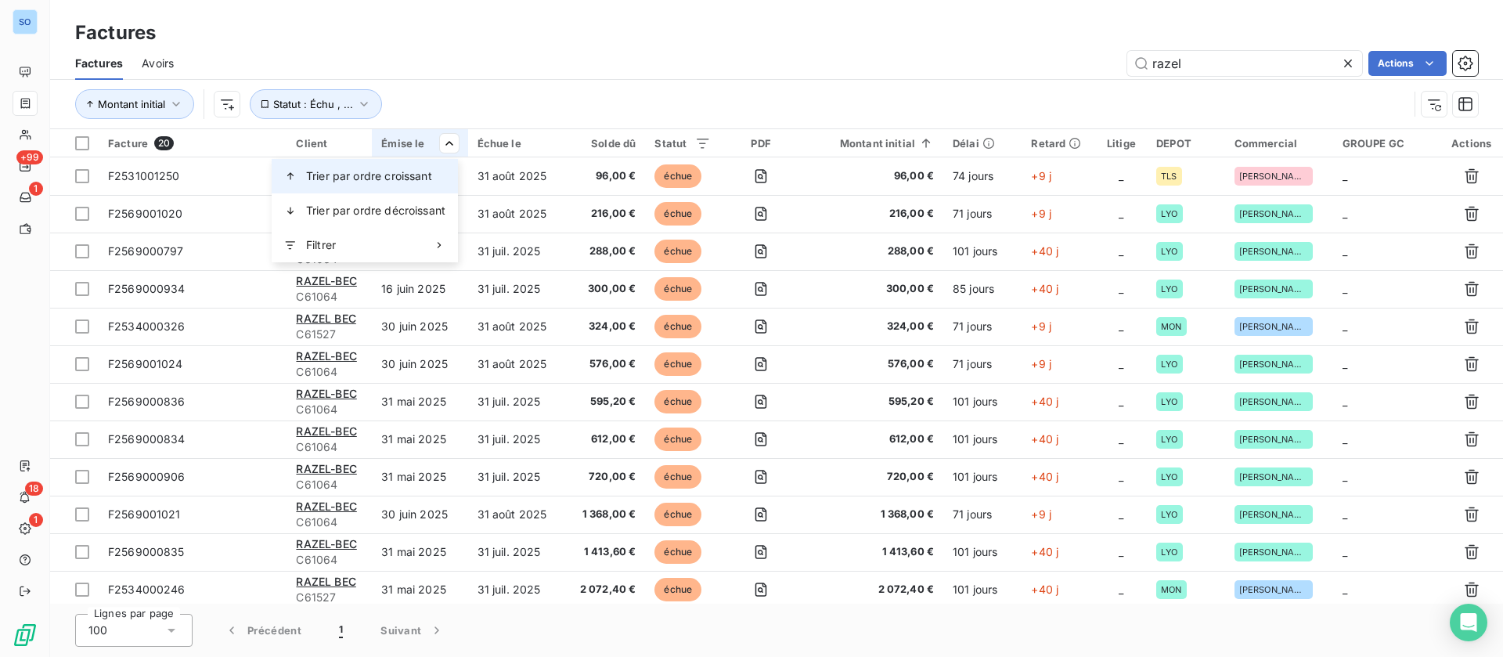
click at [413, 172] on span "Trier par ordre croissant" at bounding box center [369, 176] width 126 height 16
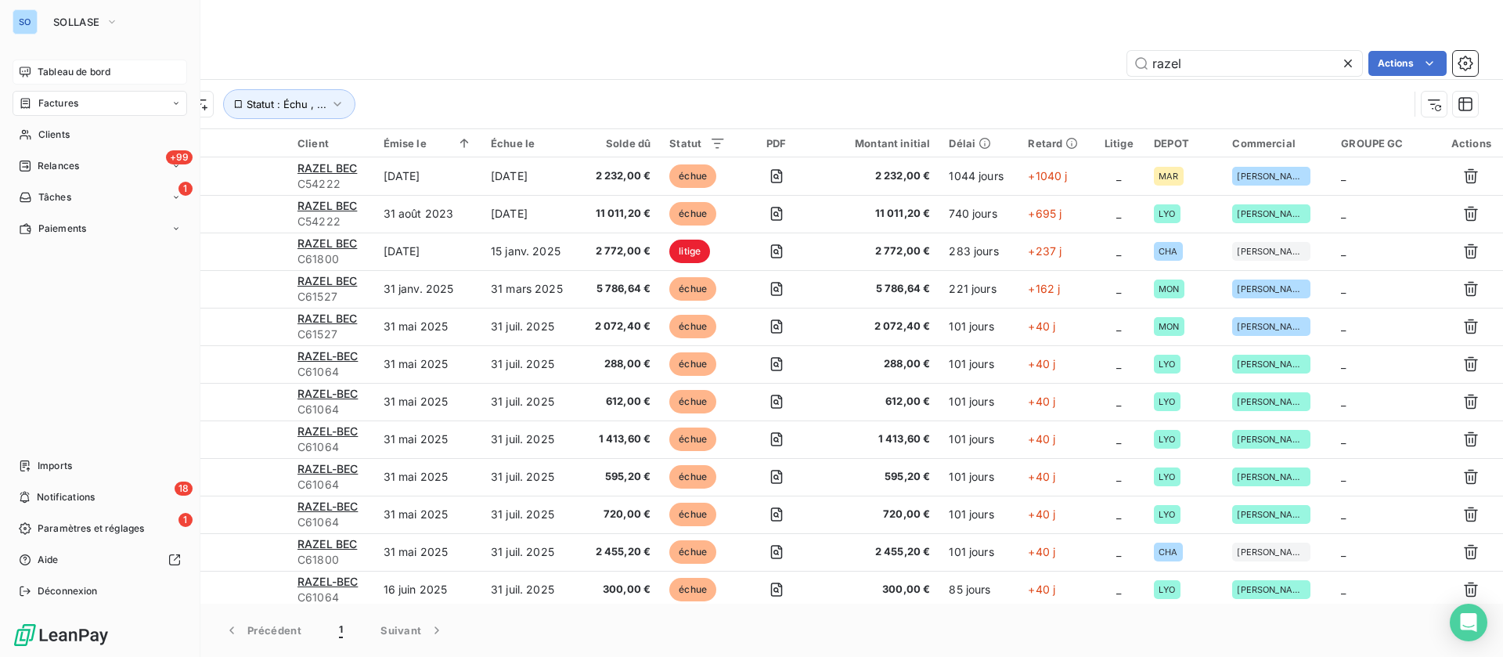
click at [38, 69] on span "Tableau de bord" at bounding box center [74, 72] width 73 height 14
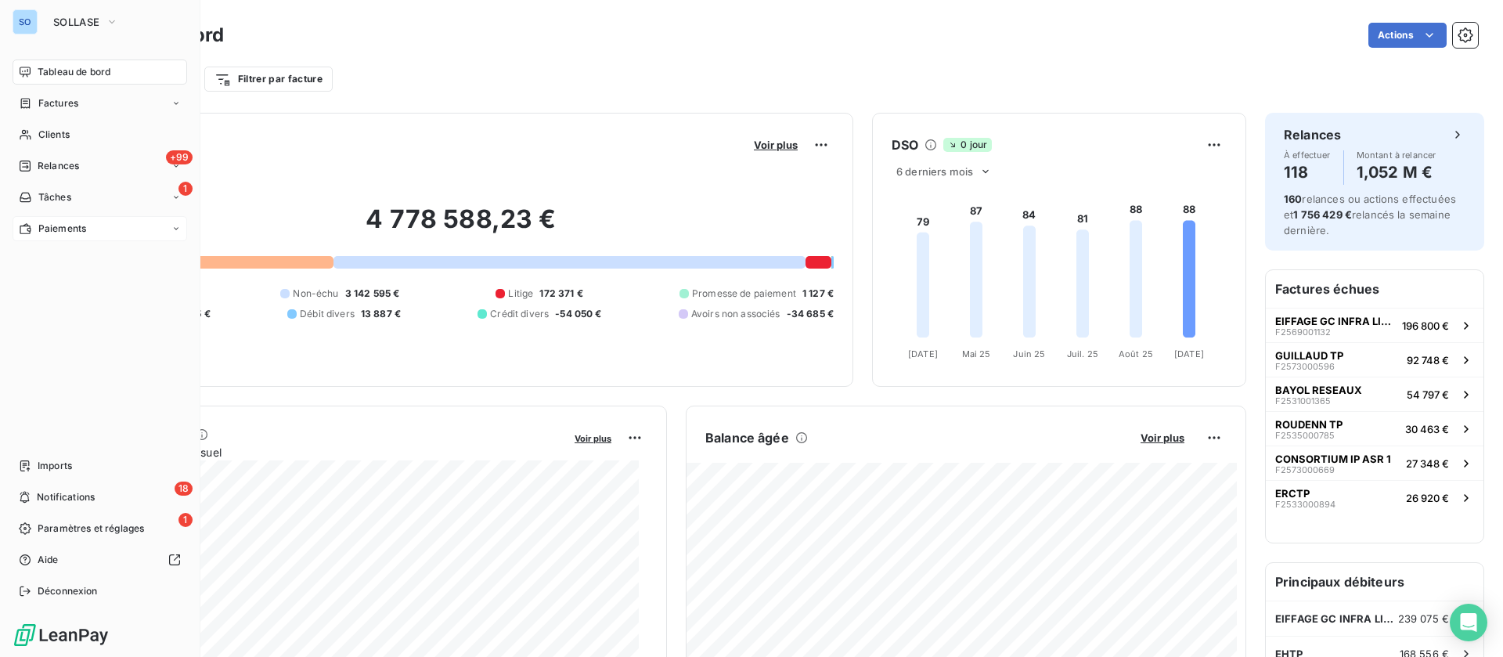
click at [74, 229] on span "Paiements" at bounding box center [62, 229] width 48 height 14
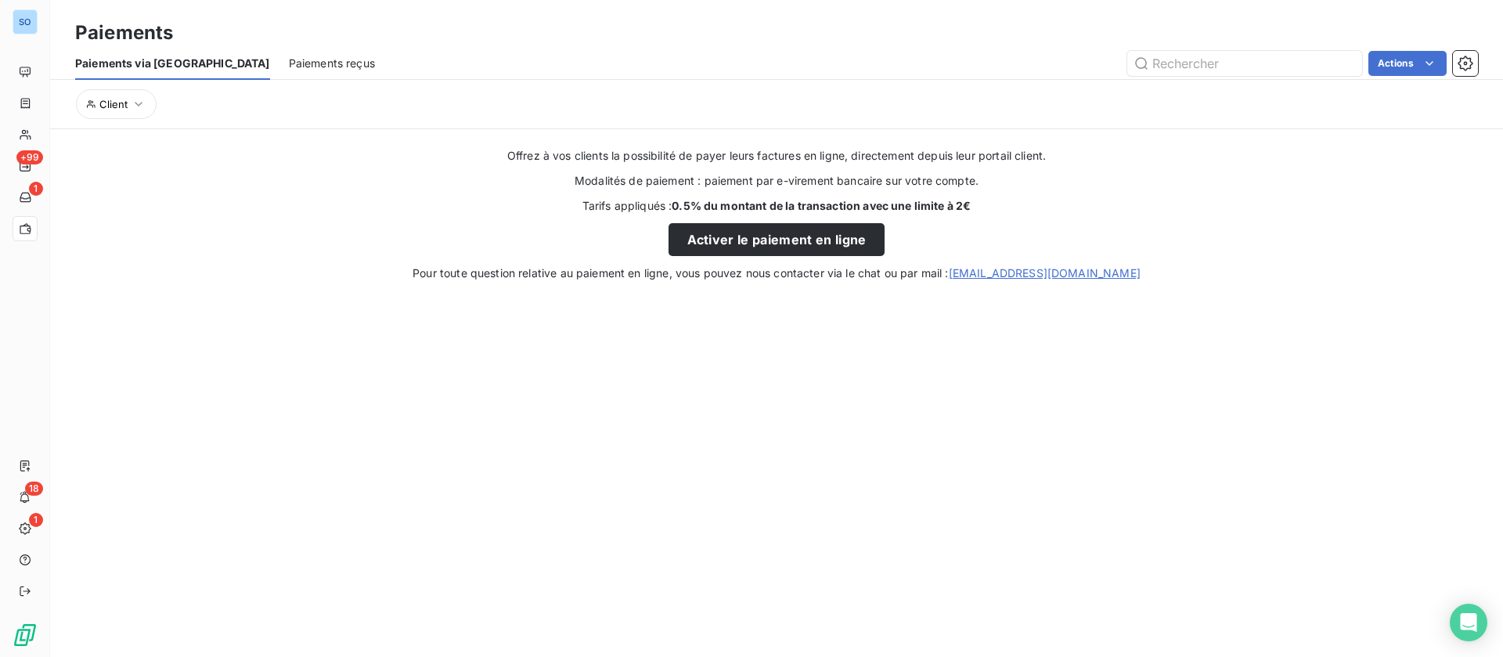
click at [289, 60] on span "Paiements reçus" at bounding box center [332, 64] width 86 height 16
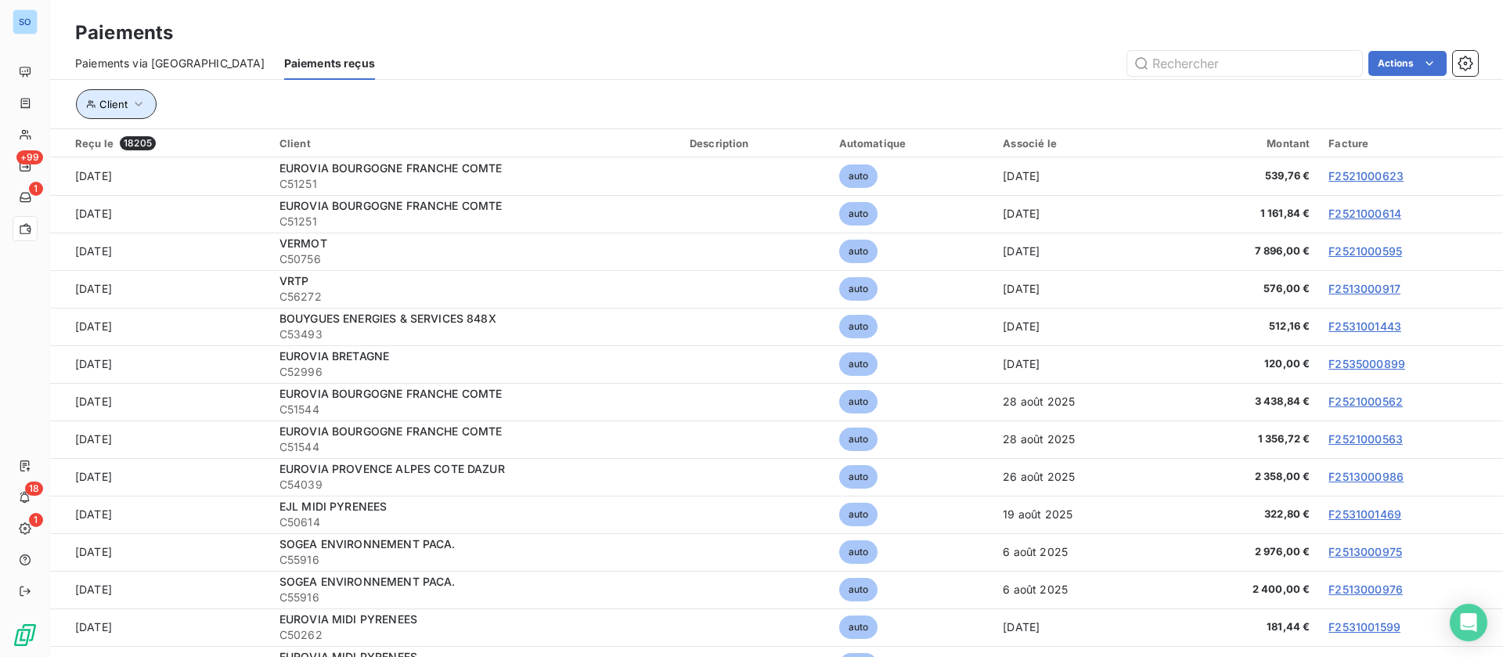
click at [134, 95] on button "Client" at bounding box center [116, 104] width 81 height 30
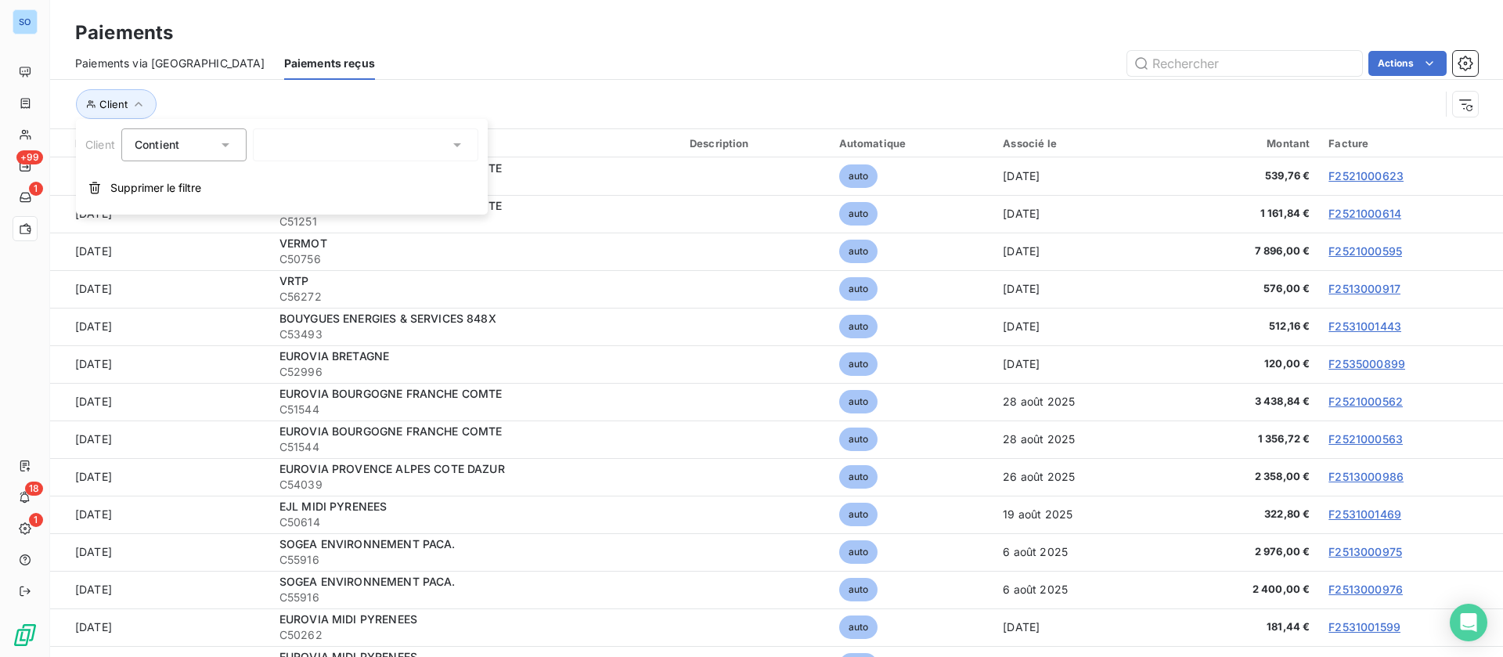
click at [162, 147] on span "Contient" at bounding box center [157, 144] width 45 height 13
click at [821, 67] on div "Actions" at bounding box center [936, 63] width 1085 height 25
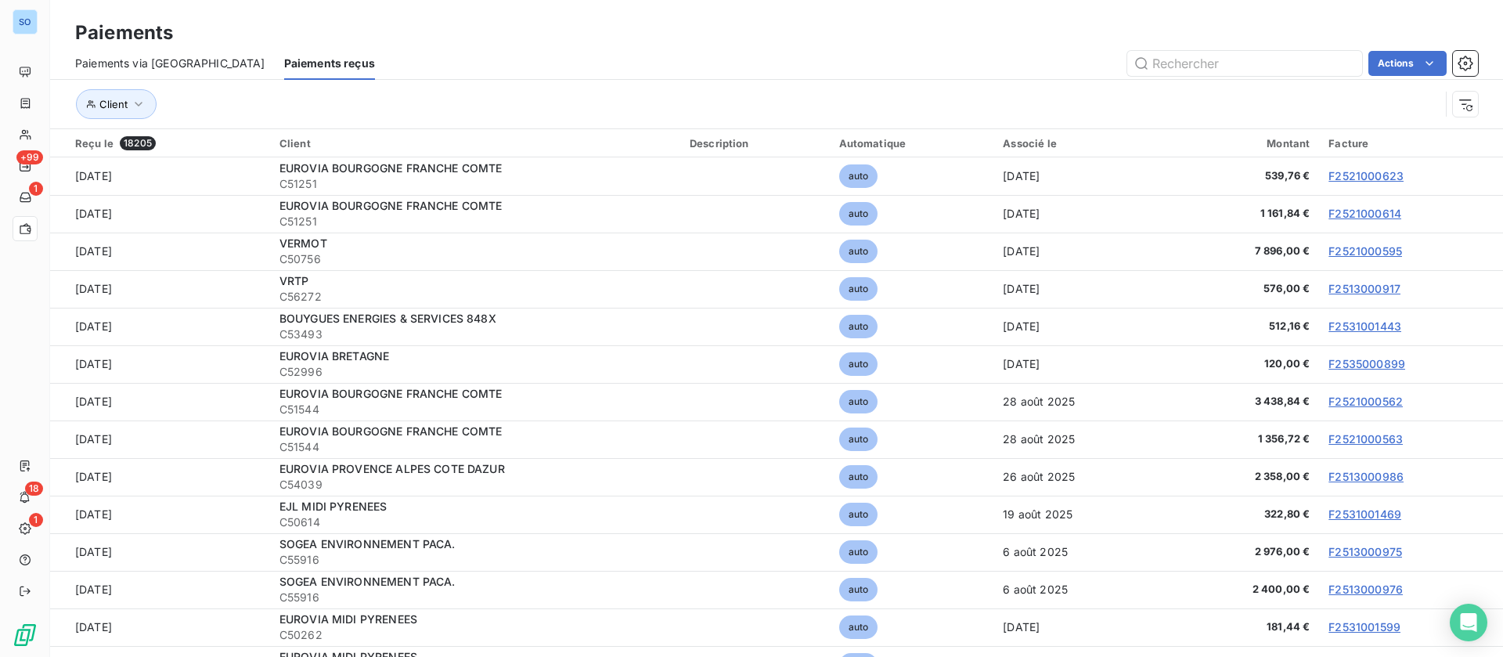
drag, startPoint x: 1016, startPoint y: 139, endPoint x: 1034, endPoint y: 143, distance: 18.6
click at [1016, 140] on div "Associé le" at bounding box center [1080, 143] width 155 height 13
click at [1164, 113] on div "Client" at bounding box center [757, 104] width 1365 height 30
click at [1130, 106] on div "Client" at bounding box center [757, 104] width 1365 height 30
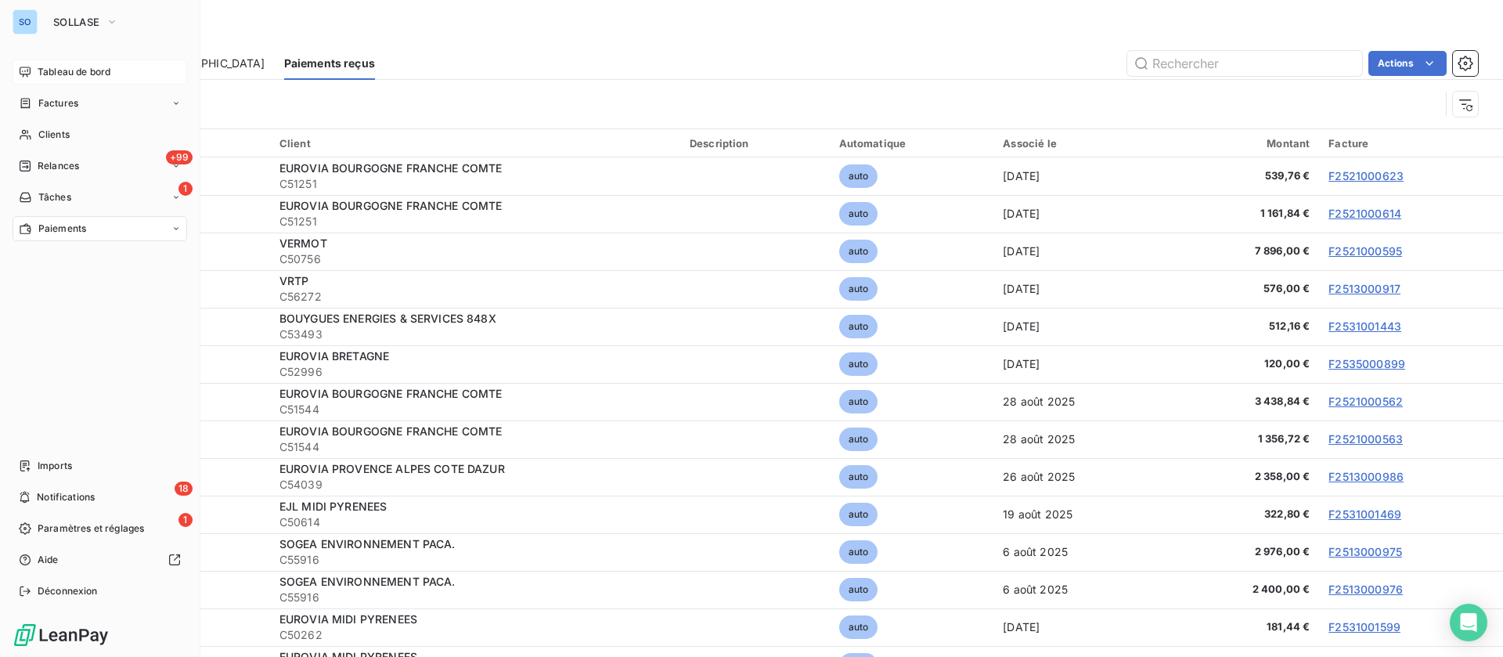
click at [33, 70] on div "Tableau de bord" at bounding box center [100, 72] width 175 height 25
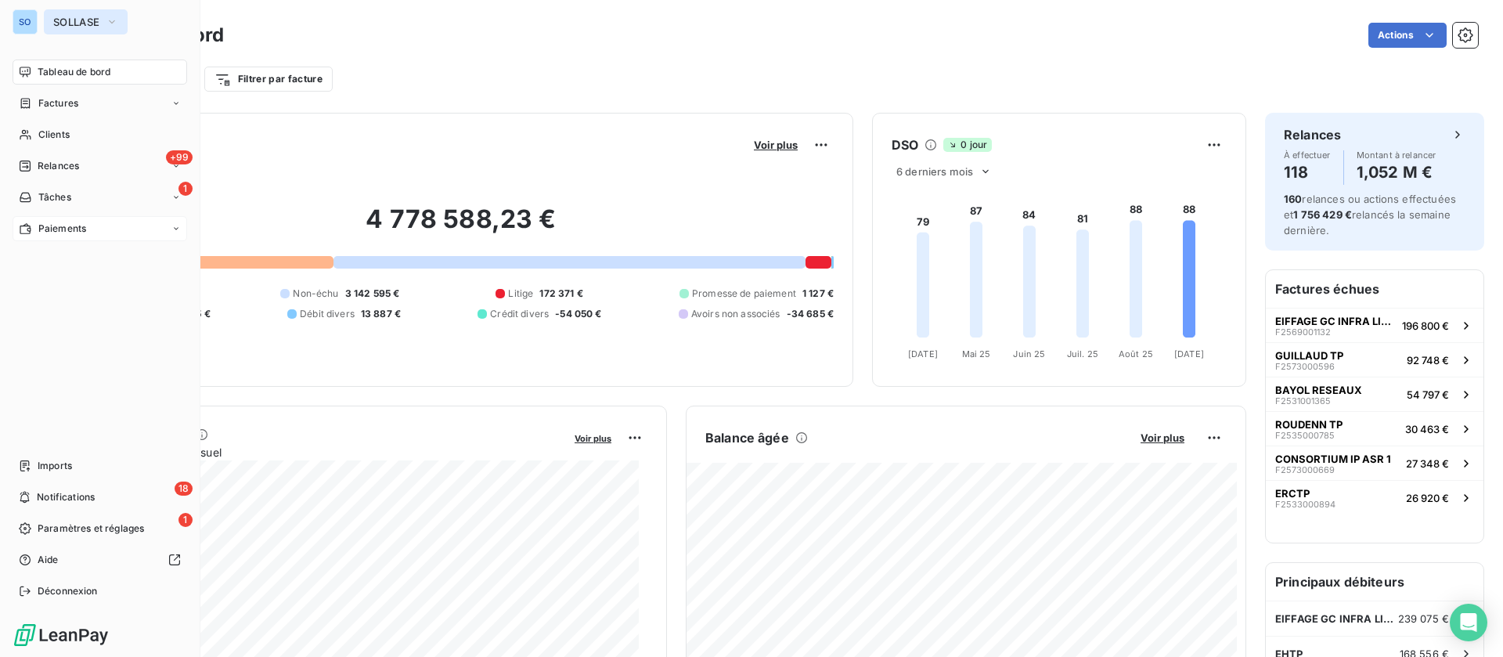
click at [81, 24] on span "SOLLASE" at bounding box center [76, 22] width 46 height 13
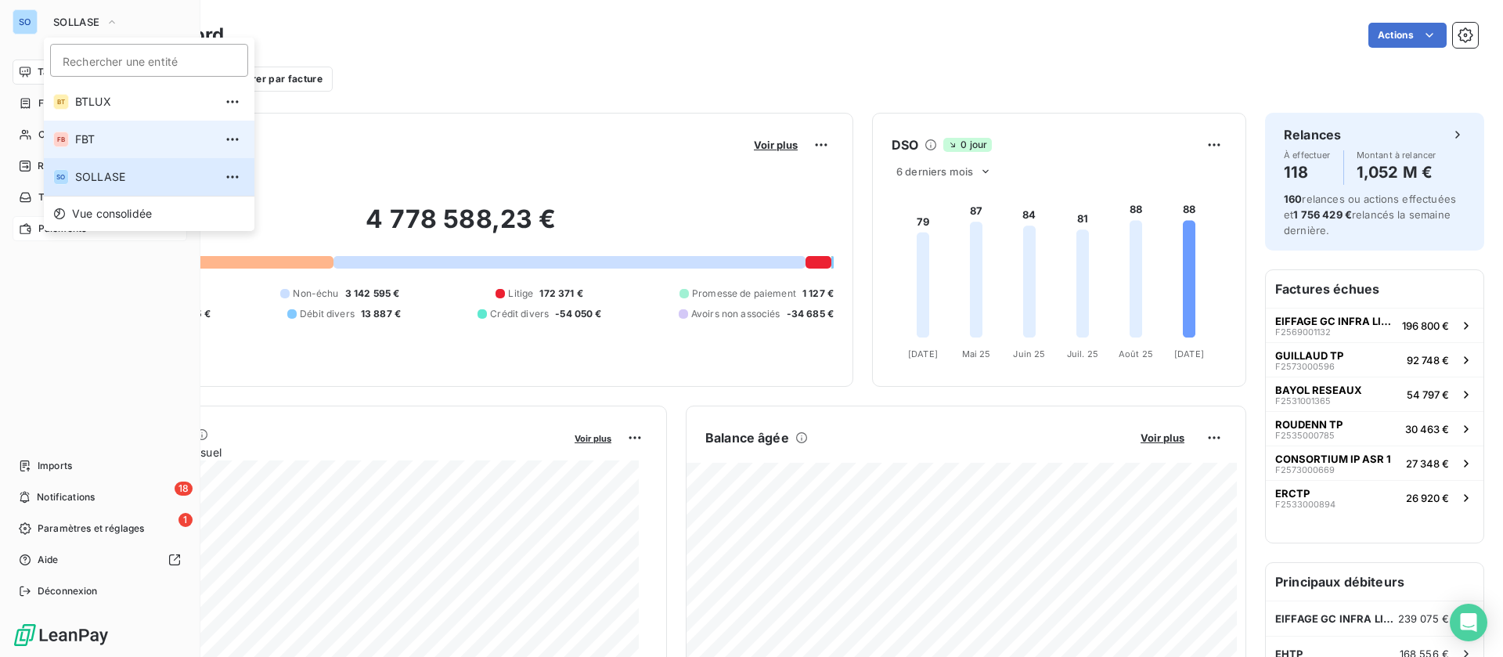
click at [102, 125] on li "FB FBT" at bounding box center [149, 140] width 211 height 38
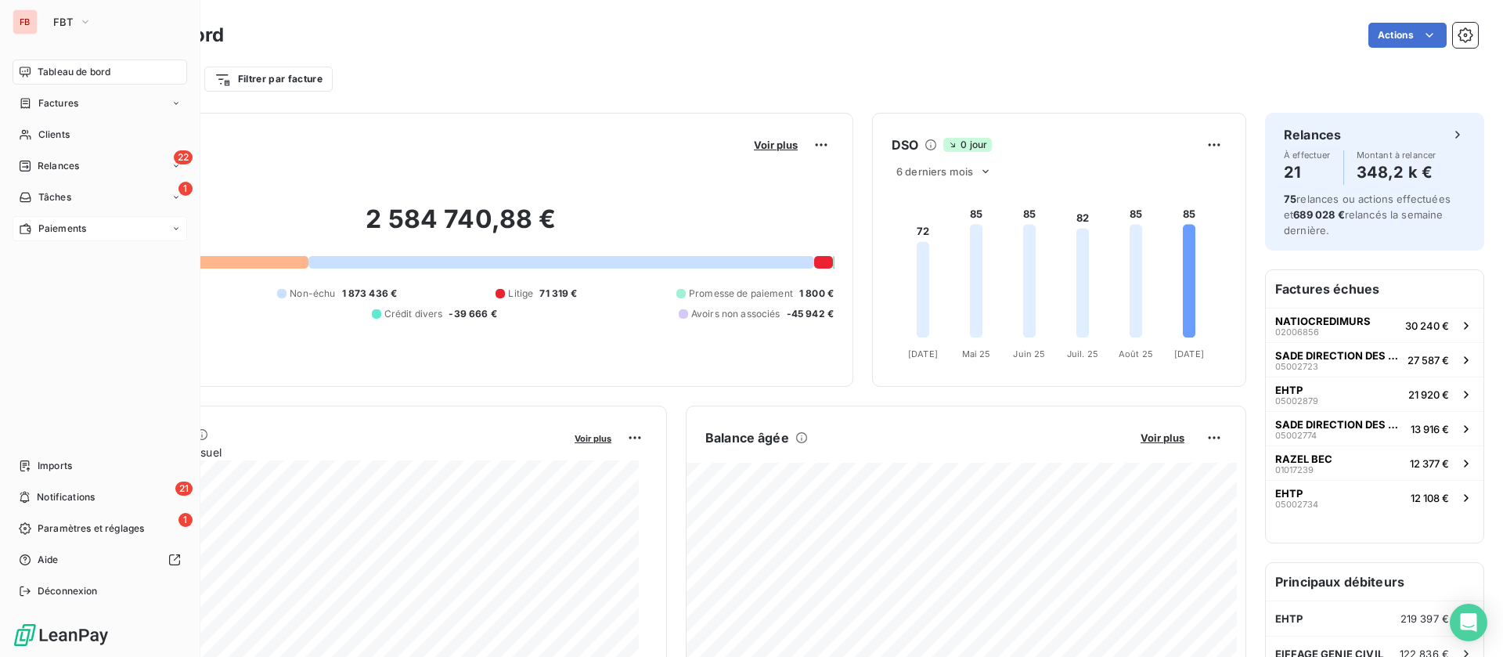
click at [106, 231] on div "Paiements" at bounding box center [100, 228] width 175 height 25
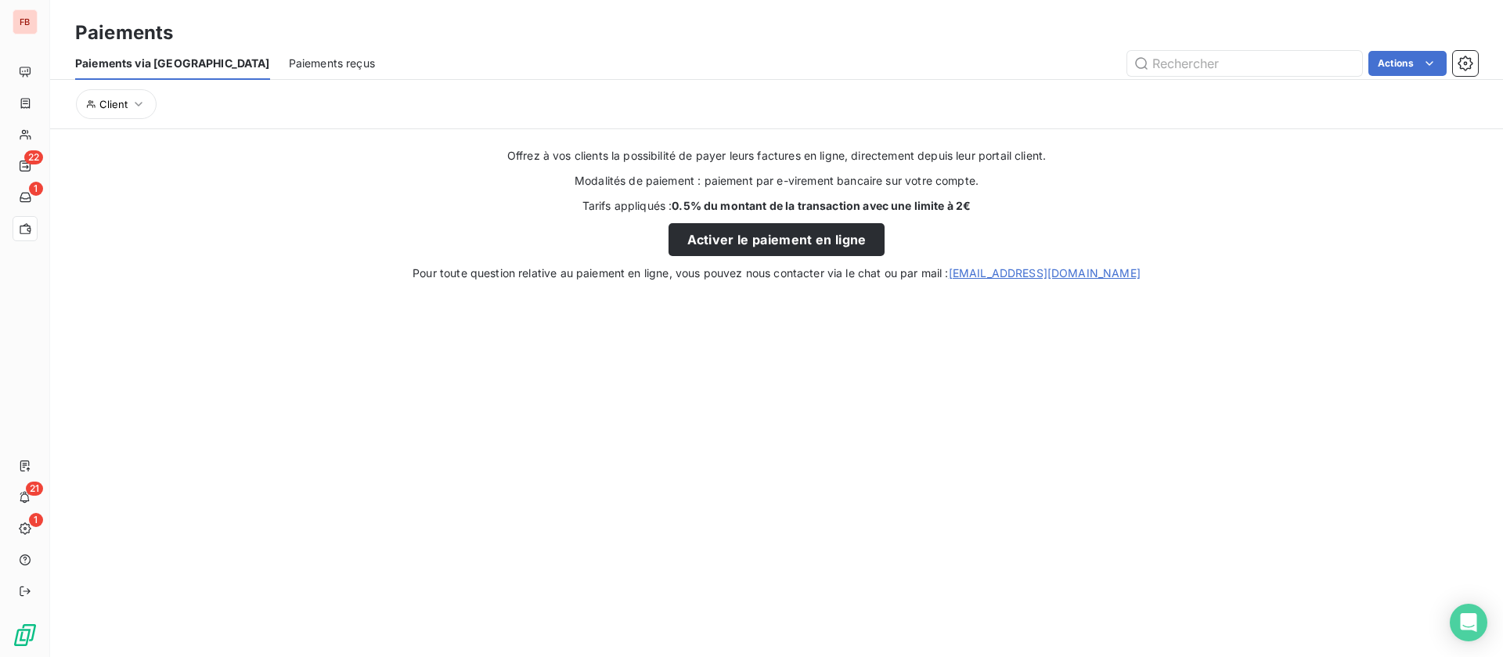
click at [289, 63] on span "Paiements reçus" at bounding box center [332, 64] width 86 height 16
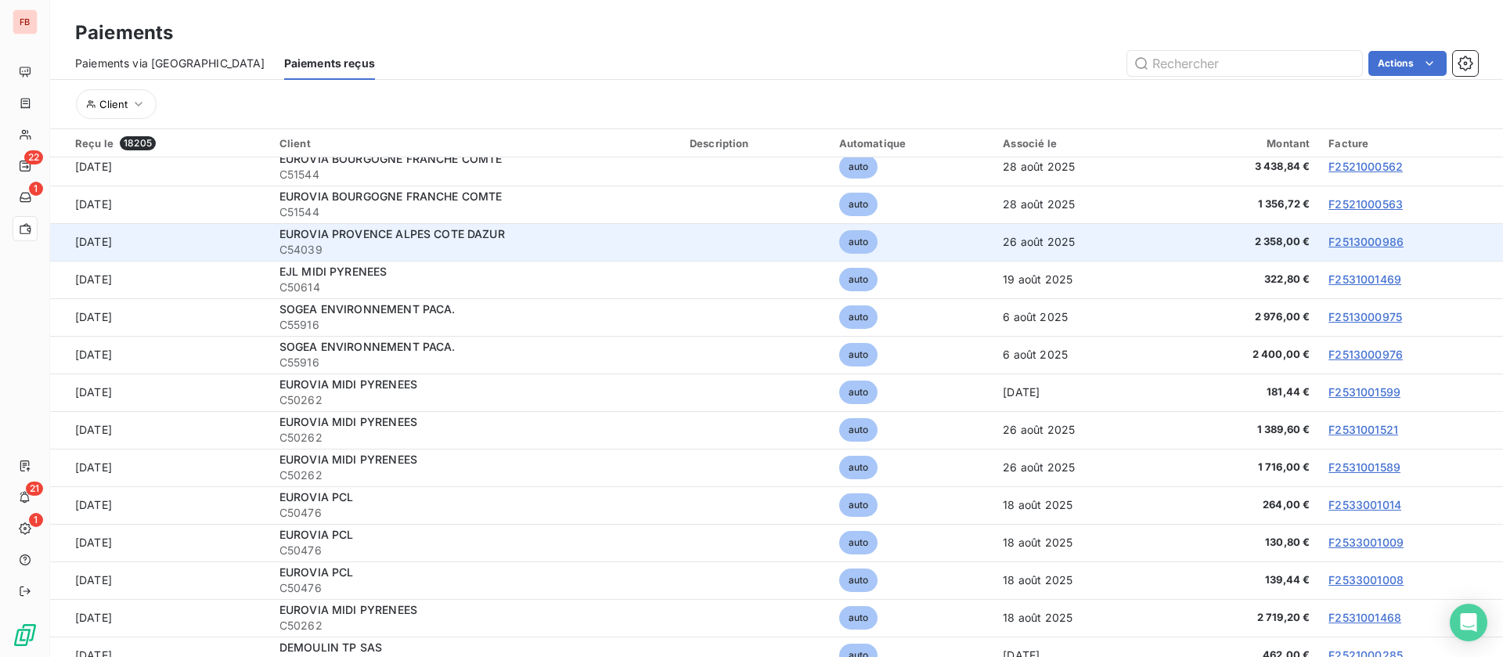
scroll to position [352, 0]
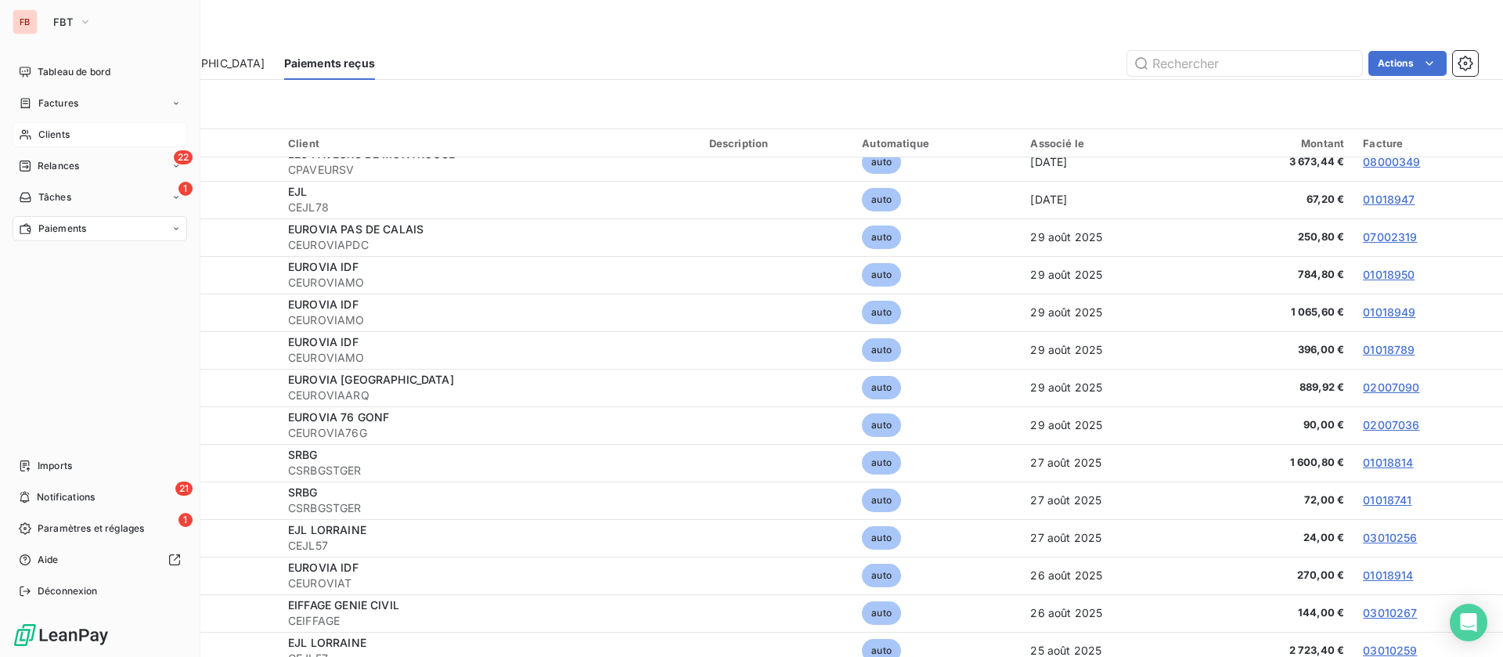
click at [56, 135] on span "Clients" at bounding box center [53, 135] width 31 height 14
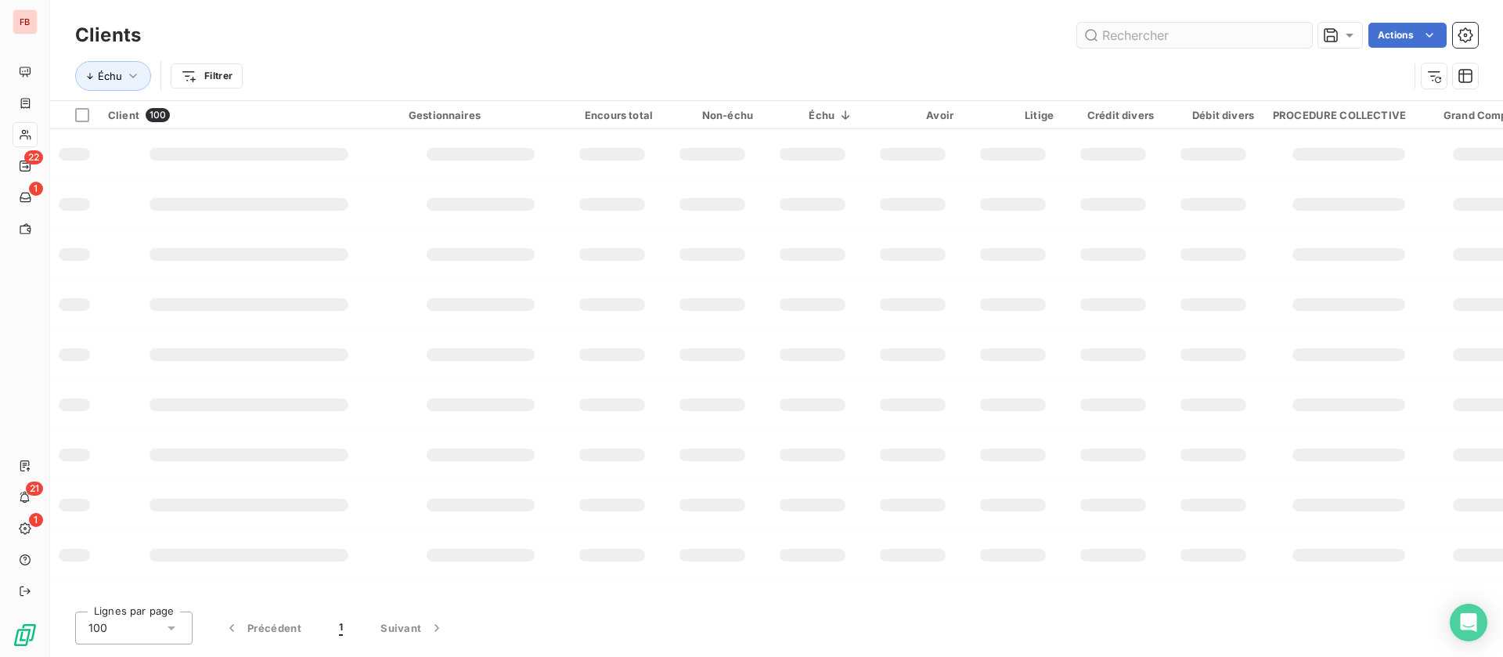
drag, startPoint x: 1216, startPoint y: 67, endPoint x: 1202, endPoint y: 32, distance: 37.2
click at [1216, 63] on div "Échu Filtrer" at bounding box center [742, 76] width 1334 height 30
click at [1203, 33] on input "text" at bounding box center [1194, 35] width 235 height 25
type input "ducrocq"
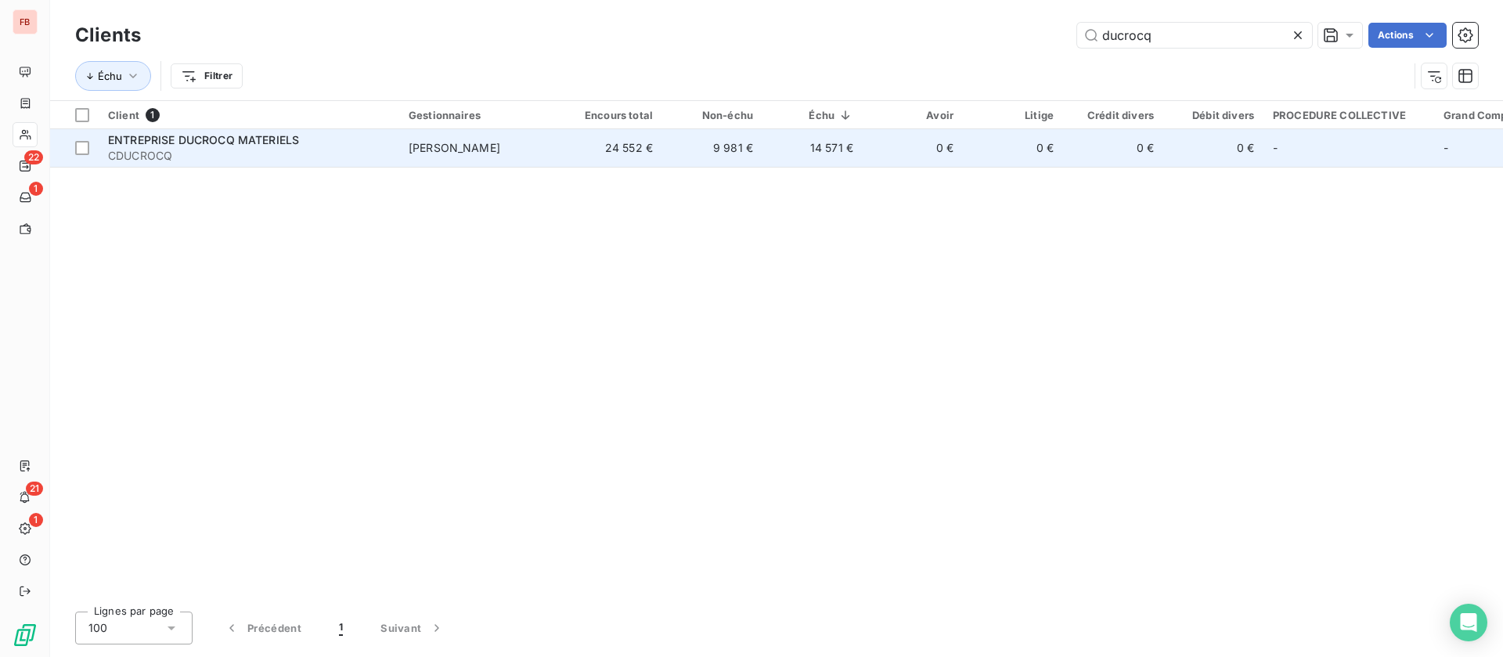
click at [547, 144] on td "[PERSON_NAME]" at bounding box center [480, 148] width 163 height 38
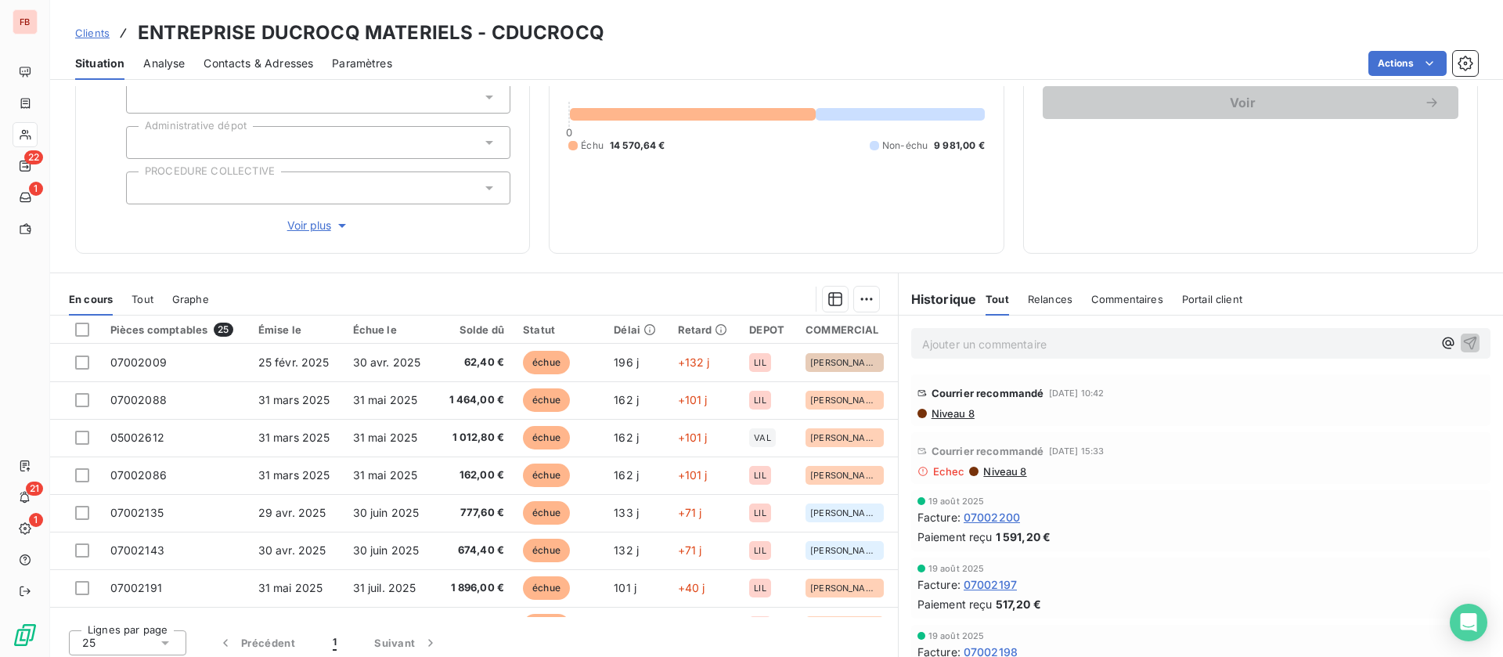
scroll to position [168, 0]
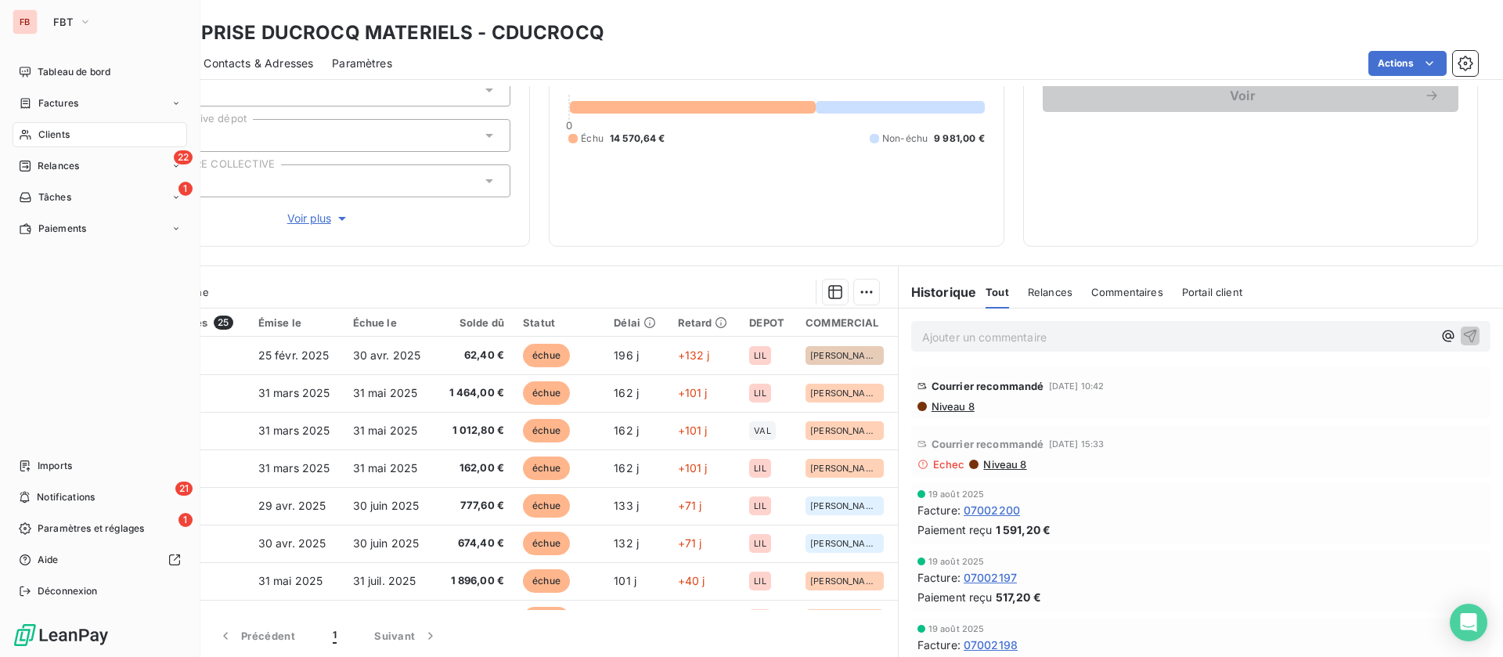
click at [59, 128] on span "Clients" at bounding box center [53, 135] width 31 height 14
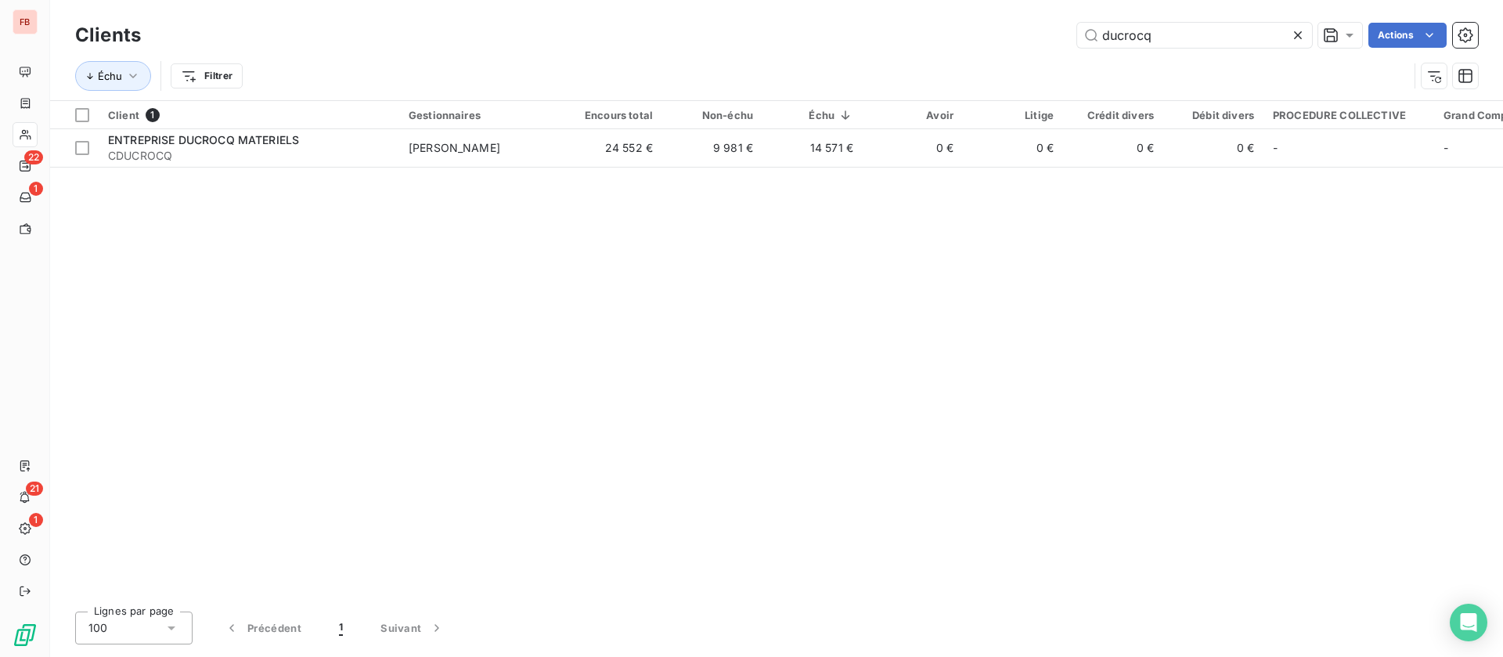
drag, startPoint x: 1095, startPoint y: 40, endPoint x: 850, endPoint y: 45, distance: 245.1
click at [850, 45] on div "ducrocq Actions" at bounding box center [819, 35] width 1319 height 25
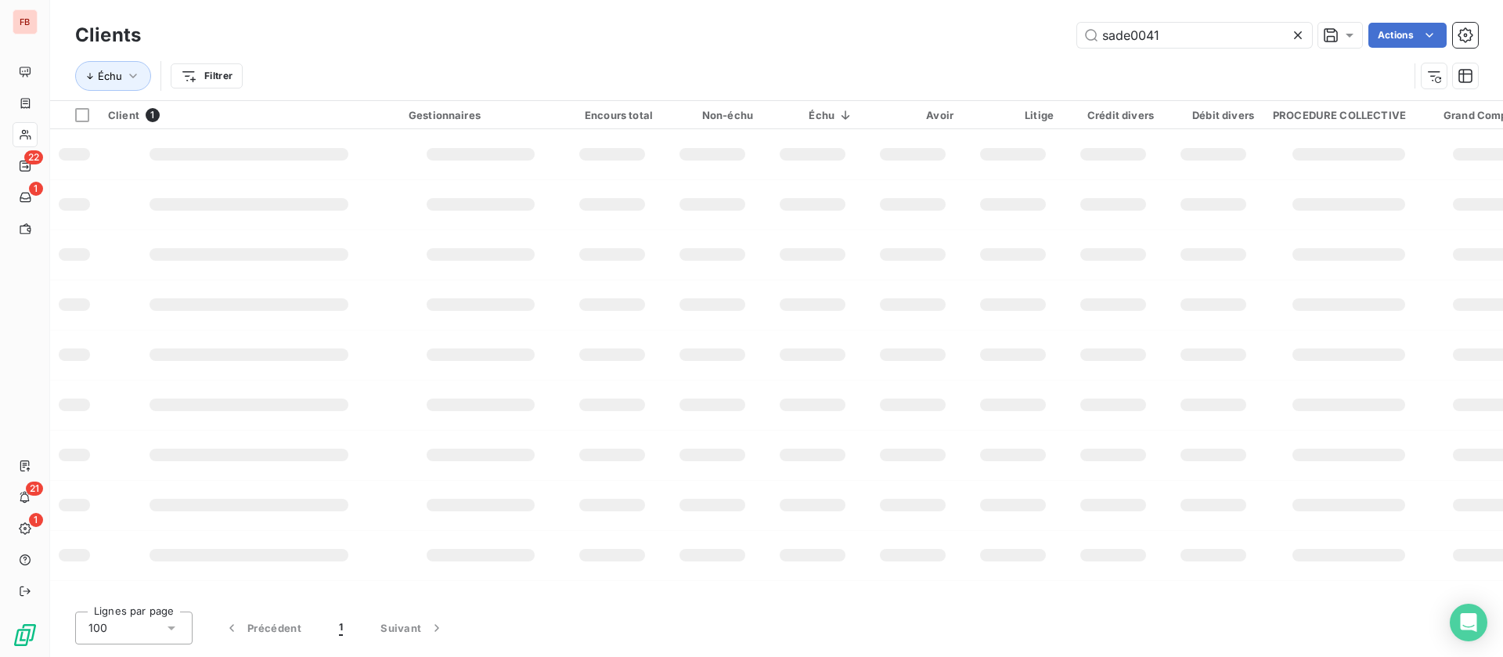
type input "sade0041"
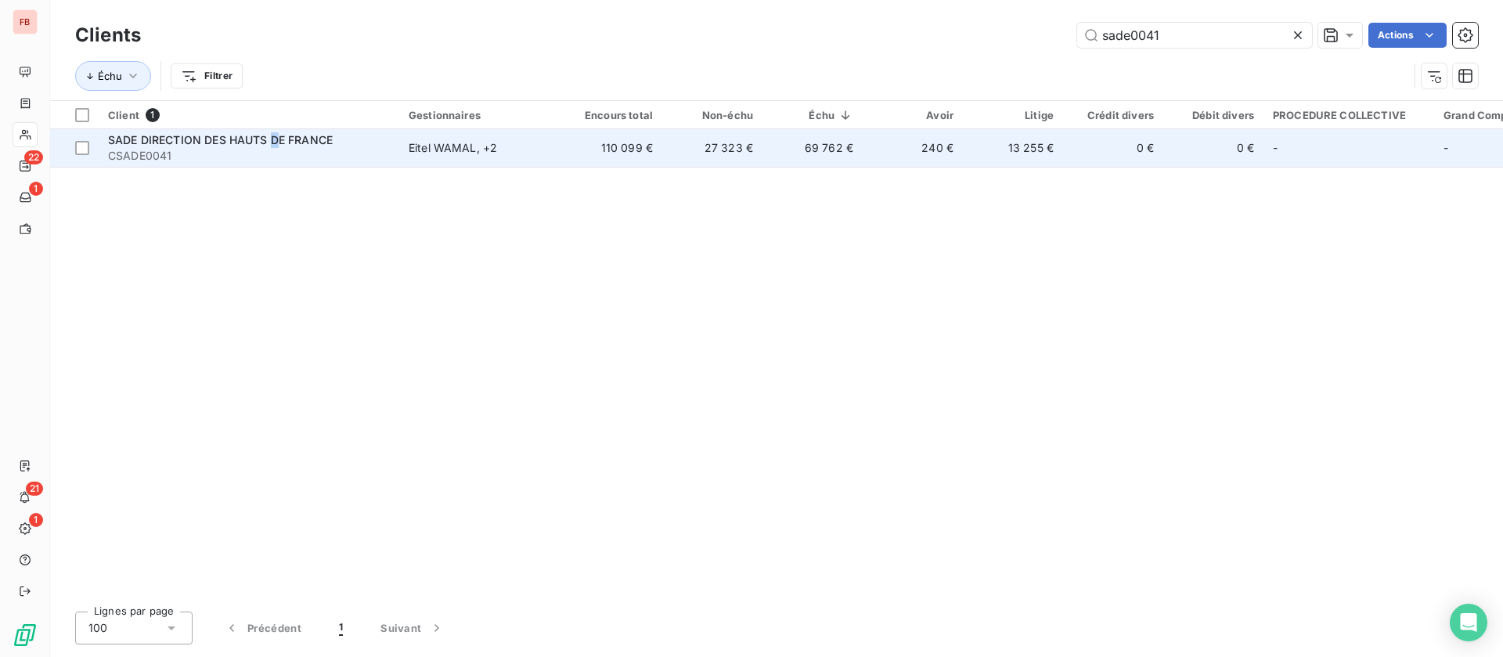
click at [276, 133] on span "SADE DIRECTION DES HAUTS DE FRANCE" at bounding box center [220, 139] width 225 height 13
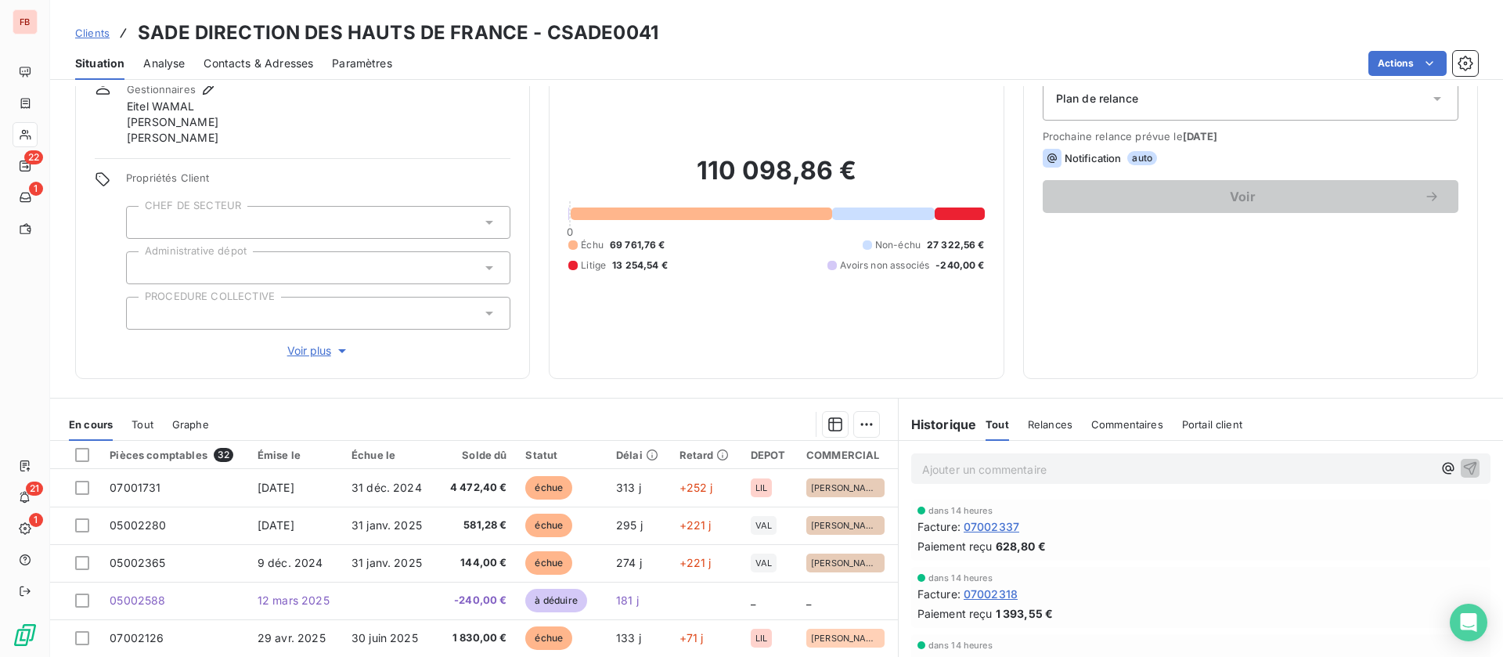
scroll to position [117, 0]
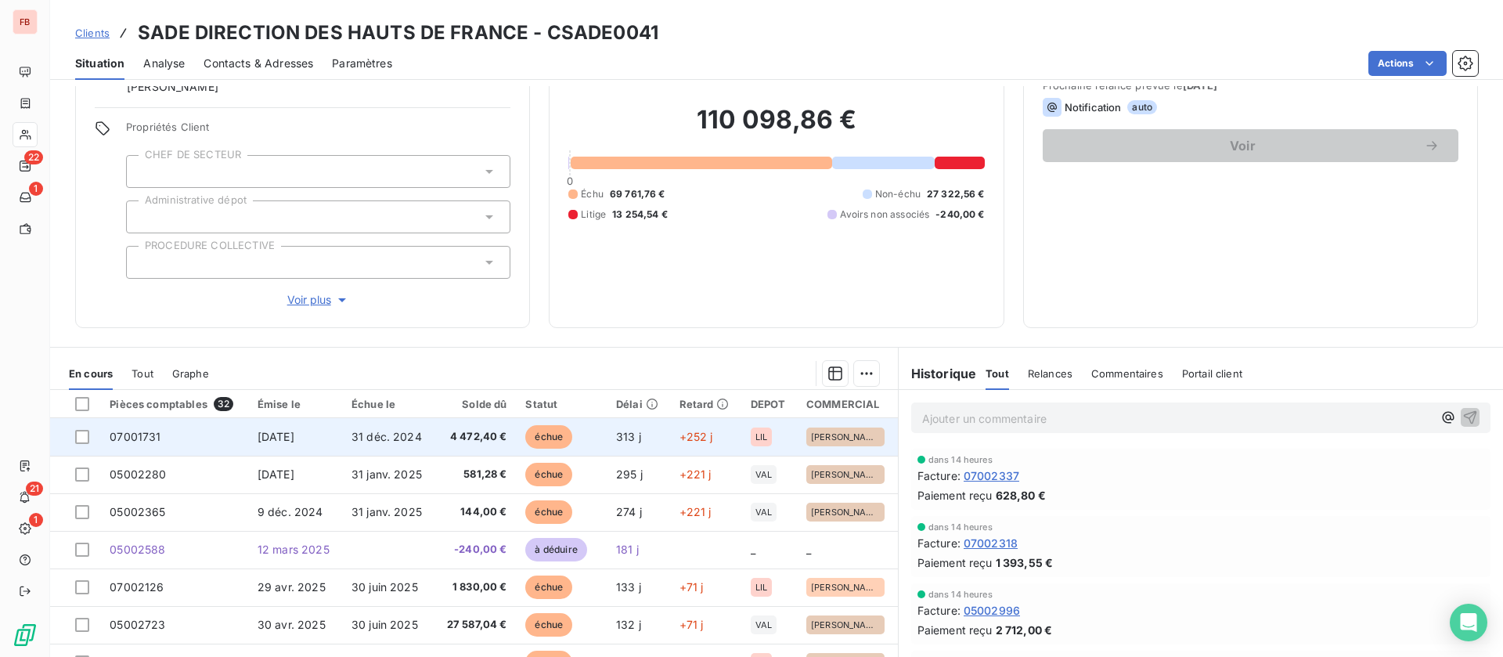
click at [396, 432] on span "31 déc. 2024" at bounding box center [387, 436] width 70 height 13
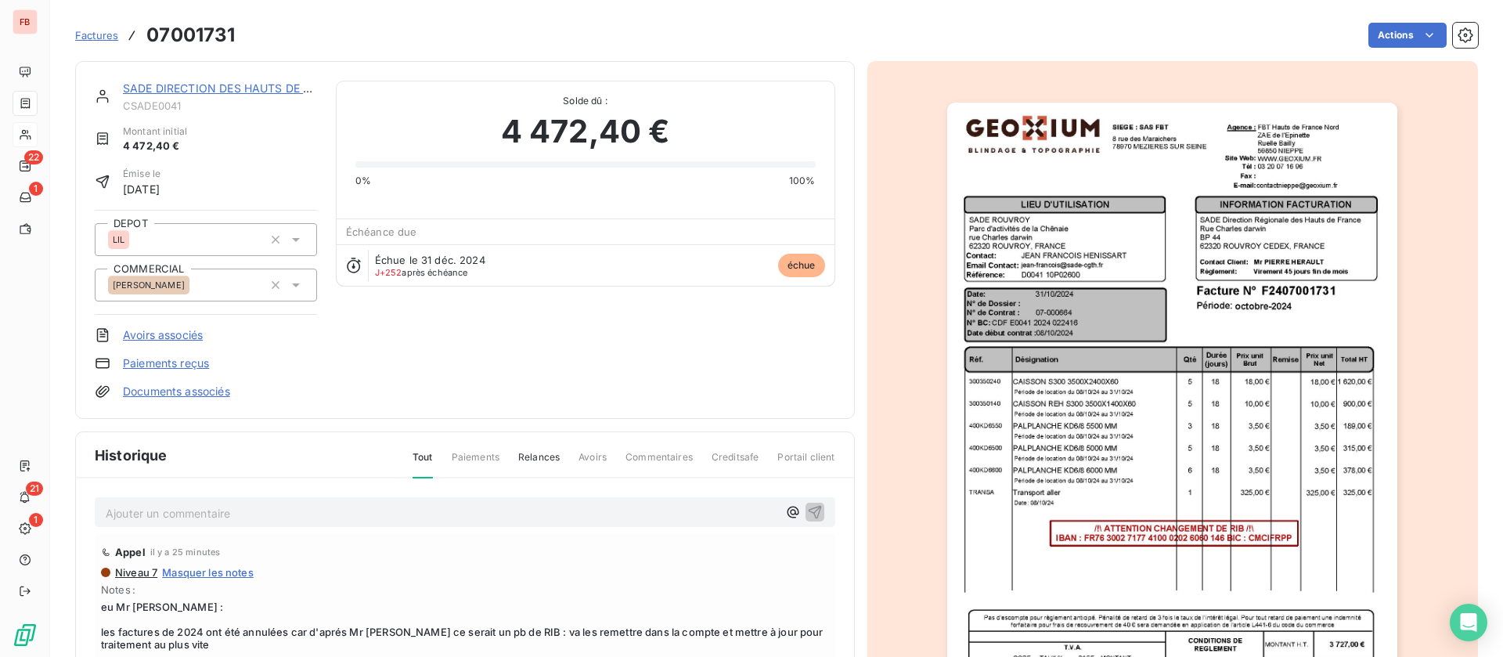
click at [262, 89] on link "SADE DIRECTION DES HAUTS DE FRANCE" at bounding box center [235, 87] width 225 height 13
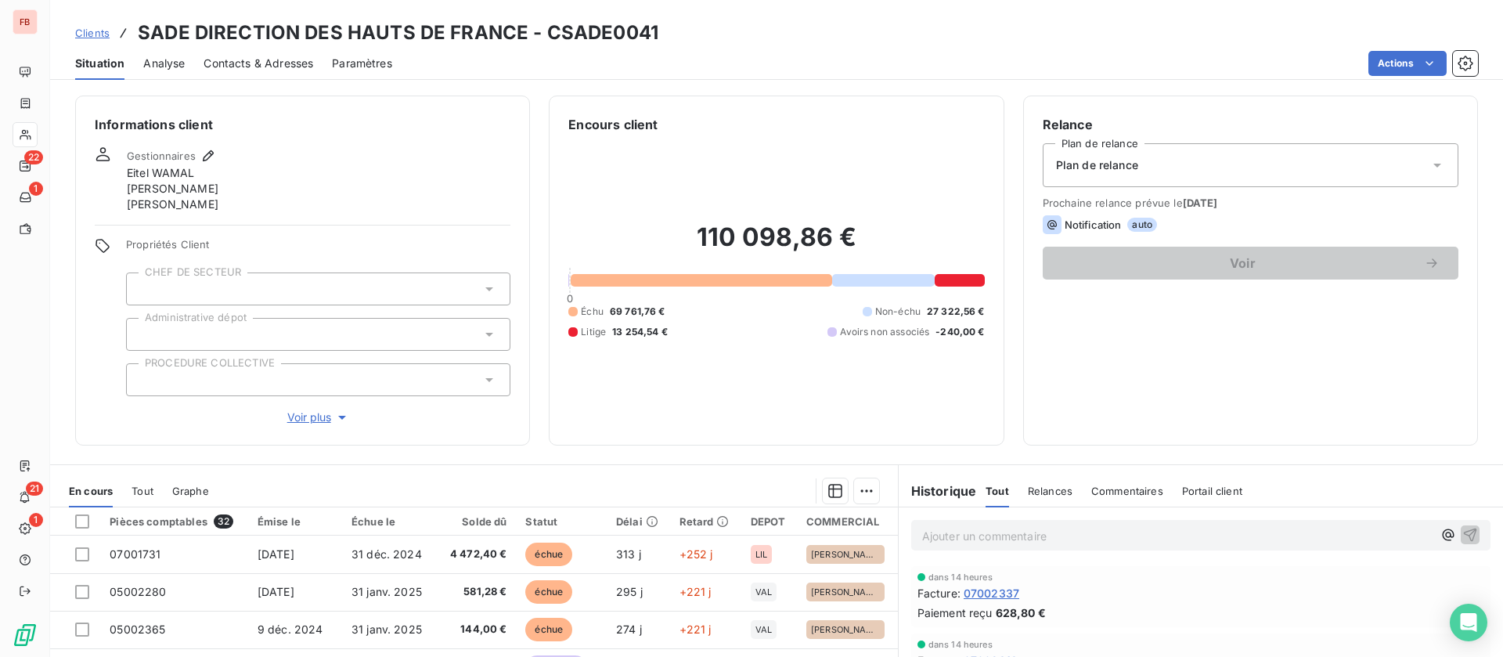
click at [287, 68] on span "Contacts & Adresses" at bounding box center [259, 64] width 110 height 16
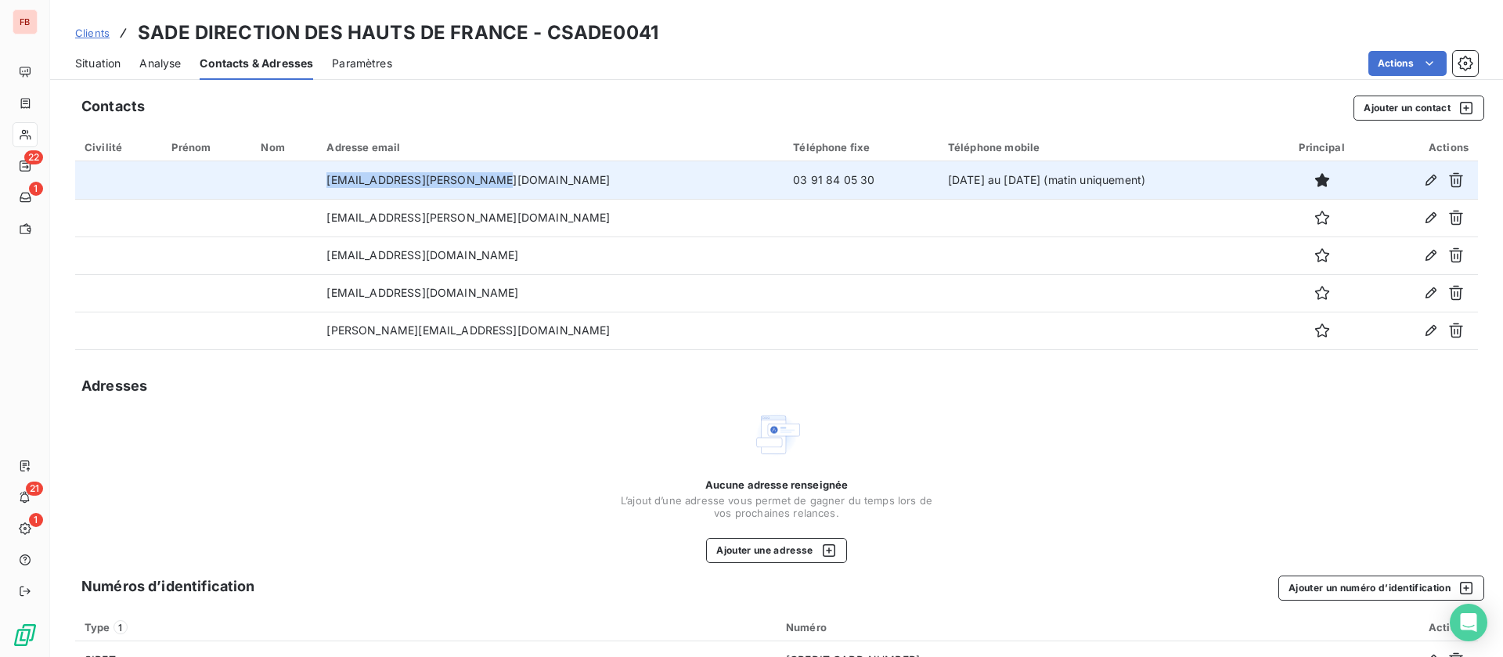
drag, startPoint x: 530, startPoint y: 179, endPoint x: 306, endPoint y: 179, distance: 224.0
click at [306, 179] on tr "ducrocq.jeremy@sade-cgth.fr 03 91 84 05 30 lundi au jeudi (matin uniquement)" at bounding box center [776, 180] width 1403 height 38
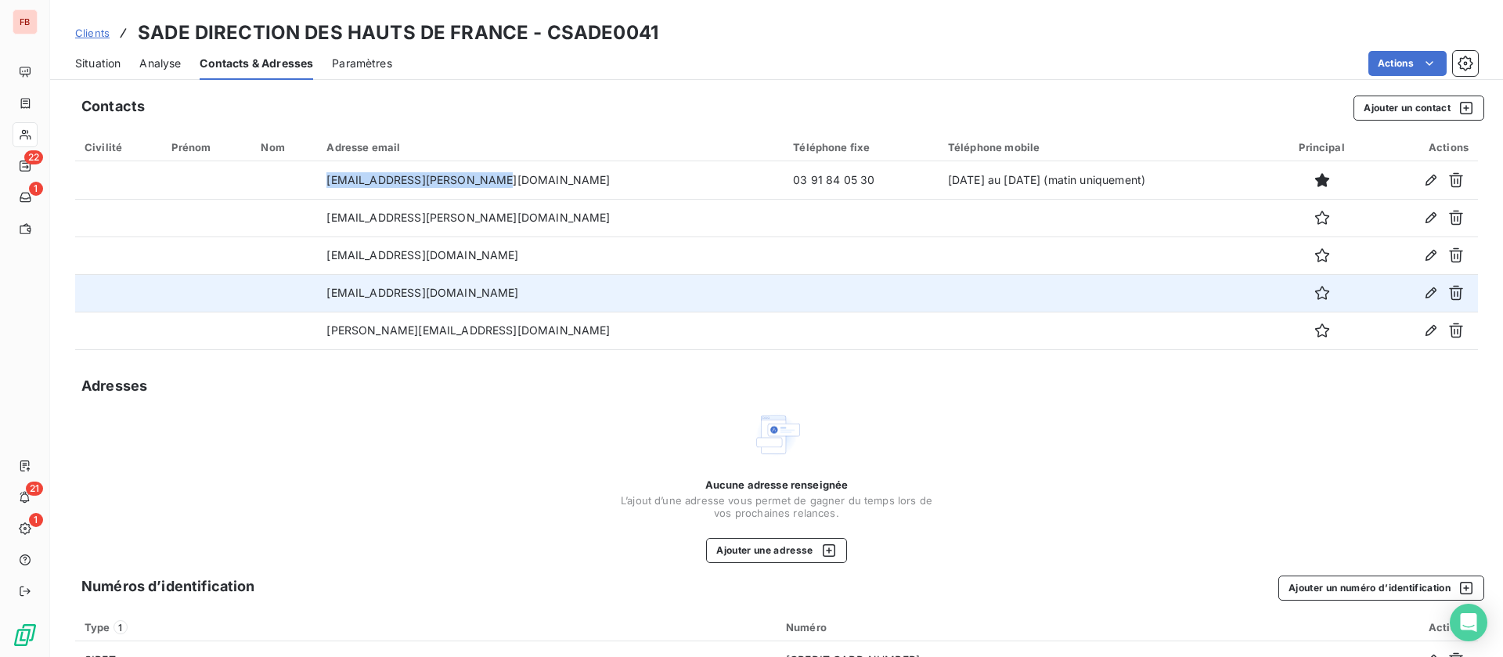
copy tr "ducrocq.jeremy@sade-cgth.fr"
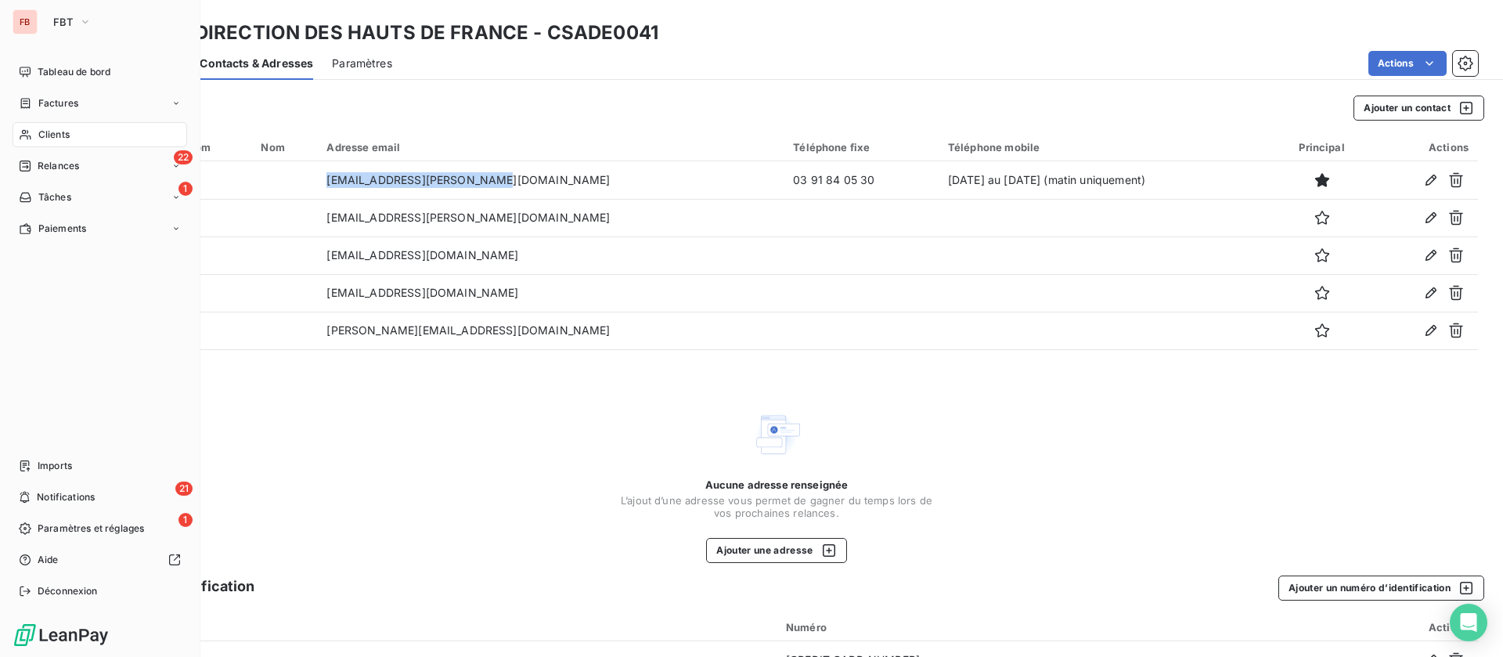
click at [57, 130] on span "Clients" at bounding box center [53, 135] width 31 height 14
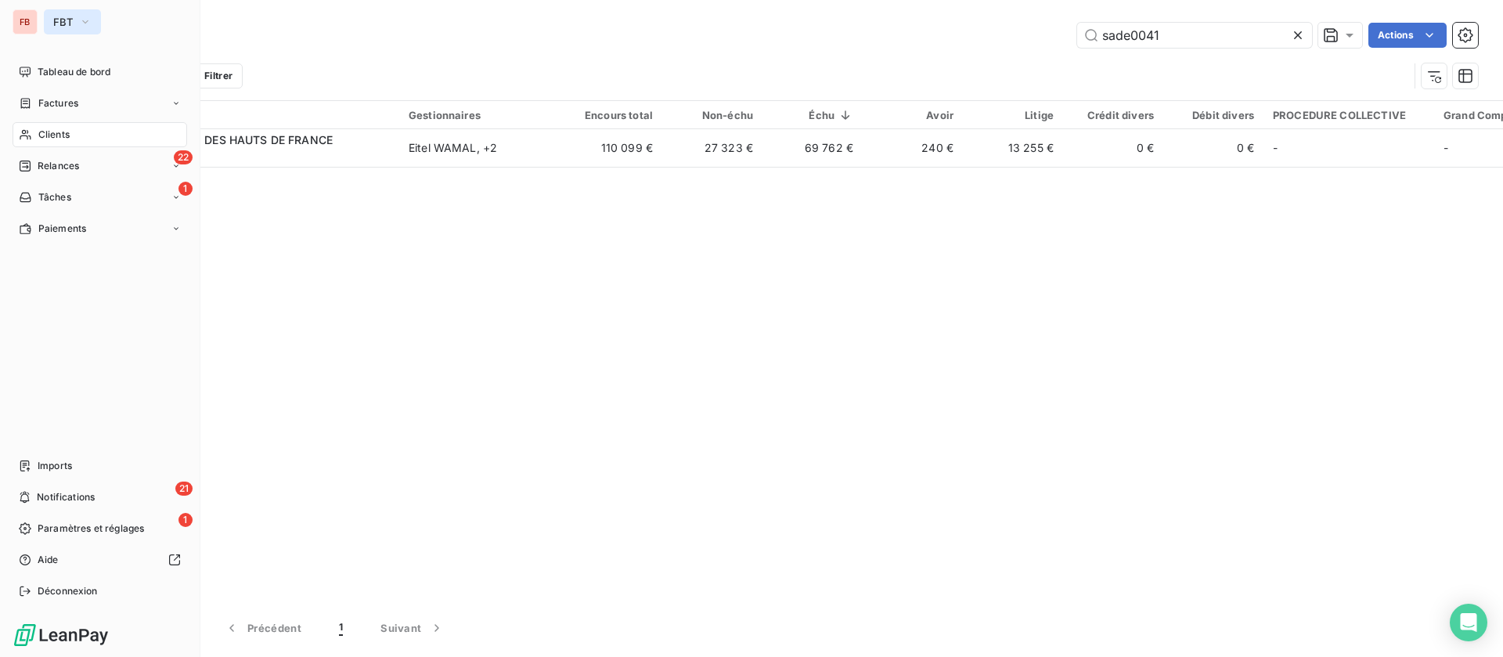
drag, startPoint x: 72, startPoint y: 20, endPoint x: 76, endPoint y: 34, distance: 14.6
click at [73, 20] on button "FBT" at bounding box center [72, 21] width 57 height 25
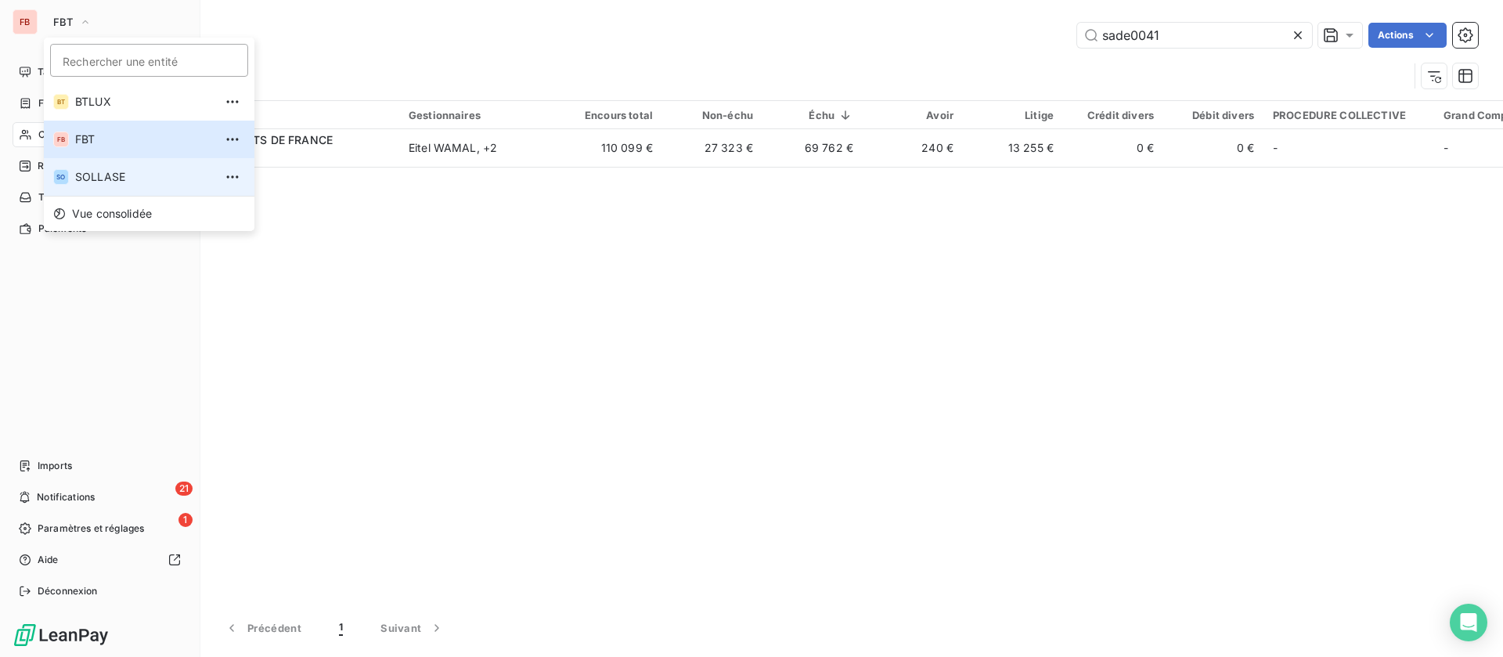
click at [103, 173] on span "SOLLASE" at bounding box center [144, 177] width 139 height 16
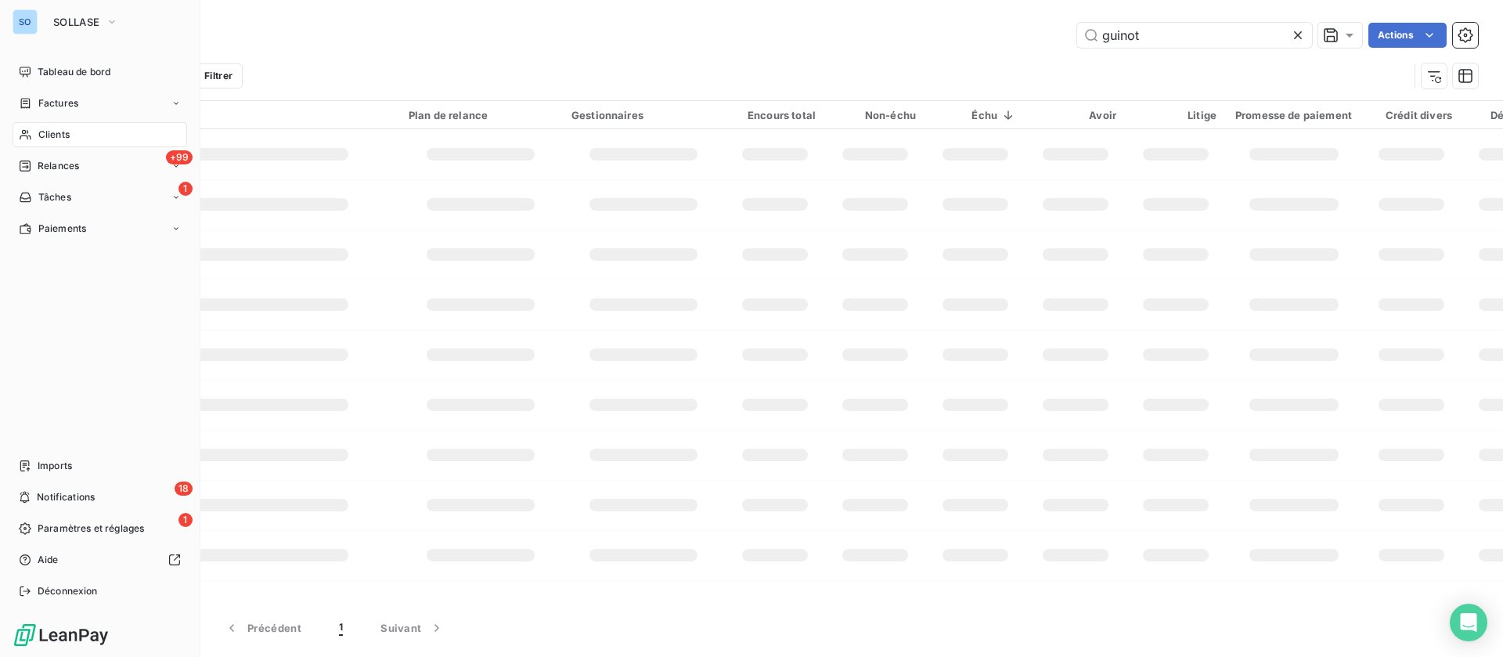
type input "sade0041"
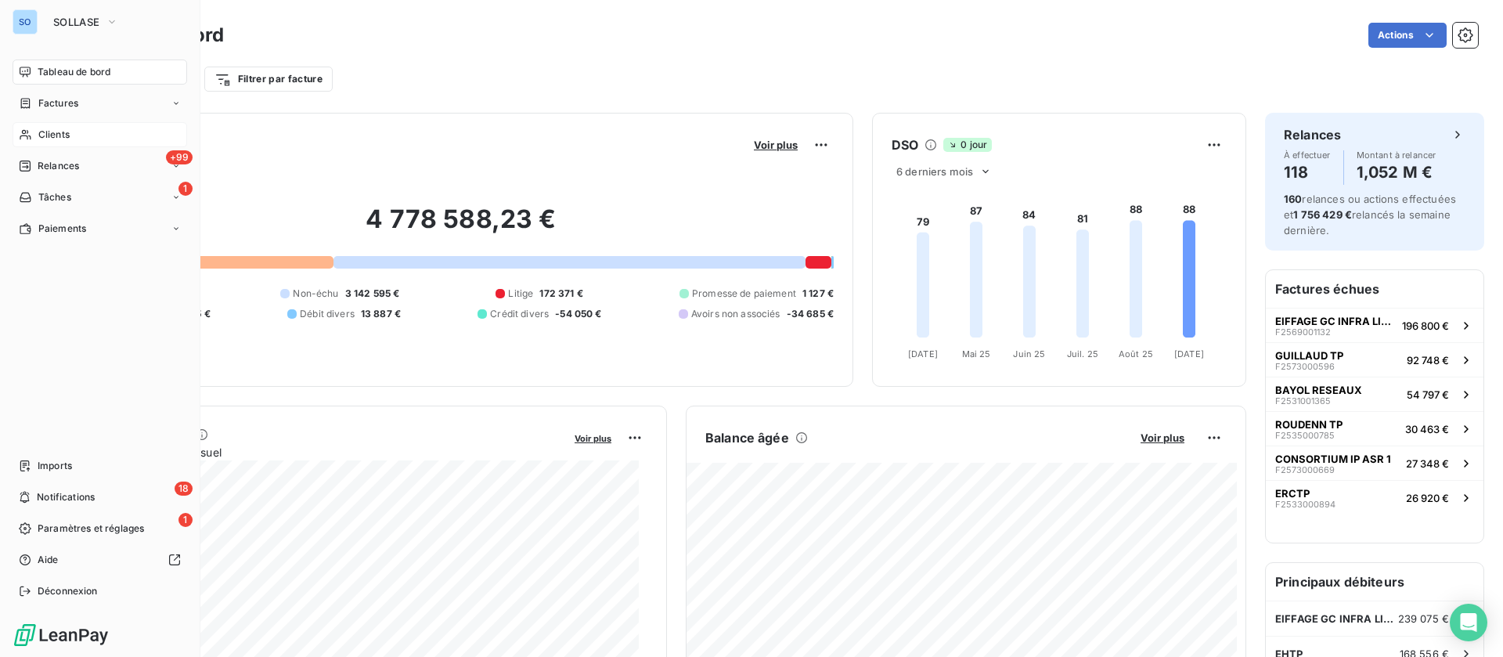
drag, startPoint x: 68, startPoint y: 129, endPoint x: 166, endPoint y: 123, distance: 98.1
click at [70, 129] on div "Clients" at bounding box center [100, 134] width 175 height 25
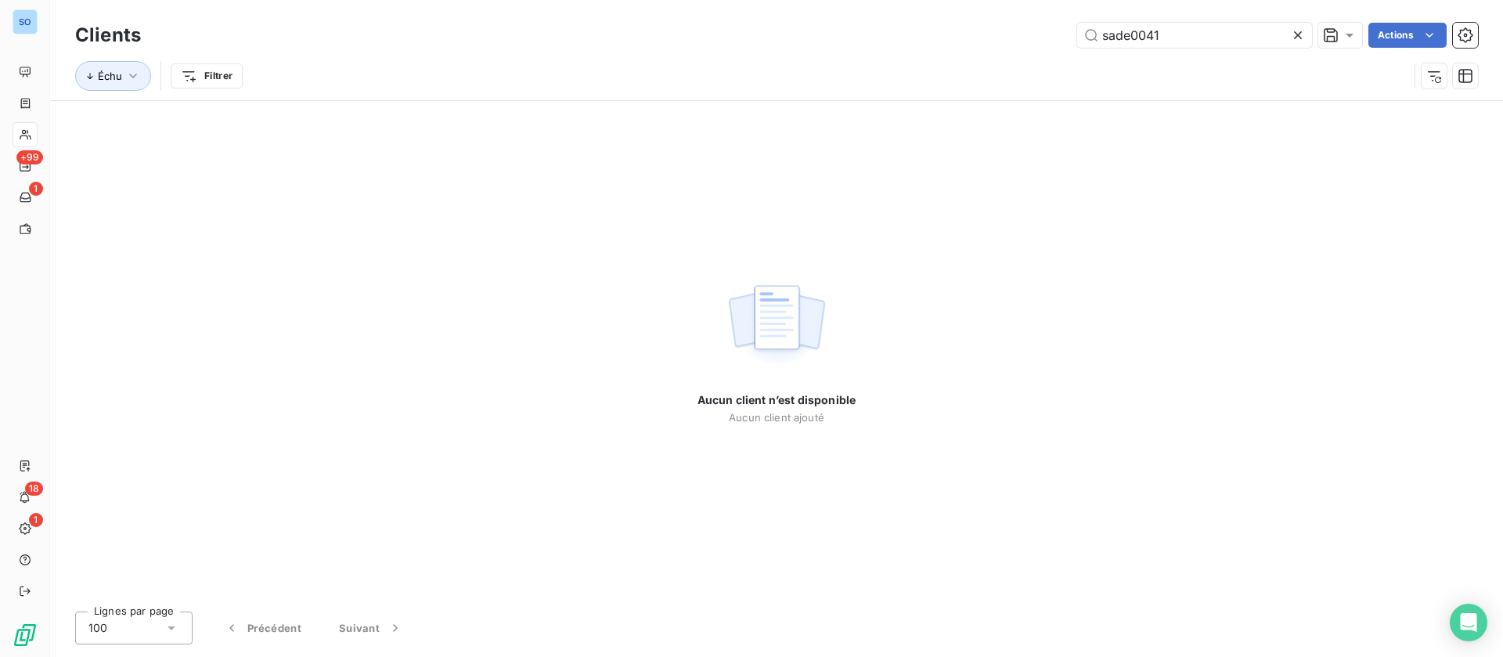
drag, startPoint x: 1193, startPoint y: 38, endPoint x: 893, endPoint y: 24, distance: 300.2
click at [893, 24] on div "sade0041 Actions" at bounding box center [819, 35] width 1319 height 25
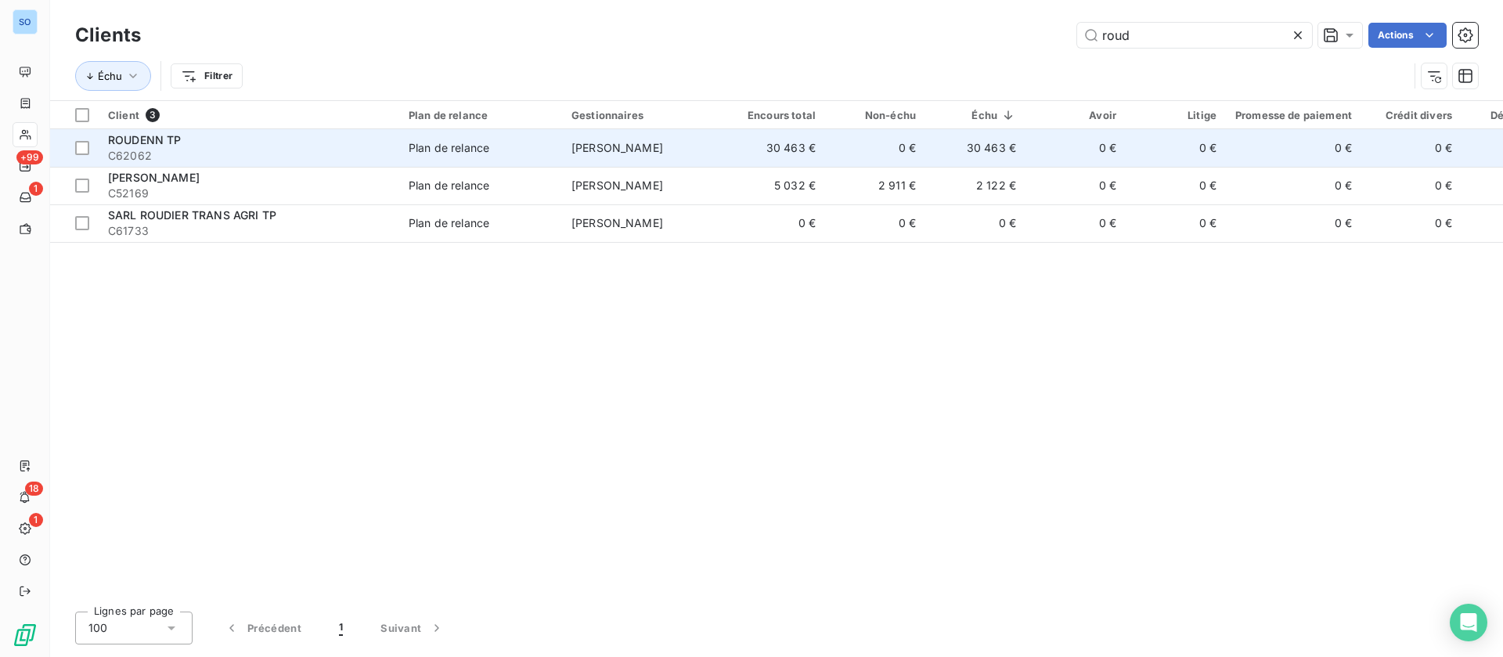
type input "roud"
click at [308, 132] on div "ROUDENN TP" at bounding box center [249, 140] width 282 height 16
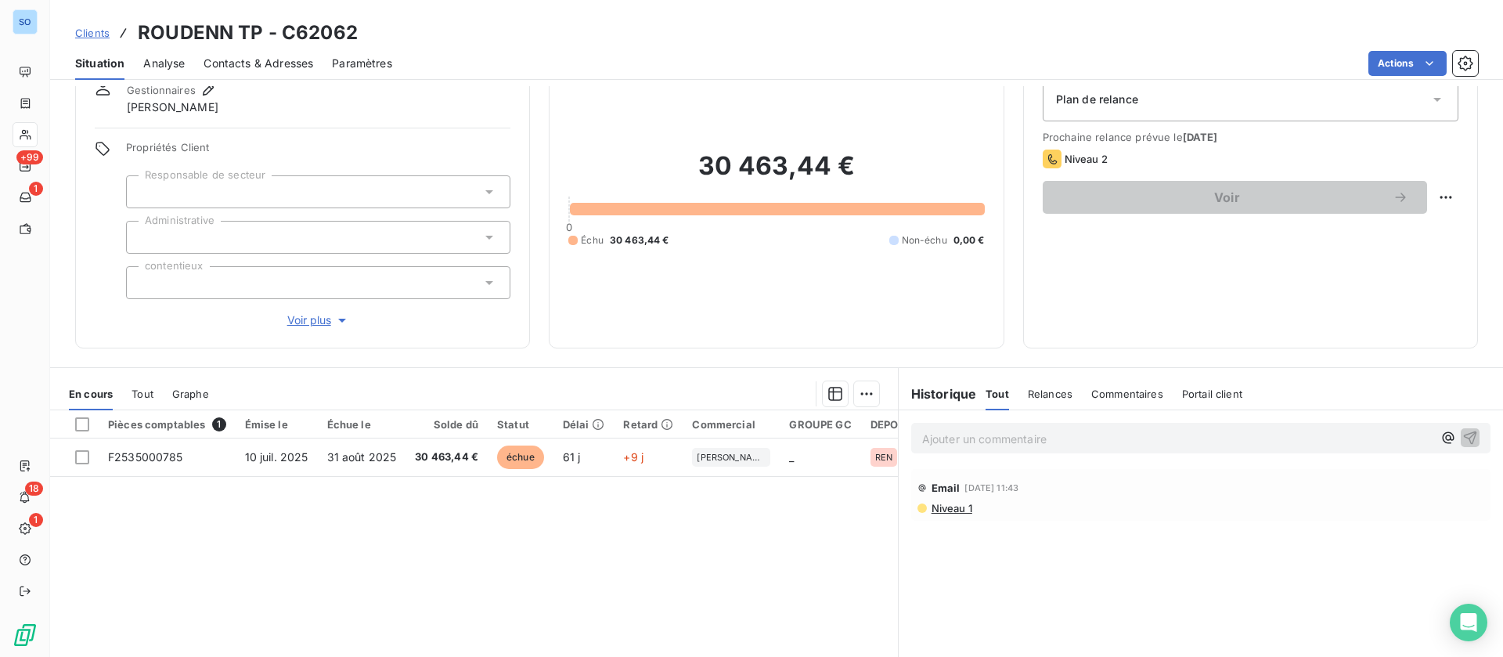
scroll to position [117, 0]
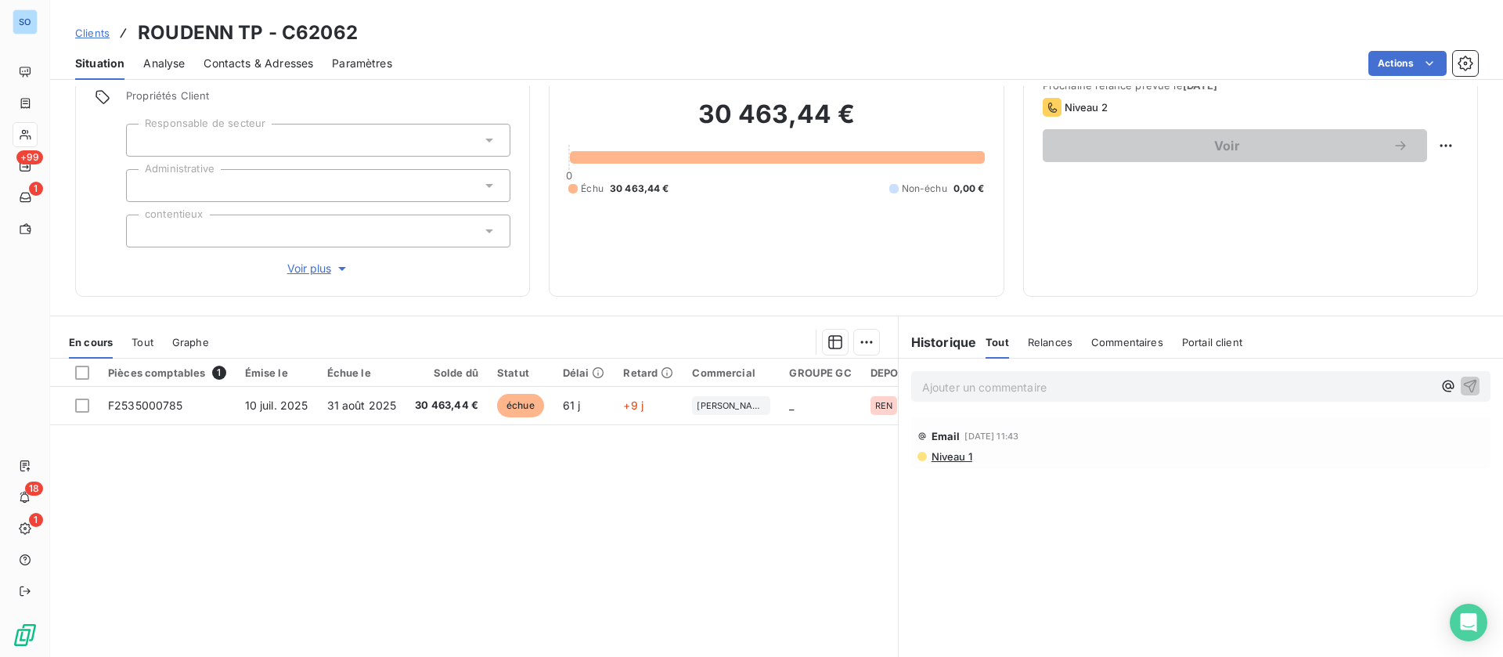
click at [972, 380] on p "Ajouter un commentaire ﻿" at bounding box center [1177, 387] width 511 height 20
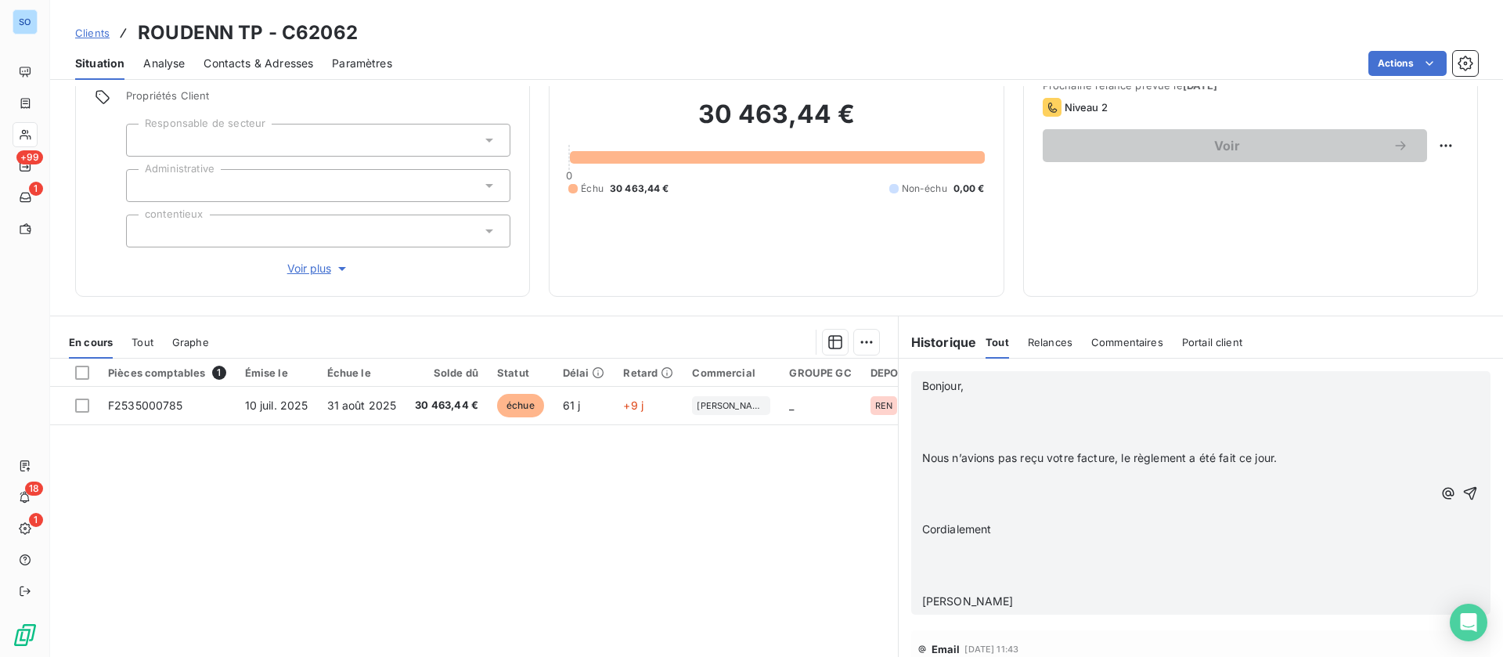
click at [931, 402] on p "﻿" at bounding box center [1177, 404] width 511 height 18
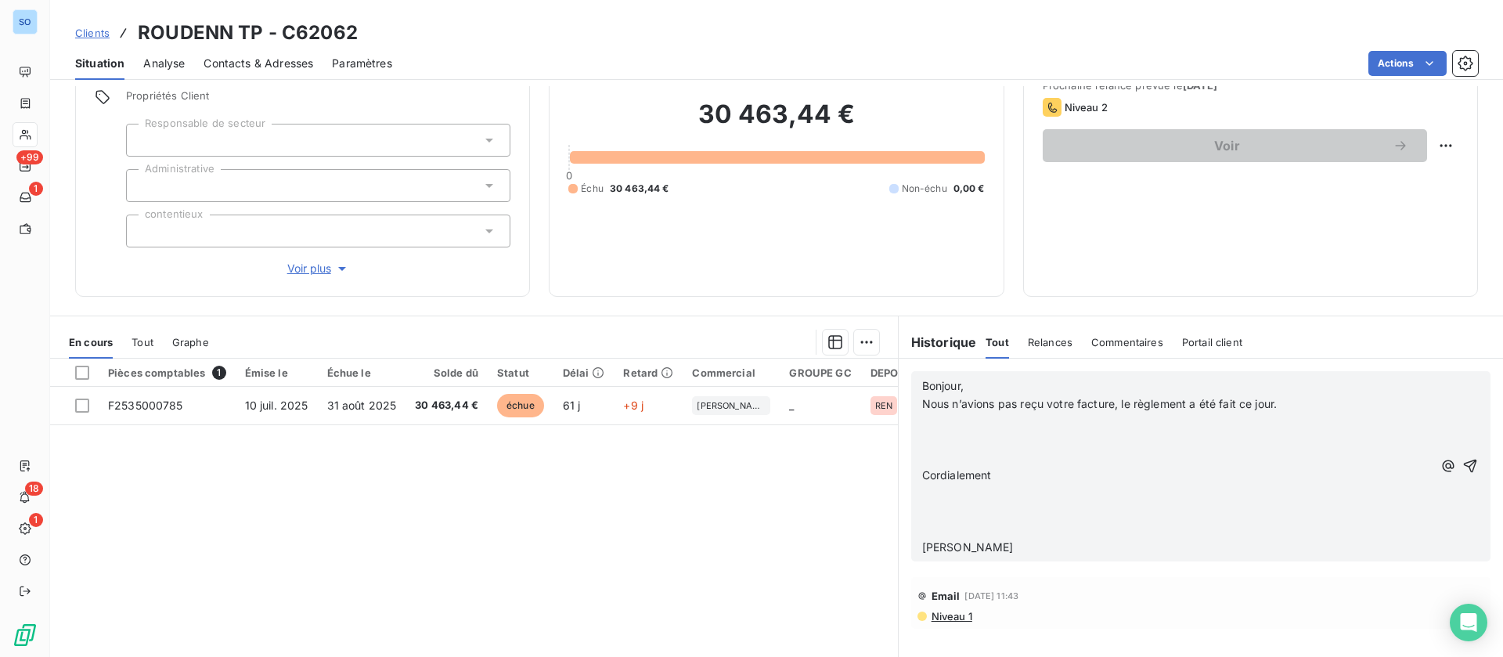
click at [937, 420] on p "﻿" at bounding box center [1177, 422] width 511 height 18
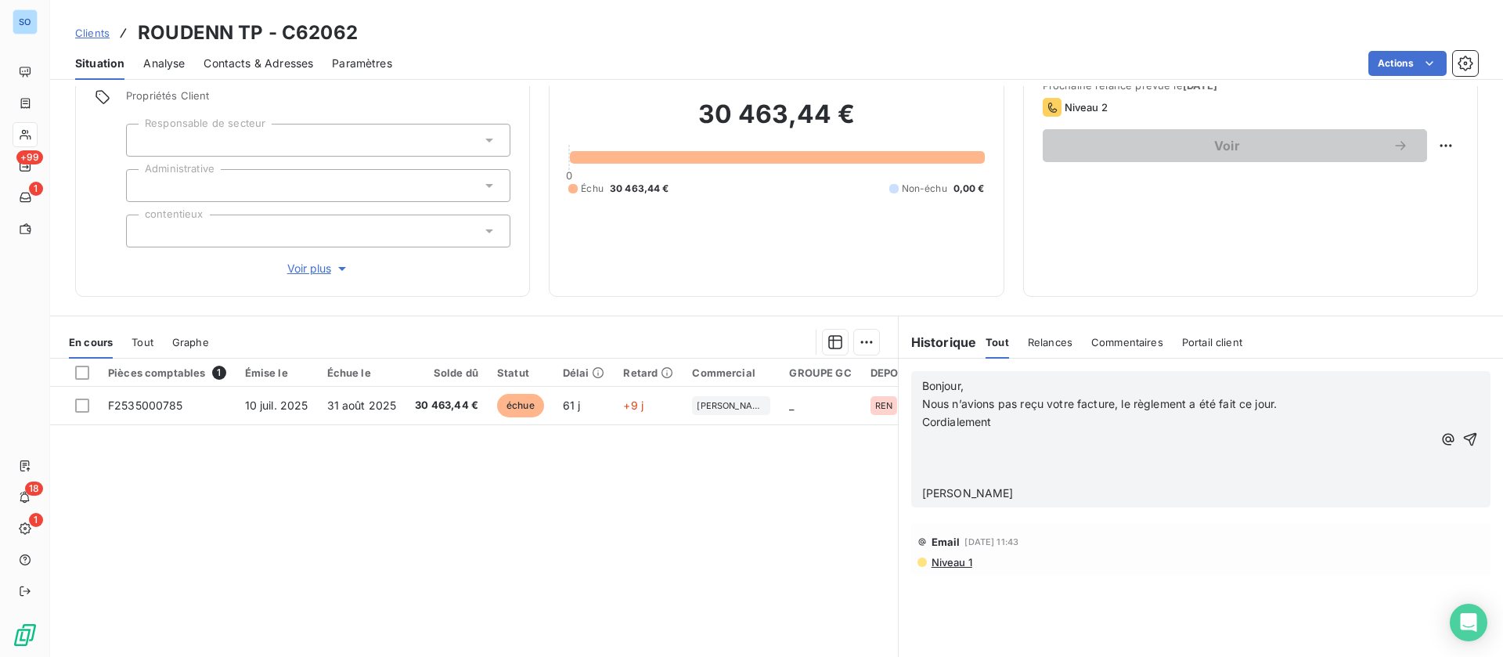
click at [933, 439] on p "﻿" at bounding box center [1177, 440] width 511 height 18
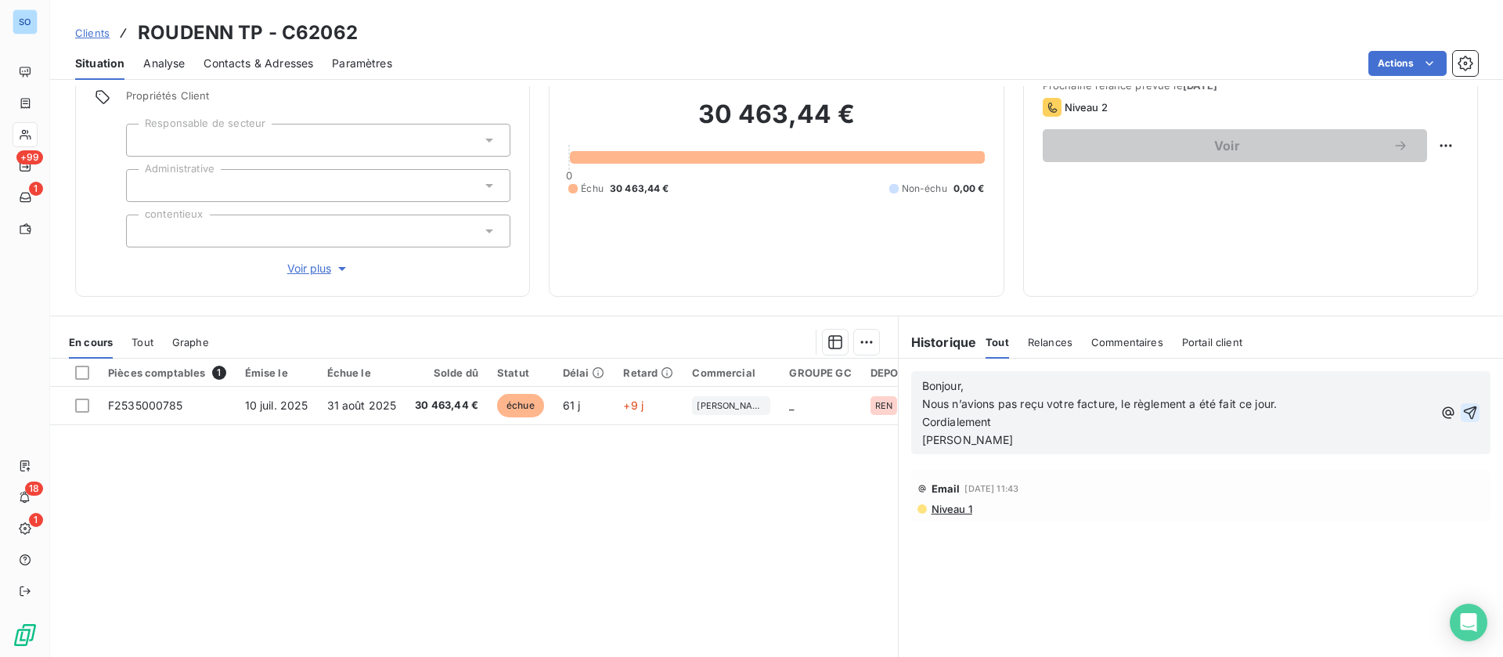
click at [1463, 406] on icon "button" at bounding box center [1471, 413] width 16 height 16
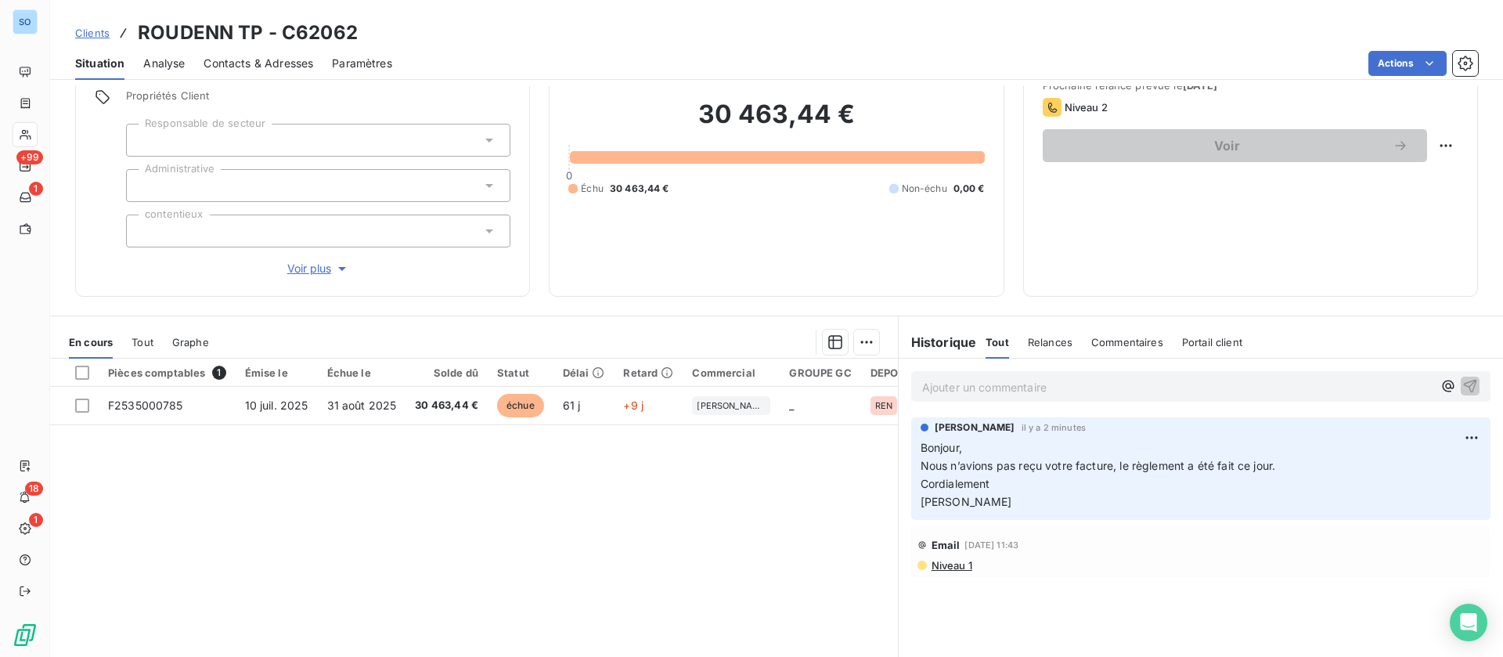
scroll to position [0, 0]
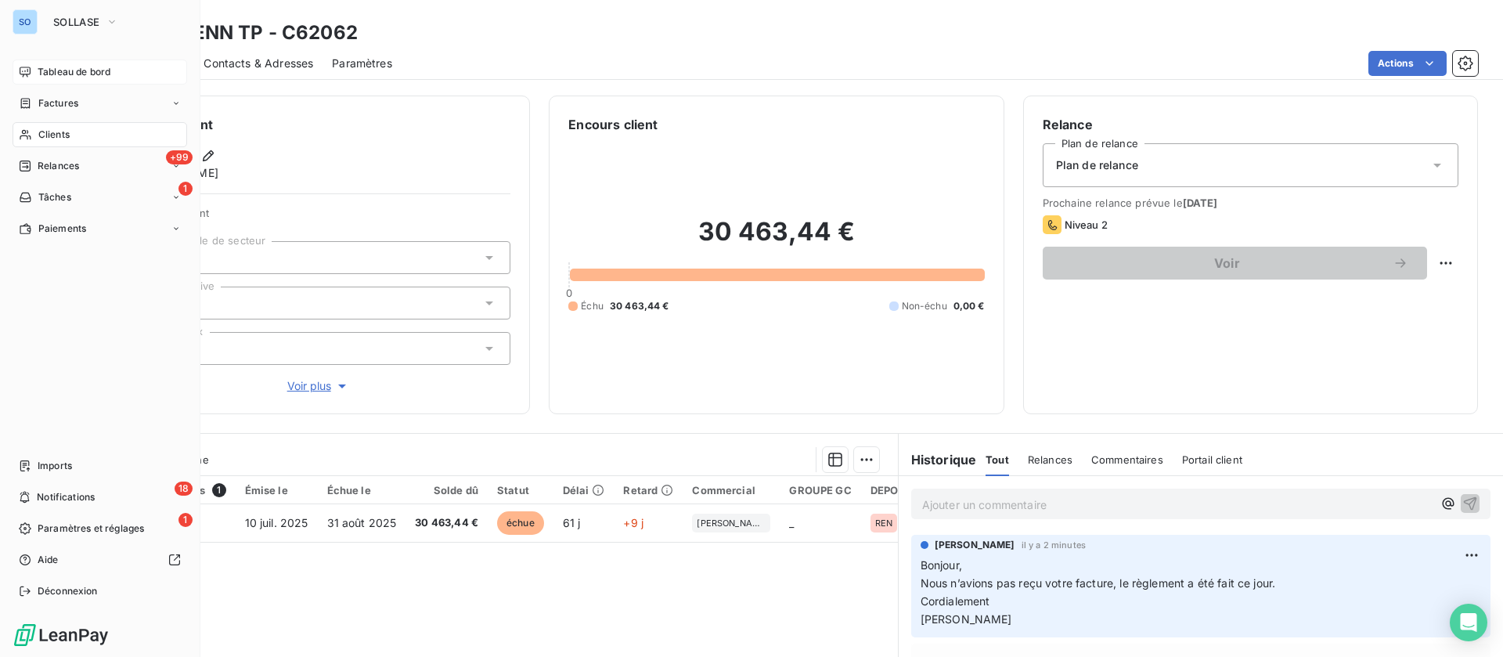
click at [38, 70] on span "Tableau de bord" at bounding box center [74, 72] width 73 height 14
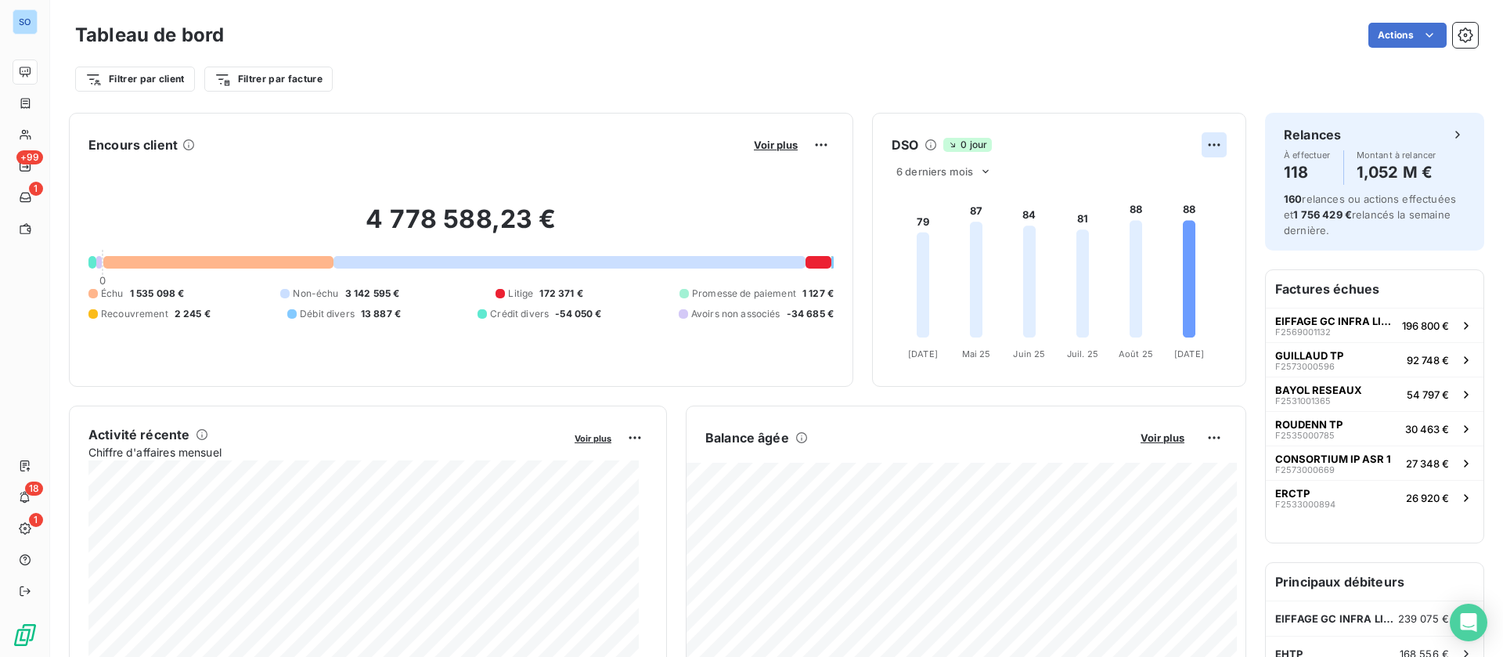
click at [1200, 147] on html "SO +99 1 18 1 Tableau de bord Actions Filtrer par client Filtrer par facture En…" at bounding box center [751, 328] width 1503 height 657
click at [1144, 182] on div "Exporter" at bounding box center [1159, 179] width 88 height 25
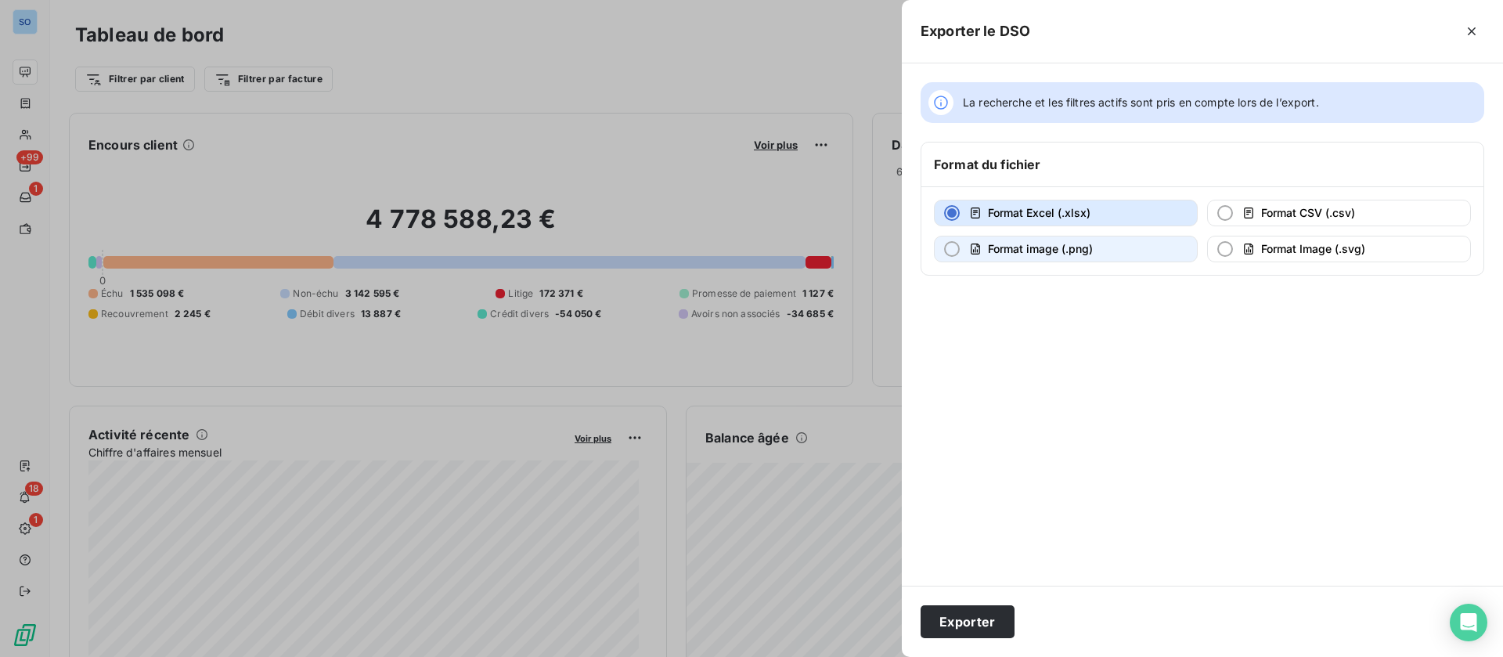
click at [1082, 244] on span "Format image (.png)" at bounding box center [1040, 248] width 105 height 13
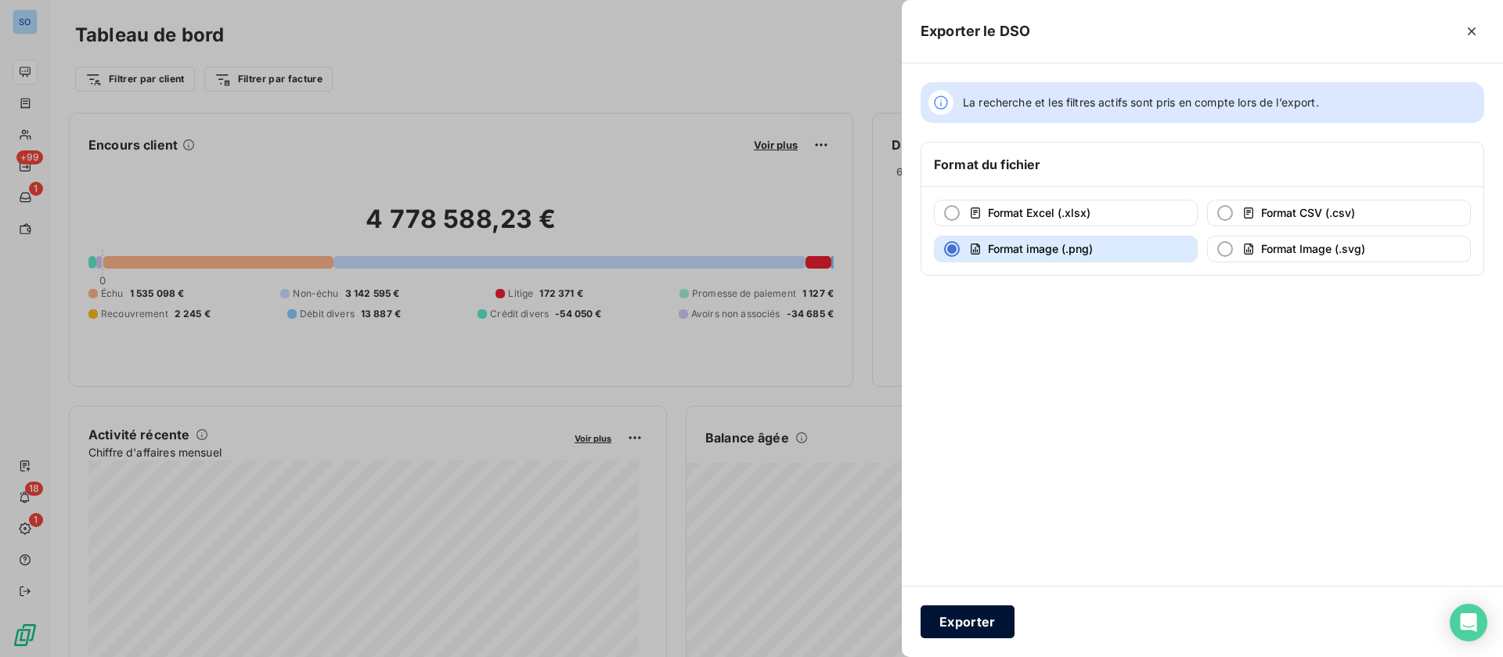
click at [973, 617] on button "Exporter" at bounding box center [968, 621] width 94 height 33
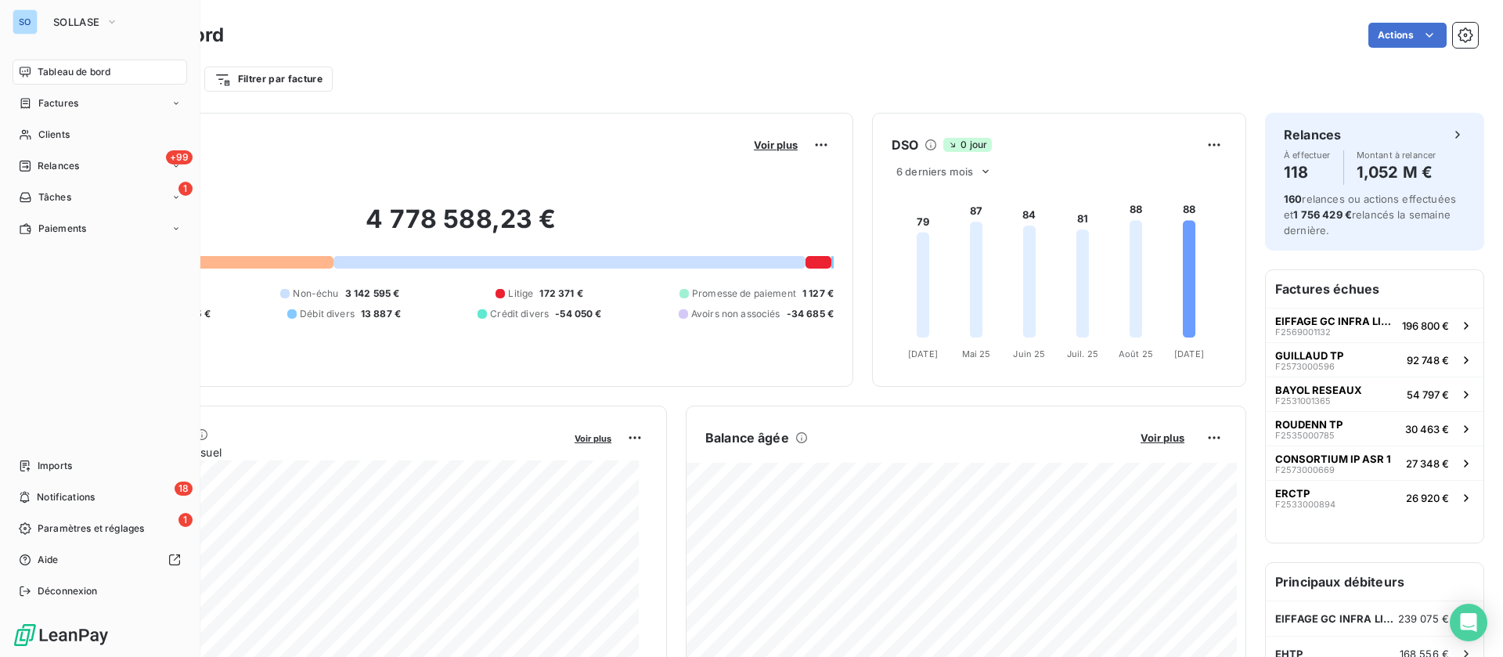
click at [83, 38] on div "SO SOLLASE Tableau de bord Factures Clients +99 Relances 1 Tâches Paiements Imp…" at bounding box center [100, 328] width 200 height 657
click at [82, 23] on span "SOLLASE" at bounding box center [76, 22] width 46 height 13
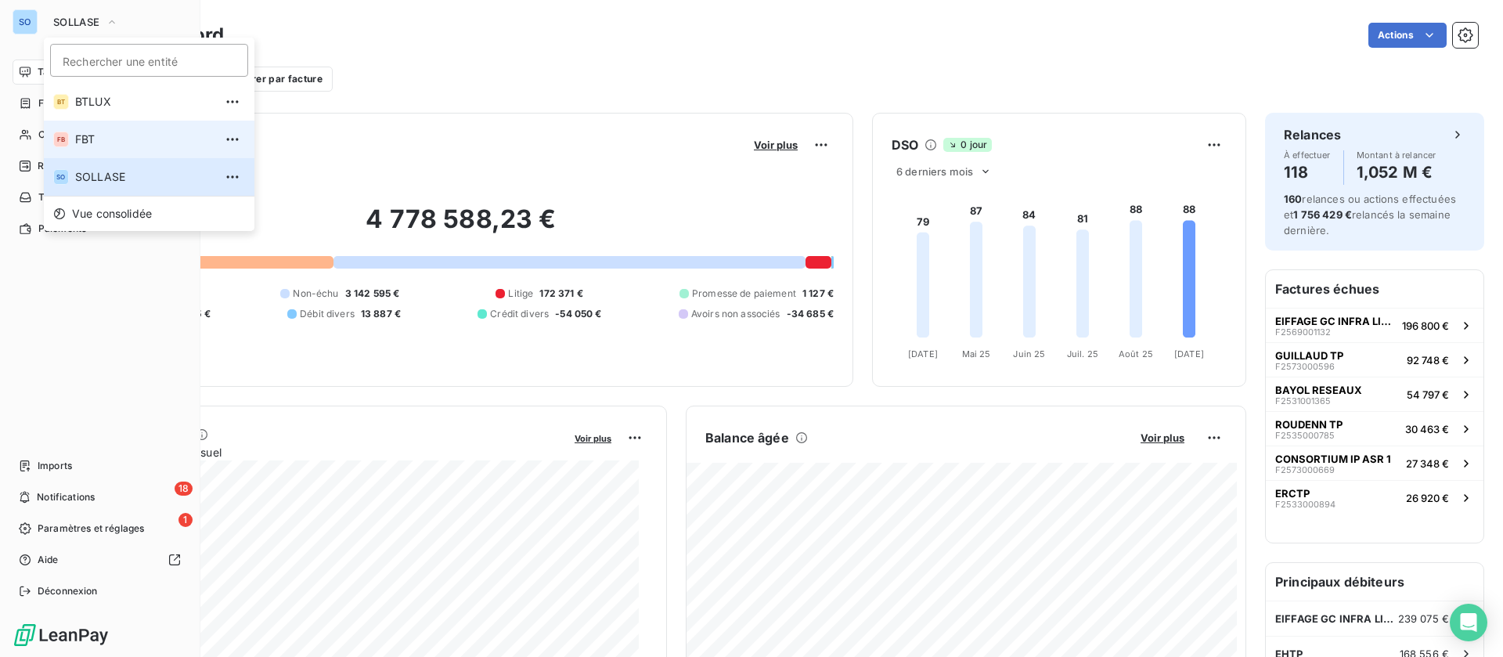
click at [94, 140] on span "FBT" at bounding box center [144, 140] width 139 height 16
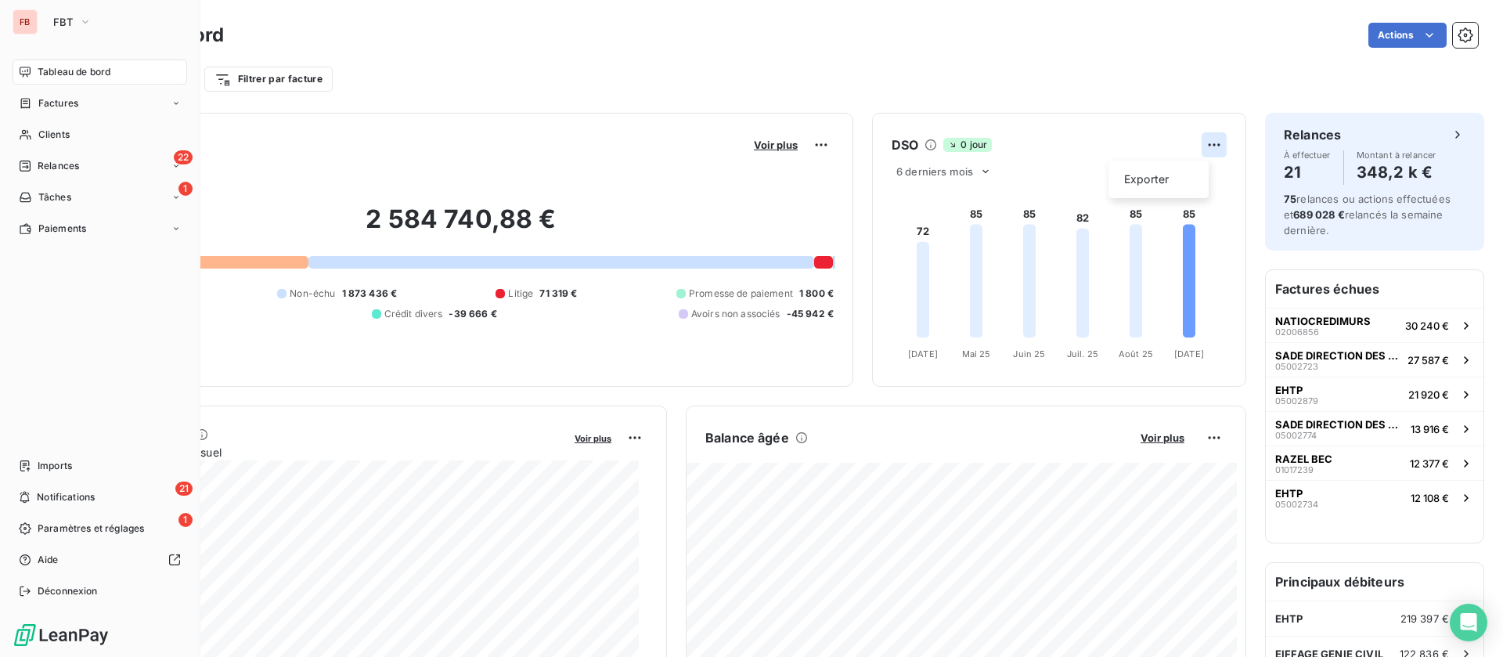
click at [1202, 145] on html "FB FBT Tableau de bord Factures Clients 22 Relances 1 Tâches Paiements Imports …" at bounding box center [751, 328] width 1503 height 657
click at [1152, 181] on div "Exporter" at bounding box center [1159, 179] width 88 height 25
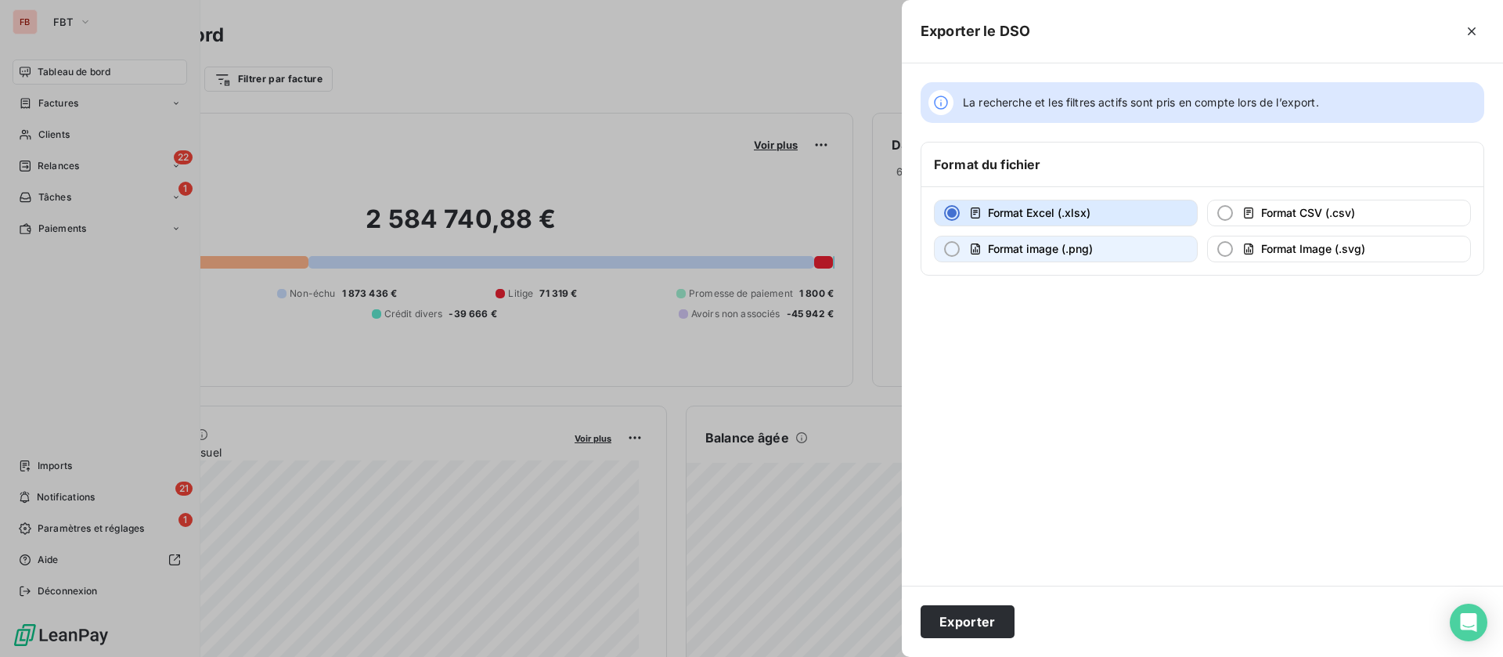
click at [1034, 248] on span "Format image (.png)" at bounding box center [1040, 248] width 105 height 13
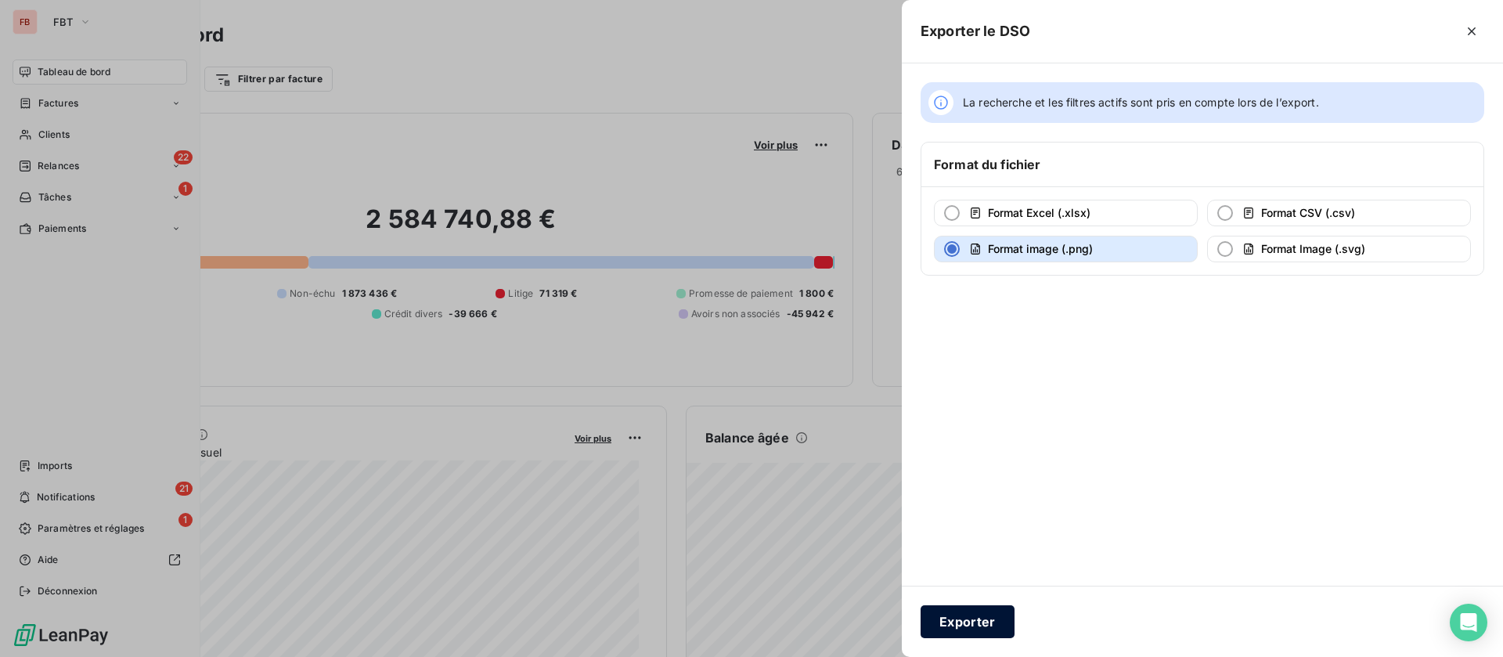
click at [971, 624] on button "Exporter" at bounding box center [968, 621] width 94 height 33
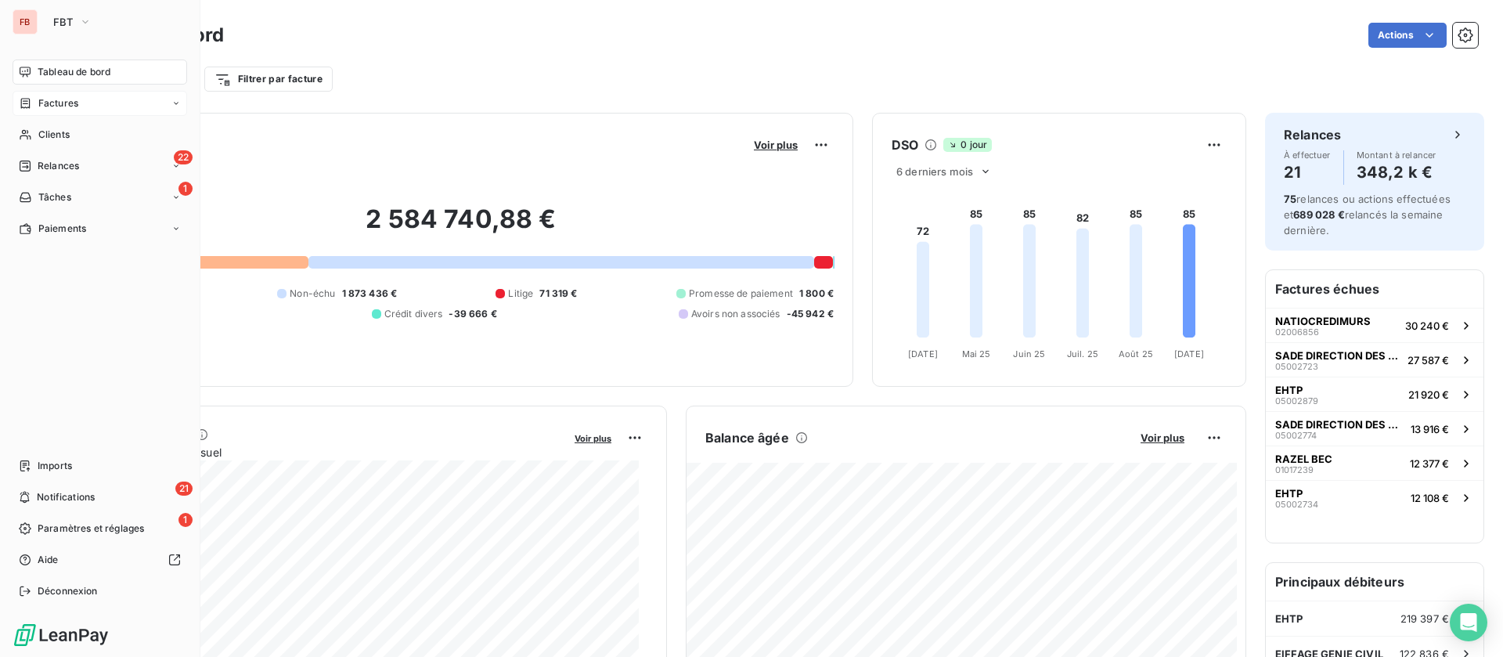
click at [57, 103] on span "Factures" at bounding box center [58, 103] width 40 height 14
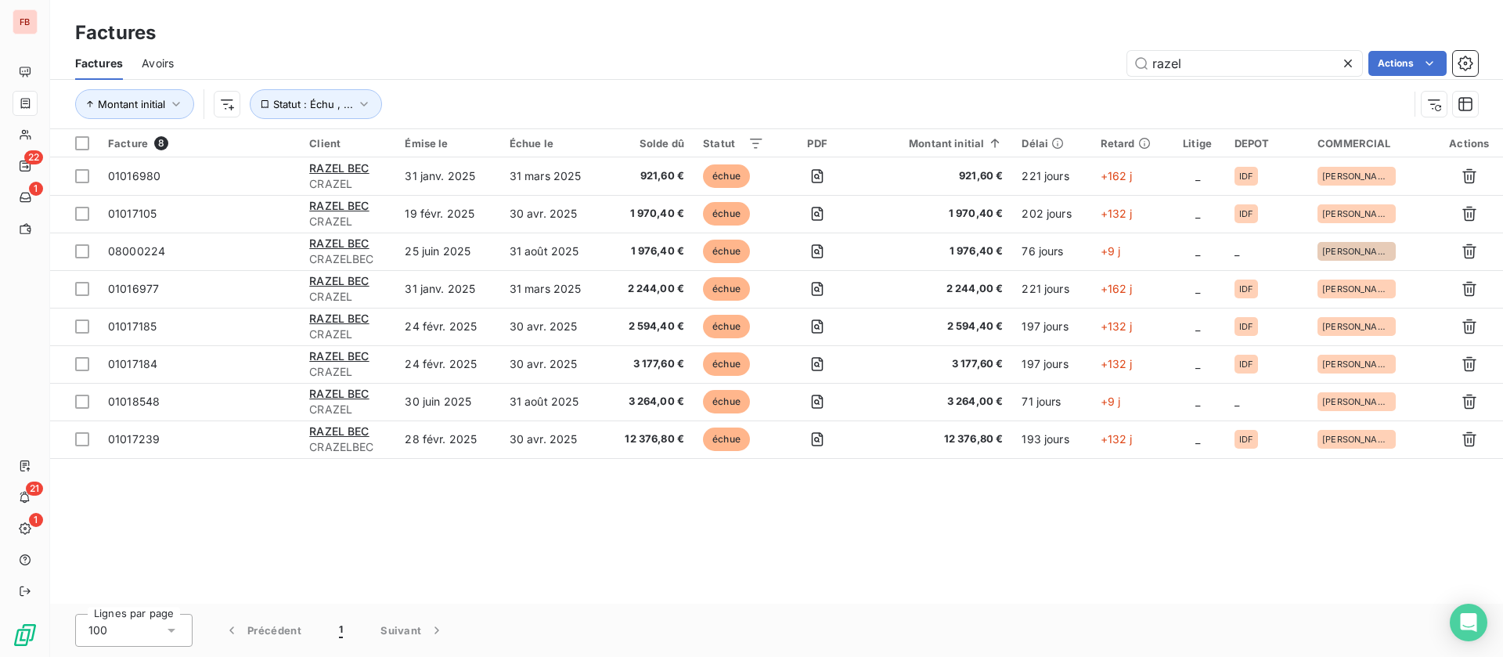
click at [157, 63] on span "Avoirs" at bounding box center [158, 64] width 32 height 16
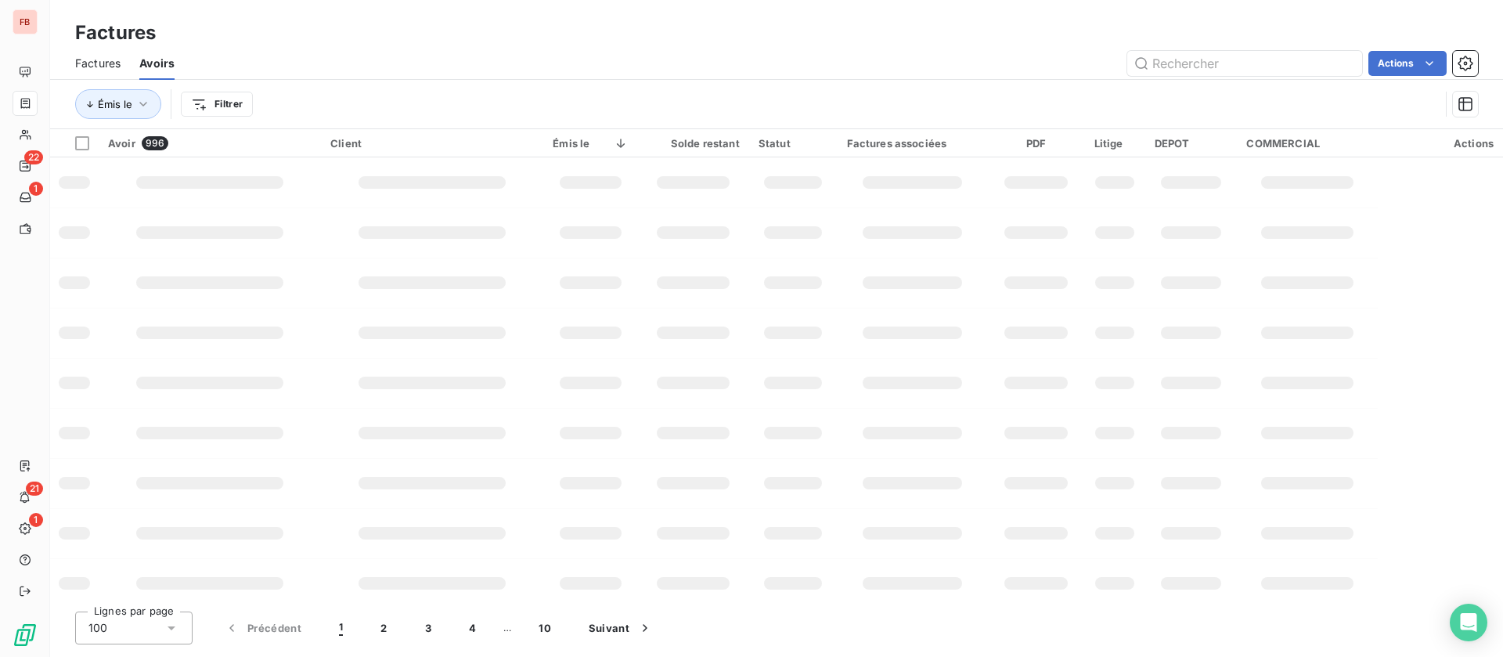
click at [38, 60] on div at bounding box center [25, 72] width 25 height 25
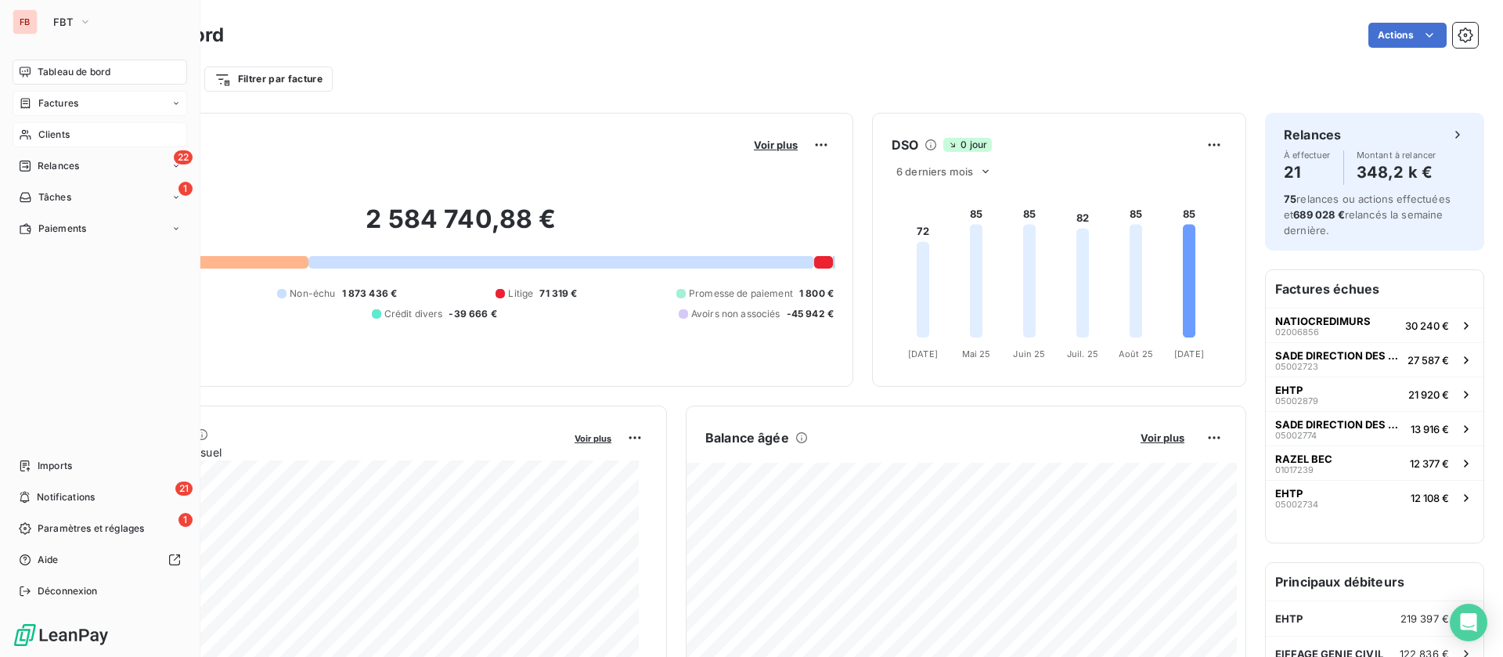
click at [51, 135] on span "Clients" at bounding box center [53, 135] width 31 height 14
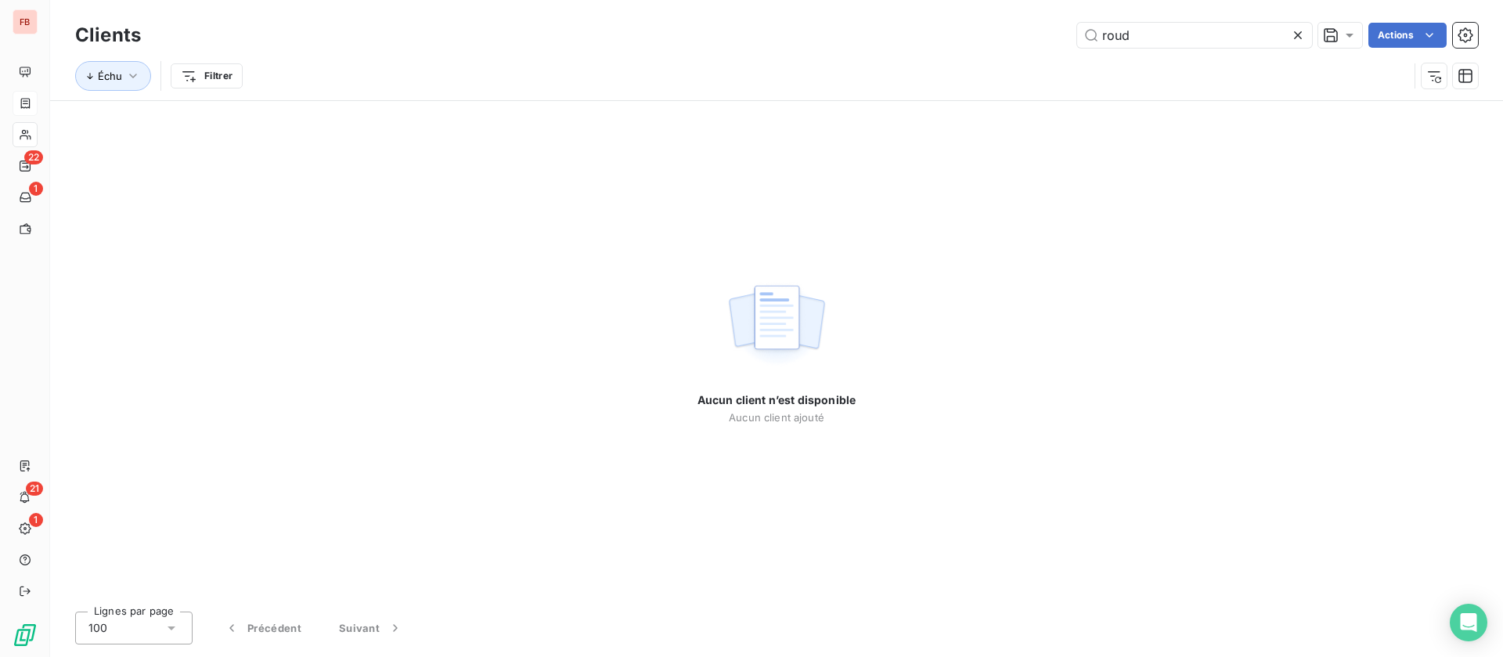
click at [1297, 31] on icon at bounding box center [1298, 35] width 16 height 16
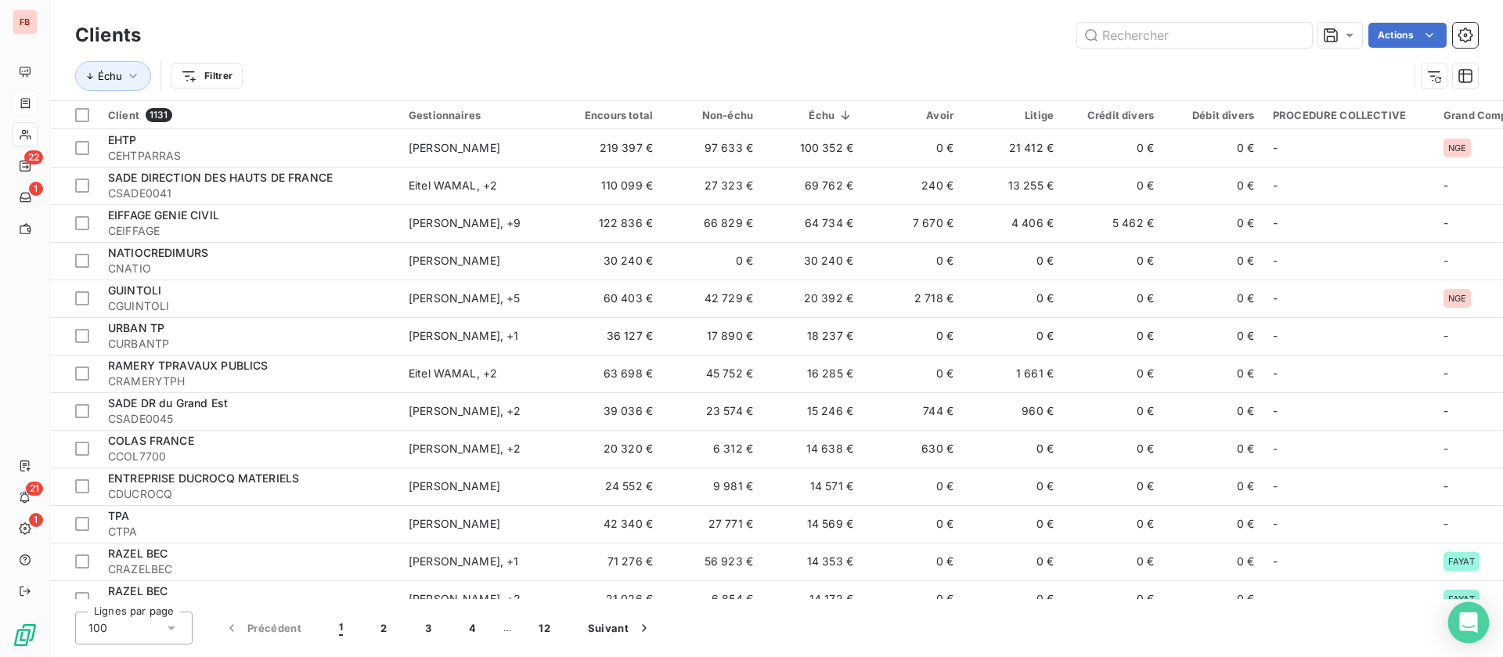
click at [1462, 620] on icon "Open Intercom Messenger" at bounding box center [1469, 622] width 18 height 20
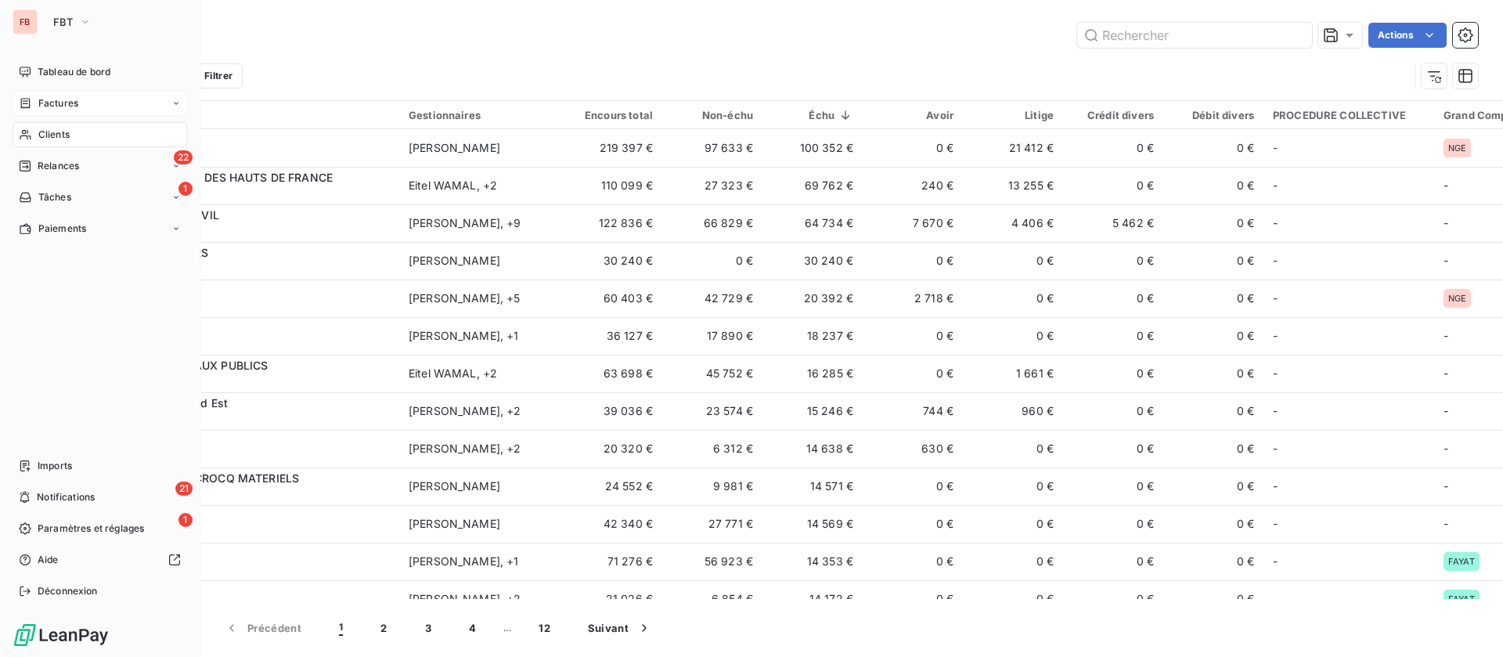
click at [62, 132] on span "Clients" at bounding box center [53, 135] width 31 height 14
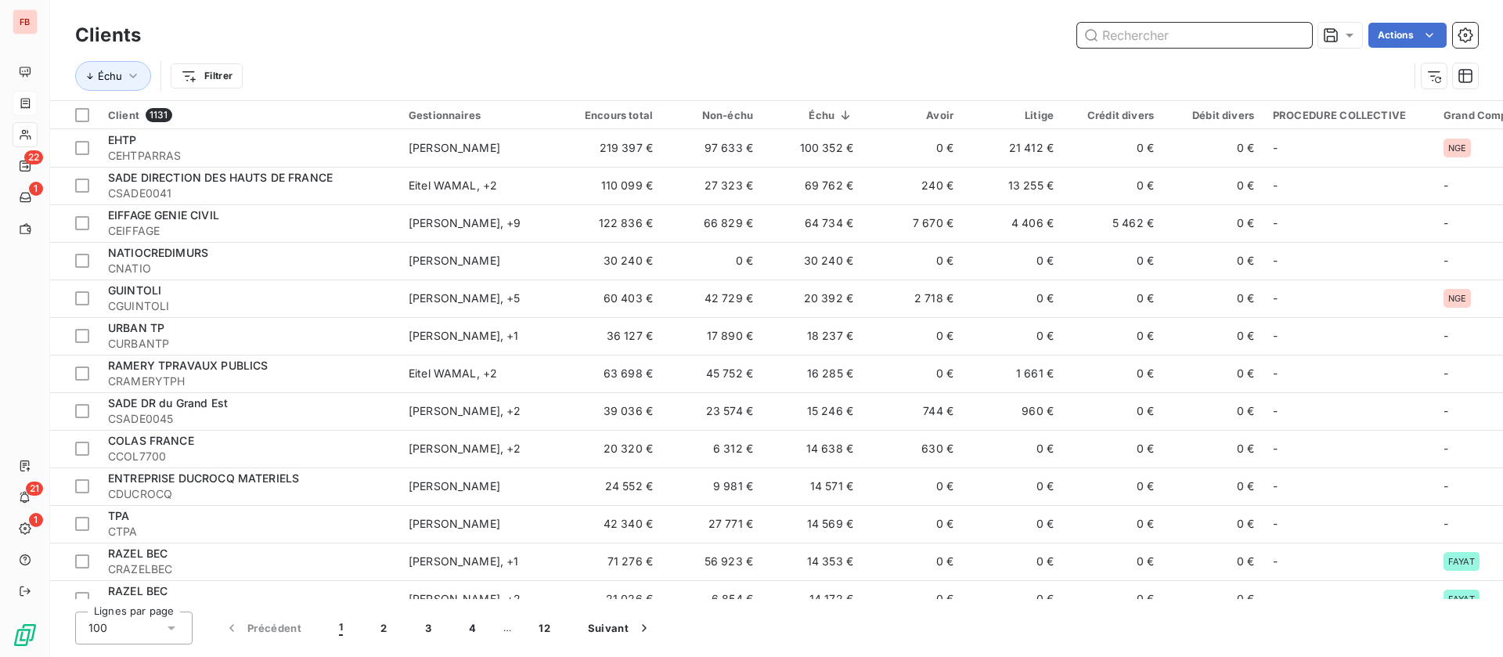
click at [1216, 46] on input "text" at bounding box center [1194, 35] width 235 height 25
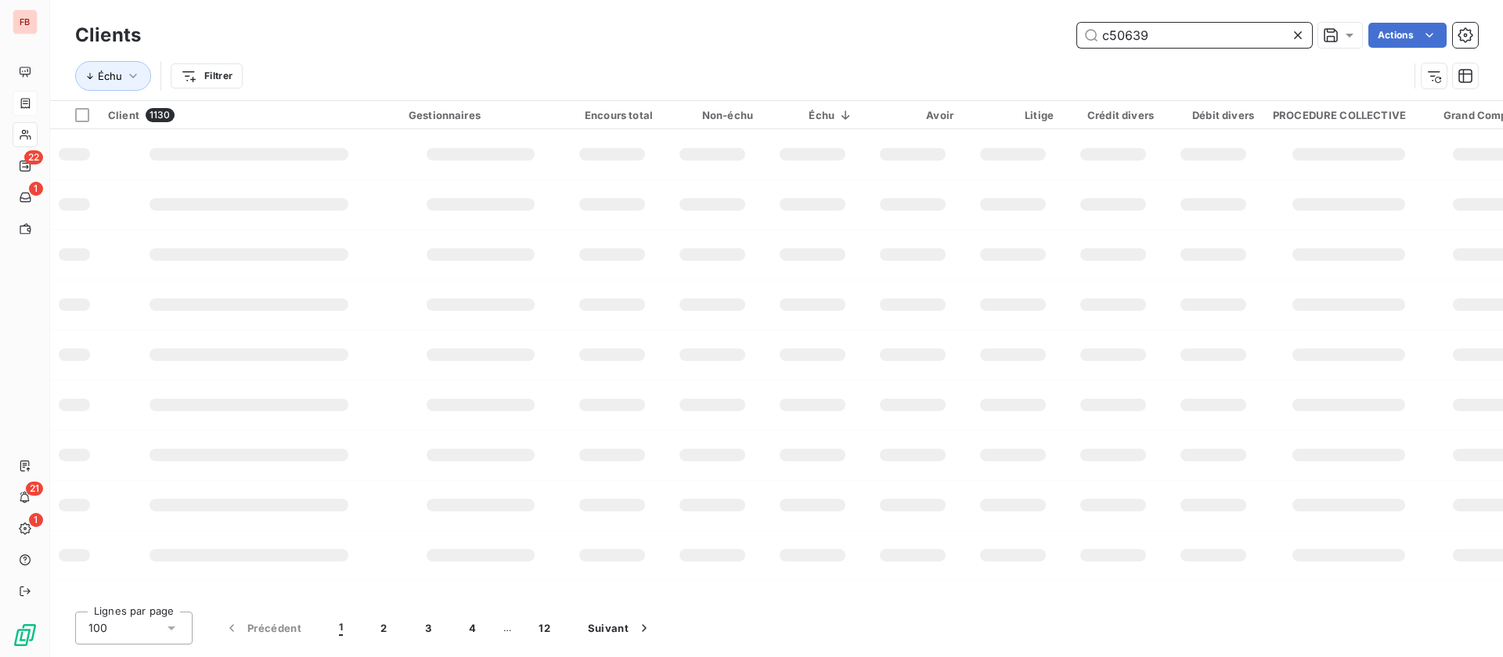
type input "c50639"
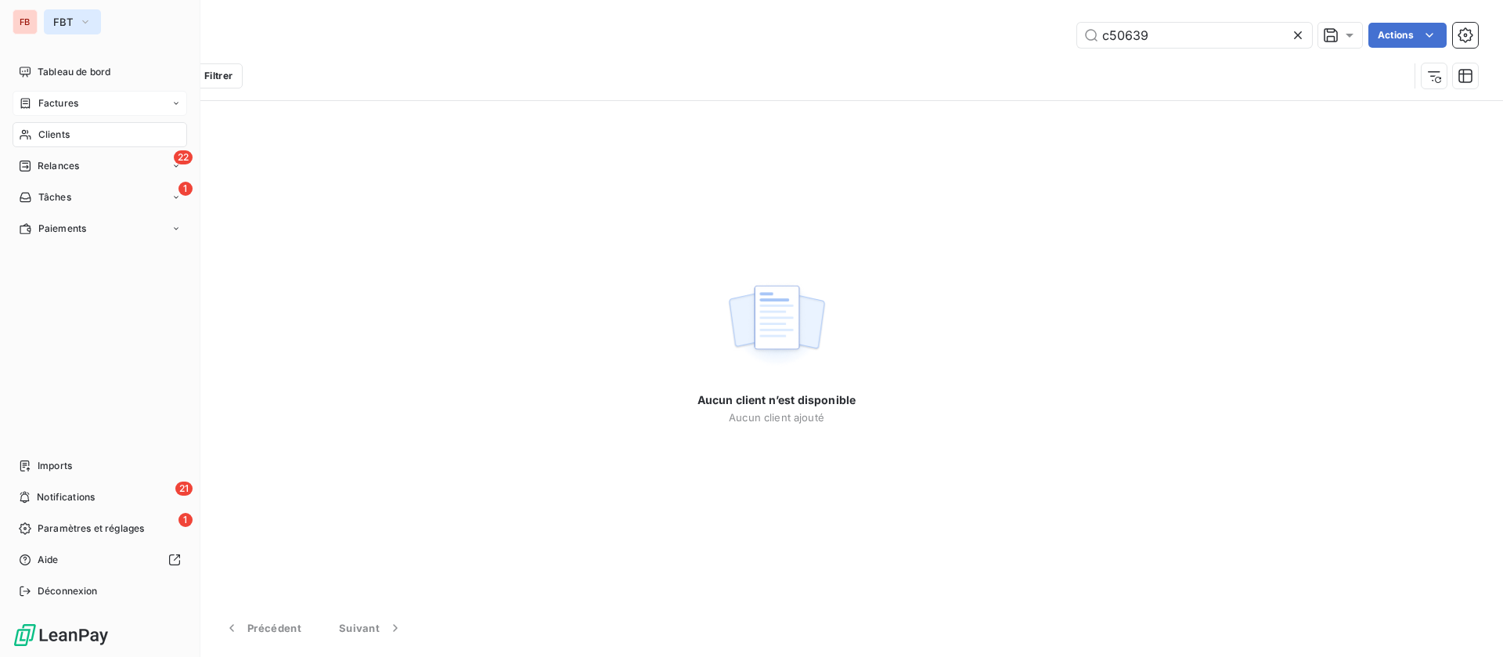
click at [84, 14] on icon "button" at bounding box center [85, 22] width 13 height 16
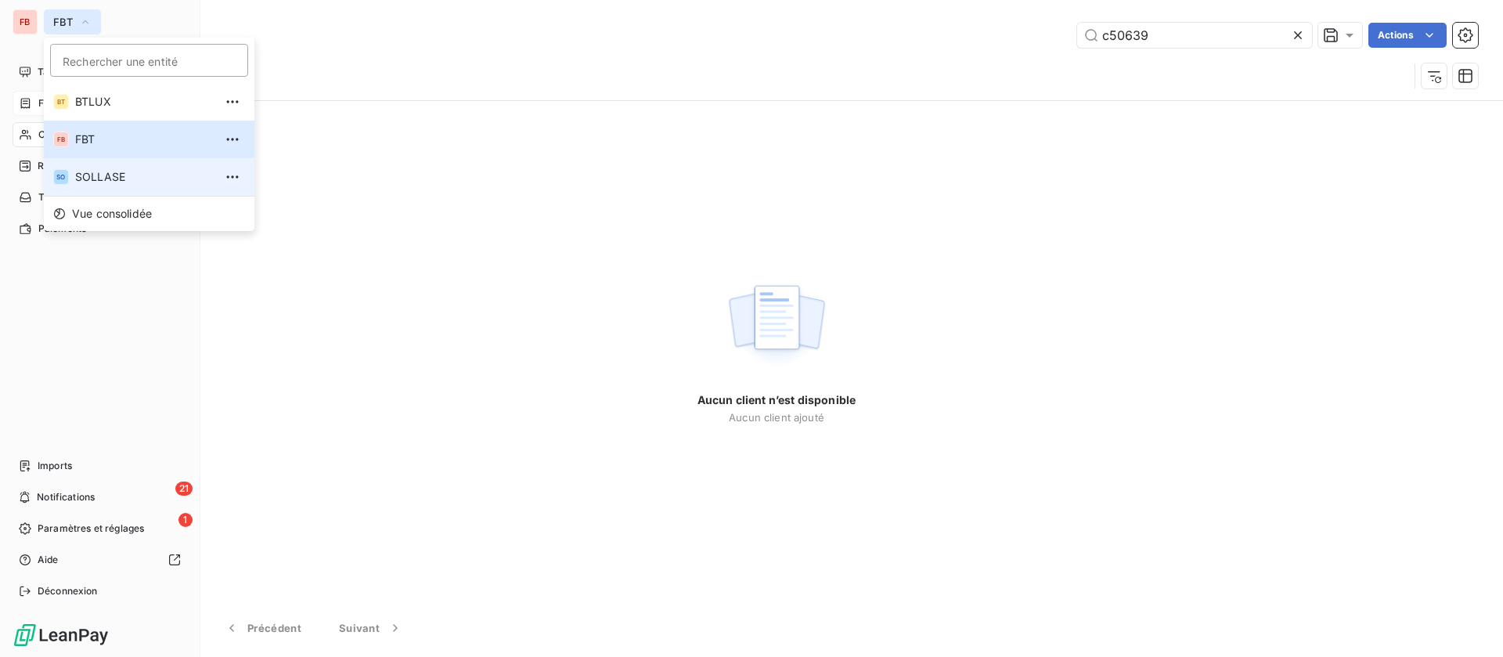
click at [116, 173] on span "SOLLASE" at bounding box center [144, 177] width 139 height 16
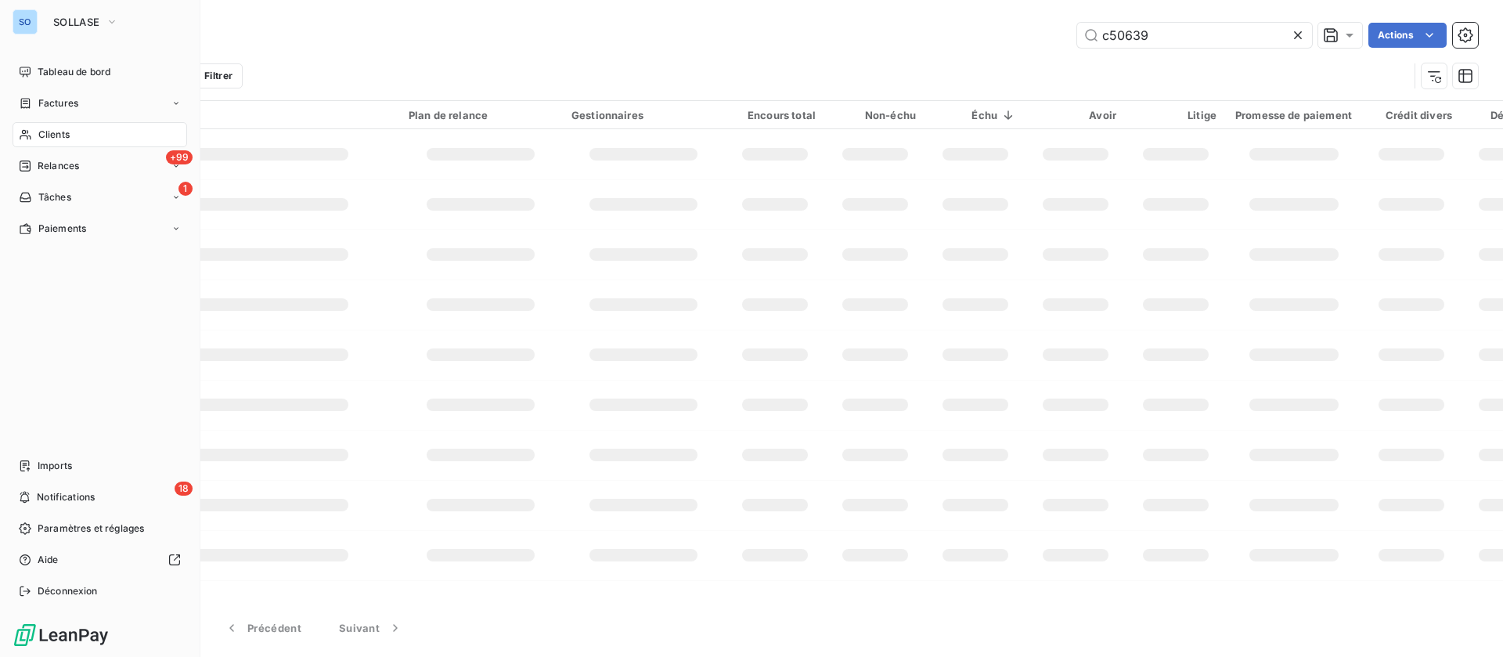
type input "c50639"
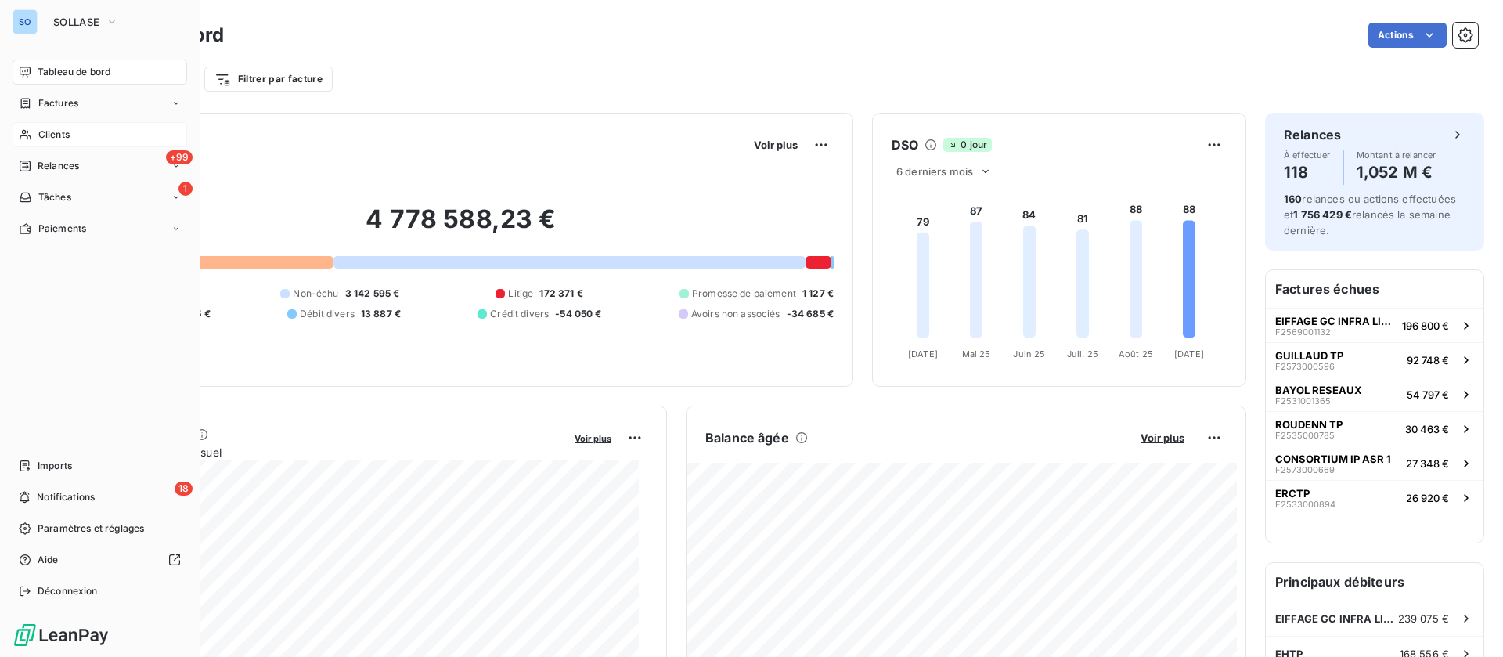
click at [78, 132] on div "Clients" at bounding box center [100, 134] width 175 height 25
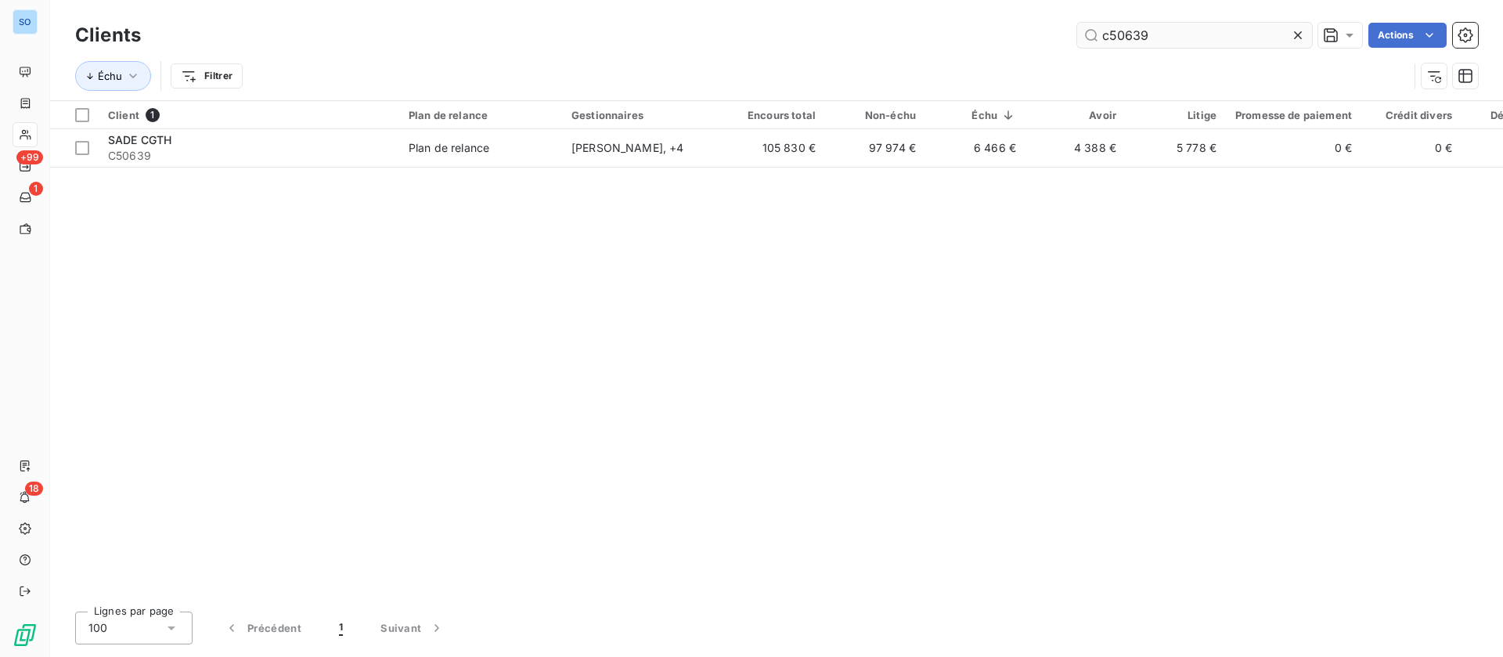
click at [1111, 32] on input "c50639" at bounding box center [1194, 35] width 235 height 25
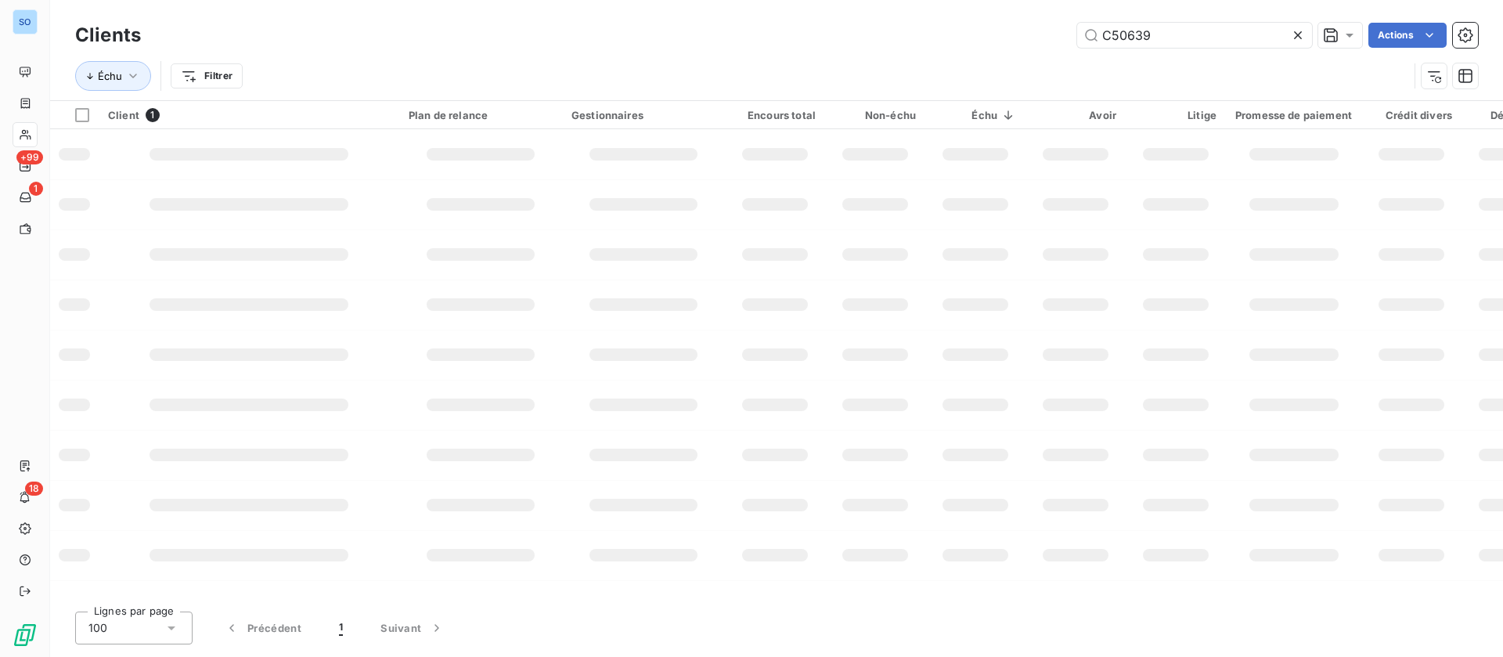
type input "C50639"
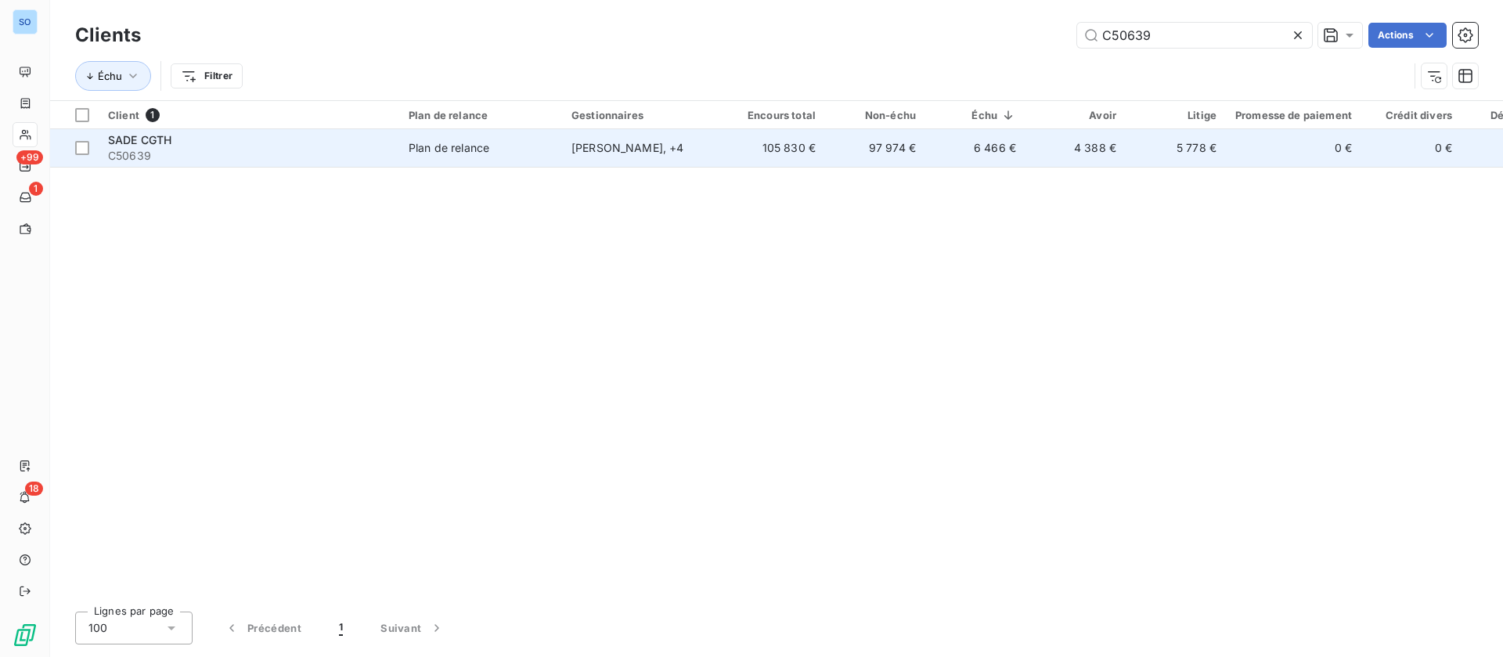
click at [693, 147] on div "Freddy BIELER , + 4" at bounding box center [644, 148] width 144 height 16
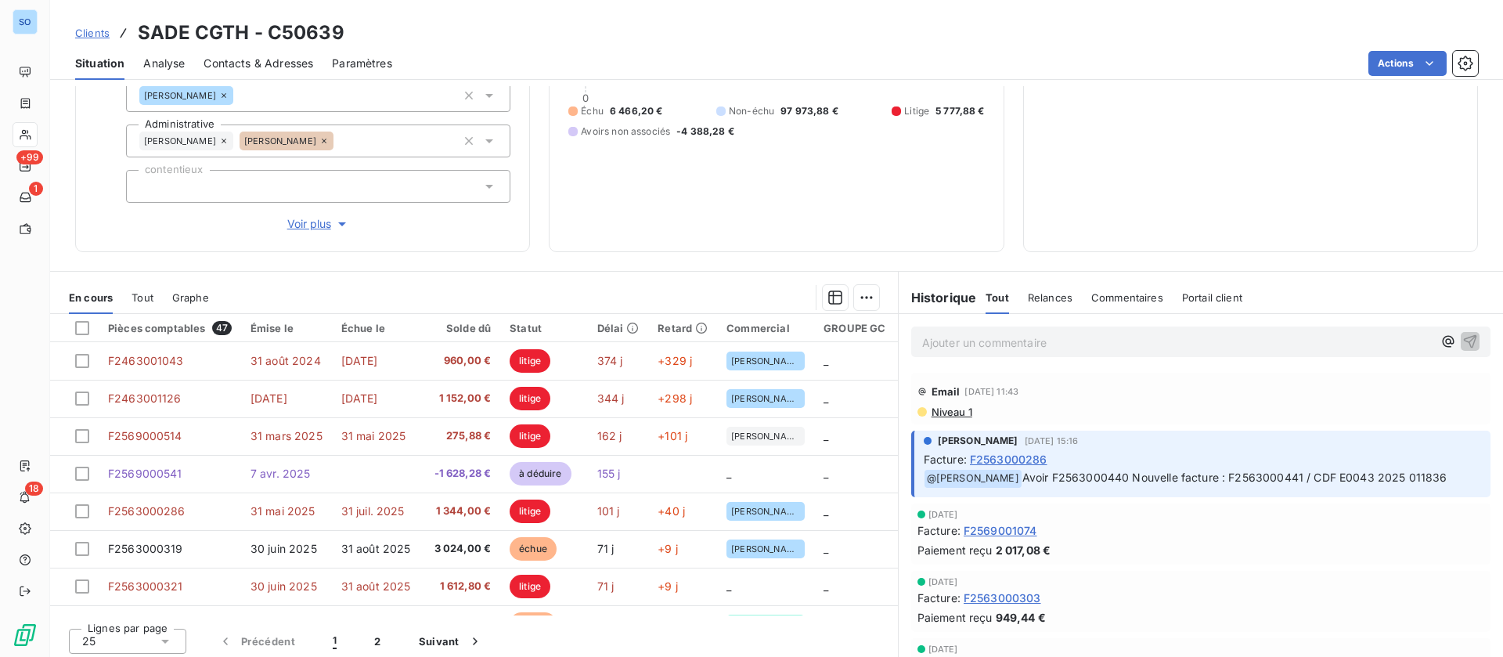
scroll to position [213, 0]
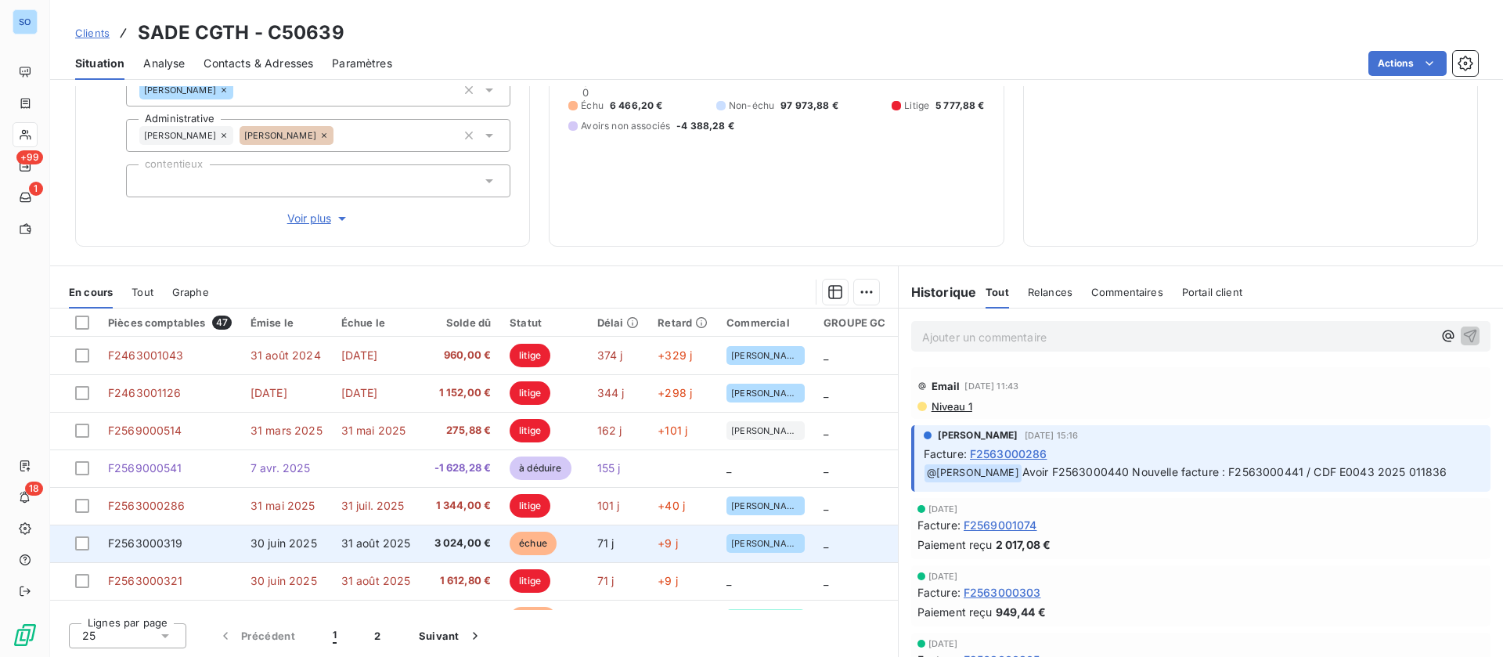
click at [262, 544] on span "30 juin 2025" at bounding box center [284, 542] width 67 height 13
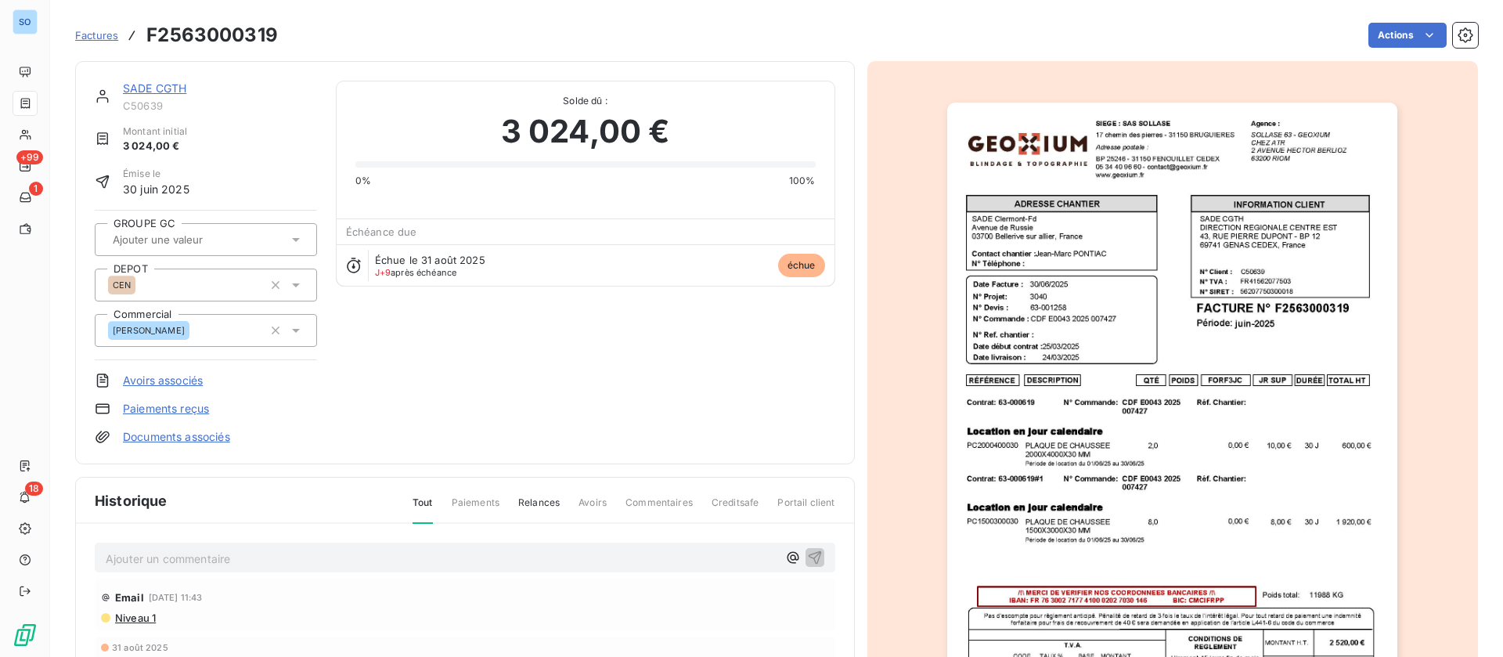
click at [158, 84] on link "SADE CGTH" at bounding box center [154, 87] width 63 height 13
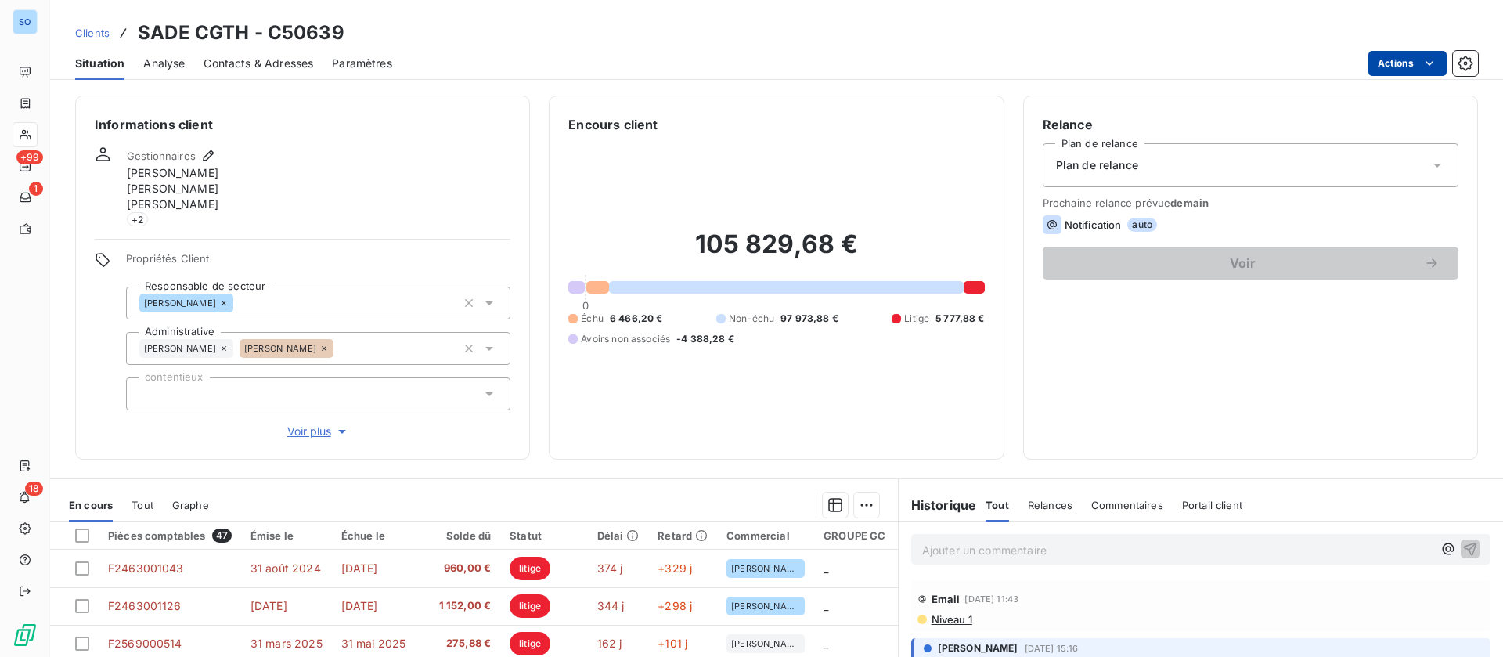
click at [1407, 61] on html "SO +99 1 18 Clients SADE CGTH - C50639 Situation Analyse Contacts & Adresses Pa…" at bounding box center [751, 328] width 1503 height 657
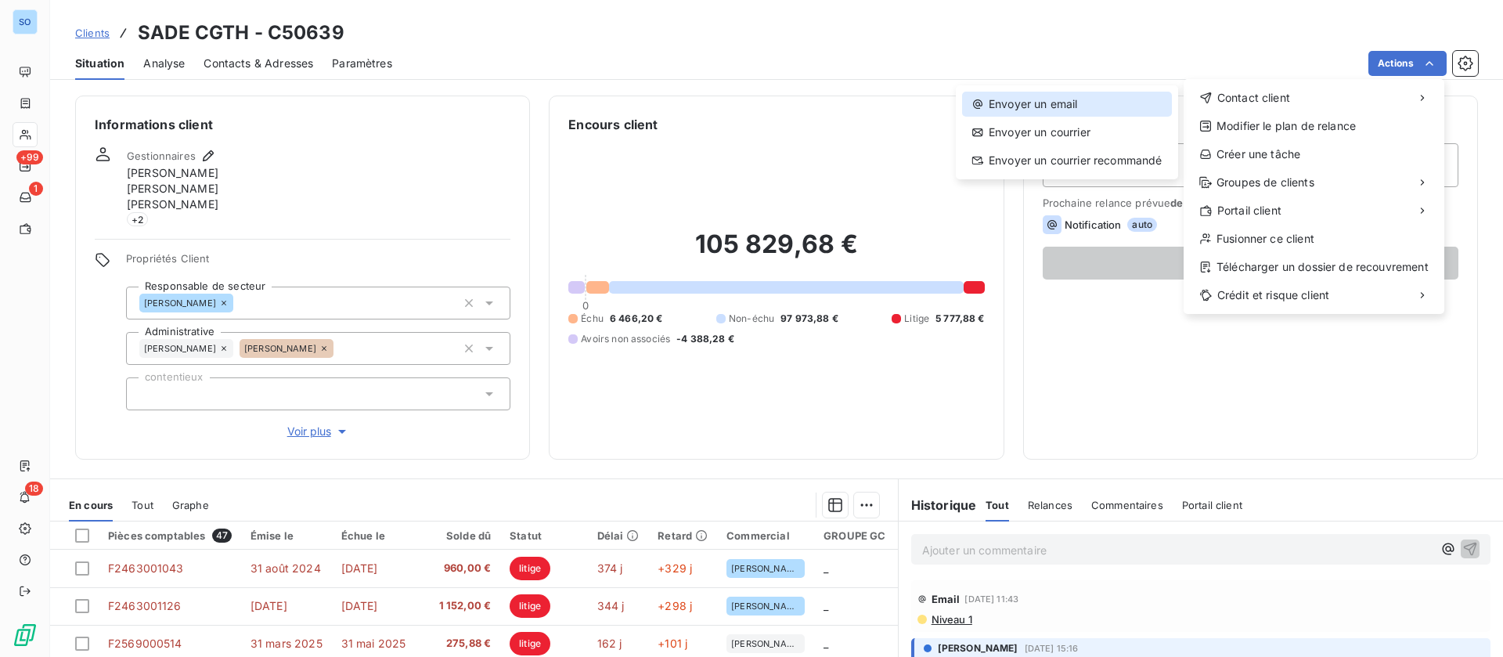
click at [1113, 101] on div "Envoyer un email" at bounding box center [1067, 104] width 210 height 25
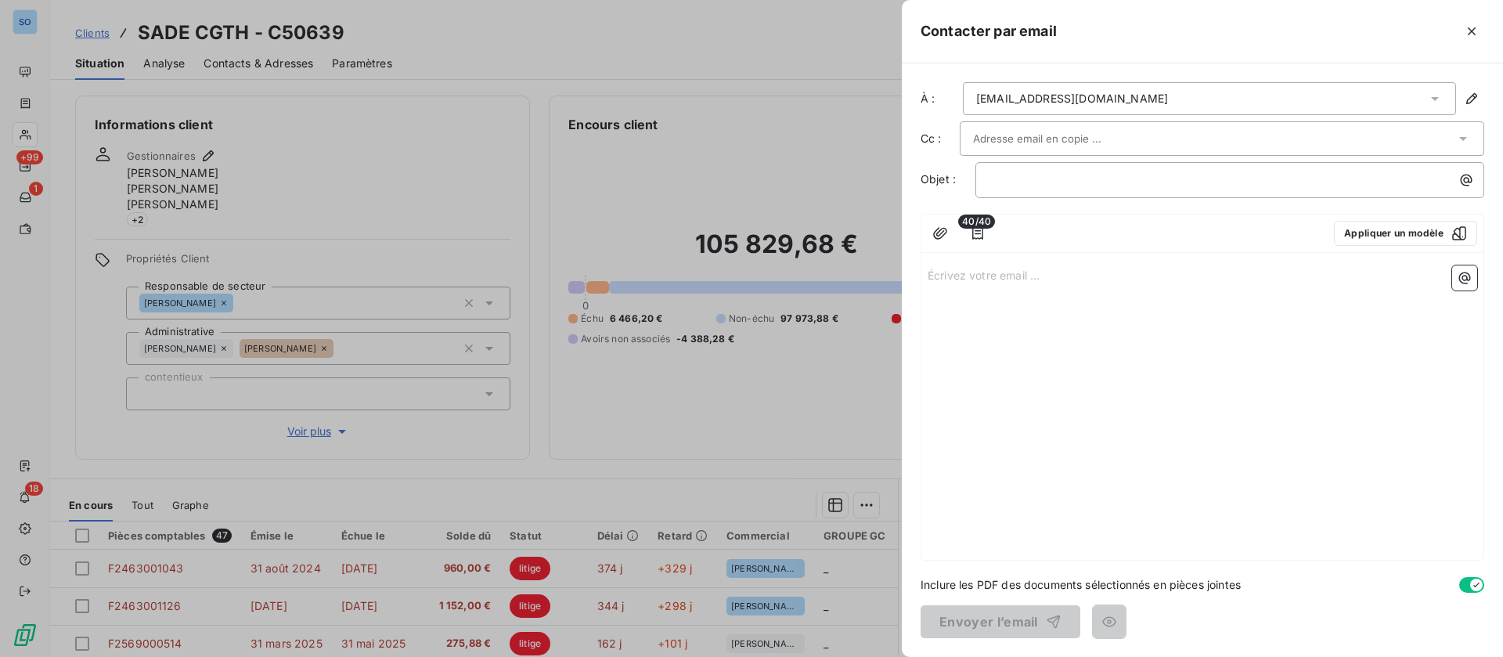
click at [1169, 88] on div "ines.sandide@veolia.com" at bounding box center [1209, 98] width 493 height 33
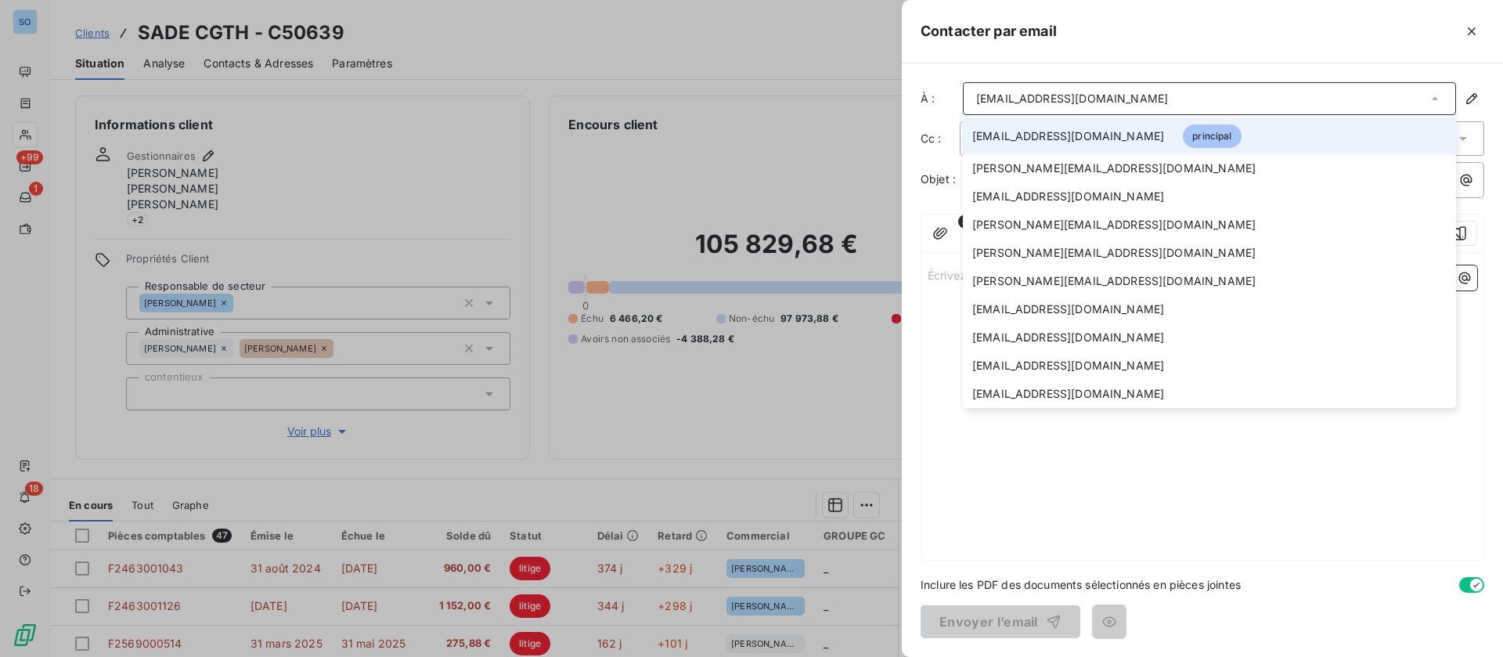
click at [543, 153] on div at bounding box center [751, 328] width 1503 height 657
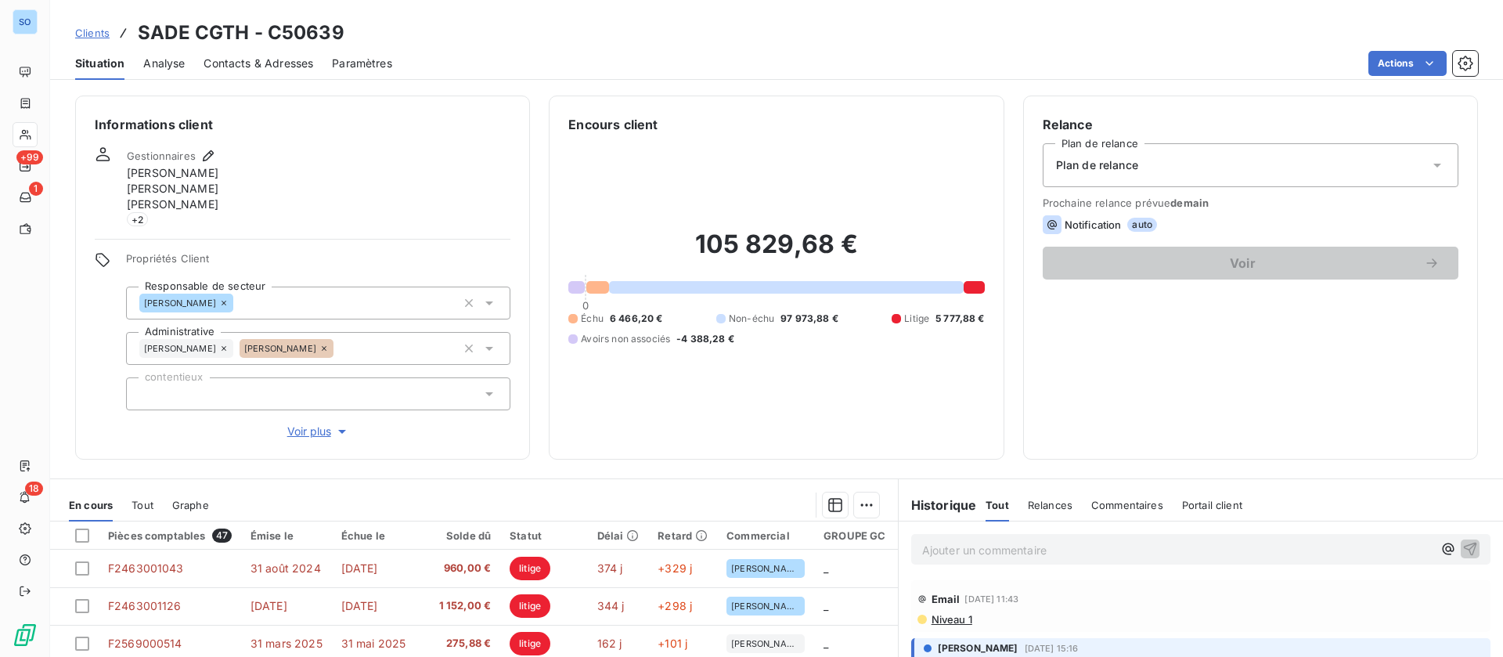
click at [274, 66] on span "Contacts & Adresses" at bounding box center [259, 64] width 110 height 16
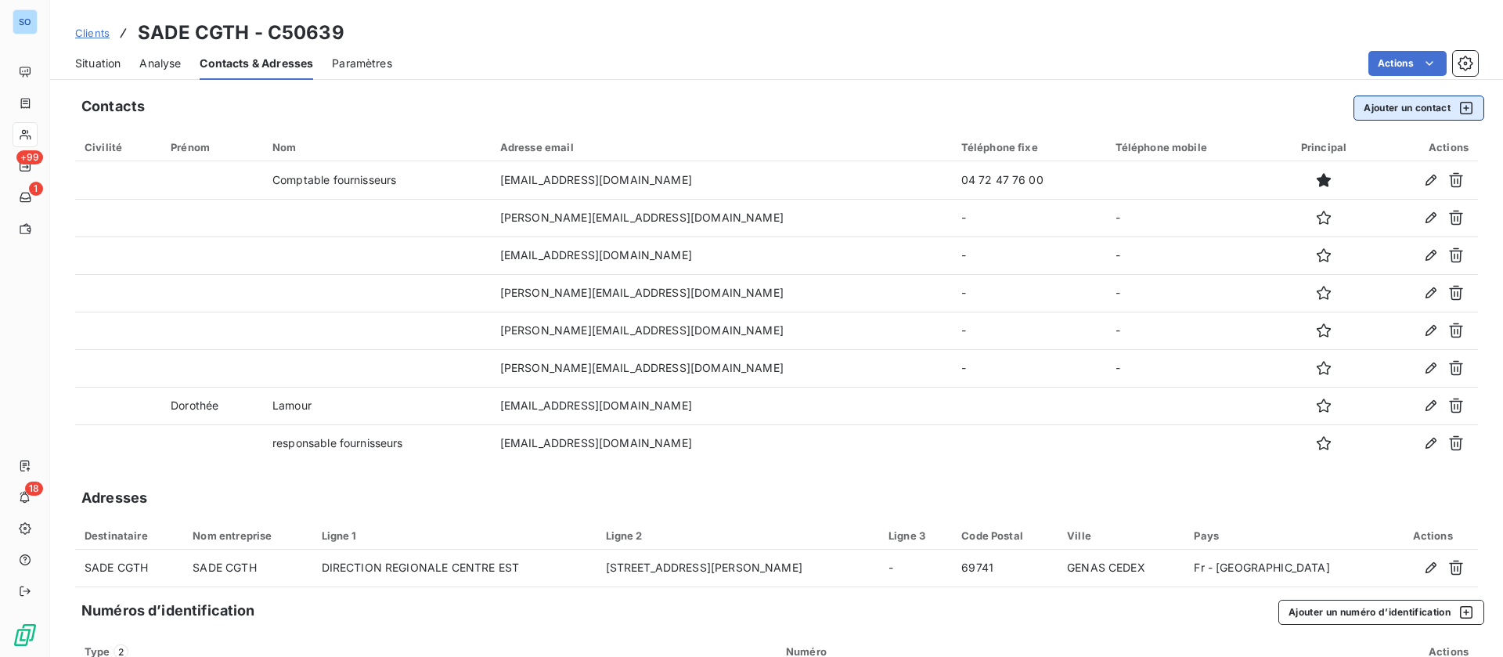
click at [1409, 106] on button "Ajouter un contact" at bounding box center [1419, 108] width 131 height 25
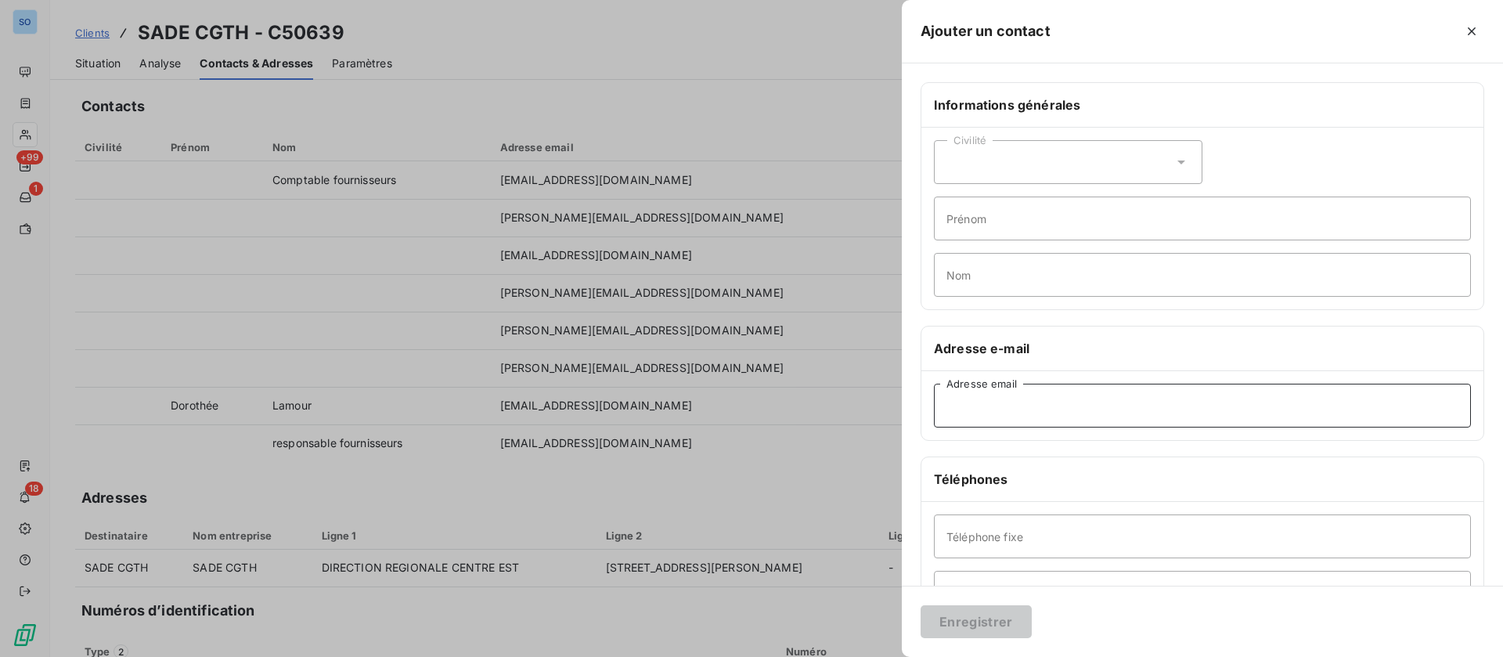
click at [1031, 394] on input "Adresse email" at bounding box center [1202, 406] width 537 height 44
paste input "olivier.bordonne@sade-cgth.fr"
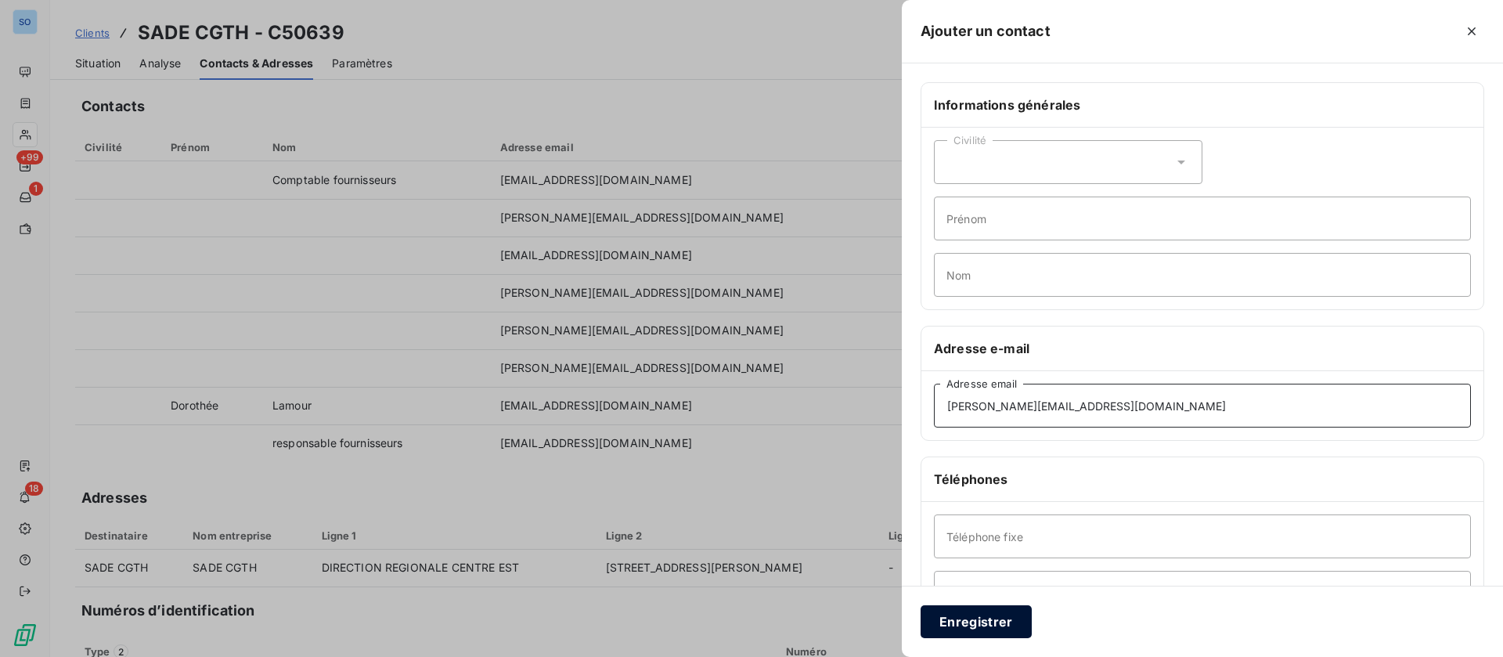
type input "olivier.bordonne@sade-cgth.fr"
click at [991, 619] on button "Enregistrer" at bounding box center [976, 621] width 111 height 33
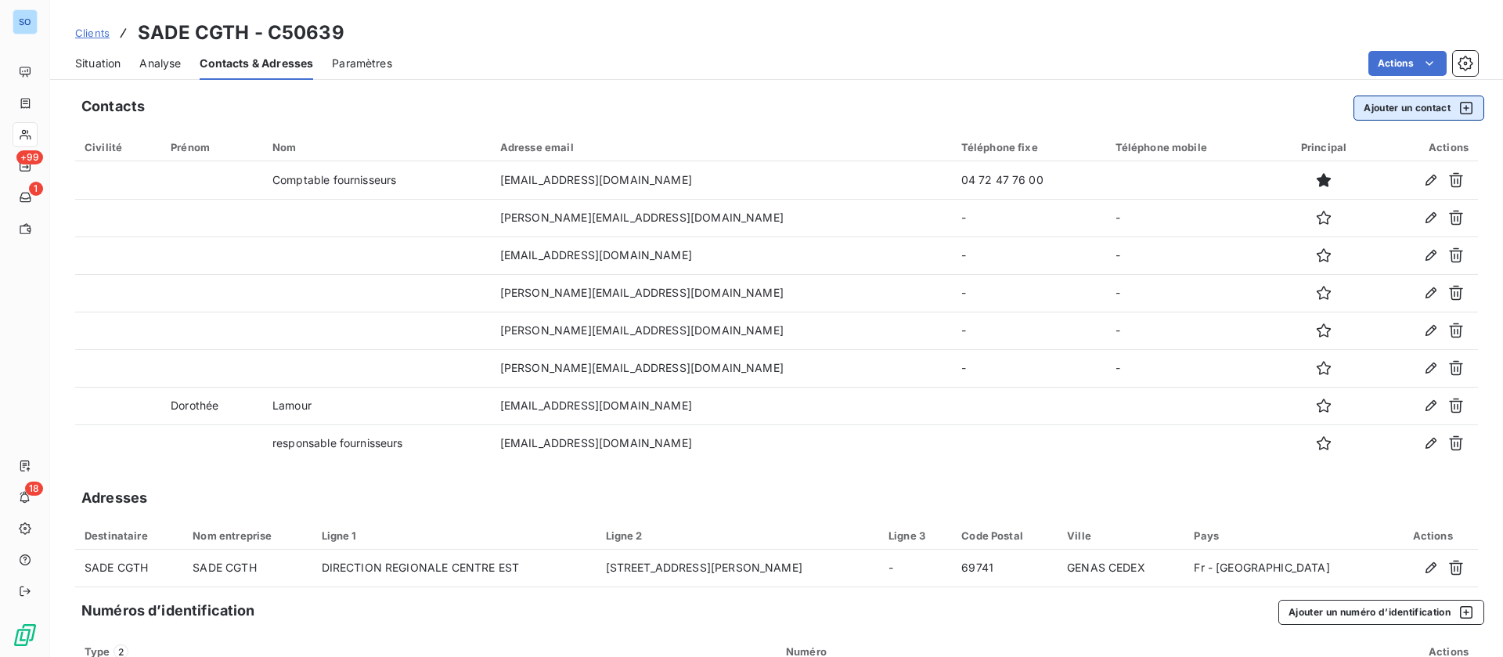
click at [1393, 106] on button "Ajouter un contact" at bounding box center [1419, 108] width 131 height 25
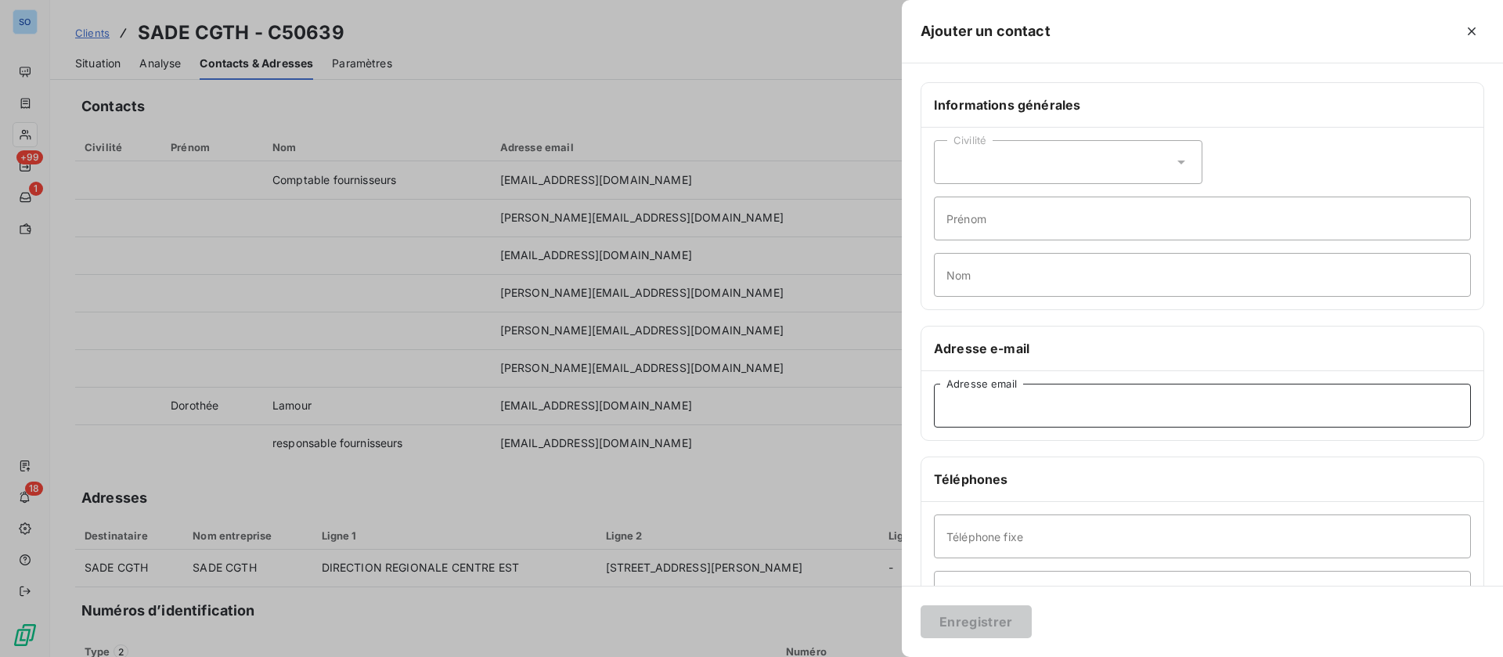
click at [1038, 410] on input "Adresse email" at bounding box center [1202, 406] width 537 height 44
paste input "francois.caira@sade-cgth.fr"
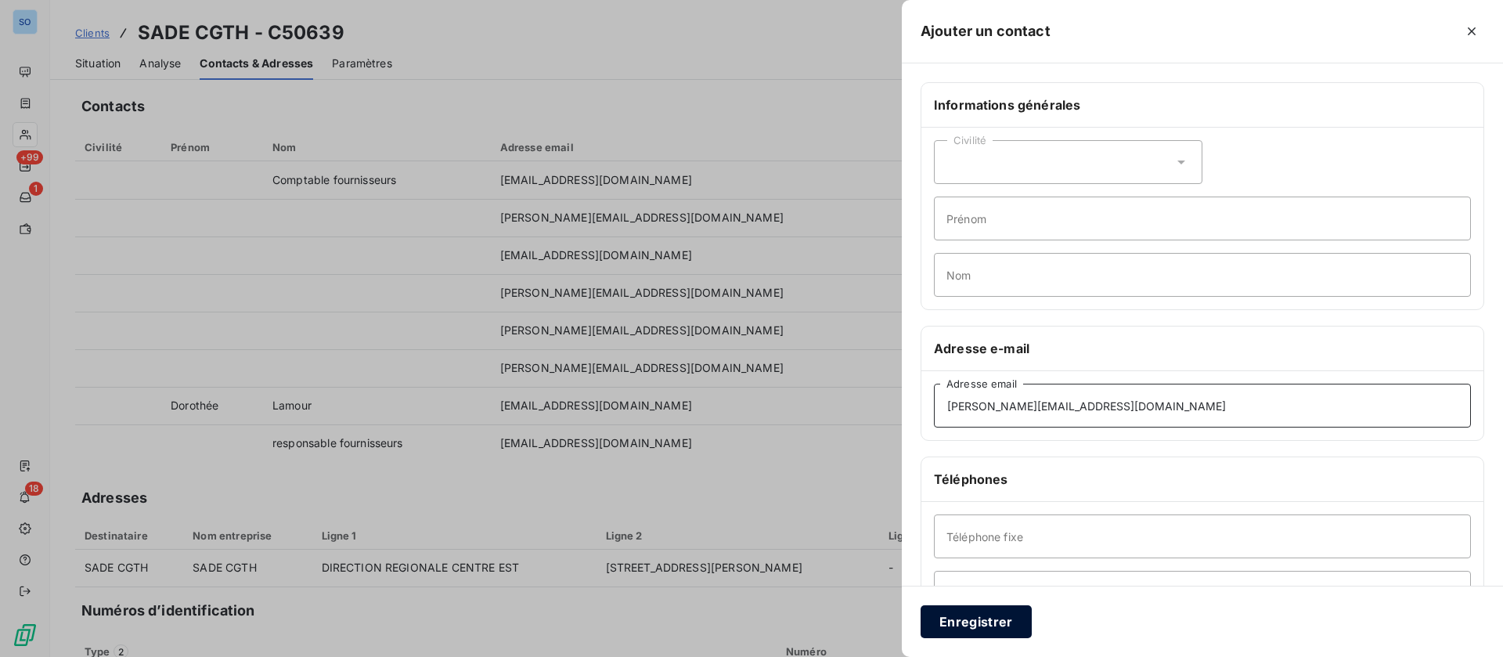
type input "francois.caira@sade-cgth.fr"
click at [981, 617] on button "Enregistrer" at bounding box center [976, 621] width 111 height 33
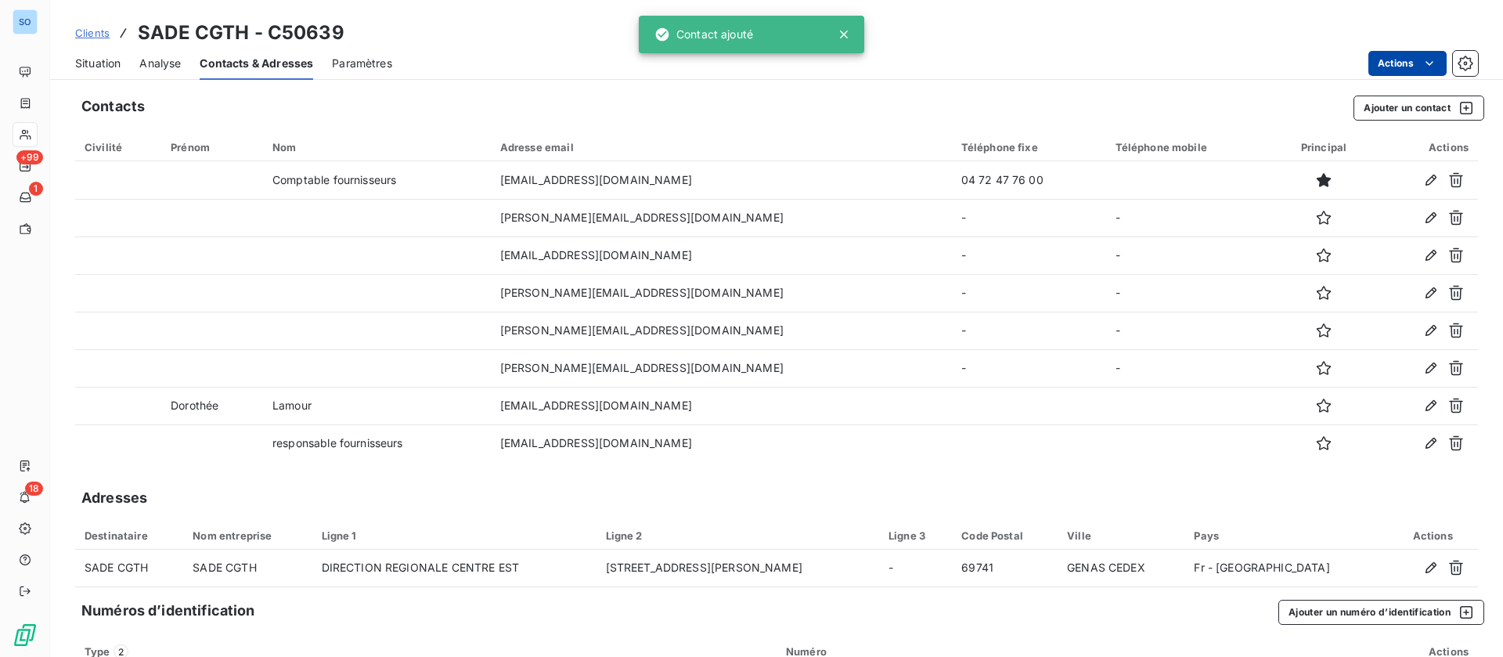
click at [1384, 65] on html "SO +99 1 18 Clients SADE CGTH - C50639 Situation Analyse Contacts & Adresses Pa…" at bounding box center [751, 328] width 1503 height 657
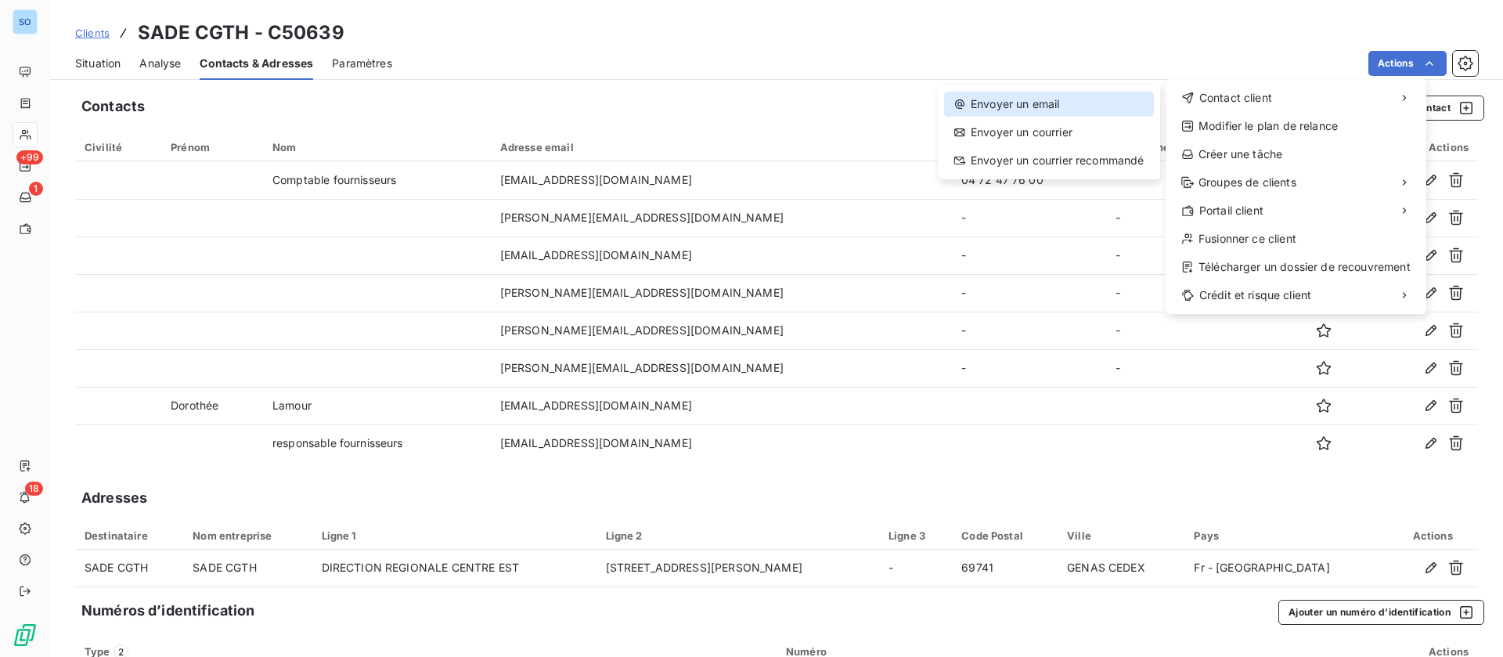
click at [955, 106] on icon at bounding box center [960, 104] width 13 height 13
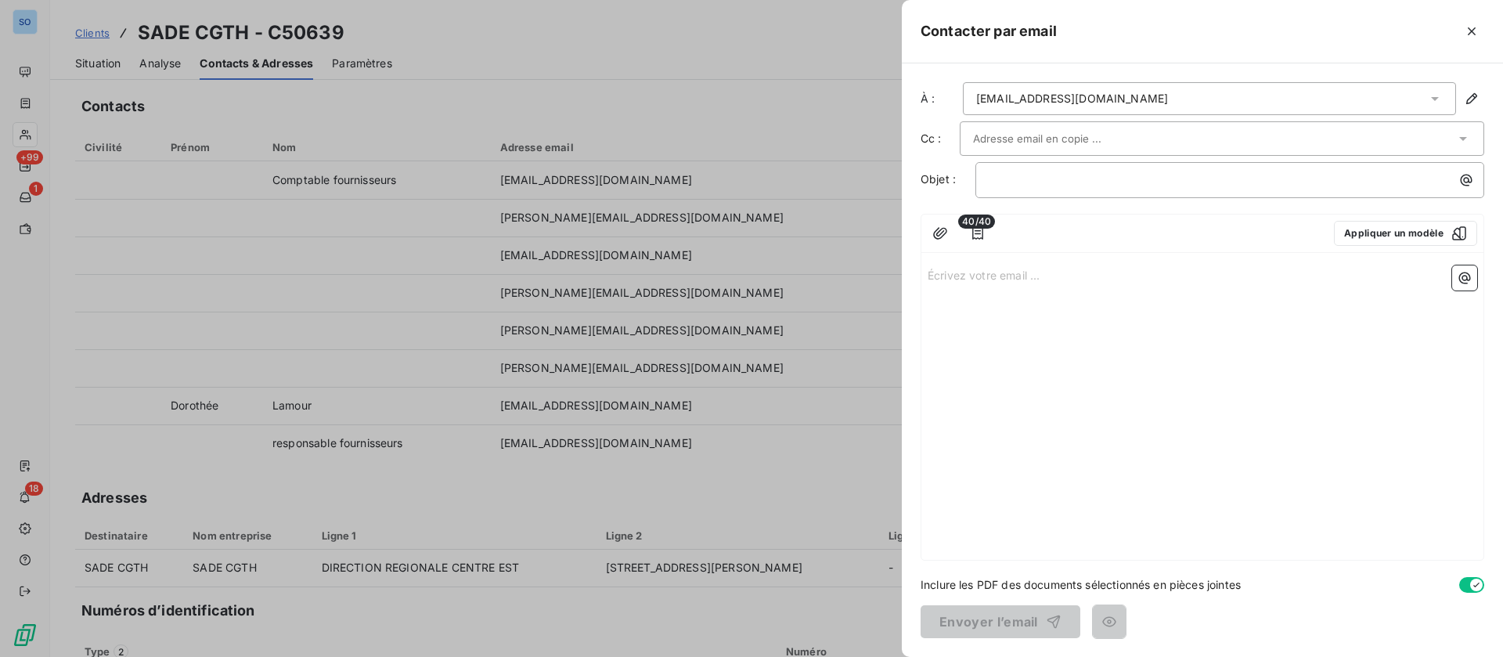
click at [1106, 100] on div "ines.sandide@veolia.com" at bounding box center [1072, 99] width 192 height 16
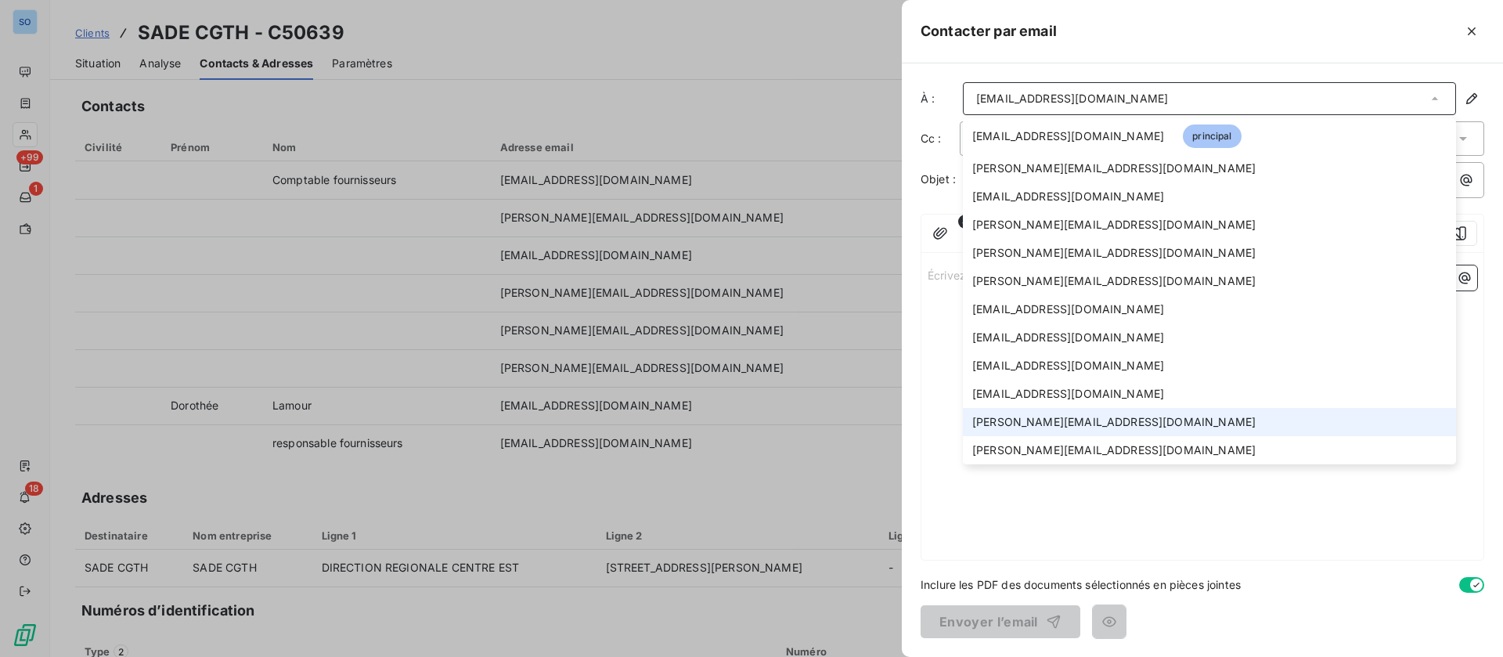
click at [1069, 420] on span "olivier.bordonne@sade-cgth.fr" at bounding box center [1114, 422] width 283 height 16
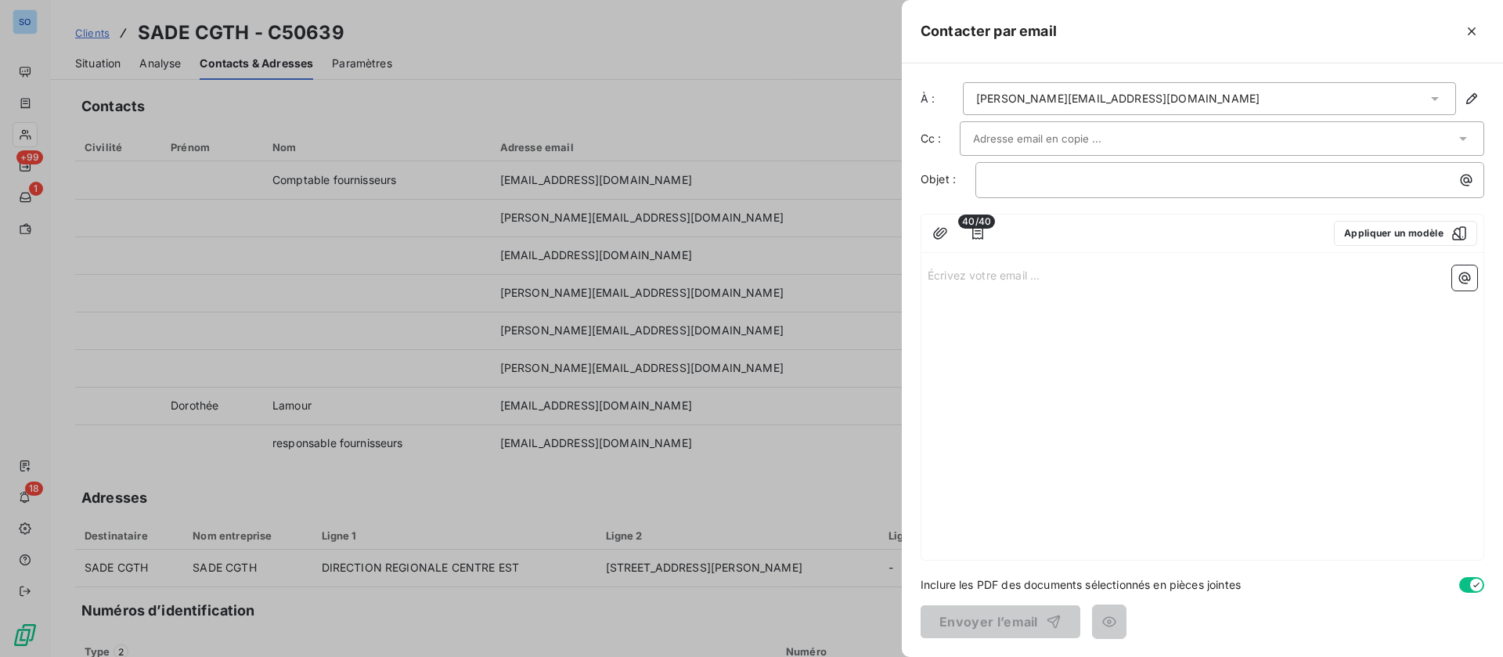
click at [1204, 140] on div at bounding box center [1214, 138] width 482 height 23
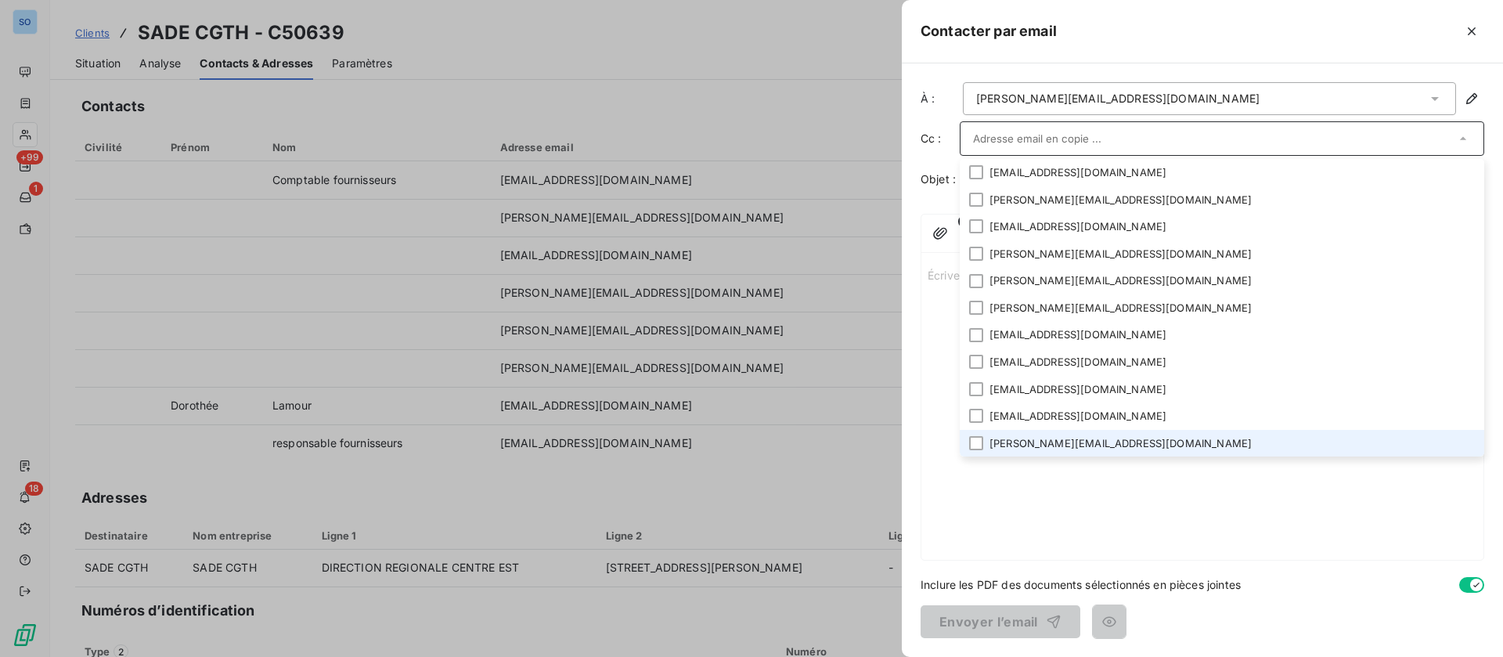
click at [1044, 441] on li "francois.caira@sade-cgth.fr" at bounding box center [1222, 443] width 525 height 27
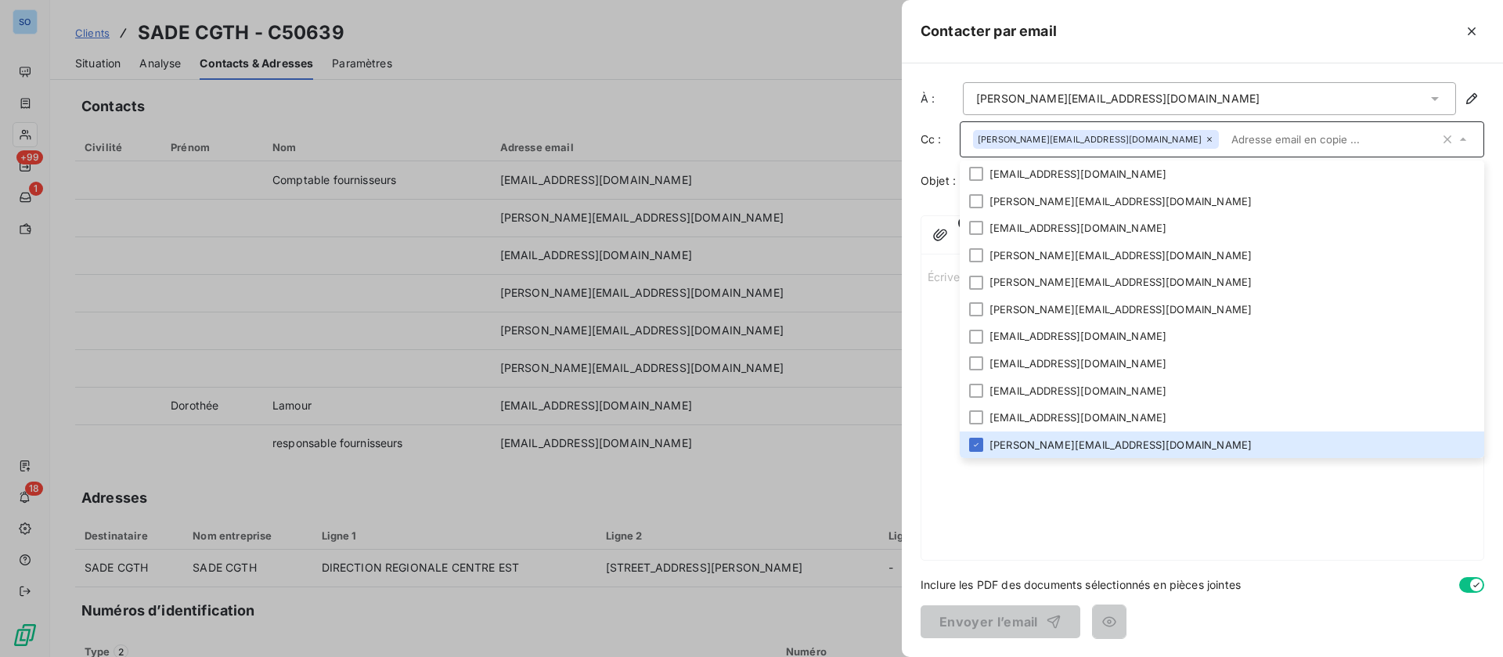
click at [1225, 133] on input "text" at bounding box center [1332, 139] width 215 height 23
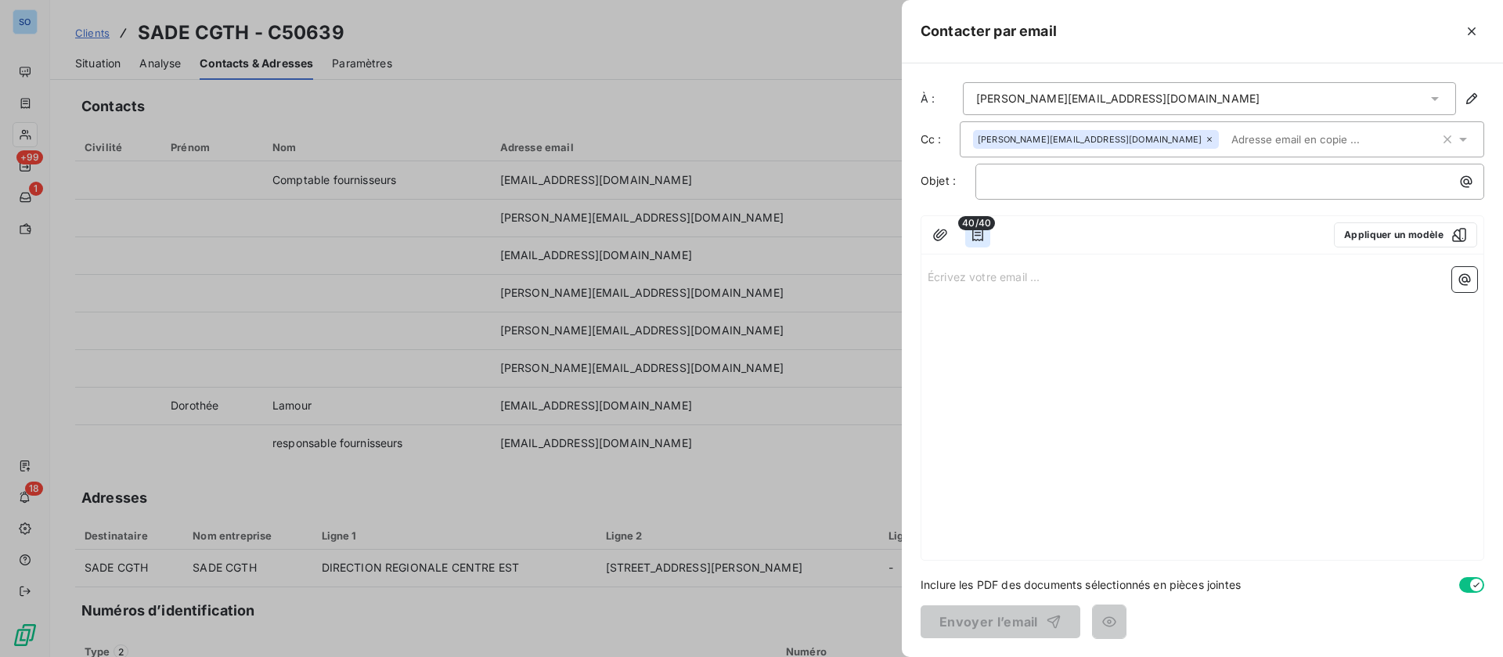
click at [977, 233] on icon "button" at bounding box center [978, 235] width 16 height 16
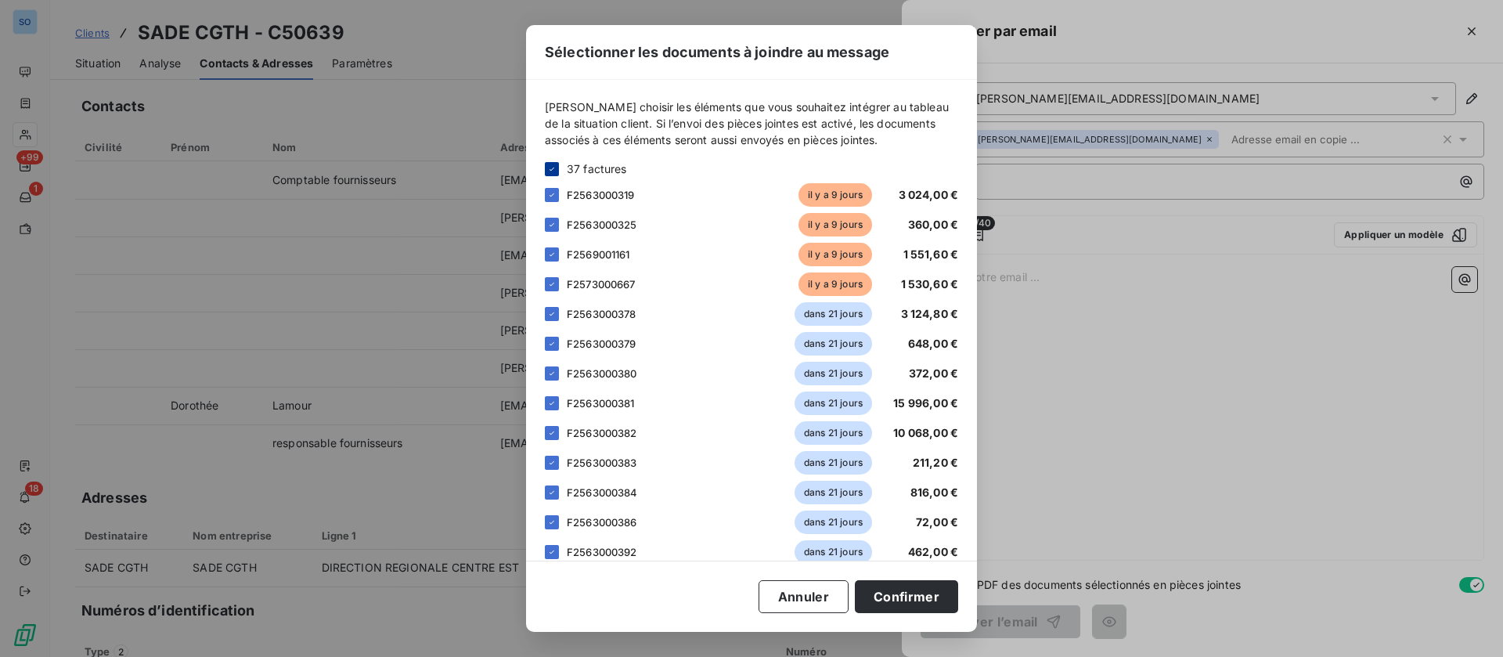
click at [550, 168] on icon at bounding box center [551, 168] width 9 height 9
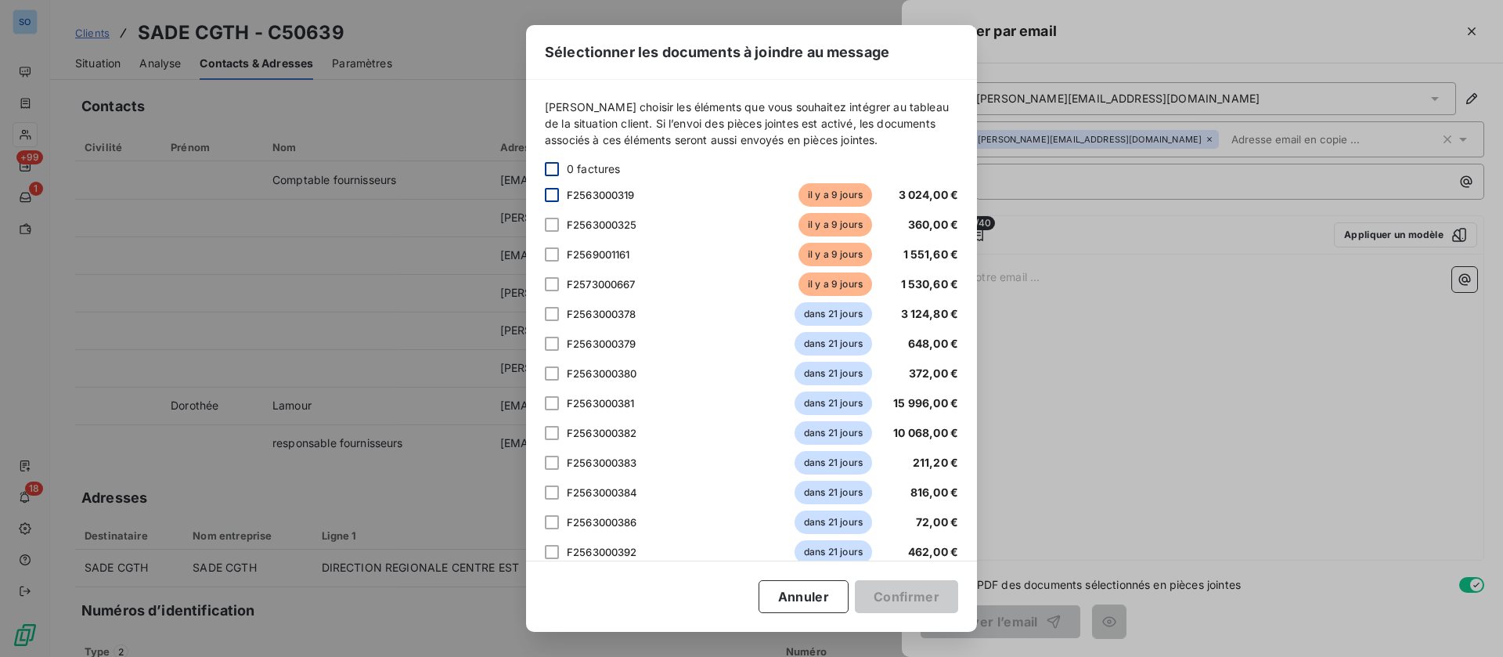
click at [551, 198] on div at bounding box center [552, 195] width 14 height 14
click at [554, 224] on div at bounding box center [552, 225] width 14 height 14
click at [909, 597] on button "Confirmer" at bounding box center [906, 596] width 103 height 33
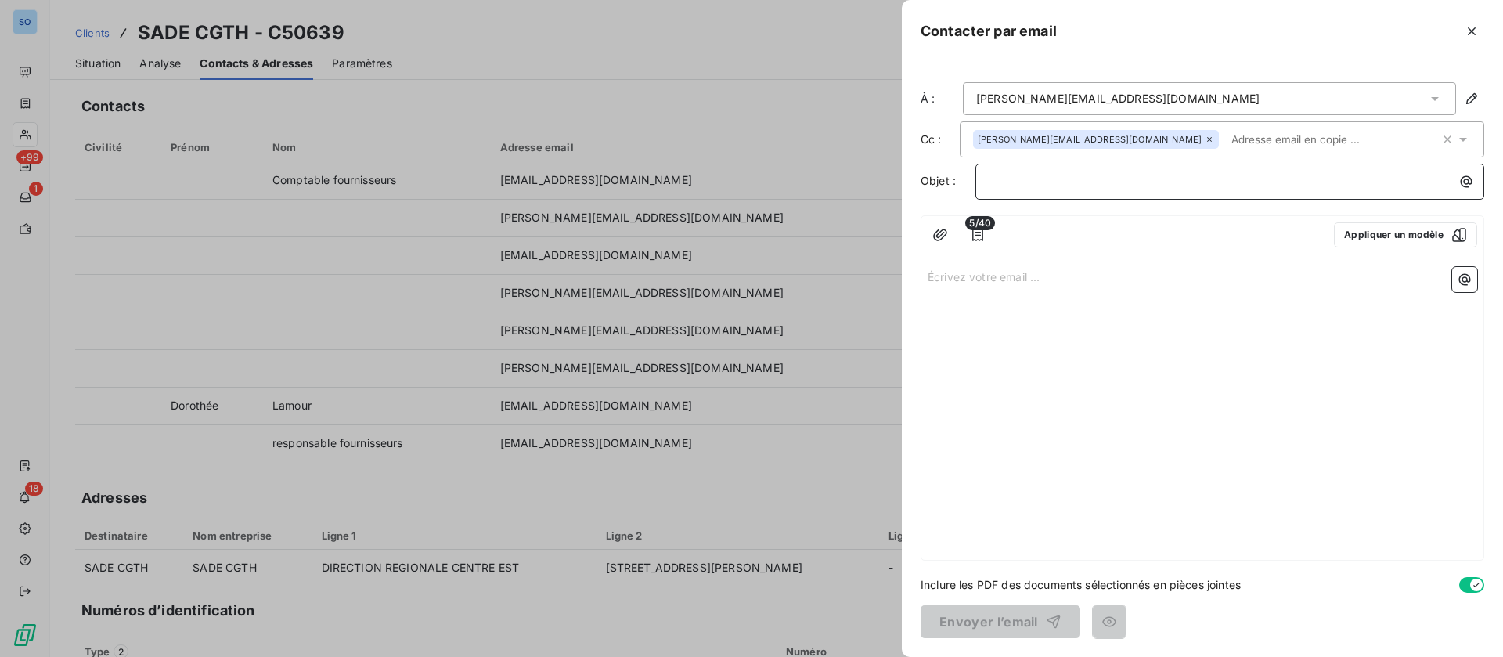
click at [1077, 177] on p "﻿" at bounding box center [1234, 181] width 490 height 18
click at [981, 222] on span "5/40" at bounding box center [981, 223] width 30 height 14
click at [982, 236] on icon "button" at bounding box center [978, 235] width 16 height 16
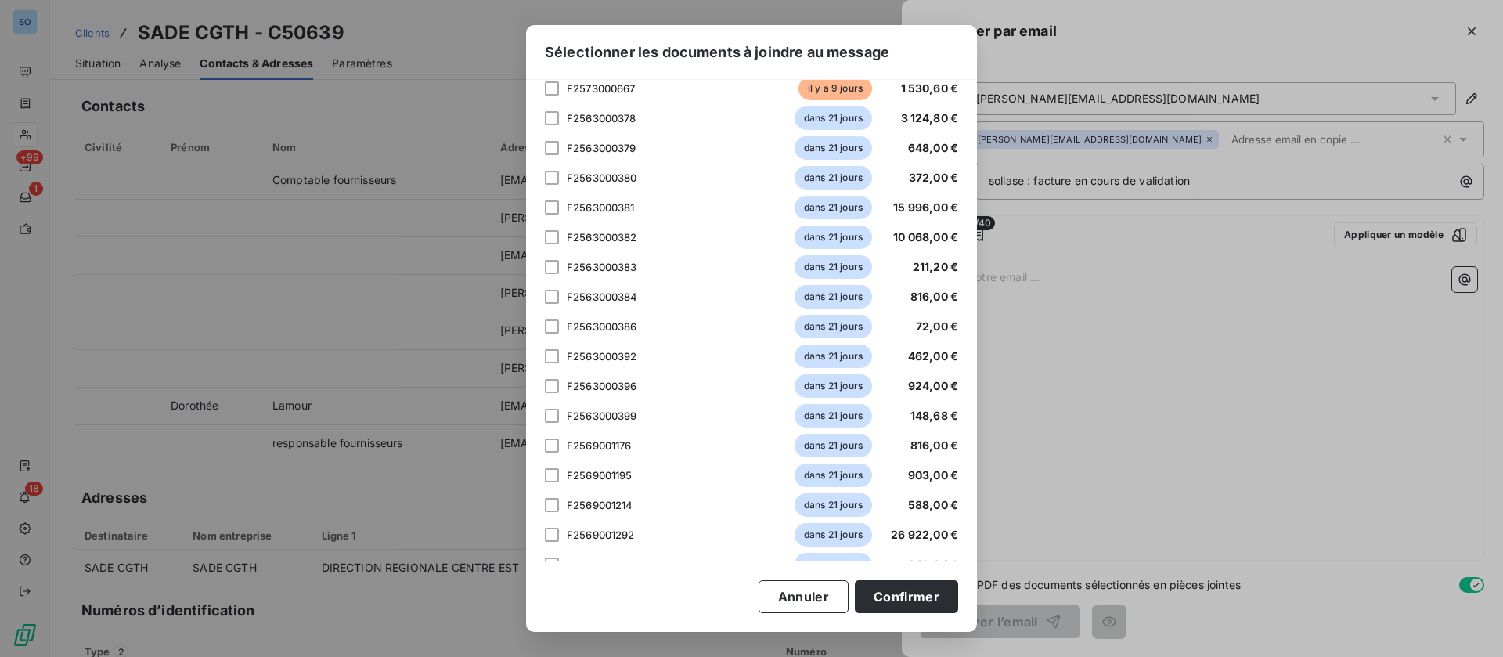
scroll to position [868, 0]
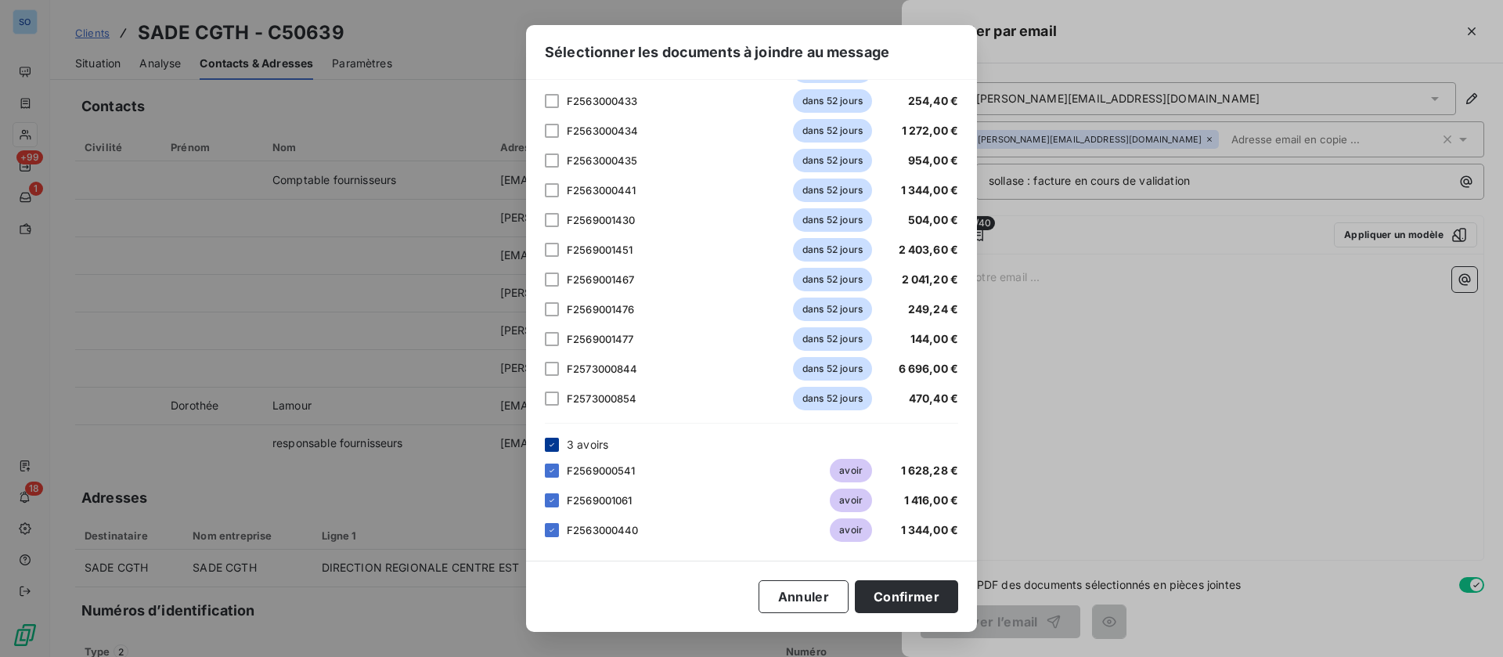
click at [558, 444] on div at bounding box center [552, 445] width 14 height 14
click at [926, 596] on button "Confirmer" at bounding box center [906, 596] width 103 height 33
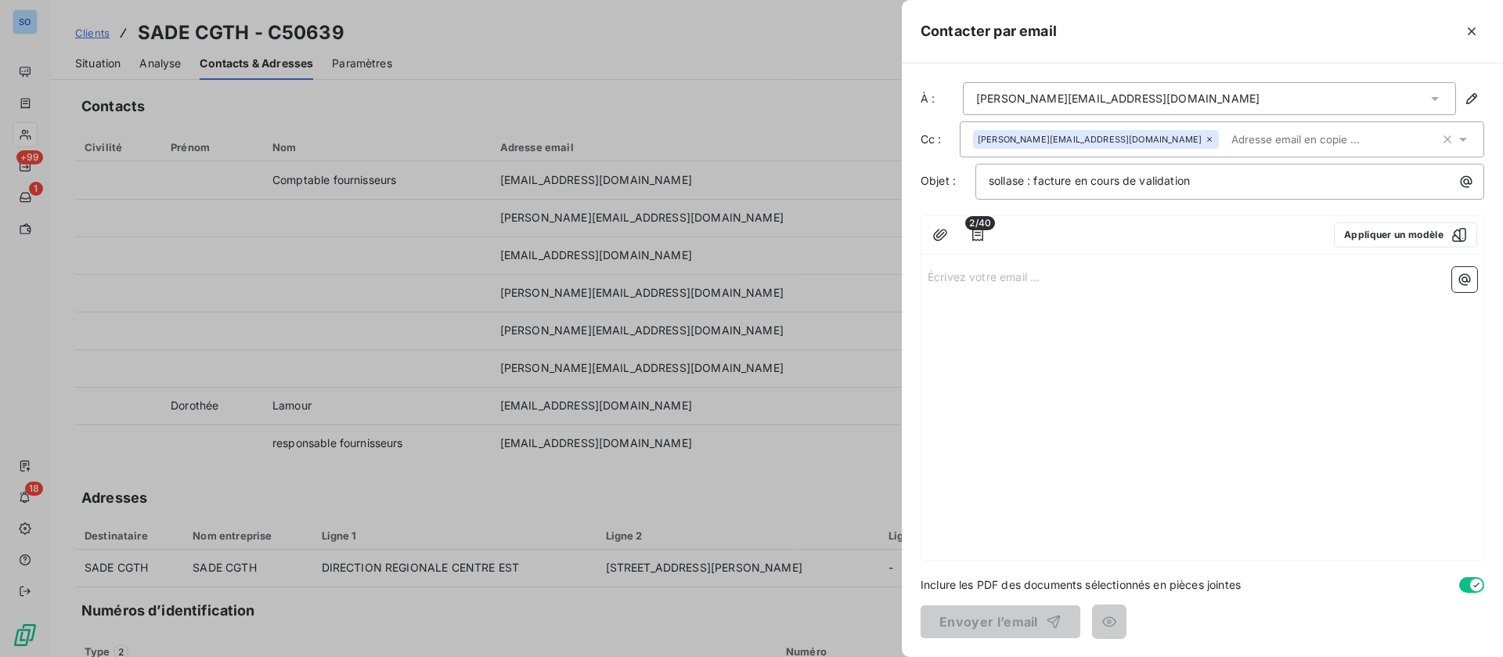
drag, startPoint x: 1030, startPoint y: 265, endPoint x: 1034, endPoint y: 275, distance: 10.9
click at [1031, 266] on div "Écrivez votre email ... ﻿" at bounding box center [1203, 410] width 562 height 299
click at [1038, 280] on p "Écrivez votre email ... ﻿" at bounding box center [1203, 276] width 550 height 18
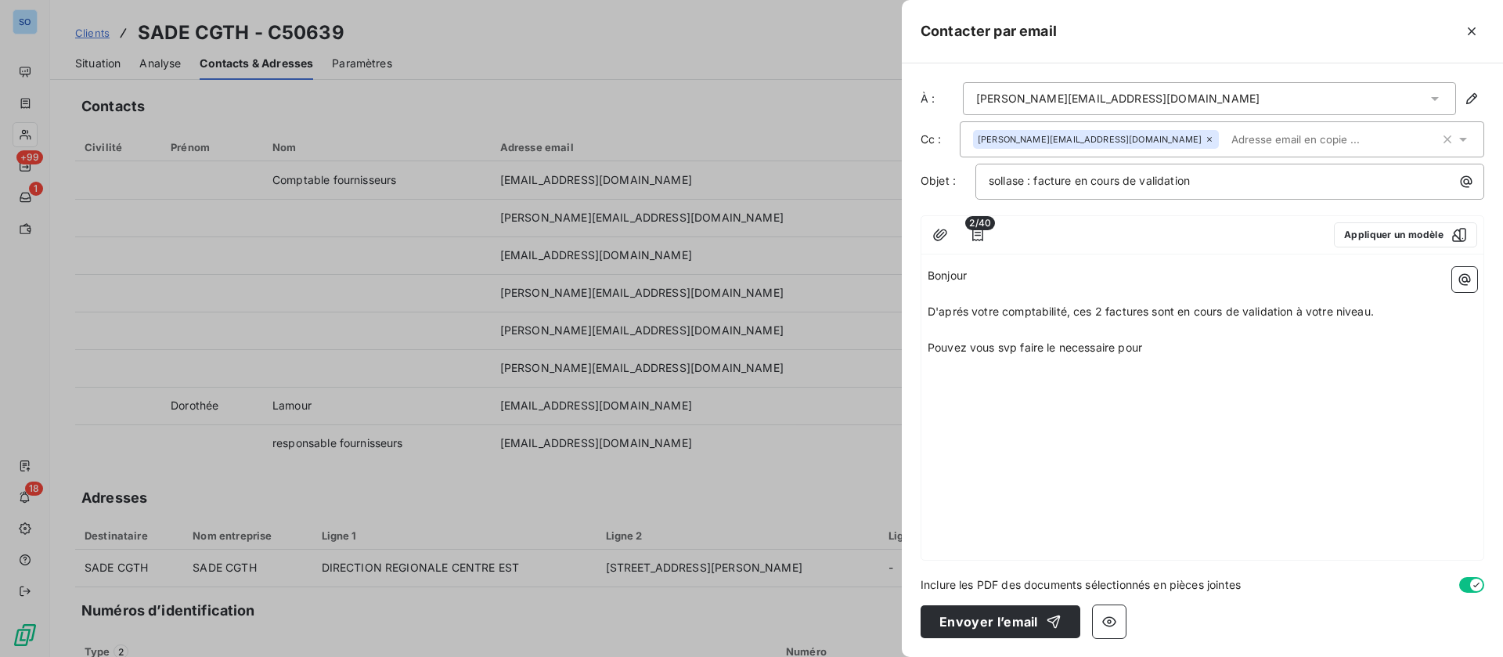
click at [1088, 356] on div "Bonjour ﻿ D'aprés votre comptabilité, ces 2 factures sont en cours de validatio…" at bounding box center [1203, 410] width 562 height 299
click at [1089, 345] on span "Pouvez vous svp faire le necessaire pour" at bounding box center [1035, 347] width 215 height 13
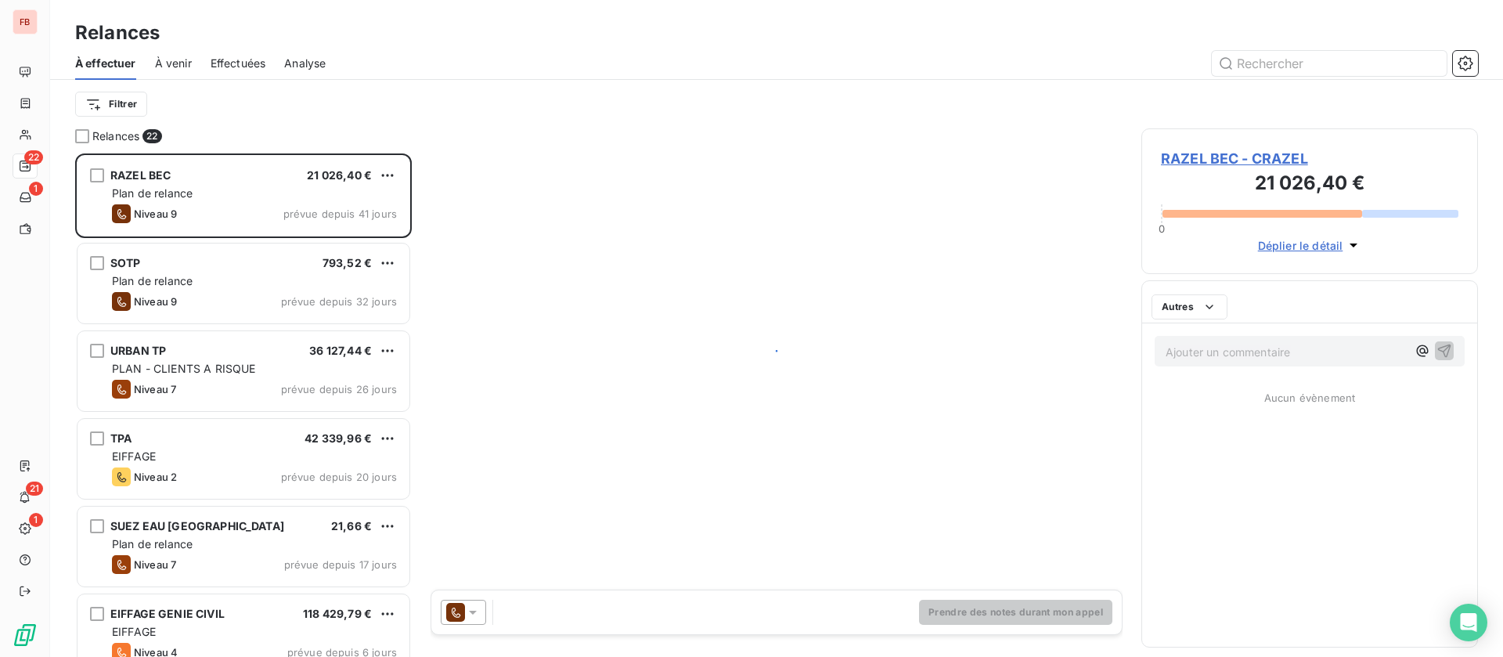
scroll to position [485, 319]
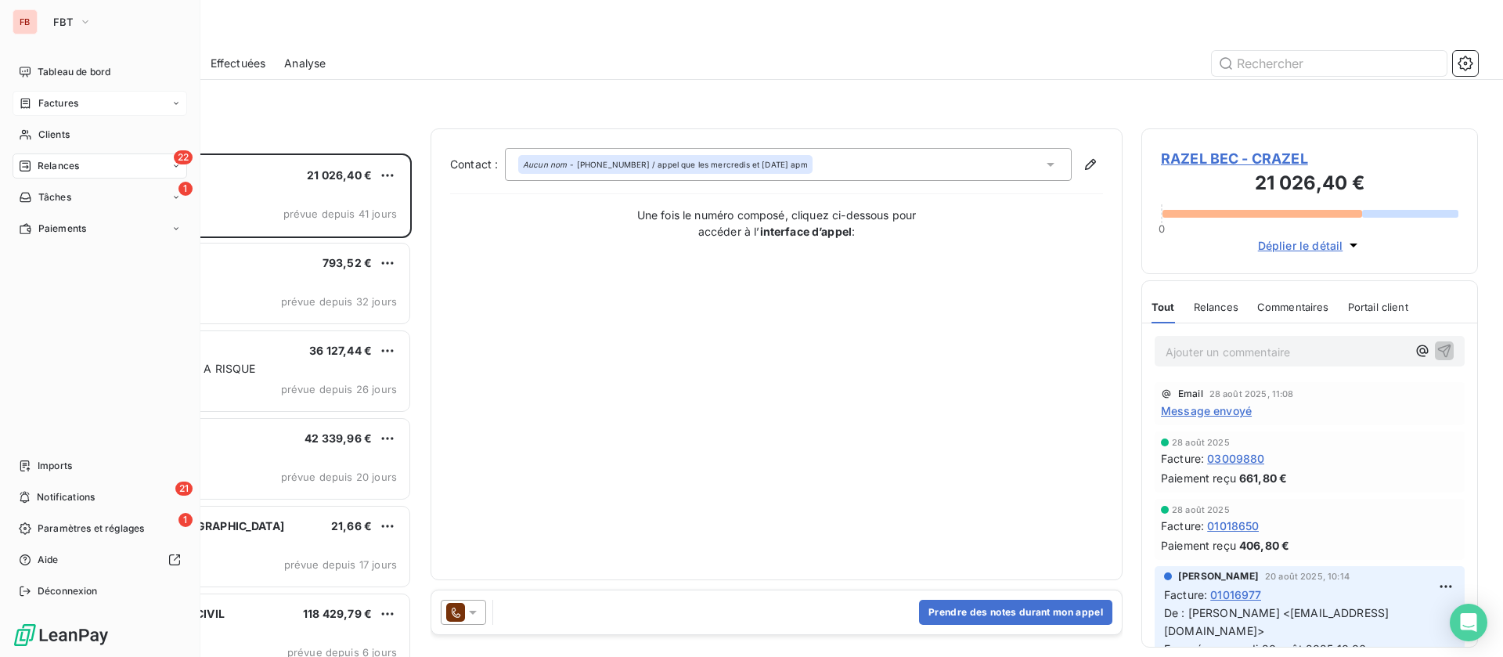
click at [69, 98] on span "Factures" at bounding box center [58, 103] width 40 height 14
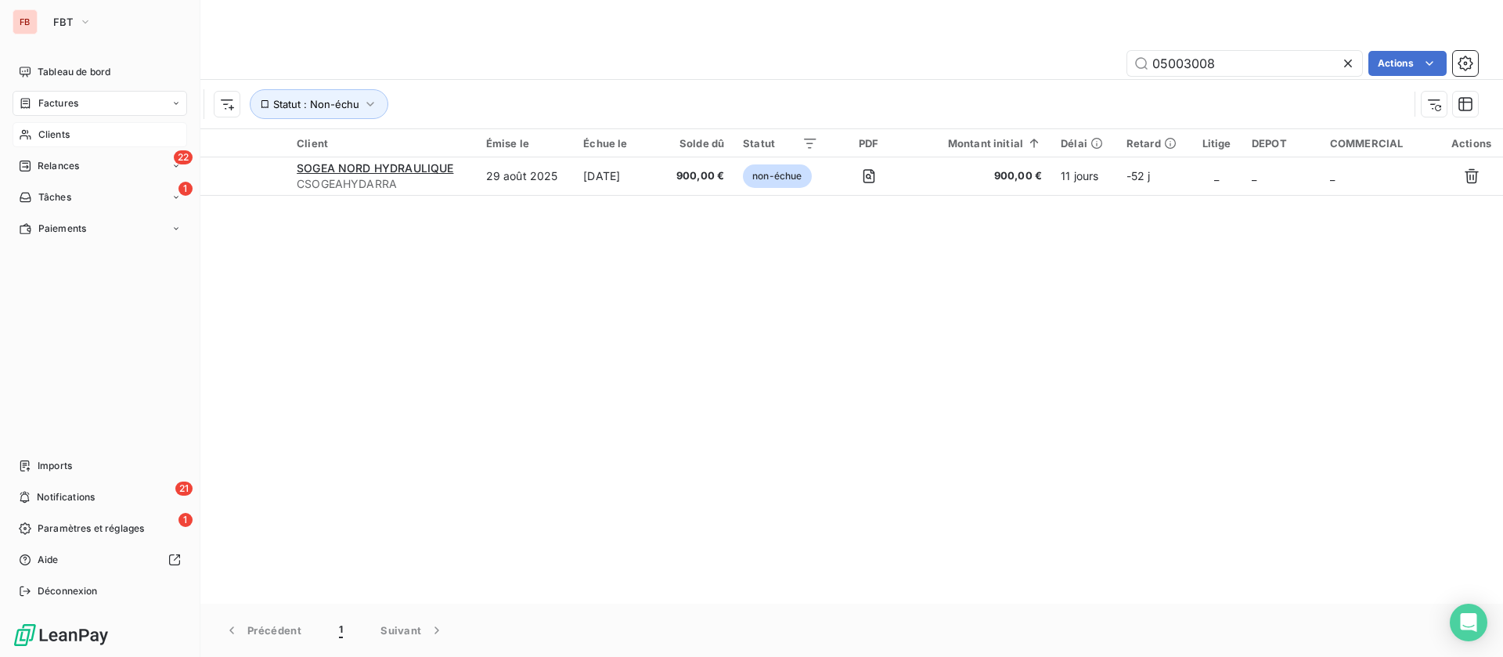
click at [40, 134] on span "Clients" at bounding box center [53, 135] width 31 height 14
